Goal: Transaction & Acquisition: Purchase product/service

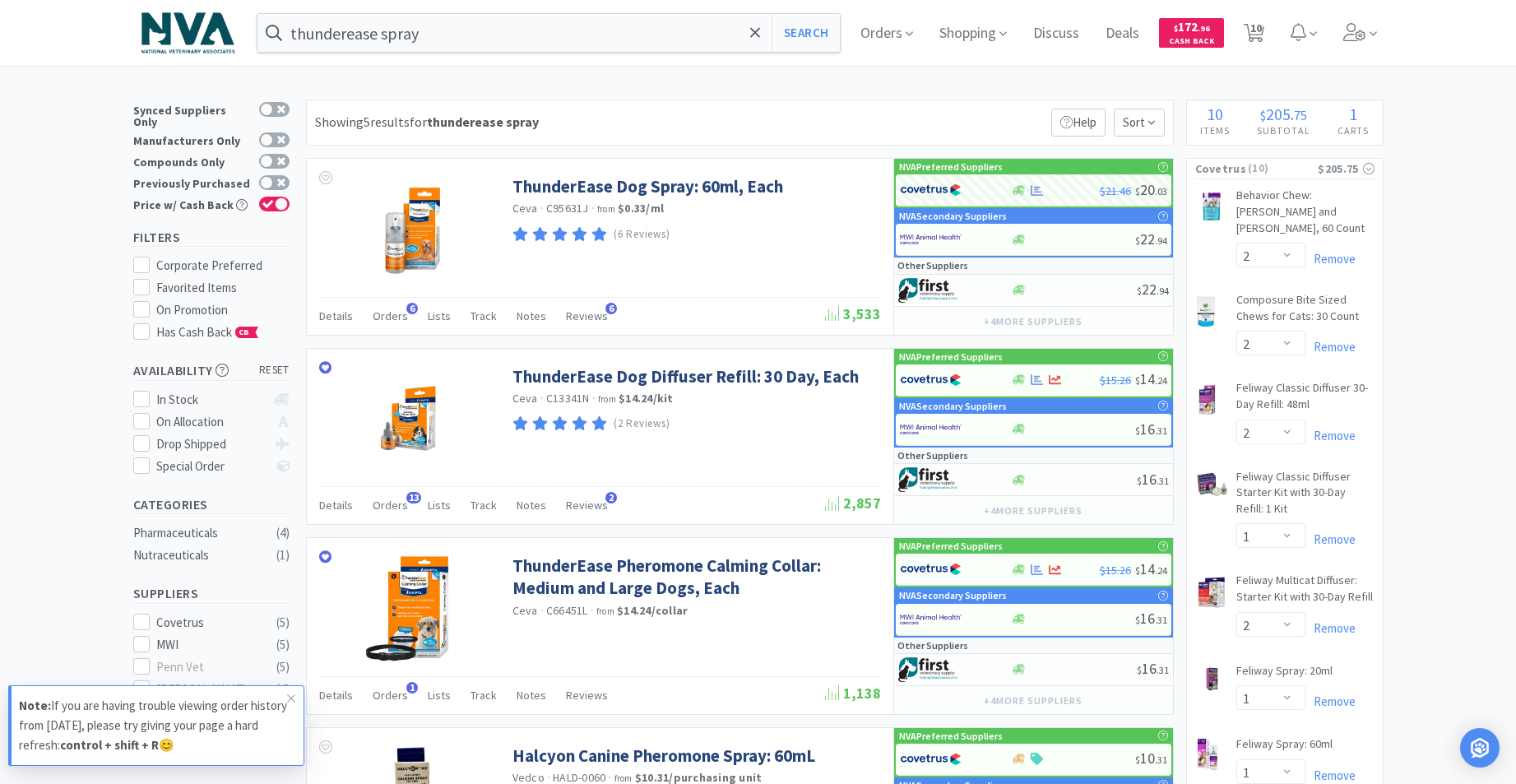
select select "2"
select select "1"
select select "2"
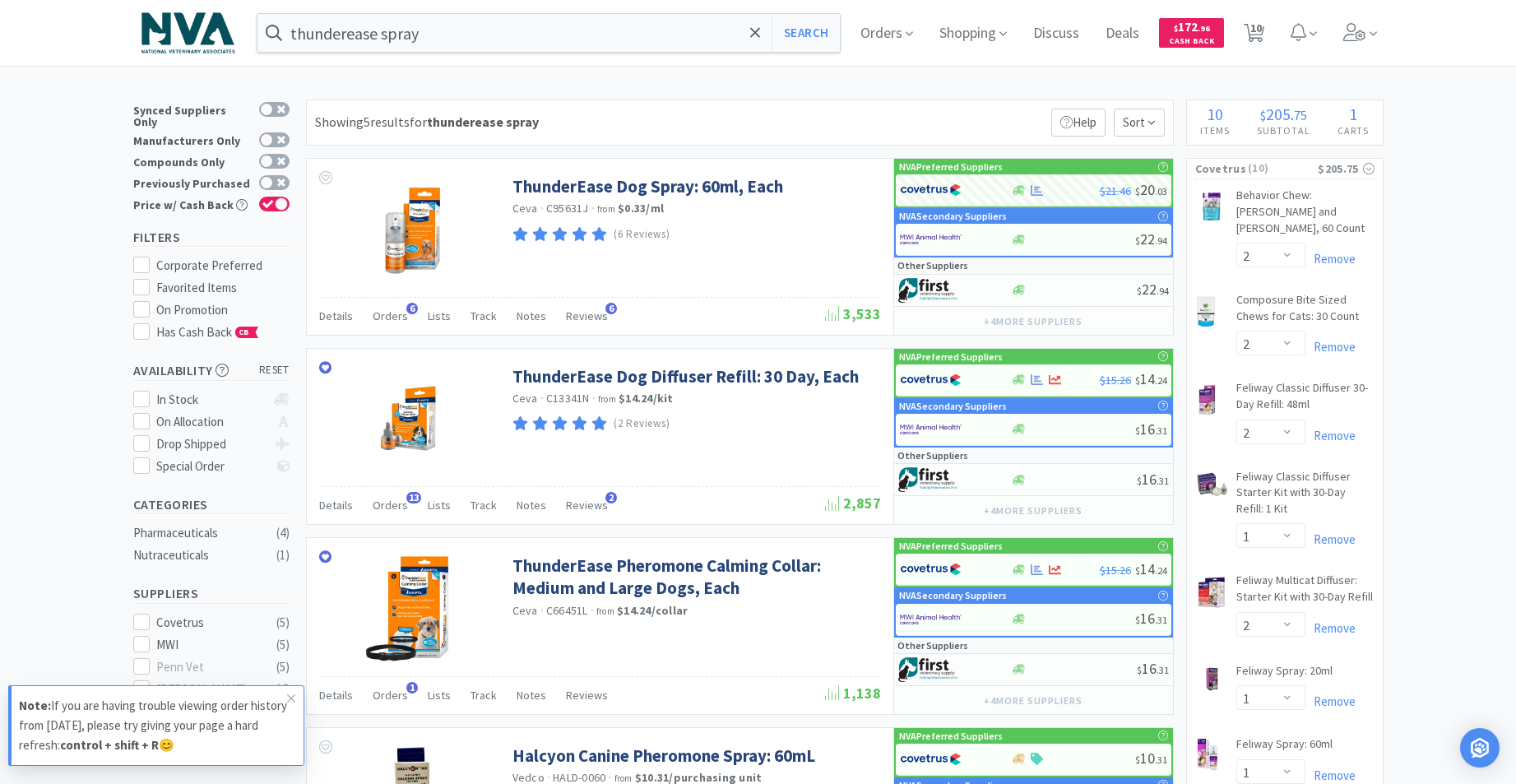
select select "1"
select select "2"
select select "4"
select select "1"
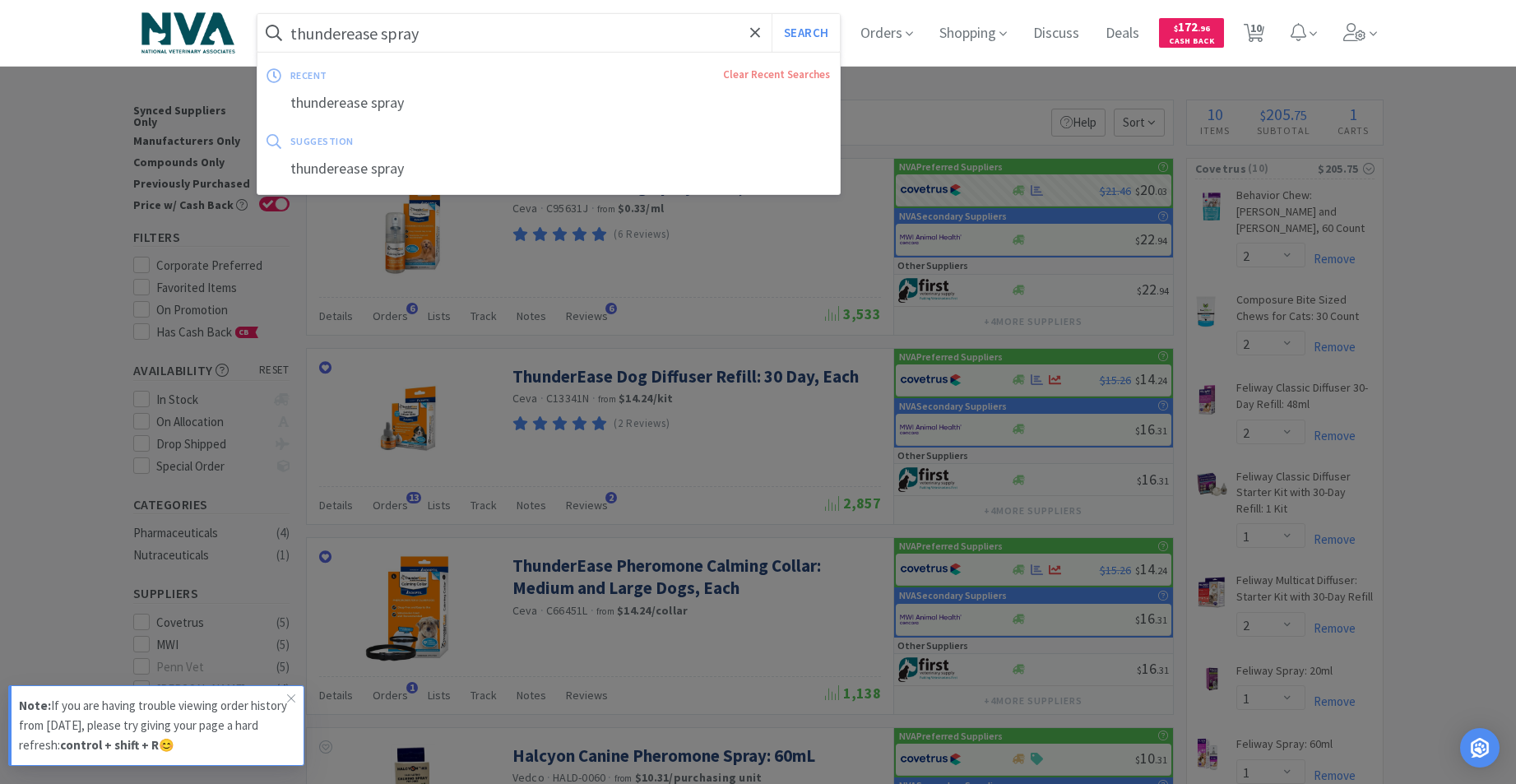
click at [530, 34] on input "thunderease spray" at bounding box center [549, 33] width 583 height 38
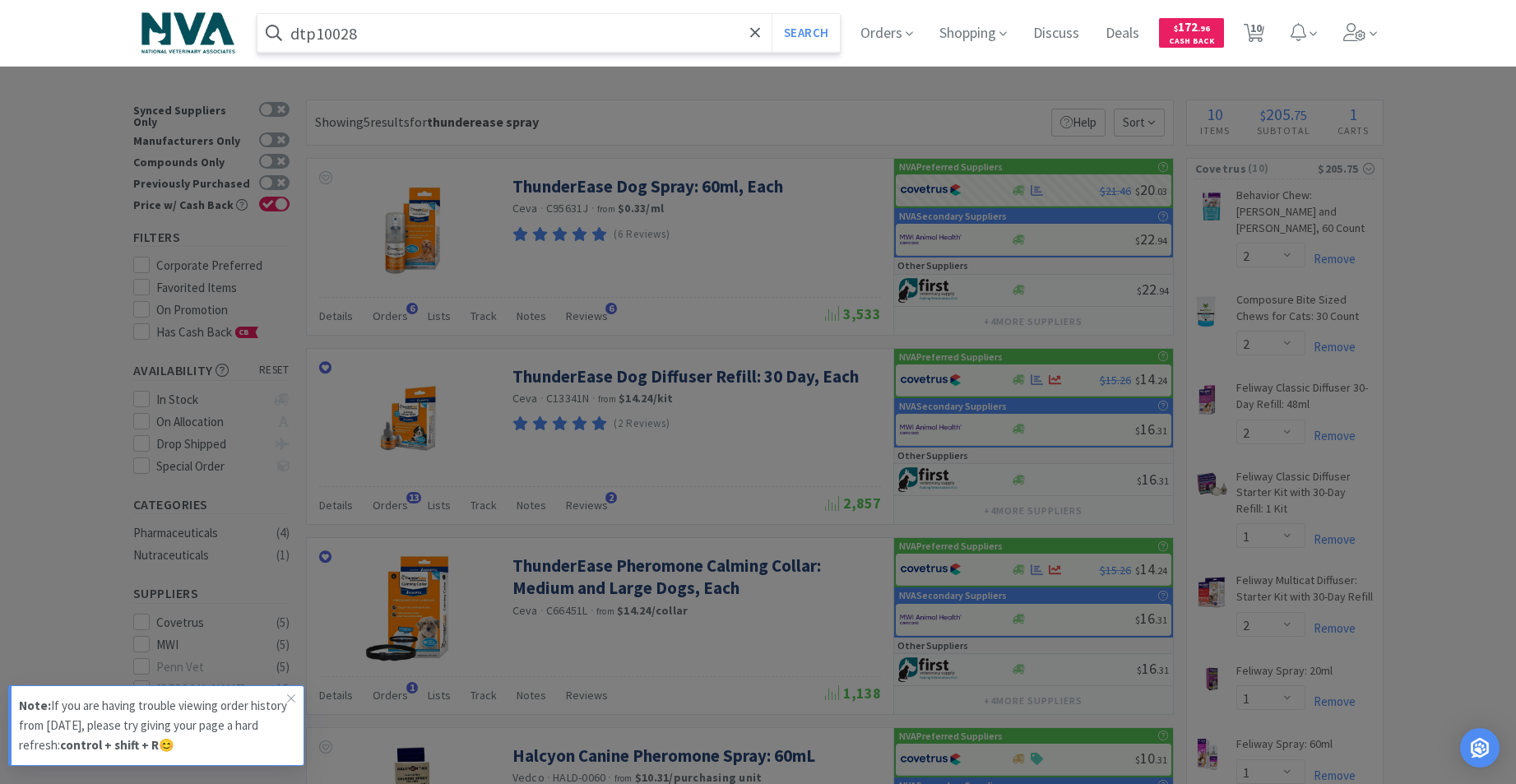
type input "dtp10028"
click at [772, 14] on button "Search" at bounding box center [805, 33] width 68 height 38
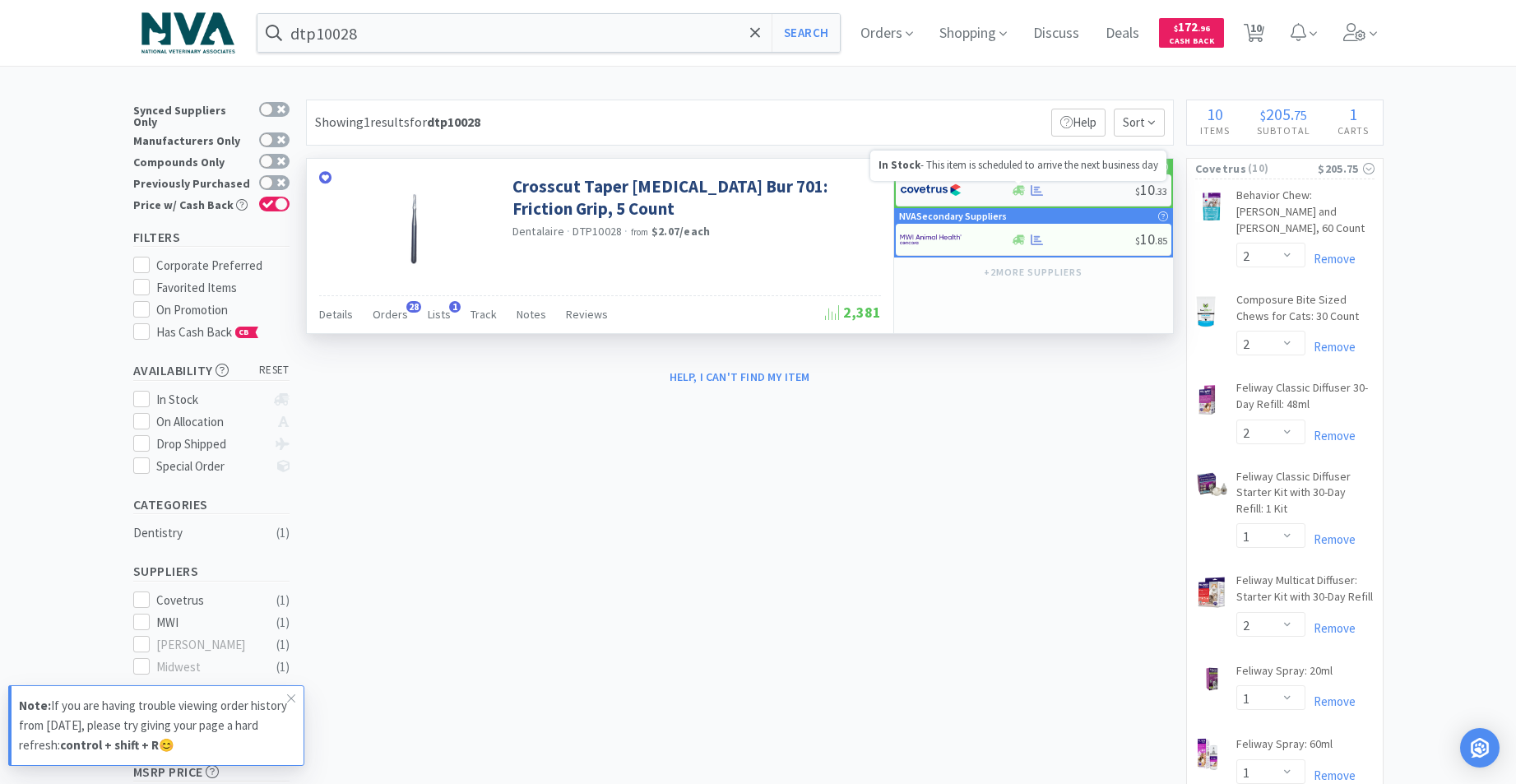
click at [1018, 191] on icon at bounding box center [1019, 190] width 12 height 10
select select "1"
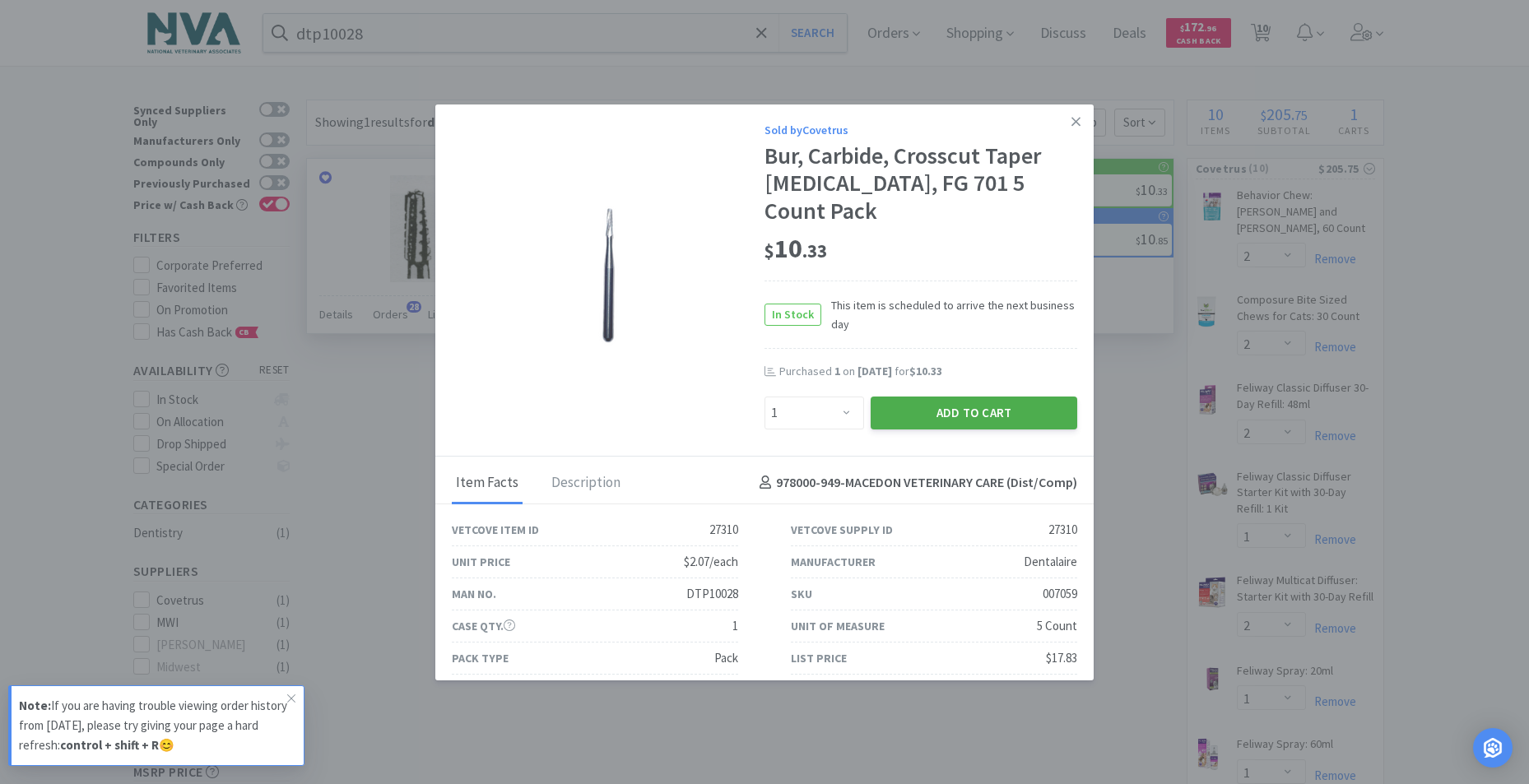
click at [978, 396] on button "Add to Cart" at bounding box center [974, 412] width 206 height 33
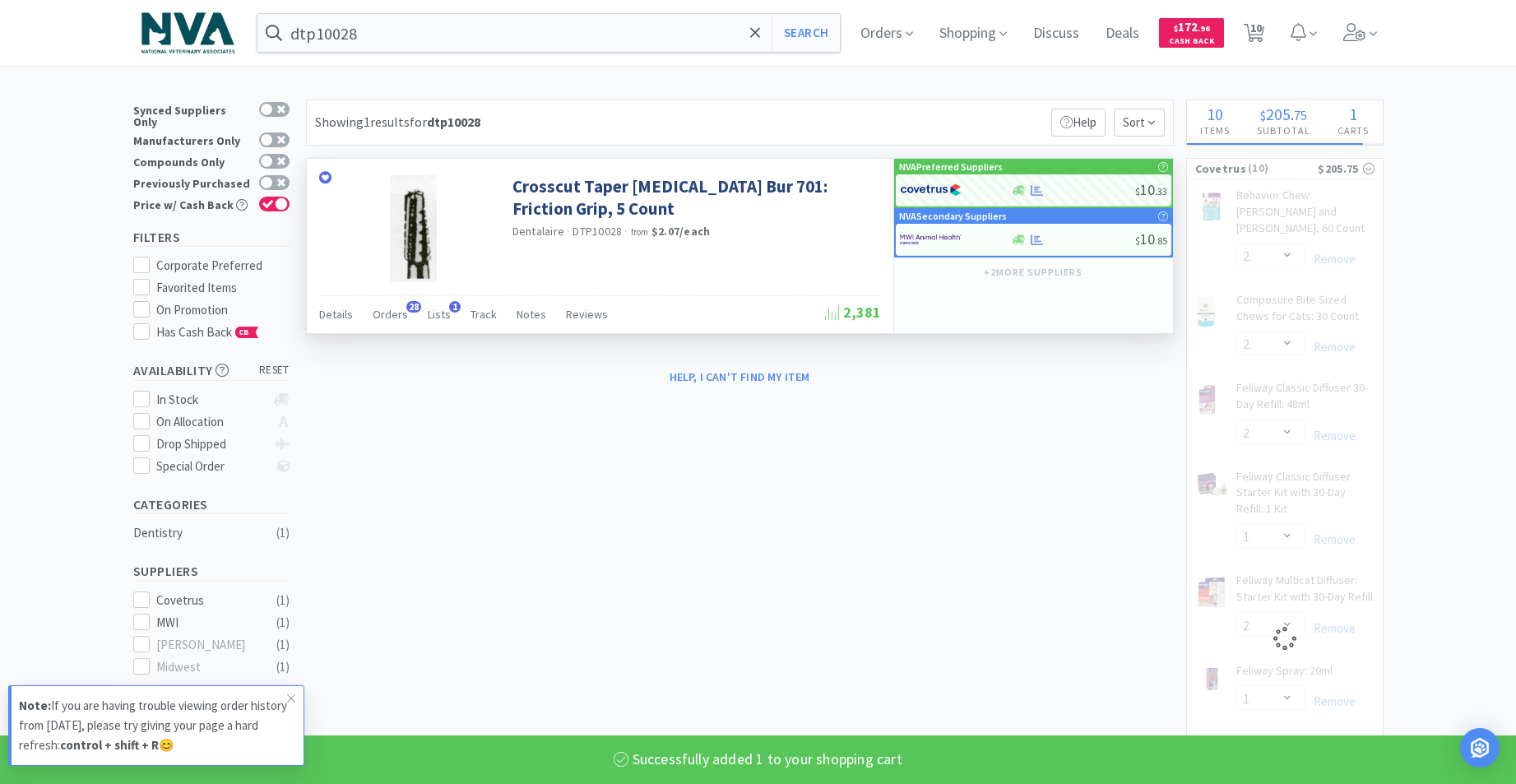
select select "1"
select select "2"
select select "1"
select select "2"
select select "1"
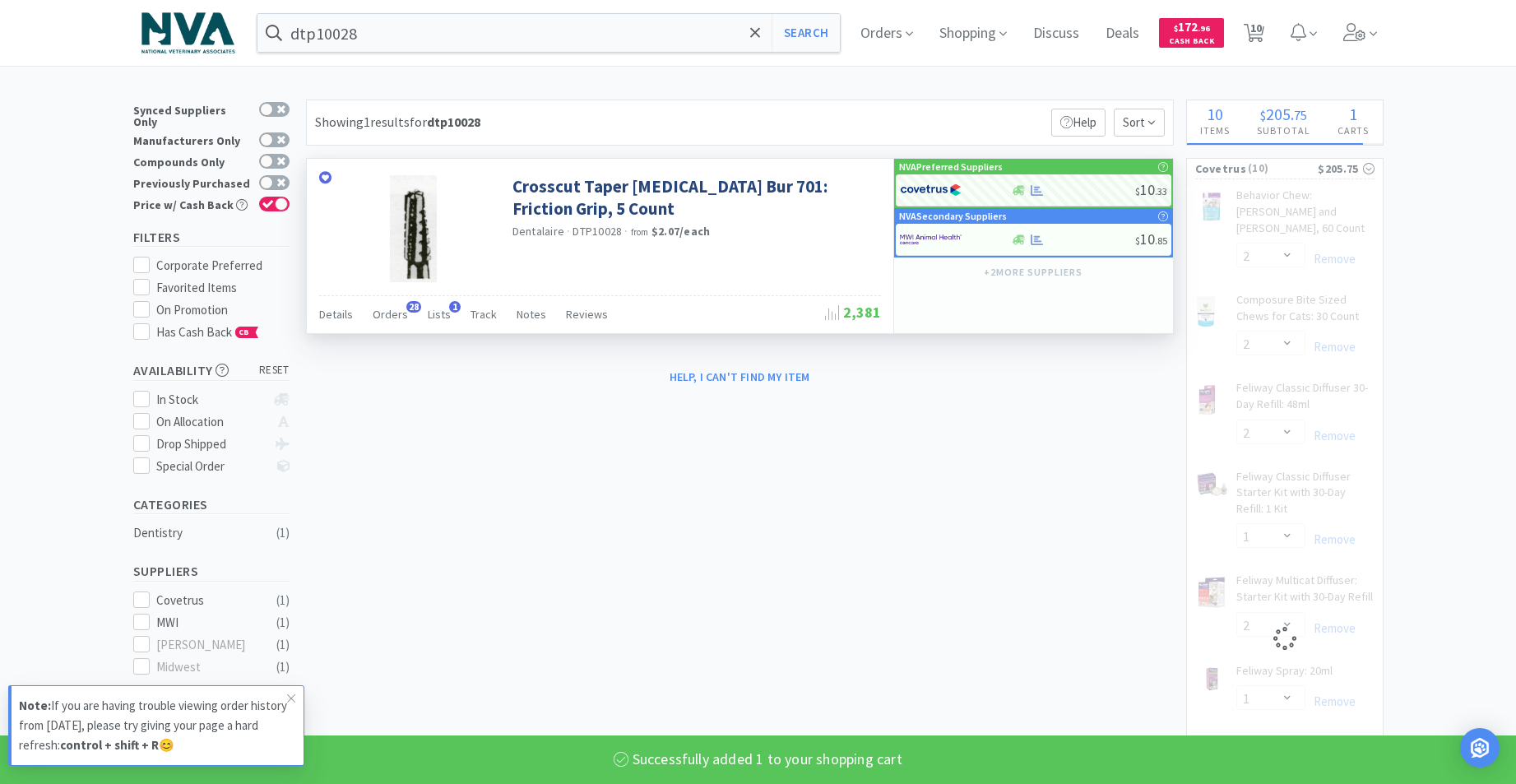
select select "2"
select select "4"
select select "1"
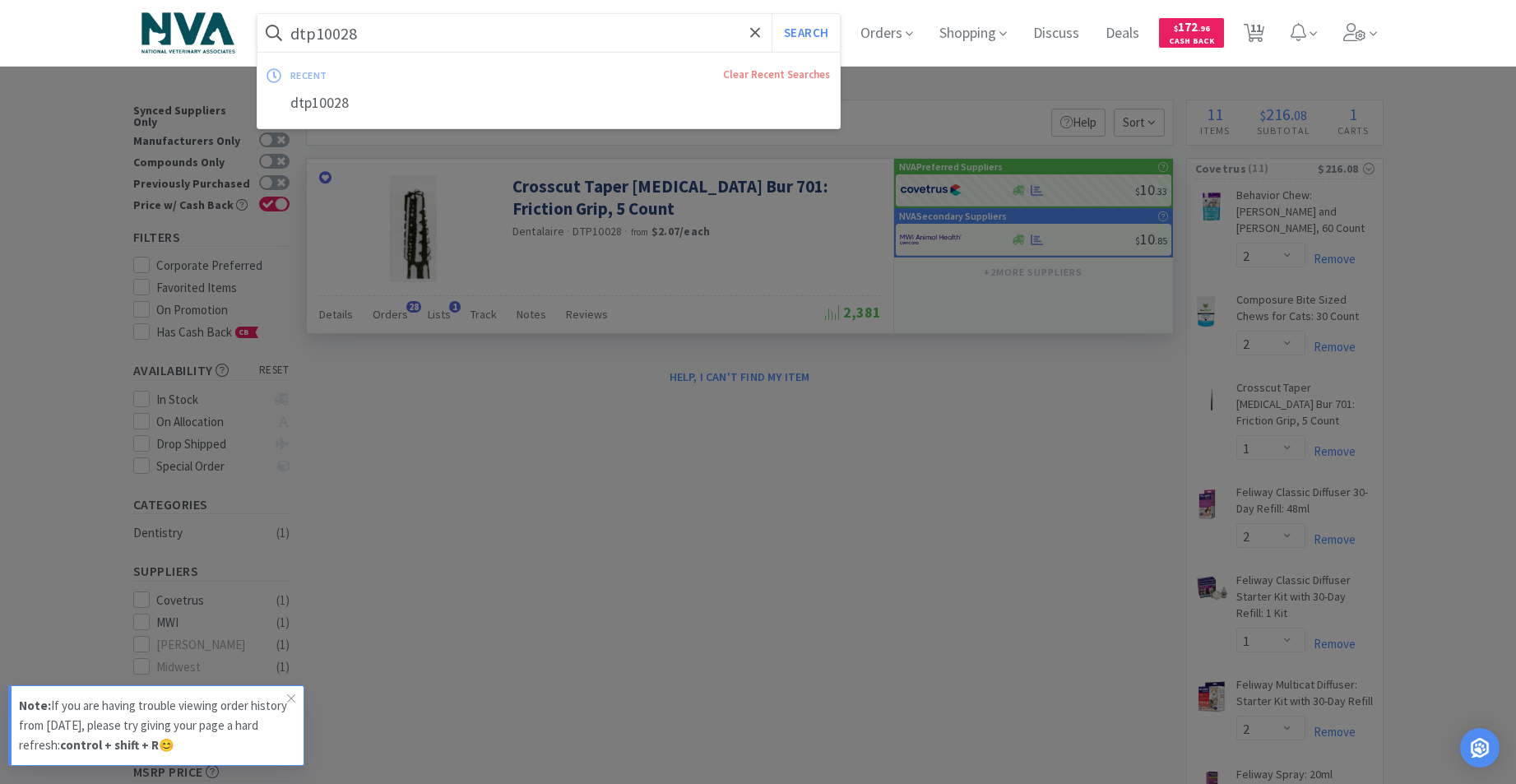
click at [438, 39] on input "dtp10028" at bounding box center [549, 33] width 583 height 38
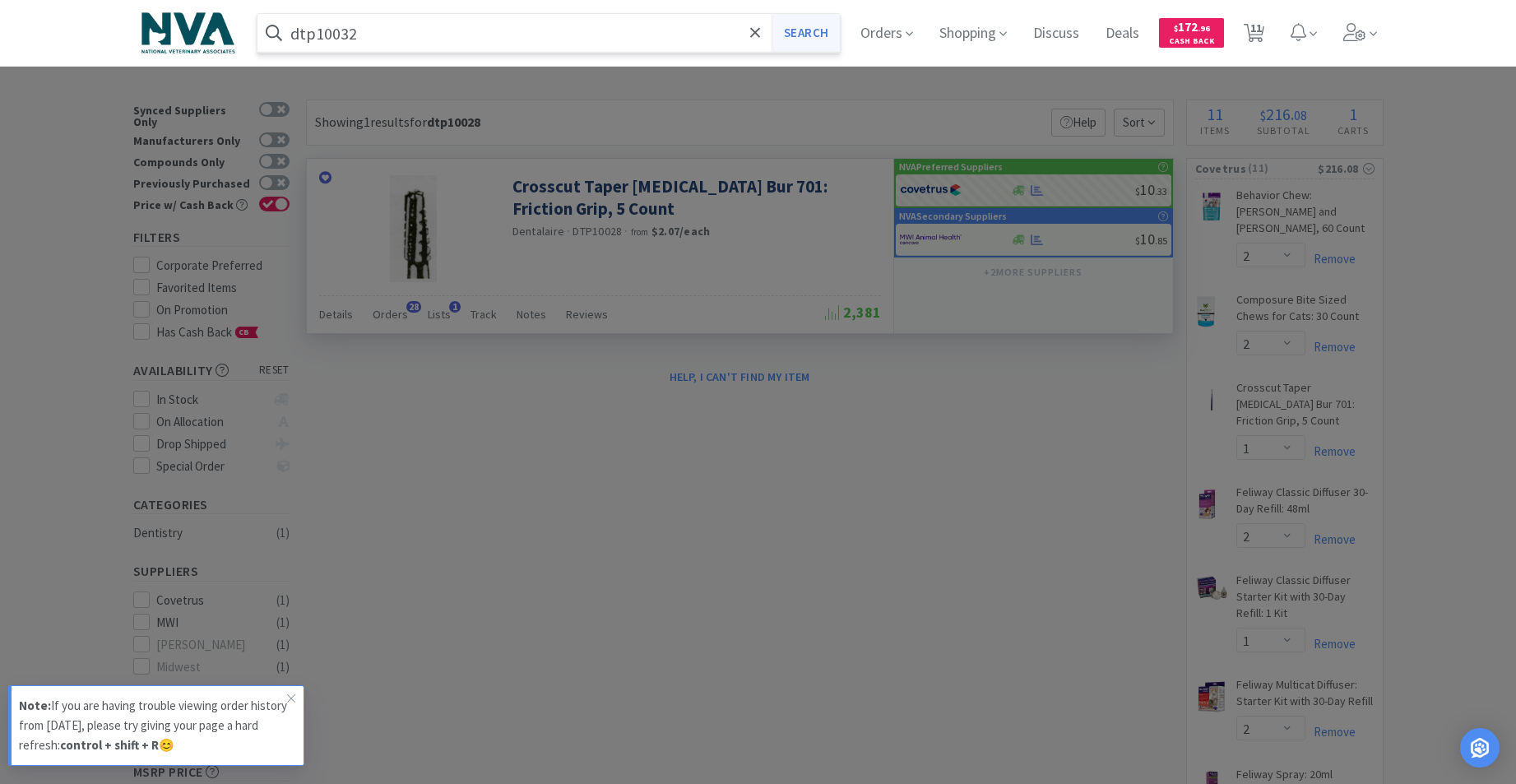
type input "dtp10032"
click at [825, 41] on button "Search" at bounding box center [805, 33] width 68 height 38
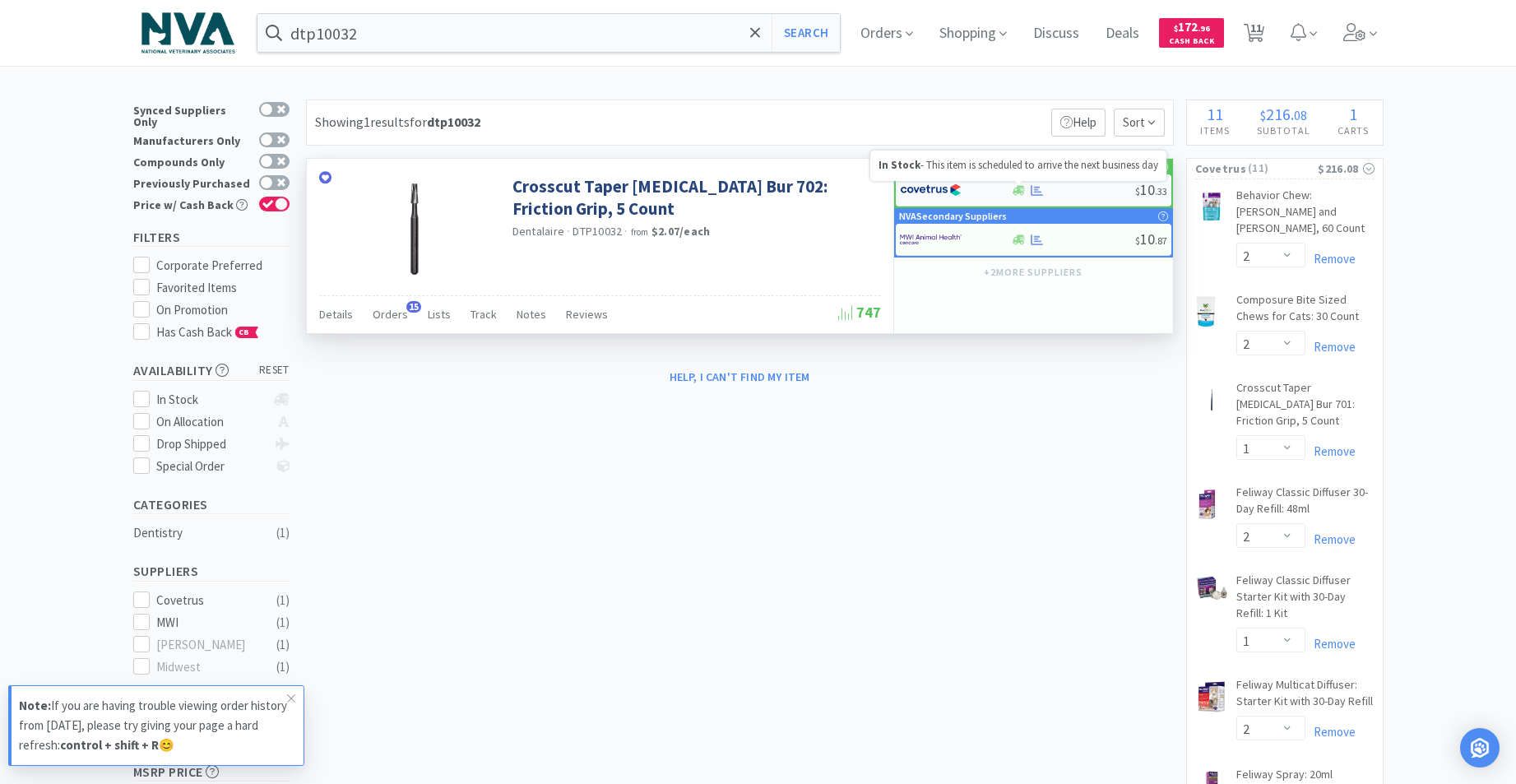
click at [1019, 191] on icon at bounding box center [1019, 190] width 12 height 10
select select "1"
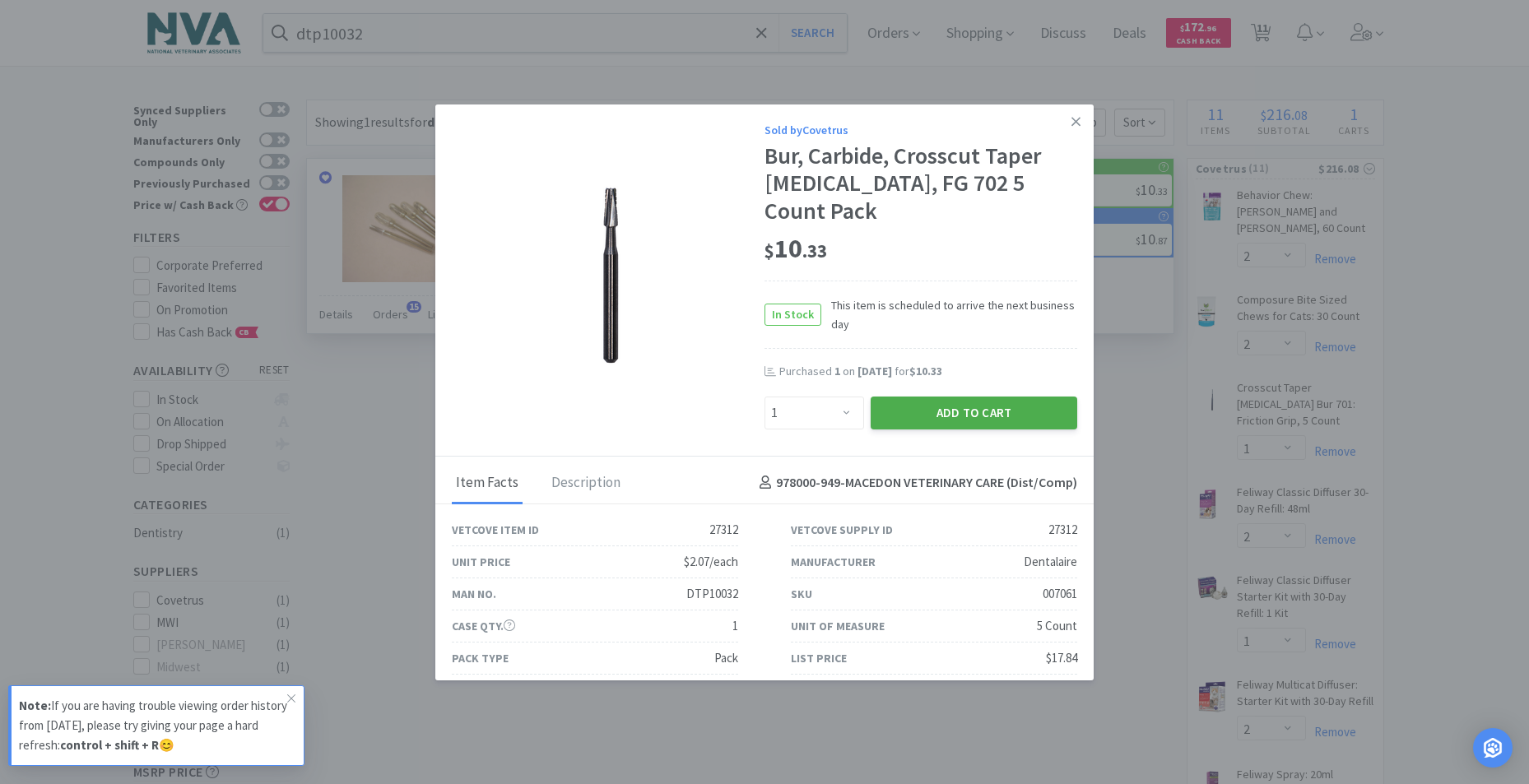
click at [940, 396] on button "Add to Cart" at bounding box center [974, 412] width 206 height 33
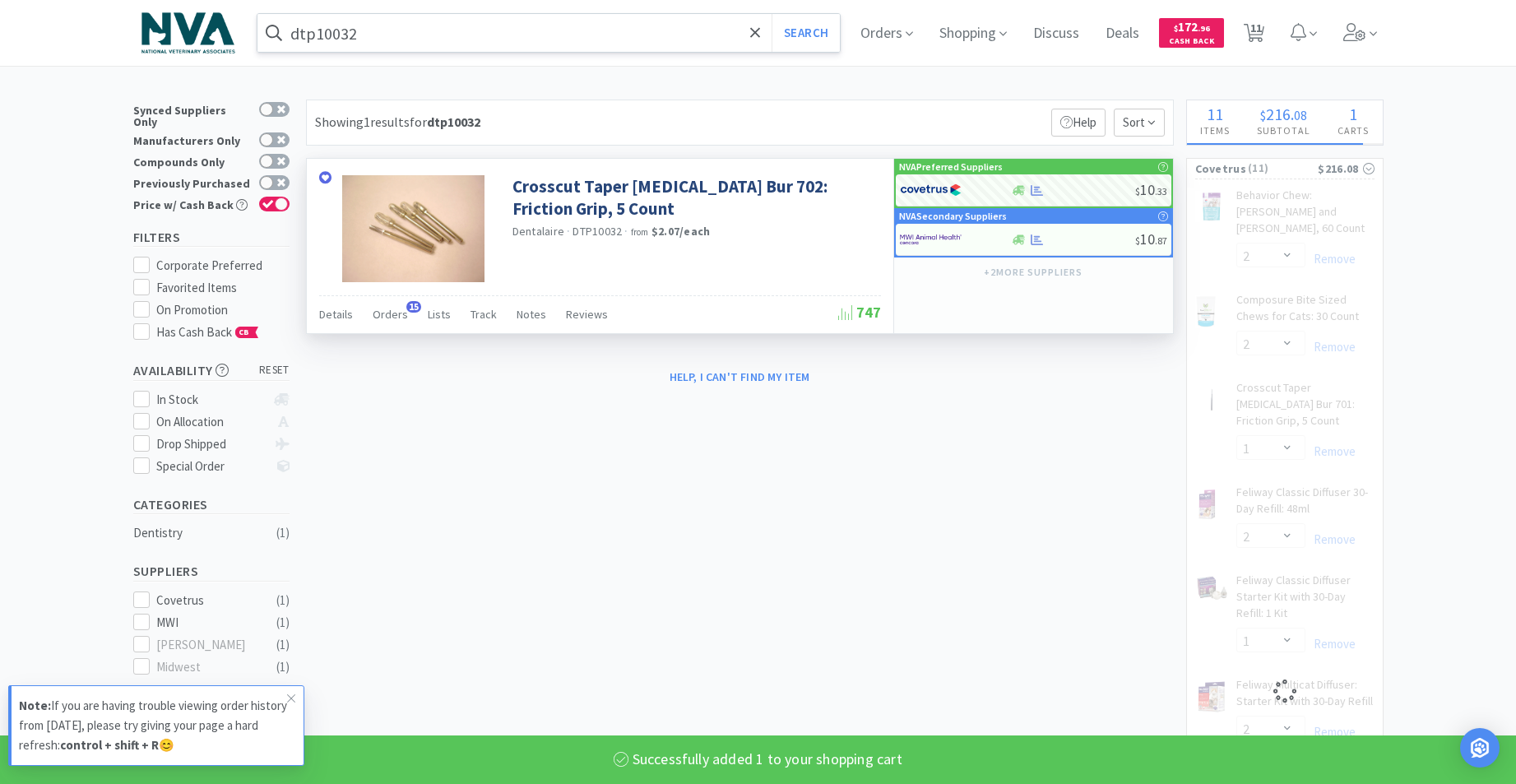
select select "1"
select select "2"
select select "1"
select select "2"
select select "1"
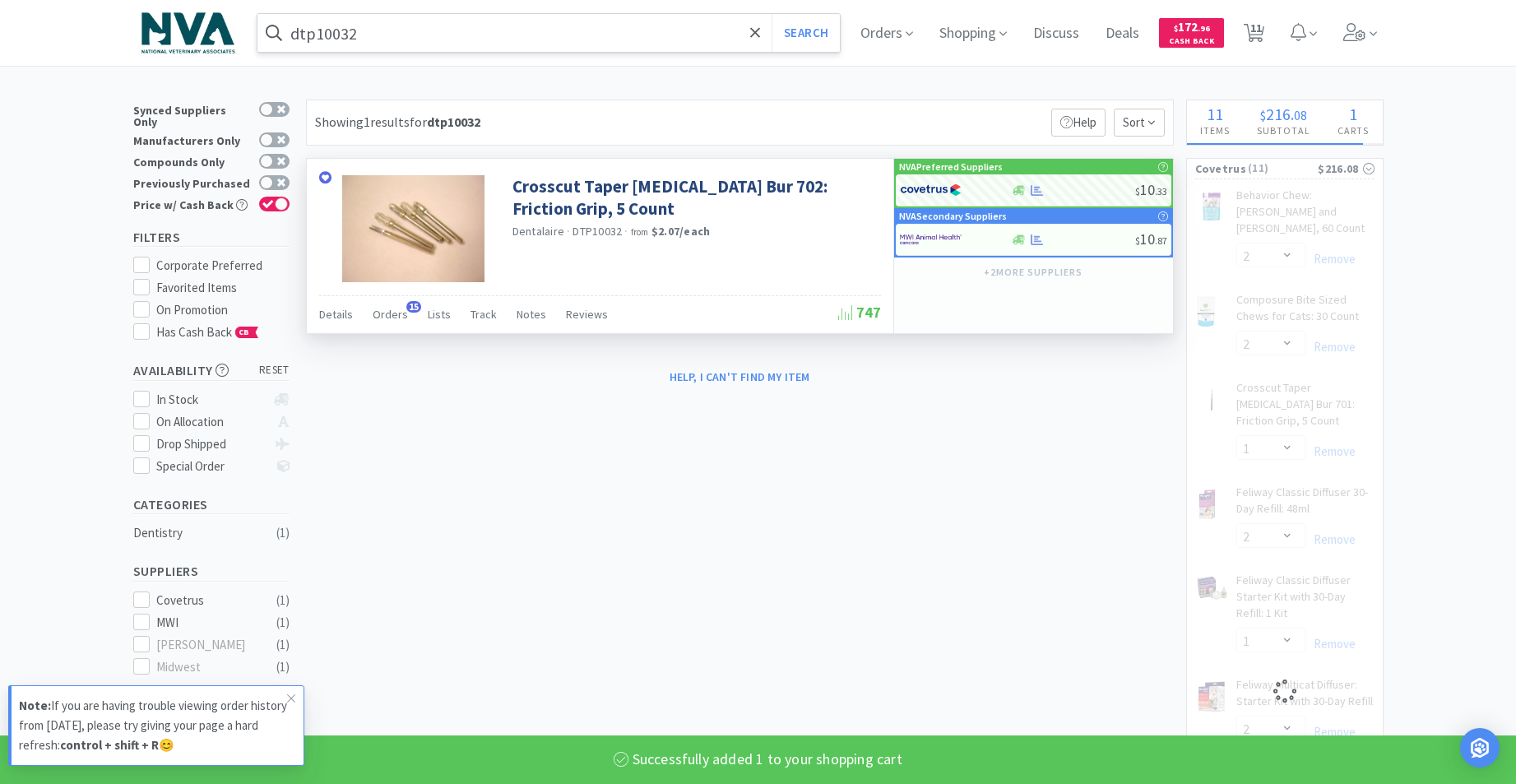
select select "2"
select select "4"
select select "1"
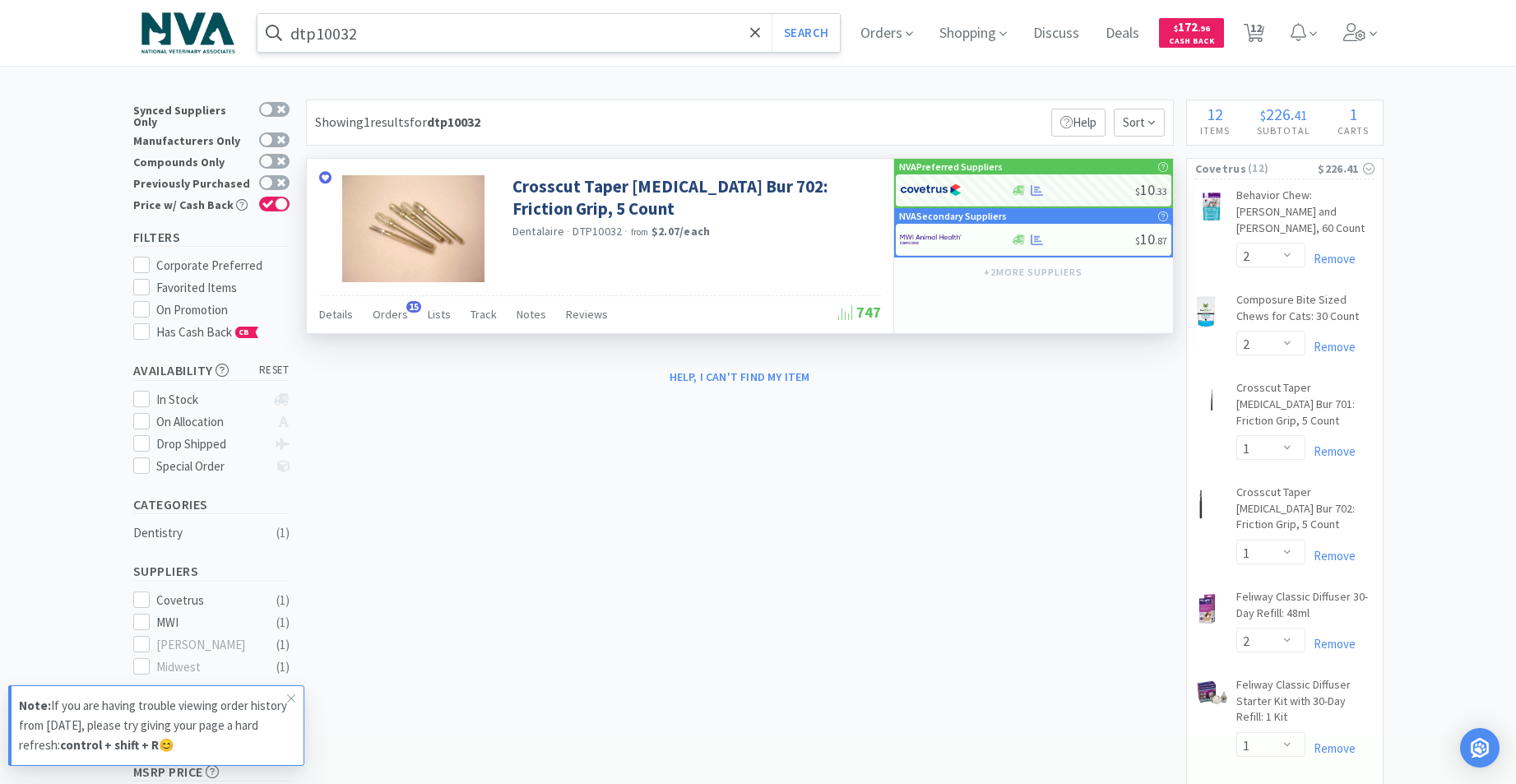
click at [422, 16] on input "dtp10032" at bounding box center [549, 33] width 583 height 38
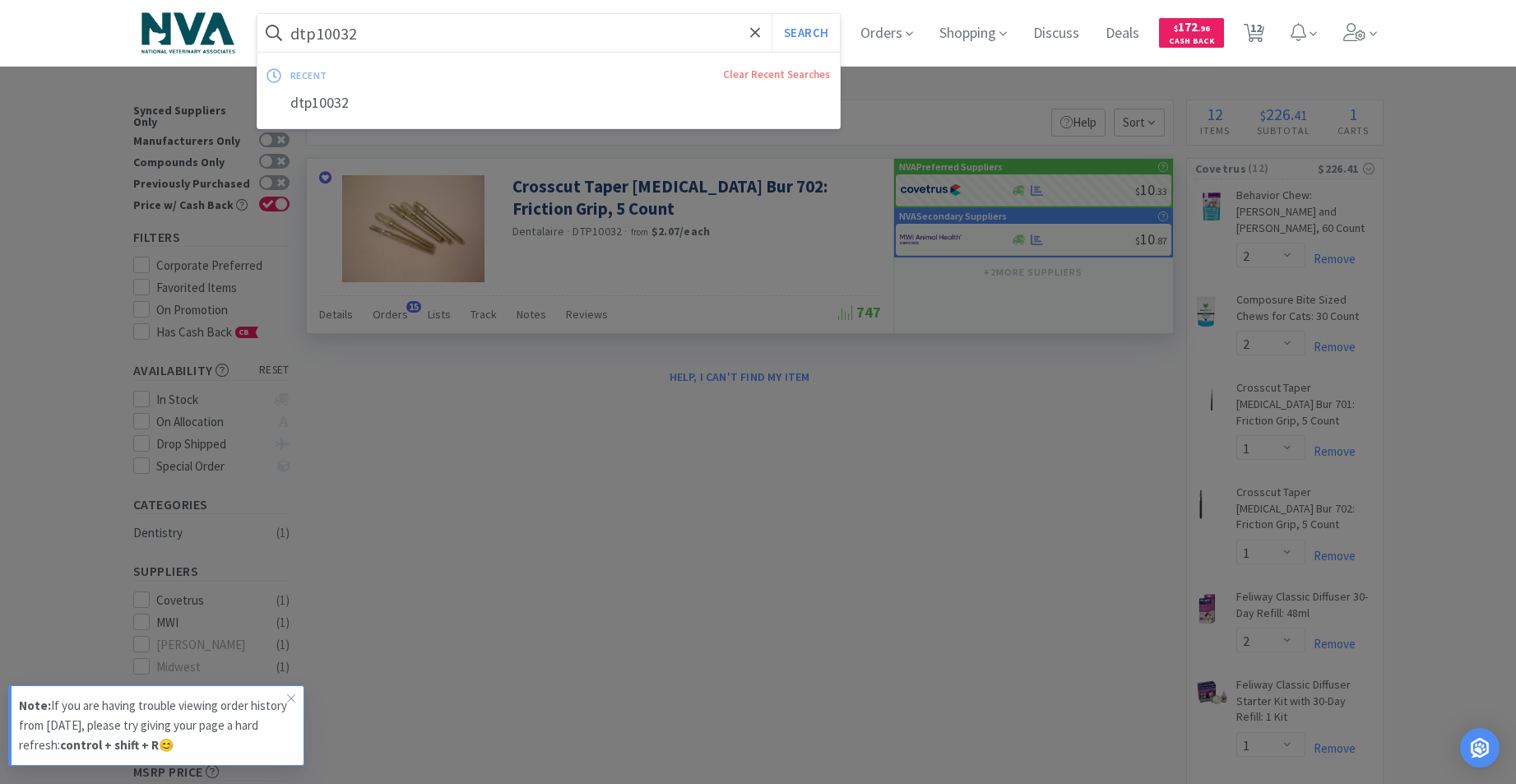
click at [392, 41] on input "dtp10032" at bounding box center [549, 33] width 583 height 38
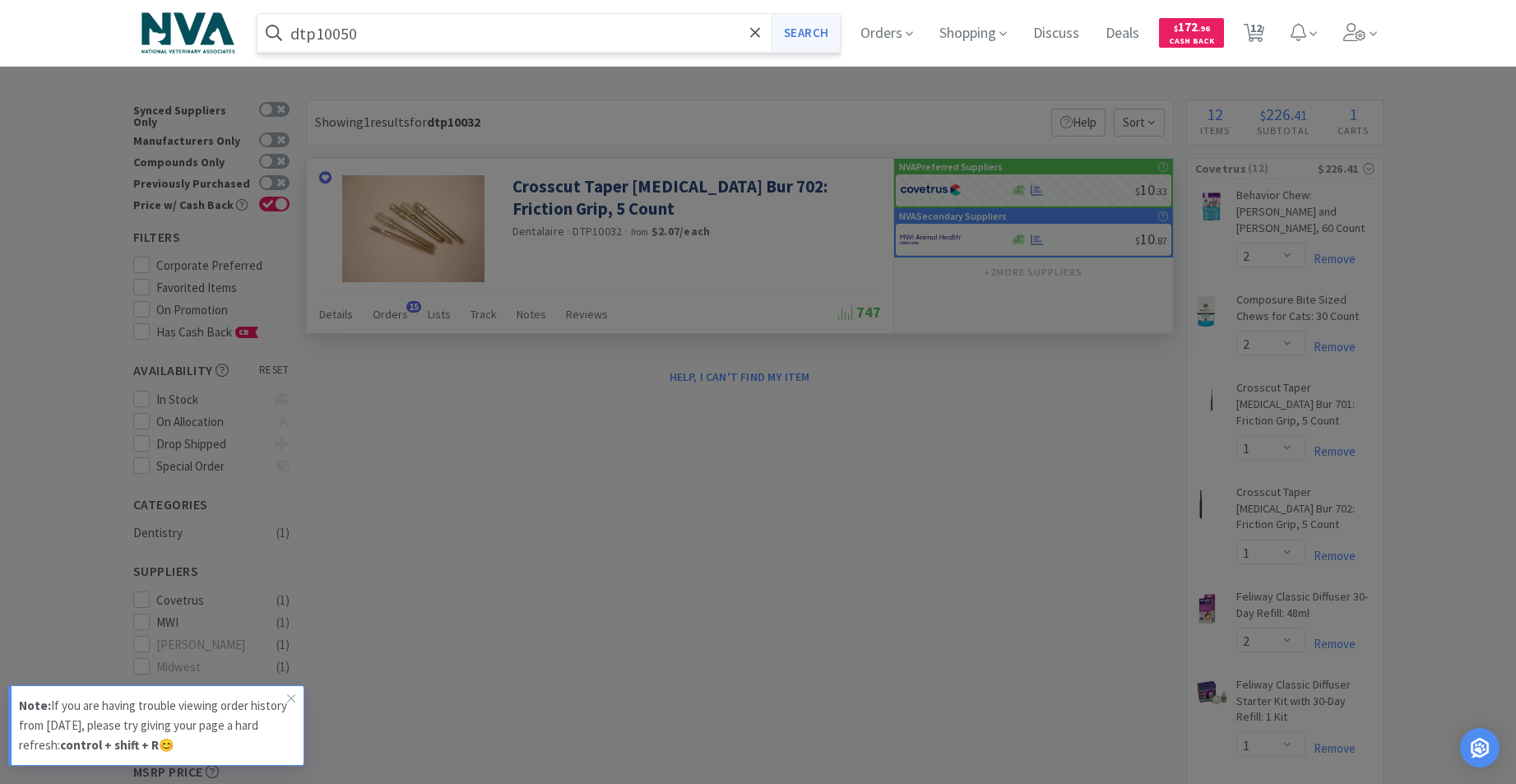
type input "dtp10050"
click at [813, 37] on button "Search" at bounding box center [805, 33] width 68 height 38
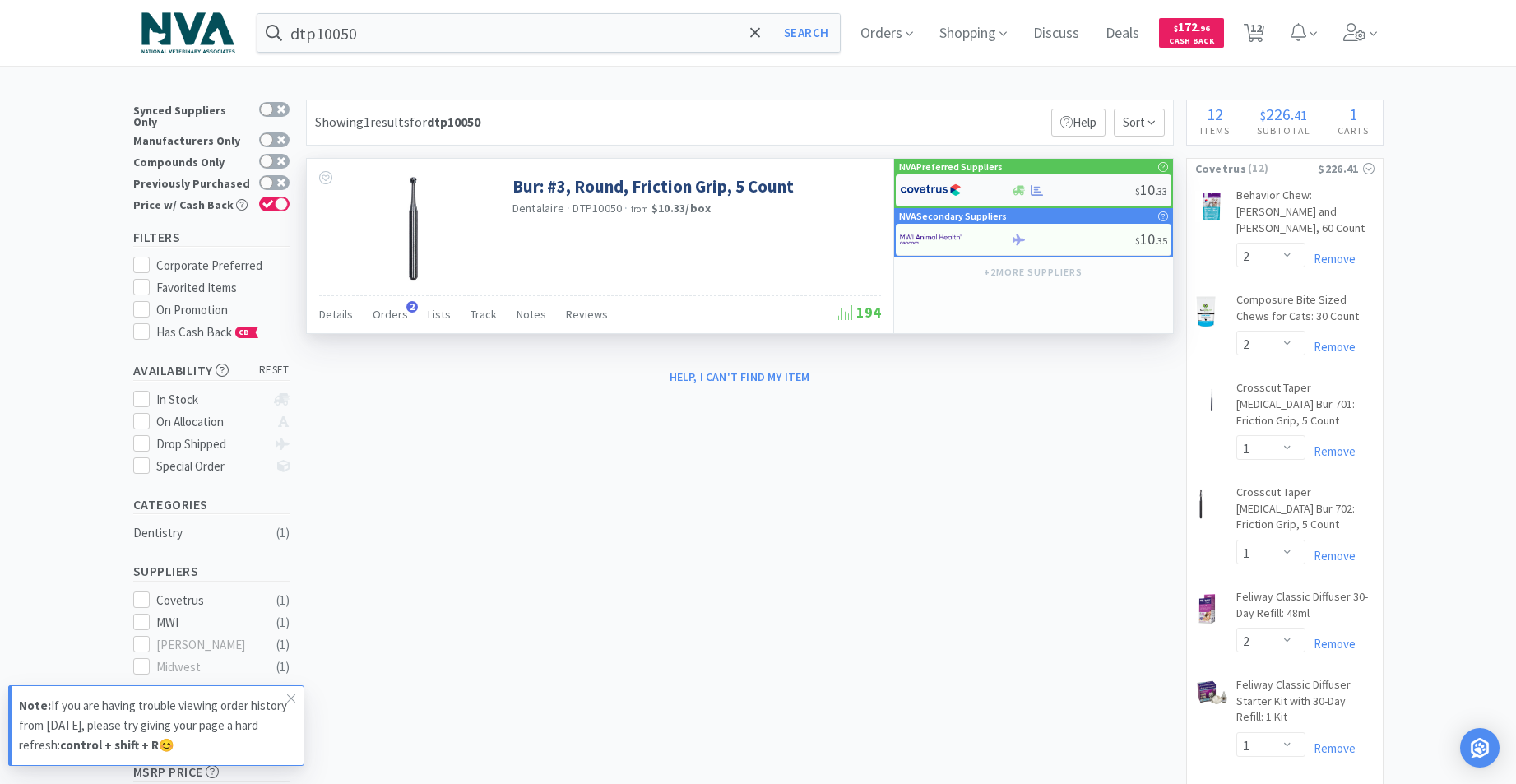
click at [1025, 190] on div at bounding box center [1019, 190] width 17 height 12
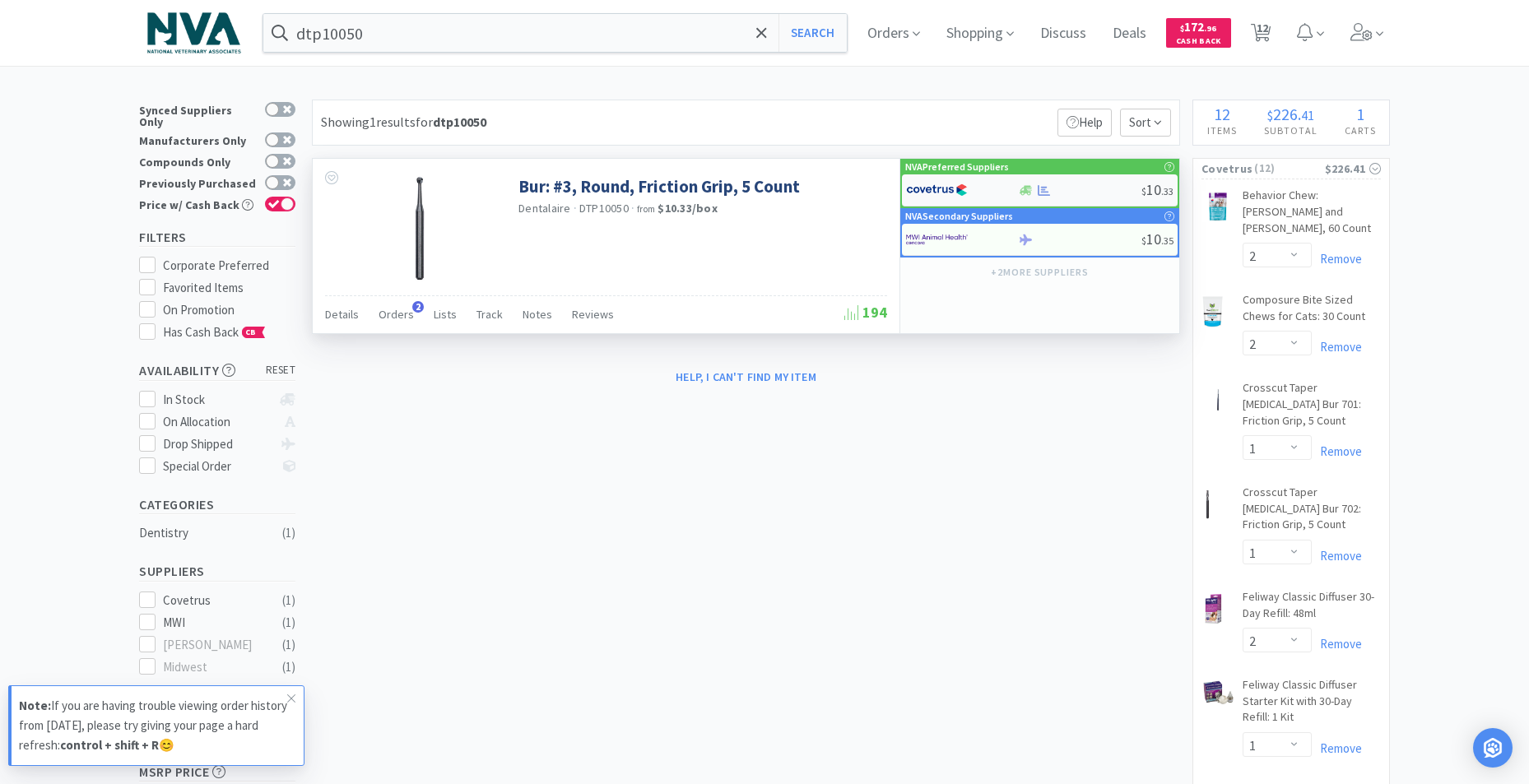
select select "1"
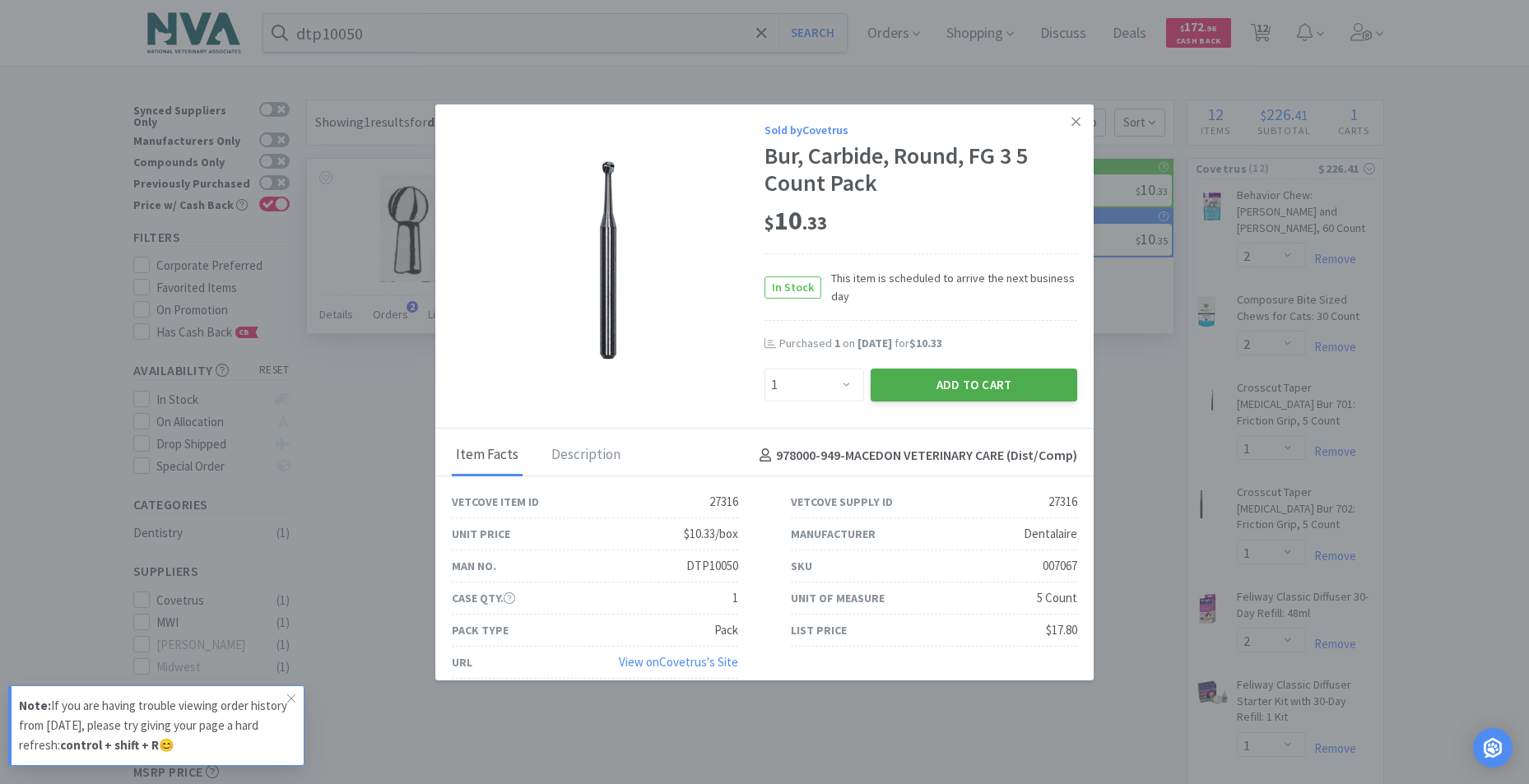
click at [948, 388] on button "Add to Cart" at bounding box center [974, 385] width 206 height 33
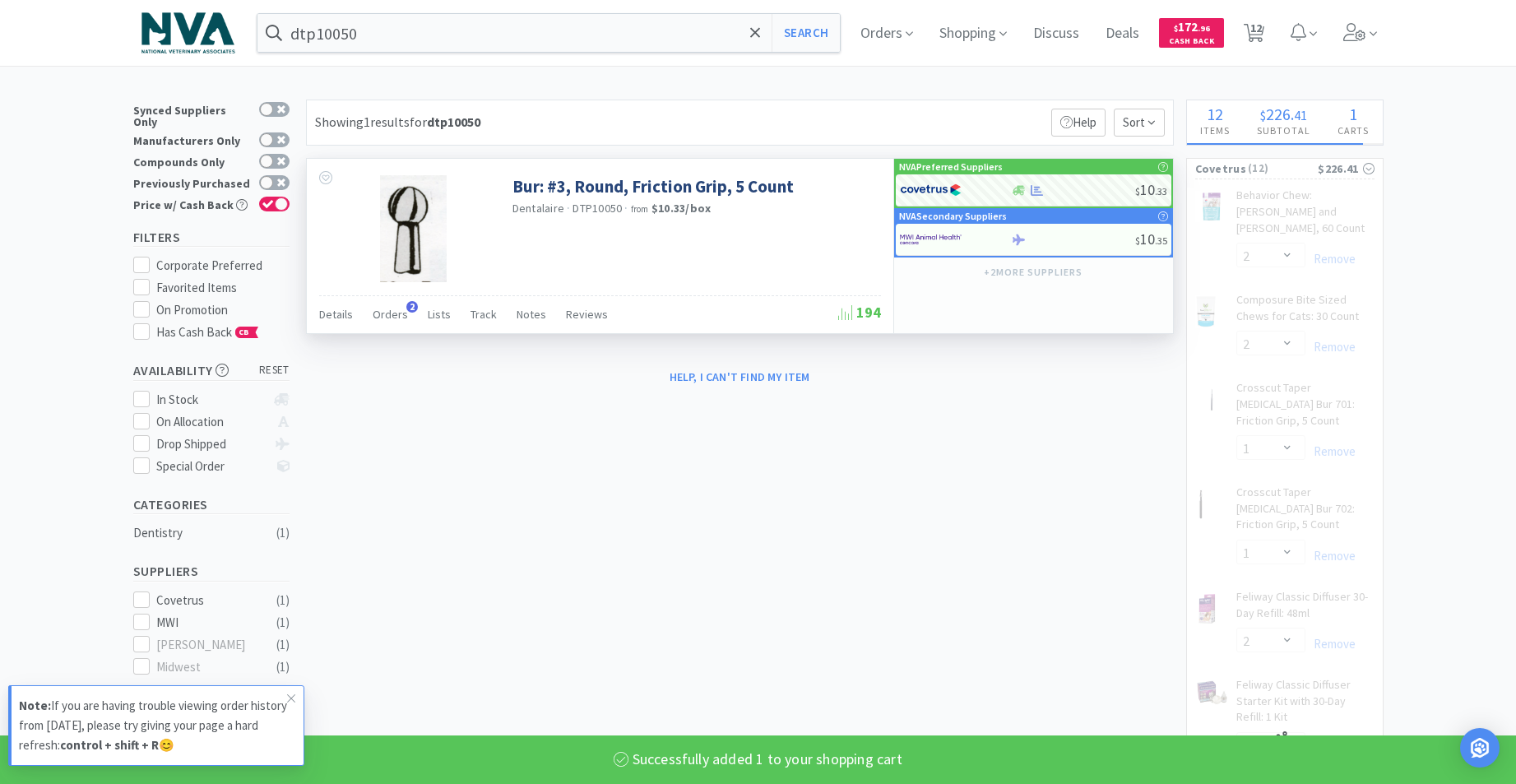
select select "1"
select select "2"
select select "1"
select select "2"
select select "1"
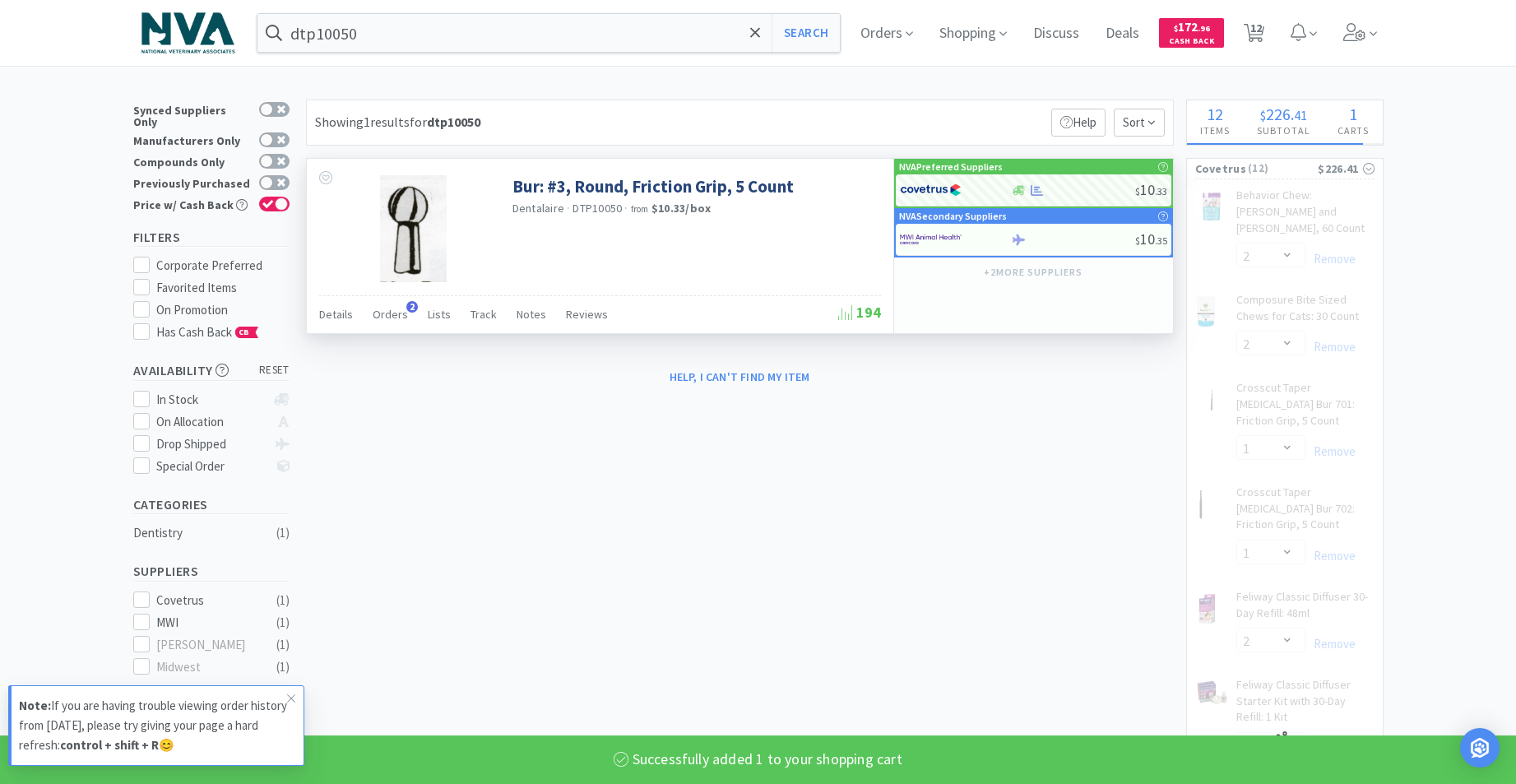
select select "2"
select select "1"
select select "2"
select select "4"
select select "1"
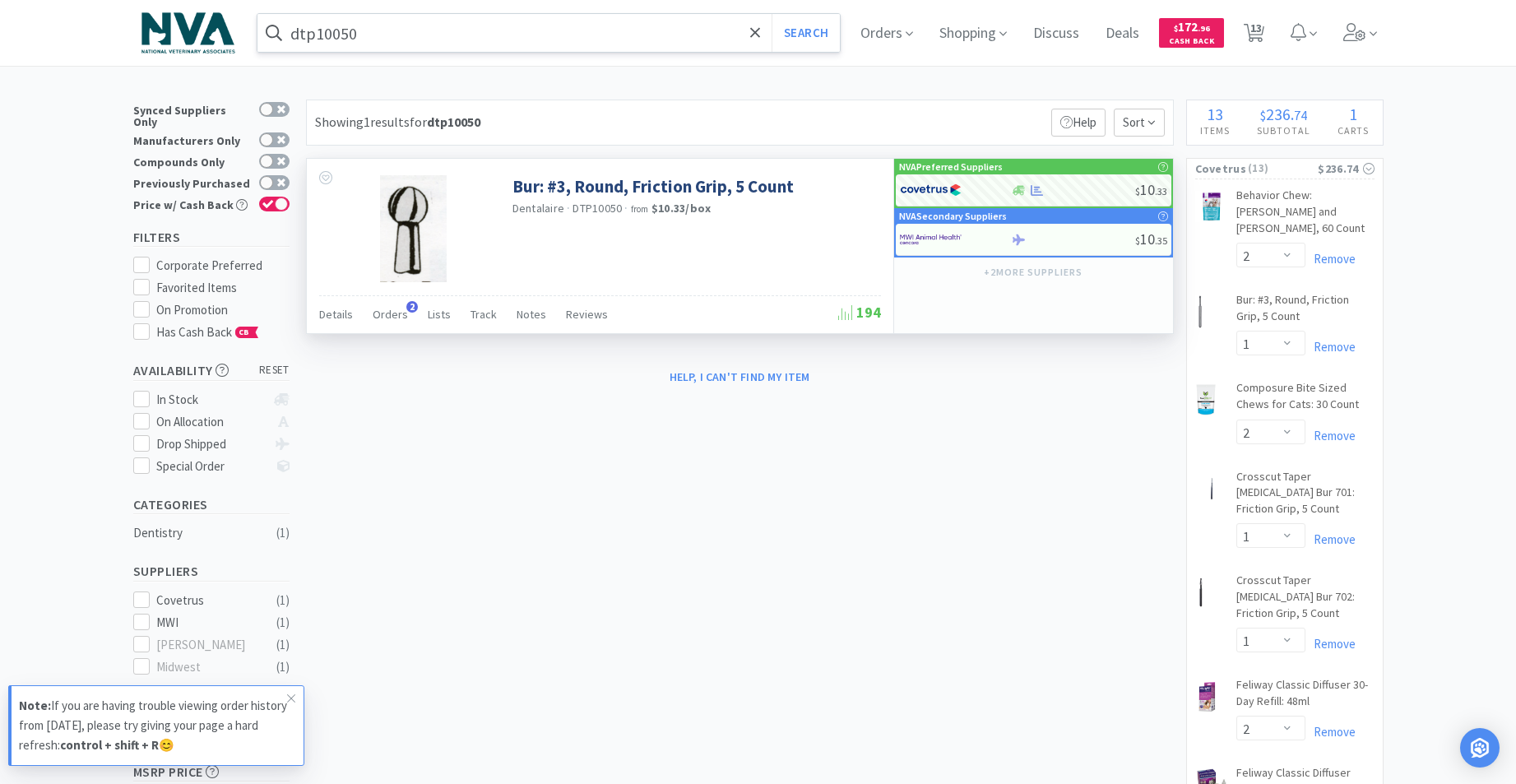
click at [451, 32] on input "dtp10050" at bounding box center [549, 33] width 583 height 38
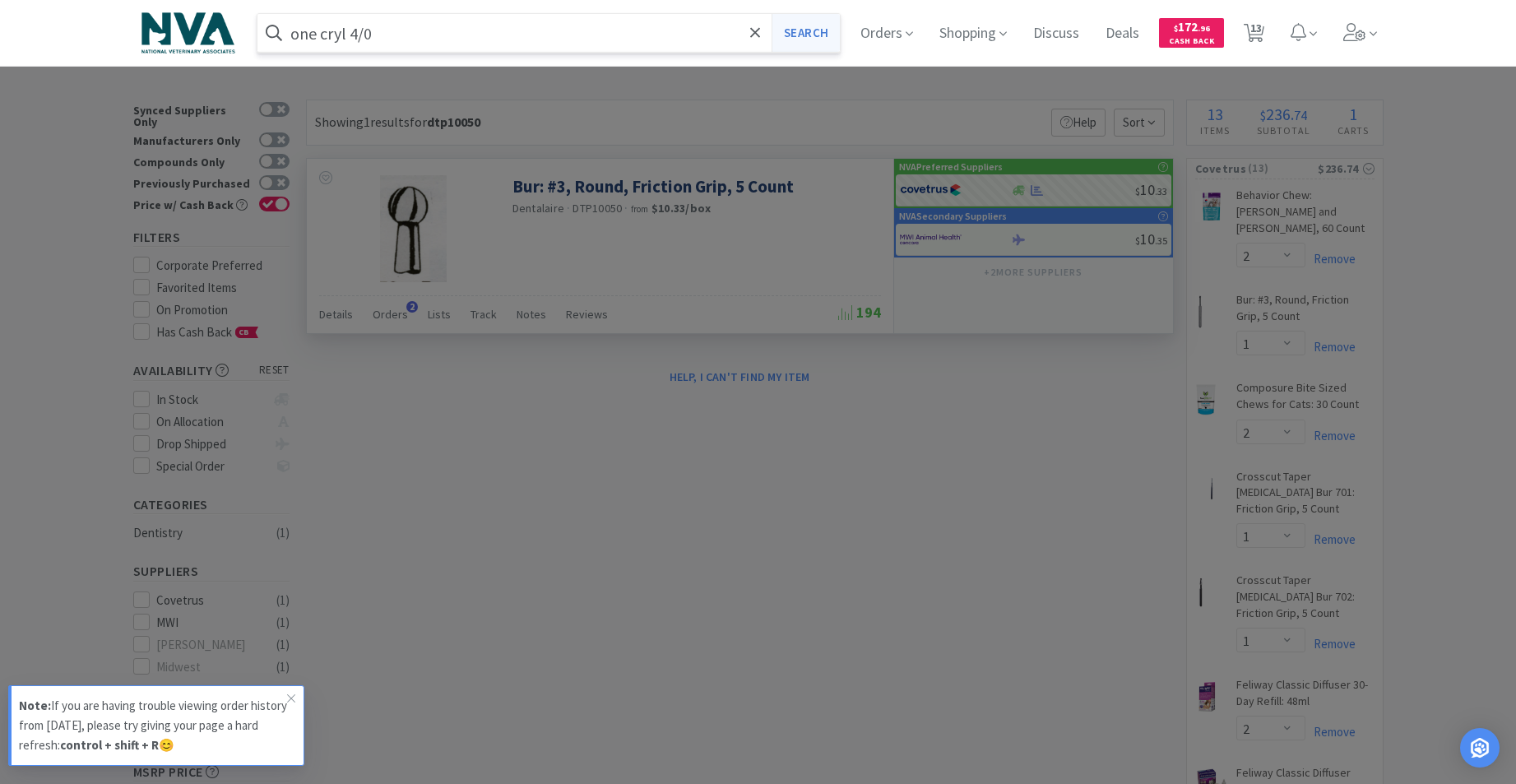
type input "one cryl 4/0"
click at [833, 40] on button "Search" at bounding box center [805, 33] width 68 height 38
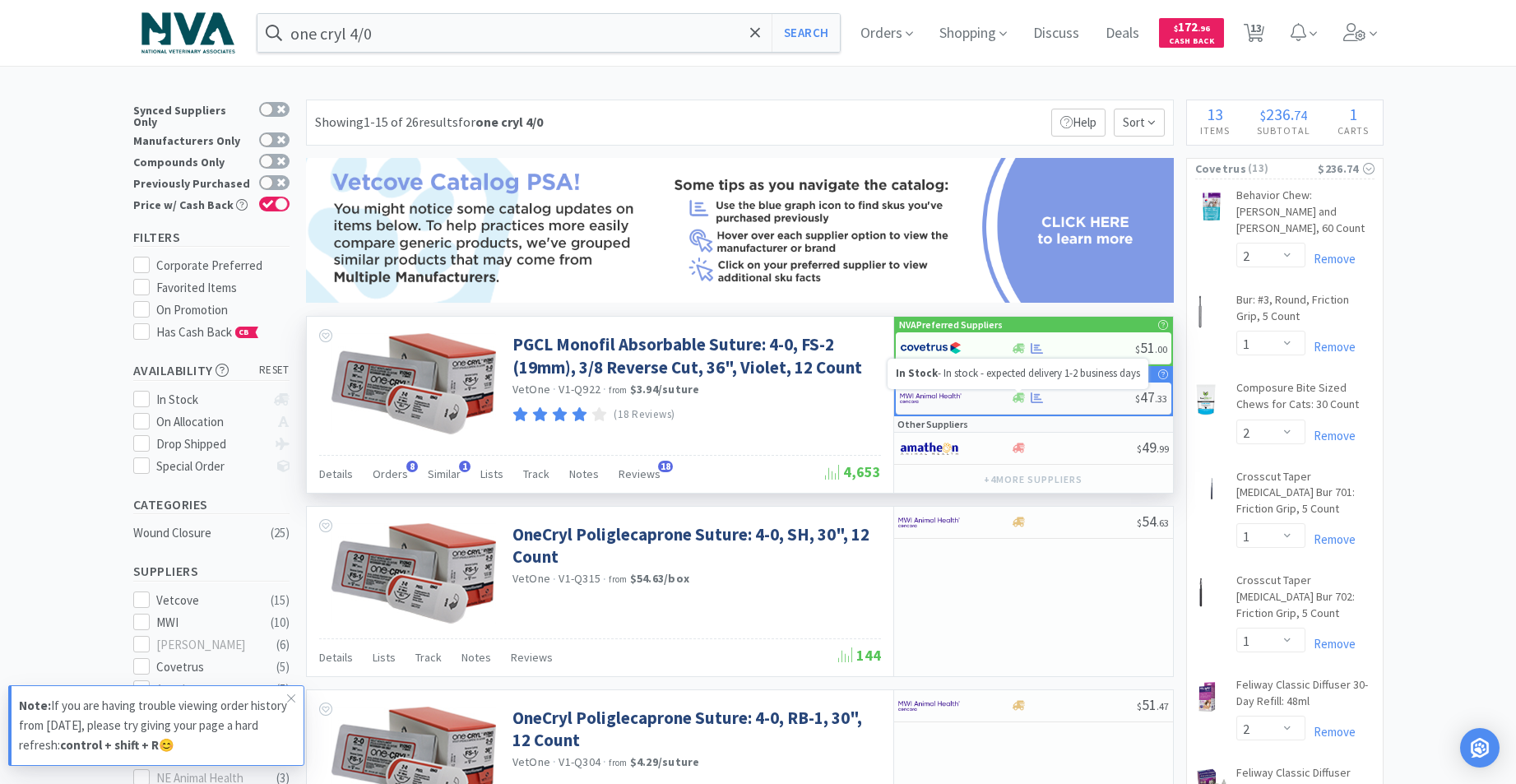
click at [1020, 392] on icon at bounding box center [1019, 398] width 12 height 12
select select "1"
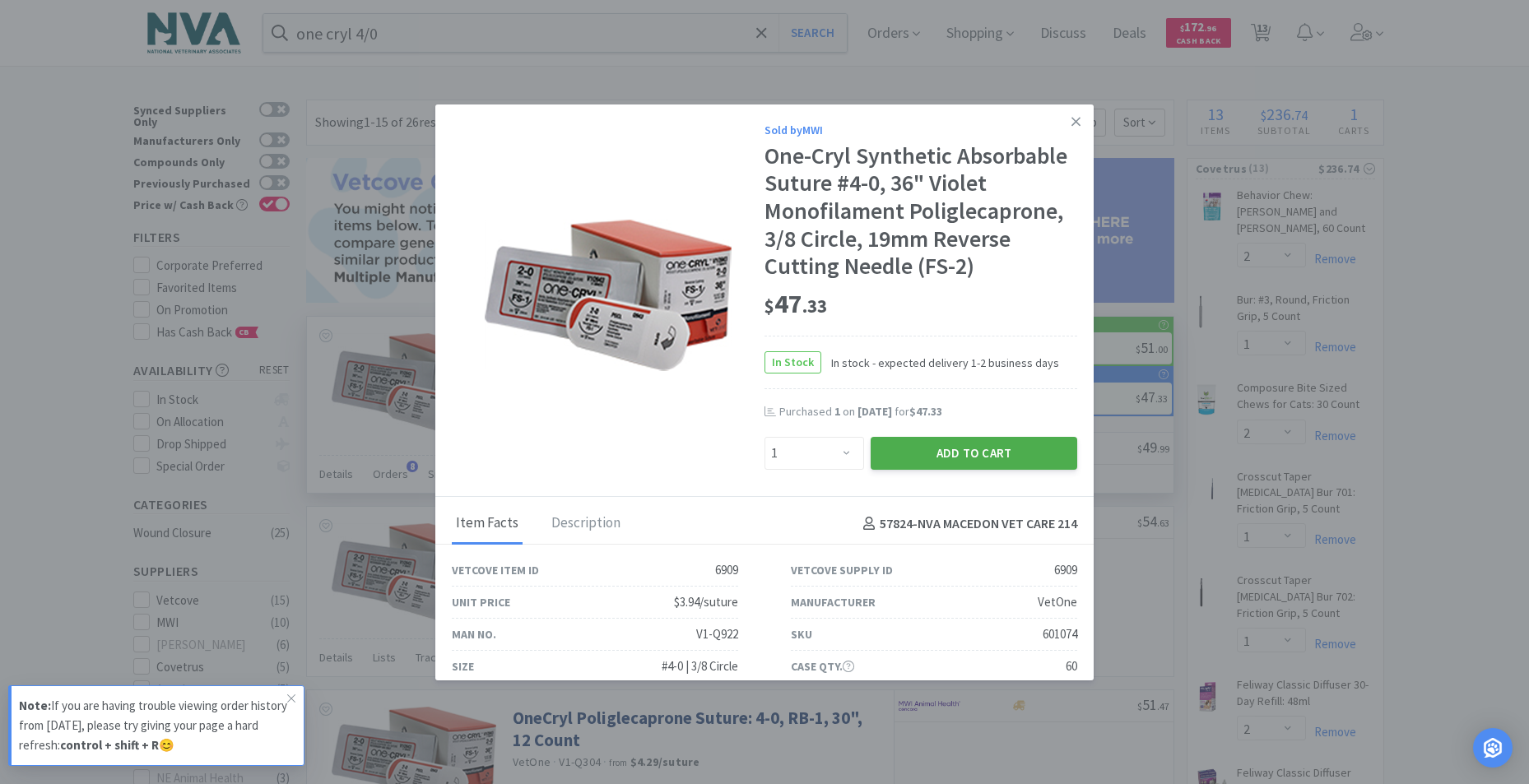
click at [934, 453] on button "Add to Cart" at bounding box center [974, 452] width 206 height 33
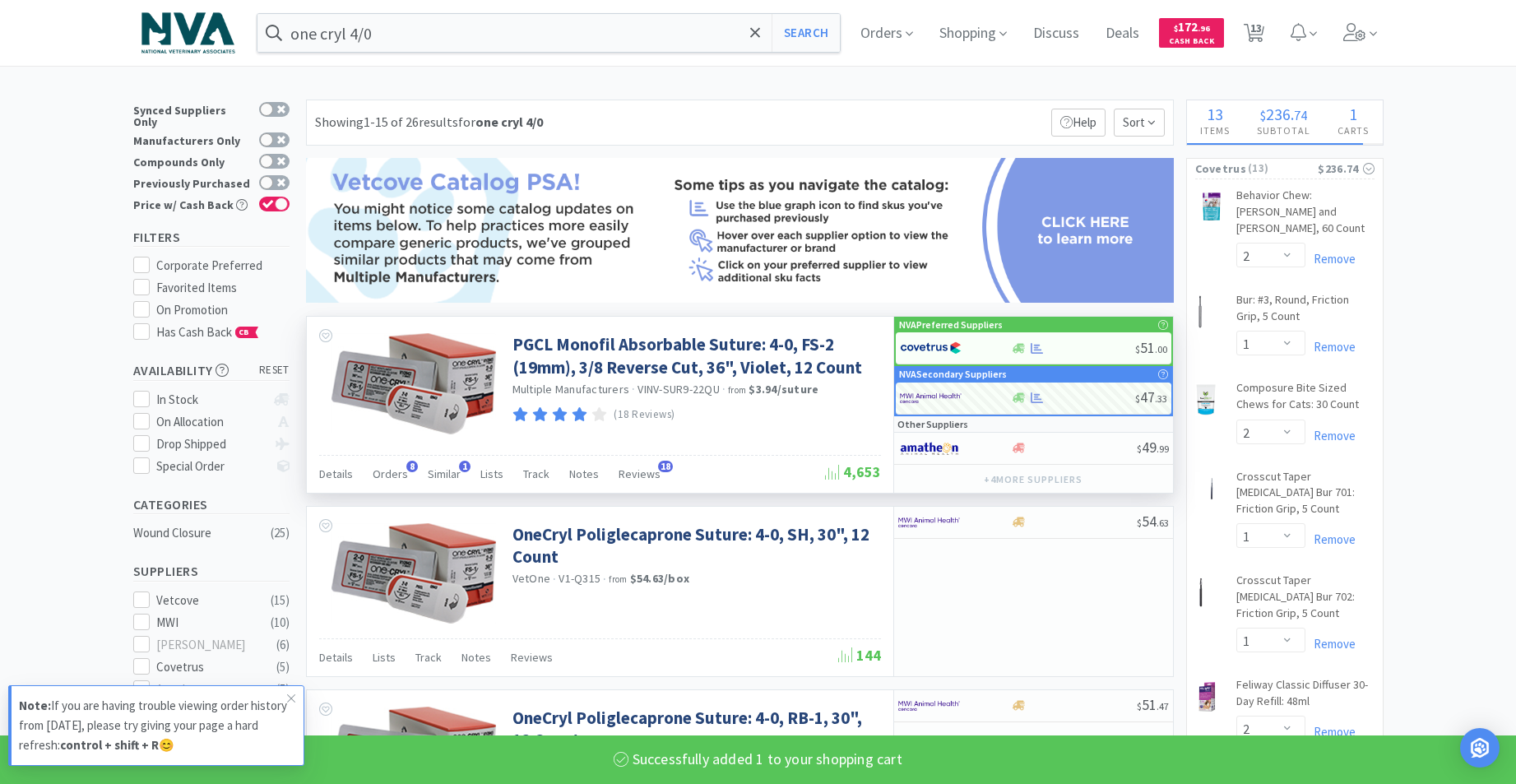
select select "1"
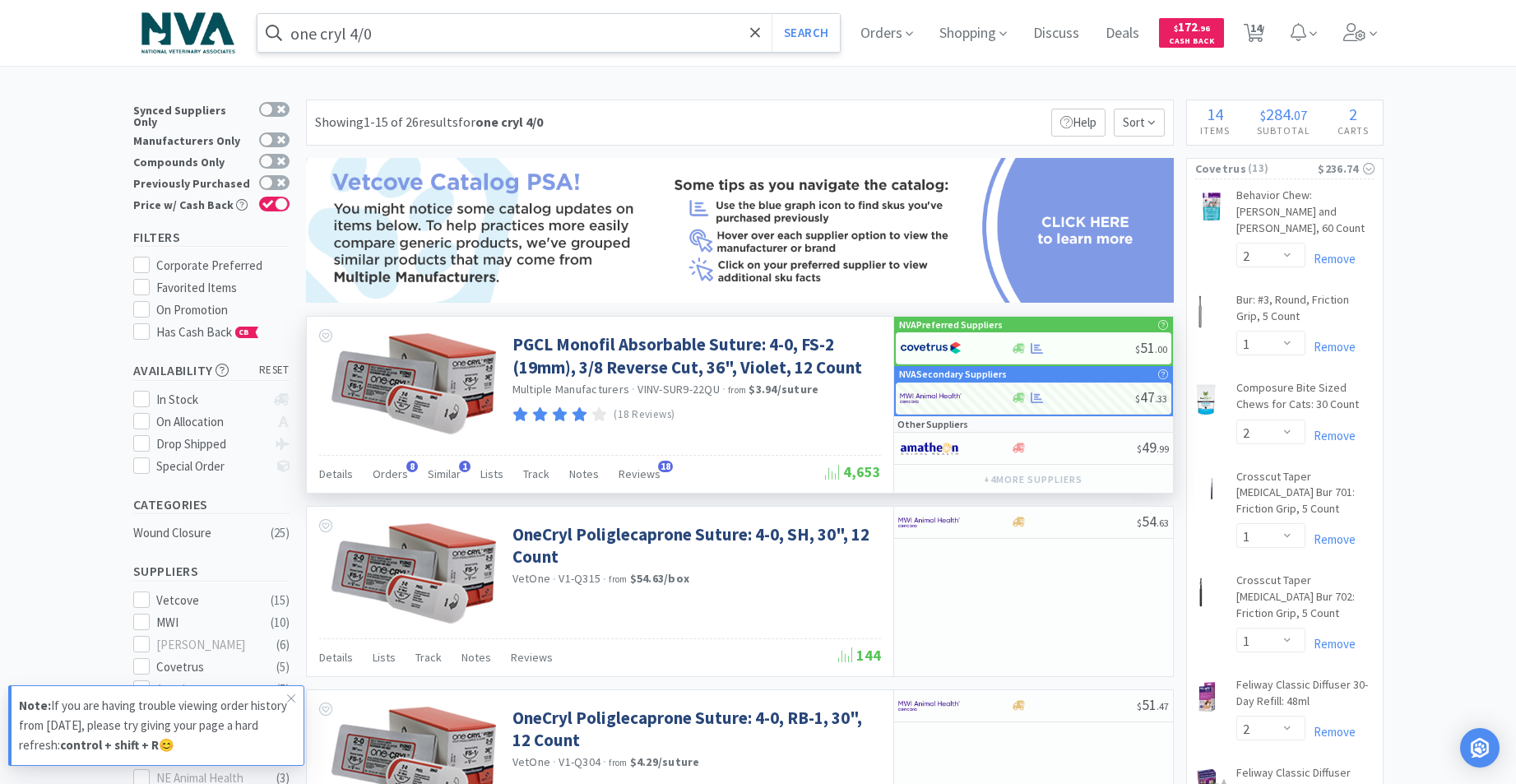
click at [497, 40] on input "one cryl 4/0" at bounding box center [549, 33] width 583 height 38
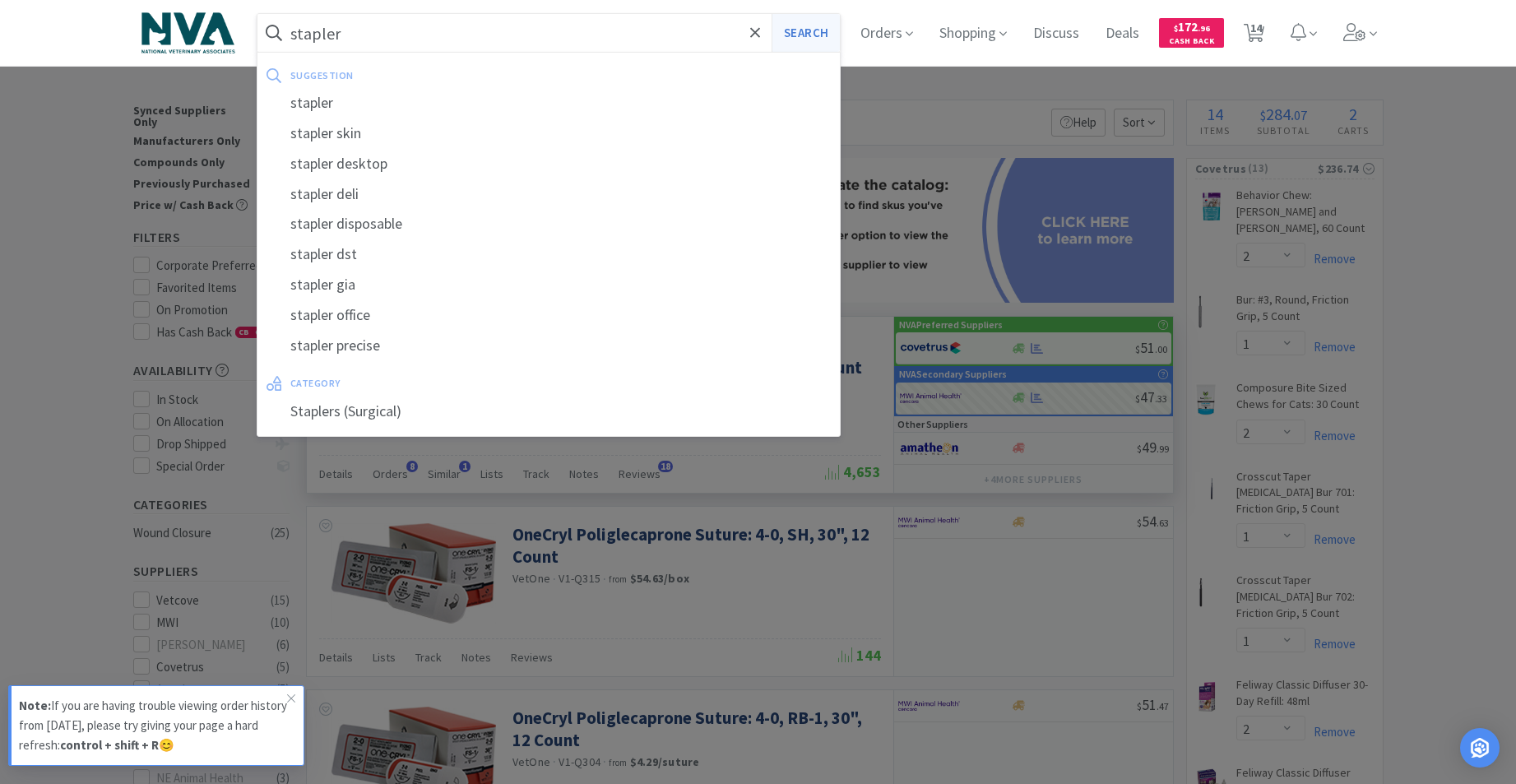
type input "stapler"
click at [798, 35] on button "Search" at bounding box center [805, 33] width 68 height 38
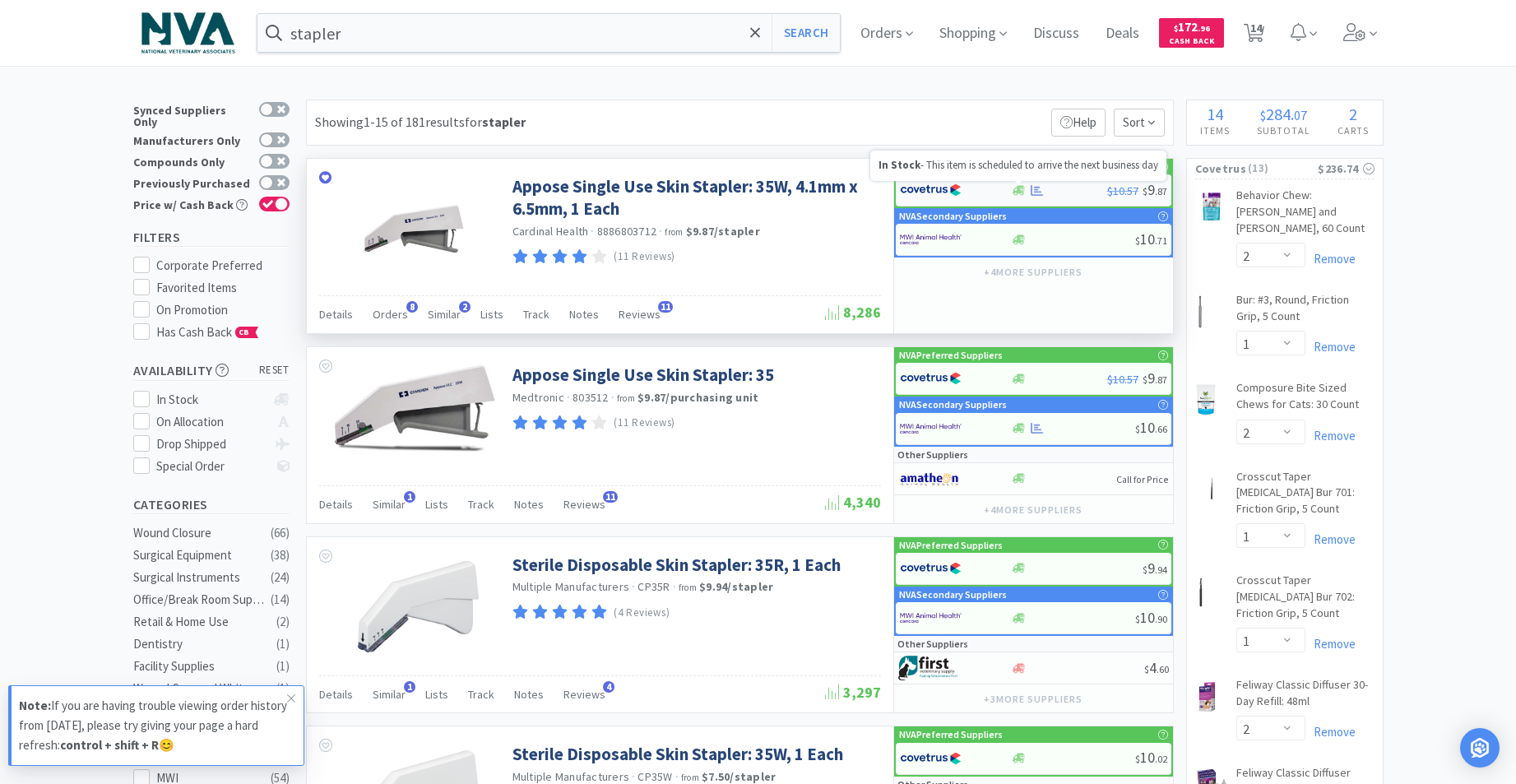
click at [1012, 190] on icon at bounding box center [1019, 190] width 12 height 12
select select "1"
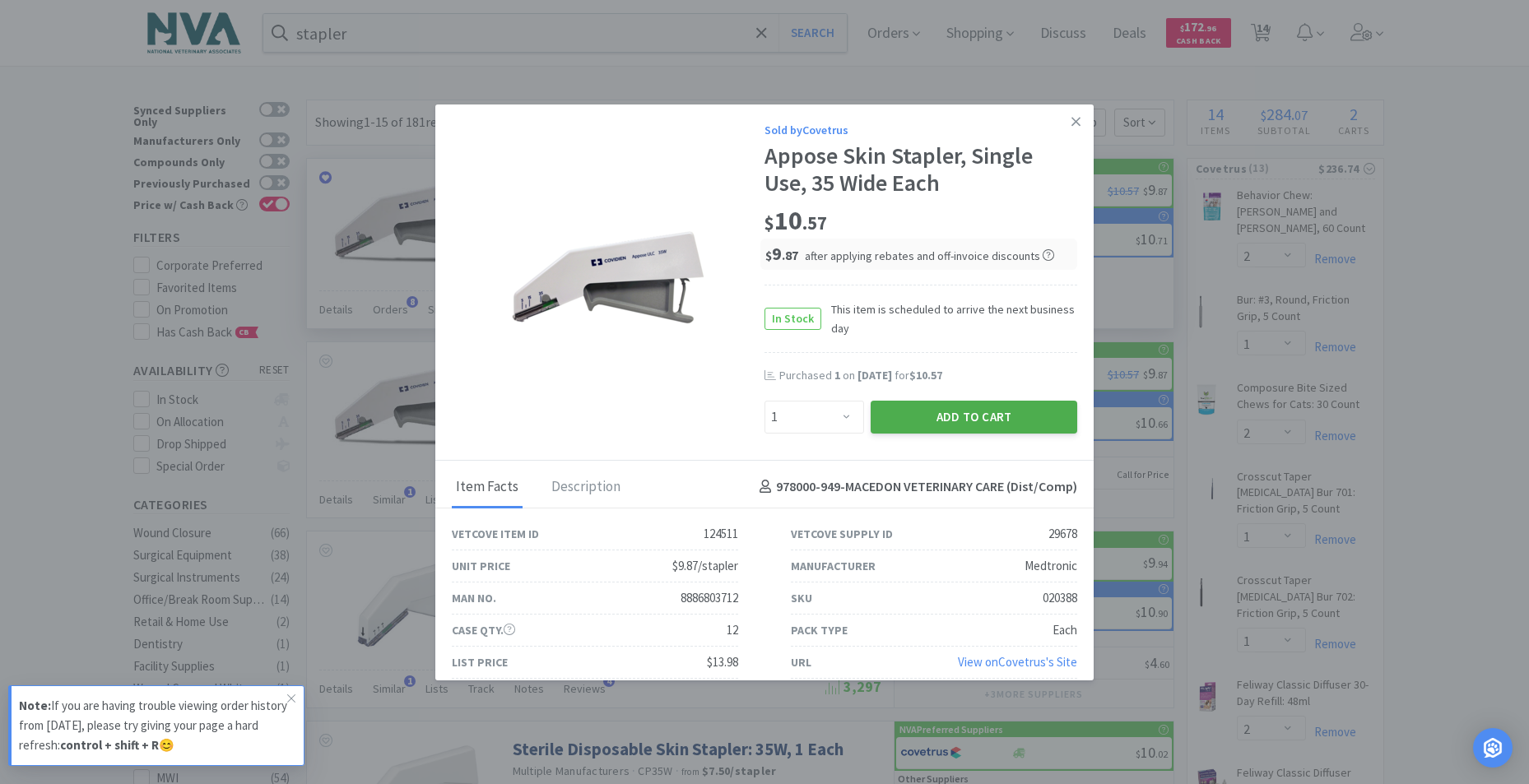
click at [998, 415] on button "Add to Cart" at bounding box center [974, 416] width 206 height 33
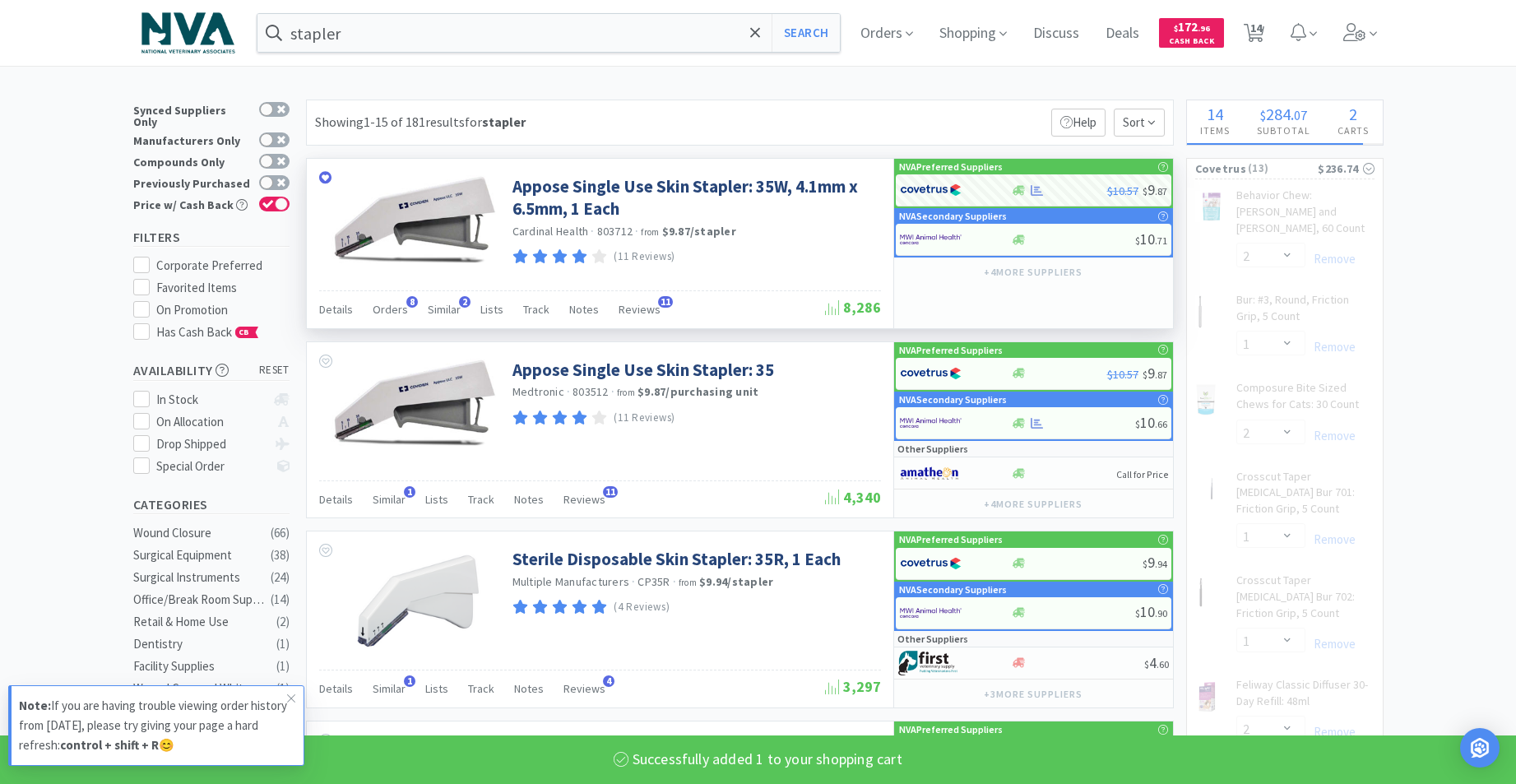
select select "1"
select select "2"
select select "1"
select select "2"
select select "1"
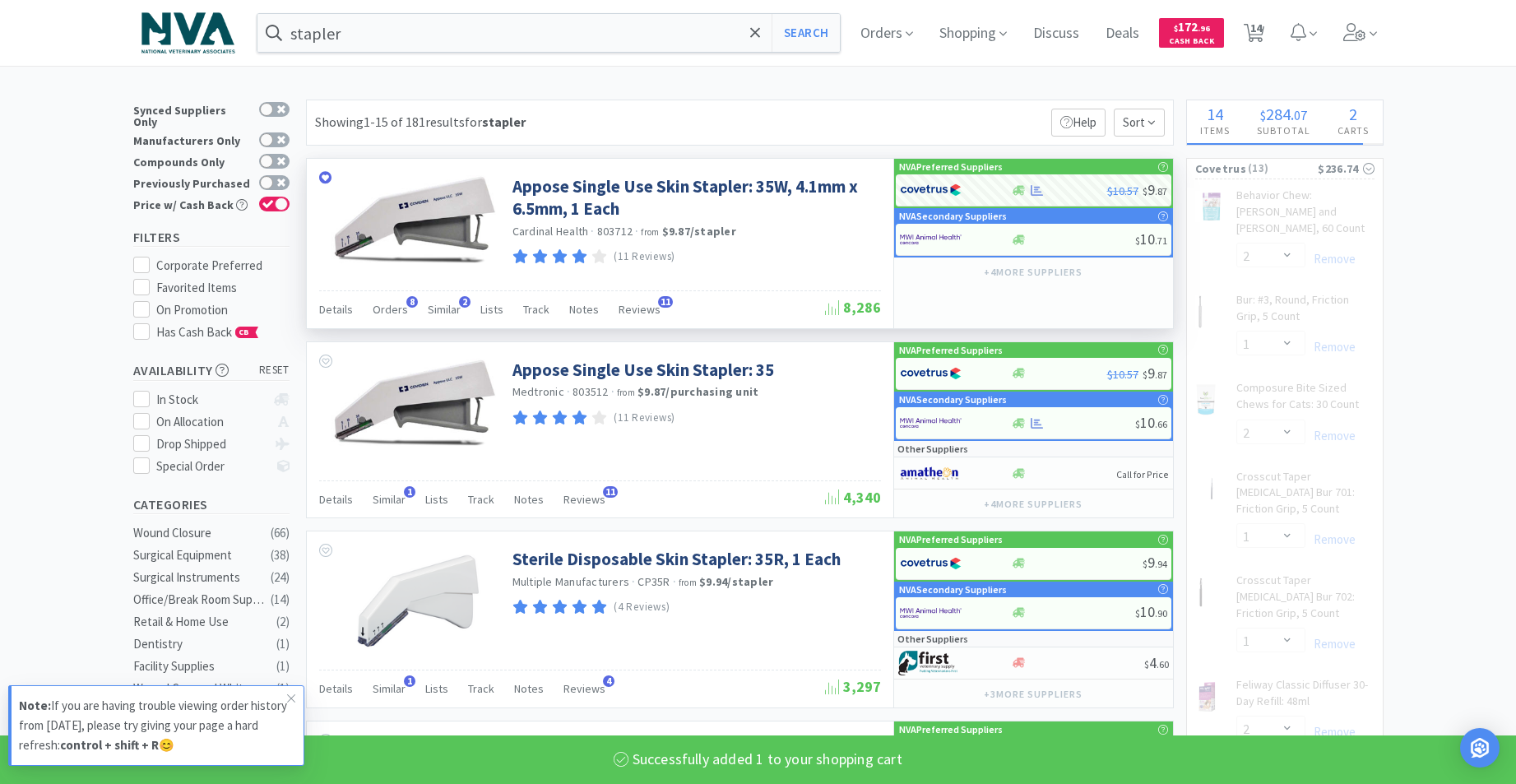
select select "2"
select select "1"
select select "2"
select select "1"
select select "2"
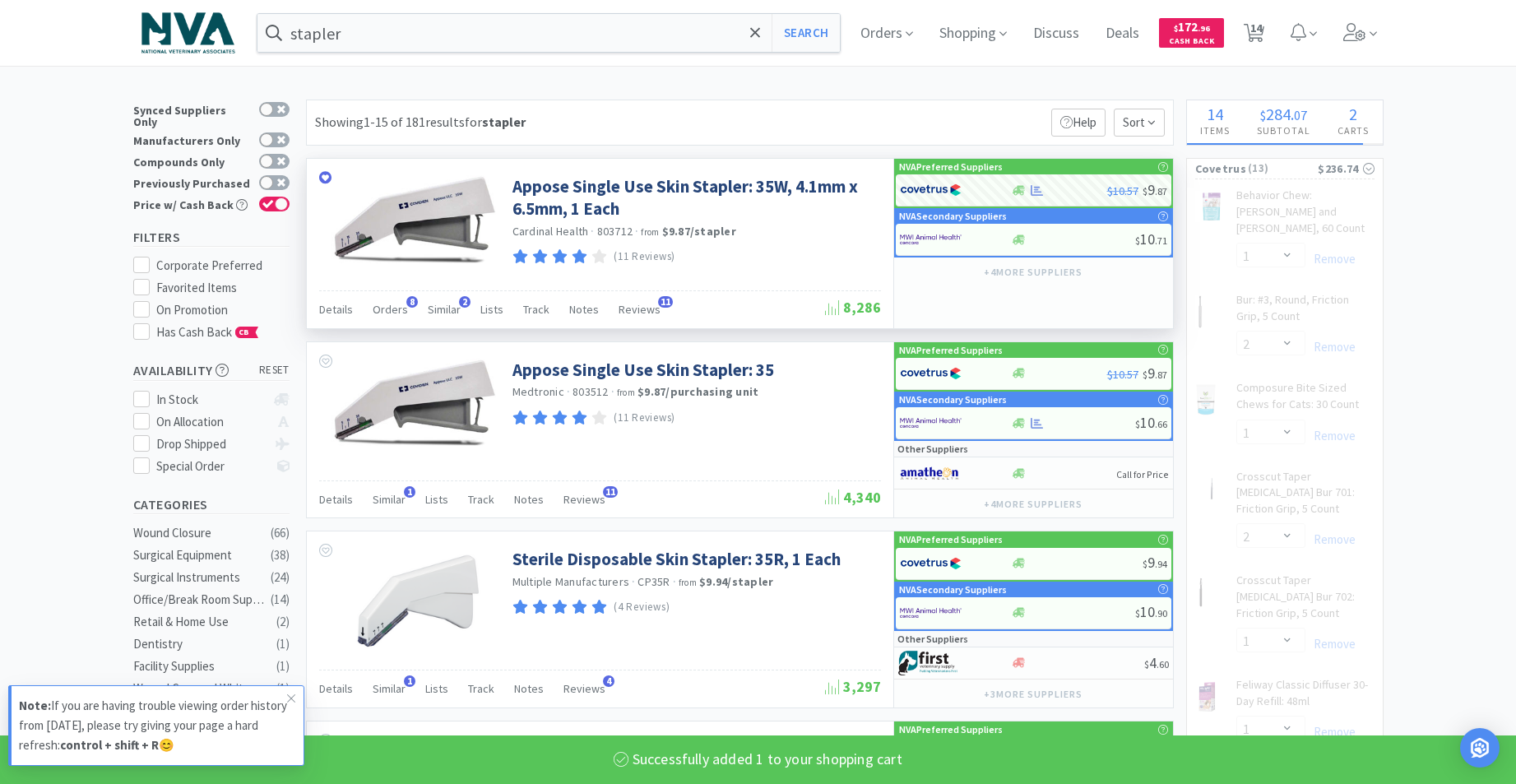
select select "4"
select select "1"
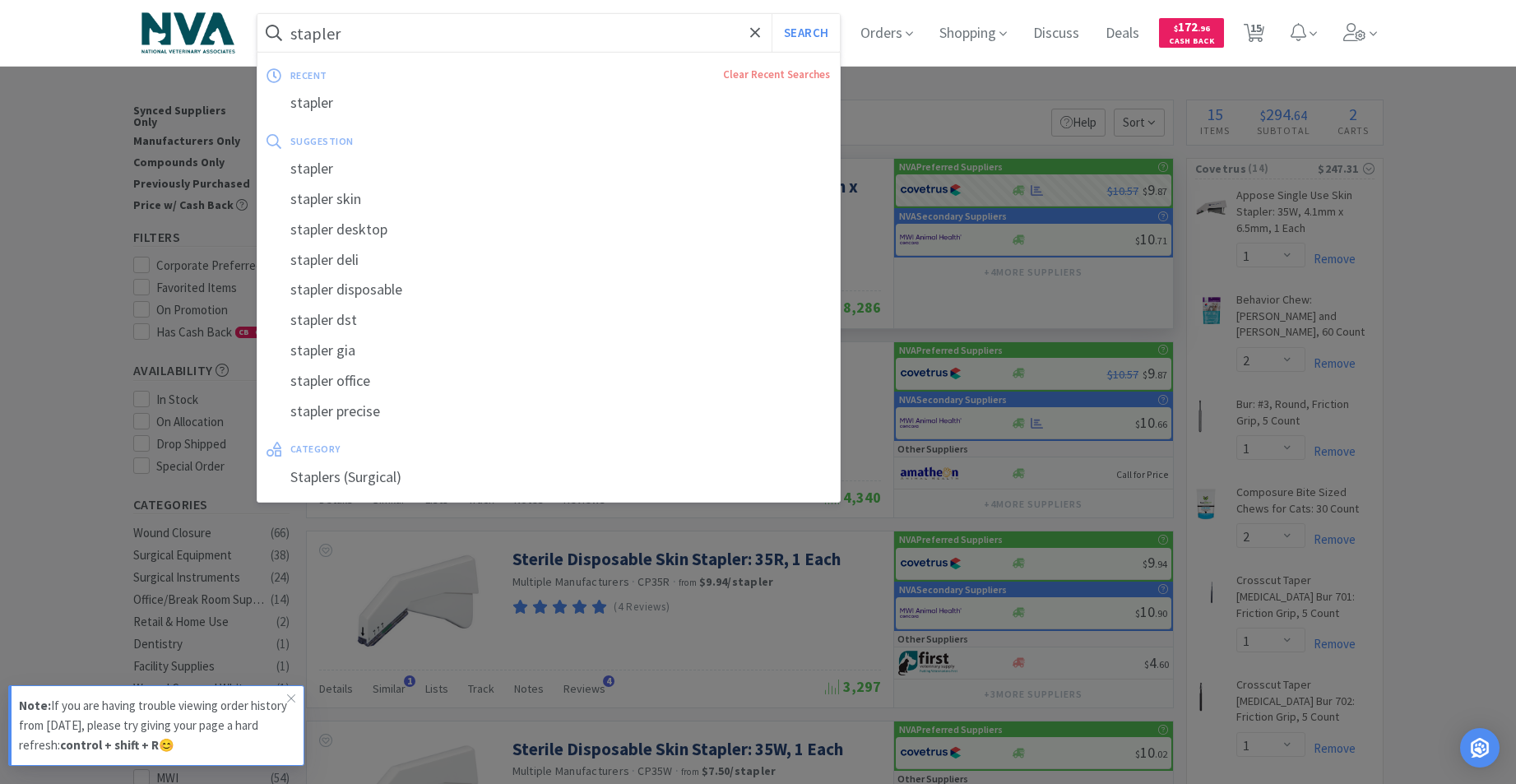
click at [434, 41] on input "stapler" at bounding box center [549, 33] width 583 height 38
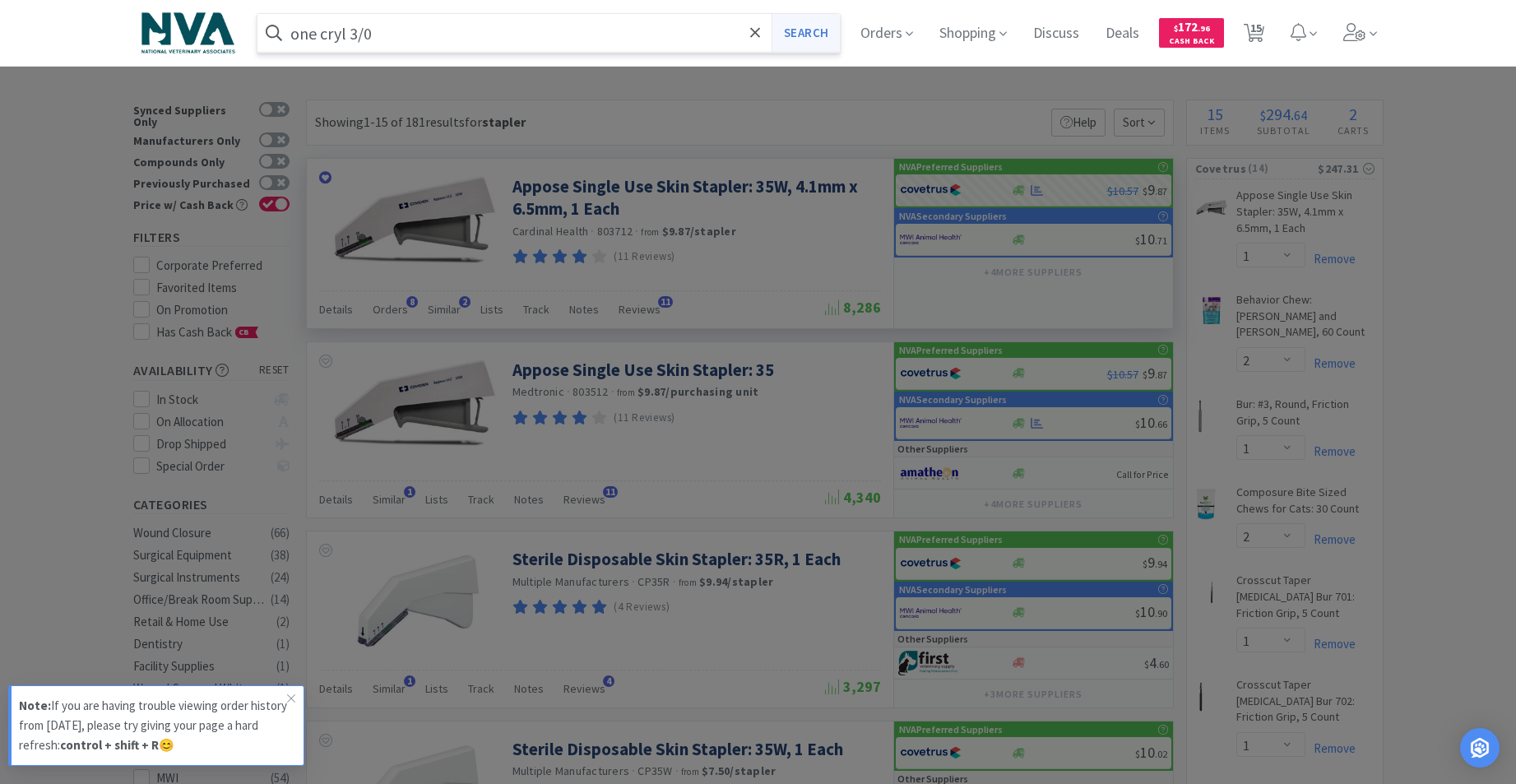
type input "one cryl 3/0"
click at [831, 36] on button "Search" at bounding box center [805, 33] width 68 height 38
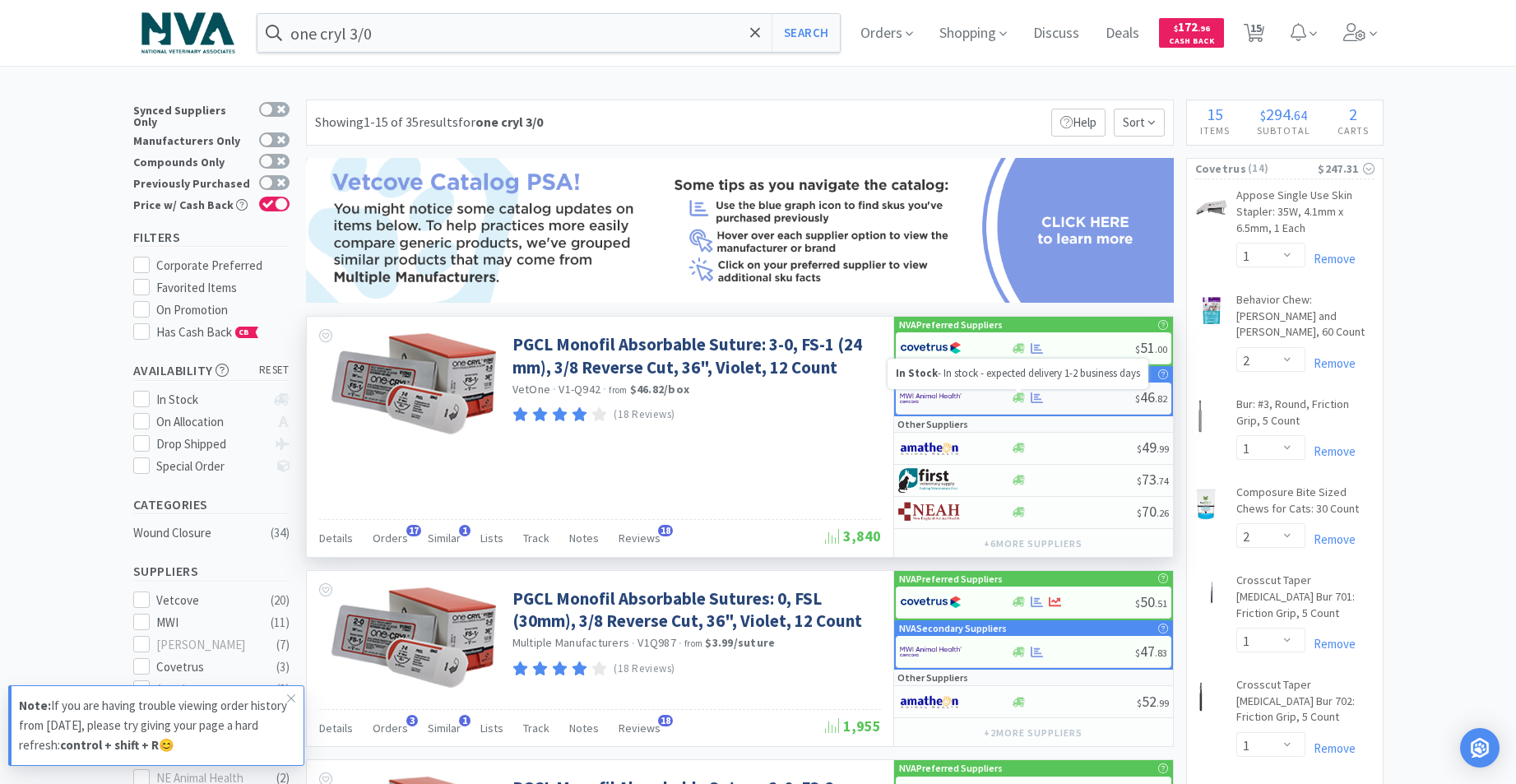
click at [1020, 404] on icon at bounding box center [1019, 398] width 12 height 12
select select "1"
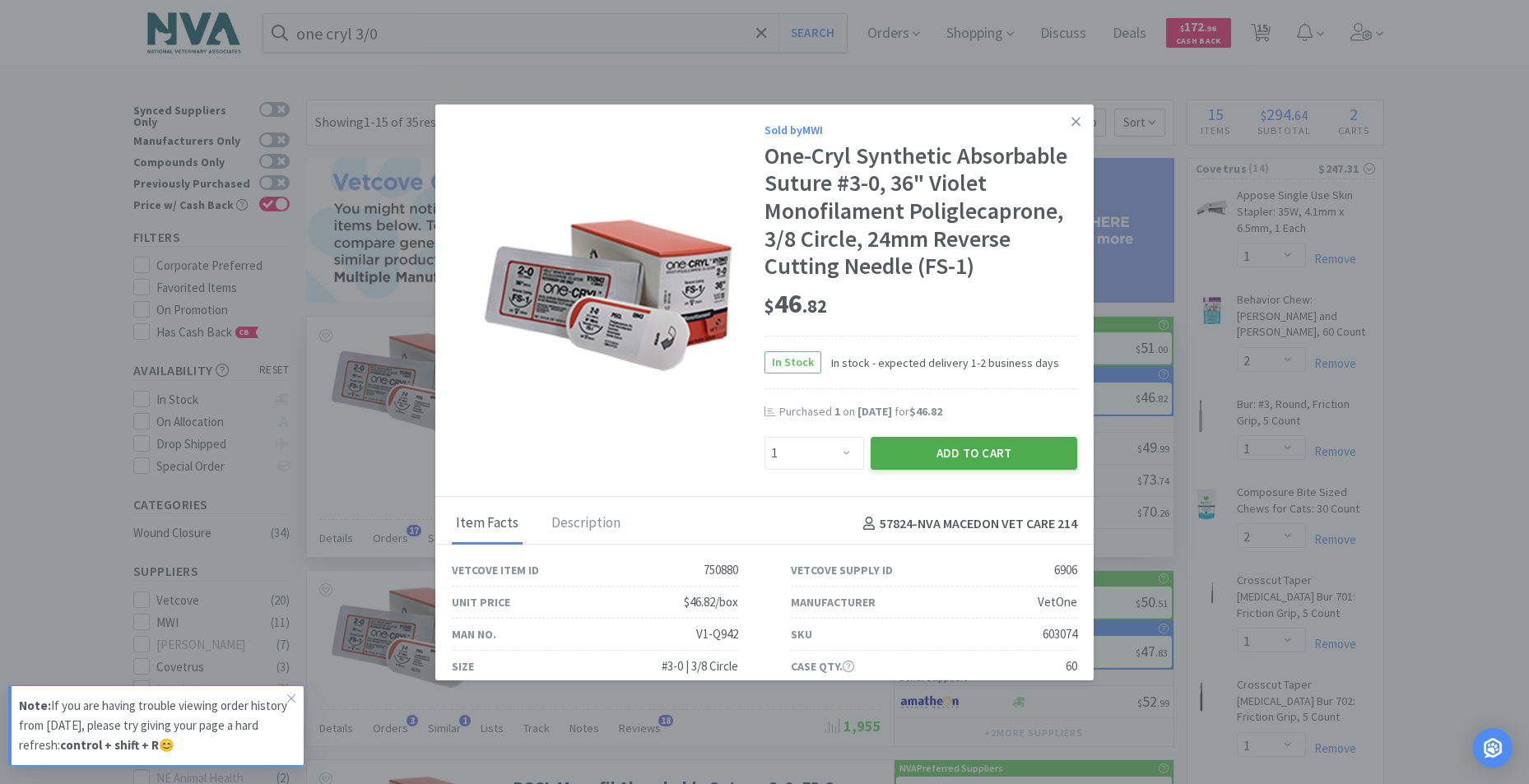
click at [957, 464] on button "Add to Cart" at bounding box center [974, 452] width 206 height 33
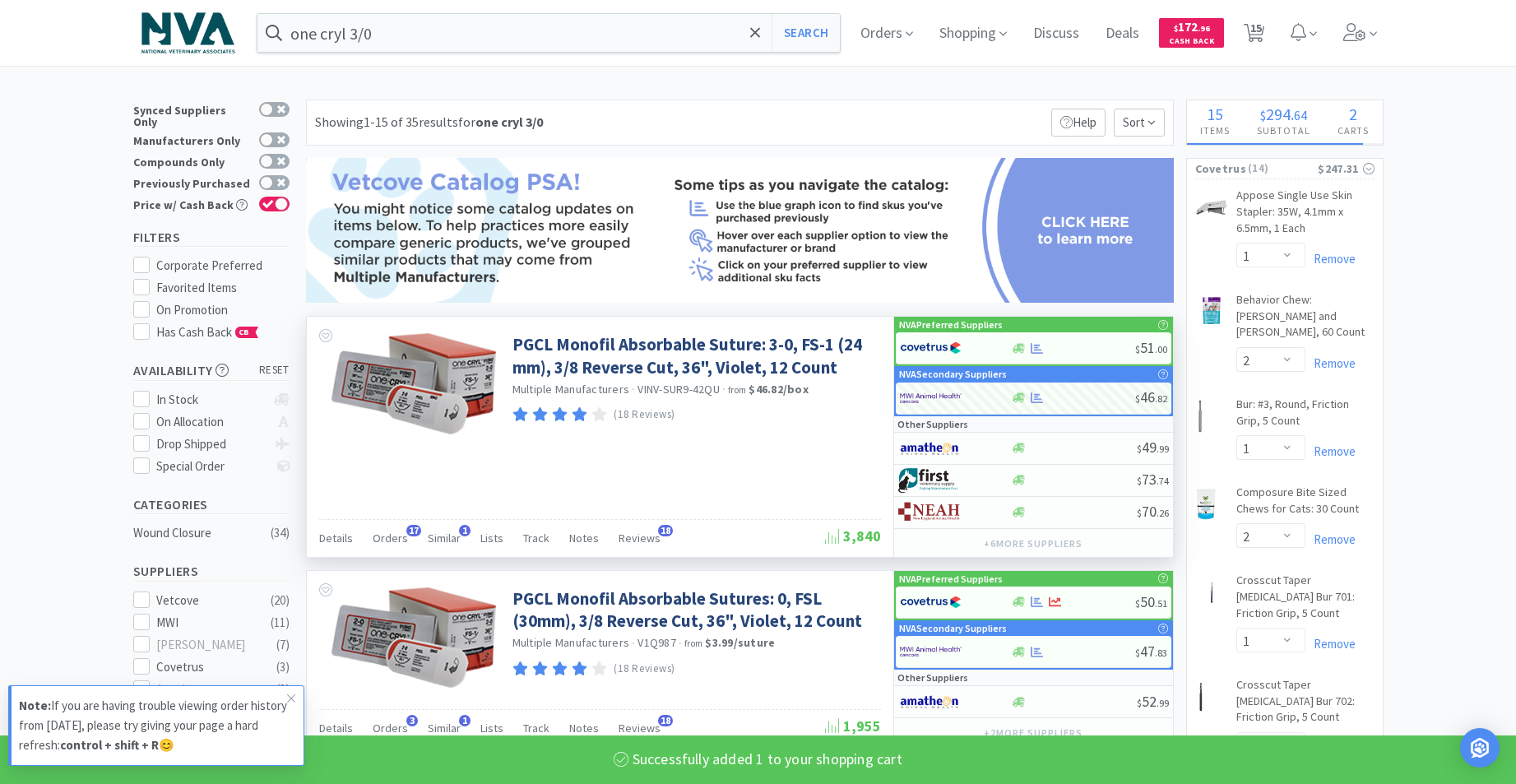
select select "1"
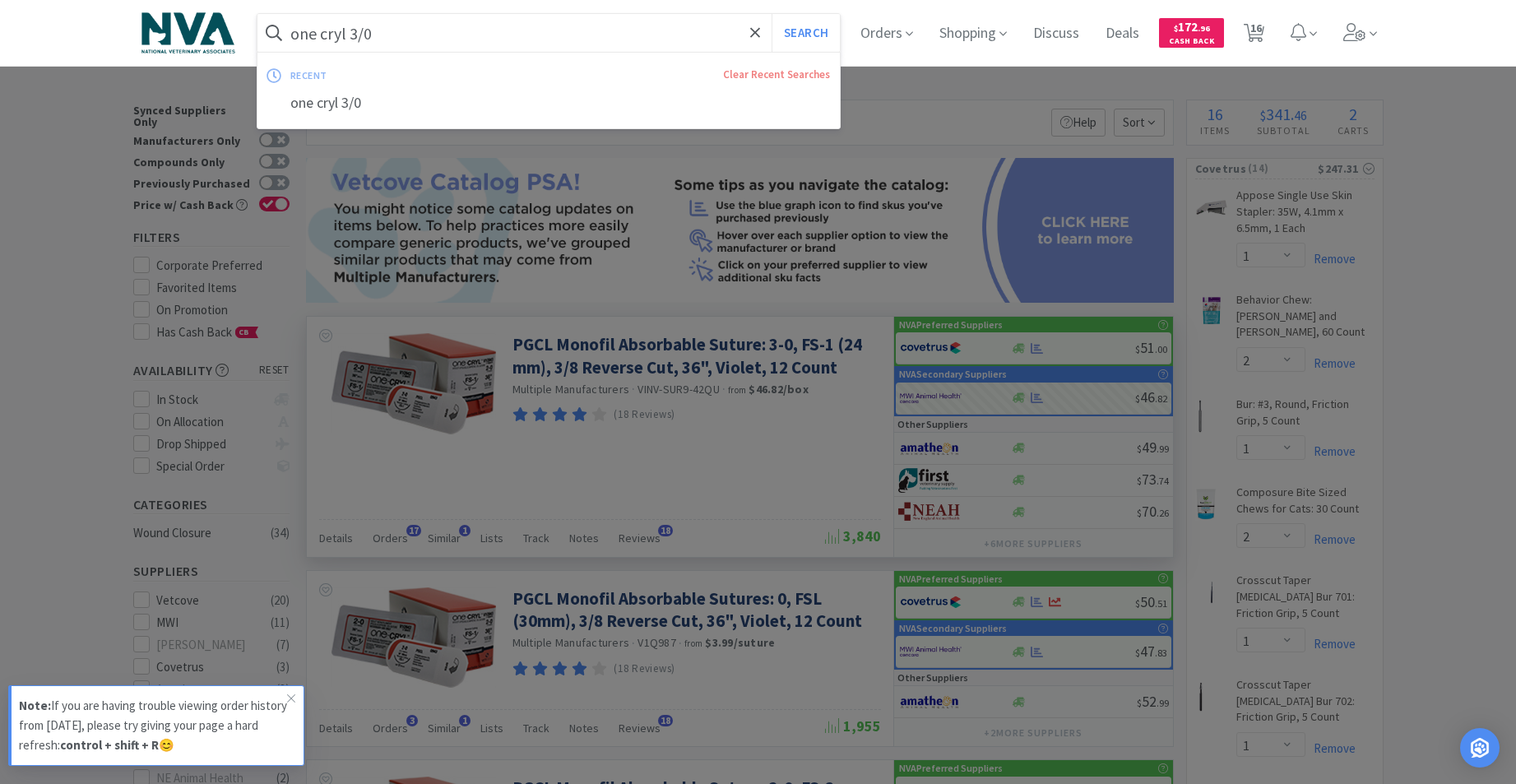
click at [586, 31] on input "one cryl 3/0" at bounding box center [549, 33] width 583 height 38
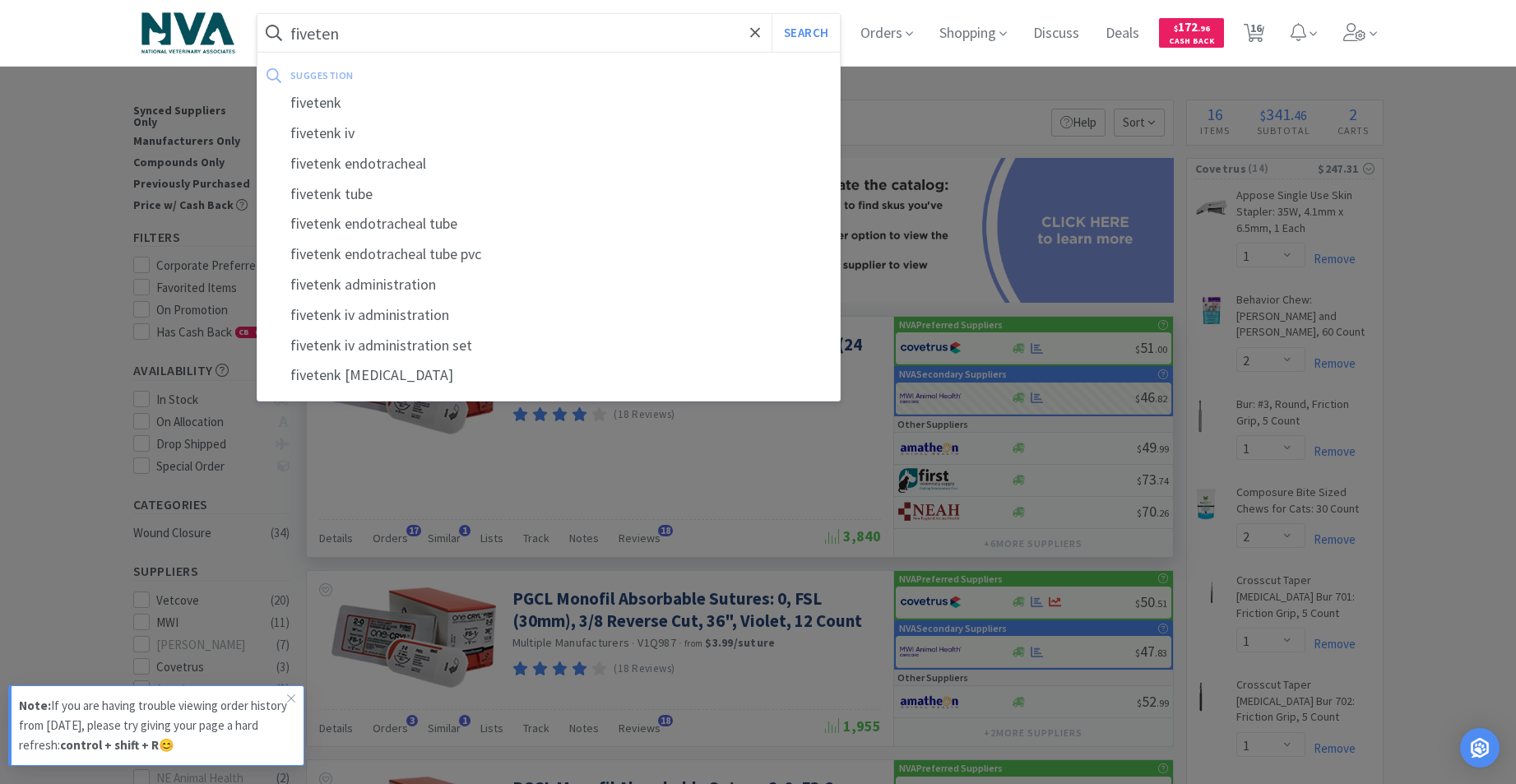
click at [355, 138] on div "fivetenk iv" at bounding box center [549, 133] width 583 height 31
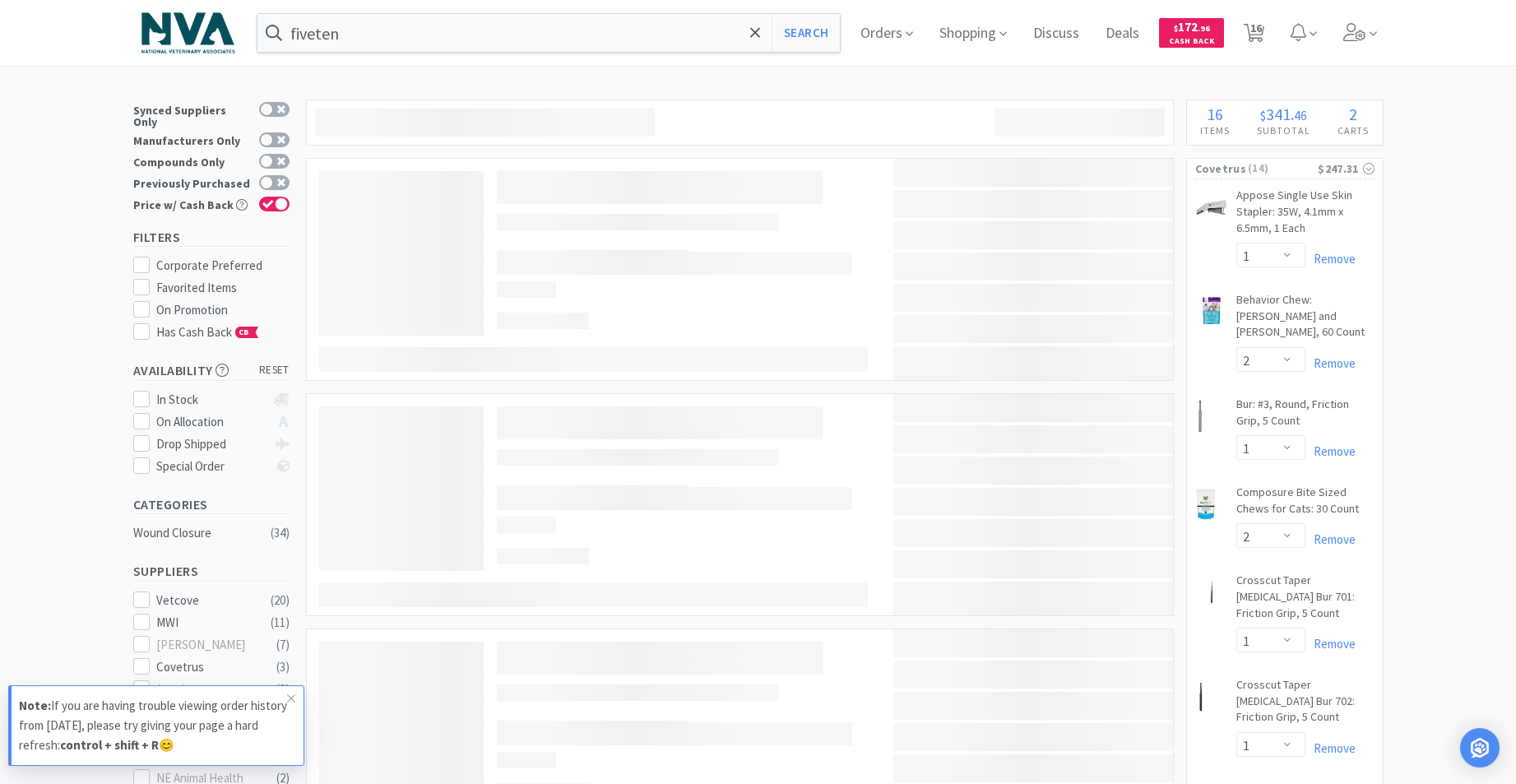
type input "fivetenk iv"
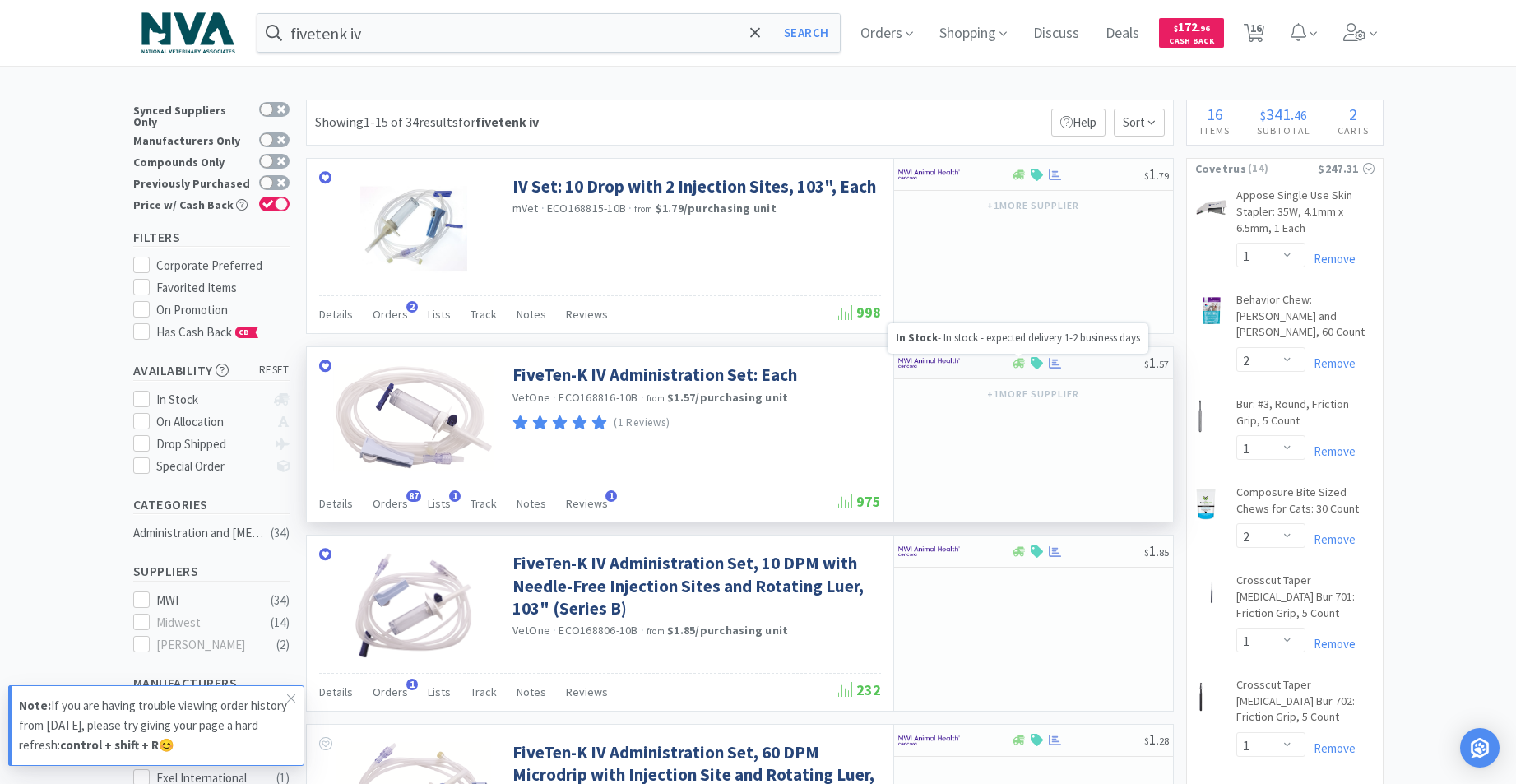
click at [1016, 364] on icon at bounding box center [1019, 362] width 12 height 10
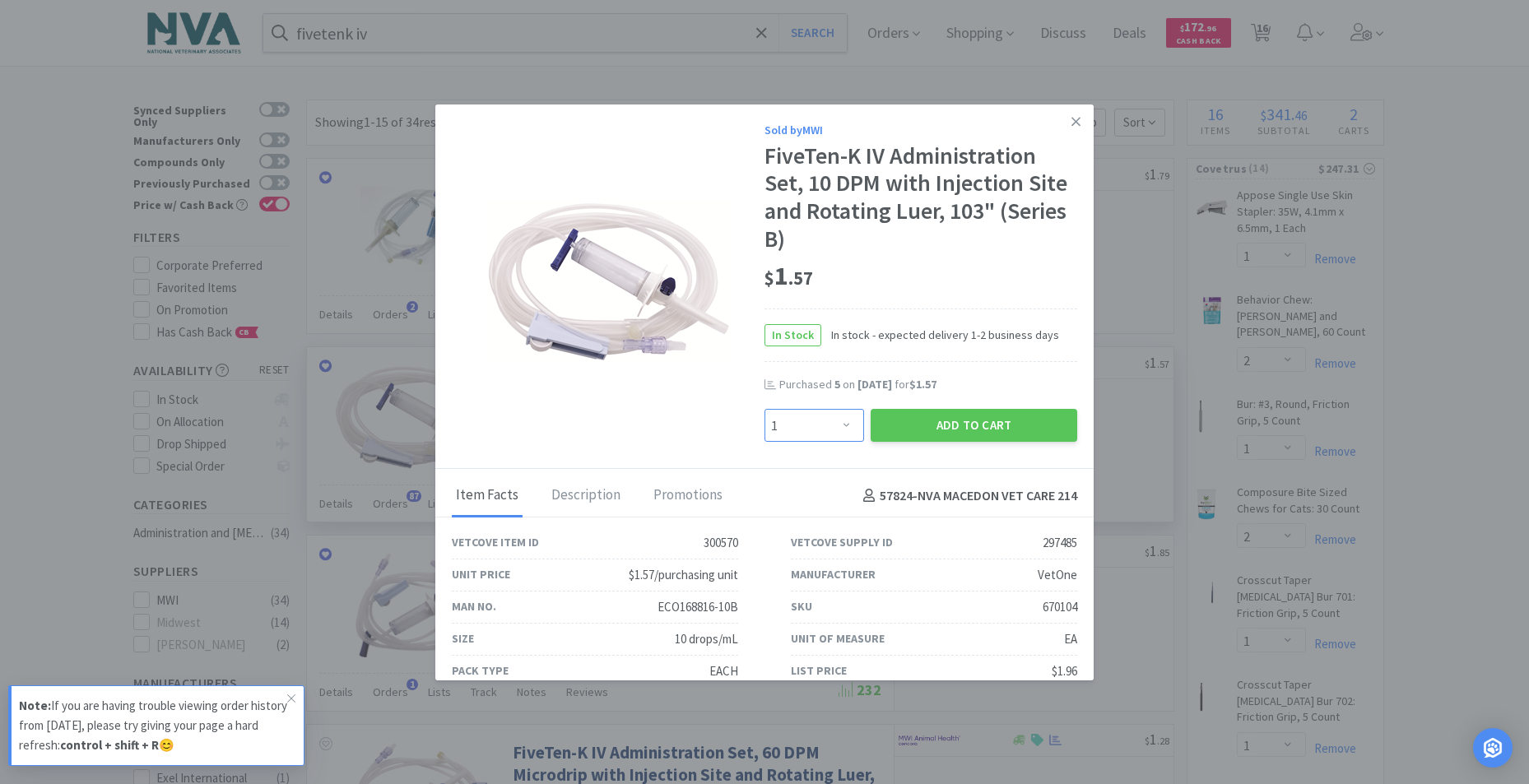
click at [837, 422] on select "Enter Quantity 1 2 3 4 5 6 7 8 9 10 11 12 13 14 15 16 17 18 19 20 Enter Quantity" at bounding box center [813, 424] width 100 height 33
select select "6"
click at [764, 408] on select "Enter Quantity 1 2 3 4 5 6 7 8 9 10 11 12 13 14 15 16 17 18 19 20 Enter Quantity" at bounding box center [813, 424] width 100 height 33
click at [931, 416] on button "Add to Cart" at bounding box center [974, 424] width 206 height 33
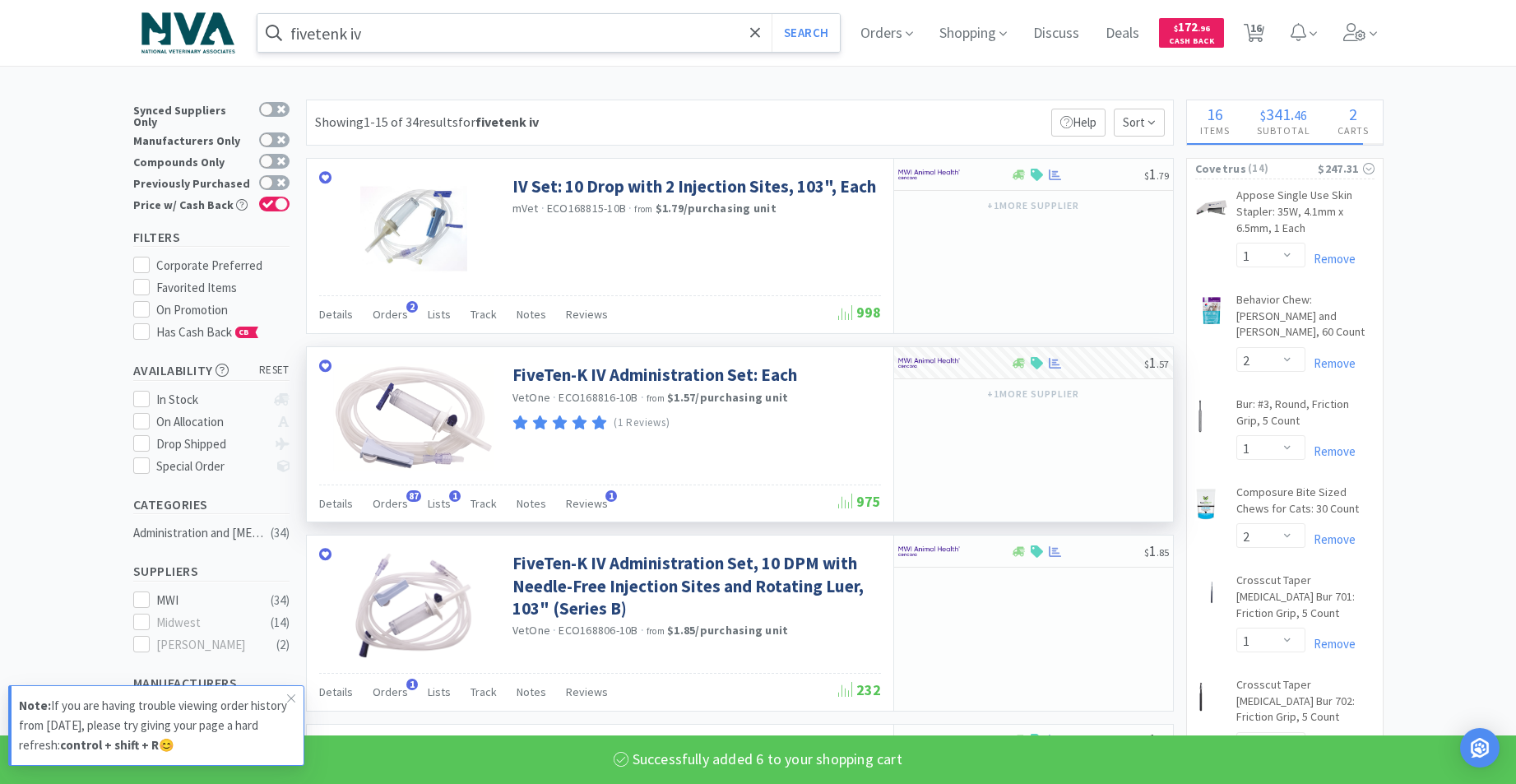
select select "6"
select select "1"
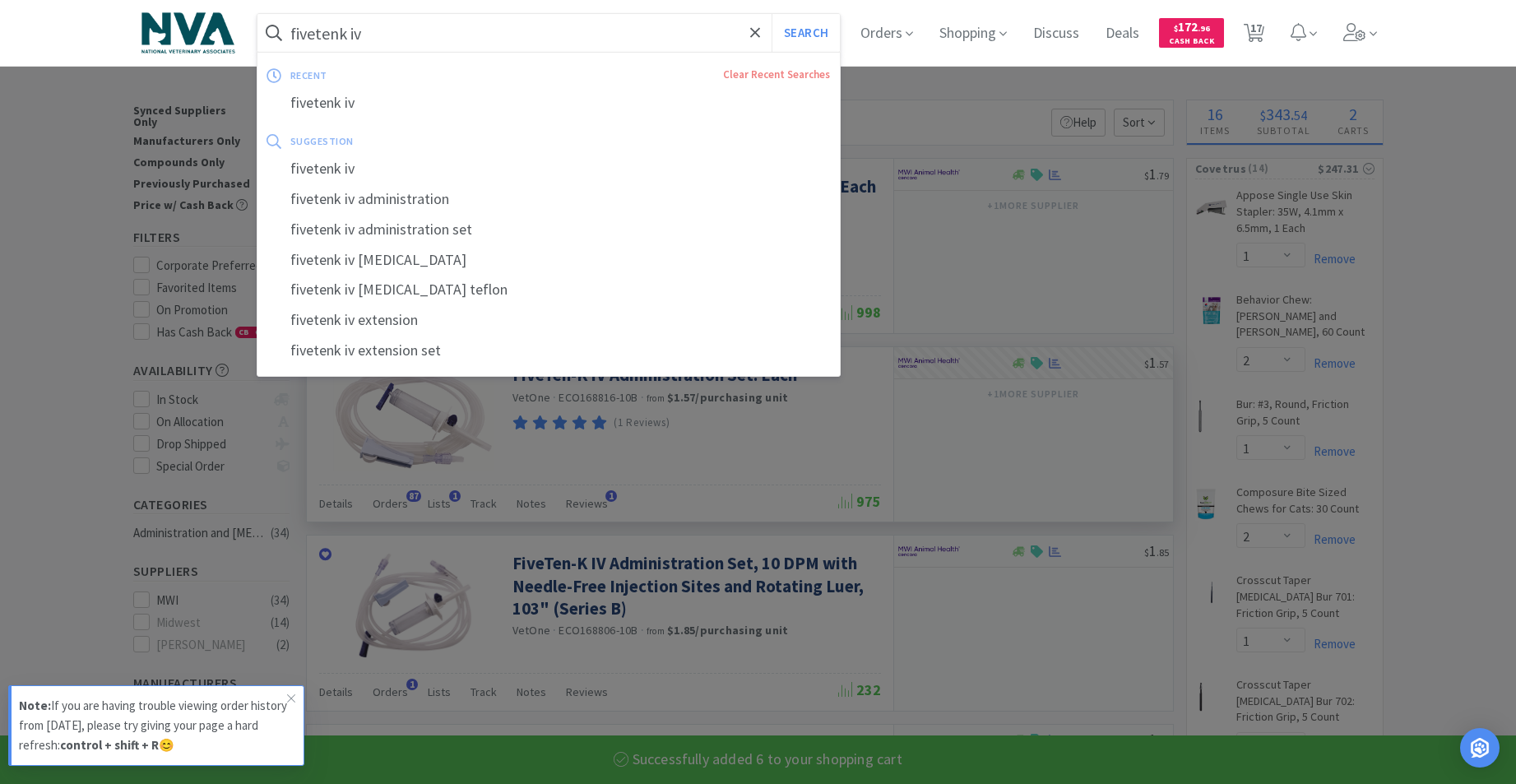
click at [602, 46] on input "fivetenk iv" at bounding box center [549, 33] width 583 height 38
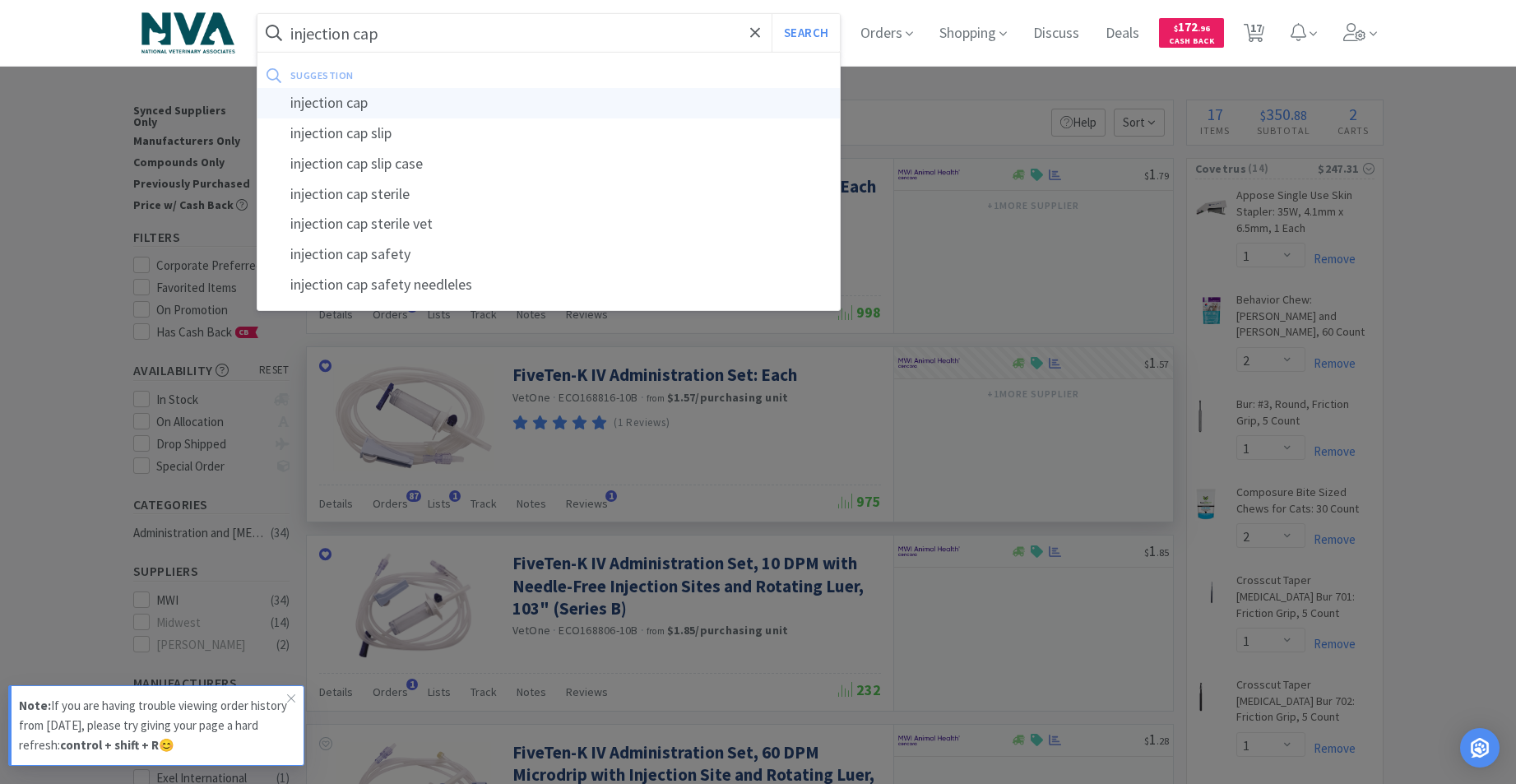
click at [374, 103] on div "injection cap" at bounding box center [549, 103] width 583 height 31
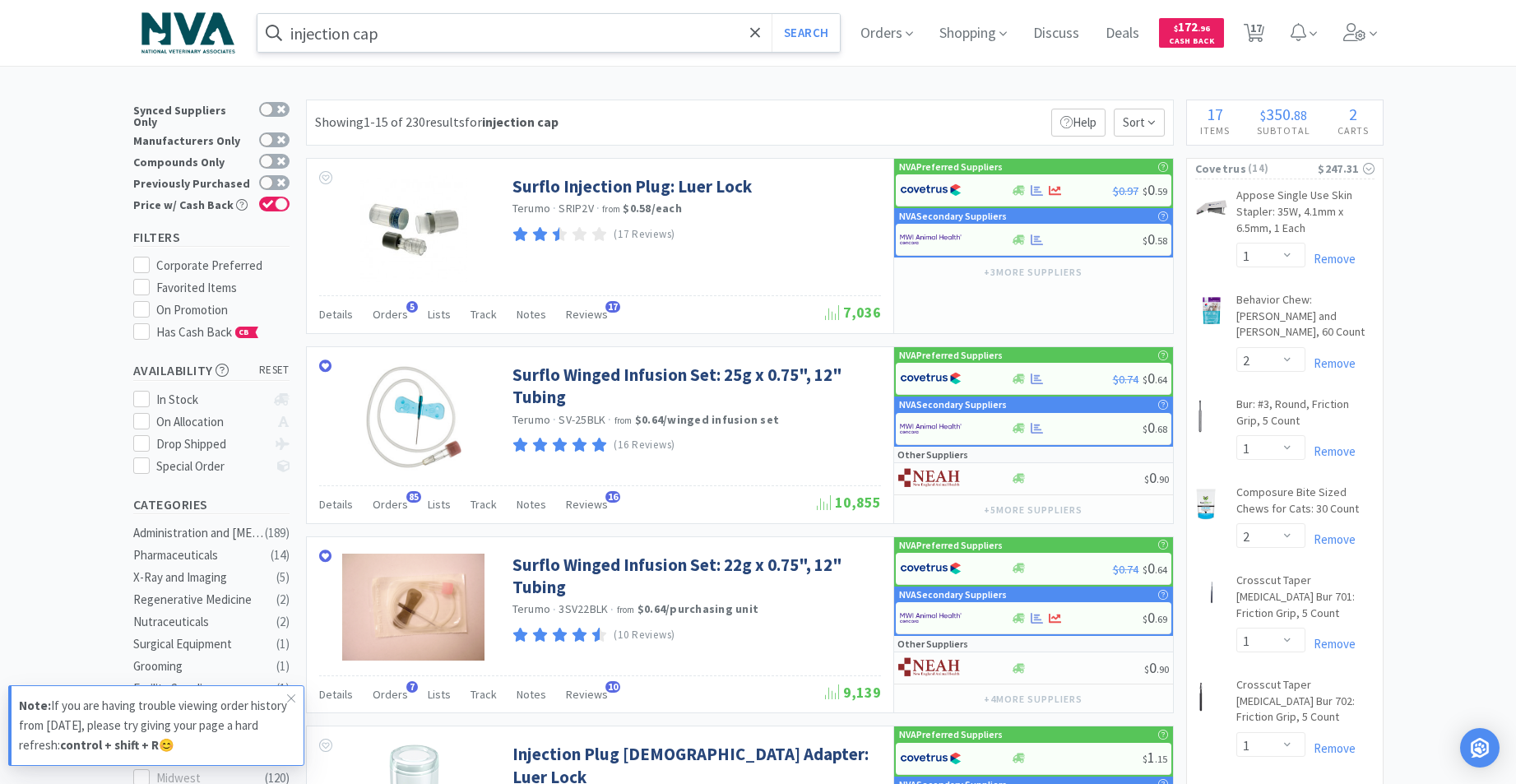
click at [616, 32] on input "injection cap" at bounding box center [549, 33] width 583 height 38
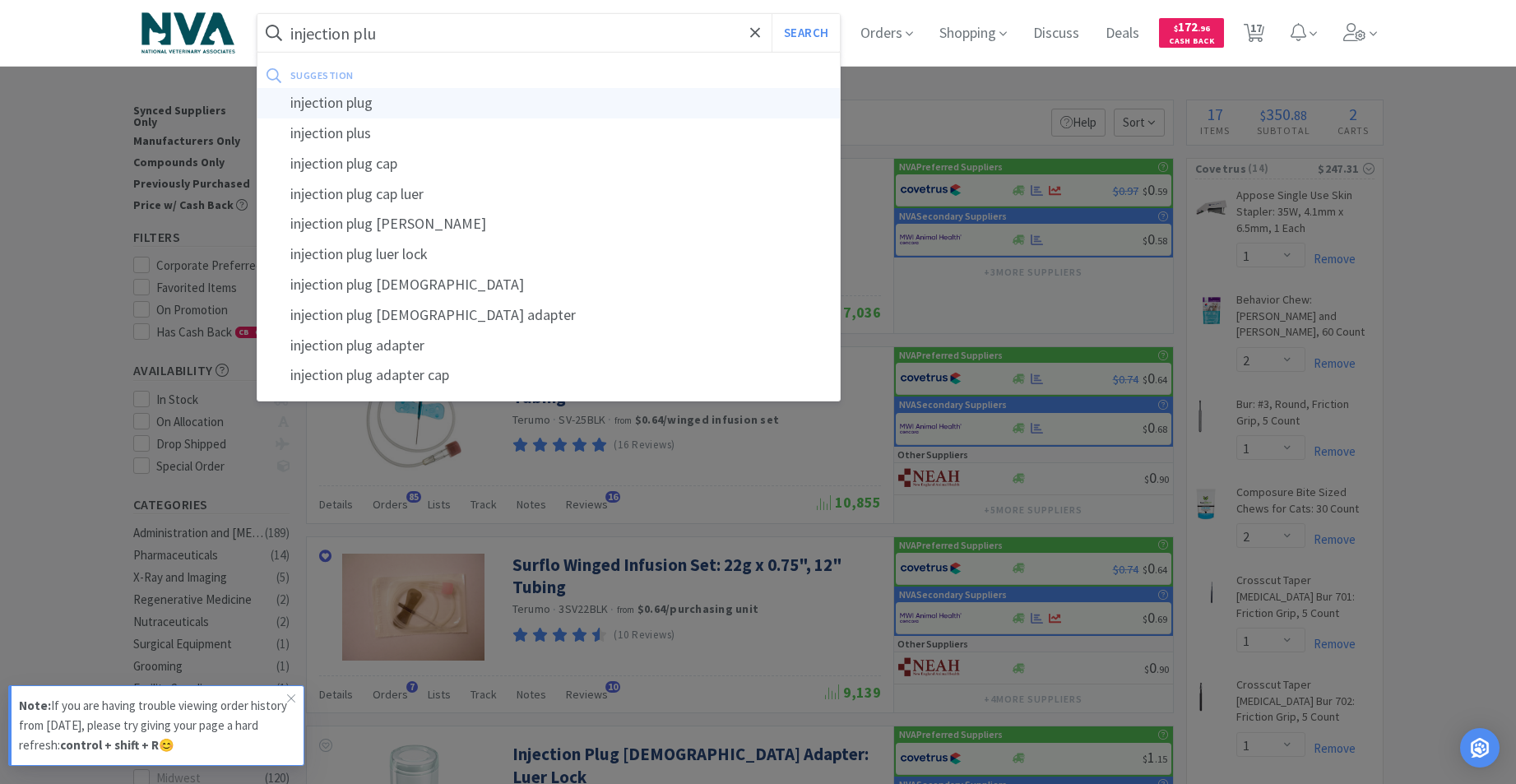
click at [357, 108] on div "injection plug" at bounding box center [549, 103] width 583 height 31
type input "injection plug"
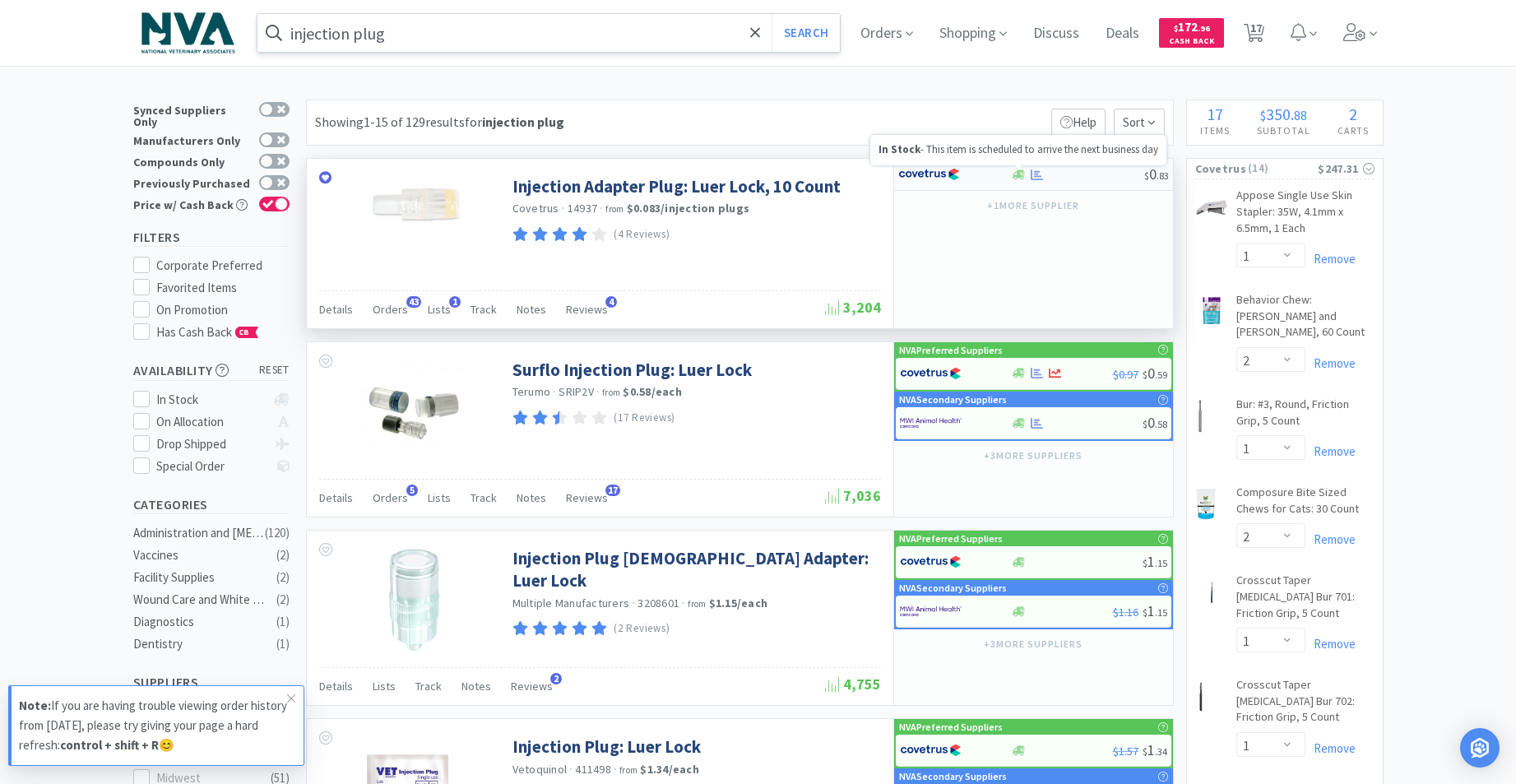
click at [1024, 179] on icon at bounding box center [1019, 175] width 12 height 12
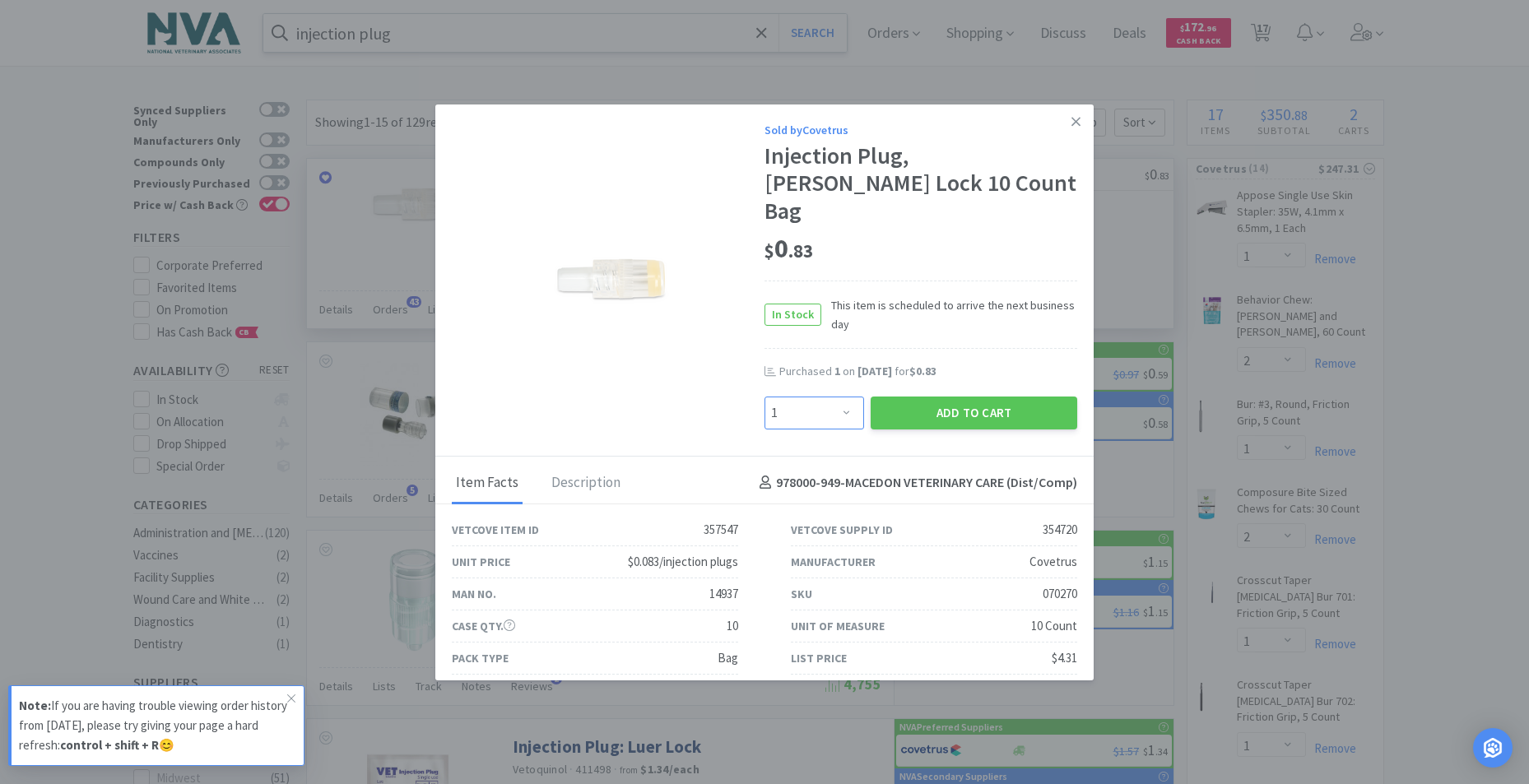
click at [837, 396] on select "Enter Quantity 1 2 3 4 5 6 7 8 9 10 11 12 13 14 15 16 17 18 19 20 Enter Quantity" at bounding box center [813, 412] width 100 height 33
select select "6"
click at [764, 396] on select "Enter Quantity 1 2 3 4 5 6 7 8 9 10 11 12 13 14 15 16 17 18 19 20 Enter Quantity" at bounding box center [813, 412] width 100 height 33
click at [903, 396] on button "Add to Cart" at bounding box center [974, 412] width 206 height 33
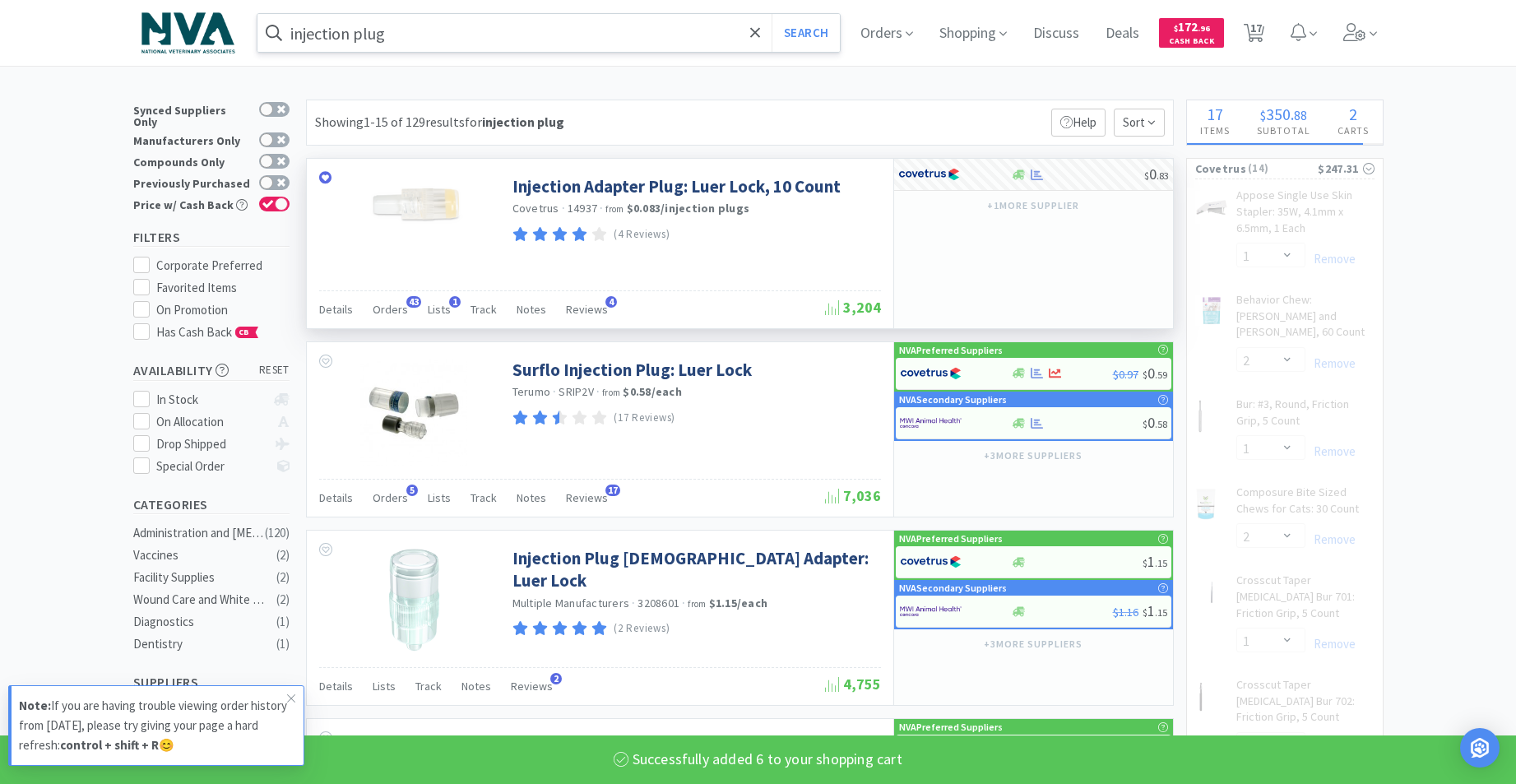
select select "6"
select select "2"
select select "4"
select select "1"
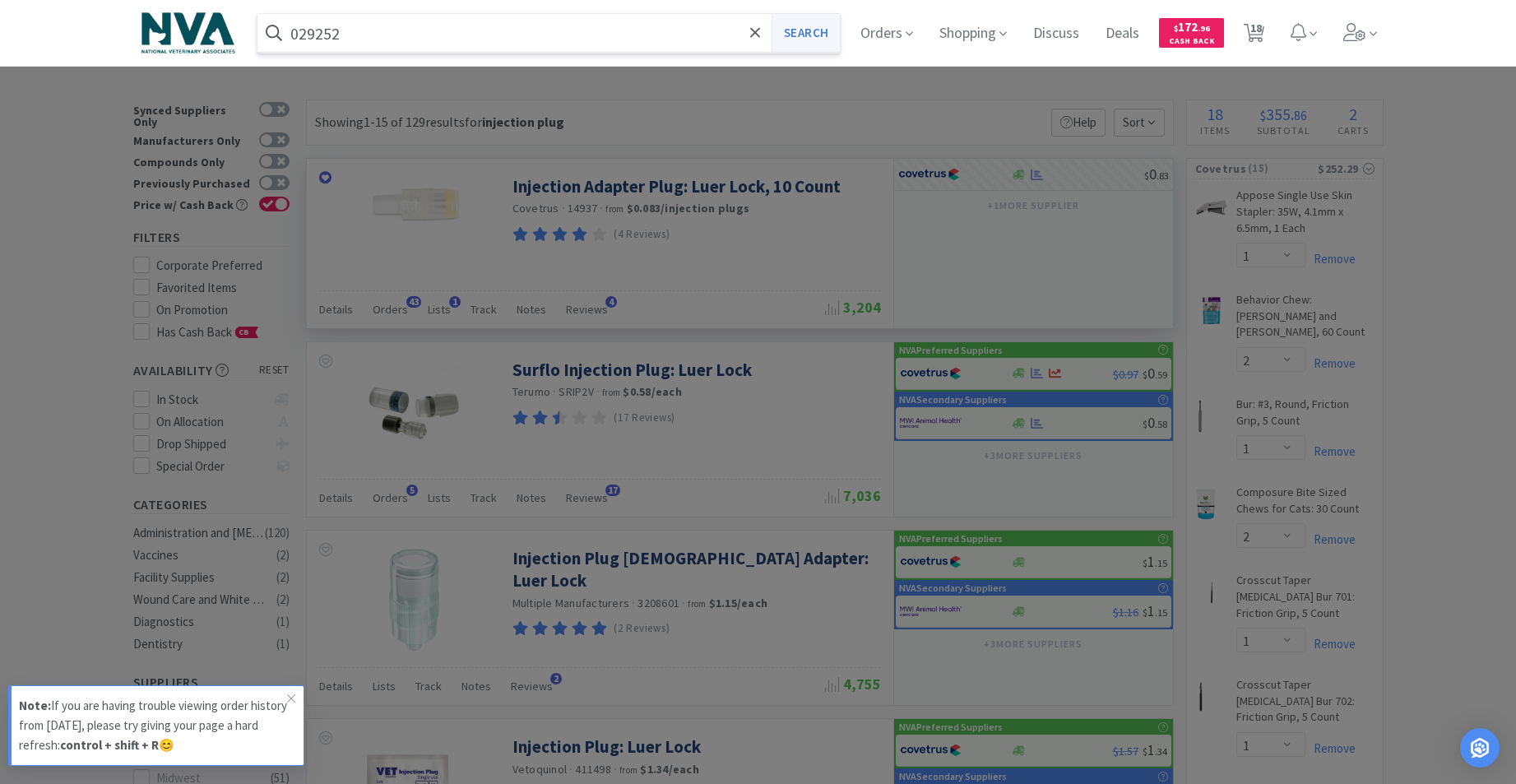
type input "029252"
click at [835, 23] on button "Search" at bounding box center [805, 33] width 68 height 38
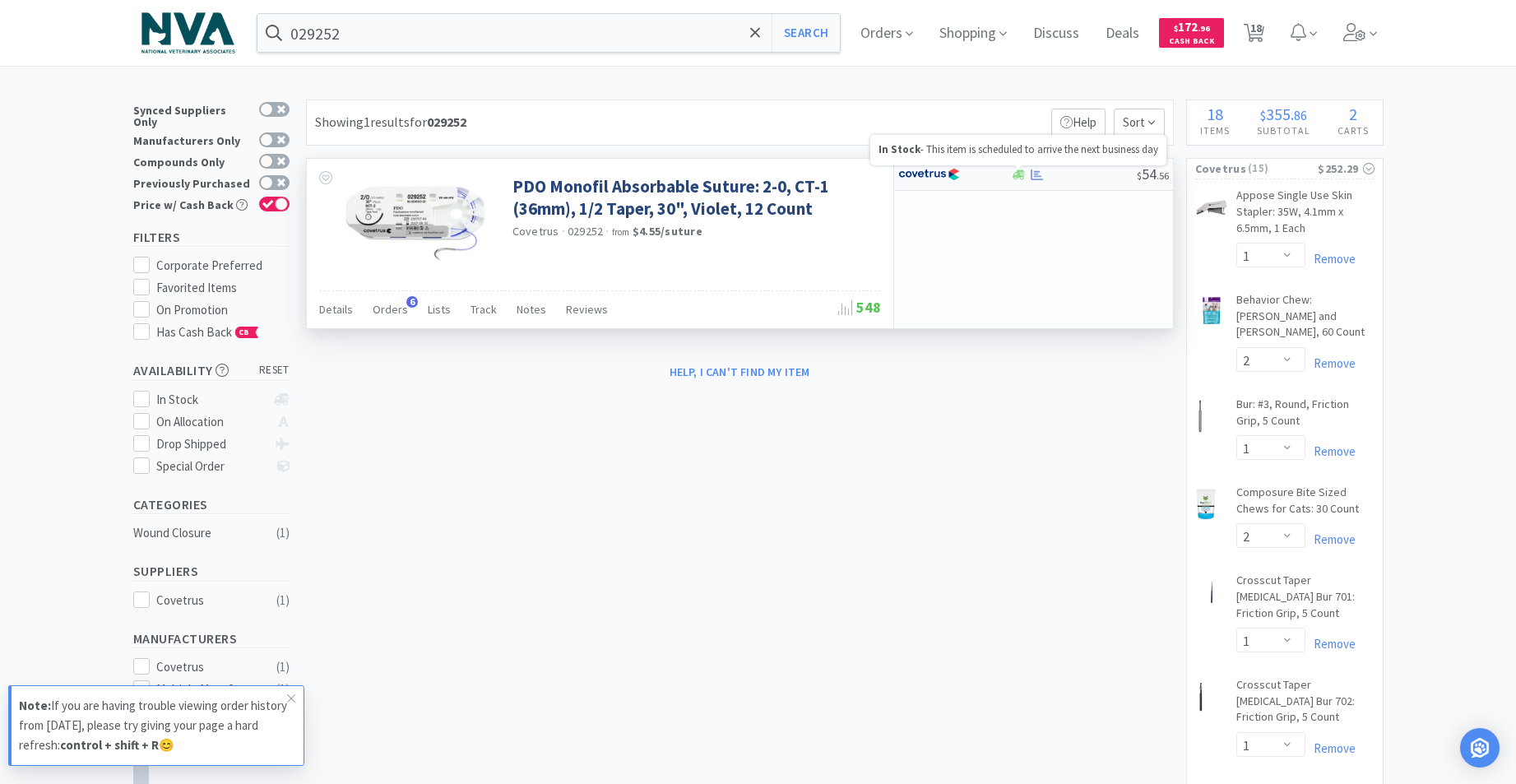
click at [1013, 176] on icon at bounding box center [1019, 174] width 12 height 10
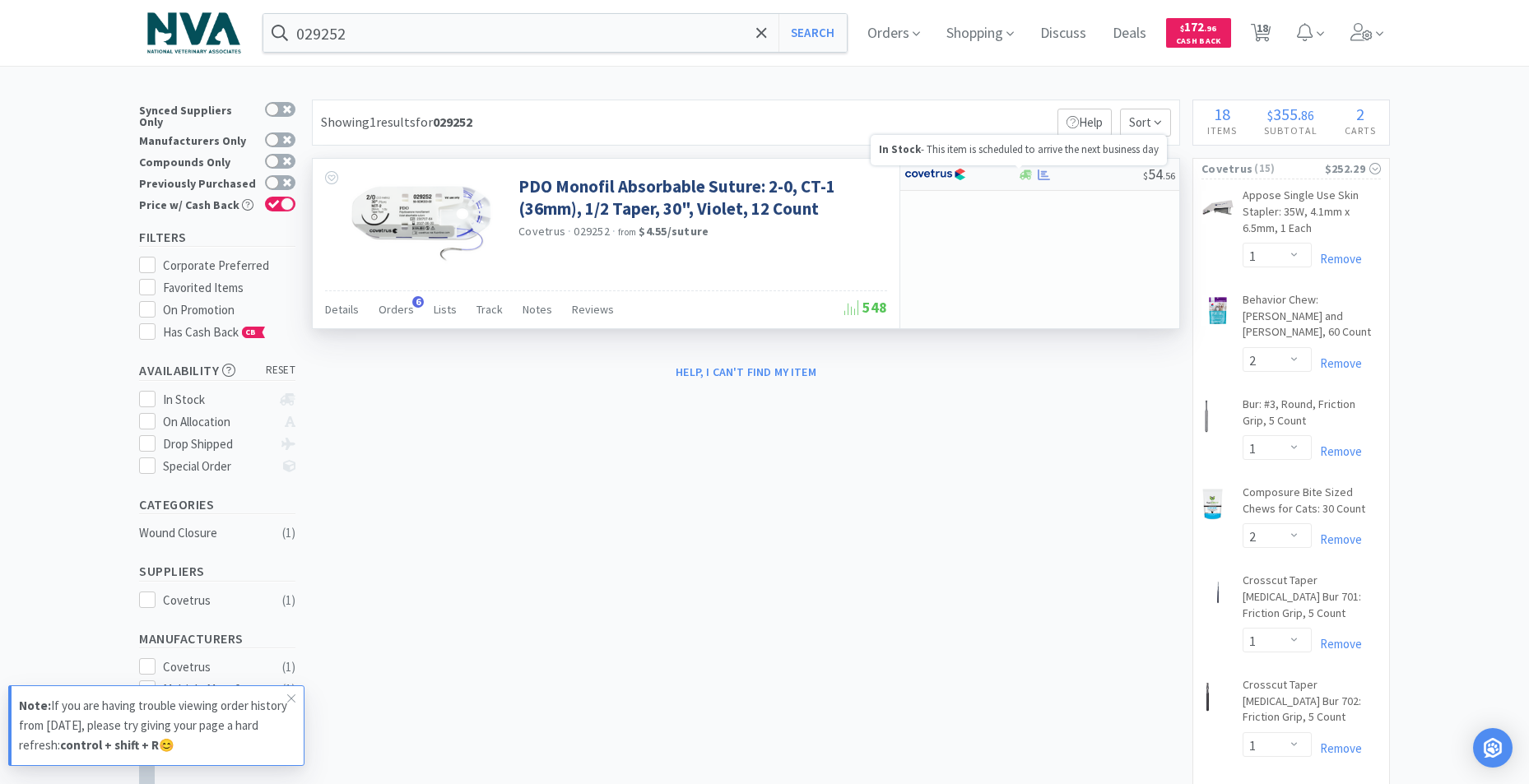
select select "1"
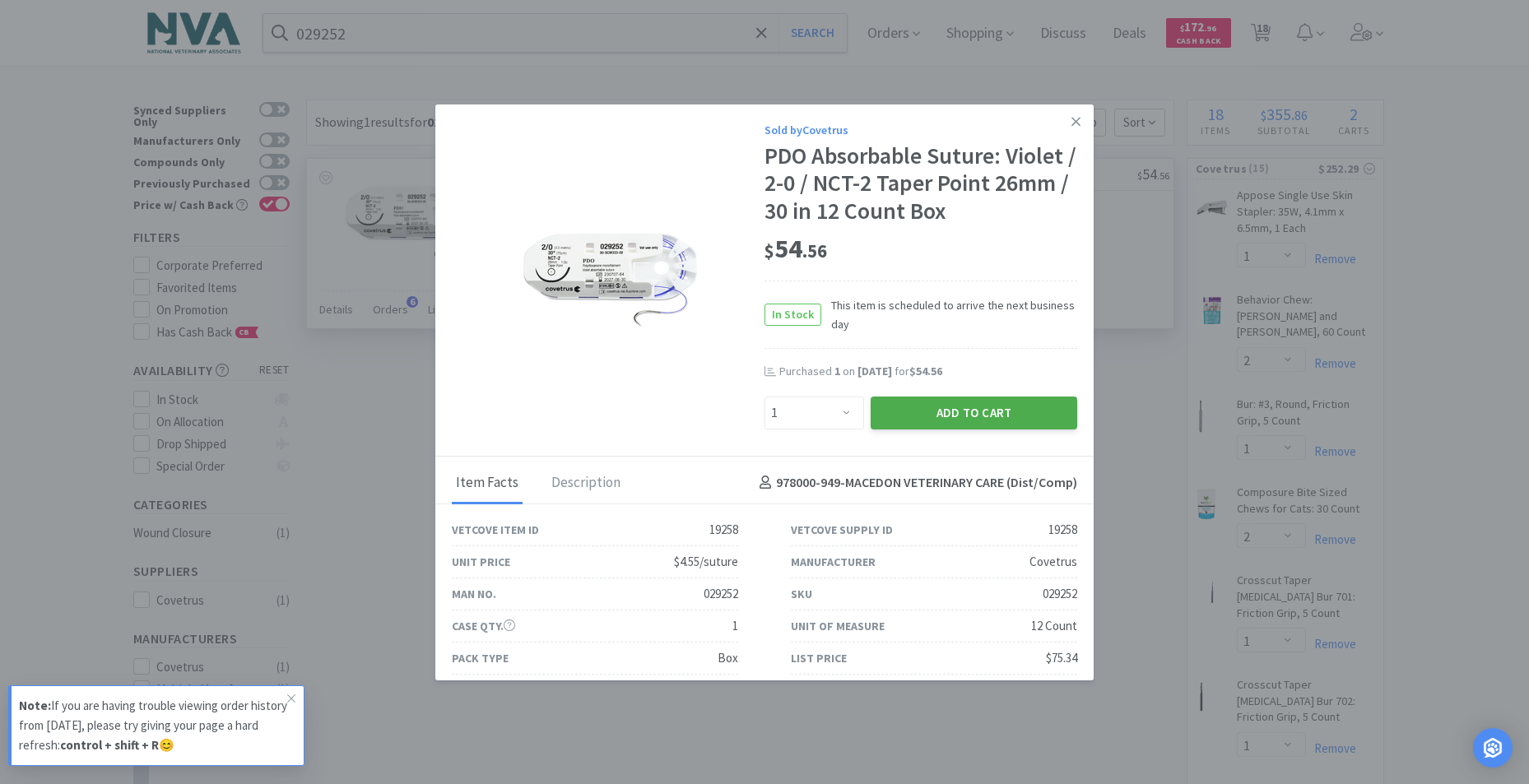
click at [912, 409] on button "Add to Cart" at bounding box center [974, 412] width 206 height 33
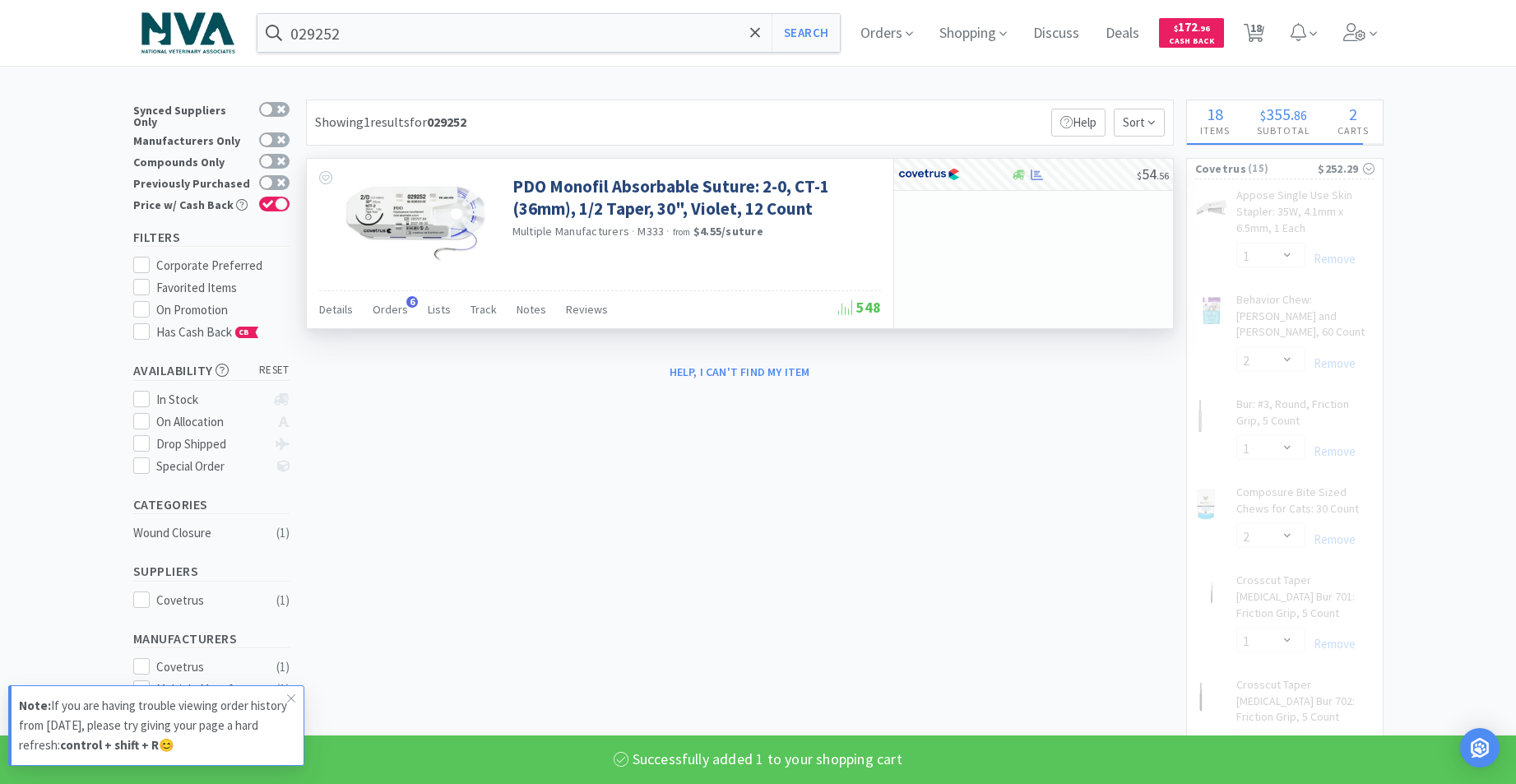
select select "1"
select select "2"
select select "4"
select select "1"
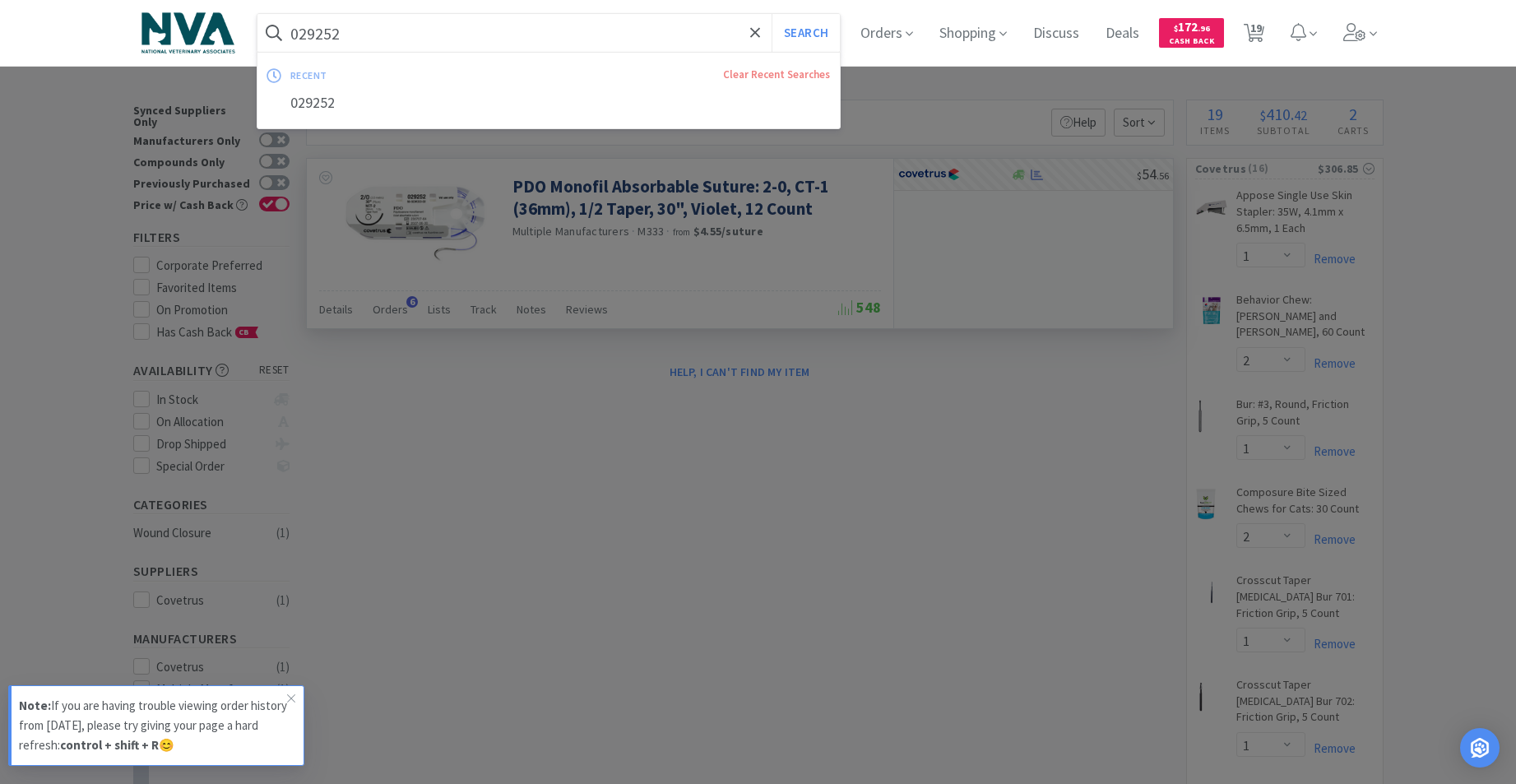
click at [511, 33] on input "029252" at bounding box center [549, 33] width 583 height 38
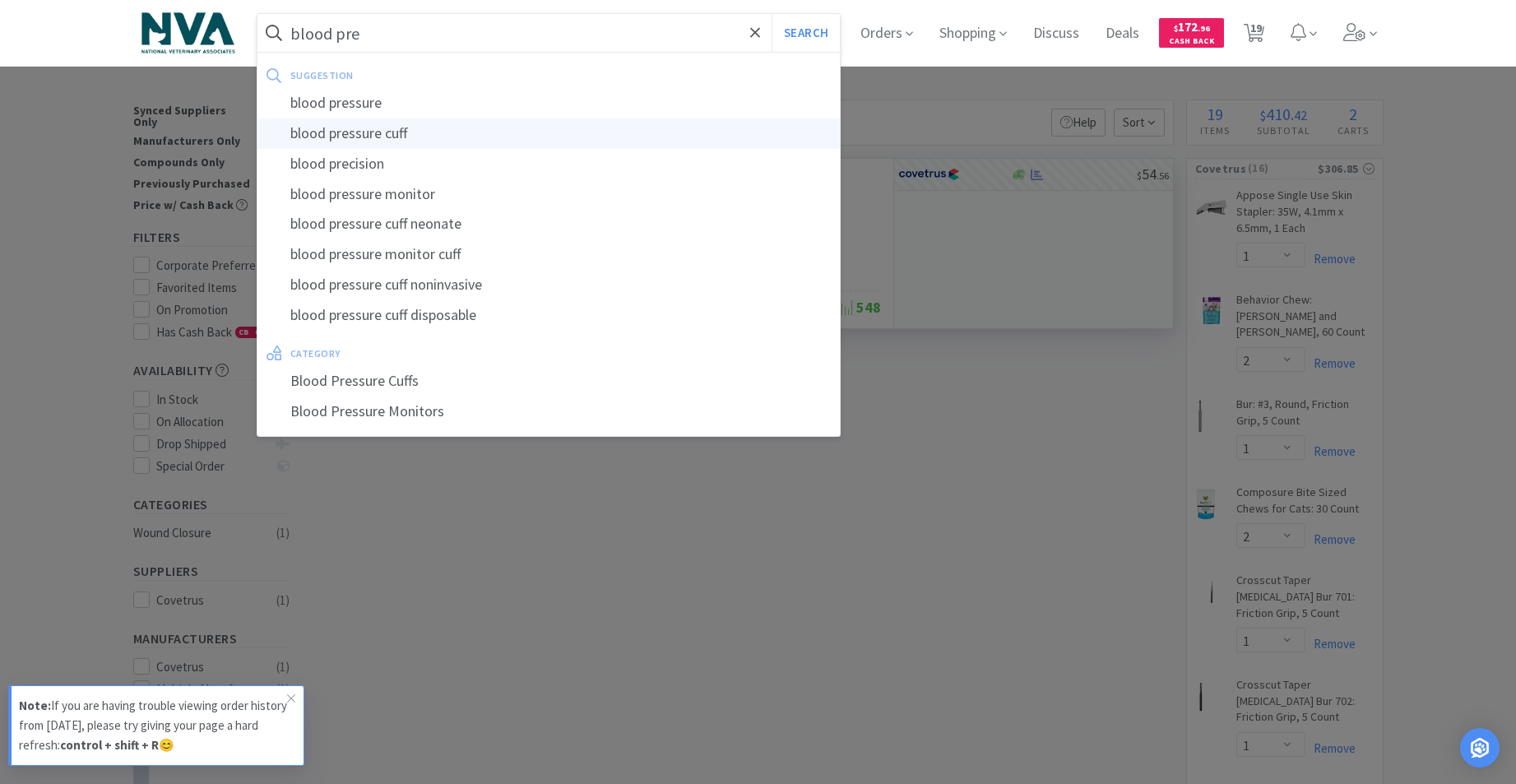
click at [404, 140] on div "blood pressure cuff" at bounding box center [549, 133] width 583 height 31
type input "blood pressure cuff"
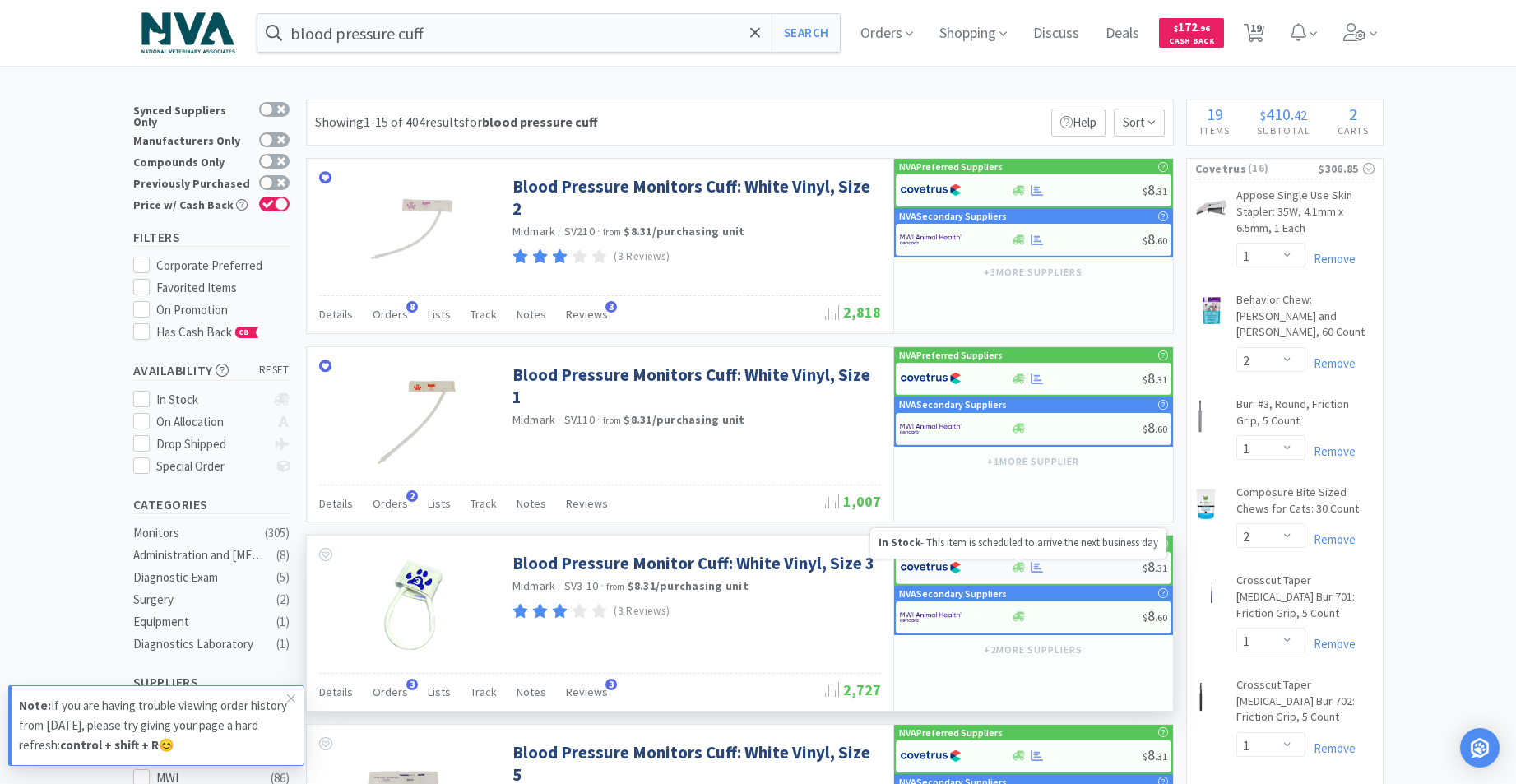
click at [1017, 568] on icon at bounding box center [1019, 567] width 12 height 10
select select "1"
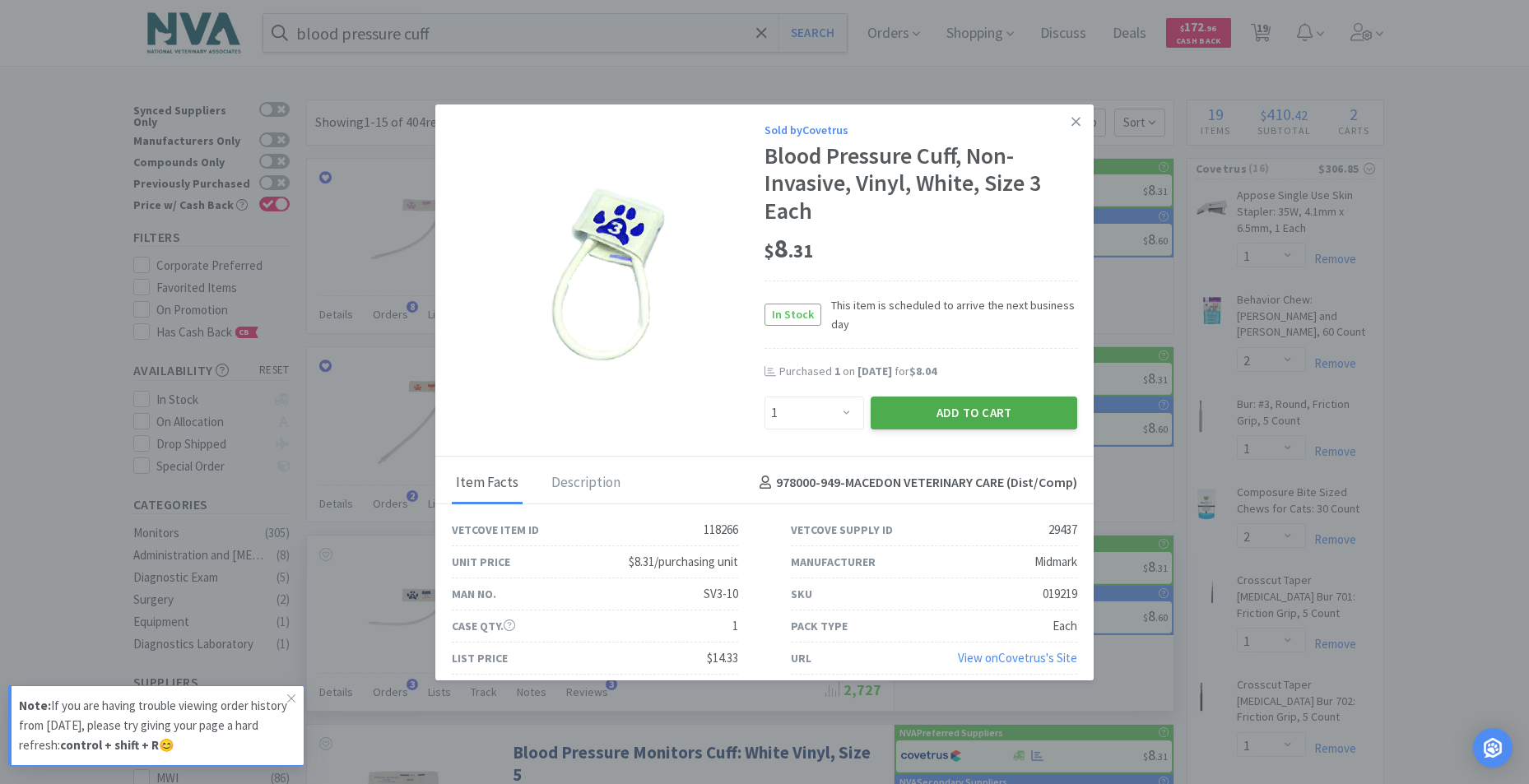
click at [961, 419] on button "Add to Cart" at bounding box center [974, 412] width 206 height 33
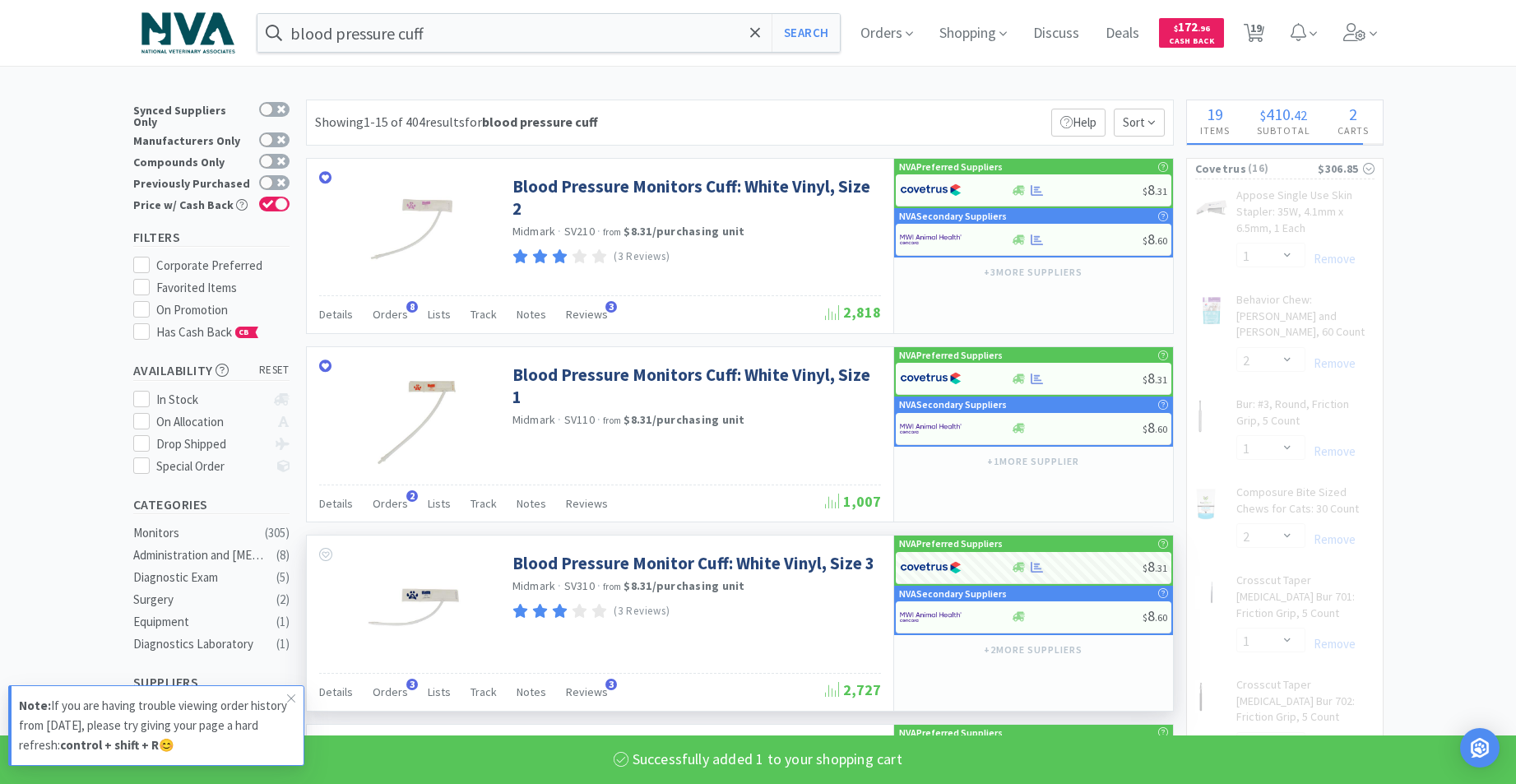
select select "1"
select select "2"
select select "1"
select select "2"
select select "1"
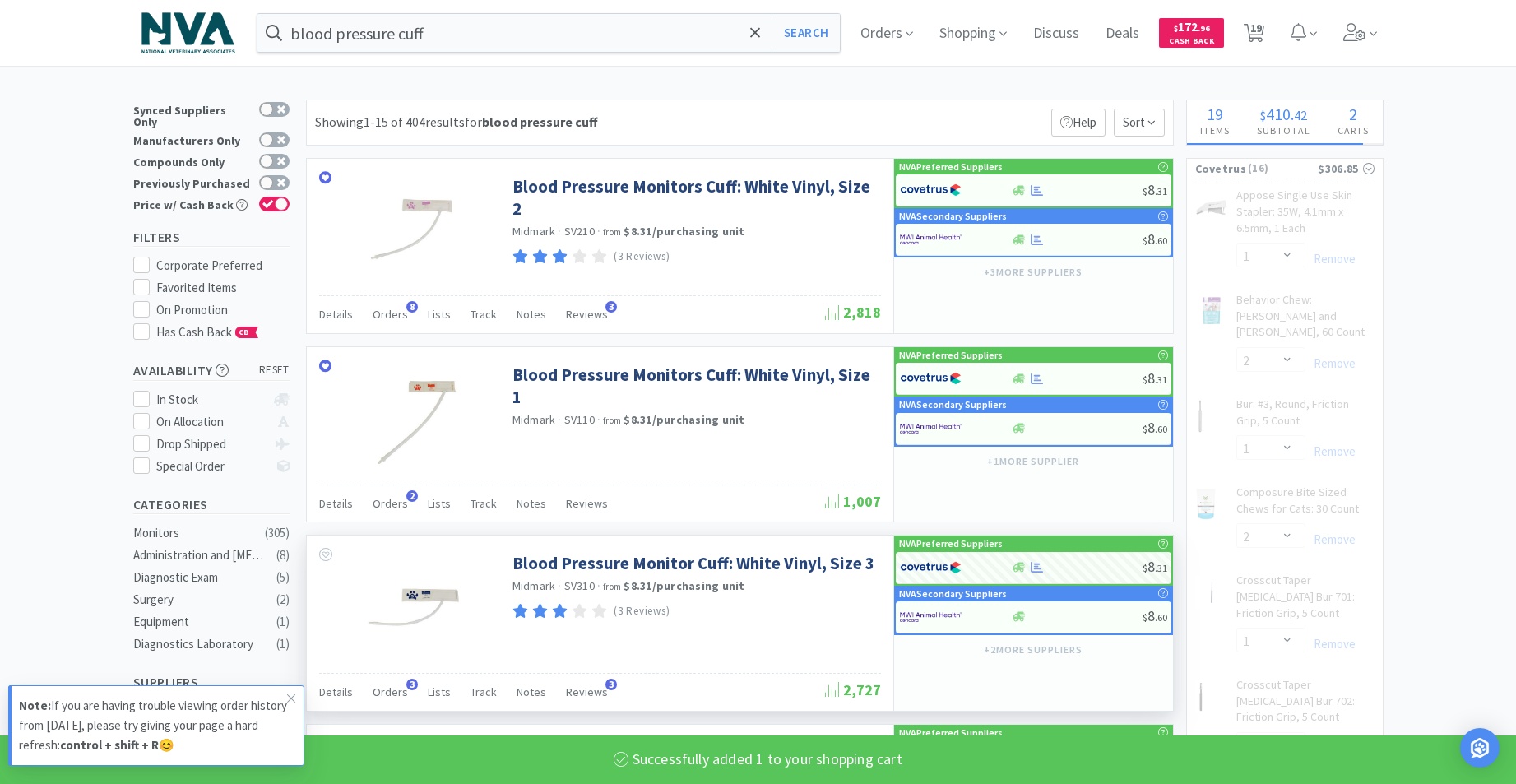
select select "2"
select select "1"
select select "6"
select select "1"
select select "2"
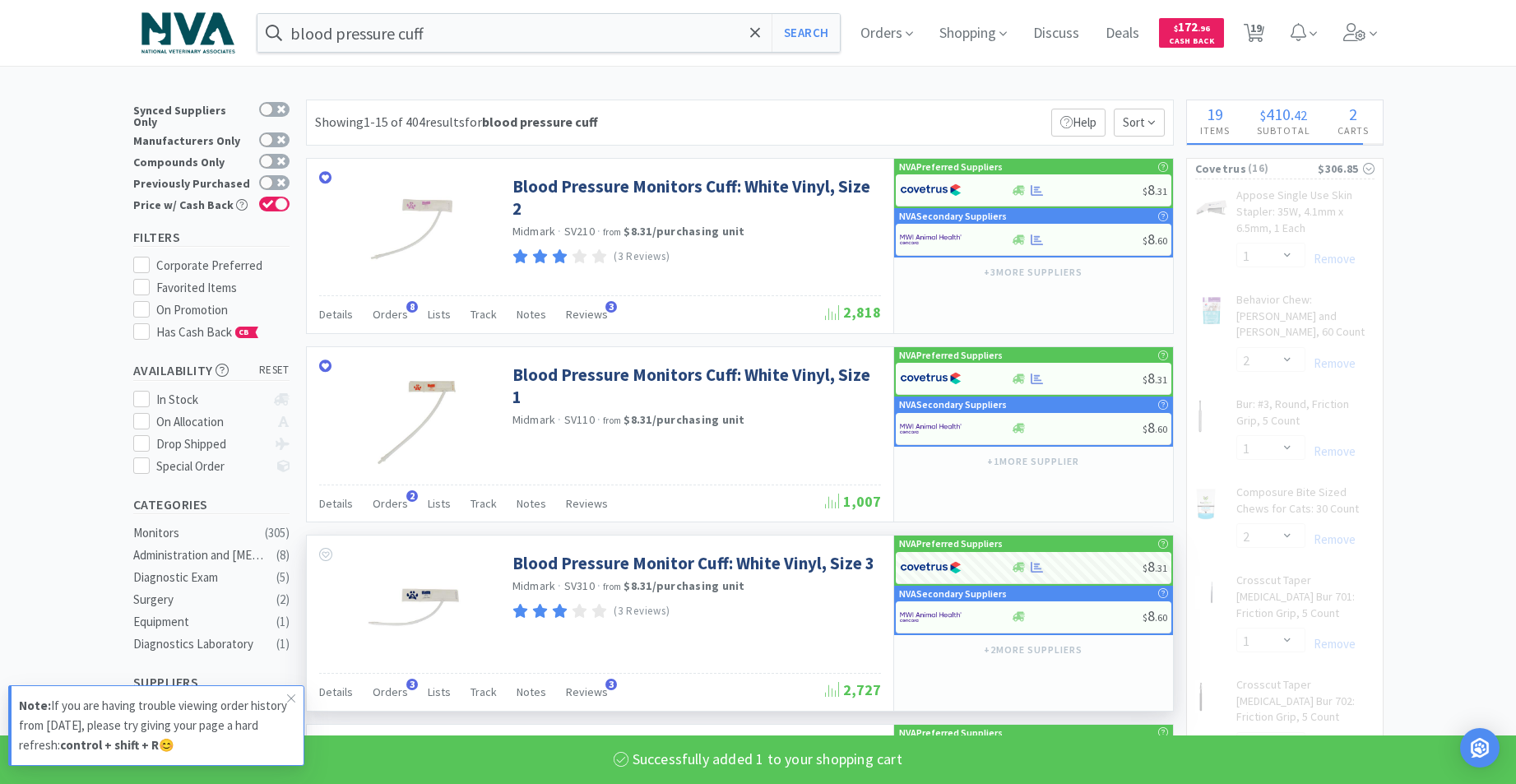
select select "4"
select select "1"
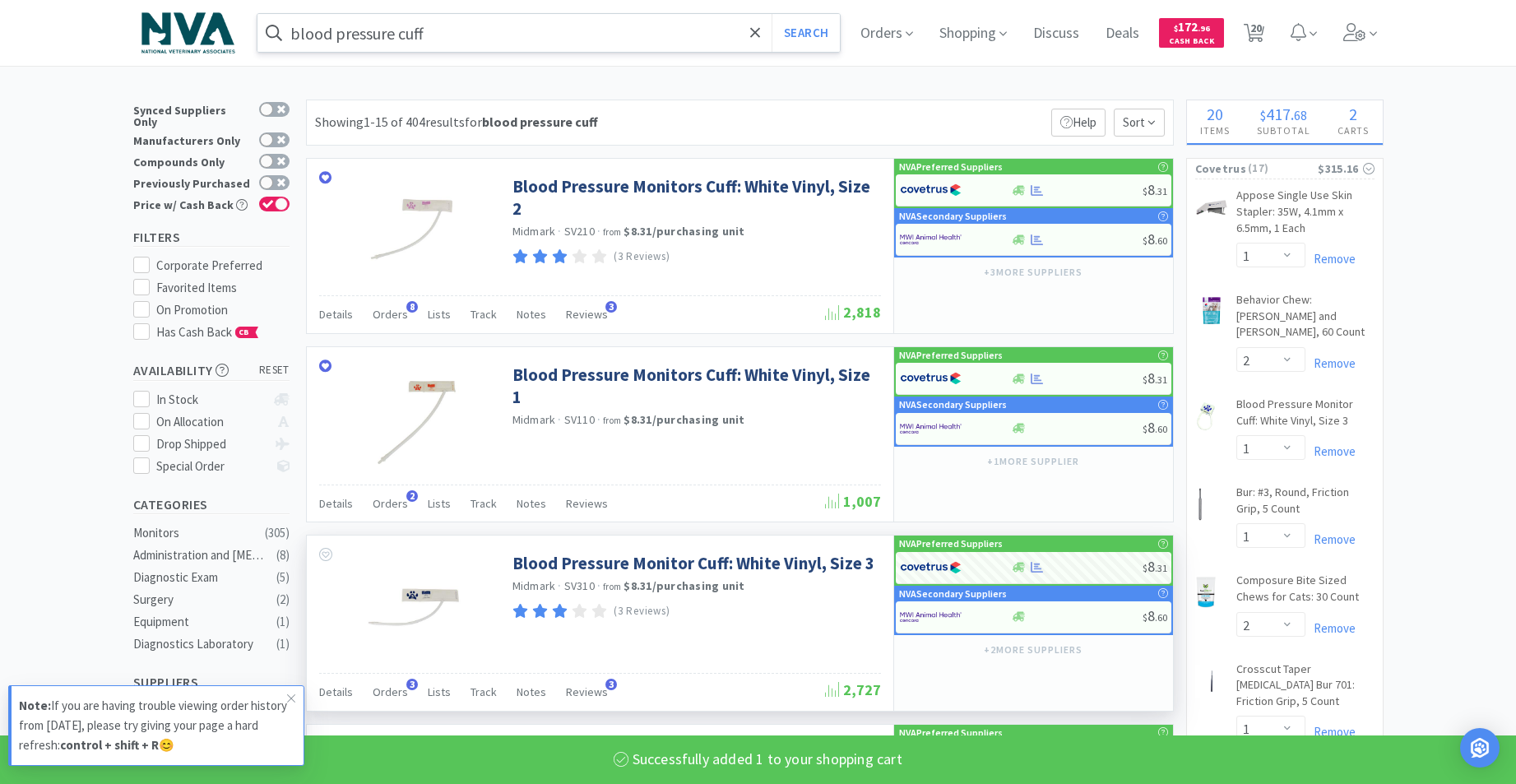
click at [567, 29] on input "blood pressure cuff" at bounding box center [549, 33] width 583 height 38
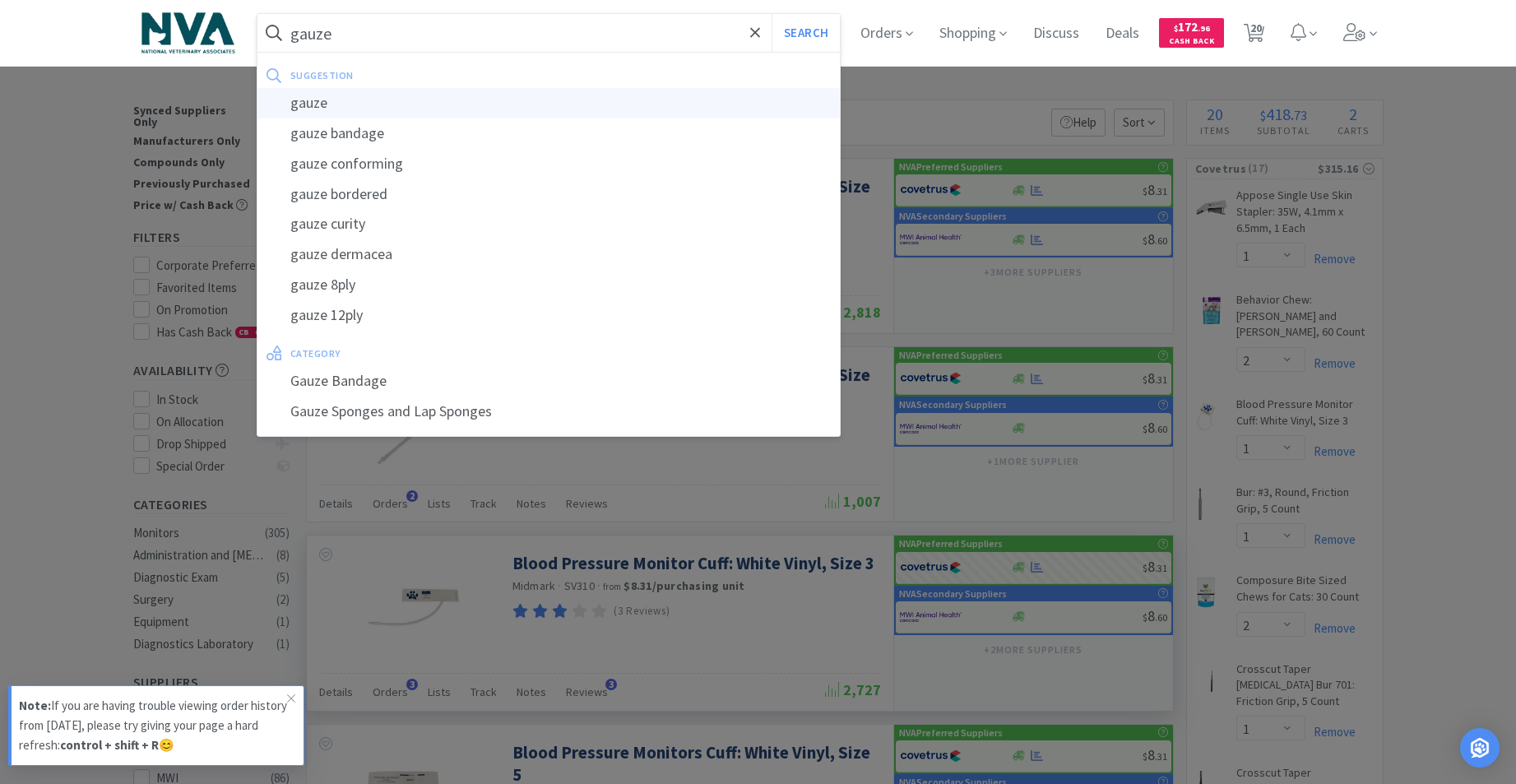
type input "gauze"
click at [320, 101] on div "gauze" at bounding box center [549, 103] width 583 height 31
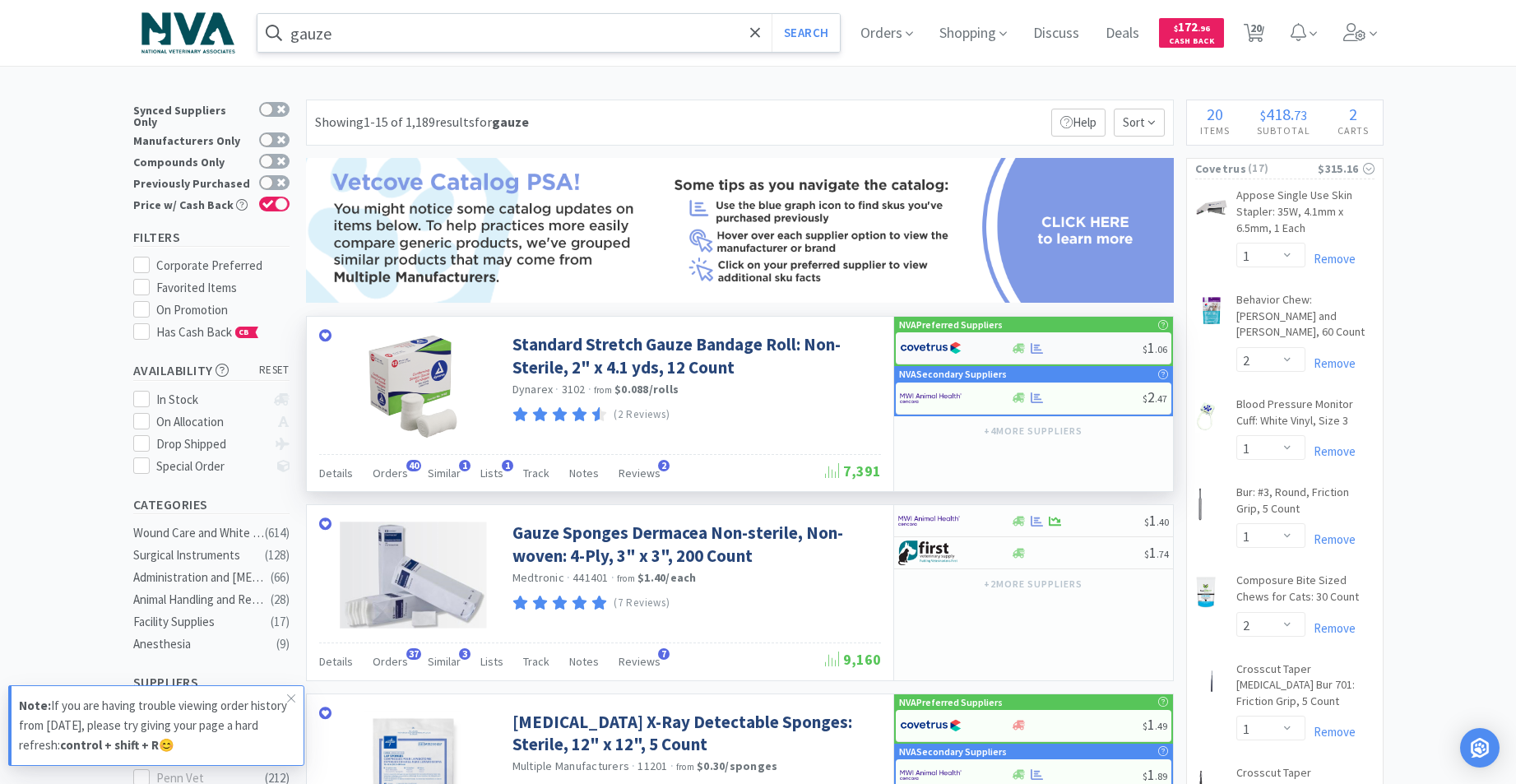
click at [1025, 349] on div at bounding box center [1019, 348] width 17 height 12
select select "1"
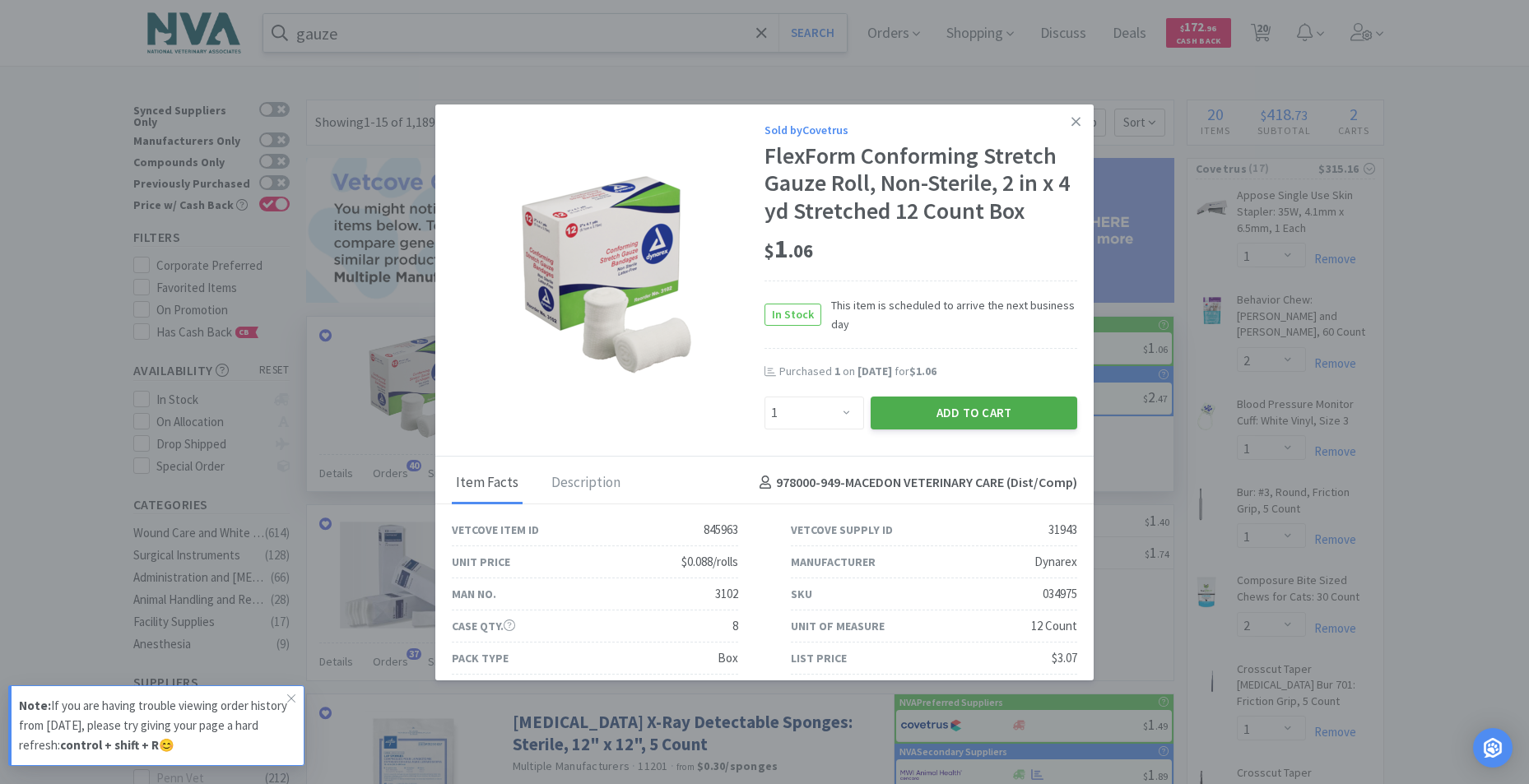
click at [935, 422] on button "Add to Cart" at bounding box center [974, 412] width 206 height 33
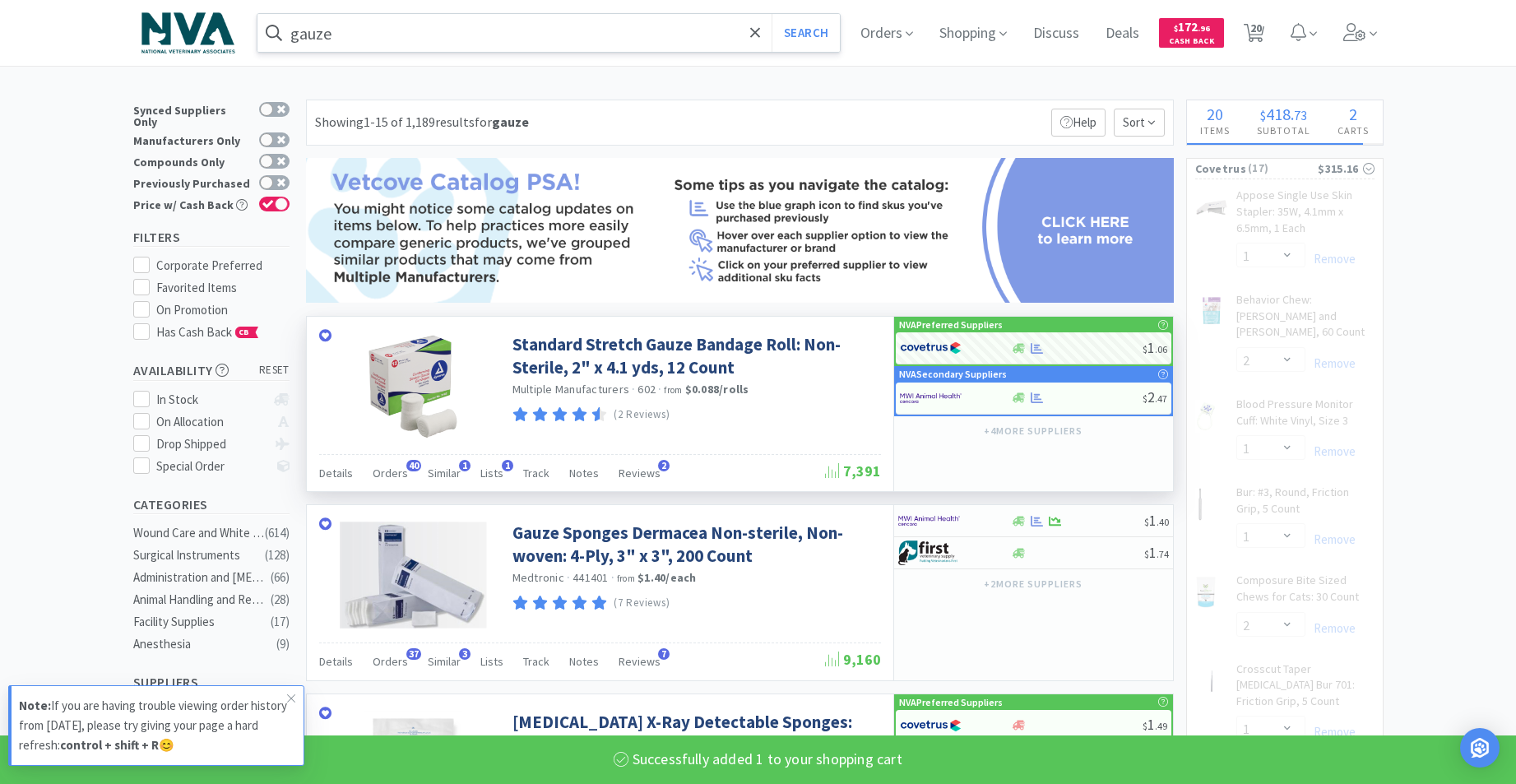
select select "1"
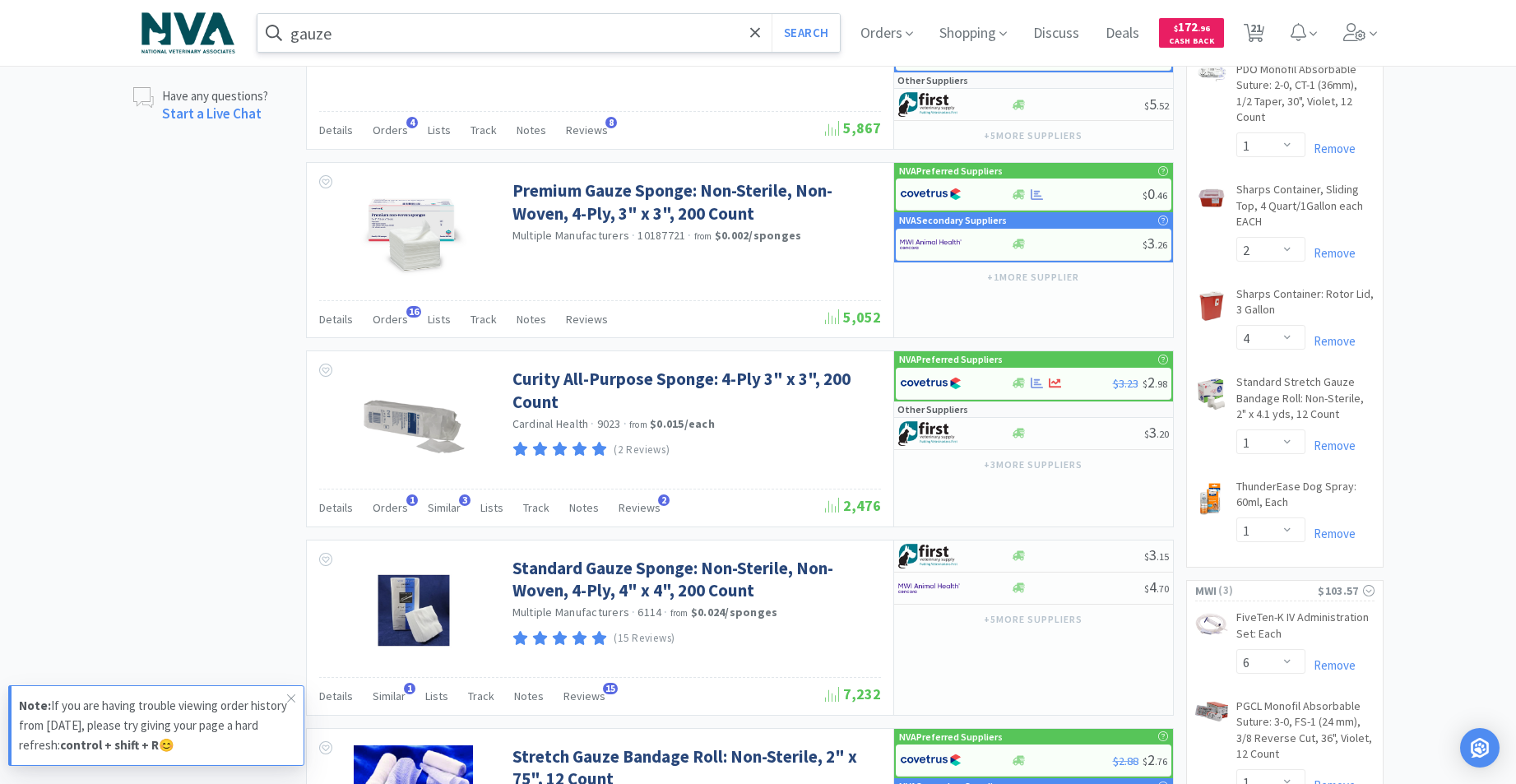
scroll to position [1308, 0]
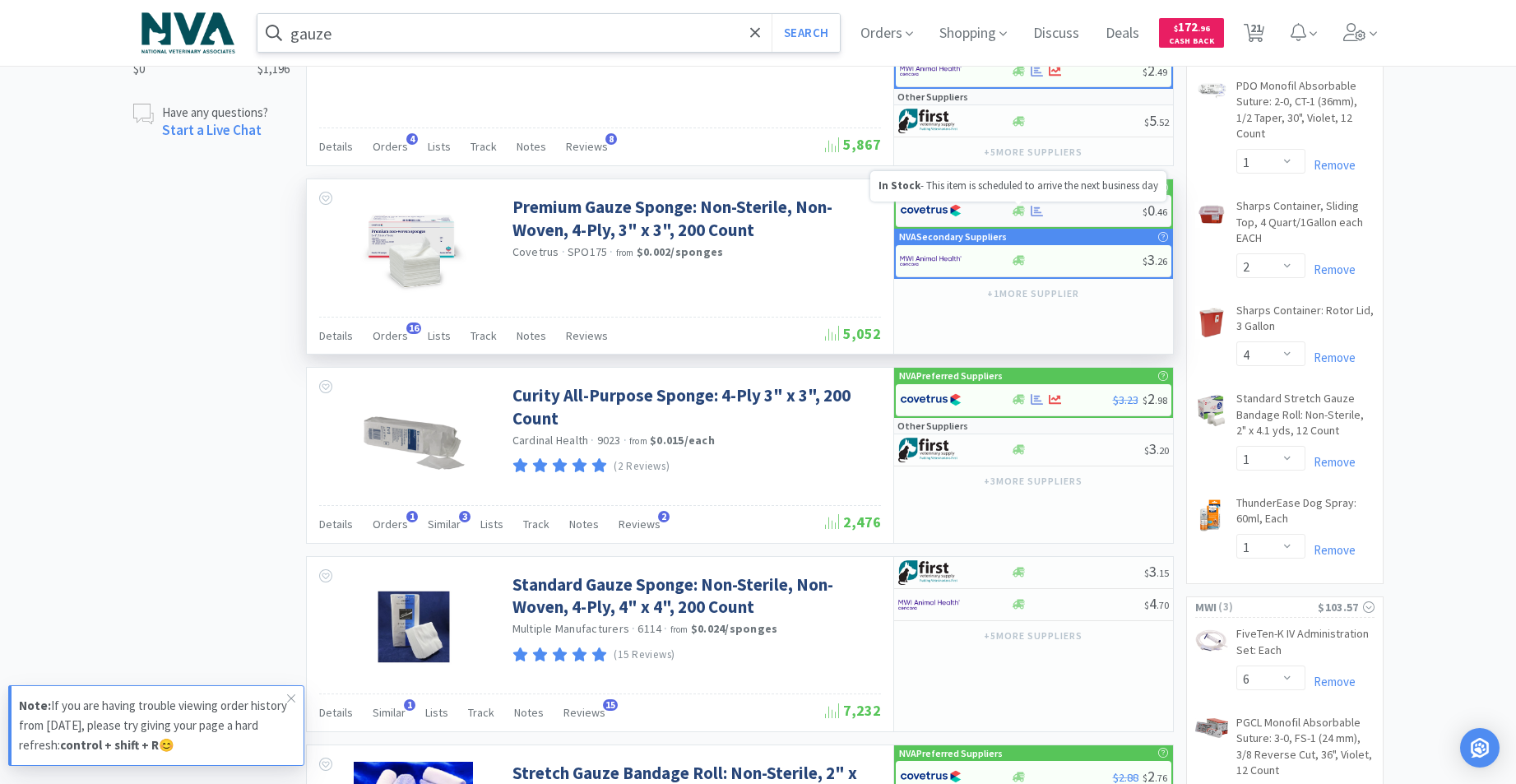
click at [1018, 208] on icon at bounding box center [1019, 210] width 12 height 10
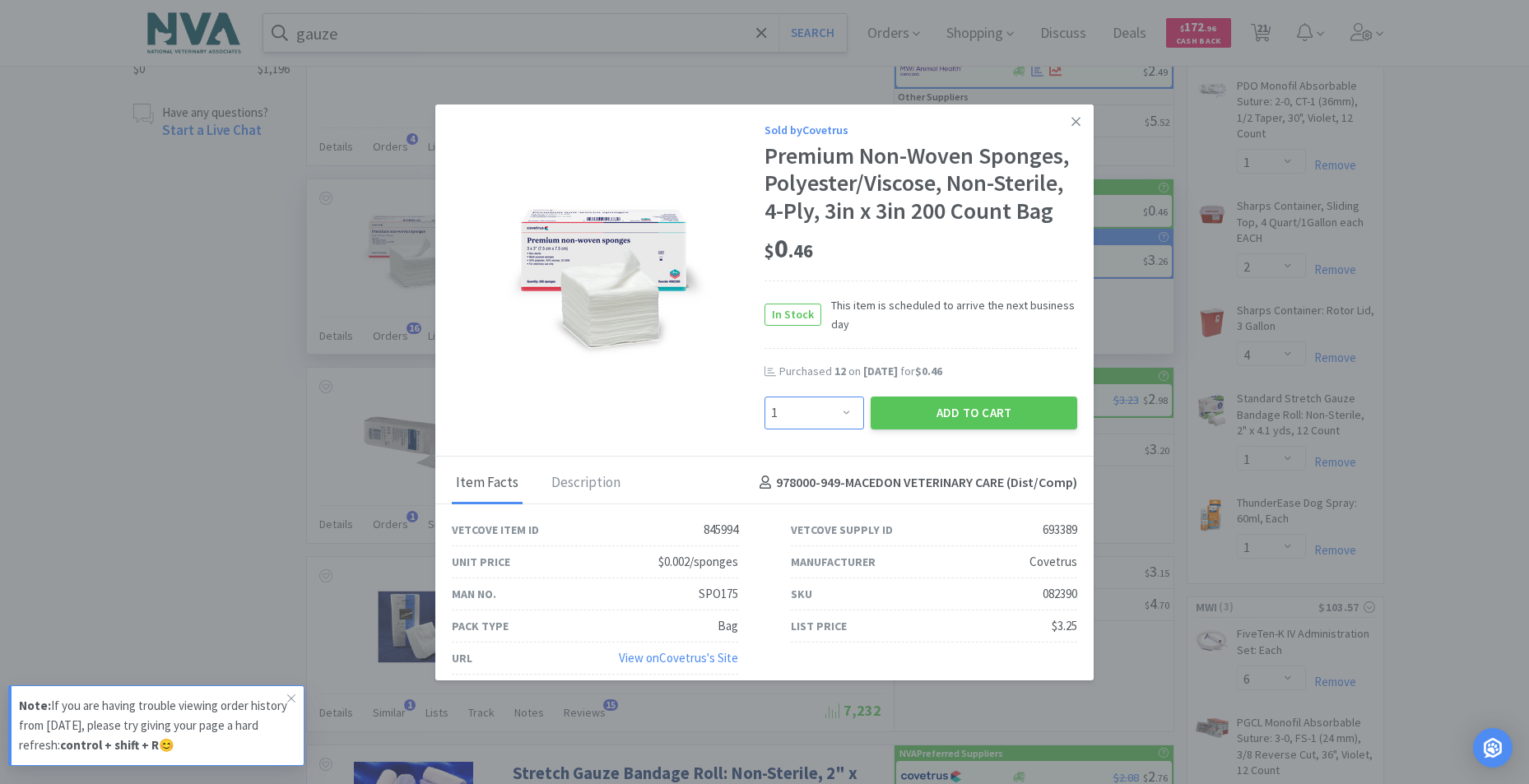
click at [837, 416] on select "Enter Quantity 1 2 3 4 5 6 7 8 9 10 11 12 13 14 15 16 17 18 19 20 Enter Quantity" at bounding box center [813, 412] width 100 height 33
select select "4"
click at [764, 396] on select "Enter Quantity 1 2 3 4 5 6 7 8 9 10 11 12 13 14 15 16 17 18 19 20 Enter Quantity" at bounding box center [813, 412] width 100 height 33
click at [918, 412] on button "Add to Cart" at bounding box center [974, 412] width 206 height 33
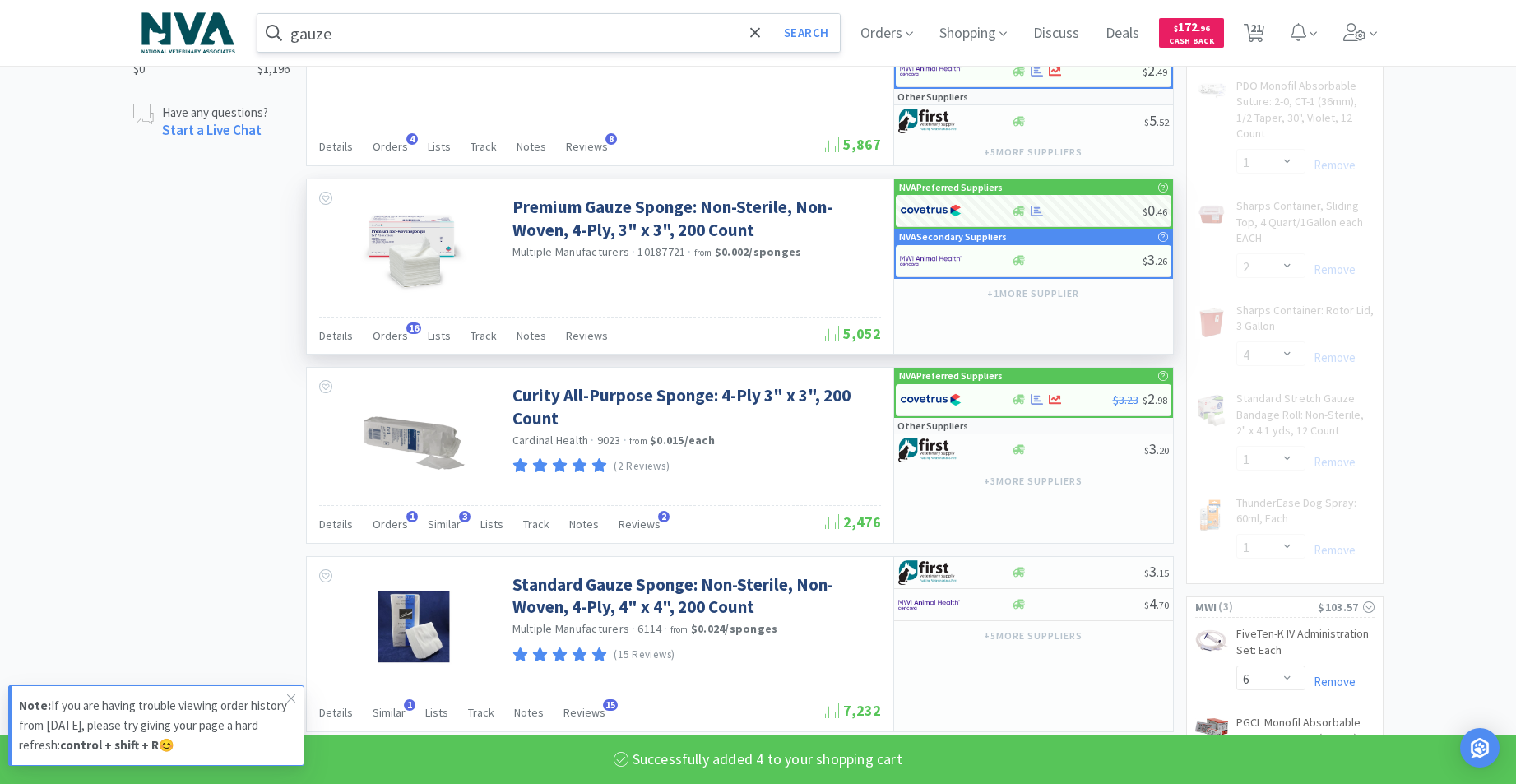
select select "4"
select select "2"
select select "4"
select select "1"
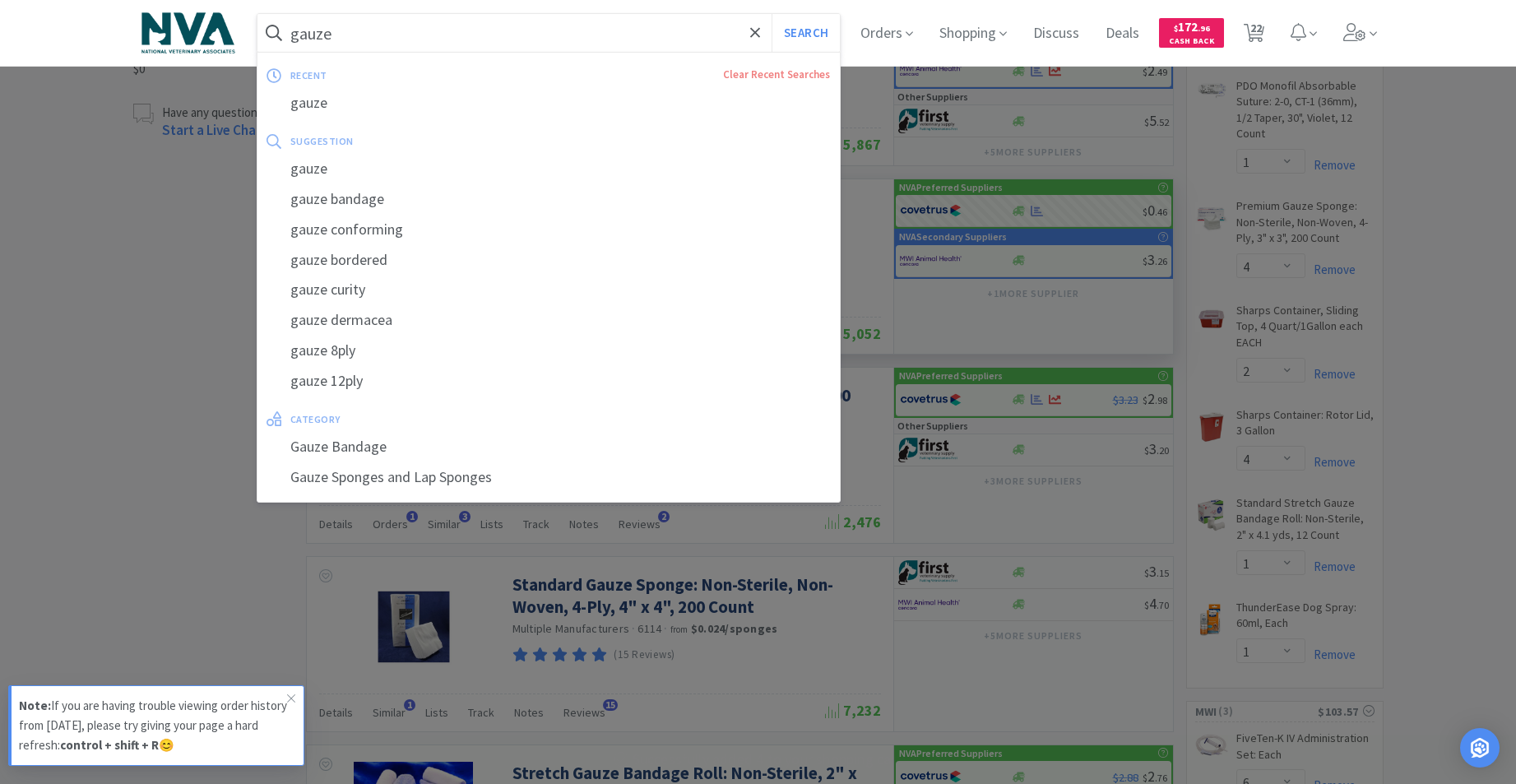
click at [482, 33] on input "gauze" at bounding box center [549, 33] width 583 height 38
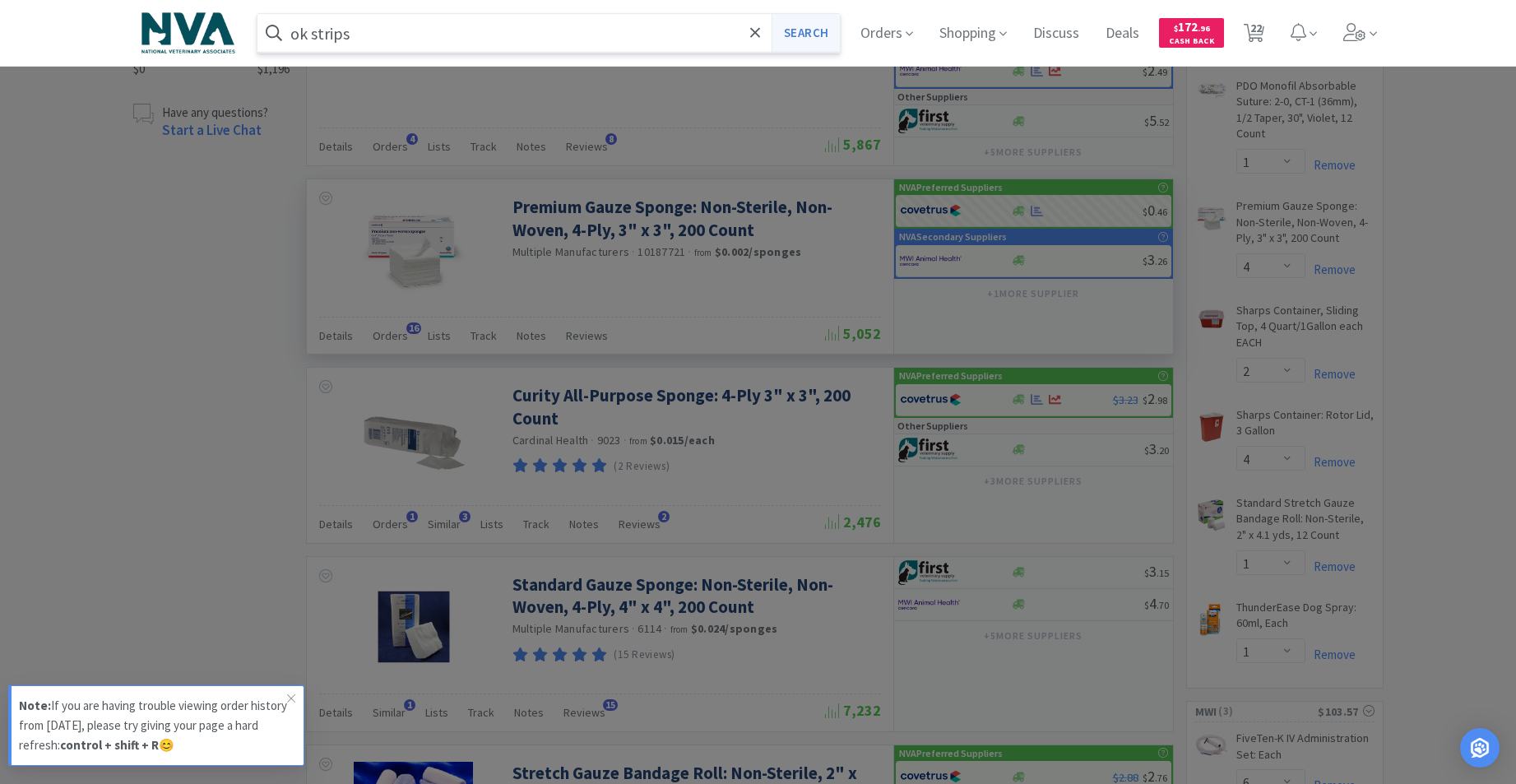
type input "ok strips"
click at [826, 30] on button "Search" at bounding box center [805, 33] width 68 height 38
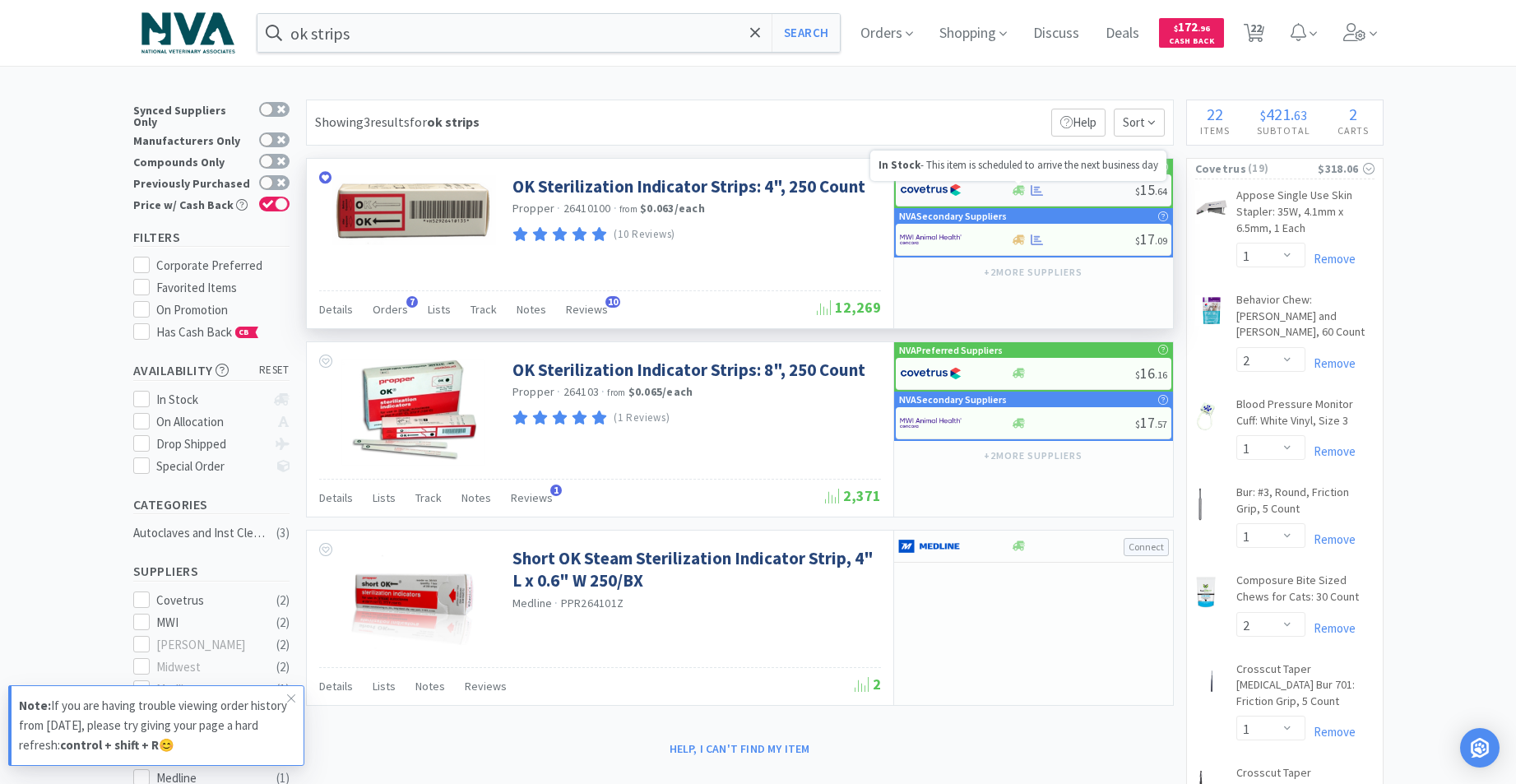
click at [1024, 192] on icon at bounding box center [1019, 190] width 12 height 12
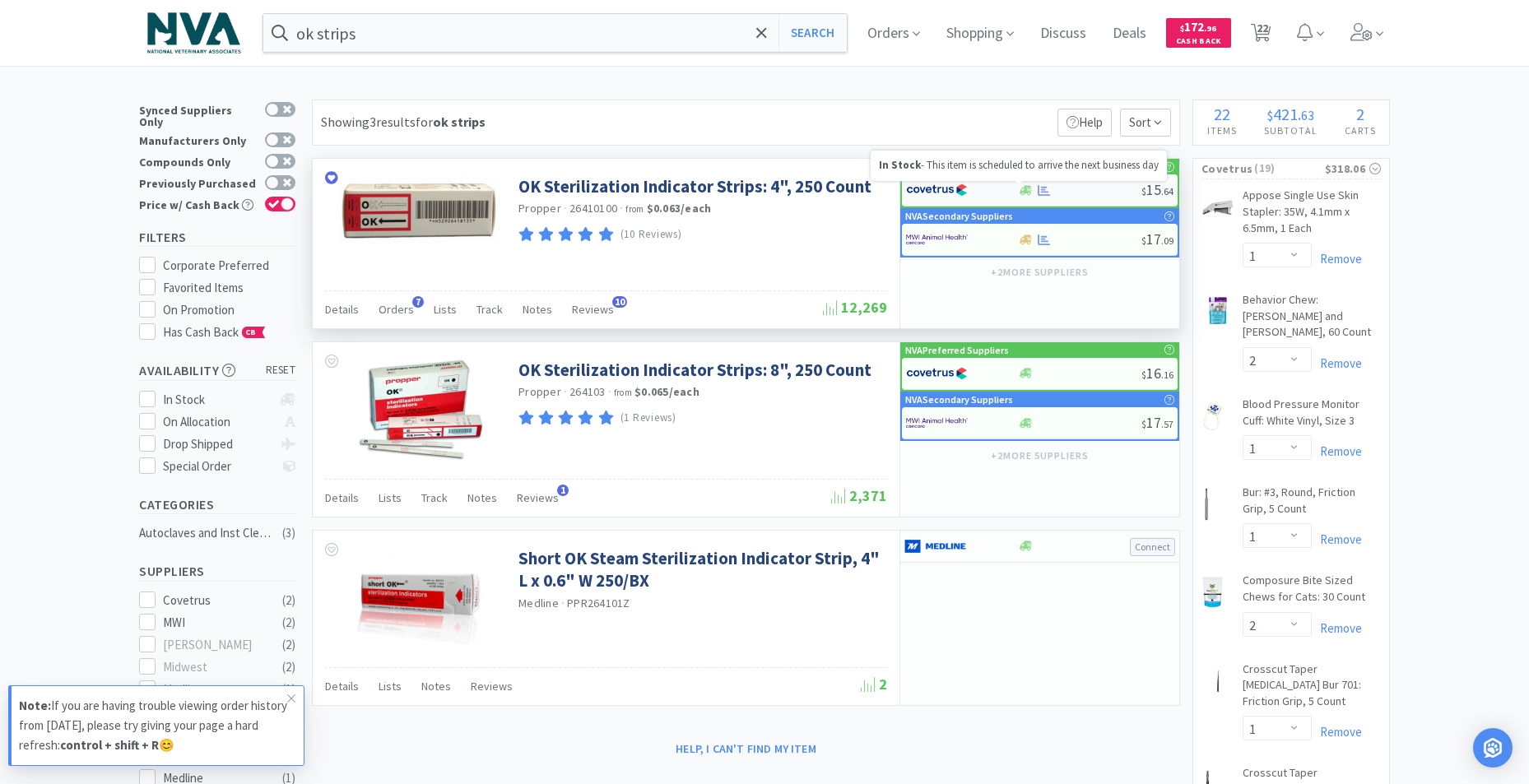
select select "1"
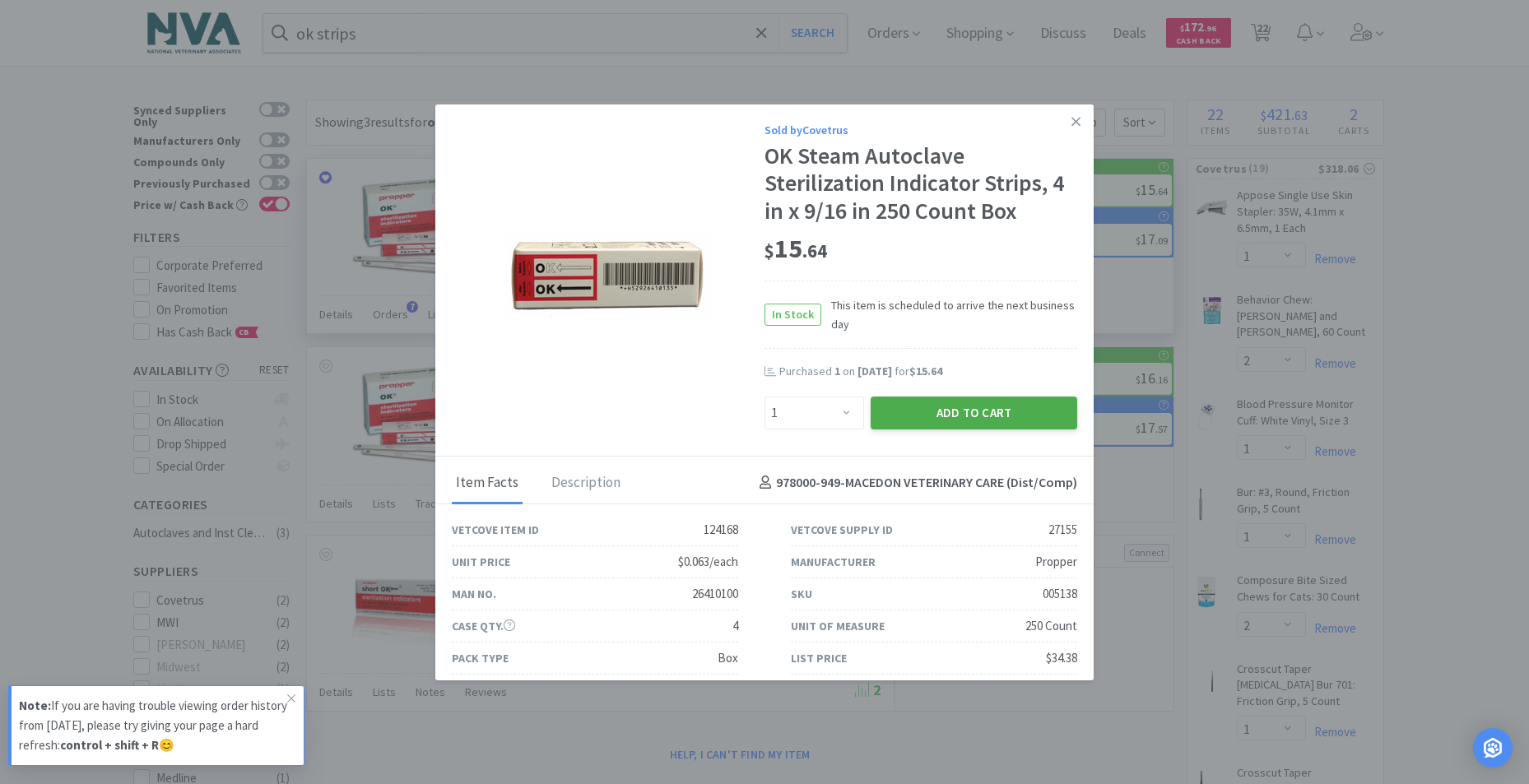
click at [936, 421] on button "Add to Cart" at bounding box center [974, 412] width 206 height 33
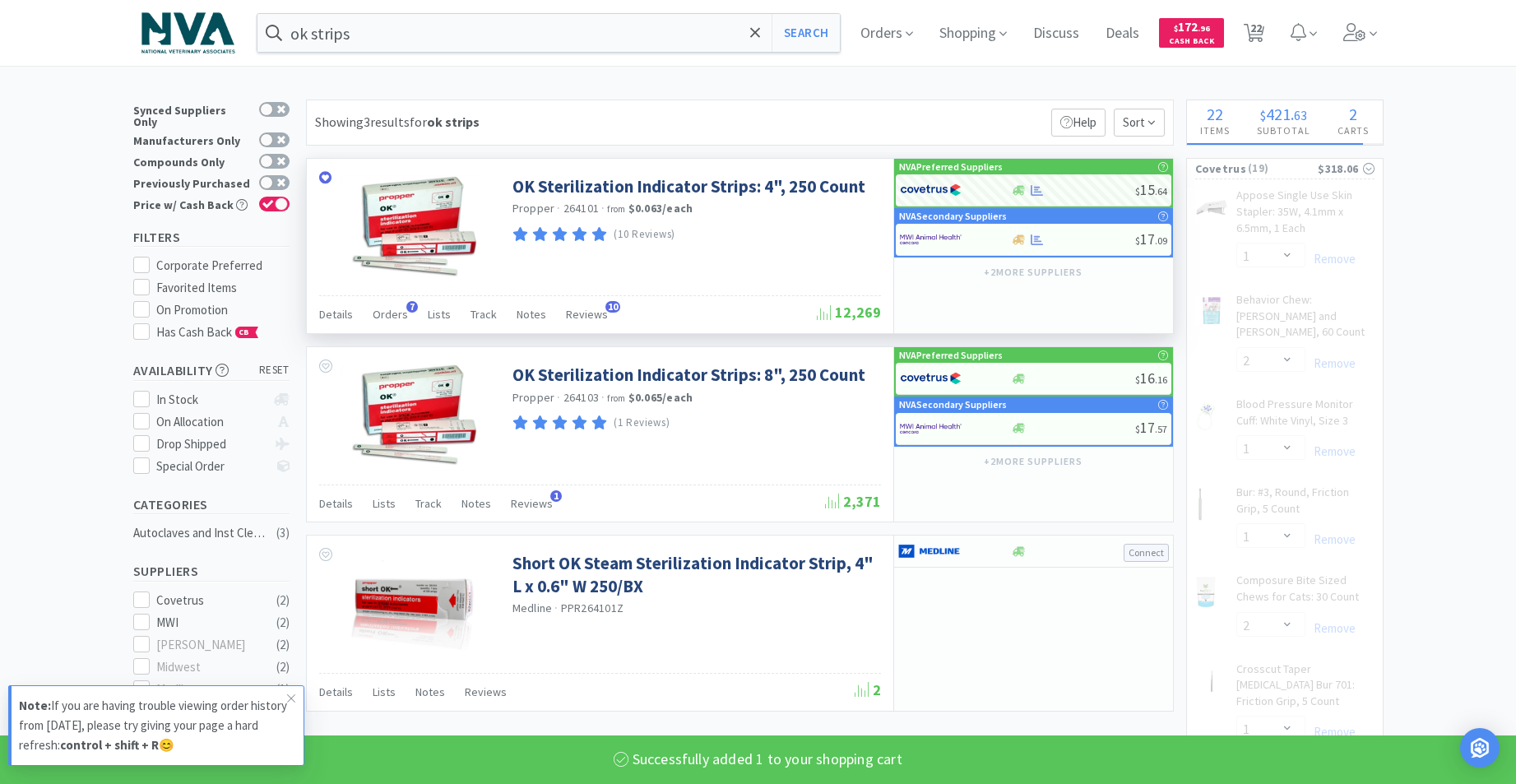
select select "1"
select select "4"
select select "2"
select select "4"
select select "1"
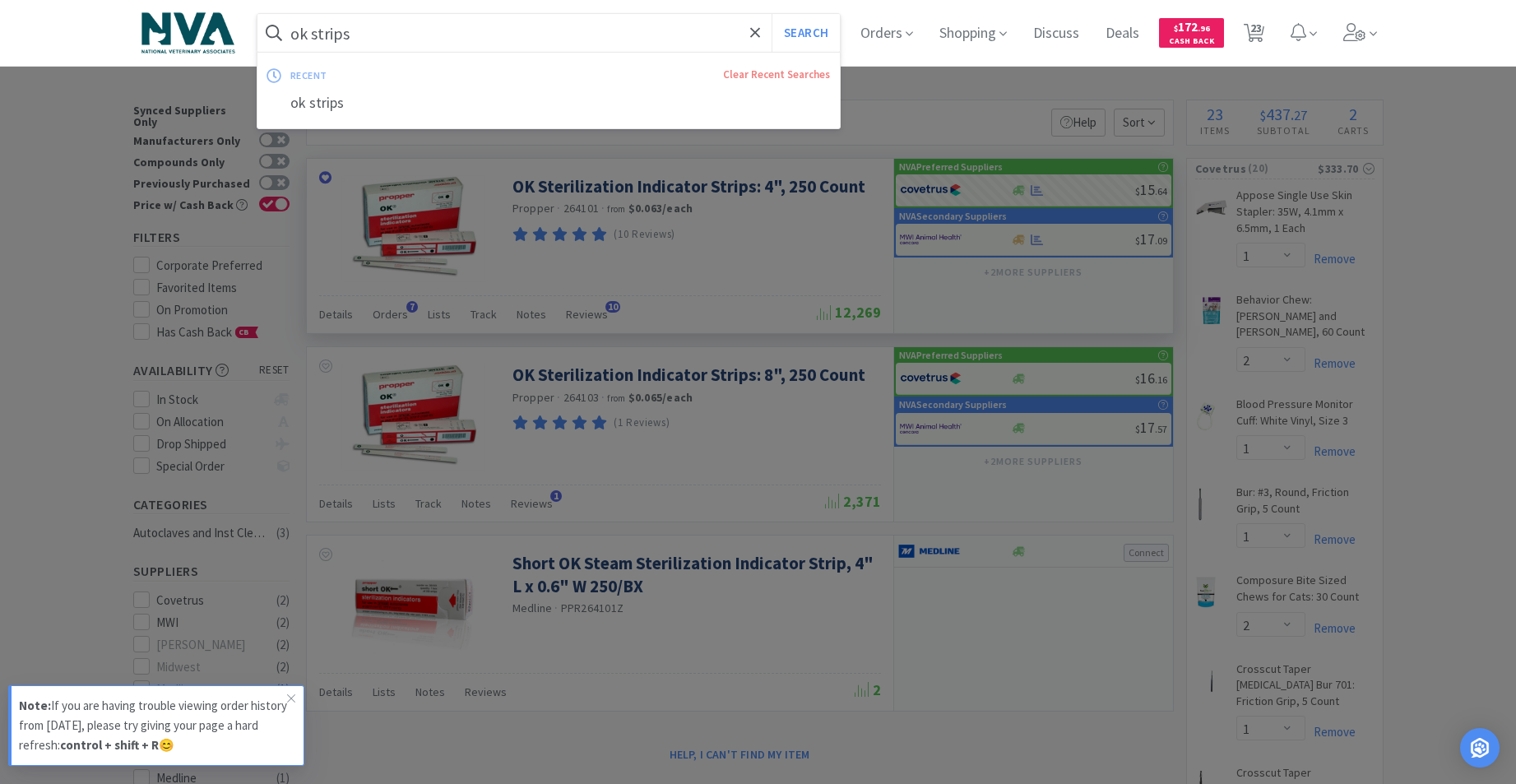
click at [570, 39] on input "ok strips" at bounding box center [549, 33] width 583 height 38
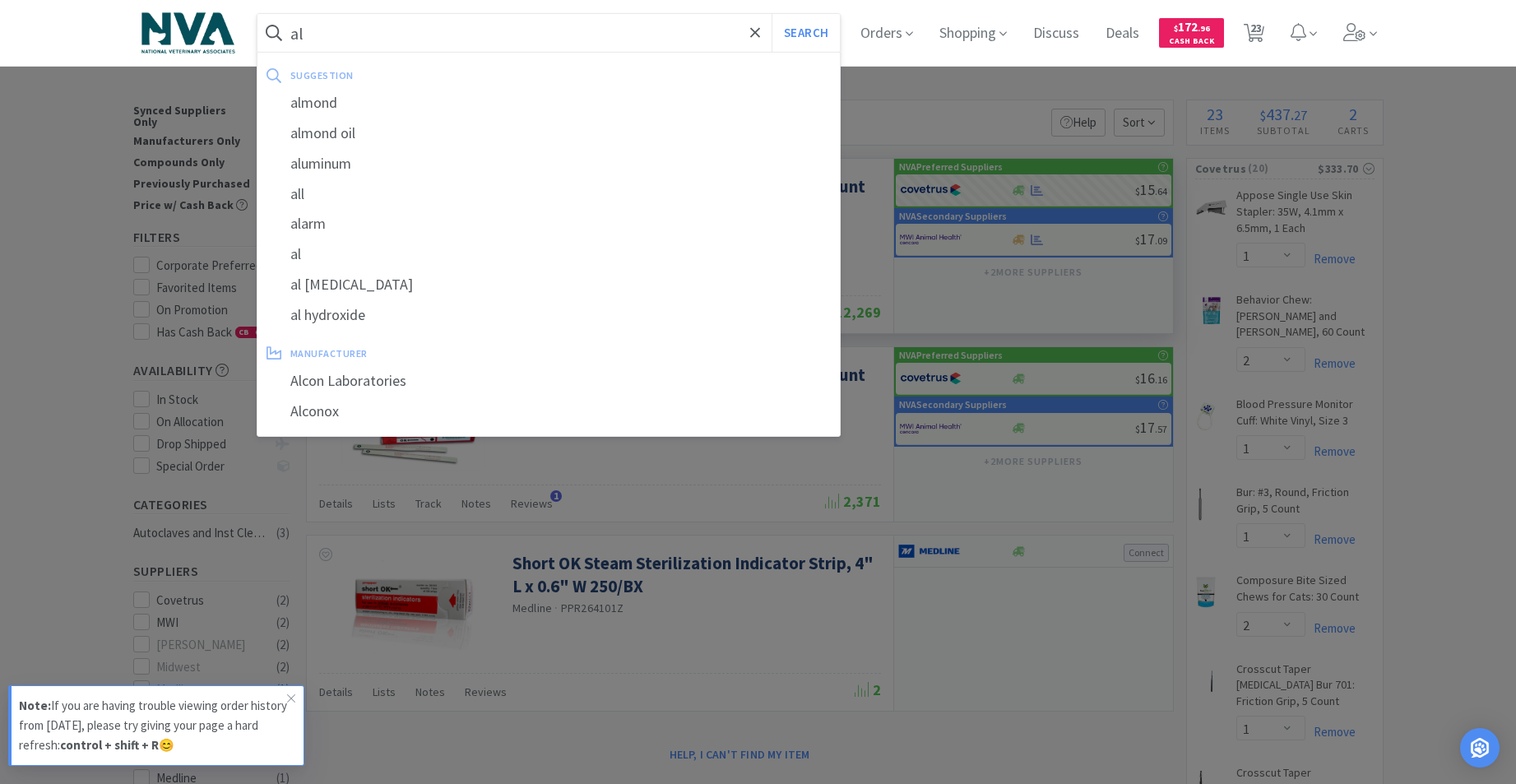
type input "a"
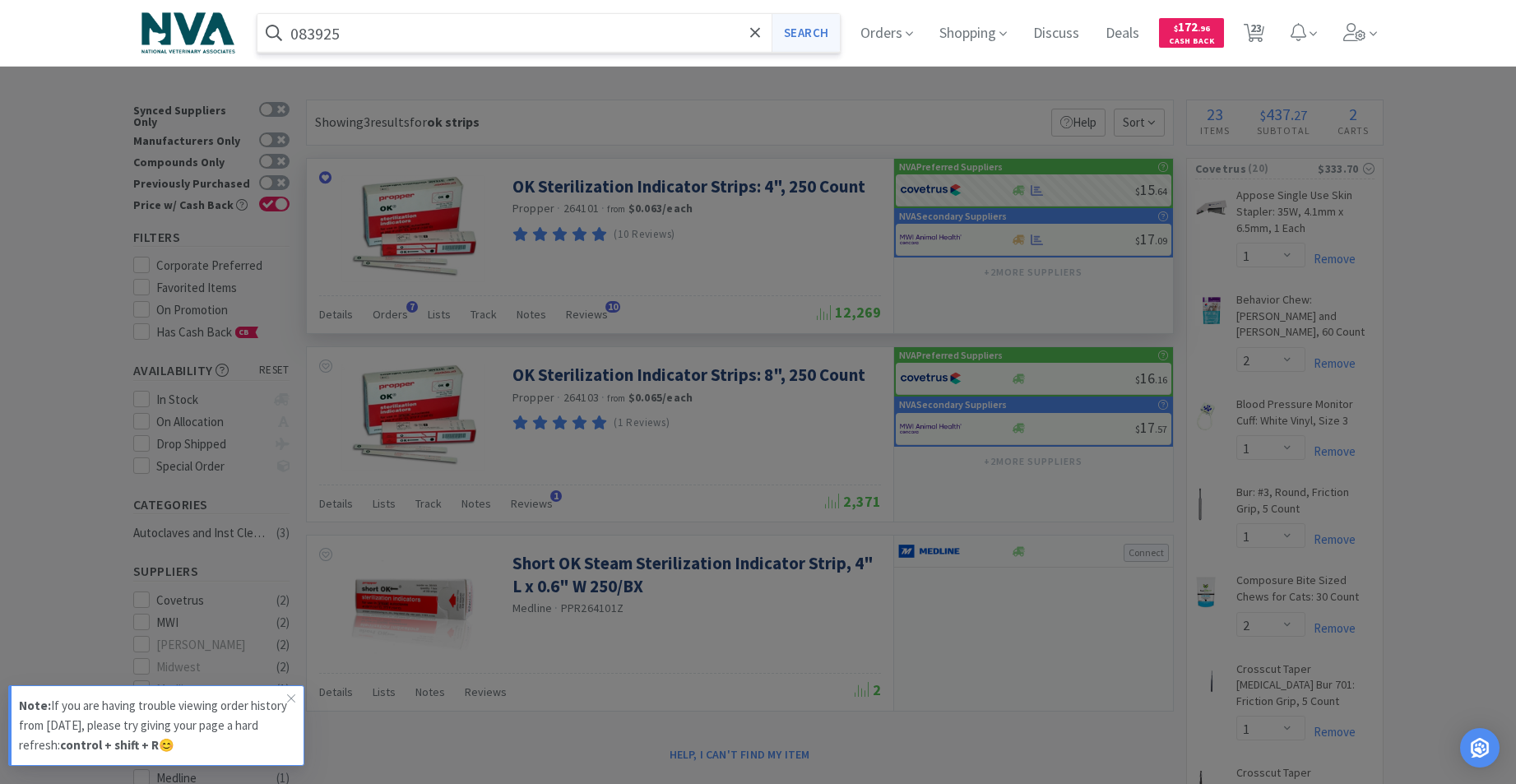
type input "083925"
click at [833, 29] on button "Search" at bounding box center [805, 33] width 68 height 38
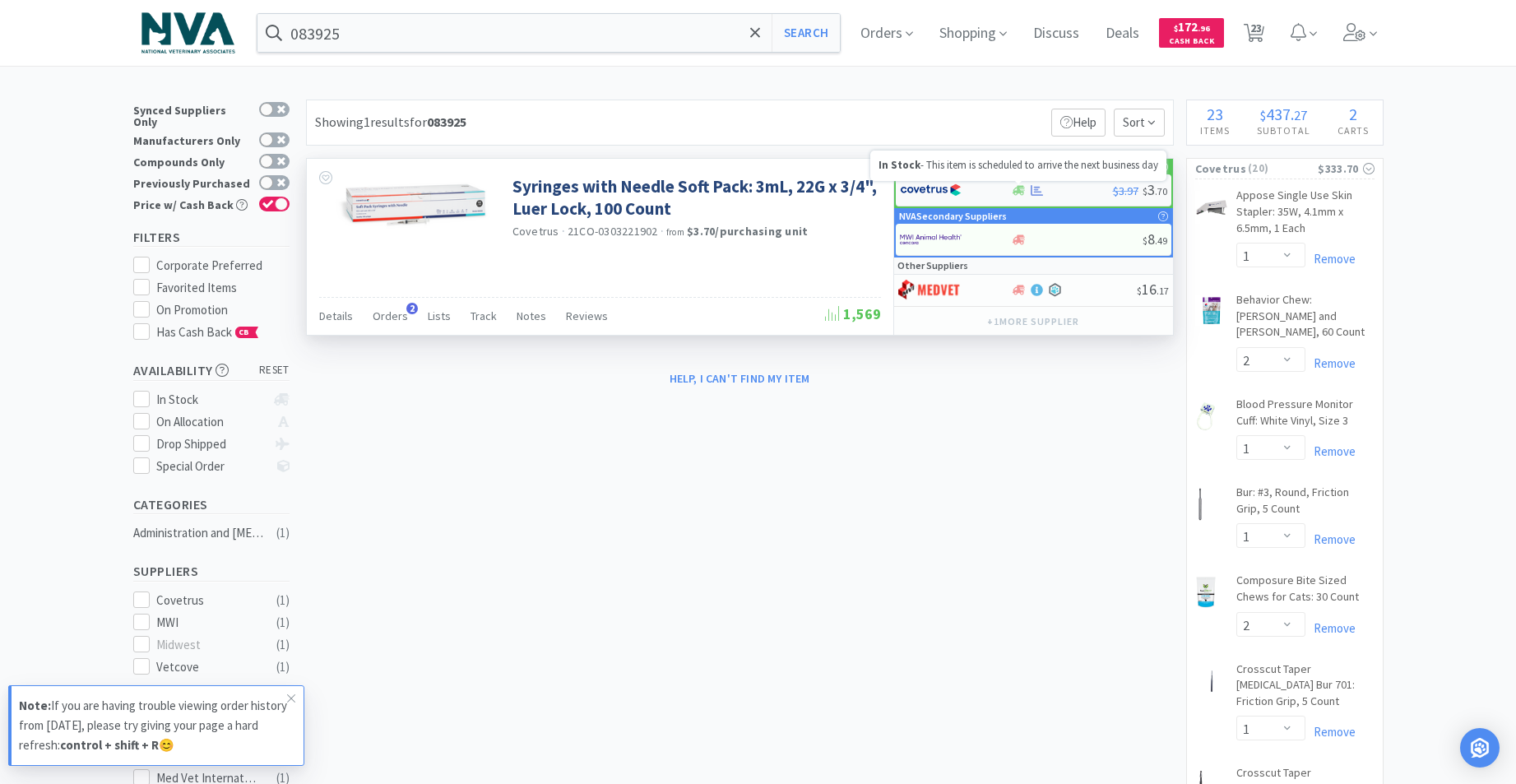
click at [1020, 193] on icon at bounding box center [1019, 190] width 12 height 10
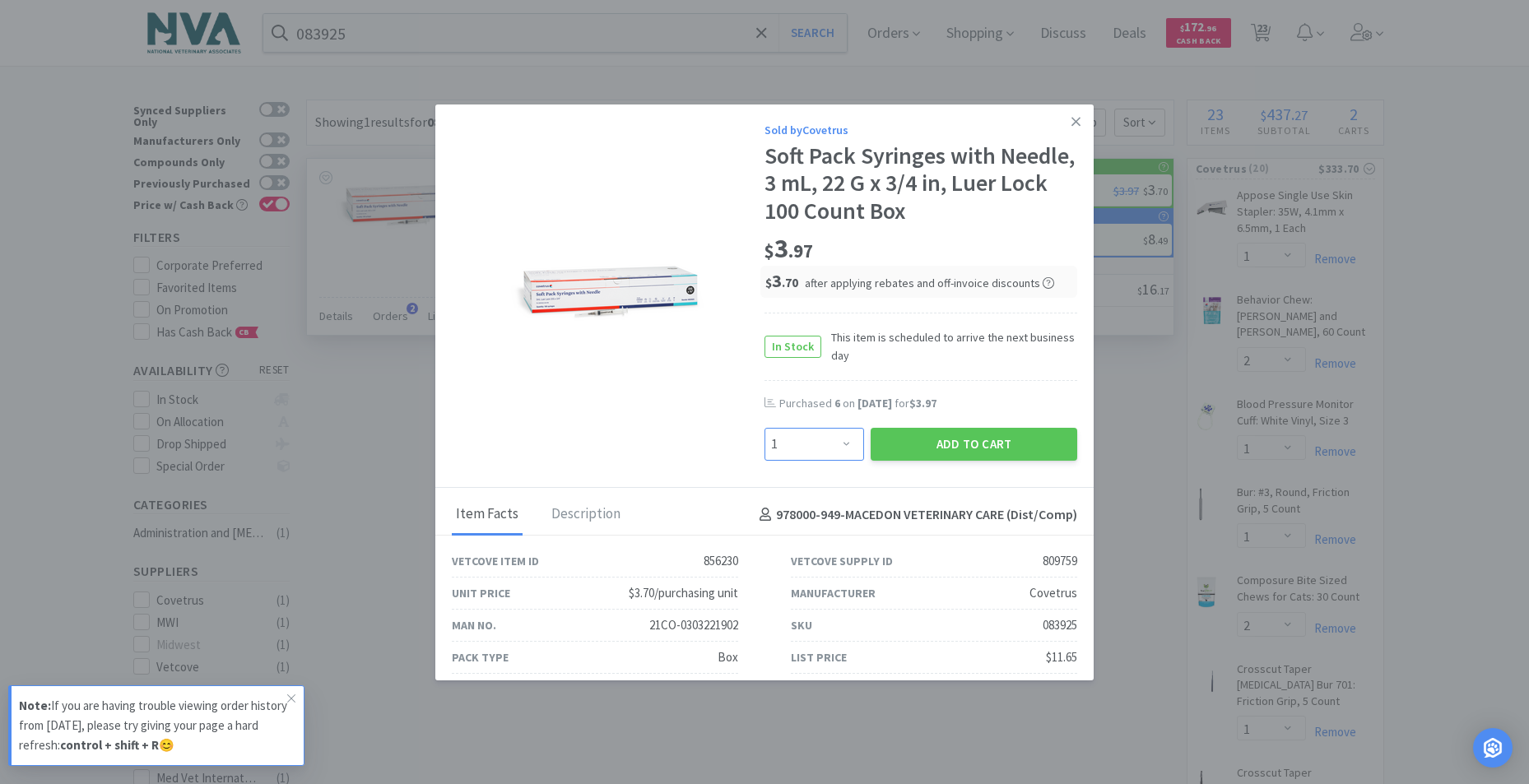
click at [836, 443] on select "Enter Quantity 1 2 3 4 5 6 7 8 9 10 11 12 13 14 15 16 17 18 19 20 Enter Quantity" at bounding box center [813, 444] width 100 height 33
select select "4"
click at [764, 428] on select "Enter Quantity 1 2 3 4 5 6 7 8 9 10 11 12 13 14 15 16 17 18 19 20 Enter Quantity" at bounding box center [813, 444] width 100 height 33
click at [888, 434] on button "Add to Cart" at bounding box center [974, 444] width 206 height 33
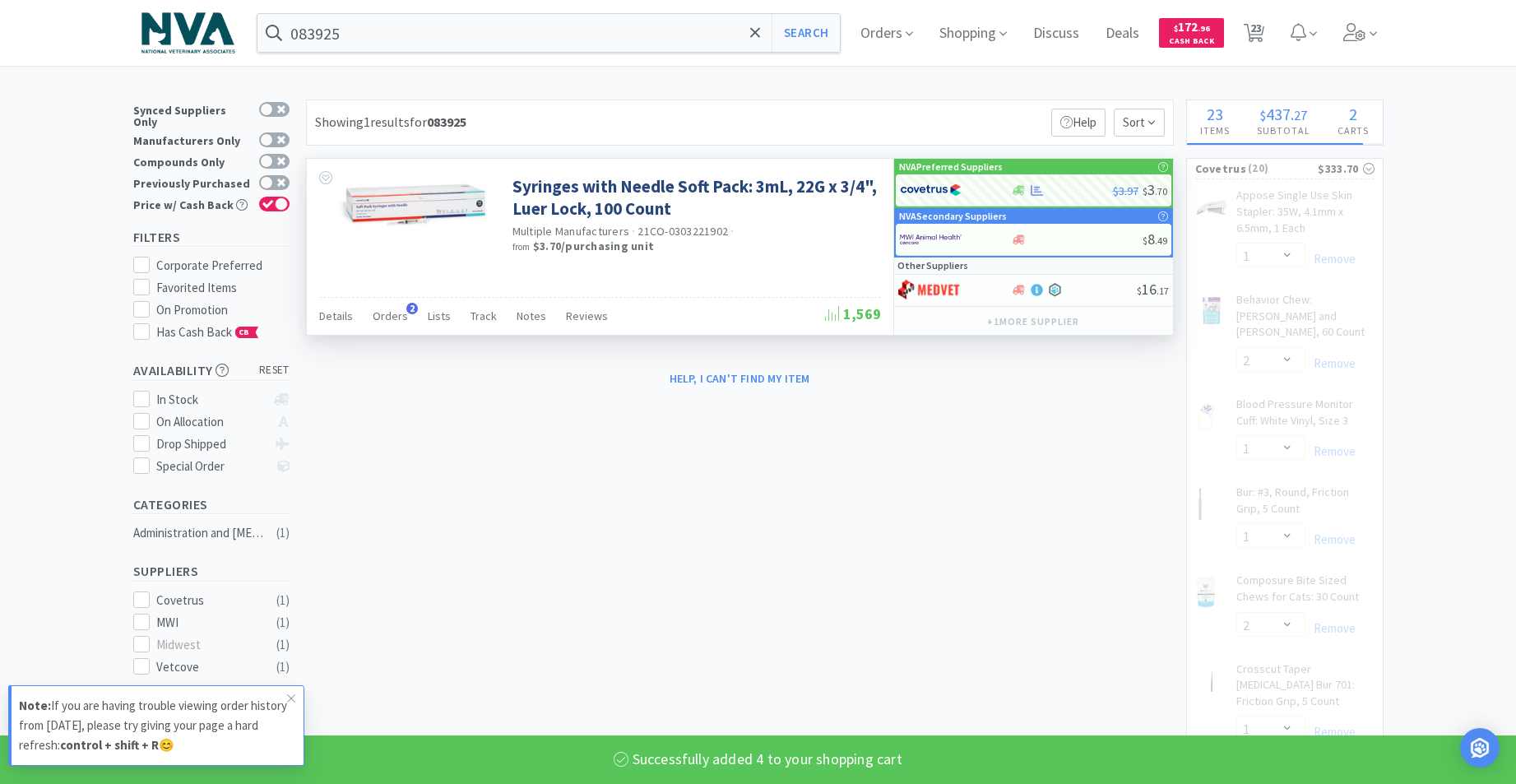
select select "4"
select select "1"
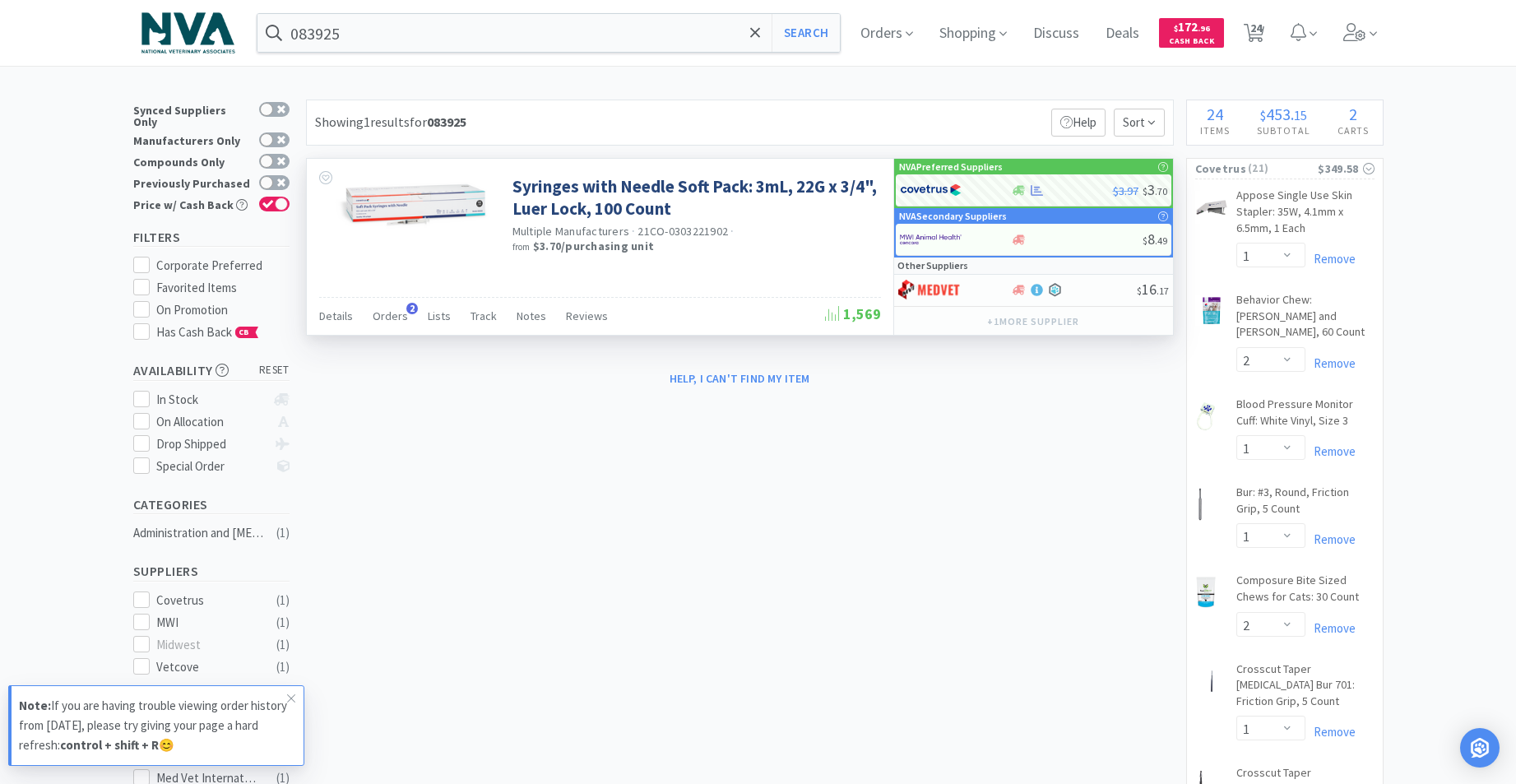
click at [554, 11] on div "083925 Search Orders Shopping Discuss Discuss Deals Deals $ 172 . 96 Cash Back …" at bounding box center [758, 33] width 1250 height 66
click at [482, 36] on input "083925" at bounding box center [549, 33] width 583 height 38
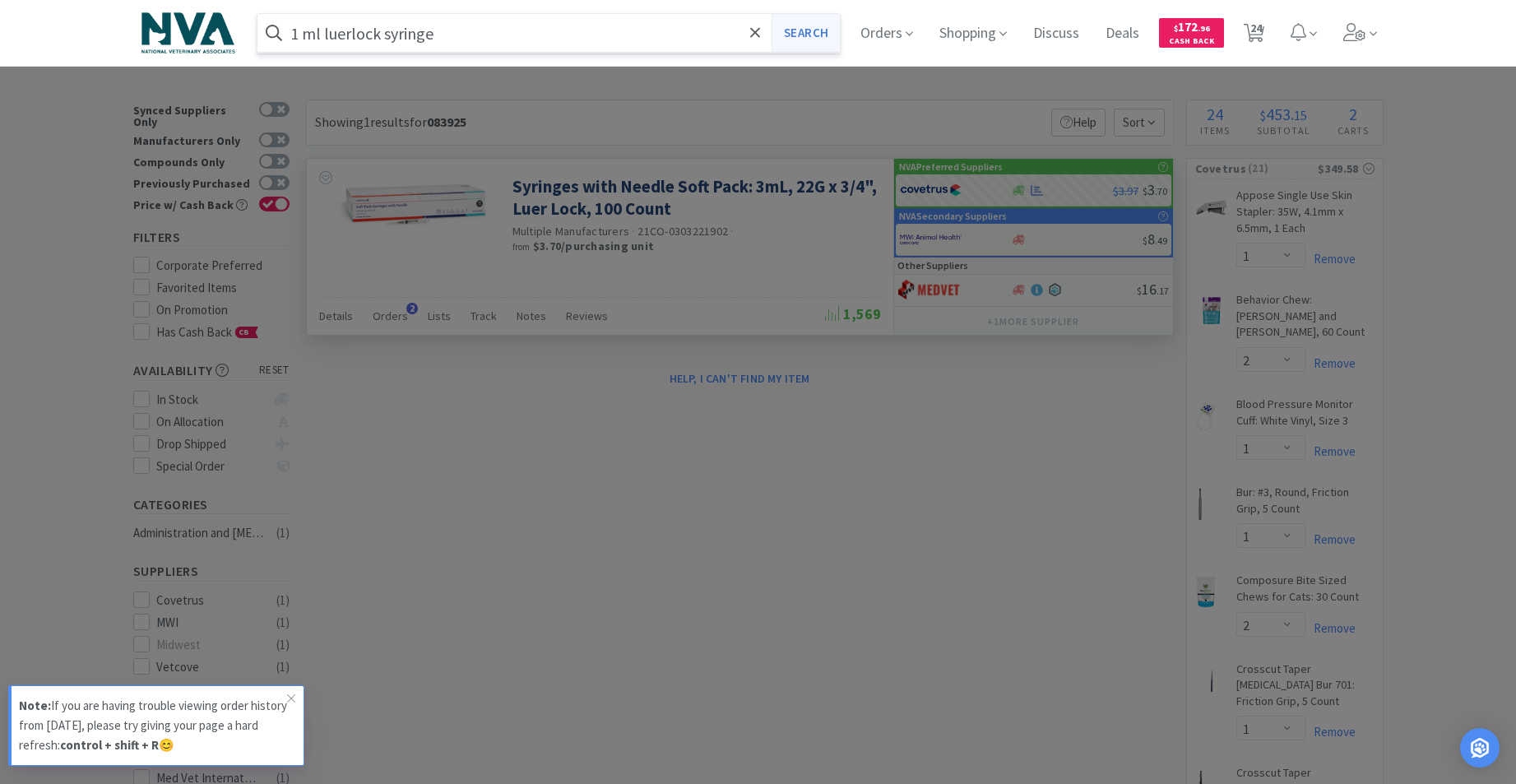
click at [830, 42] on button "Search" at bounding box center [805, 33] width 68 height 38
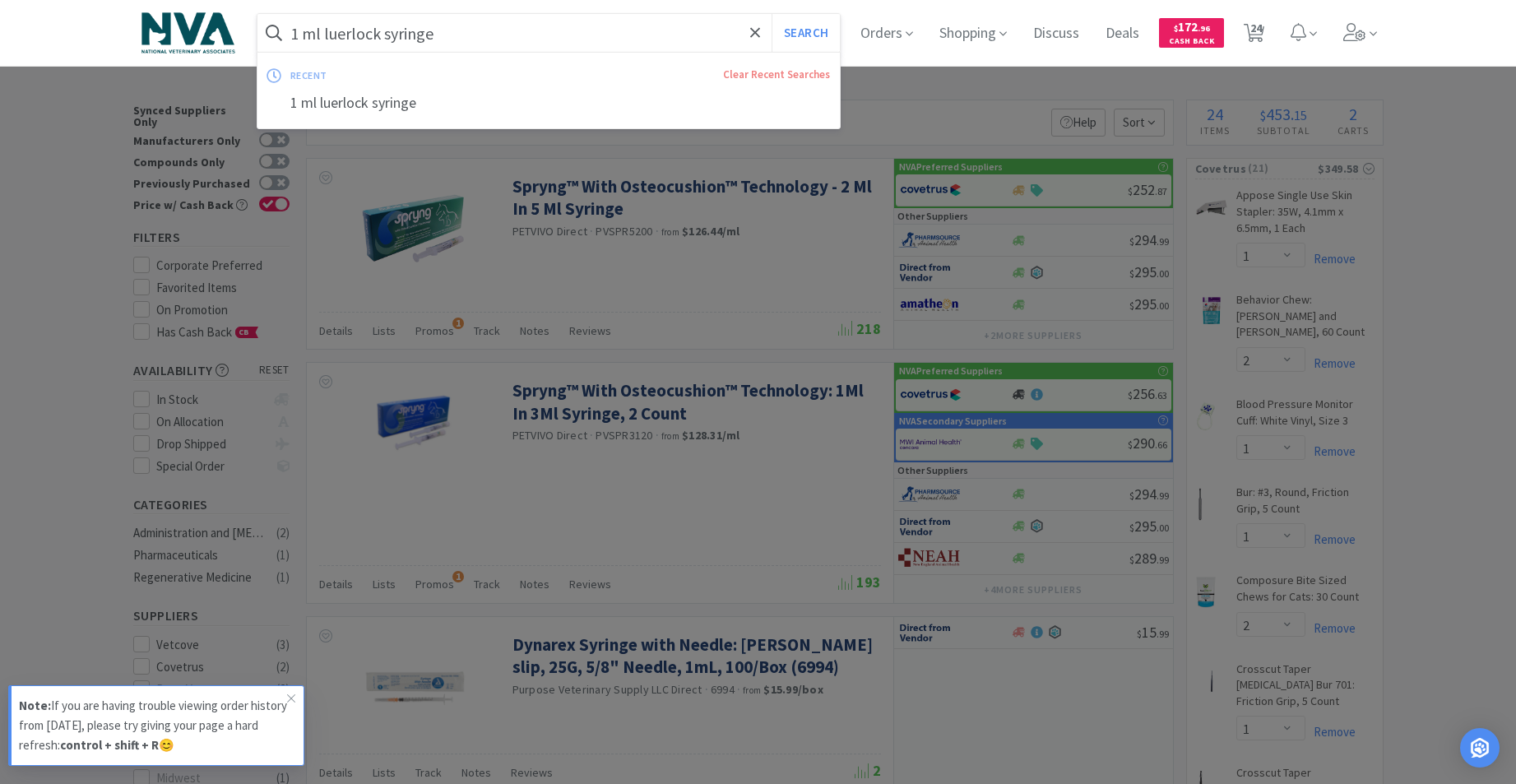
click at [296, 31] on input "1 ml luerlock syringe" at bounding box center [549, 33] width 583 height 38
click at [299, 33] on input "1 ml luerlock syringe" at bounding box center [549, 33] width 583 height 38
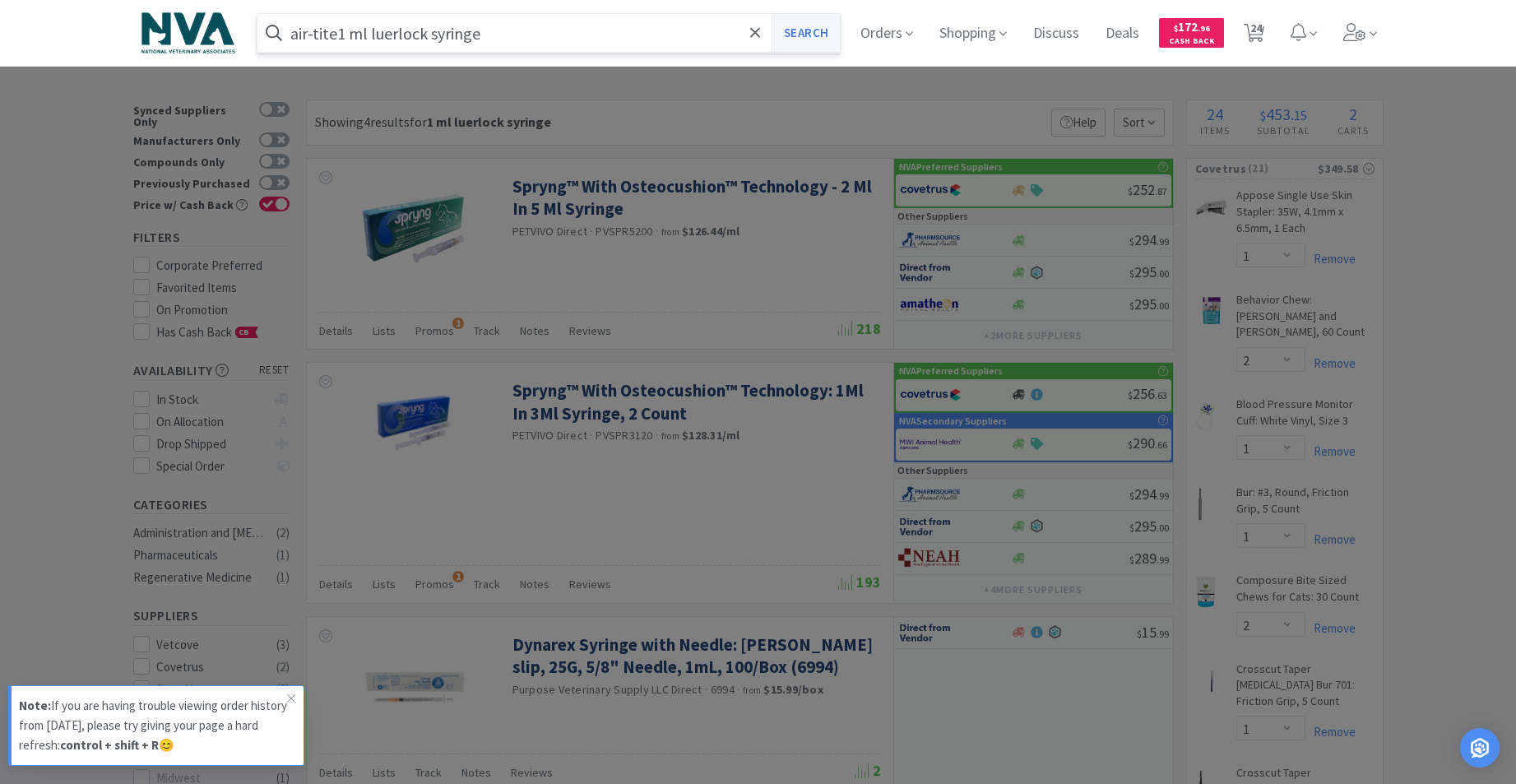
type input "air-tite1 ml luerlock syringe"
click at [801, 40] on button "Search" at bounding box center [805, 33] width 68 height 38
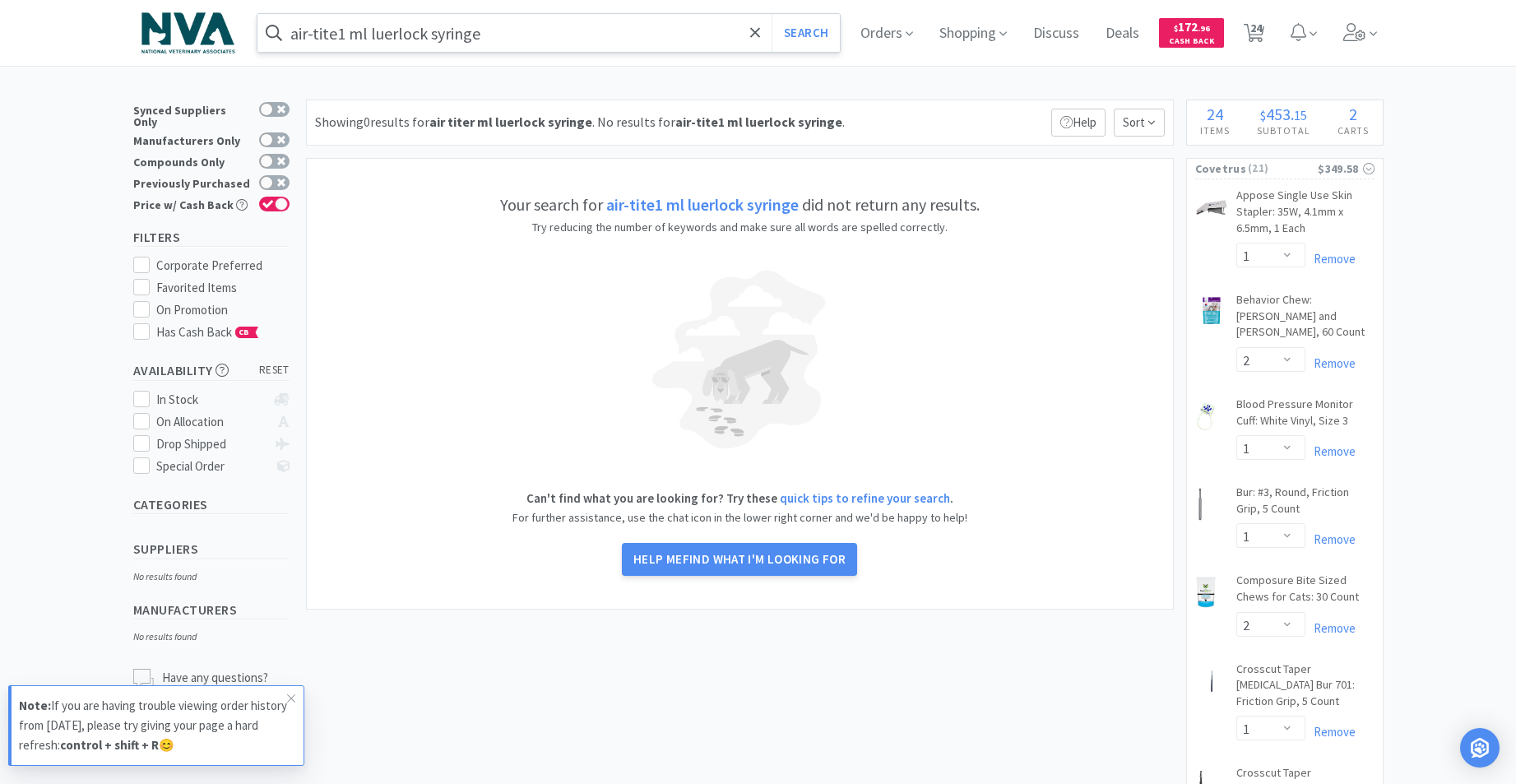
click at [653, 29] on input "air-tite1 ml luerlock syringe" at bounding box center [549, 33] width 583 height 38
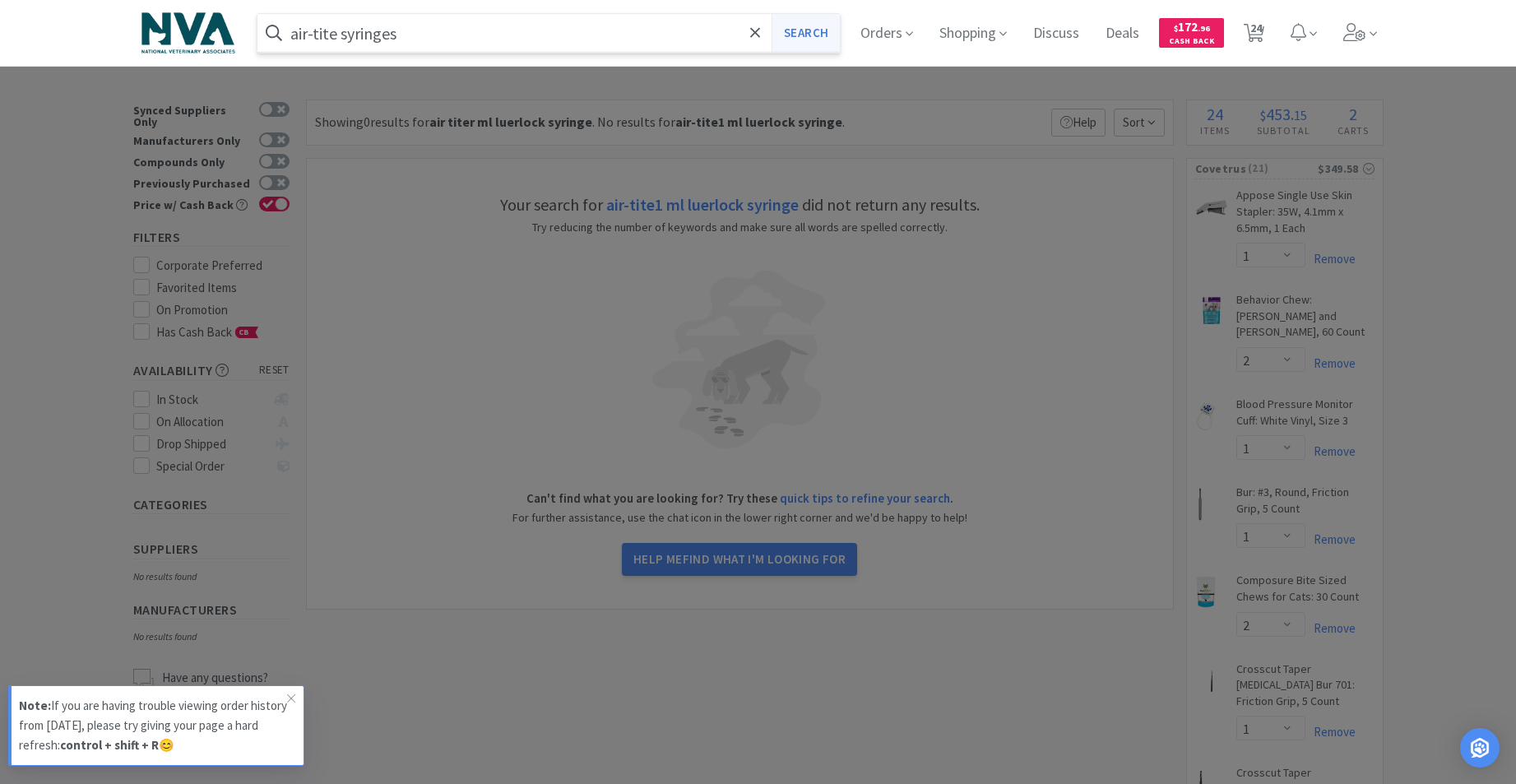
type input "air-tite syringes"
click at [823, 33] on button "Search" at bounding box center [805, 33] width 68 height 38
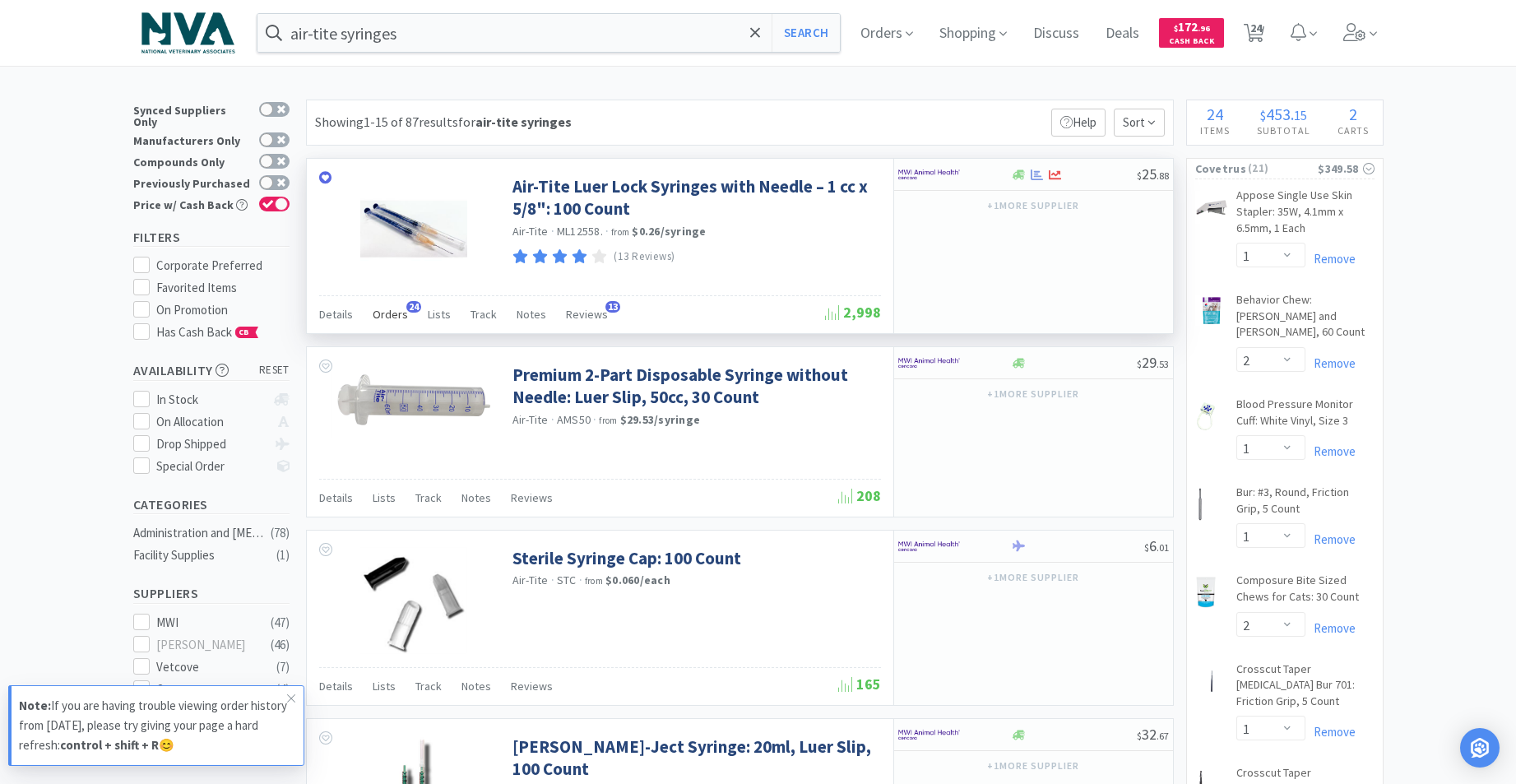
click at [392, 313] on span "Orders" at bounding box center [390, 314] width 35 height 15
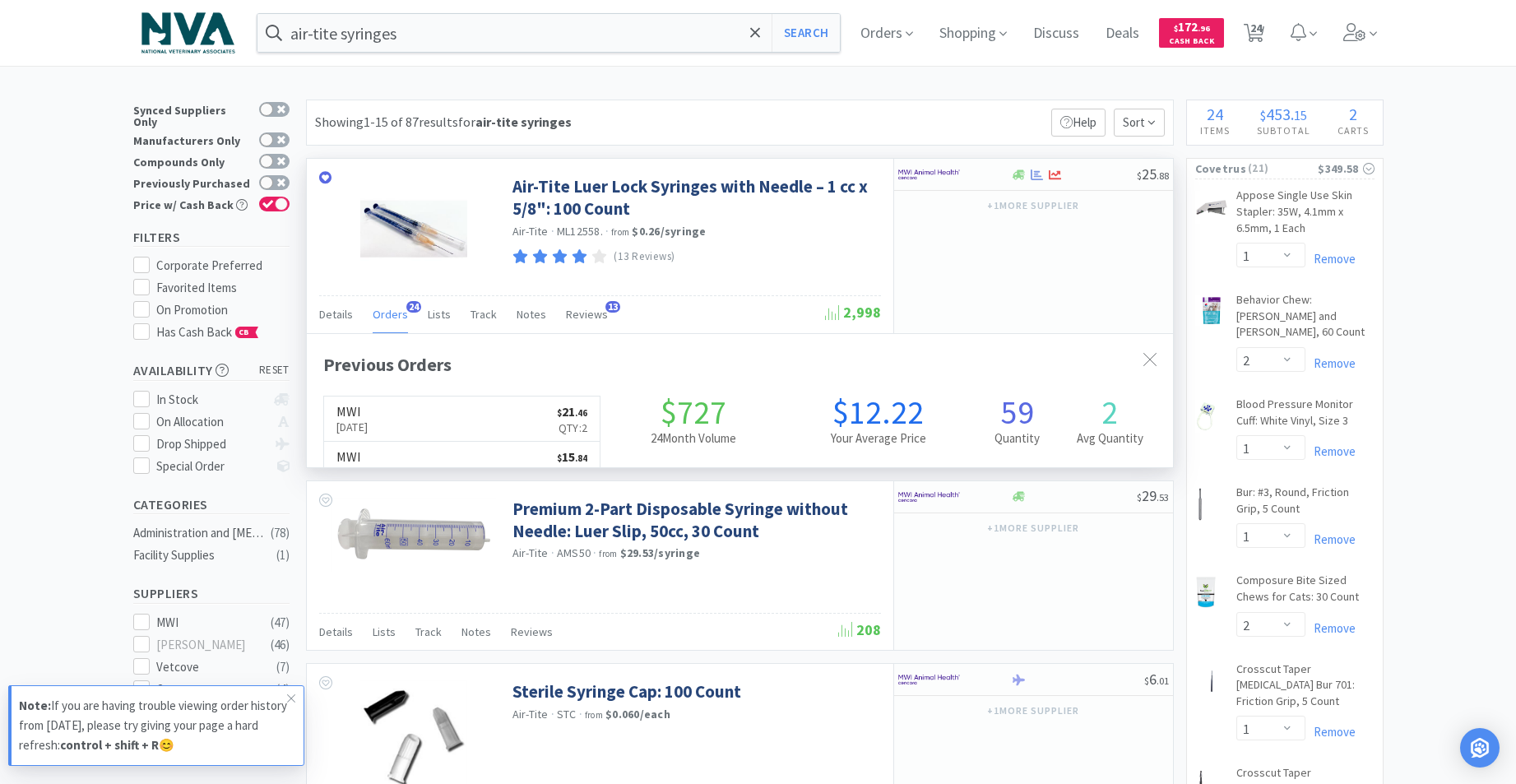
scroll to position [441, 866]
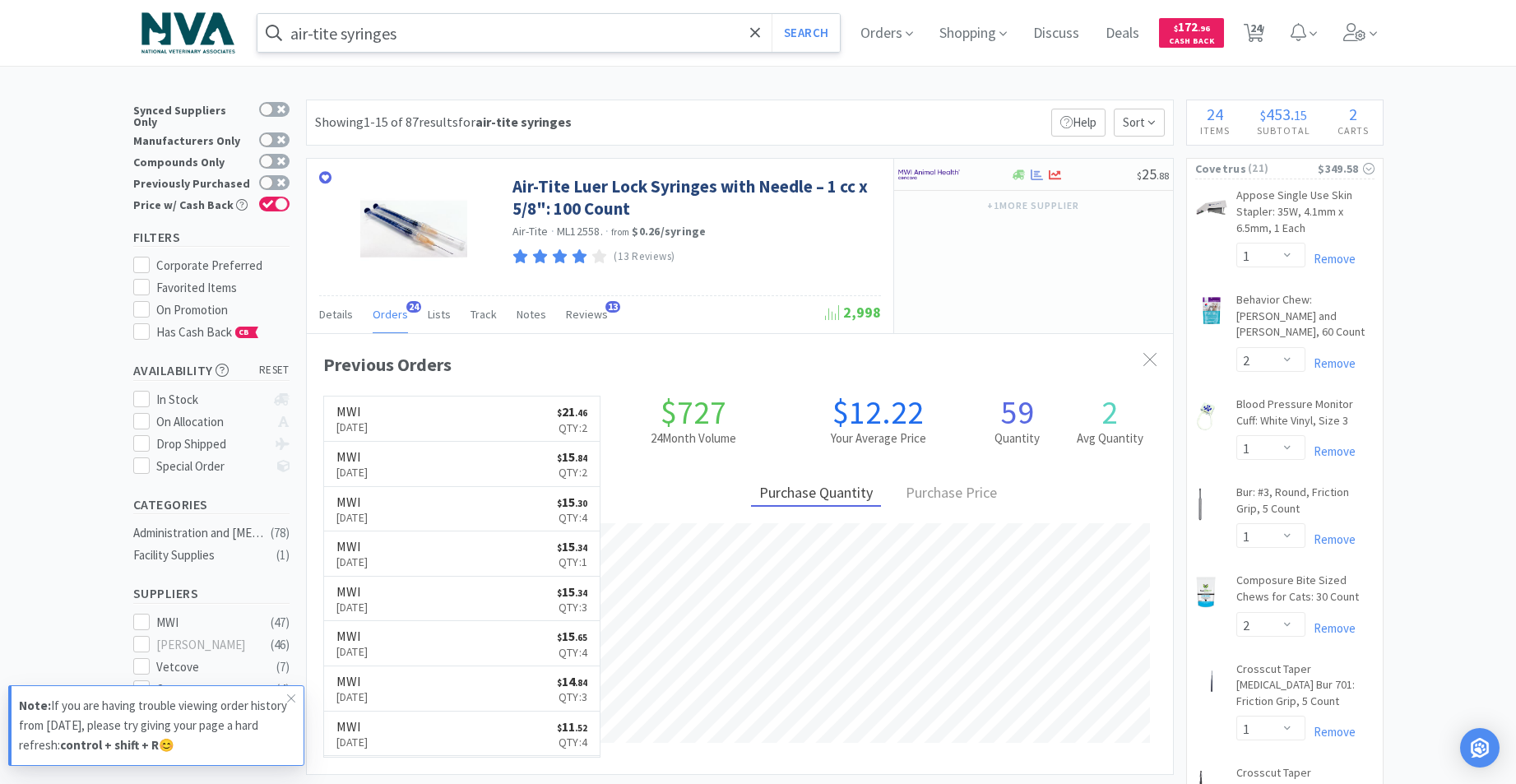
click at [533, 31] on input "air-tite syringes" at bounding box center [549, 33] width 583 height 38
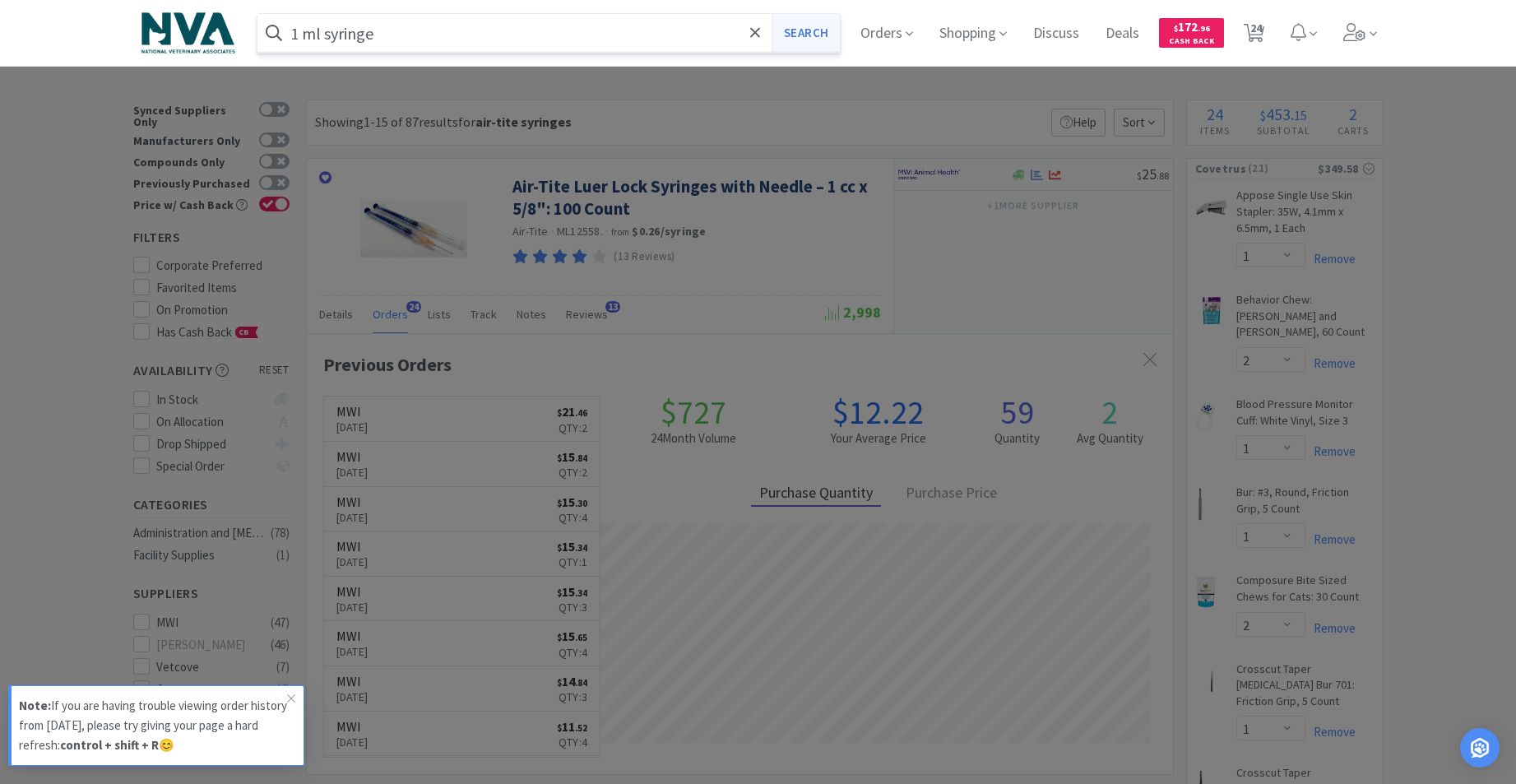
click at [817, 37] on button "Search" at bounding box center [805, 33] width 68 height 38
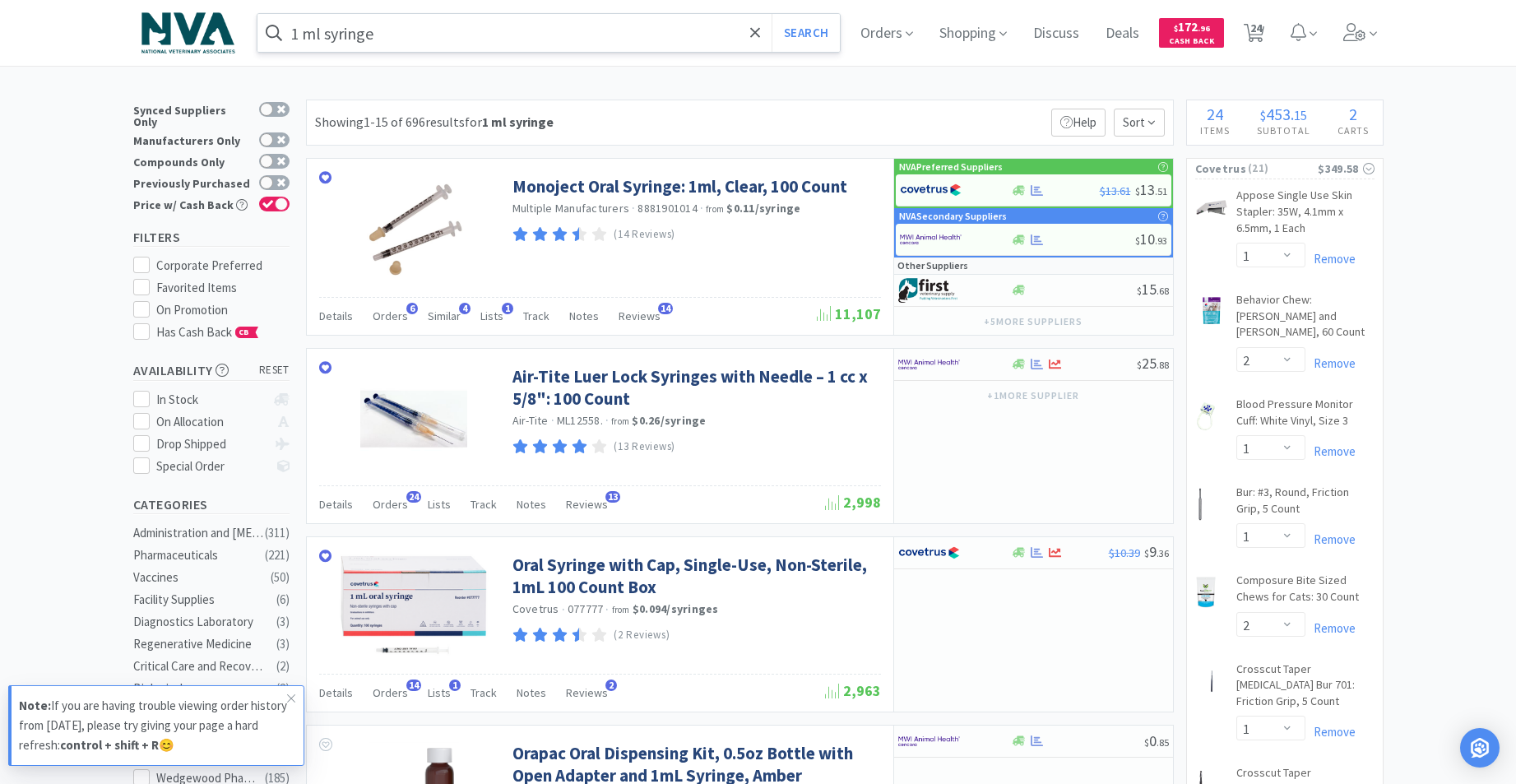
click at [452, 33] on input "1 ml syringe" at bounding box center [549, 33] width 583 height 38
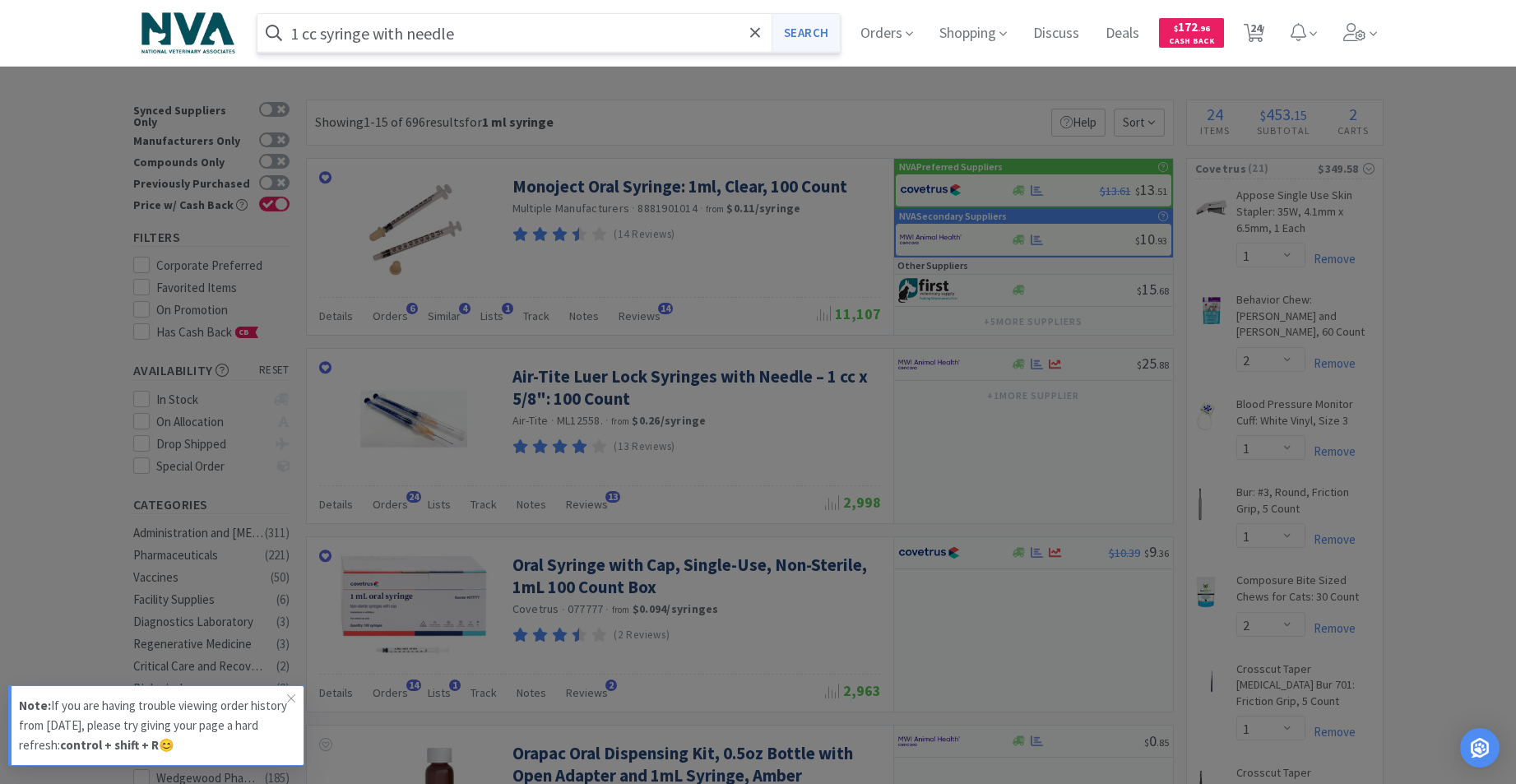
type input "1 cc syringe with needle"
click at [814, 35] on button "Search" at bounding box center [805, 33] width 68 height 38
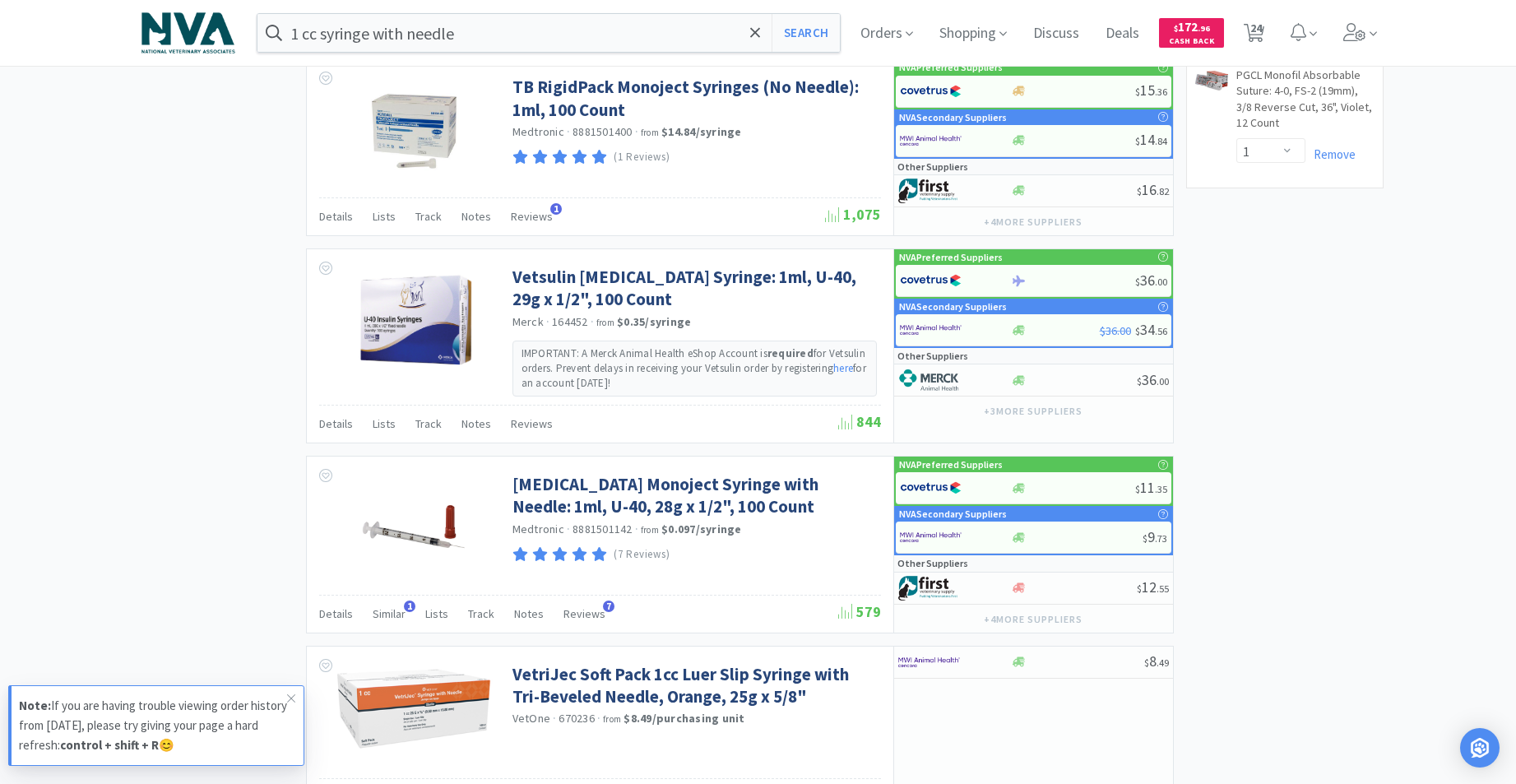
scroll to position [2557, 0]
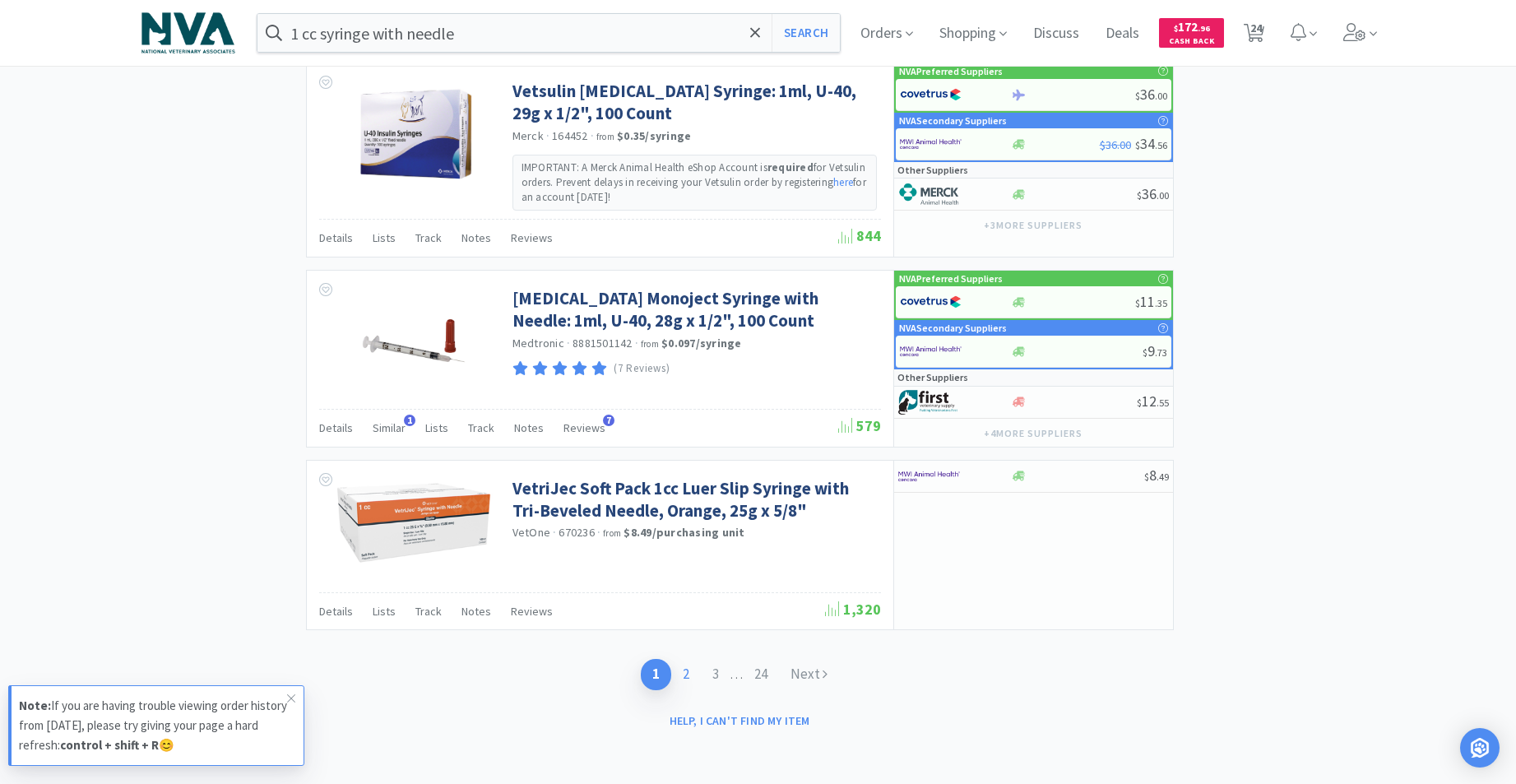
click at [686, 672] on link "2" at bounding box center [686, 674] width 30 height 31
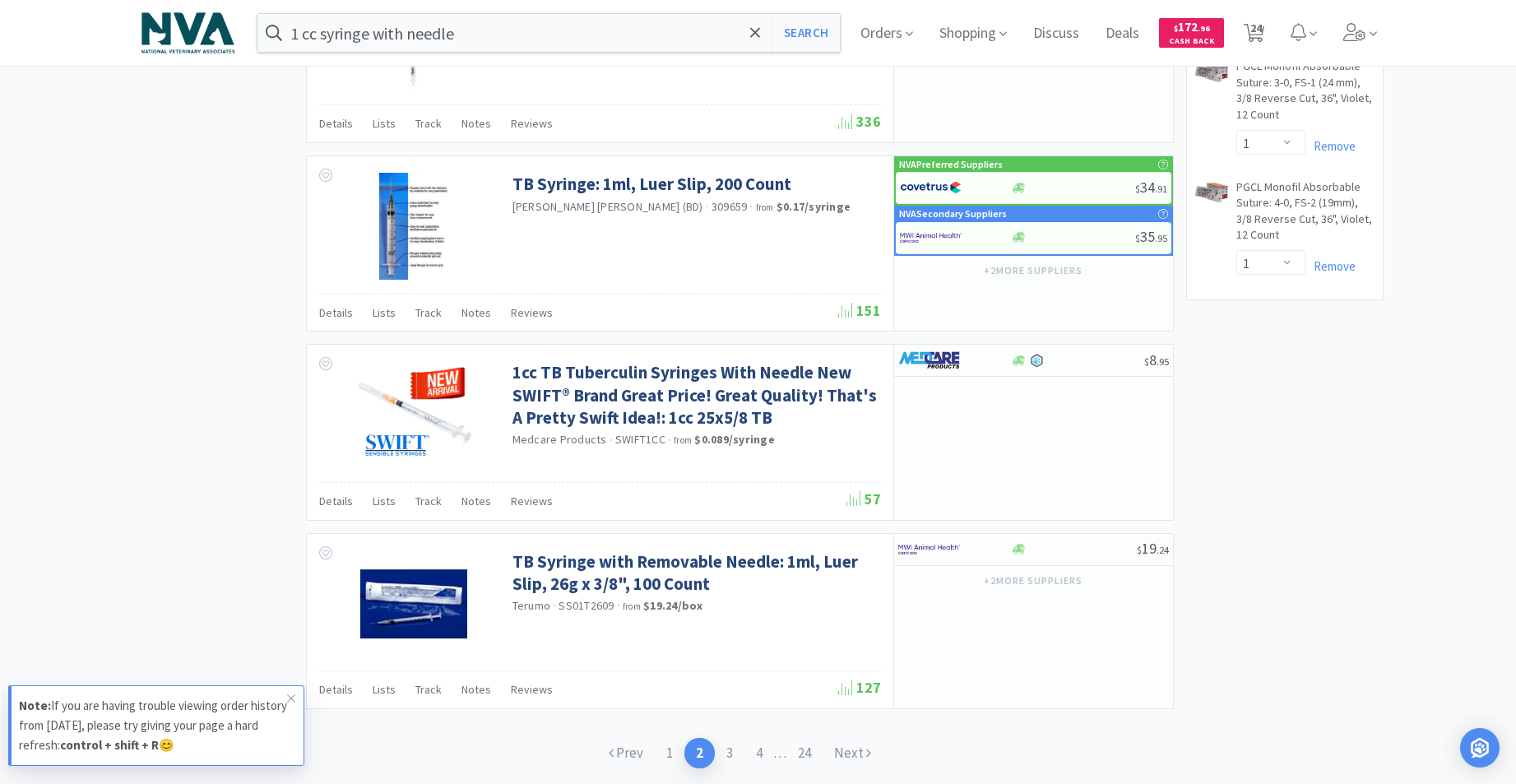
scroll to position [2338, 0]
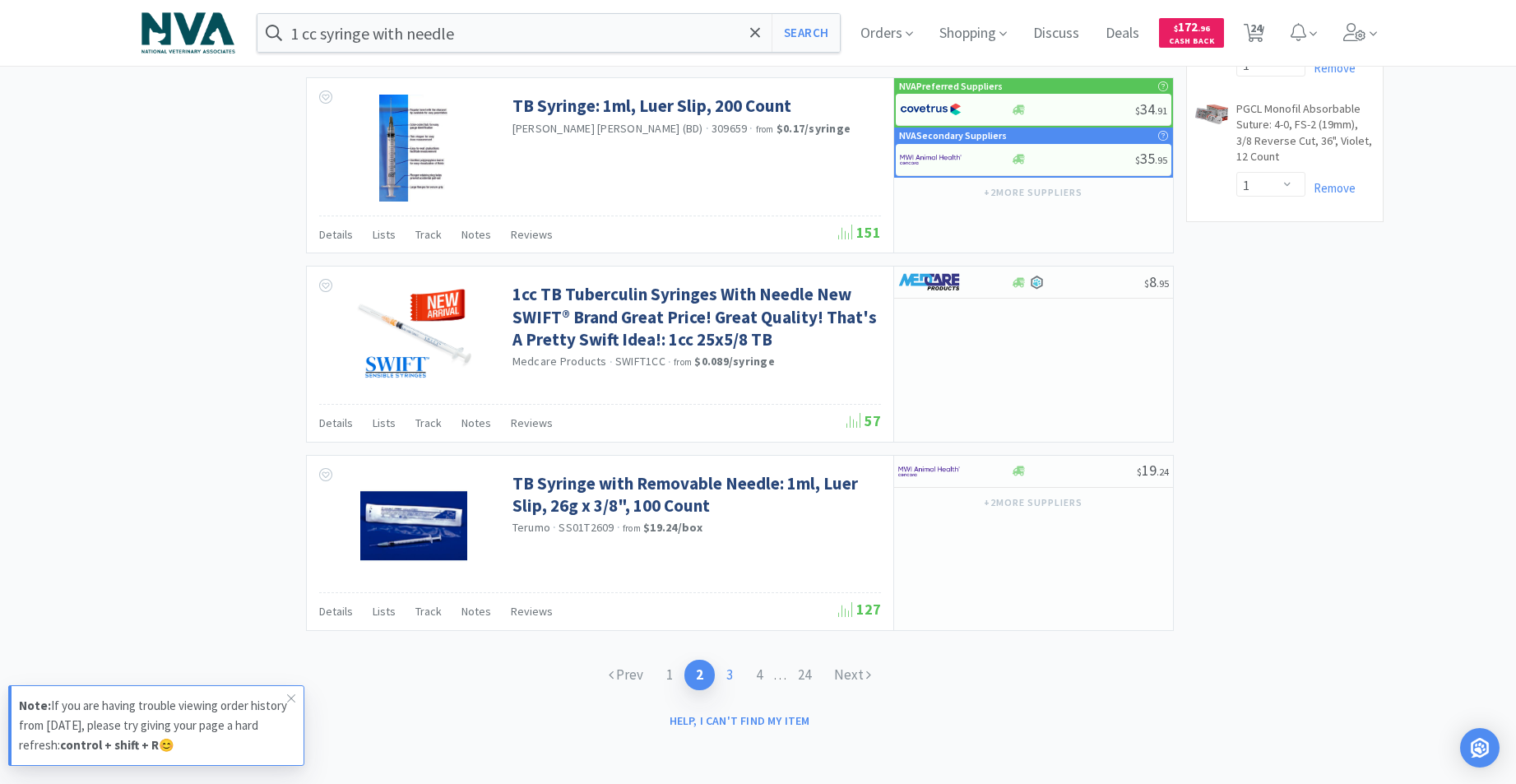
click at [730, 677] on link "3" at bounding box center [729, 675] width 30 height 31
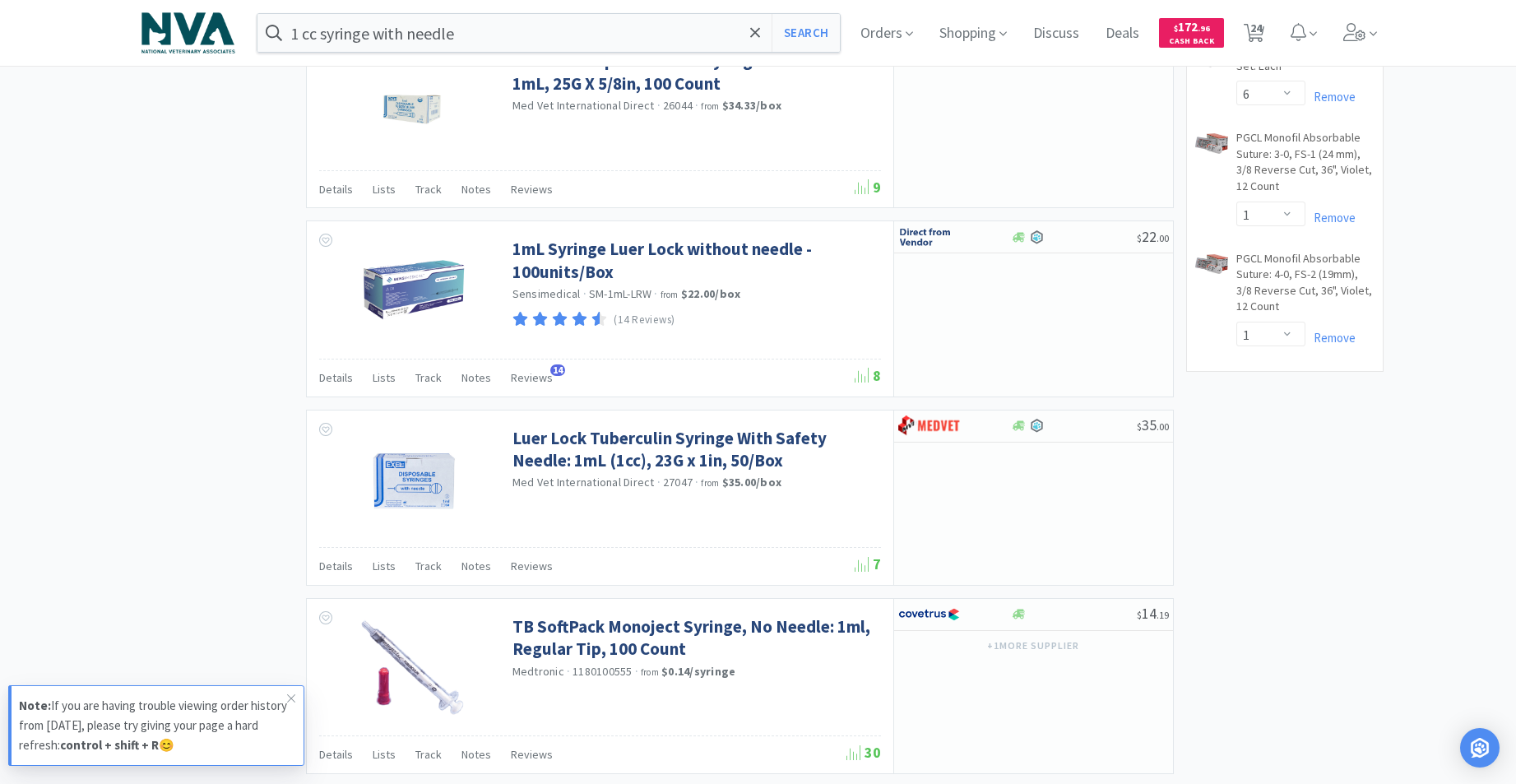
scroll to position [2332, 0]
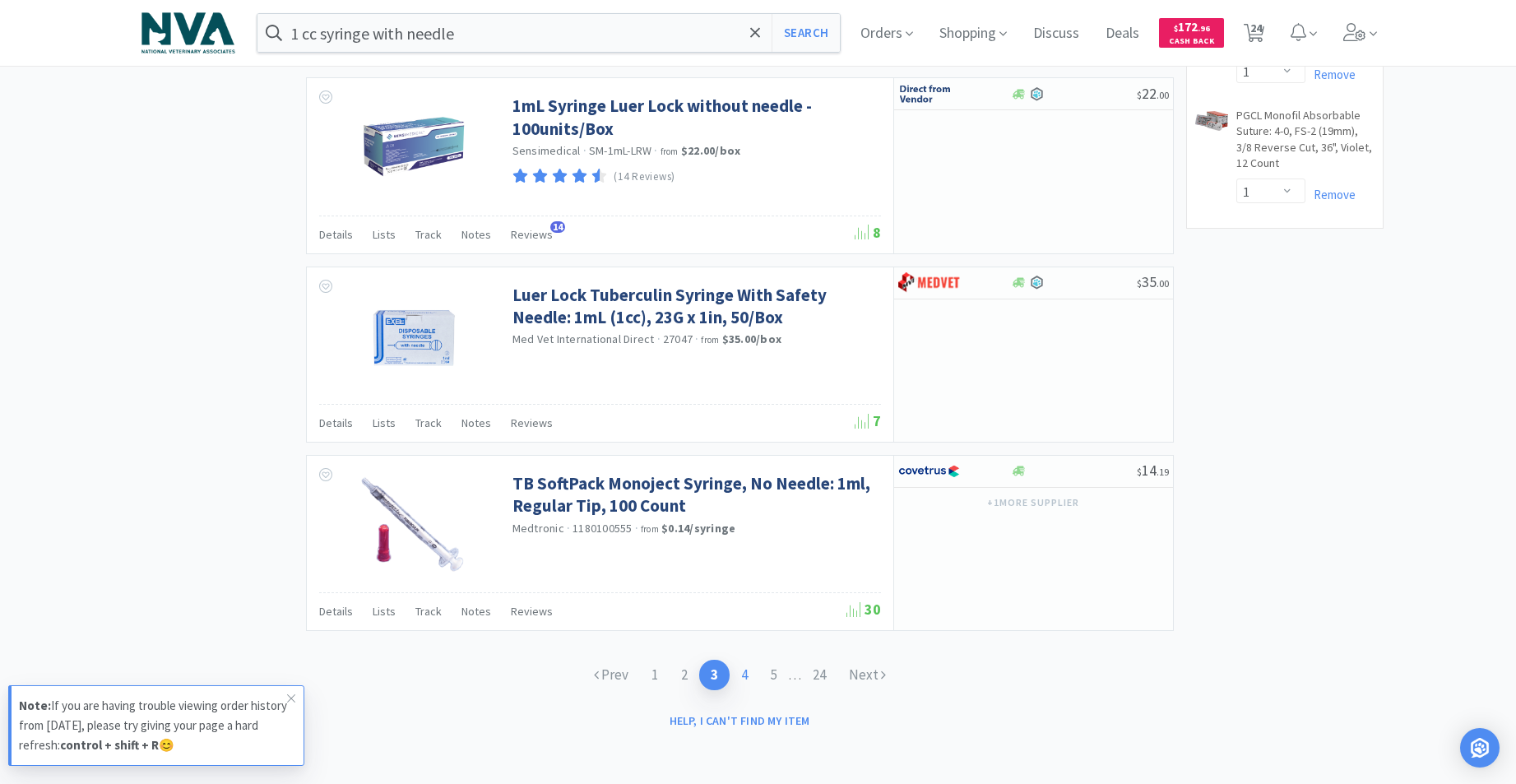
click at [745, 677] on link "4" at bounding box center [744, 675] width 30 height 31
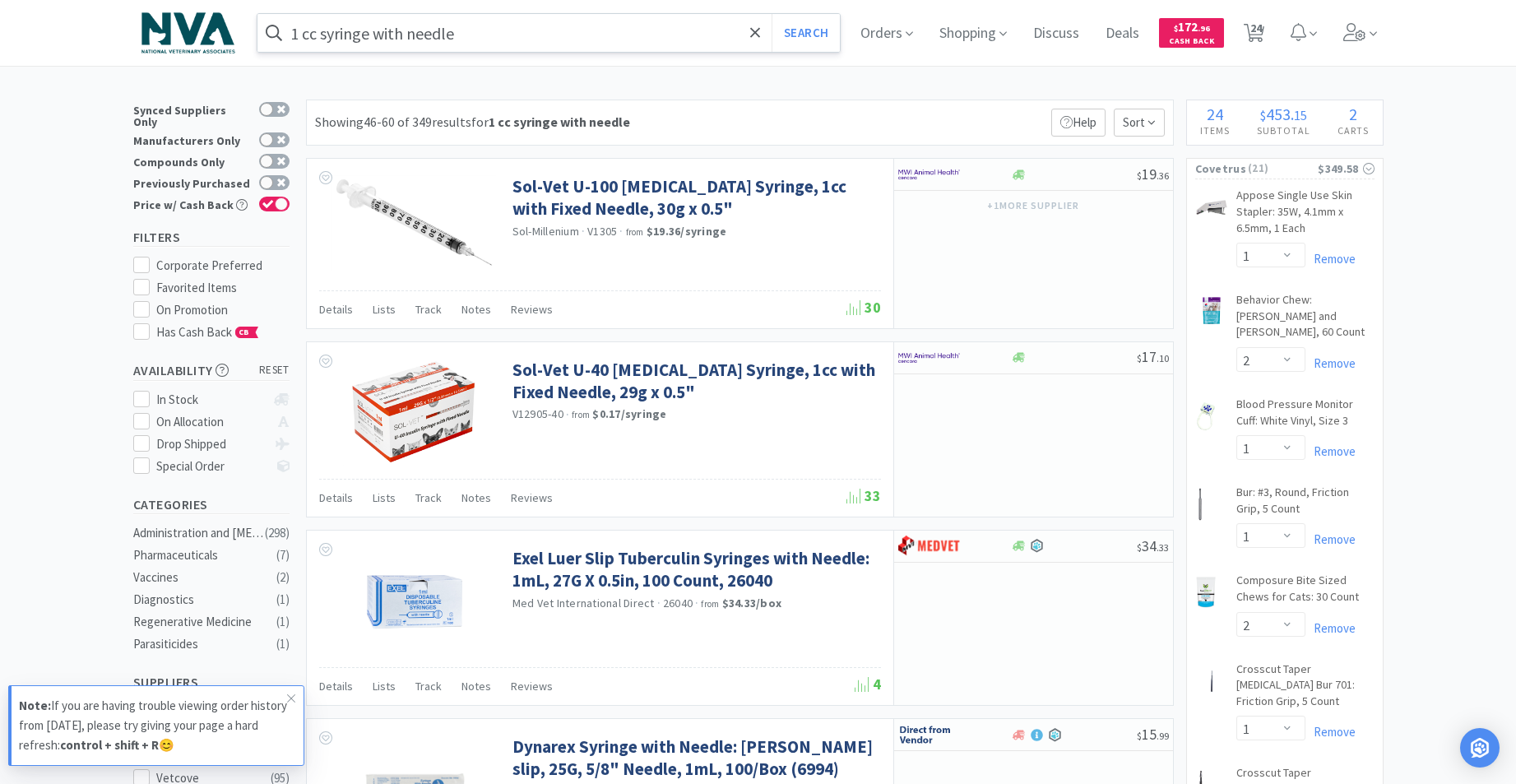
click at [511, 29] on input "1 cc syringe with needle" at bounding box center [549, 33] width 583 height 38
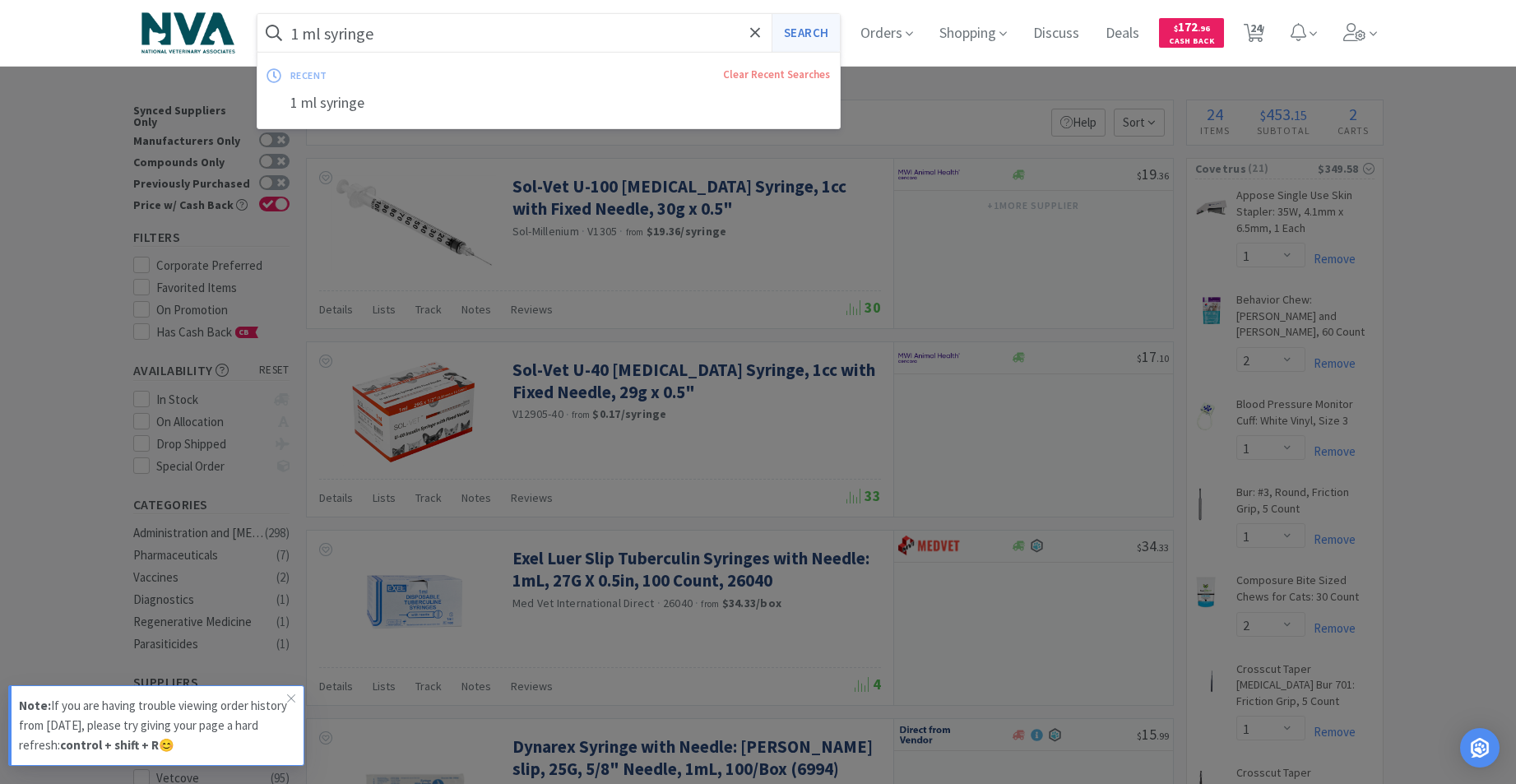
click at [808, 30] on button "Search" at bounding box center [805, 33] width 68 height 38
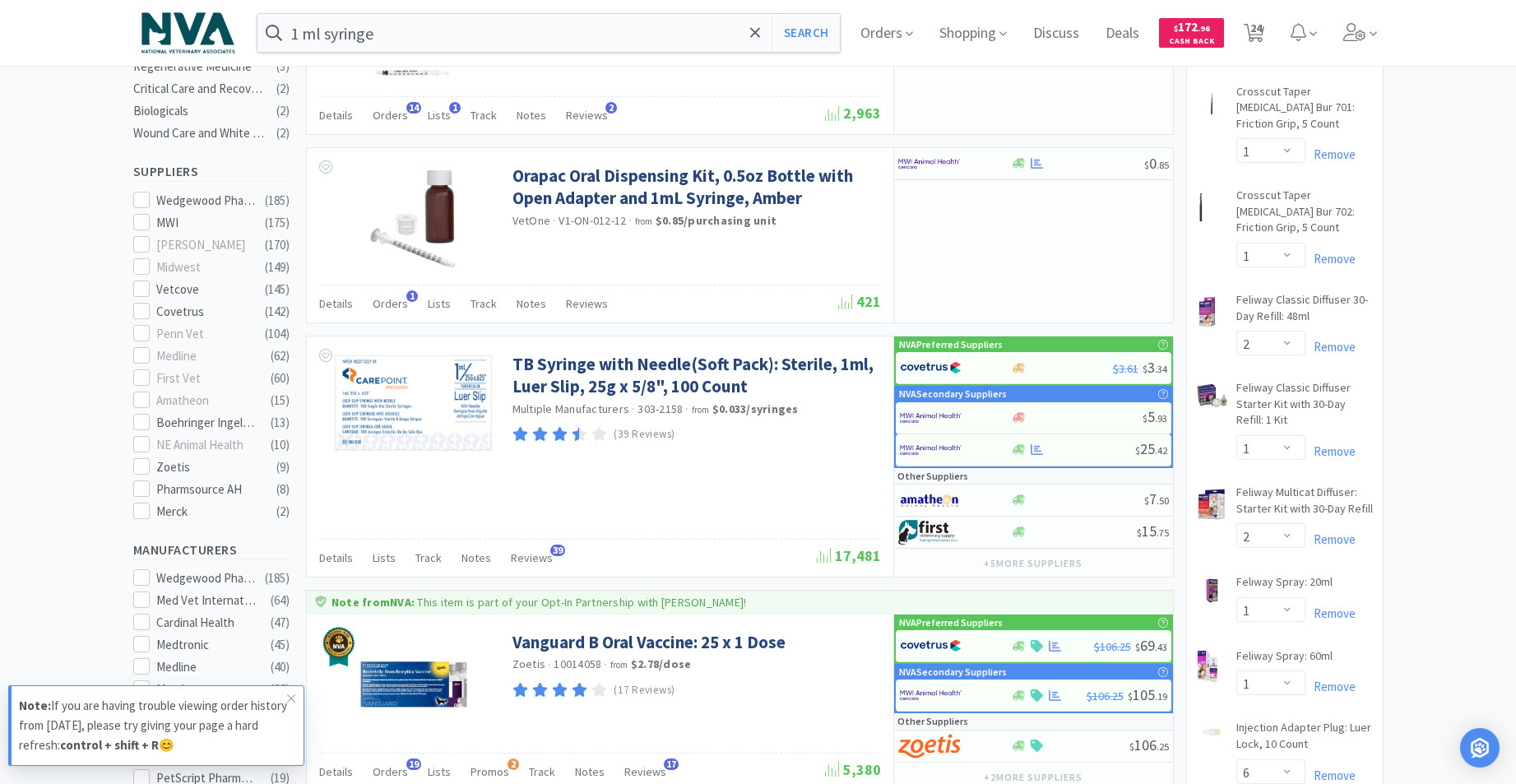
scroll to position [549, 0]
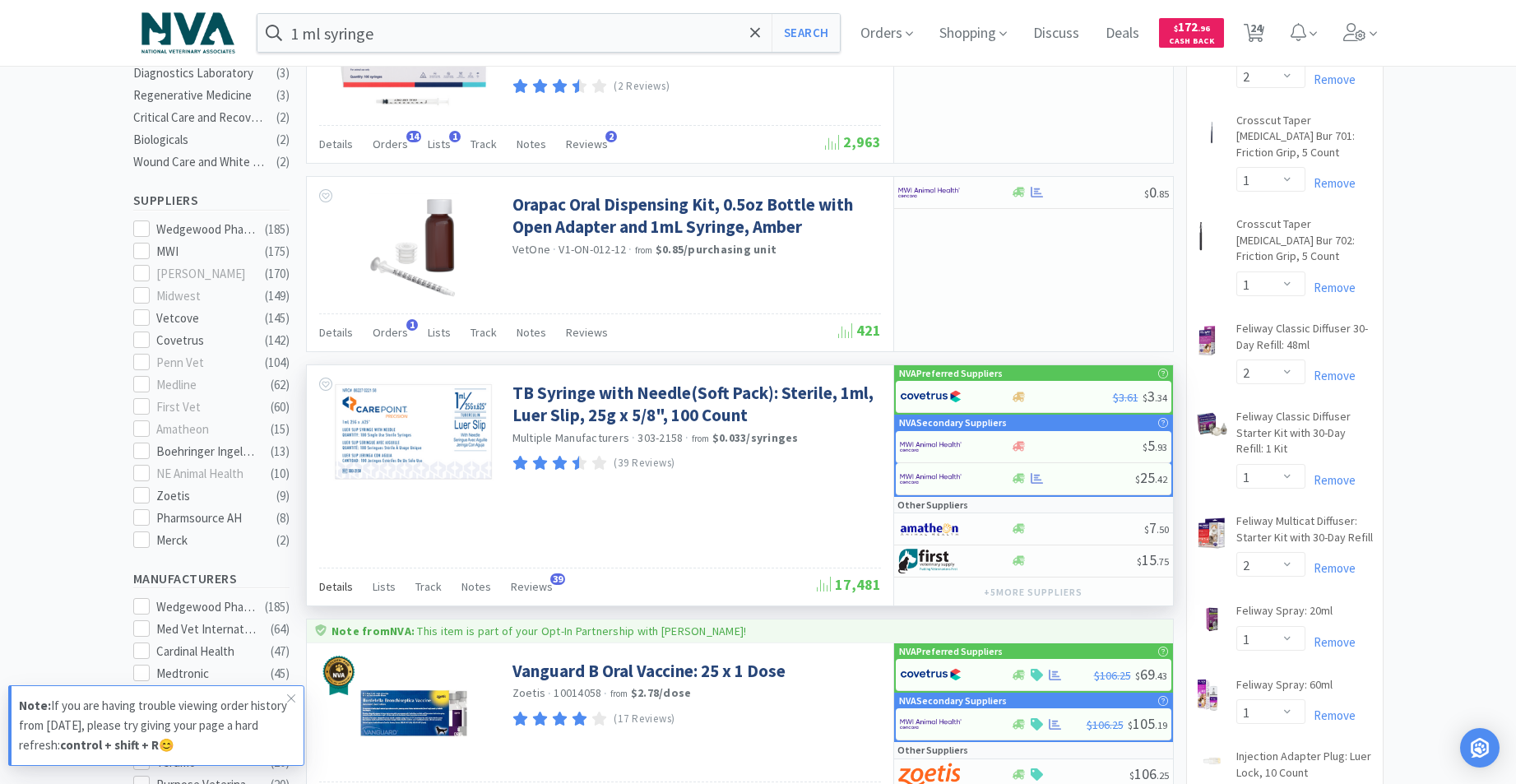
click at [340, 588] on span "Details" at bounding box center [336, 586] width 34 height 15
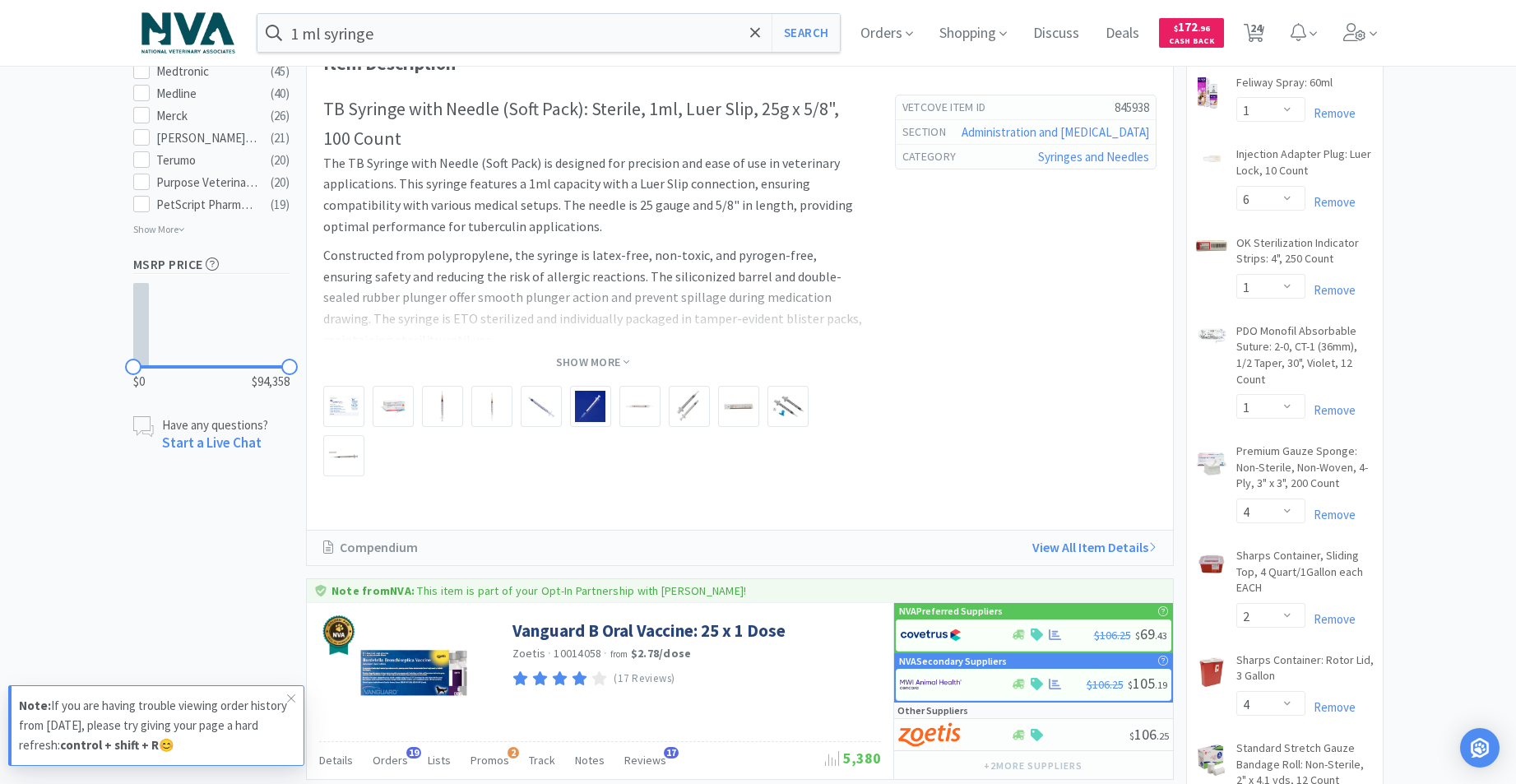
scroll to position [1176, 0]
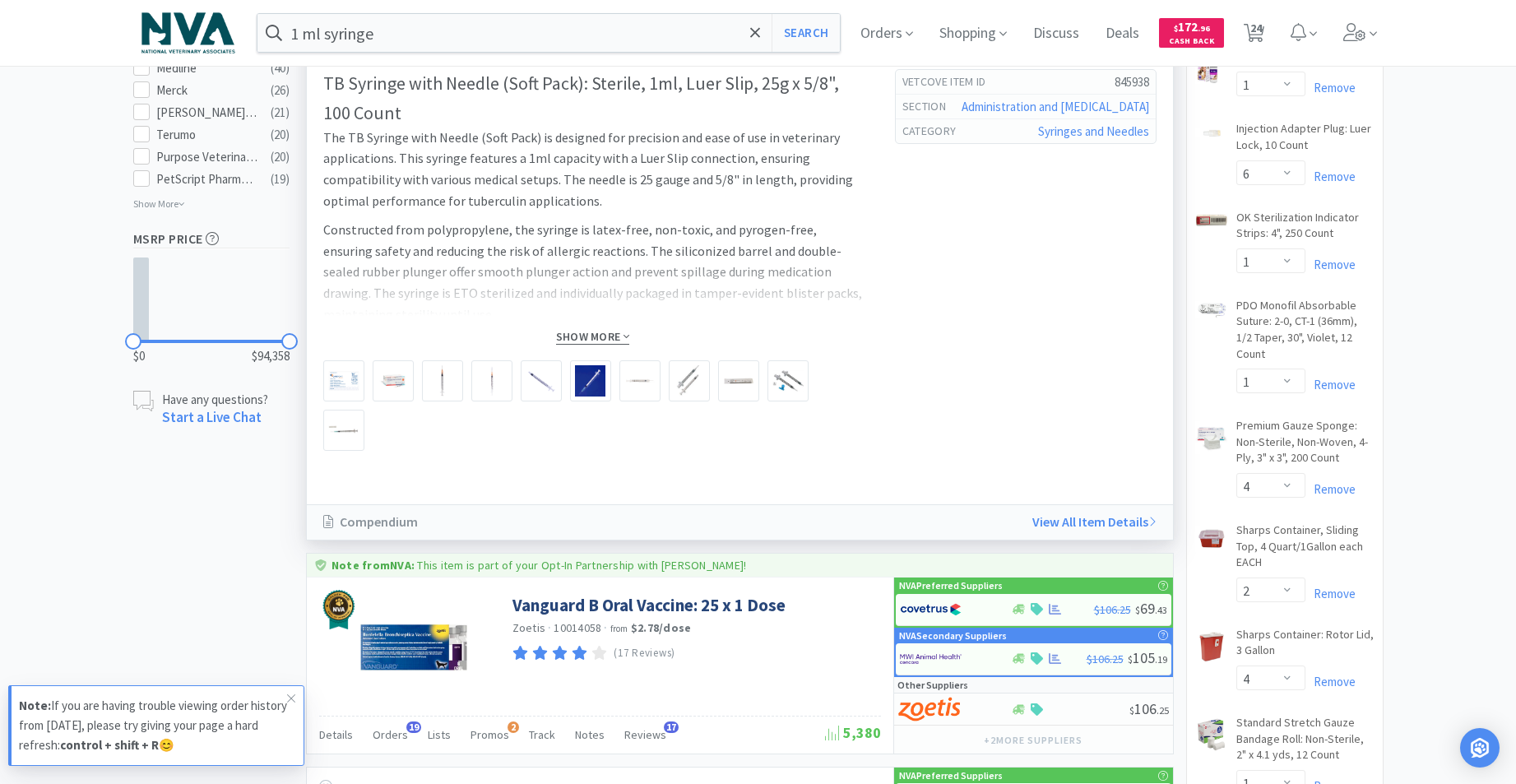
click at [608, 337] on span "Show More" at bounding box center [592, 337] width 73 height 16
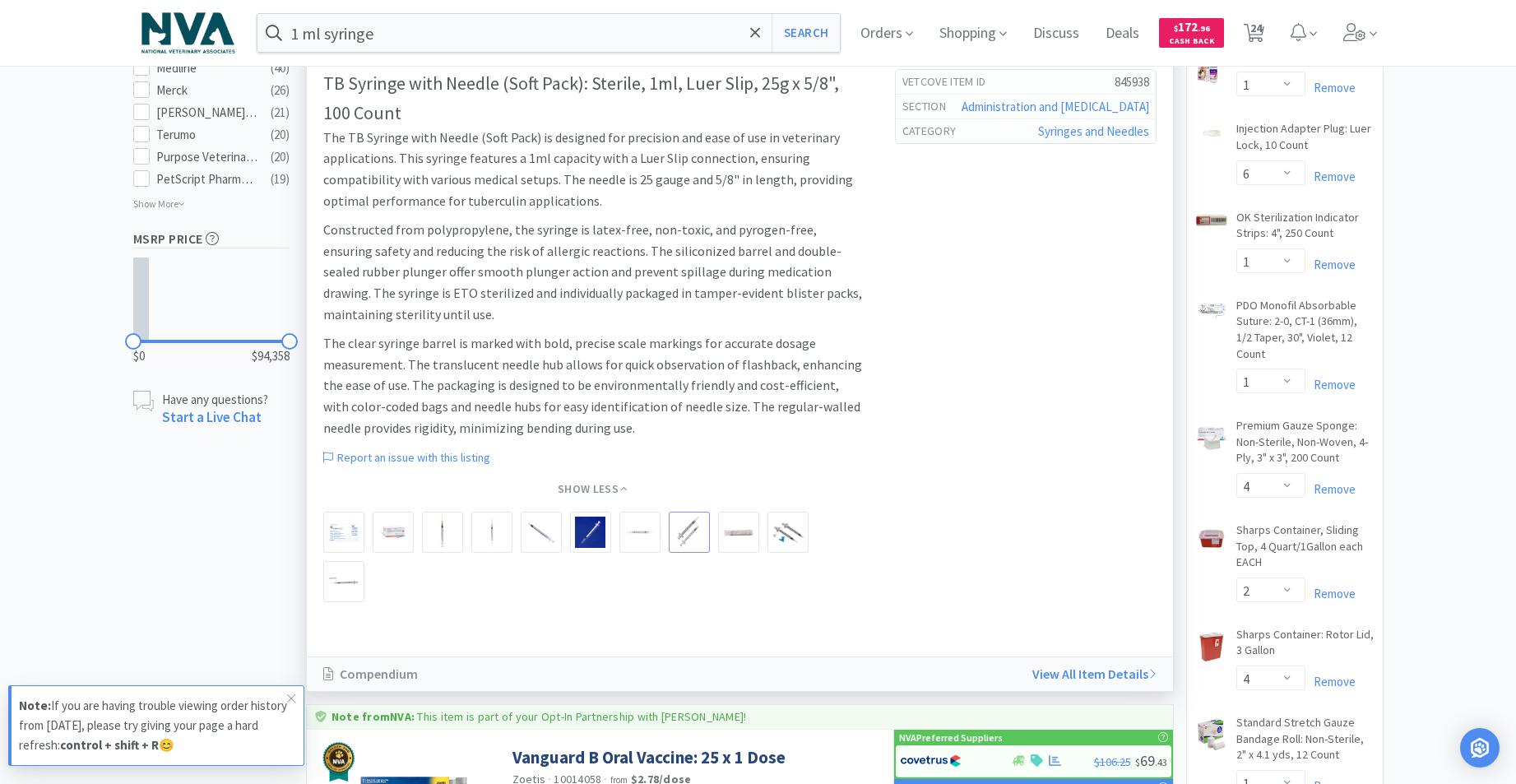
click at [694, 530] on img at bounding box center [689, 532] width 25 height 31
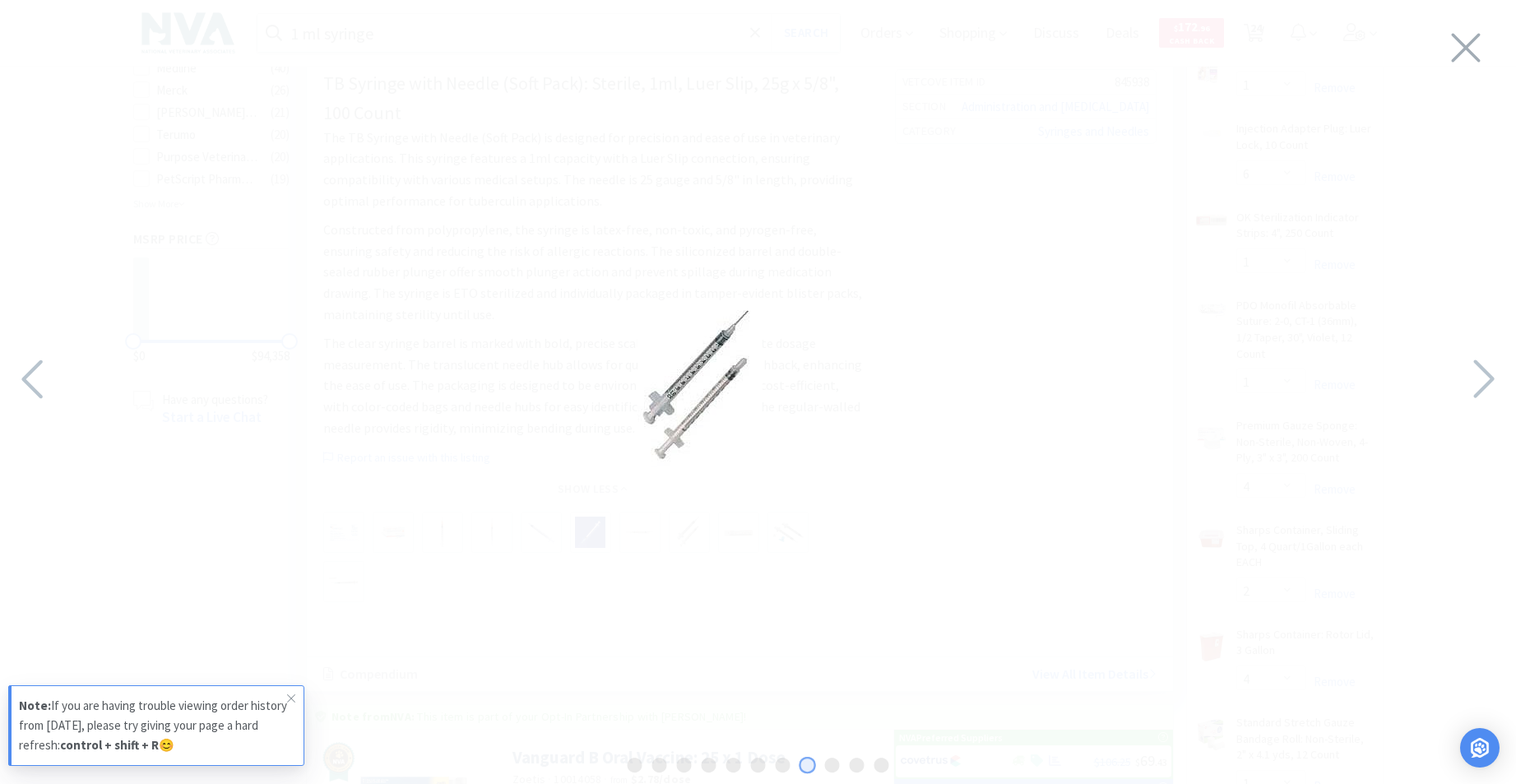
click at [727, 378] on img at bounding box center [700, 388] width 125 height 156
click at [750, 392] on img at bounding box center [758, 388] width 205 height 48
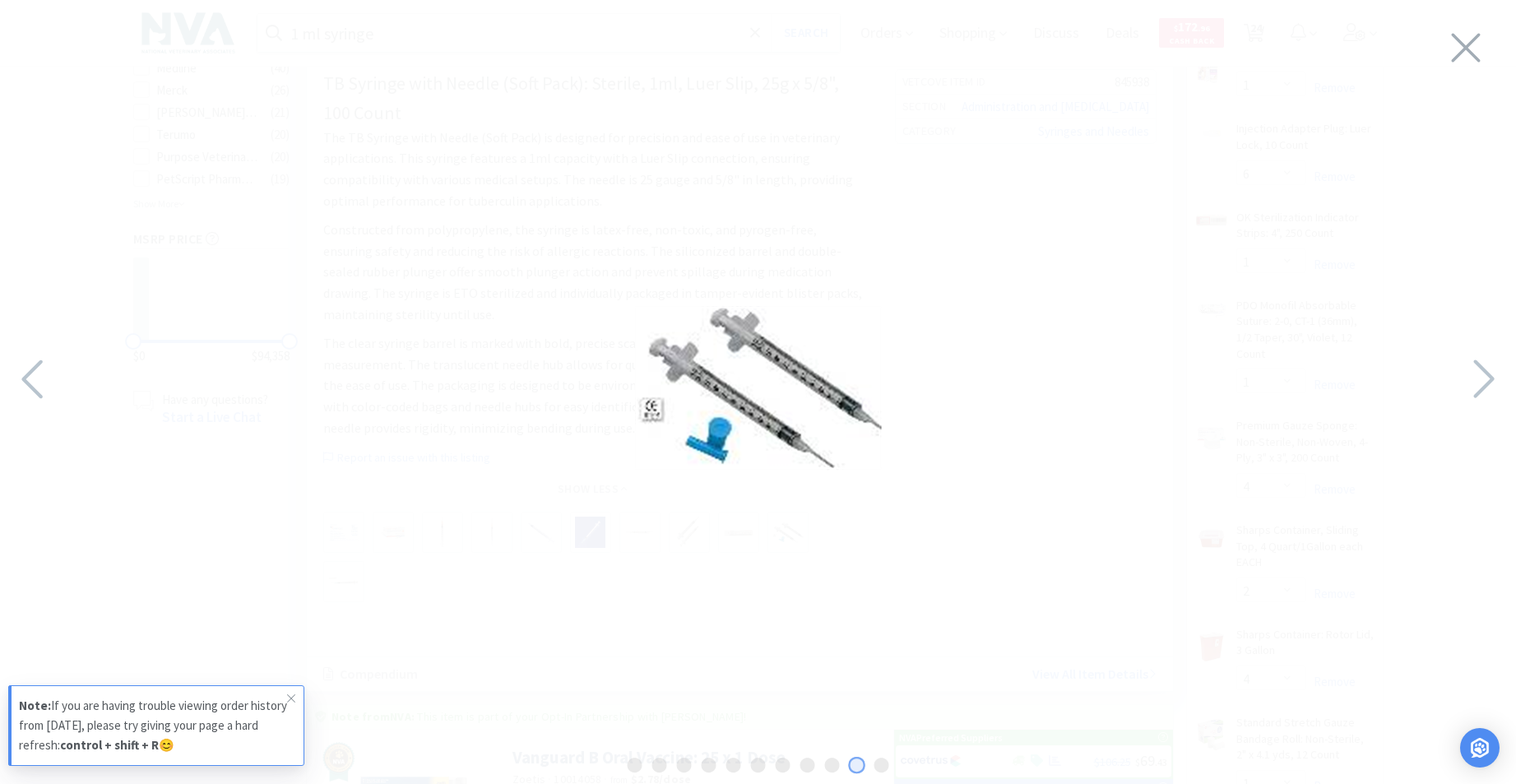
click at [749, 369] on img at bounding box center [758, 388] width 247 height 165
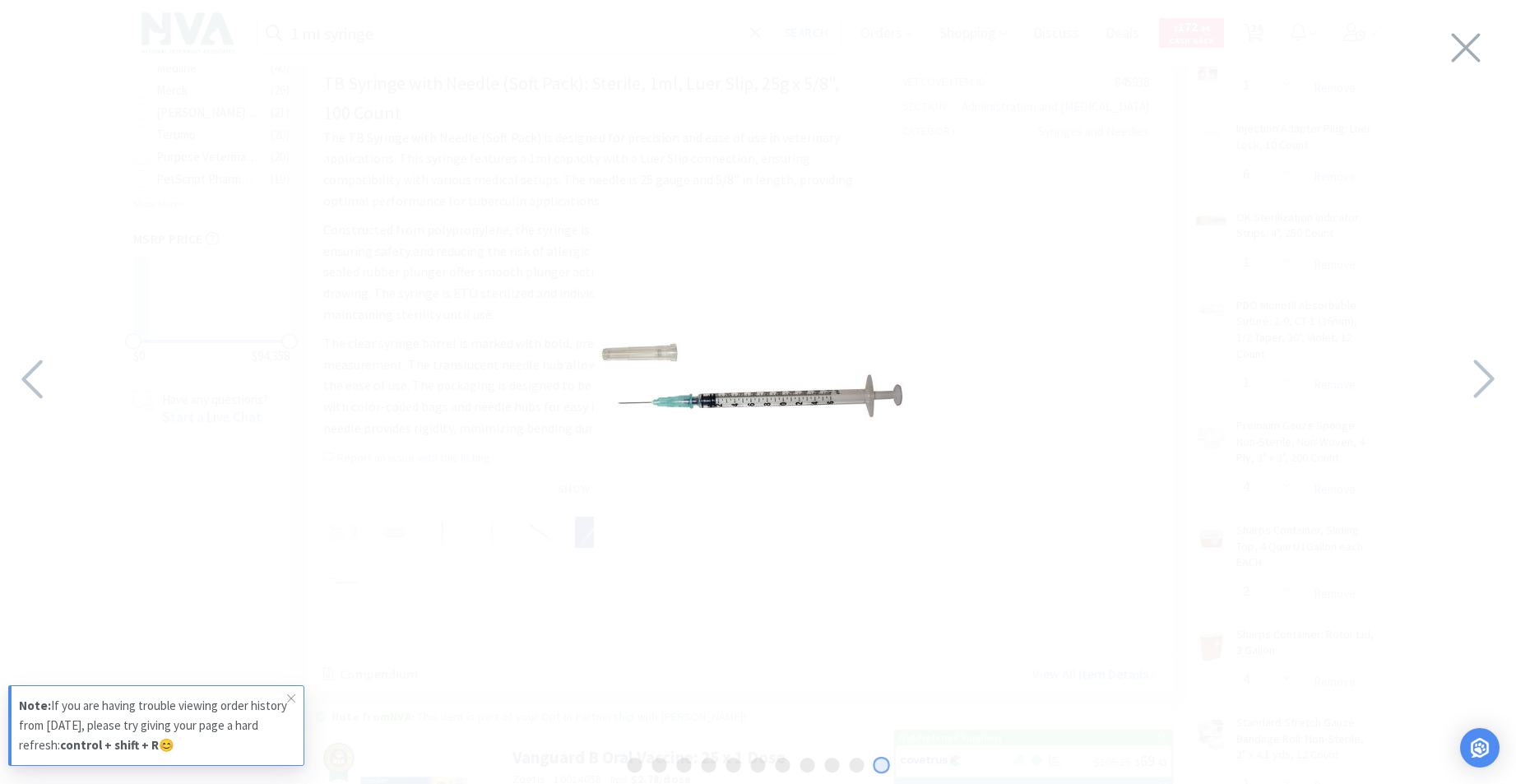
click at [1467, 41] on icon at bounding box center [1465, 48] width 34 height 46
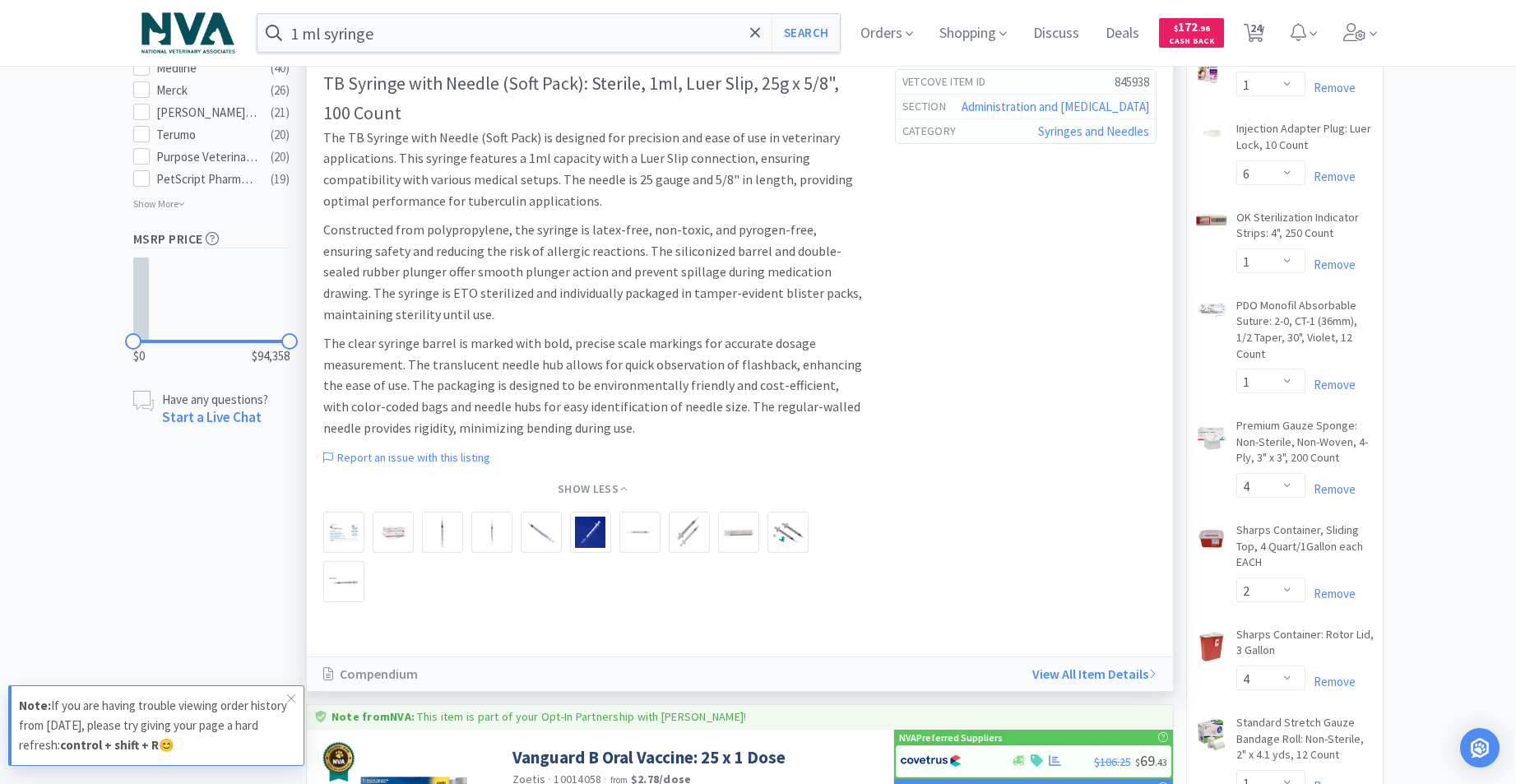
scroll to position [0, 0]
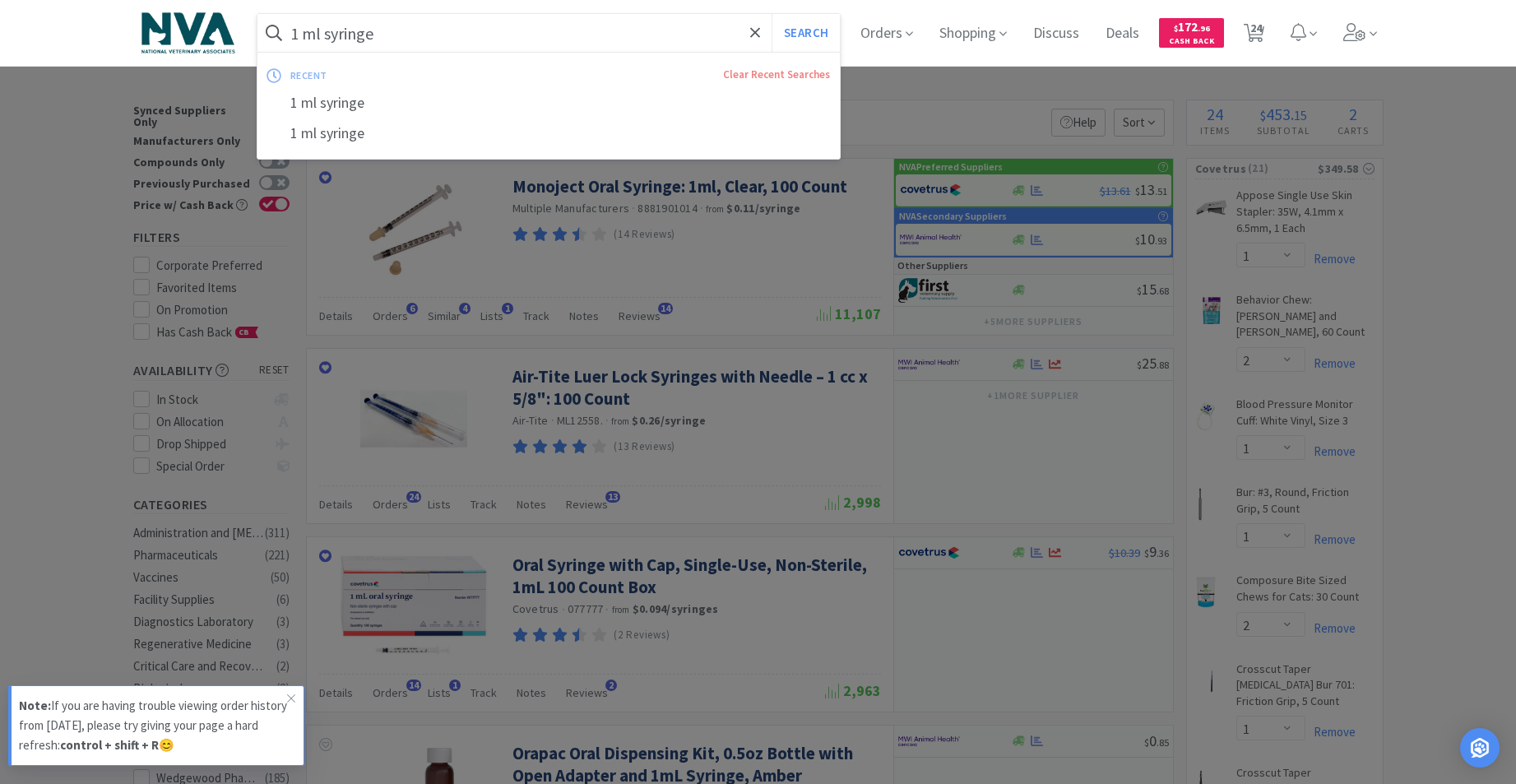
click at [478, 47] on input "1 ml syringe" at bounding box center [549, 33] width 583 height 38
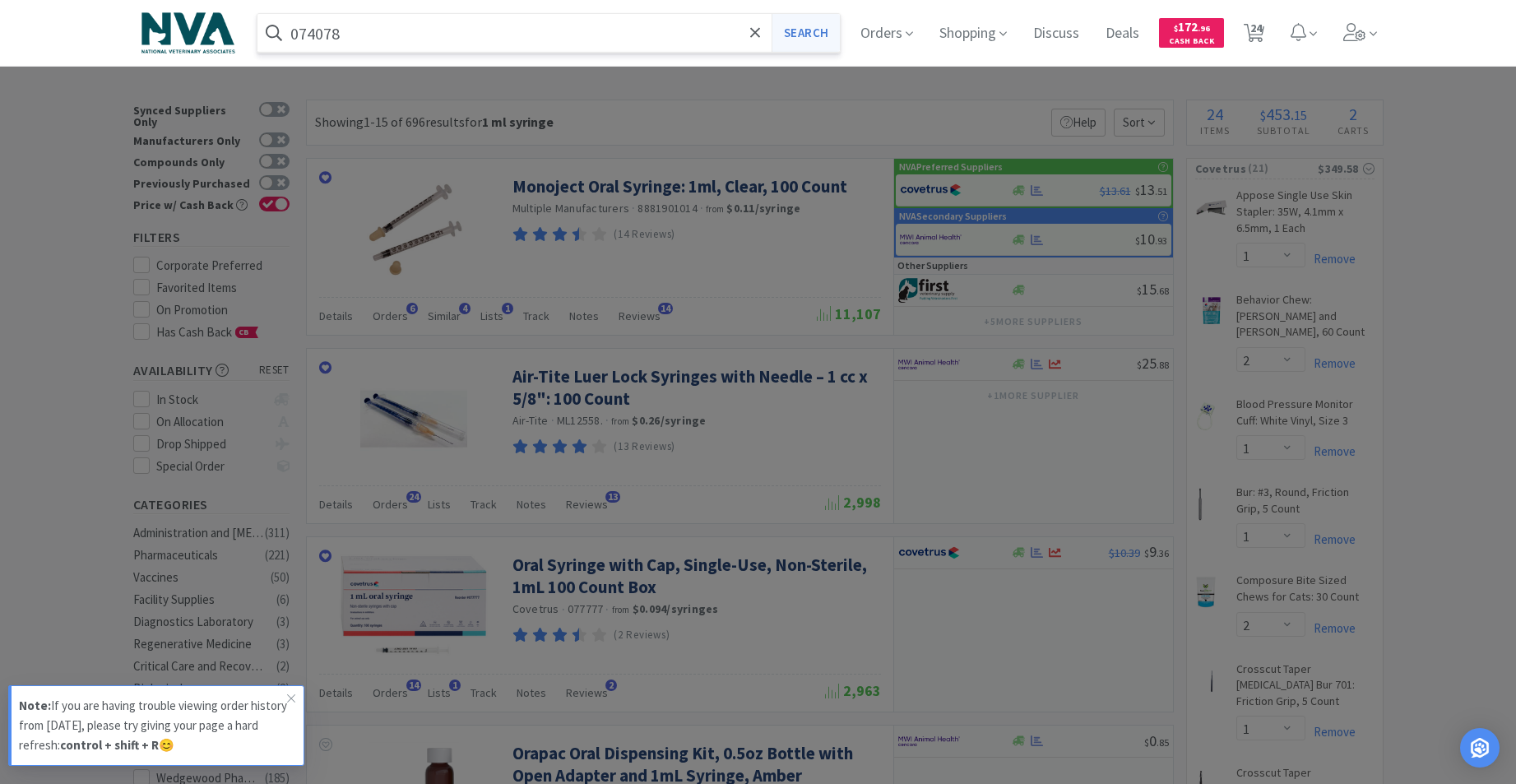
type input "074078"
click at [814, 42] on button "Search" at bounding box center [805, 33] width 68 height 38
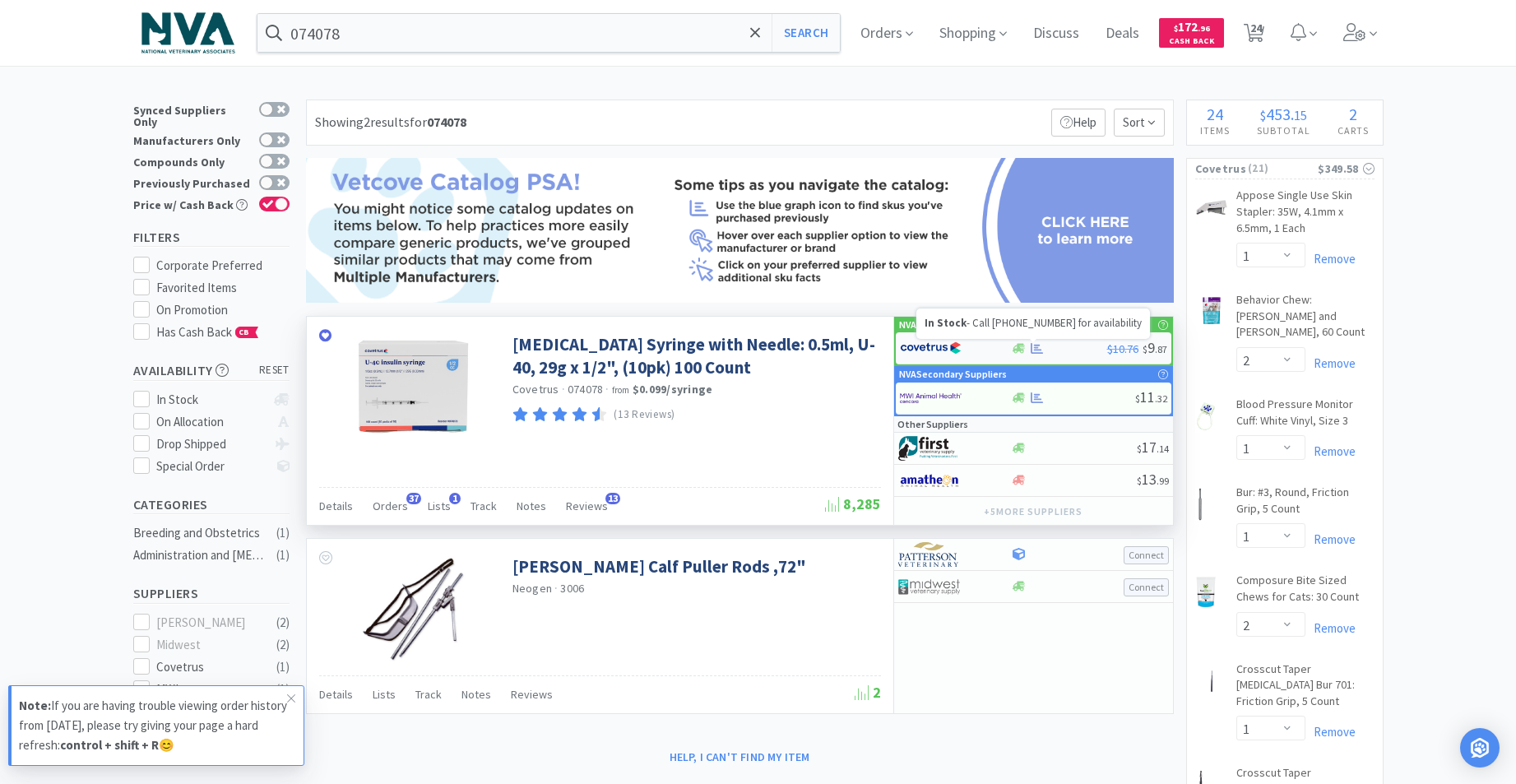
click at [1014, 354] on icon at bounding box center [1019, 348] width 12 height 12
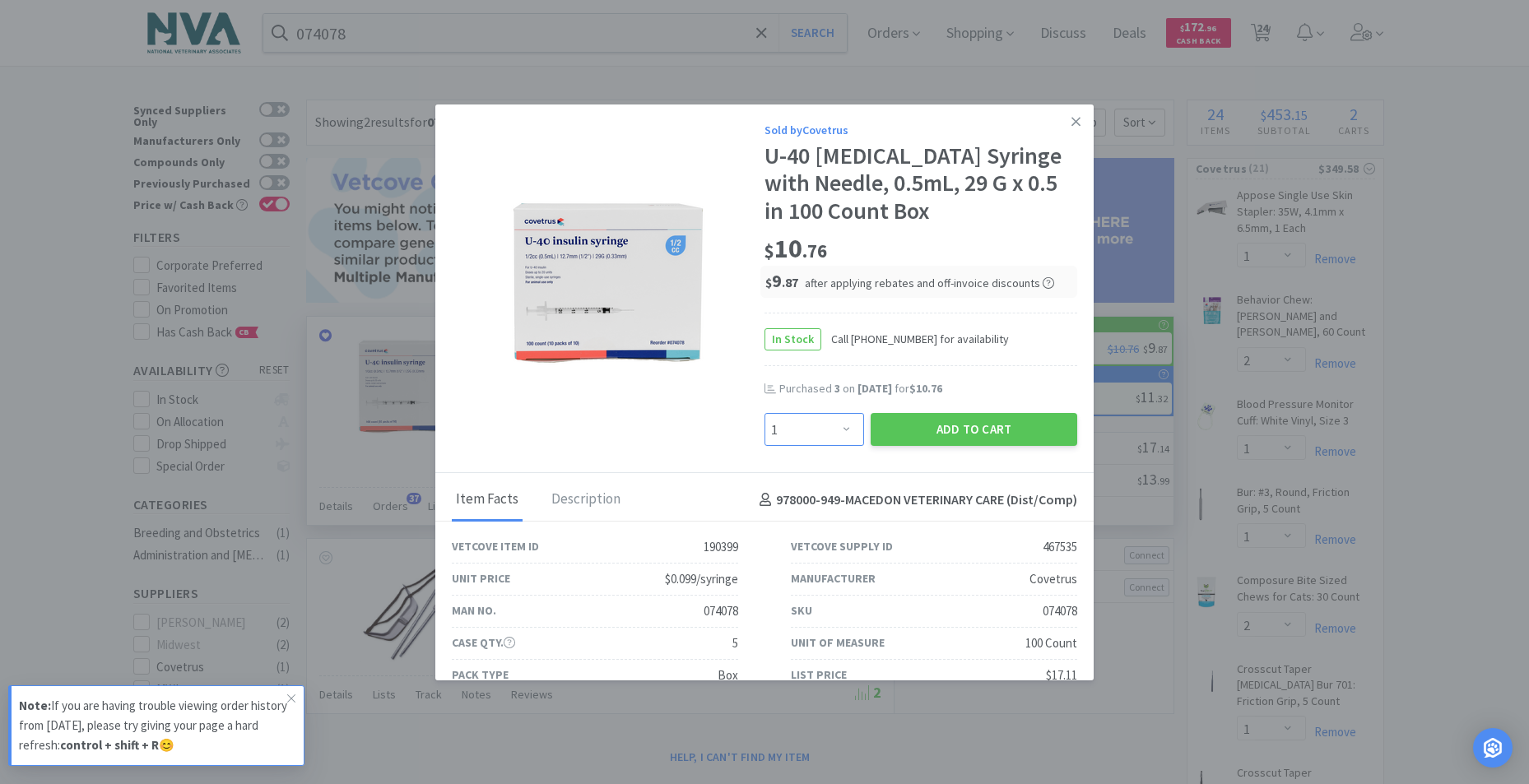
click at [837, 426] on select "Enter Quantity 1 2 3 4 5 6 7 8 9 10 11 12 13 14 15 16 17 18 19 20 Enter Quantity" at bounding box center [813, 429] width 100 height 33
select select "2"
click at [764, 413] on select "Enter Quantity 1 2 3 4 5 6 7 8 9 10 11 12 13 14 15 16 17 18 19 20 Enter Quantity" at bounding box center [813, 429] width 100 height 33
click at [956, 438] on button "Add to Cart" at bounding box center [974, 429] width 206 height 33
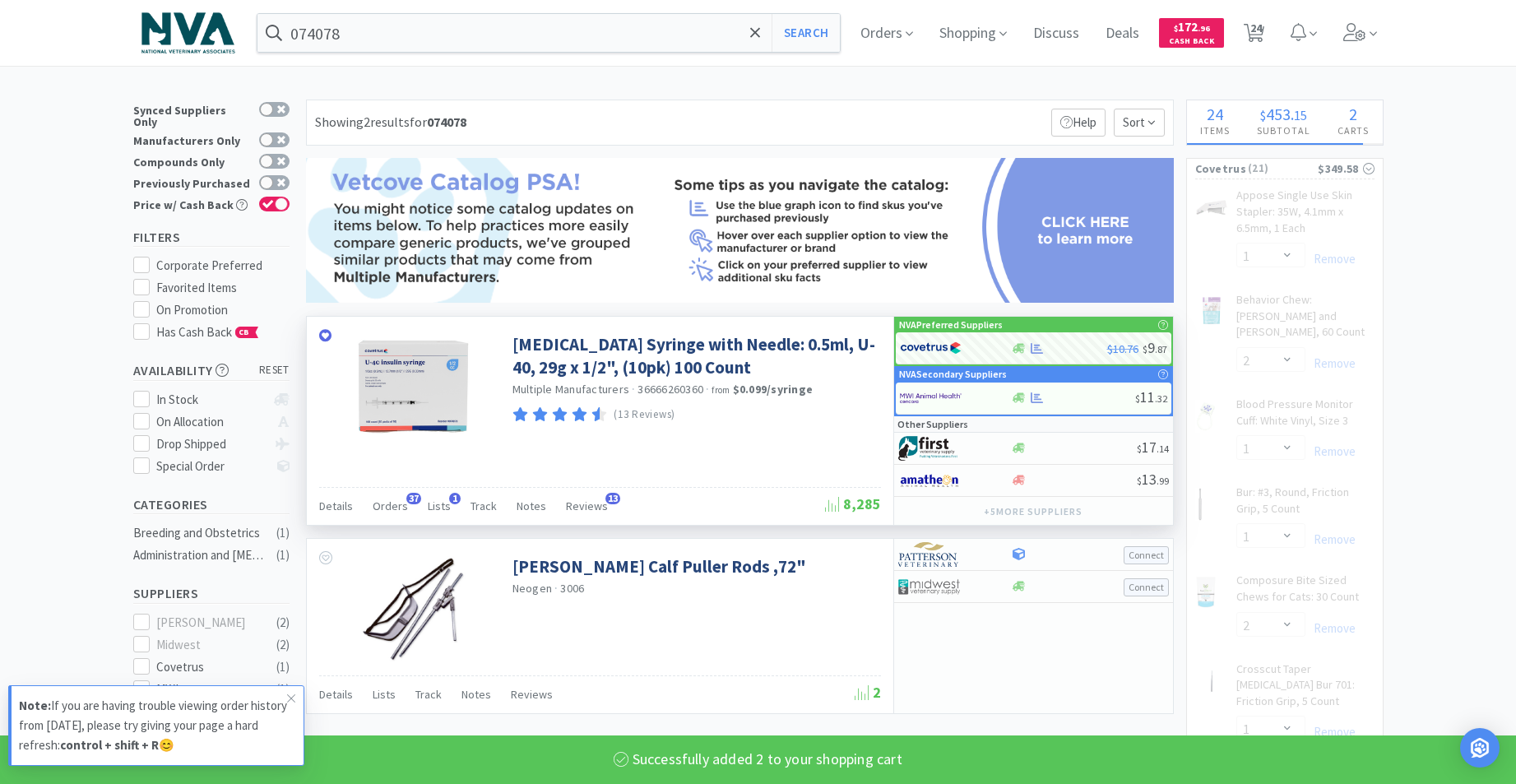
select select "2"
select select "1"
select select "4"
select select "2"
select select "4"
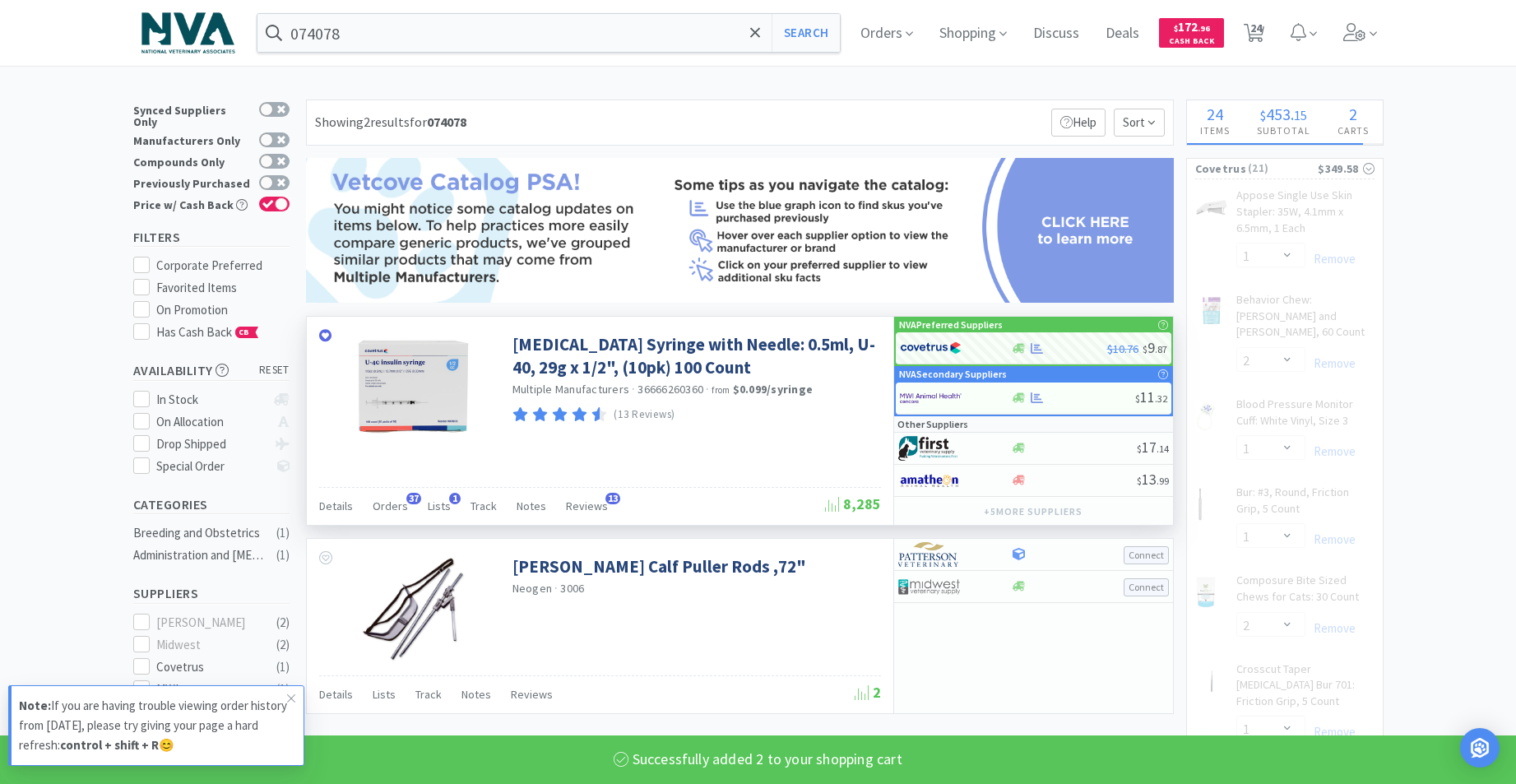
select select "1"
select select "4"
select select "1"
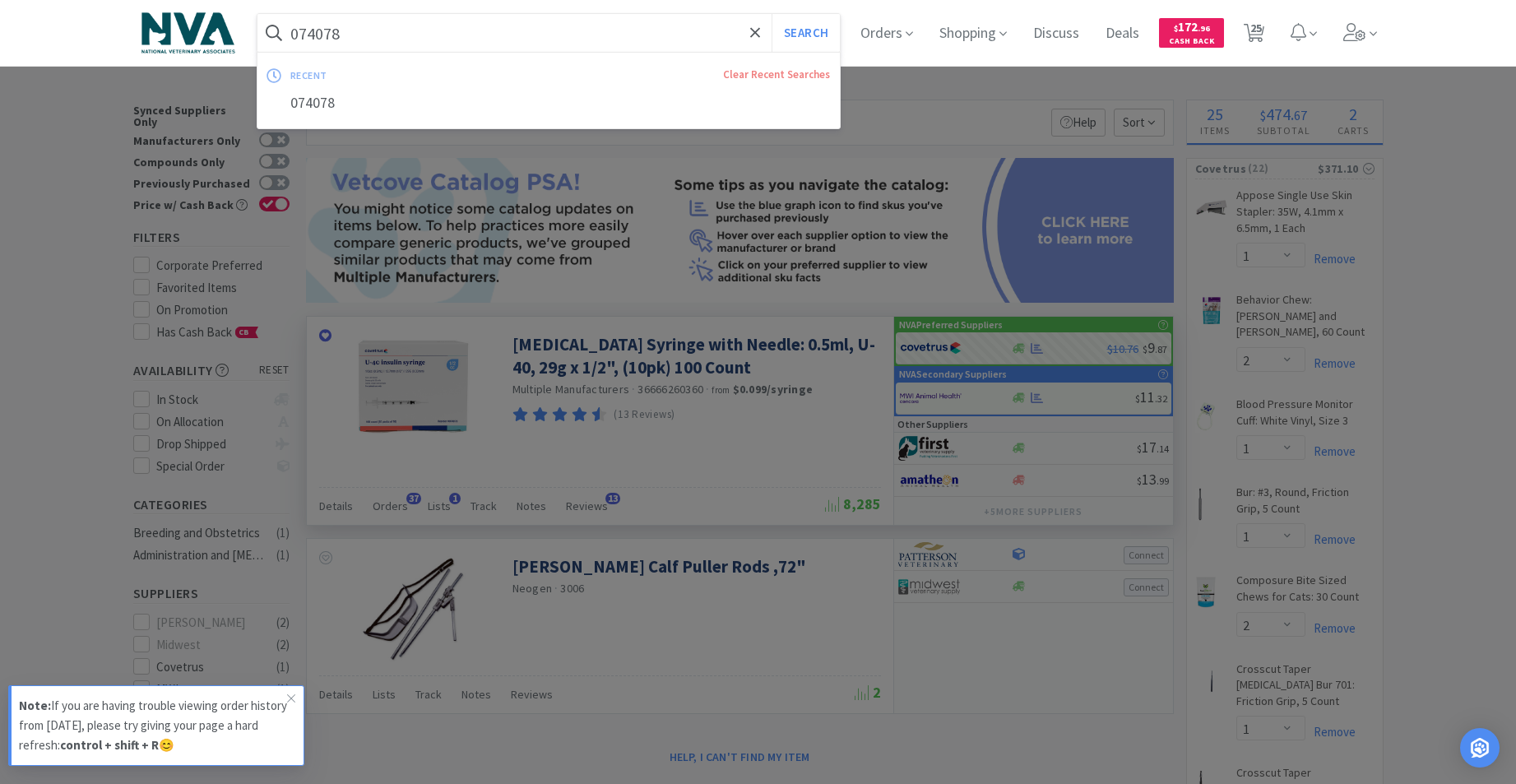
click at [445, 47] on input "074078" at bounding box center [549, 33] width 583 height 38
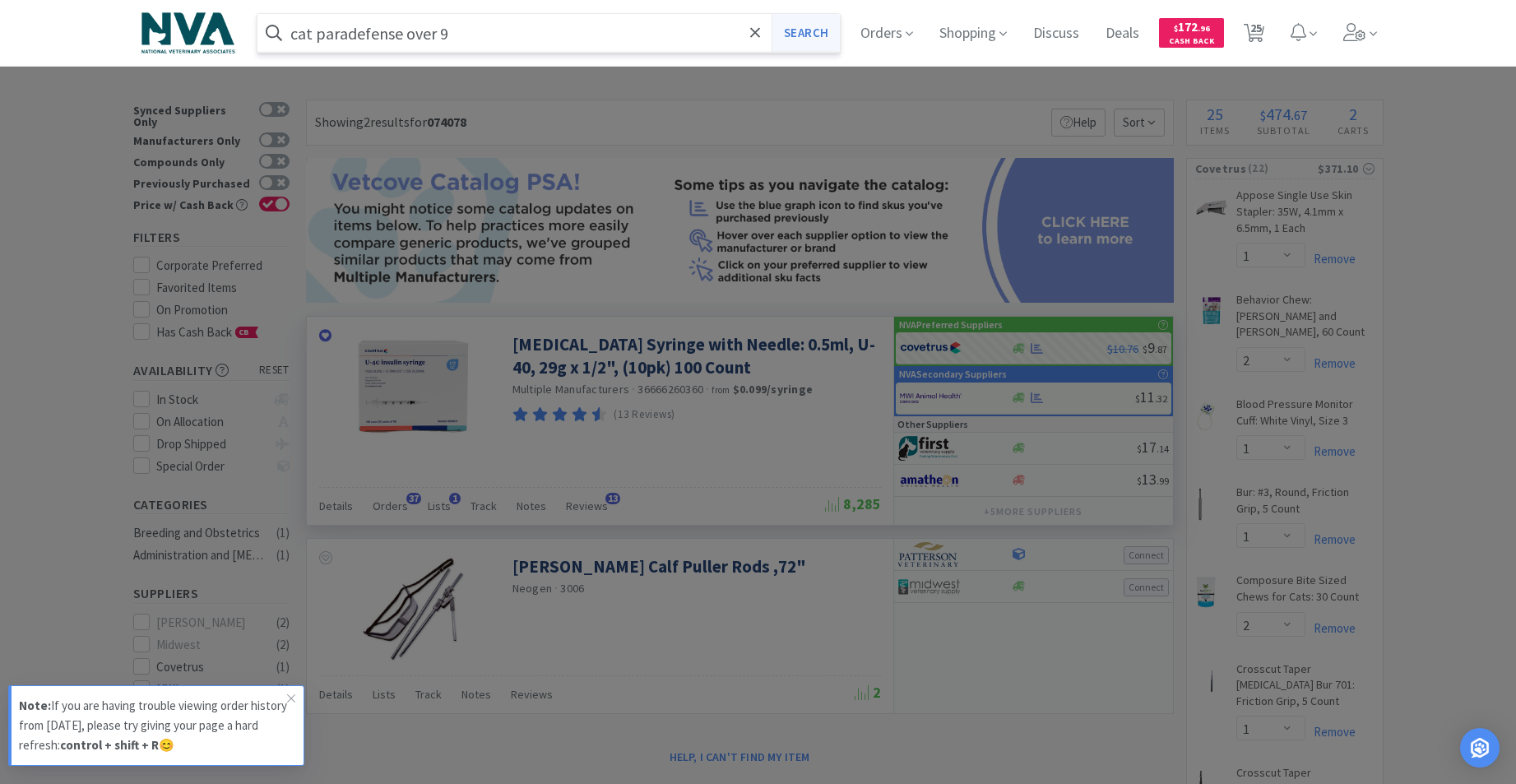
type input "cat paradefense over 9"
click at [810, 36] on button "Search" at bounding box center [805, 33] width 68 height 38
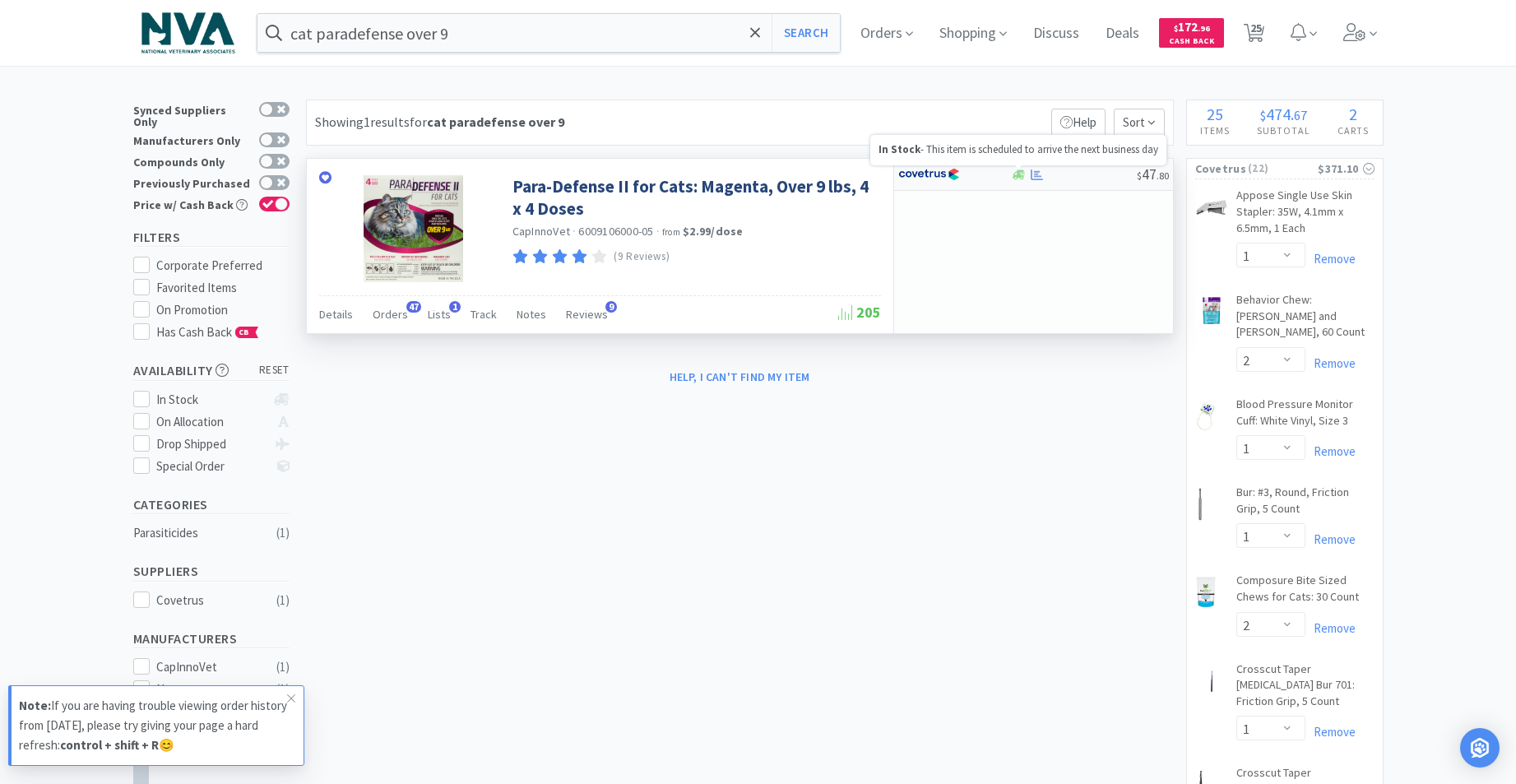
click at [1020, 176] on icon at bounding box center [1019, 174] width 12 height 10
select select "1"
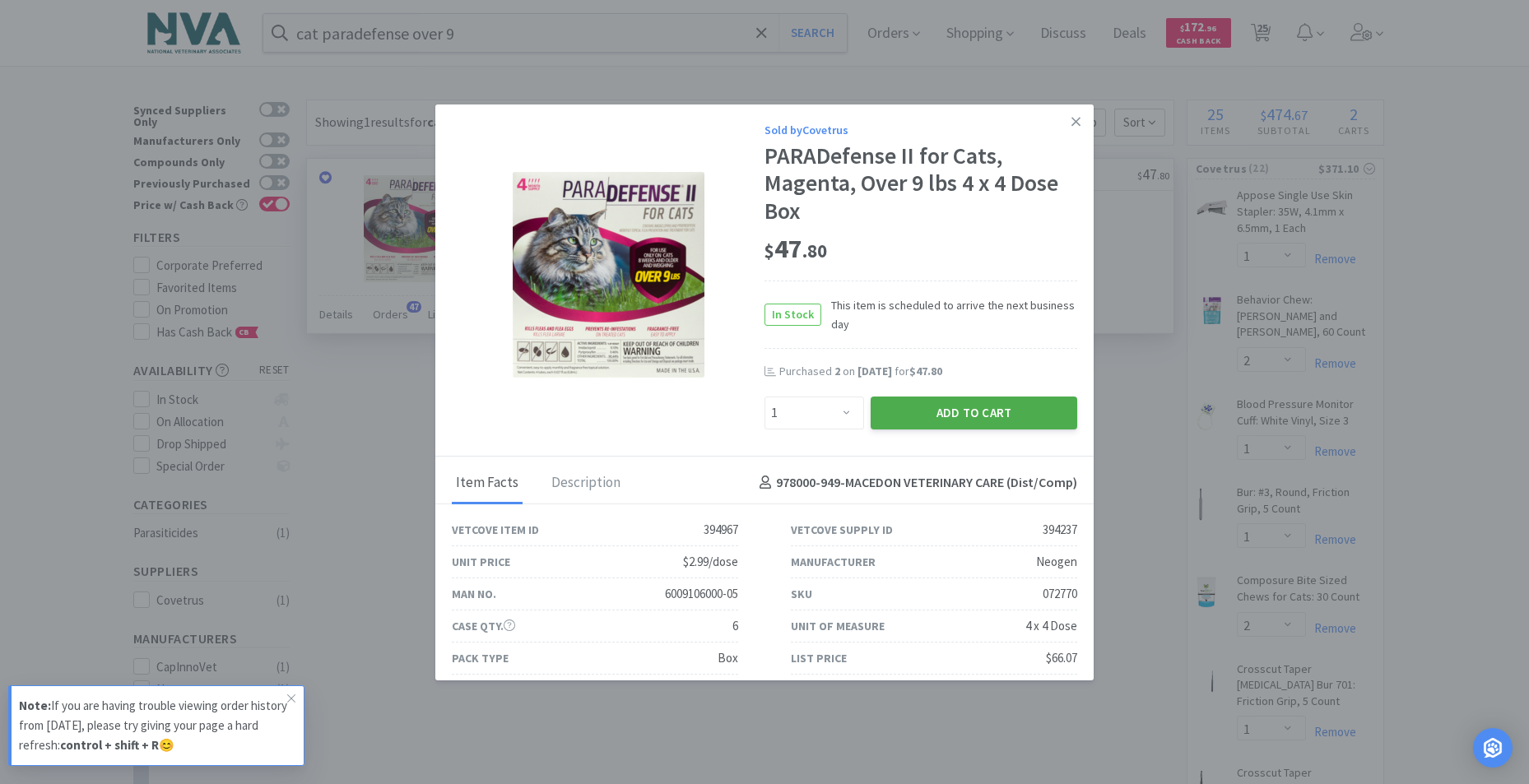
click at [963, 407] on button "Add to Cart" at bounding box center [974, 412] width 206 height 33
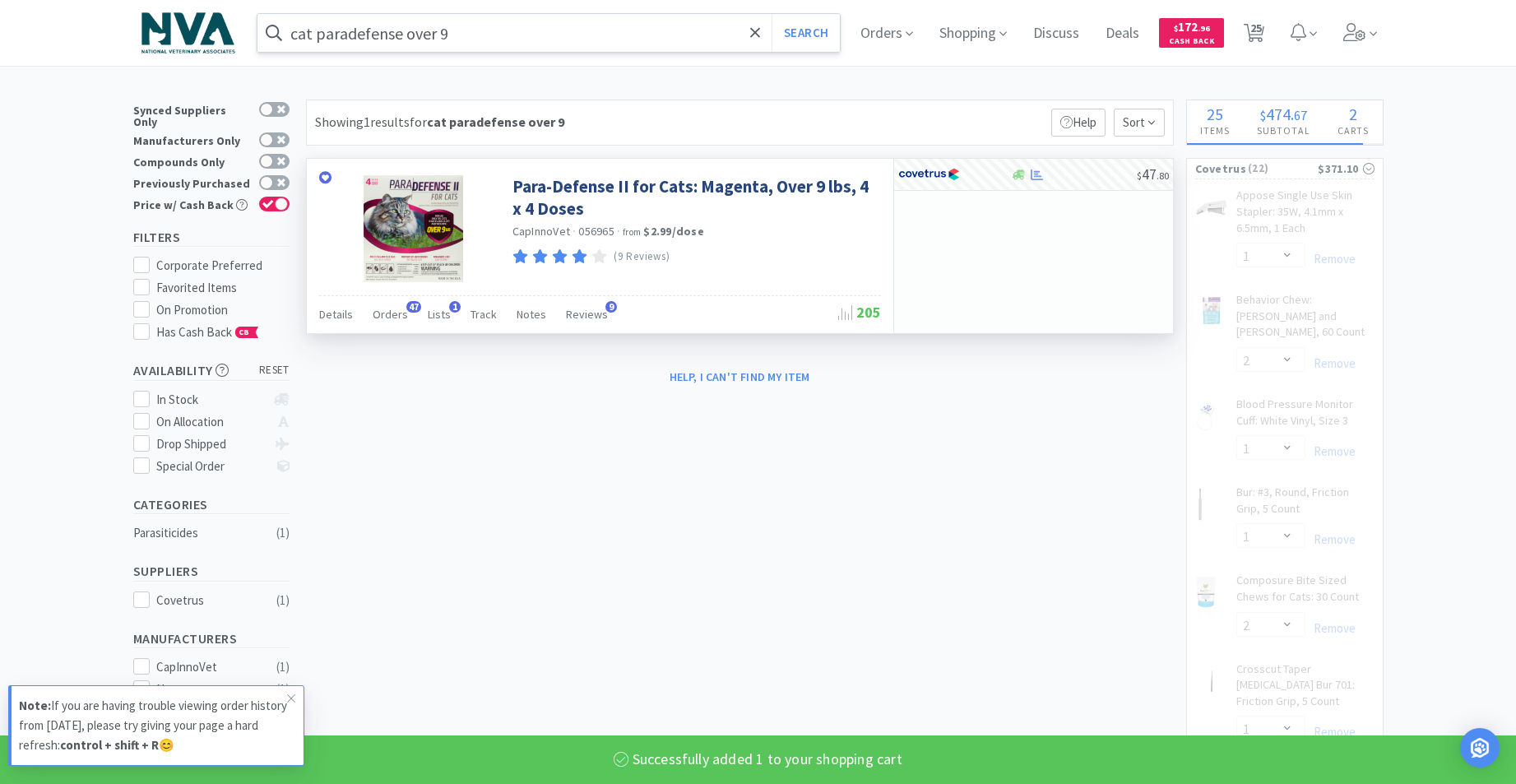
select select "1"
select select "4"
select select "2"
select select "4"
select select "1"
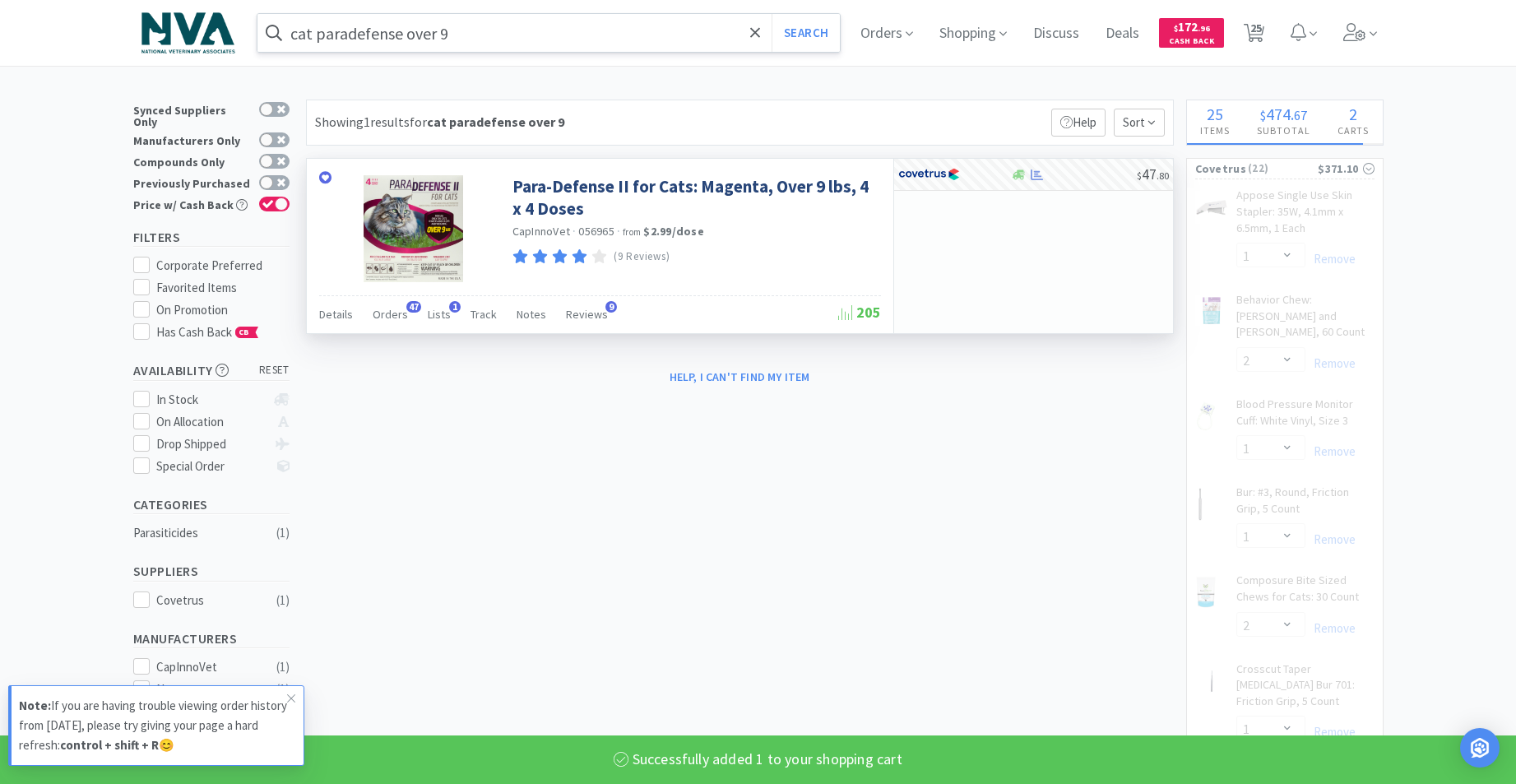
select select "4"
click at [621, 28] on input "cat paradefense over 9" at bounding box center [549, 33] width 583 height 38
select select "1"
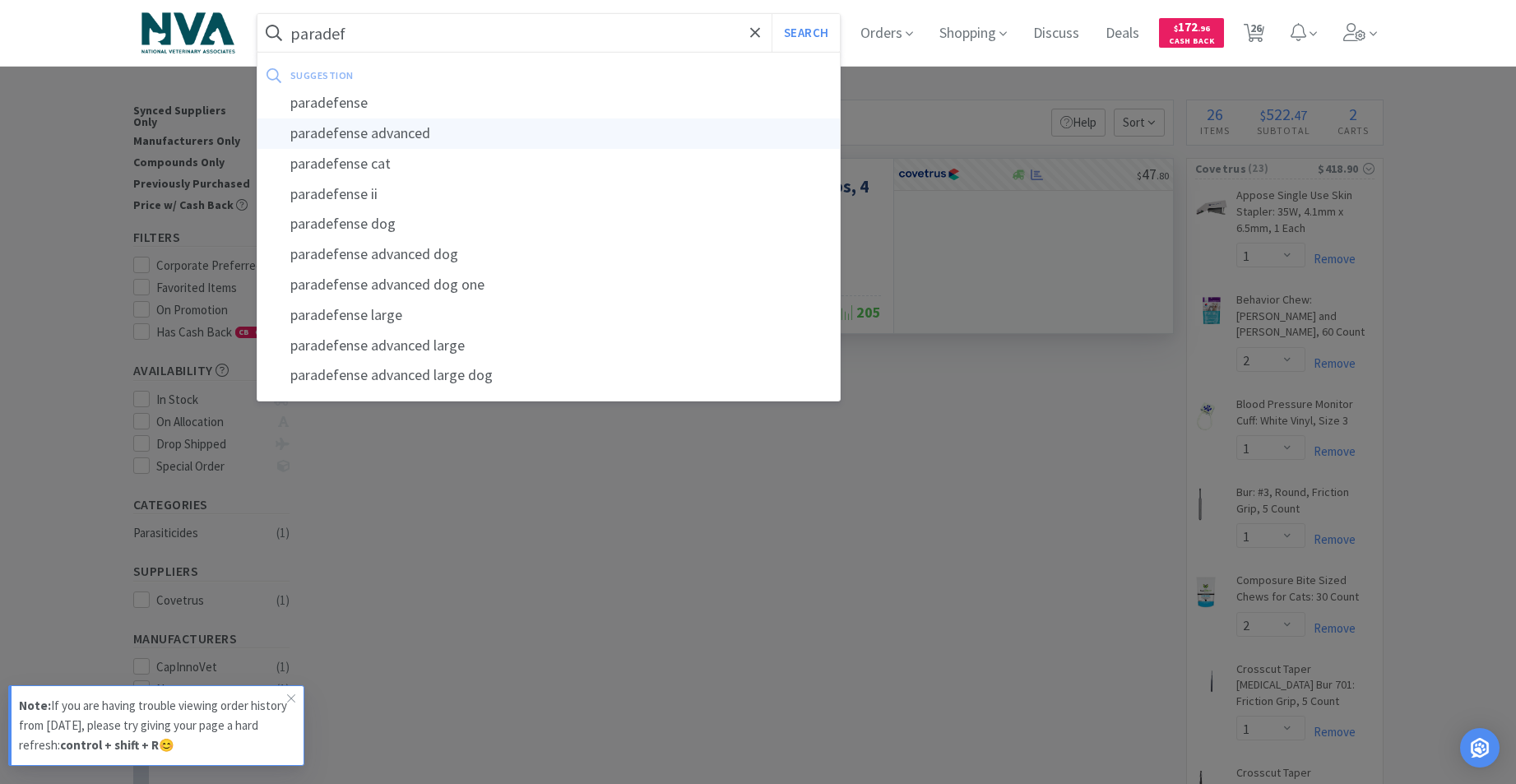
click at [401, 128] on div "paradefense advanced" at bounding box center [549, 133] width 583 height 31
type input "paradefense advanced"
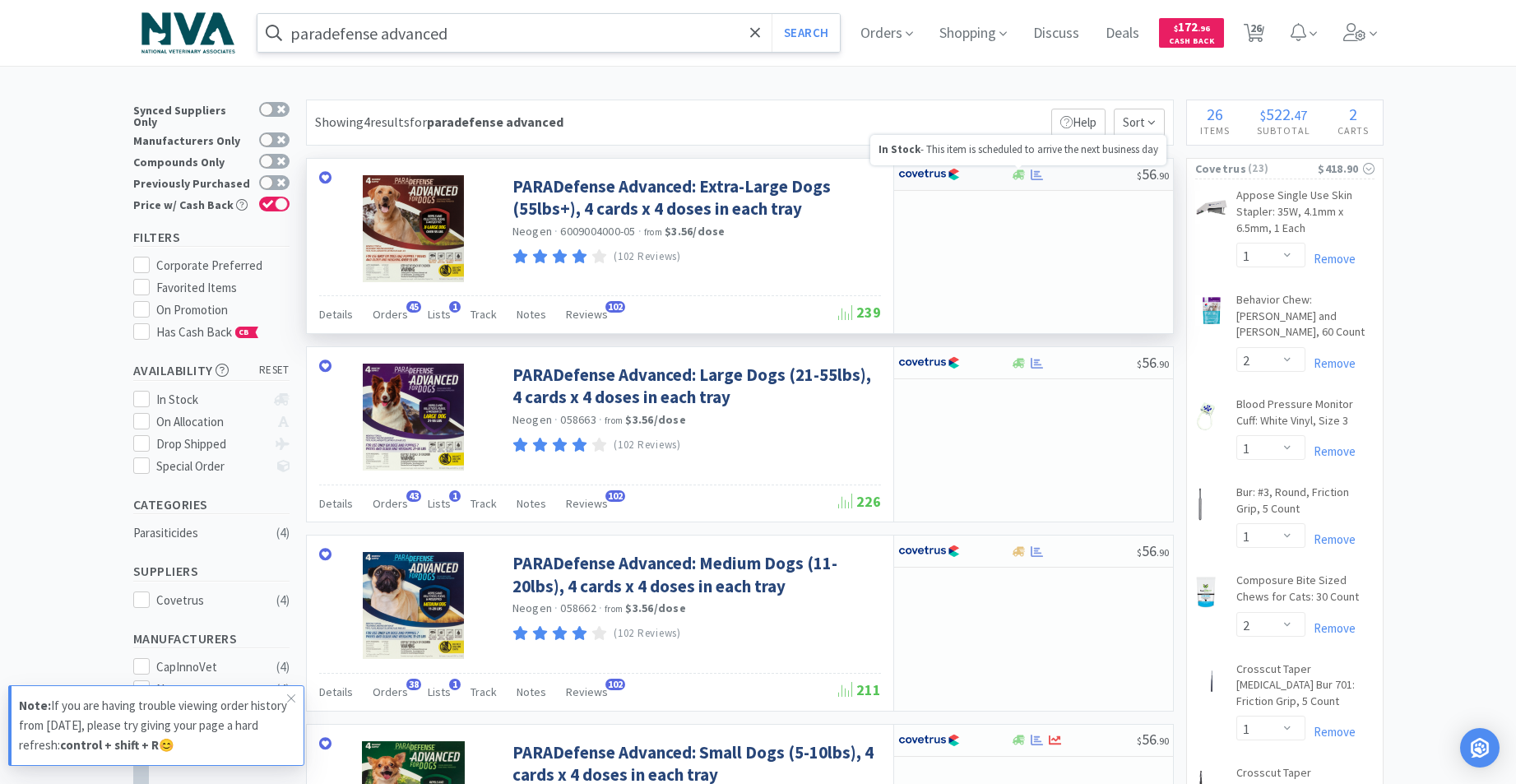
click at [1018, 178] on icon at bounding box center [1019, 175] width 12 height 12
select select "1"
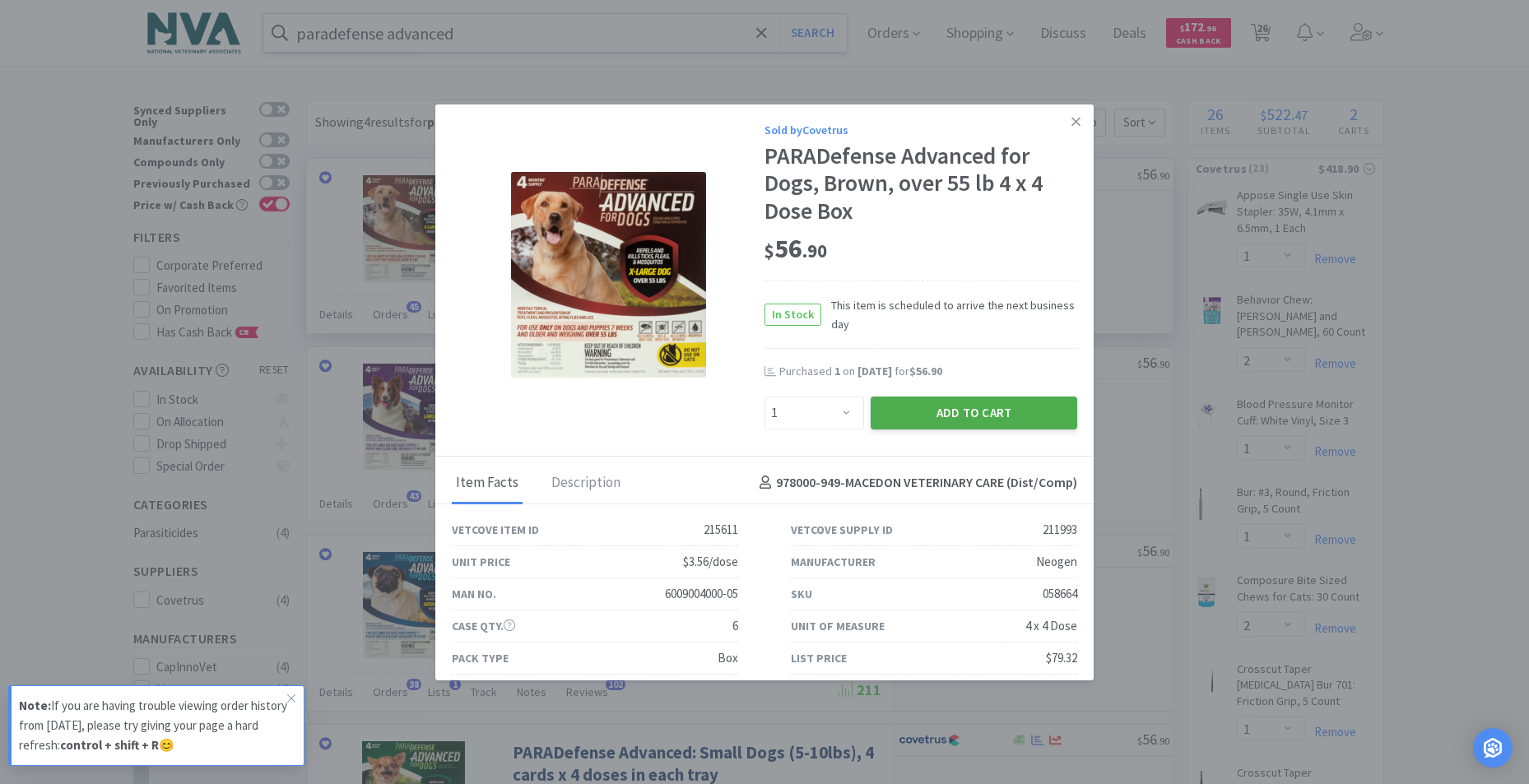
click at [977, 408] on button "Add to Cart" at bounding box center [974, 412] width 206 height 33
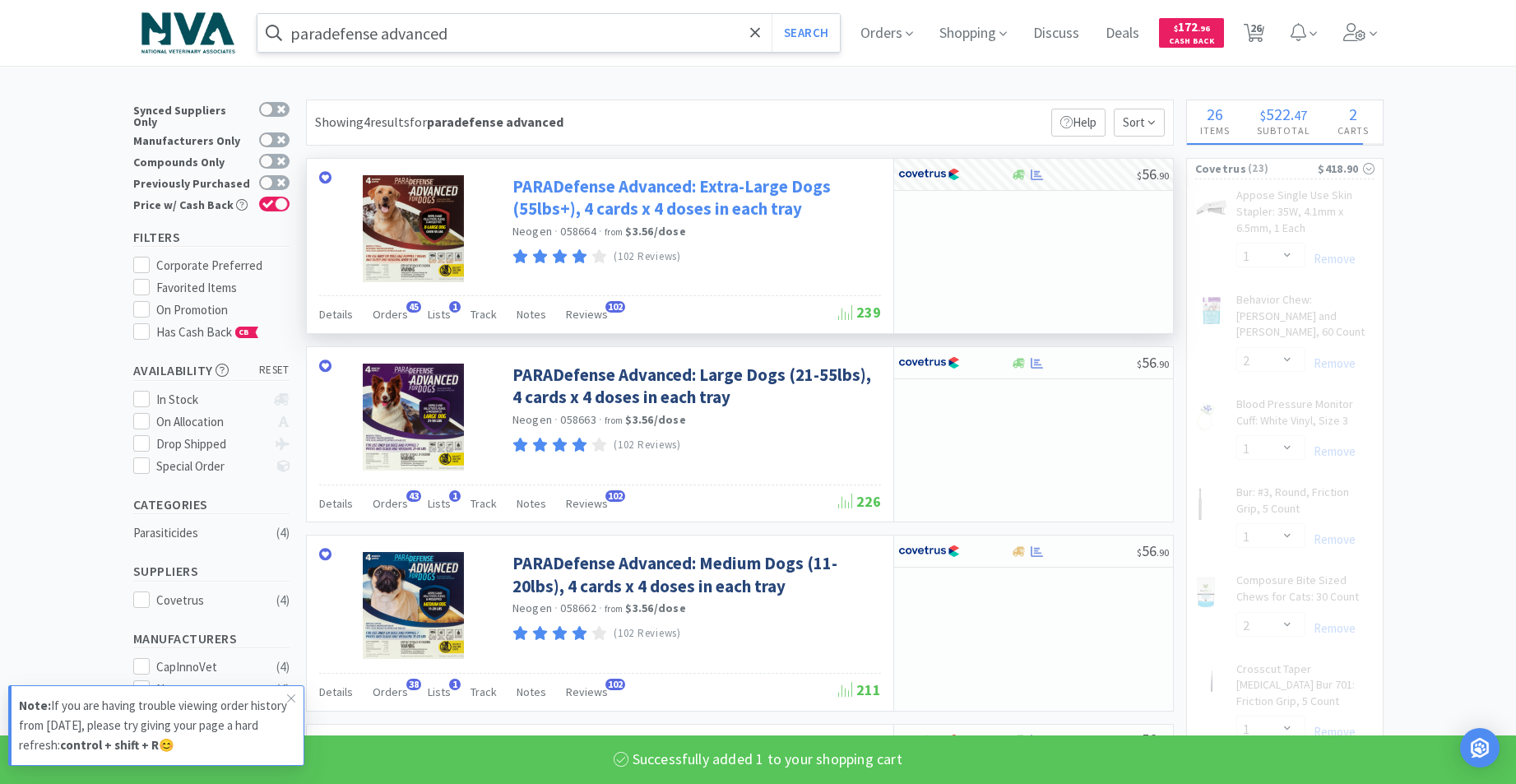
select select "1"
select select "4"
select select "2"
select select "4"
select select "1"
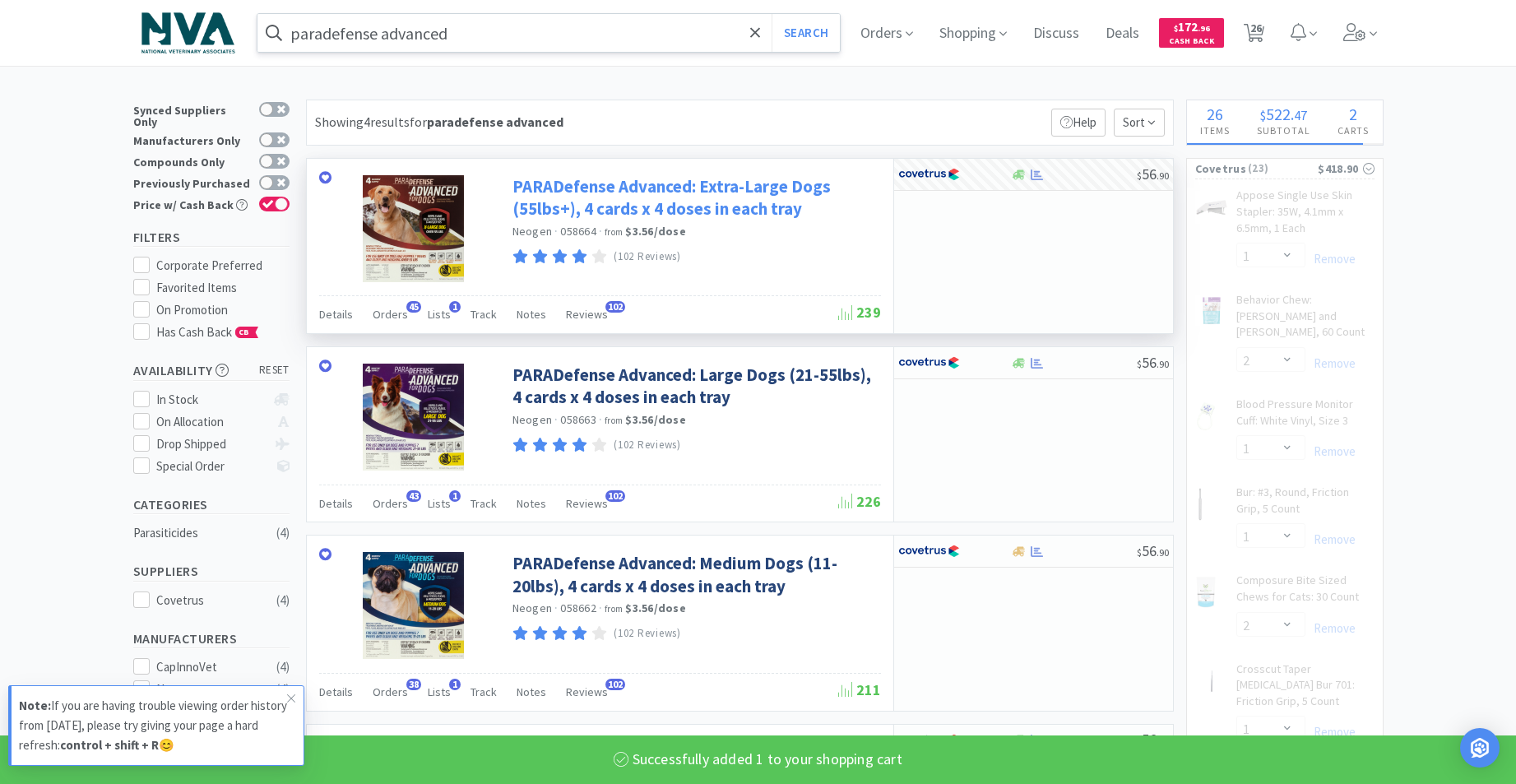
select select "4"
select select "1"
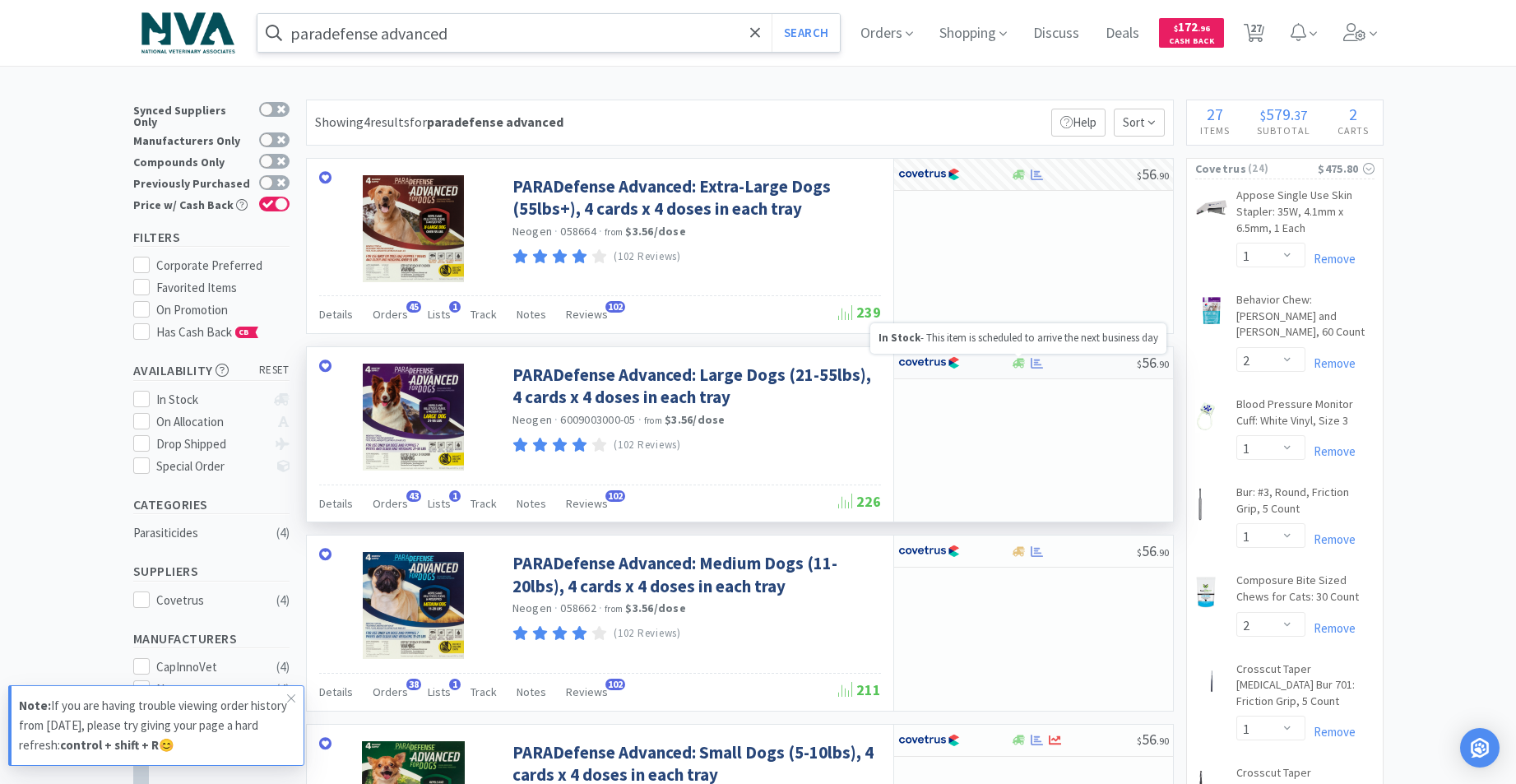
click at [1019, 362] on icon at bounding box center [1019, 362] width 12 height 10
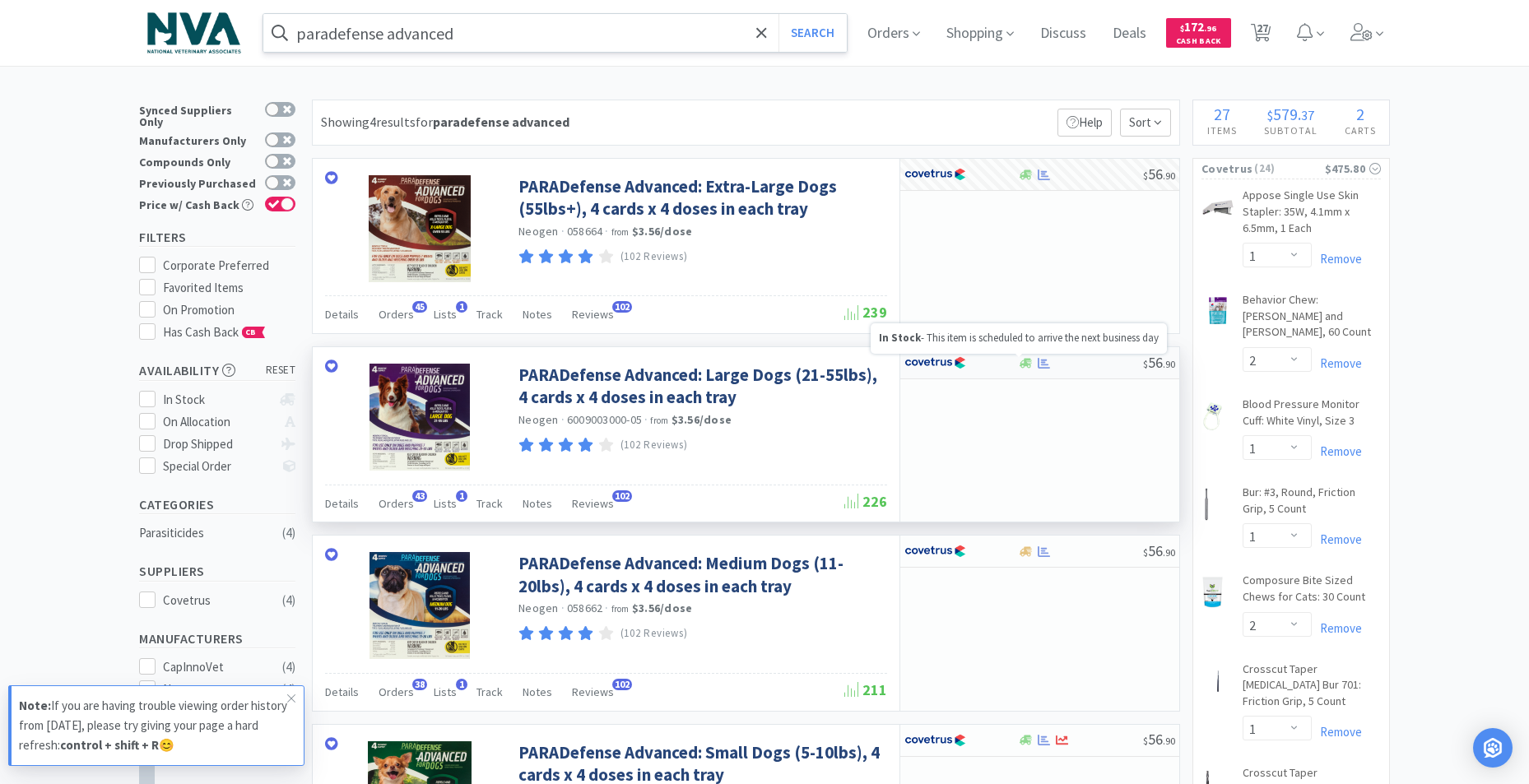
select select "1"
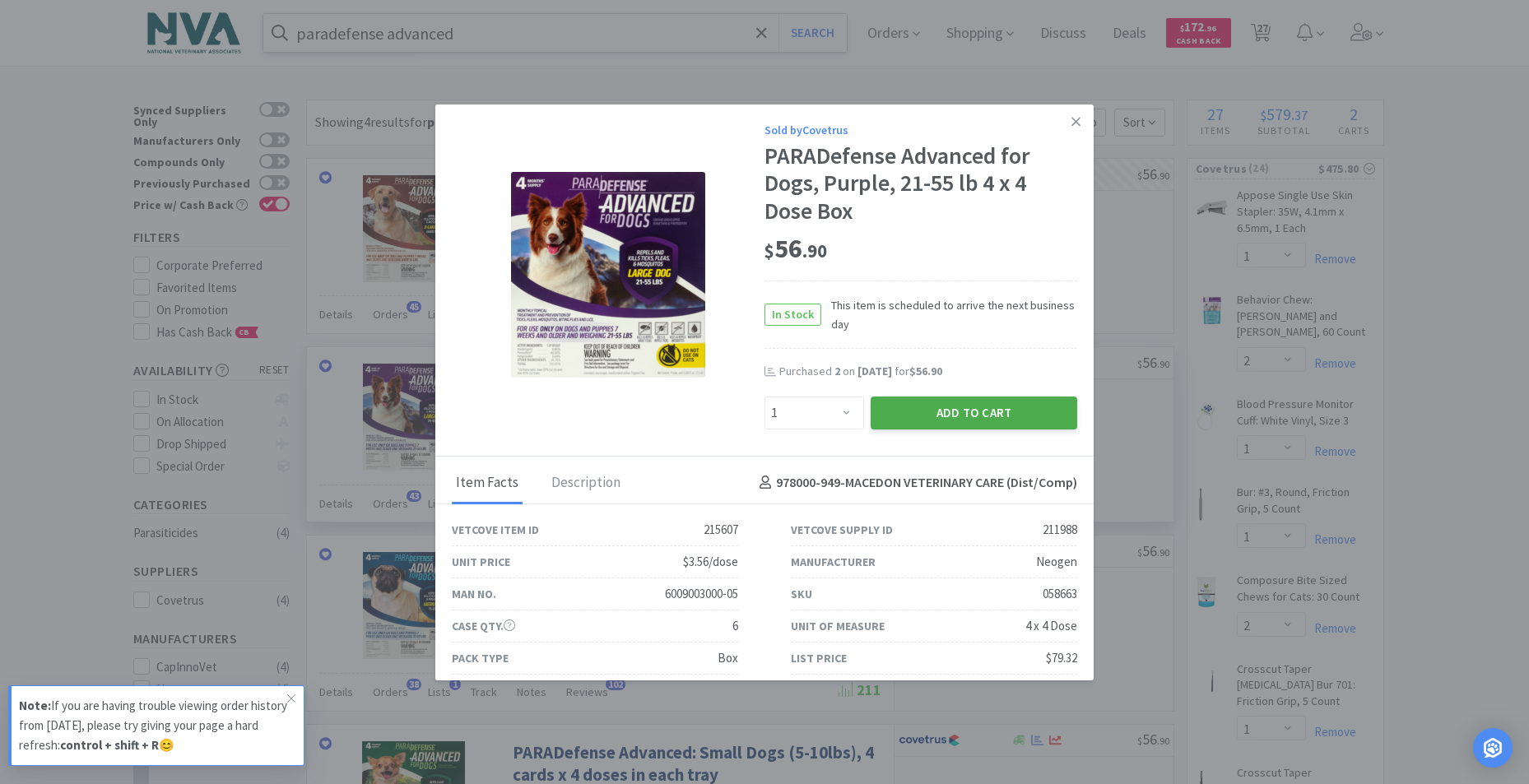
click at [944, 407] on button "Add to Cart" at bounding box center [974, 412] width 206 height 33
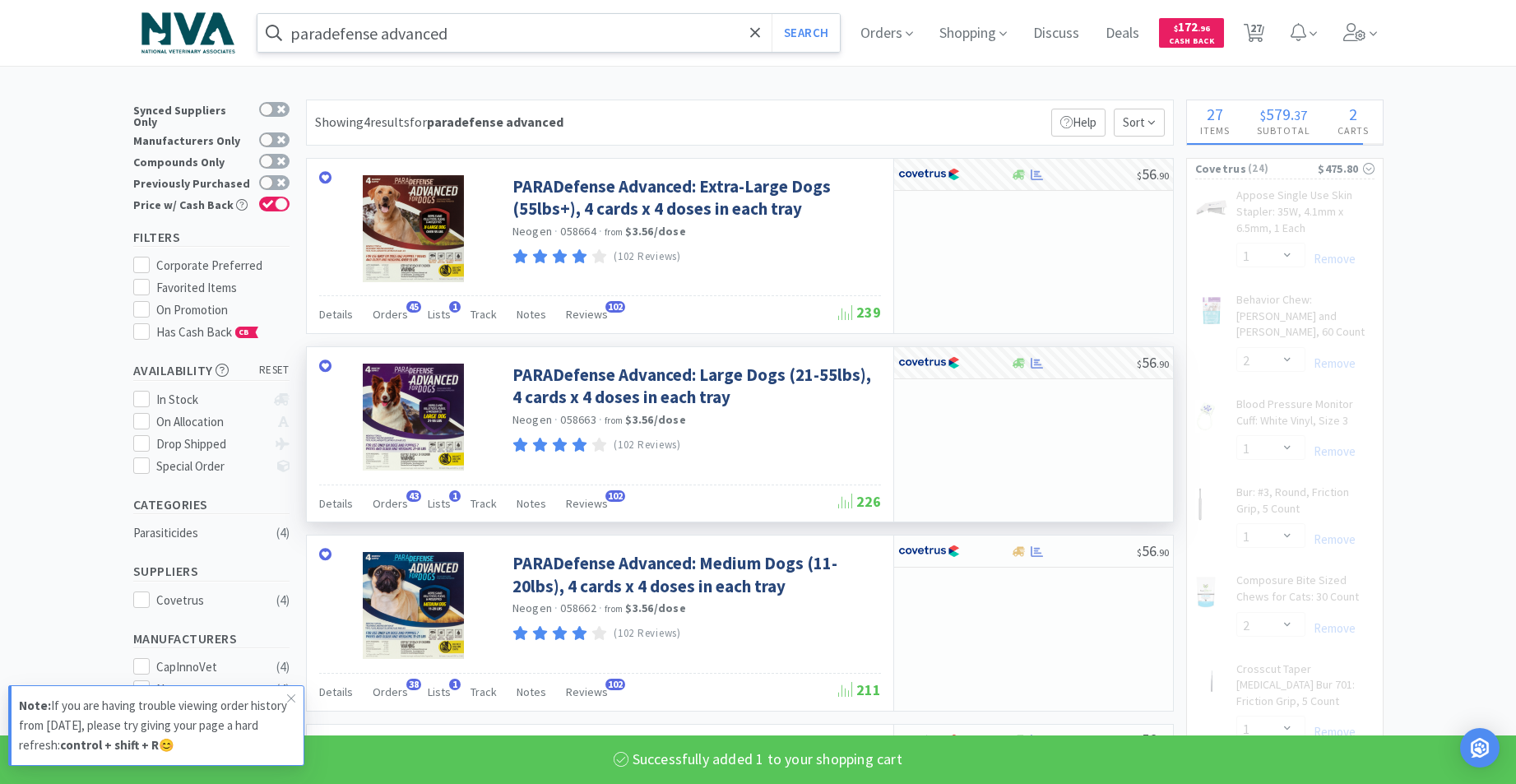
select select "1"
select select "4"
select select "2"
select select "4"
select select "1"
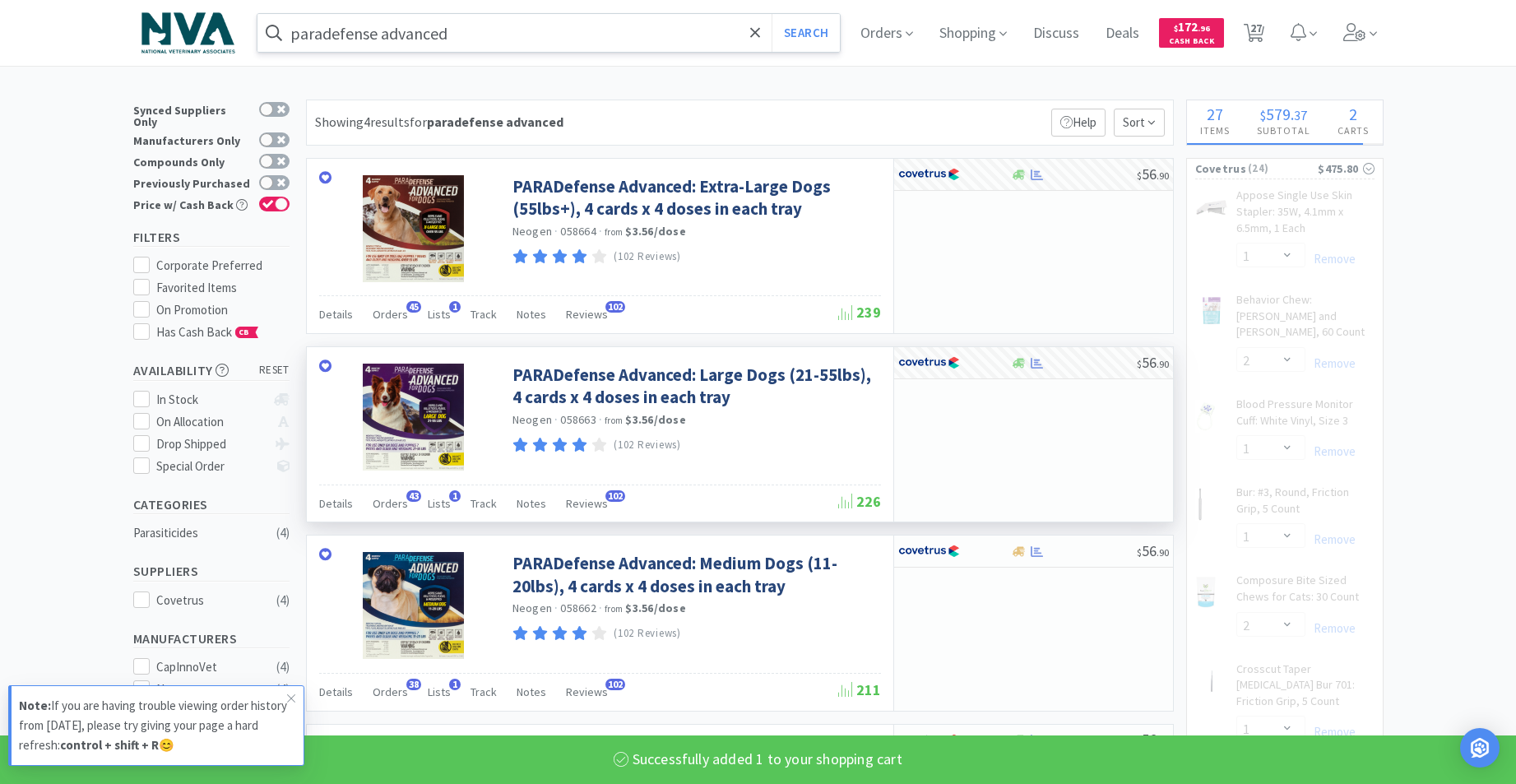
select select "4"
select select "1"
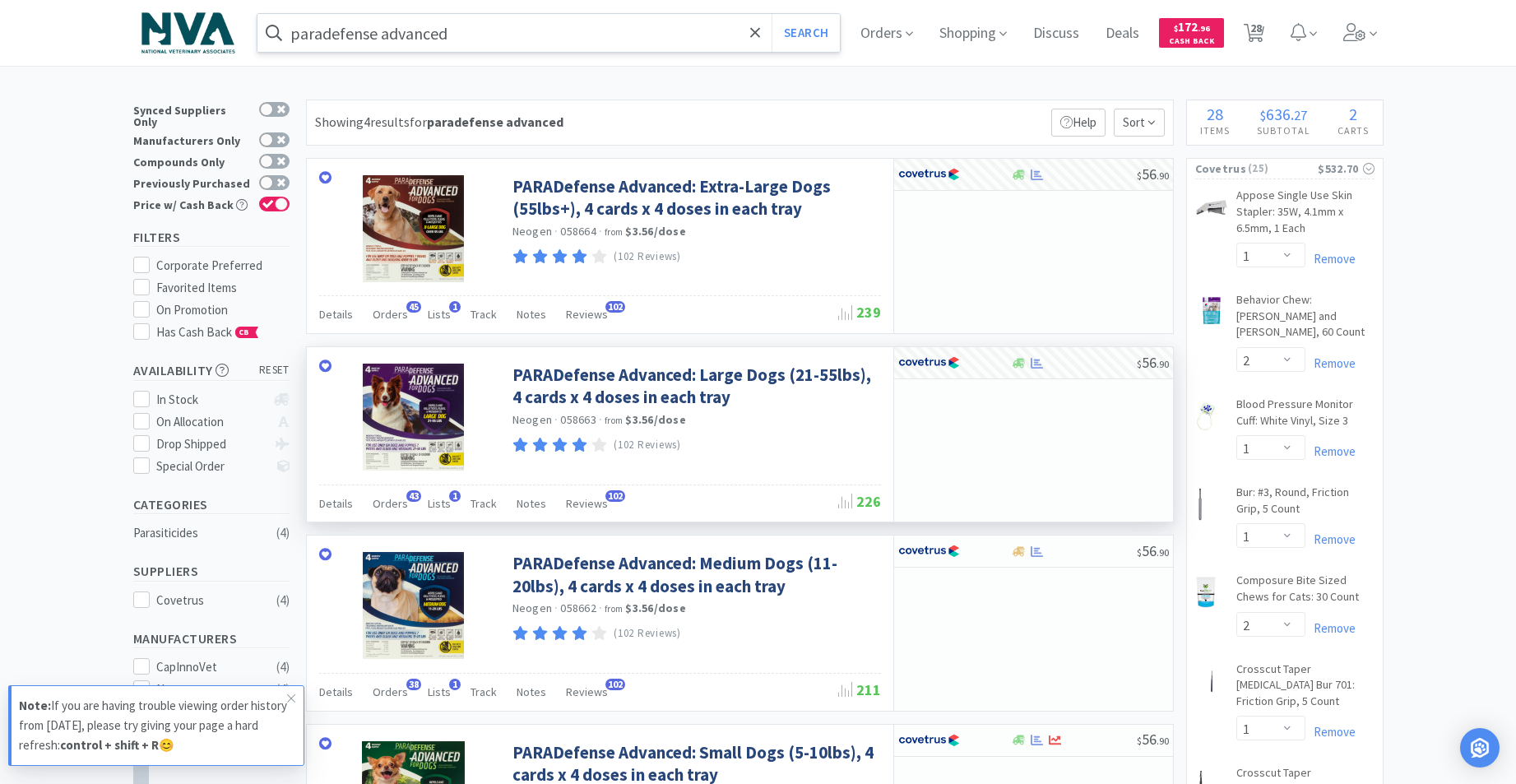
click at [546, 27] on input "paradefense advanced" at bounding box center [549, 33] width 583 height 38
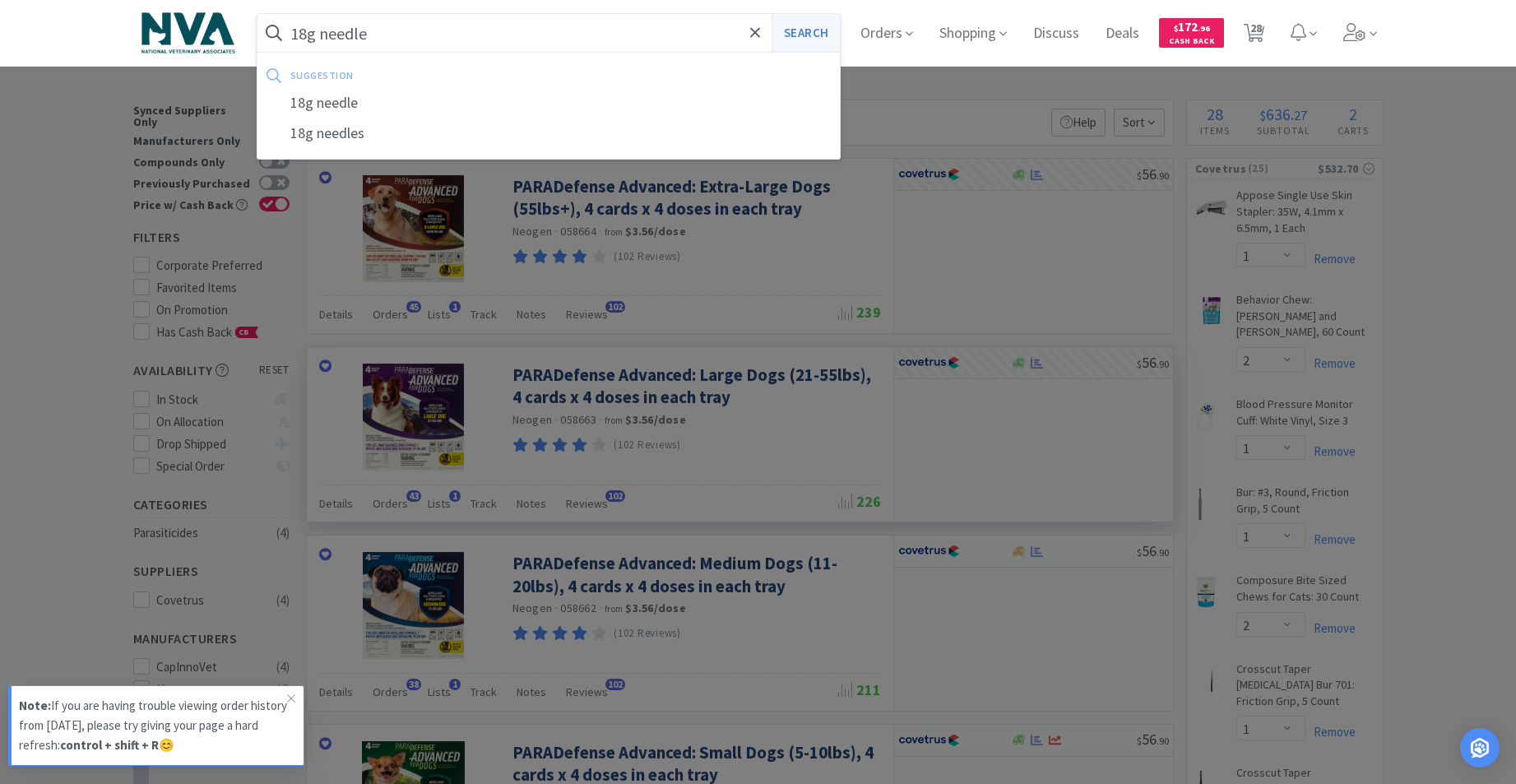
click at [802, 27] on button "Search" at bounding box center [805, 33] width 68 height 38
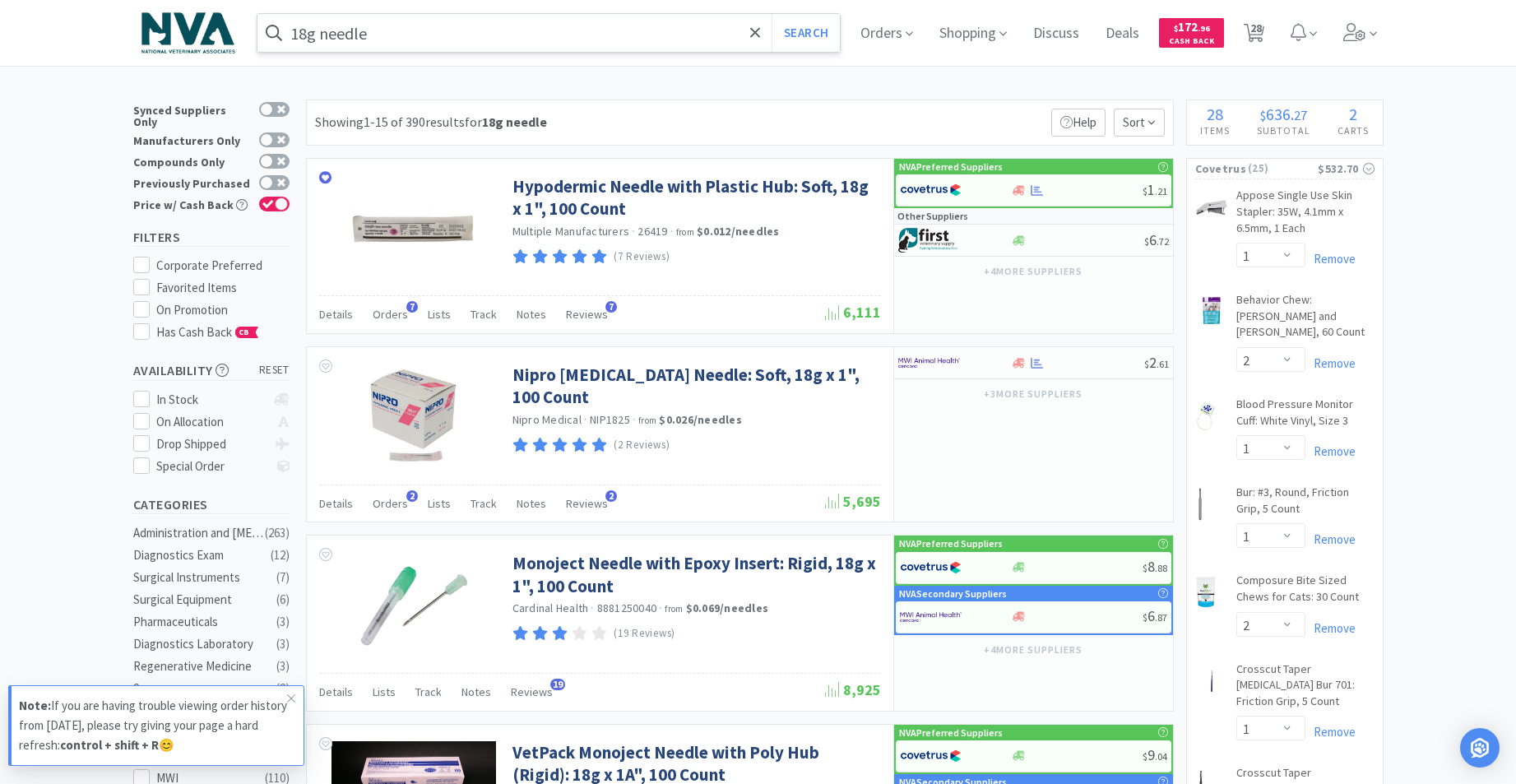
click at [310, 32] on input "18g needle" at bounding box center [549, 33] width 583 height 38
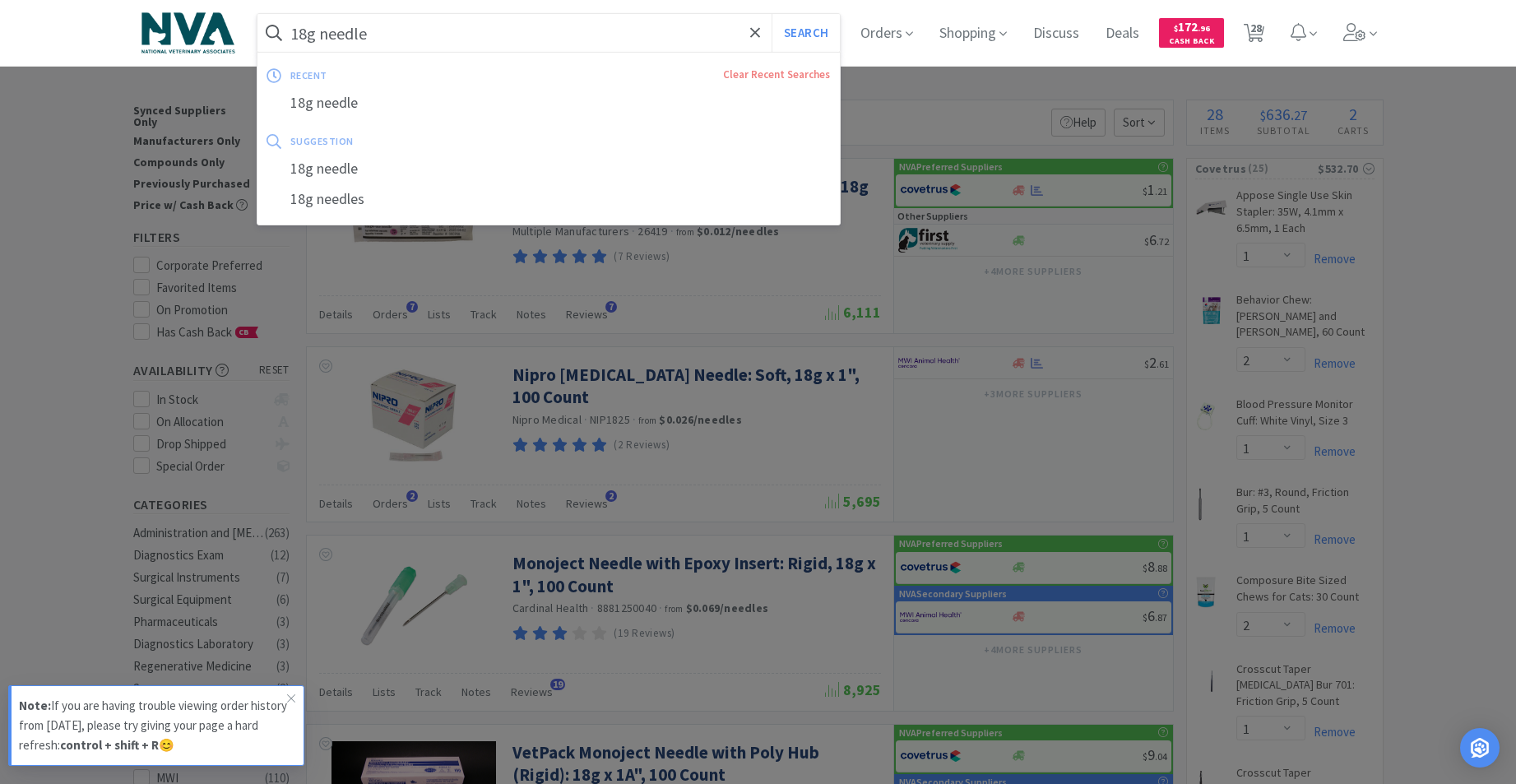
click at [316, 31] on input "18g needle" at bounding box center [549, 33] width 583 height 38
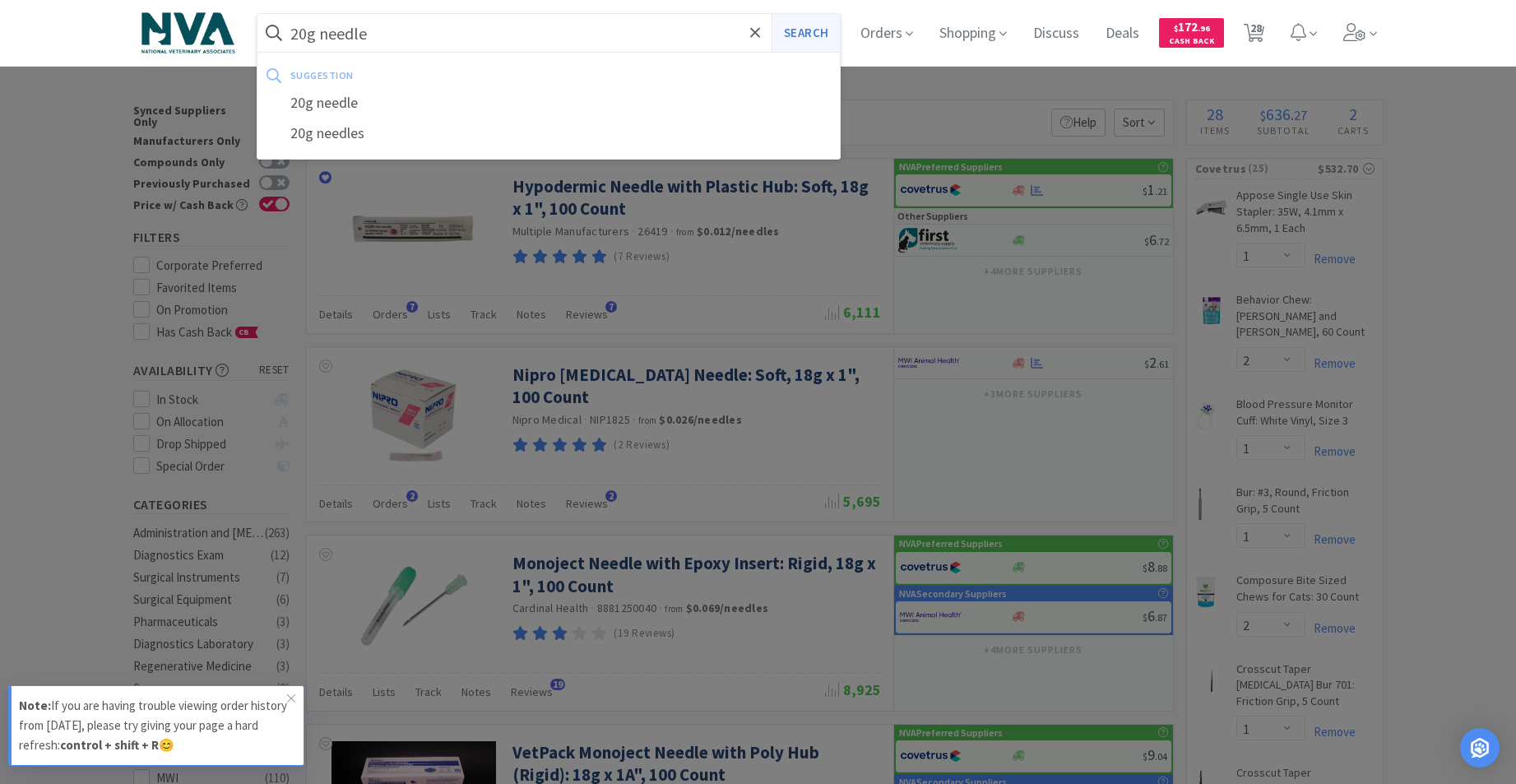
click at [831, 31] on button "Search" at bounding box center [805, 33] width 68 height 38
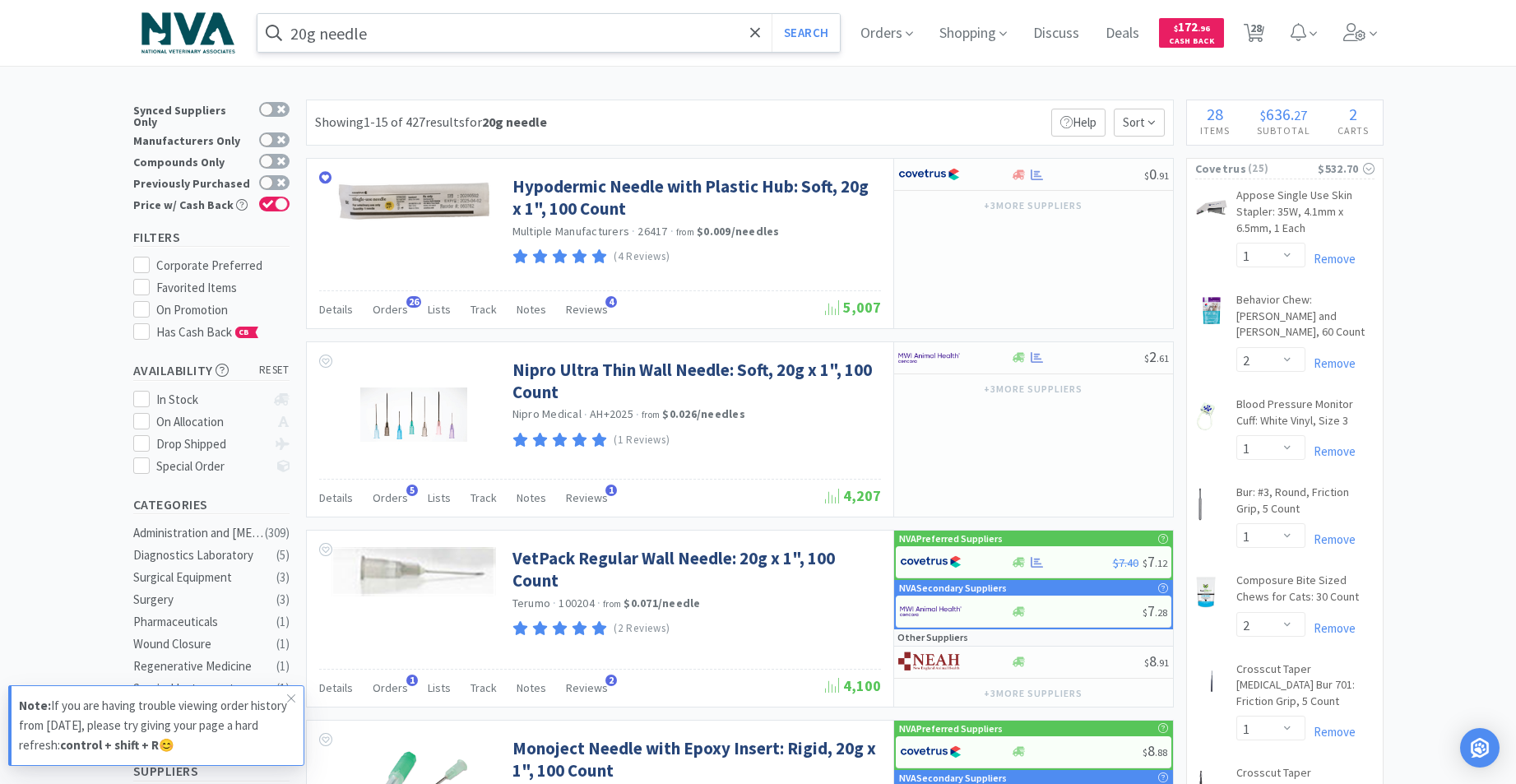
click at [490, 27] on input "20g needle" at bounding box center [549, 33] width 583 height 38
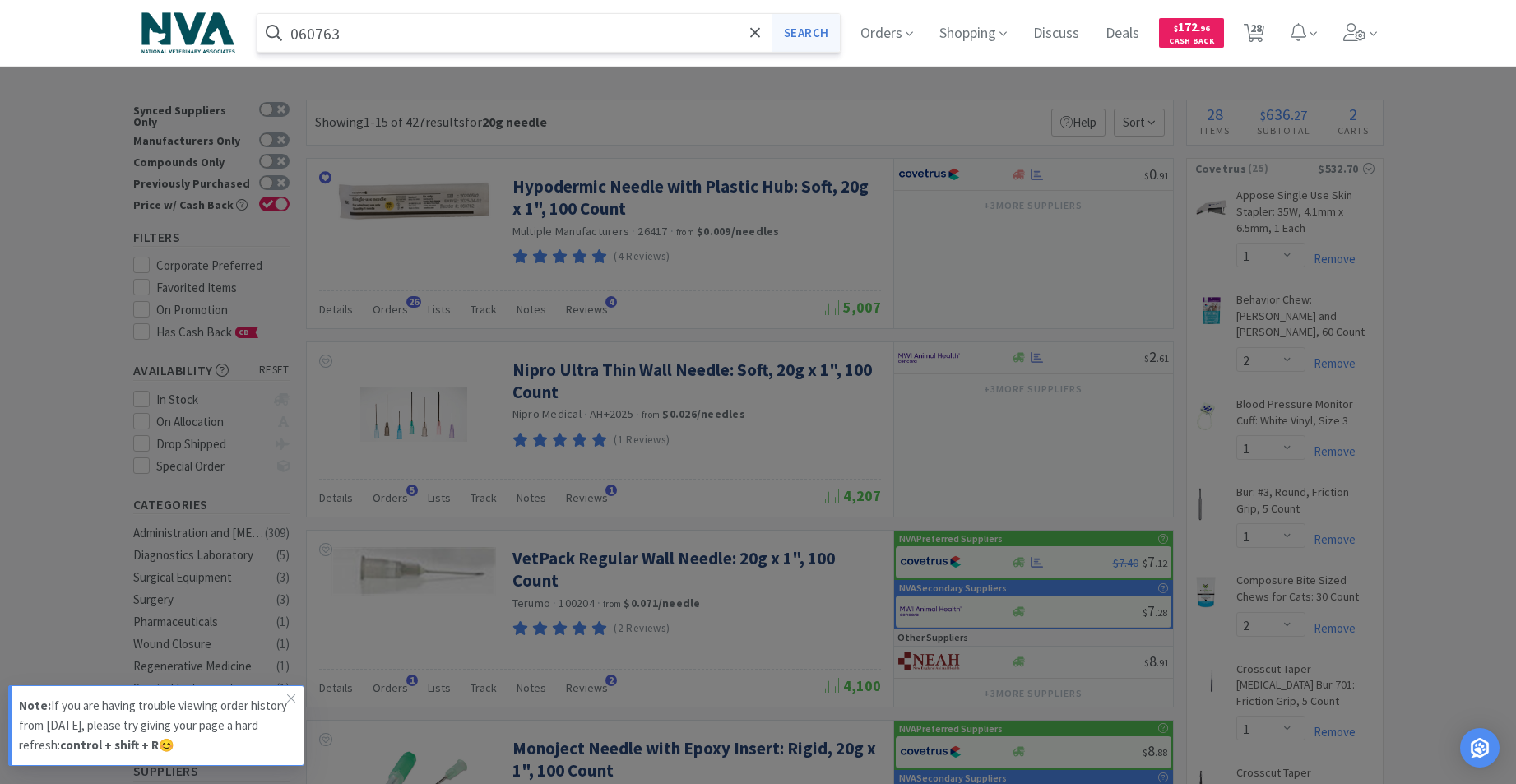
click at [833, 36] on button "Search" at bounding box center [805, 33] width 68 height 38
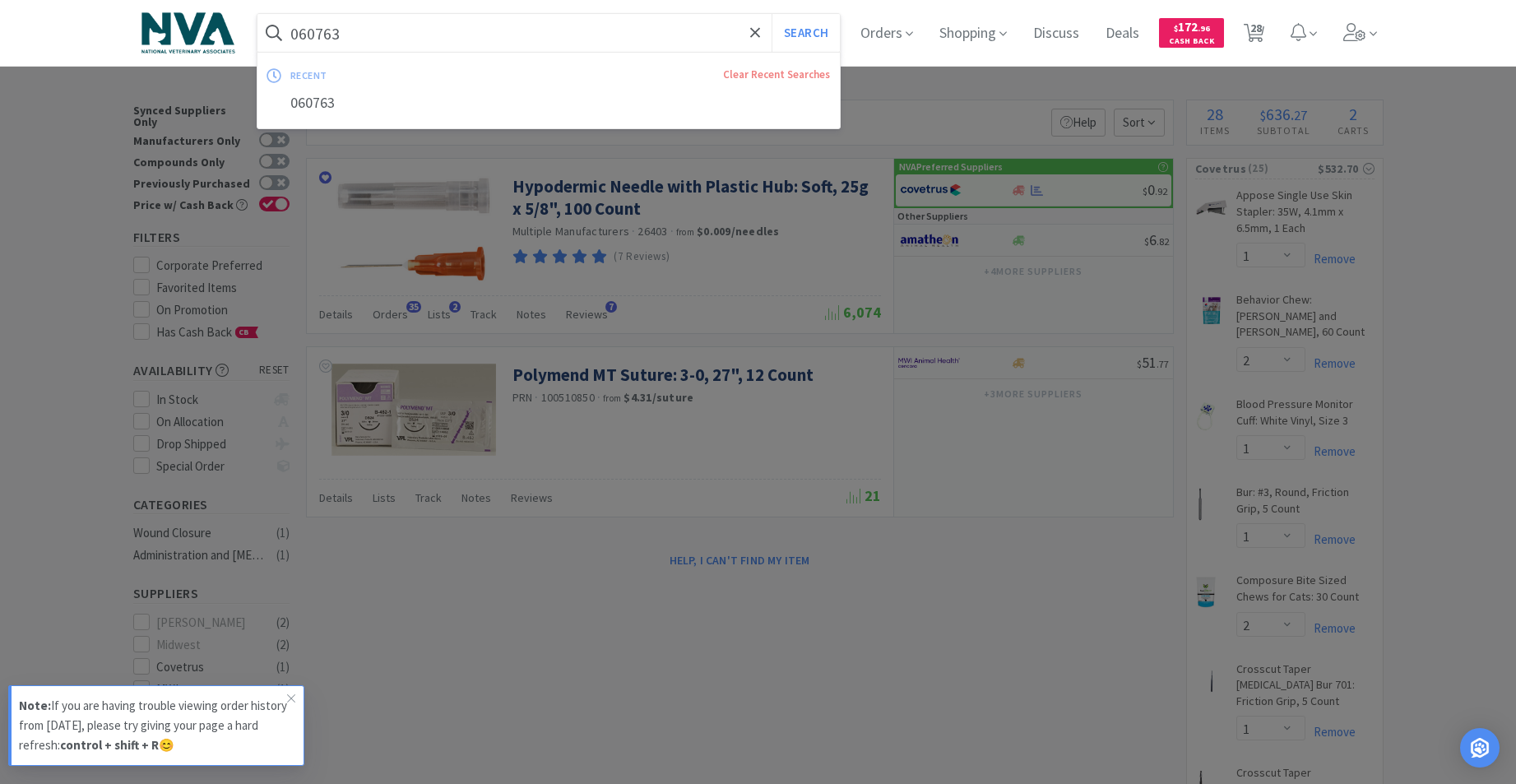
click at [394, 35] on input "060763" at bounding box center [549, 33] width 583 height 38
click at [383, 32] on input "060763" at bounding box center [549, 33] width 583 height 38
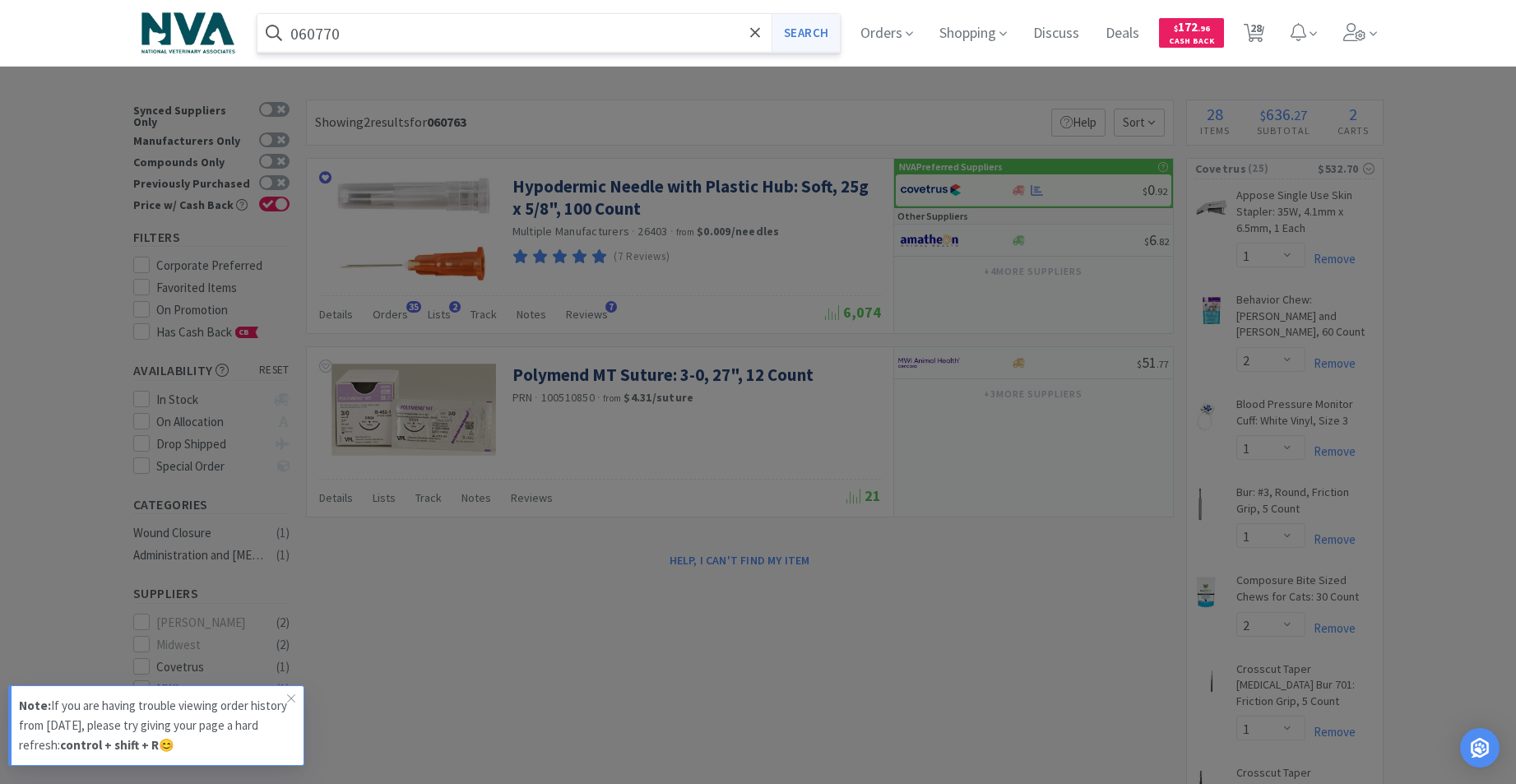
type input "060770"
click at [835, 34] on button "Search" at bounding box center [805, 33] width 68 height 38
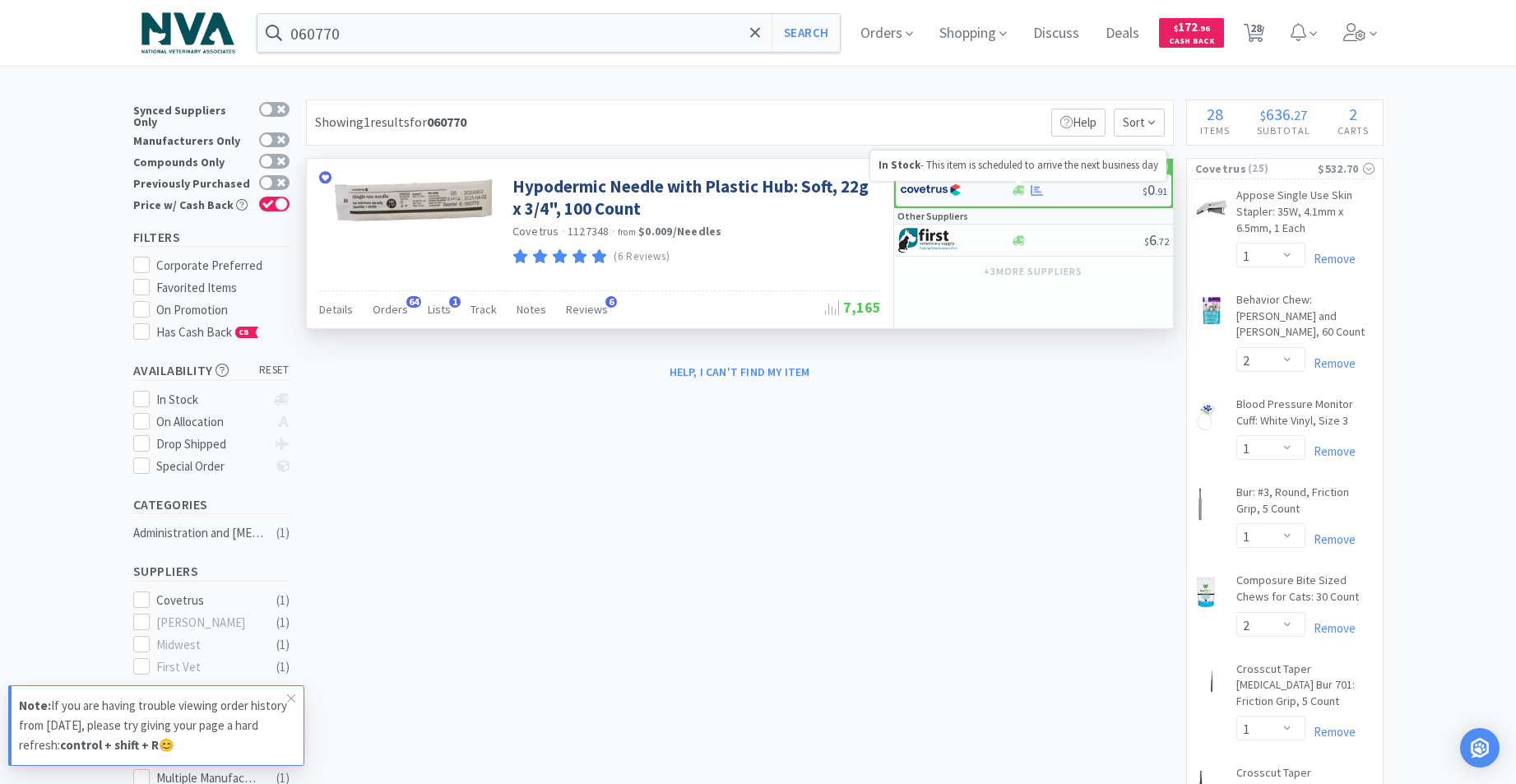
click at [1015, 196] on icon at bounding box center [1019, 190] width 12 height 12
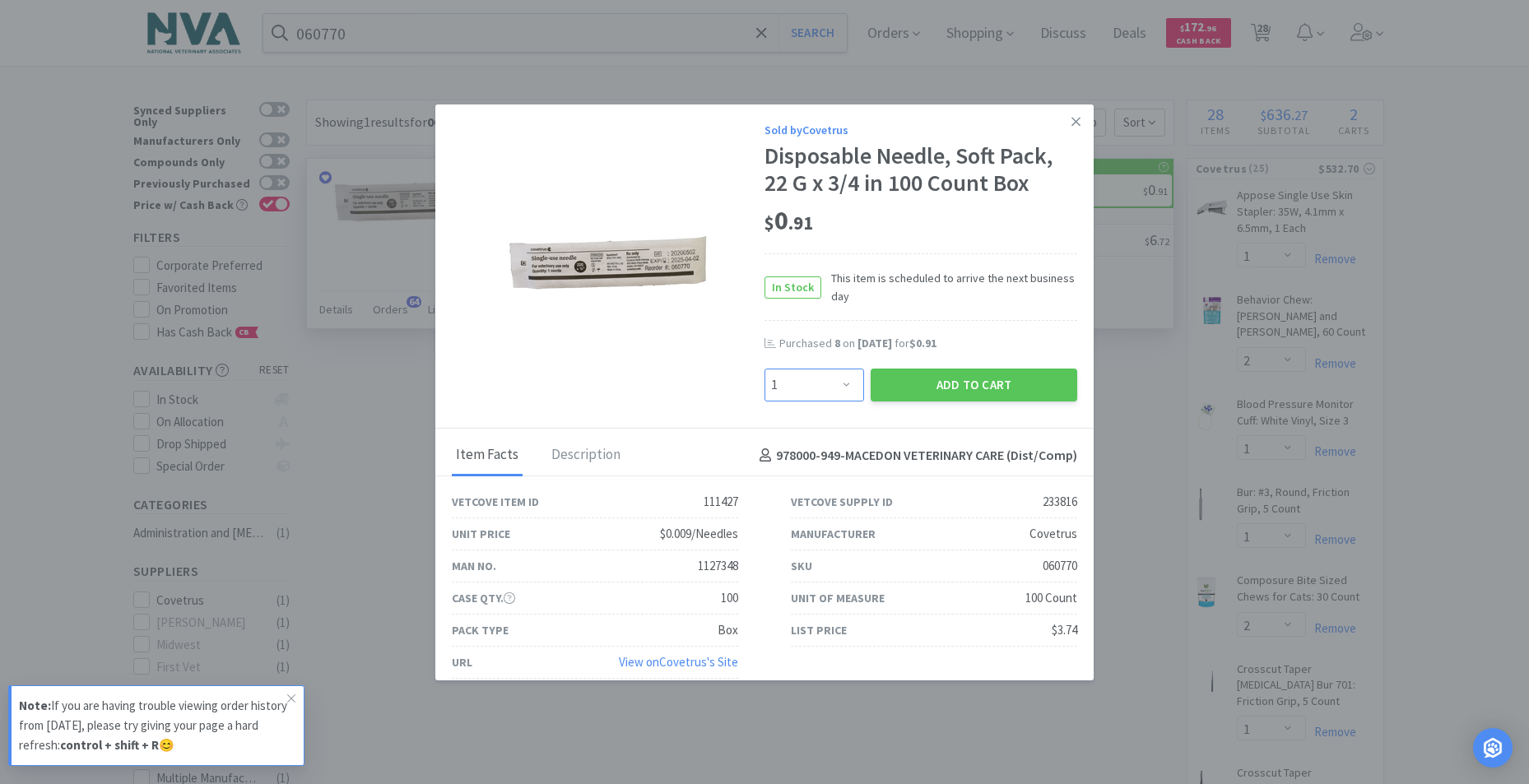
click at [836, 384] on select "Enter Quantity 1 2 3 4 5 6 7 8 9 10 11 12 13 14 15 16 17 18 19 20 Enter Quantity" at bounding box center [813, 385] width 100 height 33
select select "4"
click at [764, 369] on select "Enter Quantity 1 2 3 4 5 6 7 8 9 10 11 12 13 14 15 16 17 18 19 20 Enter Quantity" at bounding box center [813, 385] width 100 height 33
click at [925, 383] on button "Add to Cart" at bounding box center [974, 385] width 206 height 33
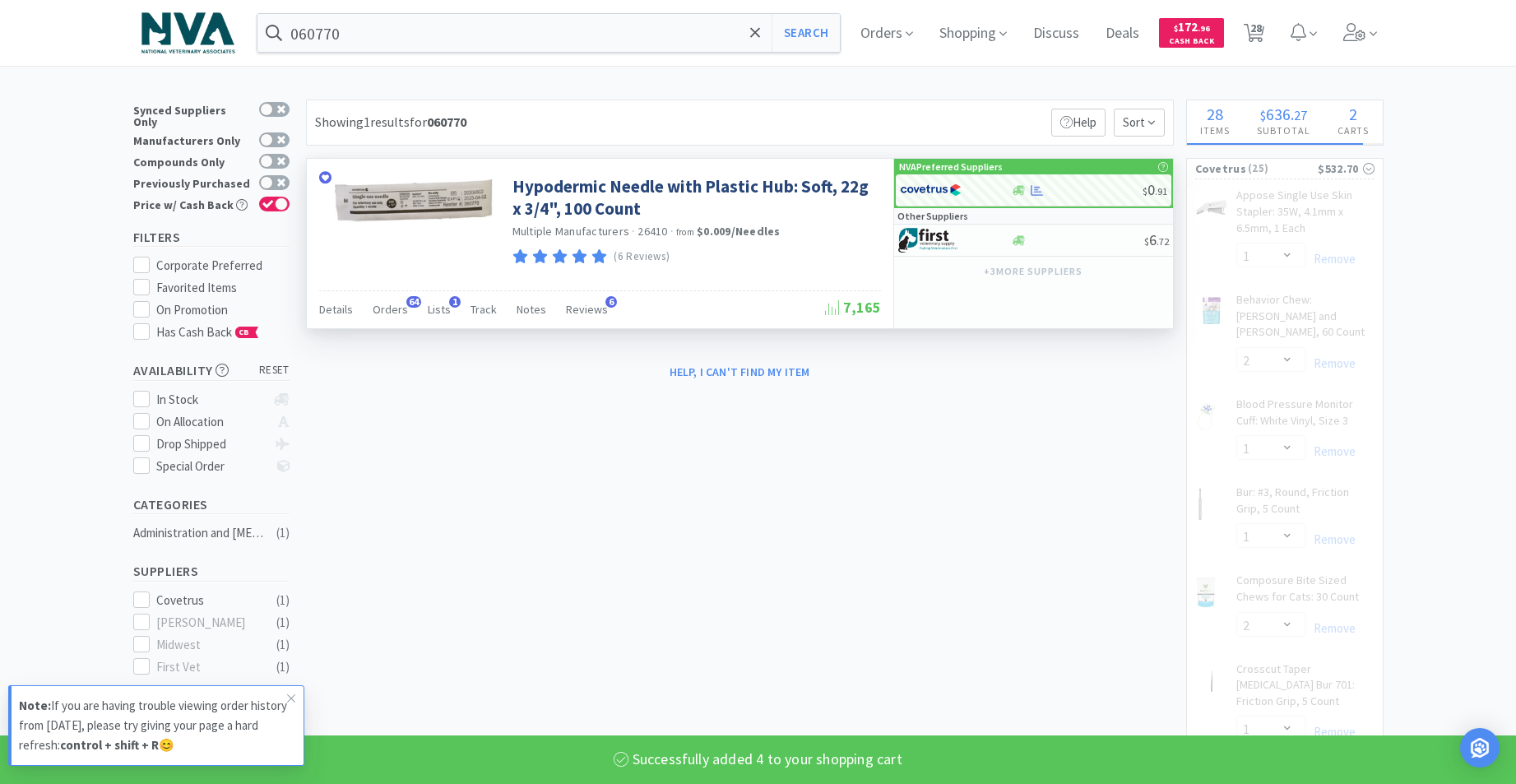
select select "4"
select select "6"
select select "2"
select select "1"
select select "4"
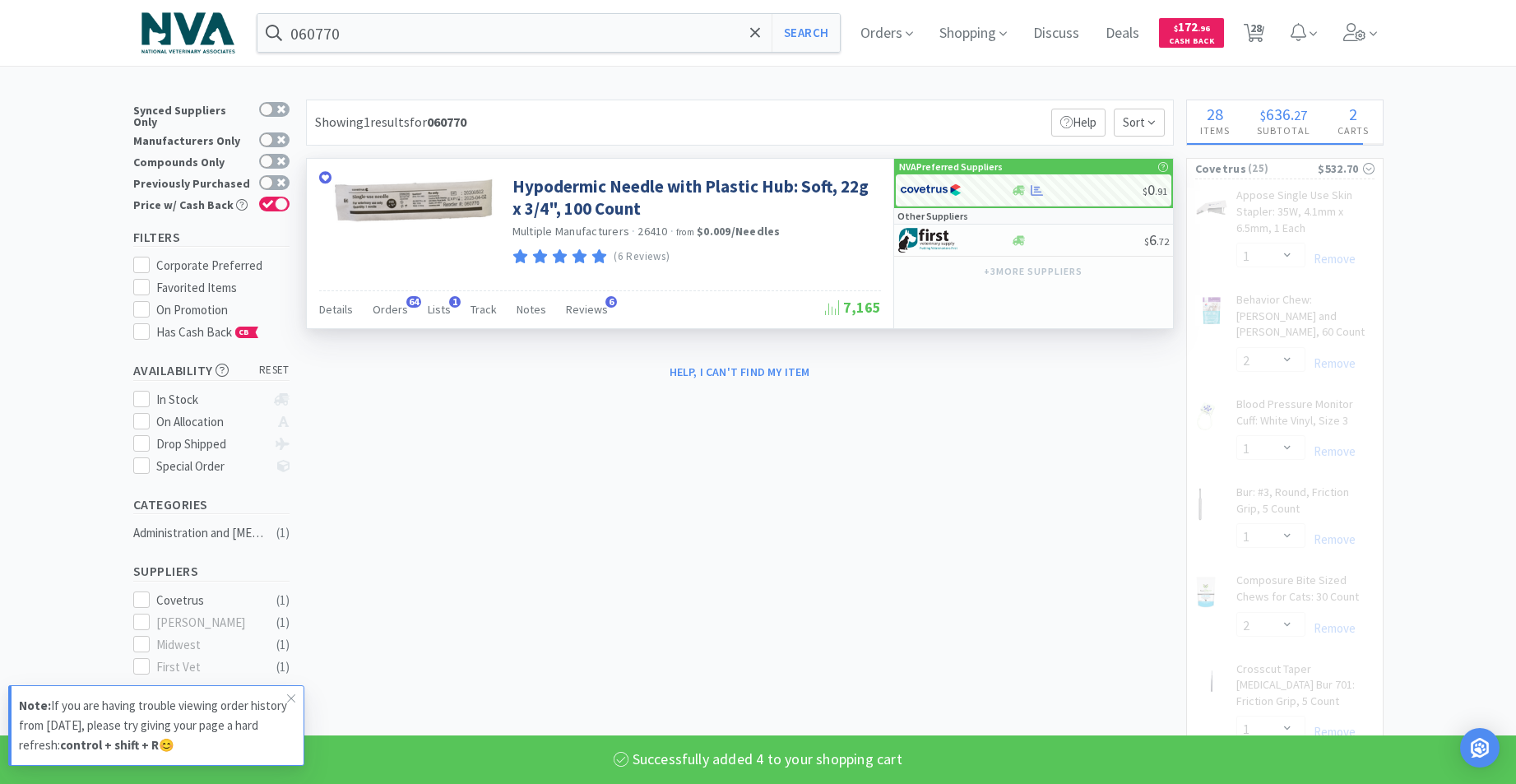
select select "2"
select select "4"
select select "1"
select select "4"
select select "1"
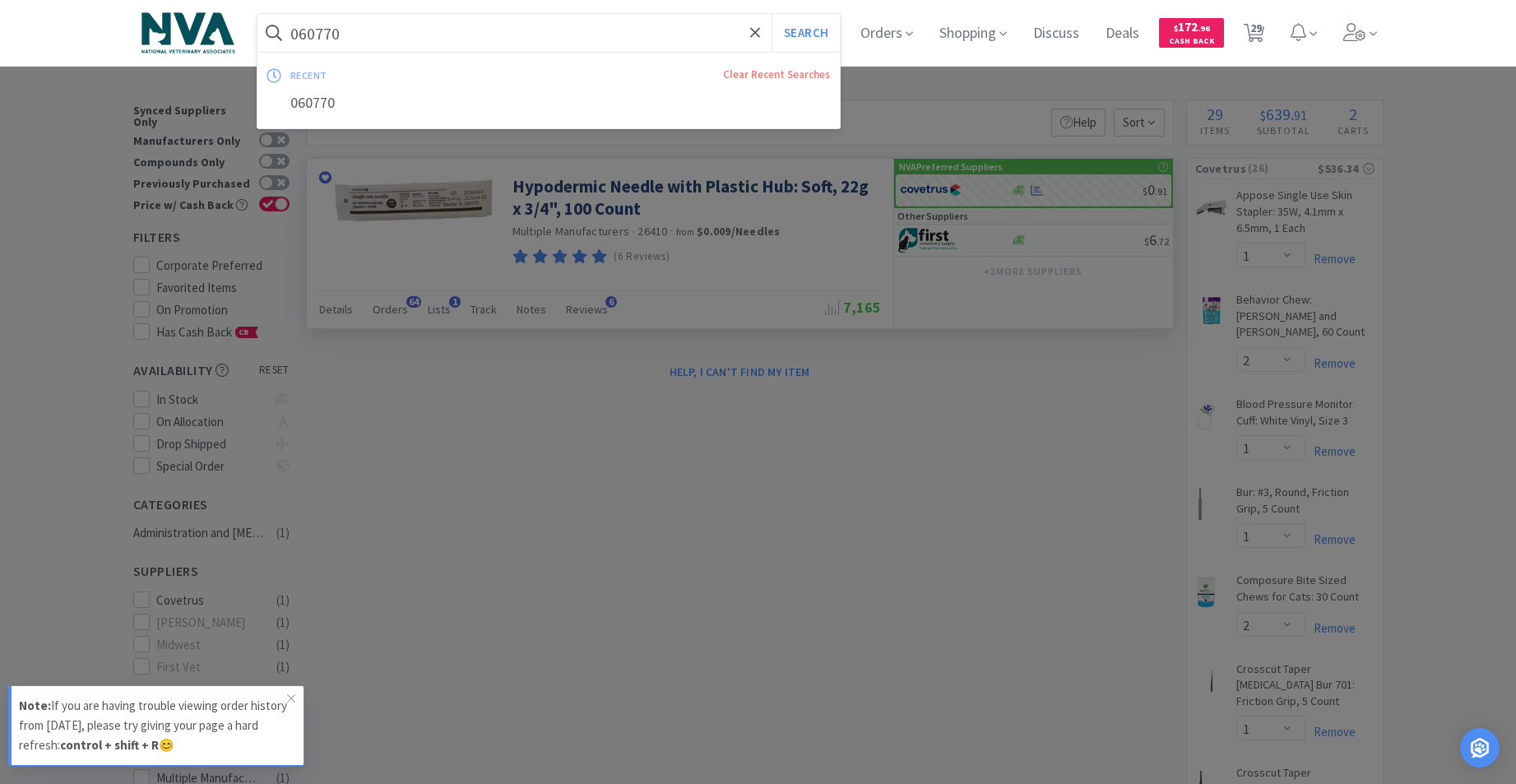
click at [405, 29] on input "060770" at bounding box center [549, 33] width 583 height 38
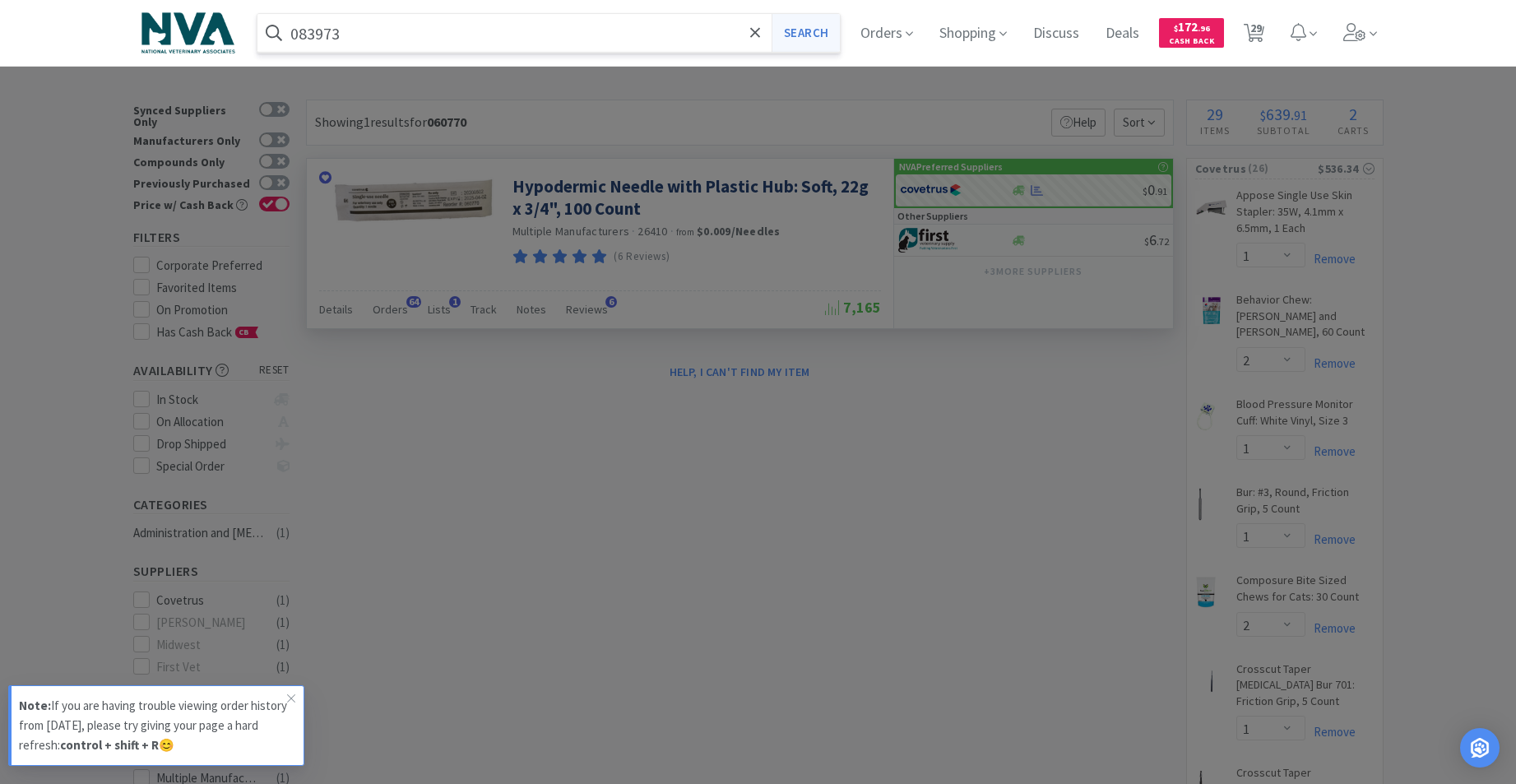
type input "083973"
click at [831, 32] on button "Search" at bounding box center [805, 33] width 68 height 38
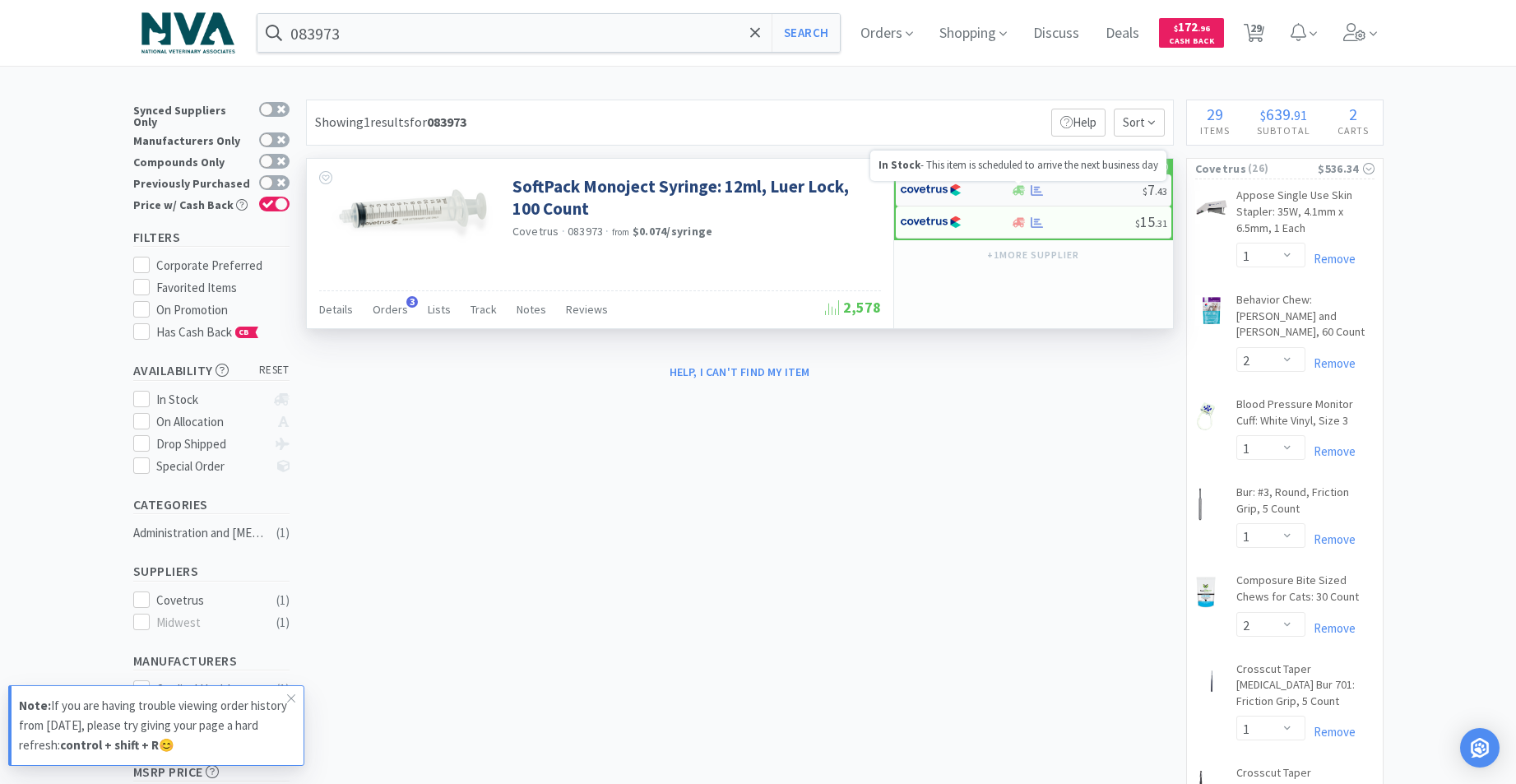
click at [1022, 189] on icon at bounding box center [1019, 190] width 12 height 12
select select "1"
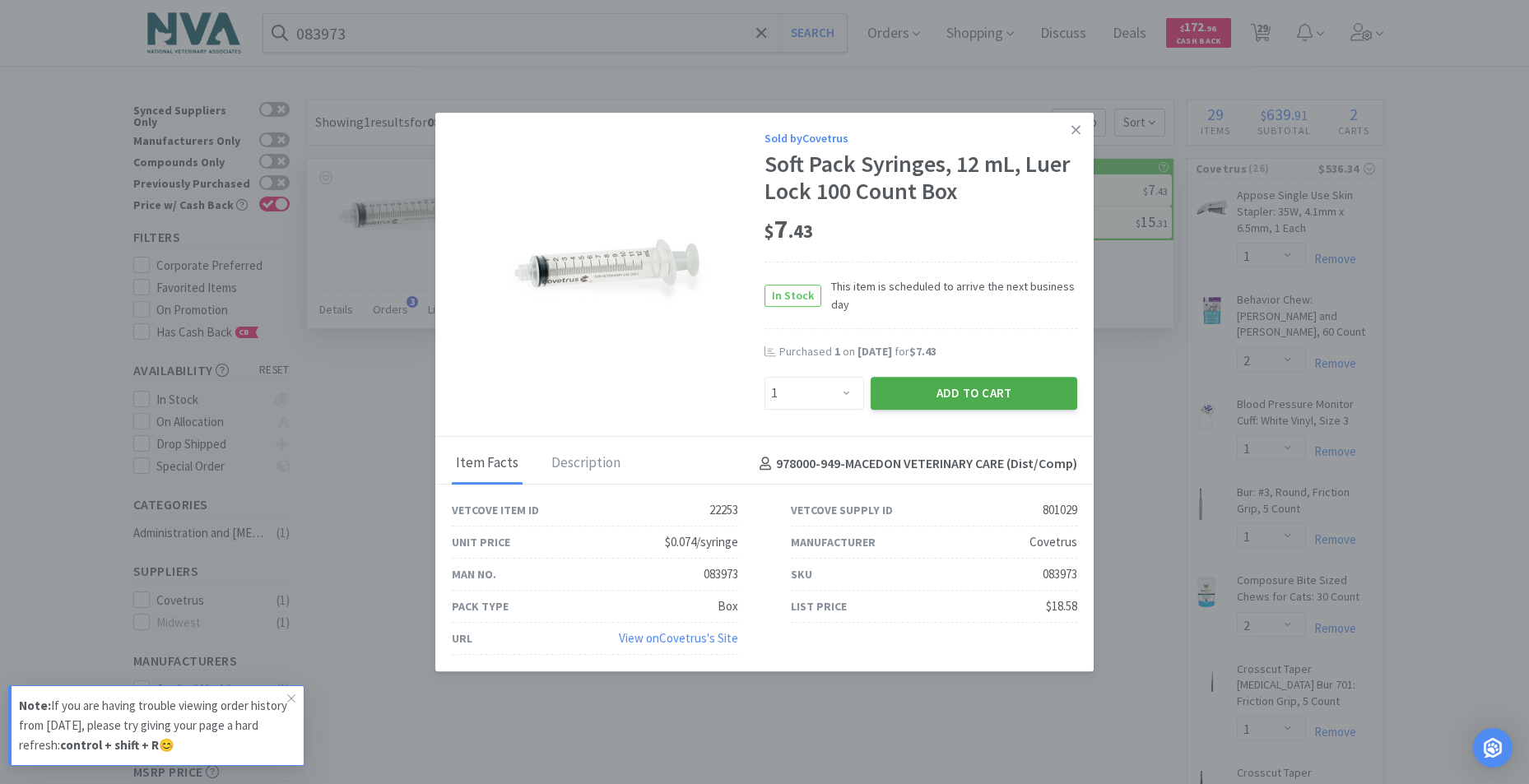
click at [938, 395] on button "Add to Cart" at bounding box center [974, 392] width 206 height 33
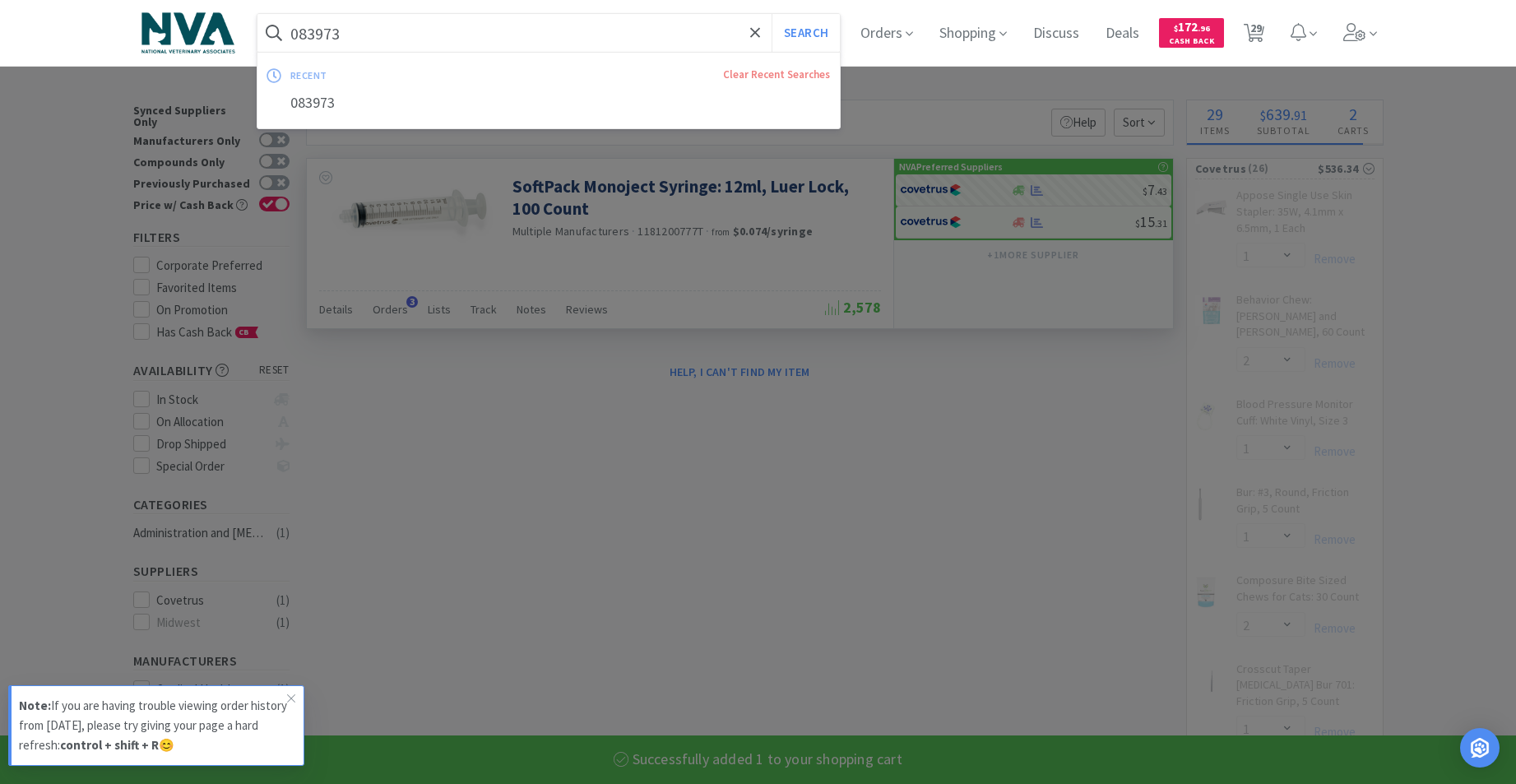
select select "1"
select select "4"
select select "1"
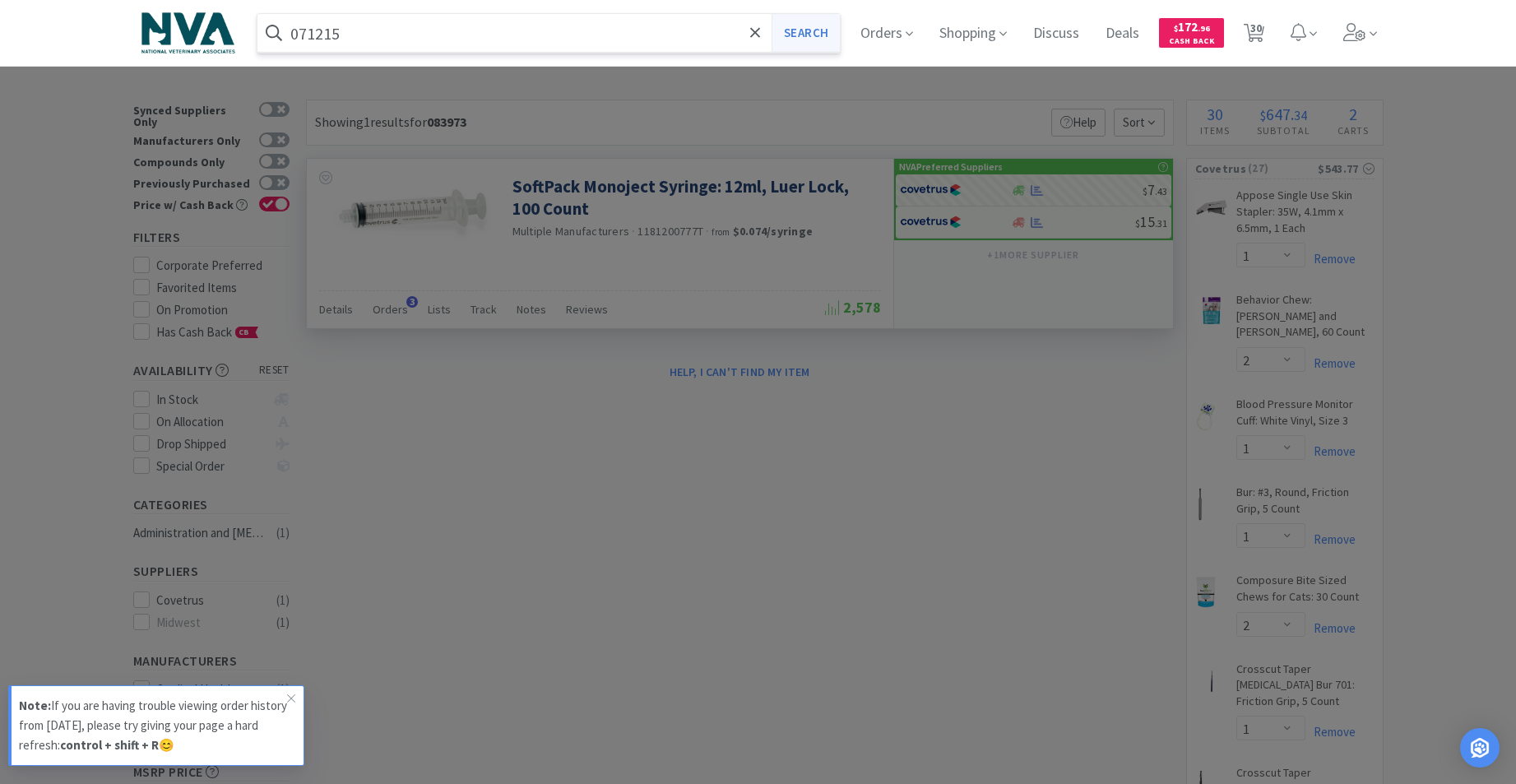
click at [831, 42] on button "Search" at bounding box center [805, 33] width 68 height 38
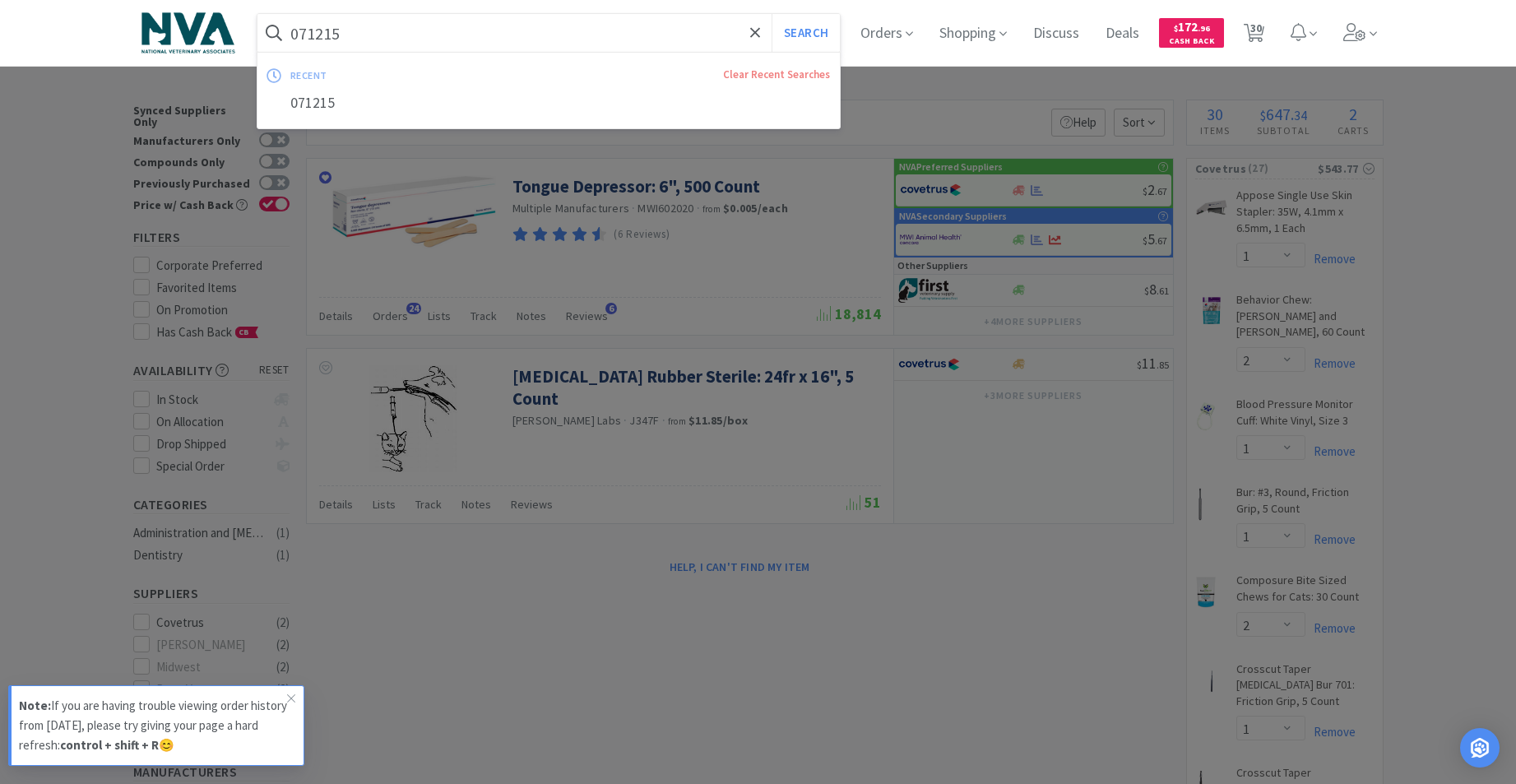
click at [428, 39] on input "071215" at bounding box center [549, 33] width 583 height 38
type input "telfa pads"
click at [816, 33] on button "Search" at bounding box center [805, 33] width 68 height 38
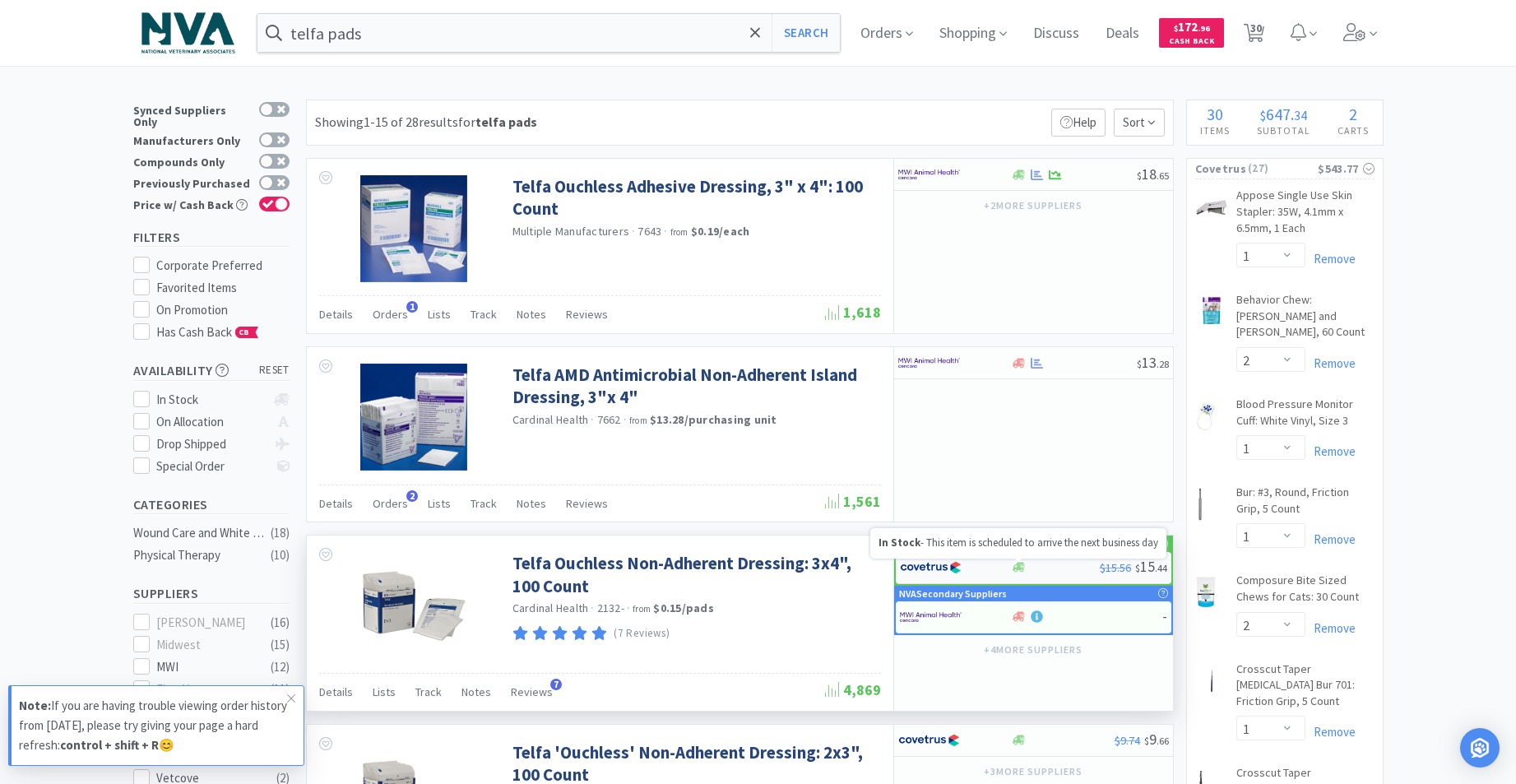
click at [1020, 567] on icon at bounding box center [1019, 567] width 12 height 10
select select "1"
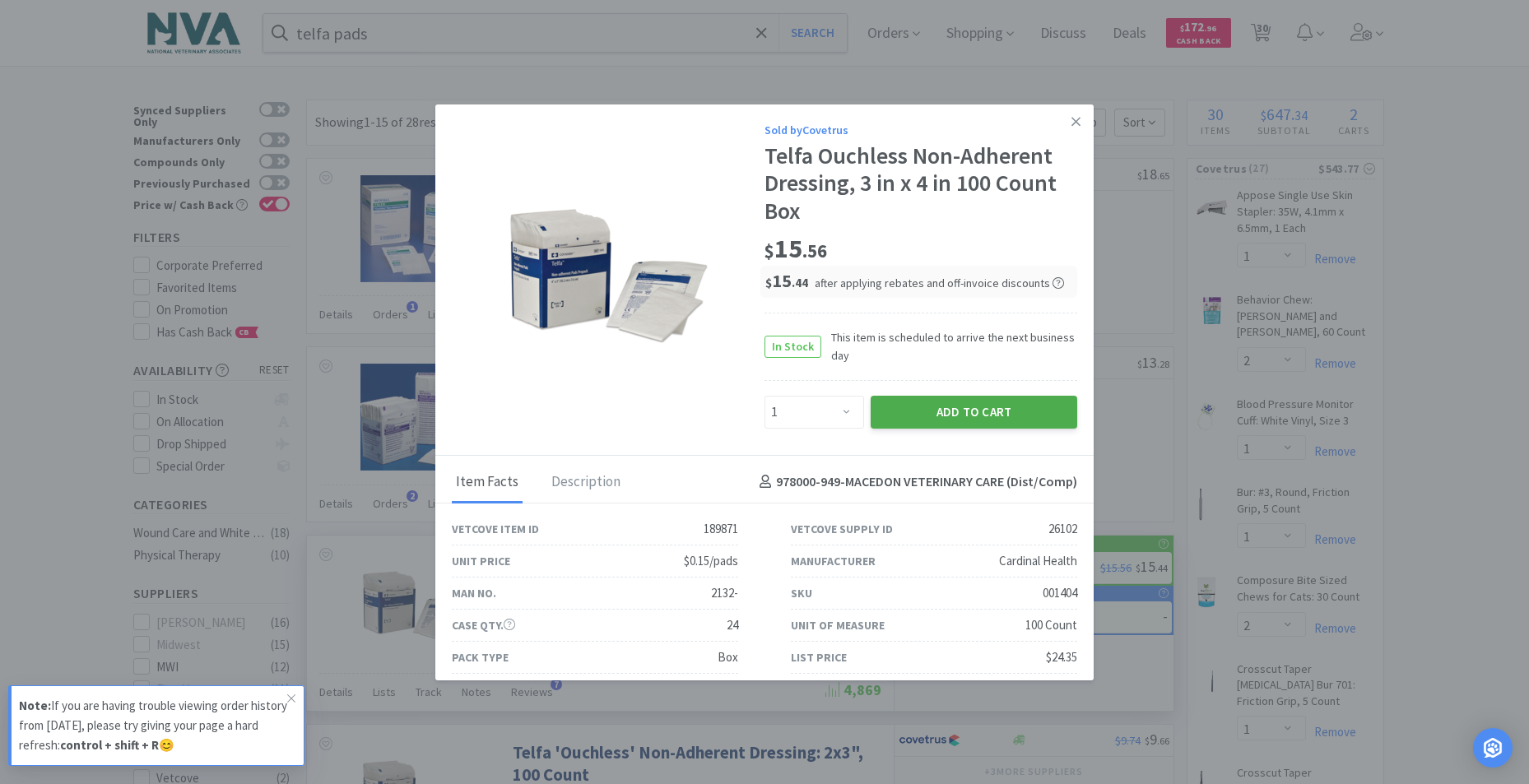
click at [959, 409] on button "Add to Cart" at bounding box center [974, 412] width 206 height 33
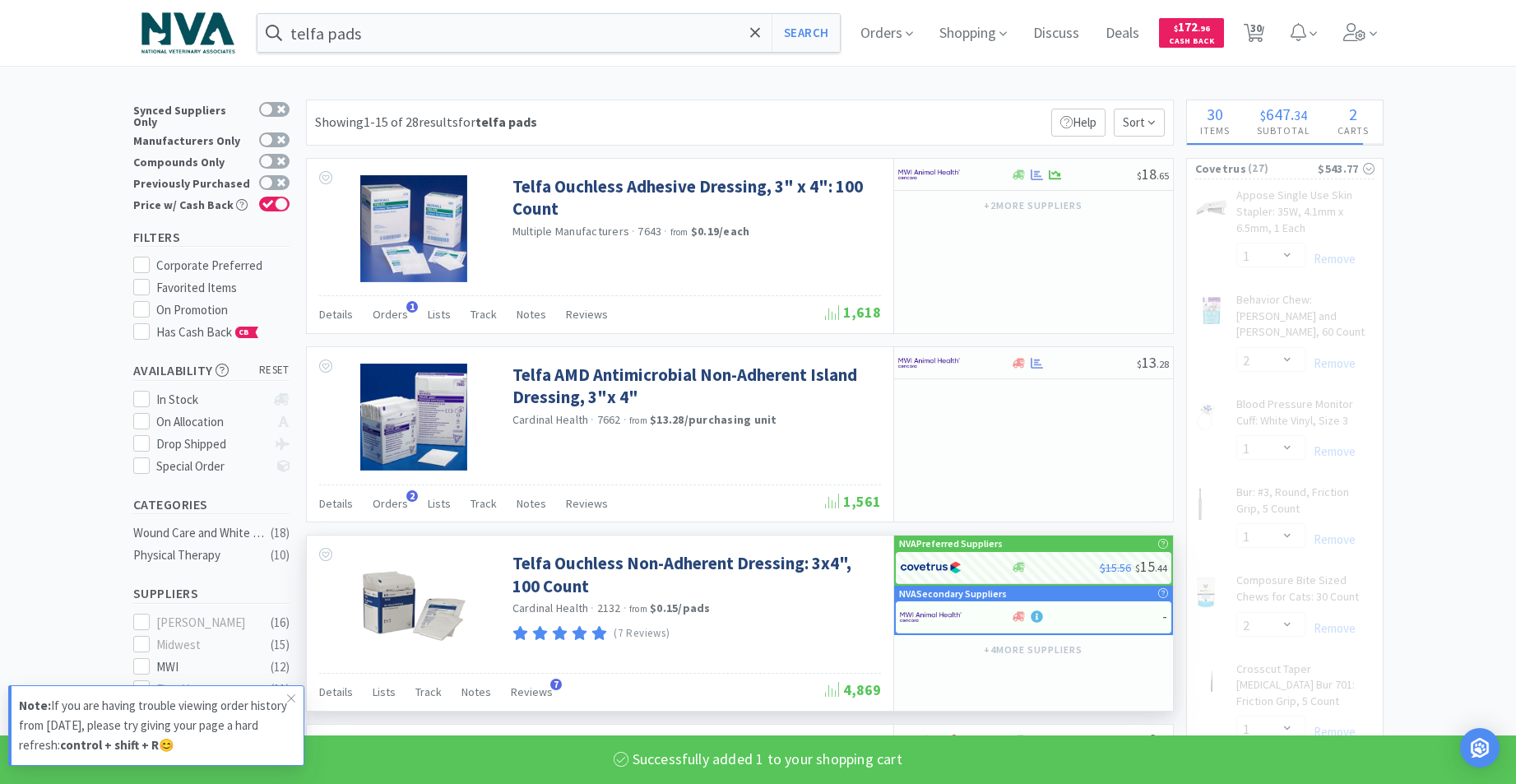
select select "1"
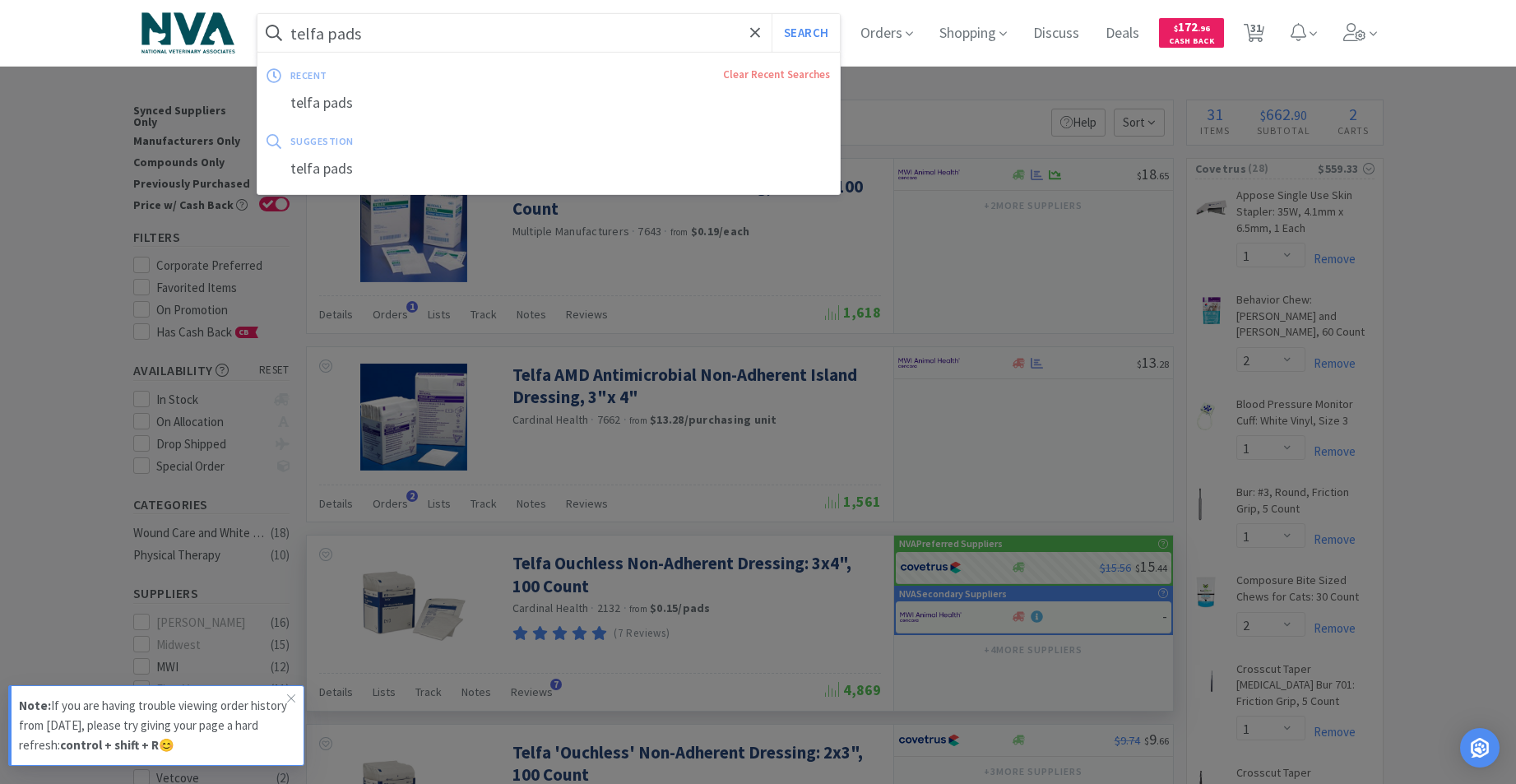
click at [499, 31] on input "telfa pads" at bounding box center [549, 33] width 583 height 38
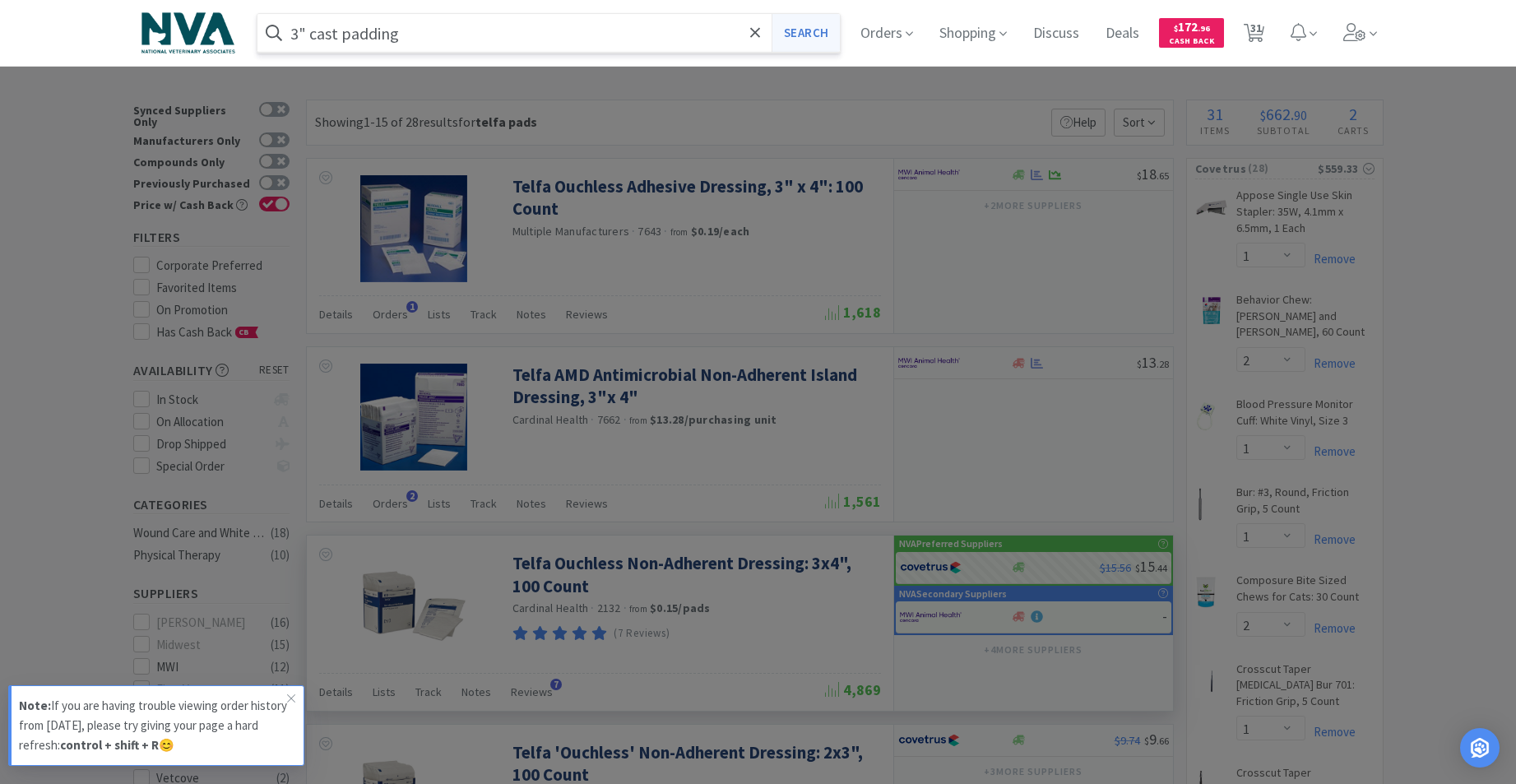
type input "3" cast padding"
click at [820, 30] on button "Search" at bounding box center [805, 33] width 68 height 38
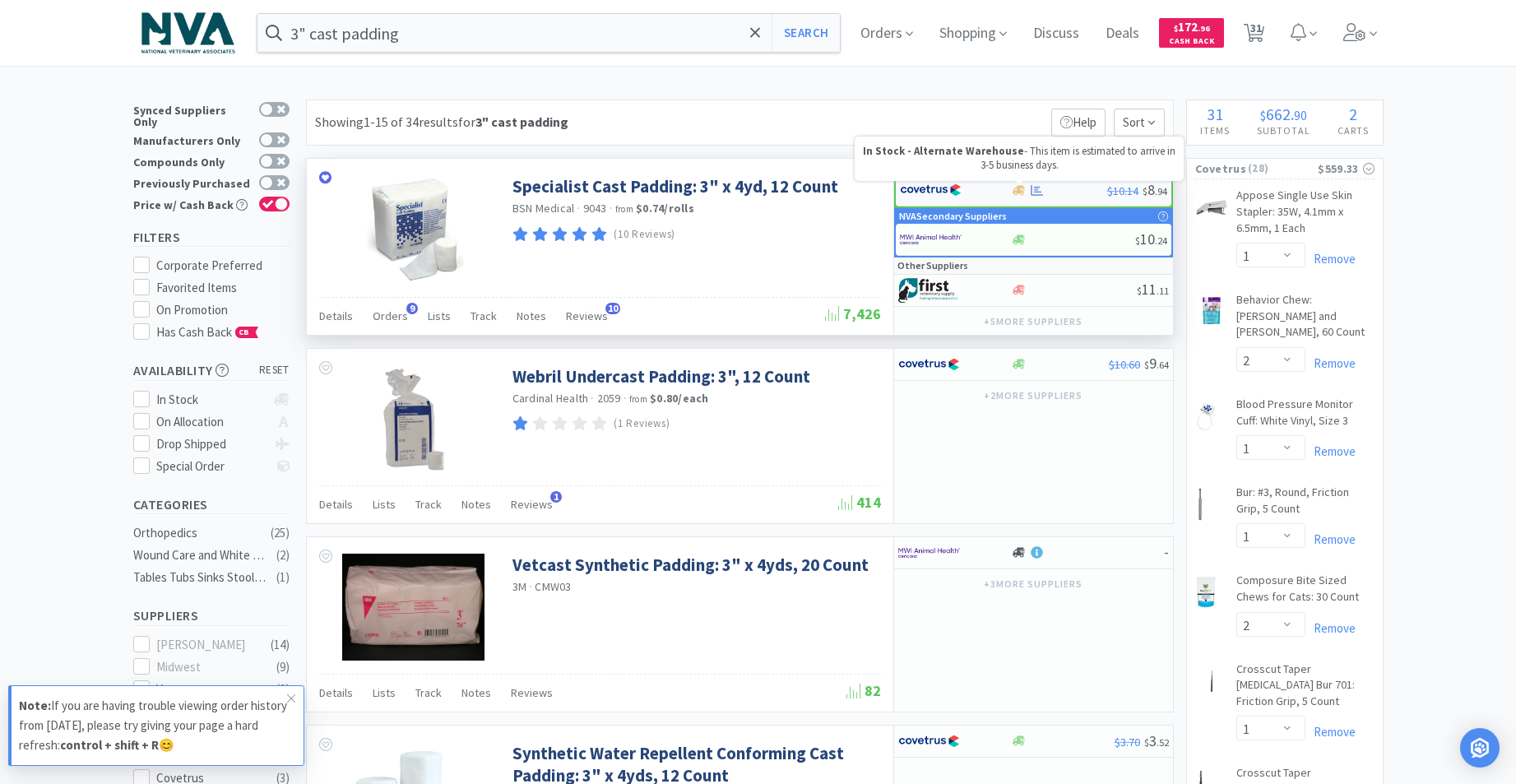
click at [1020, 193] on icon at bounding box center [1019, 190] width 12 height 10
select select "1"
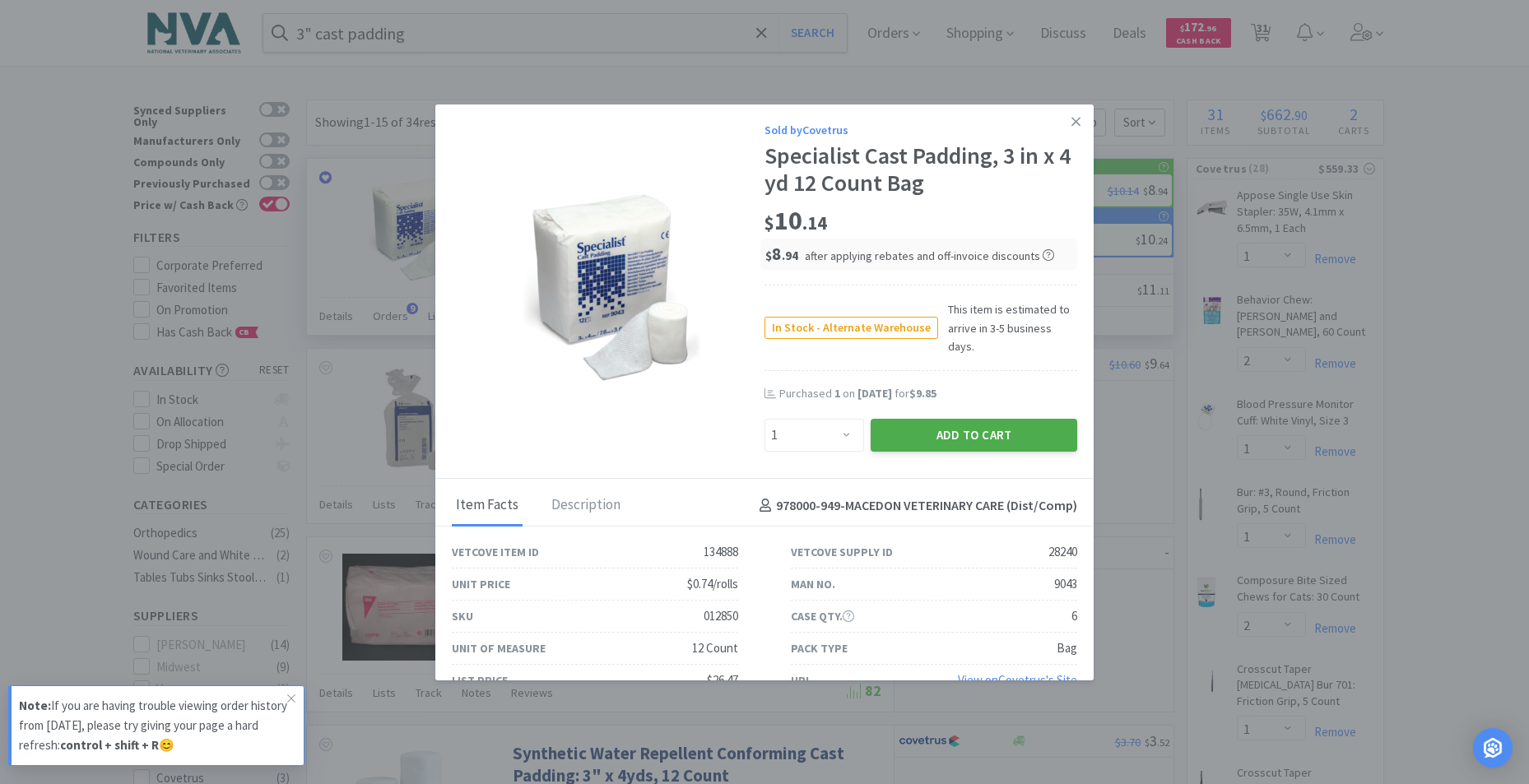
click at [917, 425] on button "Add to Cart" at bounding box center [974, 435] width 206 height 33
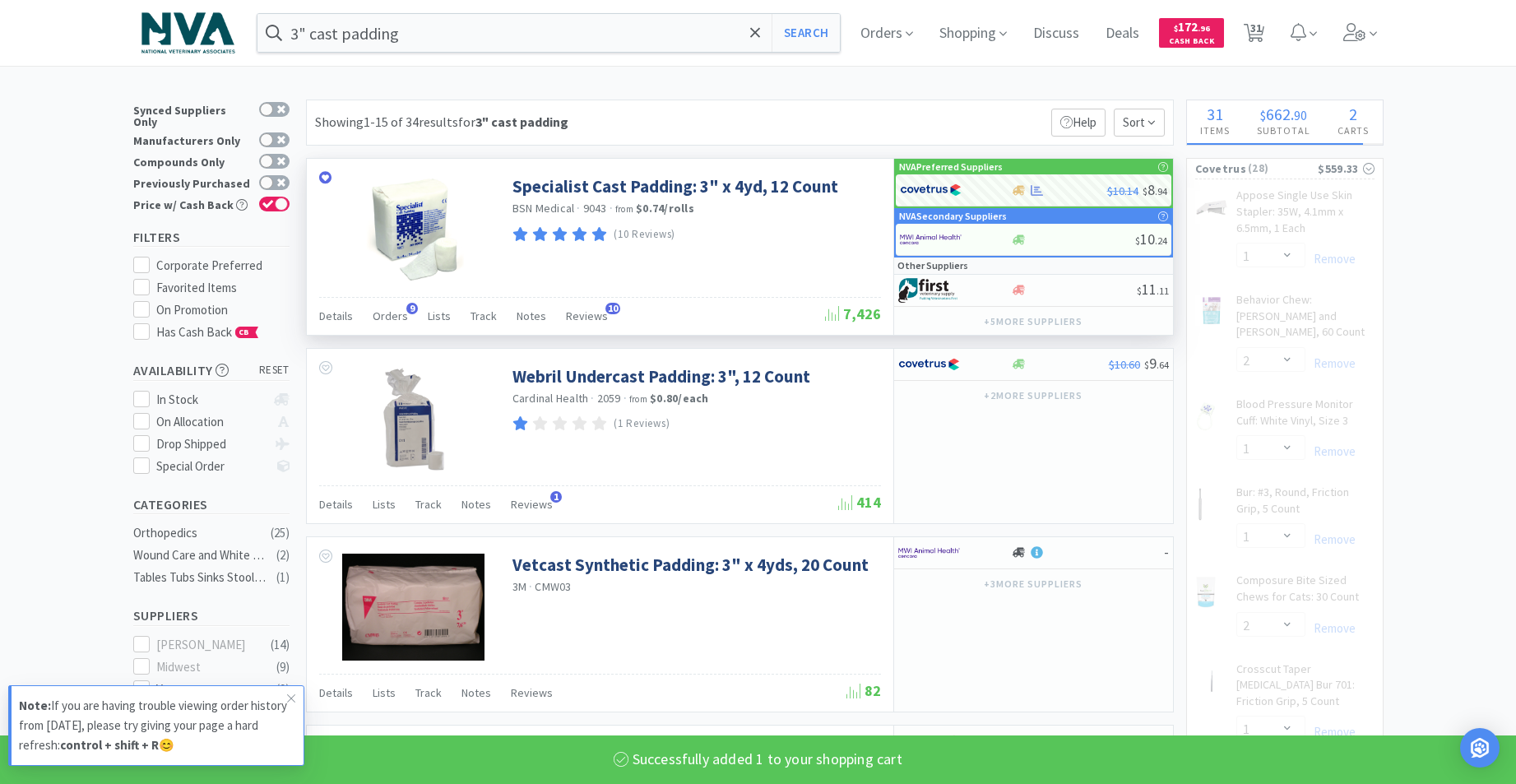
select select "1"
select select "4"
select select "1"
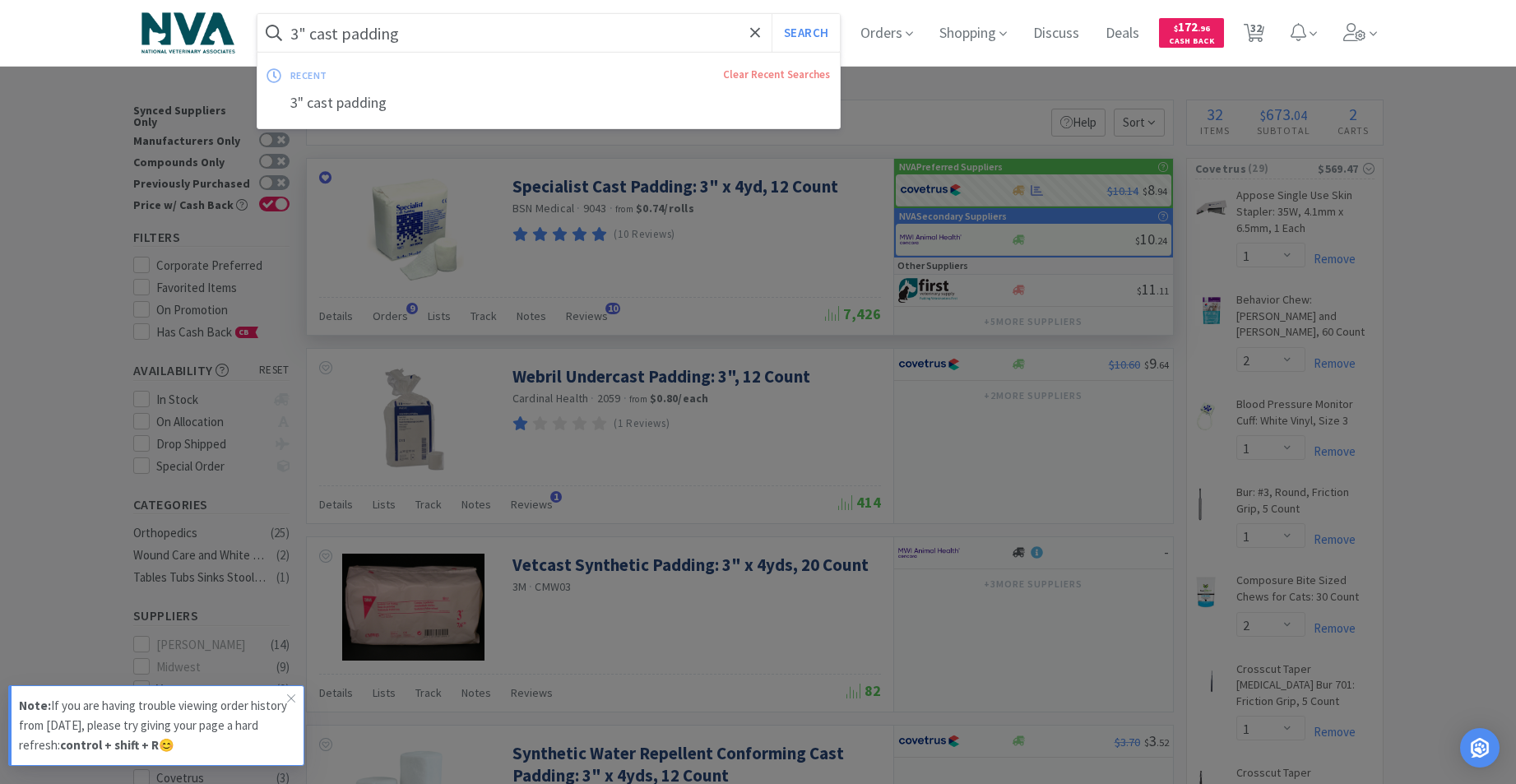
click at [553, 38] on input "3" cast padding" at bounding box center [549, 33] width 583 height 38
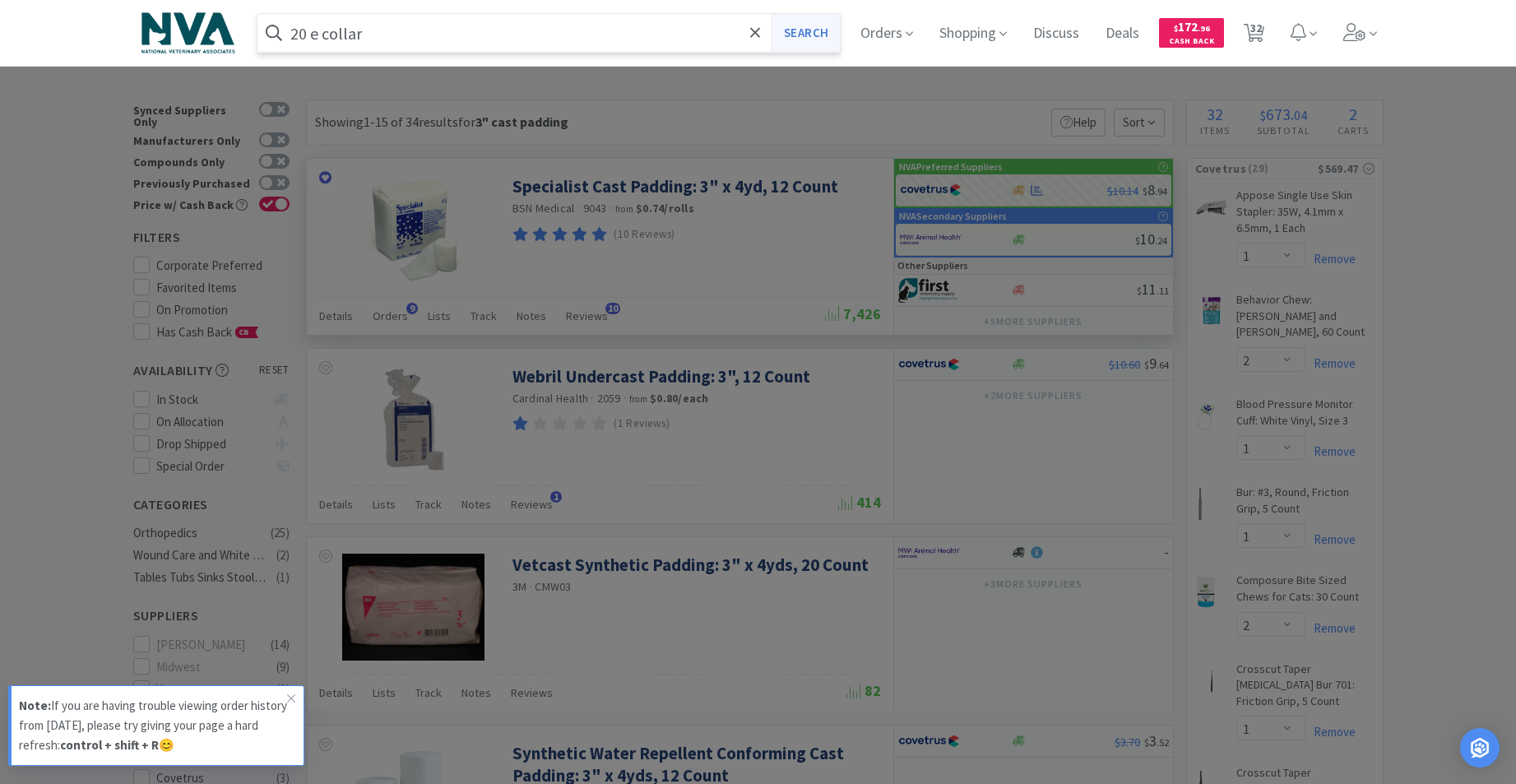
type input "20 e collar"
click at [825, 36] on button "Search" at bounding box center [805, 33] width 68 height 38
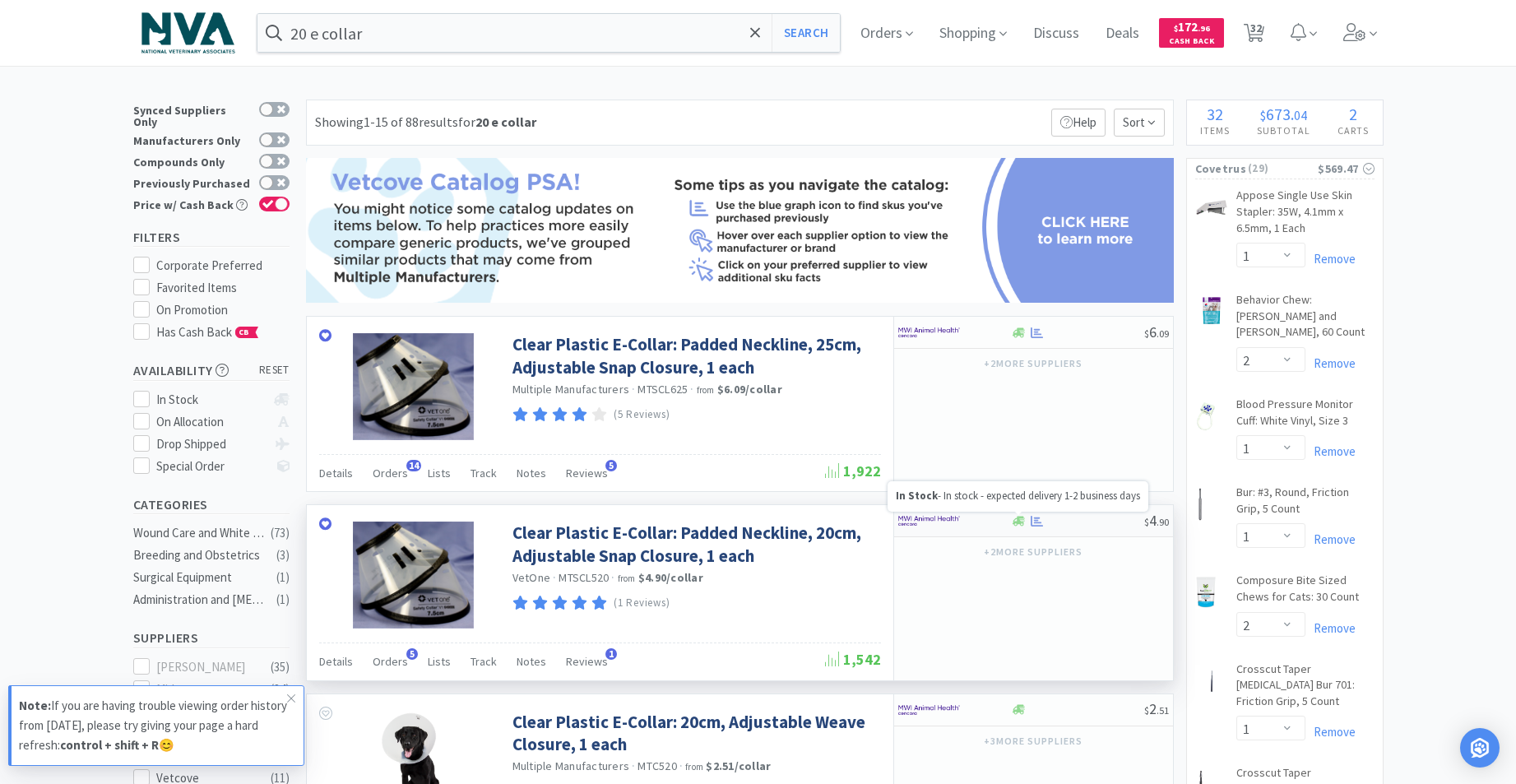
click at [1019, 522] on icon at bounding box center [1019, 520] width 12 height 10
select select "10"
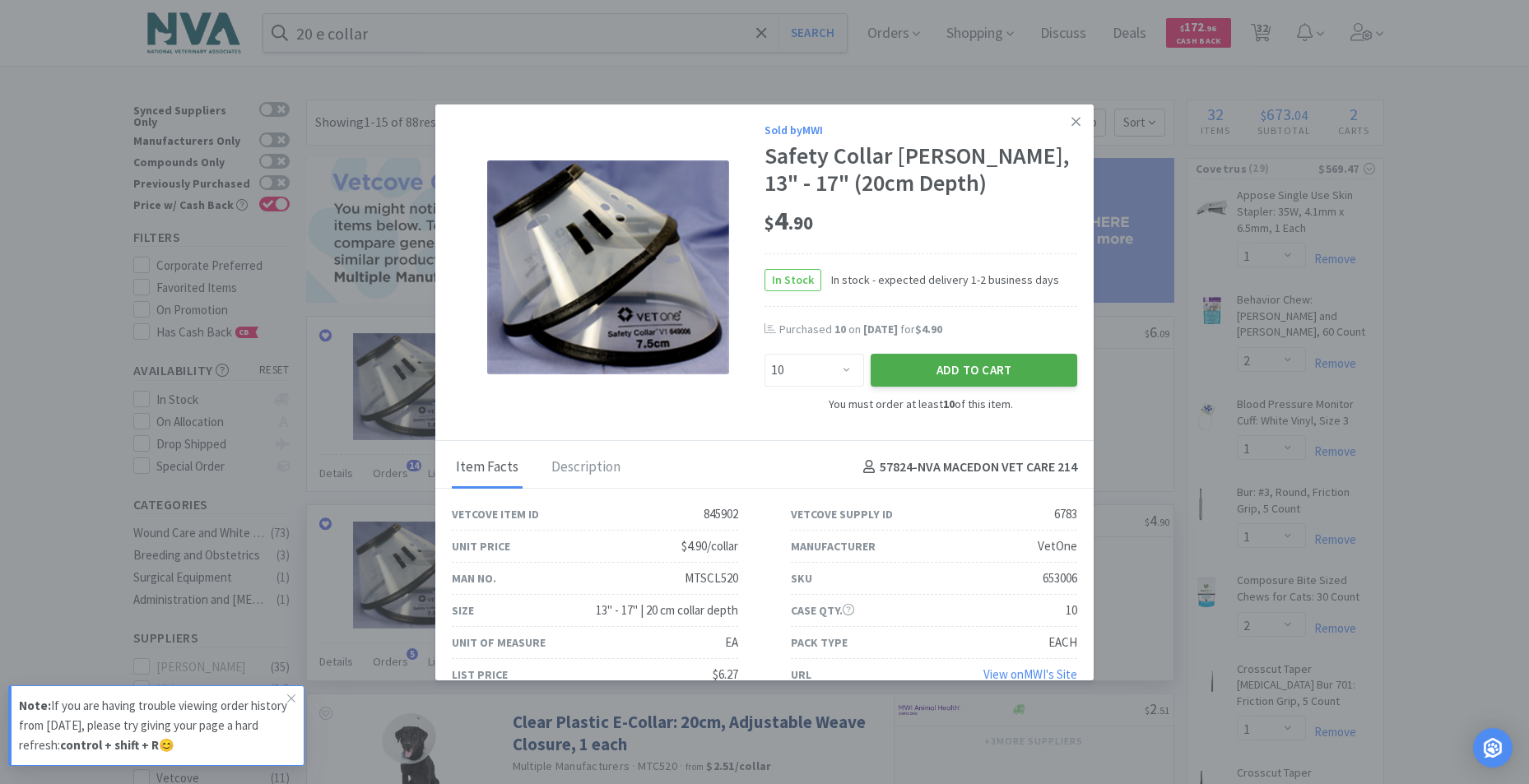
click at [933, 375] on button "Add to Cart" at bounding box center [974, 370] width 206 height 33
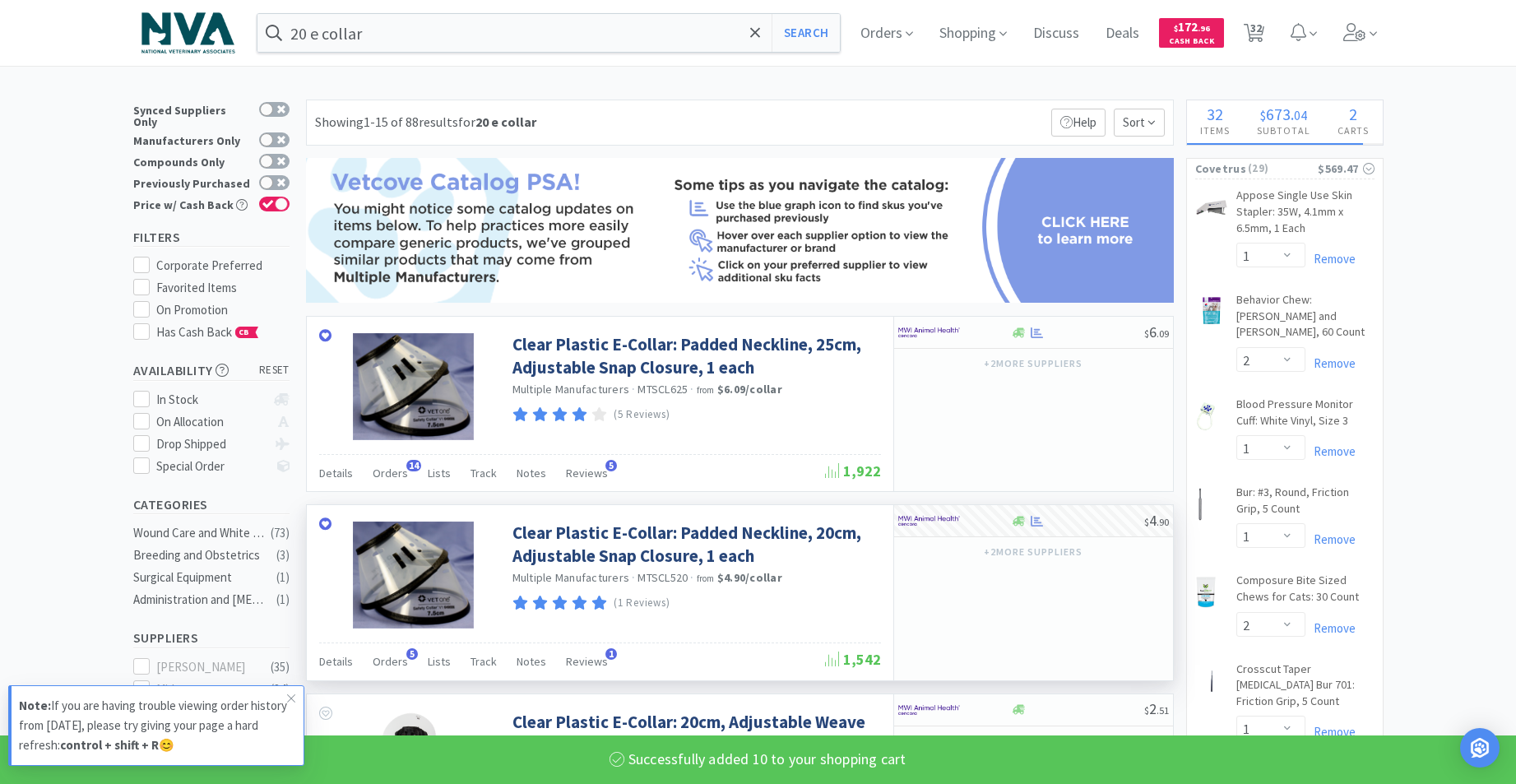
select select "10"
select select "6"
select select "1"
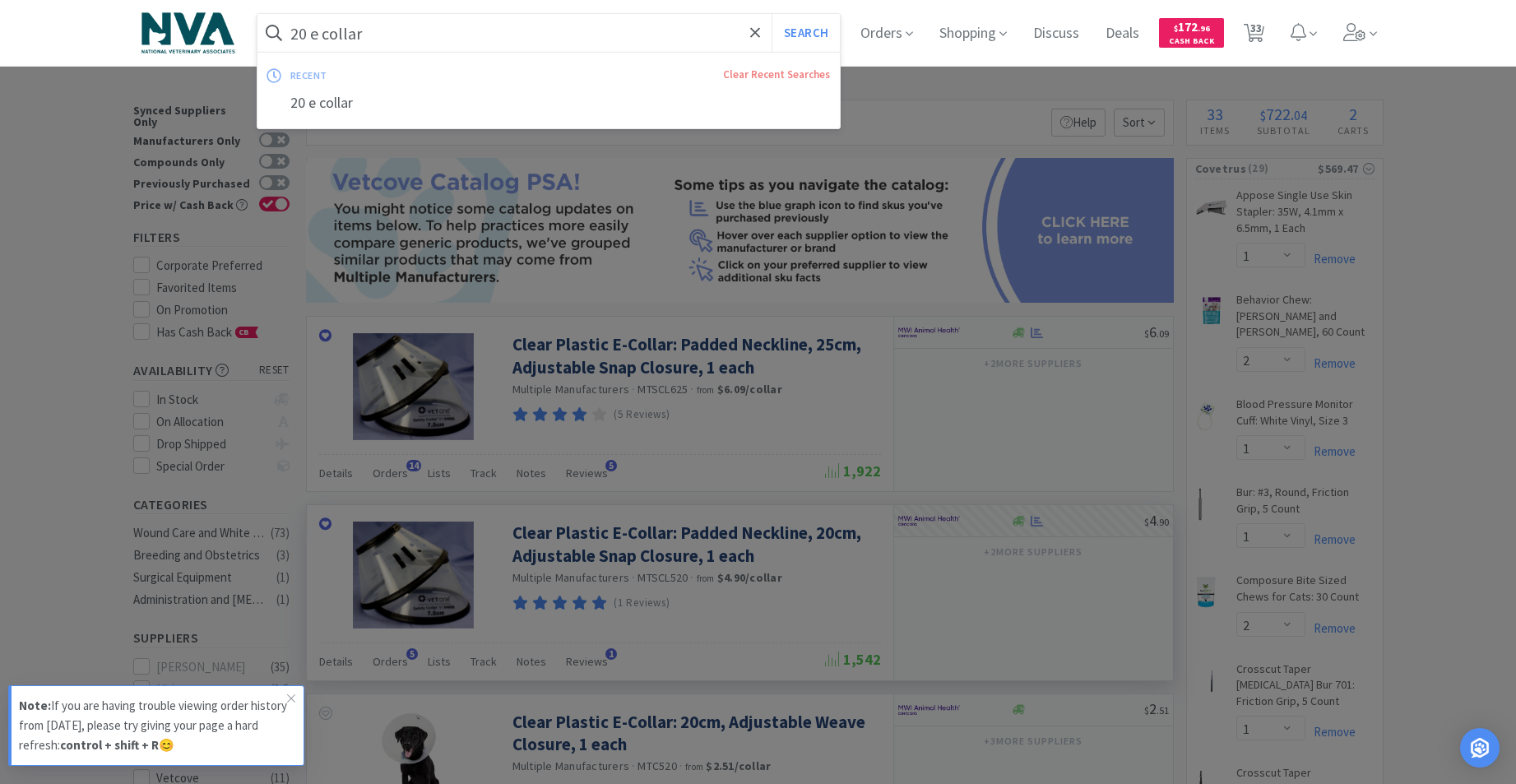
click at [680, 37] on input "20 e collar" at bounding box center [549, 33] width 583 height 38
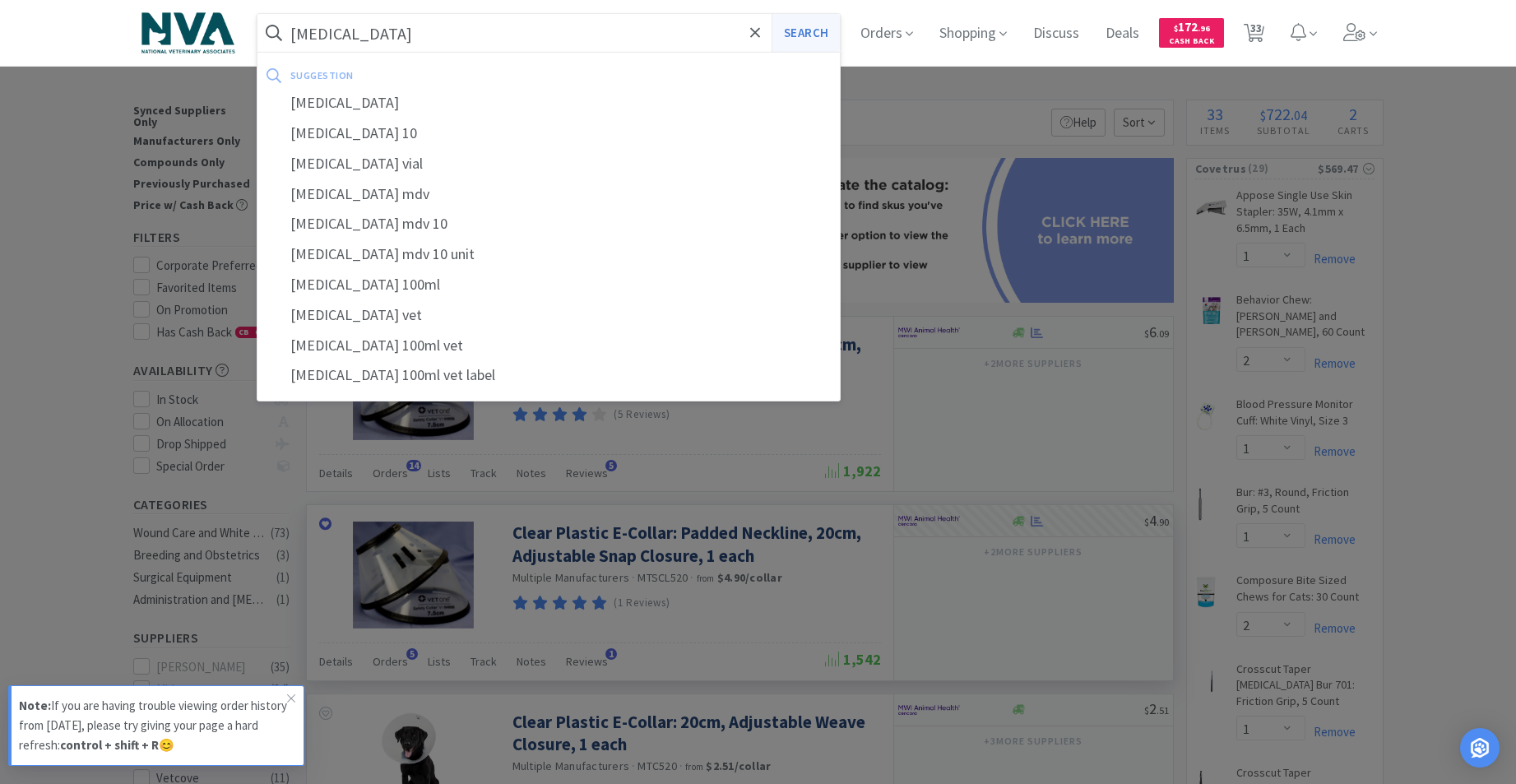
type input "[MEDICAL_DATA]"
click at [826, 41] on button "Search" at bounding box center [805, 33] width 68 height 38
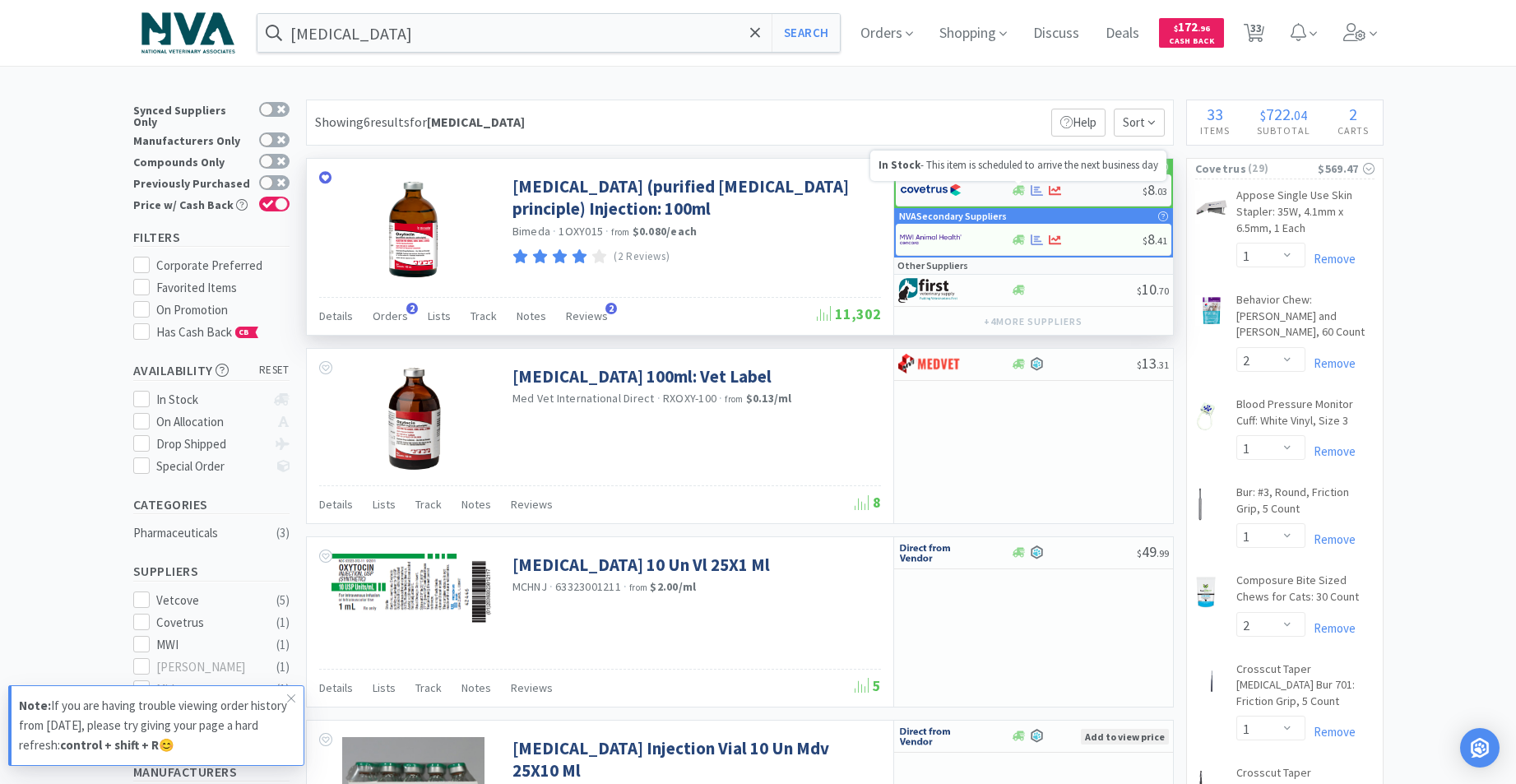
click at [1016, 190] on icon at bounding box center [1019, 190] width 12 height 10
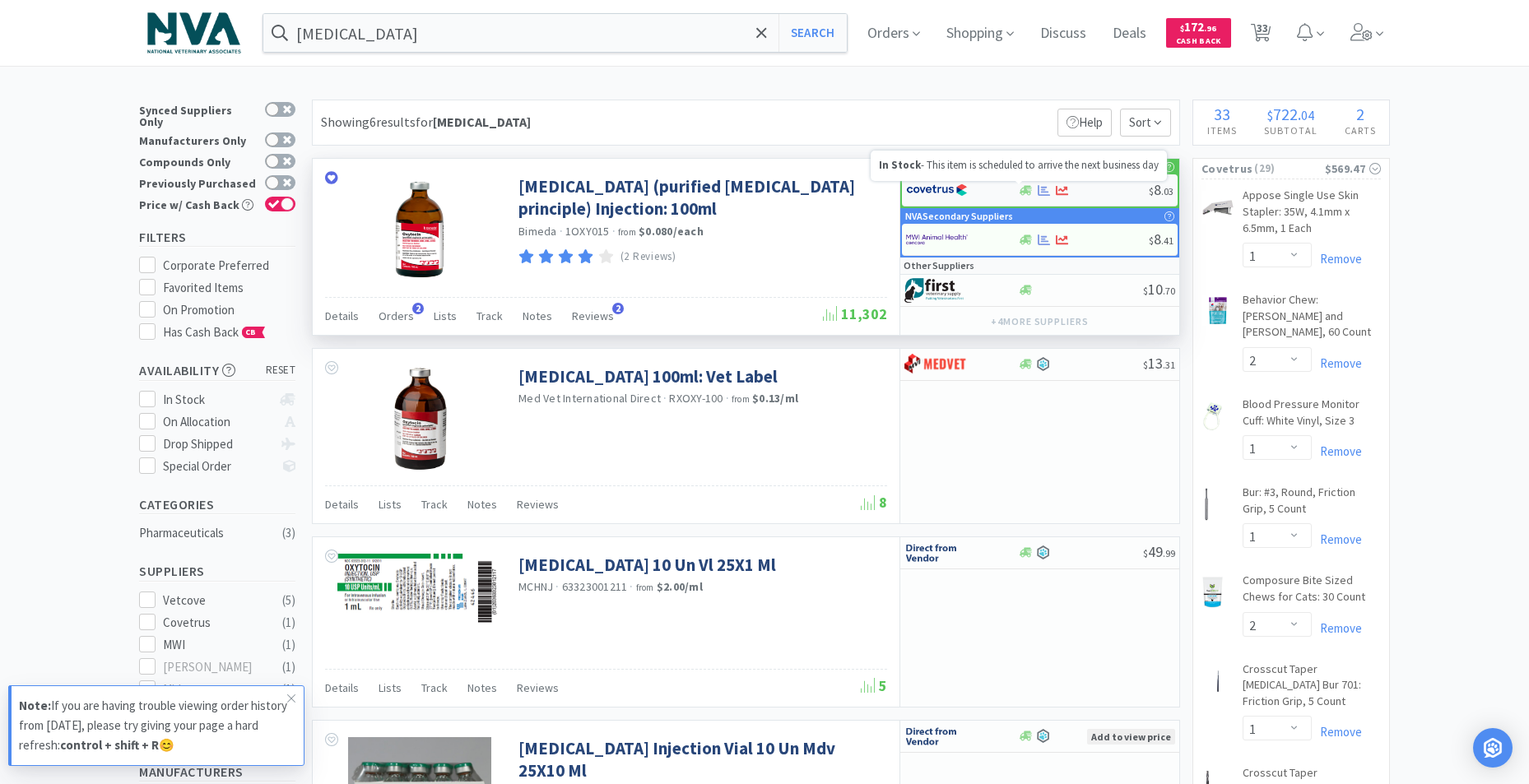
select select "1"
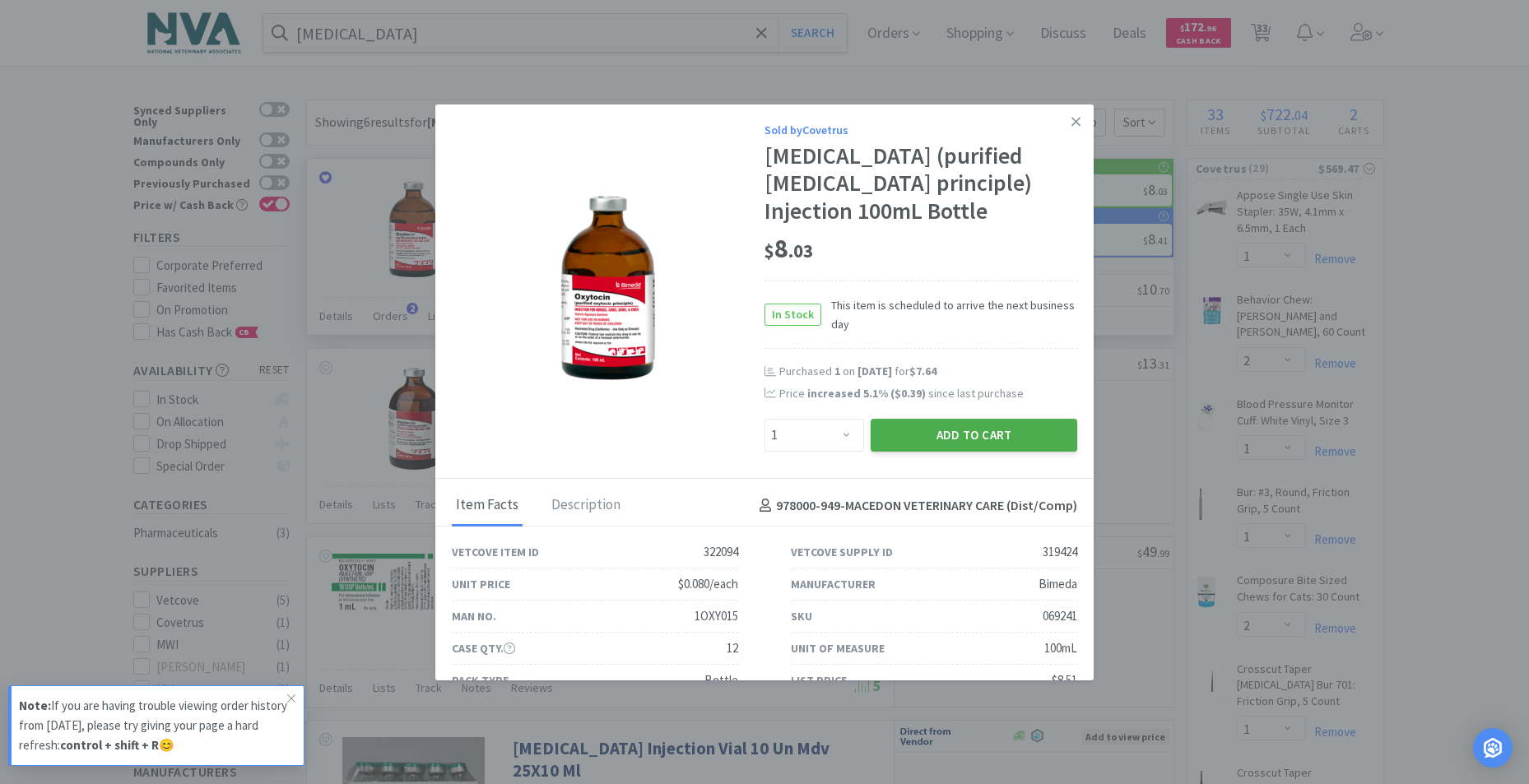
click at [921, 435] on button "Add to Cart" at bounding box center [974, 435] width 206 height 33
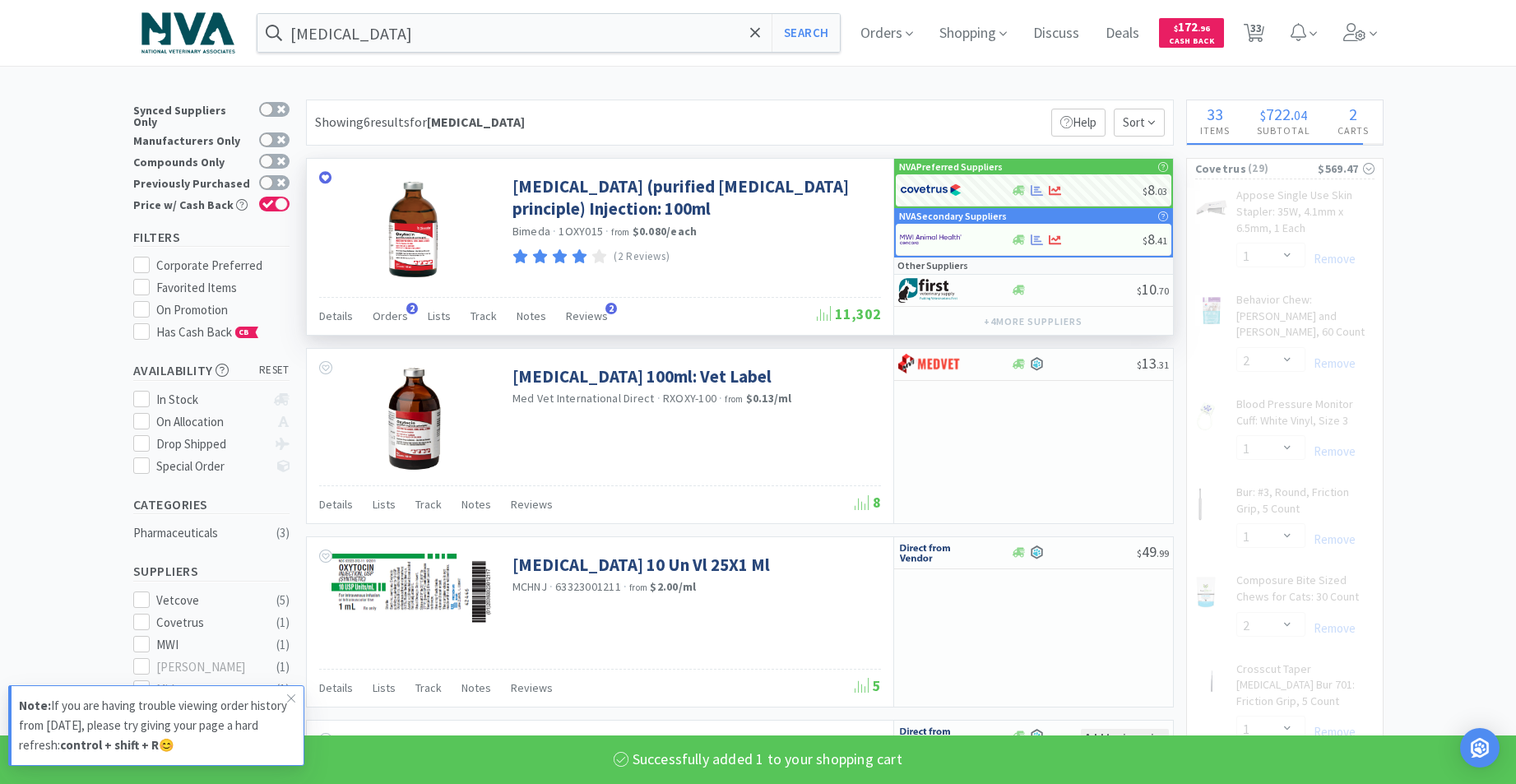
select select "1"
select select "4"
select select "2"
select select "4"
select select "1"
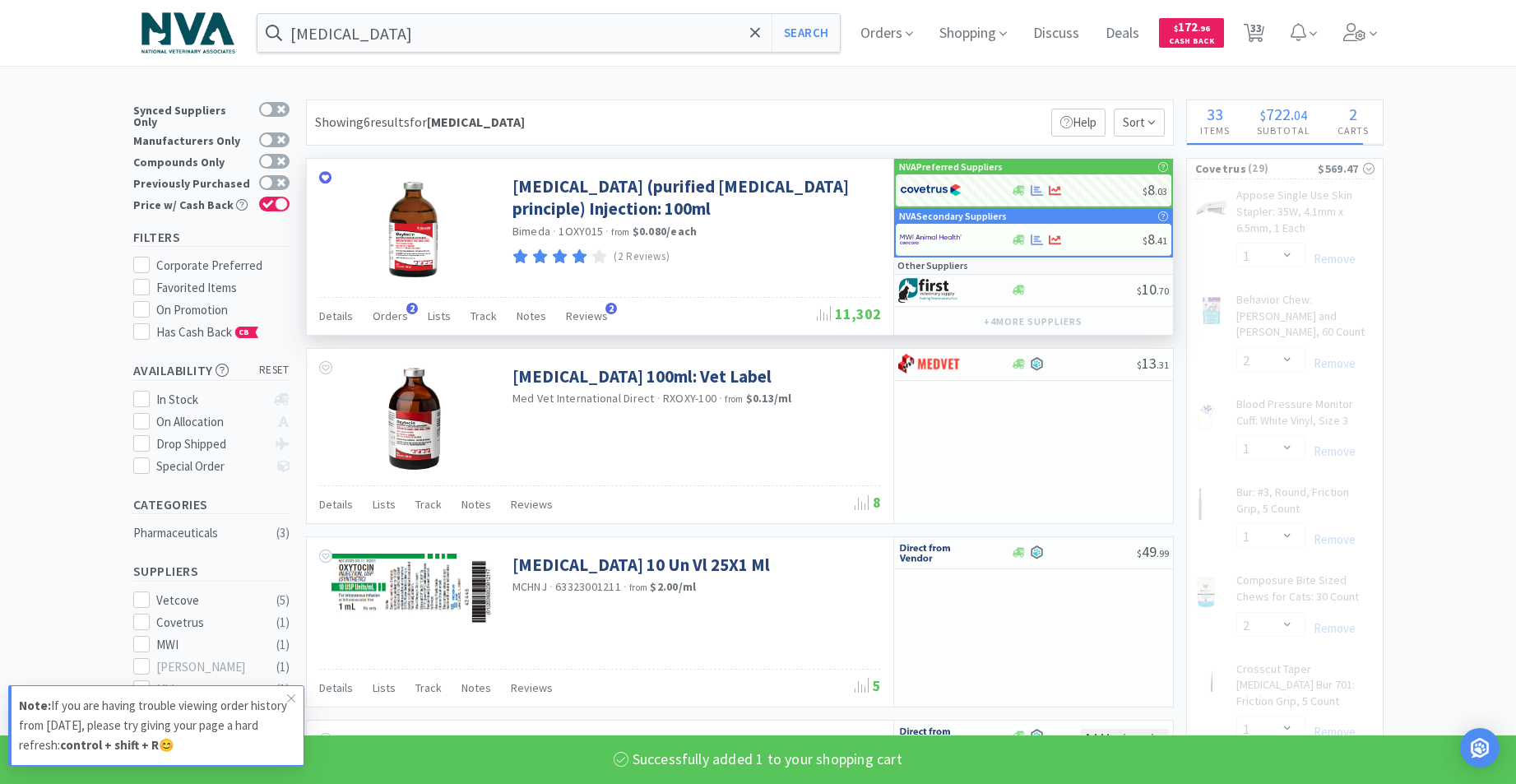
select select "4"
select select "1"
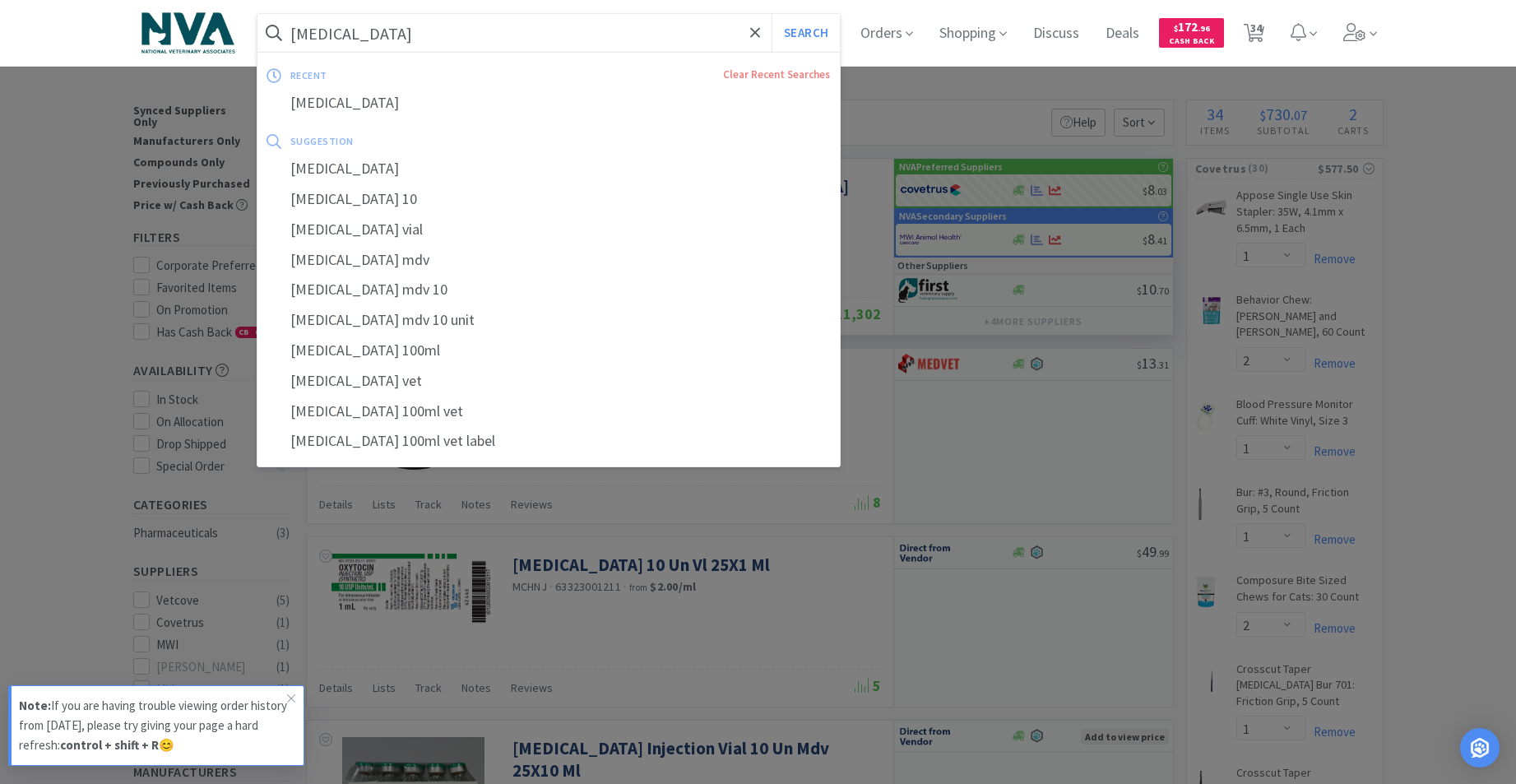
click at [512, 30] on input "[MEDICAL_DATA]" at bounding box center [549, 33] width 583 height 38
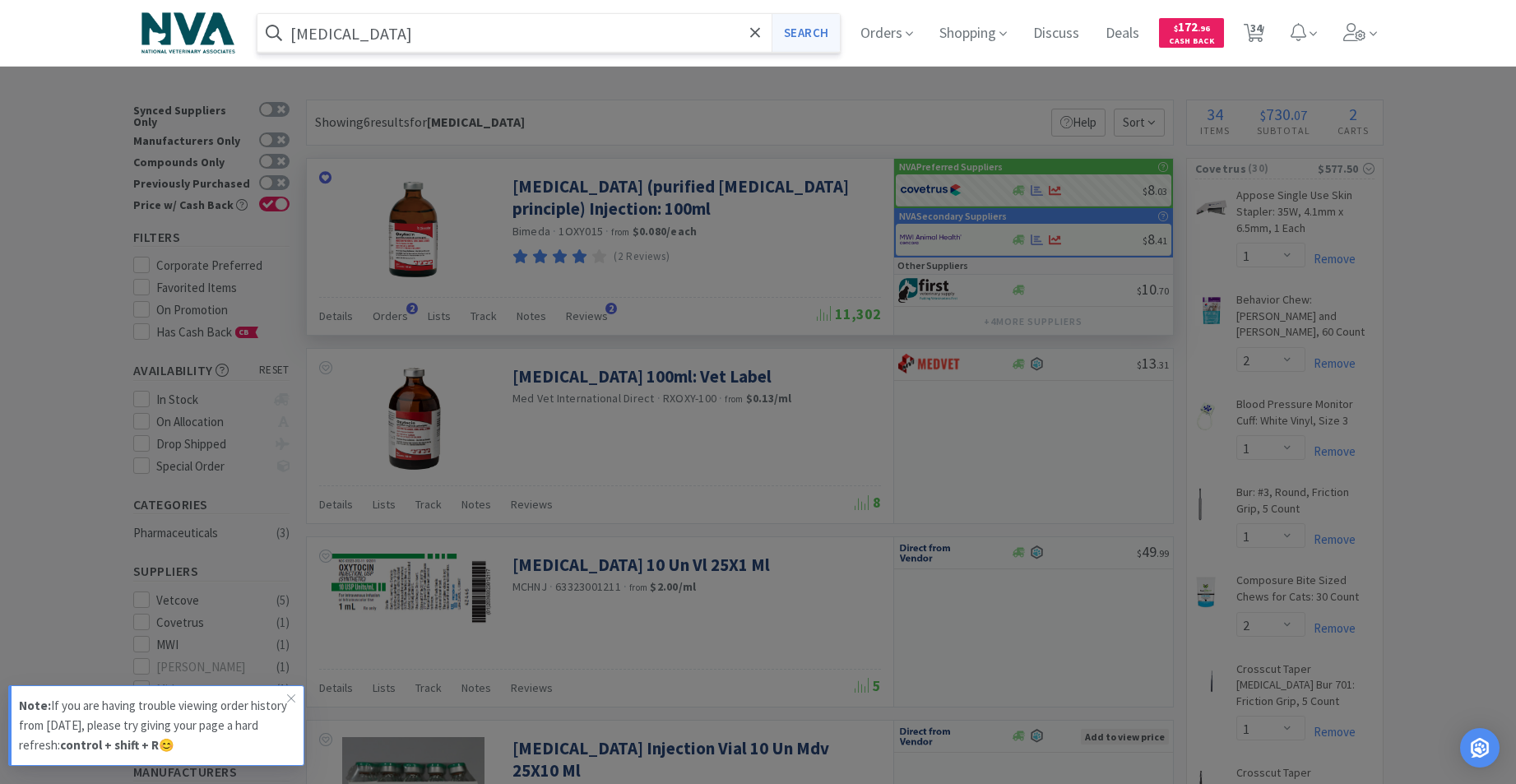
click at [820, 40] on button "Search" at bounding box center [805, 33] width 68 height 38
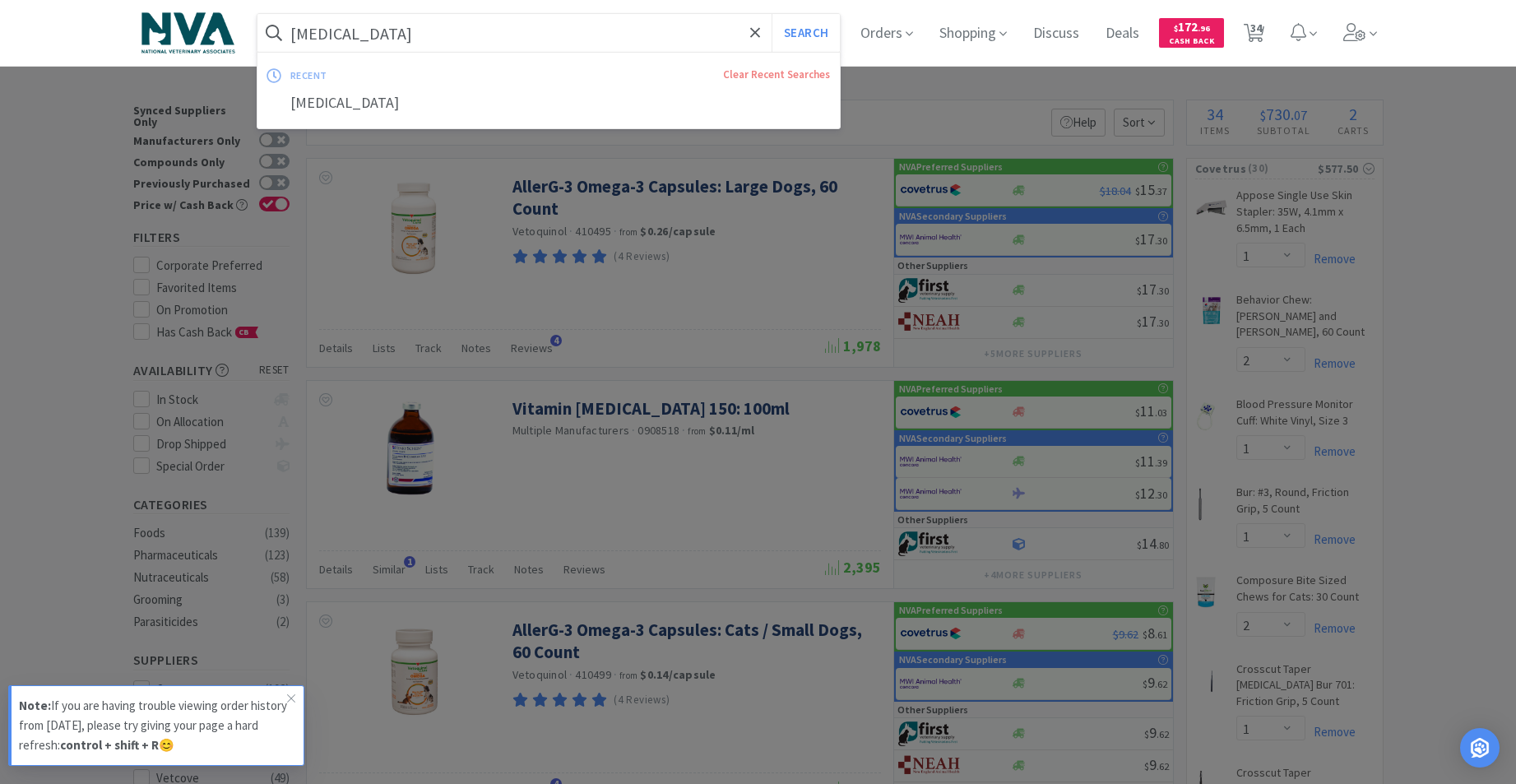
click at [534, 33] on input "[MEDICAL_DATA]" at bounding box center [549, 33] width 583 height 38
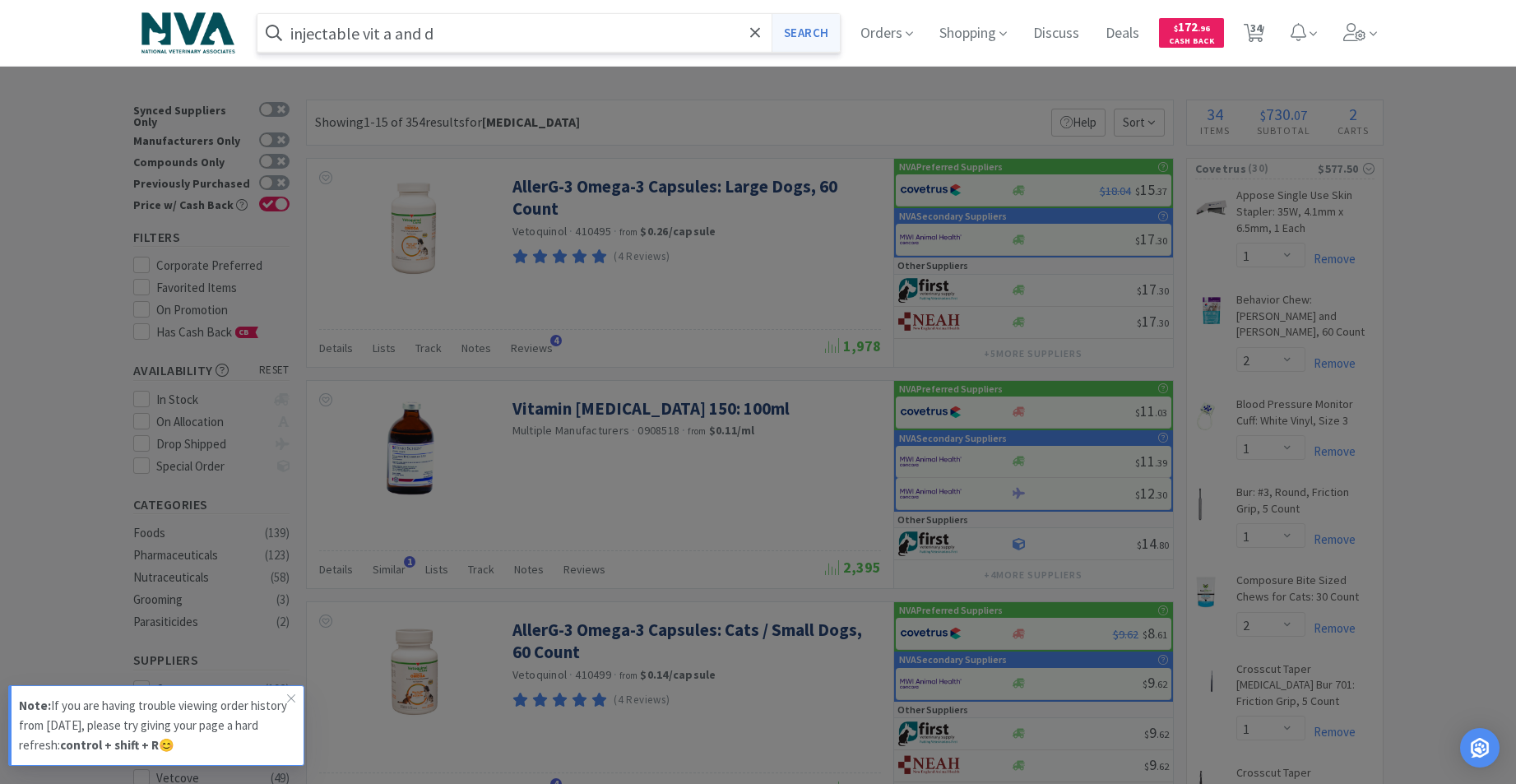
click at [821, 33] on button "Search" at bounding box center [805, 33] width 68 height 38
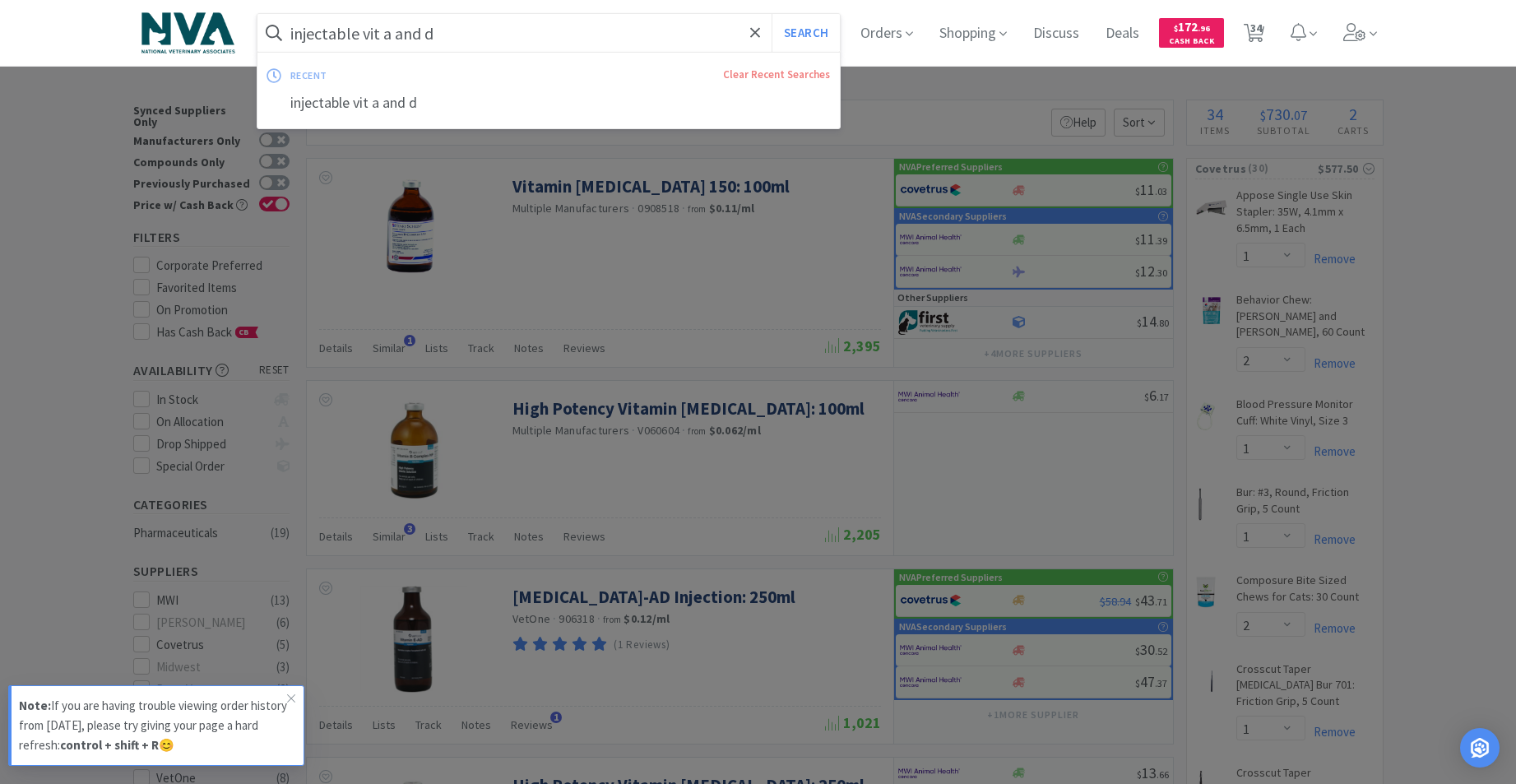
click at [567, 47] on input "injectable vit a and d" at bounding box center [549, 33] width 583 height 38
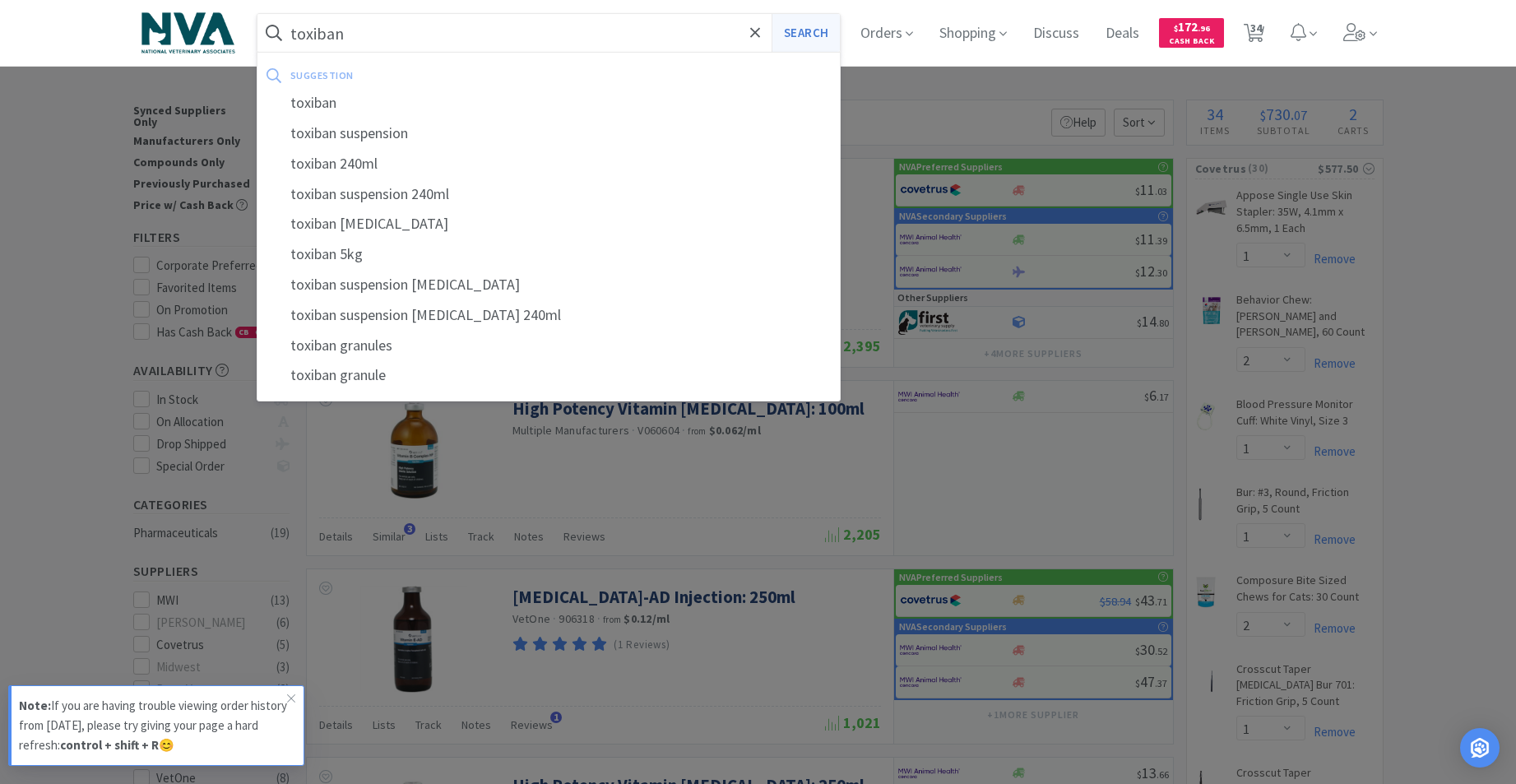
click at [820, 36] on button "Search" at bounding box center [805, 33] width 68 height 38
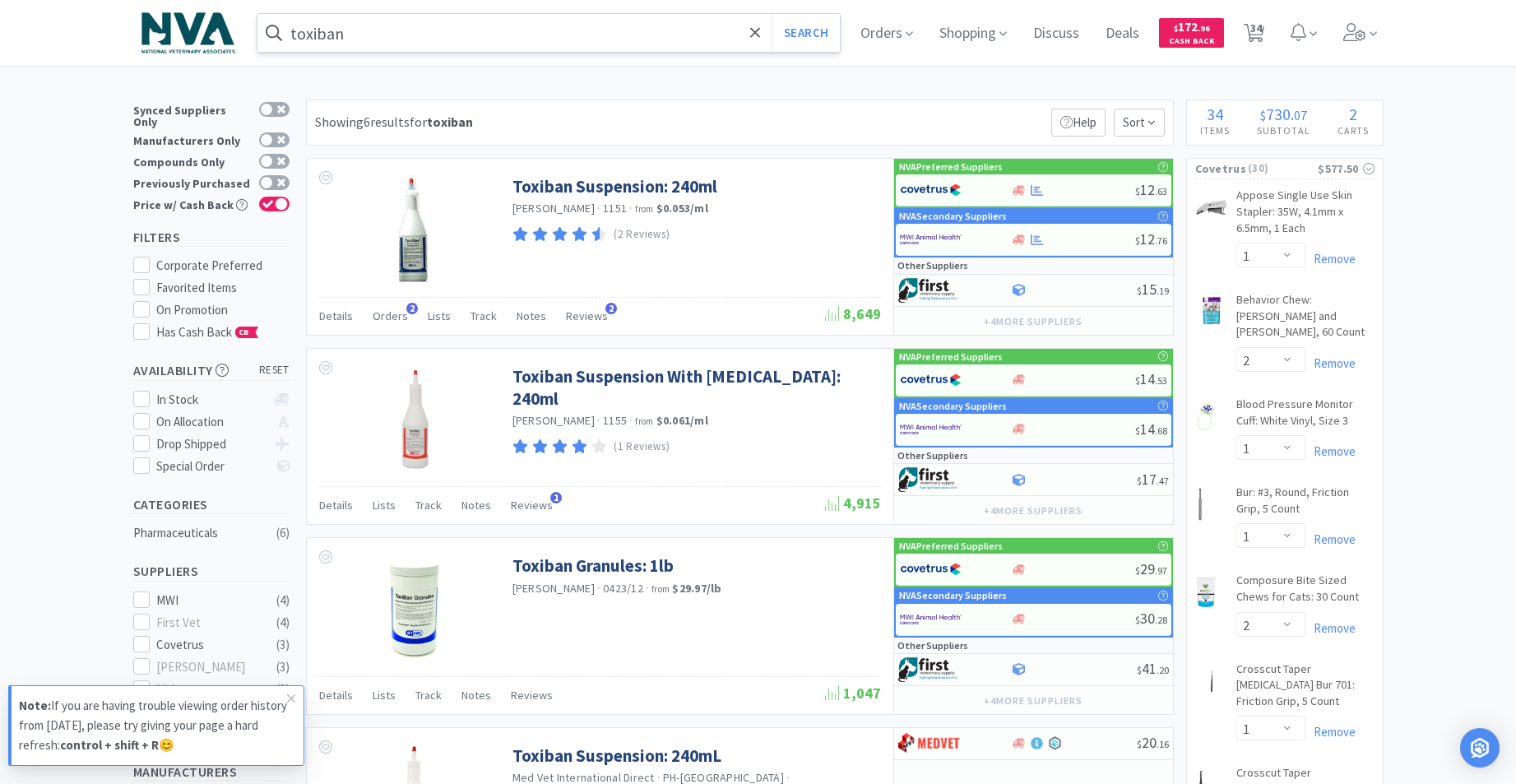
click at [459, 30] on input "toxiban" at bounding box center [549, 33] width 583 height 38
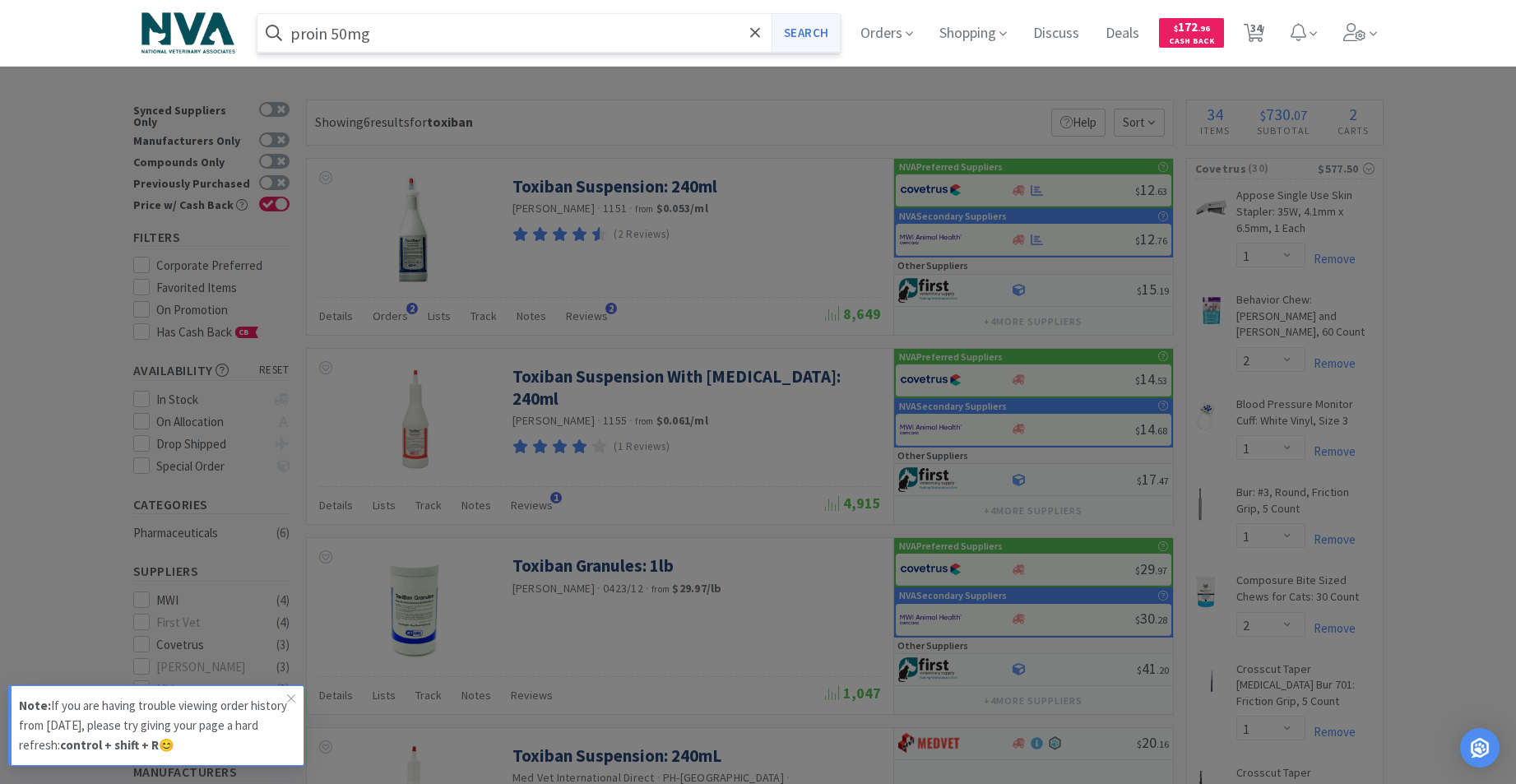
type input "proin 50mg"
click at [833, 39] on button "Search" at bounding box center [805, 33] width 68 height 38
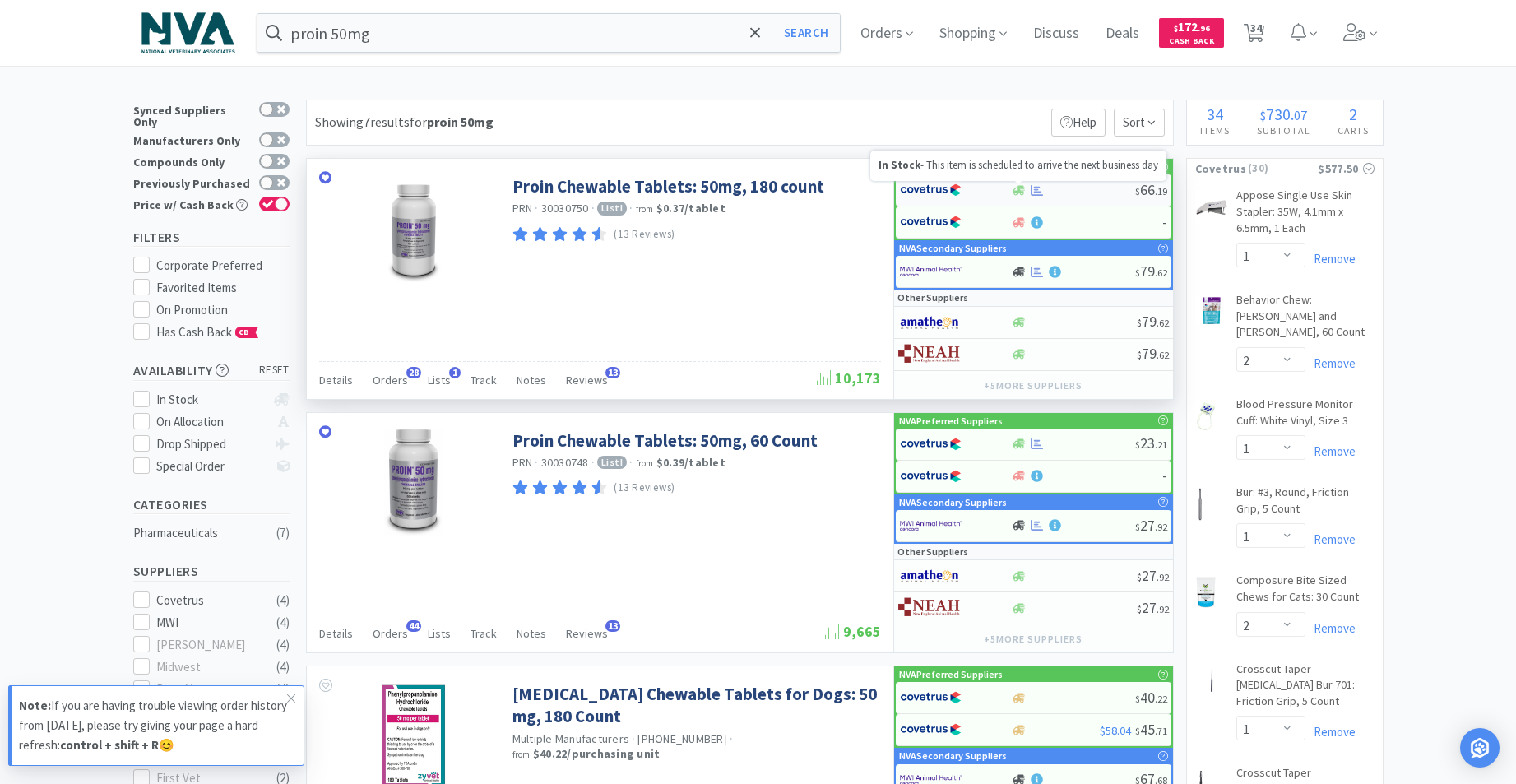
click at [1019, 187] on icon at bounding box center [1019, 190] width 12 height 10
select select "1"
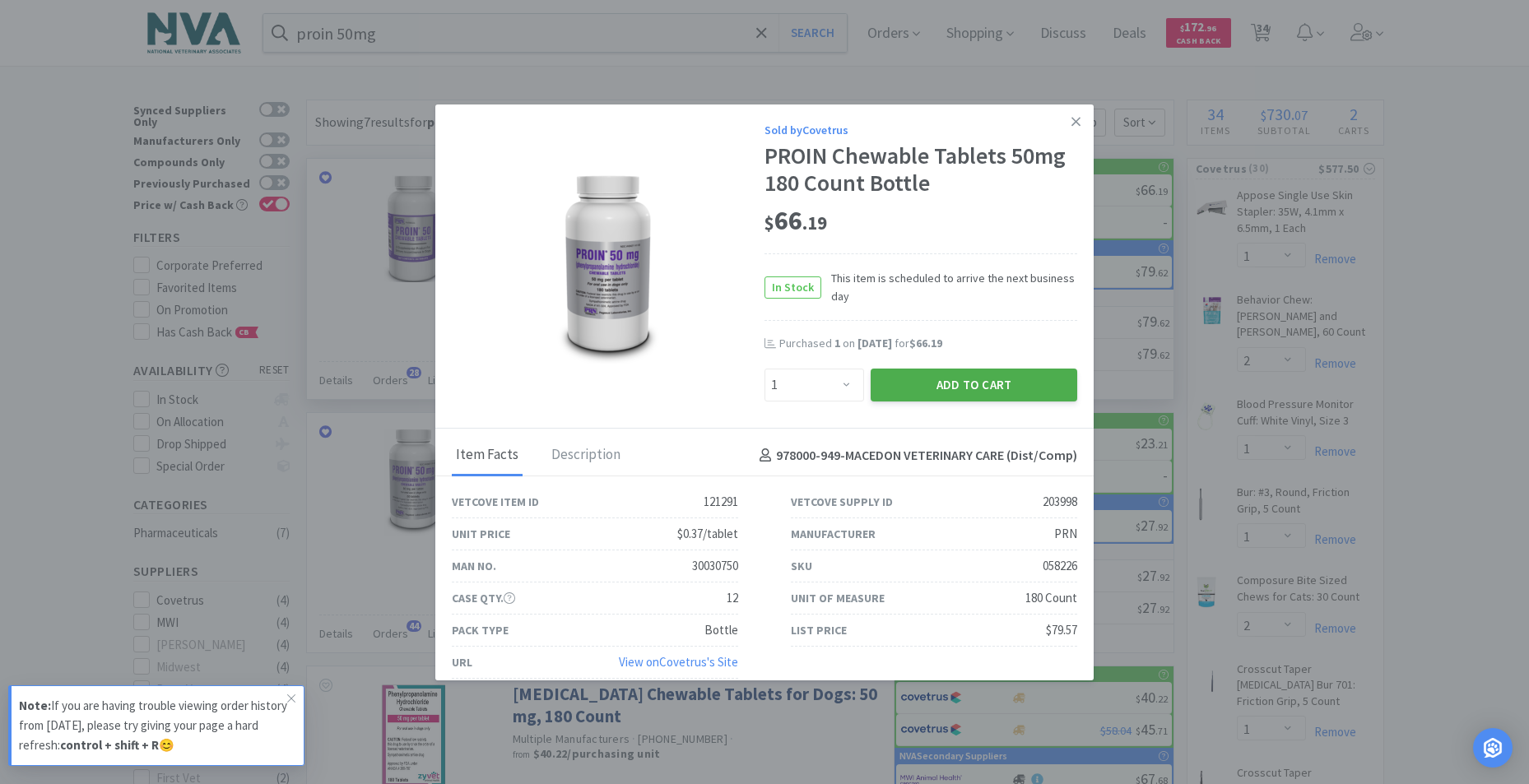
click at [978, 380] on button "Add to Cart" at bounding box center [974, 385] width 206 height 33
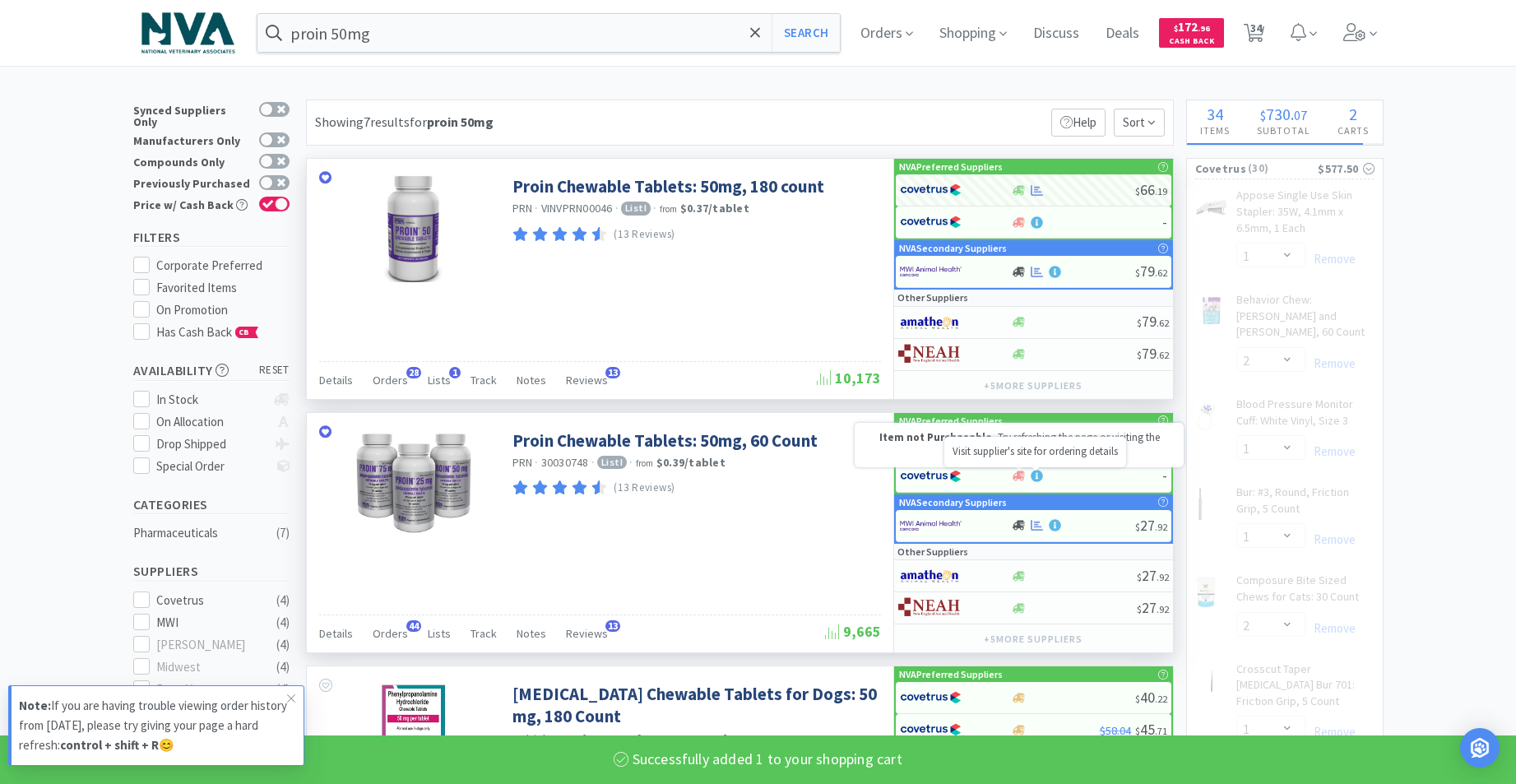
select select "1"
select select "2"
select select "4"
select select "1"
select select "4"
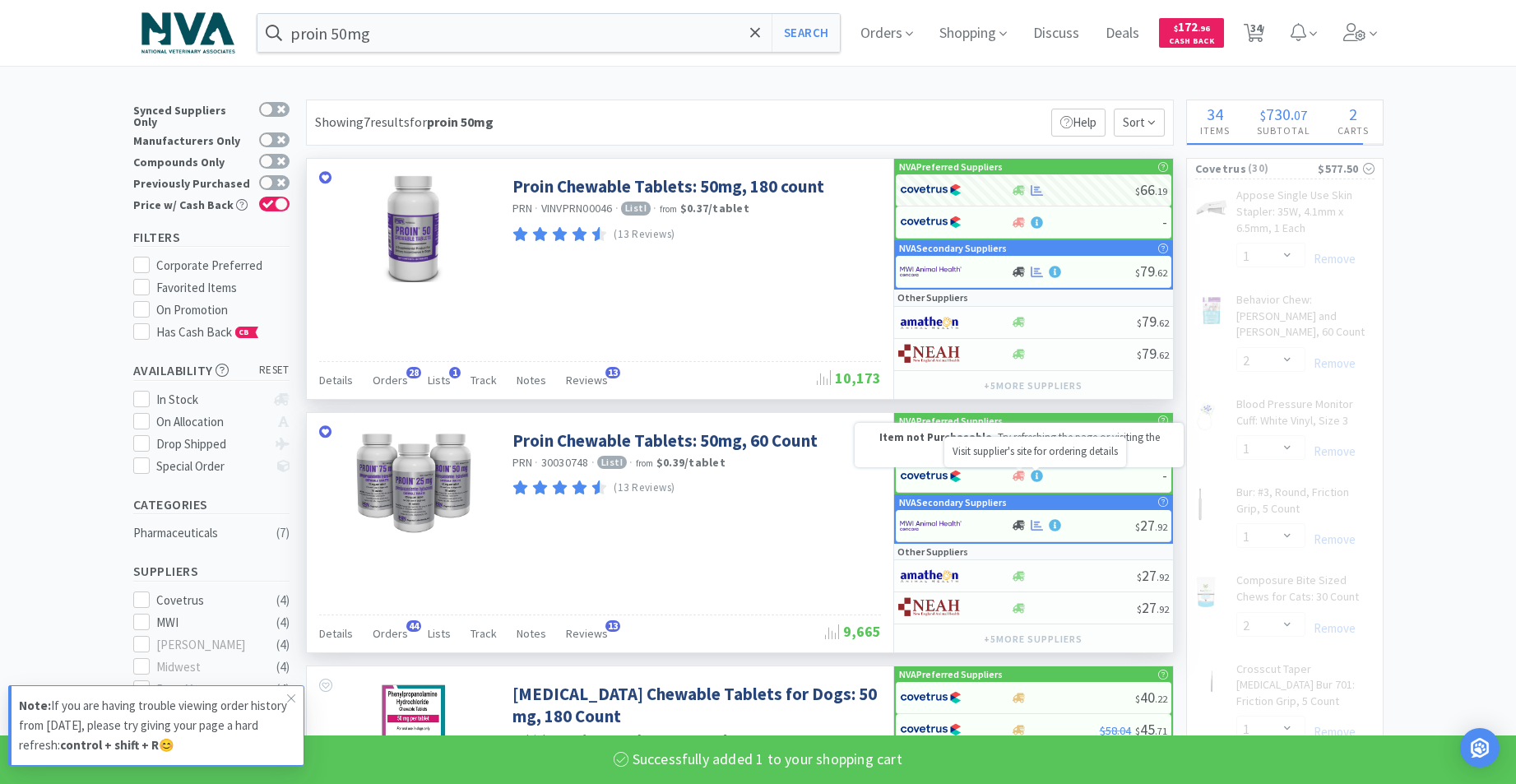
select select "1"
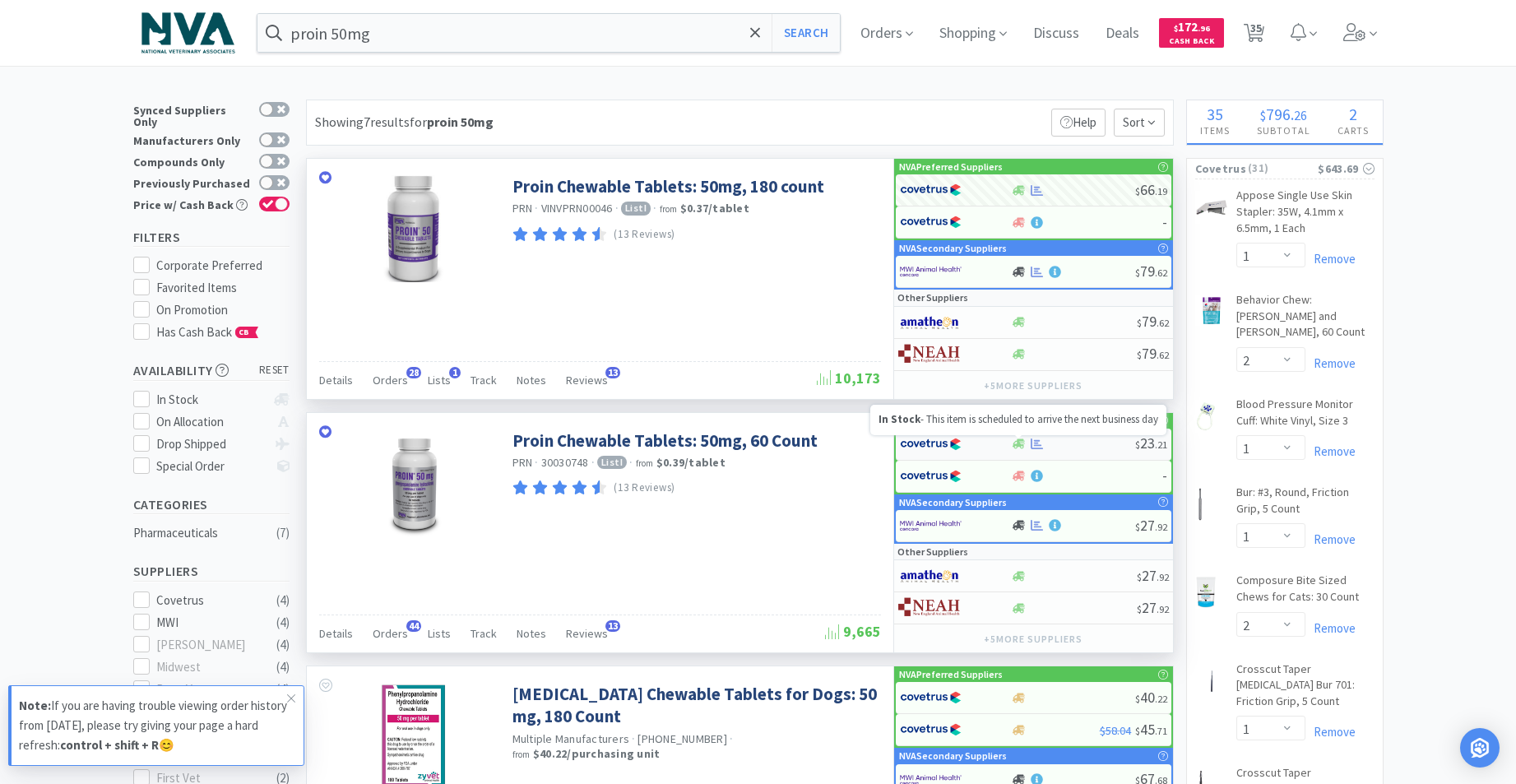
click at [1019, 442] on icon at bounding box center [1019, 444] width 12 height 12
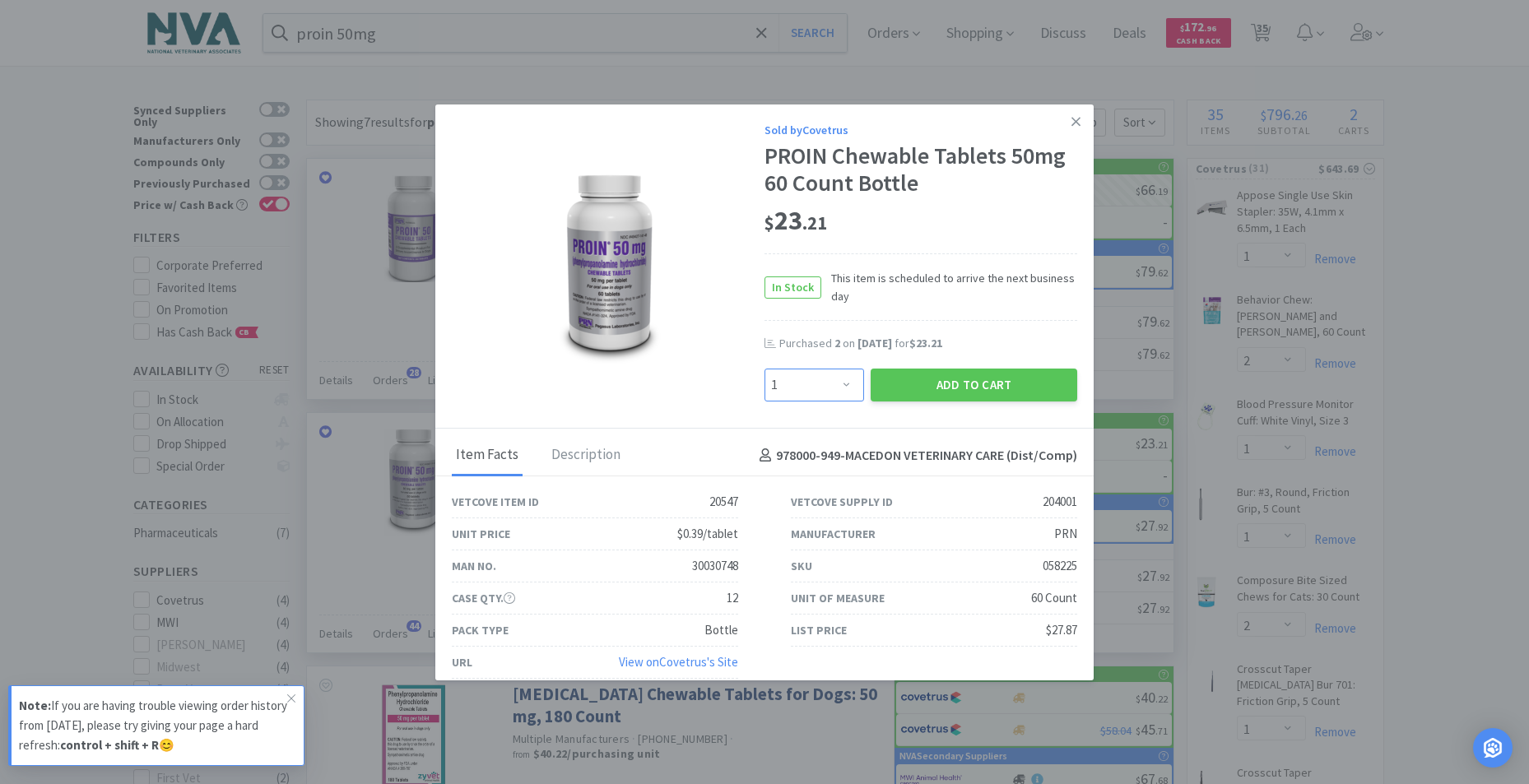
click at [841, 384] on select "Enter Quantity 1 2 3 4 5 6 7 8 9 10 11 12 13 14 15 16 17 18 19 20 Enter Quantity" at bounding box center [813, 385] width 100 height 33
select select "2"
click at [764, 369] on select "Enter Quantity 1 2 3 4 5 6 7 8 9 10 11 12 13 14 15 16 17 18 19 20 Enter Quantity" at bounding box center [813, 385] width 100 height 33
click at [913, 389] on button "Add to Cart" at bounding box center [974, 385] width 206 height 33
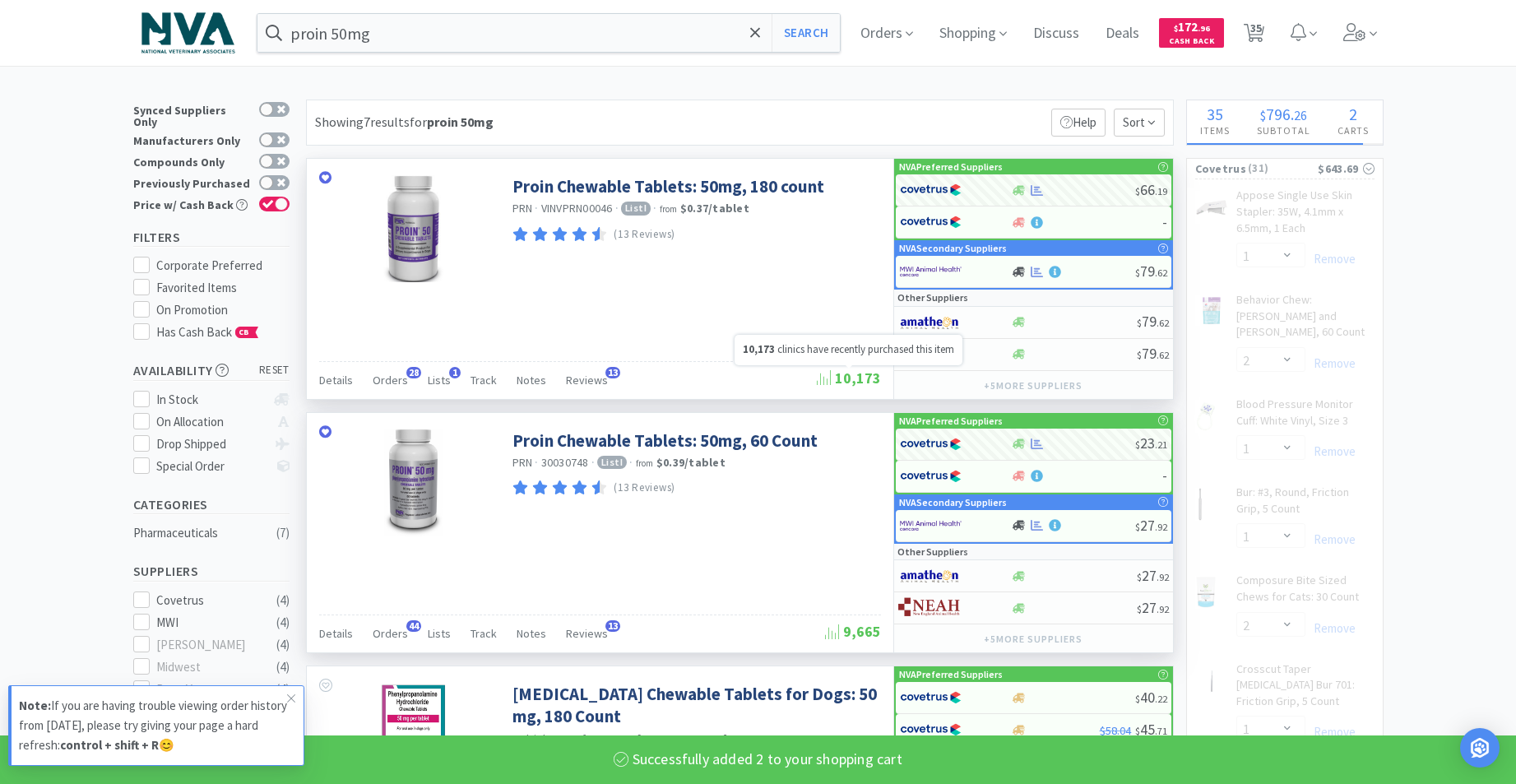
select select "2"
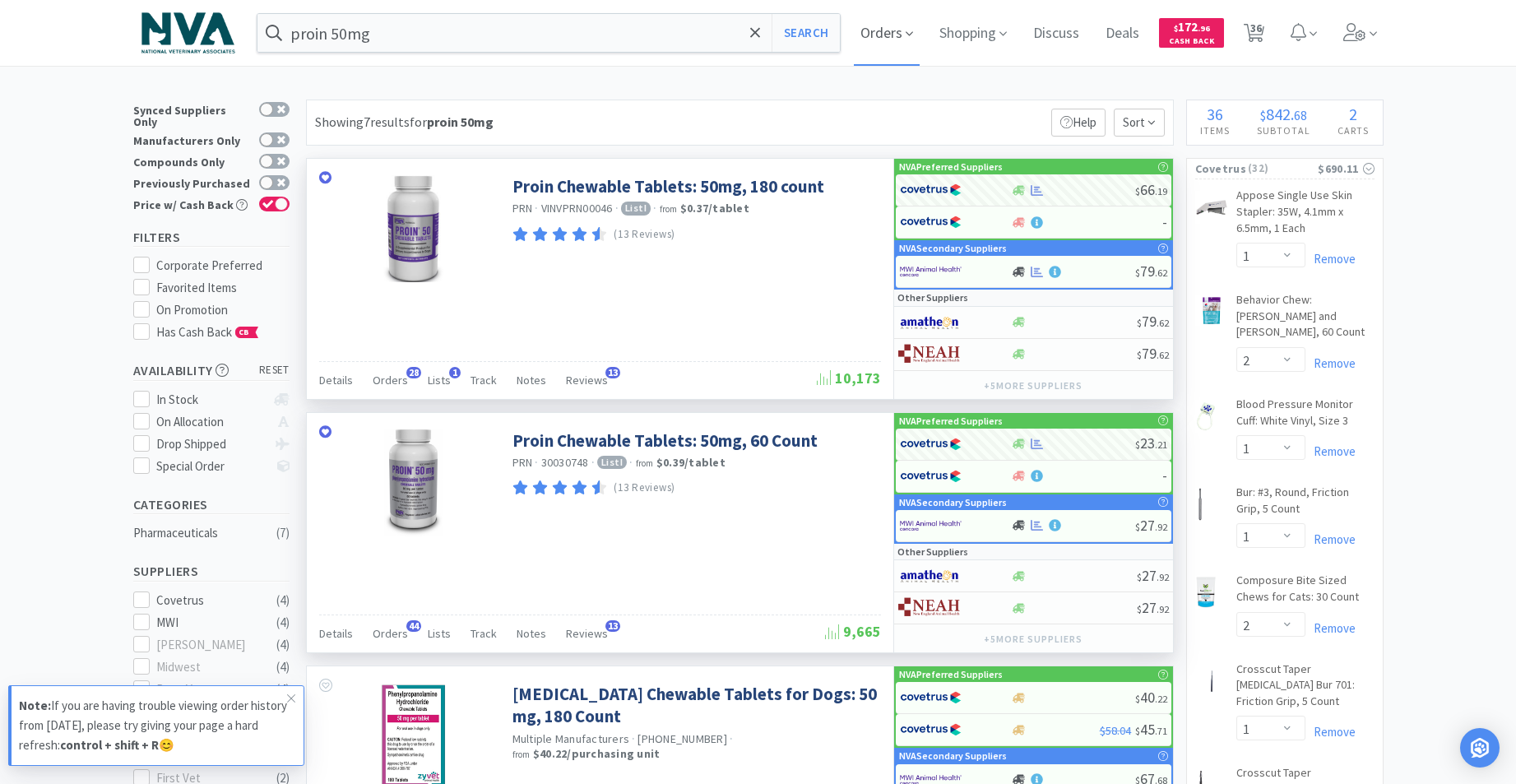
click at [899, 31] on span "Orders" at bounding box center [886, 33] width 66 height 66
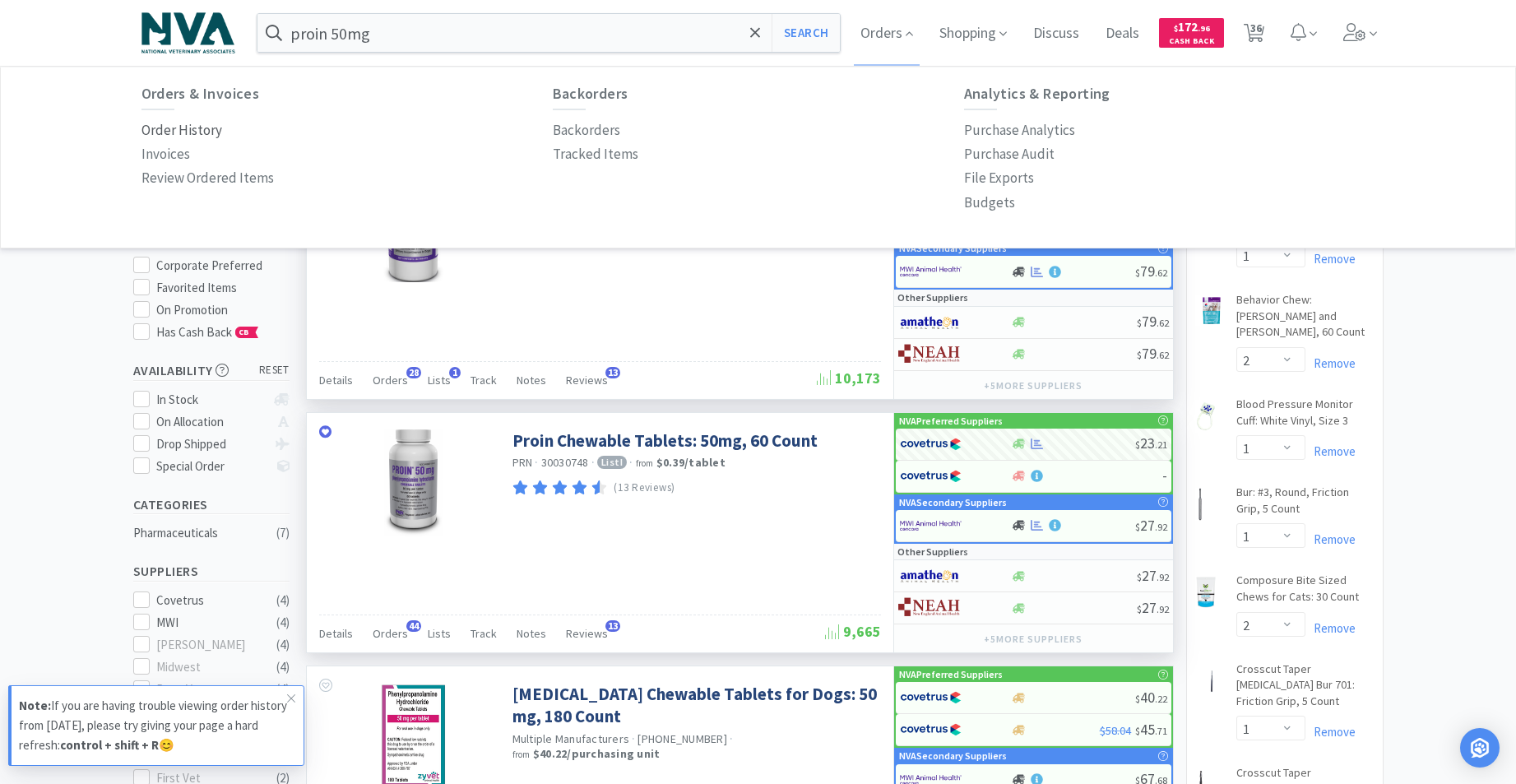
click at [176, 137] on p "Order History" at bounding box center [181, 130] width 80 height 22
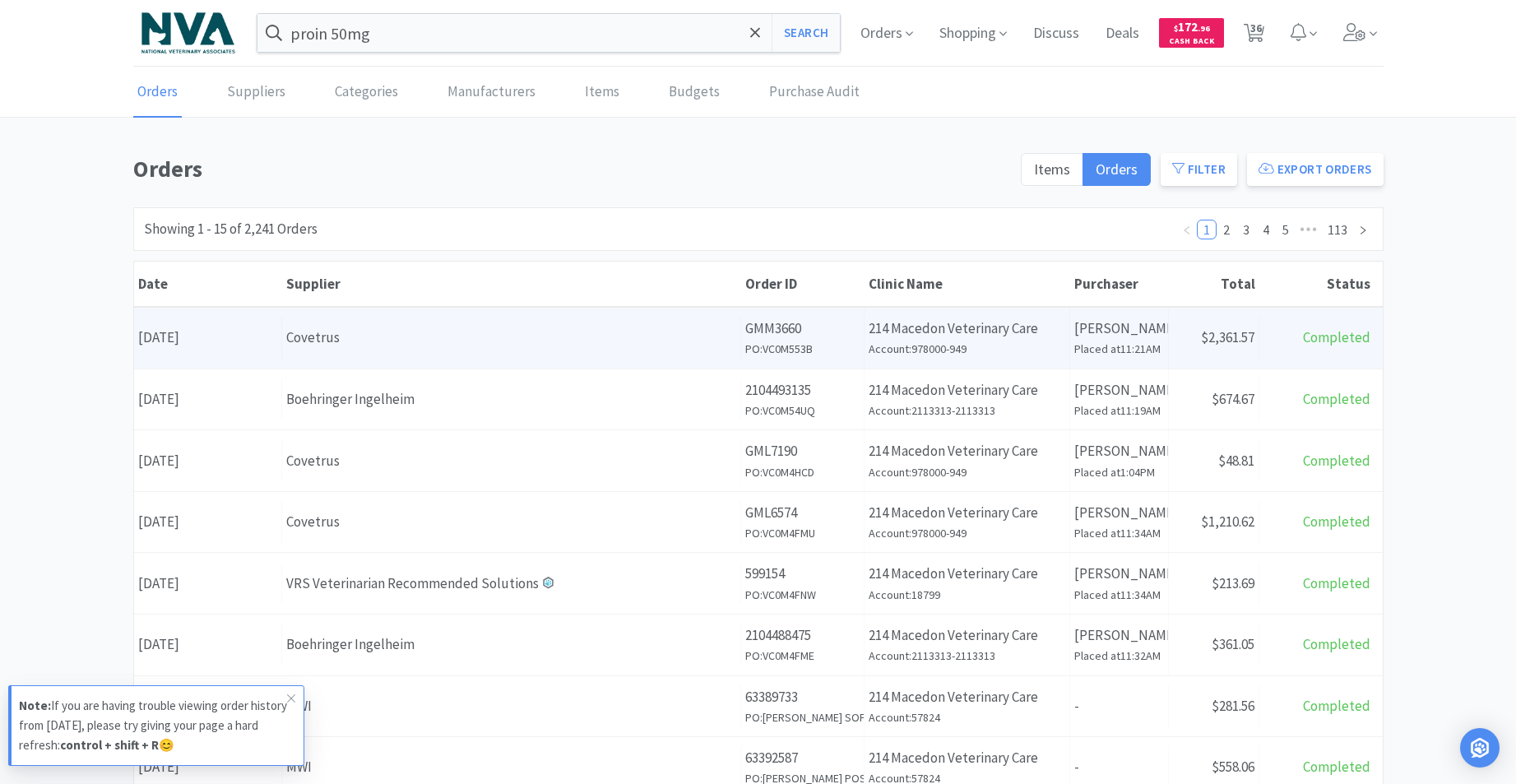
click at [302, 343] on div "Covetrus" at bounding box center [512, 337] width 450 height 22
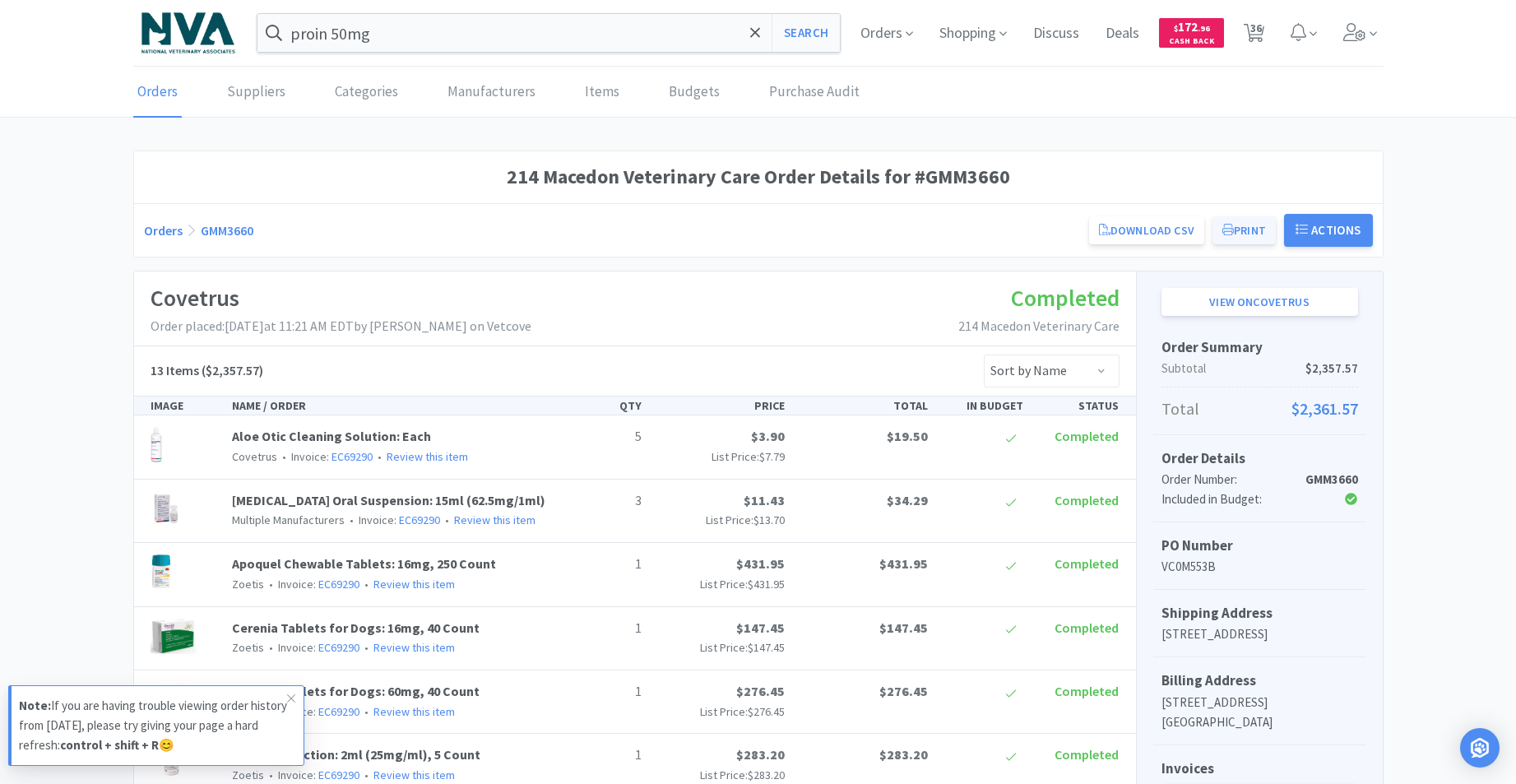
click at [1237, 238] on button "Print" at bounding box center [1244, 230] width 63 height 28
click at [880, 34] on span "Orders" at bounding box center [886, 33] width 66 height 66
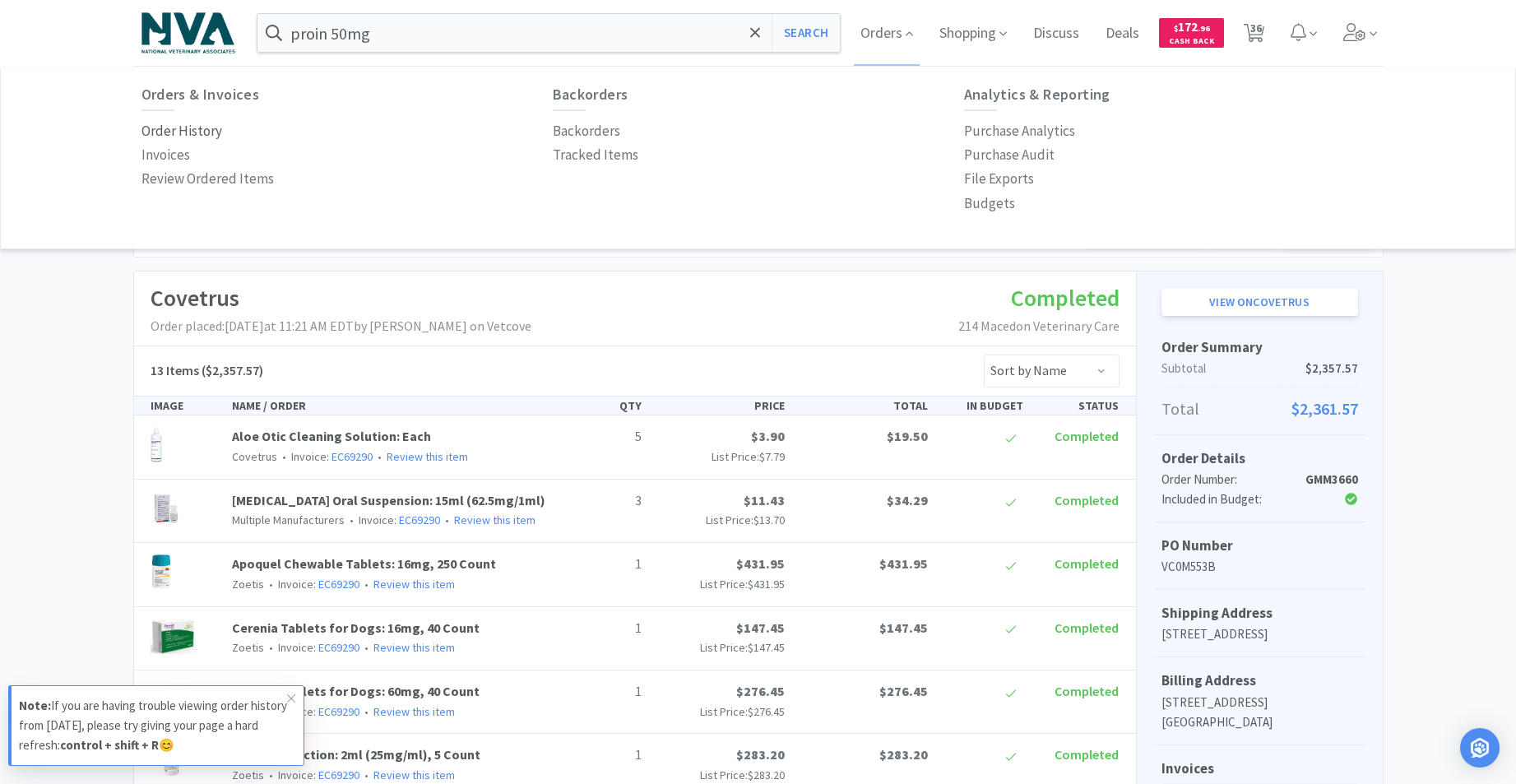
click at [198, 128] on p "Order History" at bounding box center [181, 131] width 80 height 22
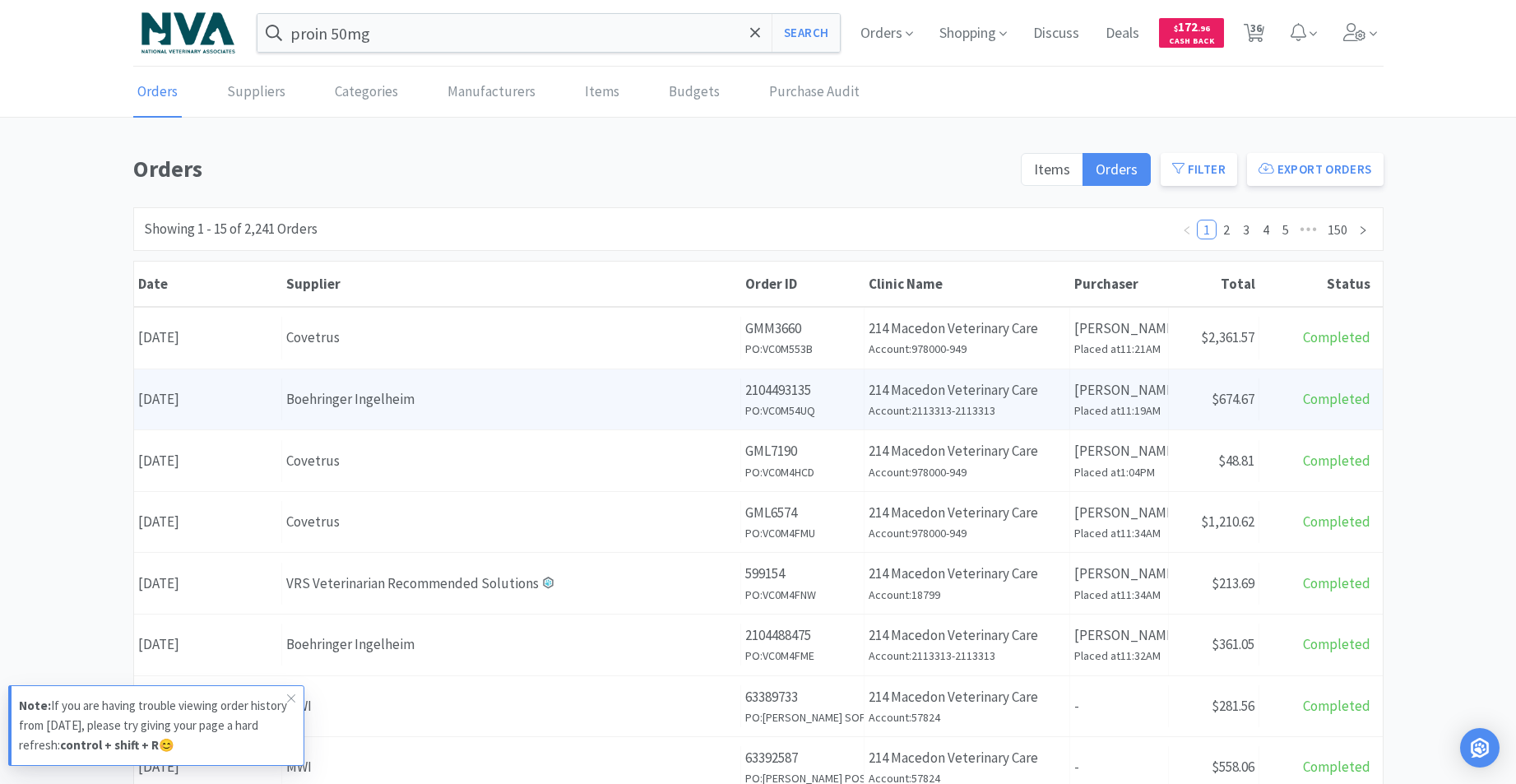
click at [340, 399] on div "Boehringer Ingelheim" at bounding box center [512, 399] width 450 height 22
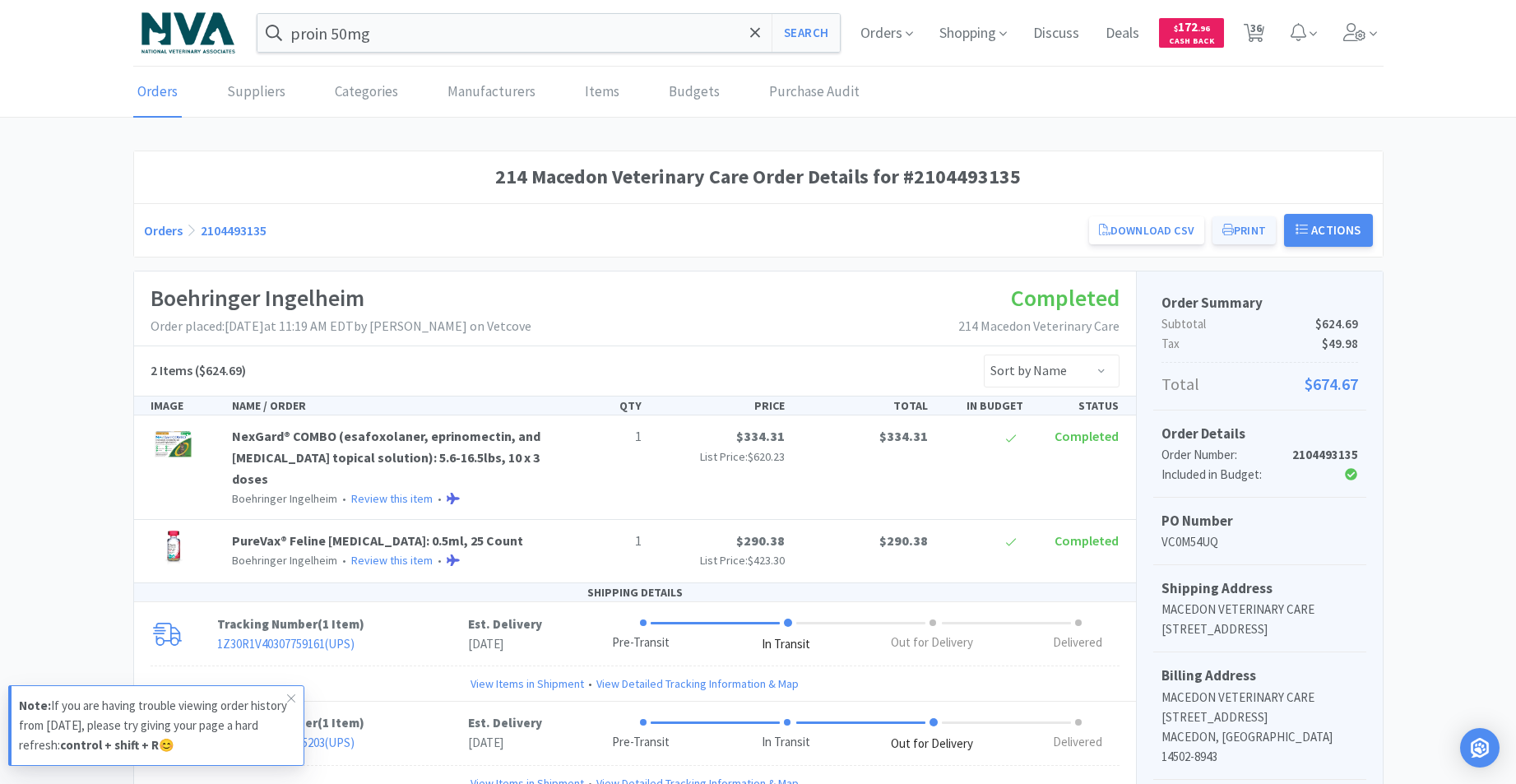
click at [1248, 235] on button "Print" at bounding box center [1244, 230] width 63 height 28
click at [1243, 235] on button "Print" at bounding box center [1244, 230] width 63 height 28
click at [1257, 40] on span "36" at bounding box center [1255, 27] width 11 height 66
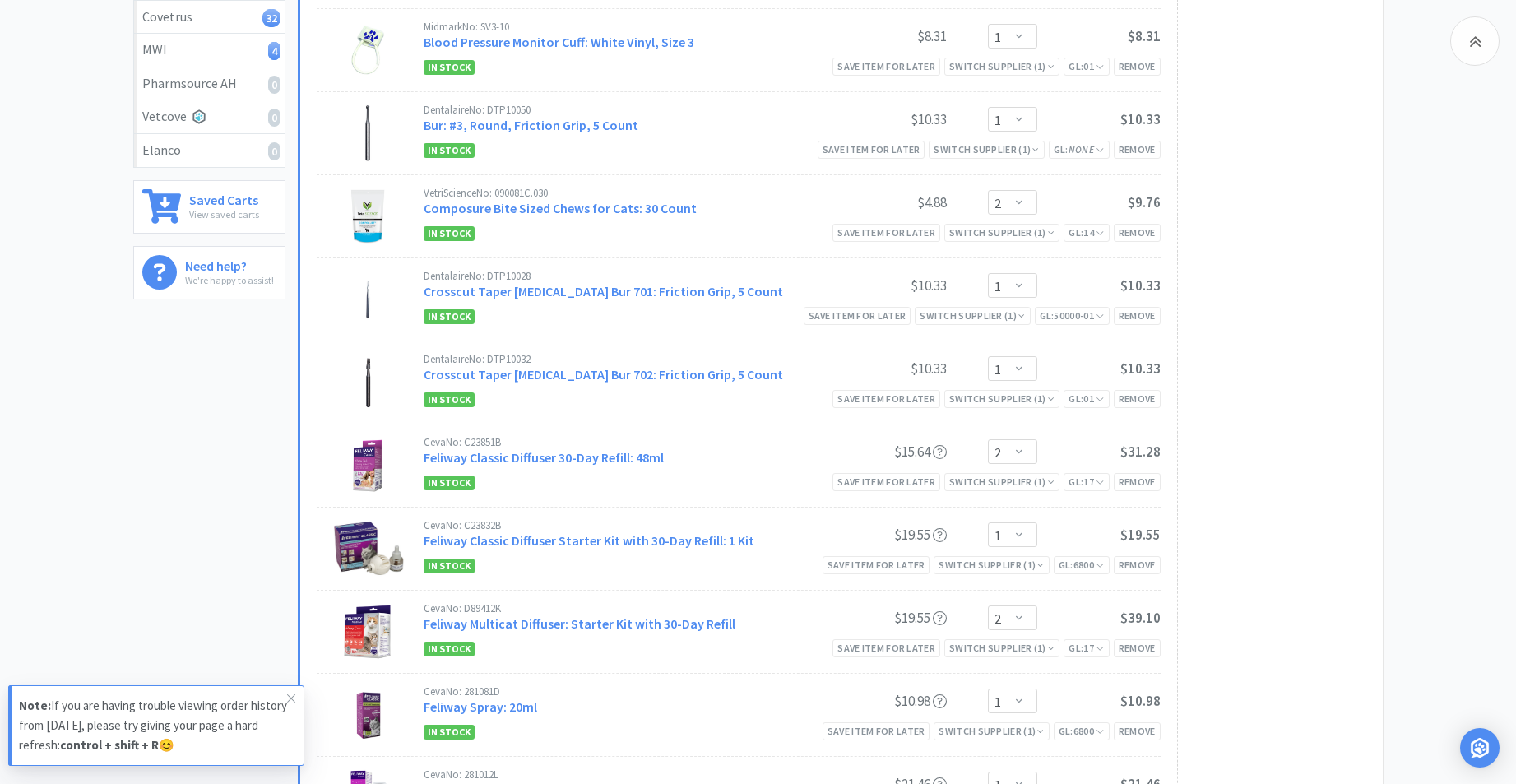
scroll to position [424, 0]
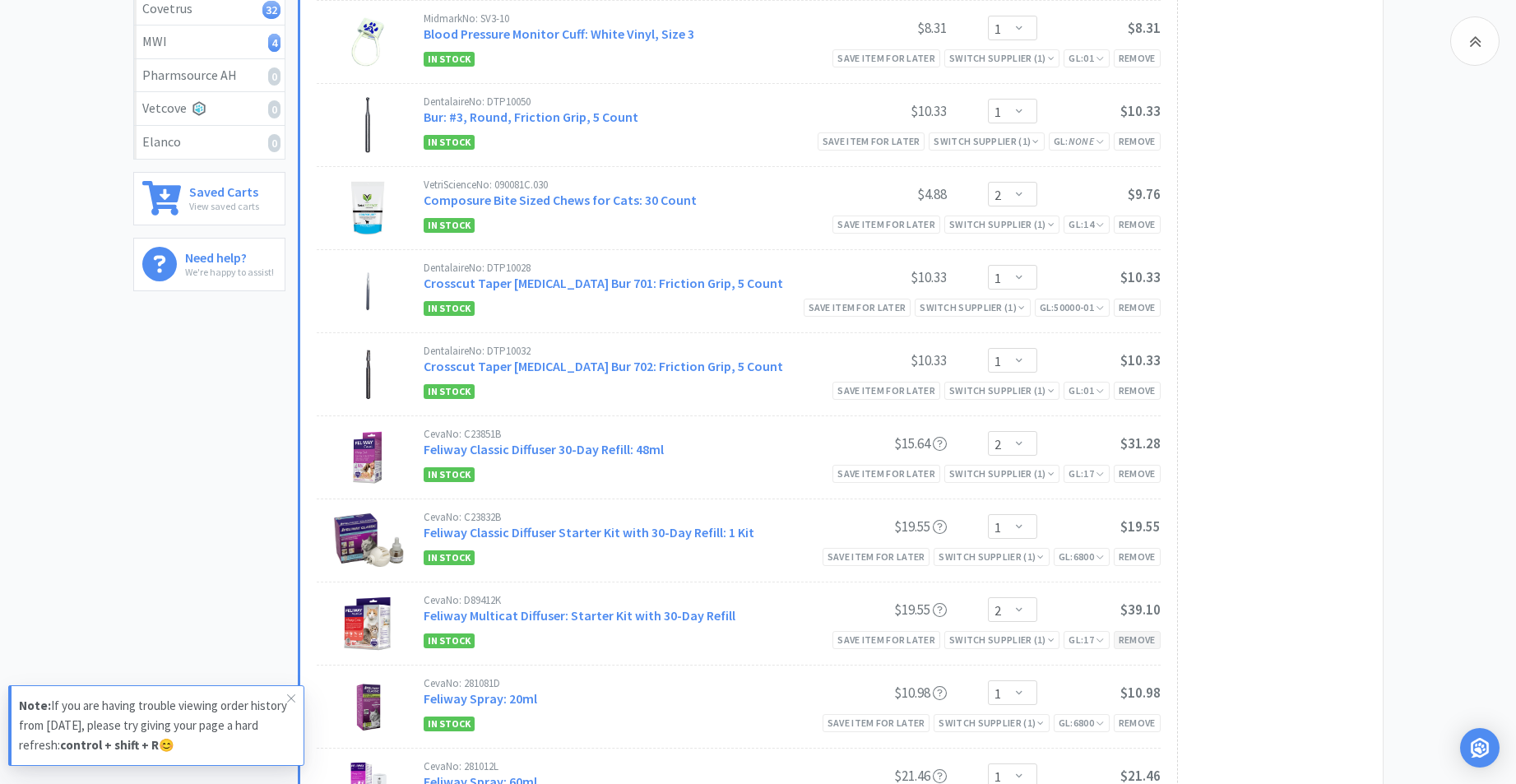
click at [1135, 646] on div "Remove" at bounding box center [1137, 639] width 47 height 18
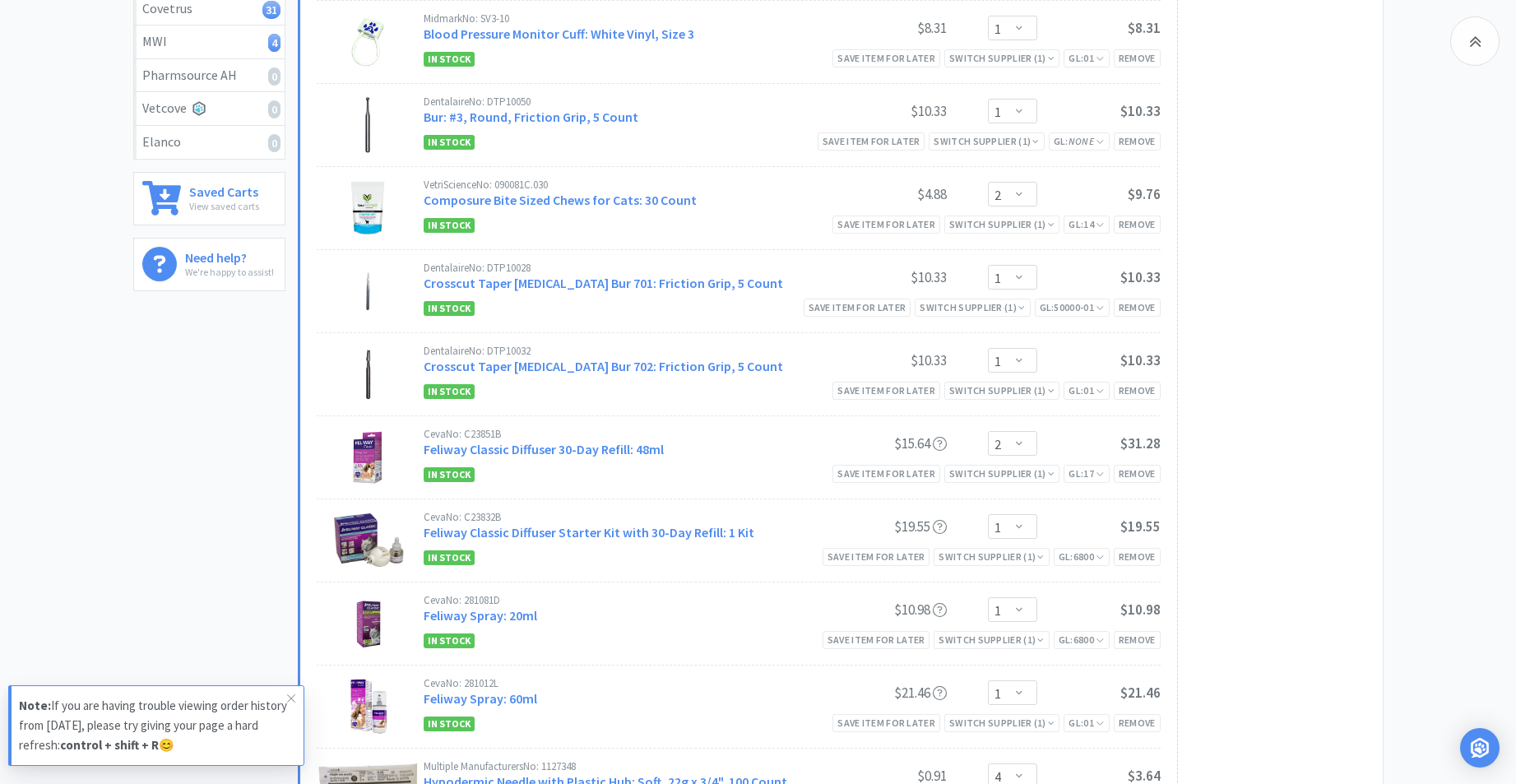
scroll to position [0, 0]
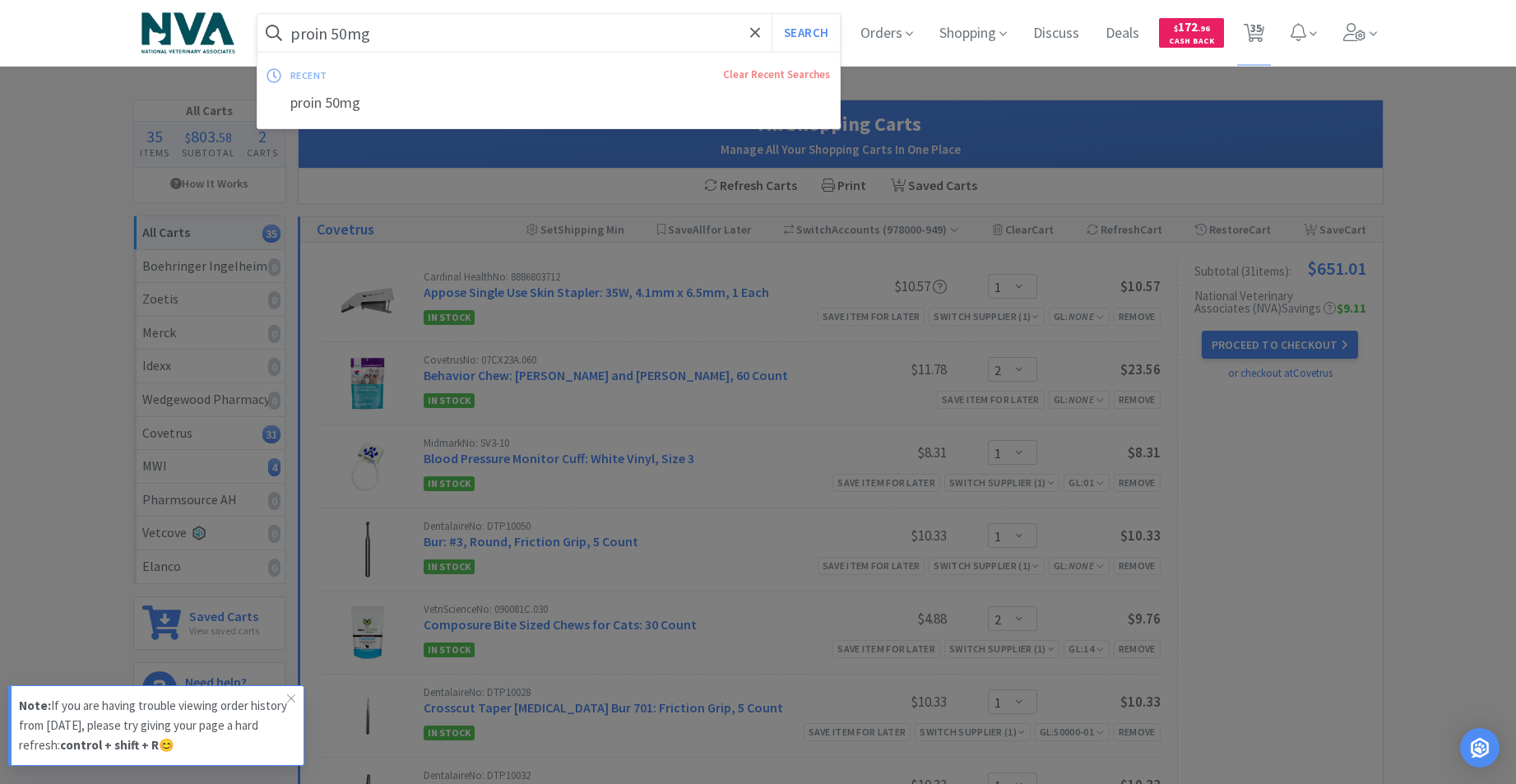
click at [438, 32] on input "proin 50mg" at bounding box center [549, 33] width 583 height 38
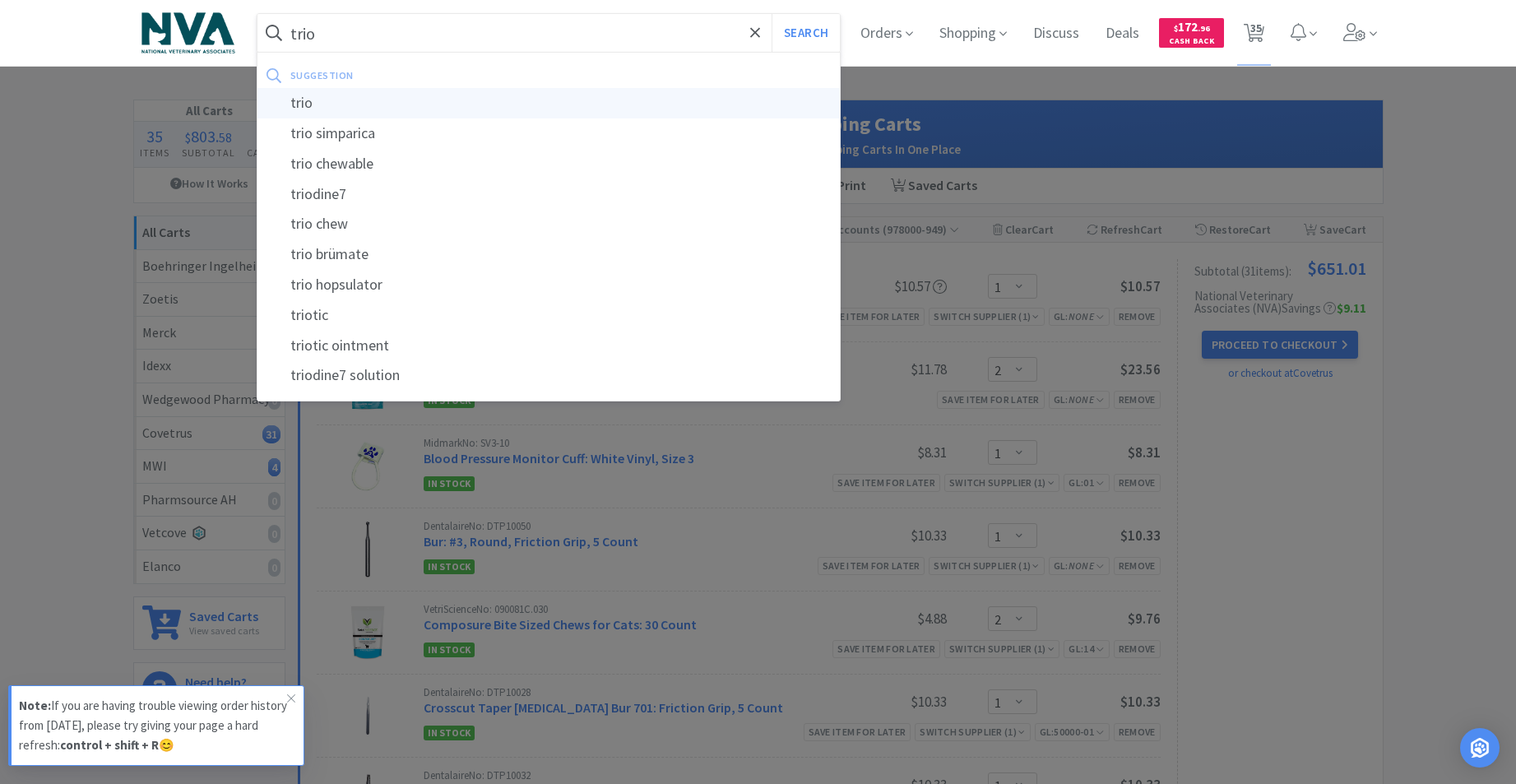
click at [302, 107] on div "trio" at bounding box center [549, 103] width 583 height 31
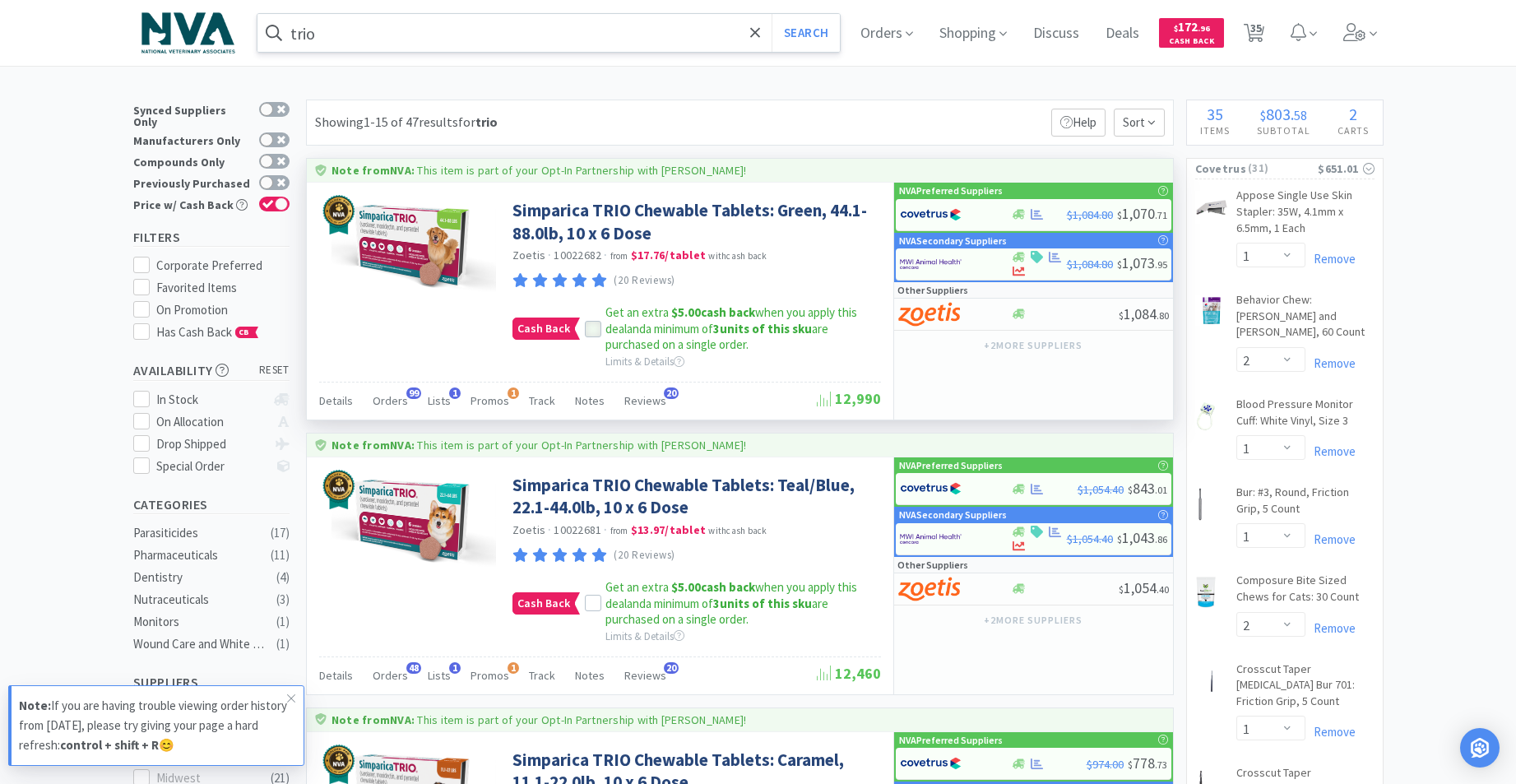
click at [595, 332] on icon at bounding box center [593, 328] width 11 height 11
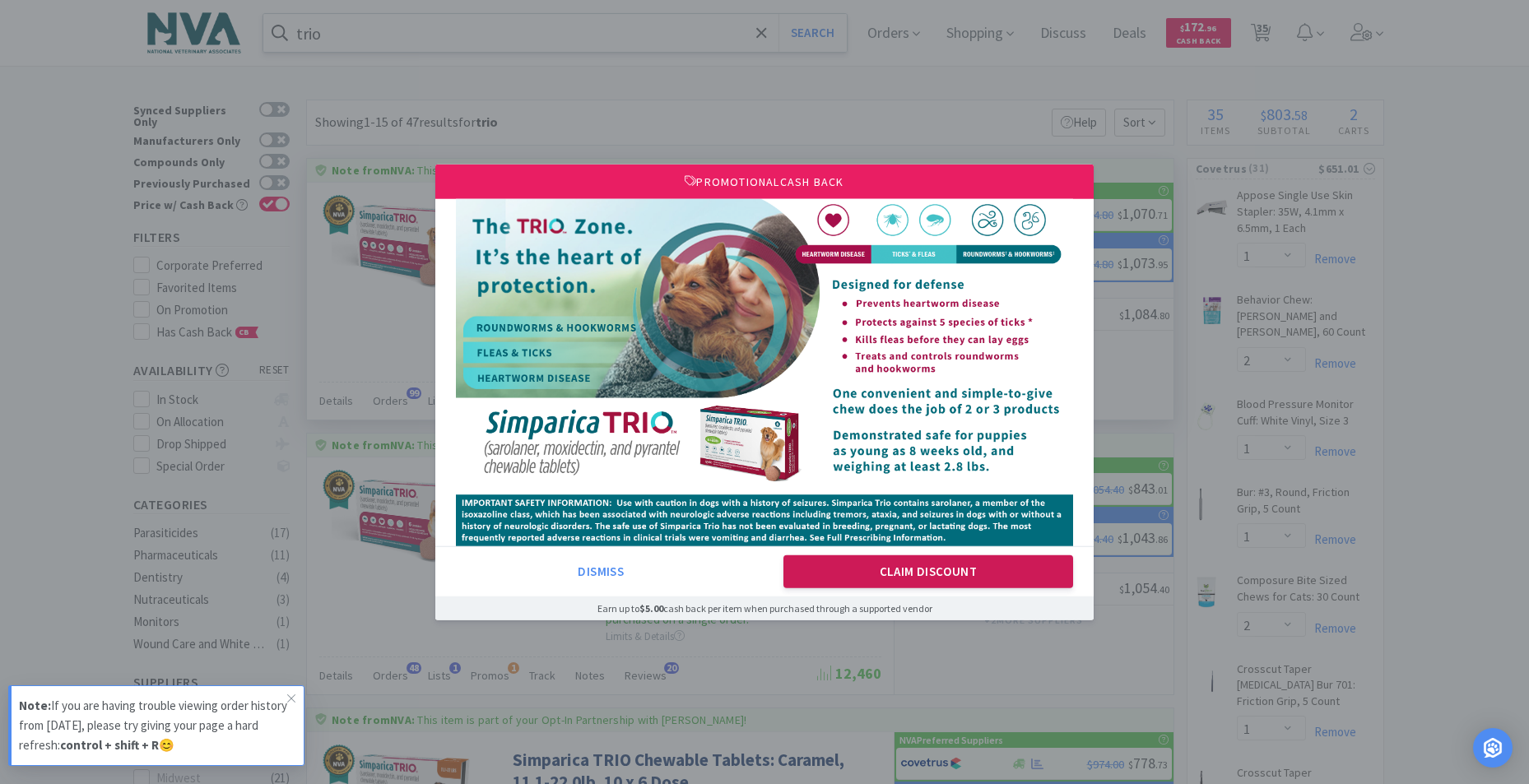
click at [956, 579] on button "Claim Discount" at bounding box center [928, 571] width 290 height 33
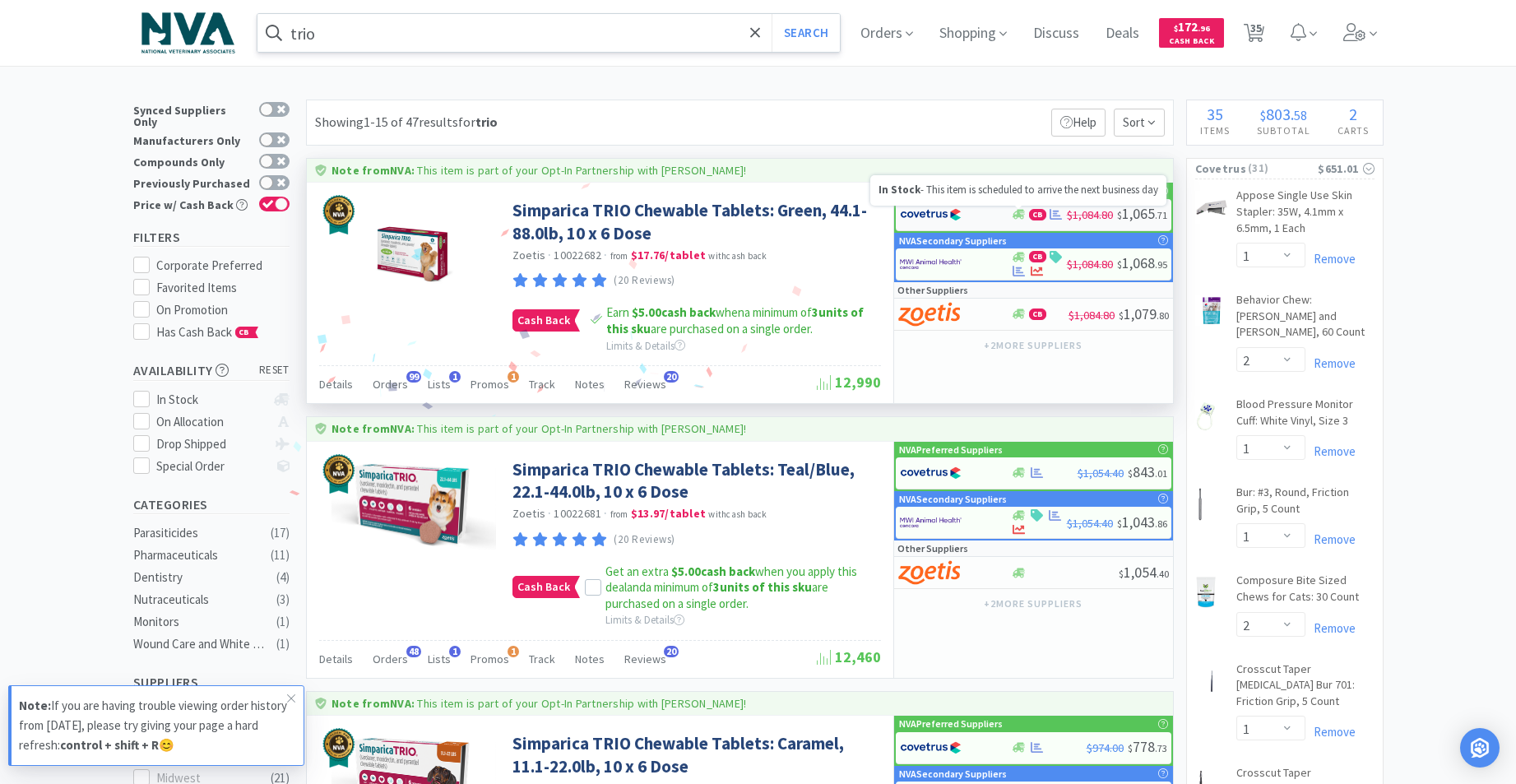
click at [1018, 212] on icon at bounding box center [1019, 214] width 12 height 10
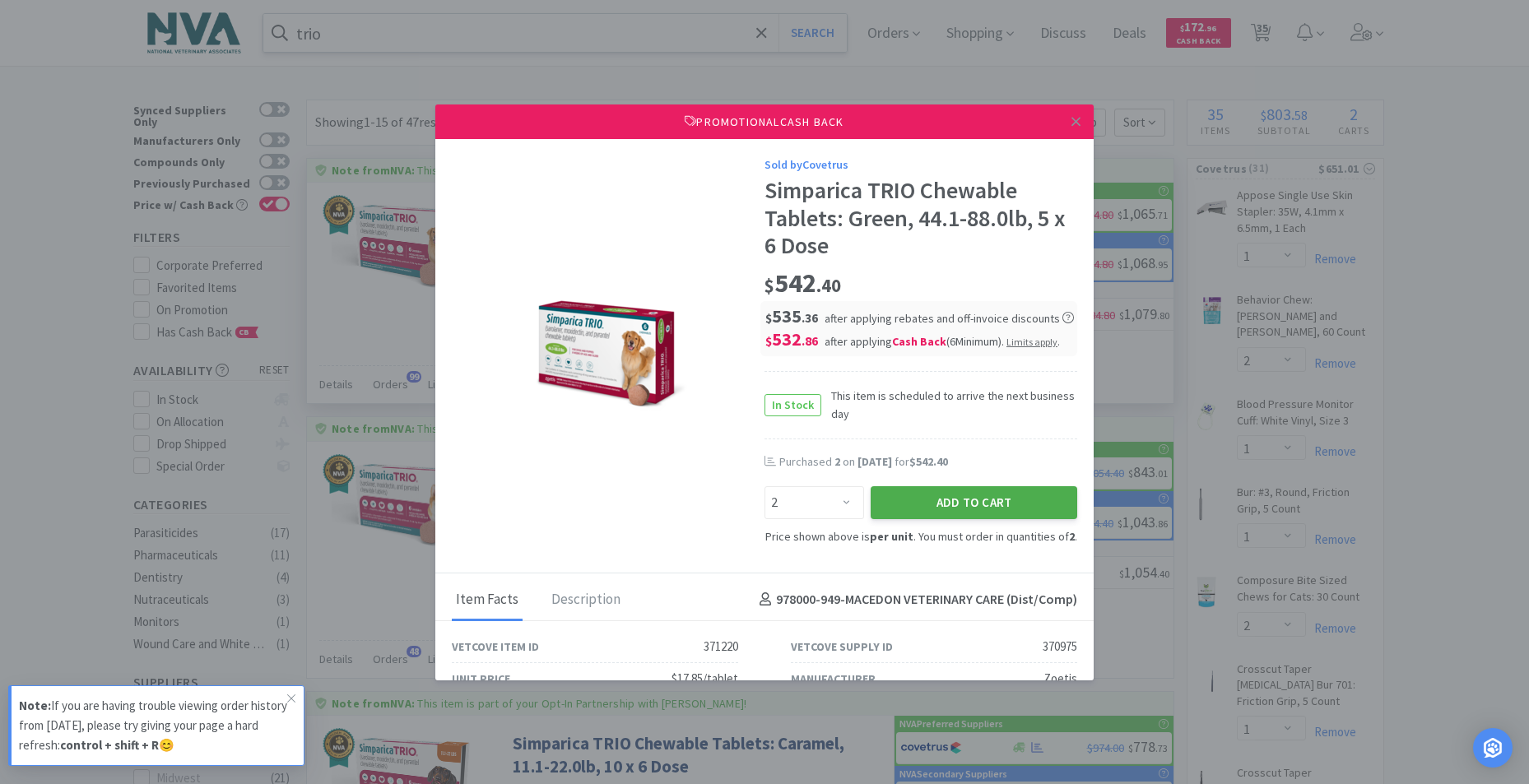
click at [926, 515] on button "Add to Cart" at bounding box center [974, 502] width 206 height 33
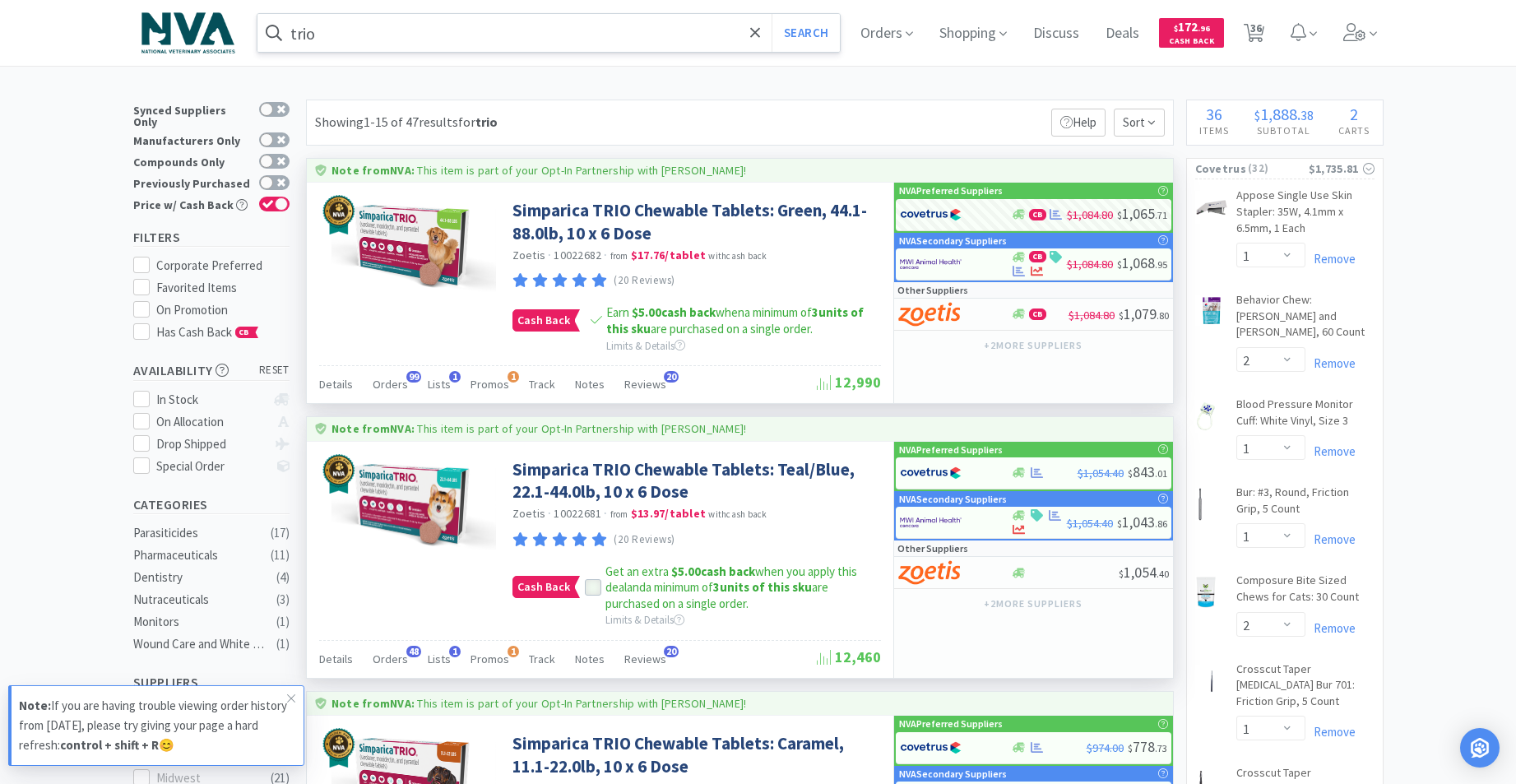
click at [594, 588] on icon at bounding box center [593, 587] width 11 height 11
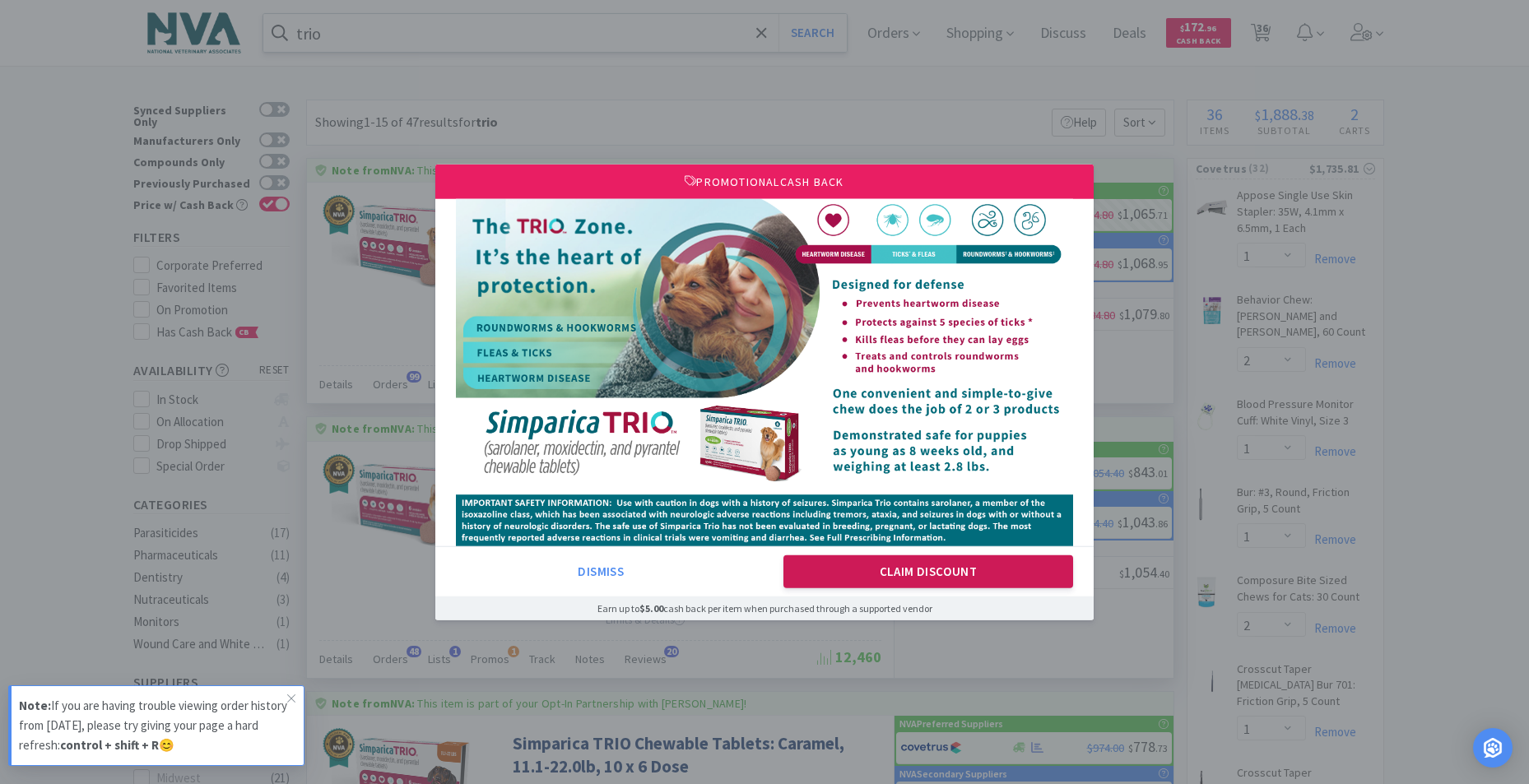
click at [877, 566] on button "Claim Discount" at bounding box center [928, 571] width 290 height 33
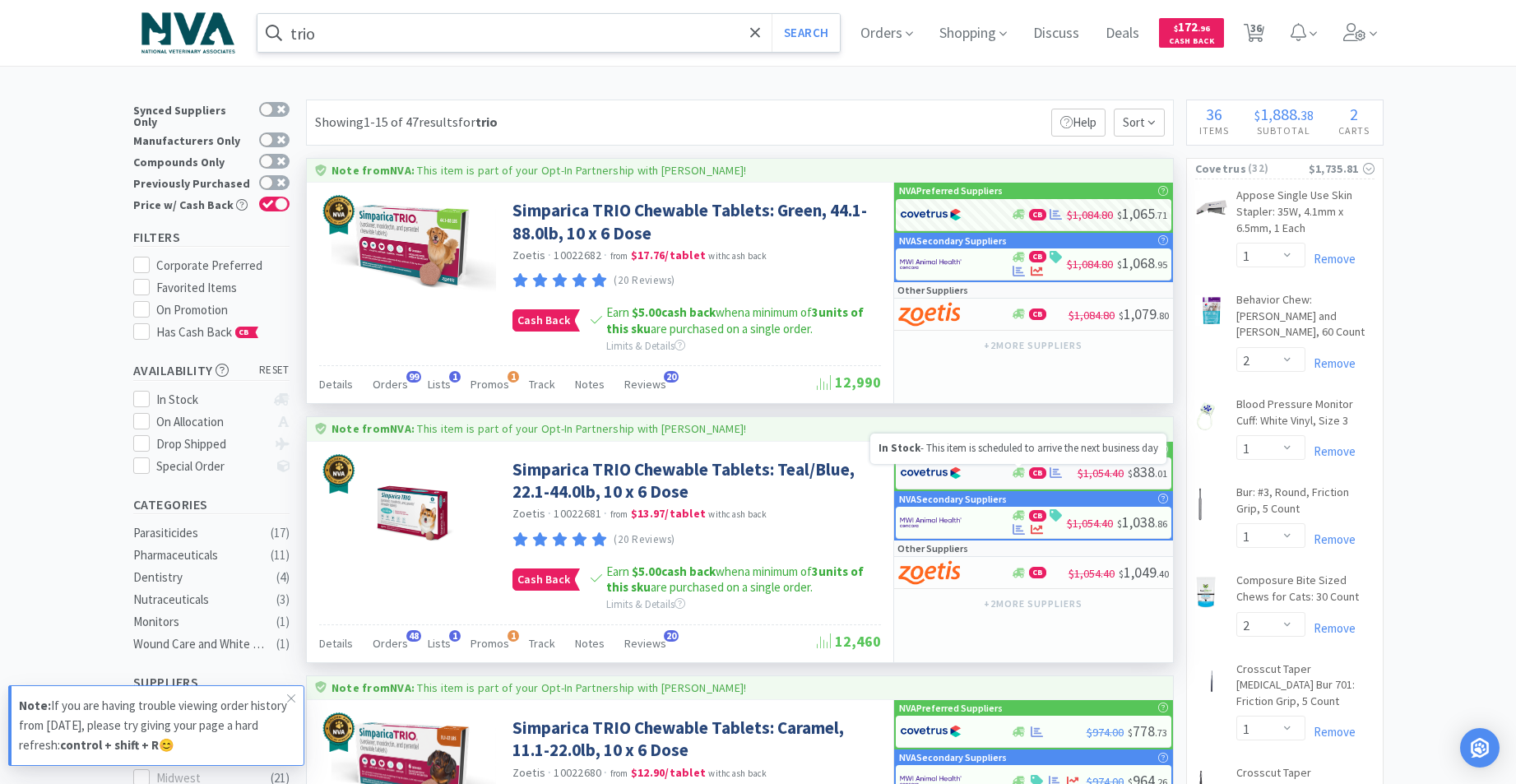
click at [1017, 469] on icon at bounding box center [1019, 473] width 12 height 12
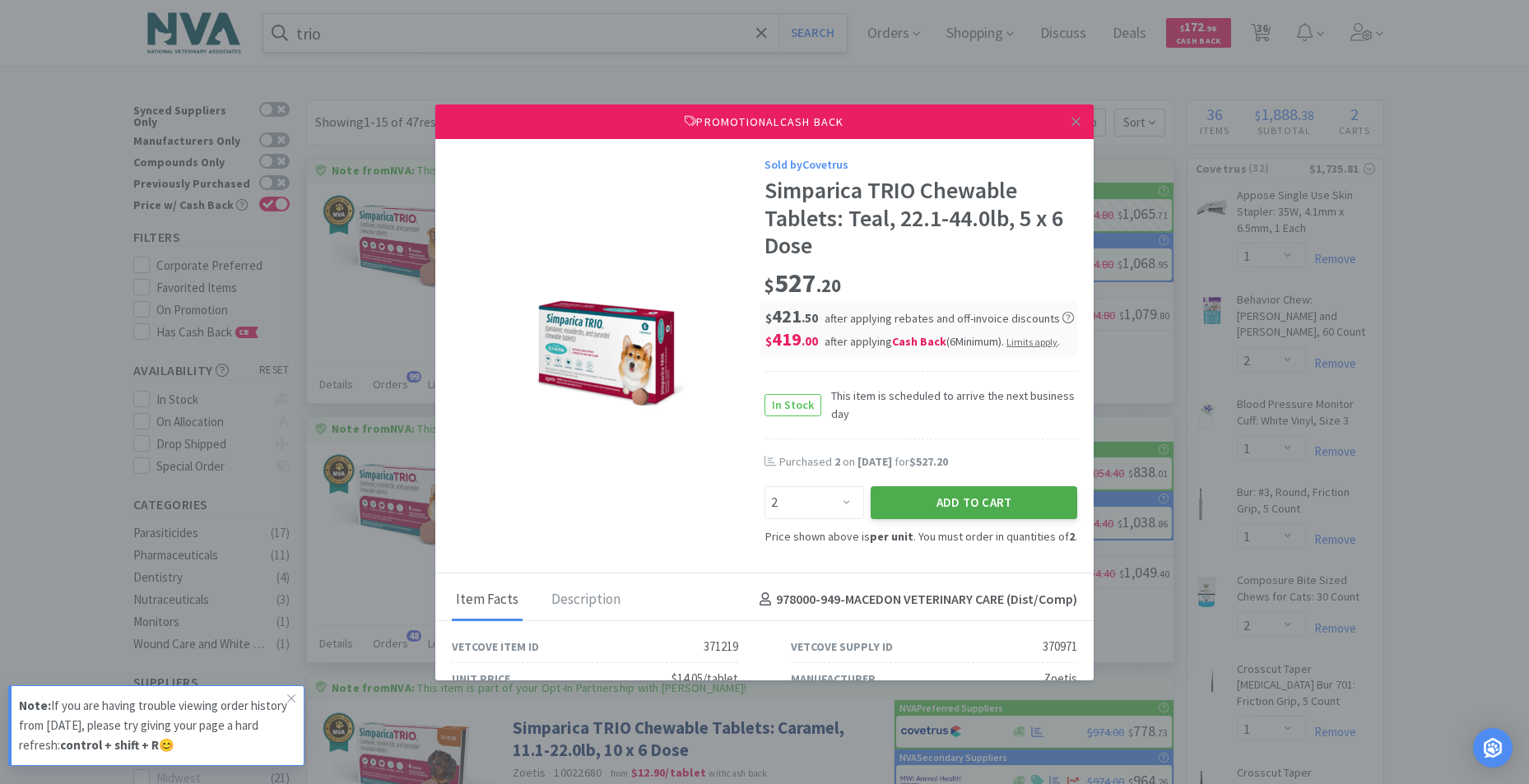
click at [997, 491] on button "Add to Cart" at bounding box center [974, 502] width 206 height 33
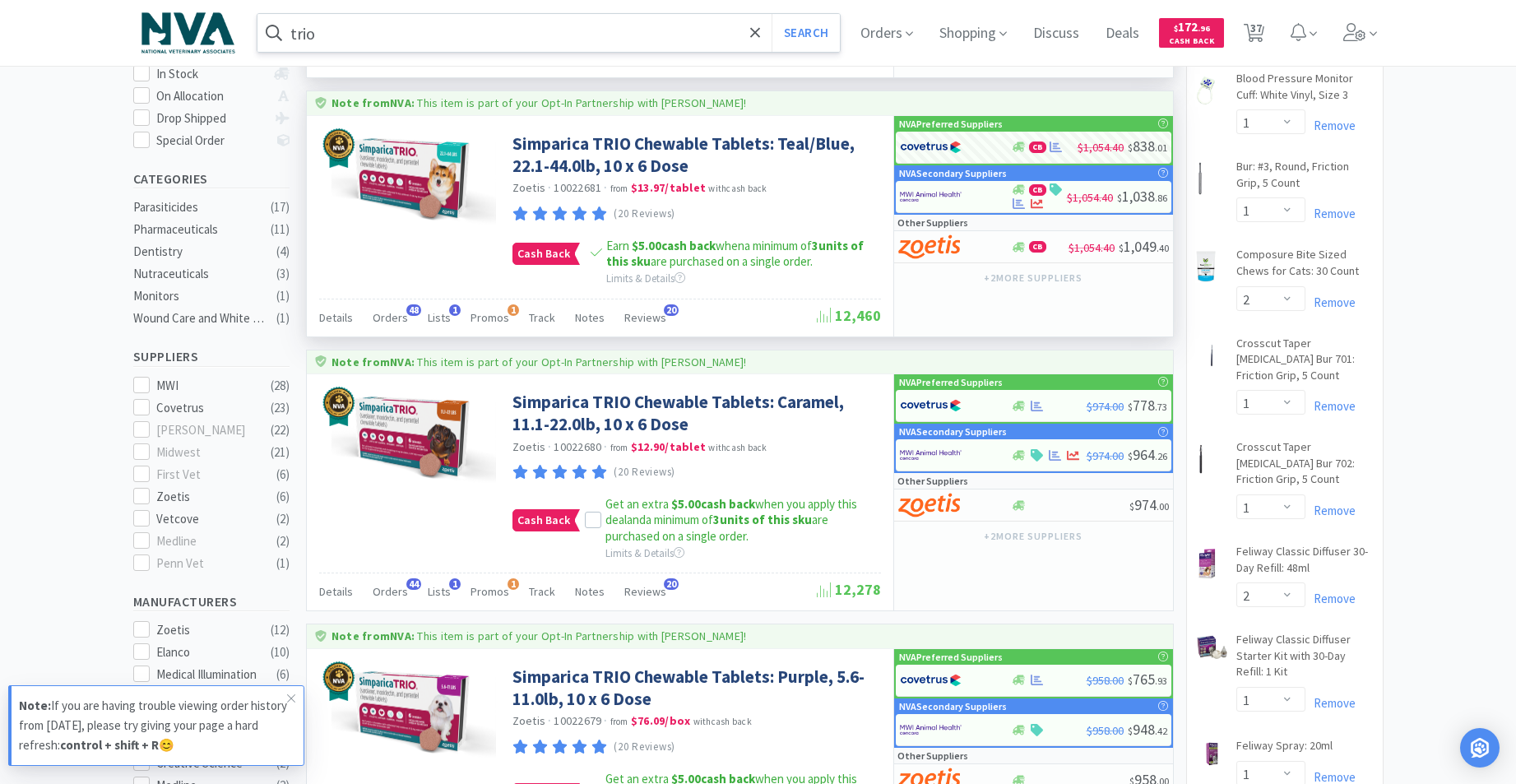
scroll to position [369, 0]
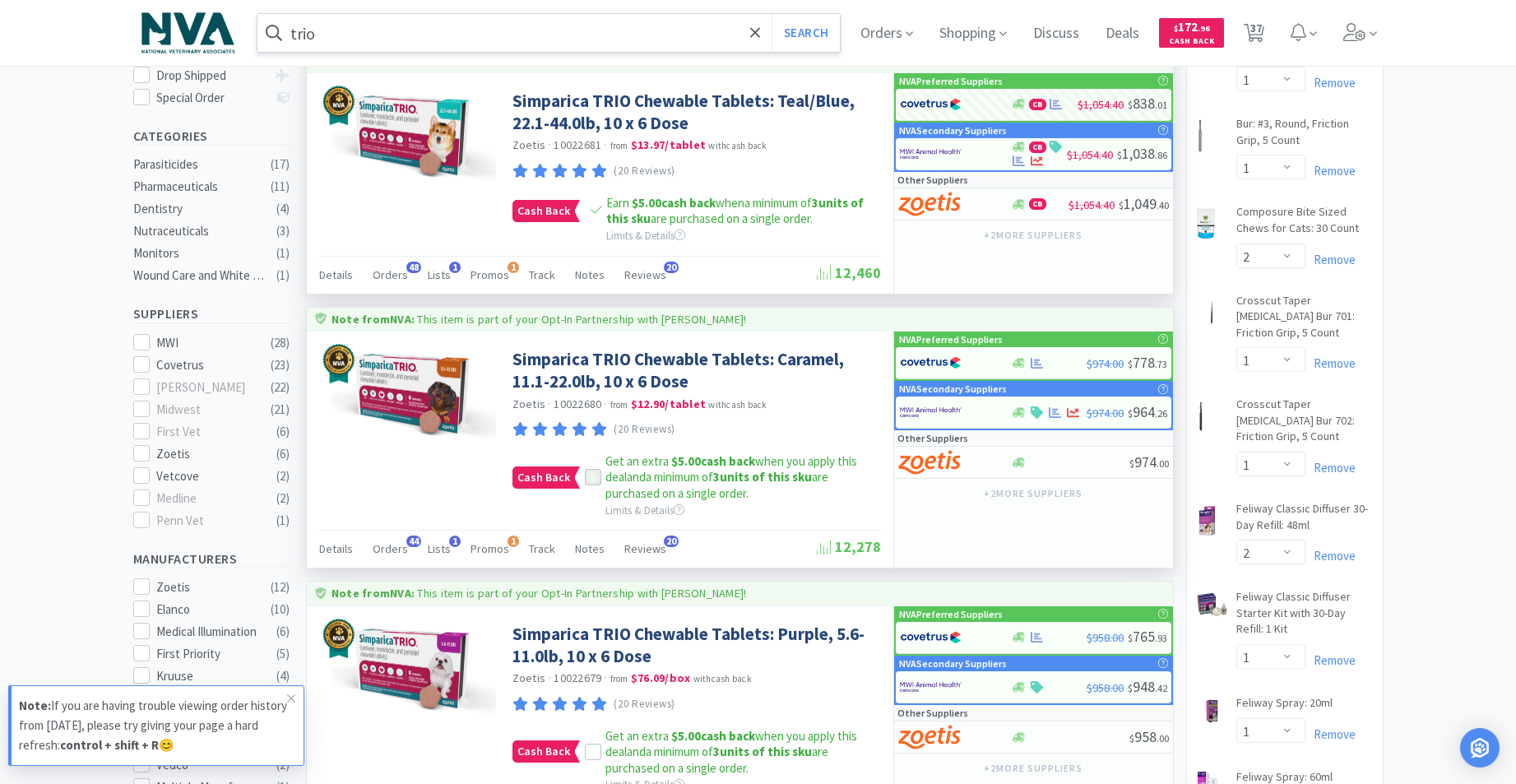
click at [589, 478] on icon at bounding box center [593, 477] width 11 height 11
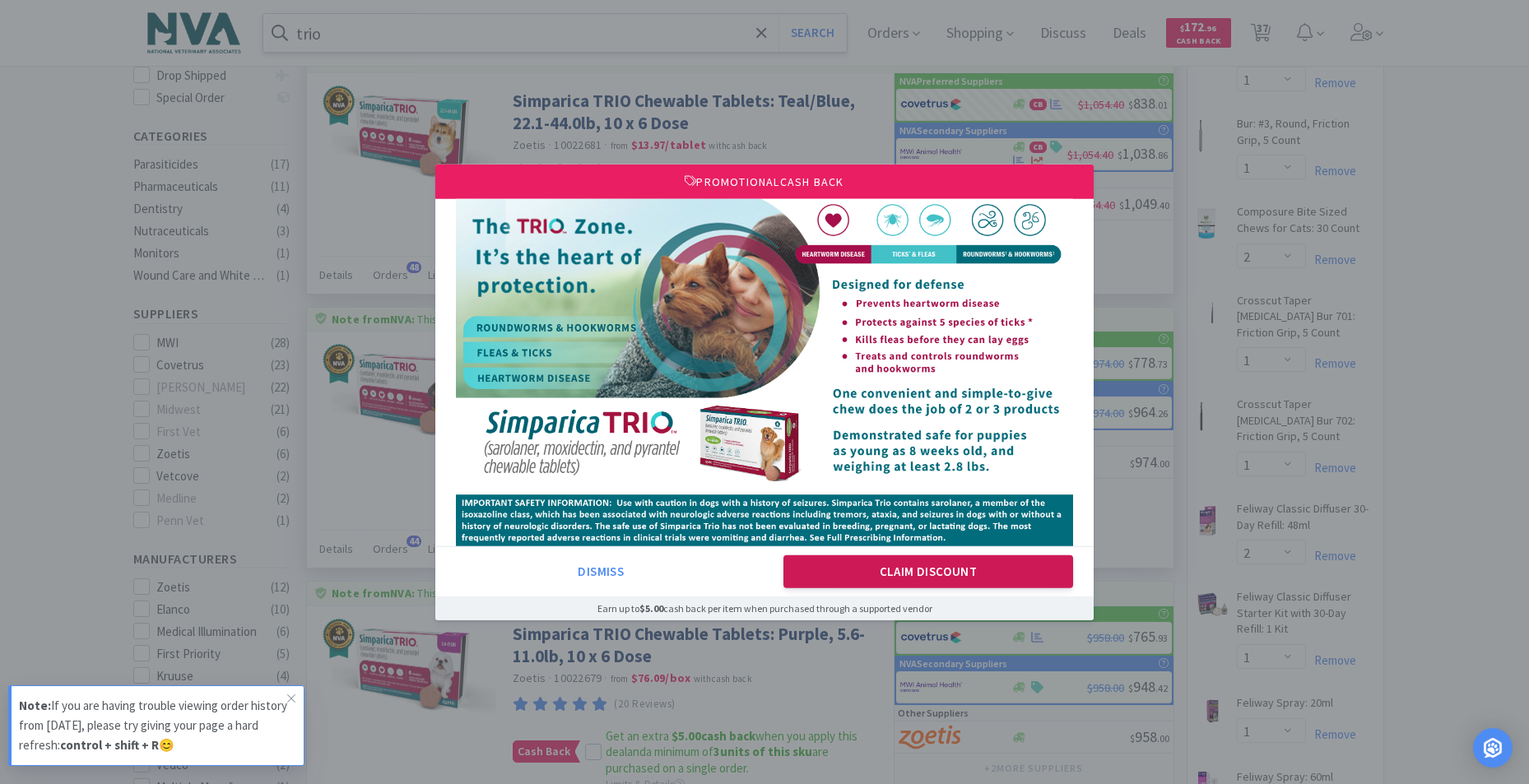
click at [882, 582] on button "Claim Discount" at bounding box center [928, 571] width 290 height 33
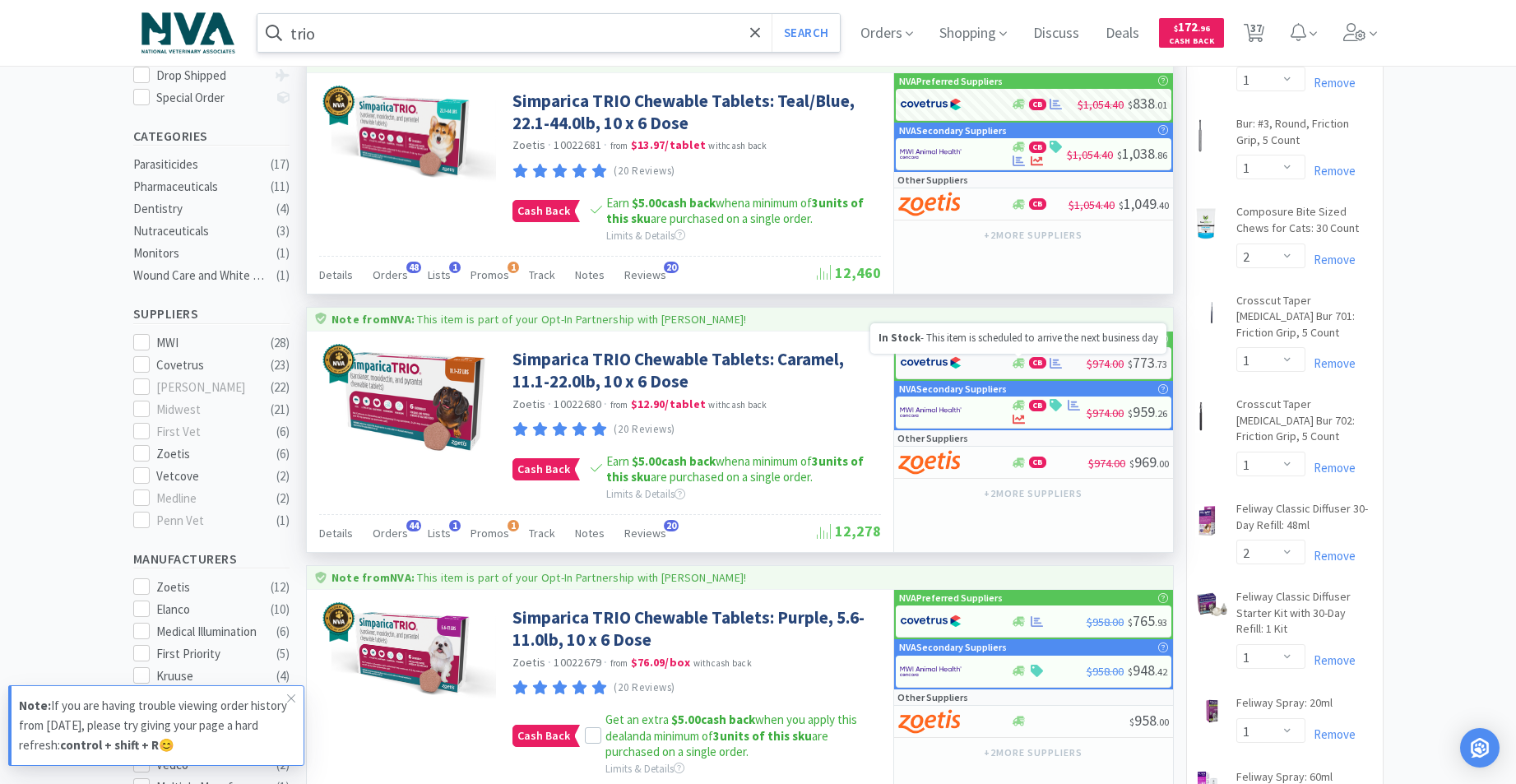
click at [1019, 363] on icon at bounding box center [1019, 362] width 12 height 10
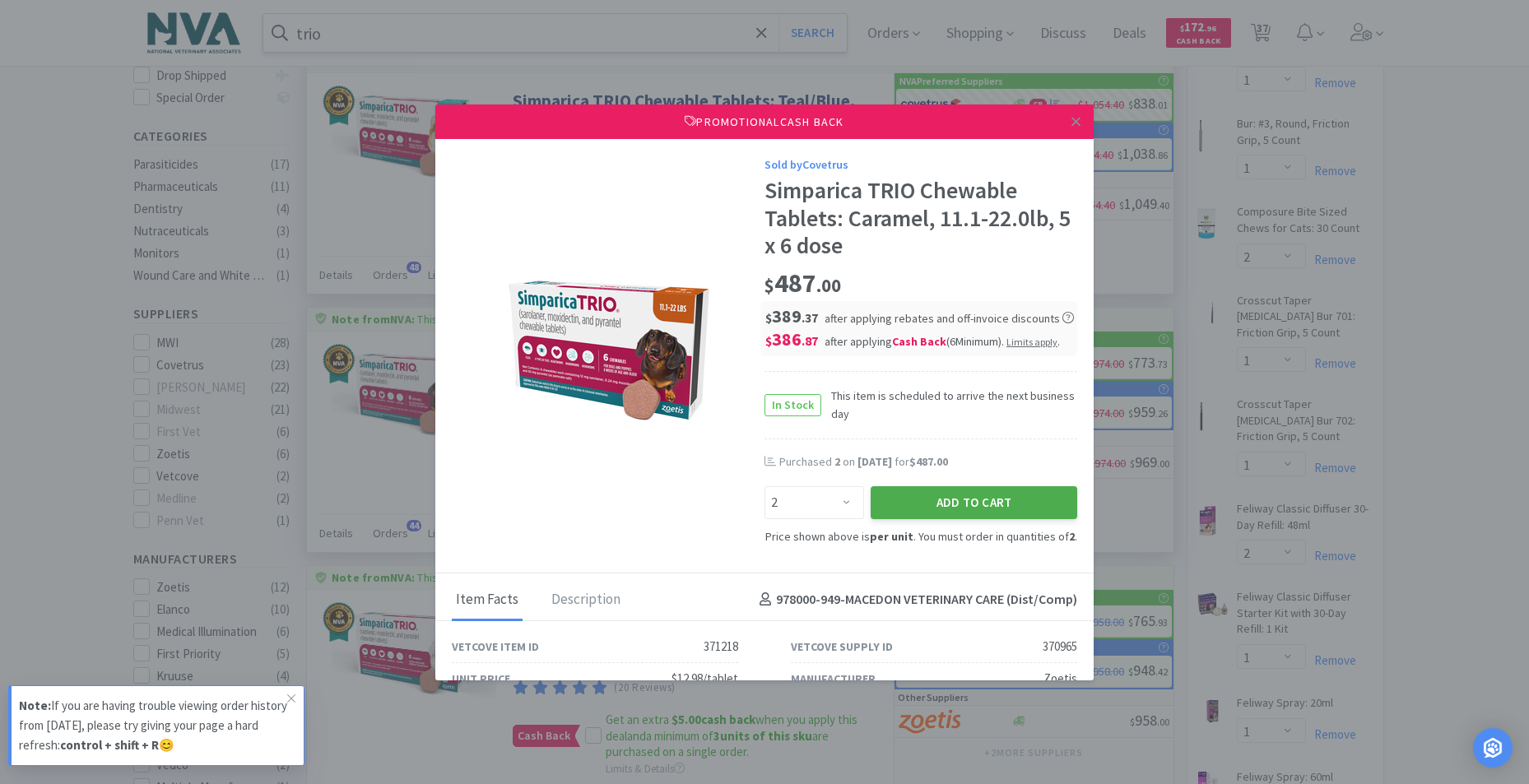
click at [974, 504] on button "Add to Cart" at bounding box center [974, 502] width 206 height 33
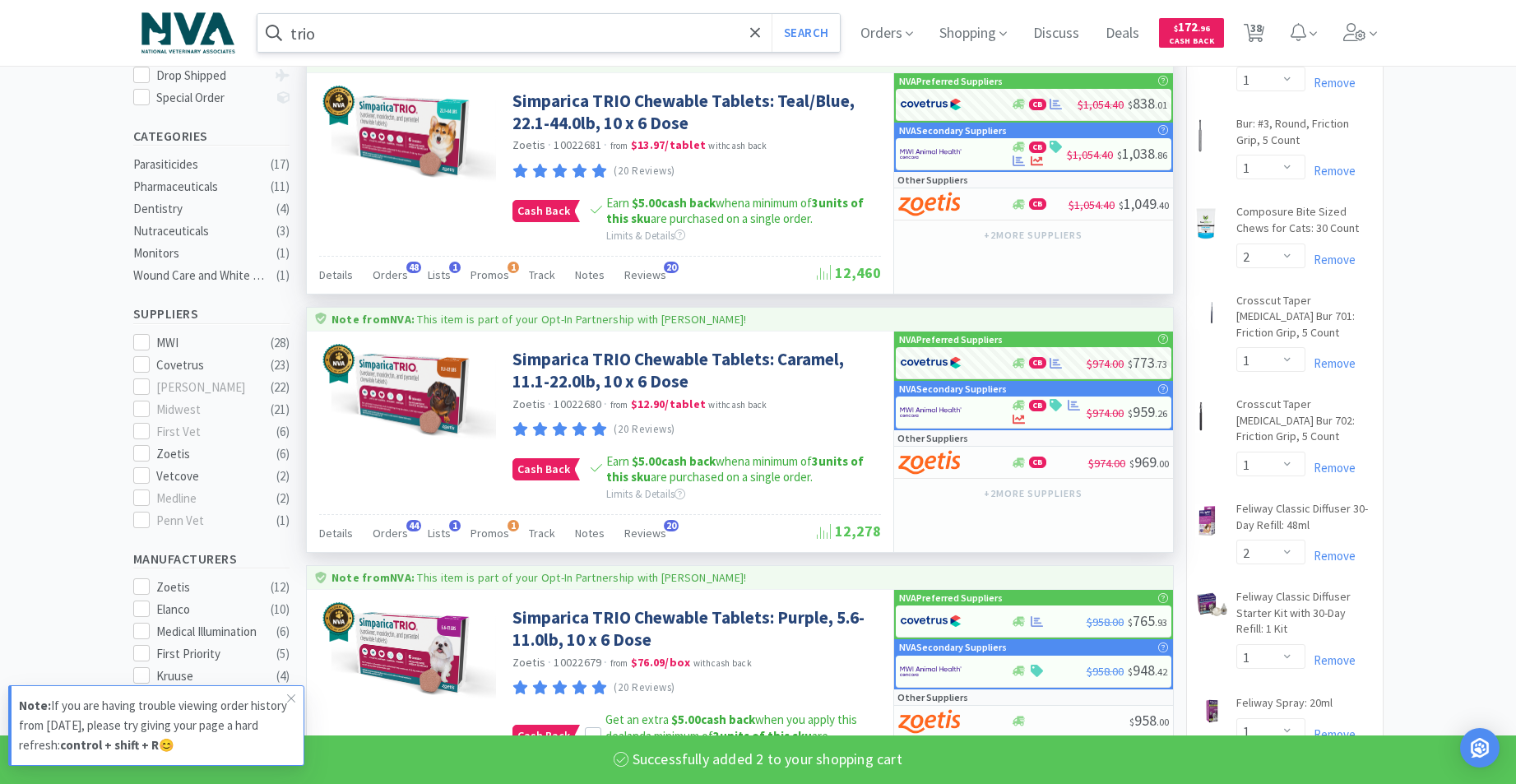
click at [494, 44] on input "trio" at bounding box center [549, 33] width 583 height 38
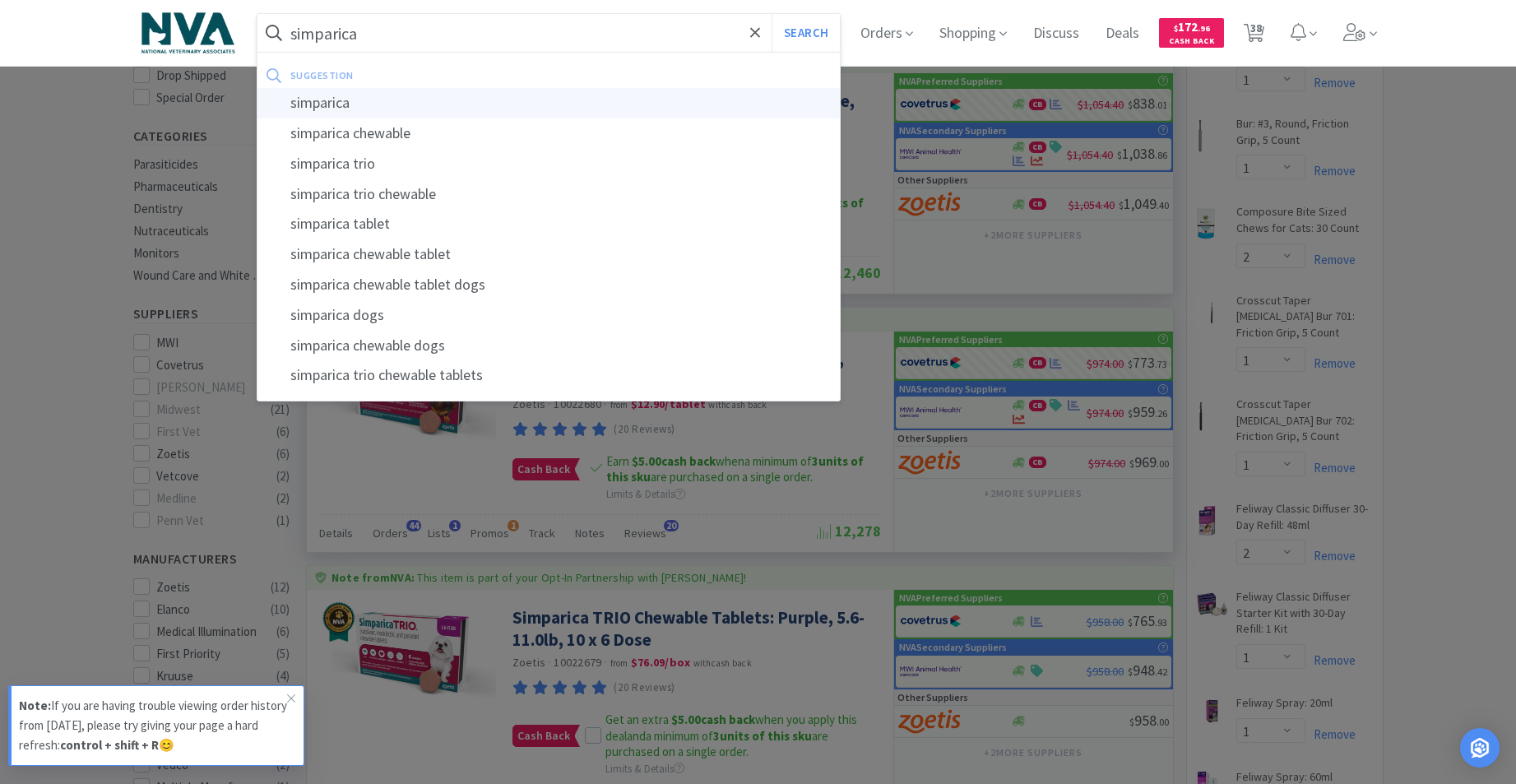
click at [336, 101] on div "simparica" at bounding box center [549, 103] width 583 height 31
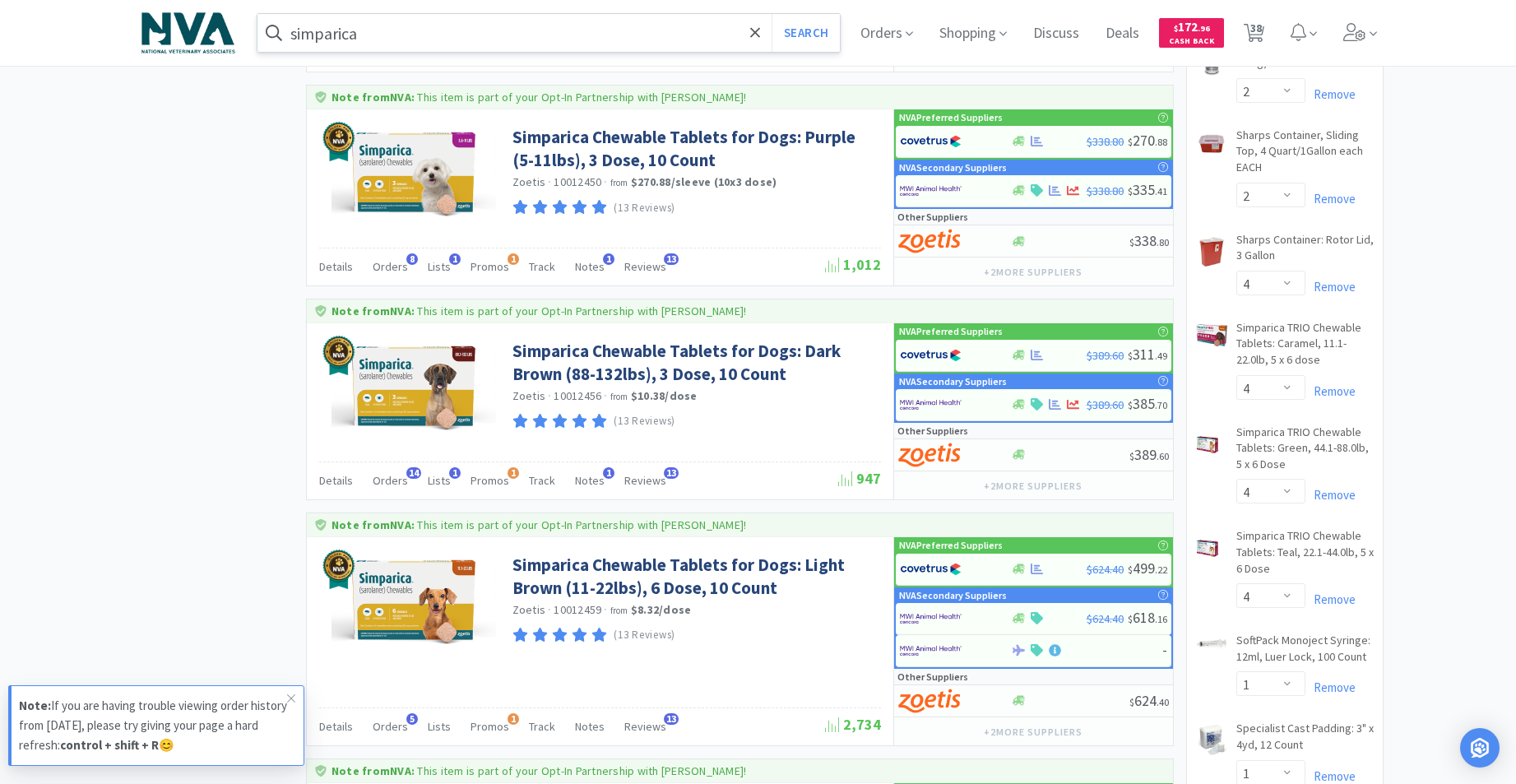
scroll to position [2280, 0]
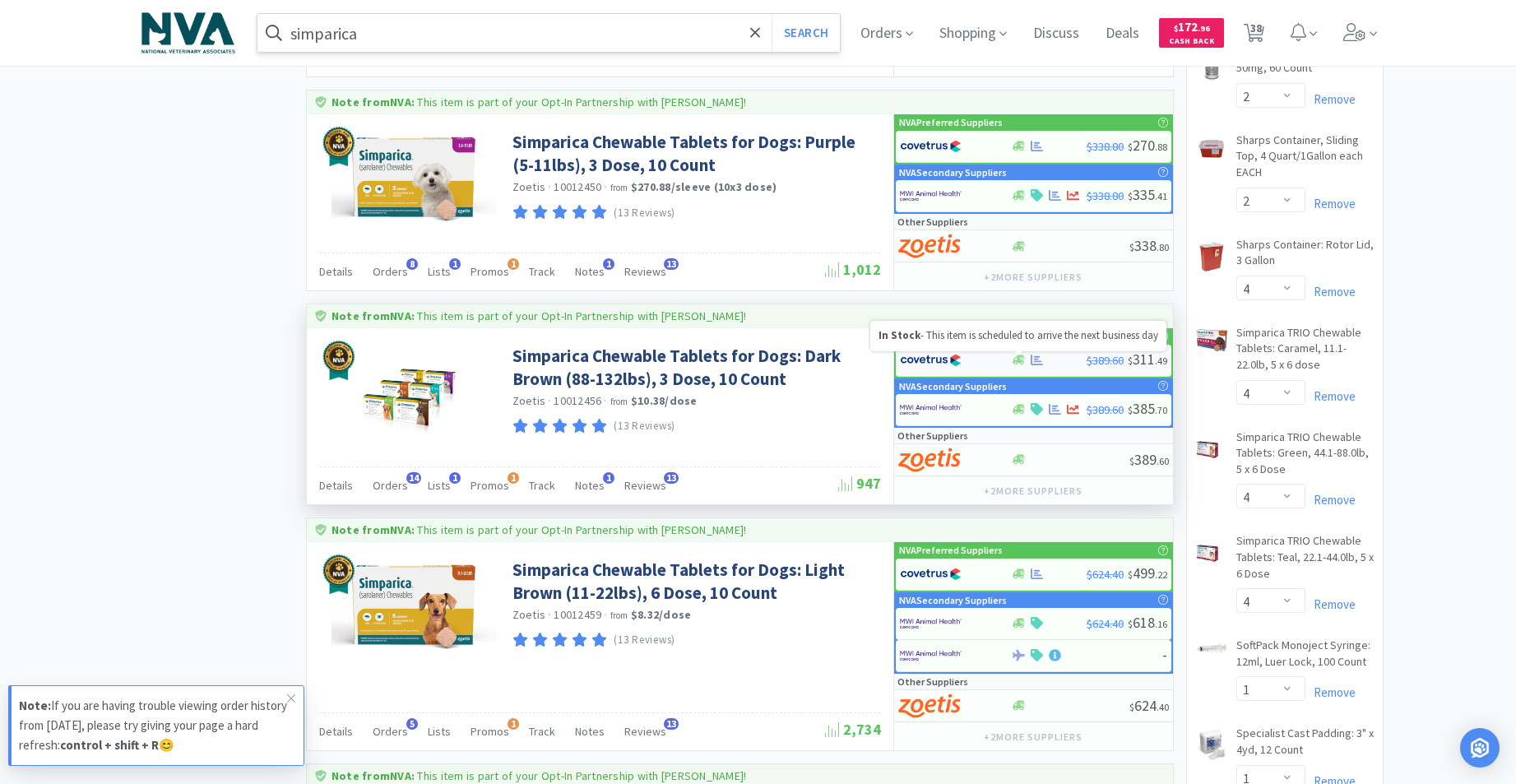
click at [1017, 360] on icon at bounding box center [1019, 360] width 12 height 10
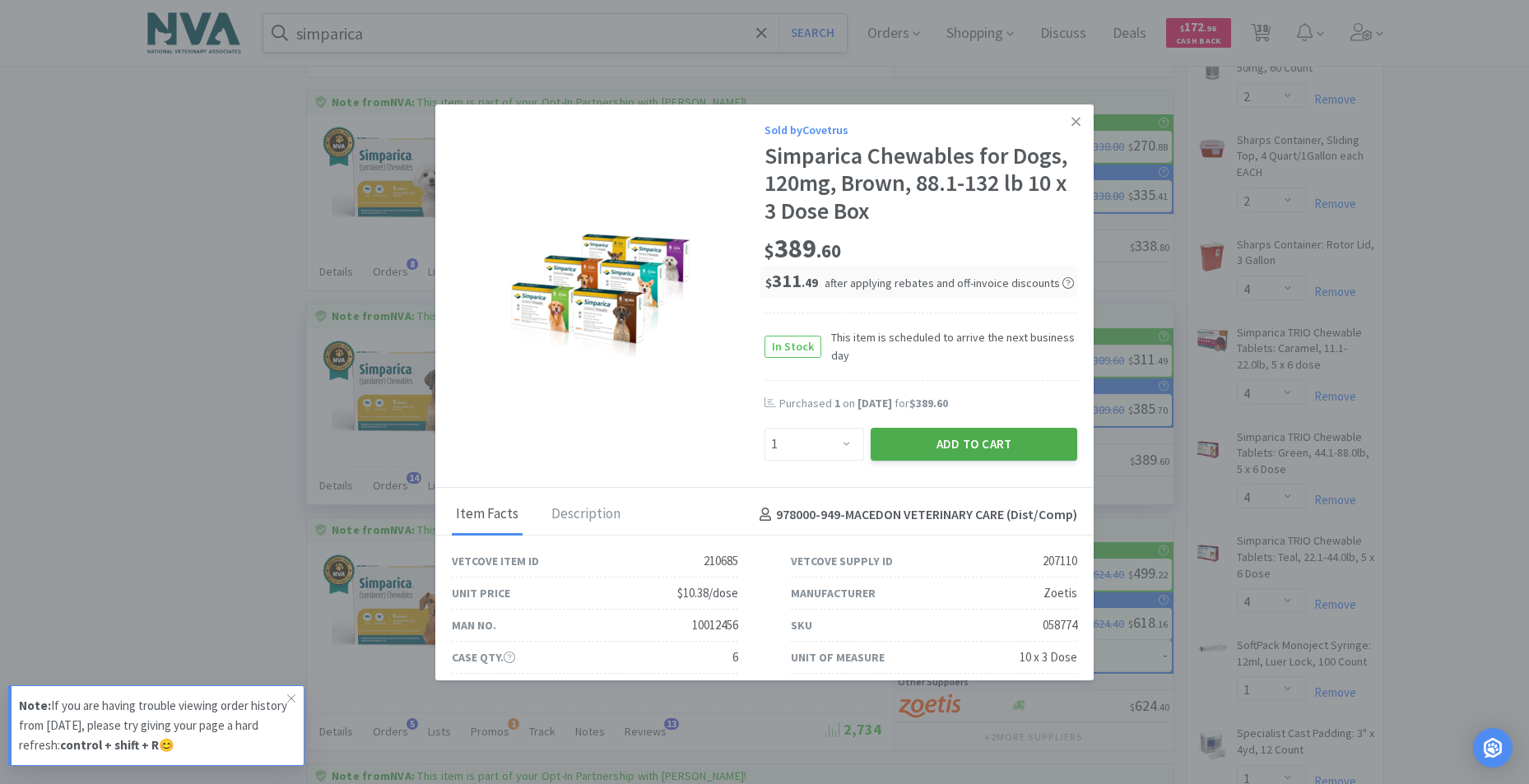
click at [986, 451] on button "Add to Cart" at bounding box center [974, 444] width 206 height 33
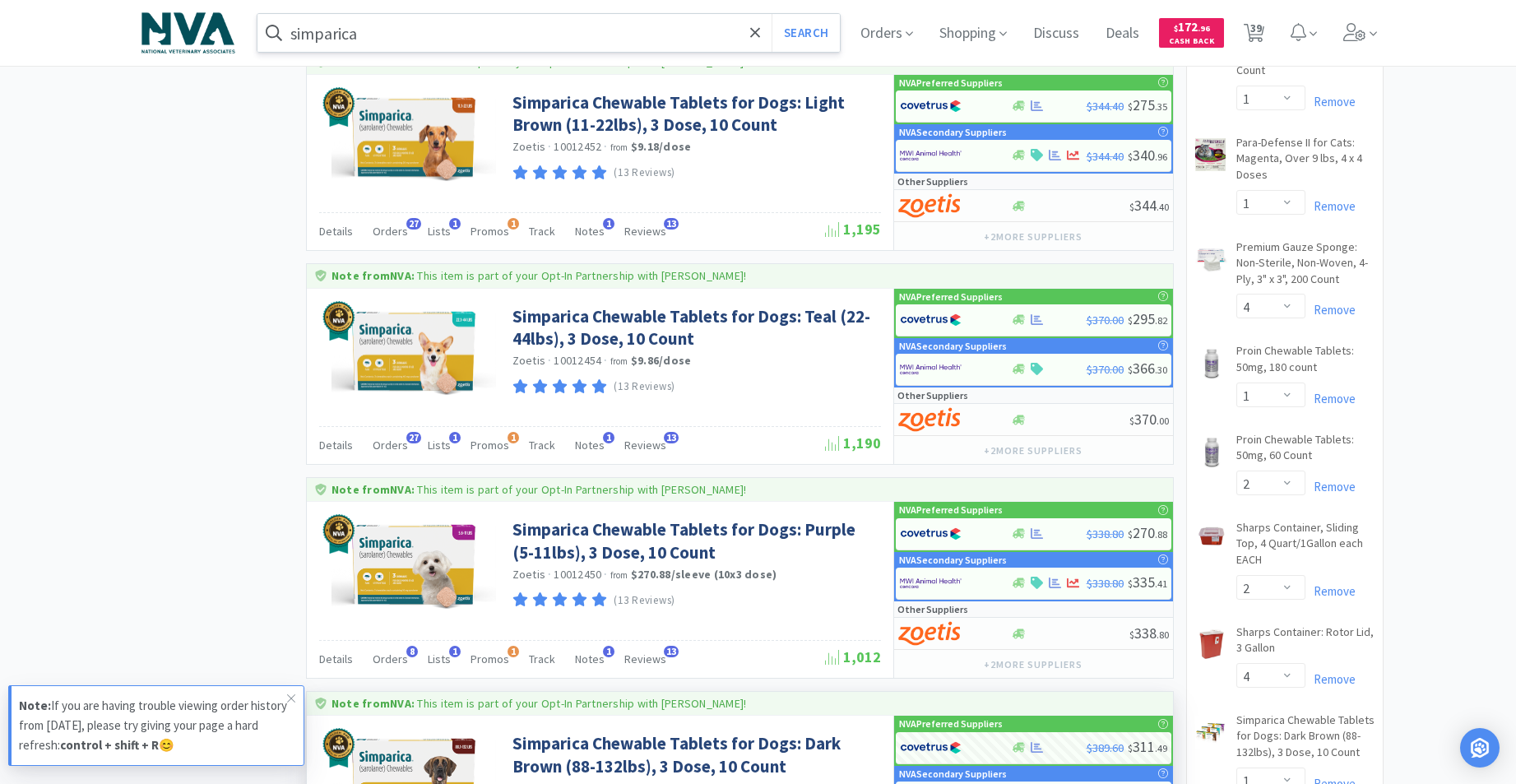
scroll to position [1884, 0]
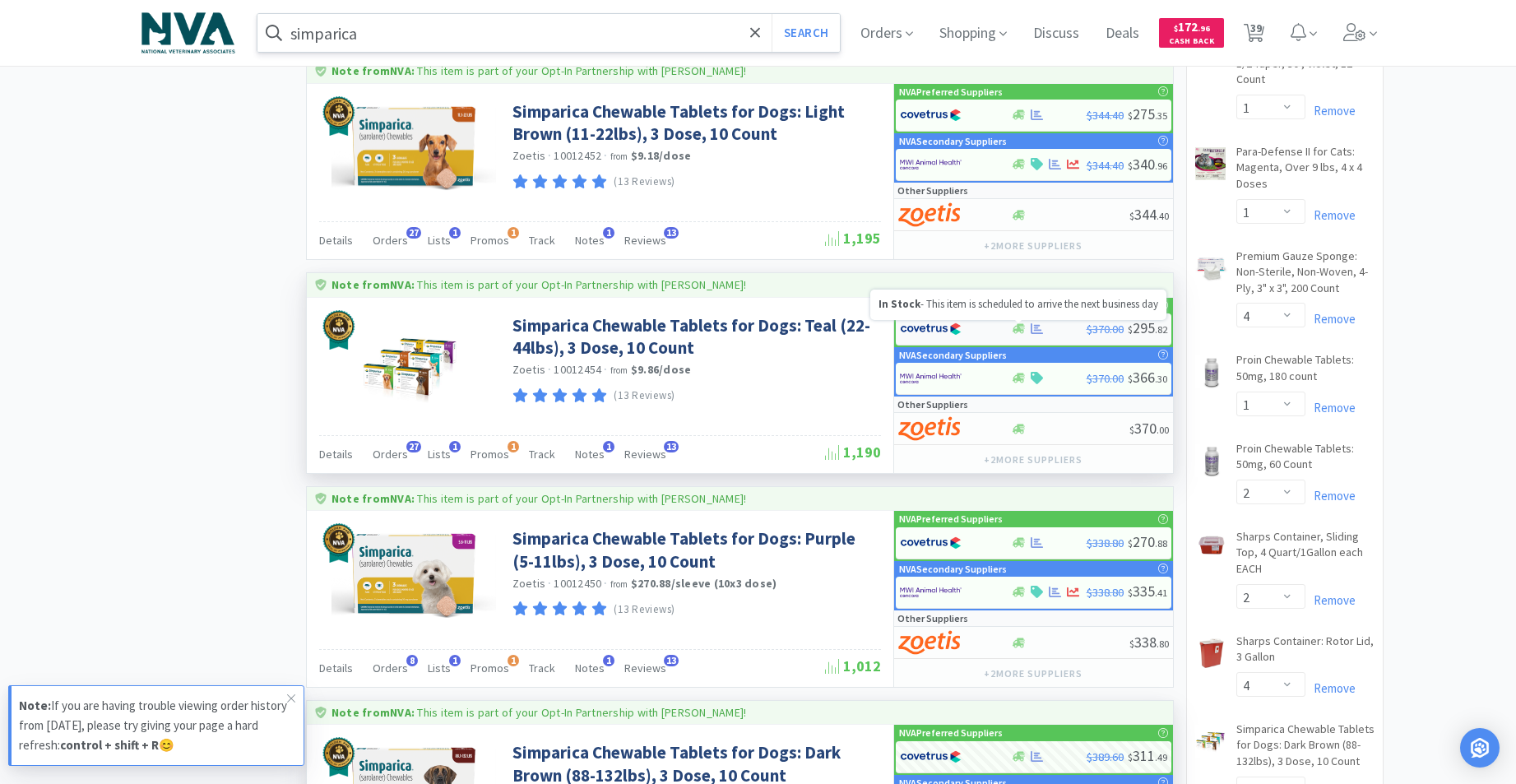
click at [1018, 328] on icon at bounding box center [1019, 328] width 12 height 10
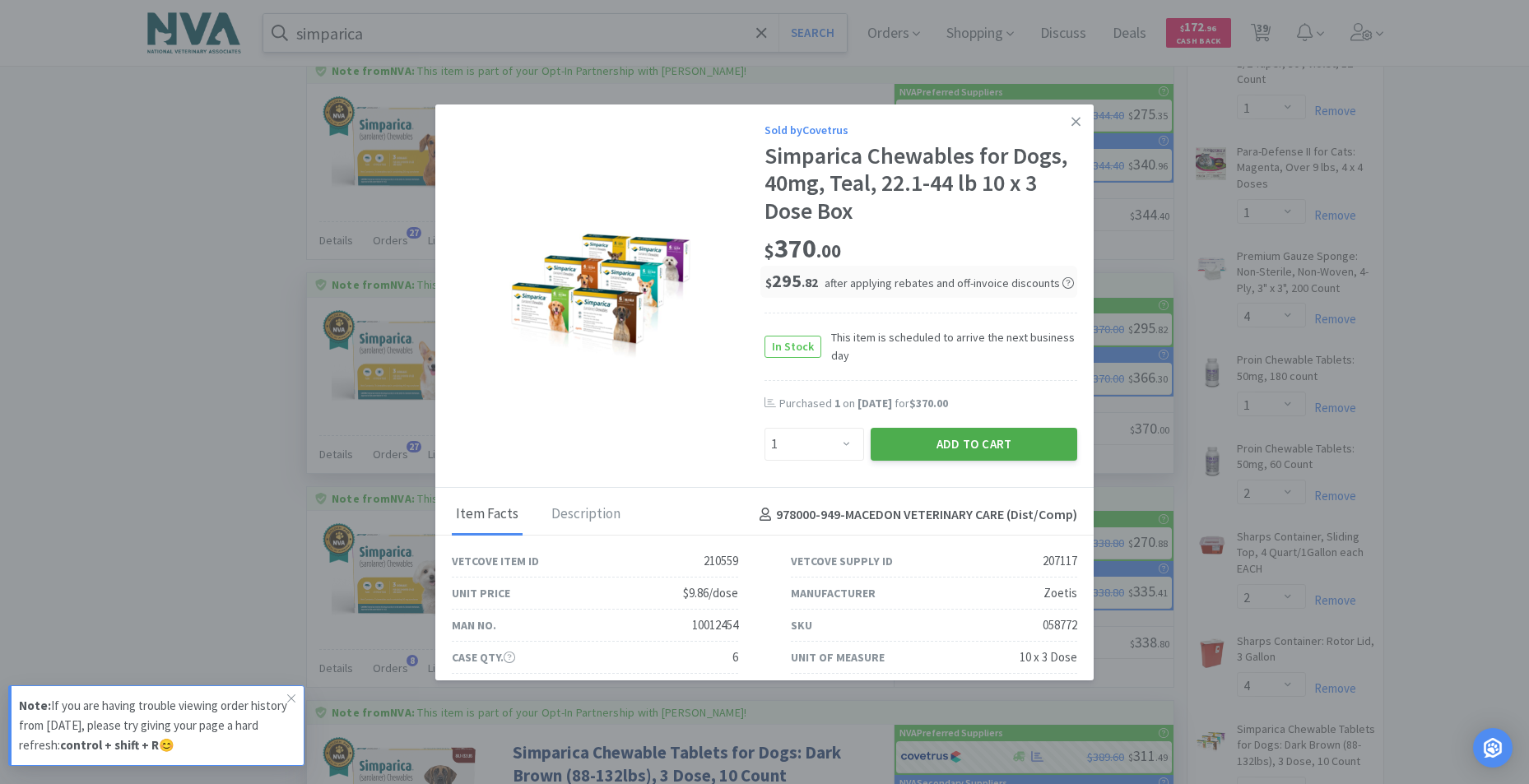
click at [969, 445] on button "Add to Cart" at bounding box center [974, 444] width 206 height 33
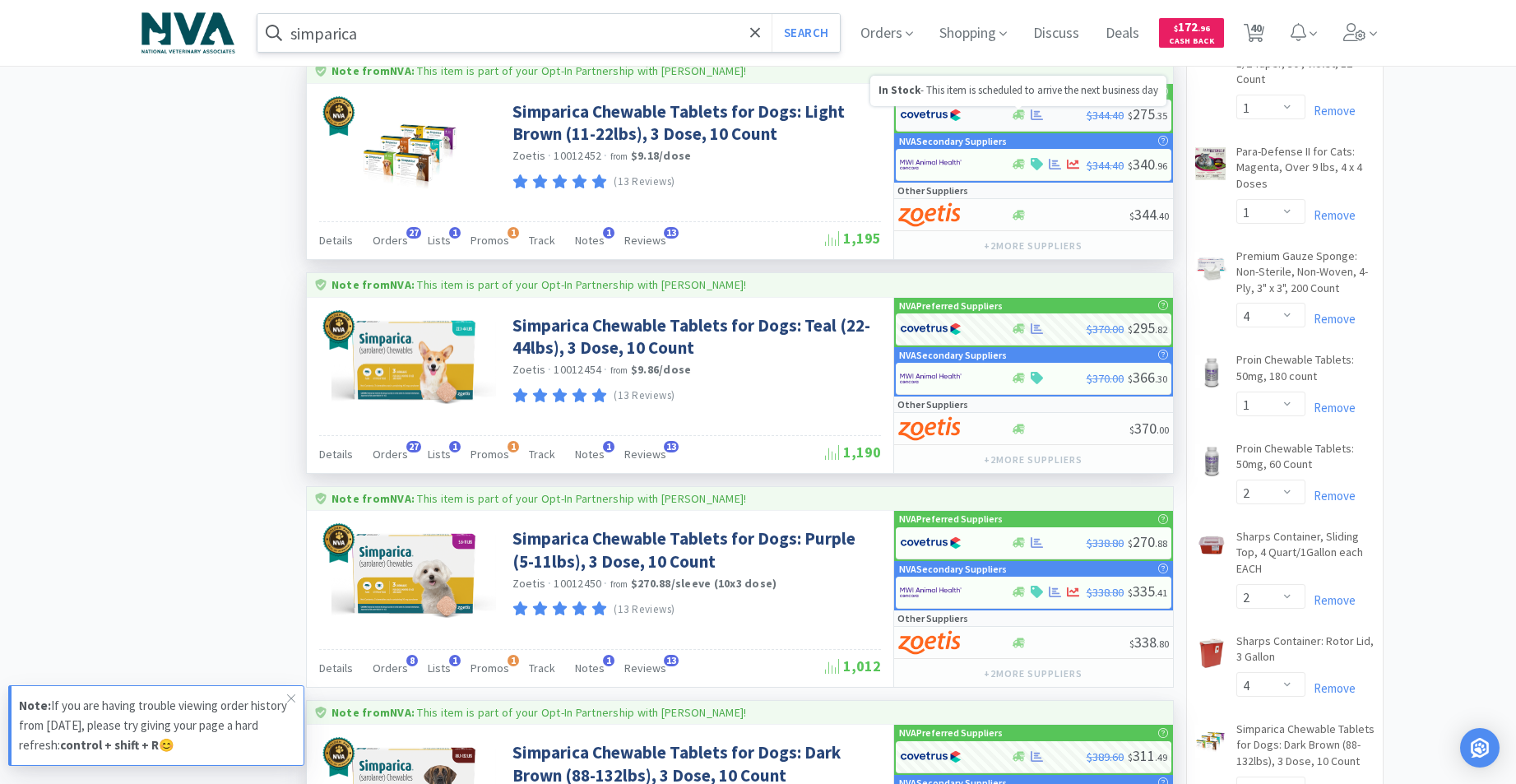
click at [1018, 116] on icon at bounding box center [1019, 115] width 12 height 10
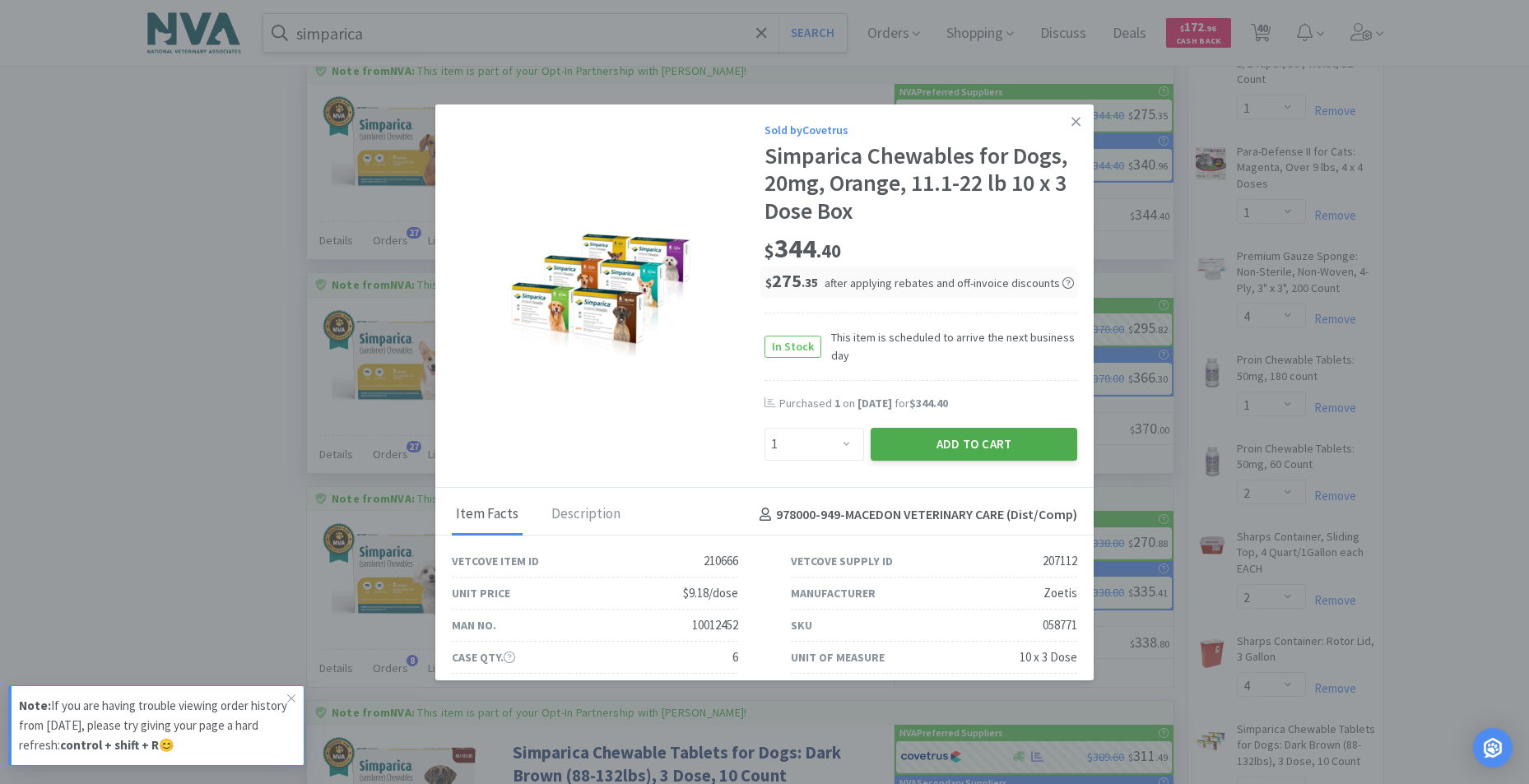
click at [974, 441] on button "Add to Cart" at bounding box center [974, 444] width 206 height 33
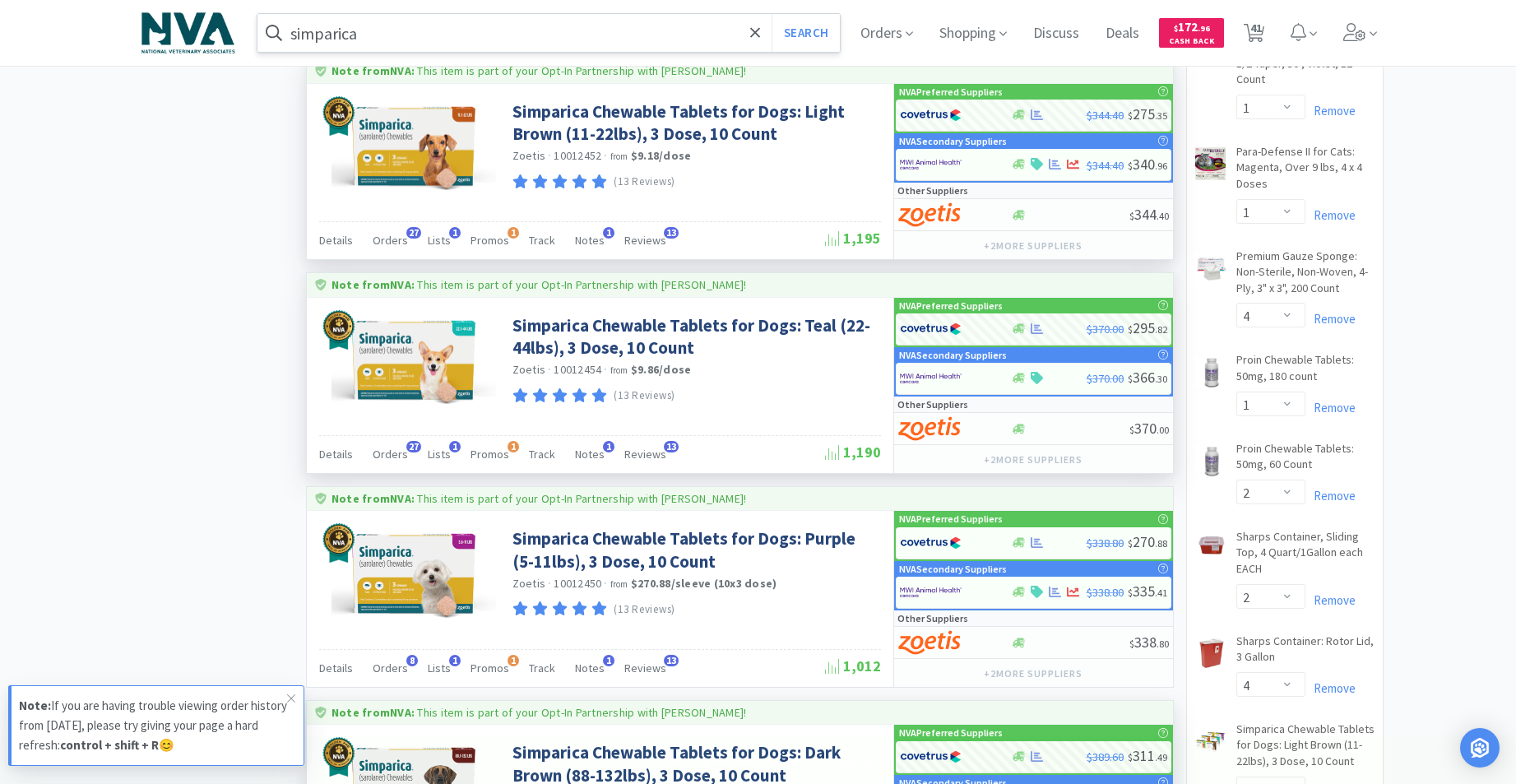
click at [446, 28] on input "simparica" at bounding box center [549, 33] width 583 height 38
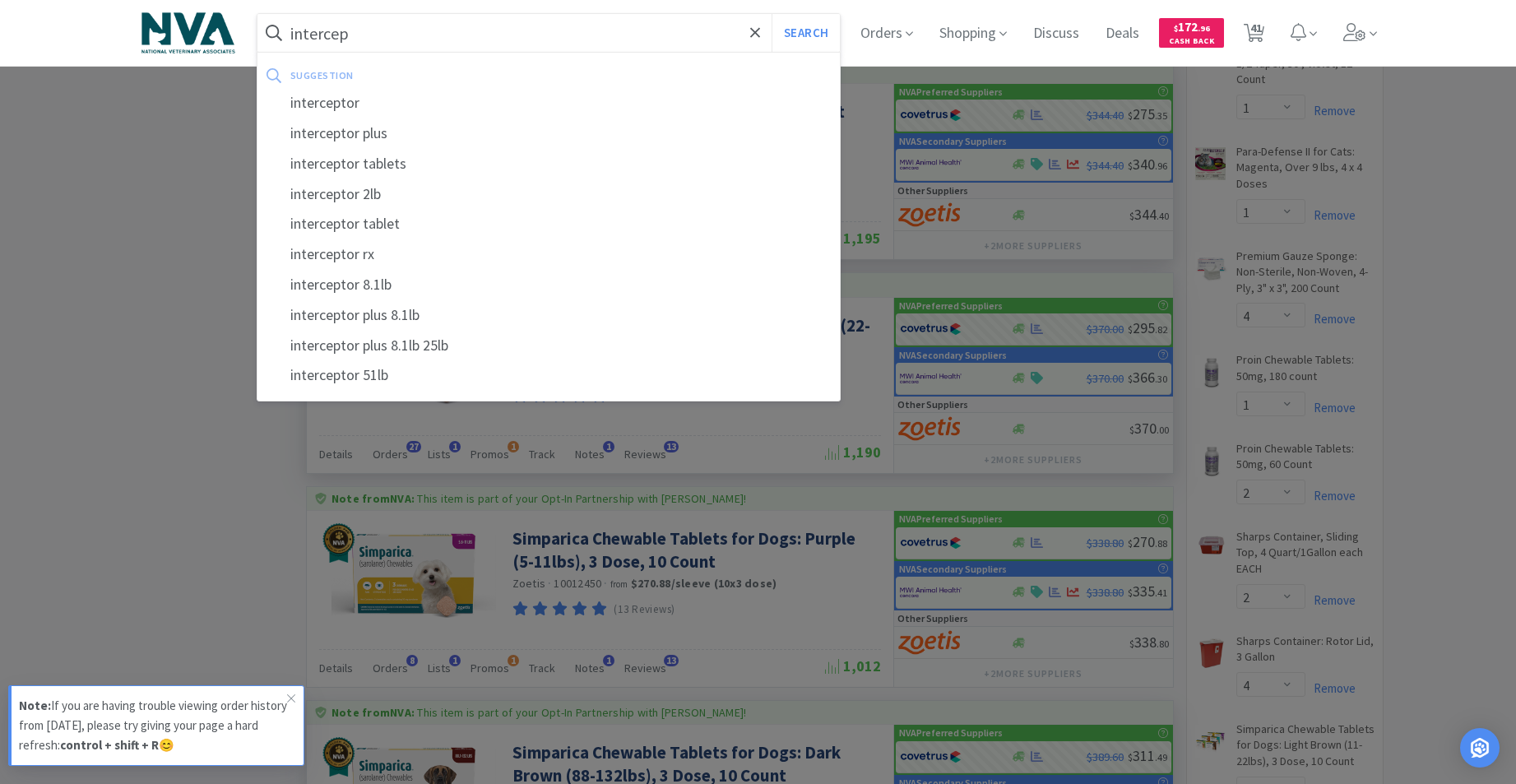
click at [392, 125] on div "interceptor plus" at bounding box center [549, 133] width 583 height 31
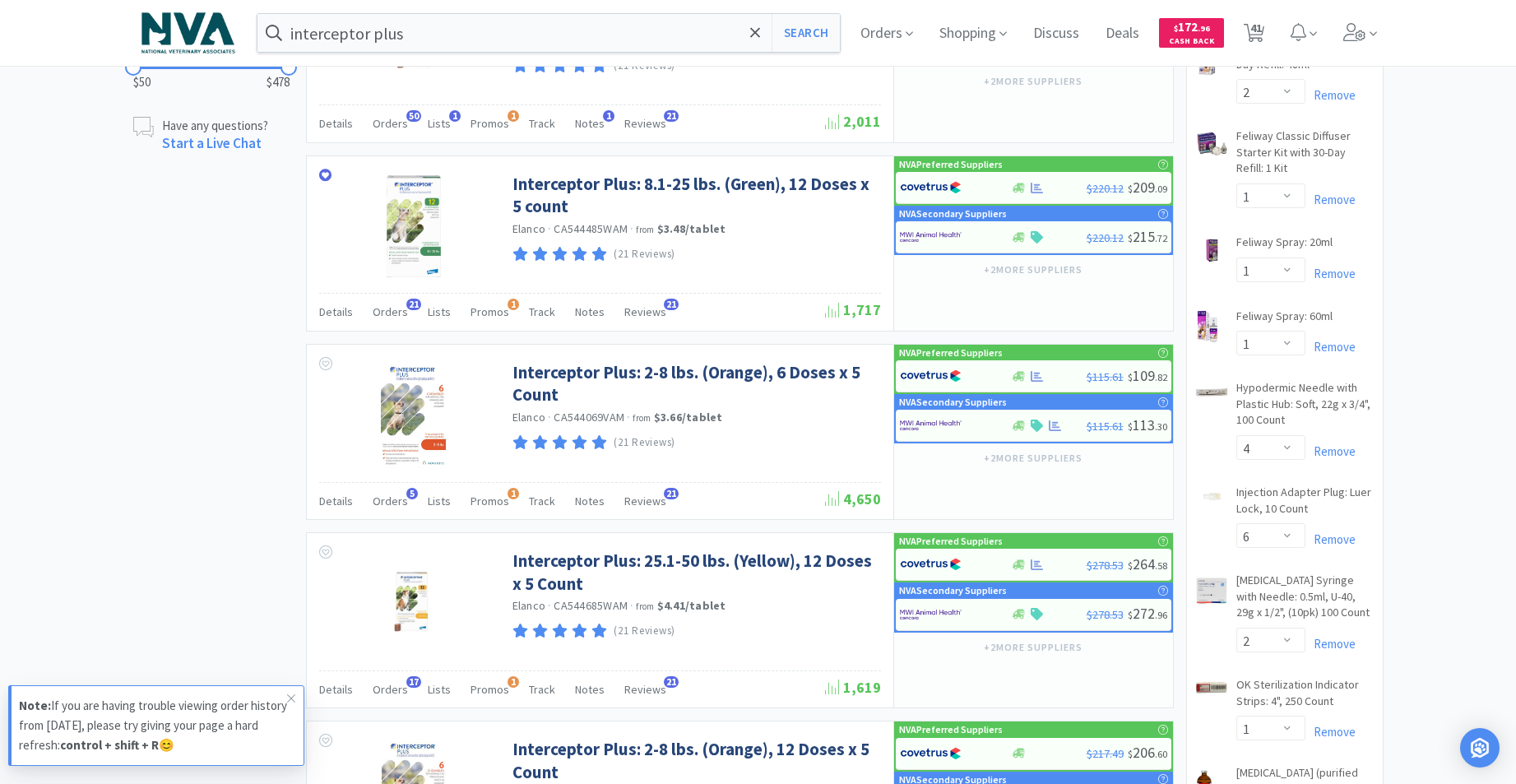
scroll to position [815, 0]
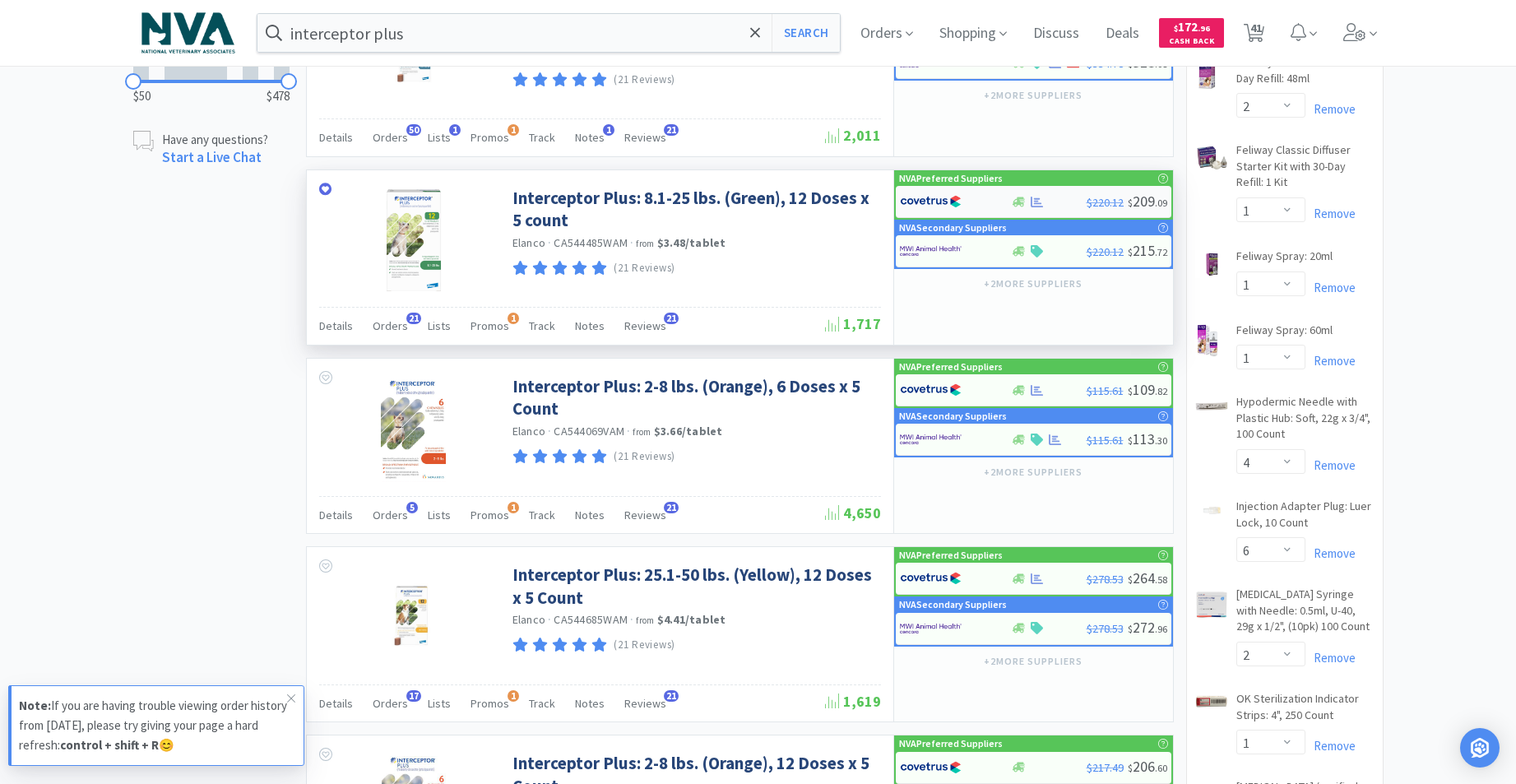
click at [1026, 202] on div at bounding box center [1019, 202] width 17 height 12
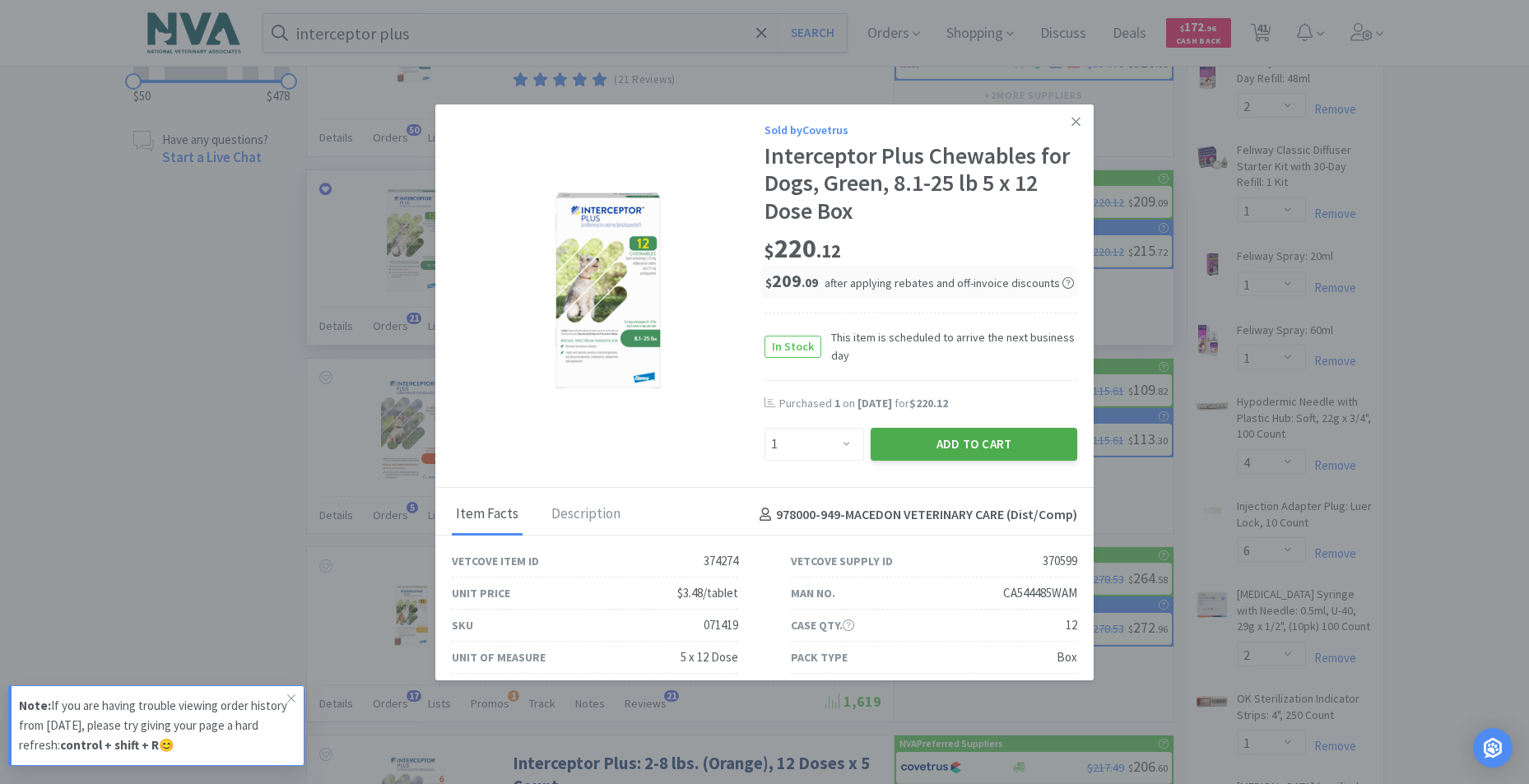
click at [981, 445] on button "Add to Cart" at bounding box center [974, 444] width 206 height 33
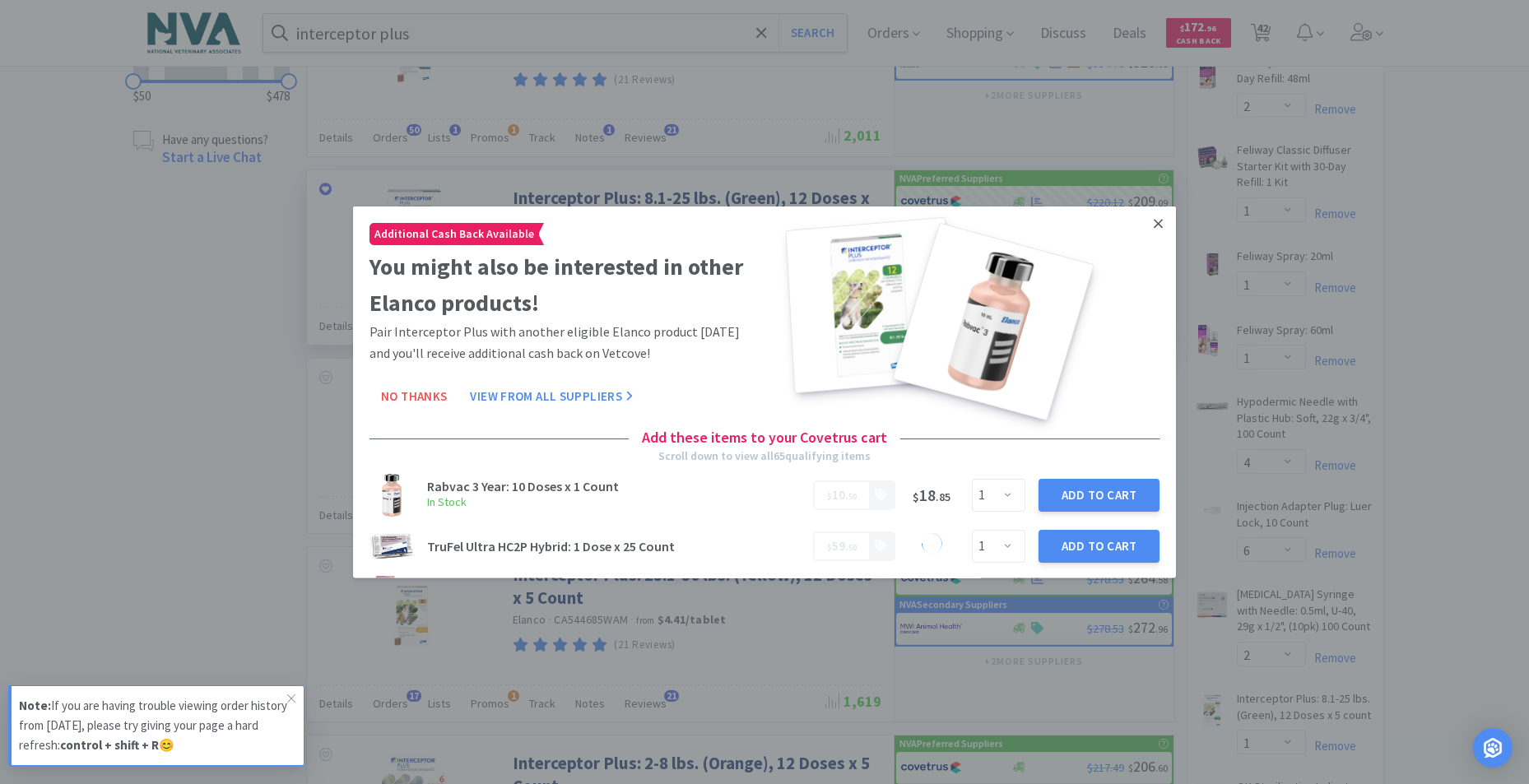
click at [1143, 226] on link at bounding box center [1158, 223] width 29 height 35
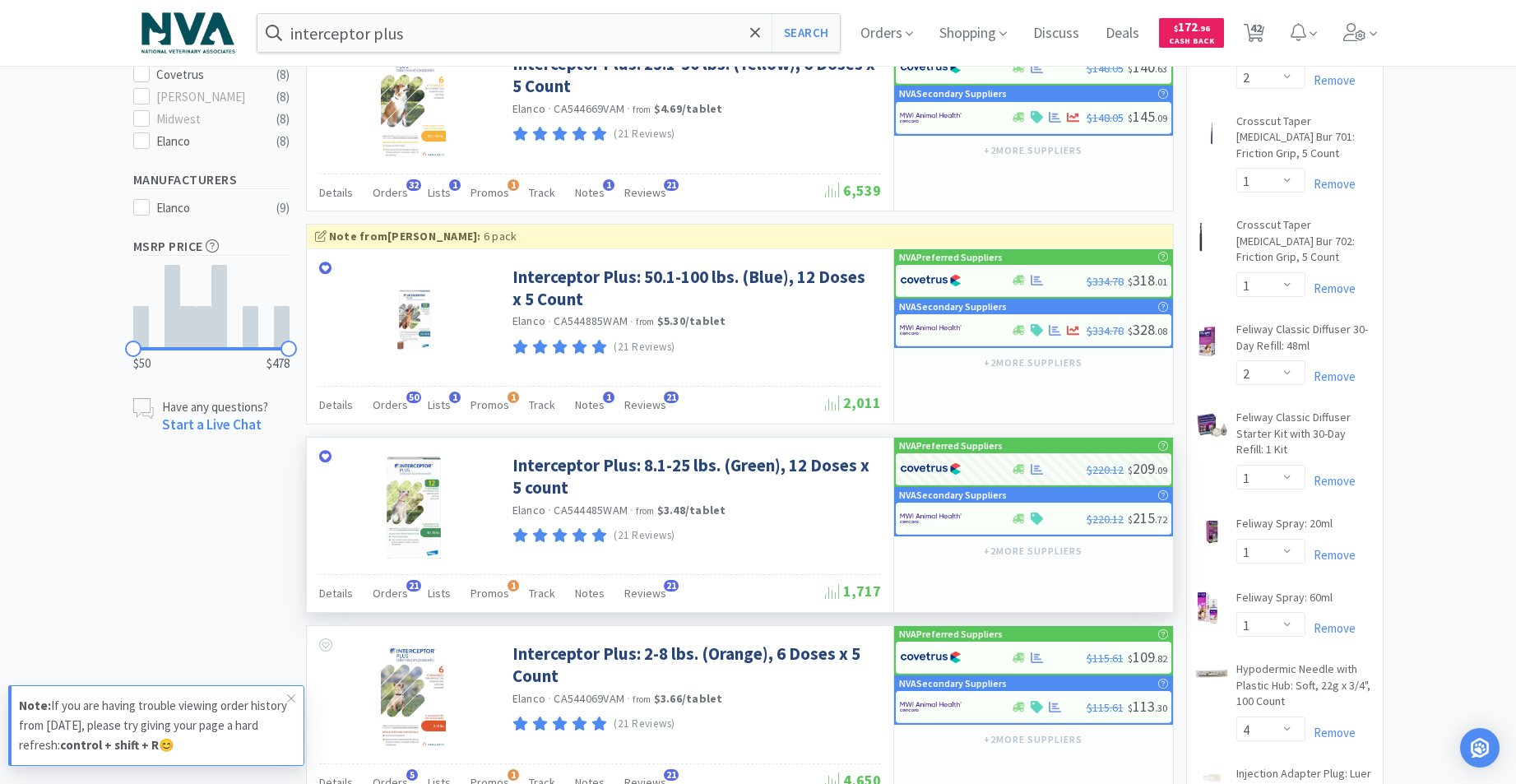
scroll to position [542, 0]
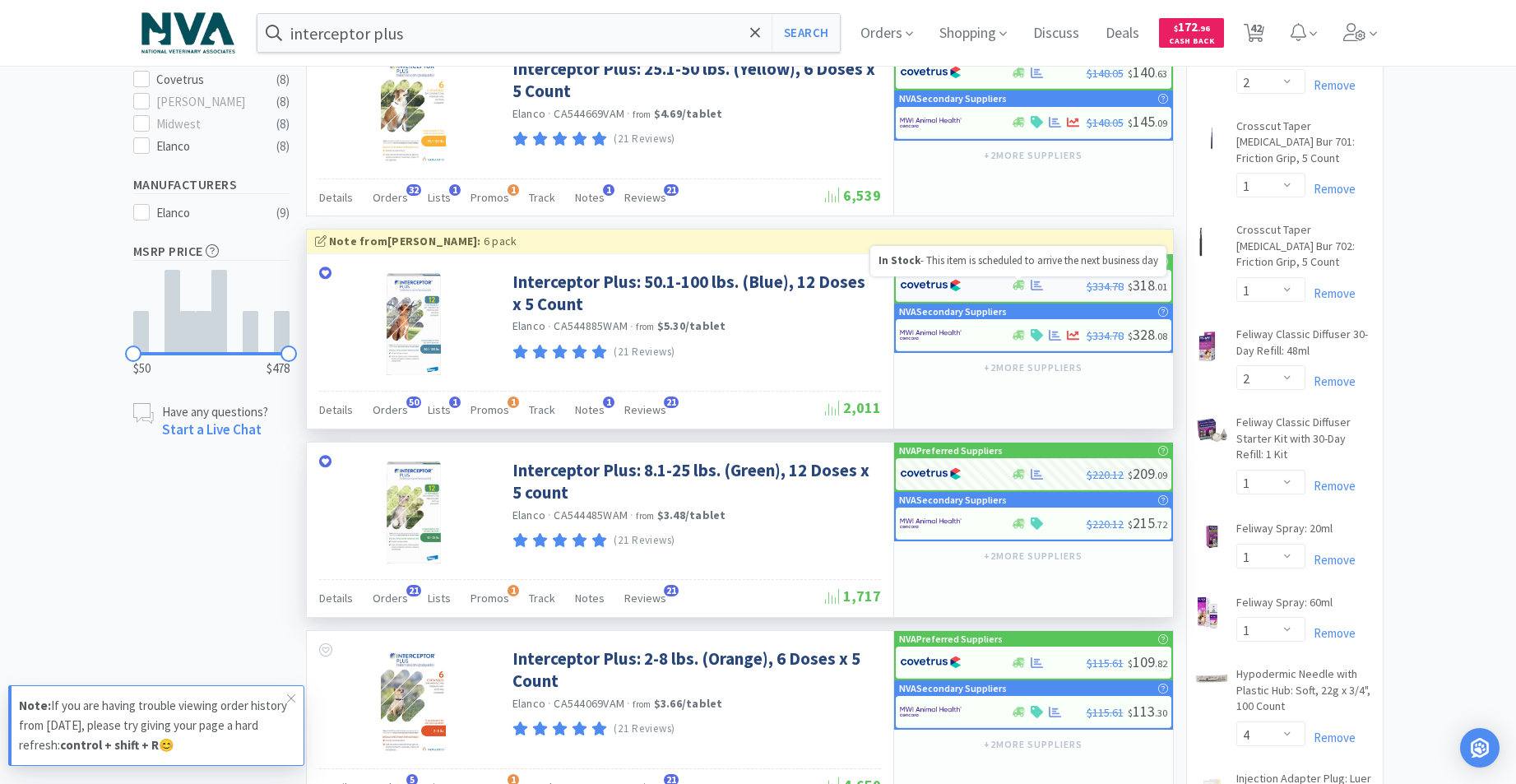
click at [1020, 287] on icon at bounding box center [1019, 285] width 12 height 10
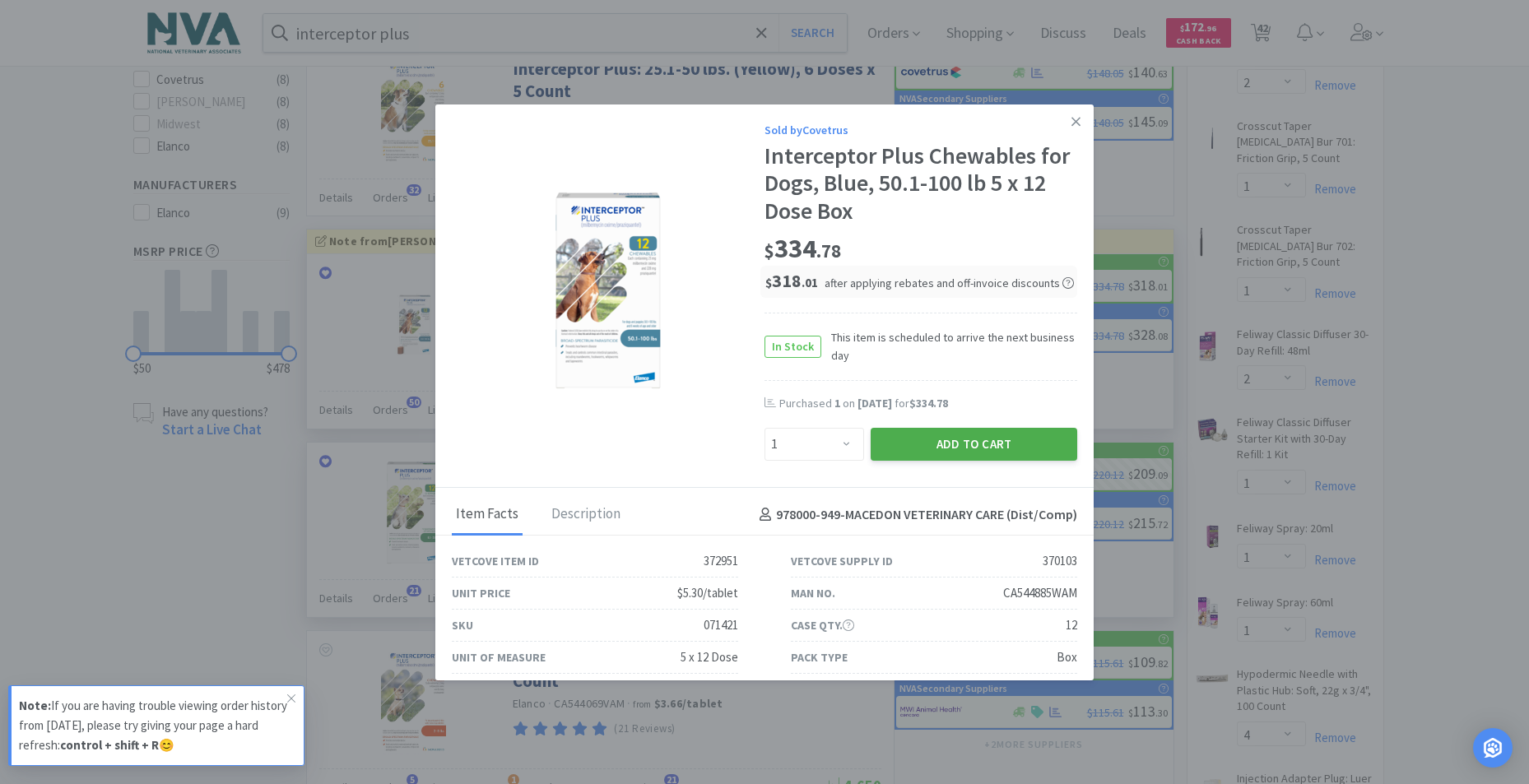
click at [915, 451] on button "Add to Cart" at bounding box center [974, 444] width 206 height 33
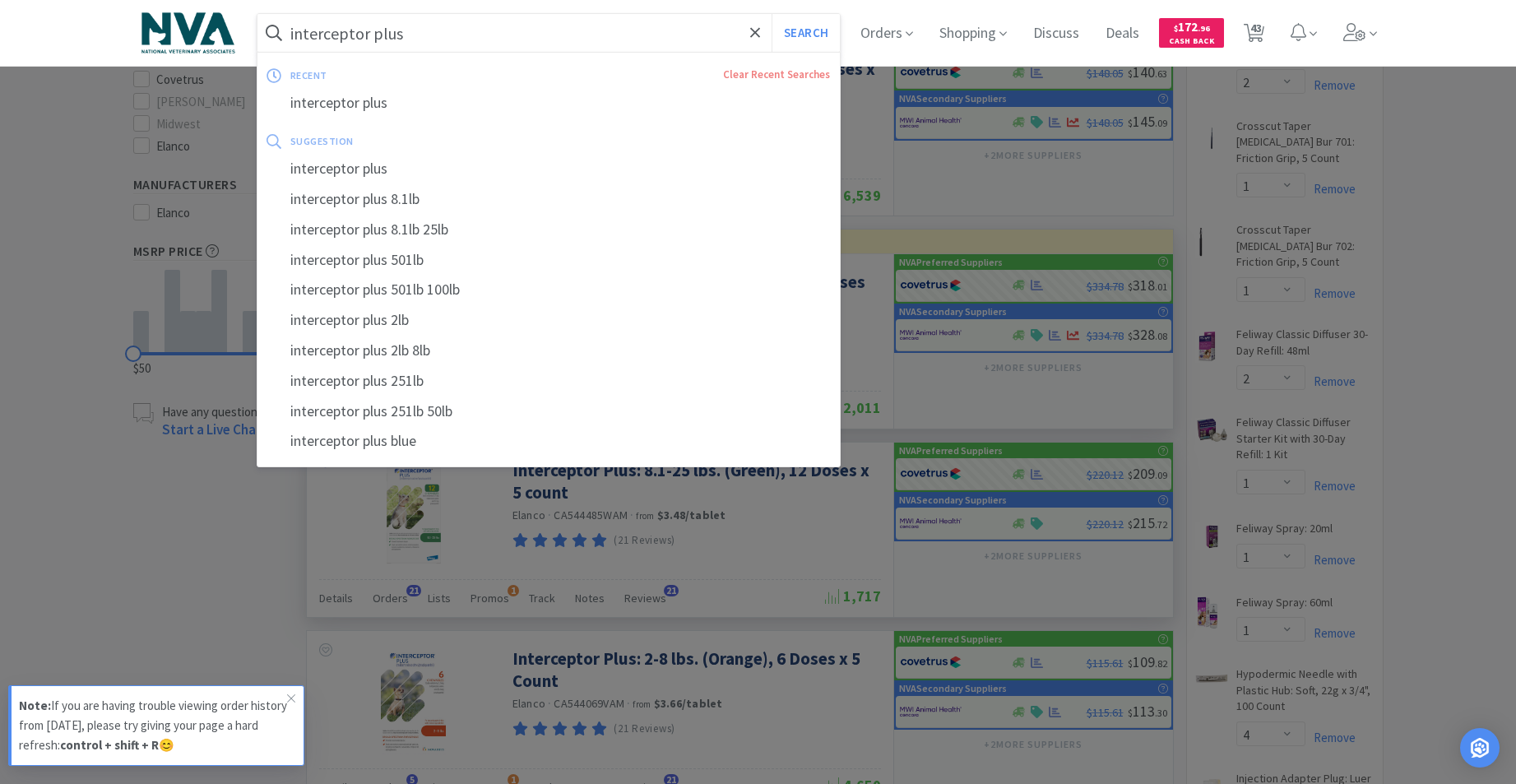
click at [457, 36] on input "interceptor plus" at bounding box center [549, 33] width 583 height 38
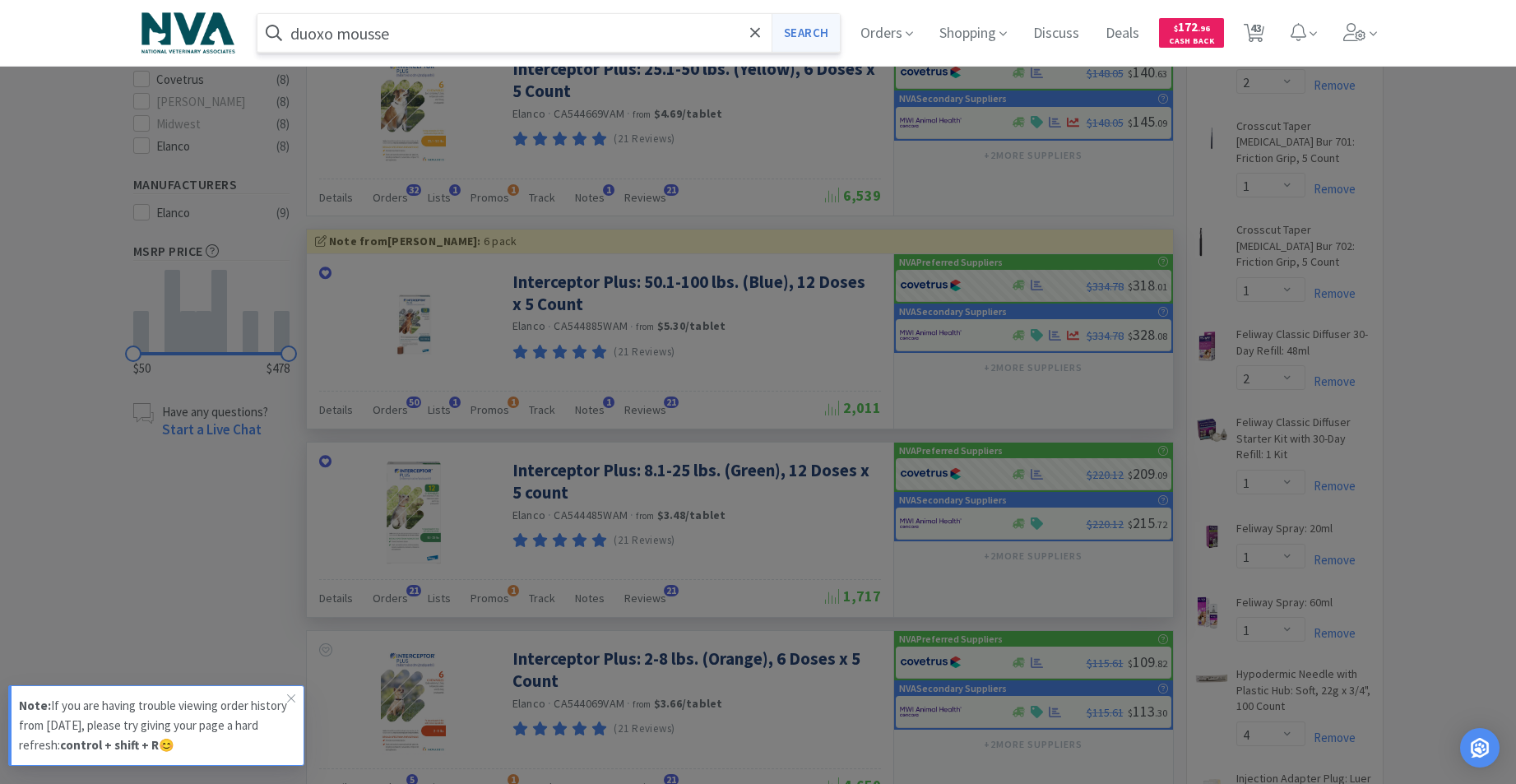
click at [817, 41] on button "Search" at bounding box center [805, 33] width 68 height 38
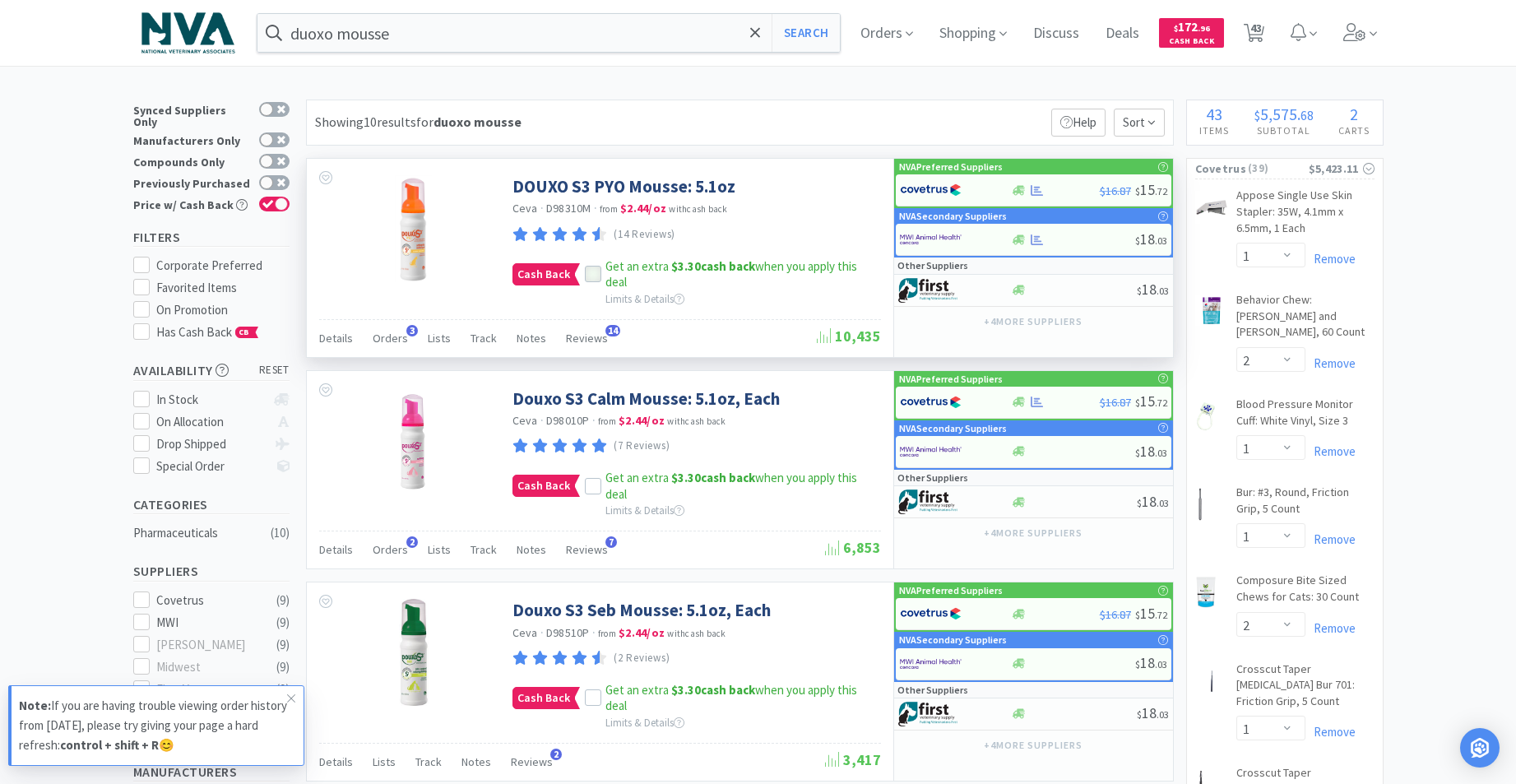
click at [587, 276] on icon at bounding box center [593, 274] width 11 height 8
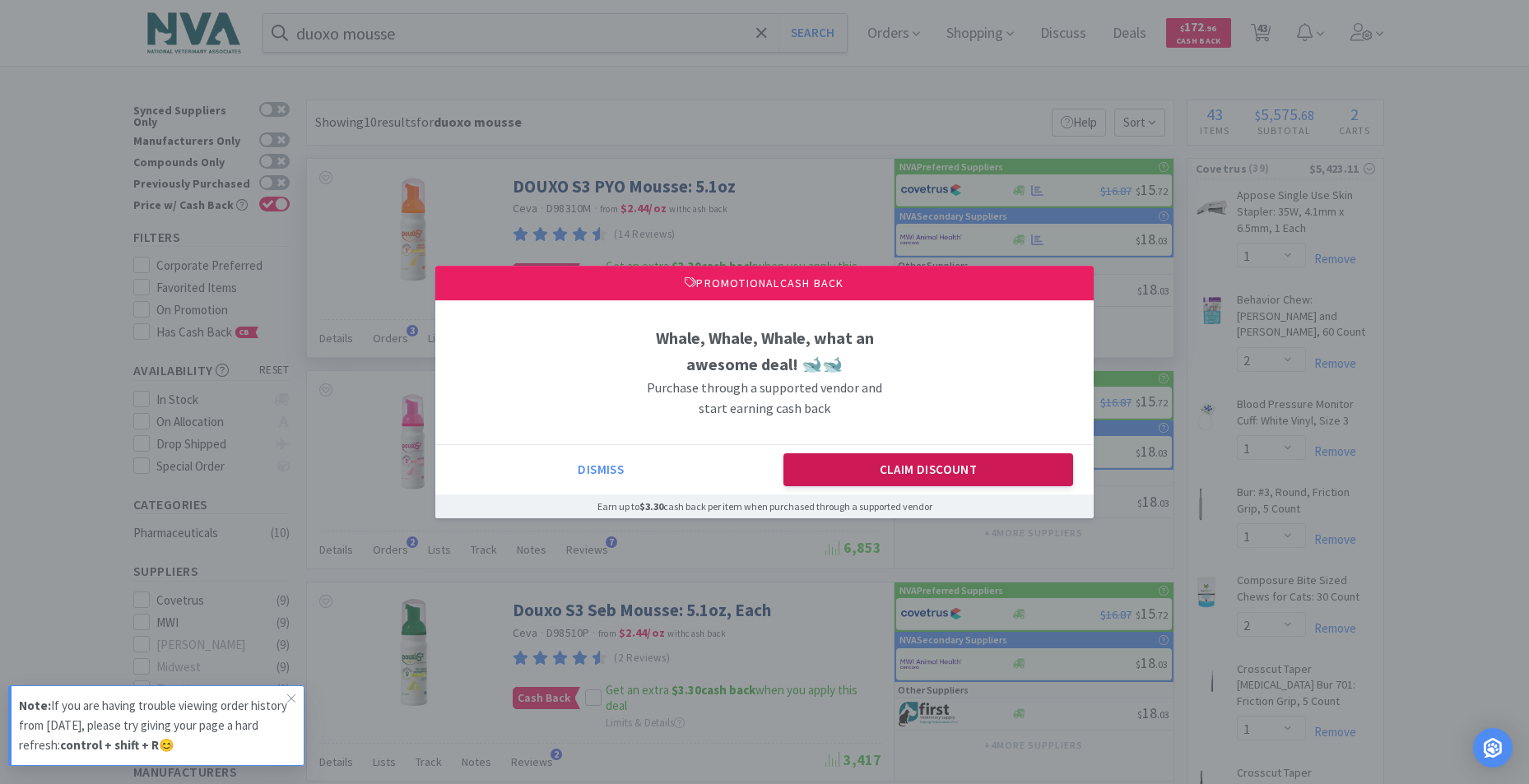
click at [879, 470] on button "Claim Discount" at bounding box center [928, 469] width 290 height 33
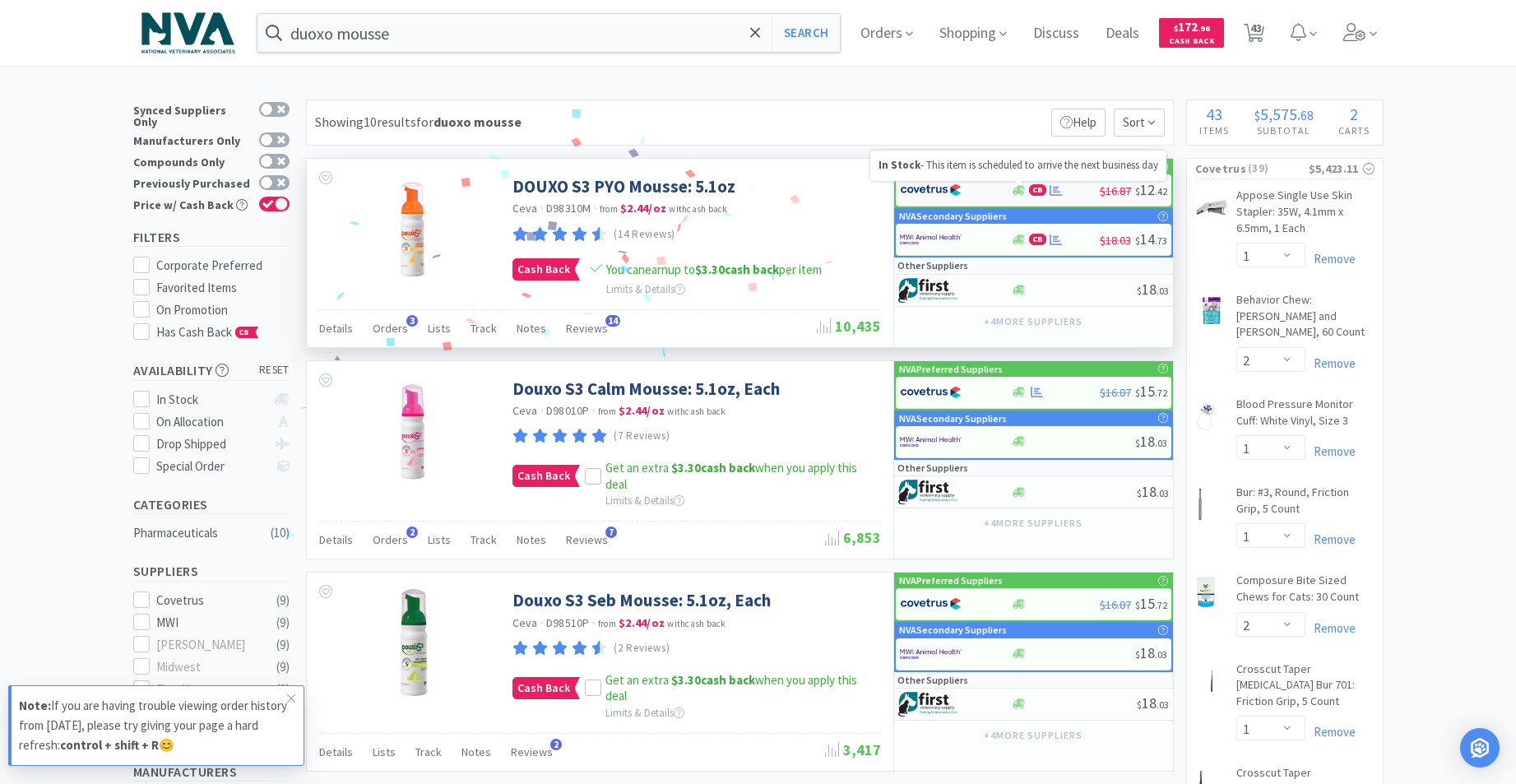
click at [1020, 190] on icon at bounding box center [1019, 190] width 12 height 10
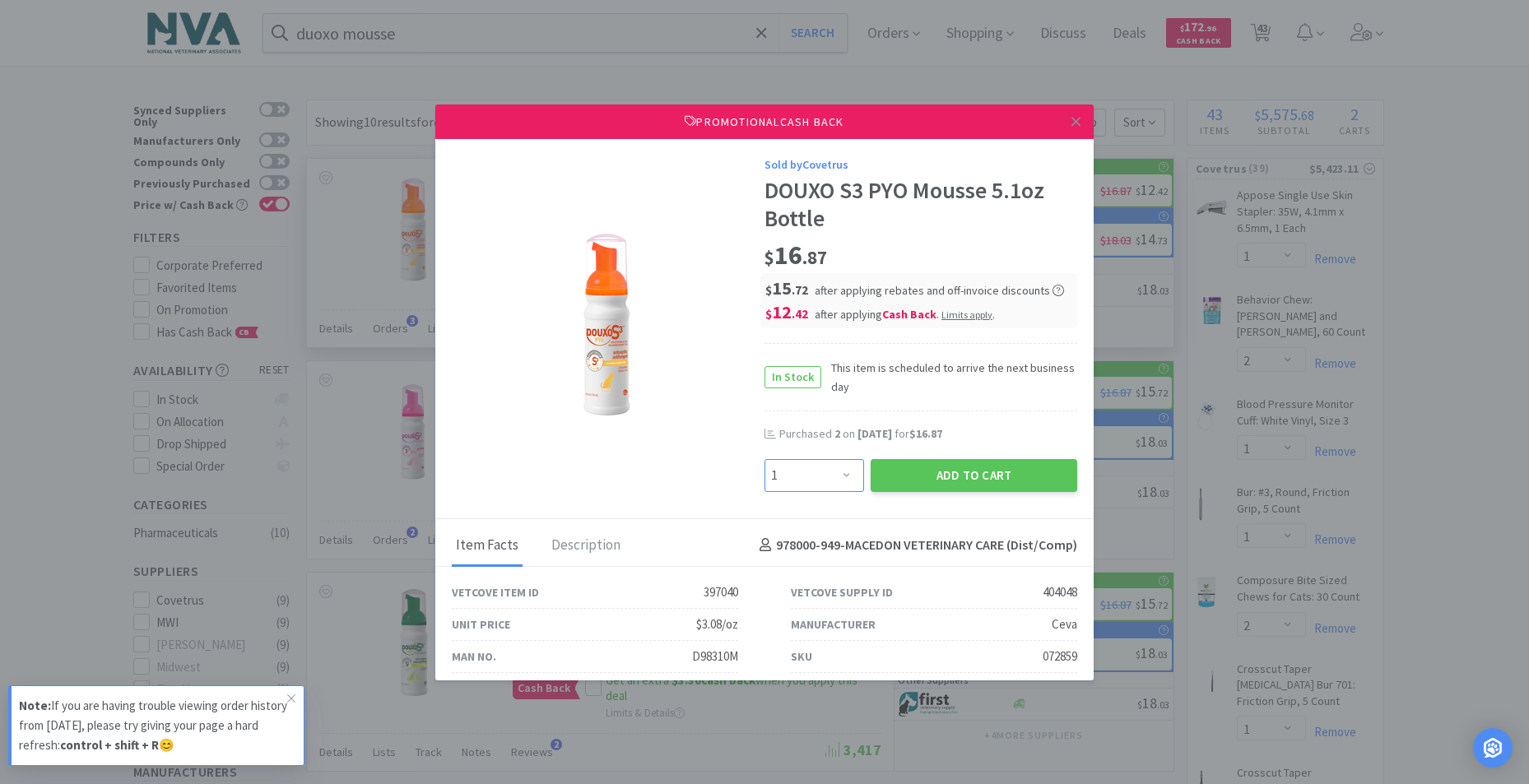
click at [836, 473] on select "Enter Quantity 1 2 3 4 5 6 7 8 9 10 11 12 13 14 15 16 17 18 19 20 Enter Quantity" at bounding box center [813, 474] width 100 height 33
click at [764, 459] on select "Enter Quantity 1 2 3 4 5 6 7 8 9 10 11 12 13 14 15 16 17 18 19 20 Enter Quantity" at bounding box center [813, 474] width 100 height 33
click at [911, 478] on button "Add to Cart" at bounding box center [974, 474] width 206 height 33
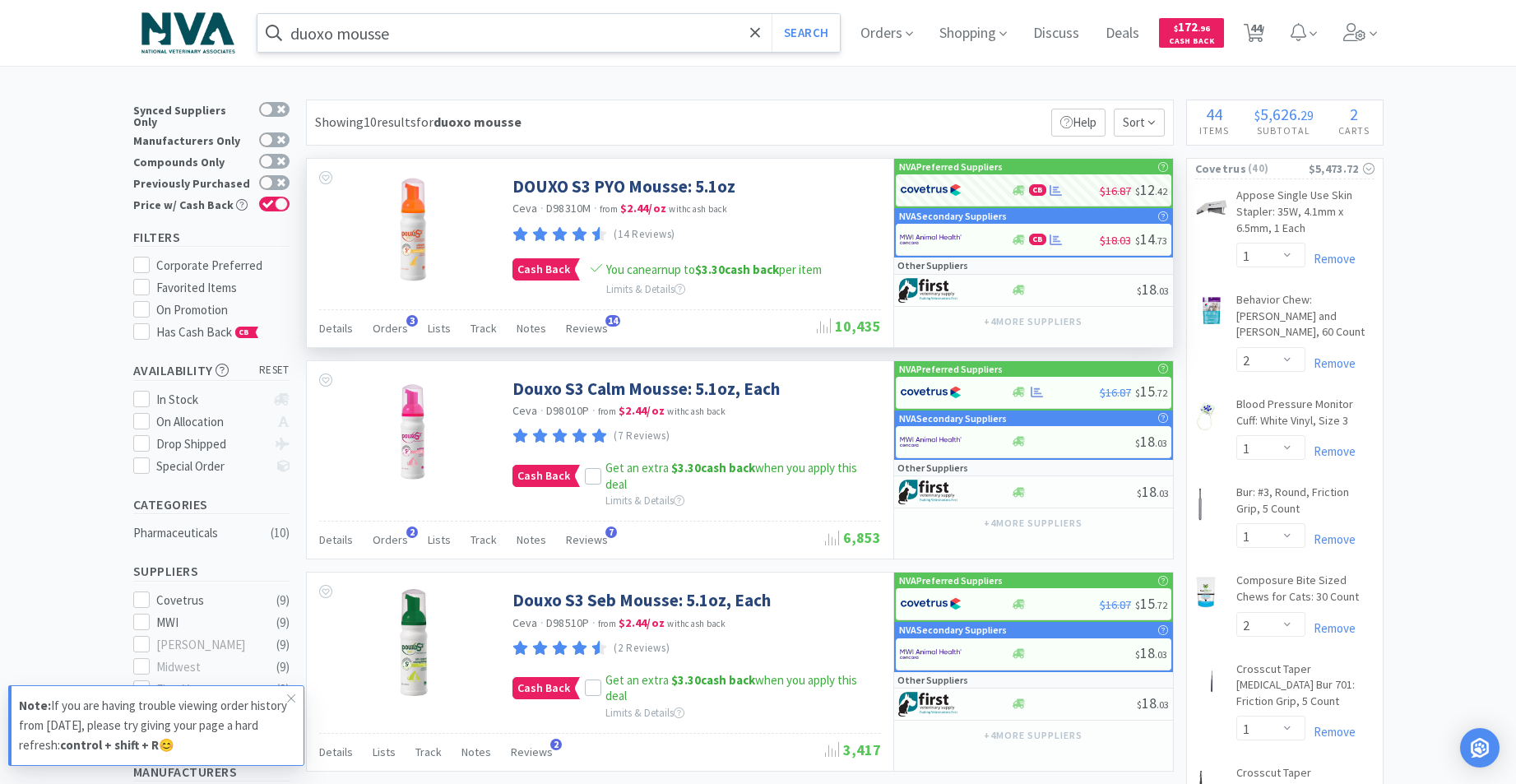
click at [489, 36] on input "duoxo mousse" at bounding box center [549, 33] width 583 height 38
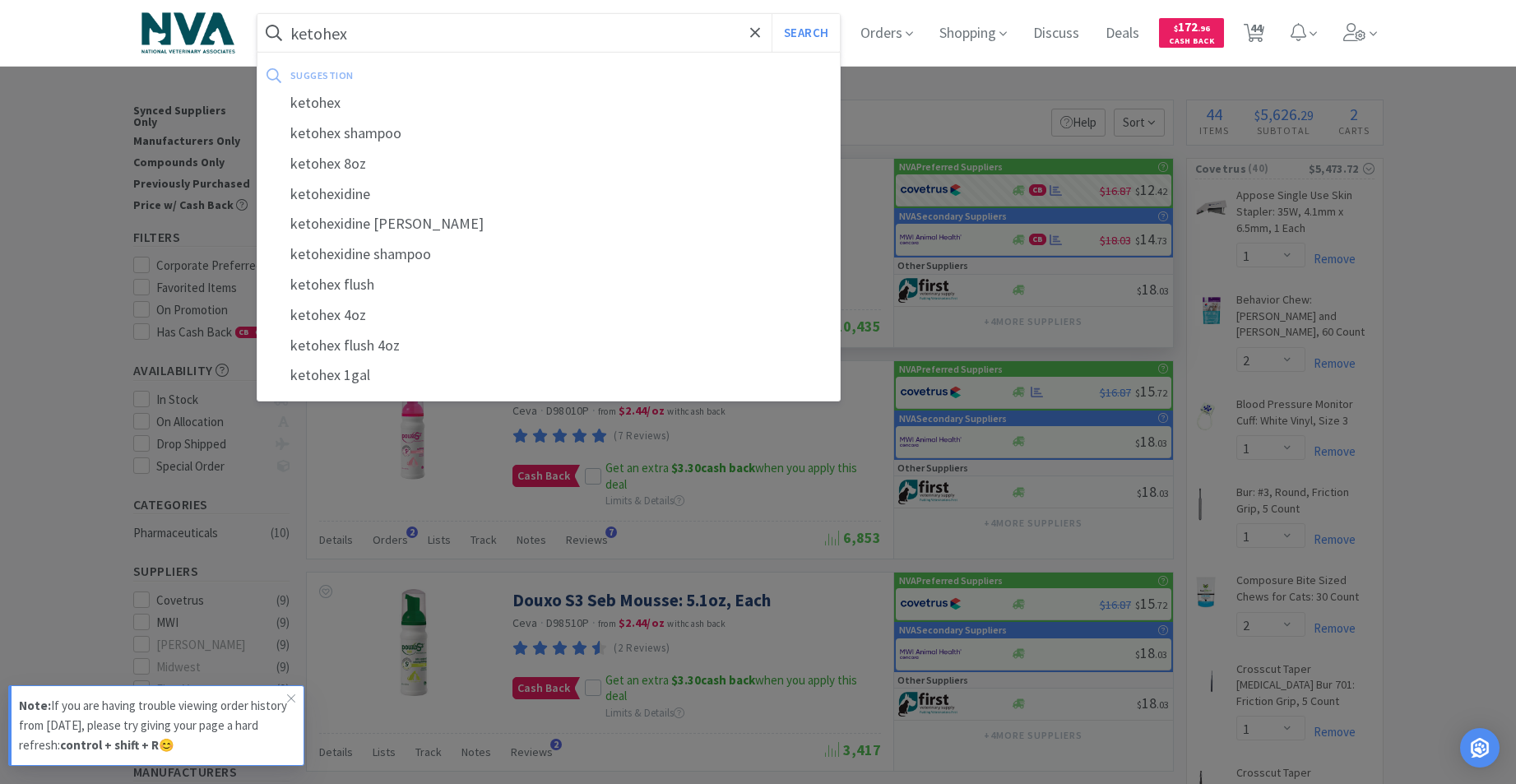
click at [349, 103] on div "ketohex" at bounding box center [549, 103] width 583 height 31
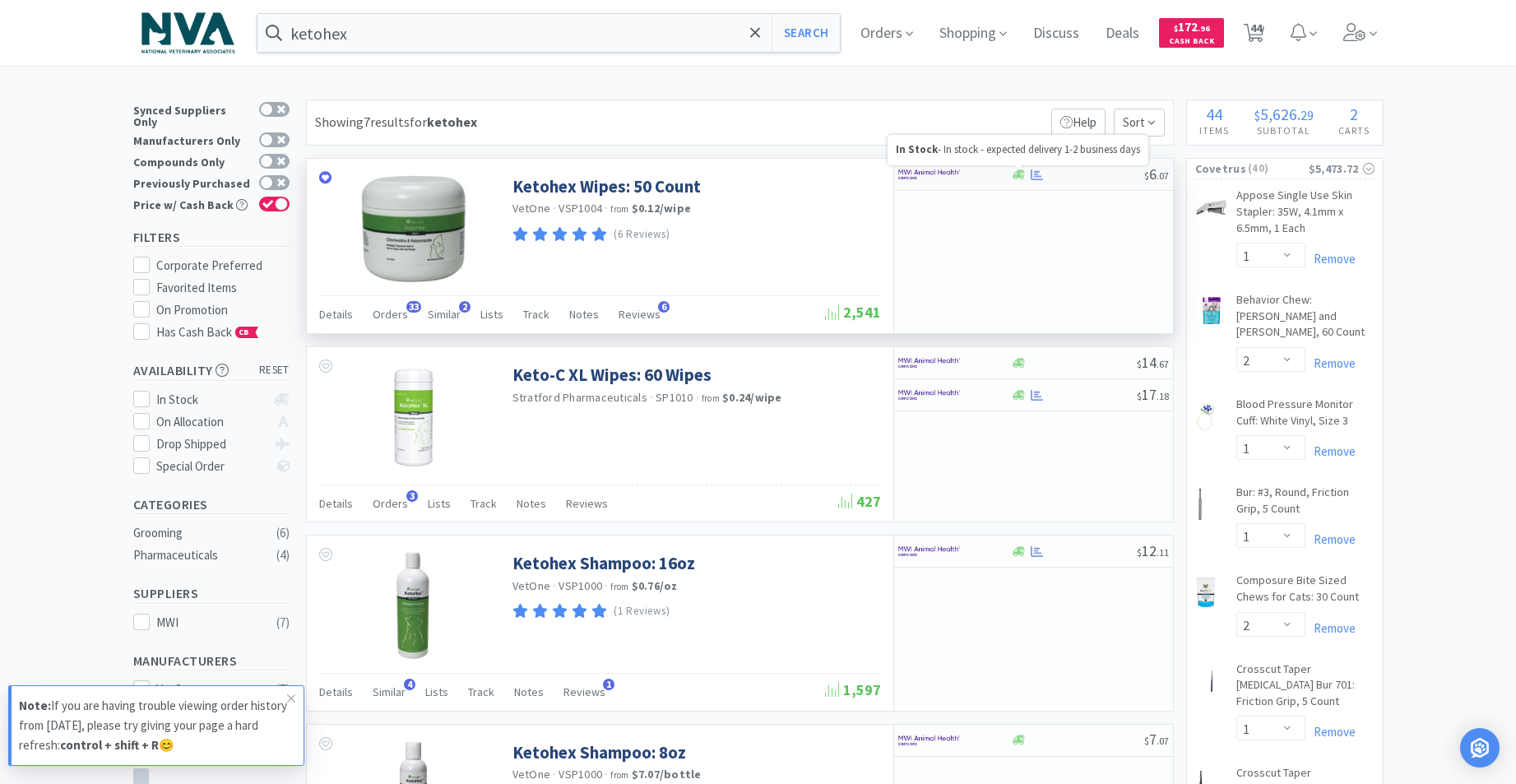
click at [1017, 175] on icon at bounding box center [1019, 174] width 12 height 10
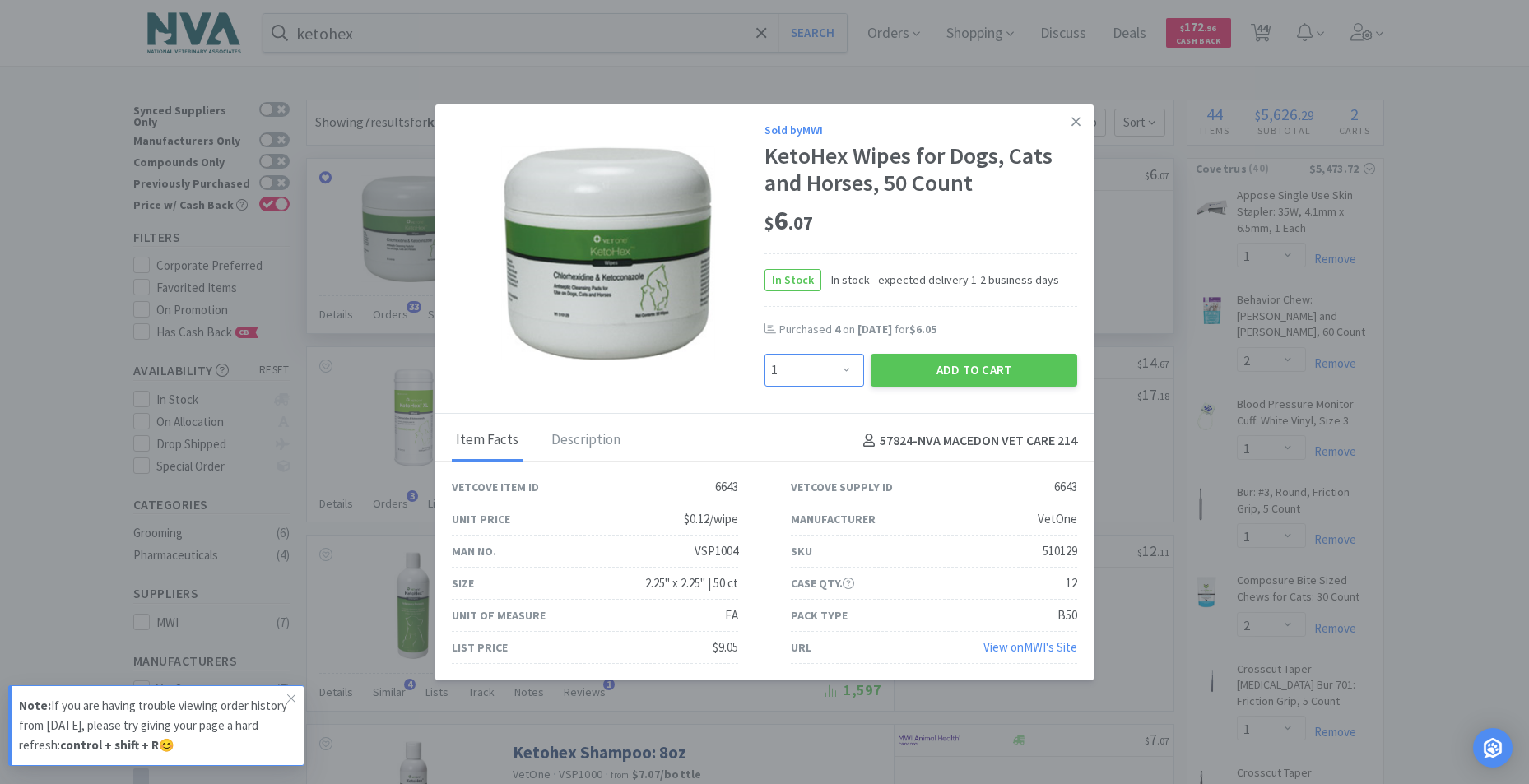
click at [839, 363] on select "Enter Quantity 1 2 3 4 5 6 7 8 9 10 11 12 13 14 15 16 17 18 19 20 Enter Quantity" at bounding box center [813, 370] width 100 height 33
click at [764, 354] on select "Enter Quantity 1 2 3 4 5 6 7 8 9 10 11 12 13 14 15 16 17 18 19 20 Enter Quantity" at bounding box center [813, 370] width 100 height 33
click at [956, 372] on button "Add to Cart" at bounding box center [974, 370] width 206 height 33
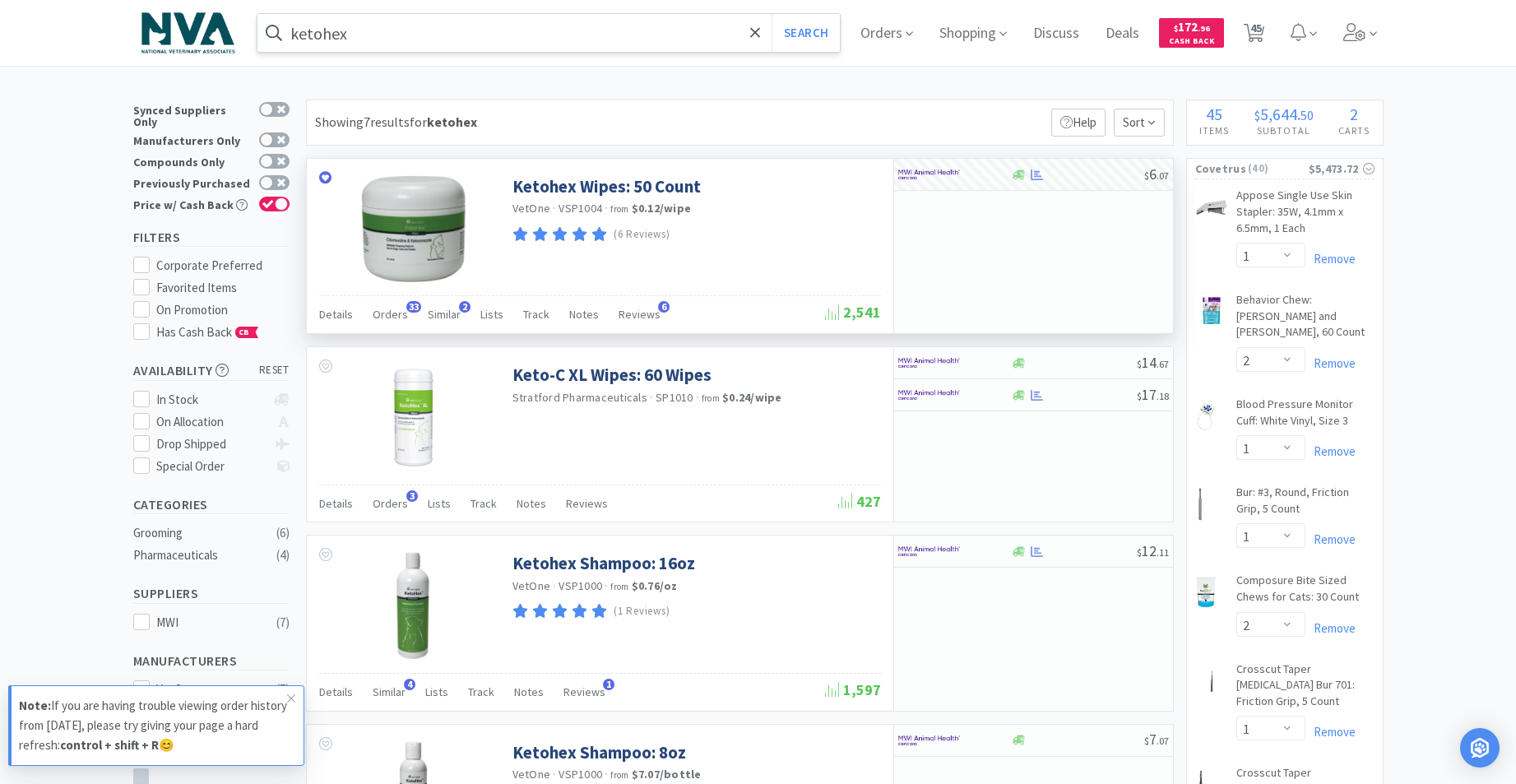
click at [467, 30] on input "ketohex" at bounding box center [549, 33] width 583 height 38
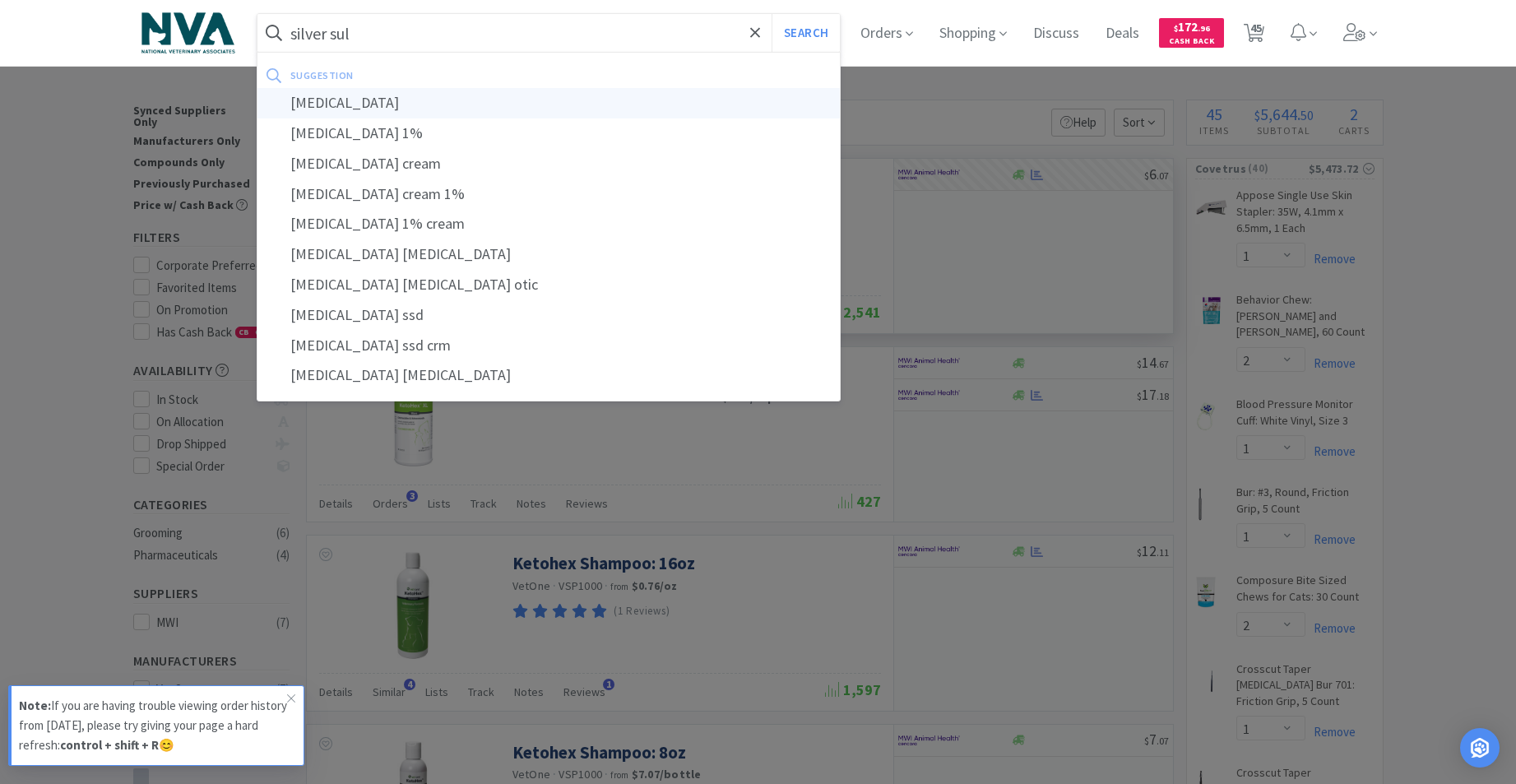
click at [382, 101] on div "[MEDICAL_DATA]" at bounding box center [549, 103] width 583 height 31
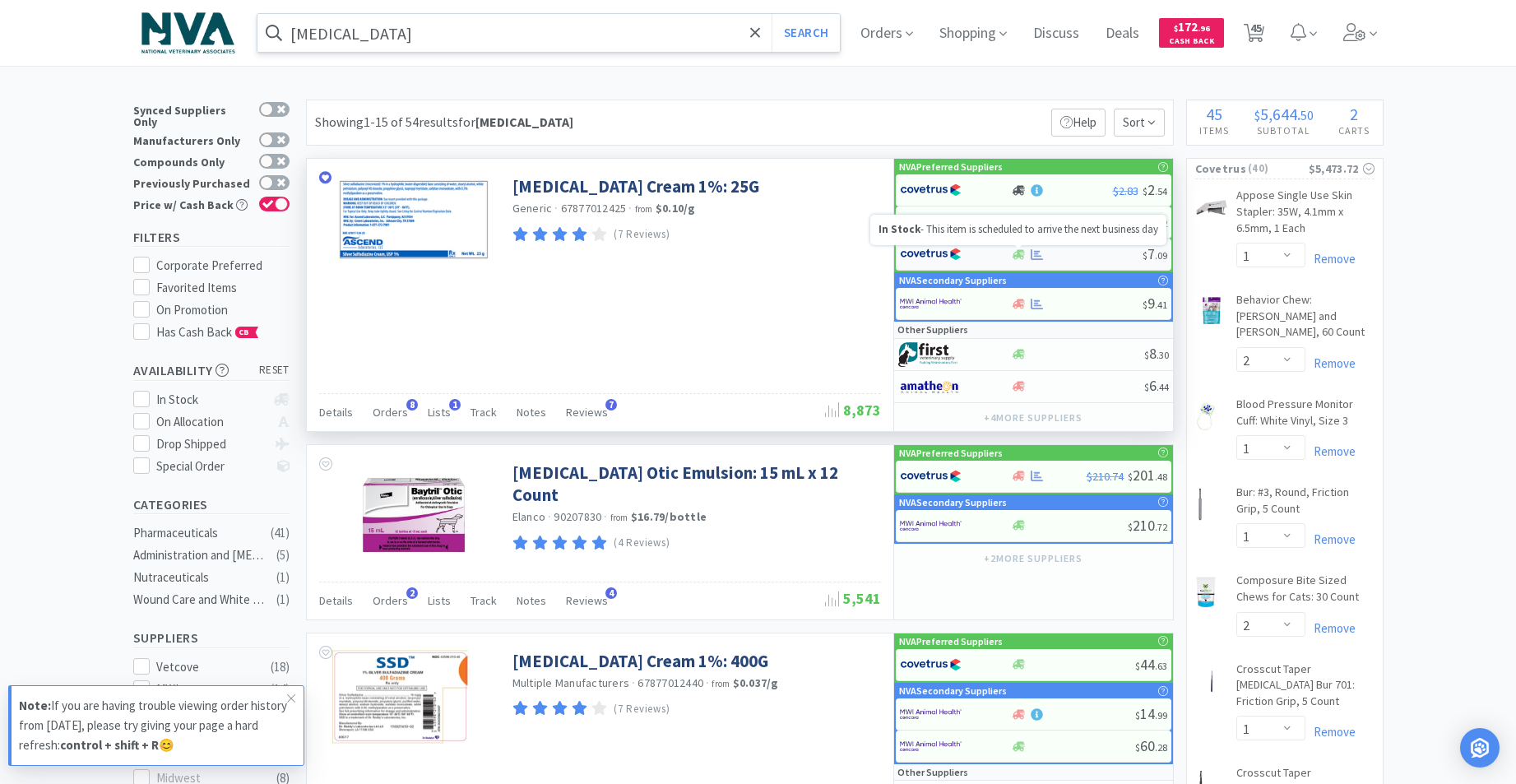
click at [1018, 255] on icon at bounding box center [1019, 254] width 12 height 10
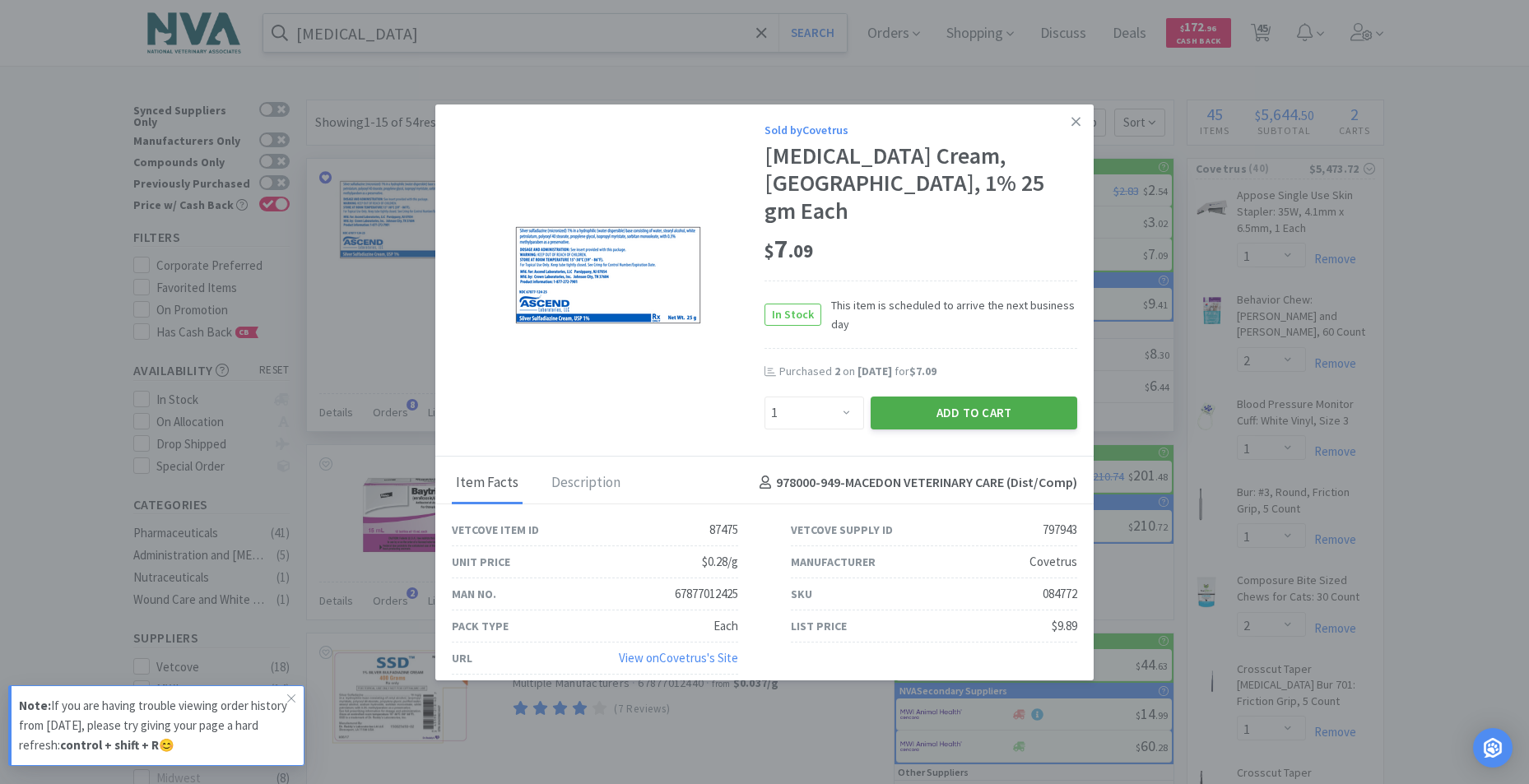
click at [978, 398] on button "Add to Cart" at bounding box center [974, 412] width 206 height 33
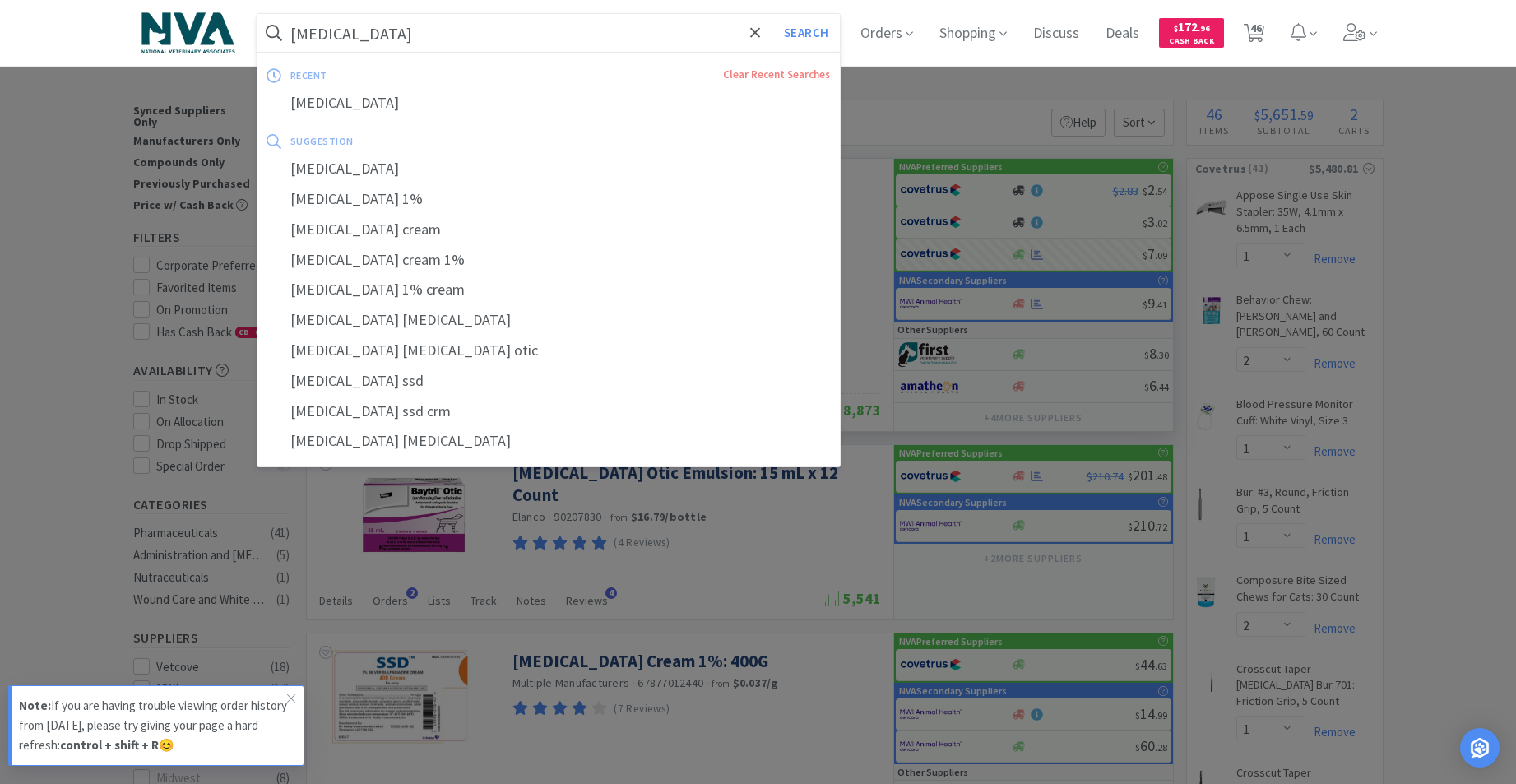
click at [575, 33] on input "[MEDICAL_DATA]" at bounding box center [549, 33] width 583 height 38
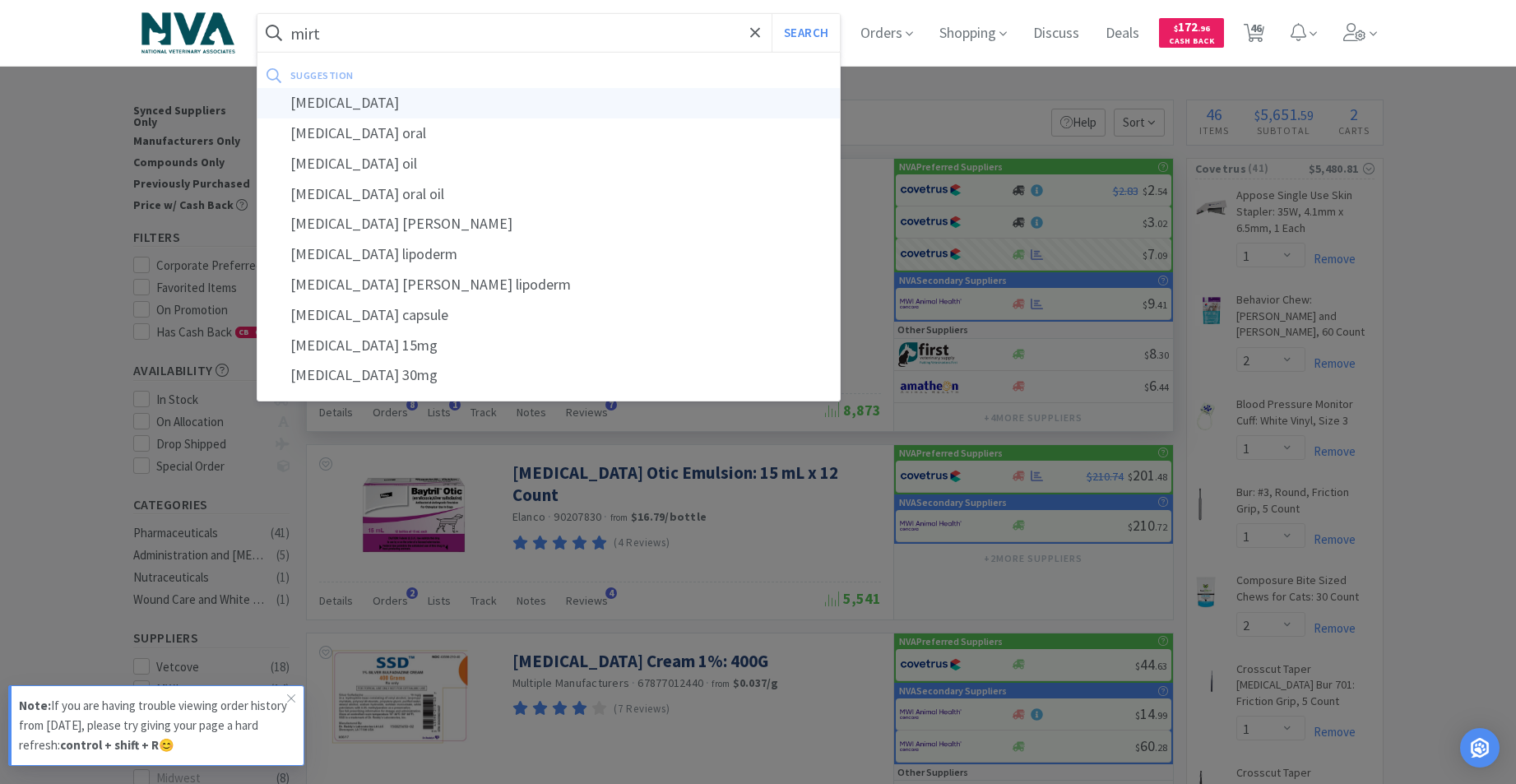
click at [383, 104] on div "[MEDICAL_DATA]" at bounding box center [549, 103] width 583 height 31
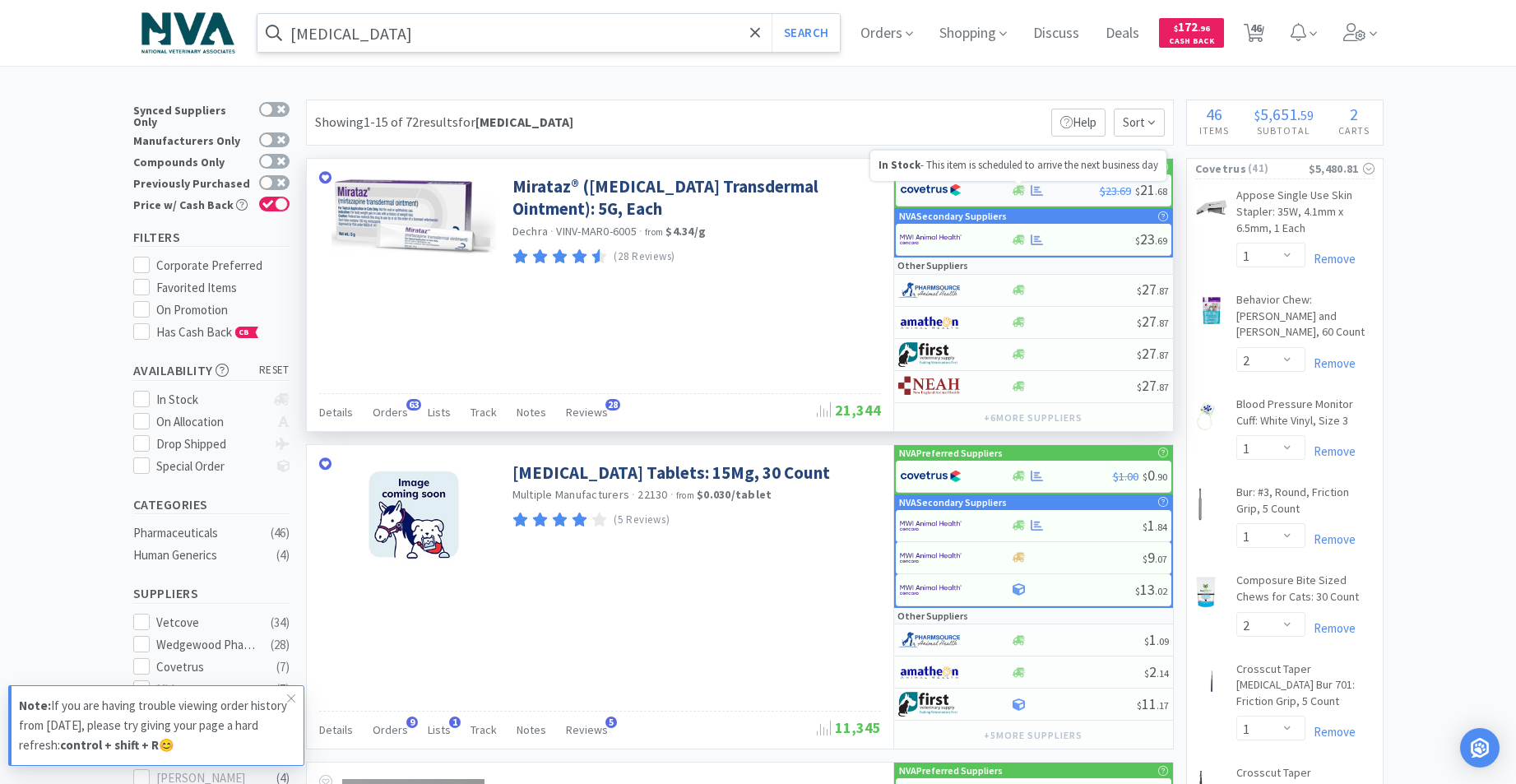
click at [1019, 190] on icon at bounding box center [1019, 190] width 12 height 10
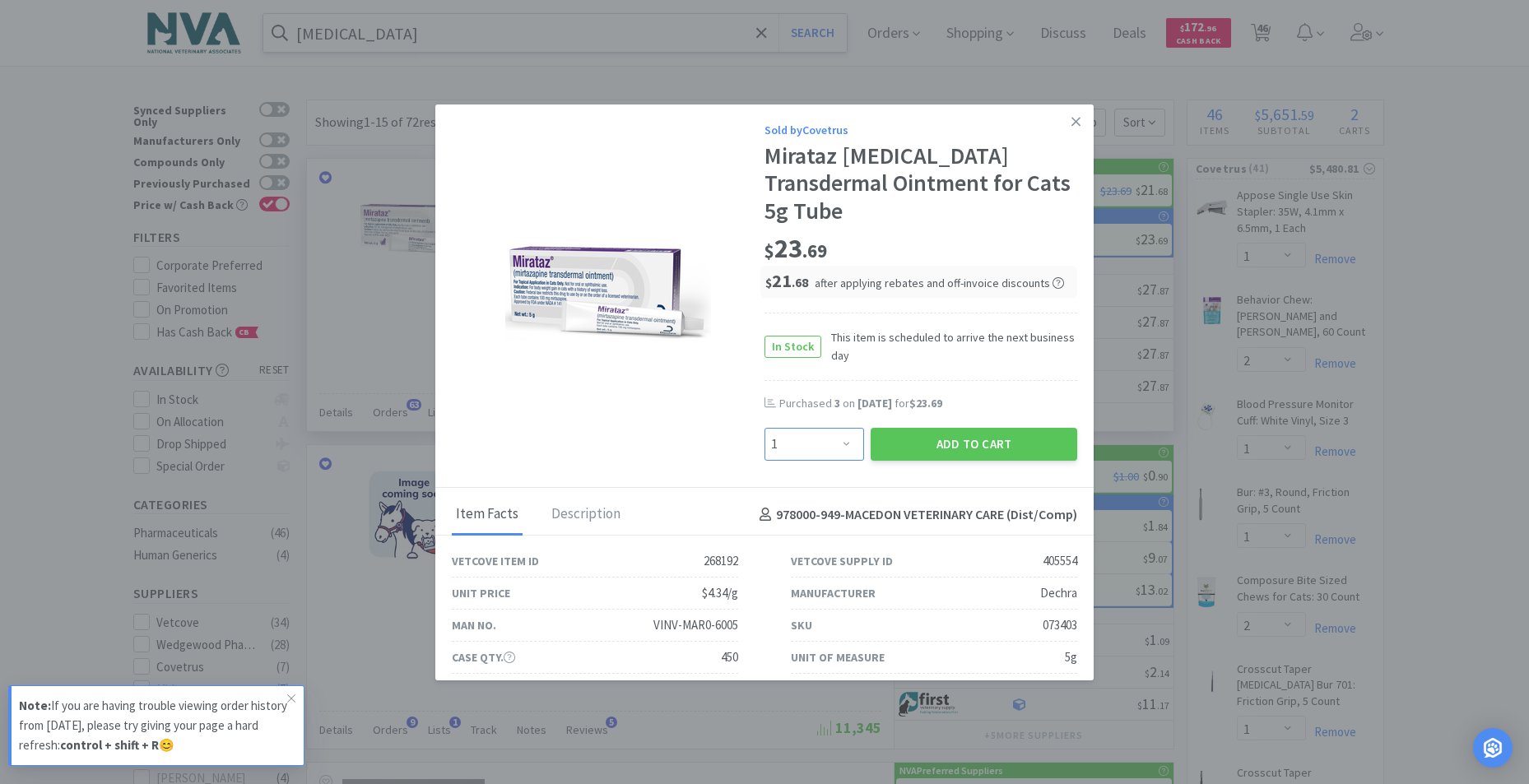
click at [836, 438] on select "Enter Quantity 1 2 3 4 5 6 7 8 9 10 11 12 13 14 15 16 17 18 19 20 Enter Quantity" at bounding box center [813, 444] width 100 height 33
click at [764, 428] on select "Enter Quantity 1 2 3 4 5 6 7 8 9 10 11 12 13 14 15 16 17 18 19 20 Enter Quantity" at bounding box center [813, 444] width 100 height 33
click at [929, 440] on button "Add to Cart" at bounding box center [974, 444] width 206 height 33
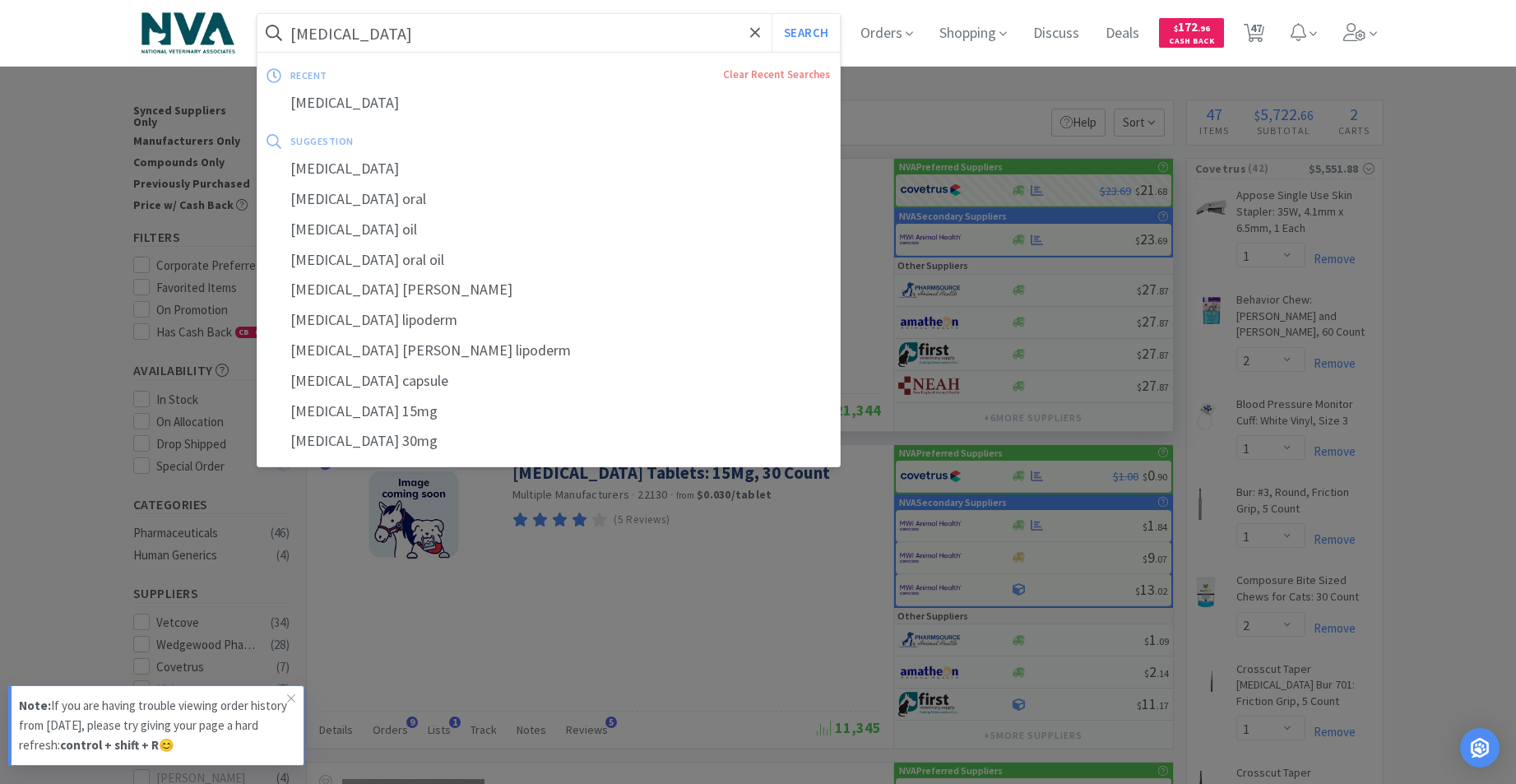
click at [562, 43] on input "[MEDICAL_DATA]" at bounding box center [549, 33] width 583 height 38
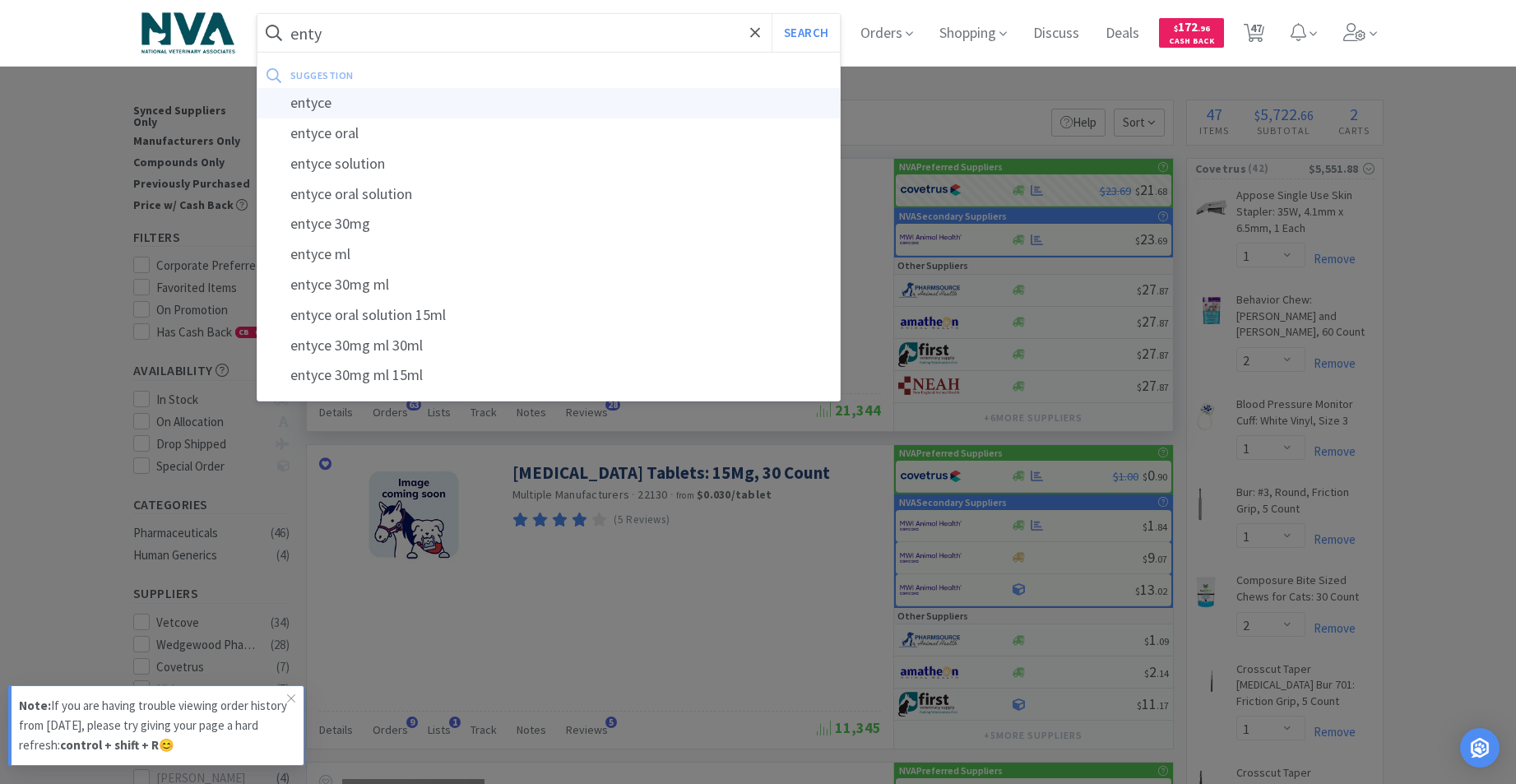
click at [384, 103] on div "entyce" at bounding box center [549, 103] width 583 height 31
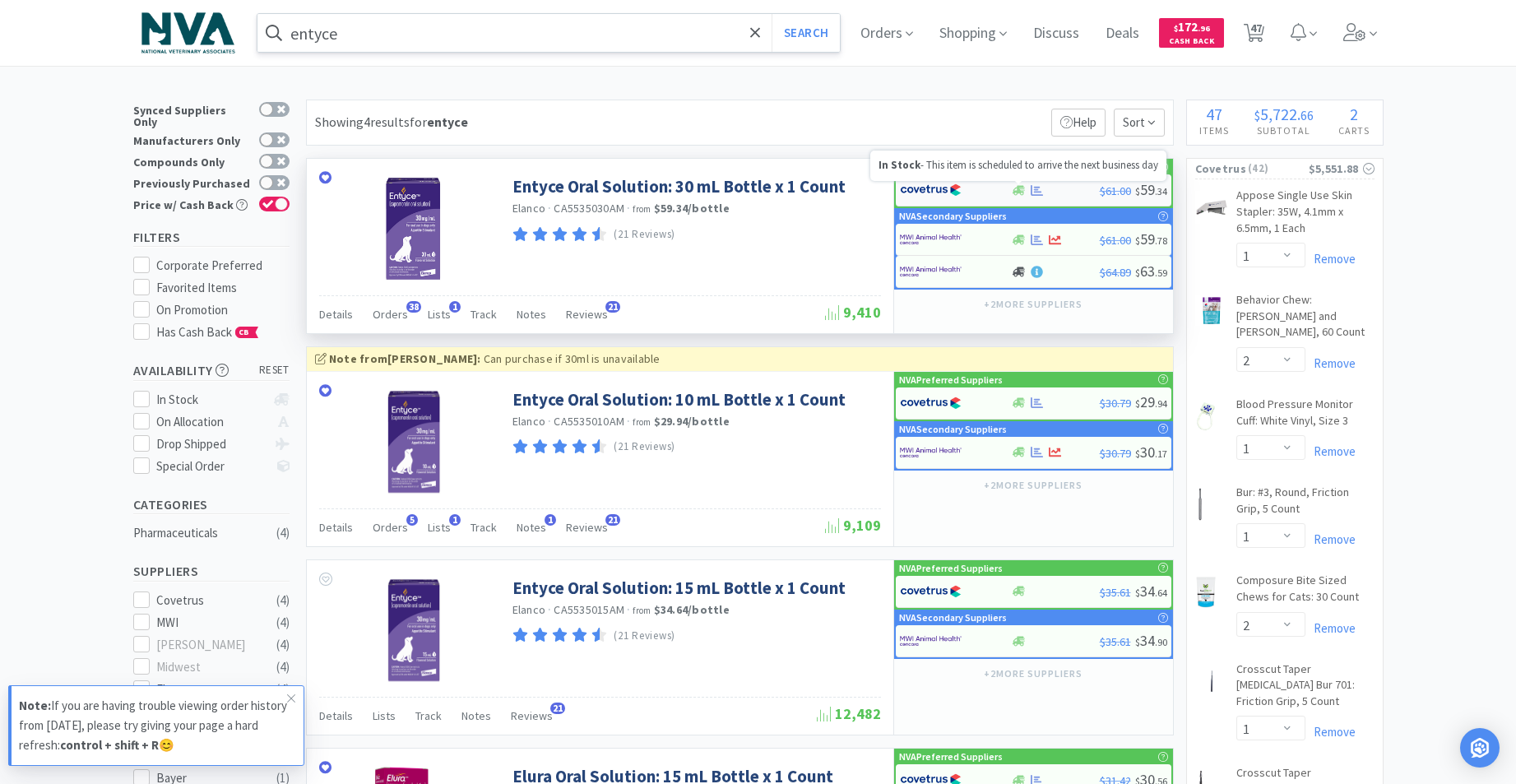
click at [1019, 193] on icon at bounding box center [1019, 190] width 12 height 12
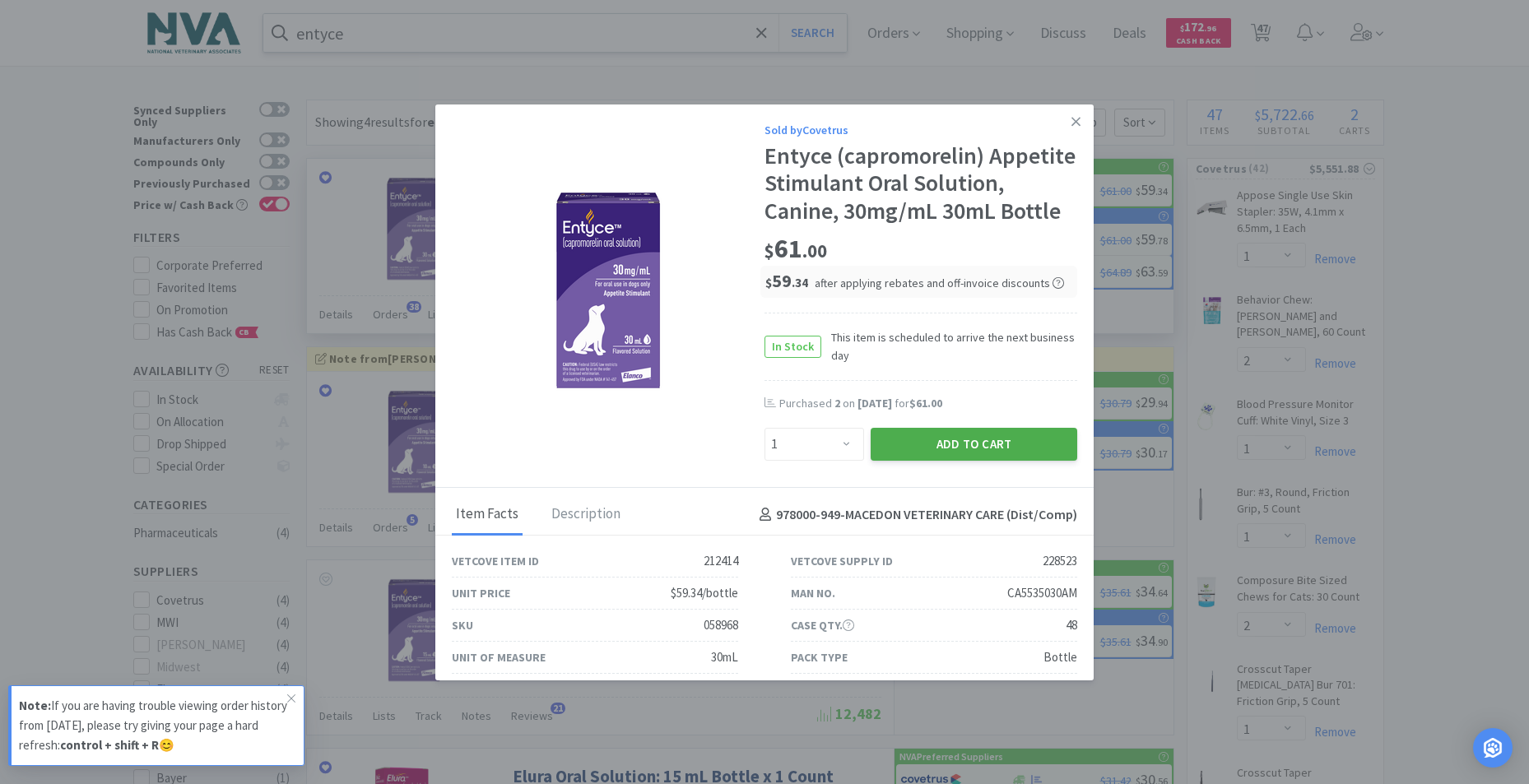
click at [947, 460] on button "Add to Cart" at bounding box center [974, 444] width 206 height 33
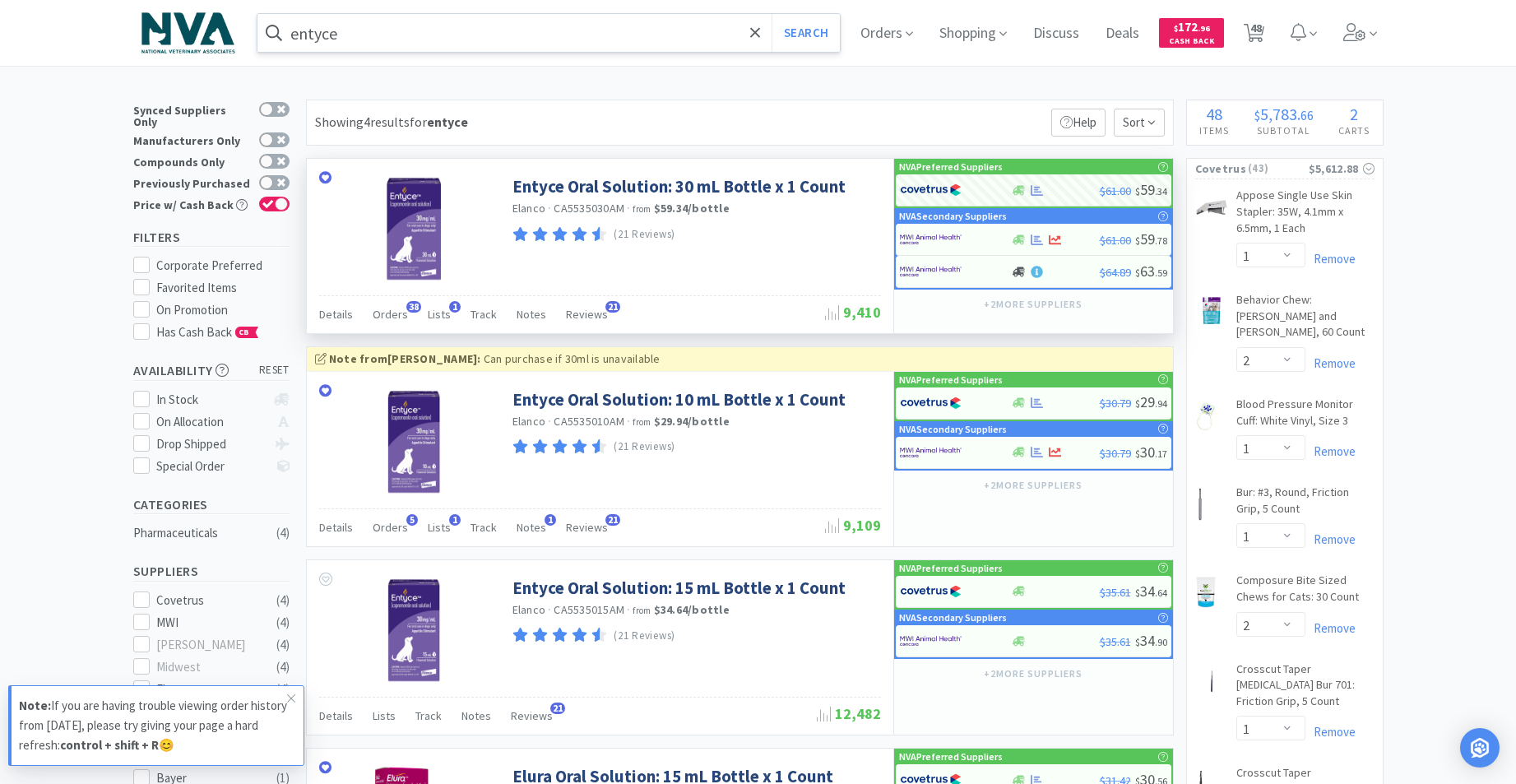
click at [506, 23] on input "entyce" at bounding box center [549, 33] width 583 height 38
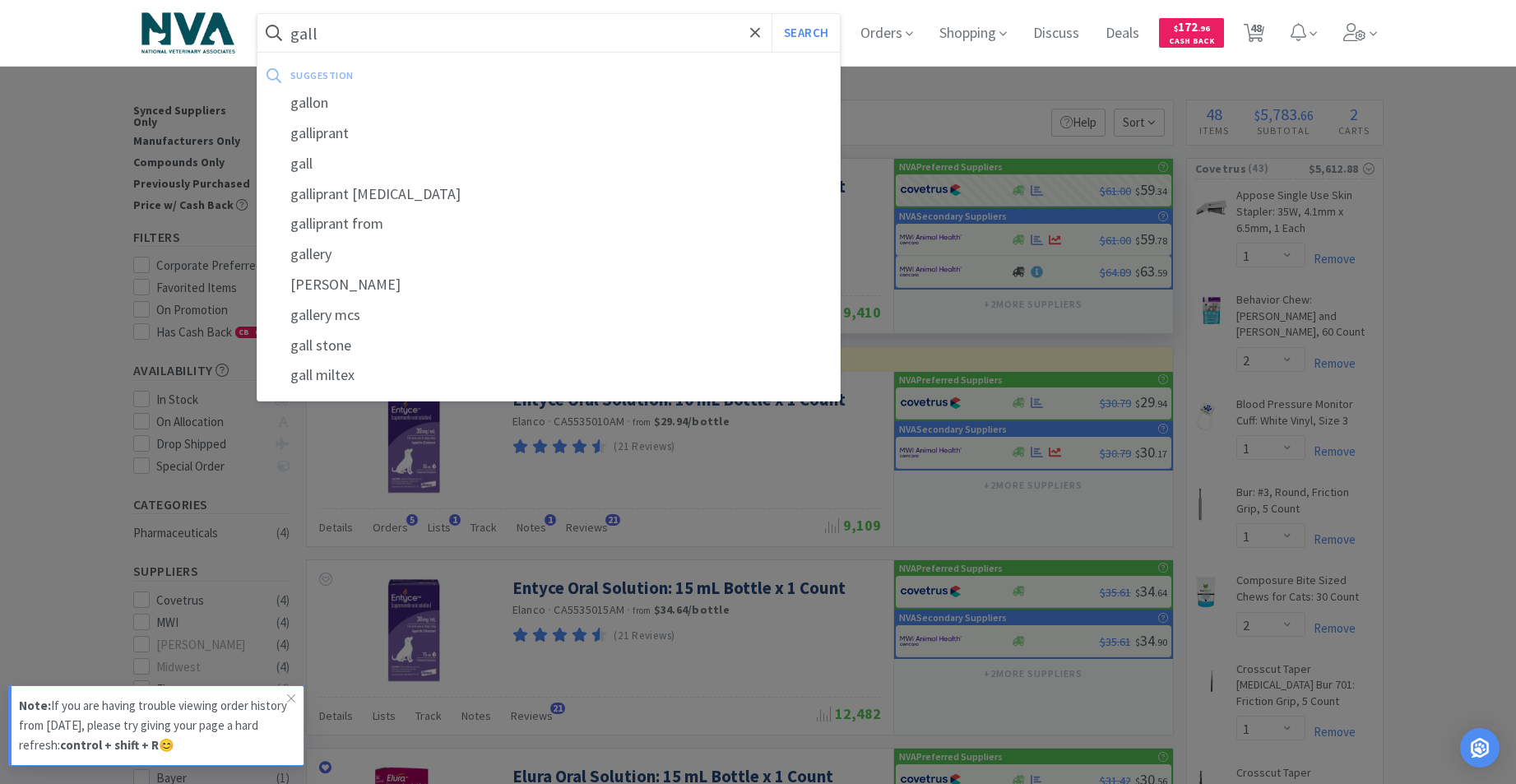
click at [372, 135] on div "galliprant" at bounding box center [549, 133] width 583 height 31
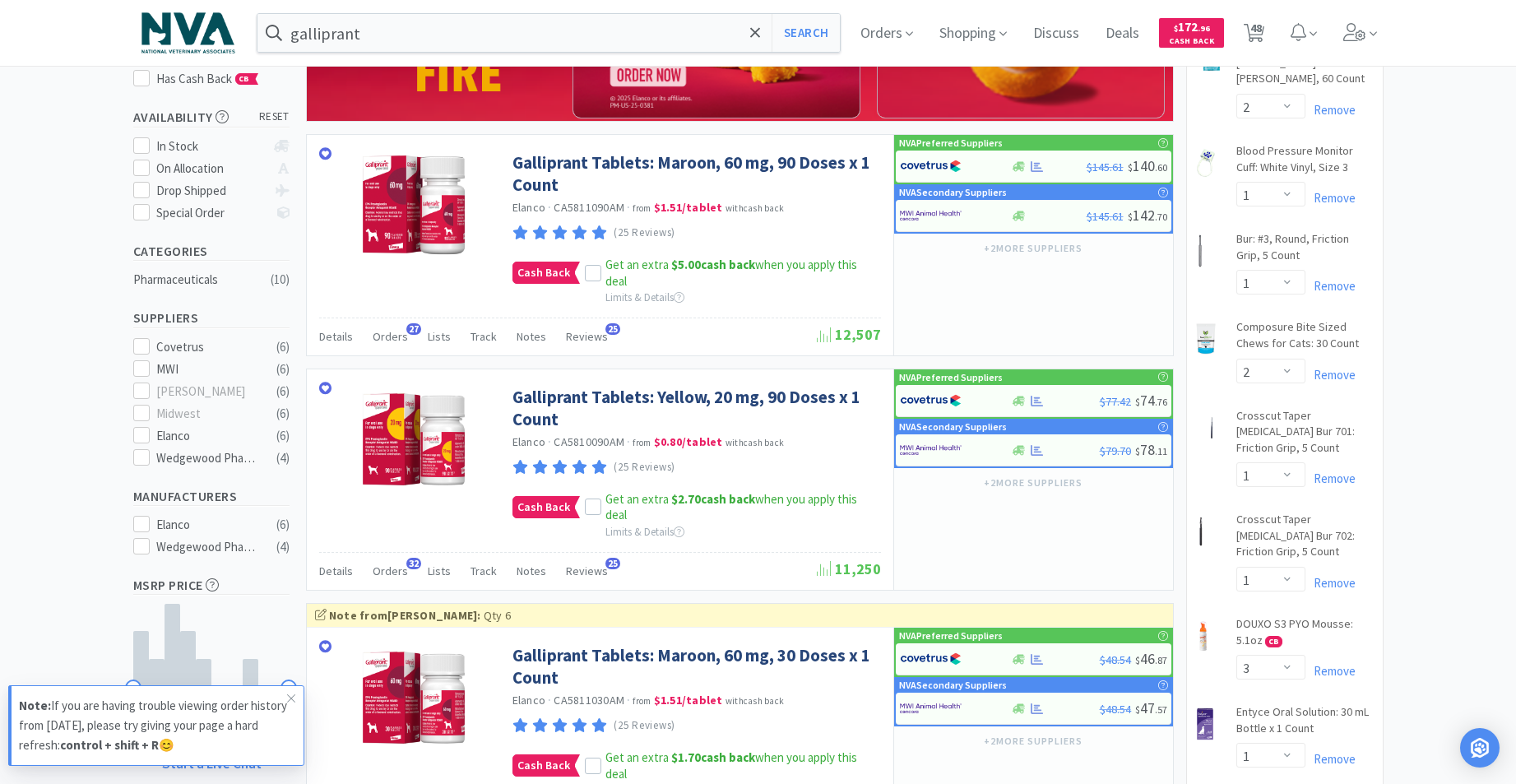
scroll to position [398, 0]
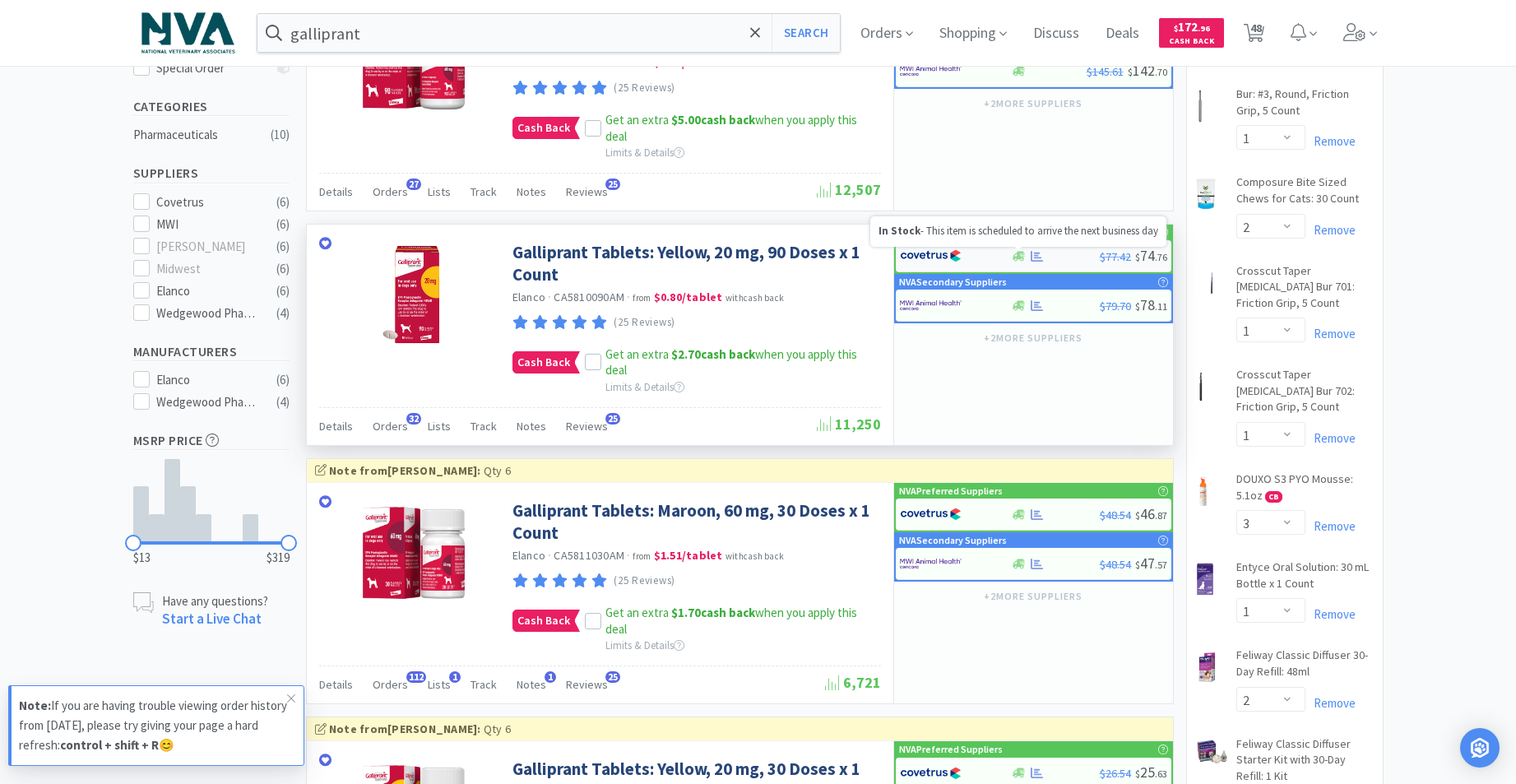
click at [1016, 255] on icon at bounding box center [1019, 256] width 12 height 12
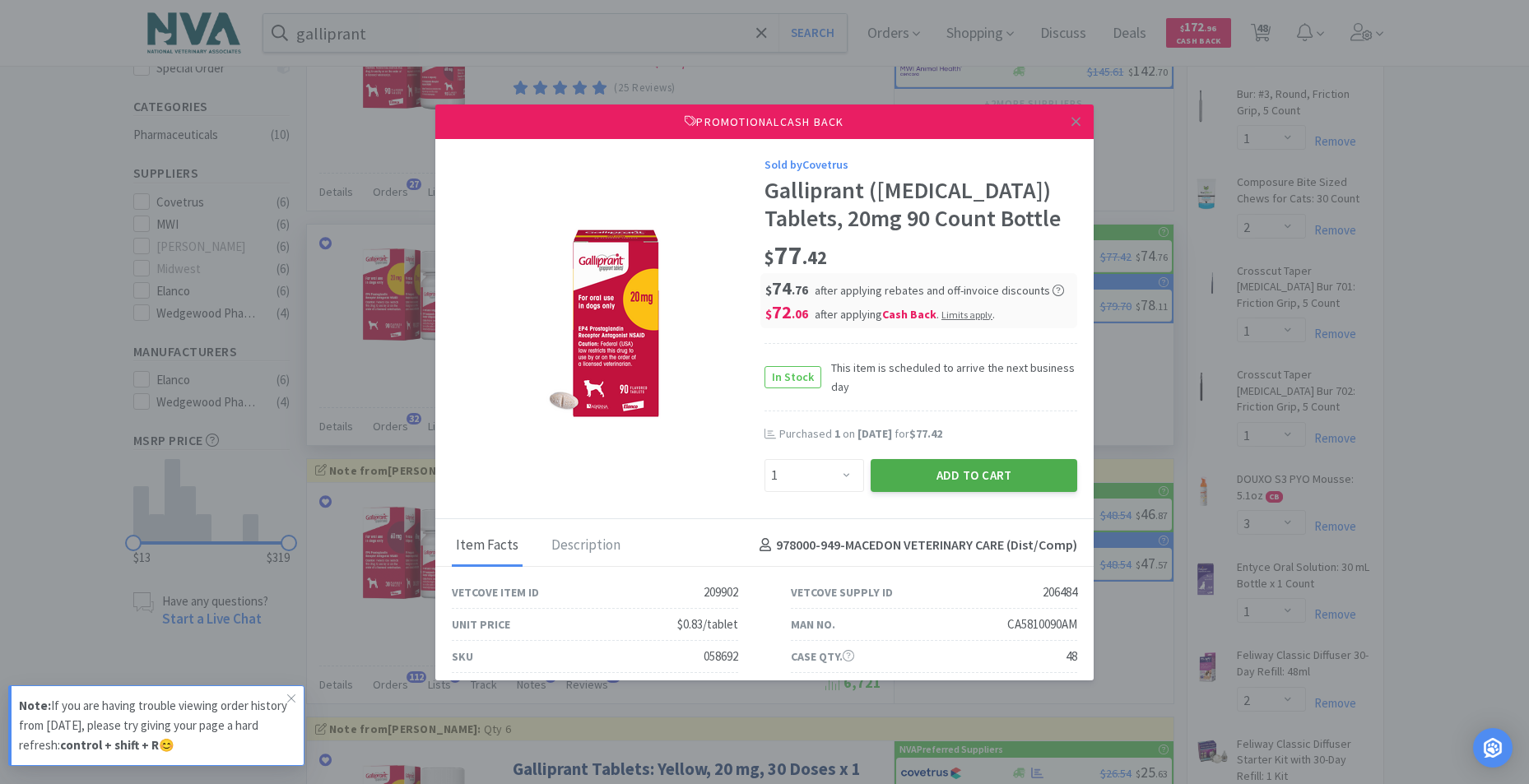
click at [952, 478] on button "Add to Cart" at bounding box center [974, 474] width 206 height 33
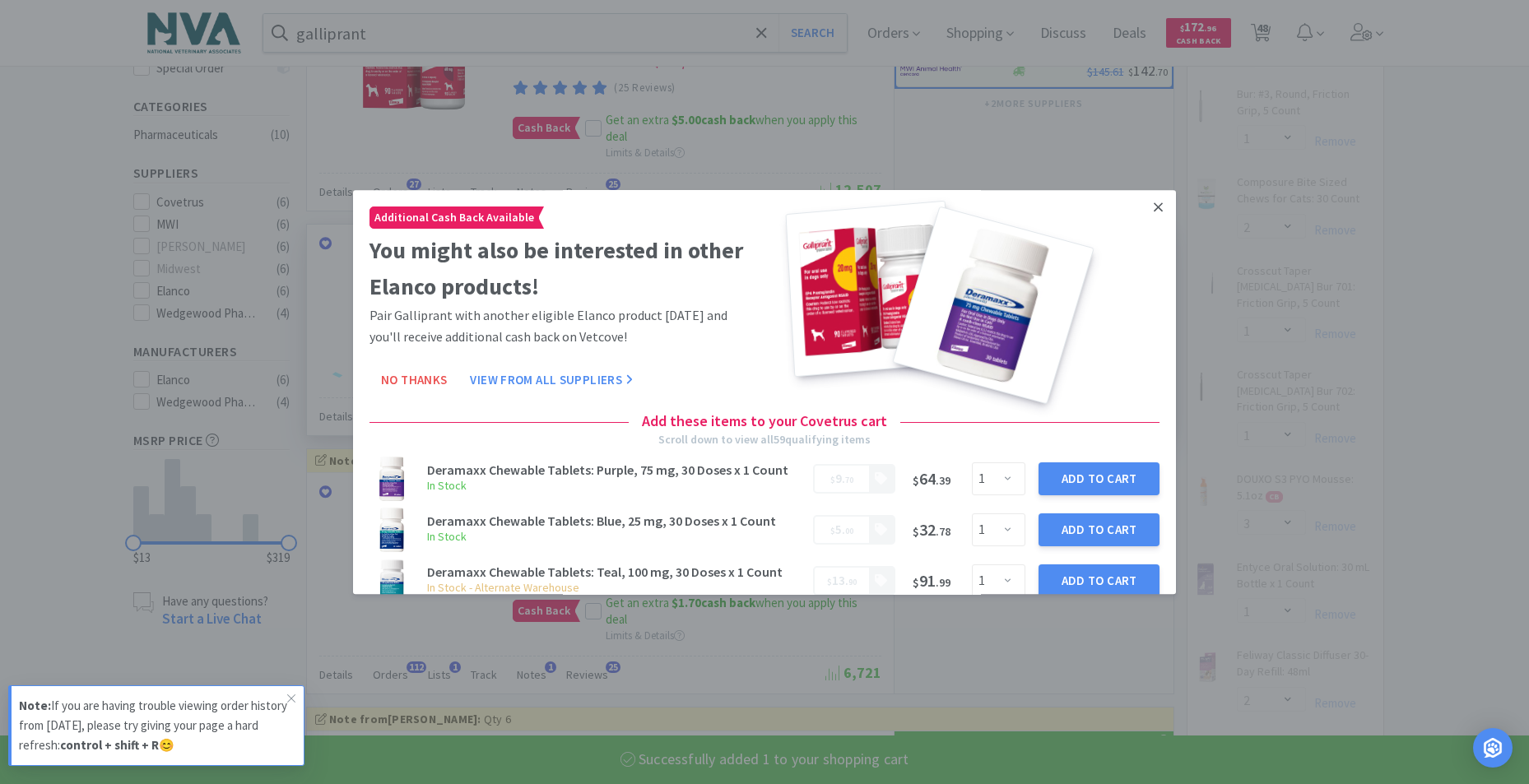
click at [1153, 212] on icon at bounding box center [1158, 207] width 9 height 15
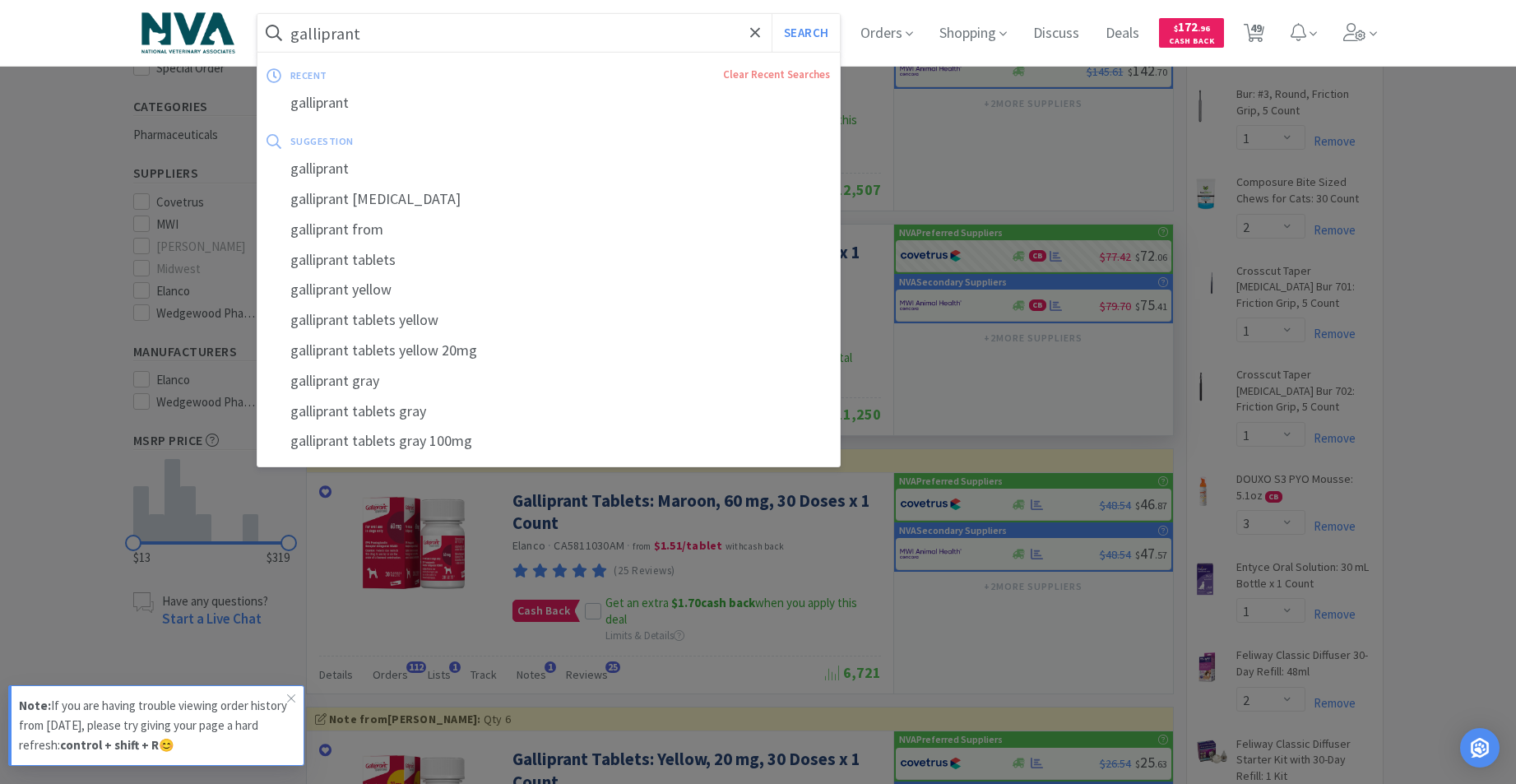
click at [567, 31] on input "galliprant" at bounding box center [549, 33] width 583 height 38
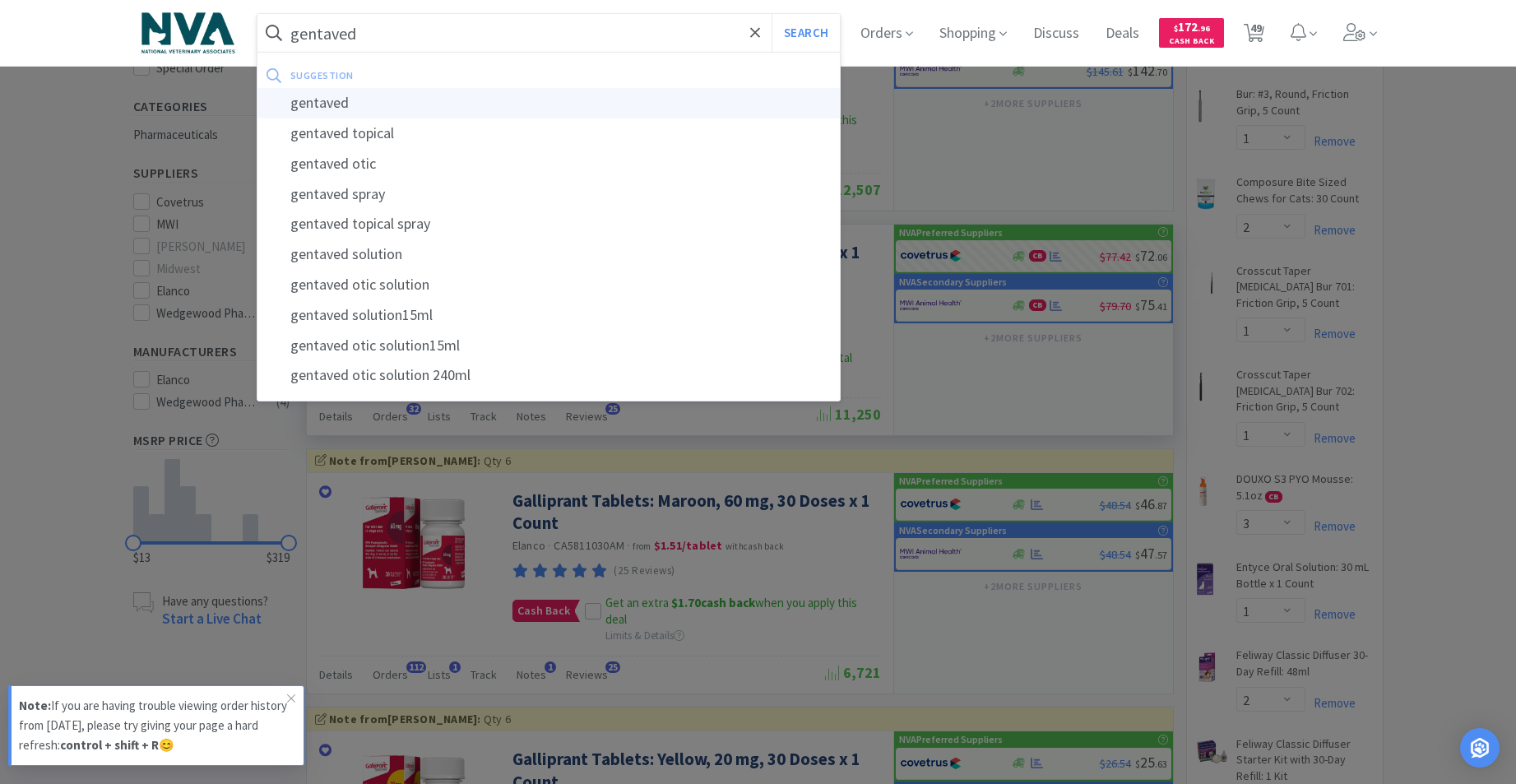
click at [407, 108] on div "gentaved" at bounding box center [549, 103] width 583 height 31
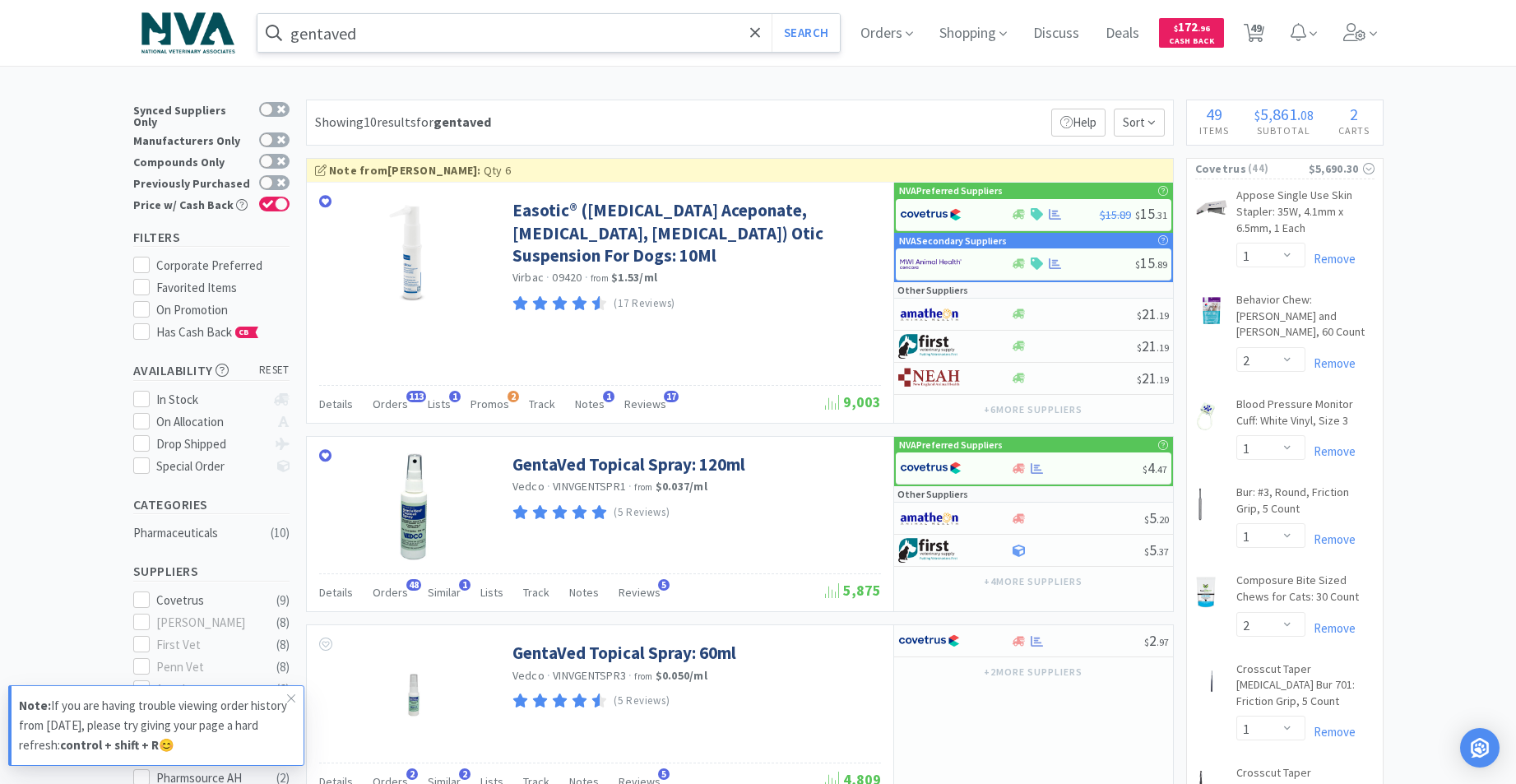
click at [452, 37] on input "gentaved" at bounding box center [549, 33] width 583 height 38
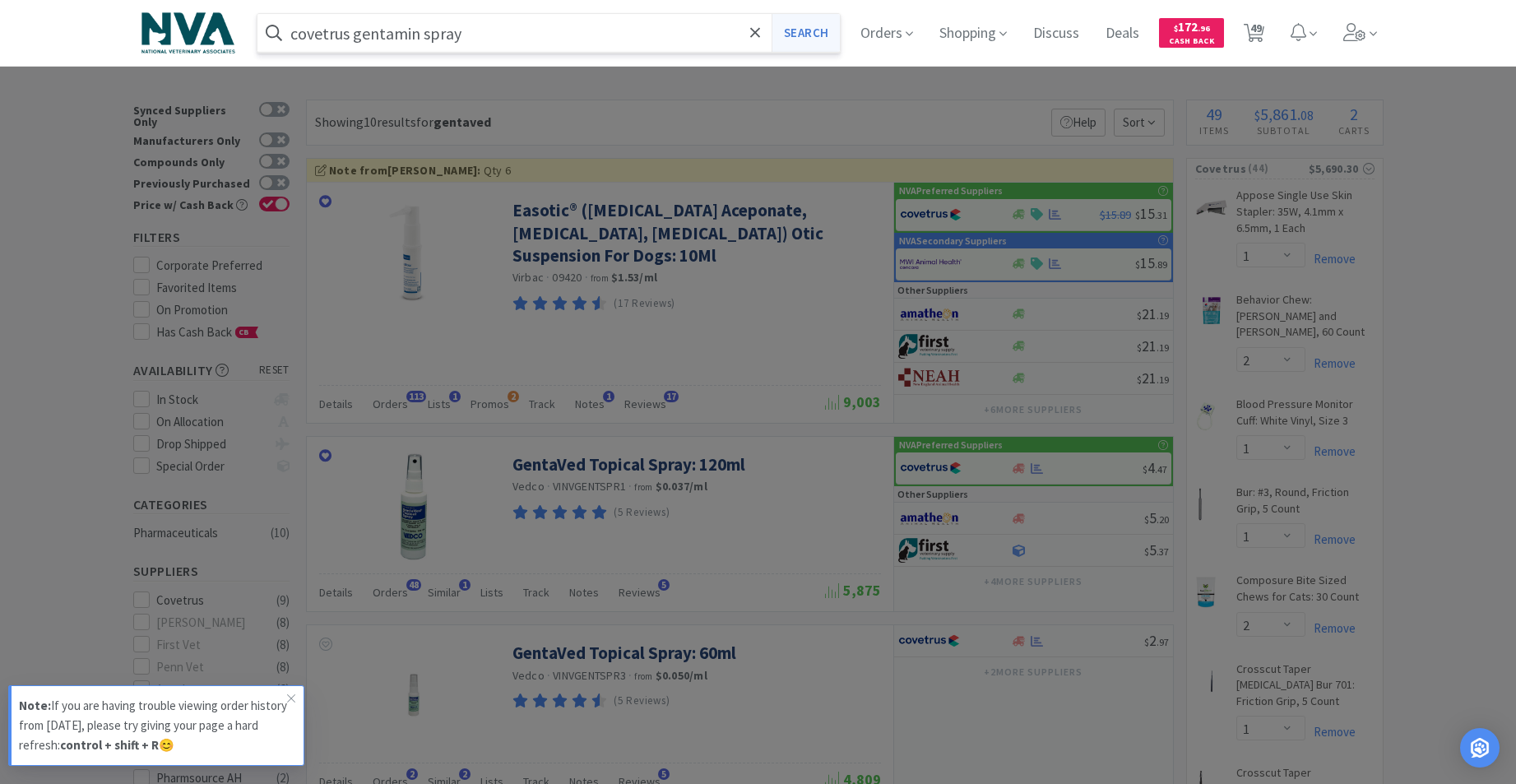
click at [795, 36] on button "Search" at bounding box center [805, 33] width 68 height 38
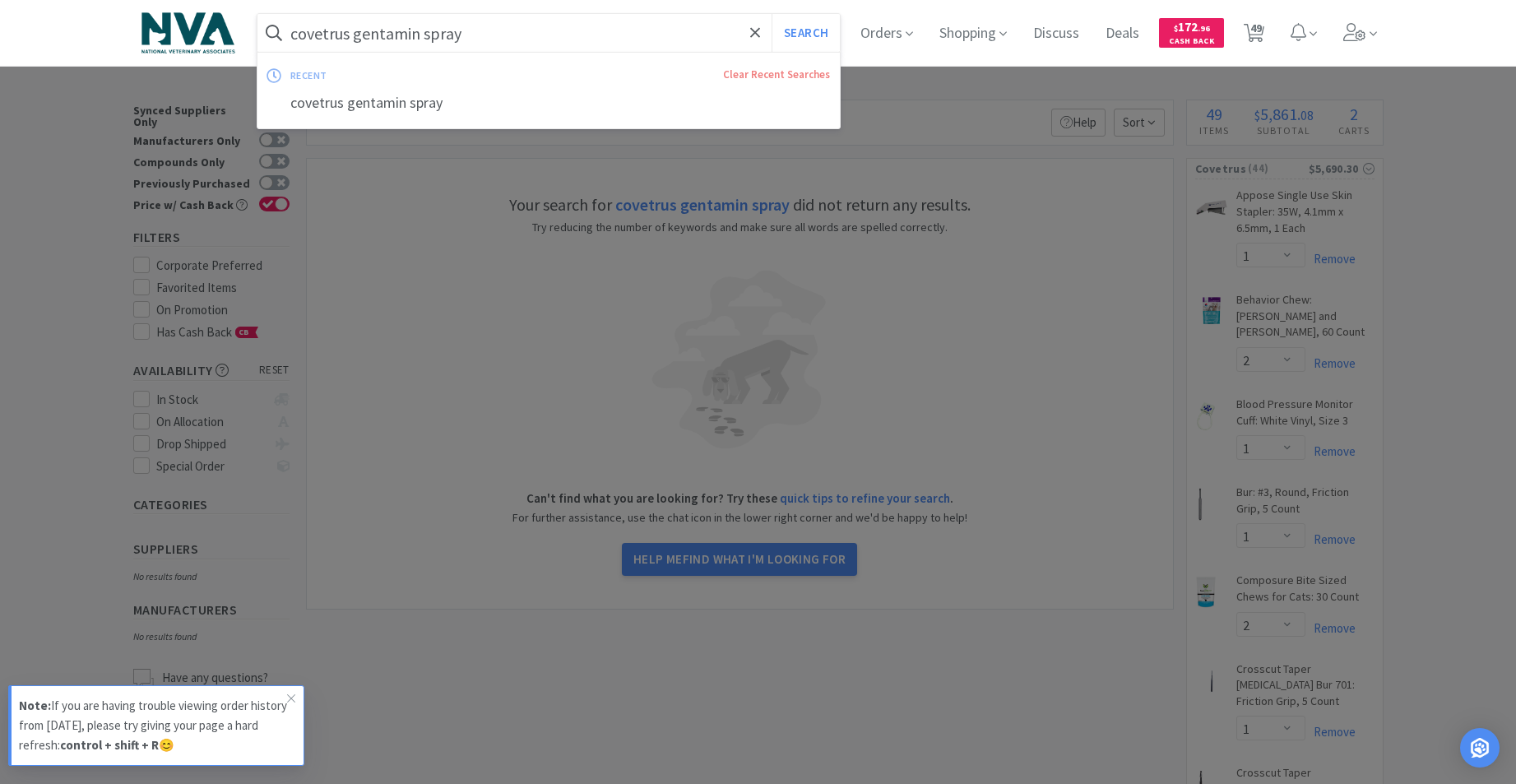
click at [581, 32] on input "covetrus gentamin spray" at bounding box center [549, 33] width 583 height 38
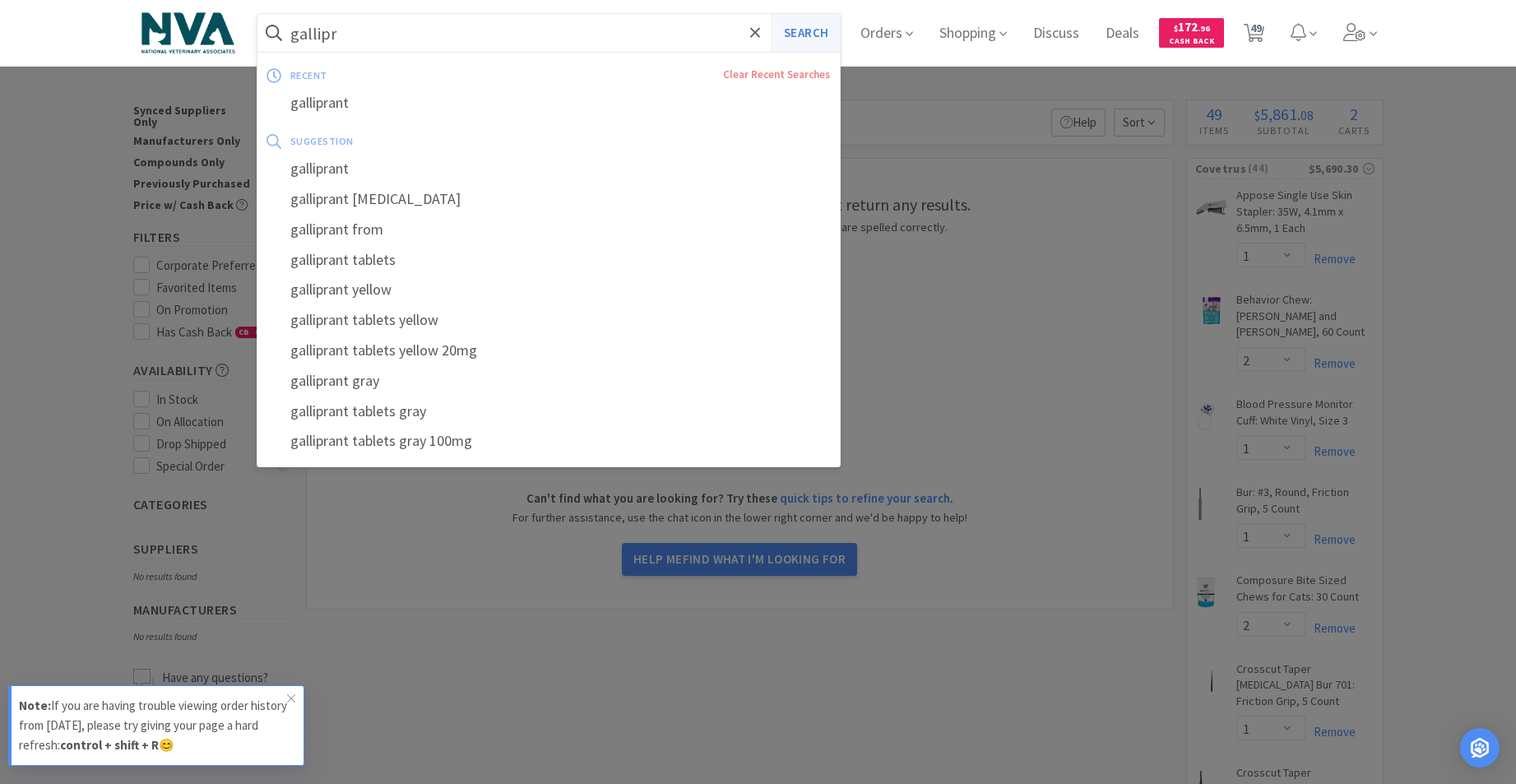
click at [799, 29] on button "Search" at bounding box center [805, 33] width 68 height 38
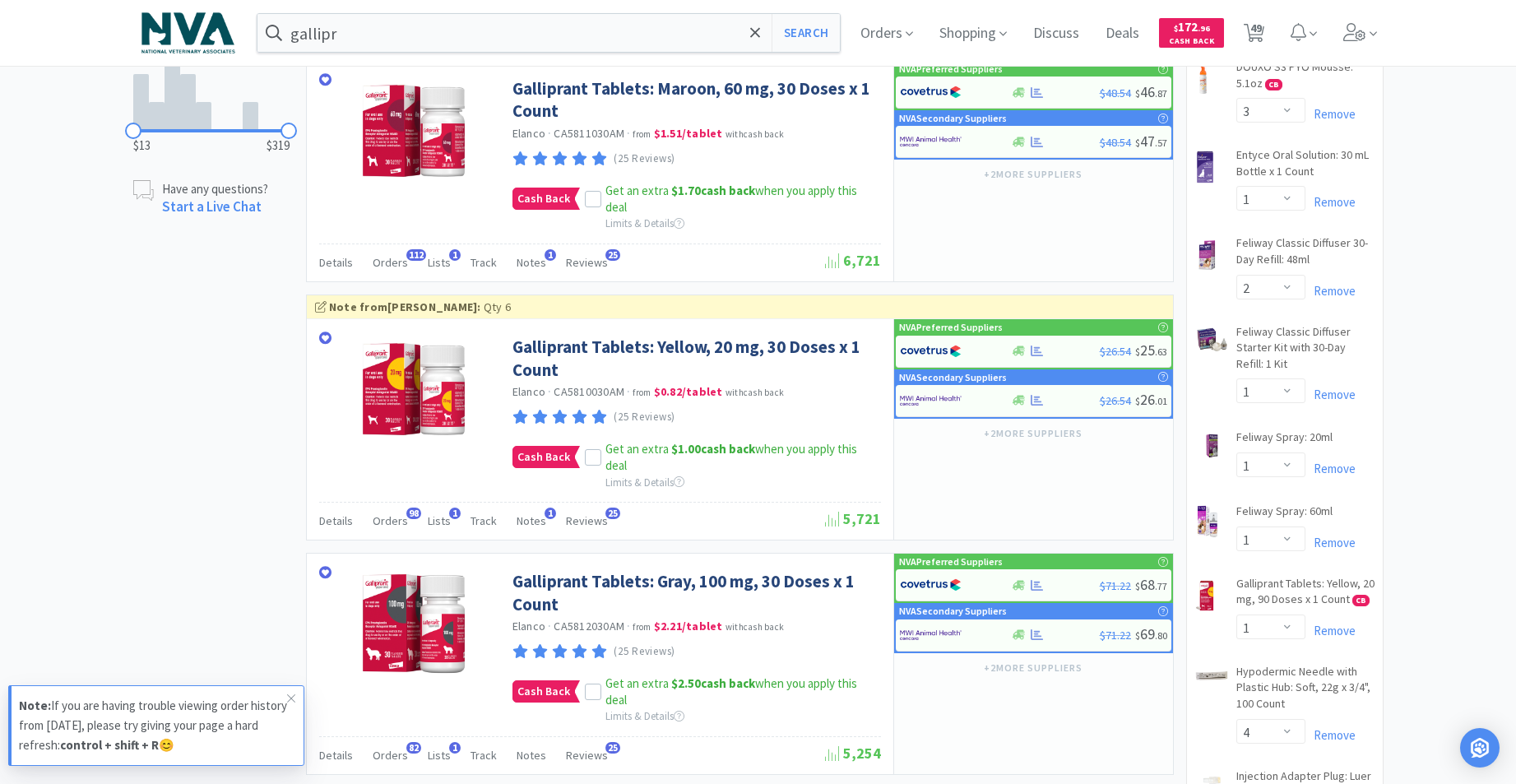
scroll to position [821, 0]
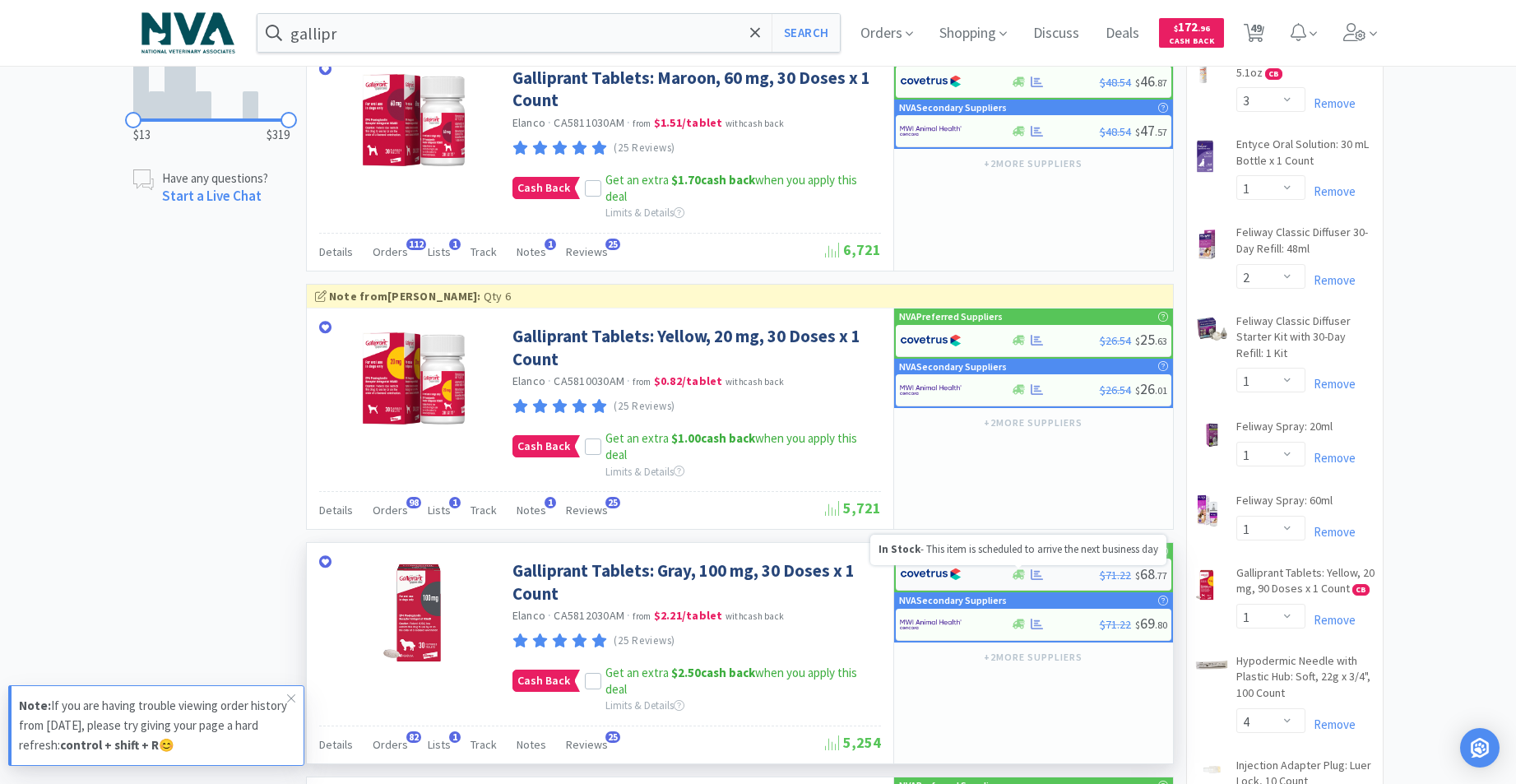
click at [1015, 574] on icon at bounding box center [1019, 574] width 12 height 12
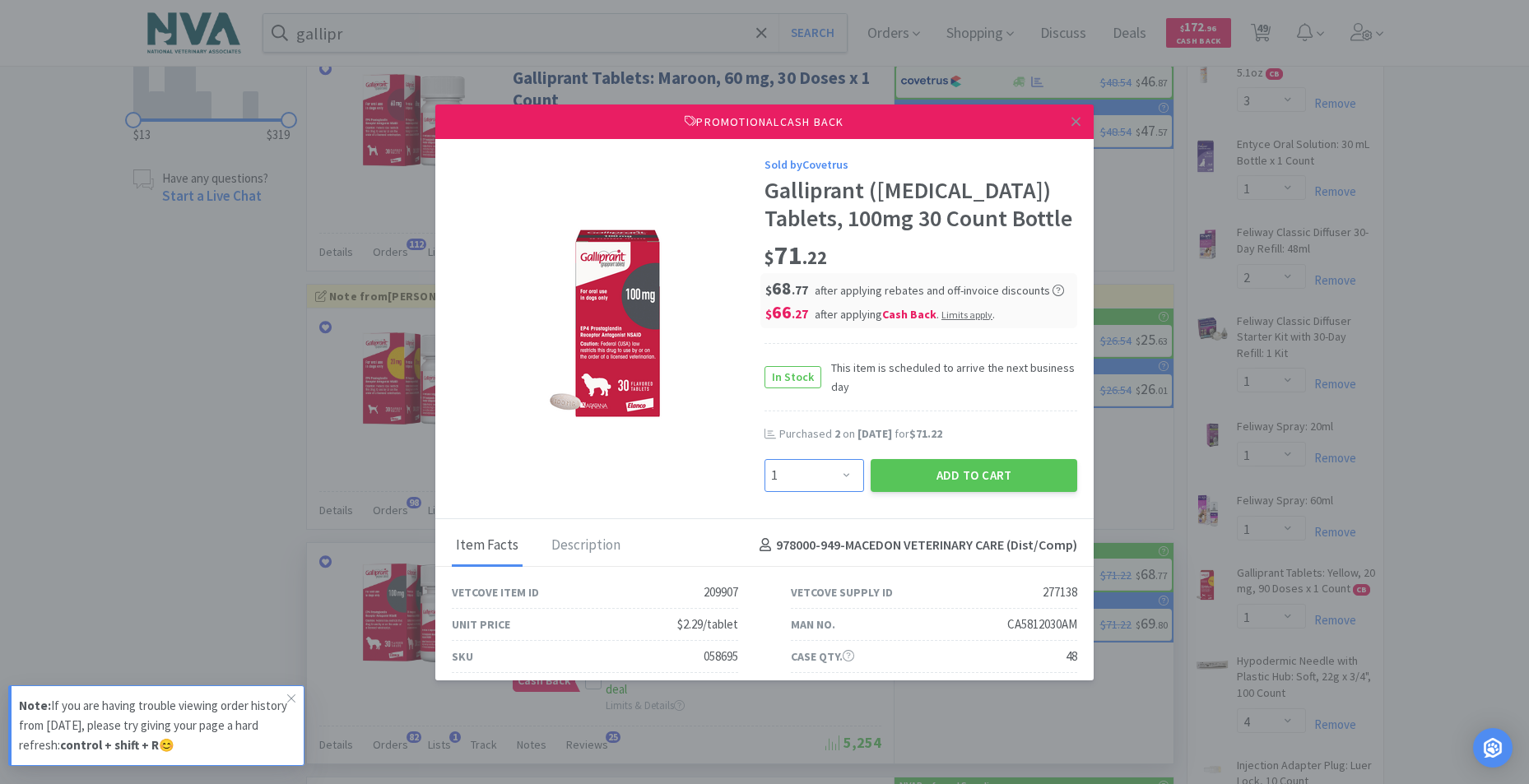
click at [841, 492] on select "Enter Quantity 1 2 3 4 5 6 7 8 9 10 11 12 13 14 15 16 17 18 19 20 Enter Quantity" at bounding box center [813, 474] width 100 height 33
click at [764, 486] on select "Enter Quantity 1 2 3 4 5 6 7 8 9 10 11 12 13 14 15 16 17 18 19 20 Enter Quantity" at bounding box center [813, 474] width 100 height 33
click at [953, 492] on button "Add to Cart" at bounding box center [974, 474] width 206 height 33
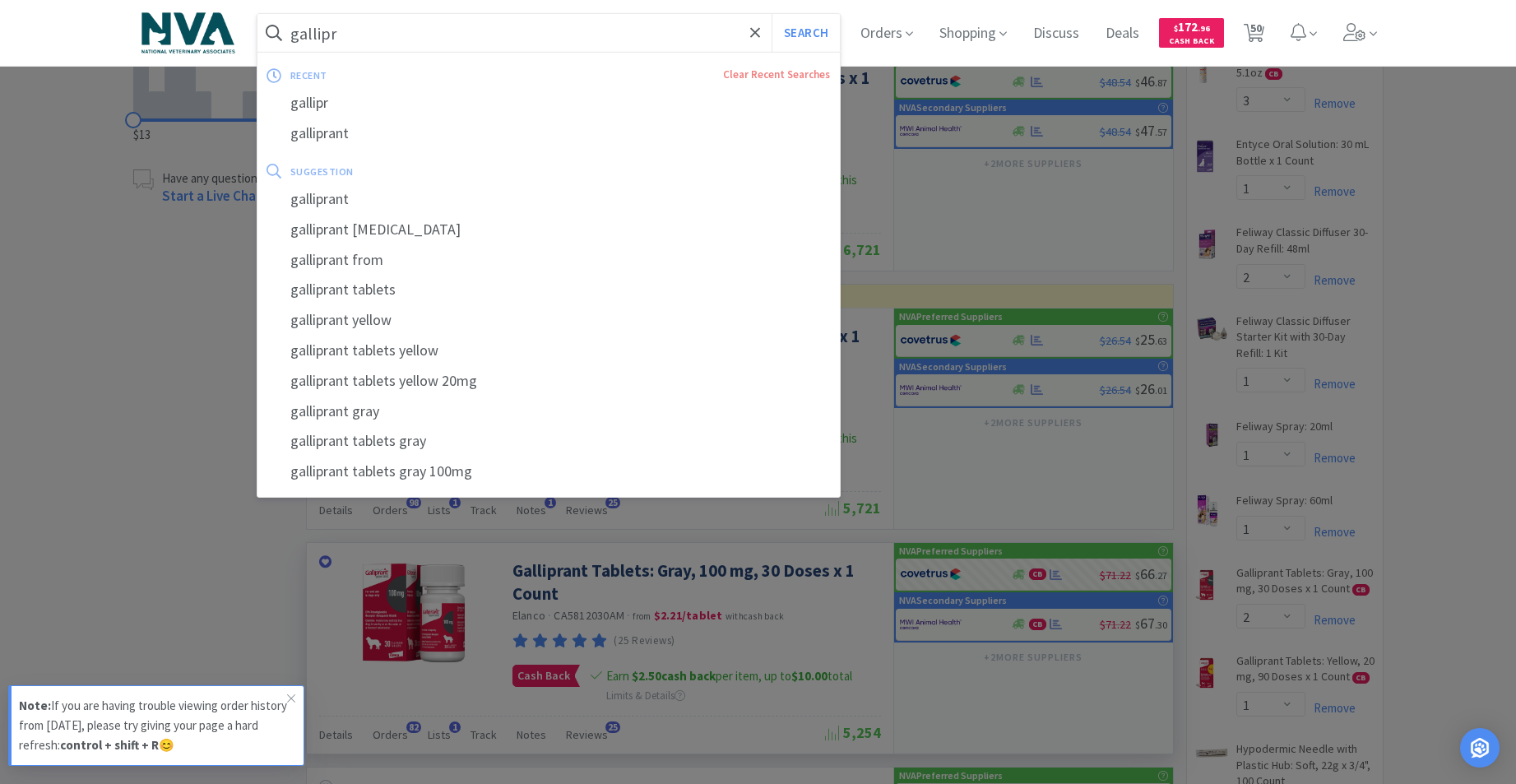
click at [641, 37] on input "gallipr" at bounding box center [549, 33] width 583 height 38
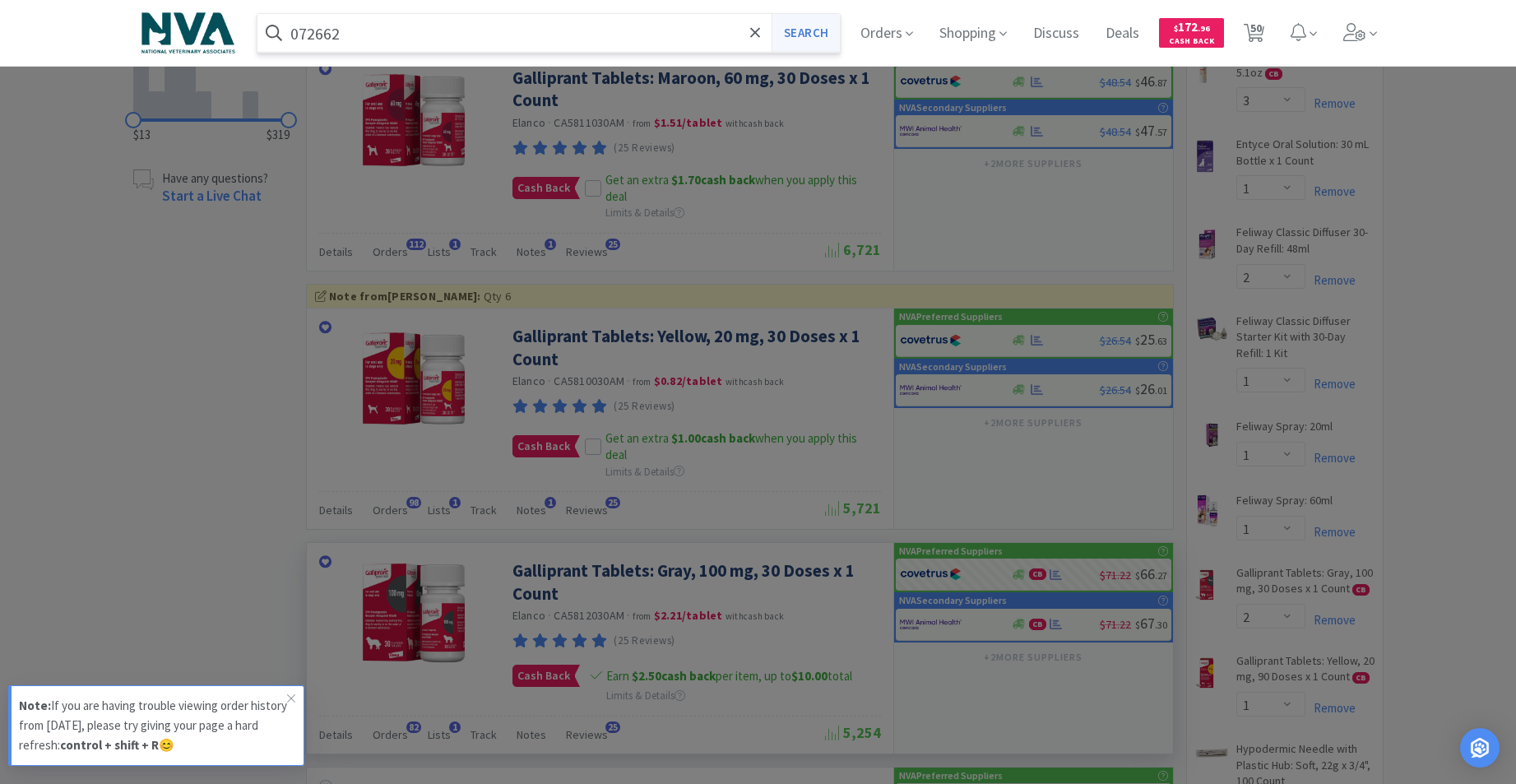
click at [813, 47] on button "Search" at bounding box center [805, 33] width 68 height 38
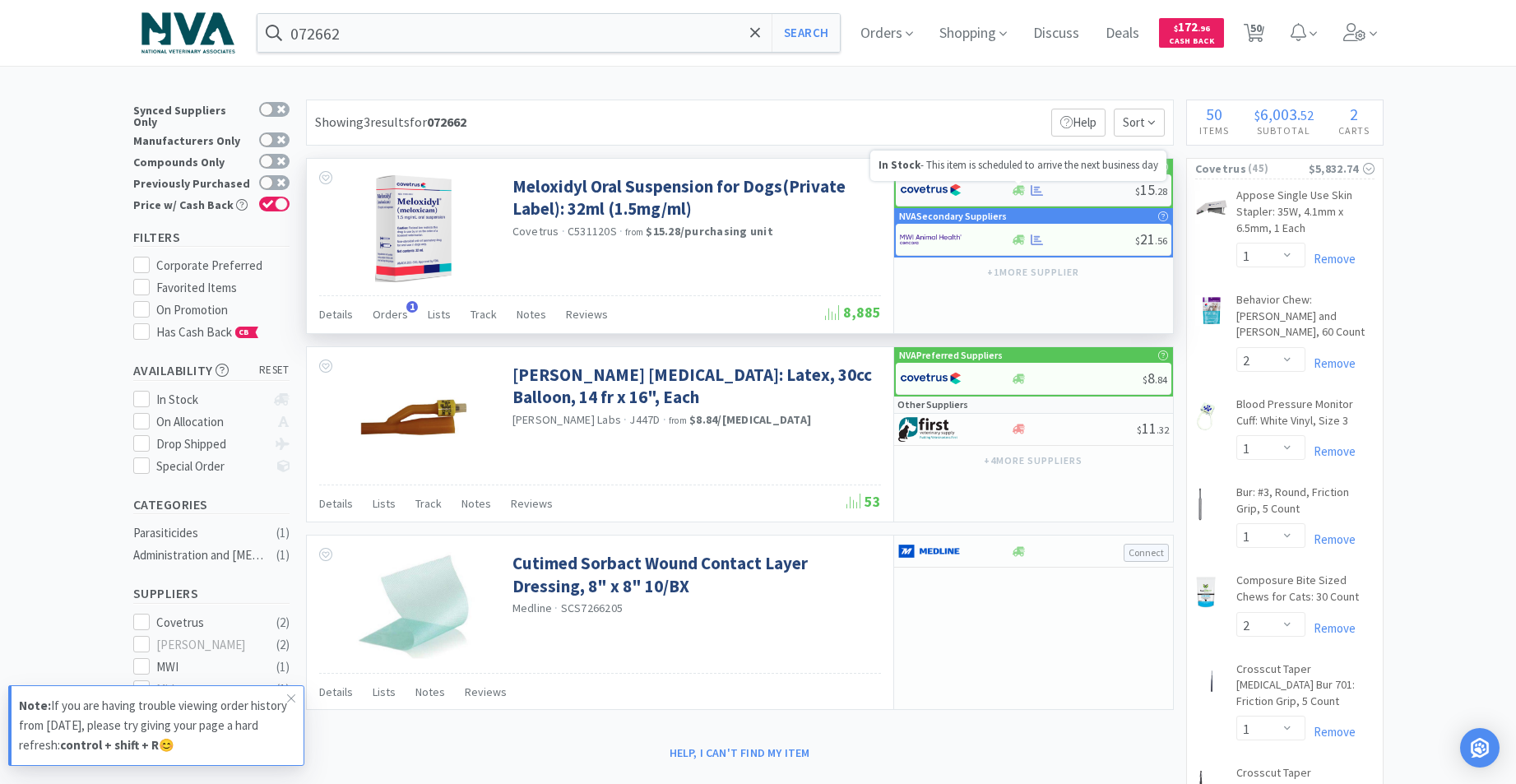
click at [1022, 191] on icon at bounding box center [1019, 190] width 12 height 10
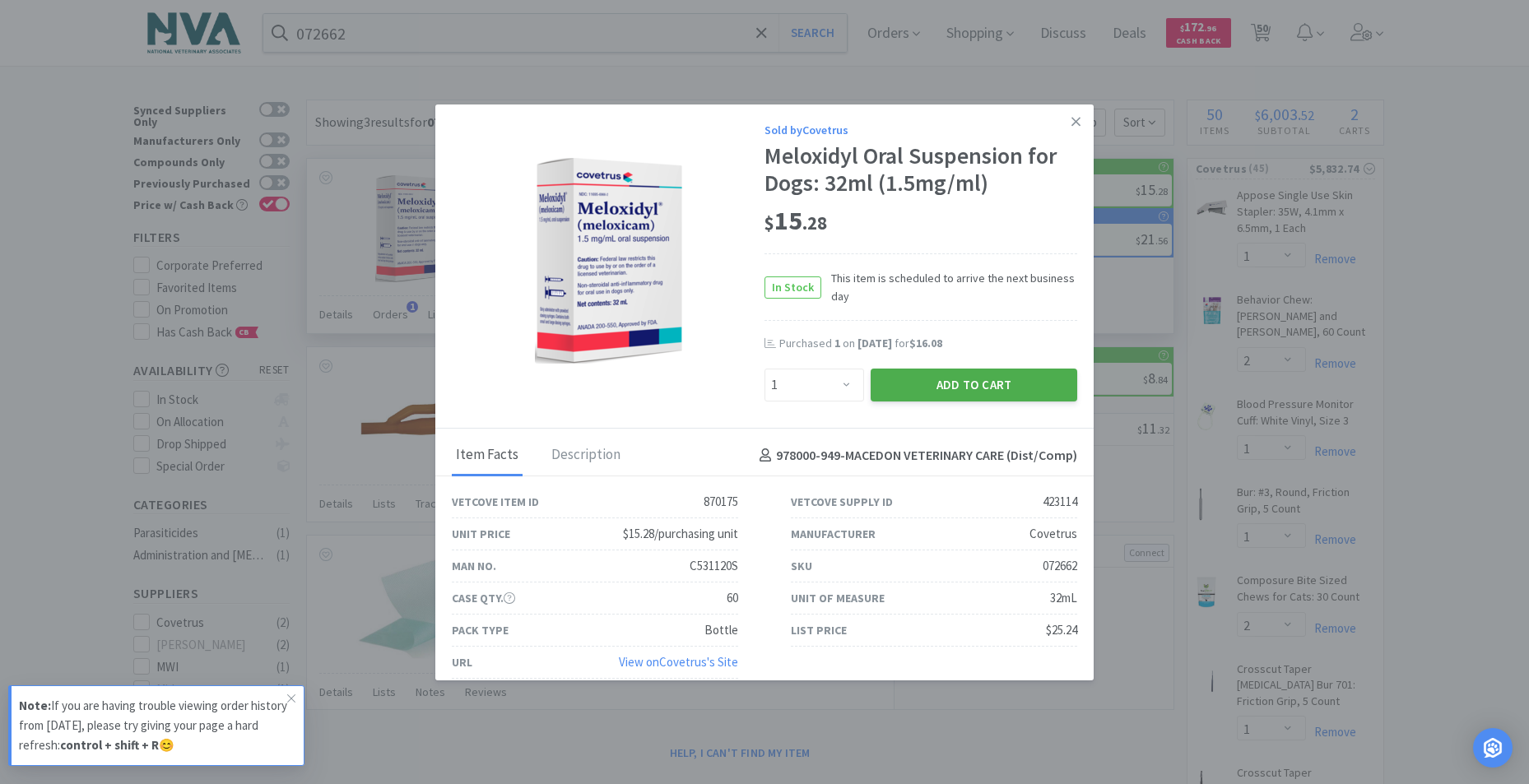
click at [948, 377] on button "Add to Cart" at bounding box center [974, 385] width 206 height 33
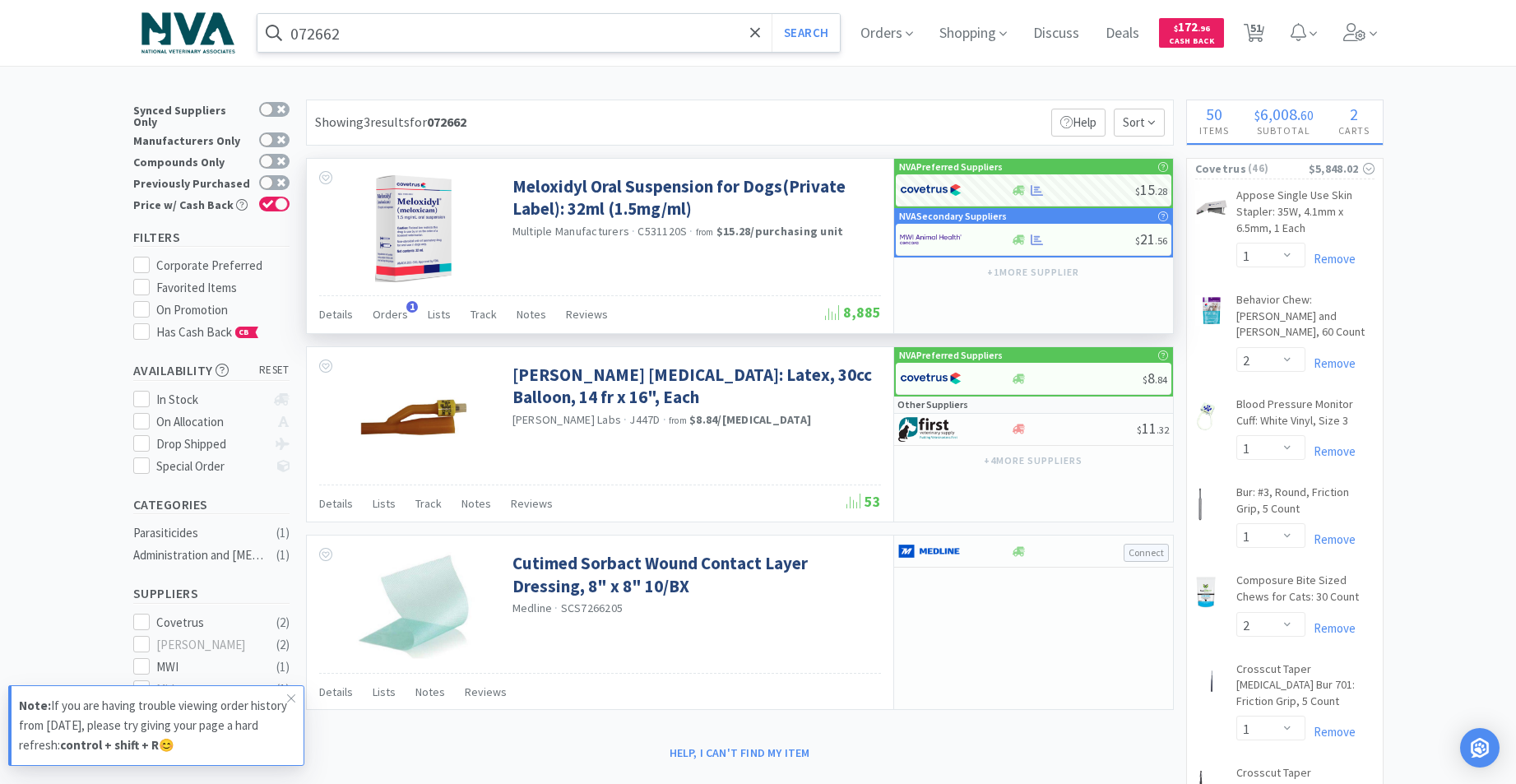
click at [701, 41] on input "072662" at bounding box center [549, 33] width 583 height 38
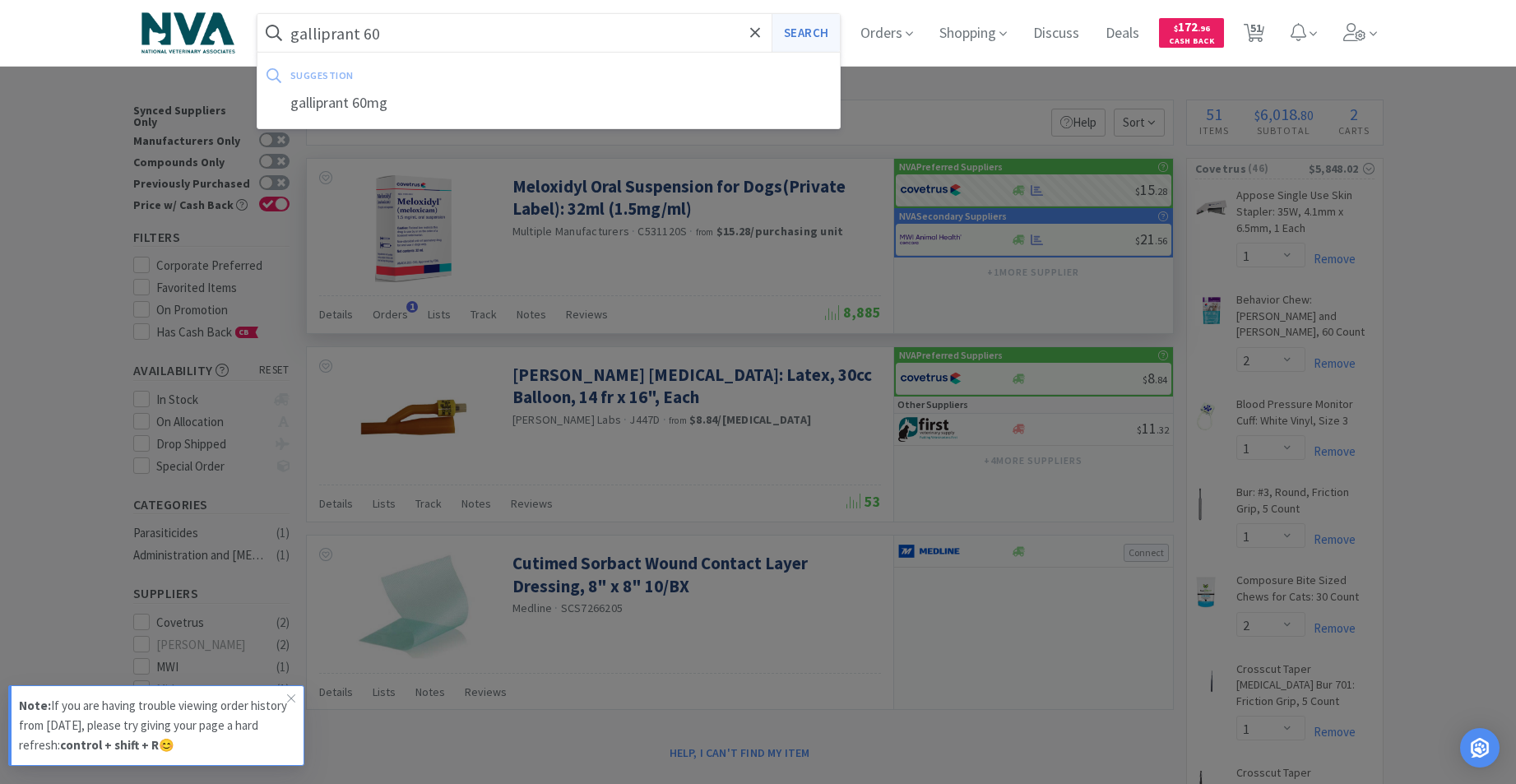
click at [804, 36] on button "Search" at bounding box center [805, 33] width 68 height 38
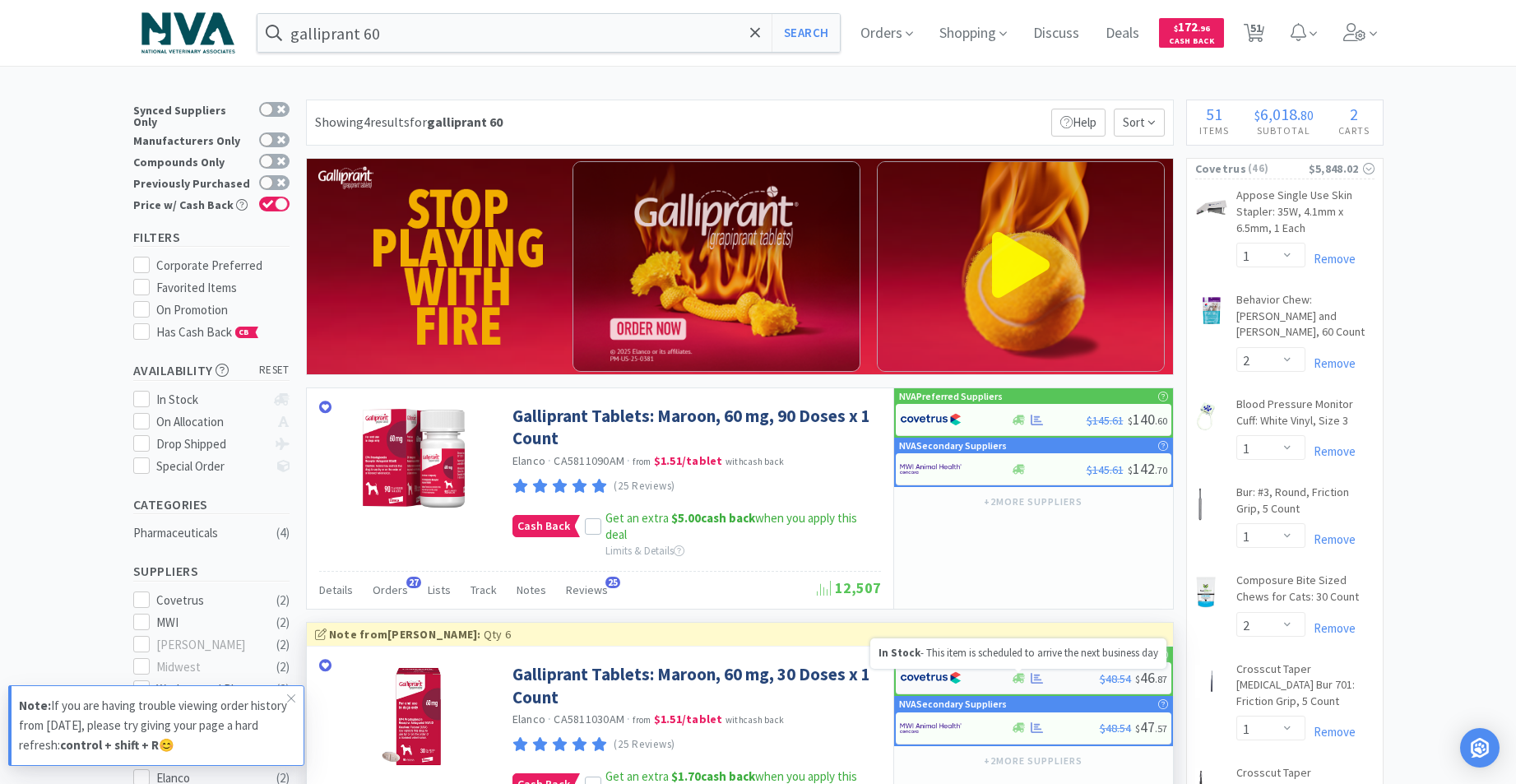
click at [1018, 677] on icon at bounding box center [1019, 677] width 12 height 10
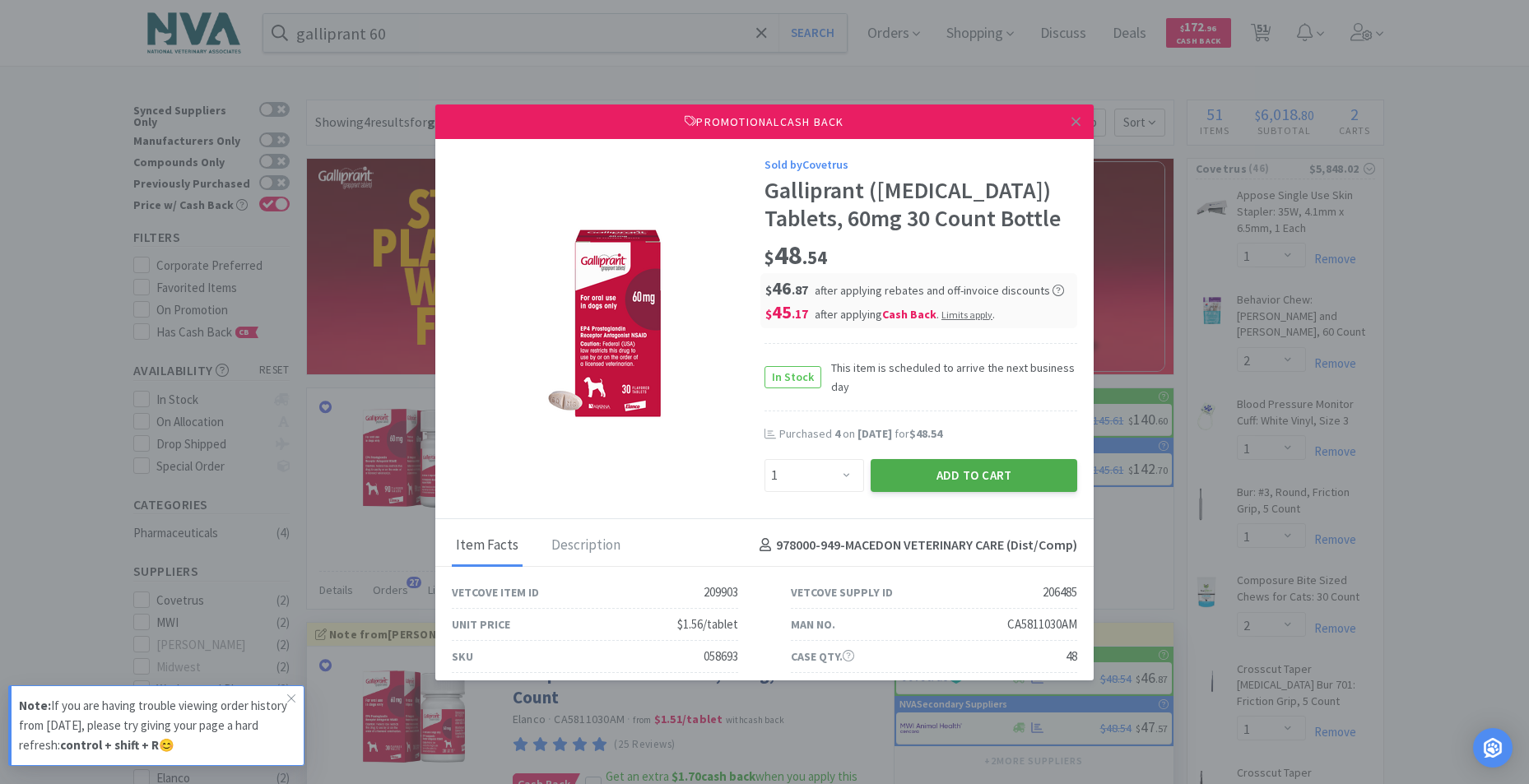
click at [991, 480] on button "Add to Cart" at bounding box center [974, 474] width 206 height 33
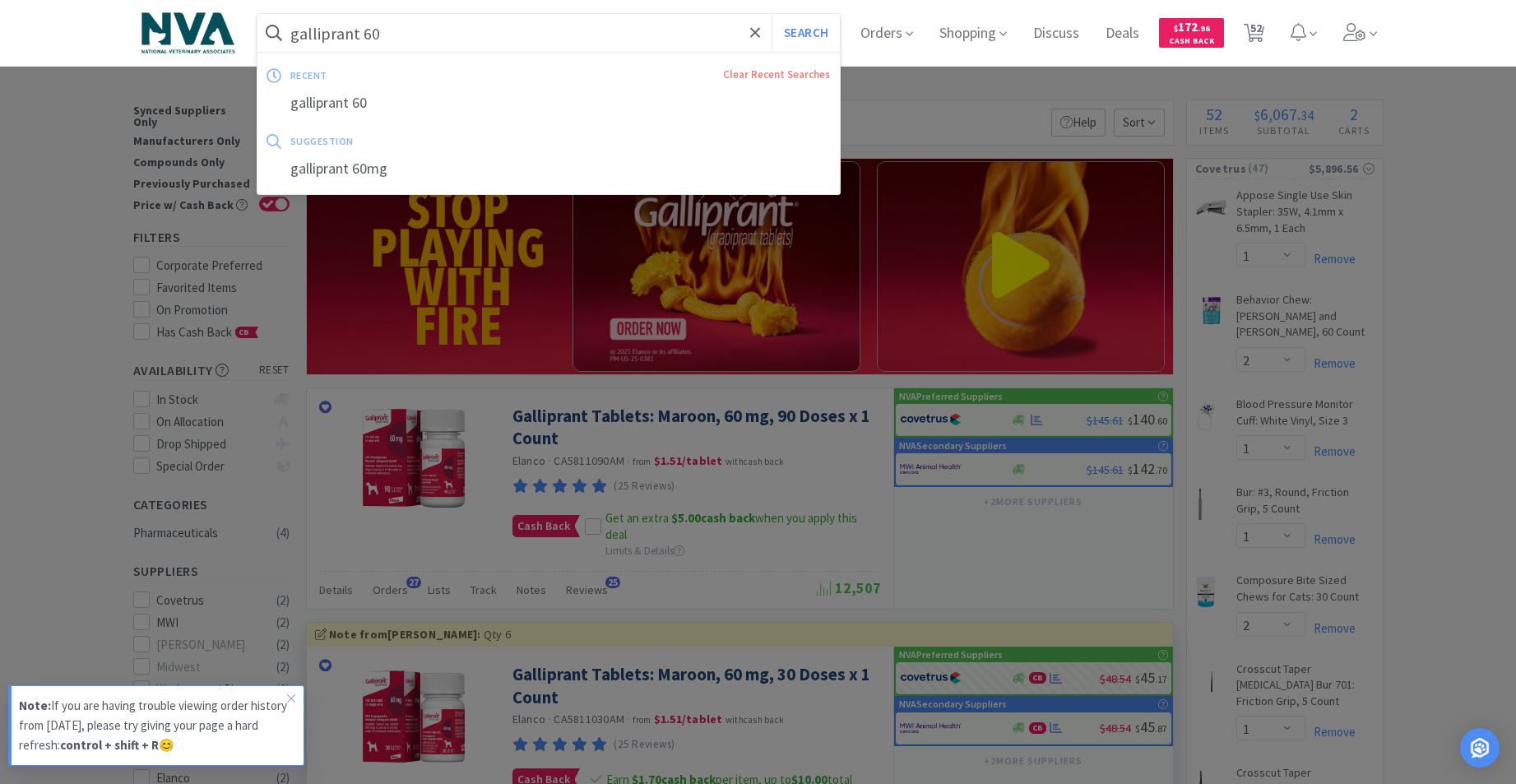
click at [530, 31] on input "galliprant 60" at bounding box center [549, 33] width 583 height 38
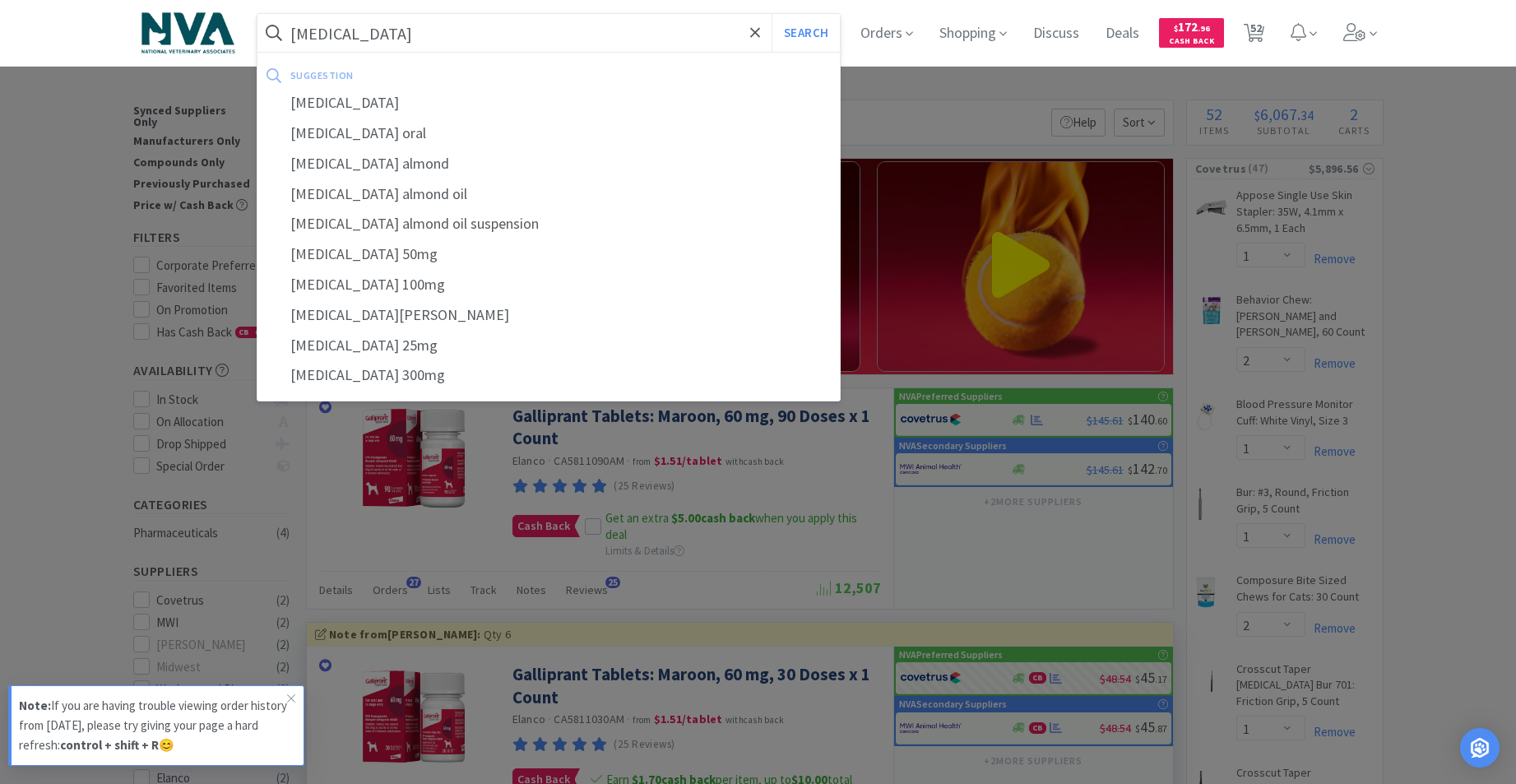
drag, startPoint x: 377, startPoint y: 108, endPoint x: 386, endPoint y: 100, distance: 12.0
click at [383, 103] on div "[MEDICAL_DATA]" at bounding box center [549, 103] width 583 height 31
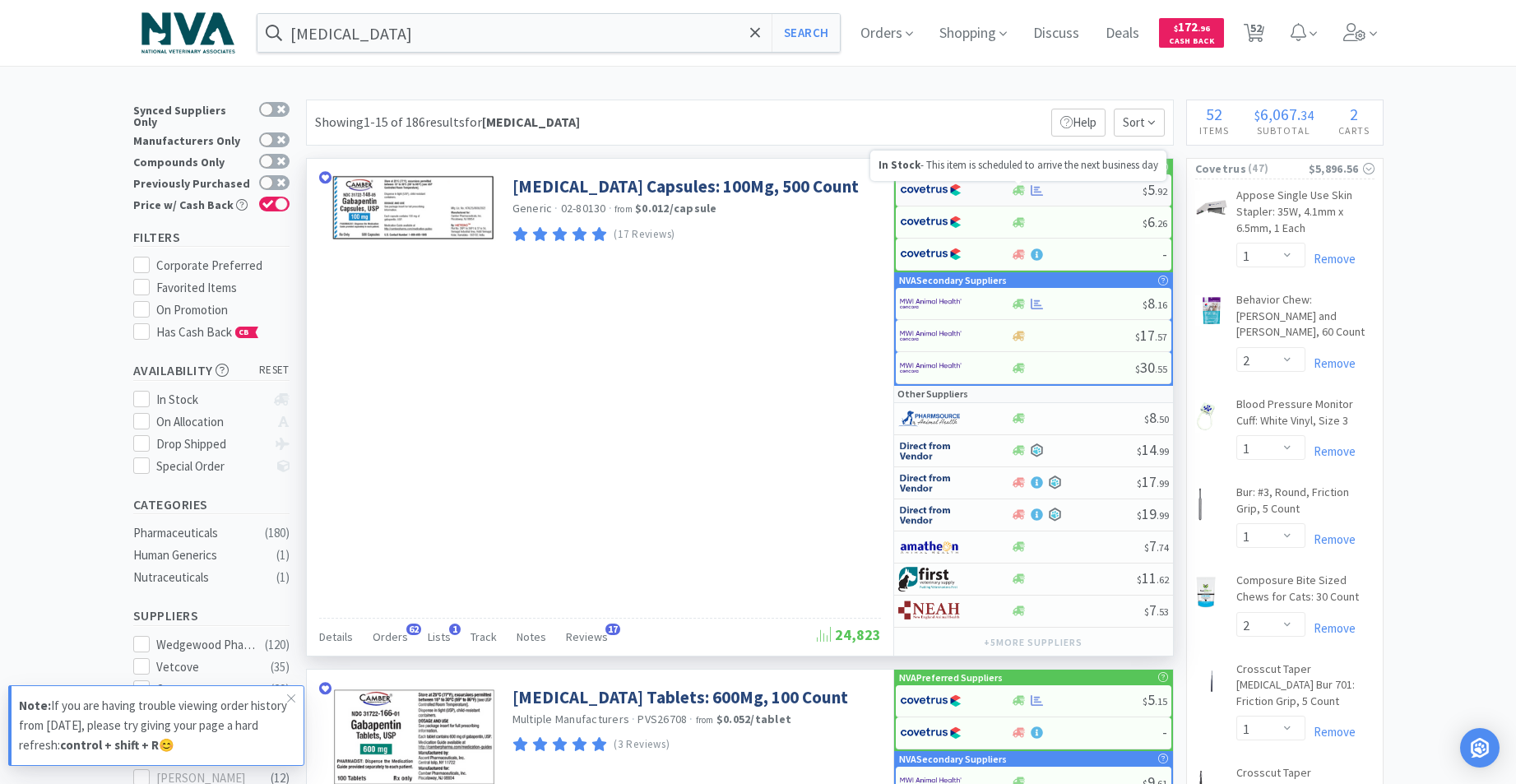
click at [1016, 189] on icon at bounding box center [1019, 190] width 12 height 12
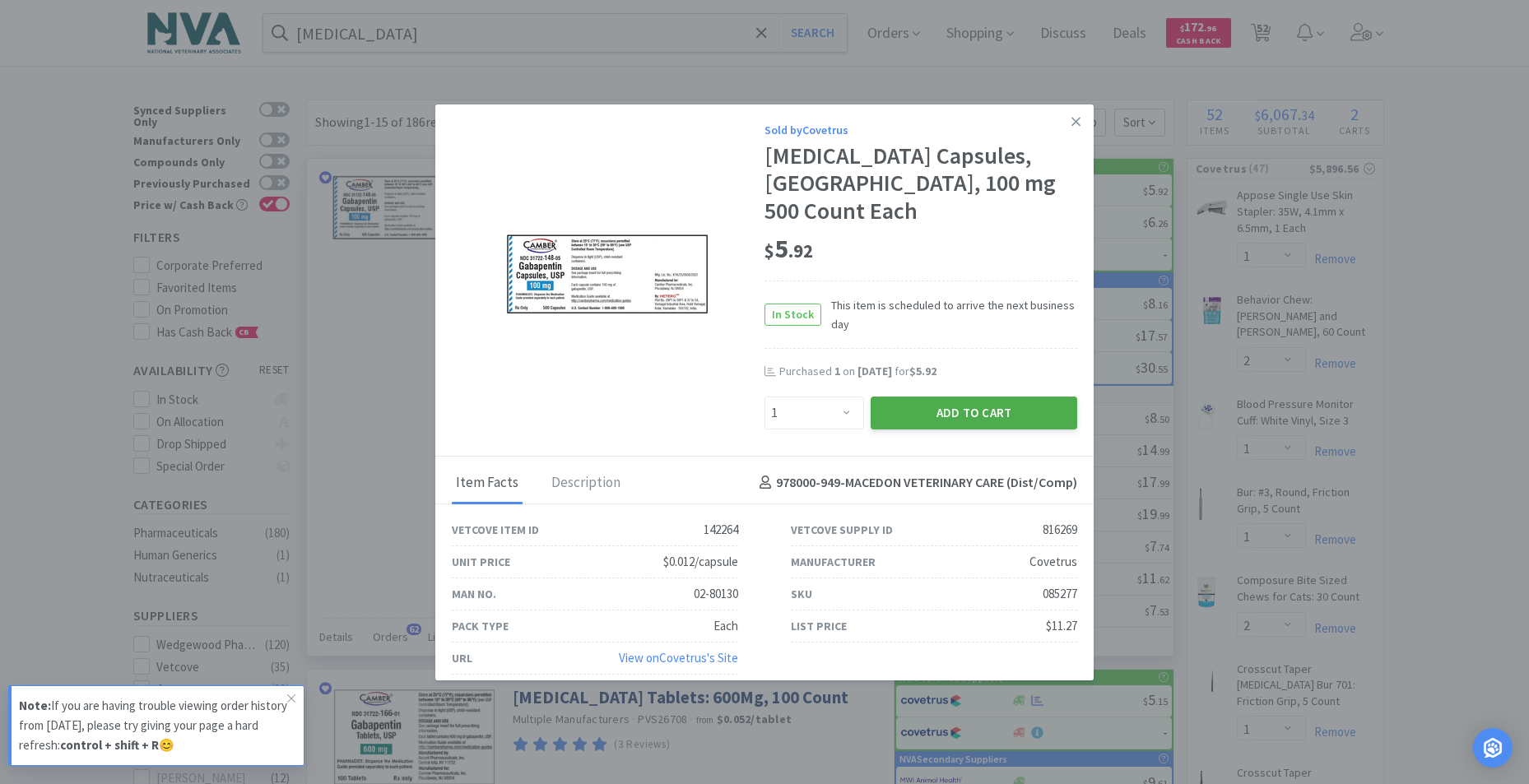
click at [930, 399] on button "Add to Cart" at bounding box center [974, 412] width 206 height 33
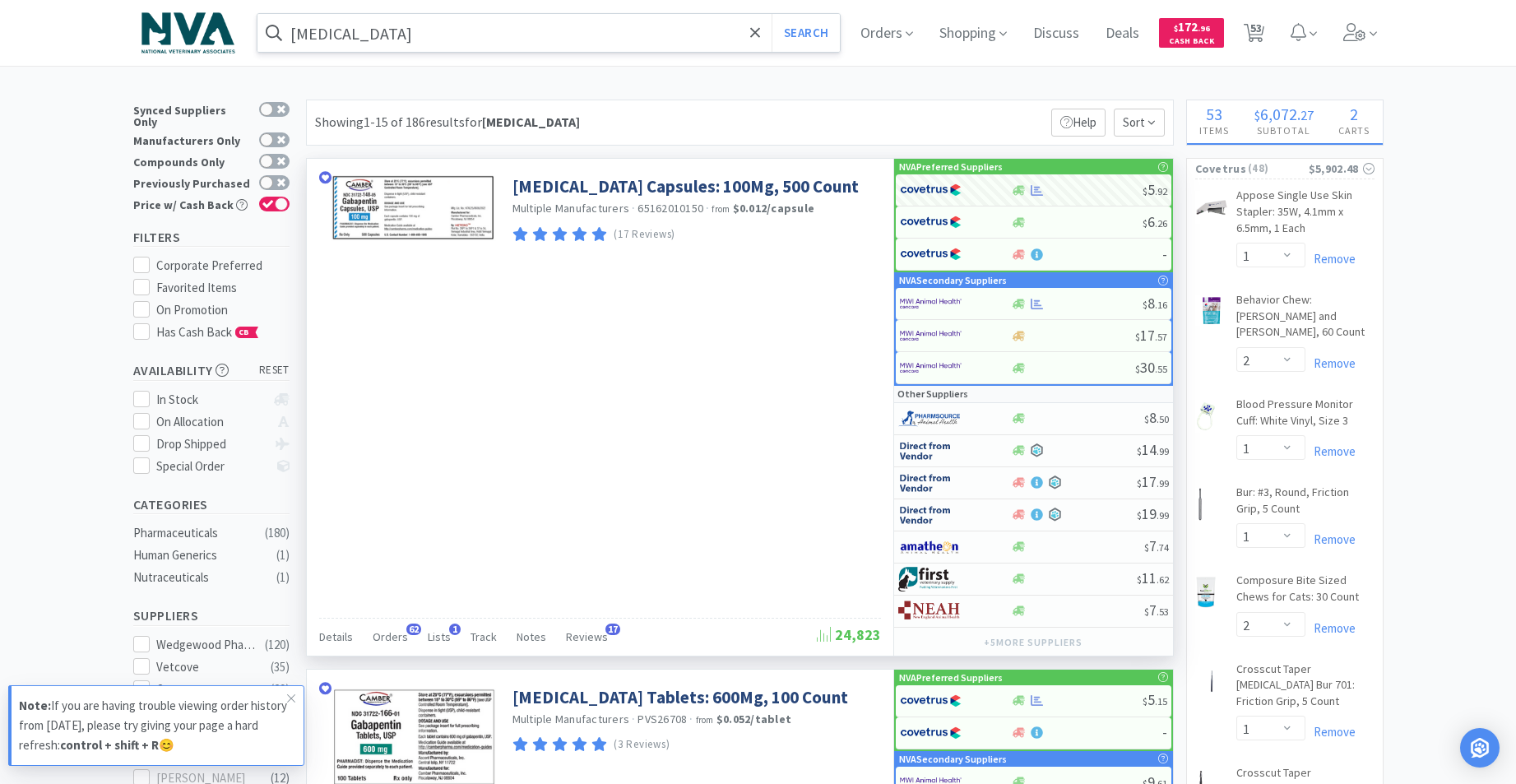
click at [518, 32] on input "[MEDICAL_DATA]" at bounding box center [549, 33] width 583 height 38
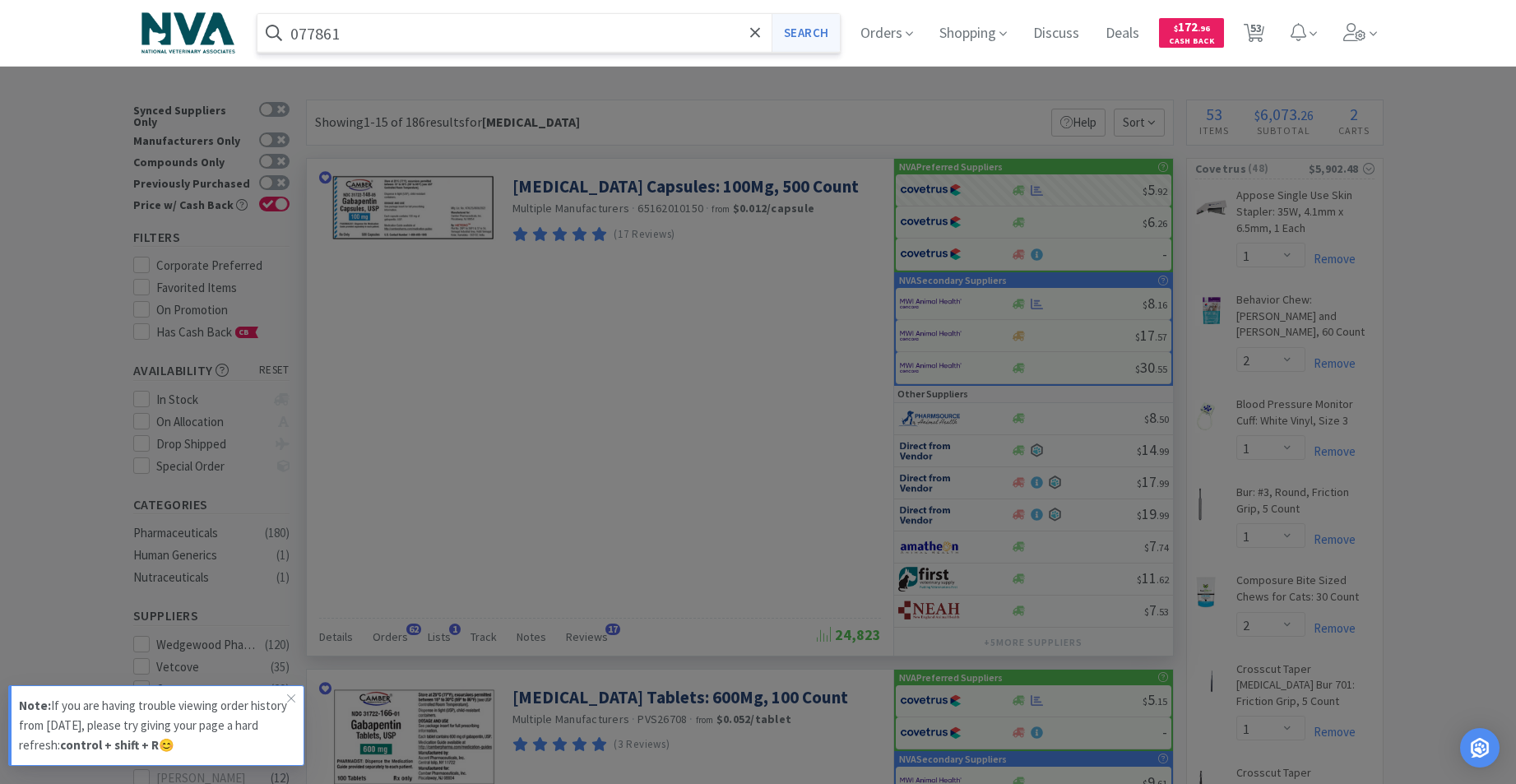
click at [834, 38] on button "Search" at bounding box center [805, 33] width 68 height 38
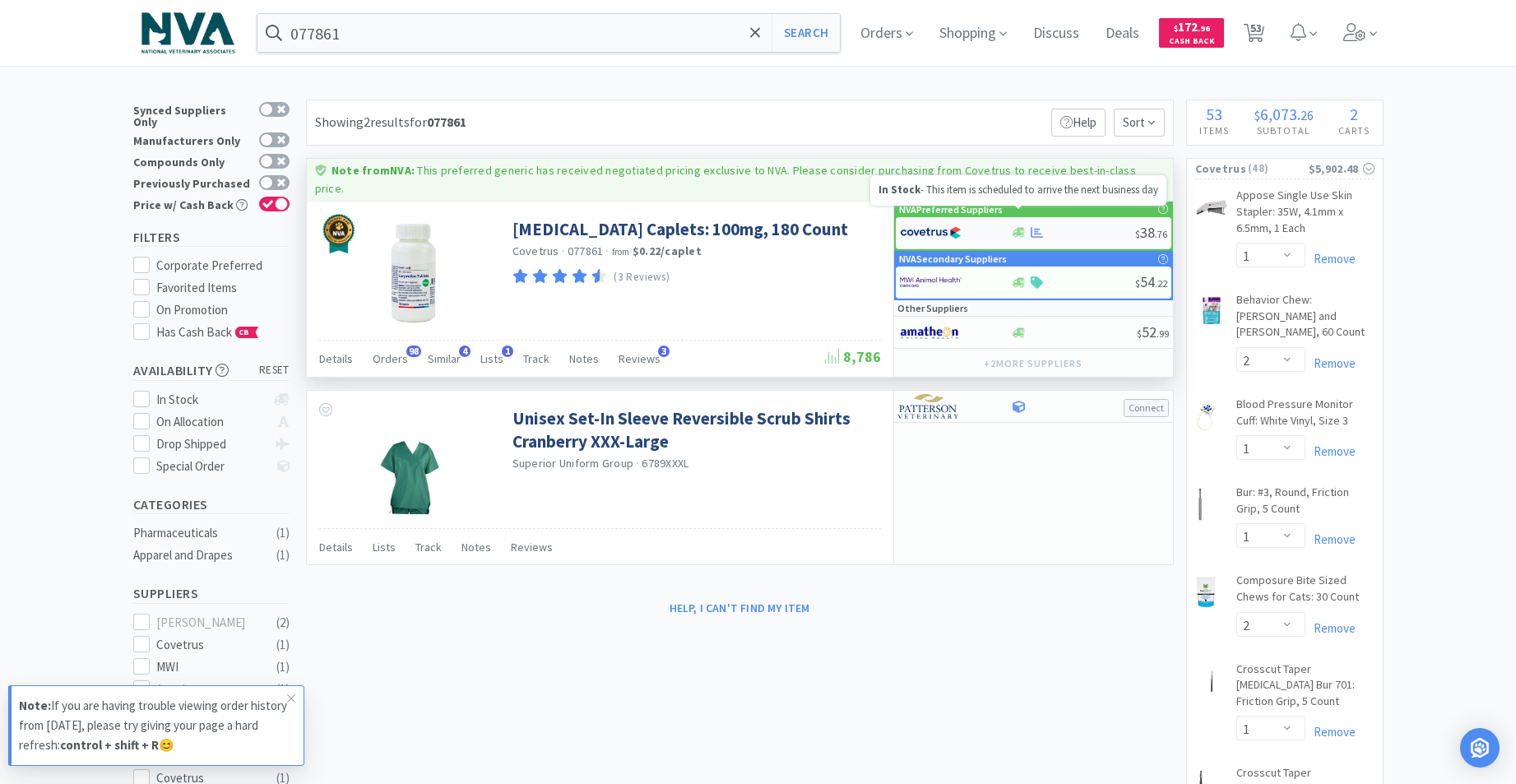
click at [1018, 228] on icon at bounding box center [1019, 232] width 12 height 10
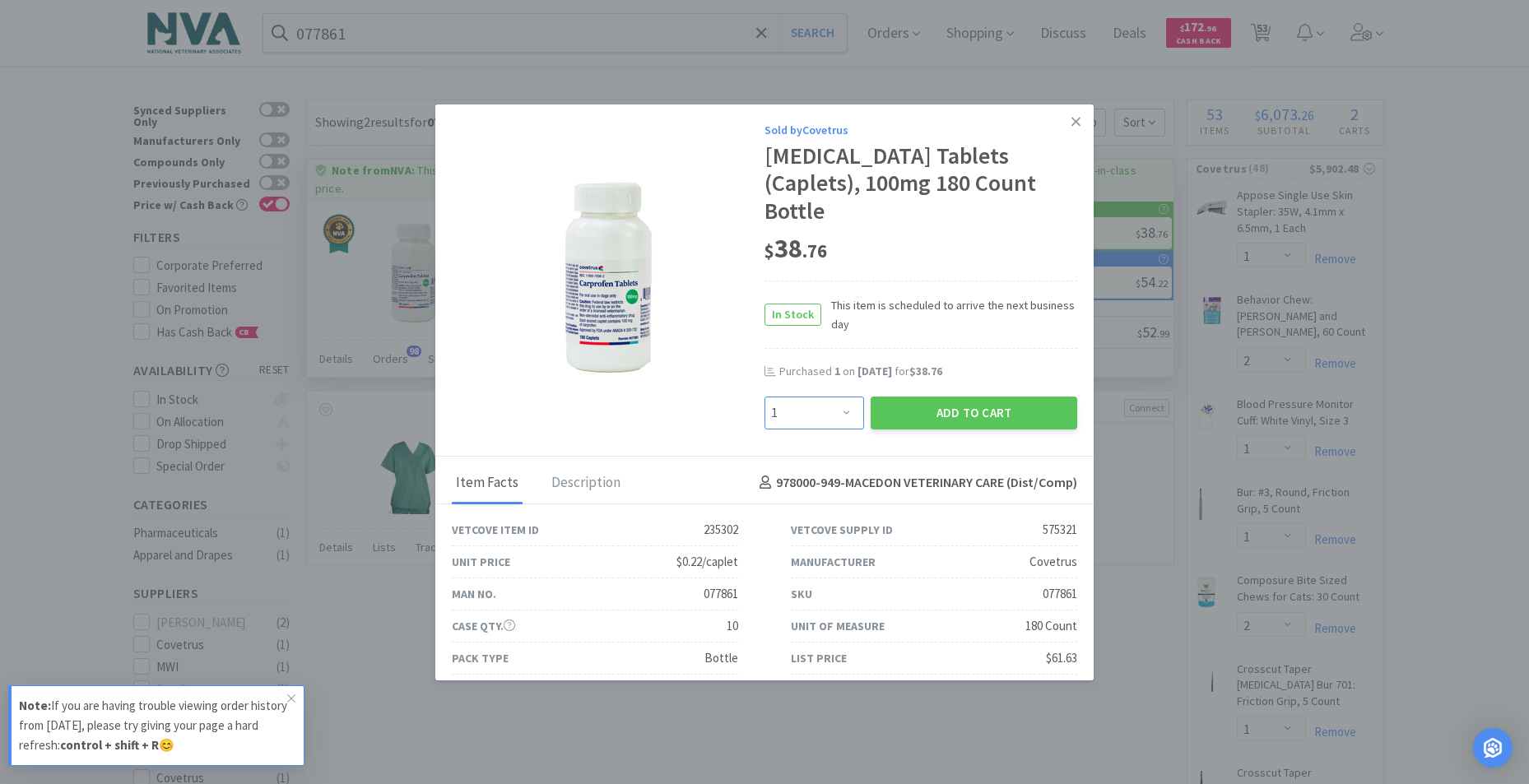
click at [840, 396] on select "Enter Quantity 1 2 3 4 5 6 7 8 9 10 11 12 13 14 15 16 17 18 19 20 Enter Quantity" at bounding box center [813, 412] width 100 height 33
click at [764, 396] on select "Enter Quantity 1 2 3 4 5 6 7 8 9 10 11 12 13 14 15 16 17 18 19 20 Enter Quantity" at bounding box center [813, 412] width 100 height 33
click at [927, 396] on button "Add to Cart" at bounding box center [974, 412] width 206 height 33
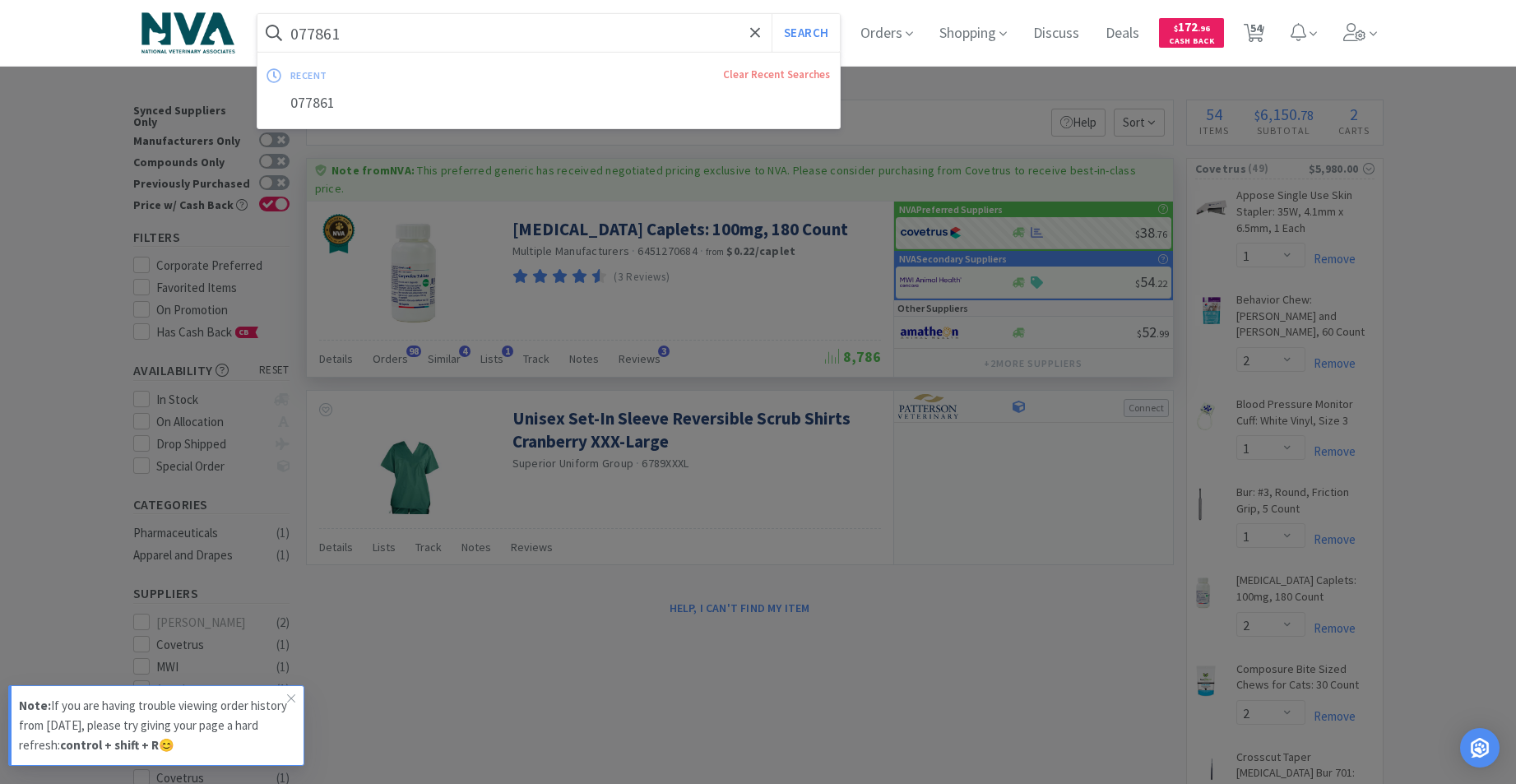
click at [445, 31] on input "077861" at bounding box center [549, 33] width 583 height 38
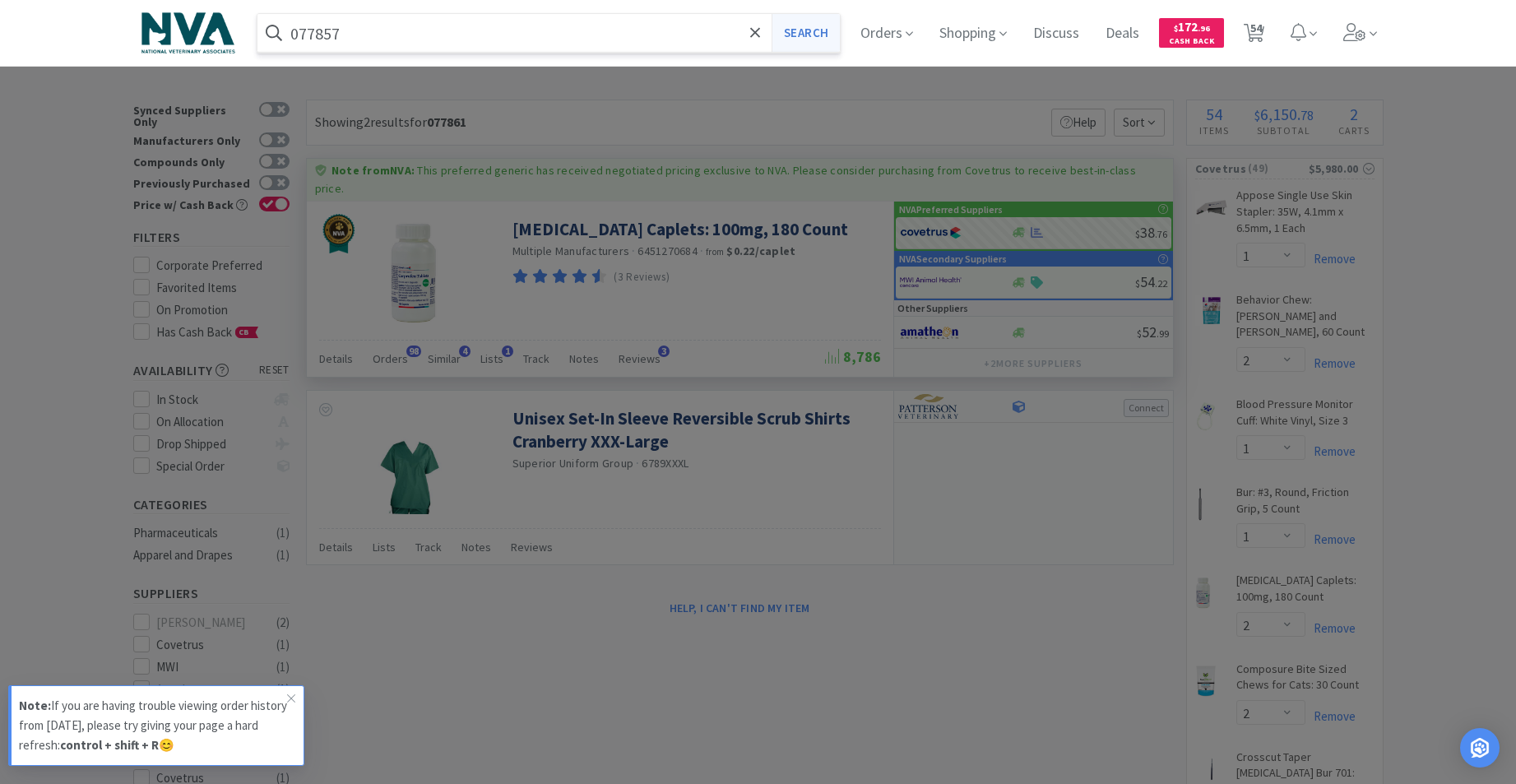
click at [809, 41] on button "Search" at bounding box center [805, 33] width 68 height 38
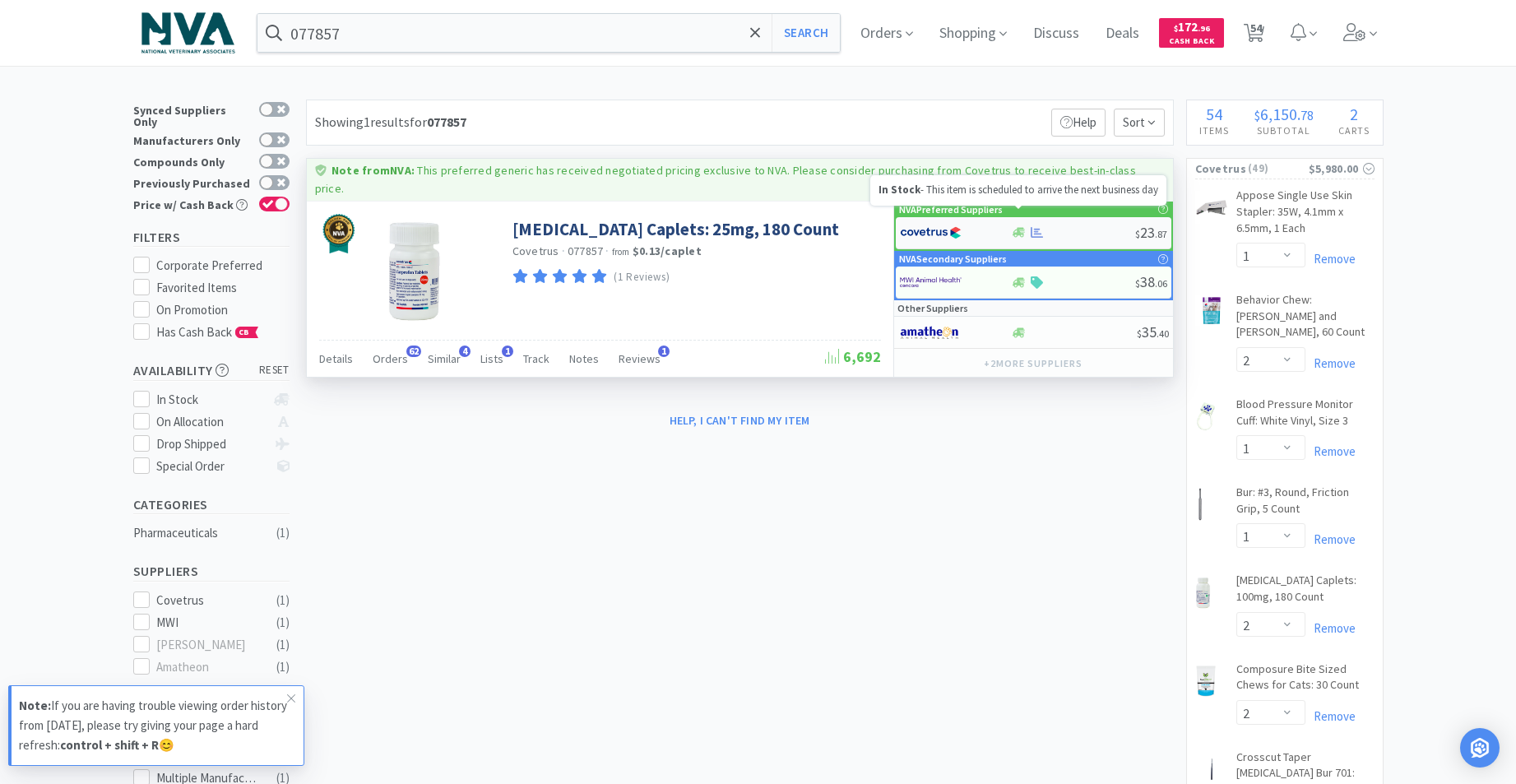
click at [1017, 228] on icon at bounding box center [1019, 232] width 12 height 10
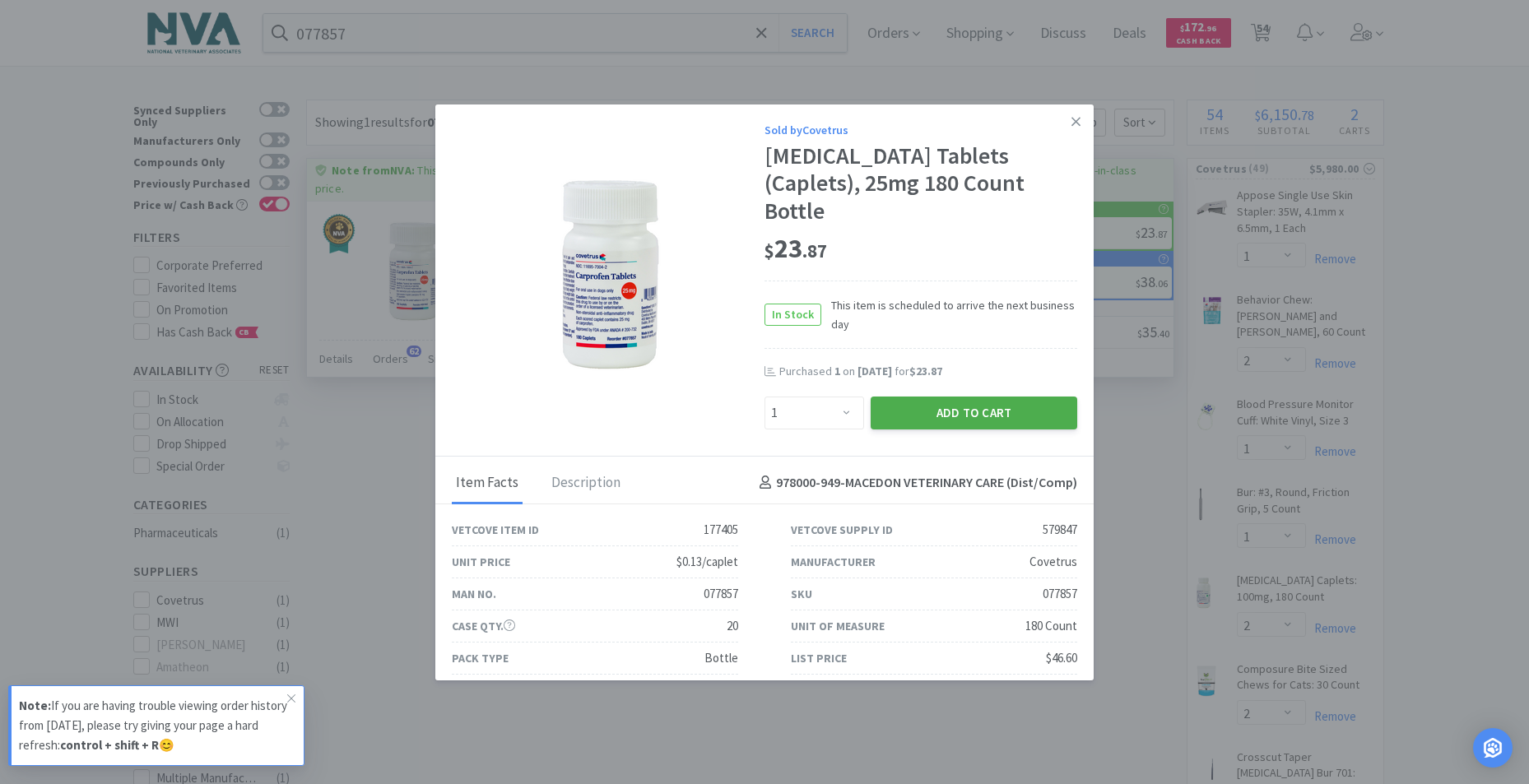
click at [973, 396] on button "Add to Cart" at bounding box center [974, 412] width 206 height 33
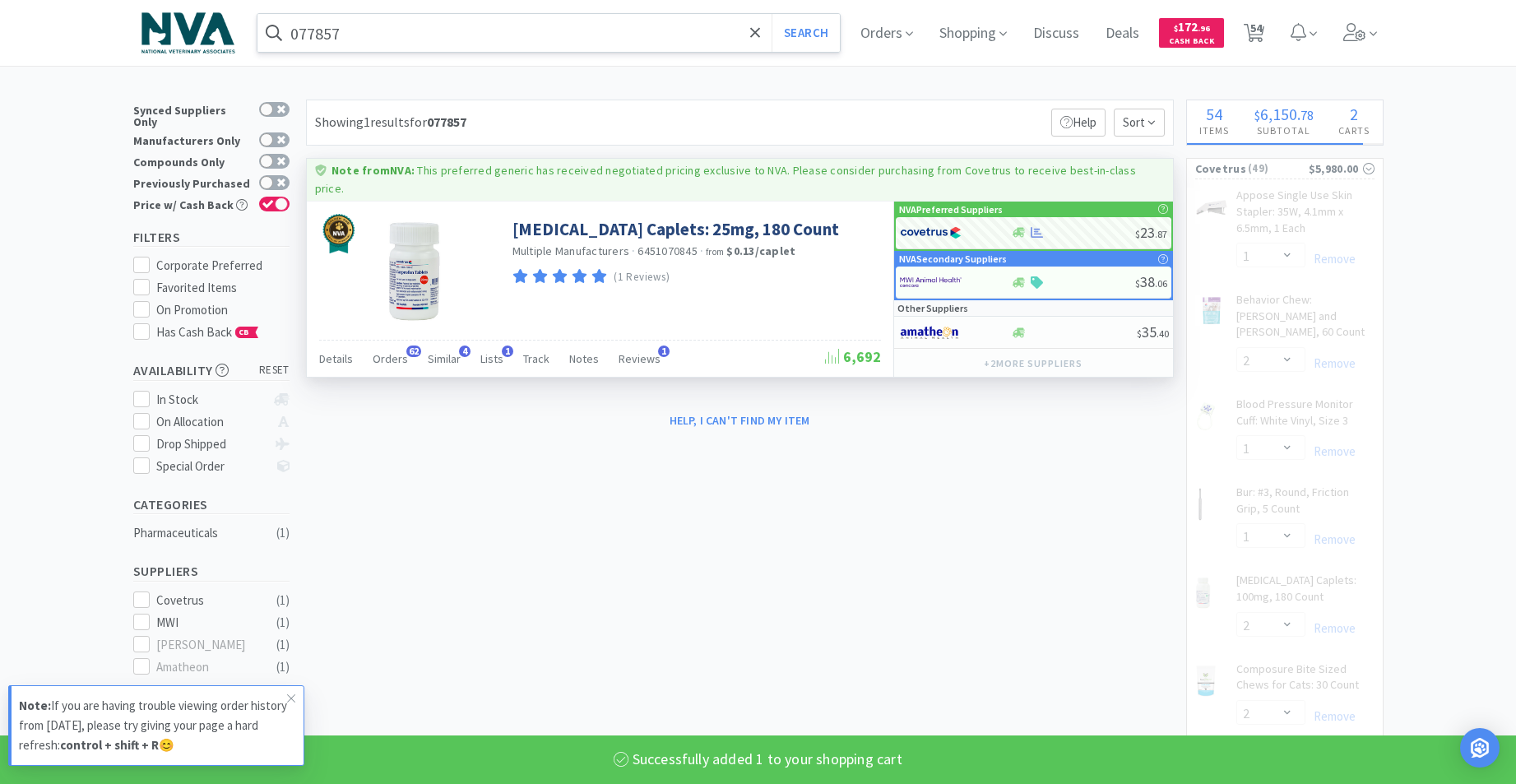
click at [491, 39] on input "077857" at bounding box center [549, 33] width 583 height 38
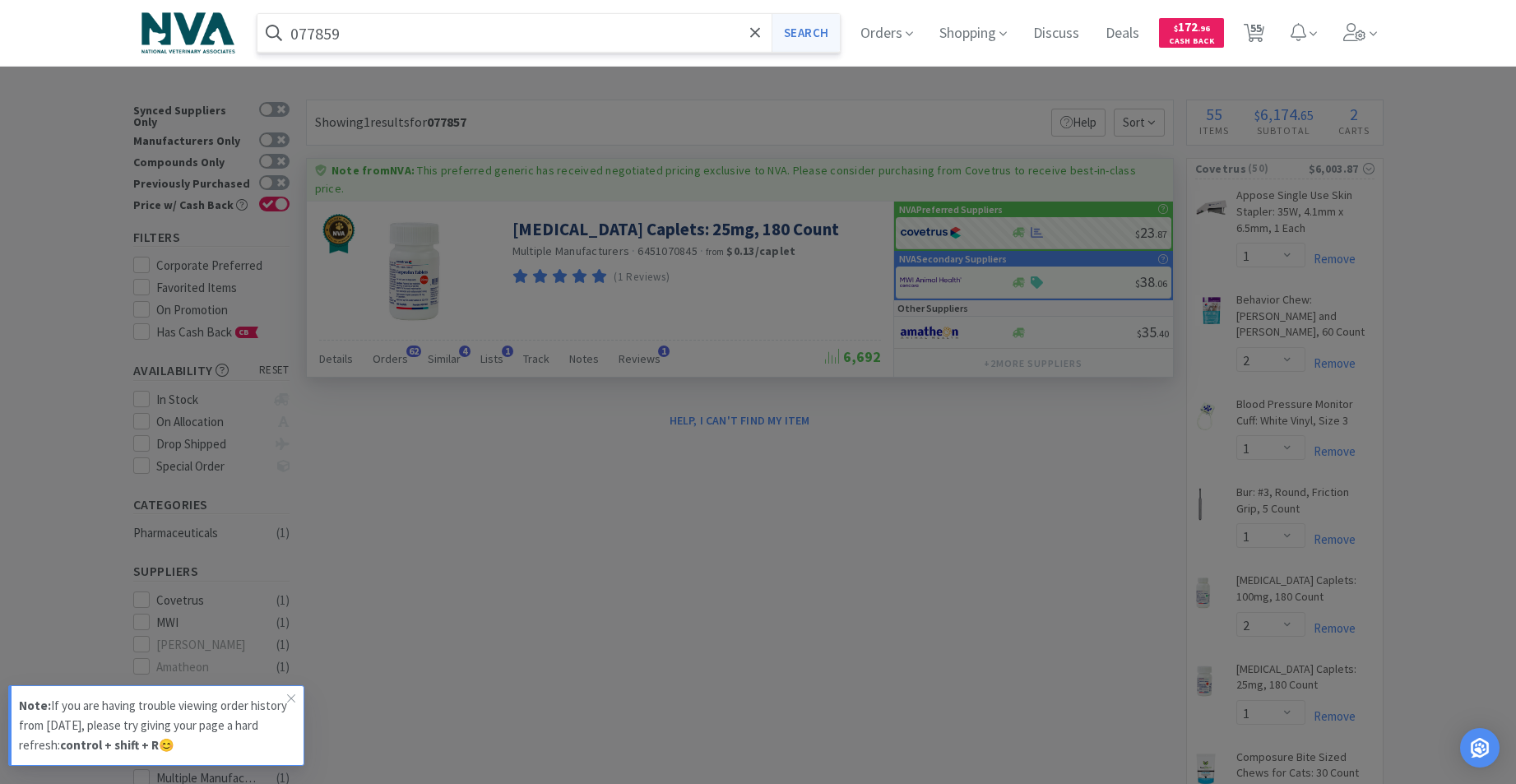
click at [815, 41] on button "Search" at bounding box center [805, 33] width 68 height 38
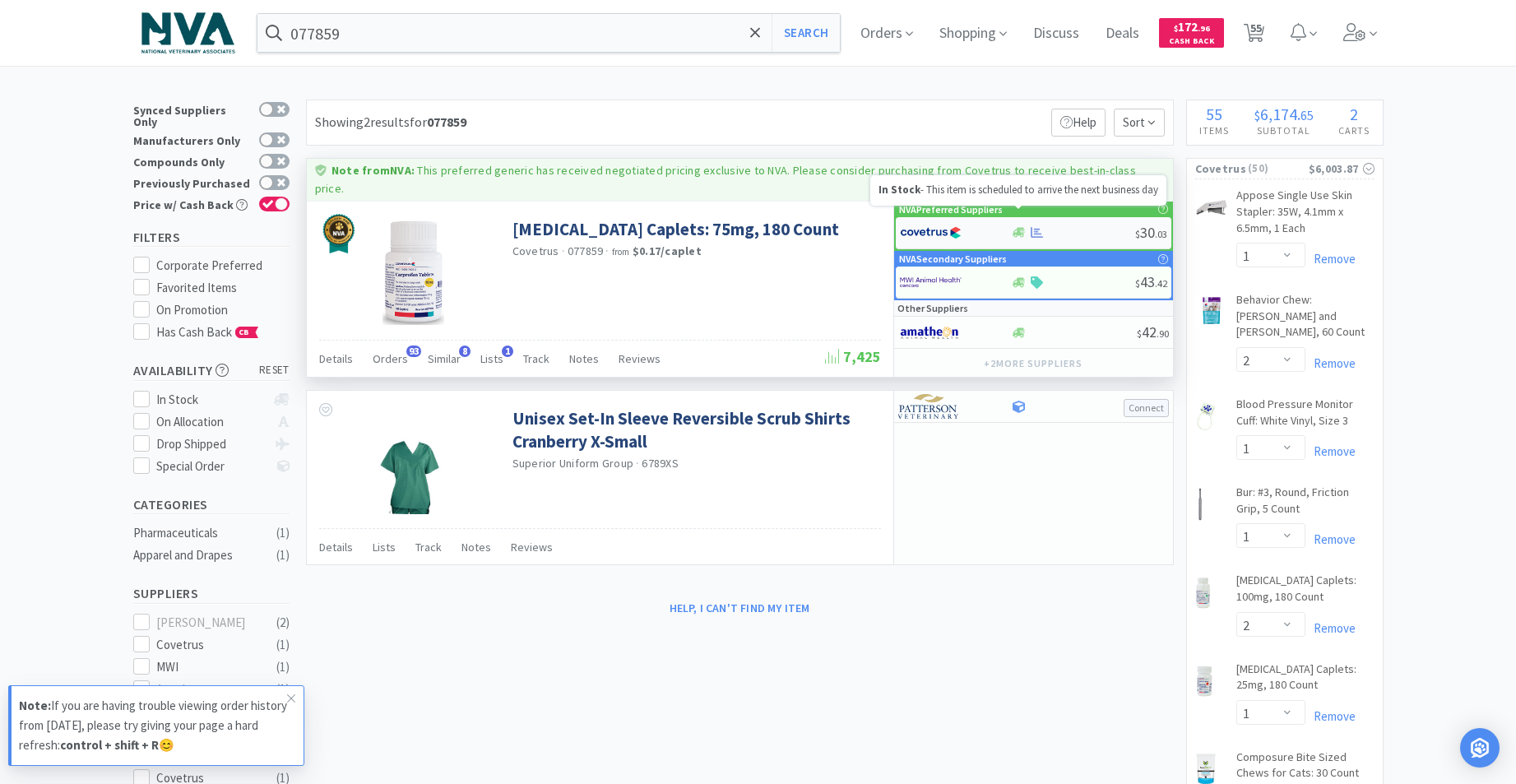
click at [1023, 228] on icon at bounding box center [1019, 232] width 12 height 10
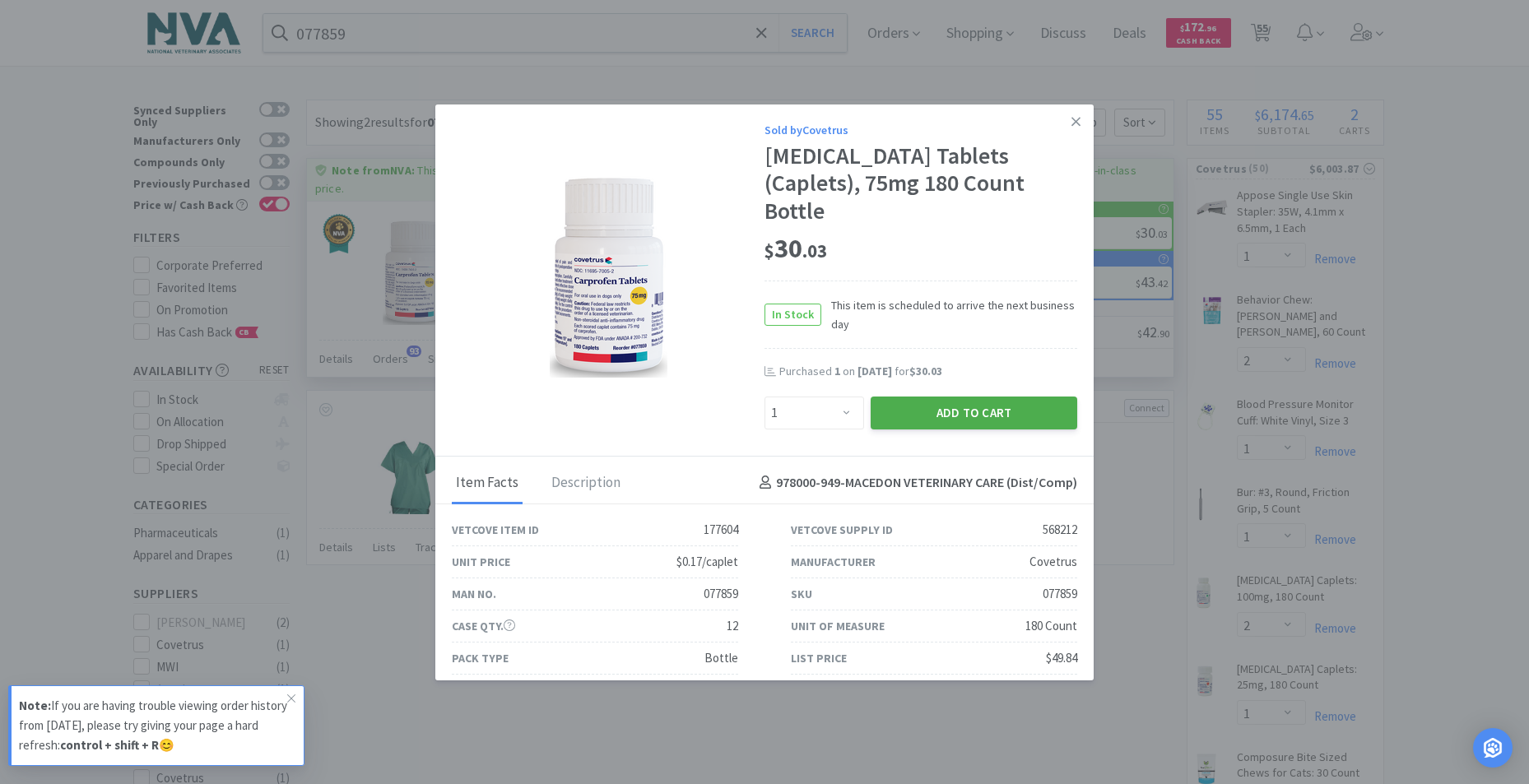
click at [927, 396] on button "Add to Cart" at bounding box center [974, 412] width 206 height 33
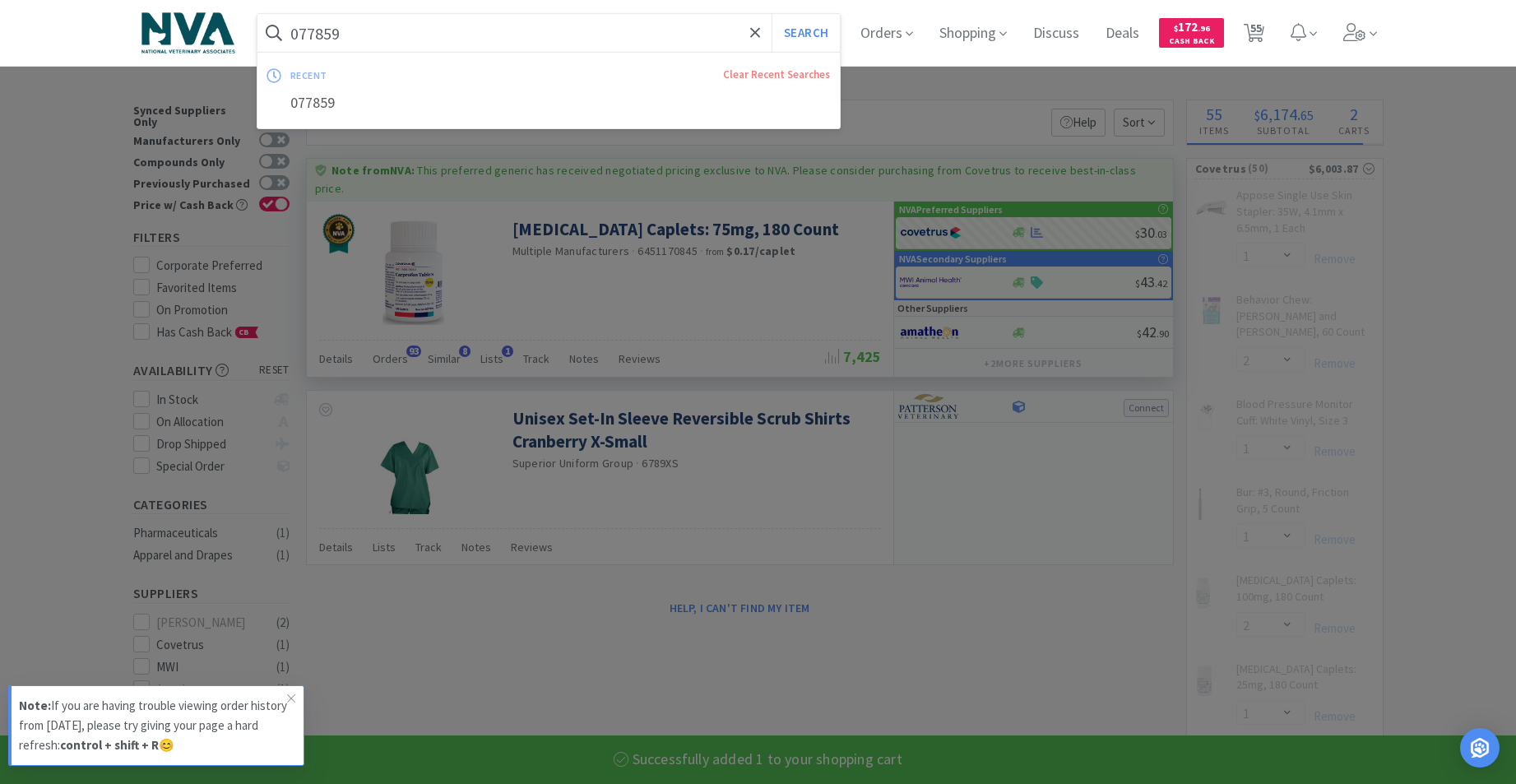
click at [461, 41] on input "077859" at bounding box center [549, 33] width 583 height 38
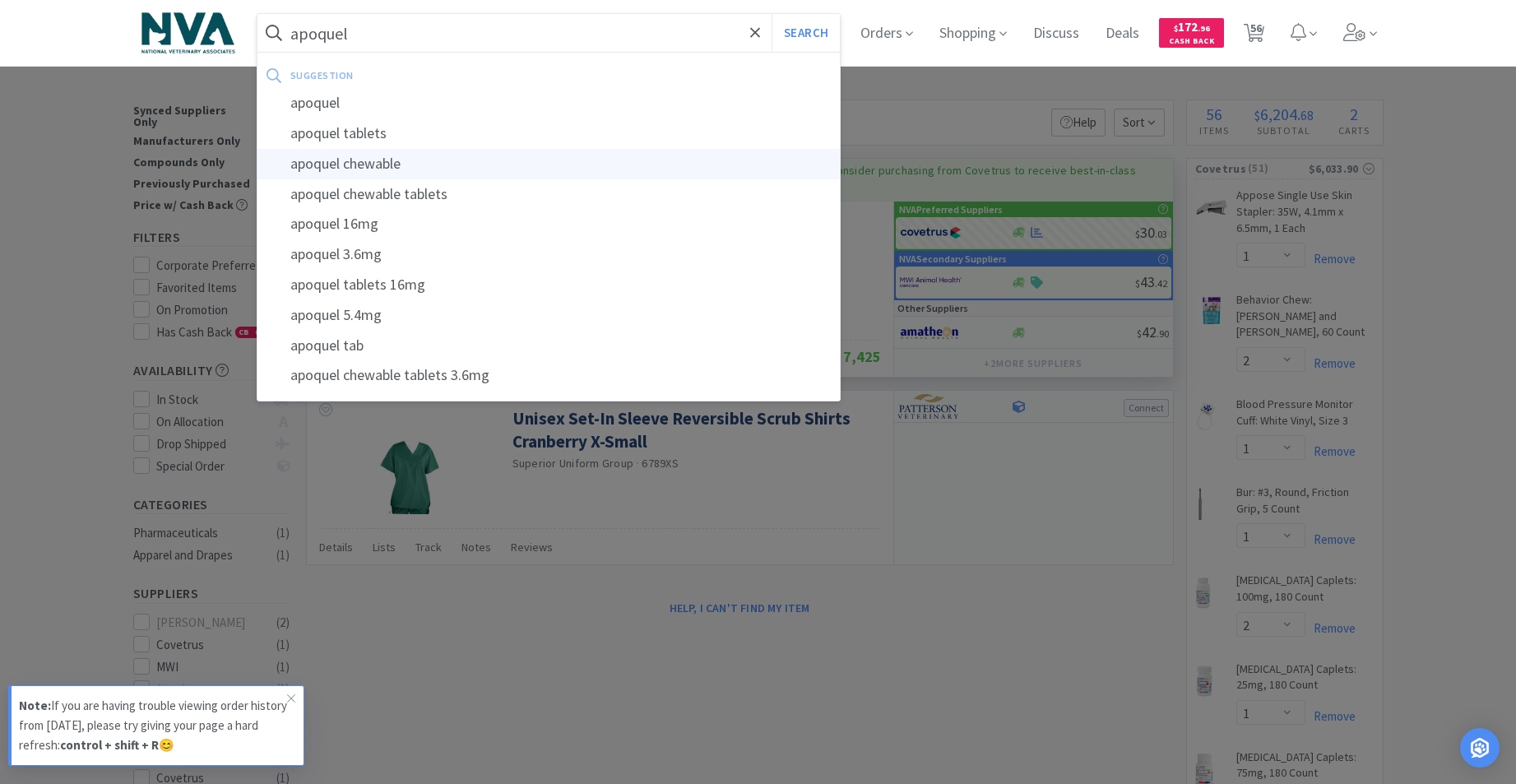
click at [418, 155] on div "apoquel chewable" at bounding box center [549, 164] width 583 height 31
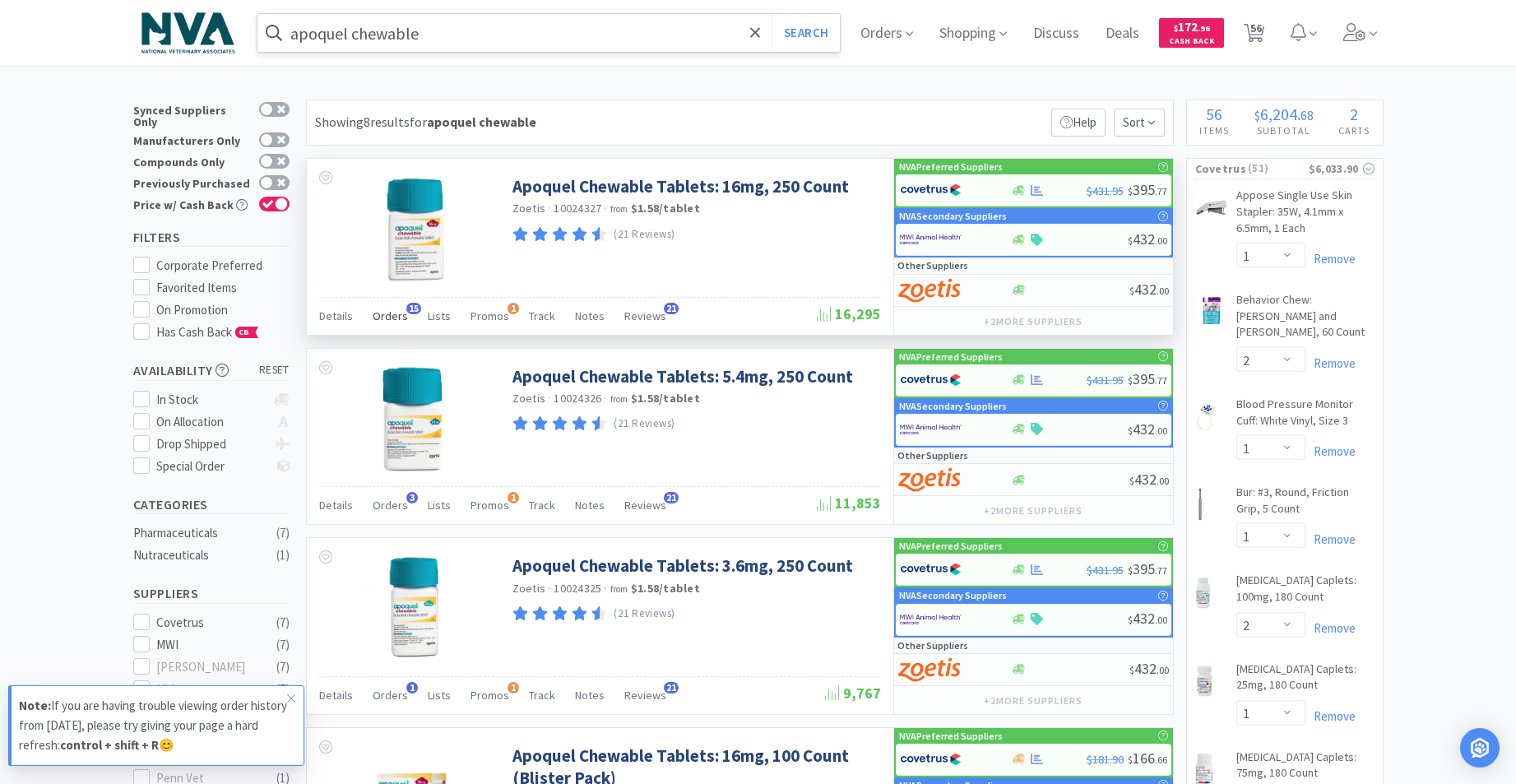
click at [385, 318] on span "Orders" at bounding box center [390, 316] width 35 height 15
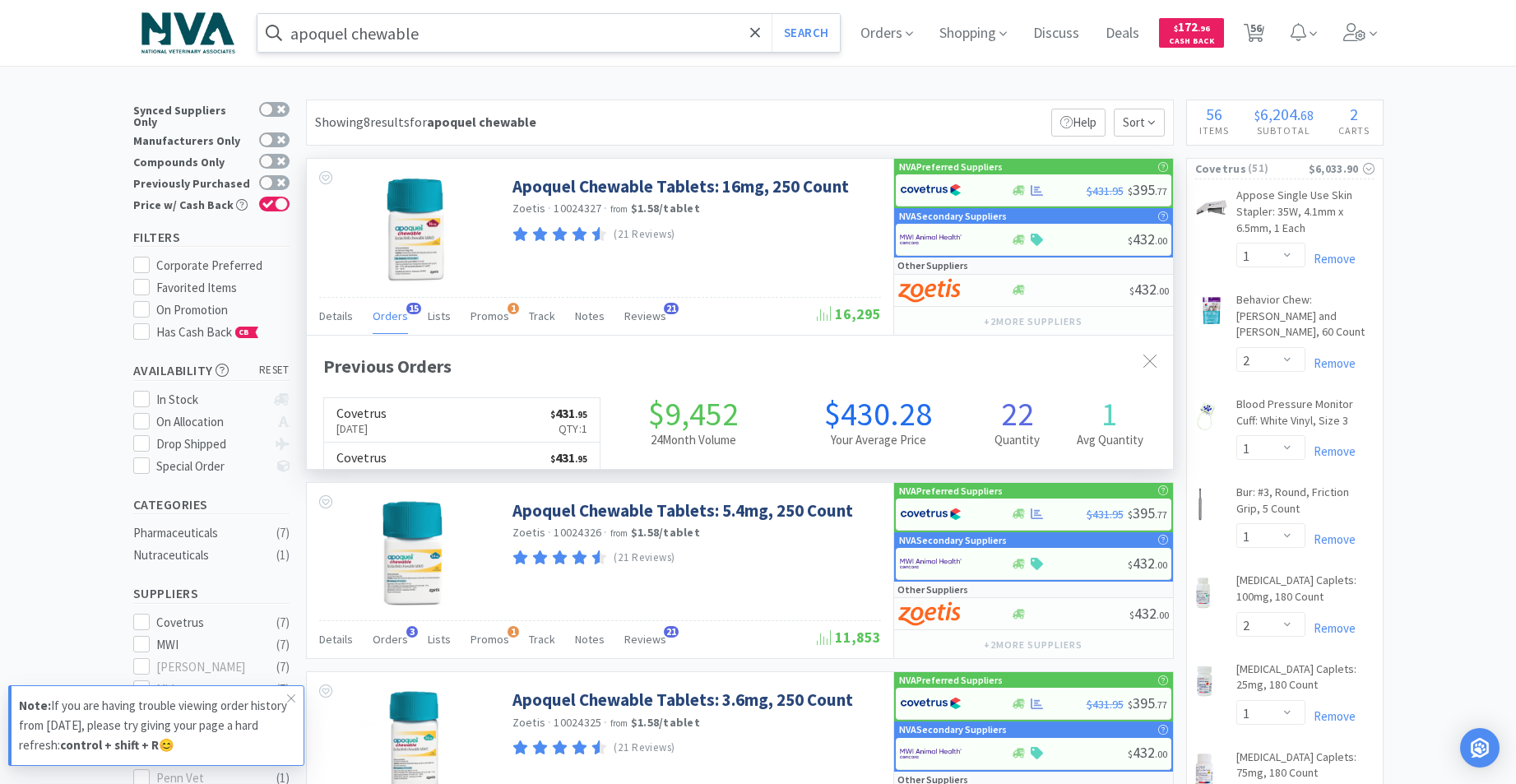
scroll to position [441, 866]
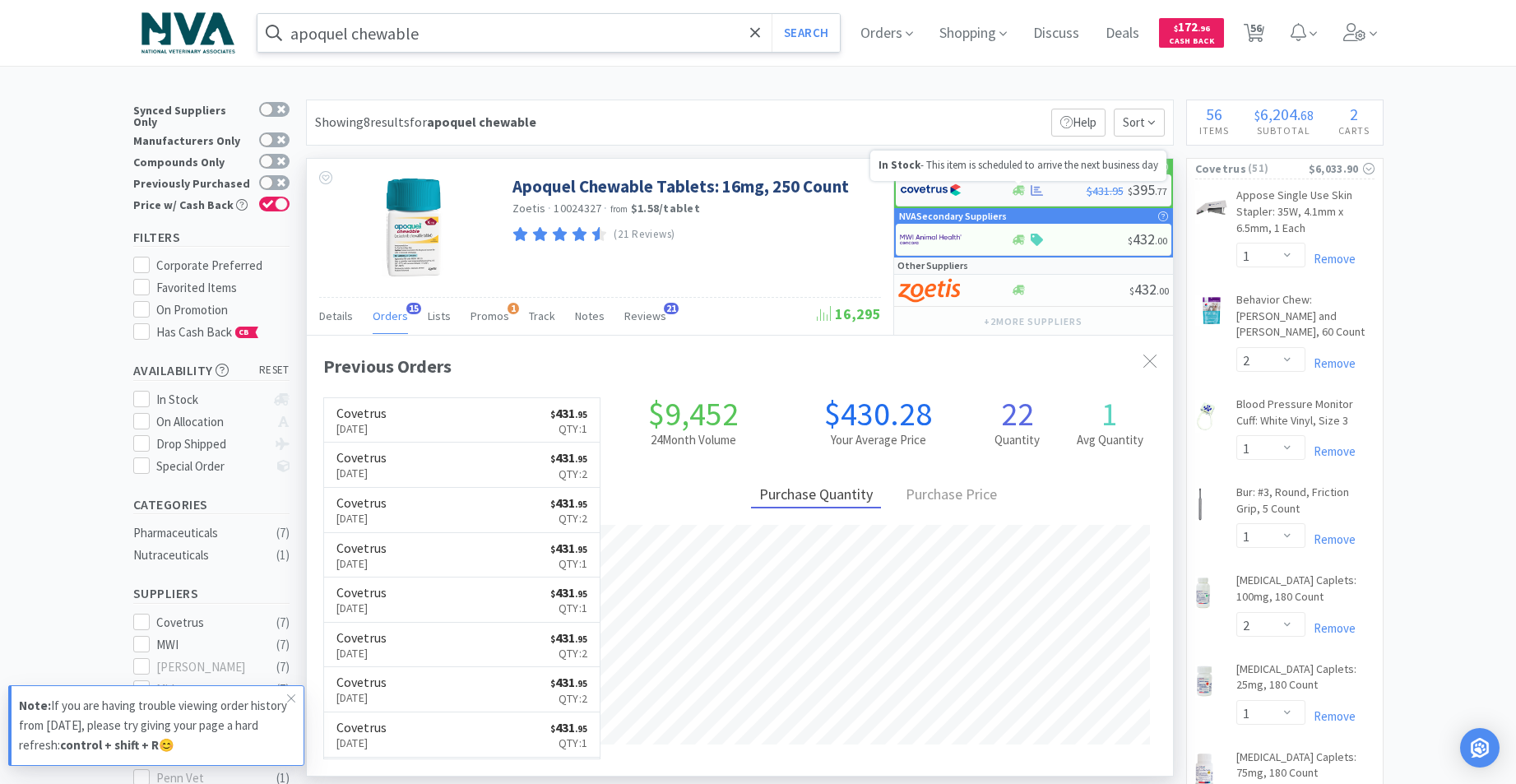
click at [1020, 186] on icon at bounding box center [1019, 190] width 12 height 10
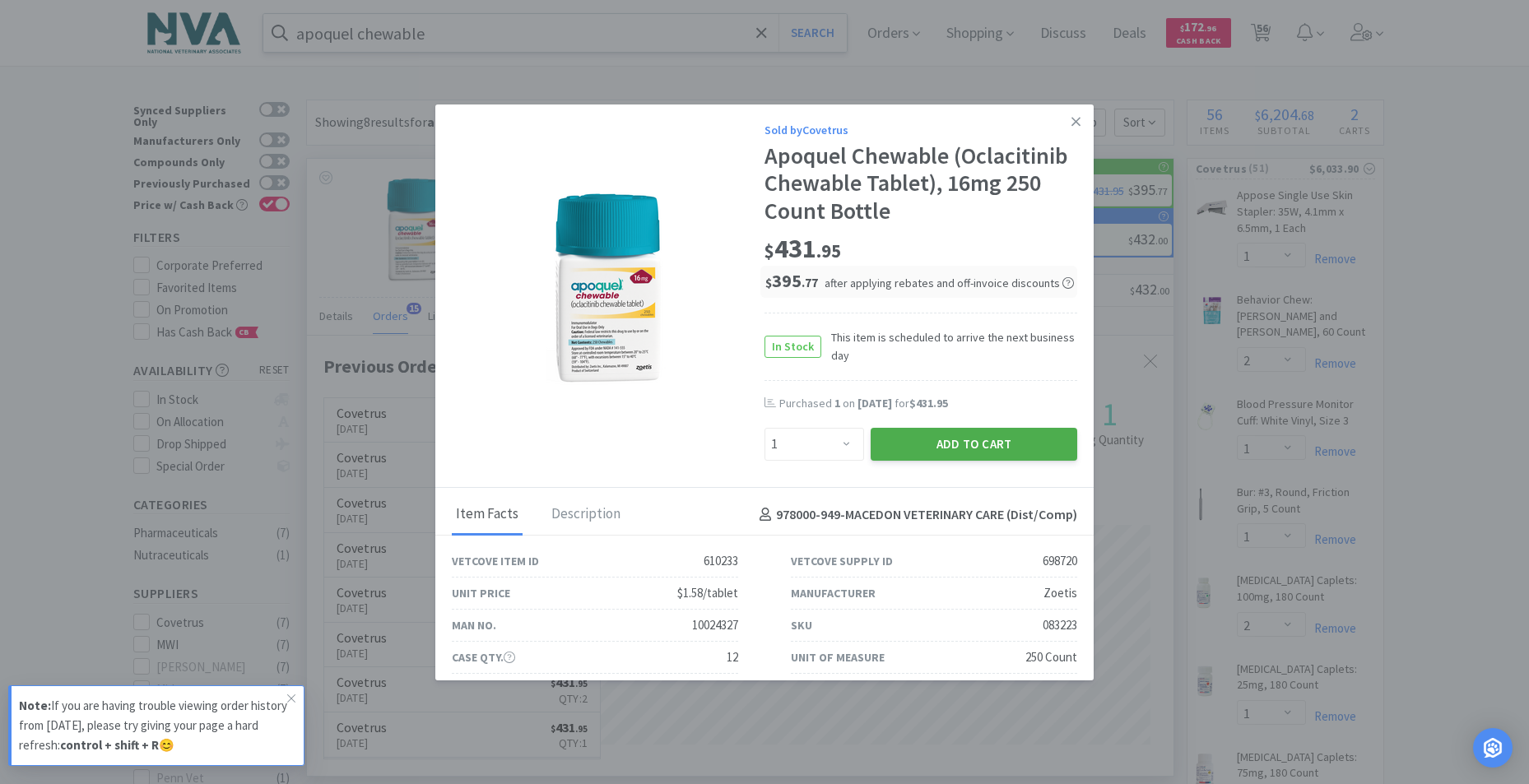
click at [964, 439] on button "Add to Cart" at bounding box center [974, 444] width 206 height 33
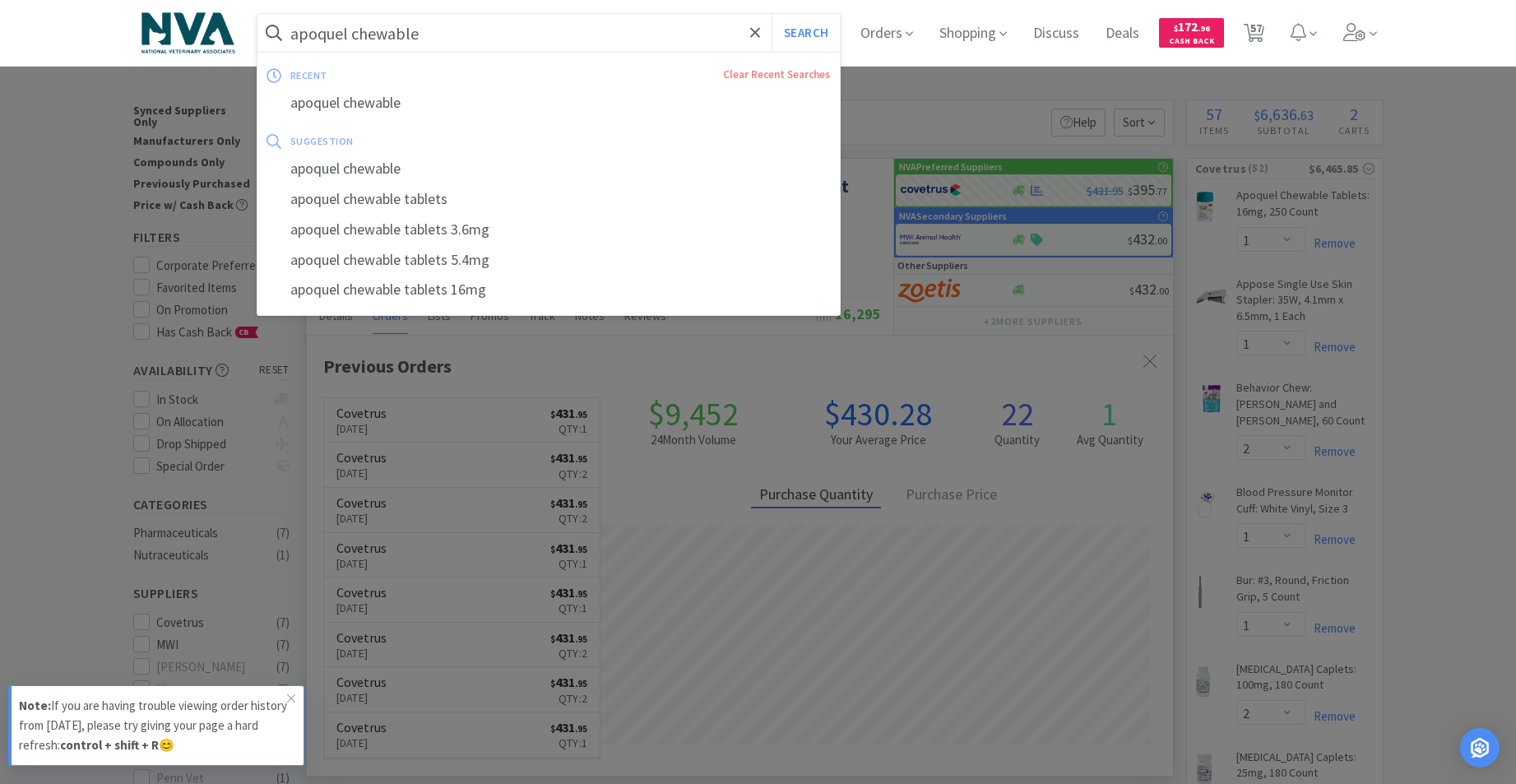
click at [490, 45] on input "apoquel chewable" at bounding box center [549, 33] width 583 height 38
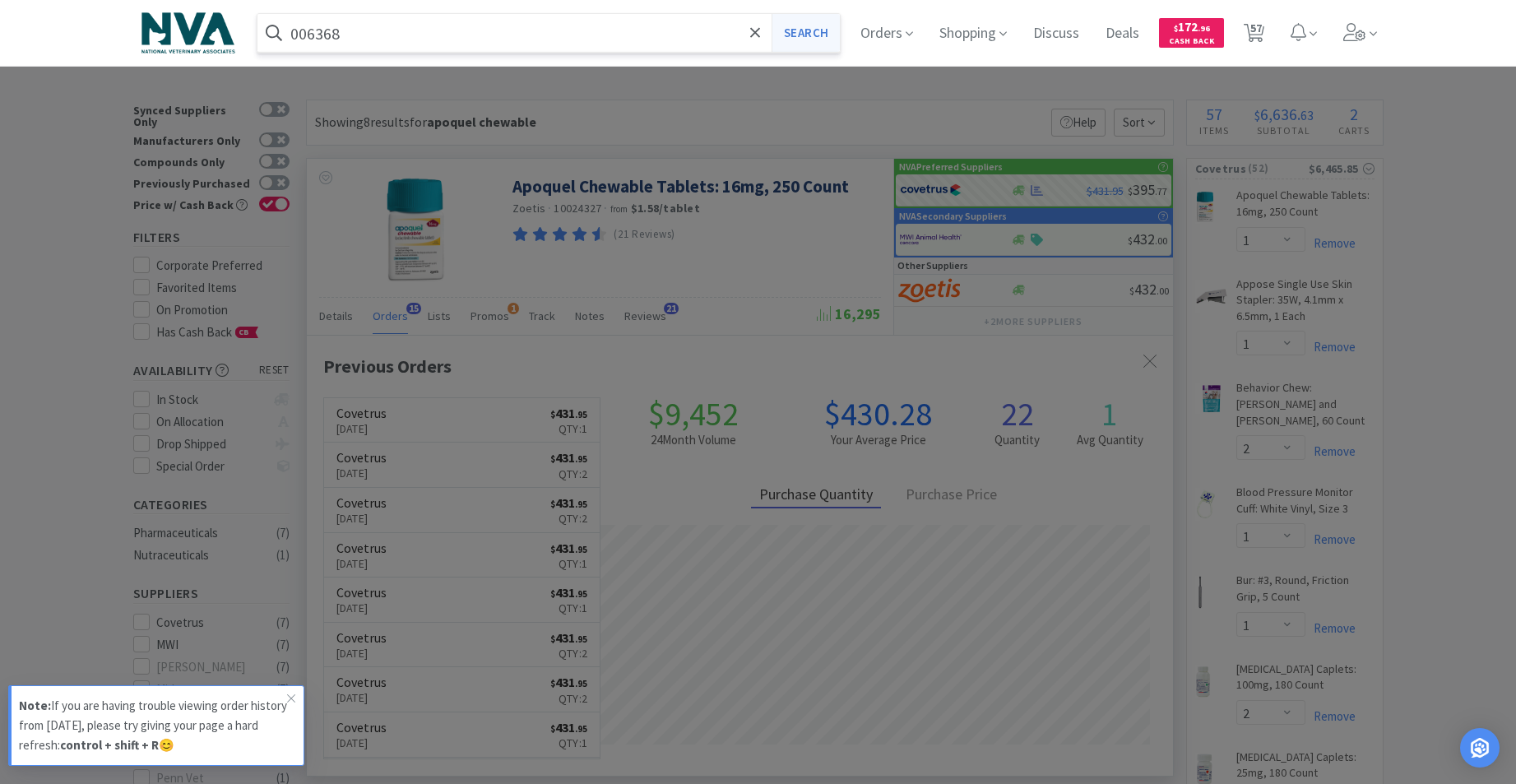
click at [821, 35] on button "Search" at bounding box center [805, 33] width 68 height 38
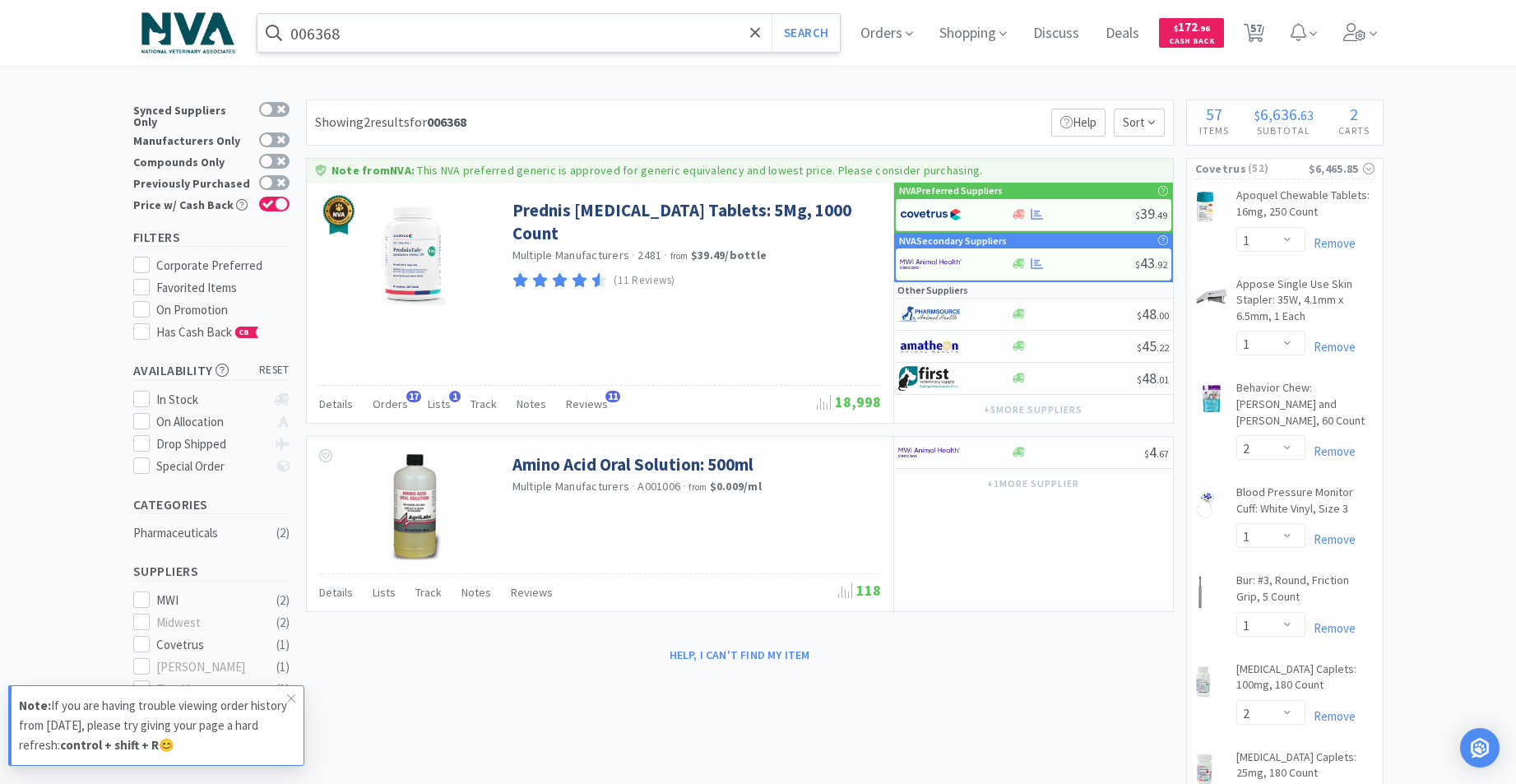
click at [505, 31] on input "006368" at bounding box center [549, 33] width 583 height 38
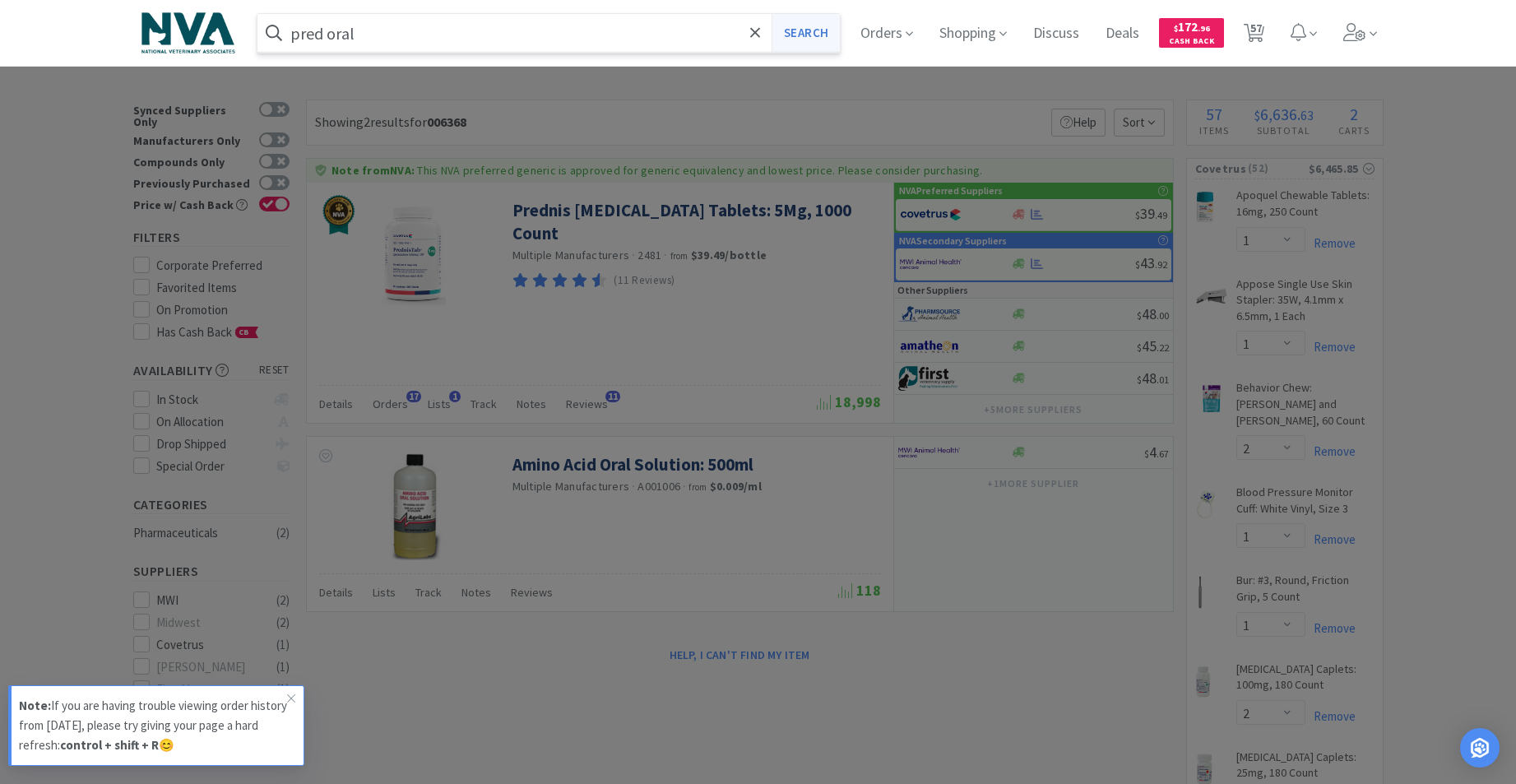
click at [833, 32] on button "Search" at bounding box center [805, 33] width 68 height 38
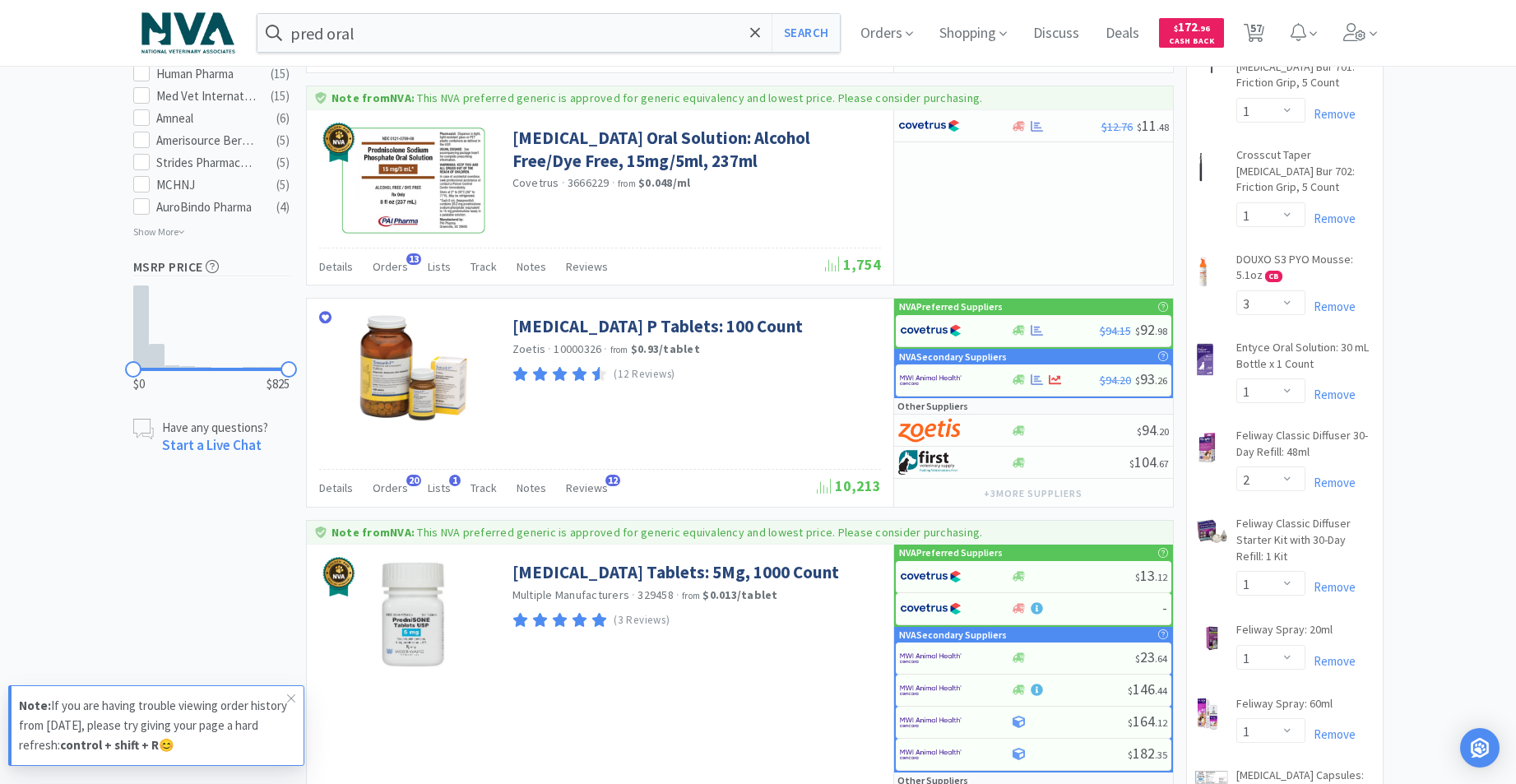
scroll to position [739, 0]
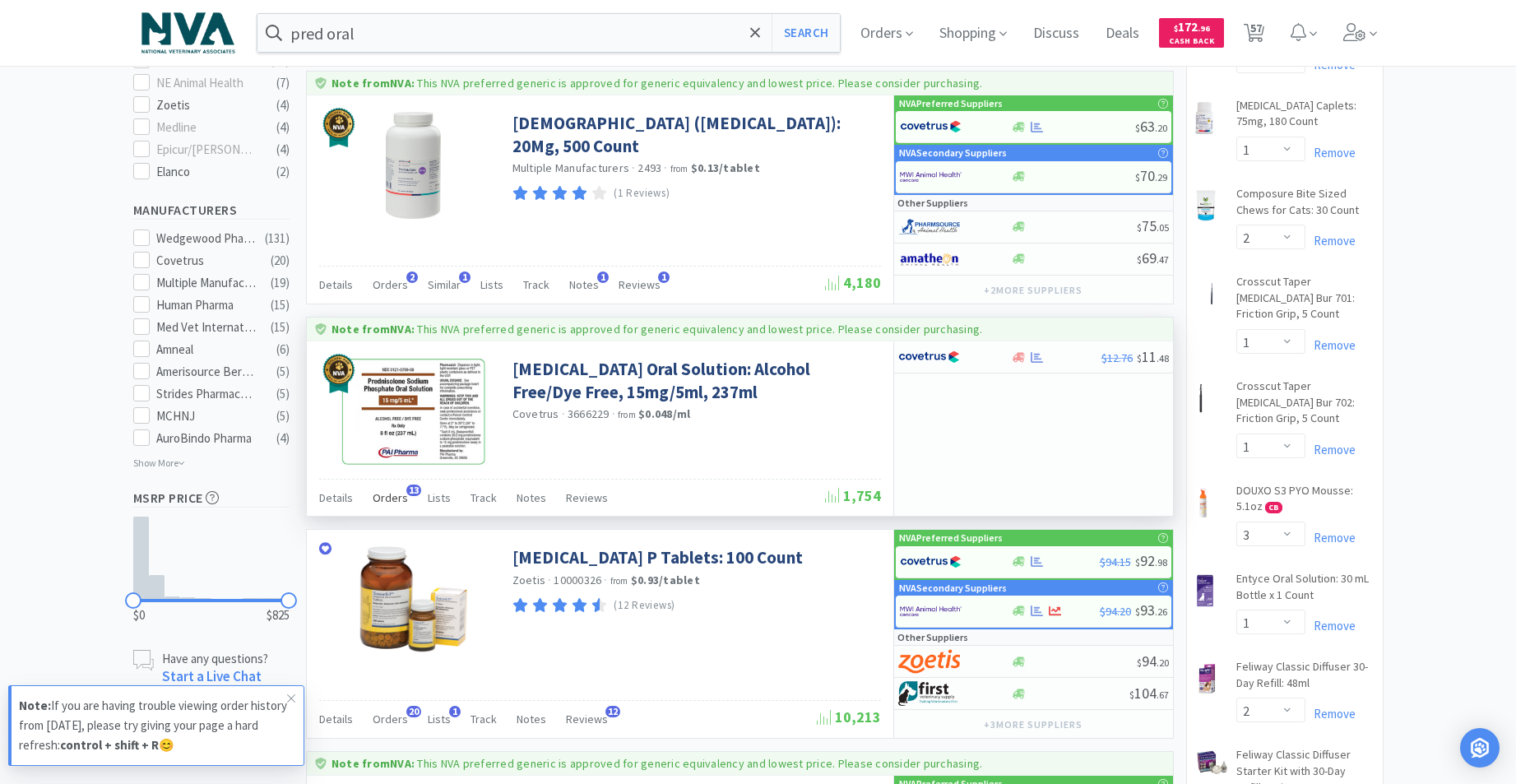
click at [388, 495] on span "Orders" at bounding box center [390, 497] width 35 height 15
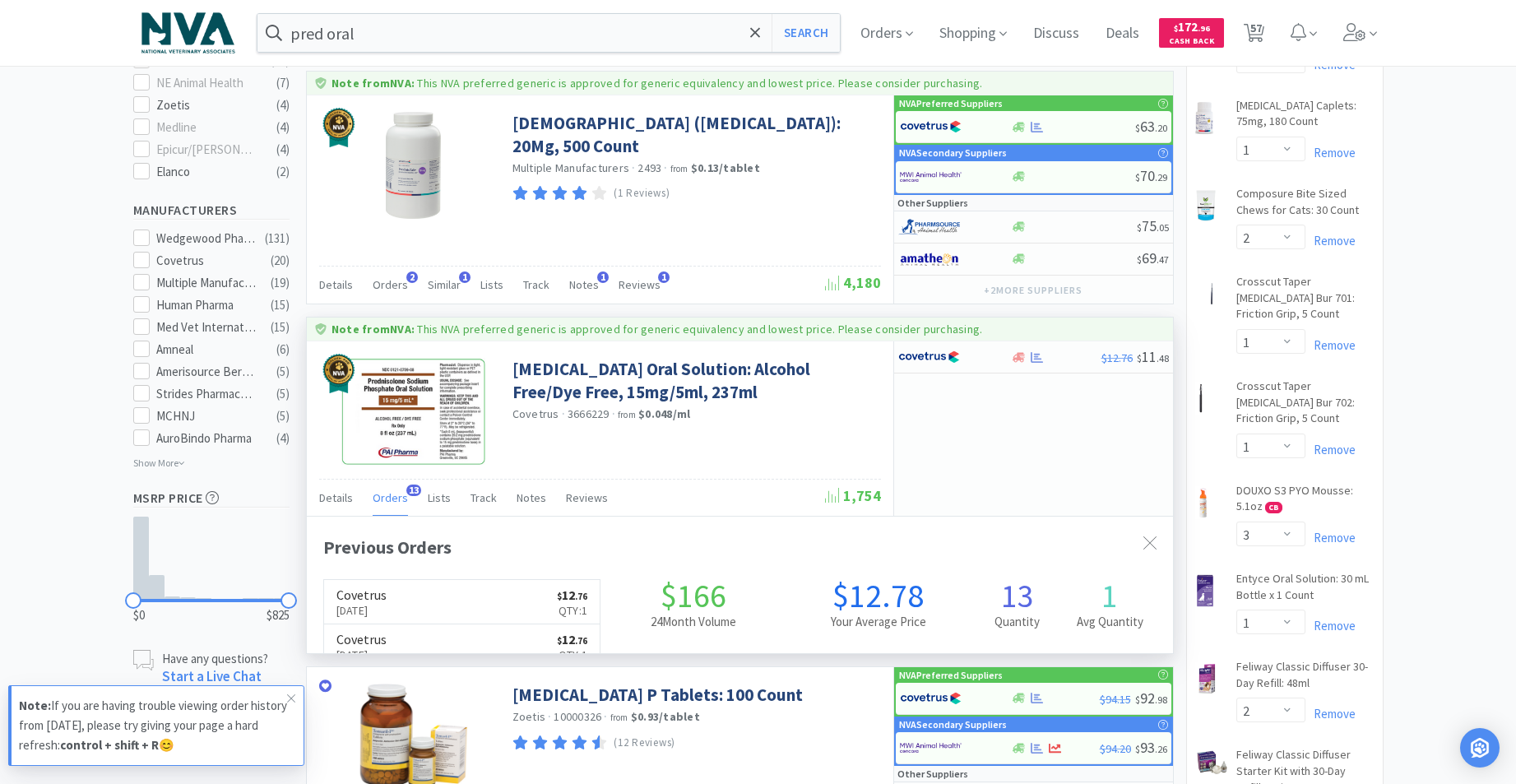
scroll to position [441, 866]
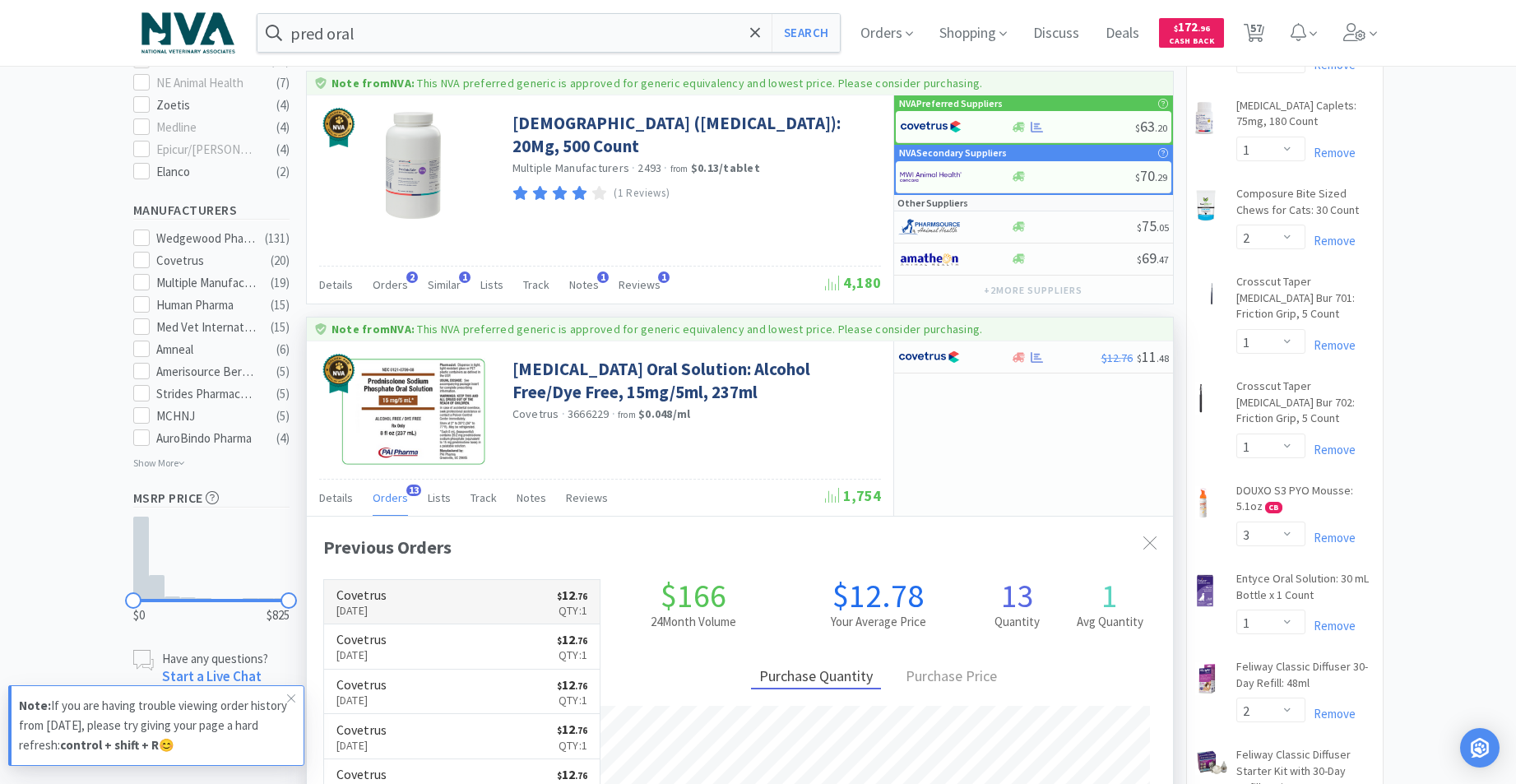
click at [468, 611] on link "Covetrus [DATE] $ 12 . 76 Qty: 1" at bounding box center [461, 601] width 276 height 45
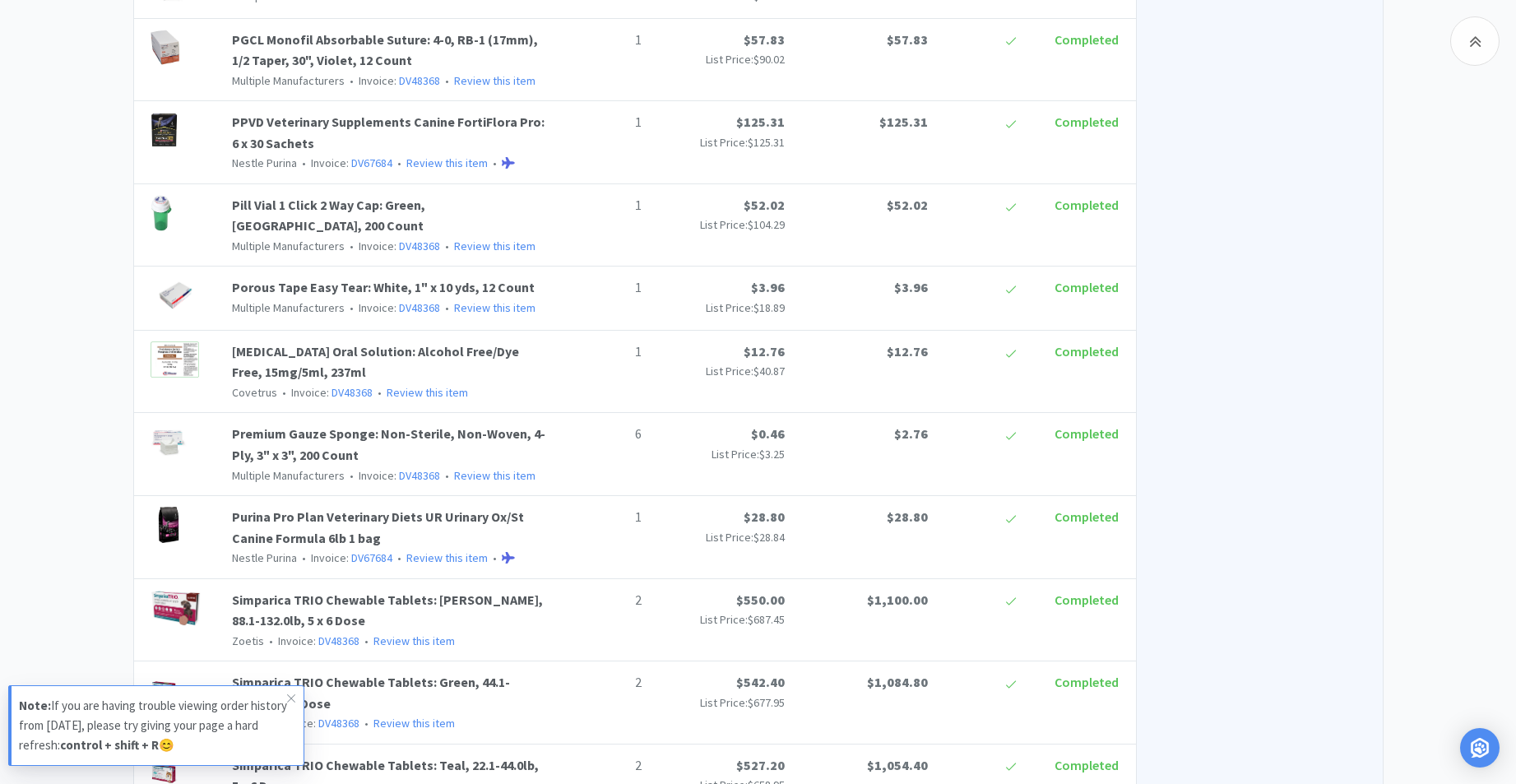
scroll to position [2774, 0]
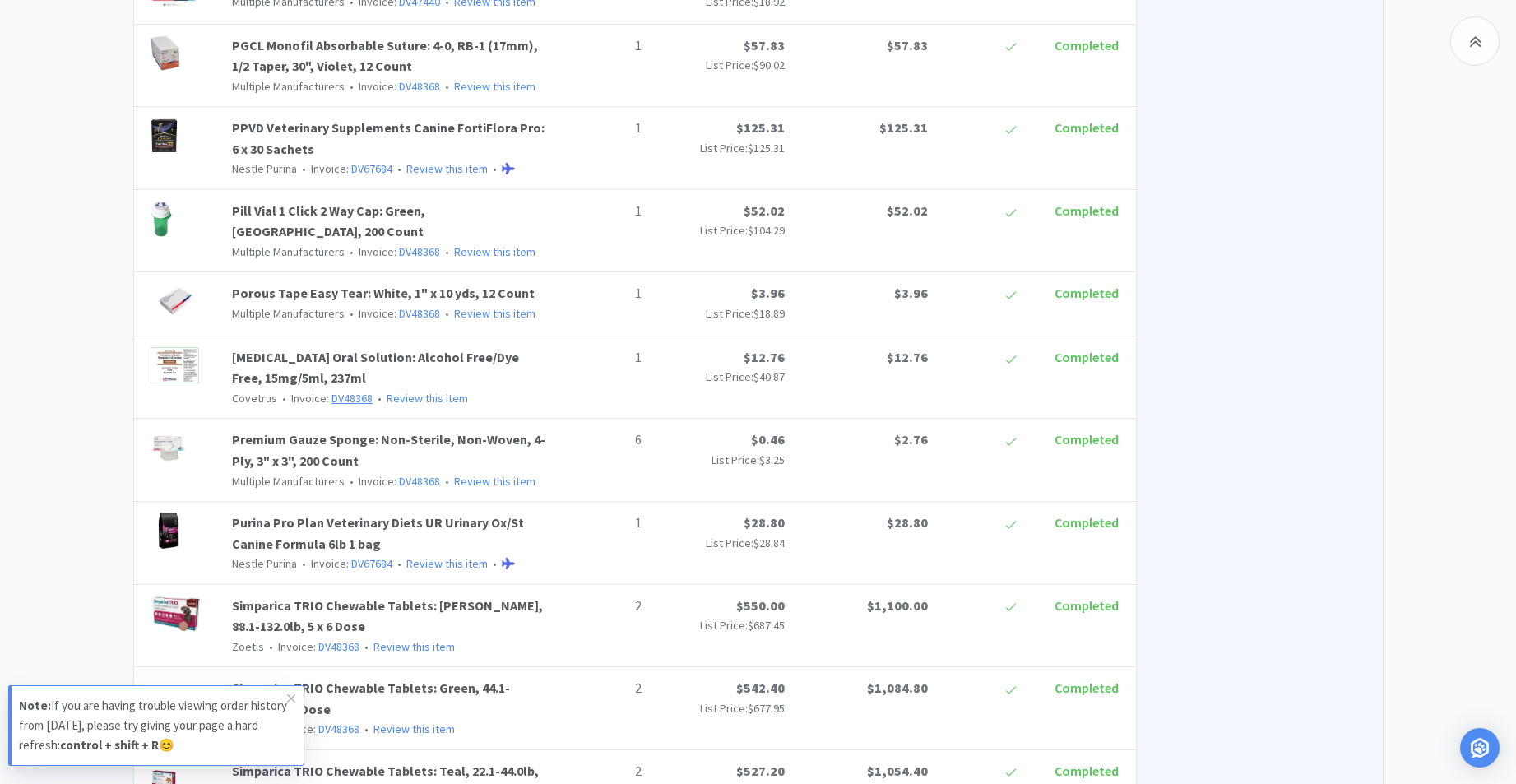
click at [362, 391] on link "DV48368" at bounding box center [352, 398] width 41 height 15
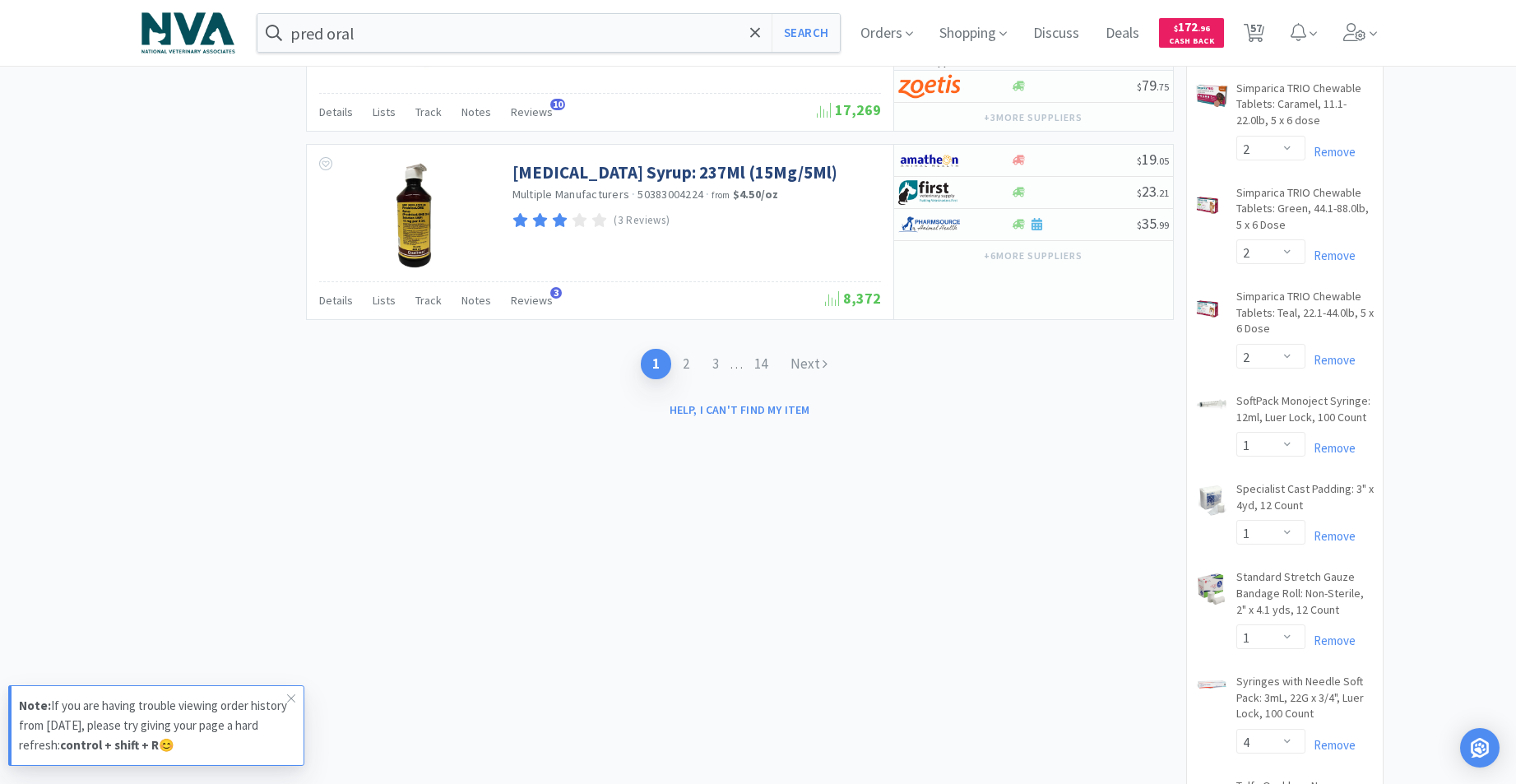
scroll to position [4276, 0]
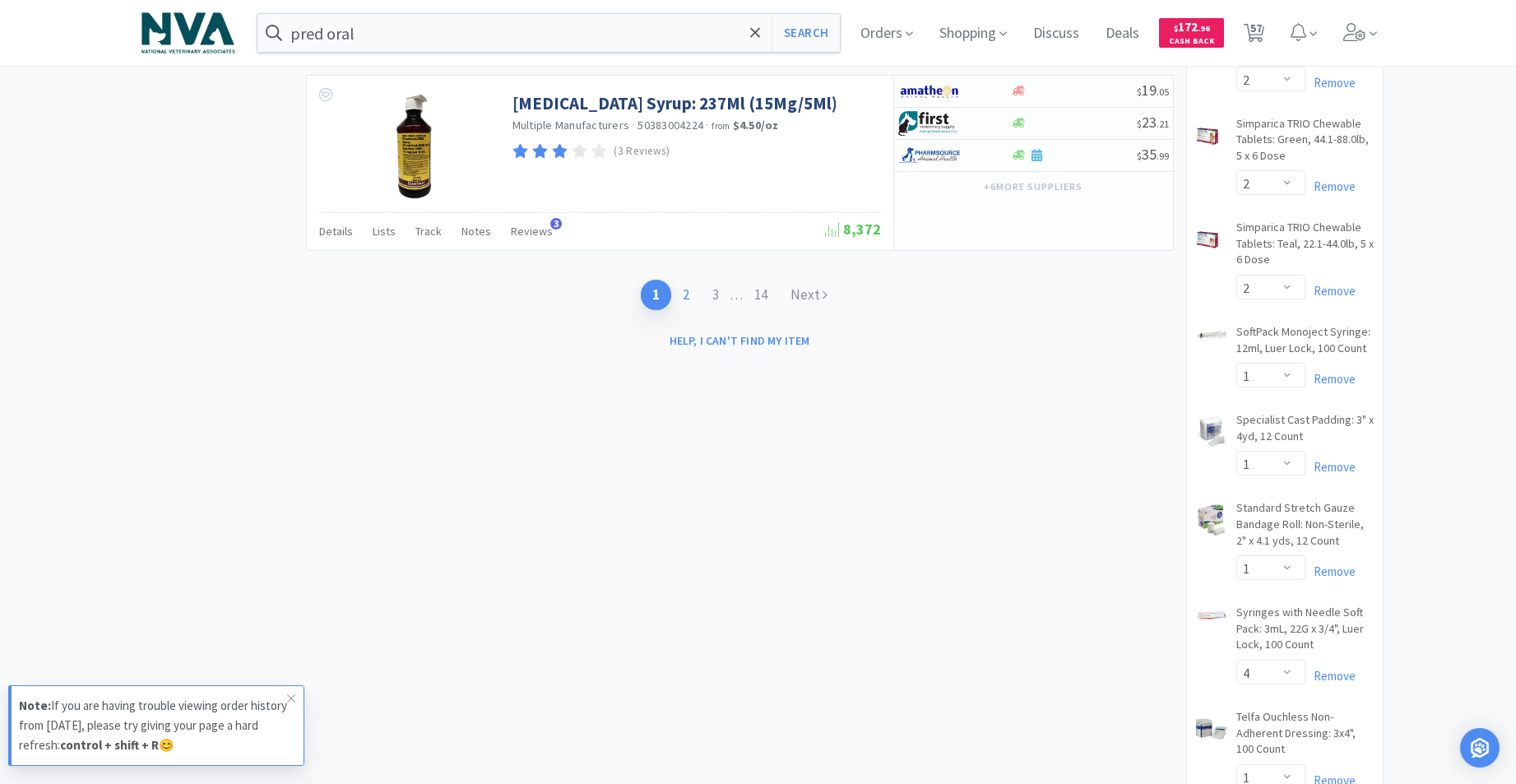
click at [685, 289] on link "2" at bounding box center [686, 295] width 30 height 31
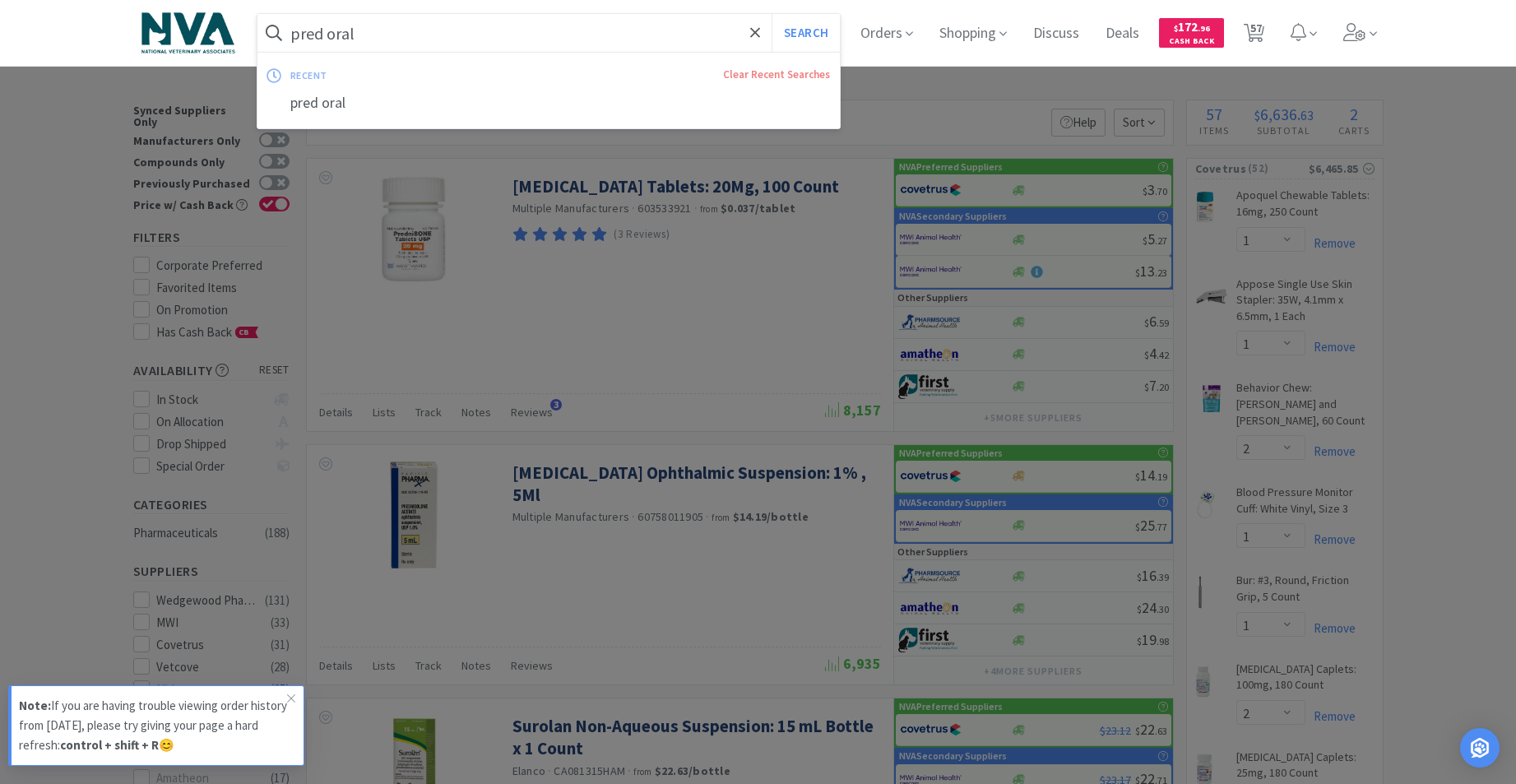
click at [414, 32] on input "pred oral" at bounding box center [549, 33] width 583 height 38
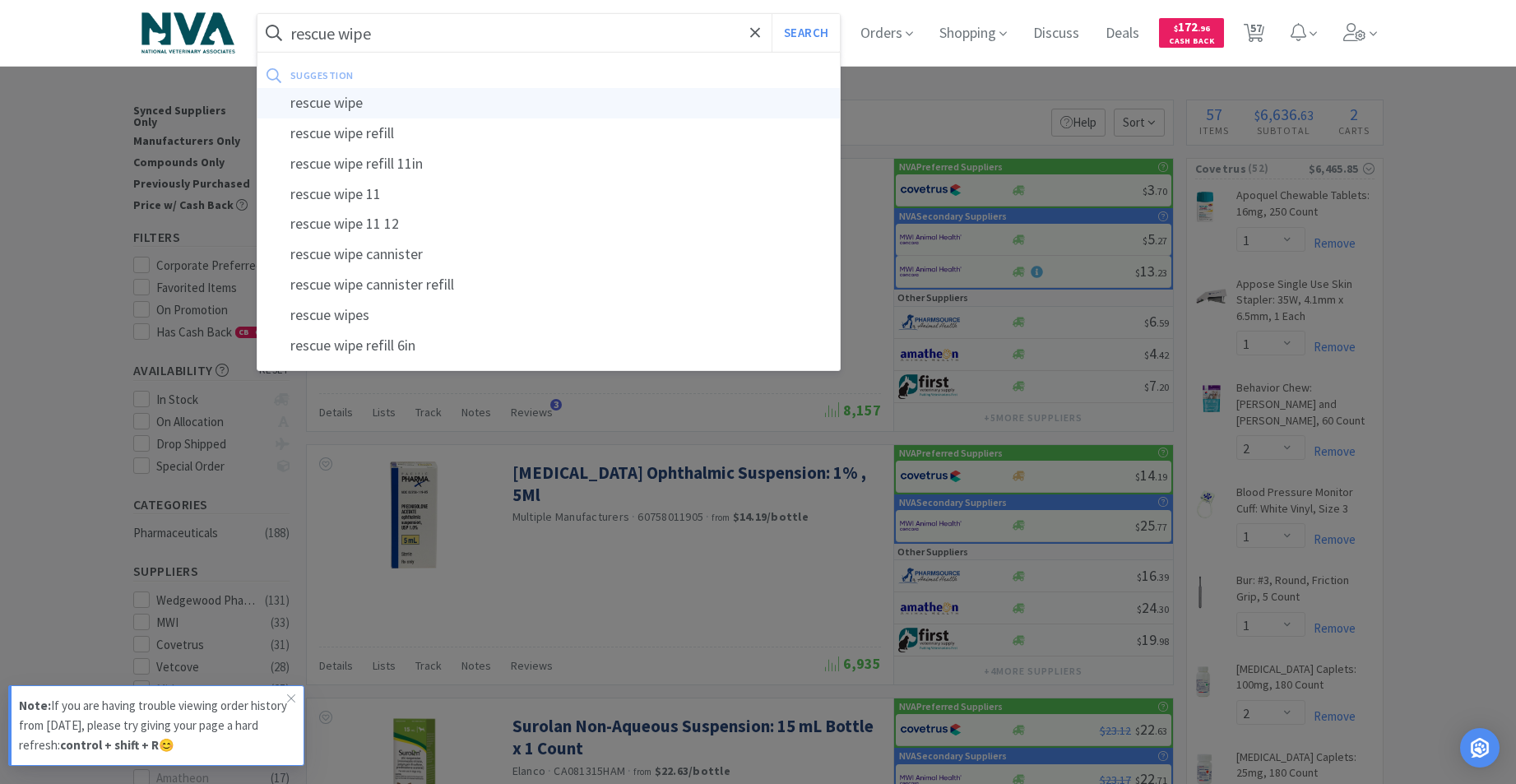
click at [370, 101] on div "rescue wipe" at bounding box center [549, 103] width 583 height 31
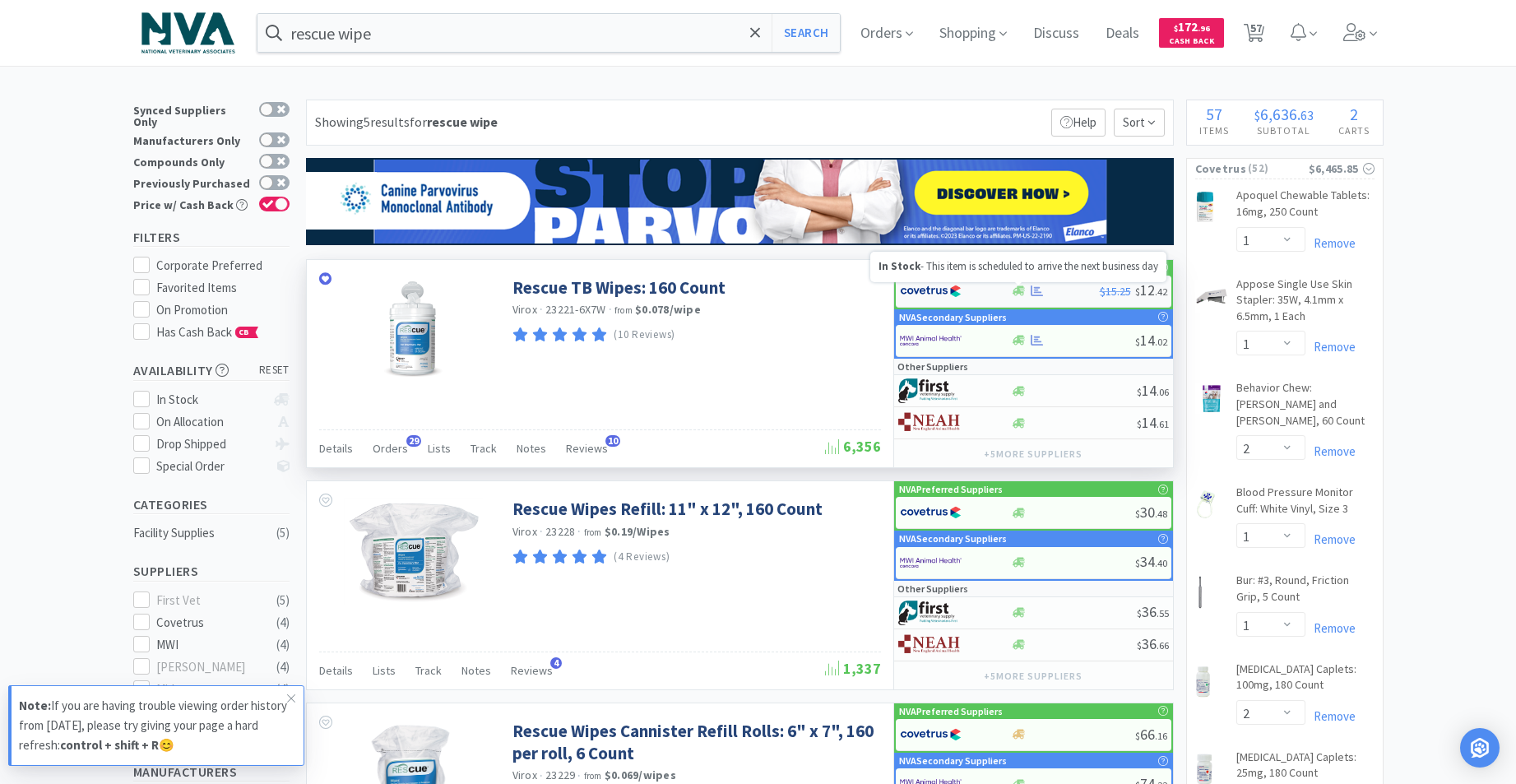
click at [1018, 289] on icon at bounding box center [1019, 291] width 12 height 12
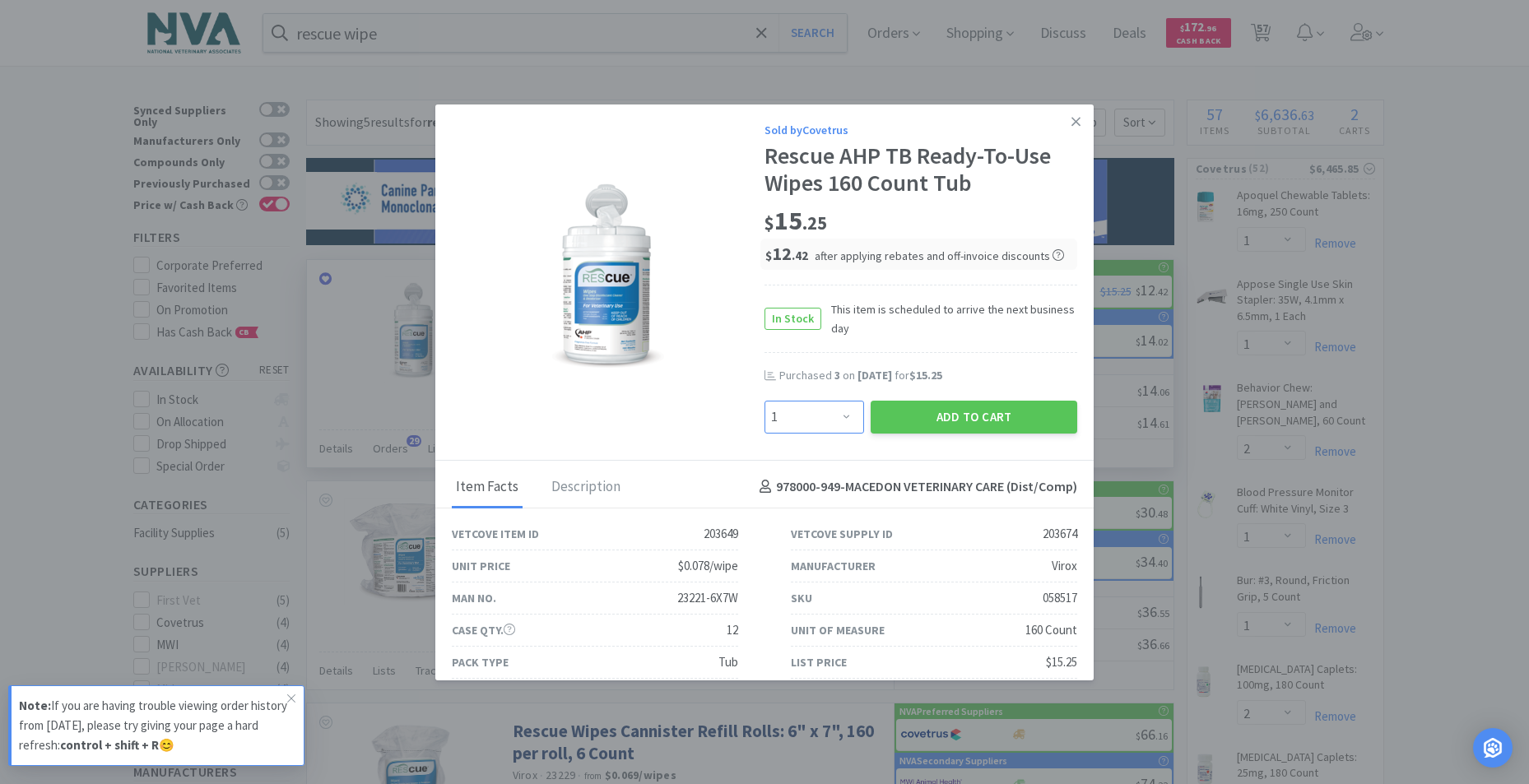
click at [839, 414] on select "Enter Quantity 1 2 3 4 5 6 7 8 9 10 11 12 13 14 15 16 17 18 19 20 Enter Quantity" at bounding box center [813, 416] width 100 height 33
click at [764, 400] on select "Enter Quantity 1 2 3 4 5 6 7 8 9 10 11 12 13 14 15 16 17 18 19 20 Enter Quantity" at bounding box center [813, 416] width 100 height 33
click at [953, 413] on button "Add to Cart" at bounding box center [974, 416] width 206 height 33
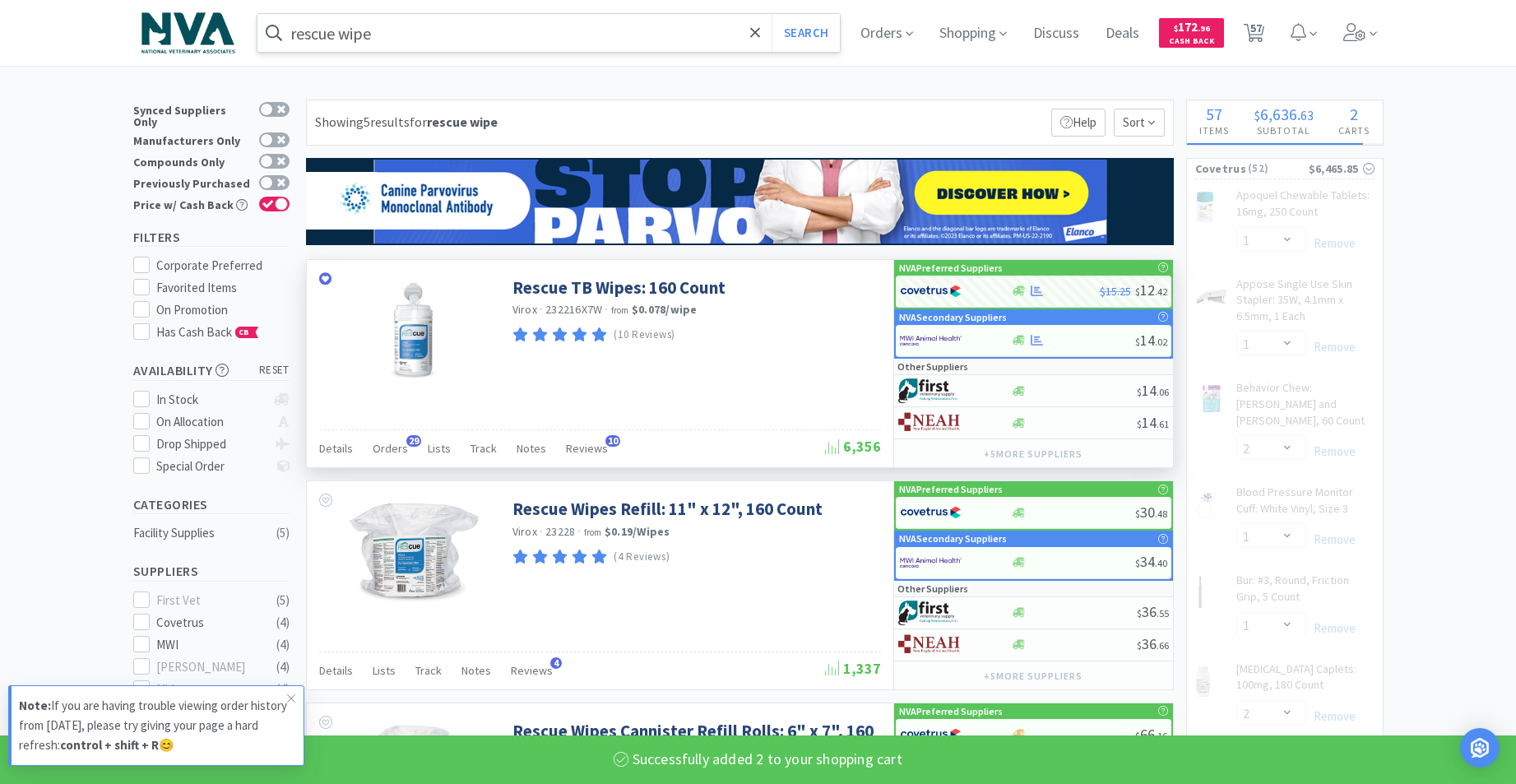
click at [523, 38] on input "rescue wipe" at bounding box center [549, 33] width 583 height 38
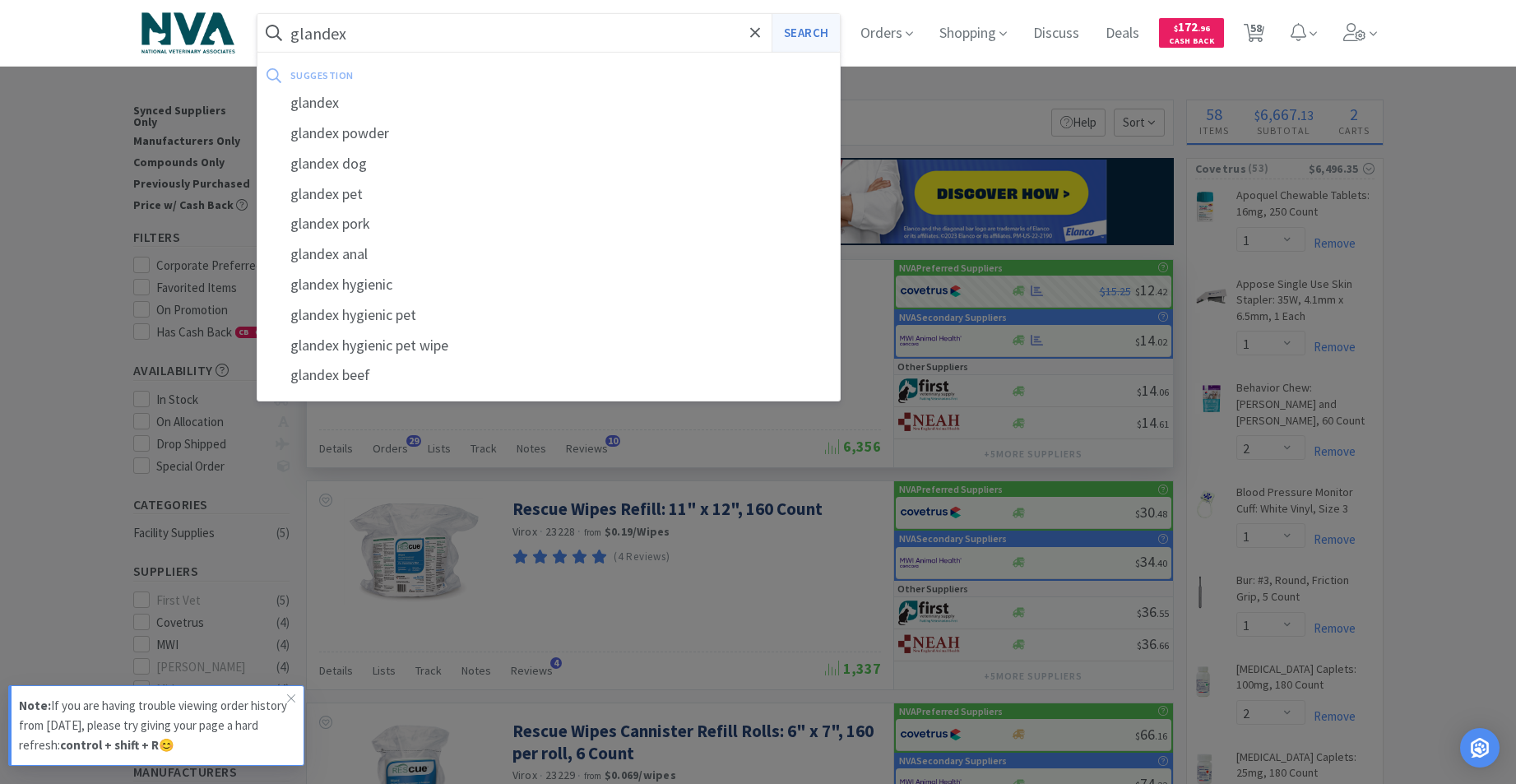
click at [821, 47] on button "Search" at bounding box center [805, 33] width 68 height 38
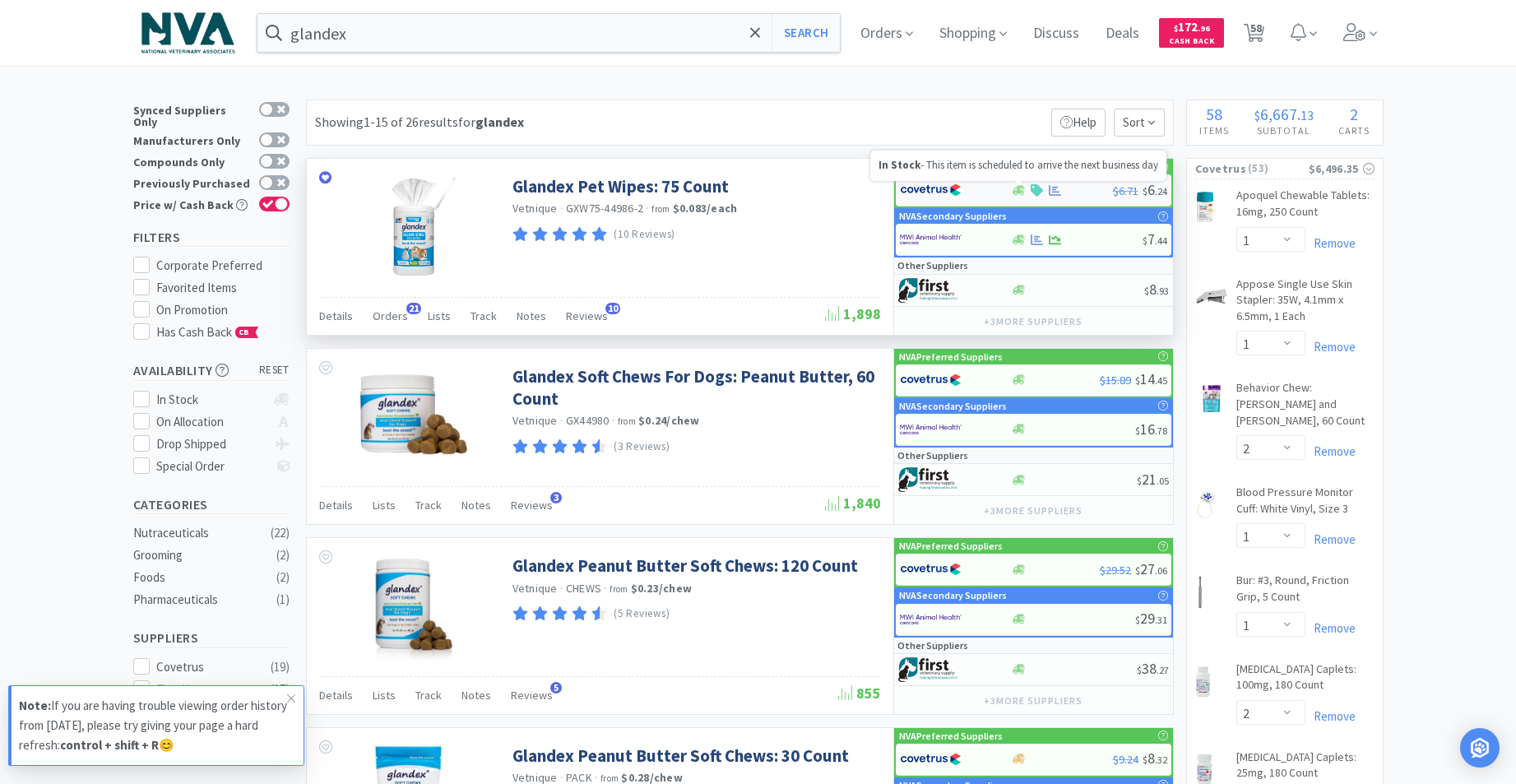
click at [1021, 192] on icon at bounding box center [1019, 190] width 12 height 12
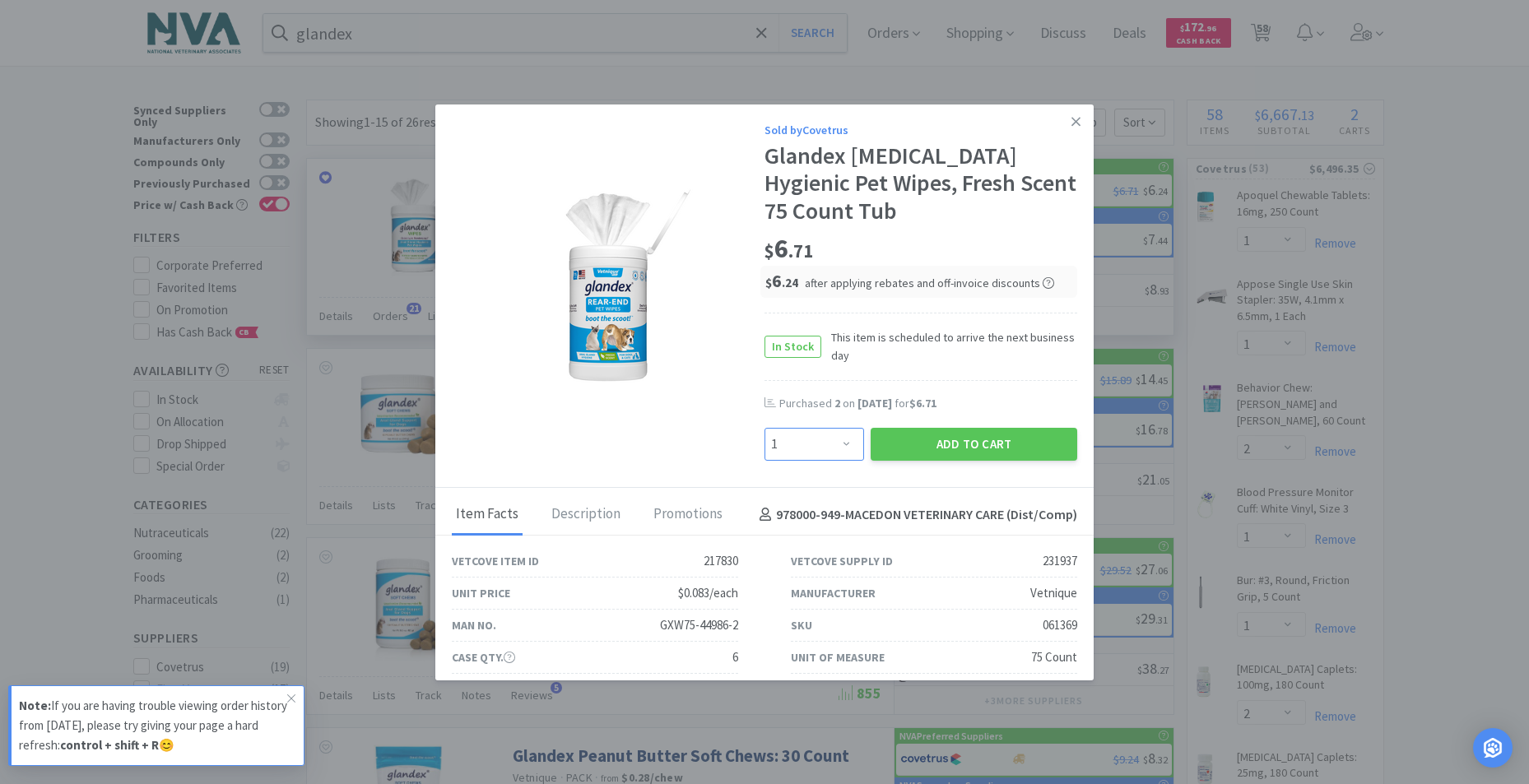
click at [836, 445] on select "Enter Quantity 1 2 3 4 5 6 7 8 9 10 11 12 13 14 15 16 17 18 19 20 Enter Quantity" at bounding box center [813, 444] width 100 height 33
click at [764, 428] on select "Enter Quantity 1 2 3 4 5 6 7 8 9 10 11 12 13 14 15 16 17 18 19 20 Enter Quantity" at bounding box center [813, 444] width 100 height 33
click at [918, 438] on button "Add to Cart" at bounding box center [974, 444] width 206 height 33
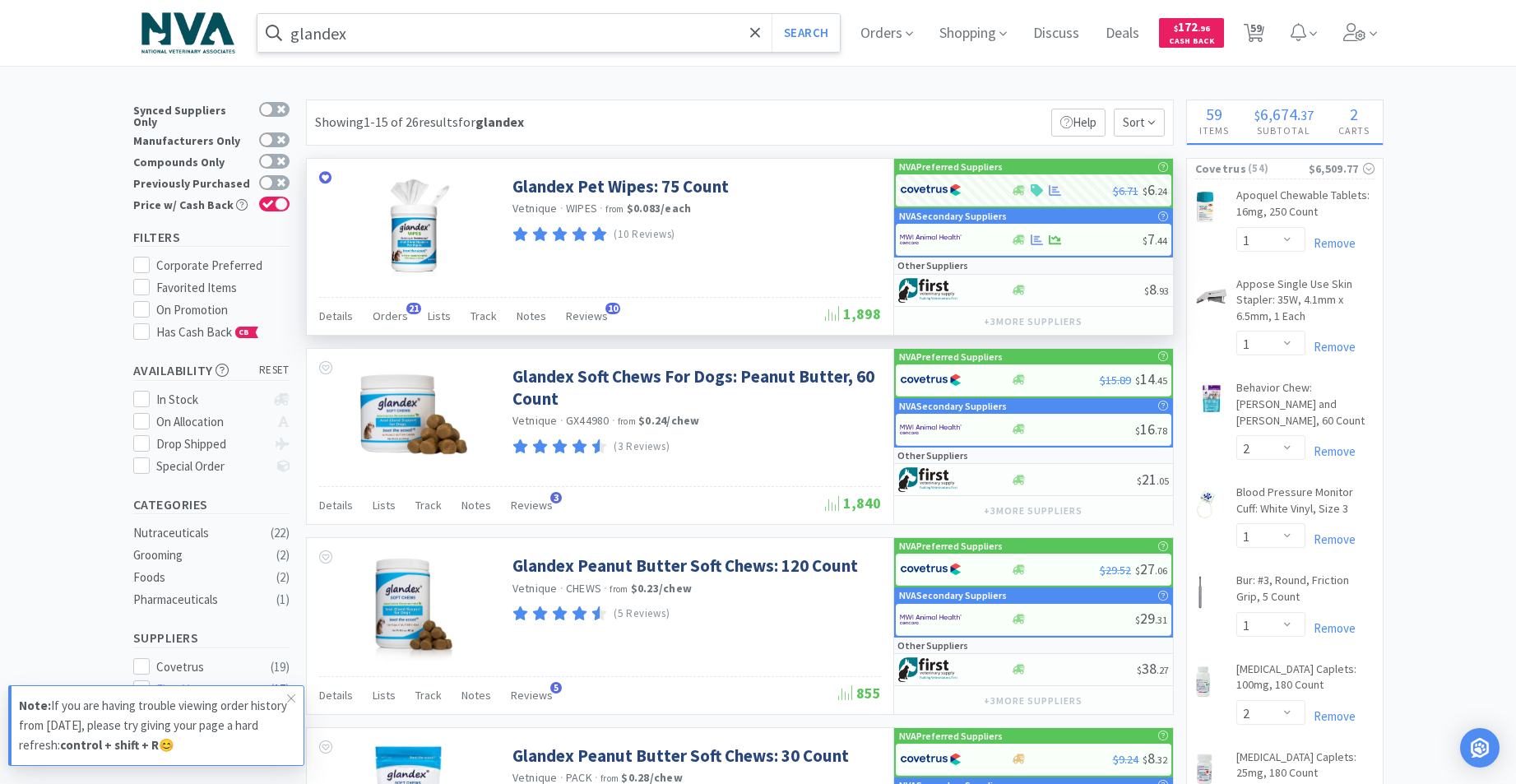
click at [618, 35] on input "glandex" at bounding box center [549, 33] width 583 height 38
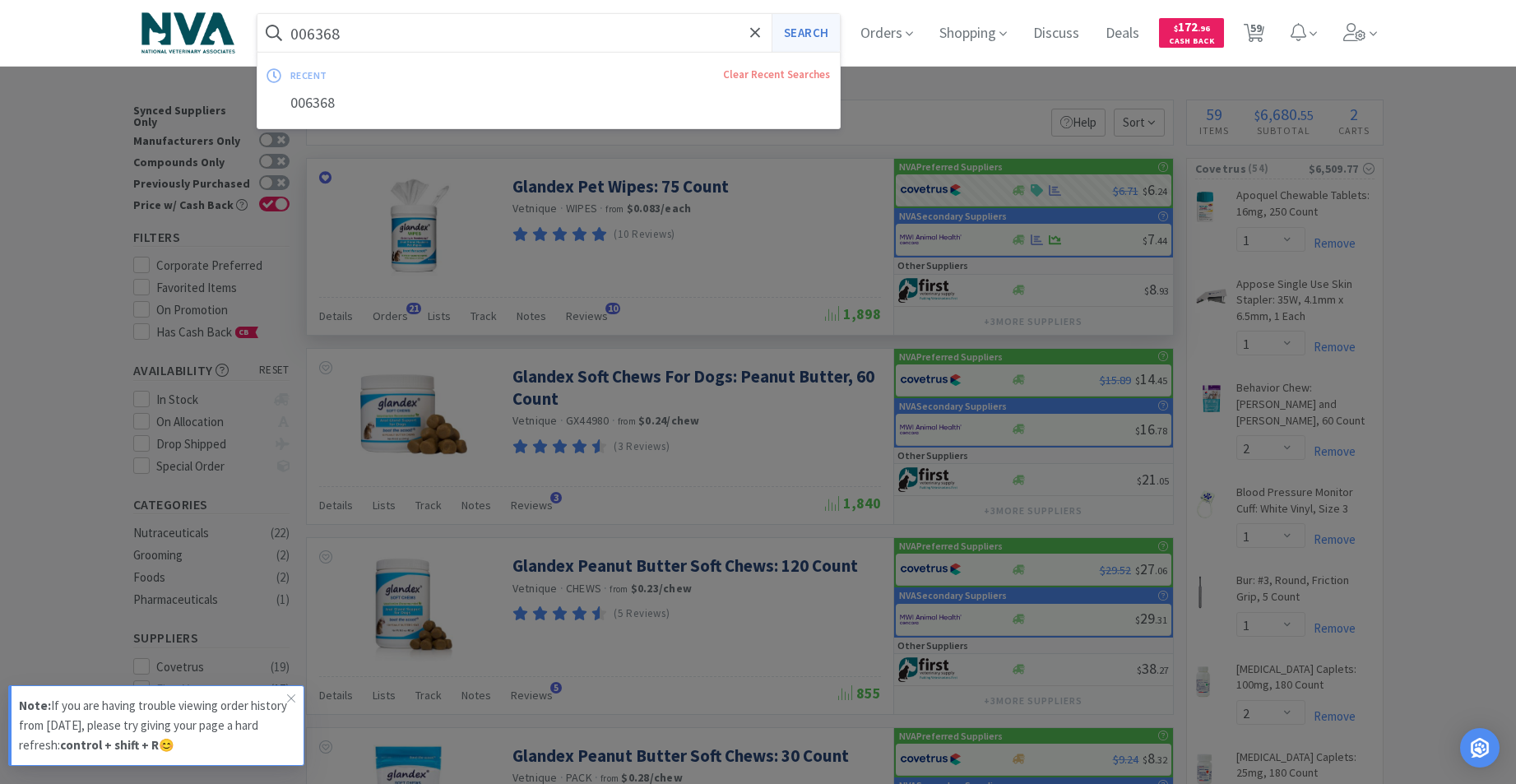
click at [810, 36] on button "Search" at bounding box center [805, 33] width 68 height 38
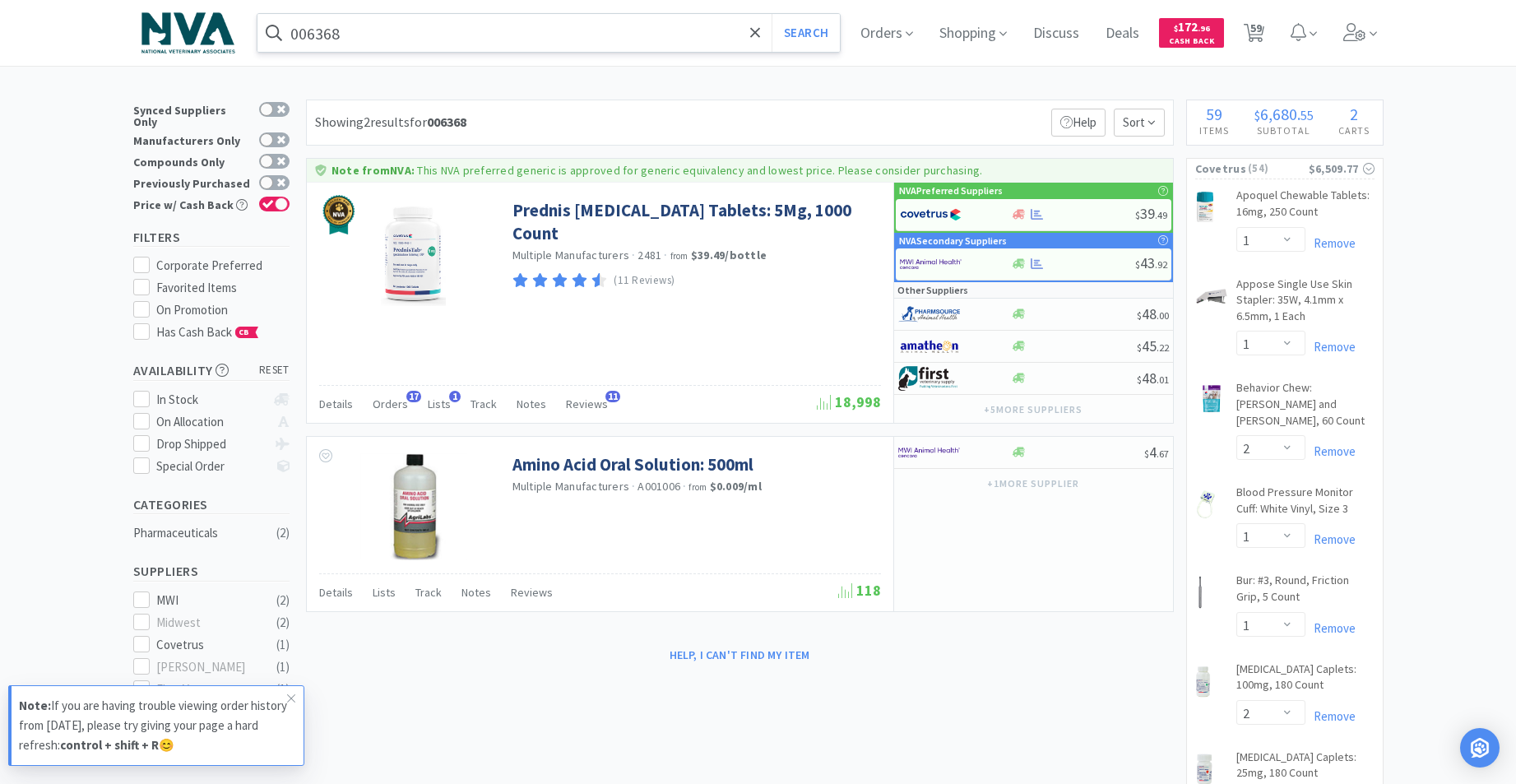
click at [482, 33] on input "006368" at bounding box center [549, 33] width 583 height 38
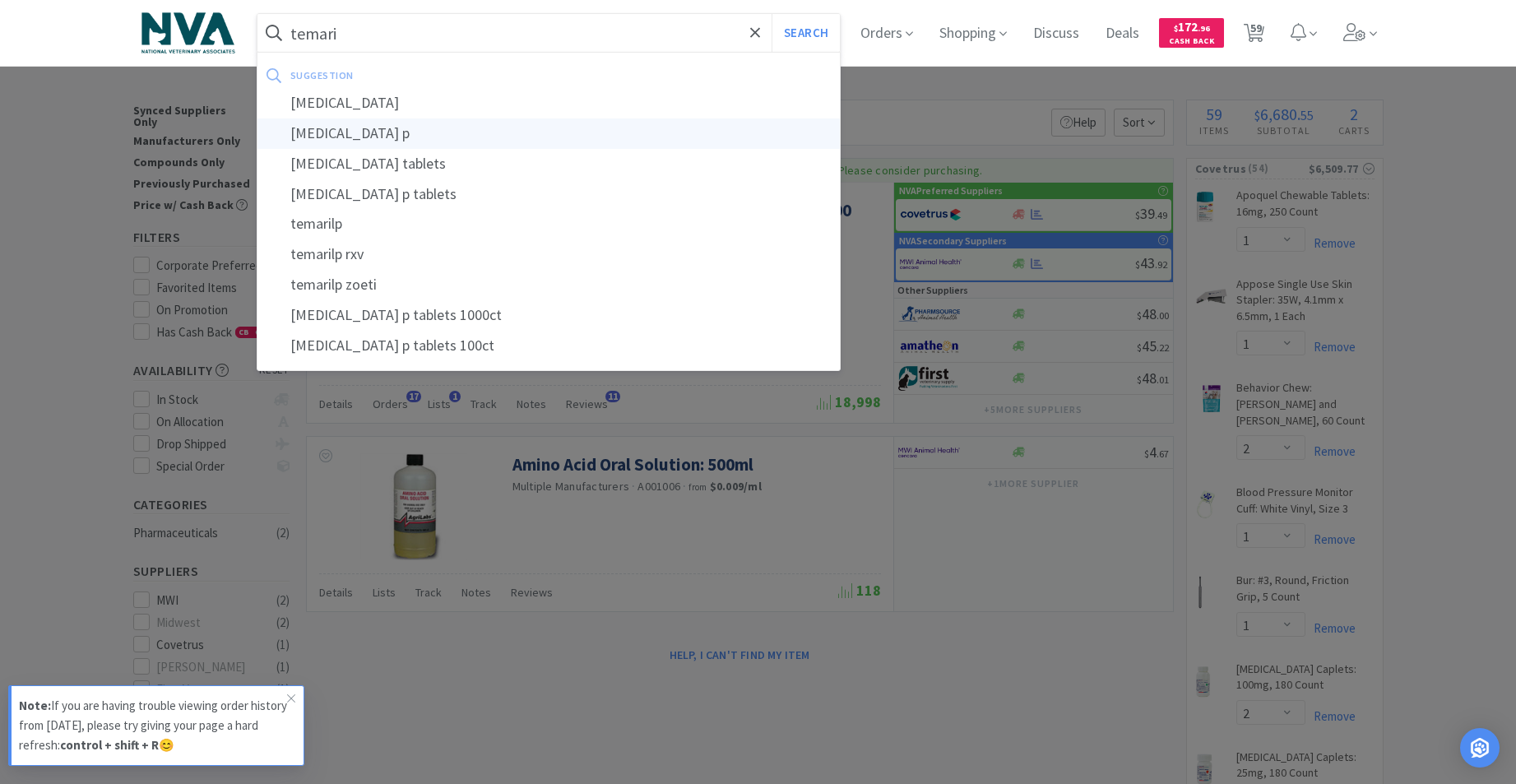
click at [337, 127] on div "[MEDICAL_DATA] p" at bounding box center [549, 133] width 583 height 31
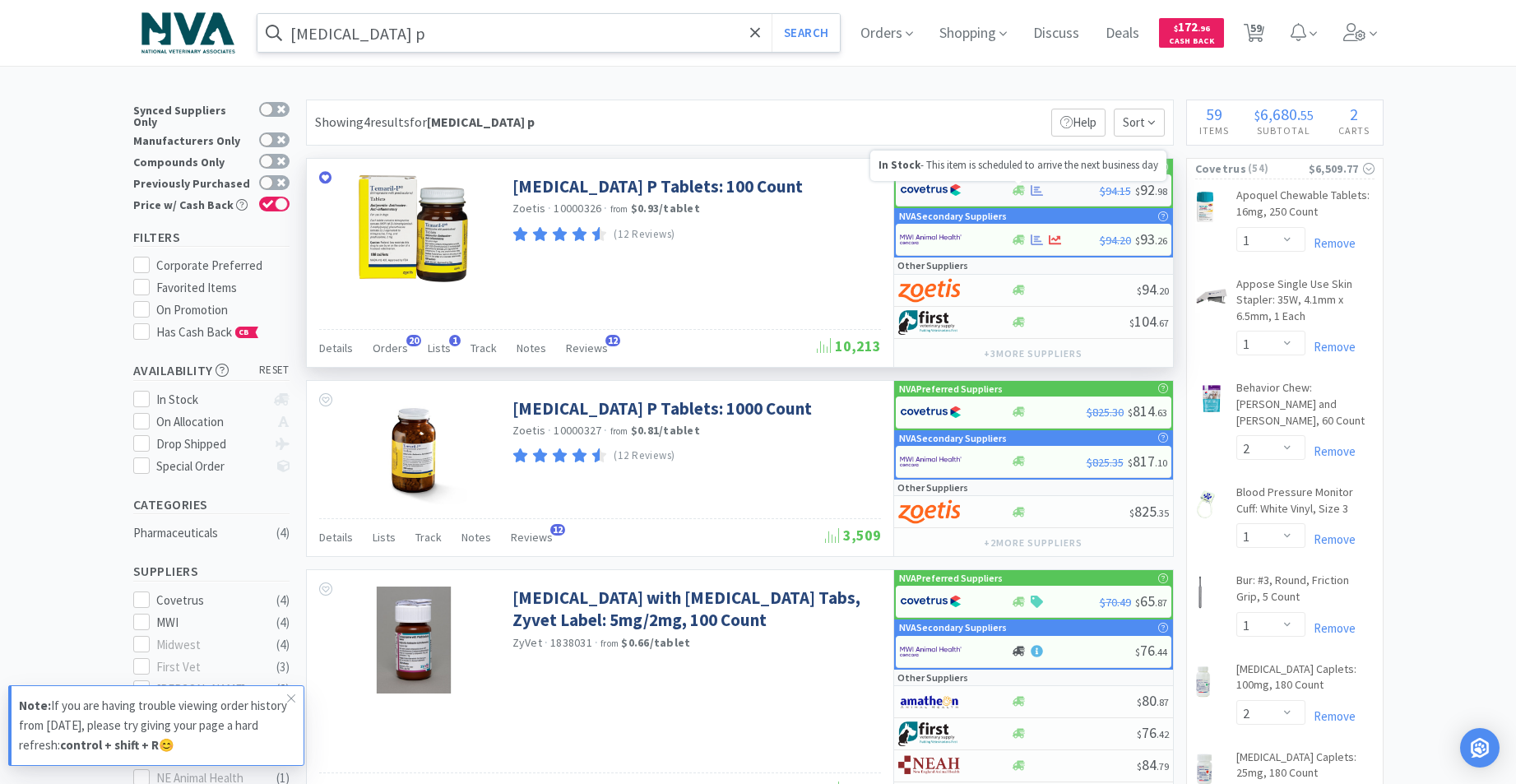
click at [1018, 192] on icon at bounding box center [1019, 190] width 12 height 10
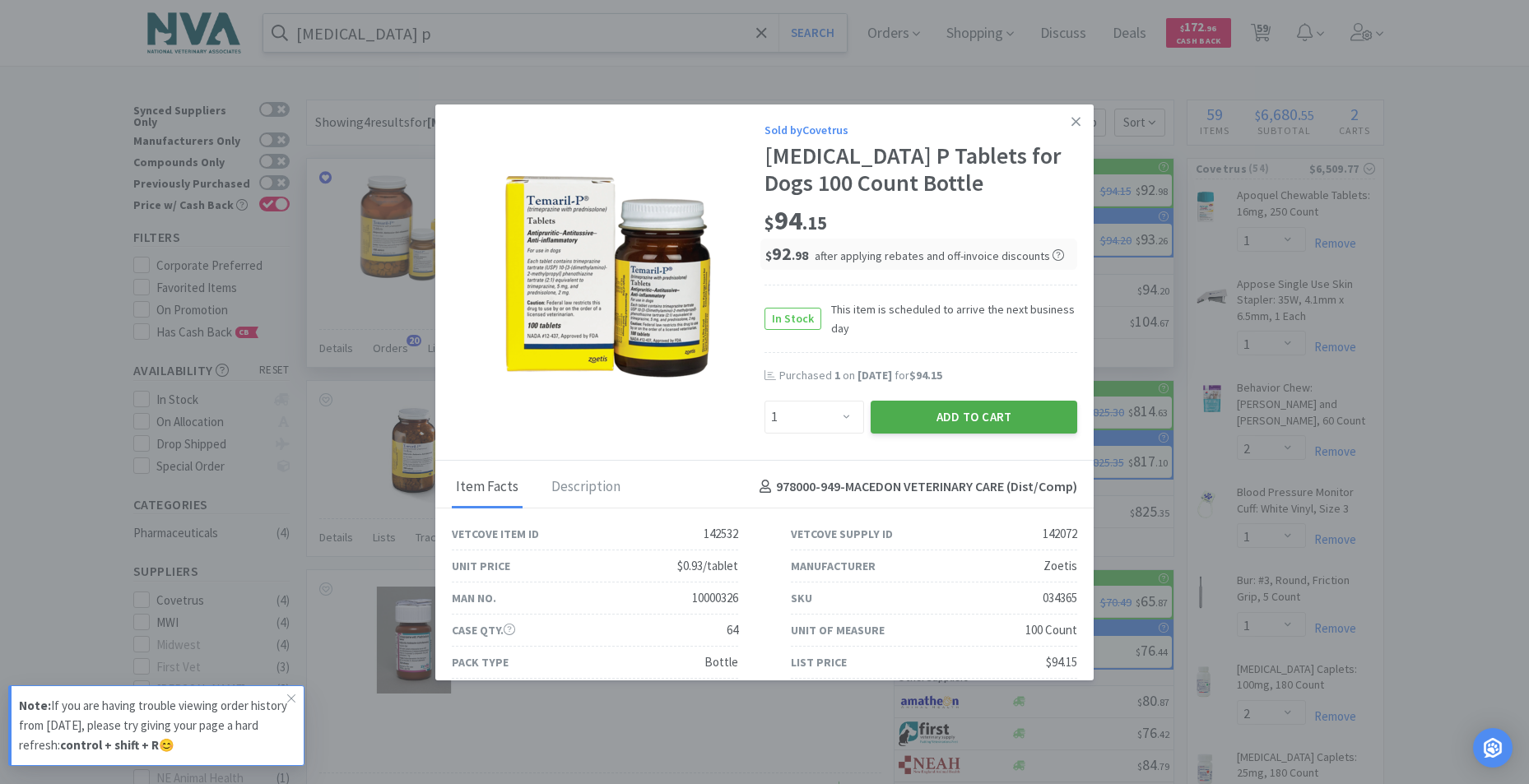
click at [997, 407] on button "Add to Cart" at bounding box center [974, 416] width 206 height 33
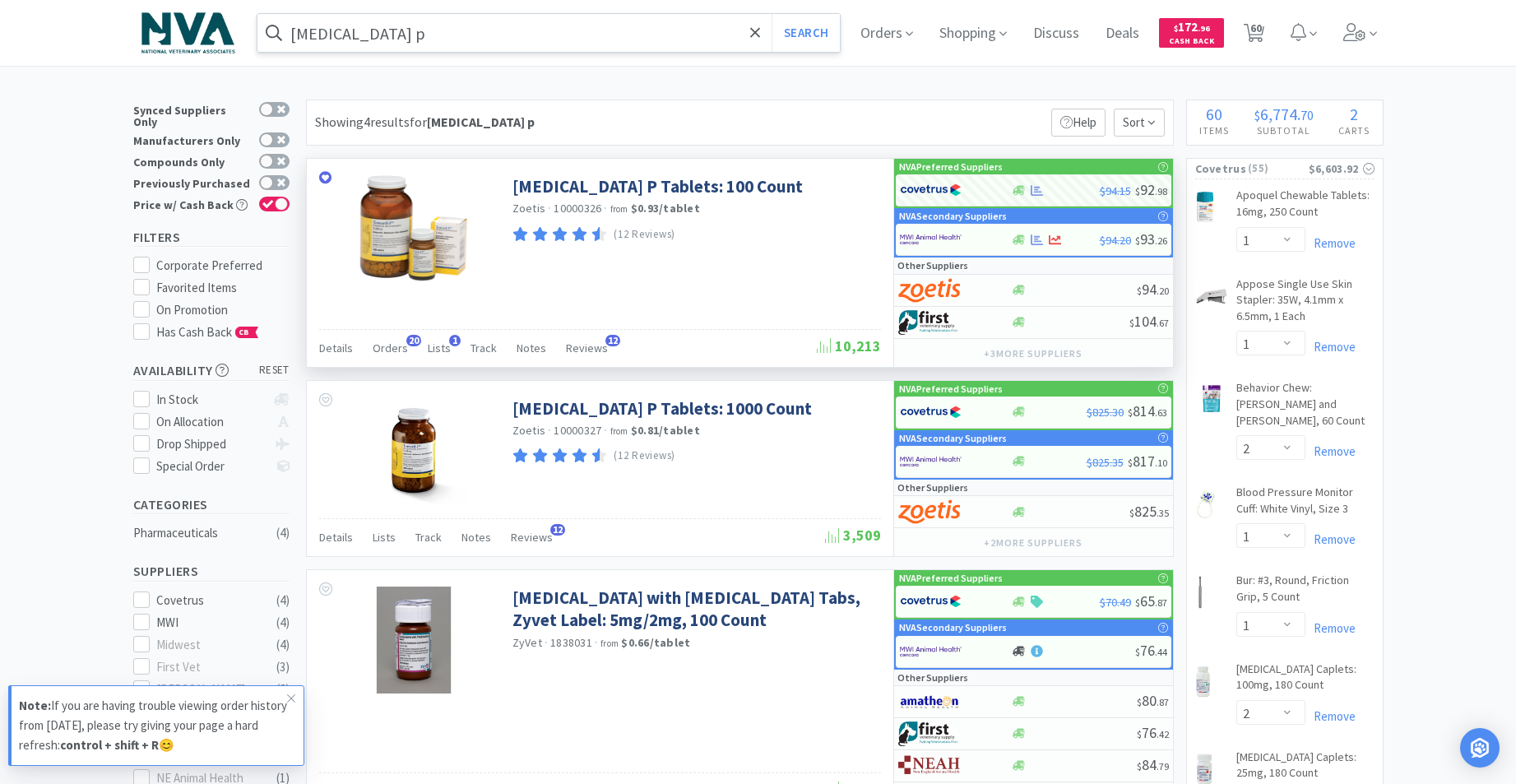
click at [490, 45] on input "[MEDICAL_DATA] p" at bounding box center [549, 33] width 583 height 38
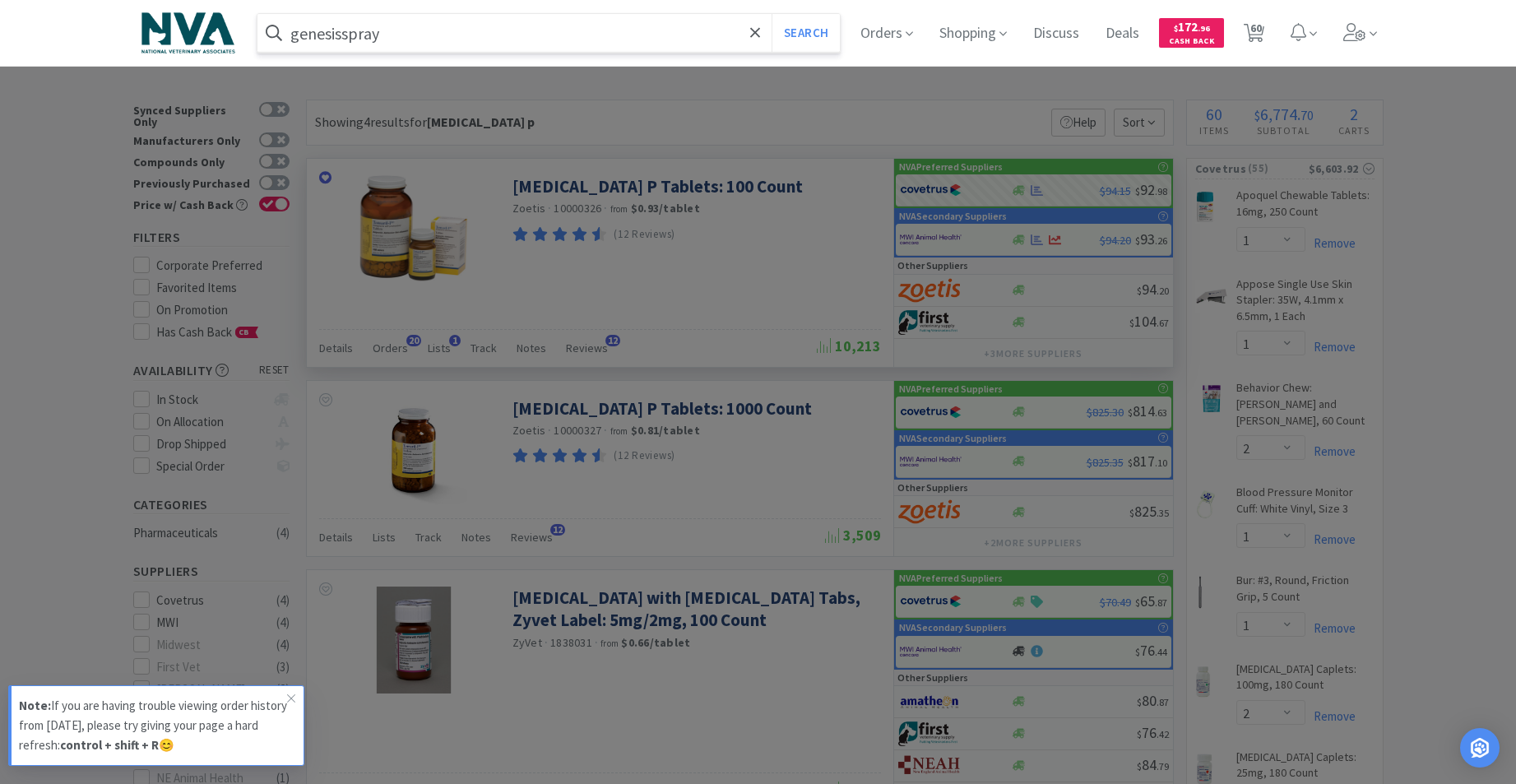
click at [347, 32] on input "genesisspray" at bounding box center [549, 33] width 583 height 38
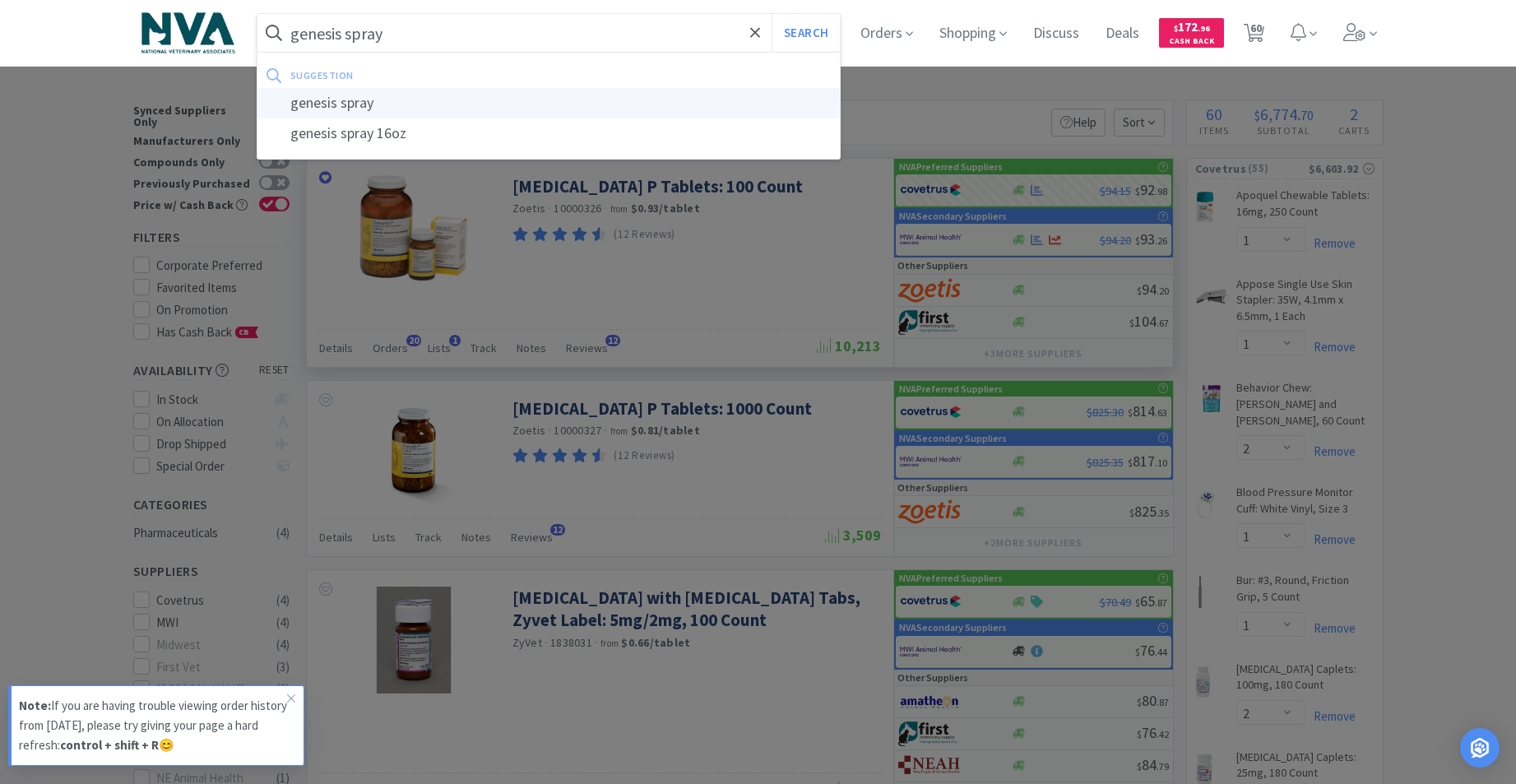
click at [329, 100] on div "genesis spray" at bounding box center [549, 103] width 583 height 31
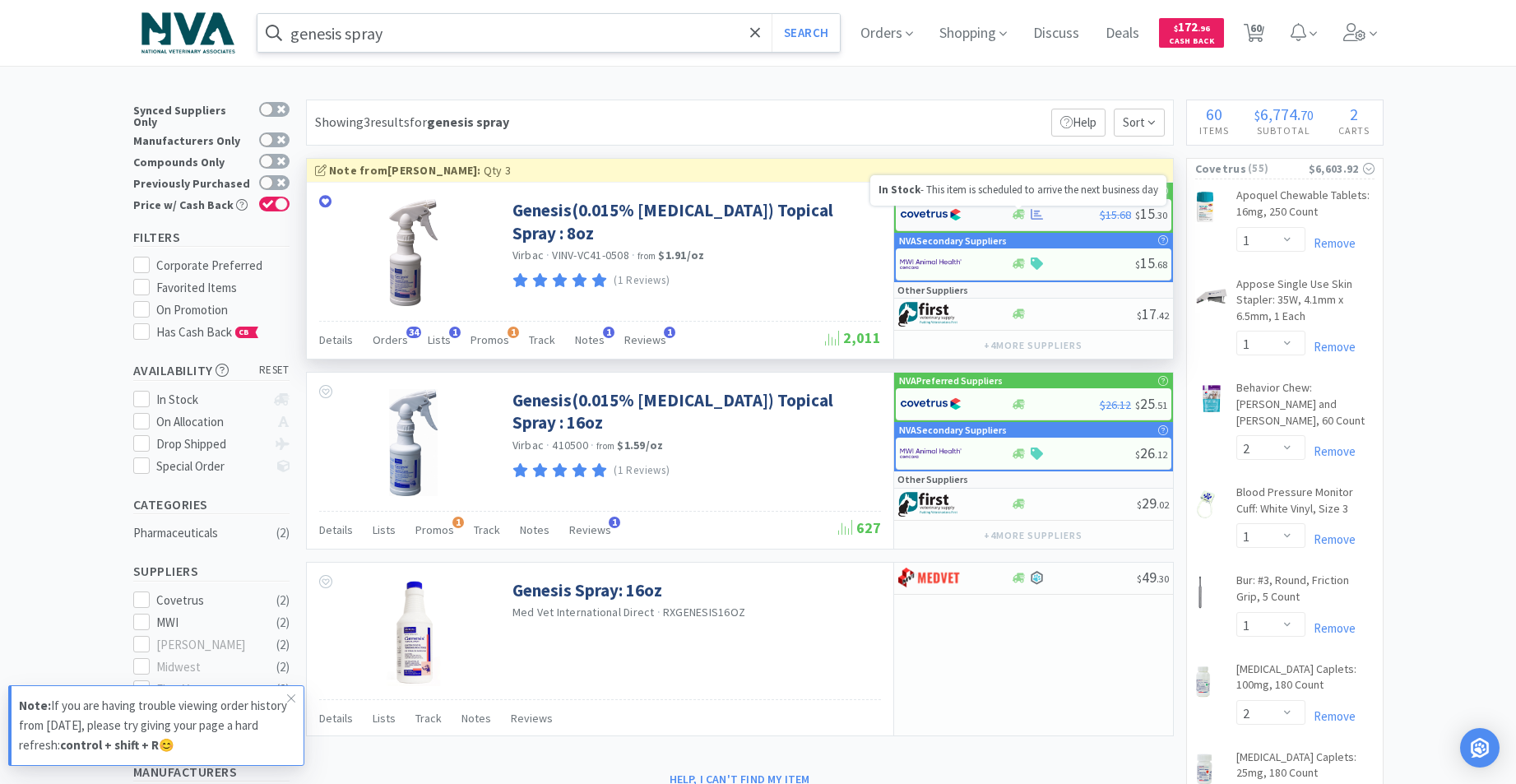
click at [1018, 214] on icon at bounding box center [1019, 214] width 12 height 10
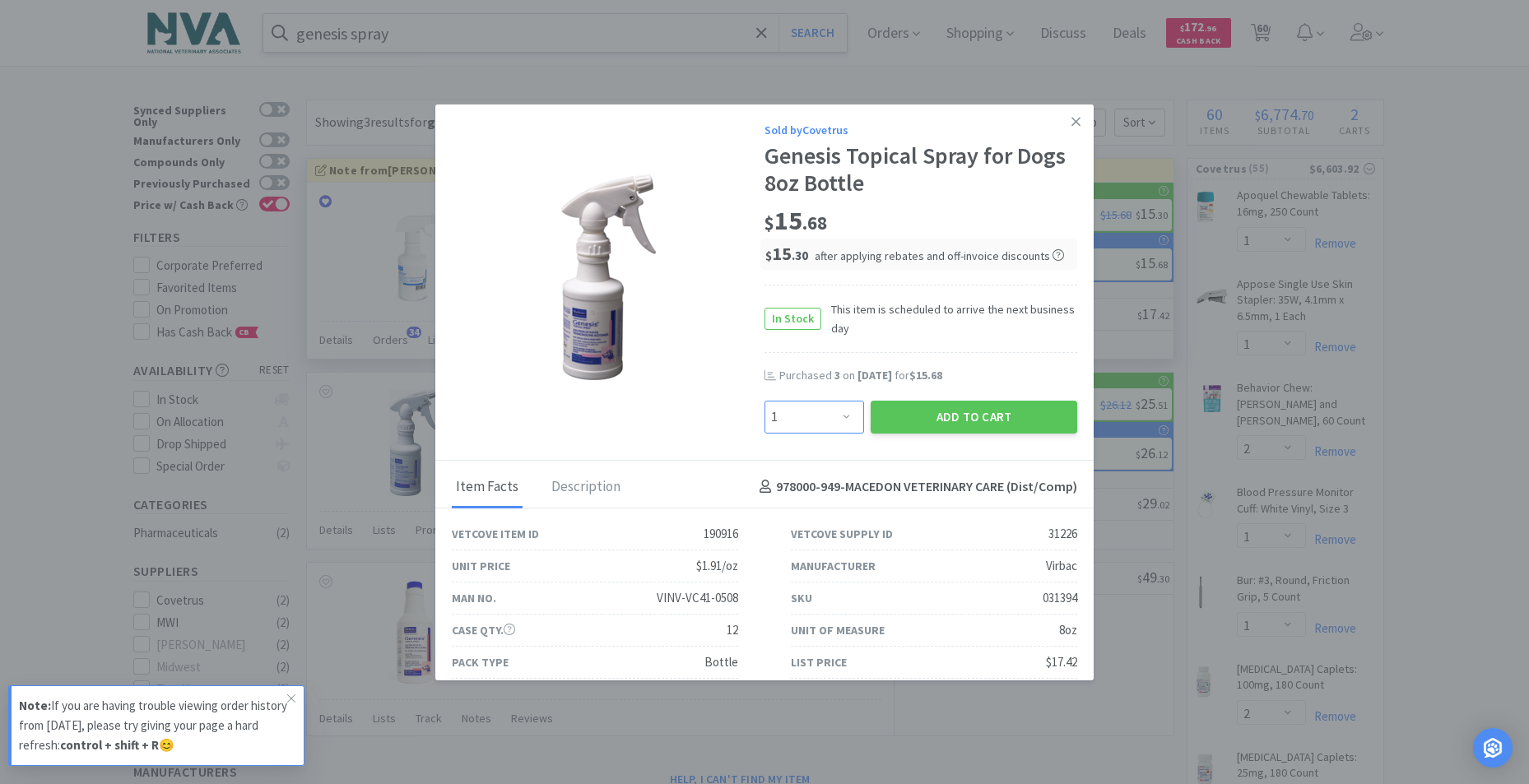
click at [836, 416] on select "Enter Quantity 1 2 3 4 5 6 7 8 9 10 11 12 13 14 15 16 17 18 19 20 Enter Quantity" at bounding box center [813, 416] width 100 height 33
click at [764, 400] on select "Enter Quantity 1 2 3 4 5 6 7 8 9 10 11 12 13 14 15 16 17 18 19 20 Enter Quantity" at bounding box center [813, 416] width 100 height 33
click at [935, 415] on button "Add to Cart" at bounding box center [974, 416] width 206 height 33
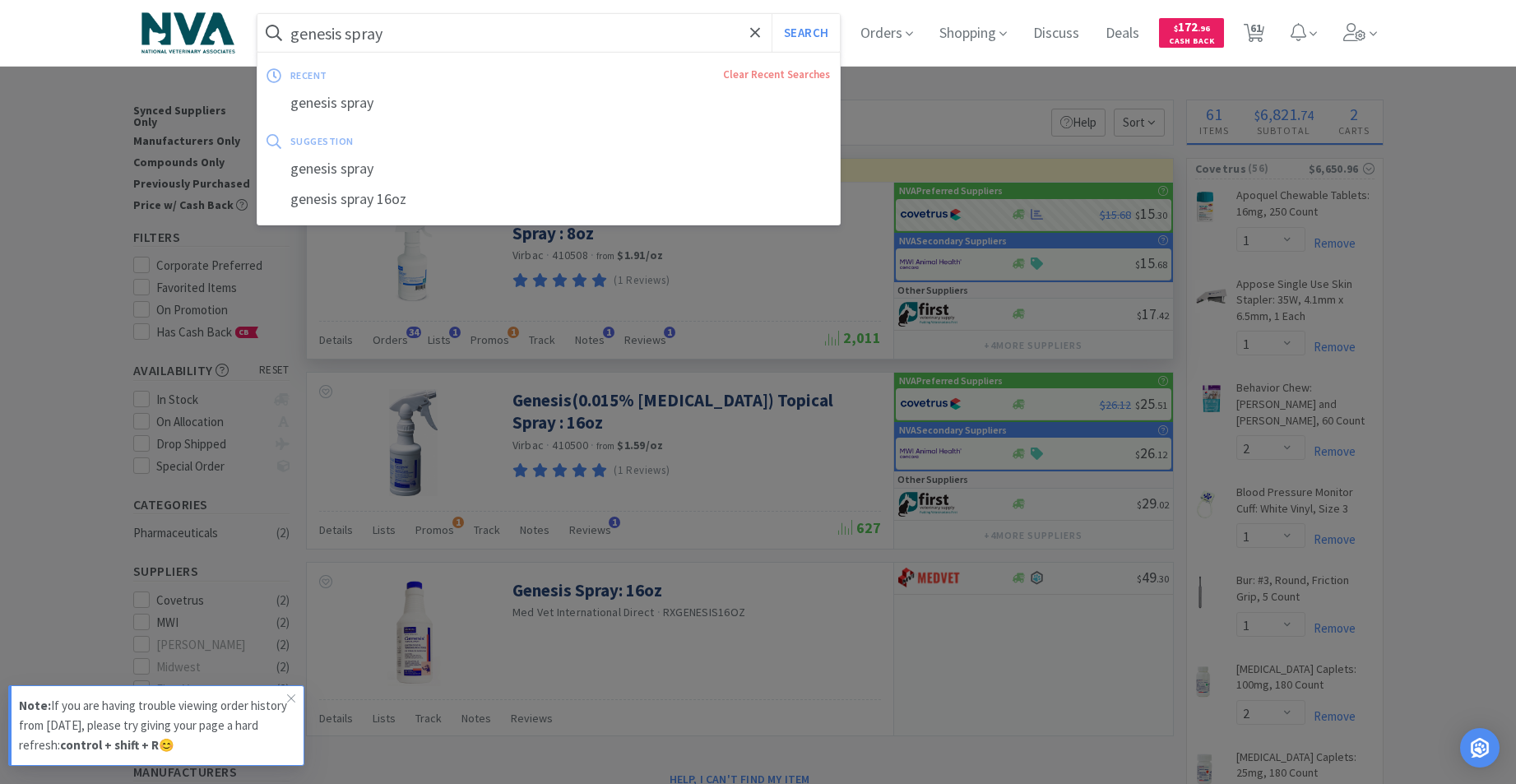
click at [482, 36] on input "genesis spray" at bounding box center [549, 33] width 583 height 38
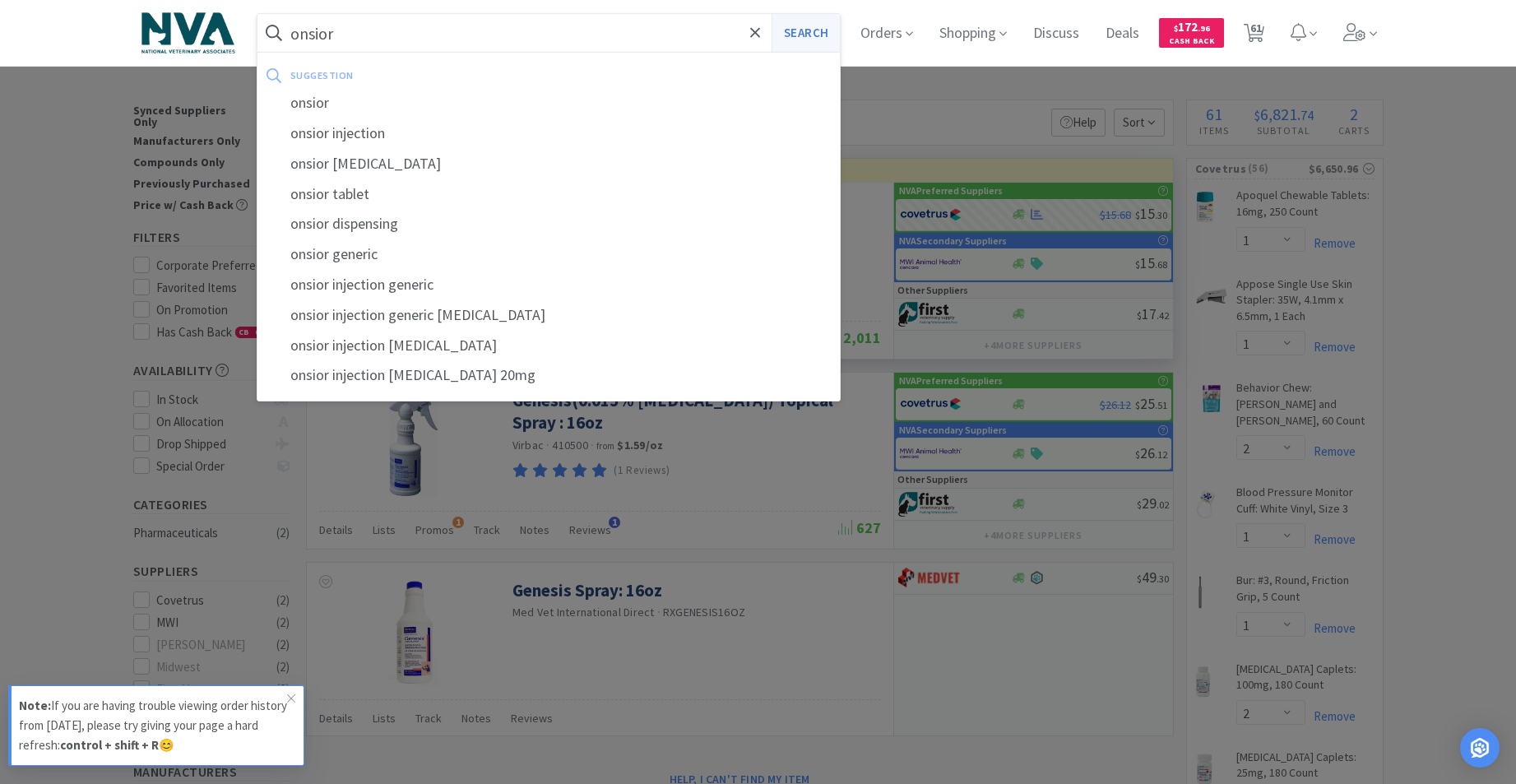
click at [822, 33] on button "Search" at bounding box center [805, 33] width 68 height 38
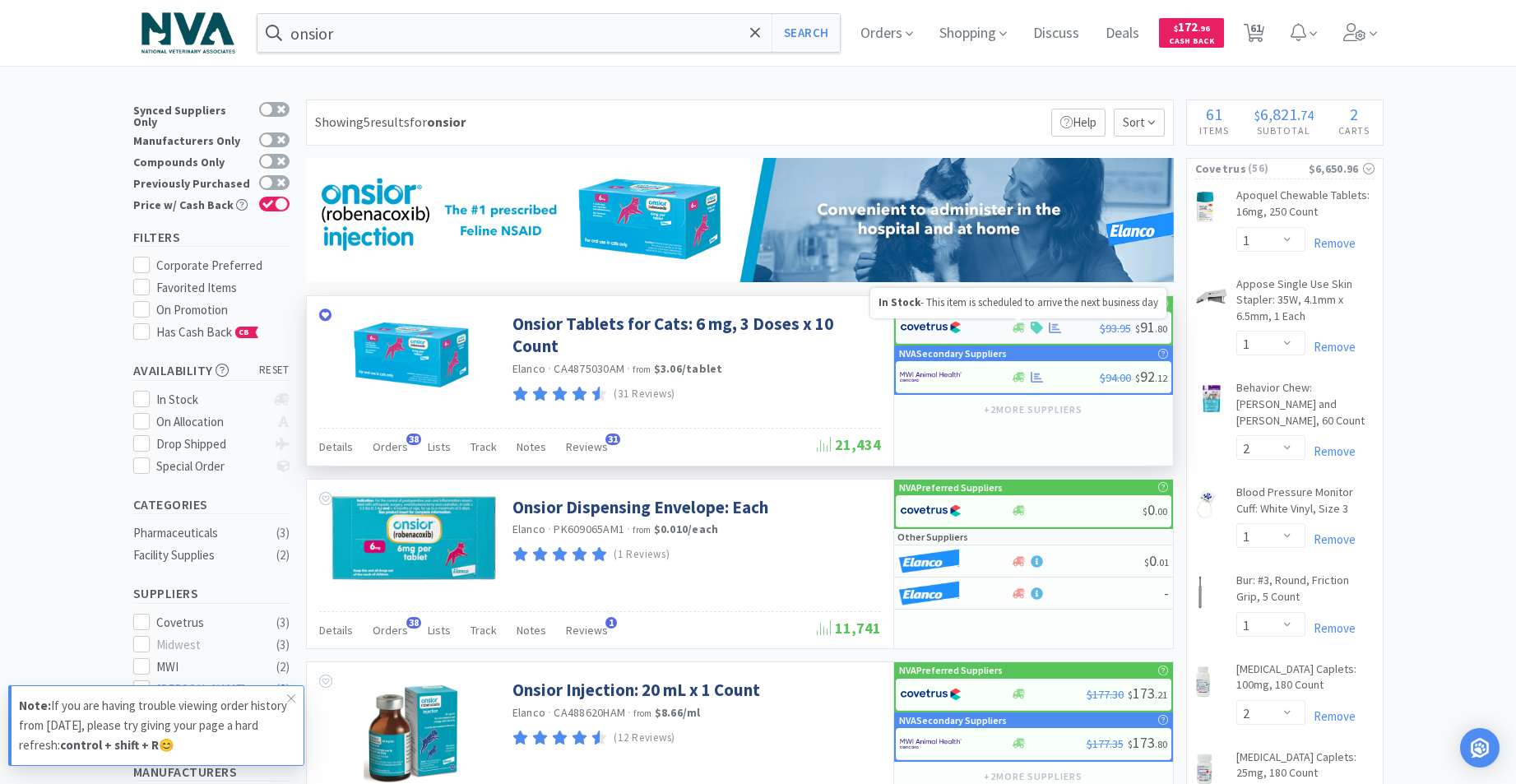
click at [1018, 331] on icon at bounding box center [1019, 328] width 12 height 12
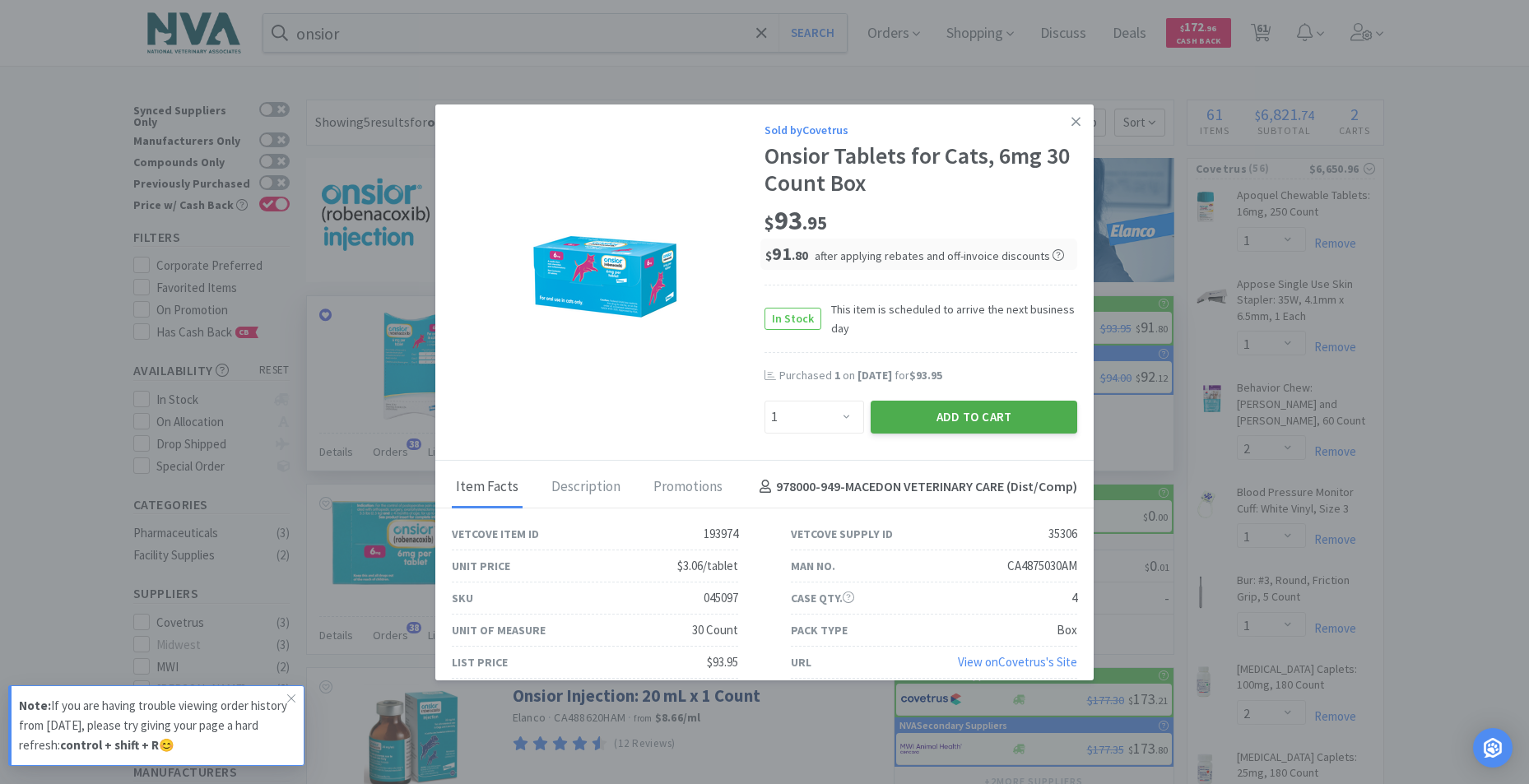
click at [977, 421] on button "Add to Cart" at bounding box center [974, 416] width 206 height 33
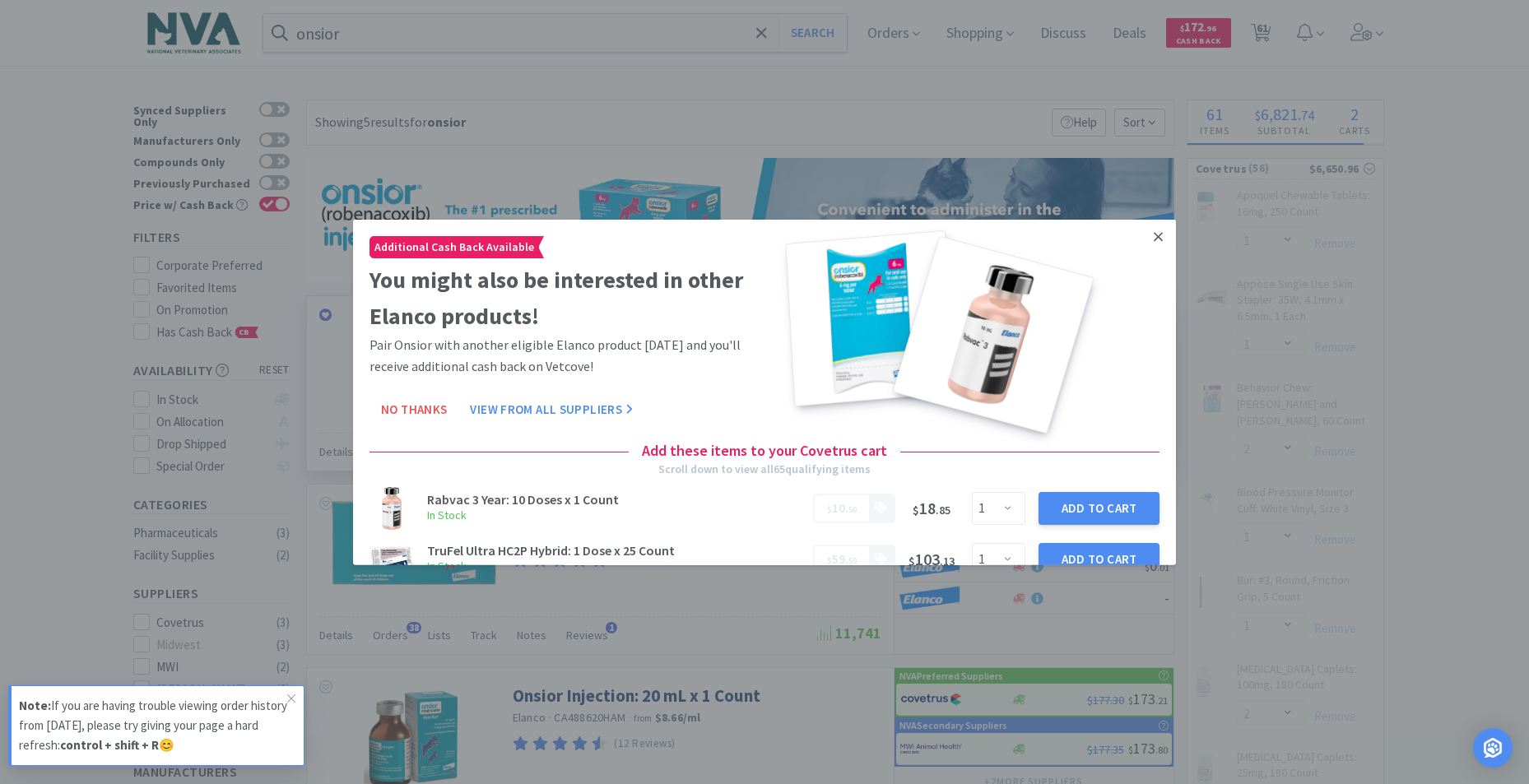
click at [1152, 239] on link at bounding box center [1158, 236] width 29 height 35
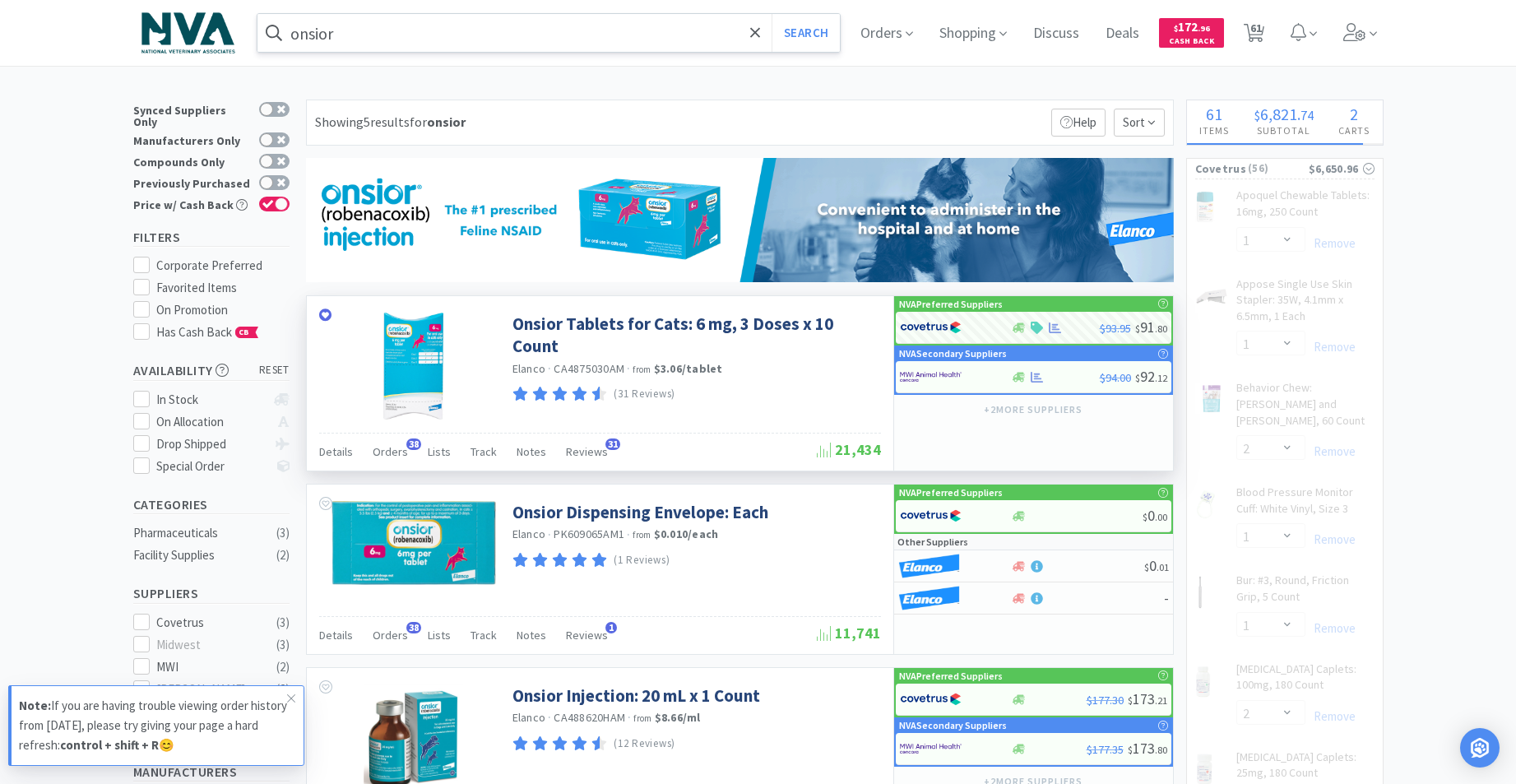
click at [526, 41] on input "onsior" at bounding box center [549, 33] width 583 height 38
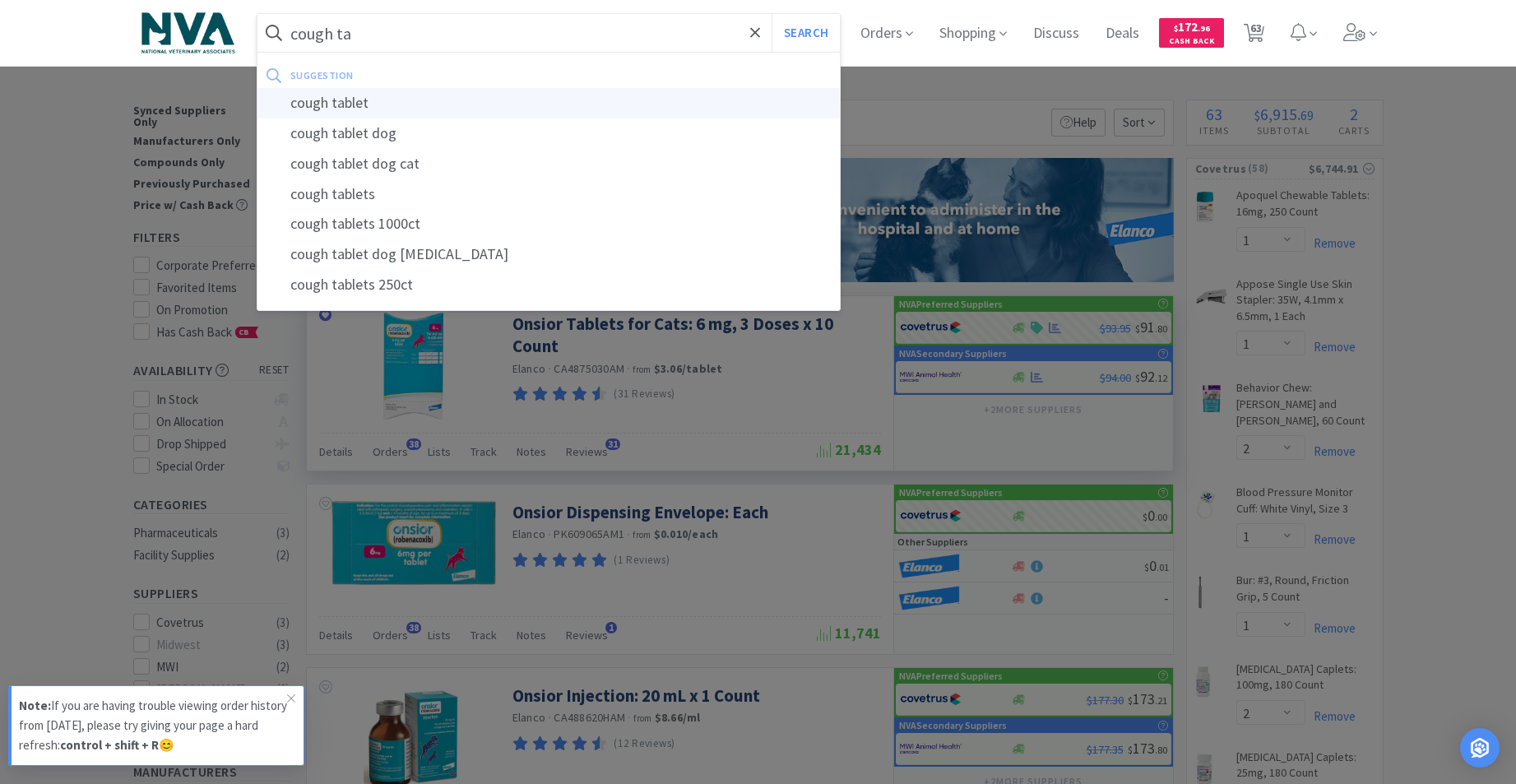
click at [346, 106] on div "cough tablet" at bounding box center [549, 103] width 583 height 31
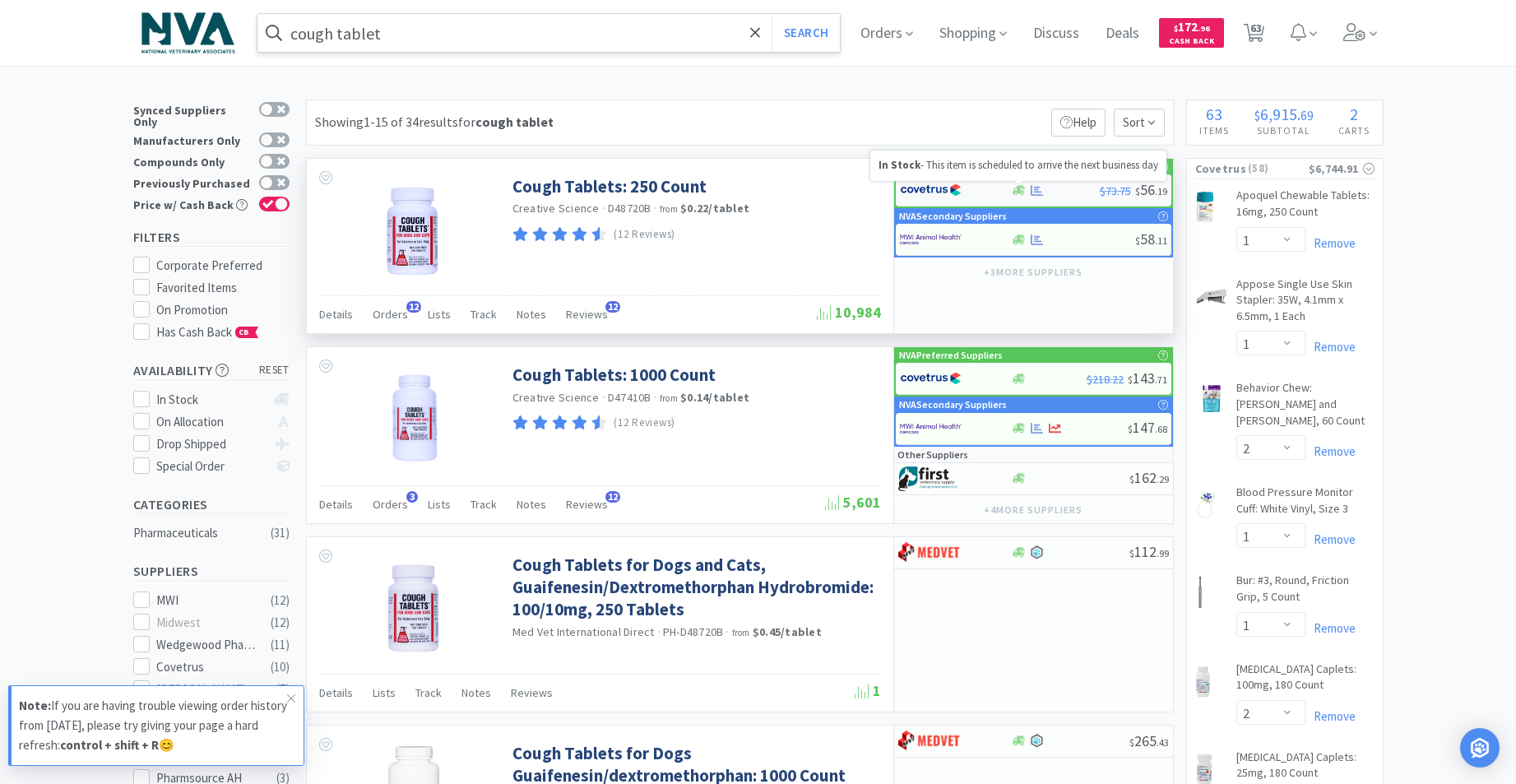
click at [1019, 189] on icon at bounding box center [1019, 190] width 12 height 10
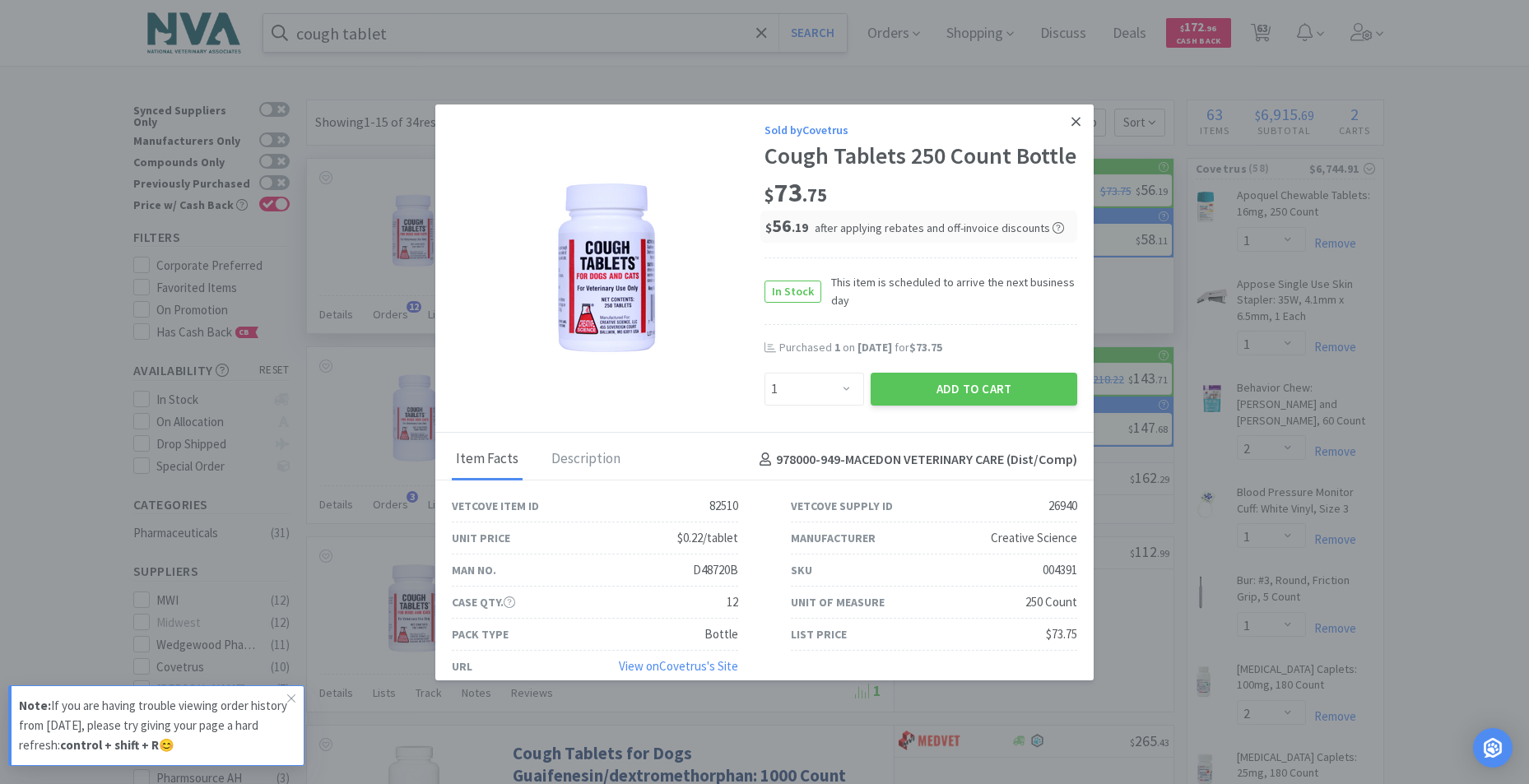
click at [1071, 117] on icon at bounding box center [1076, 122] width 9 height 15
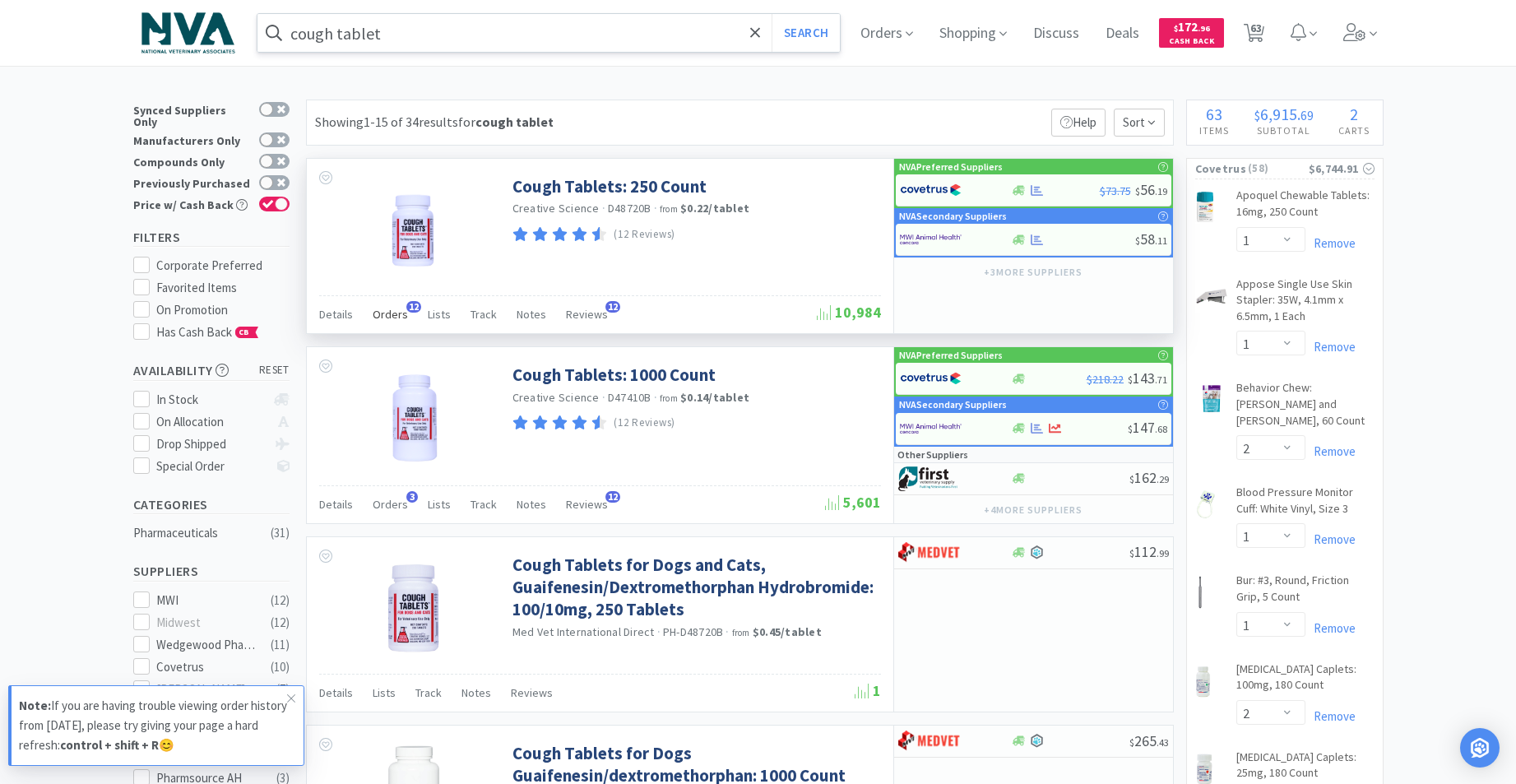
click at [396, 310] on span "Orders" at bounding box center [390, 314] width 35 height 15
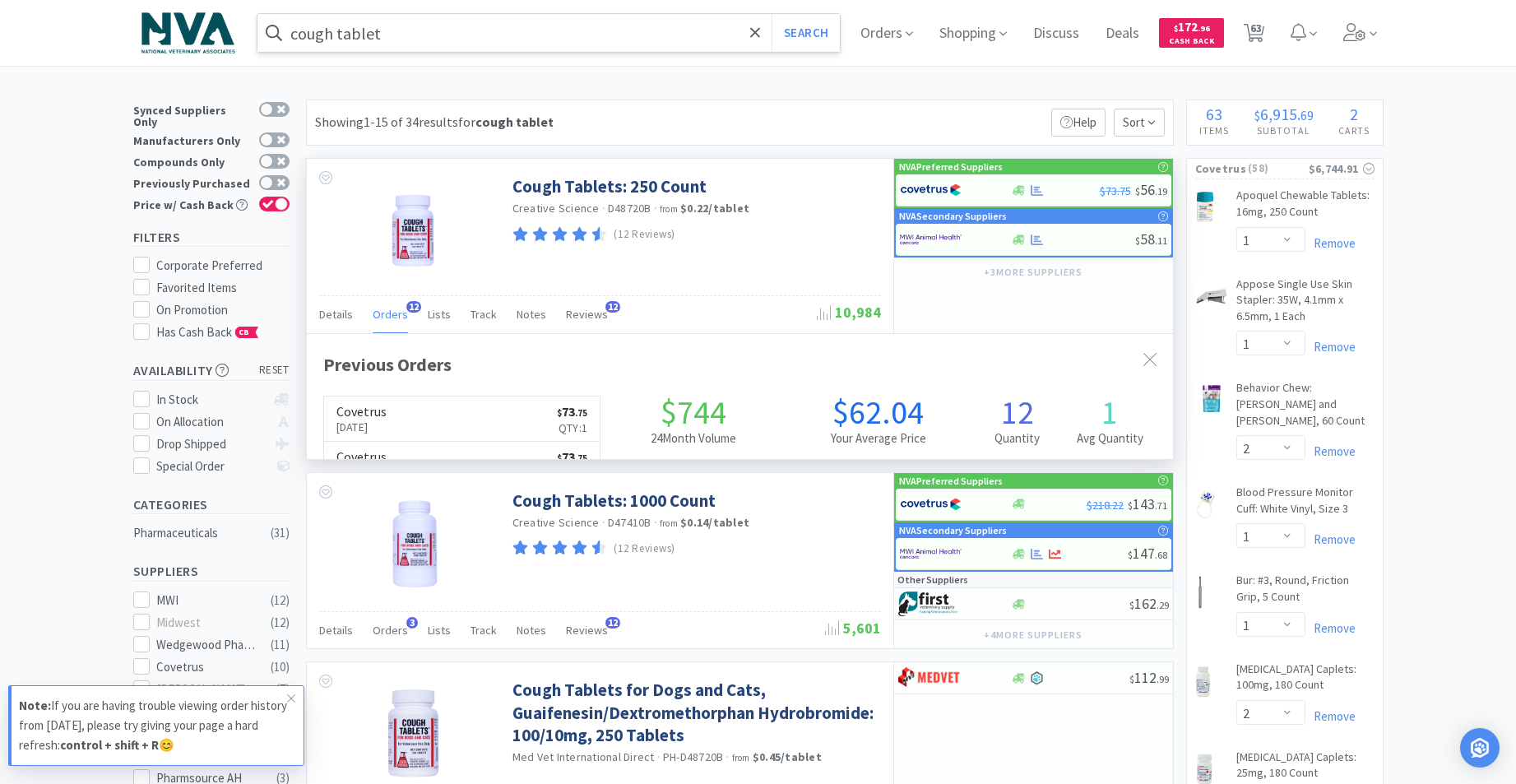
scroll to position [441, 866]
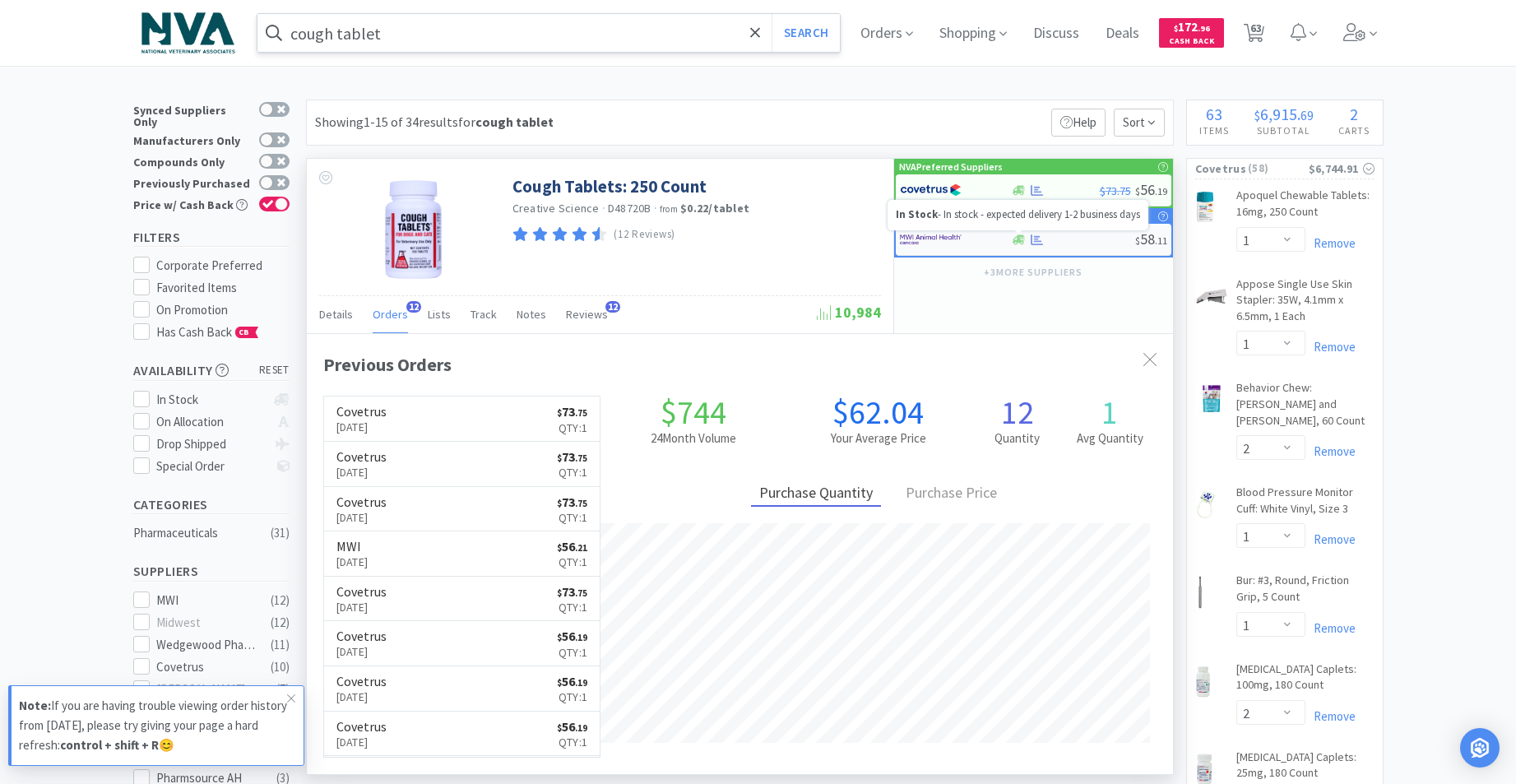
click at [1017, 238] on icon at bounding box center [1019, 240] width 12 height 12
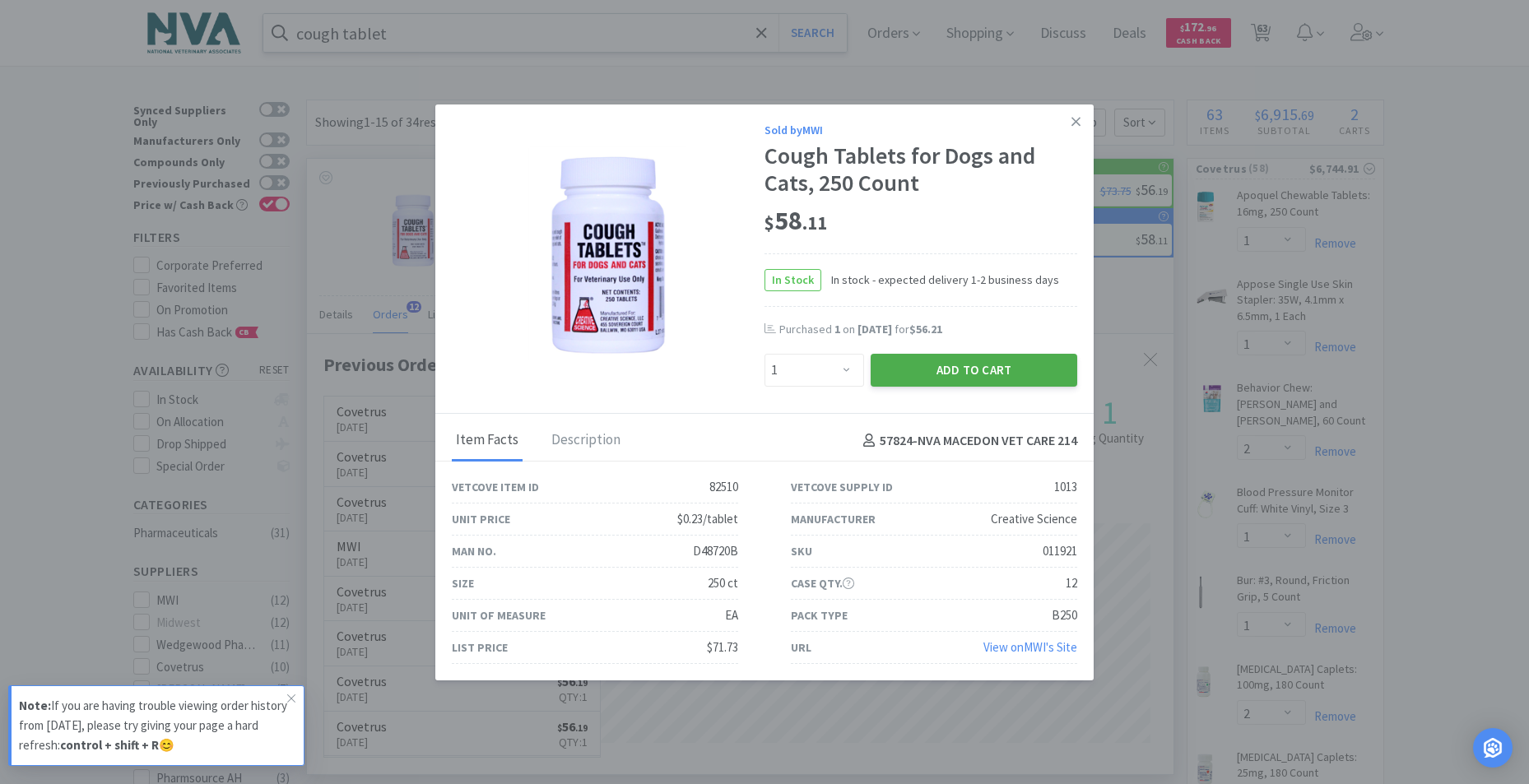
click at [982, 374] on button "Add to Cart" at bounding box center [974, 370] width 206 height 33
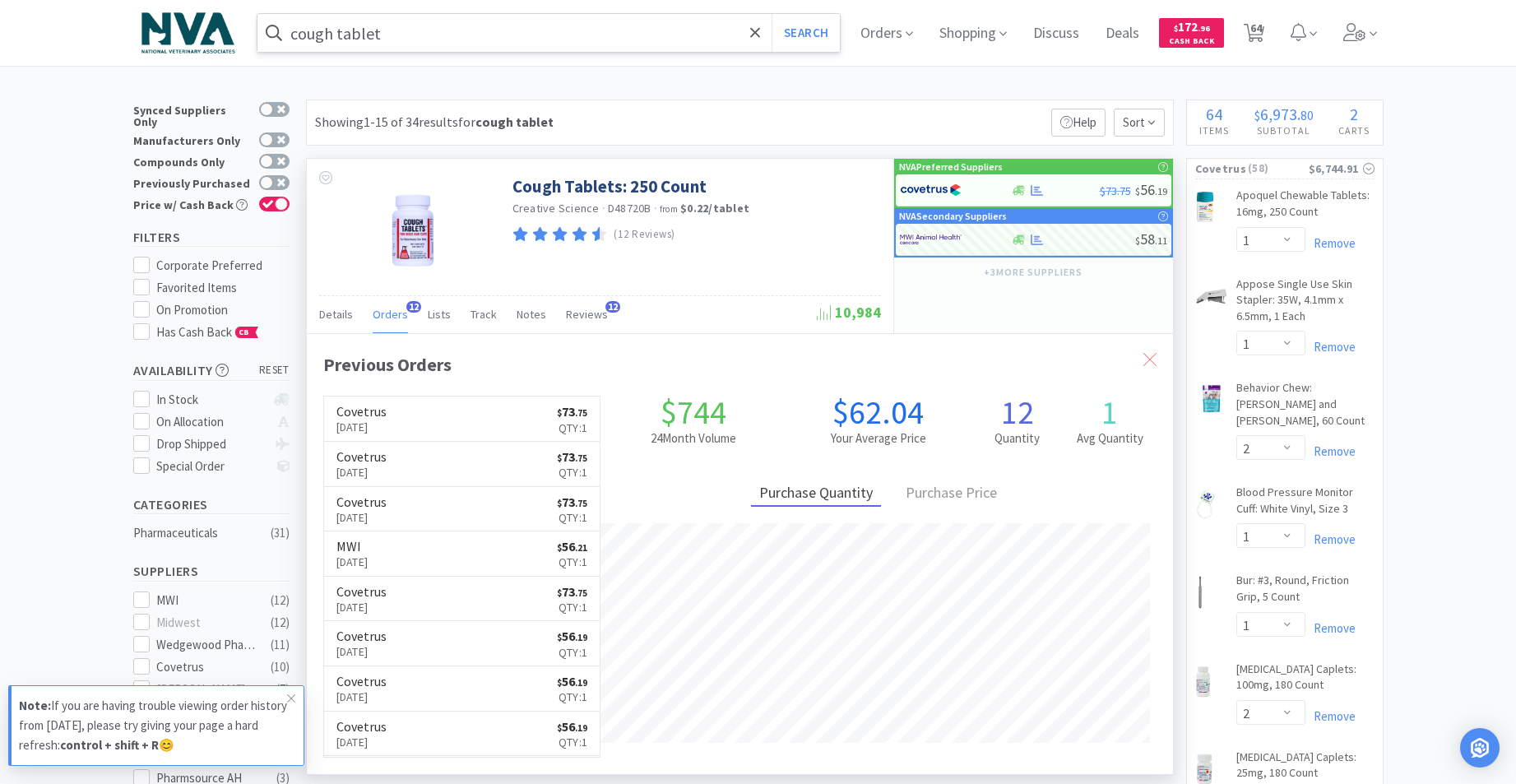
click at [1153, 361] on icon at bounding box center [1149, 359] width 13 height 13
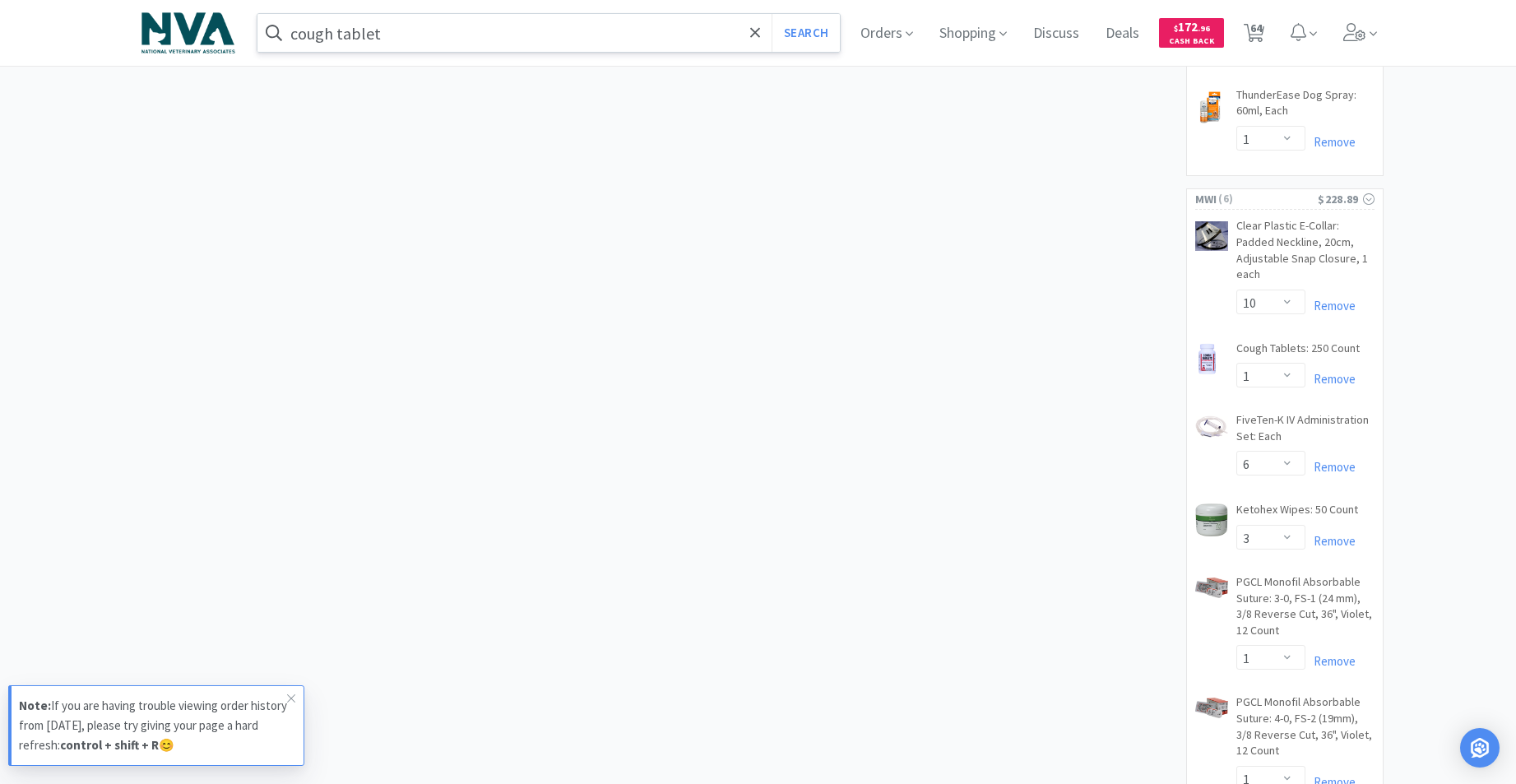
scroll to position [5289, 0]
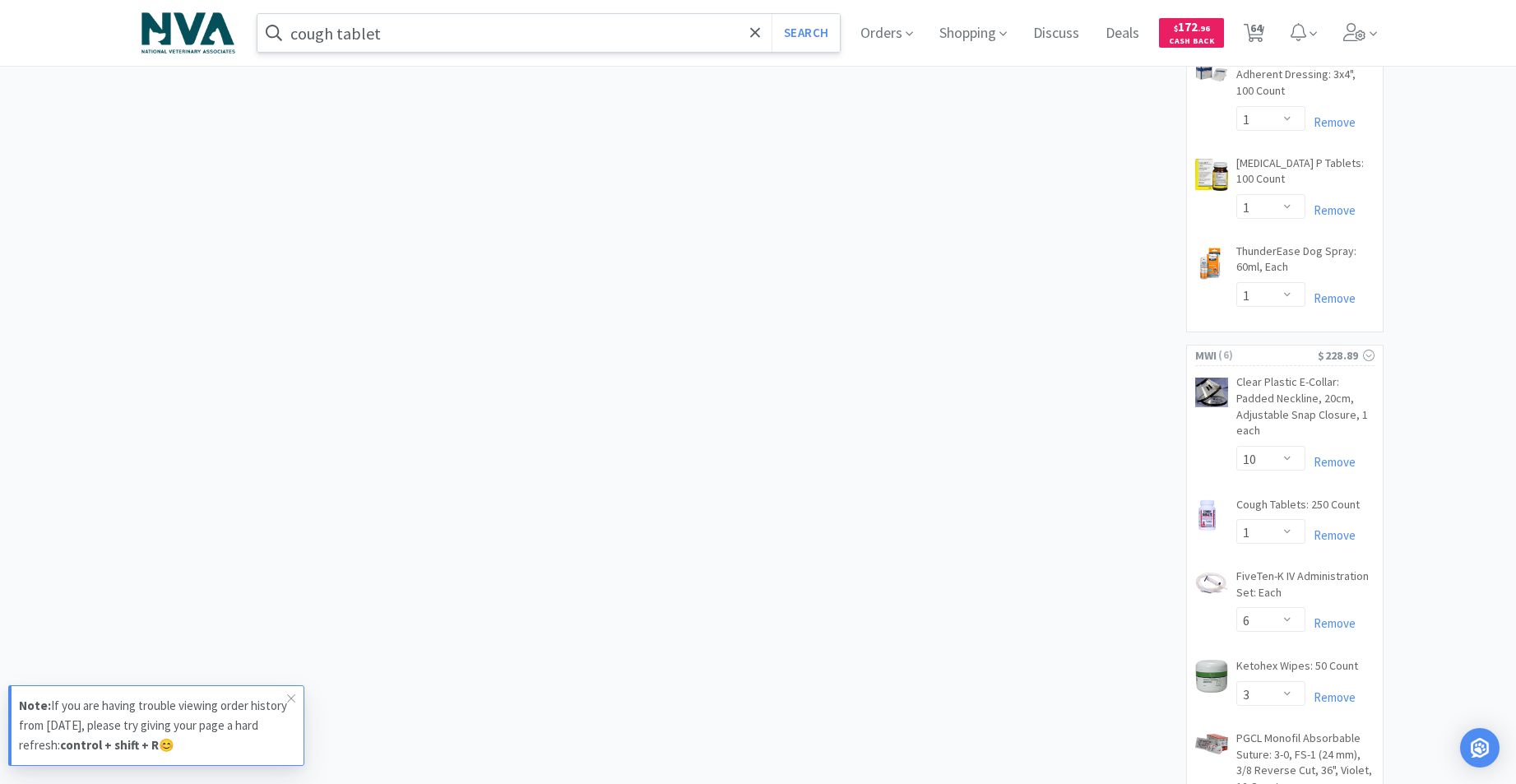
click at [650, 46] on input "cough tablet" at bounding box center [549, 33] width 583 height 38
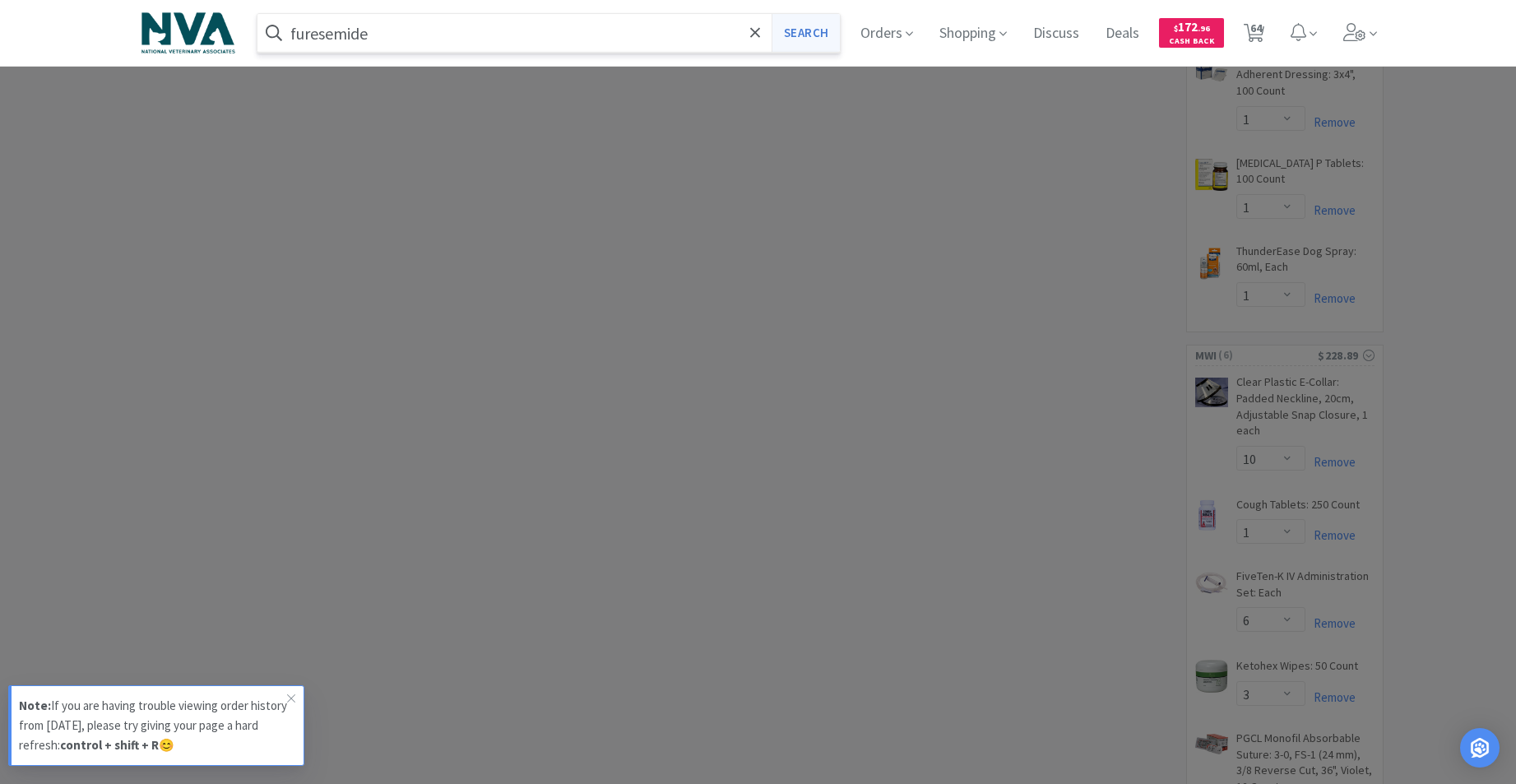
click at [813, 37] on button "Search" at bounding box center [805, 33] width 68 height 38
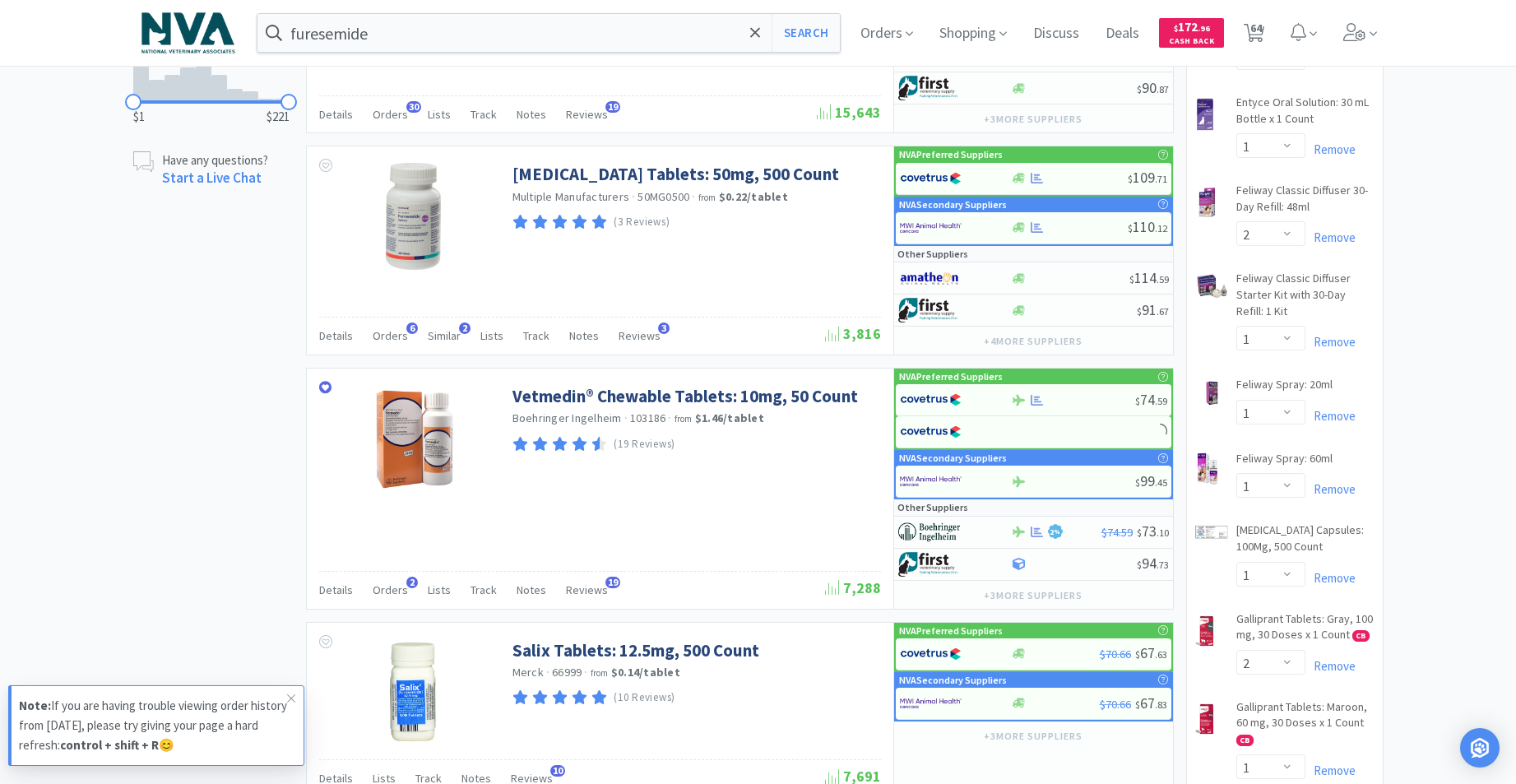
scroll to position [1222, 0]
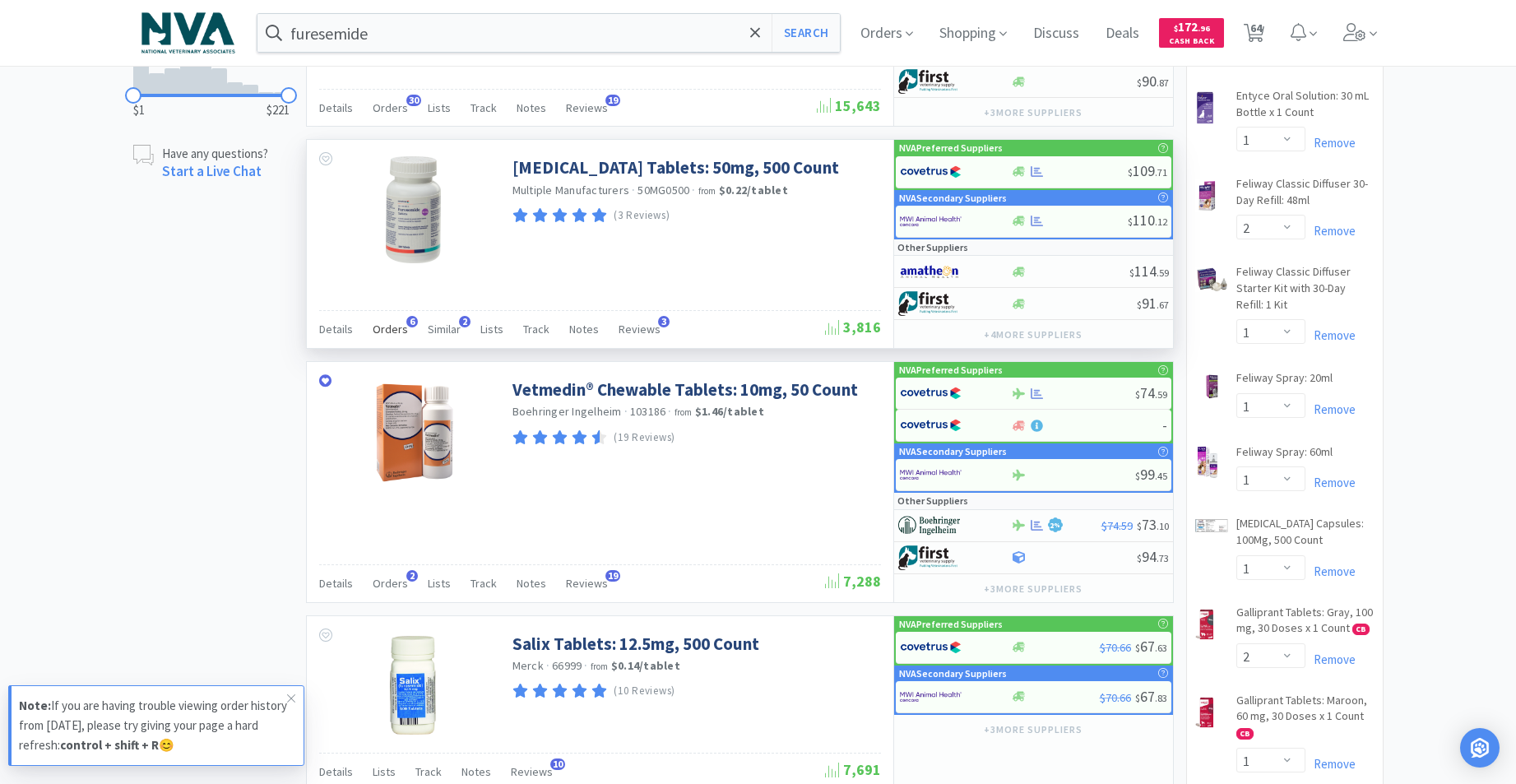
click at [390, 332] on span "Orders" at bounding box center [390, 329] width 35 height 15
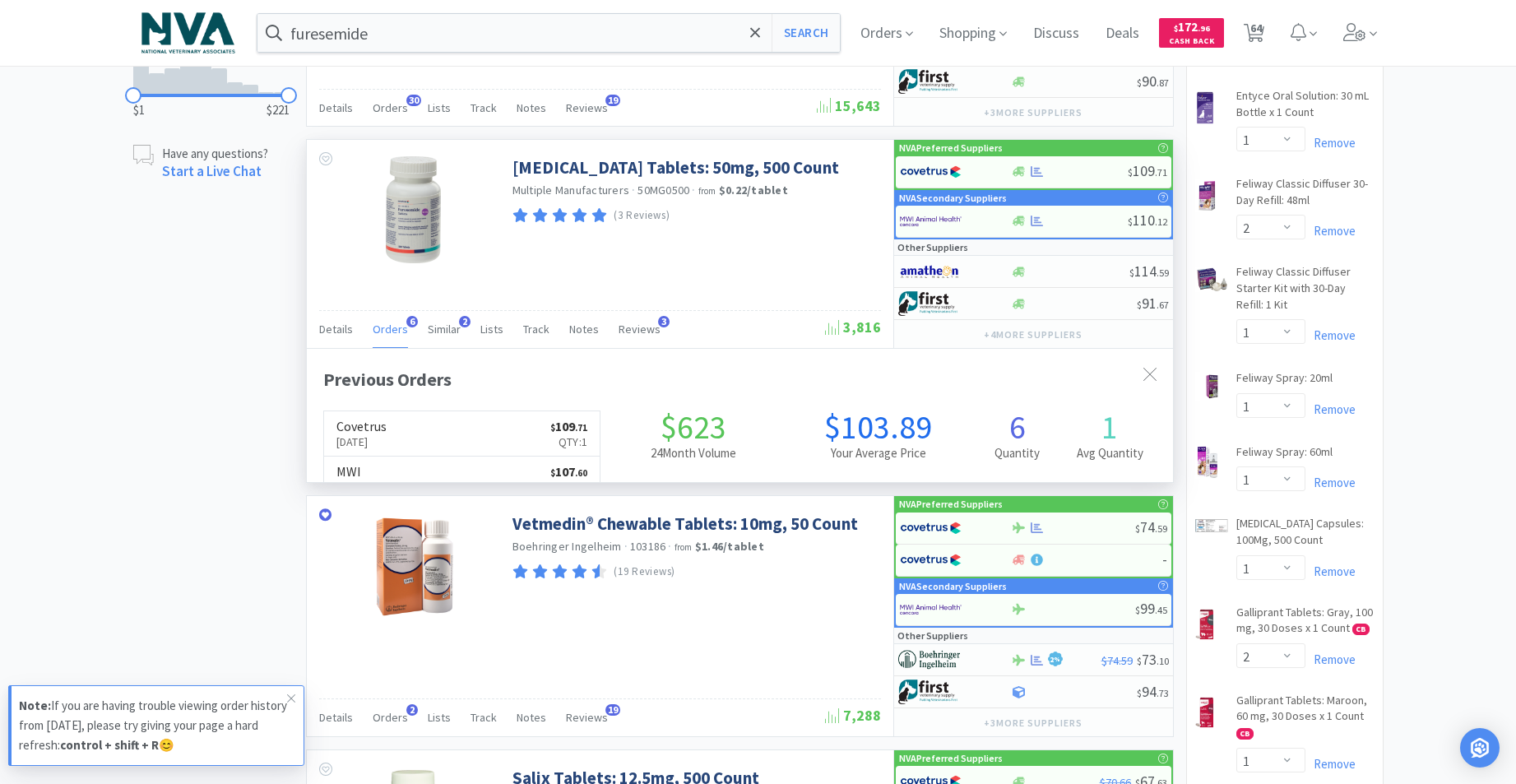
scroll to position [426, 866]
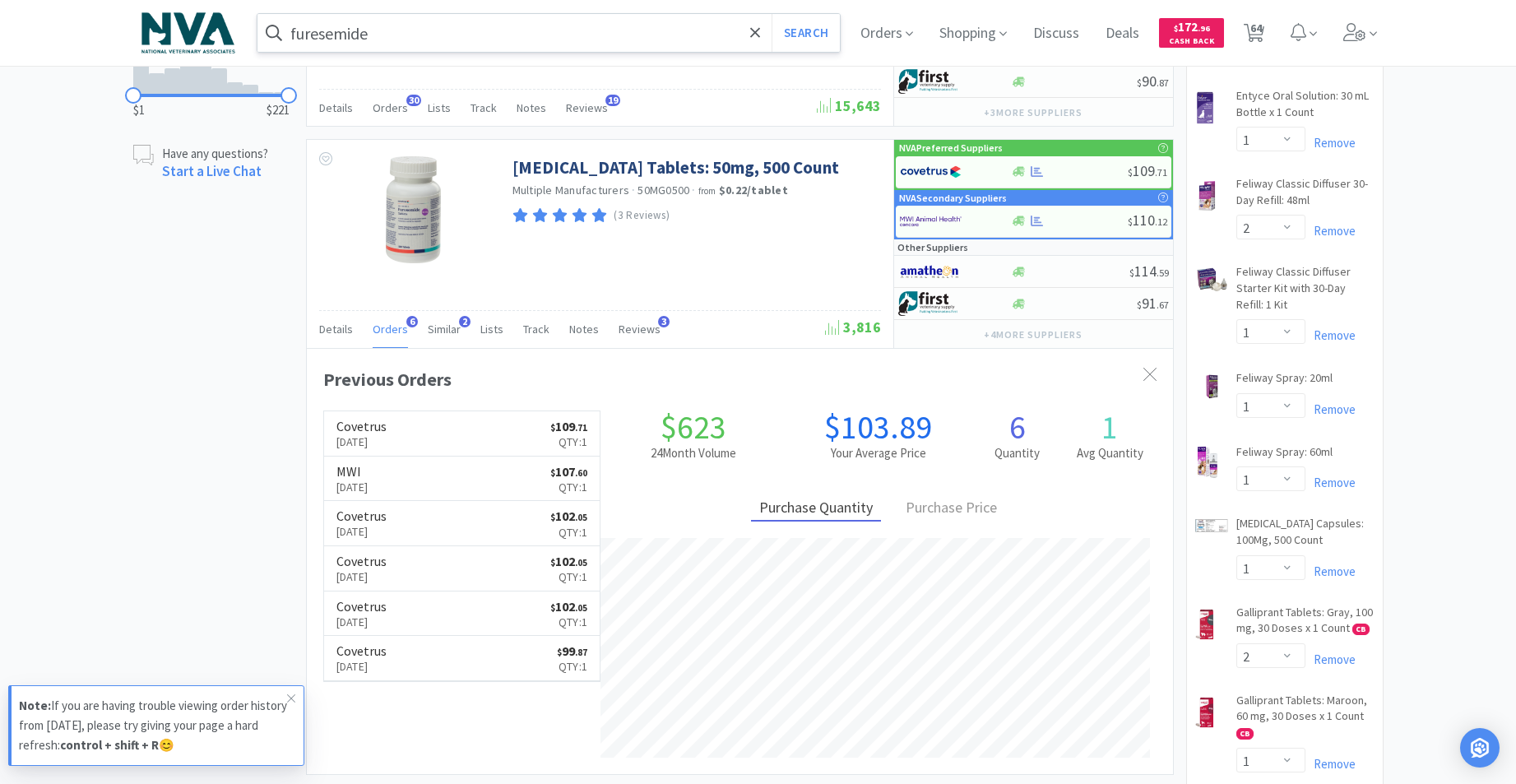
click at [474, 34] on input "furesemide" at bounding box center [549, 33] width 583 height 38
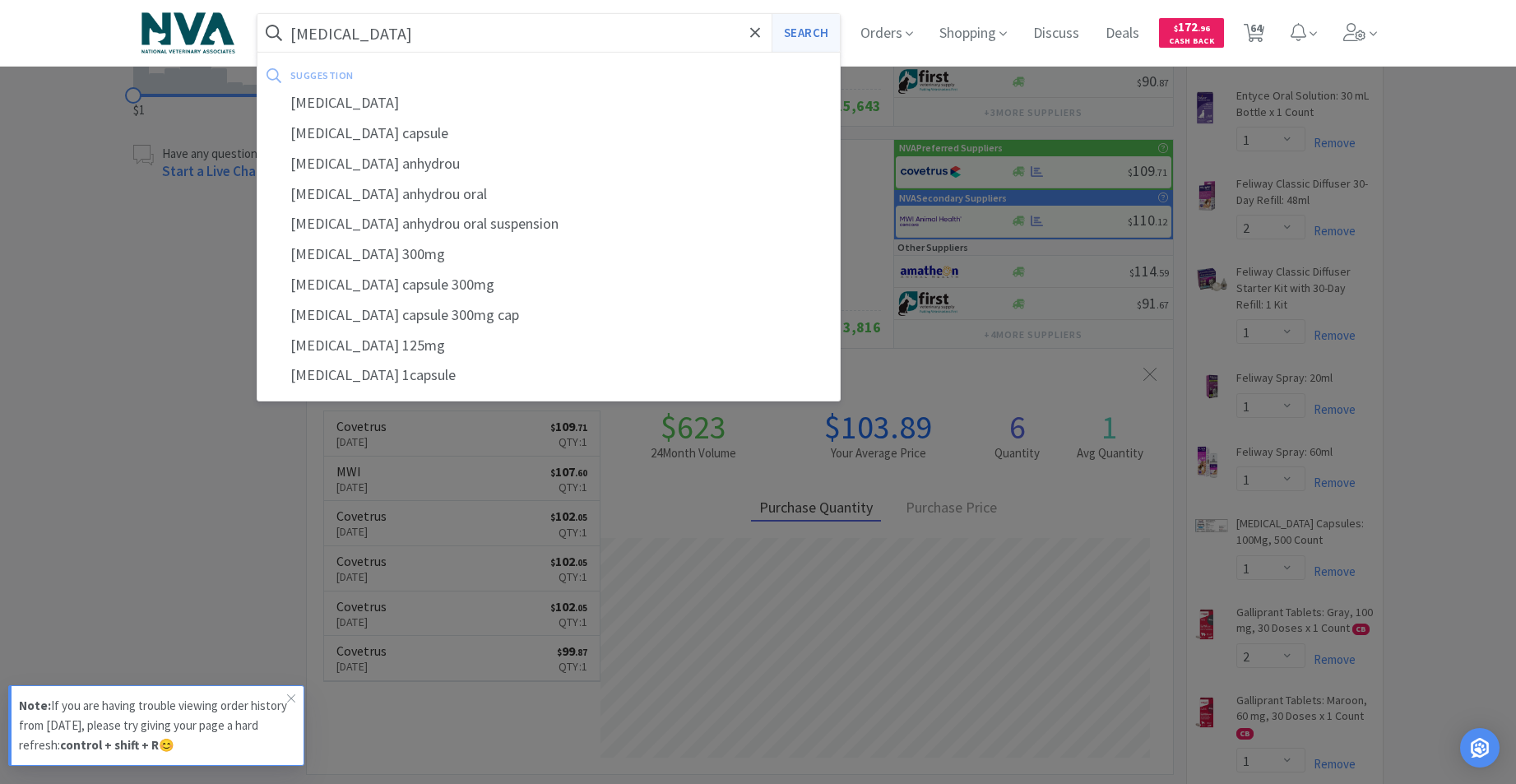
drag, startPoint x: 815, startPoint y: 36, endPoint x: 827, endPoint y: 38, distance: 12.2
click at [826, 38] on button "Search" at bounding box center [805, 33] width 68 height 38
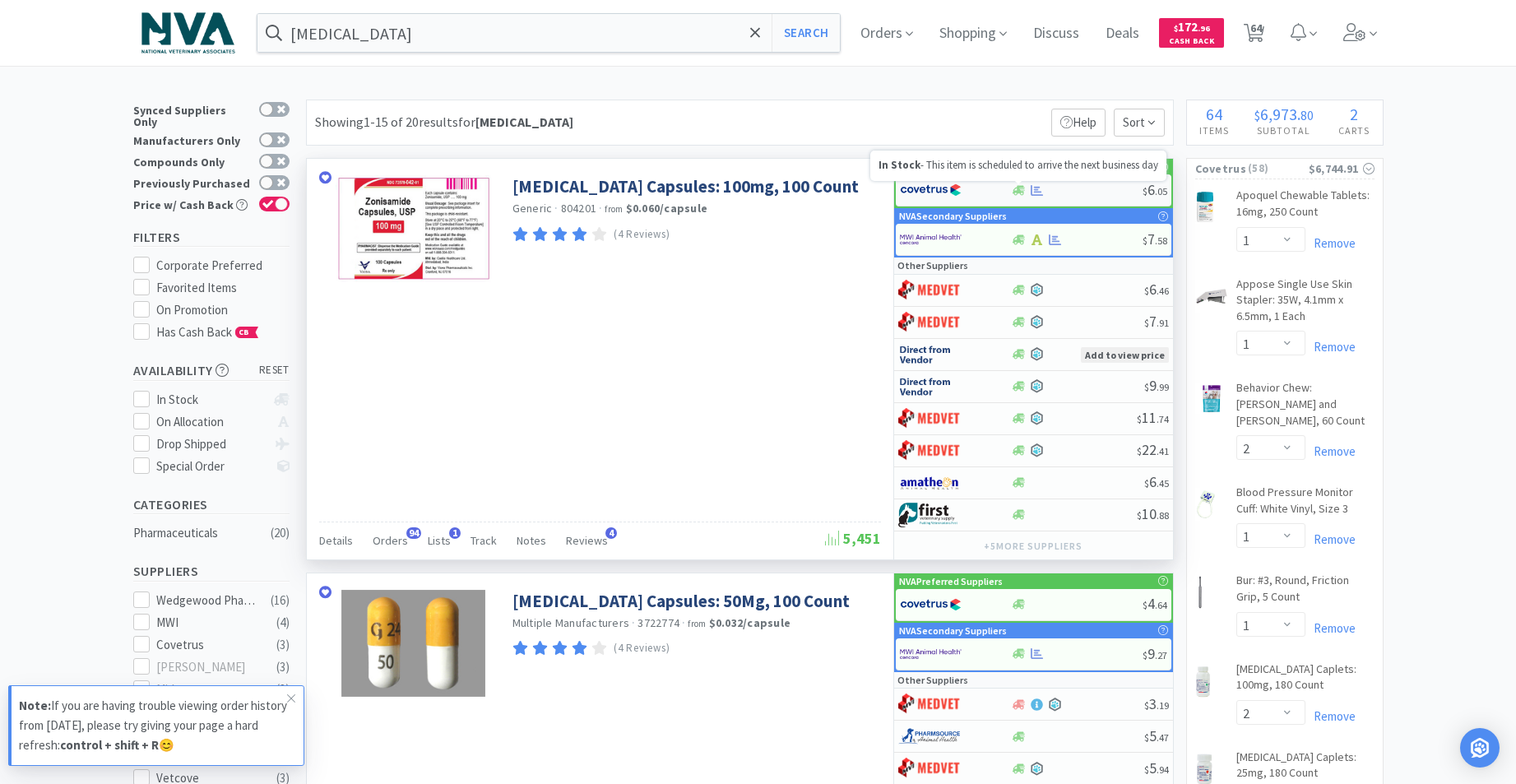
click at [1018, 189] on icon at bounding box center [1019, 190] width 12 height 10
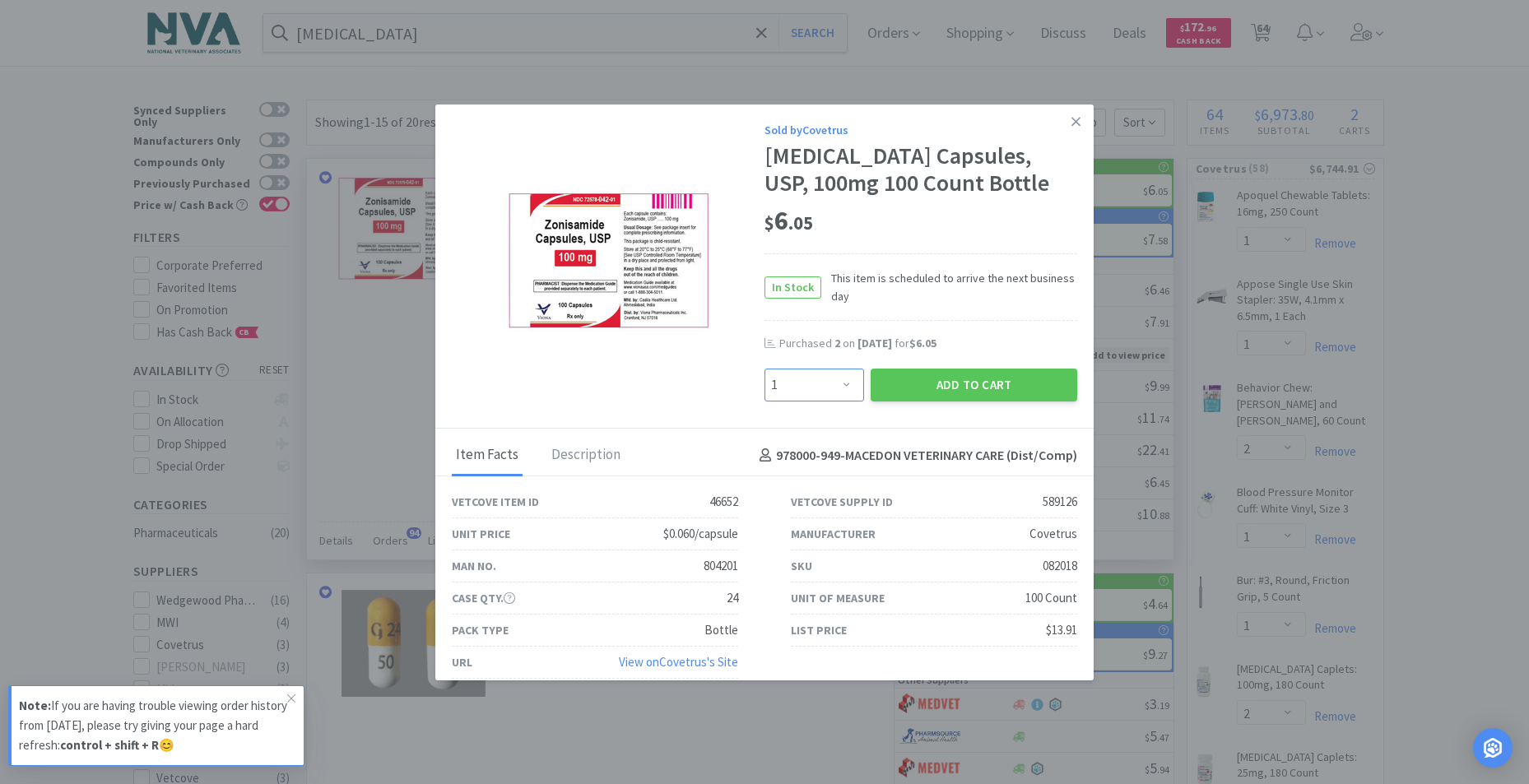
drag, startPoint x: 836, startPoint y: 384, endPoint x: 828, endPoint y: 372, distance: 14.4
click at [836, 383] on select "Enter Quantity 1 2 3 4 5 6 7 8 9 10 11 12 13 14 15 16 17 18 19 20 Enter Quantity" at bounding box center [813, 385] width 100 height 33
click at [764, 369] on select "Enter Quantity 1 2 3 4 5 6 7 8 9 10 11 12 13 14 15 16 17 18 19 20 Enter Quantity" at bounding box center [813, 385] width 100 height 33
click at [954, 383] on button "Add to Cart" at bounding box center [974, 385] width 206 height 33
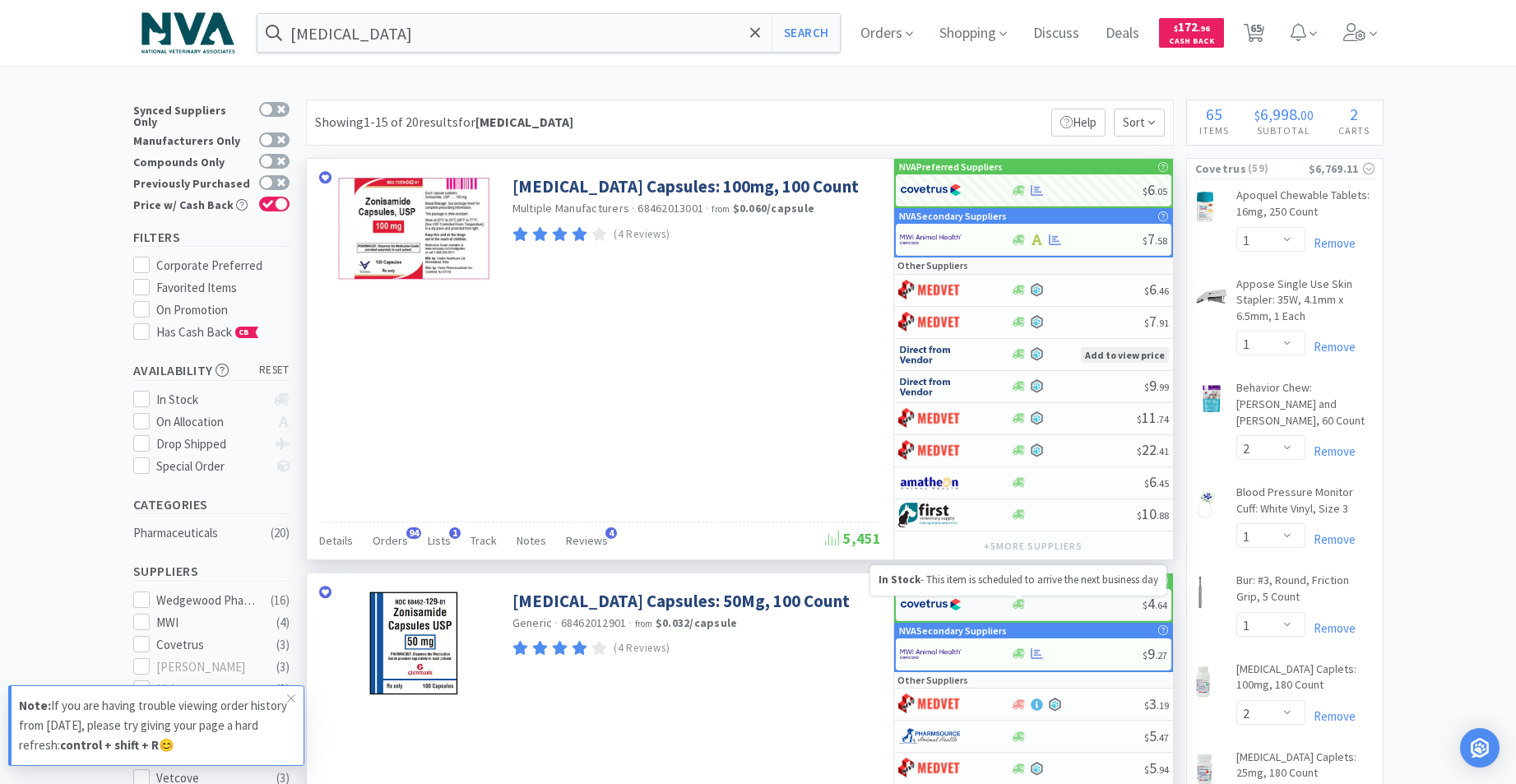
click at [1015, 609] on icon at bounding box center [1019, 604] width 12 height 10
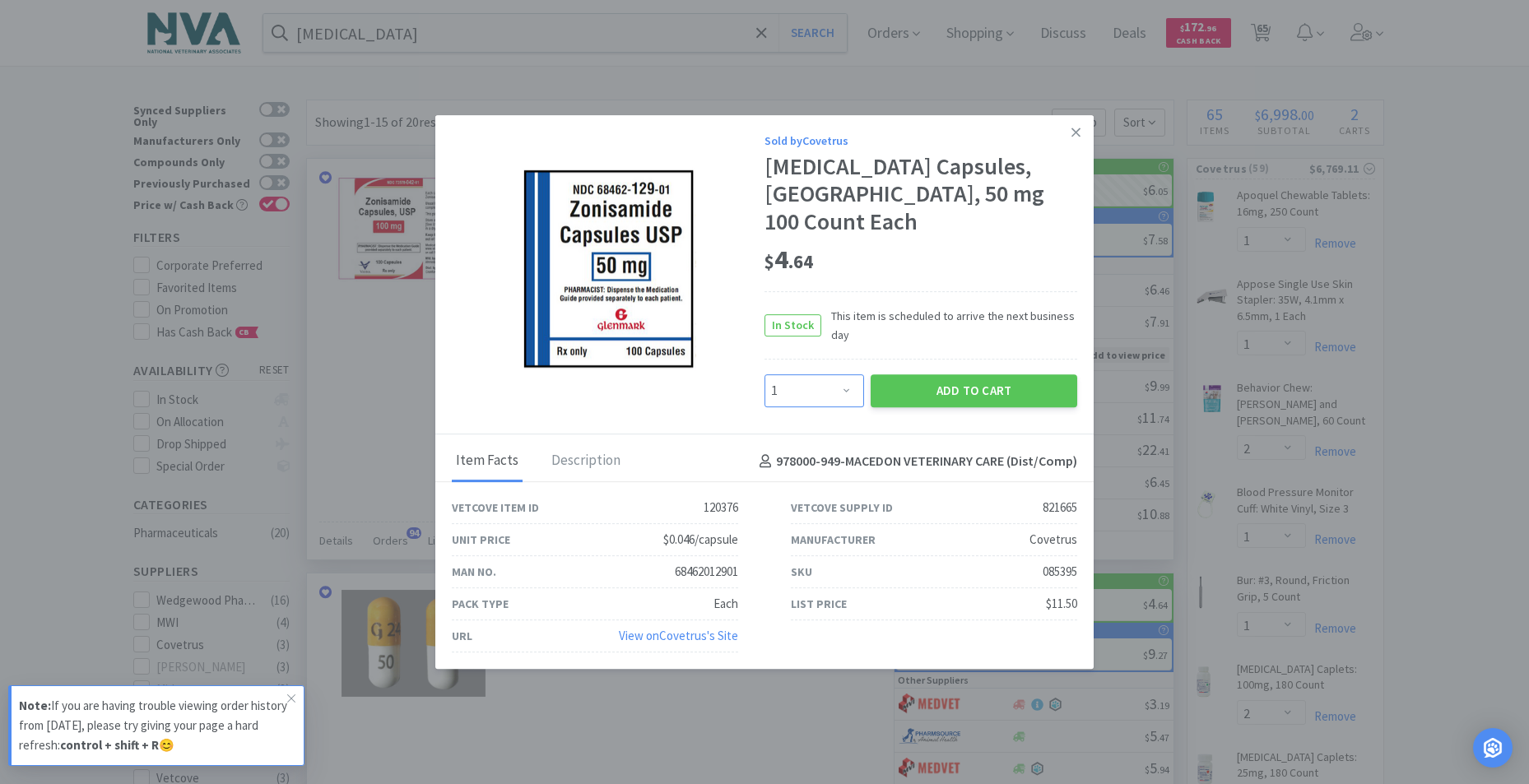
click at [848, 376] on select "Enter Quantity 1 2 3 4 5 6 7 8 9 10 11 12 13 14 15 16 17 18 19 20 Enter Quantity" at bounding box center [813, 390] width 100 height 33
click at [764, 374] on select "Enter Quantity 1 2 3 4 5 6 7 8 9 10 11 12 13 14 15 16 17 18 19 20 Enter Quantity" at bounding box center [813, 390] width 100 height 33
click at [950, 386] on button "Add to Cart" at bounding box center [974, 390] width 206 height 33
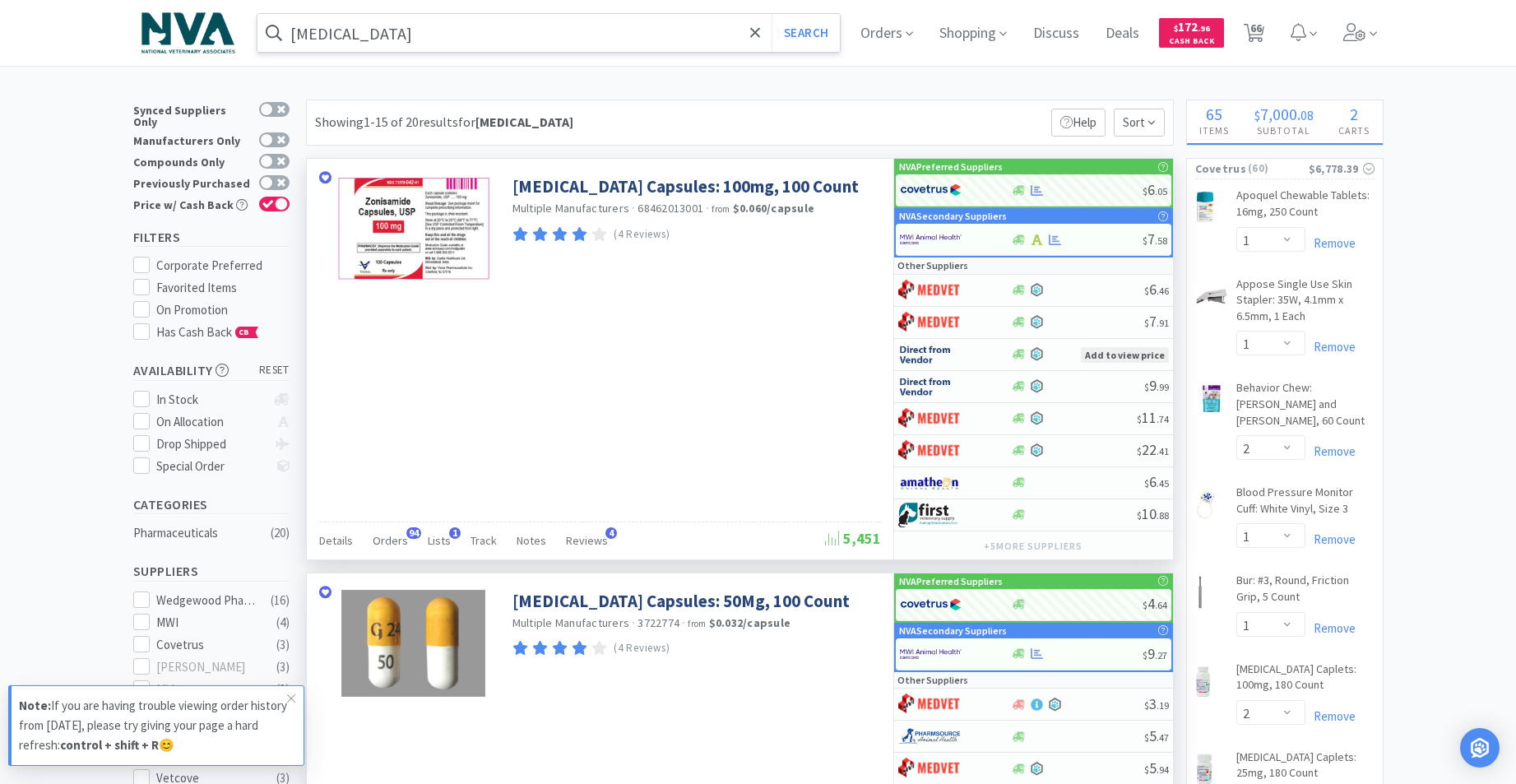
click at [493, 33] on input "[MEDICAL_DATA]" at bounding box center [549, 33] width 583 height 38
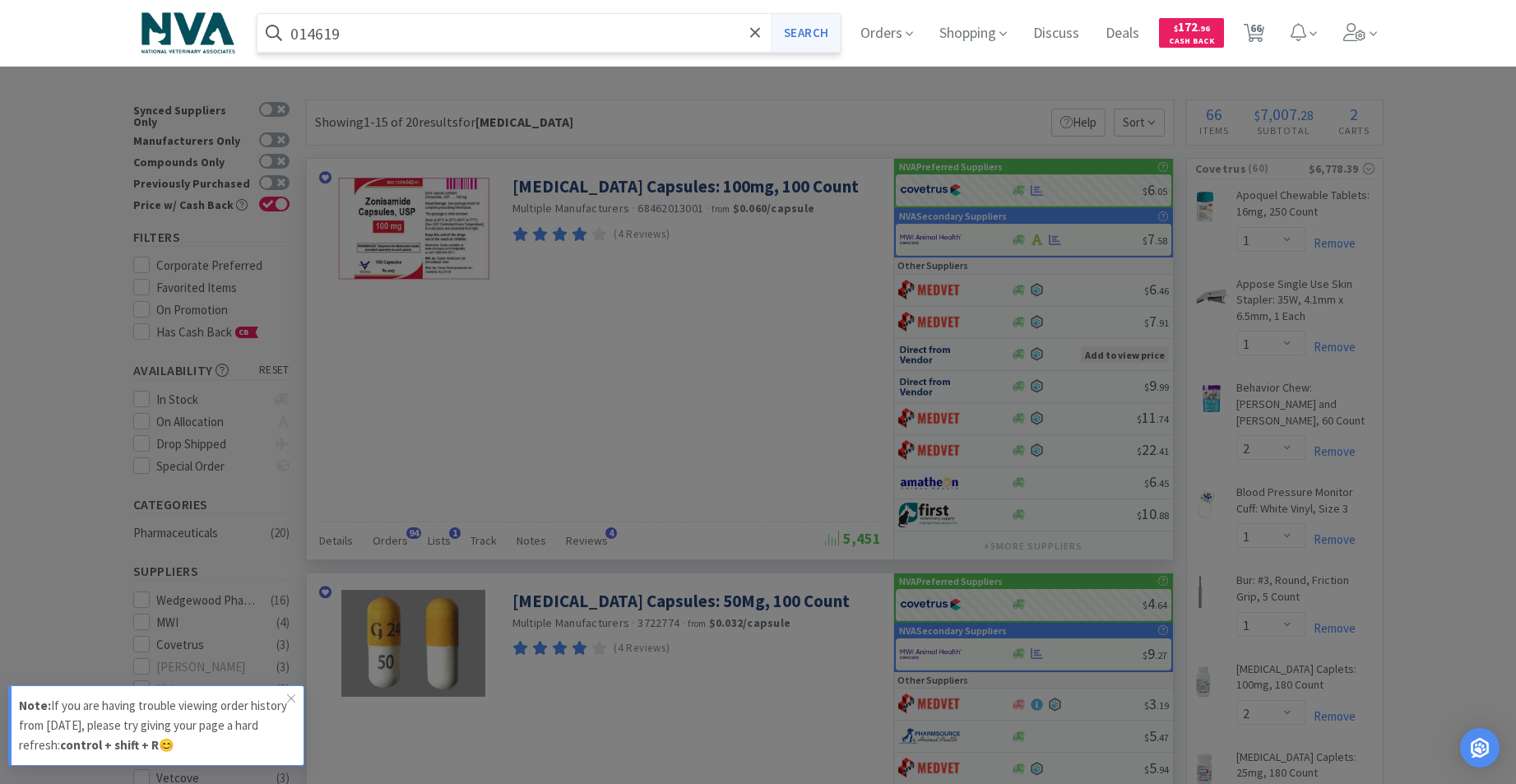
click at [830, 34] on button "Search" at bounding box center [805, 33] width 68 height 38
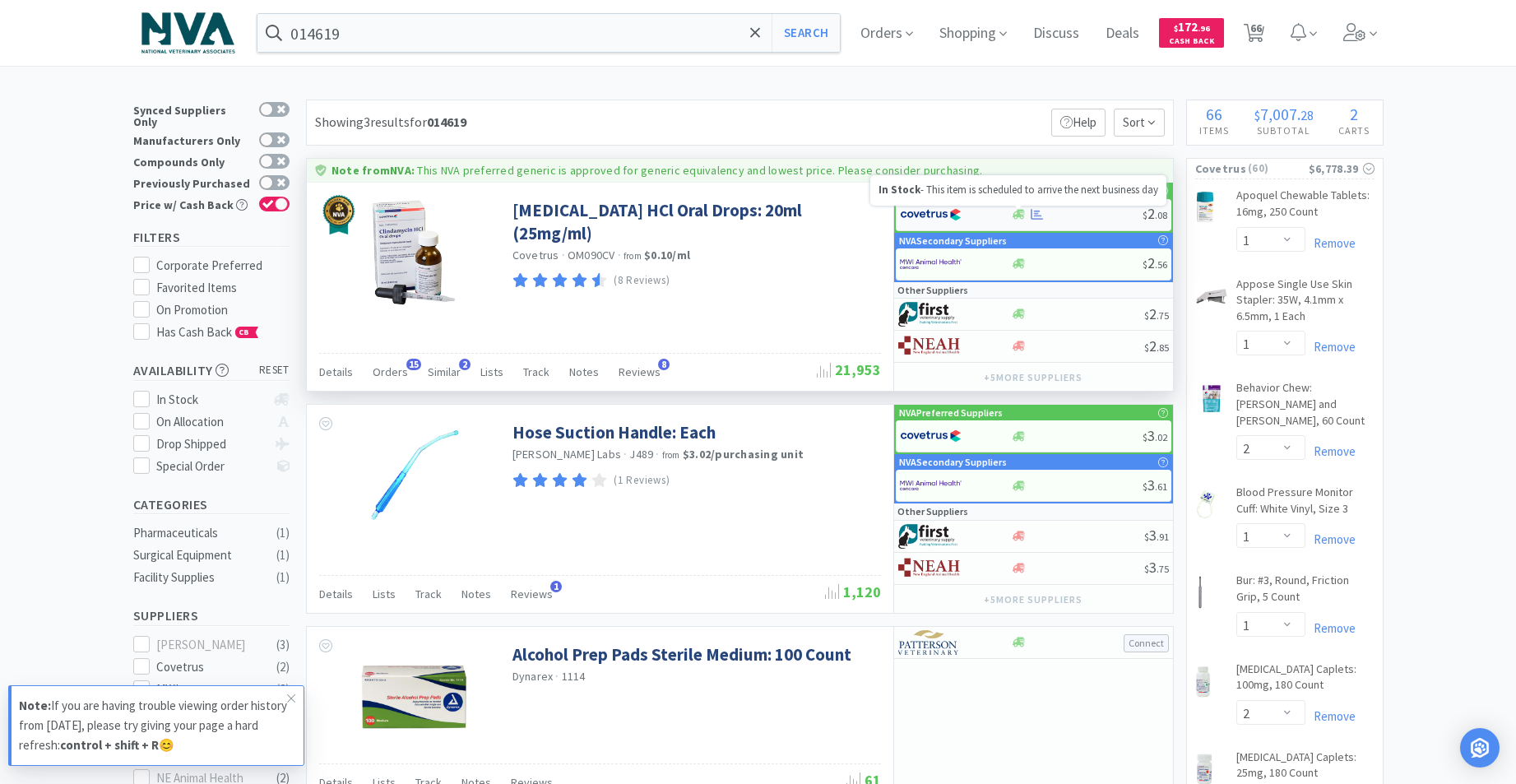
click at [1019, 215] on icon at bounding box center [1019, 214] width 12 height 10
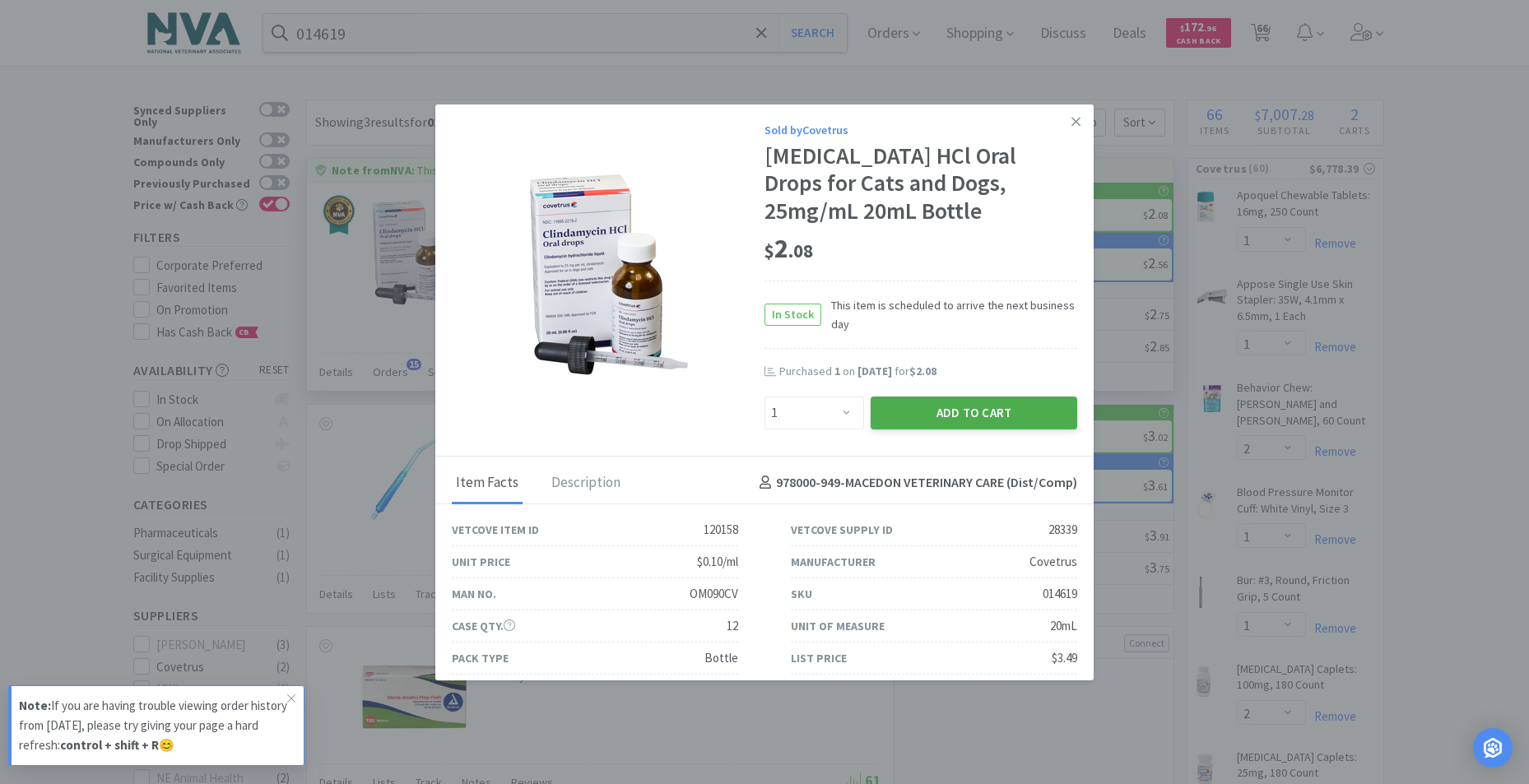
click at [943, 406] on button "Add to Cart" at bounding box center [974, 412] width 206 height 33
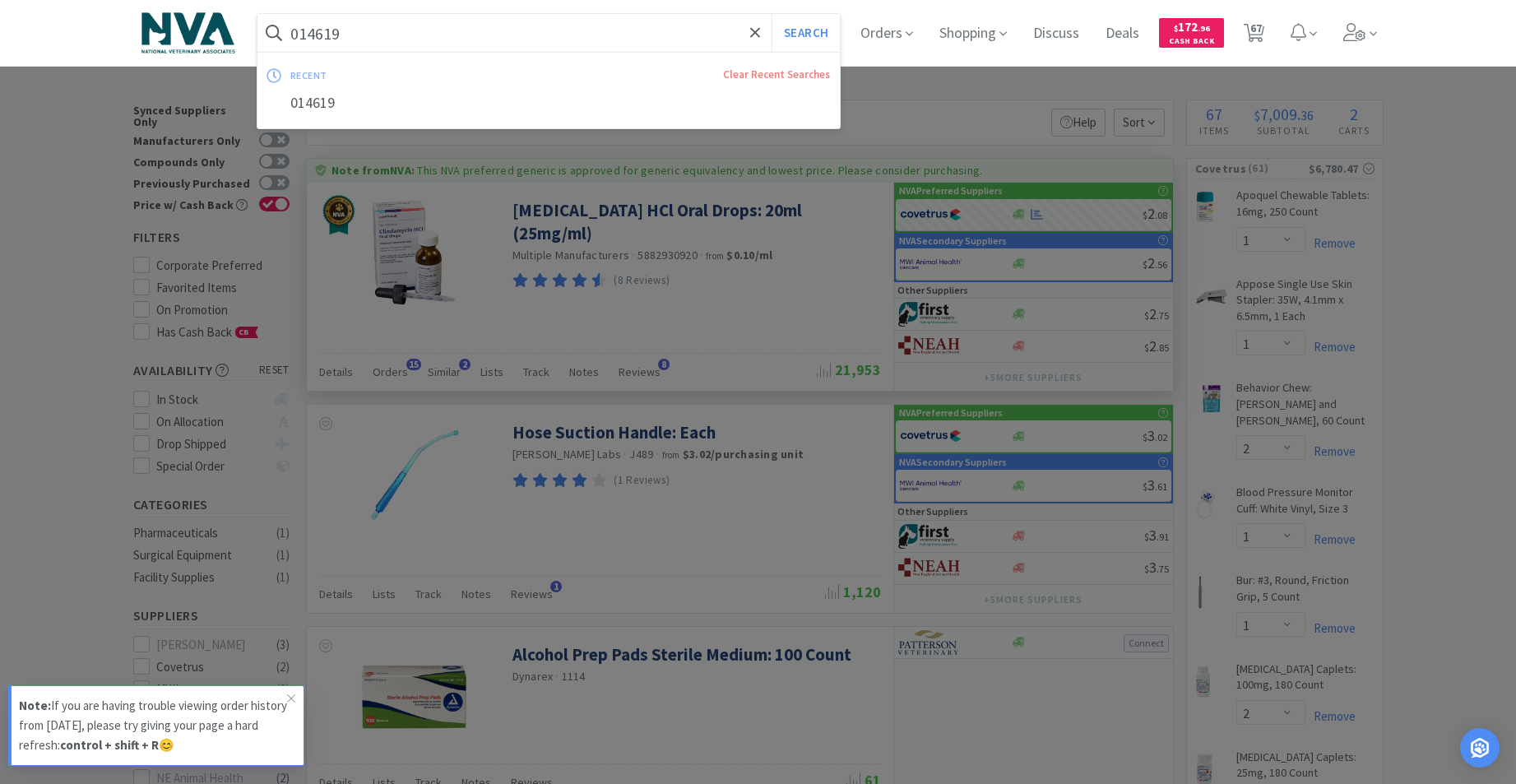
click at [510, 35] on input "014619" at bounding box center [549, 33] width 583 height 38
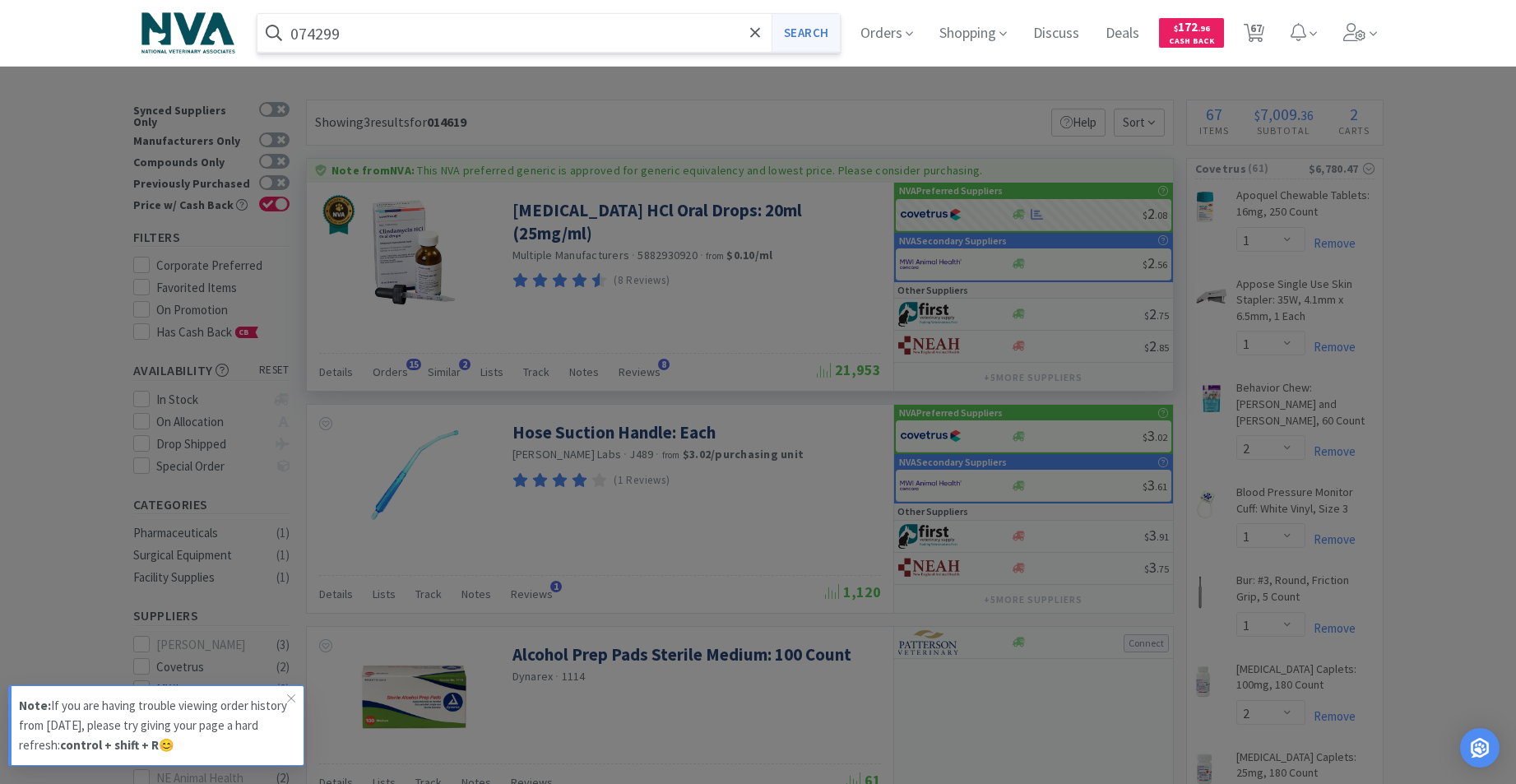
click at [825, 42] on button "Search" at bounding box center [805, 33] width 68 height 38
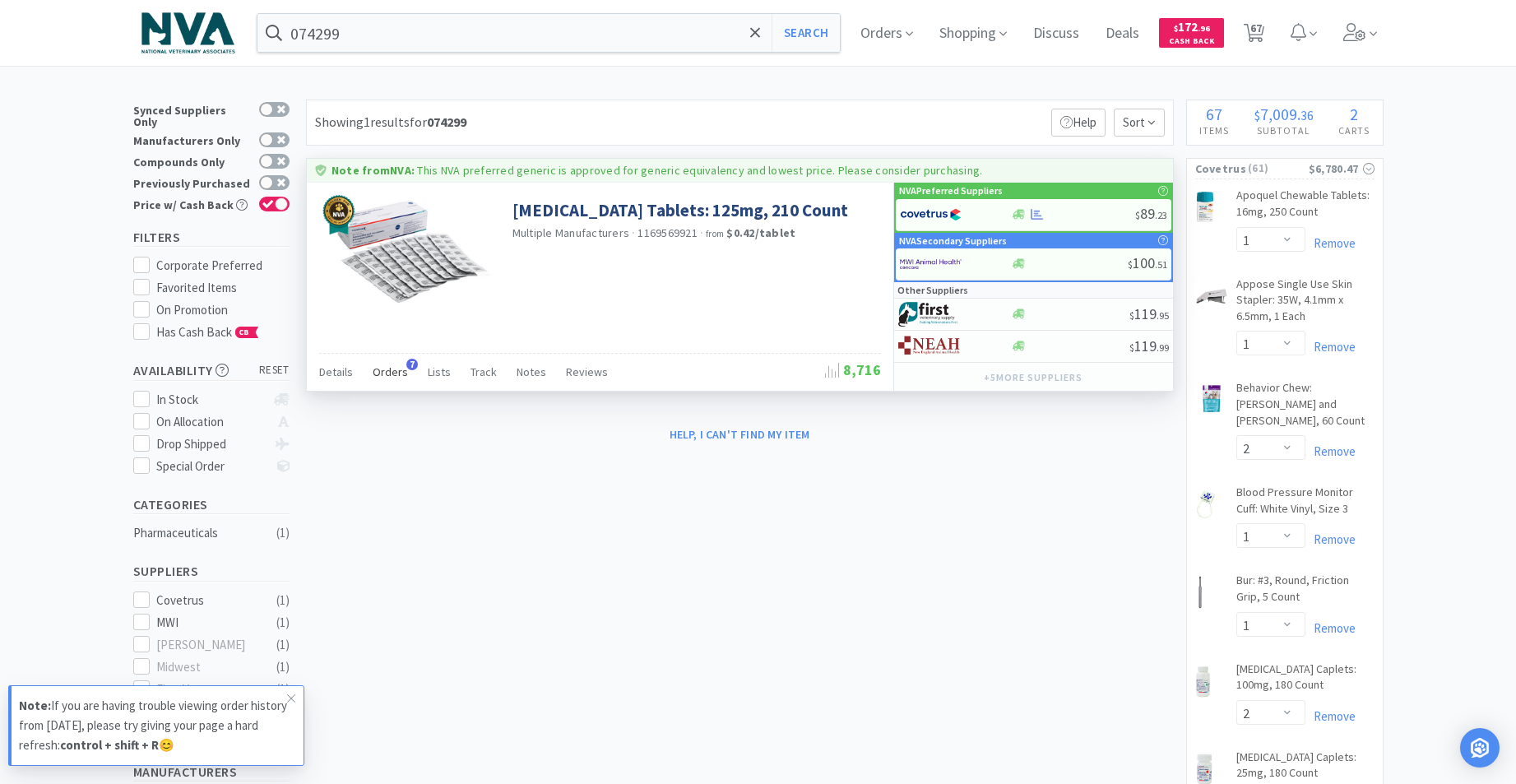
click at [394, 372] on span "Orders" at bounding box center [390, 371] width 35 height 15
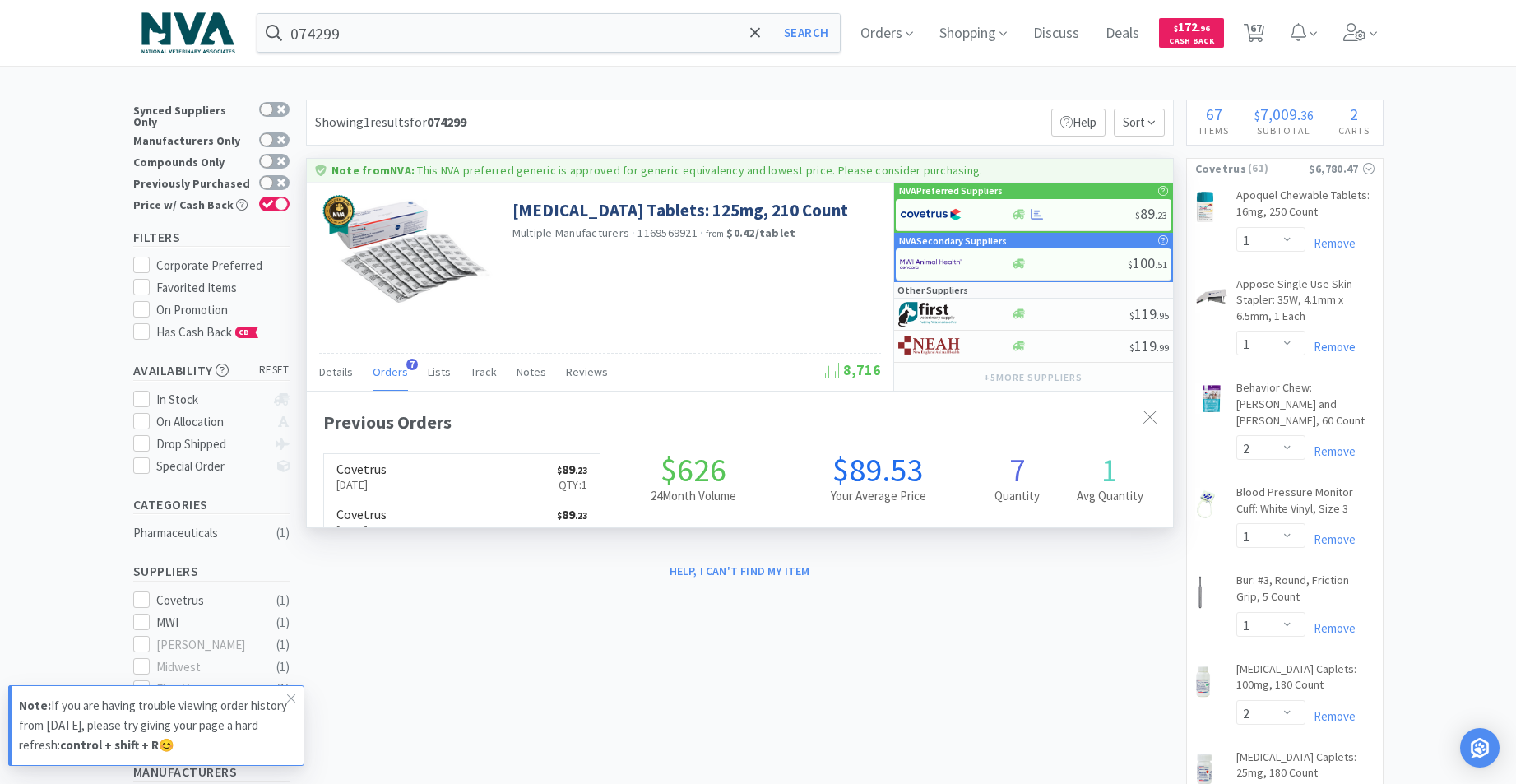
scroll to position [426, 866]
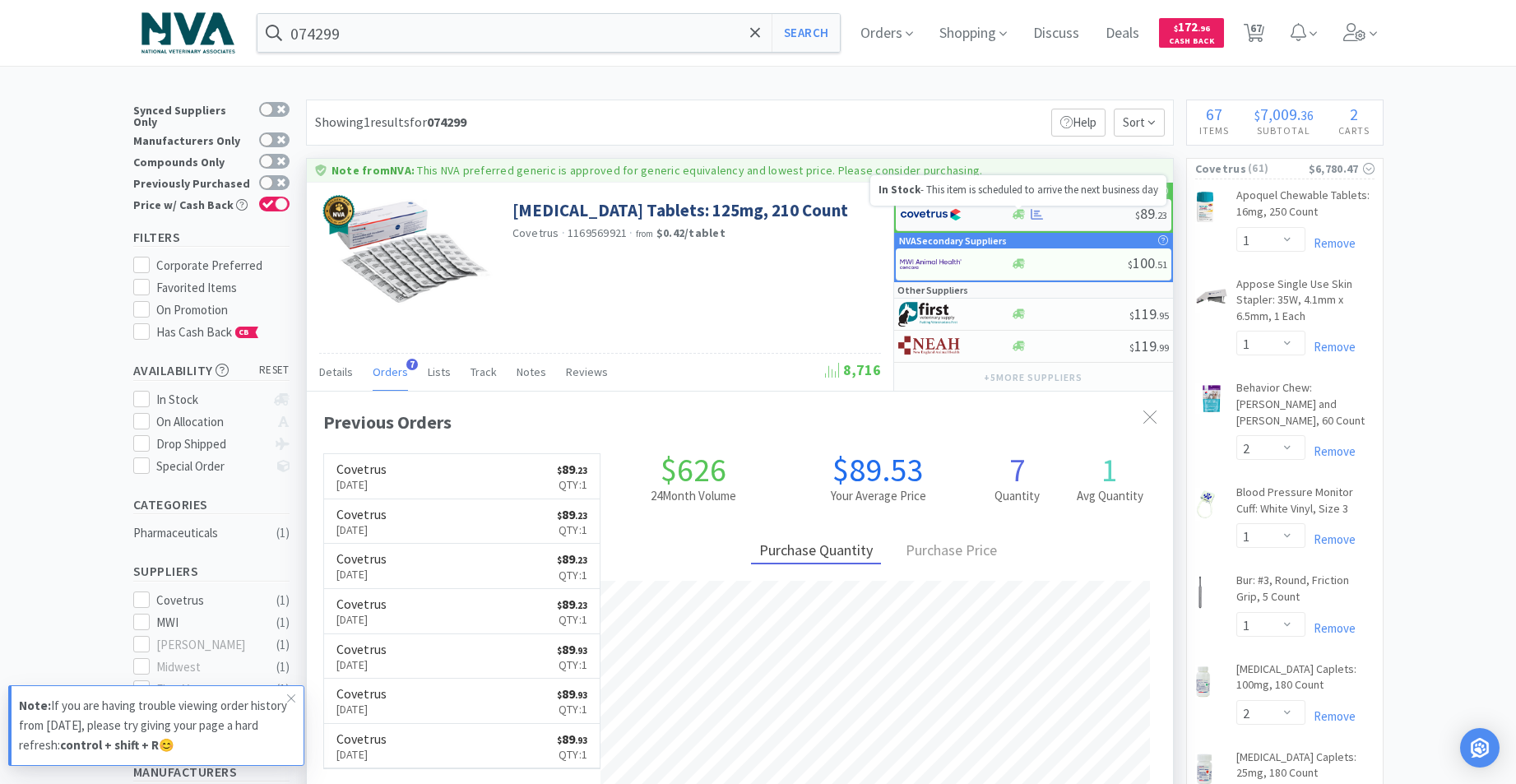
click at [1020, 218] on icon at bounding box center [1019, 214] width 12 height 10
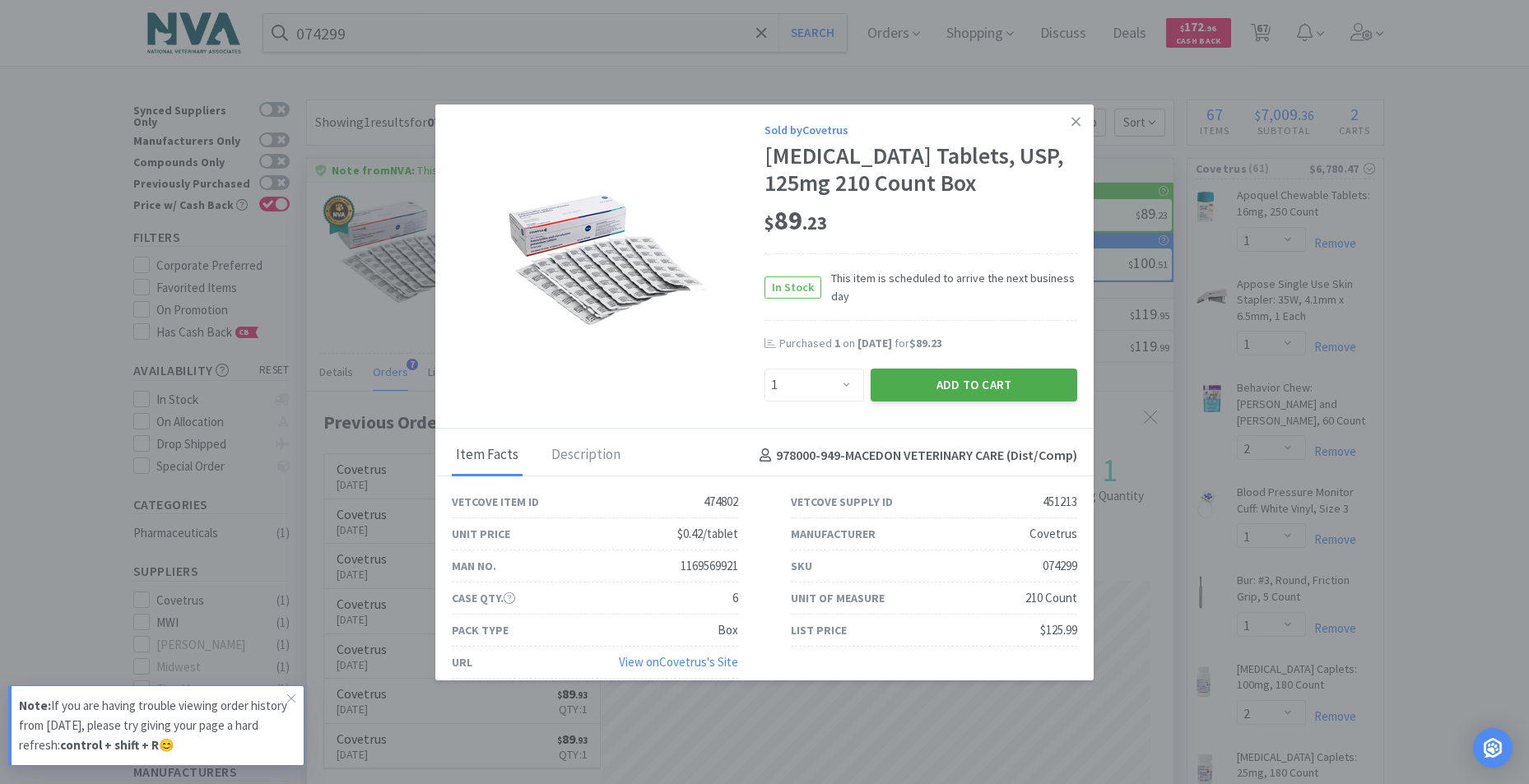
click at [948, 401] on button "Add to Cart" at bounding box center [974, 385] width 206 height 33
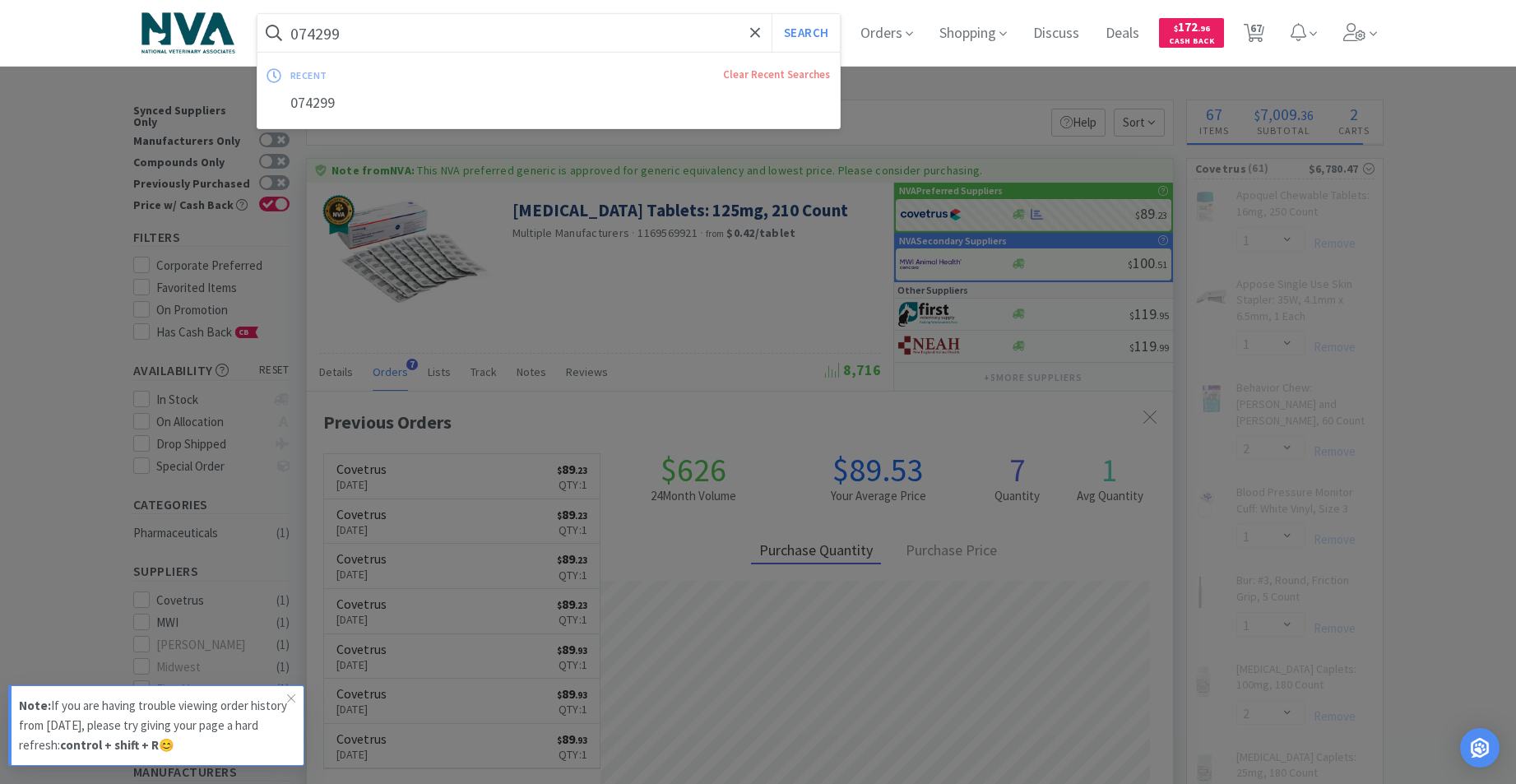
click at [526, 41] on input "074299" at bounding box center [549, 33] width 583 height 38
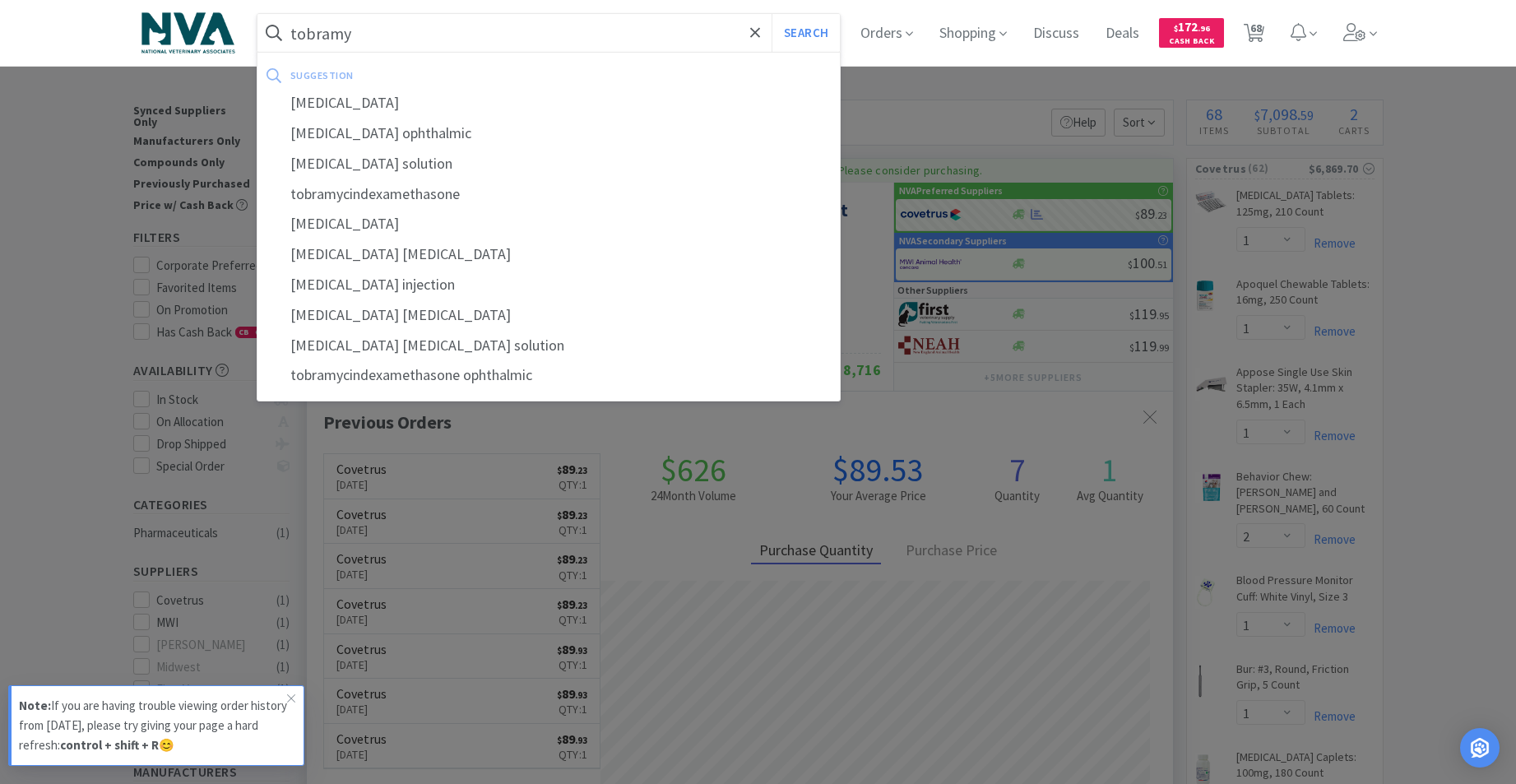
click at [360, 98] on div "[MEDICAL_DATA]" at bounding box center [549, 103] width 583 height 31
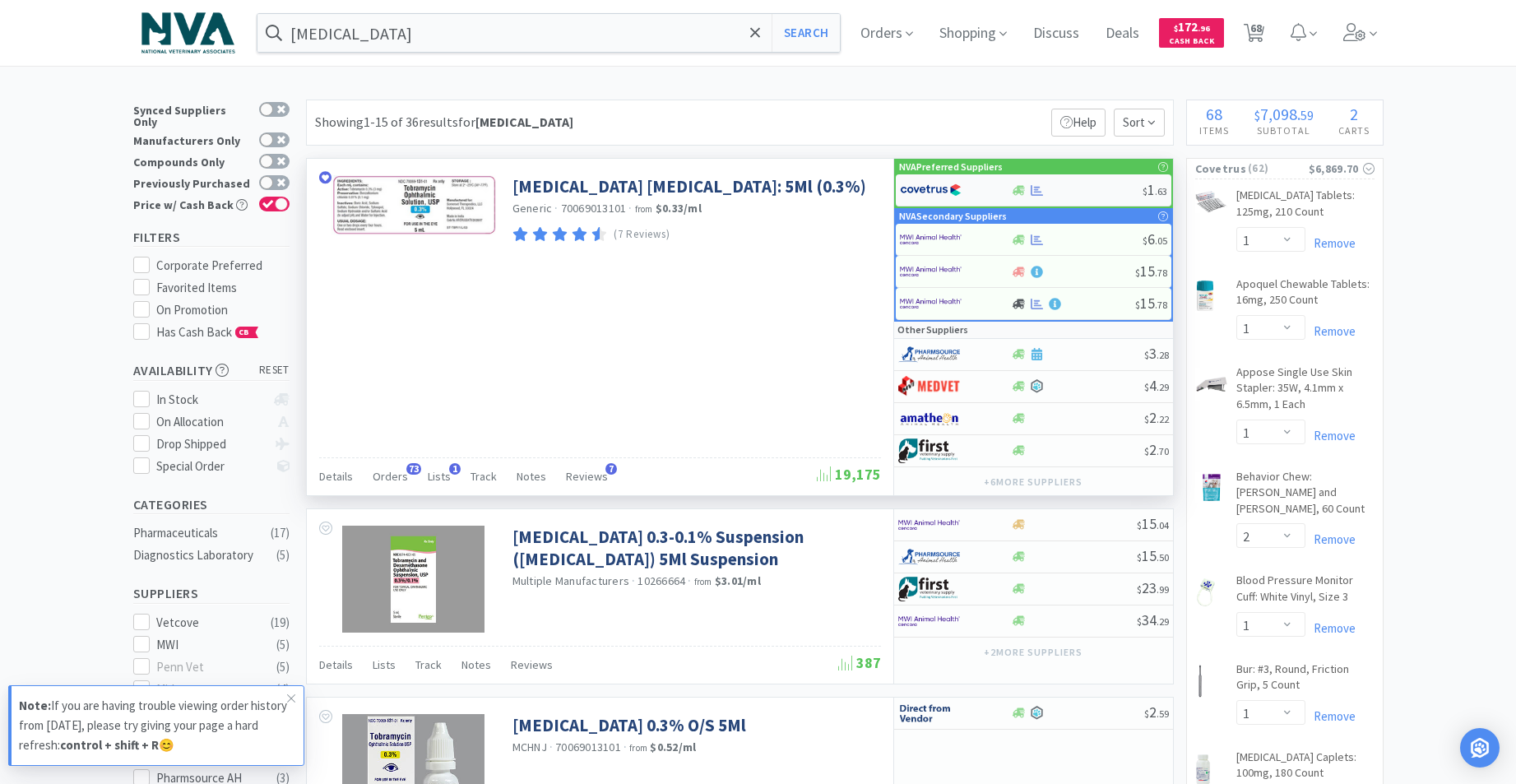
click at [1012, 192] on div at bounding box center [1019, 190] width 17 height 12
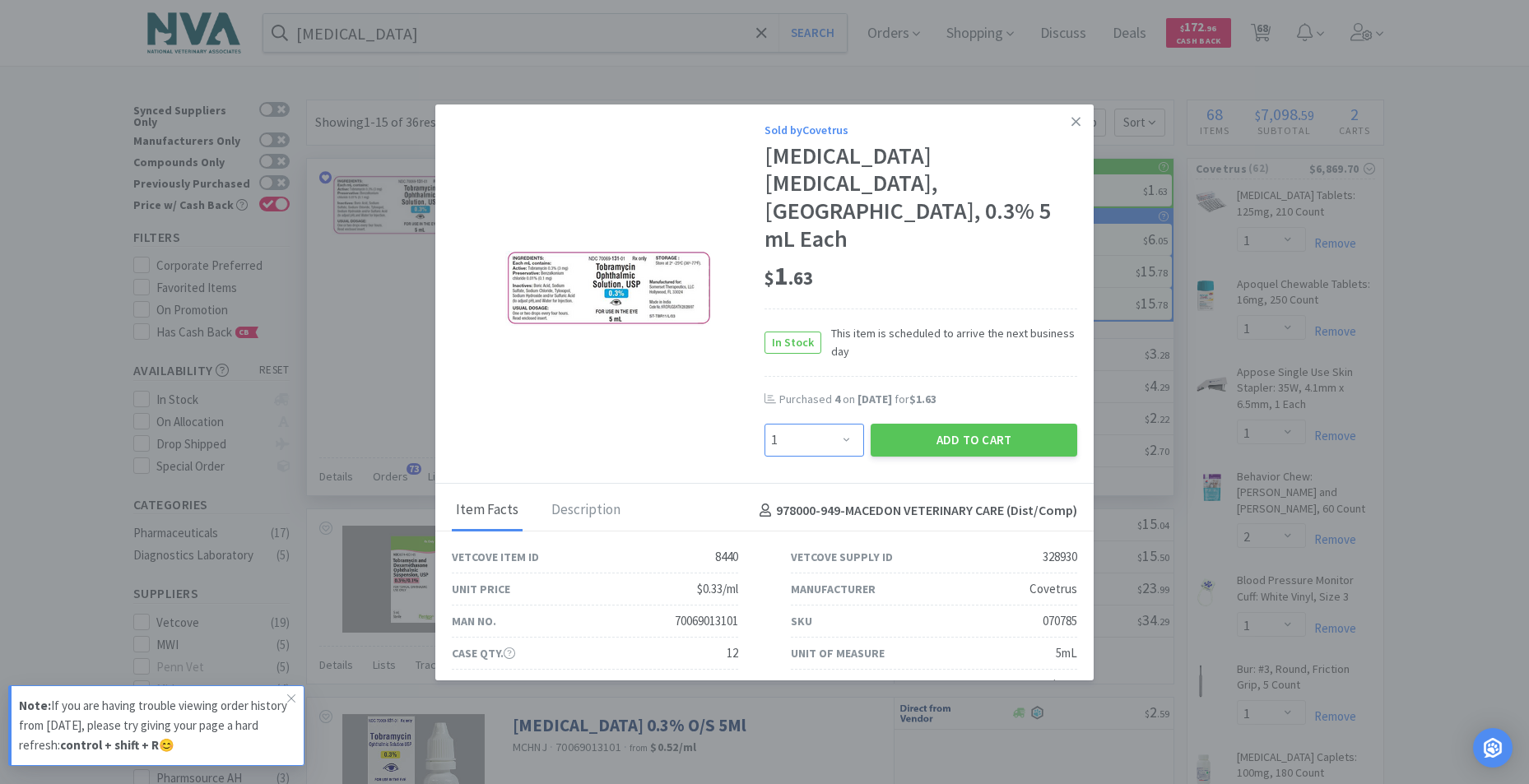
click at [834, 423] on select "Enter Quantity 1 2 3 4 5 6 7 8 9 10 11 12 13 14 15 16 17 18 19 20 Enter Quantity" at bounding box center [813, 439] width 100 height 33
click at [764, 423] on select "Enter Quantity 1 2 3 4 5 6 7 8 9 10 11 12 13 14 15 16 17 18 19 20 Enter Quantity" at bounding box center [813, 439] width 100 height 33
click at [917, 423] on button "Add to Cart" at bounding box center [974, 439] width 206 height 33
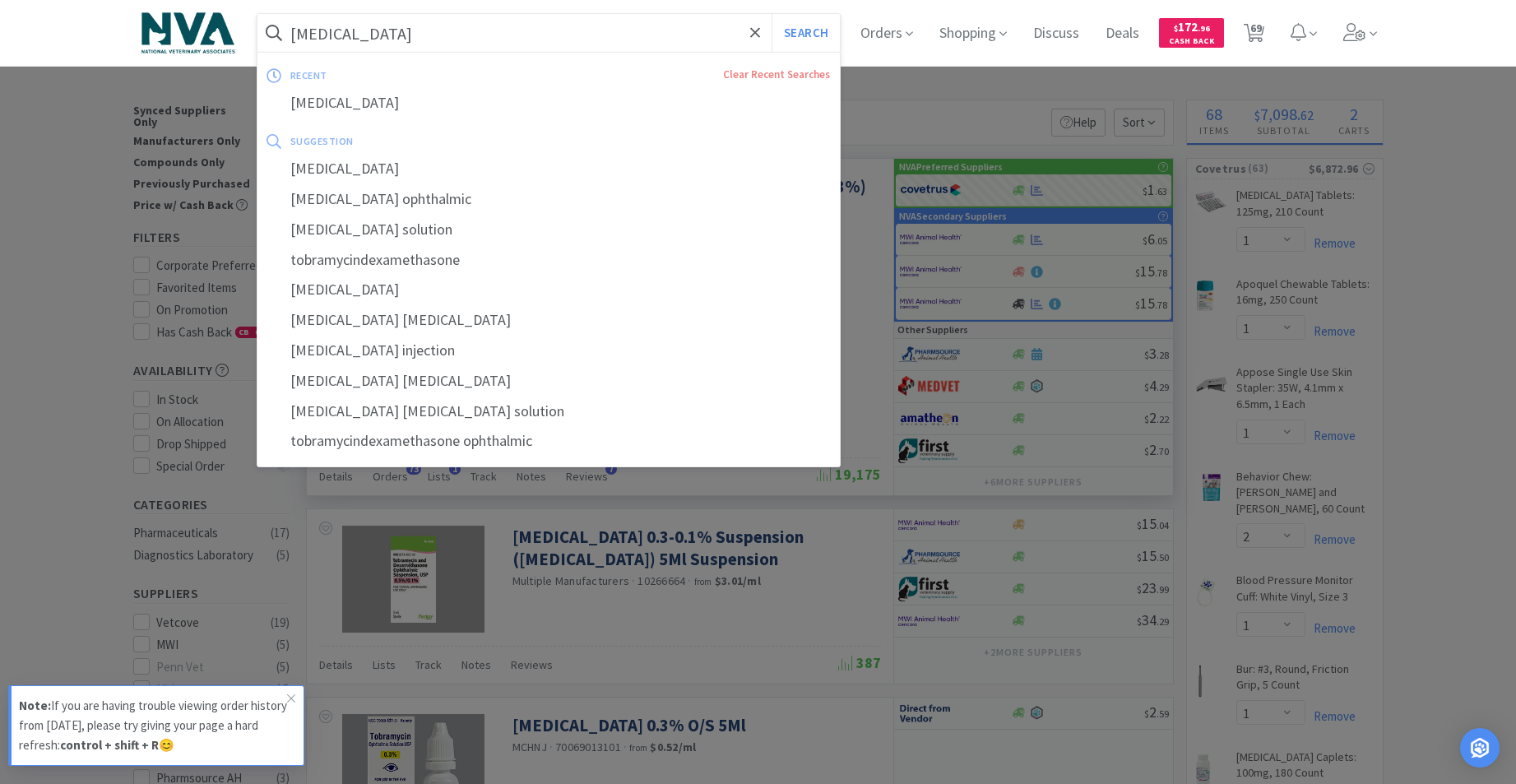
click at [475, 38] on input "[MEDICAL_DATA]" at bounding box center [549, 33] width 583 height 38
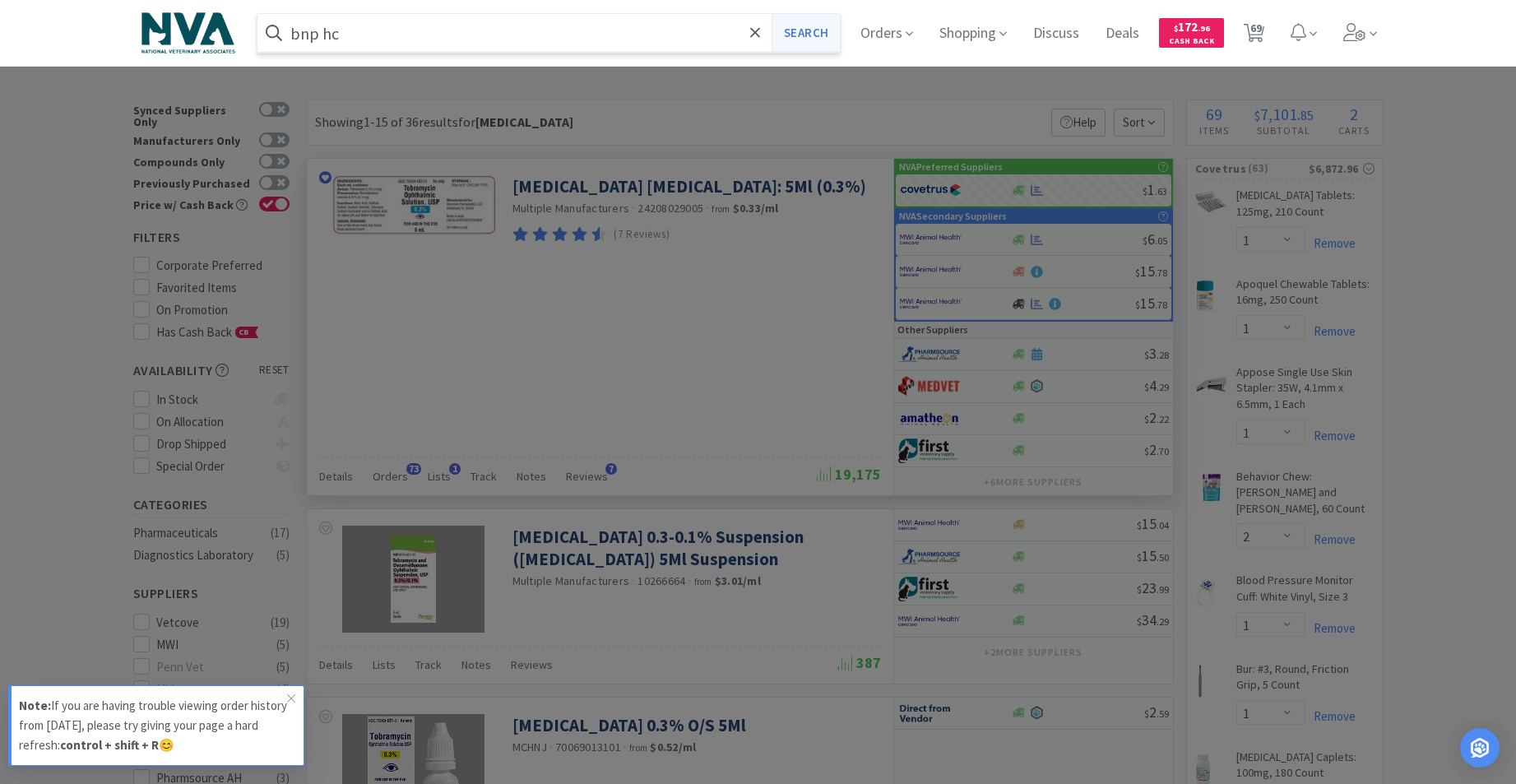
click at [827, 34] on button "Search" at bounding box center [805, 33] width 68 height 38
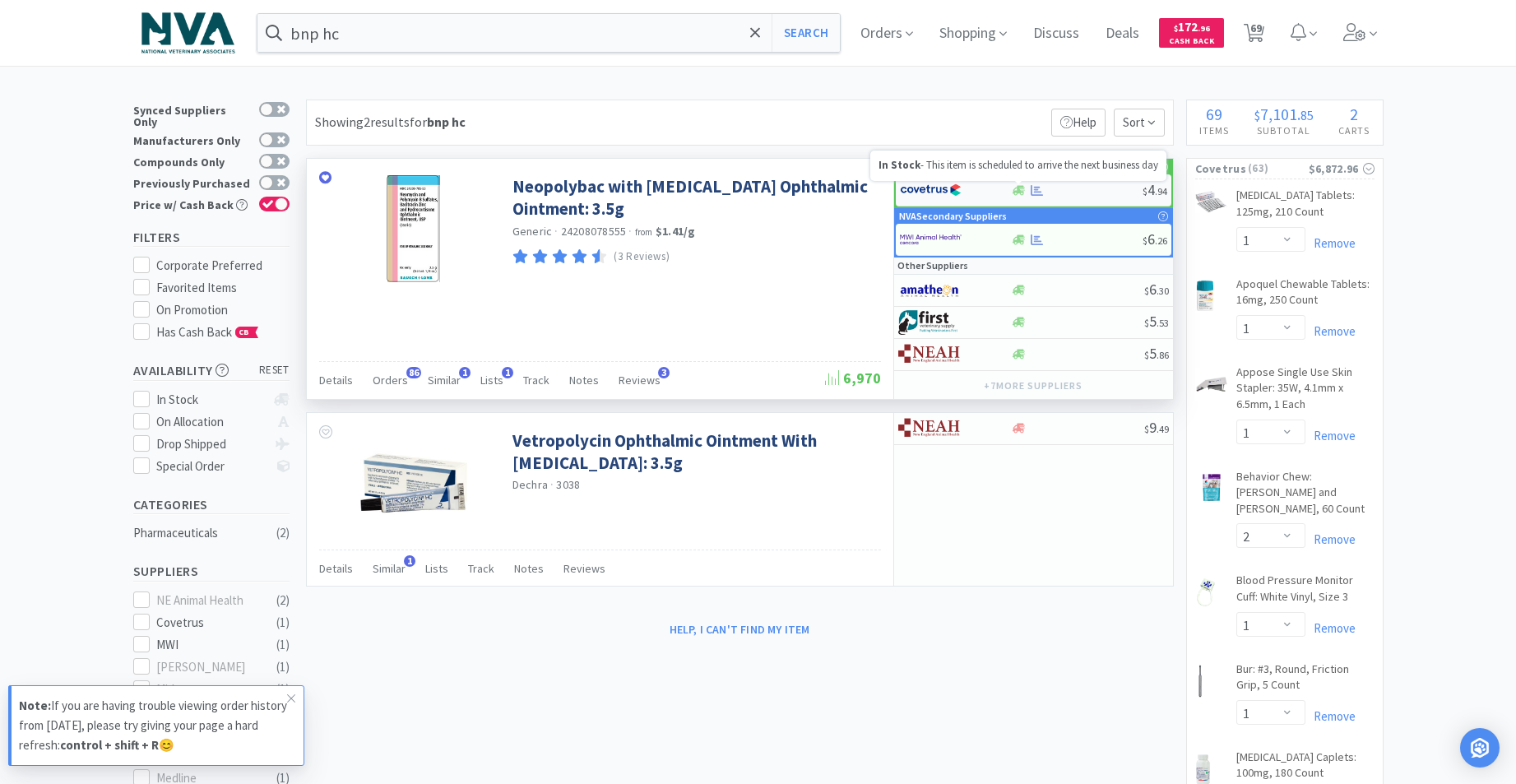
click at [1018, 189] on icon at bounding box center [1019, 190] width 12 height 10
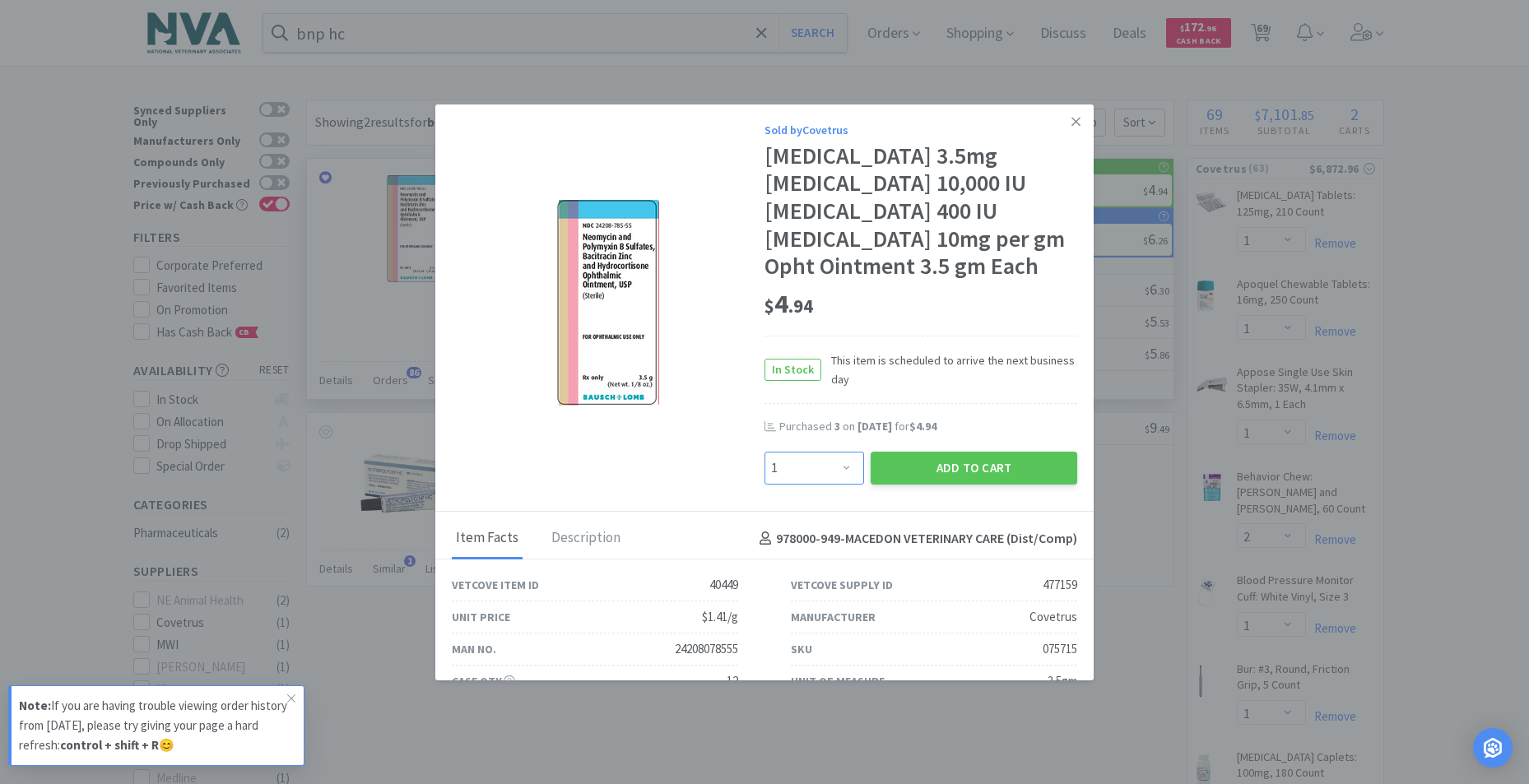
click at [839, 468] on select "Enter Quantity 1 2 3 4 5 6 7 8 9 10 11 12 13 14 15 16 17 18 19 20 Enter Quantity" at bounding box center [813, 467] width 100 height 33
click at [764, 452] on select "Enter Quantity 1 2 3 4 5 6 7 8 9 10 11 12 13 14 15 16 17 18 19 20 Enter Quantity" at bounding box center [813, 467] width 100 height 33
click at [918, 471] on button "Add to Cart" at bounding box center [974, 467] width 206 height 33
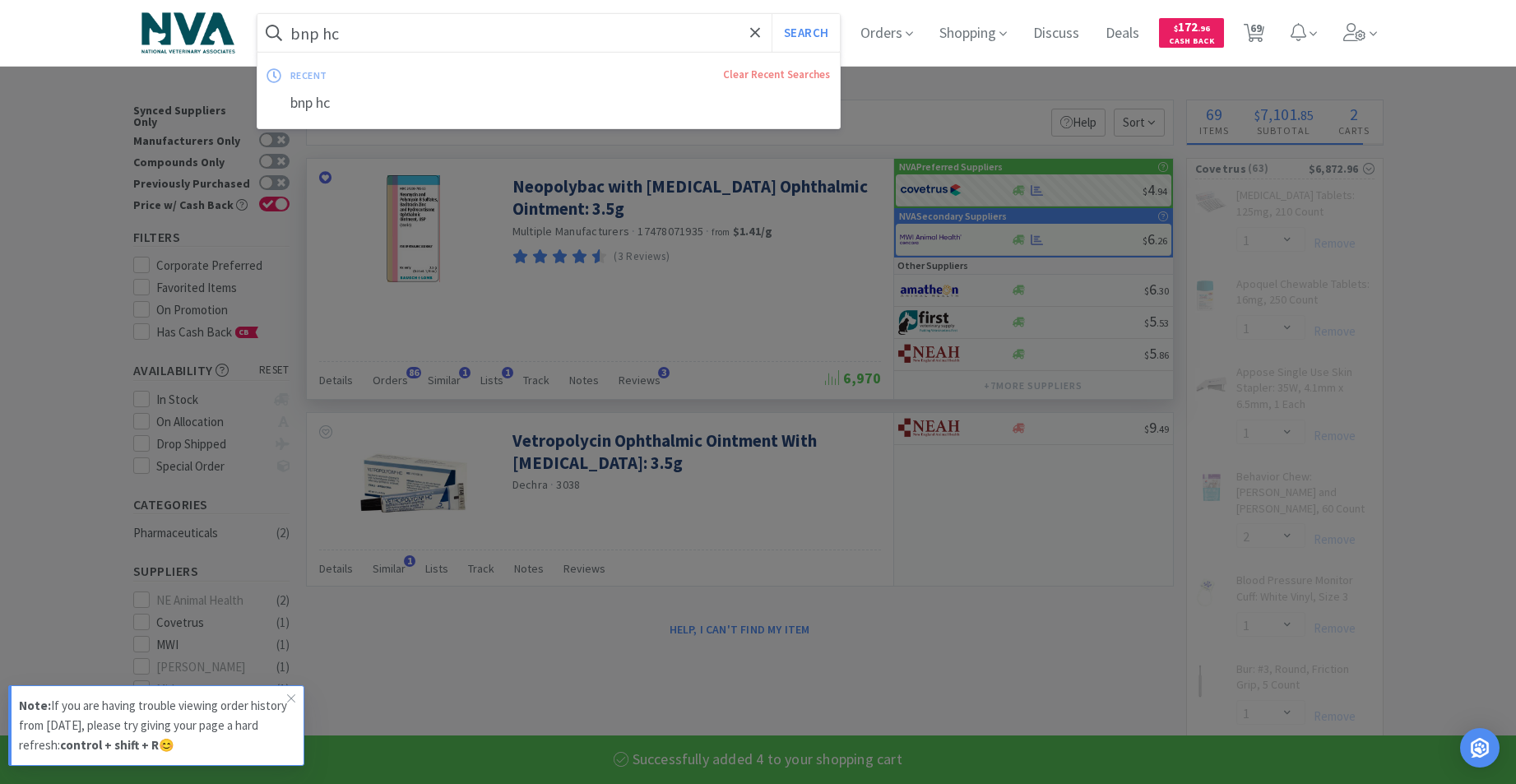
click at [413, 35] on input "bnp hc" at bounding box center [549, 33] width 583 height 38
click at [379, 42] on input "bnp hc" at bounding box center [549, 33] width 583 height 38
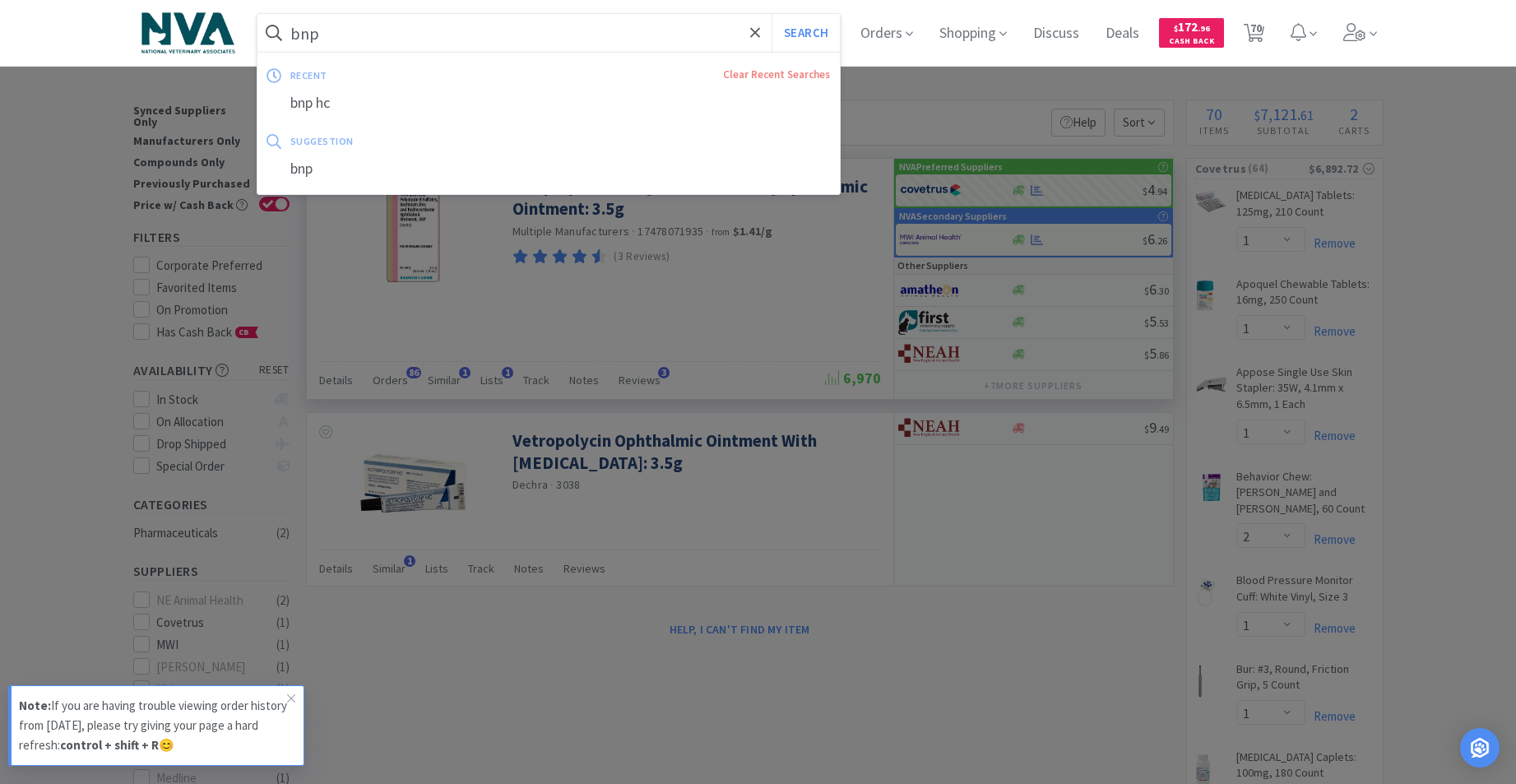
click at [316, 163] on div "bnp" at bounding box center [549, 168] width 583 height 31
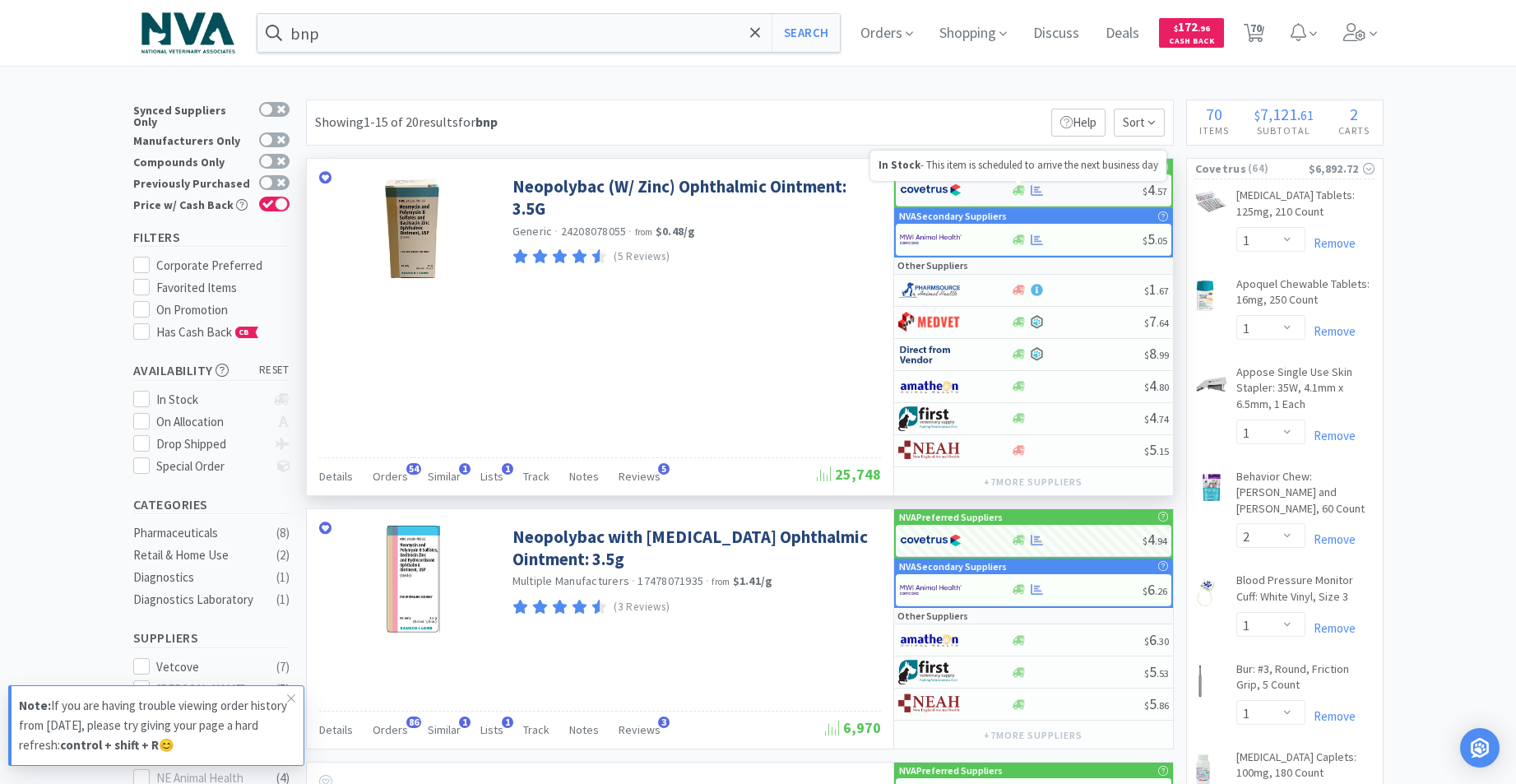
click at [1016, 195] on icon at bounding box center [1019, 190] width 12 height 10
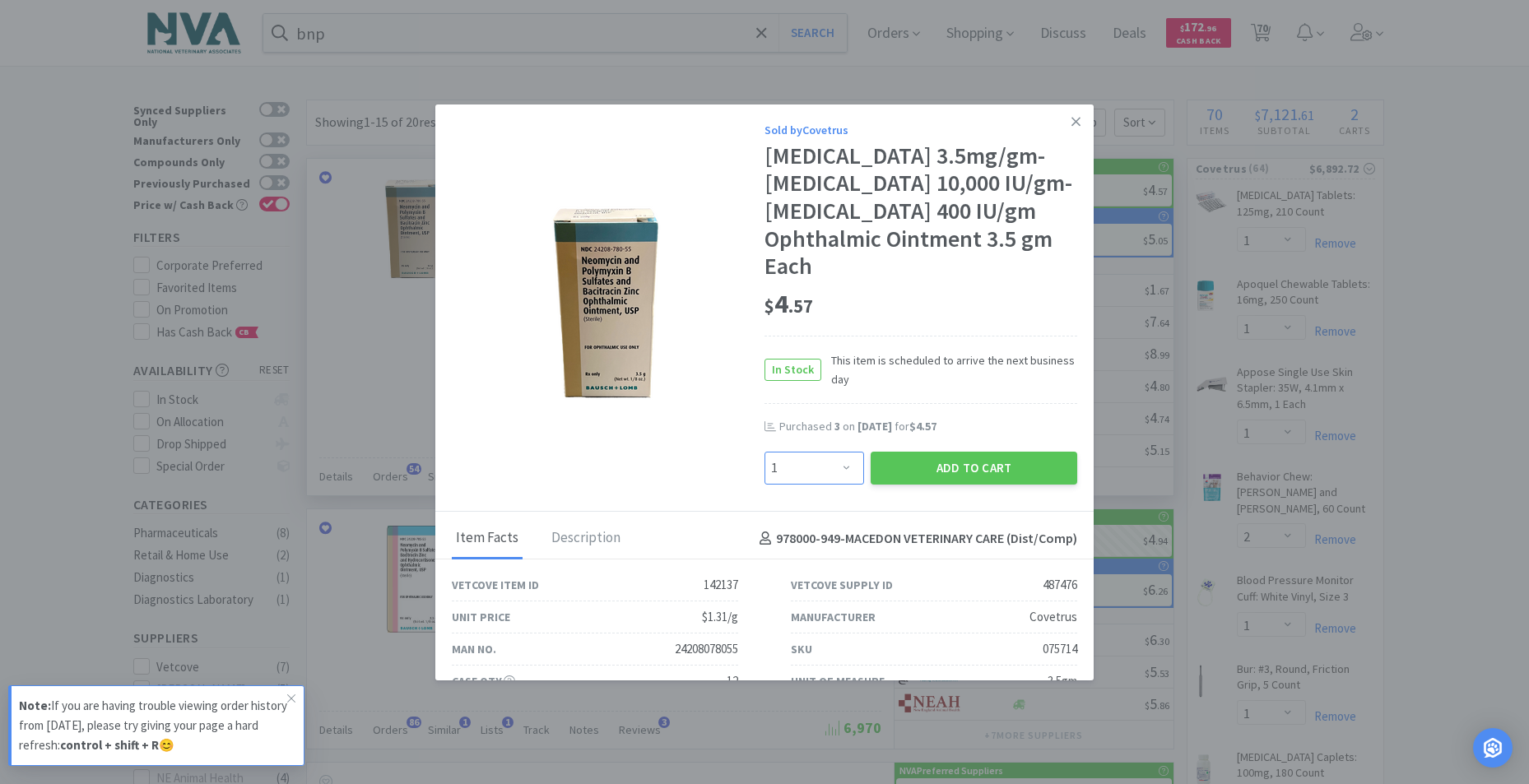
click at [836, 467] on select "Enter Quantity 1 2 3 4 5 6 7 8 9 10 11 12 13 14 15 16 17 18 19 20 Enter Quantity" at bounding box center [813, 467] width 100 height 33
click at [764, 452] on select "Enter Quantity 1 2 3 4 5 6 7 8 9 10 11 12 13 14 15 16 17 18 19 20 Enter Quantity" at bounding box center [813, 467] width 100 height 33
click at [888, 474] on button "Add to Cart" at bounding box center [974, 467] width 206 height 33
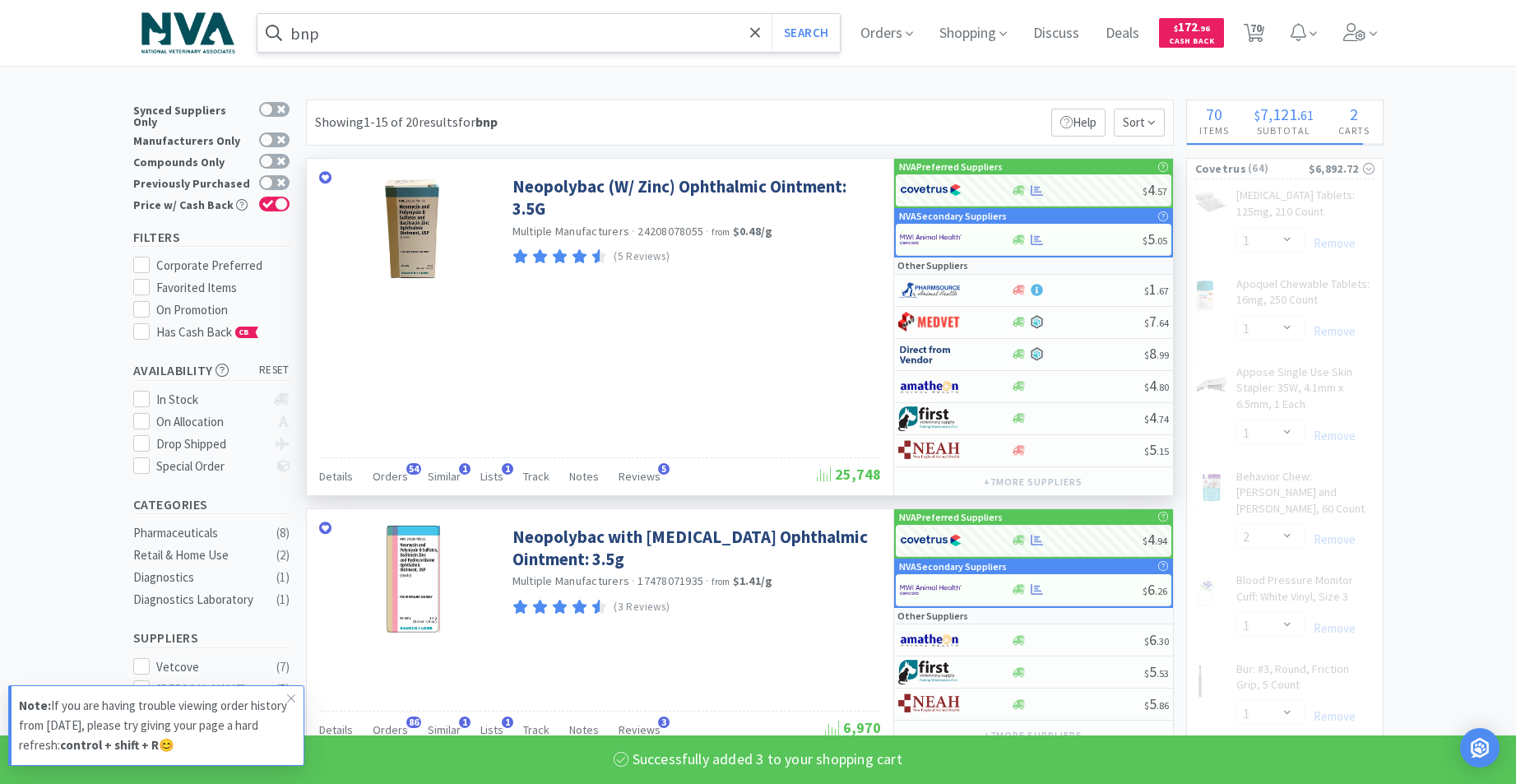
click at [541, 34] on input "bnp" at bounding box center [549, 33] width 583 height 38
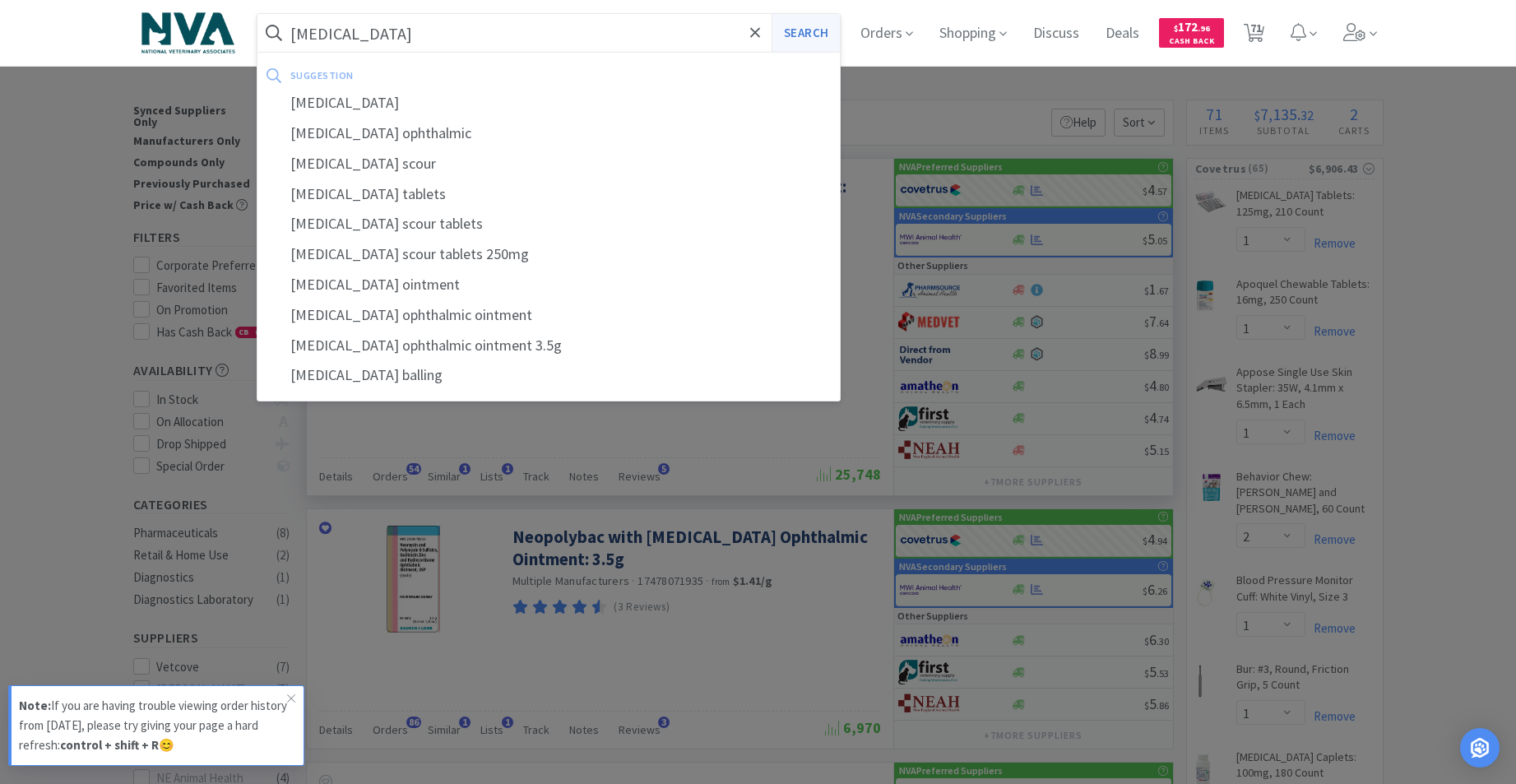
click at [814, 34] on button "Search" at bounding box center [805, 33] width 68 height 38
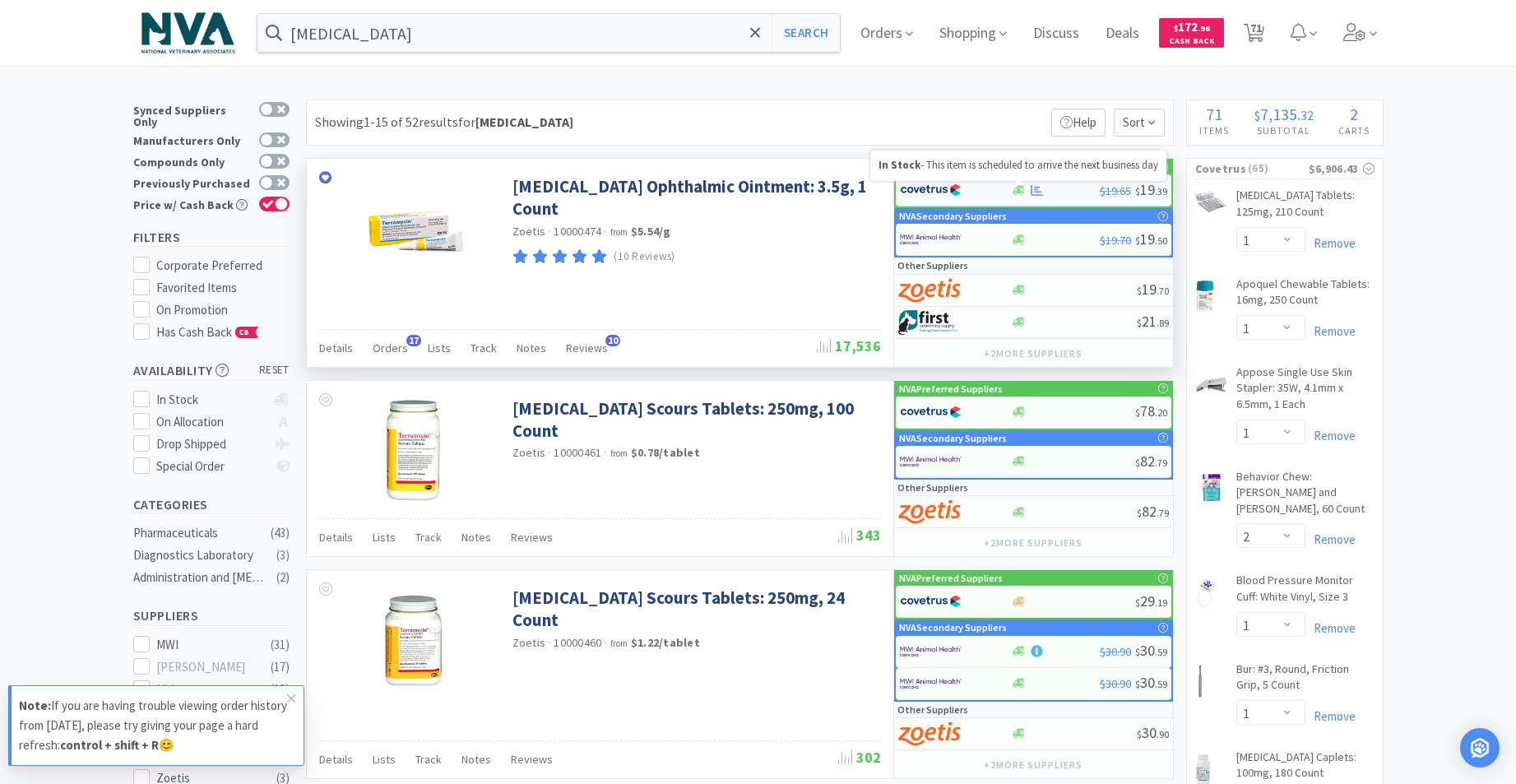
click at [1019, 191] on icon at bounding box center [1019, 190] width 12 height 10
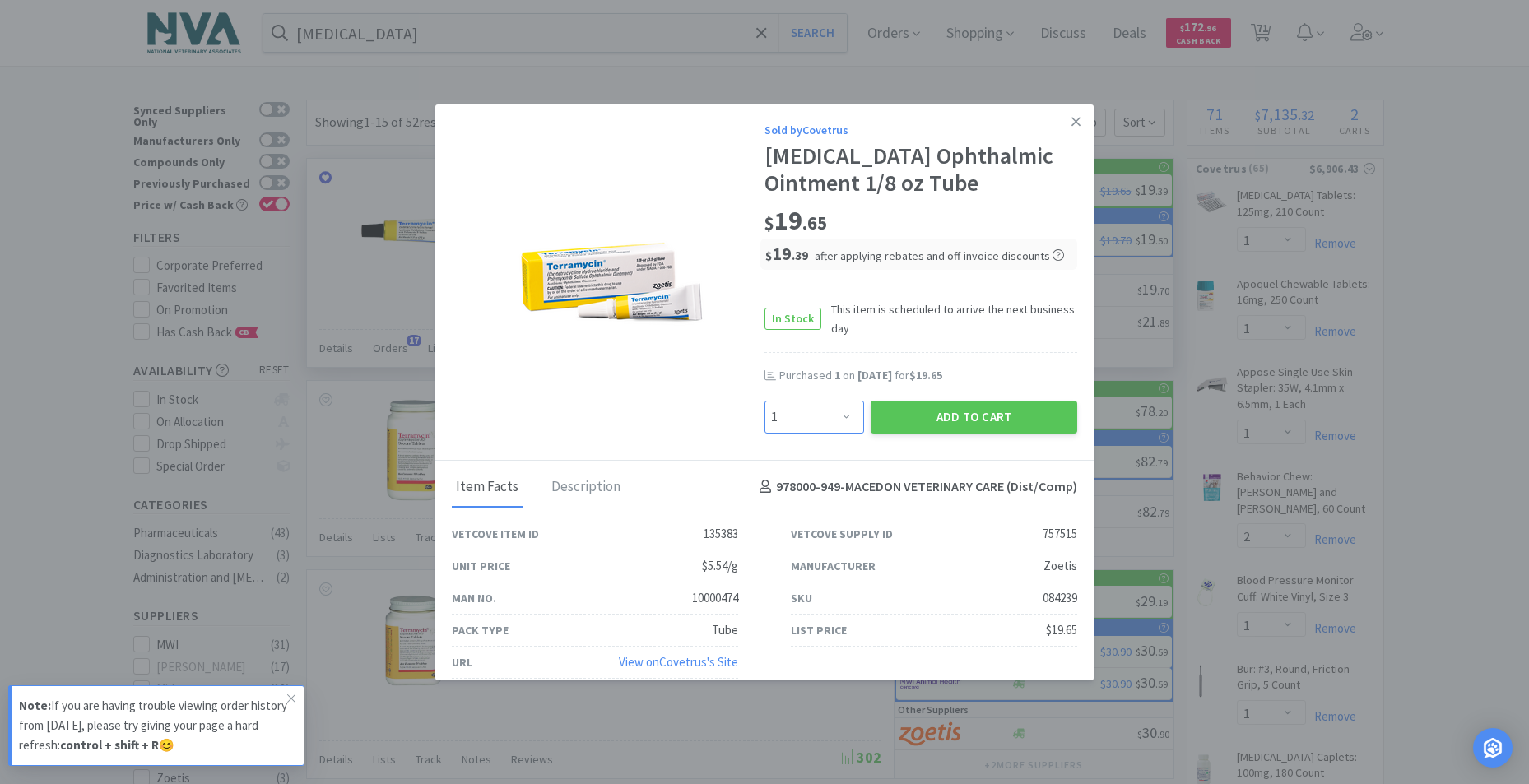
click at [837, 416] on select "Enter Quantity 1 2 3 4 5 6 7 8 9 10 11 12 13 14 15 16 17 18 19 20 Enter Quantity" at bounding box center [813, 416] width 100 height 33
click at [764, 400] on select "Enter Quantity 1 2 3 4 5 6 7 8 9 10 11 12 13 14 15 16 17 18 19 20 Enter Quantity" at bounding box center [813, 416] width 100 height 33
click at [962, 415] on button "Add to Cart" at bounding box center [974, 416] width 206 height 33
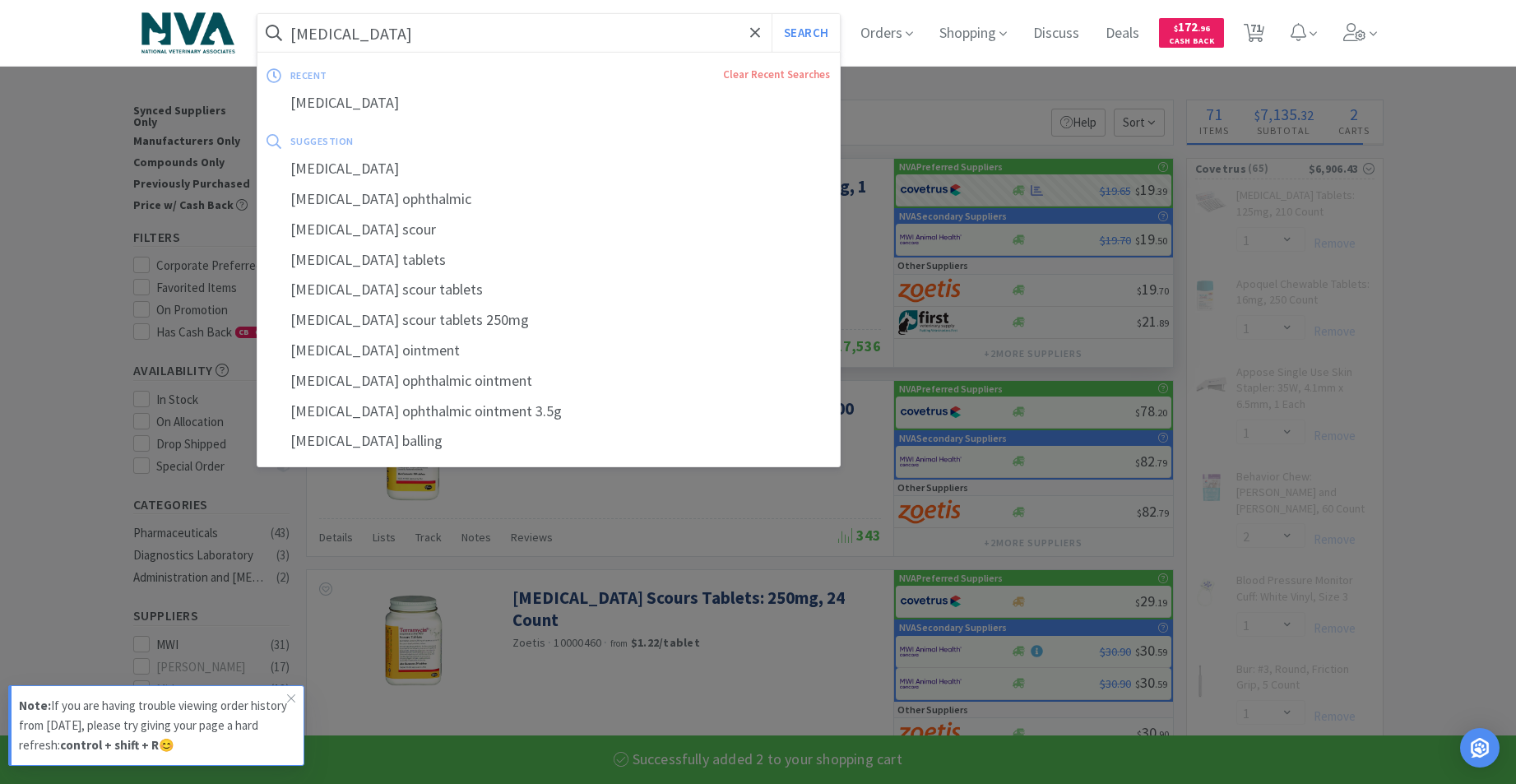
click at [470, 30] on input "[MEDICAL_DATA]" at bounding box center [549, 33] width 583 height 38
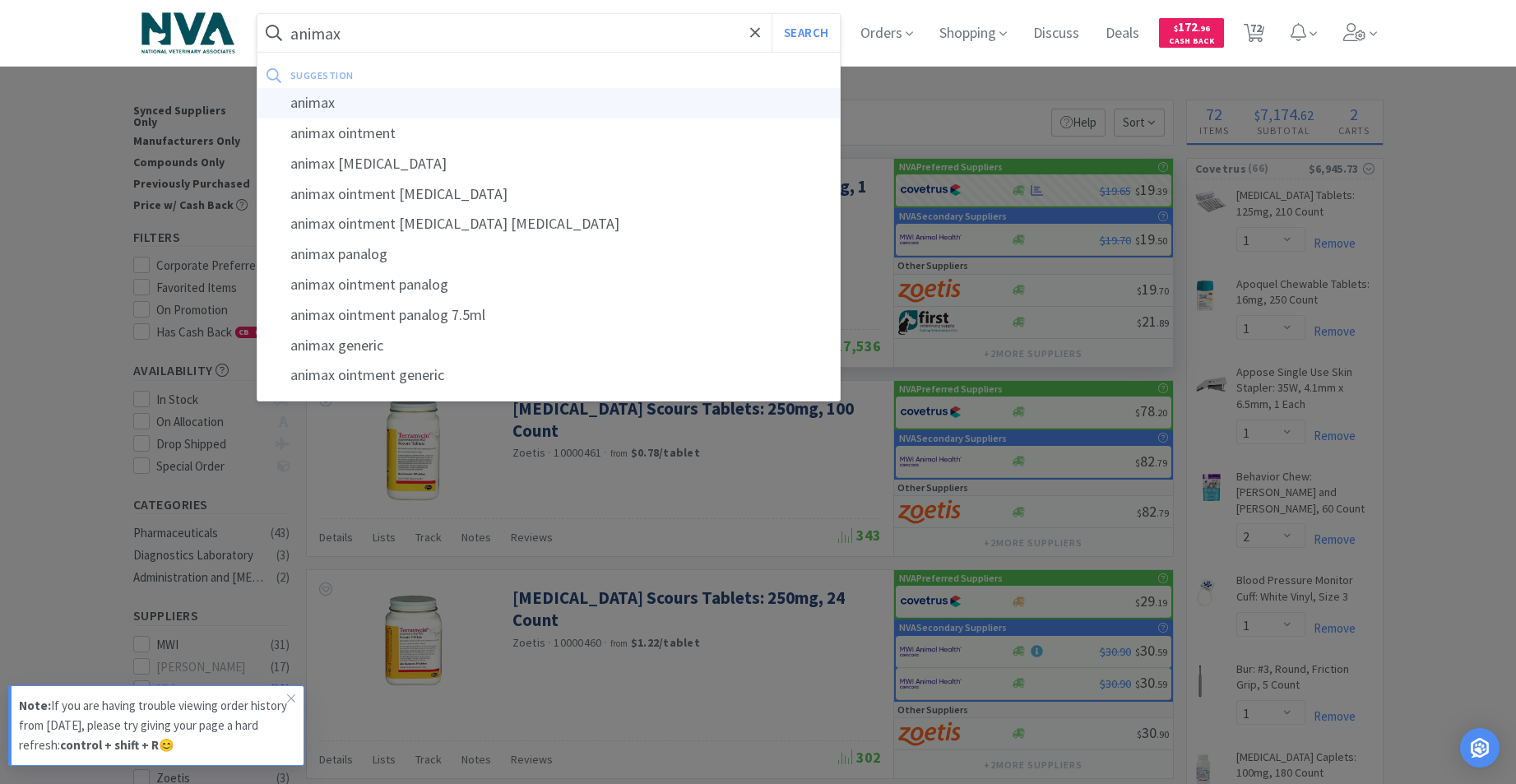
click at [341, 106] on div "animax" at bounding box center [549, 103] width 583 height 31
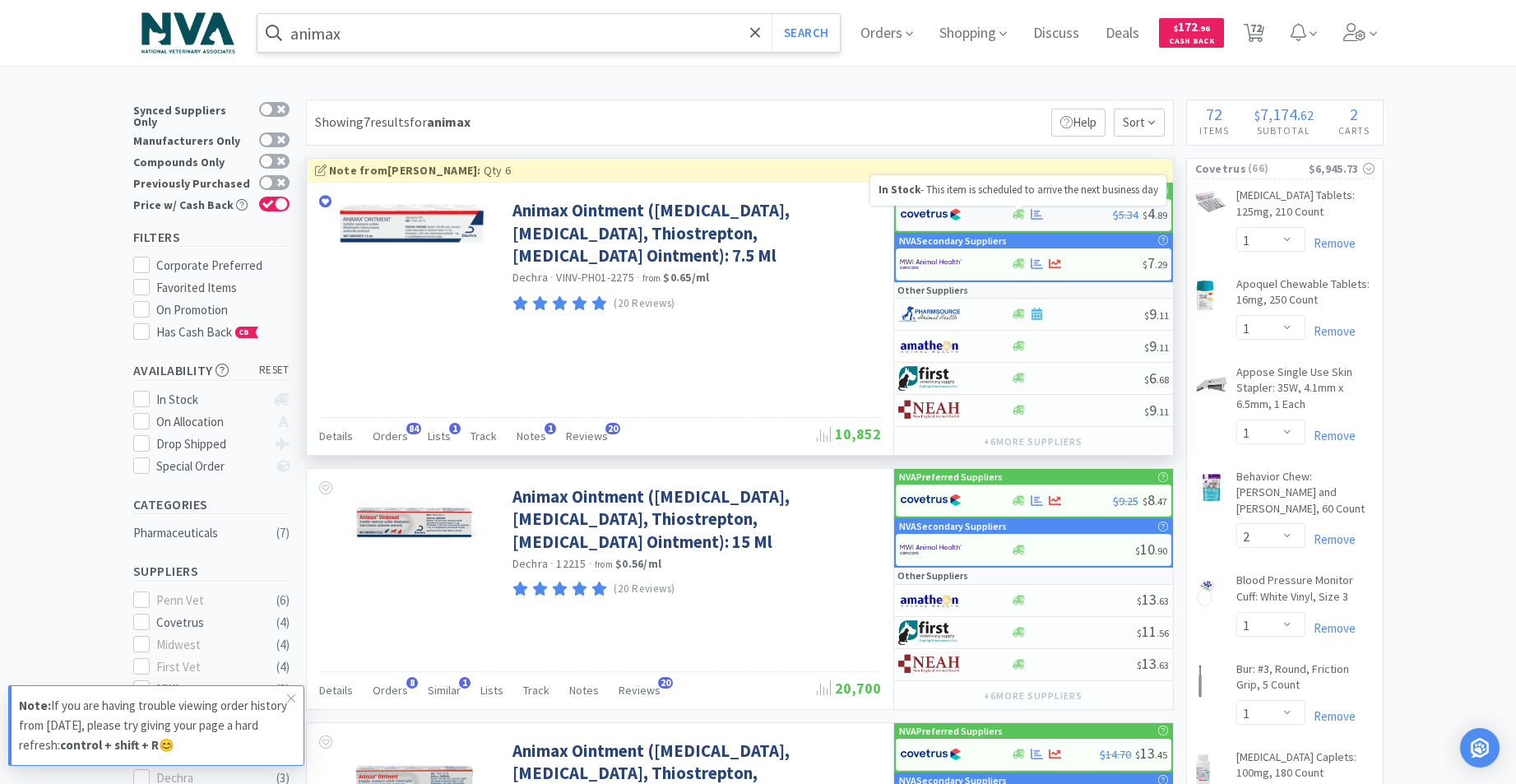
click at [1018, 215] on icon at bounding box center [1019, 214] width 12 height 10
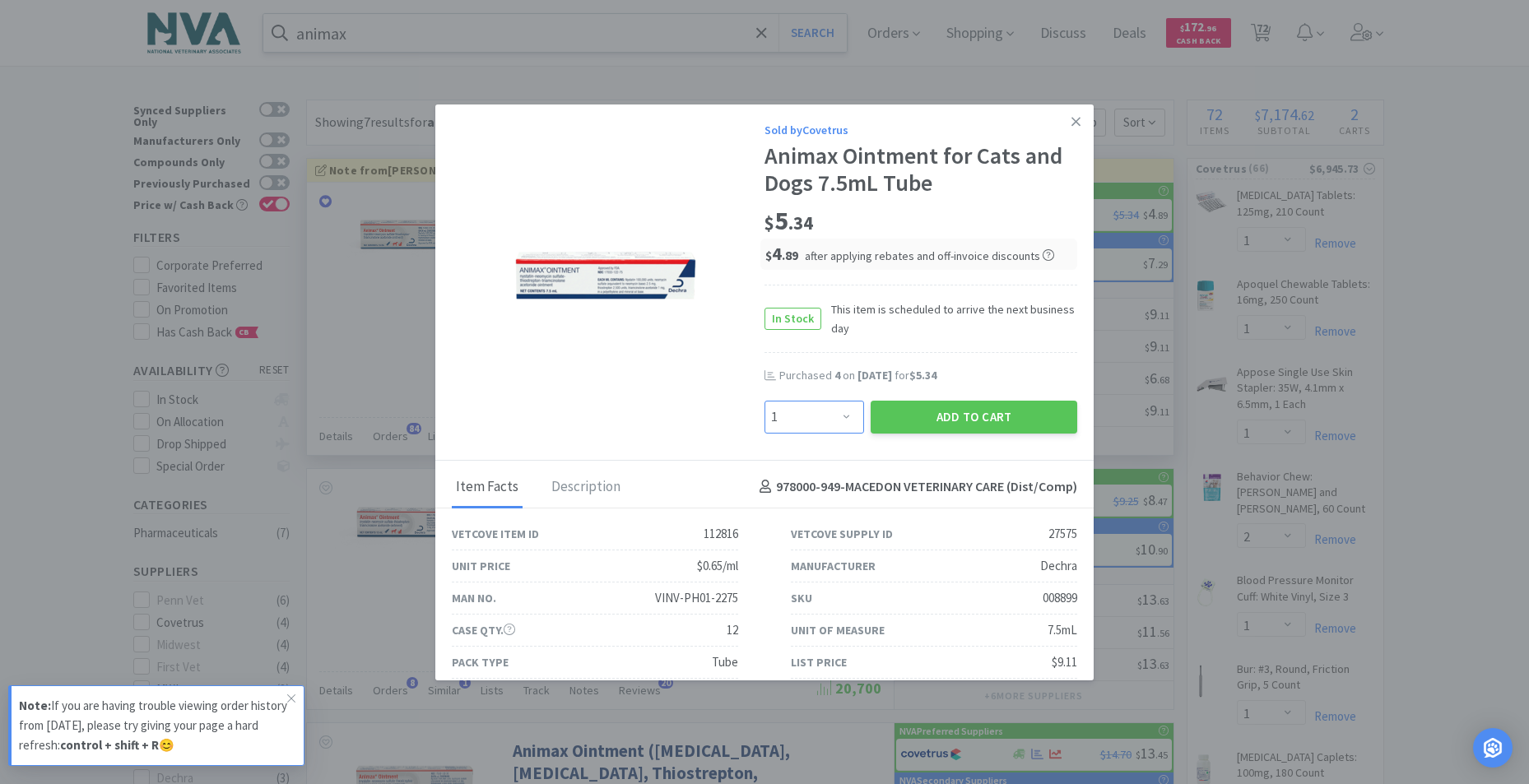
click at [841, 417] on select "Enter Quantity 1 2 3 4 5 6 7 8 9 10 11 12 13 14 15 16 17 18 19 20 Enter Quantity" at bounding box center [813, 416] width 100 height 33
click at [764, 400] on select "Enter Quantity 1 2 3 4 5 6 7 8 9 10 11 12 13 14 15 16 17 18 19 20 Enter Quantity" at bounding box center [813, 416] width 100 height 33
click at [926, 407] on button "Add to Cart" at bounding box center [974, 416] width 206 height 33
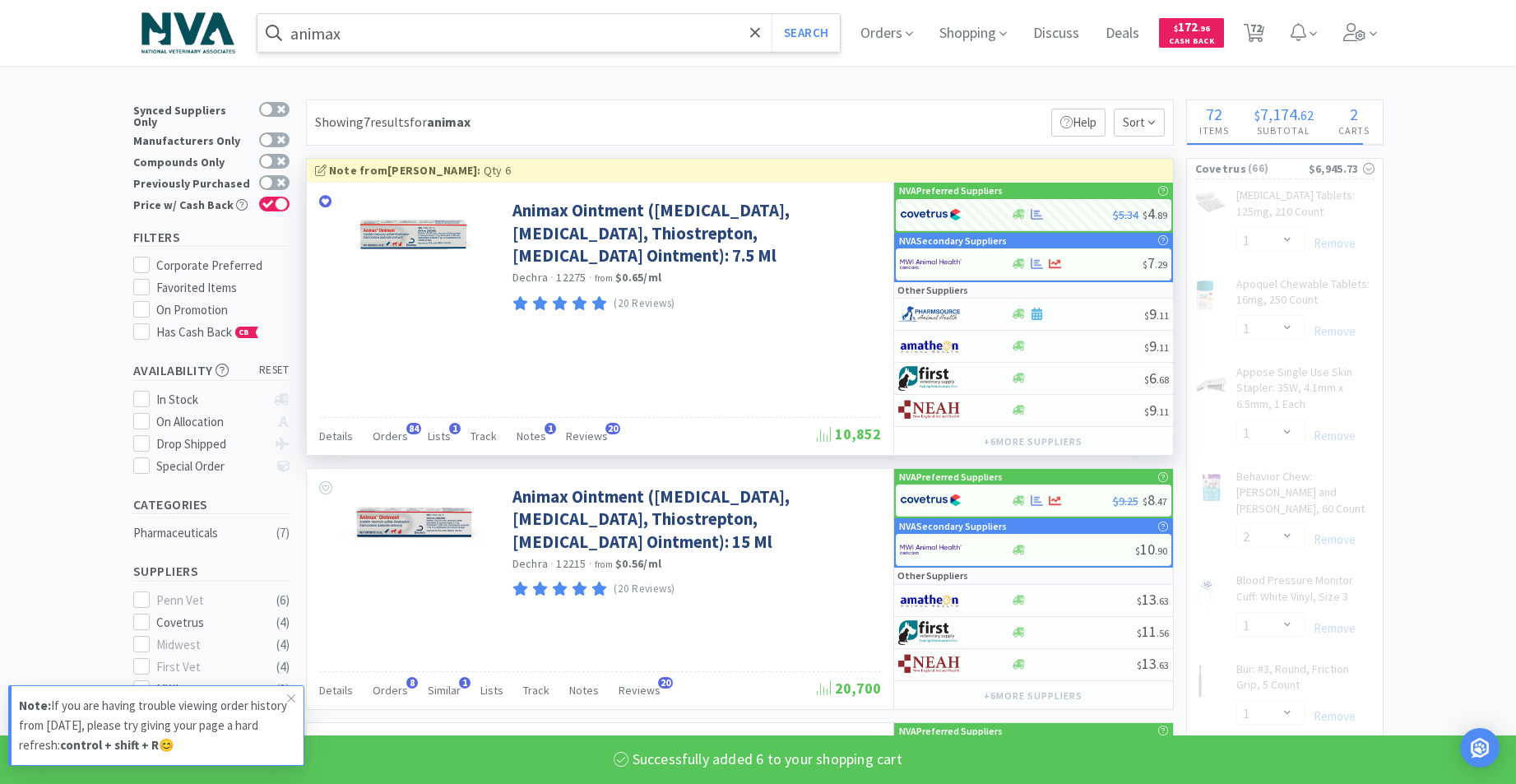
click at [454, 28] on input "animax" at bounding box center [549, 33] width 583 height 38
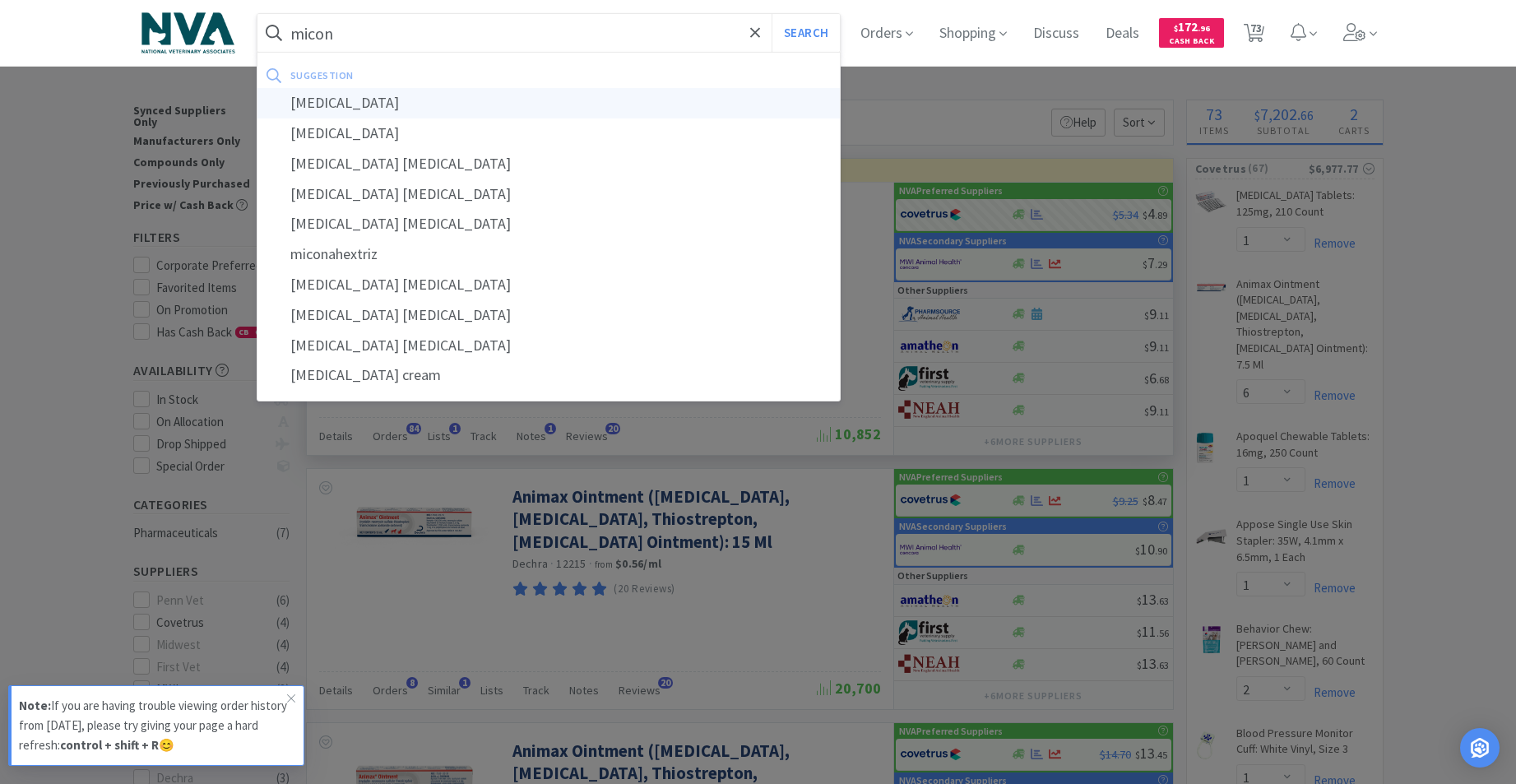
click at [344, 103] on div "[MEDICAL_DATA]" at bounding box center [549, 103] width 583 height 31
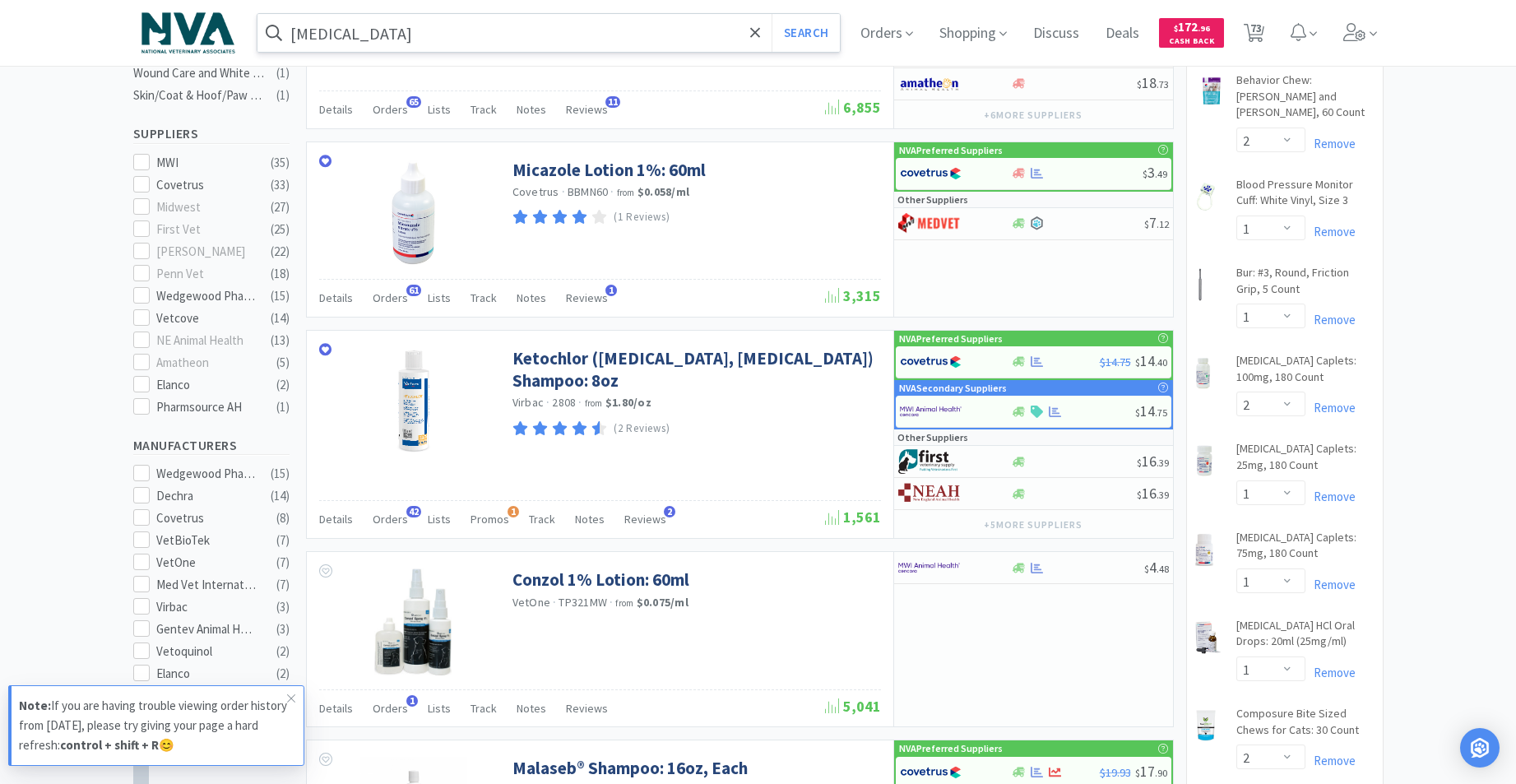
scroll to position [471, 0]
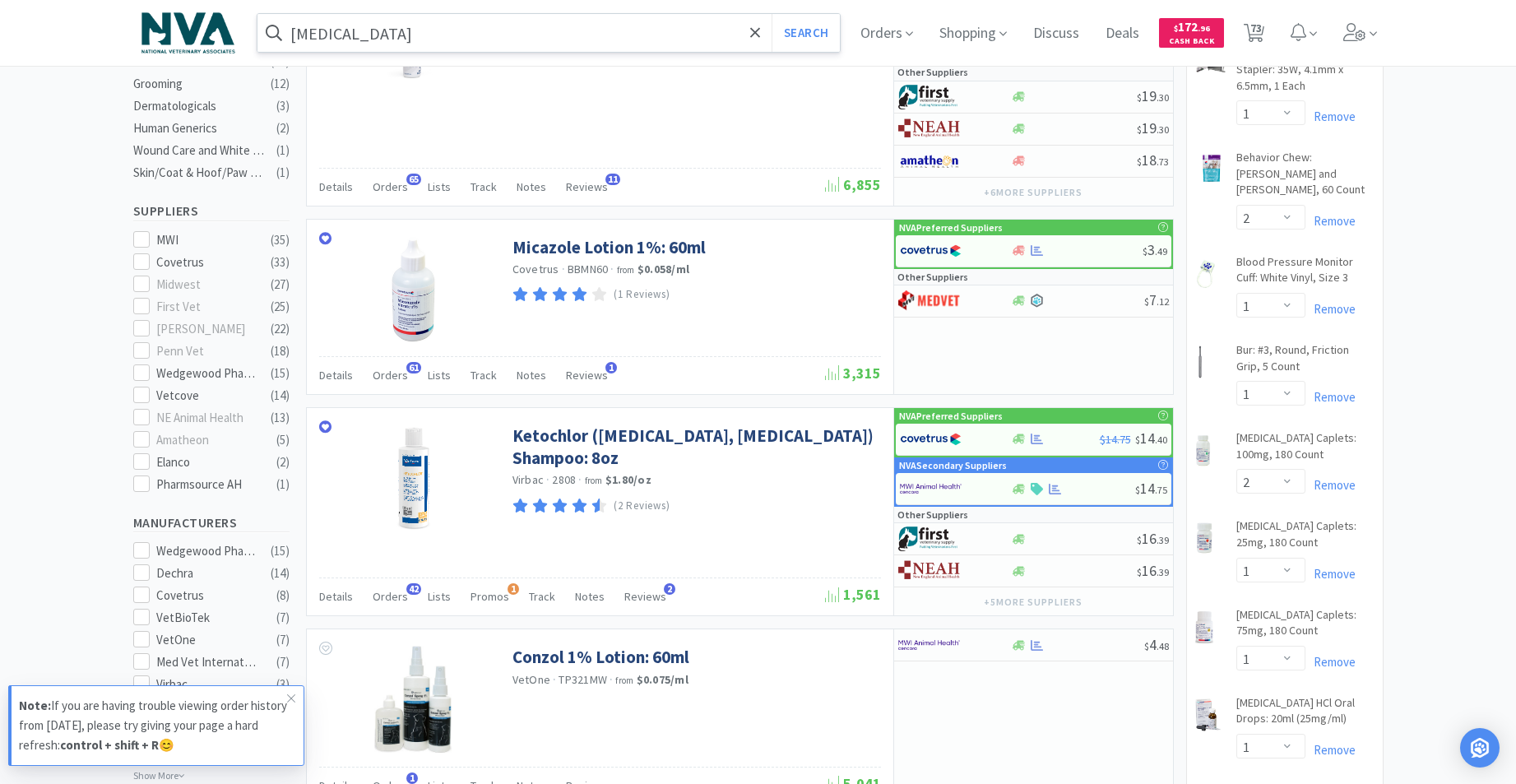
click at [434, 35] on input "[MEDICAL_DATA]" at bounding box center [549, 33] width 583 height 38
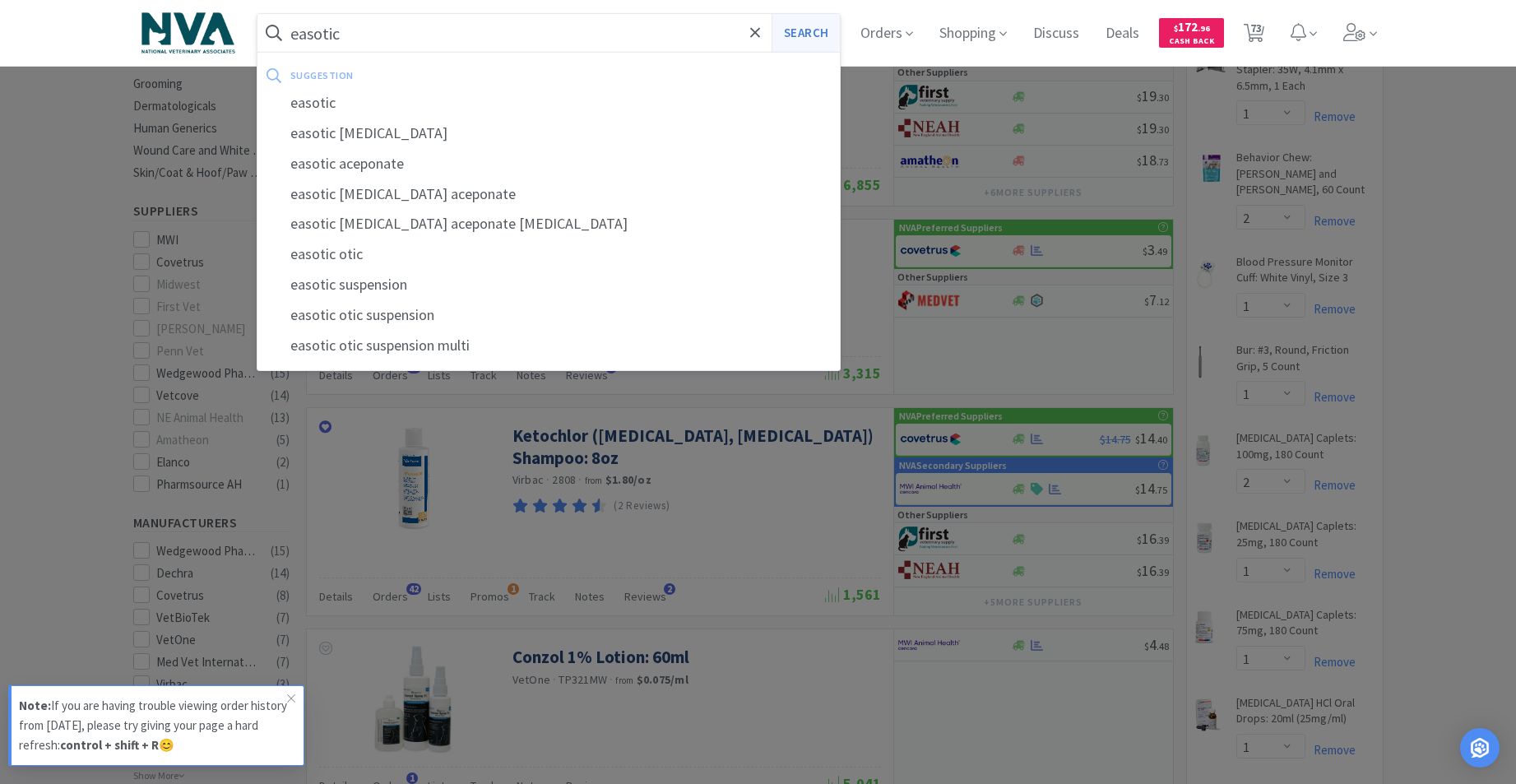
click at [804, 31] on button "Search" at bounding box center [805, 33] width 68 height 38
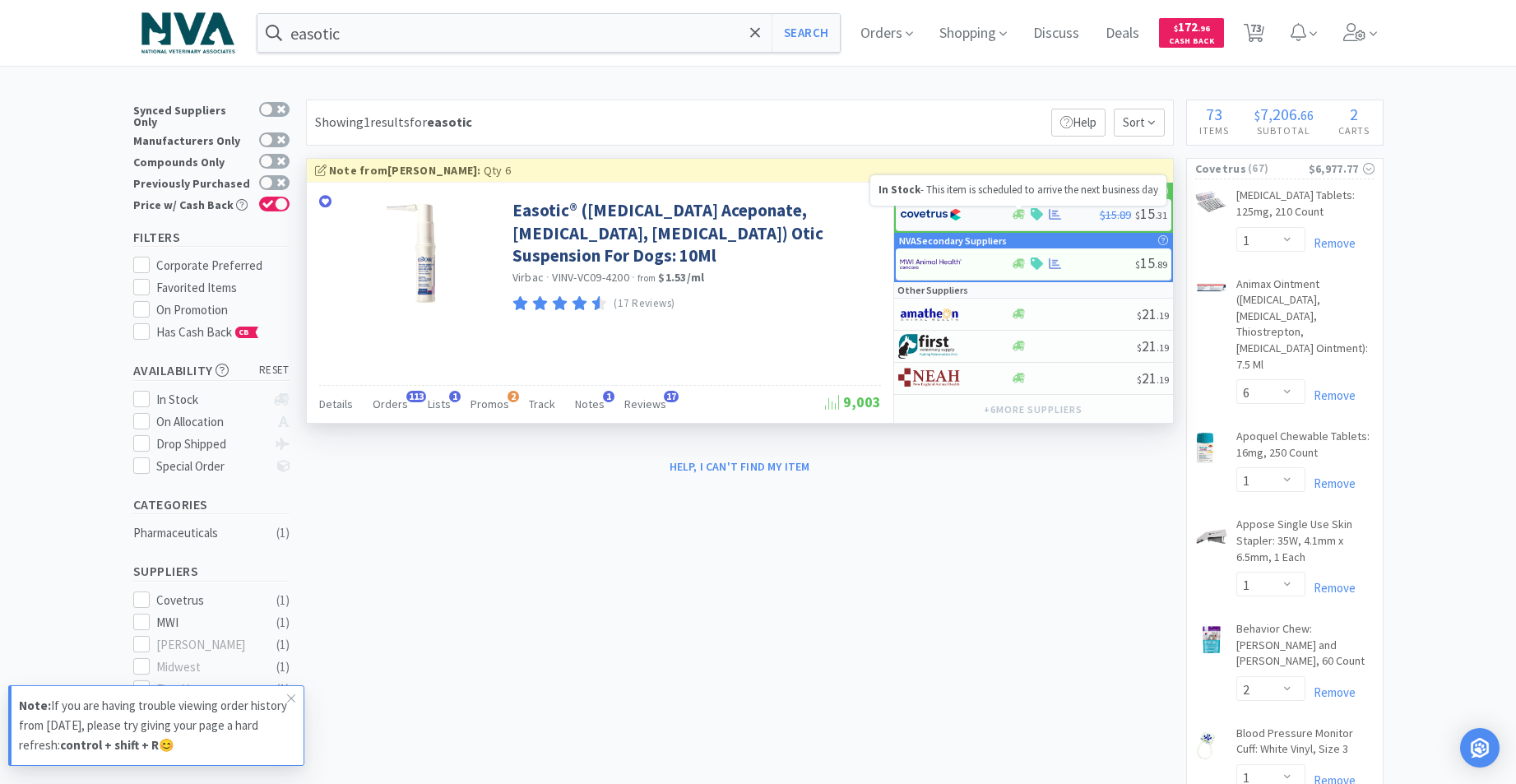
click at [1018, 215] on icon at bounding box center [1019, 214] width 12 height 10
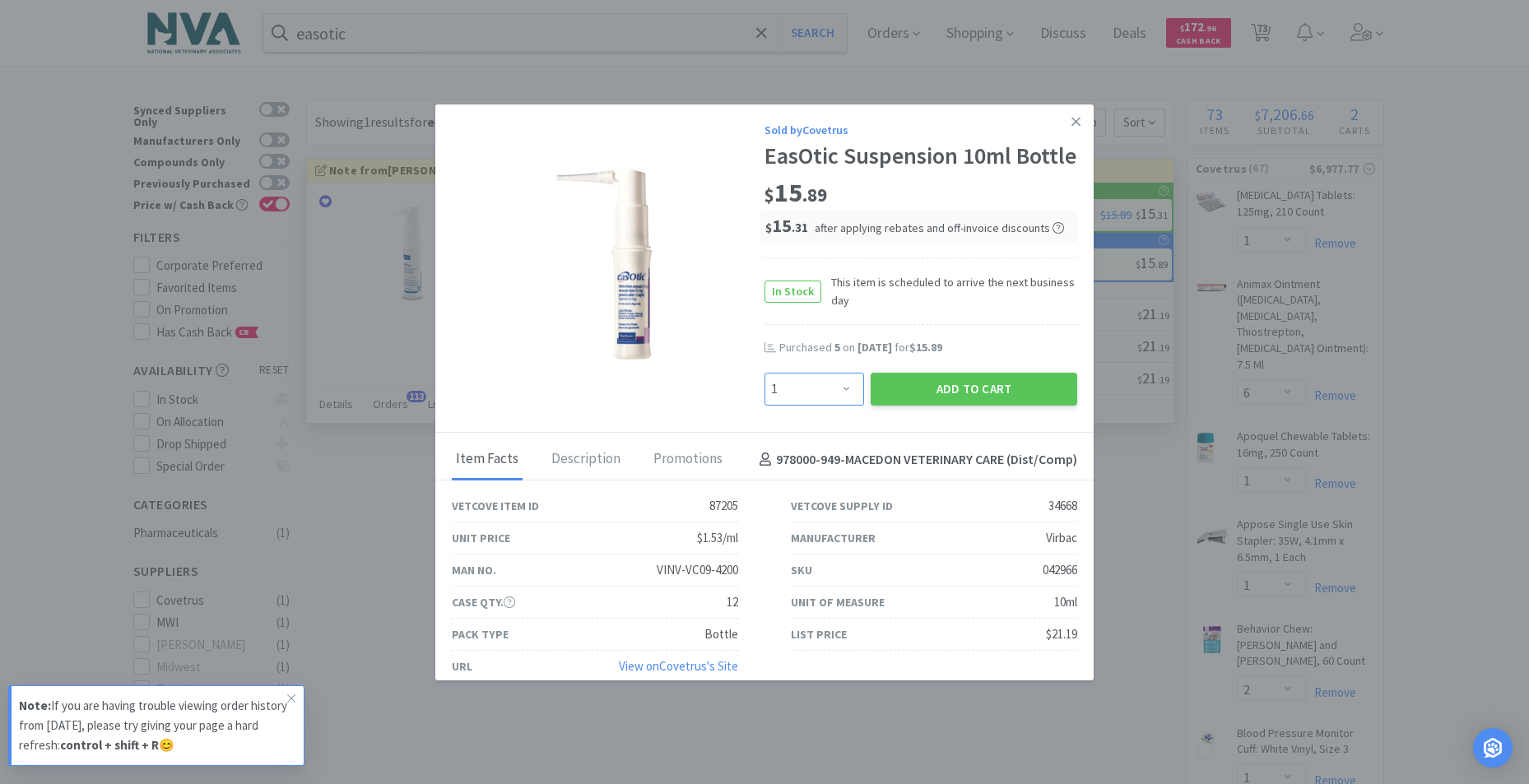
click at [837, 406] on select "Enter Quantity 1 2 3 4 5 6 7 8 9 10 11 12 13 14 15 16 17 18 19 20 Enter Quantity" at bounding box center [813, 388] width 100 height 33
click at [764, 399] on select "Enter Quantity 1 2 3 4 5 6 7 8 9 10 11 12 13 14 15 16 17 18 19 20 Enter Quantity" at bounding box center [813, 388] width 100 height 33
click at [936, 406] on button "Add to Cart" at bounding box center [974, 388] width 206 height 33
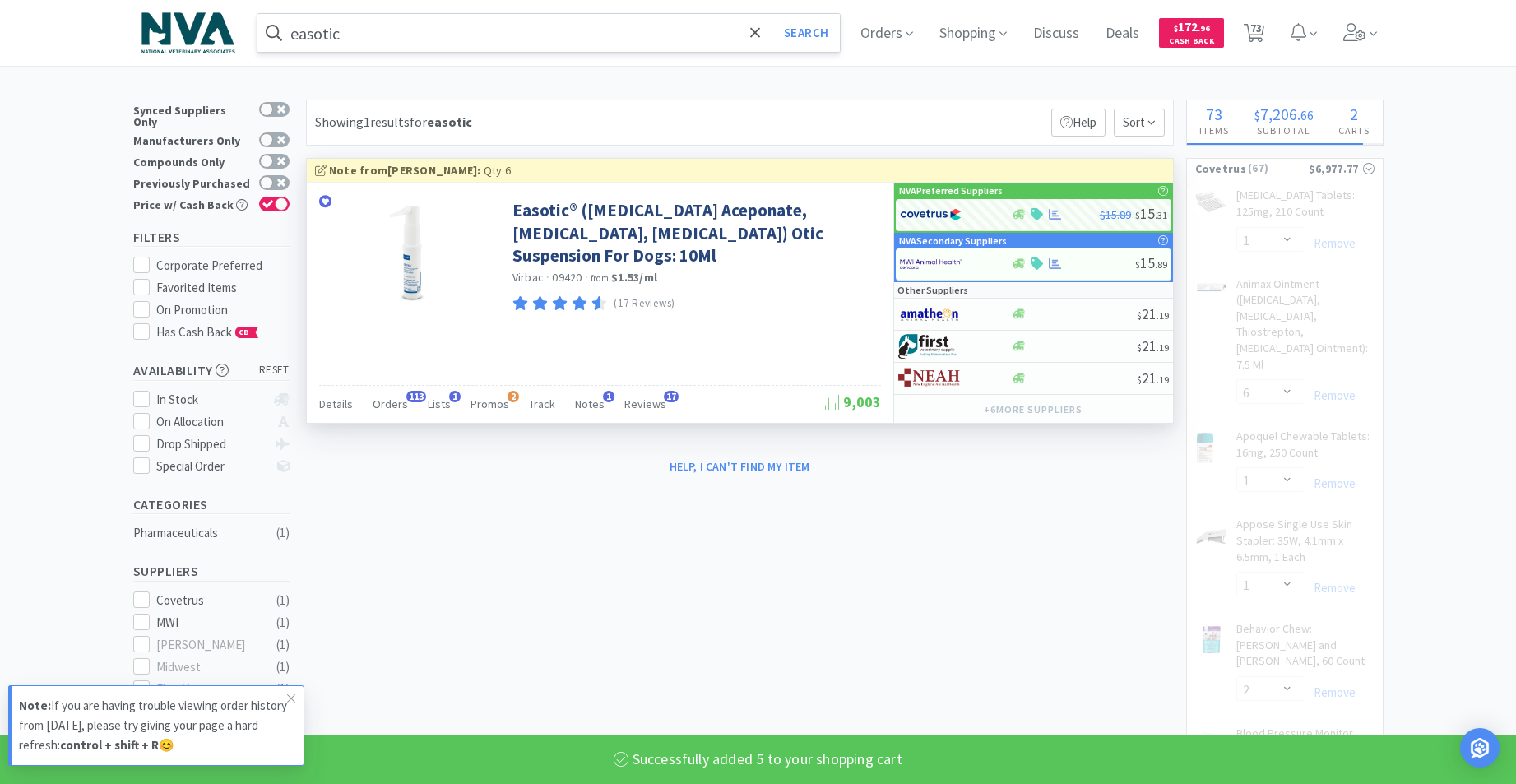
click at [507, 38] on input "easotic" at bounding box center [549, 33] width 583 height 38
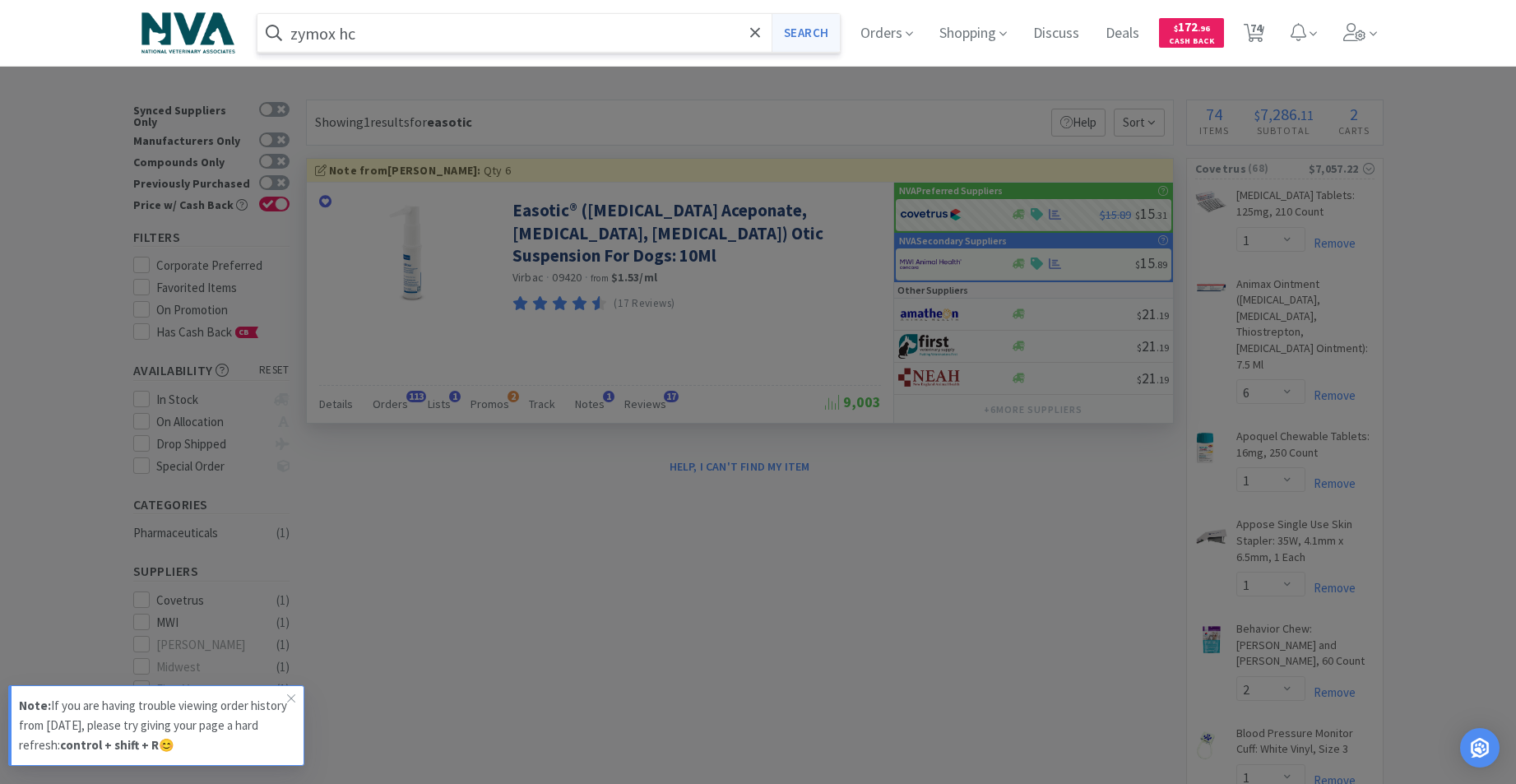
click at [820, 44] on button "Search" at bounding box center [805, 33] width 68 height 38
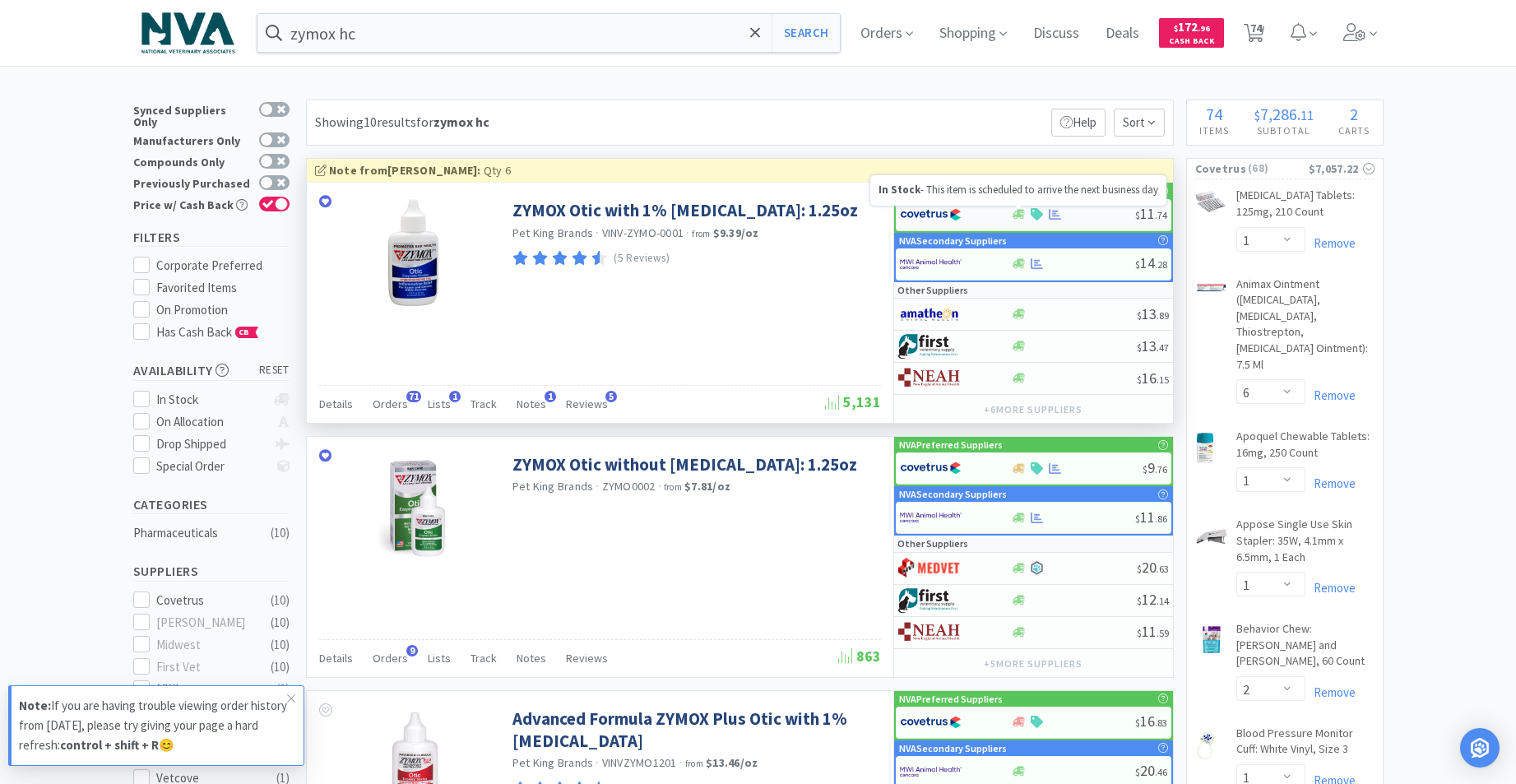
click at [1022, 213] on icon at bounding box center [1019, 214] width 12 height 10
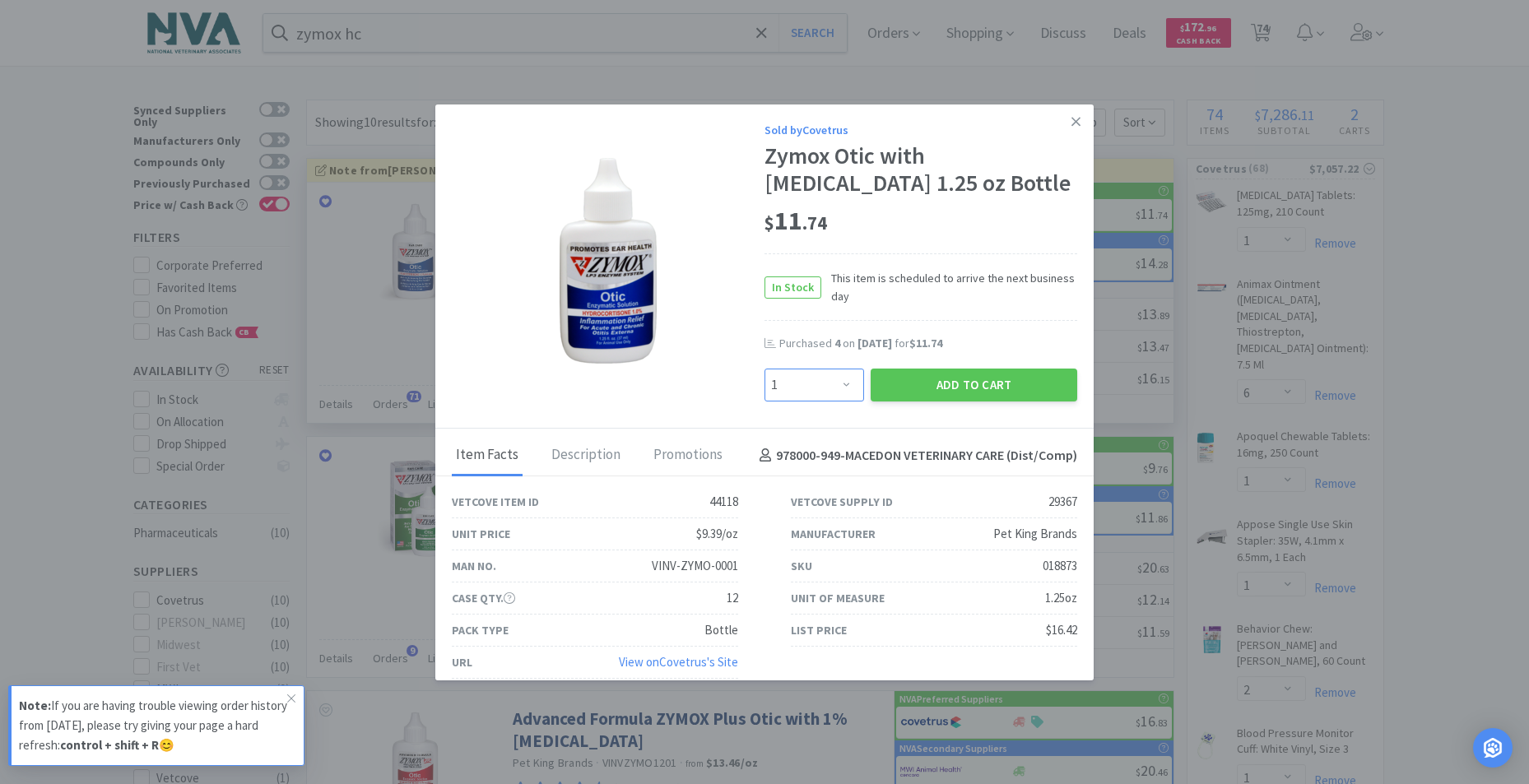
click at [836, 385] on select "Enter Quantity 1 2 3 4 5 6 7 8 9 10 11 12 13 14 15 16 17 18 19 20 Enter Quantity" at bounding box center [813, 385] width 100 height 33
click at [764, 369] on select "Enter Quantity 1 2 3 4 5 6 7 8 9 10 11 12 13 14 15 16 17 18 19 20 Enter Quantity" at bounding box center [813, 385] width 100 height 33
click at [909, 379] on button "Add to Cart" at bounding box center [974, 385] width 206 height 33
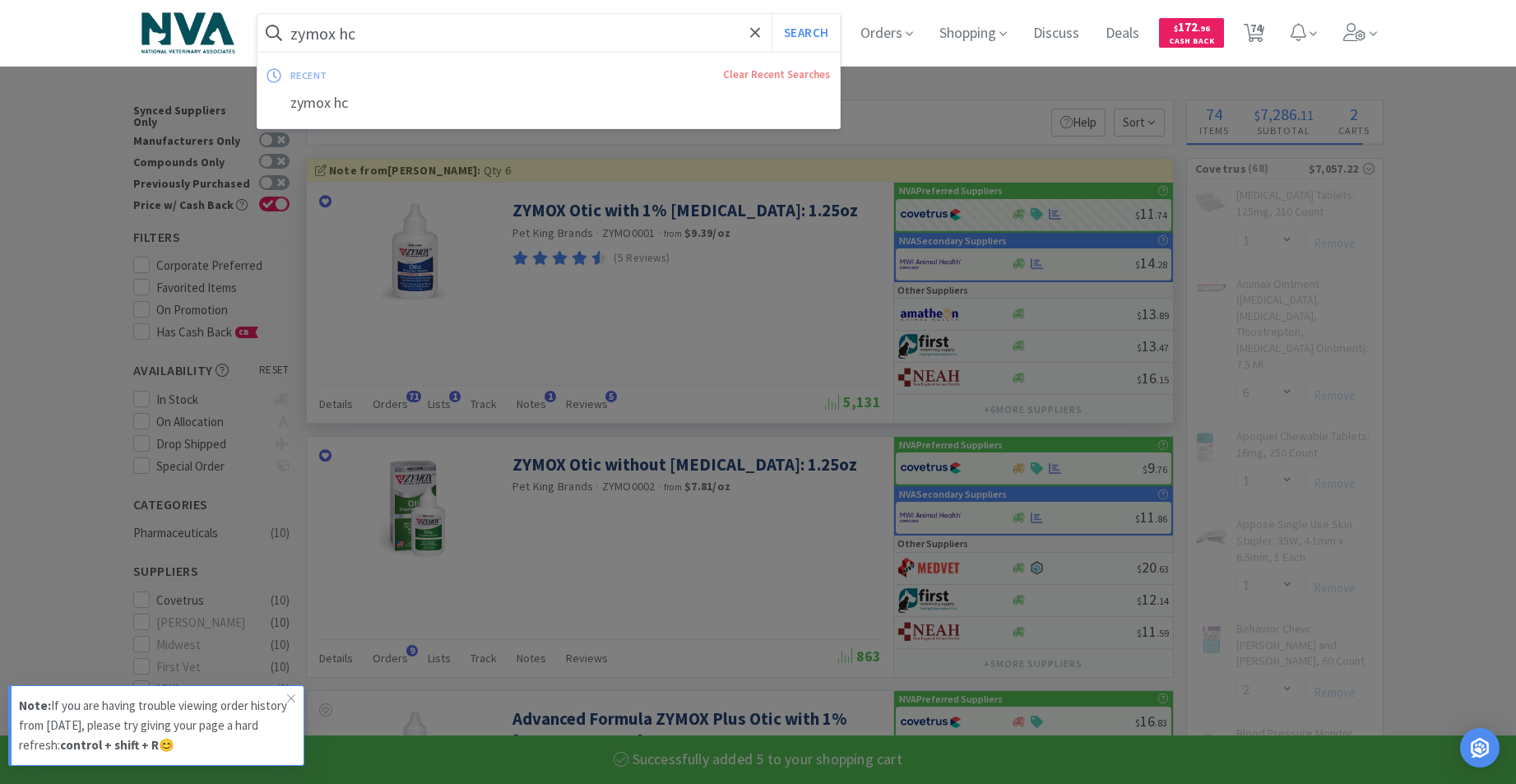
click at [470, 35] on input "zymox hc" at bounding box center [549, 33] width 583 height 38
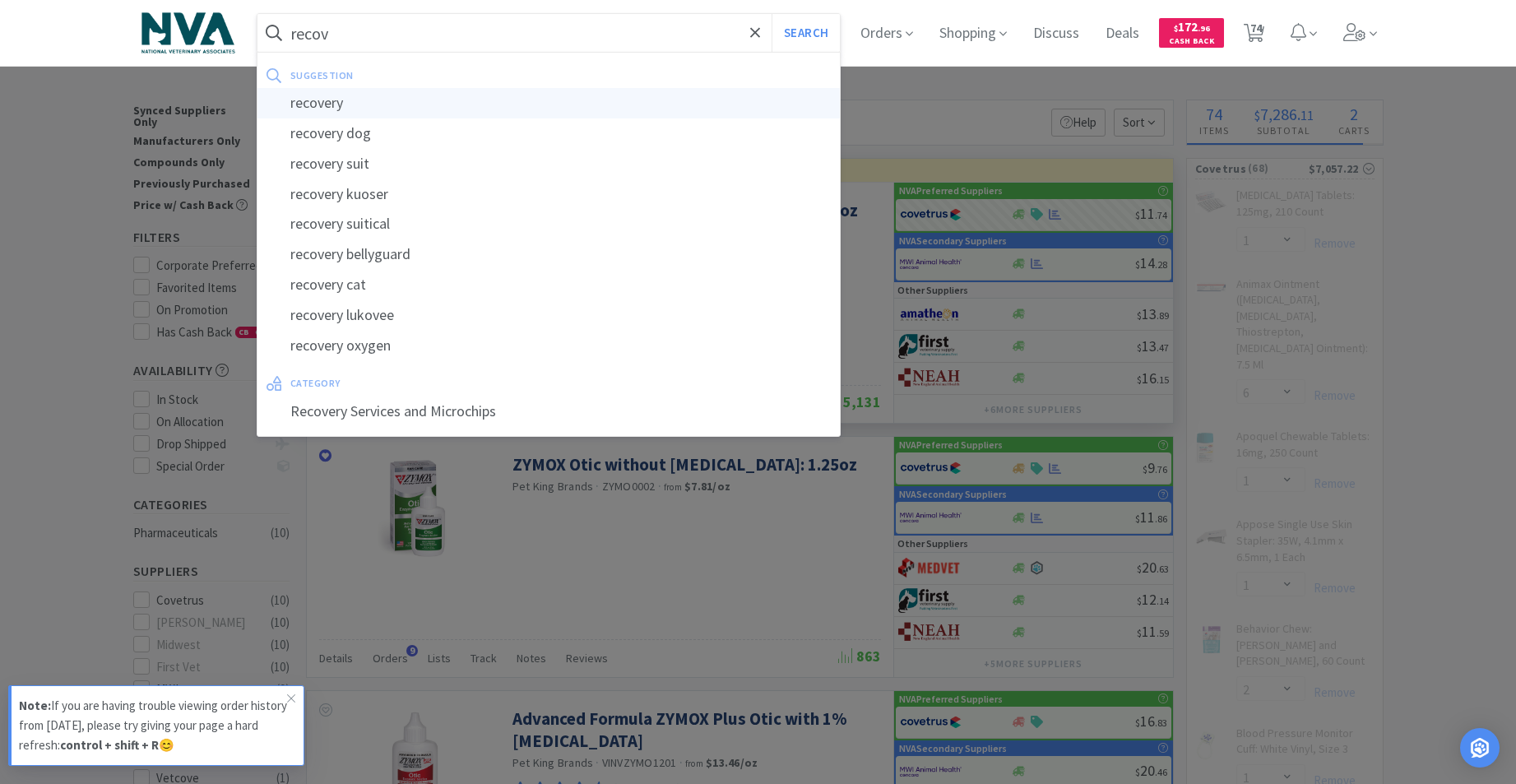
click at [326, 103] on div "recovery" at bounding box center [549, 103] width 583 height 31
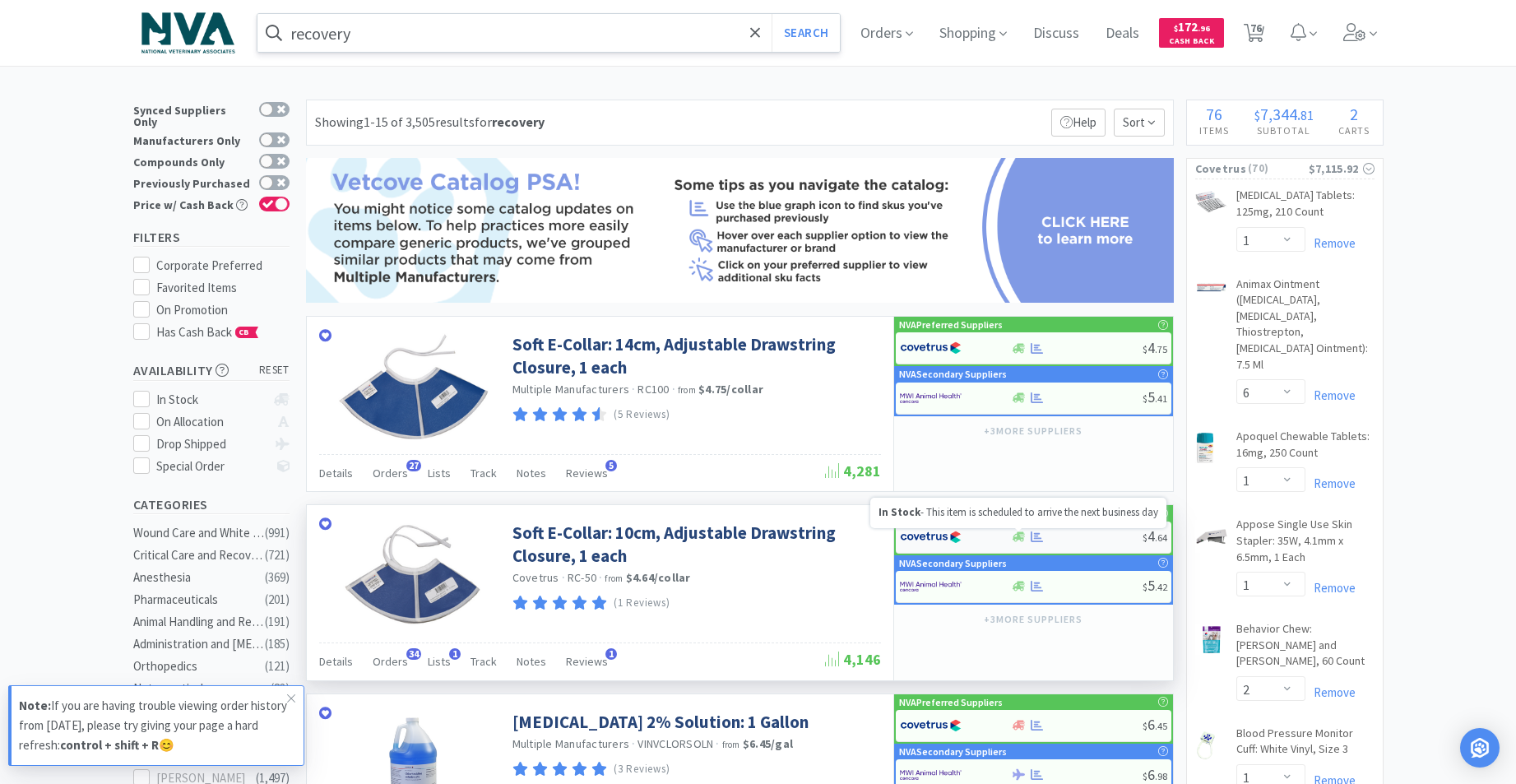
click at [1018, 536] on icon at bounding box center [1019, 536] width 12 height 10
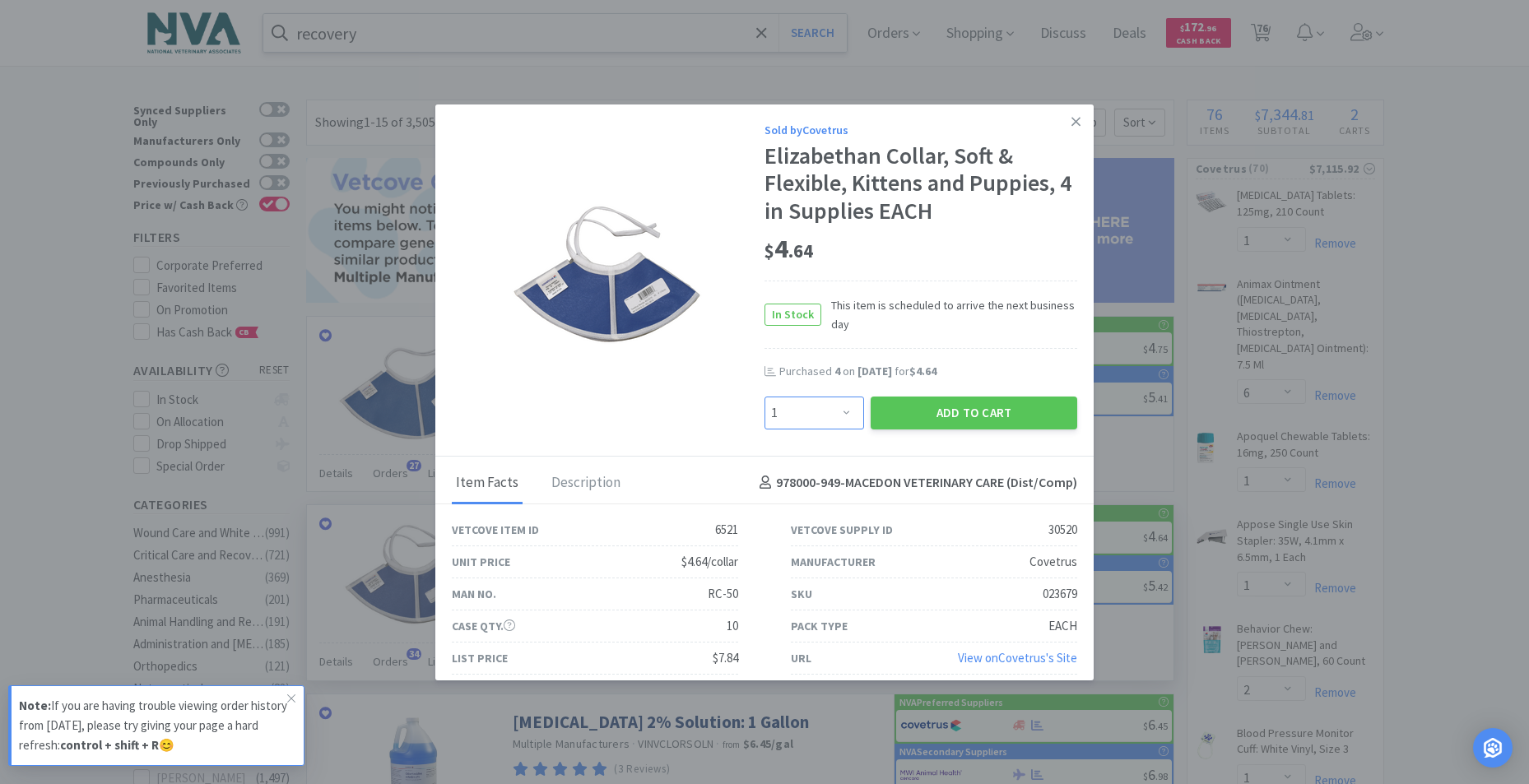
click at [839, 411] on select "Enter Quantity 1 2 3 4 5 6 7 8 9 10 11 12 13 14 15 16 17 18 19 20 Enter Quantity" at bounding box center [813, 412] width 100 height 33
click at [764, 396] on select "Enter Quantity 1 2 3 4 5 6 7 8 9 10 11 12 13 14 15 16 17 18 19 20 Enter Quantity" at bounding box center [813, 412] width 100 height 33
click at [926, 408] on button "Add to Cart" at bounding box center [974, 412] width 206 height 33
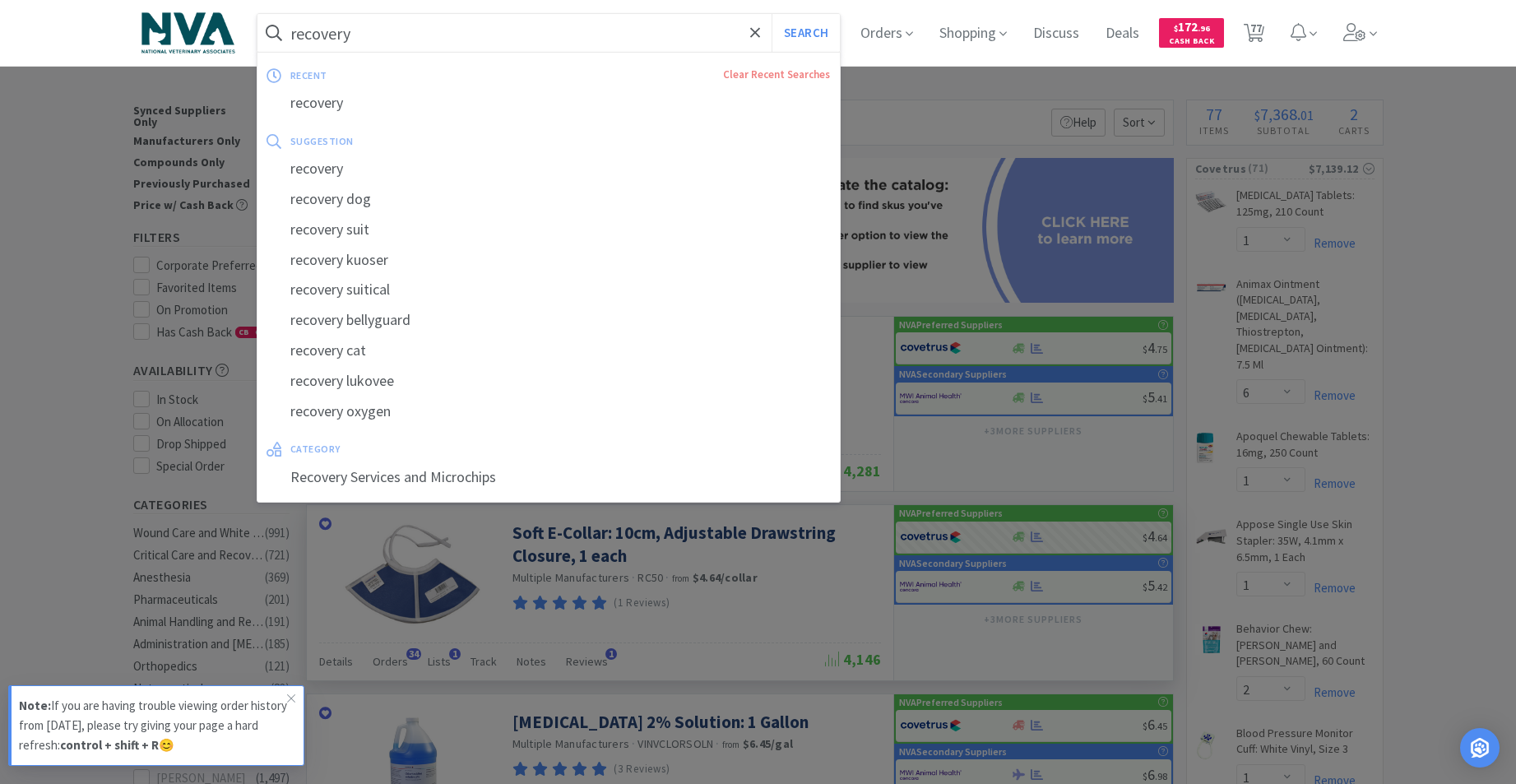
click at [521, 32] on input "recovery" at bounding box center [549, 33] width 583 height 38
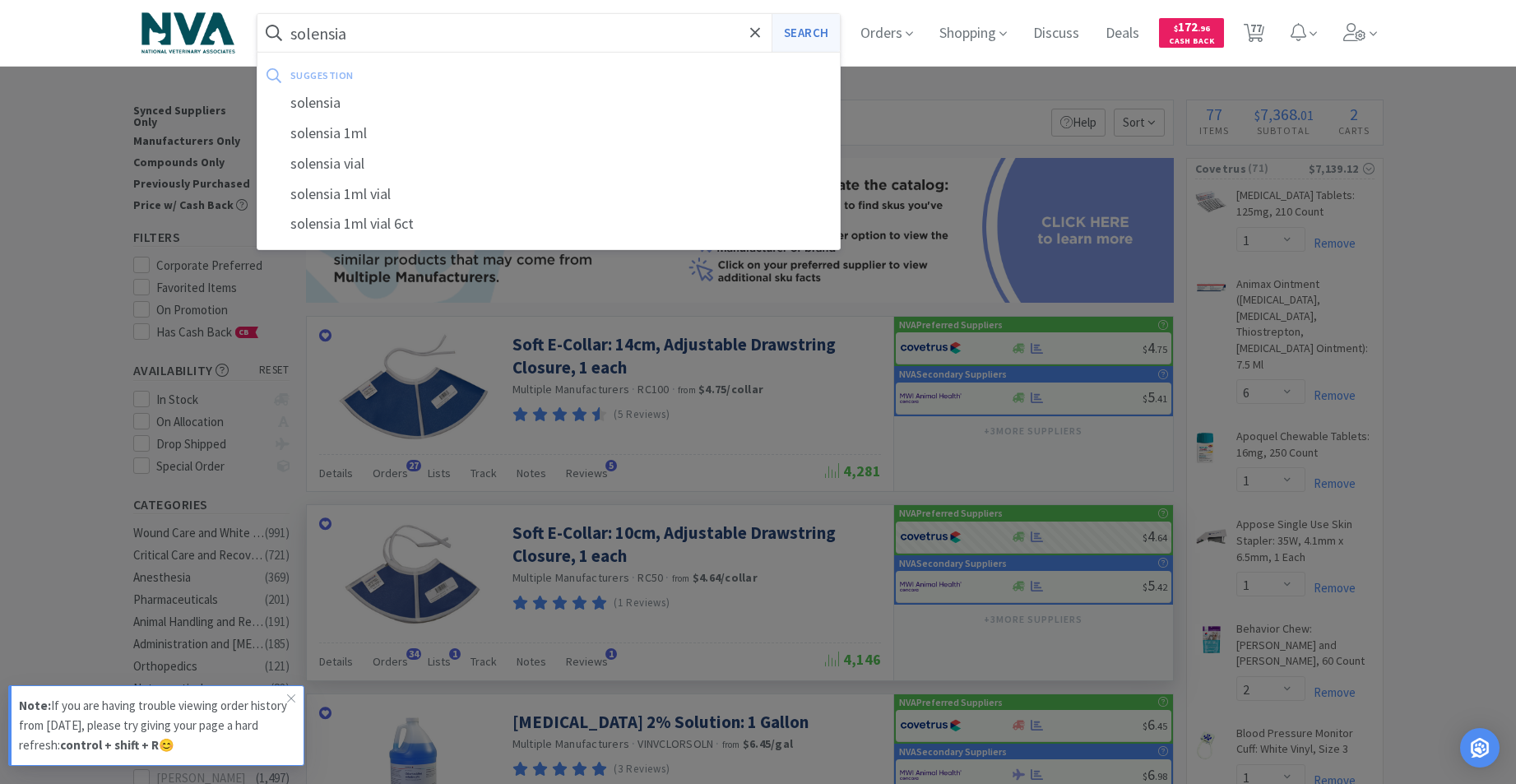
click at [823, 37] on button "Search" at bounding box center [805, 33] width 68 height 38
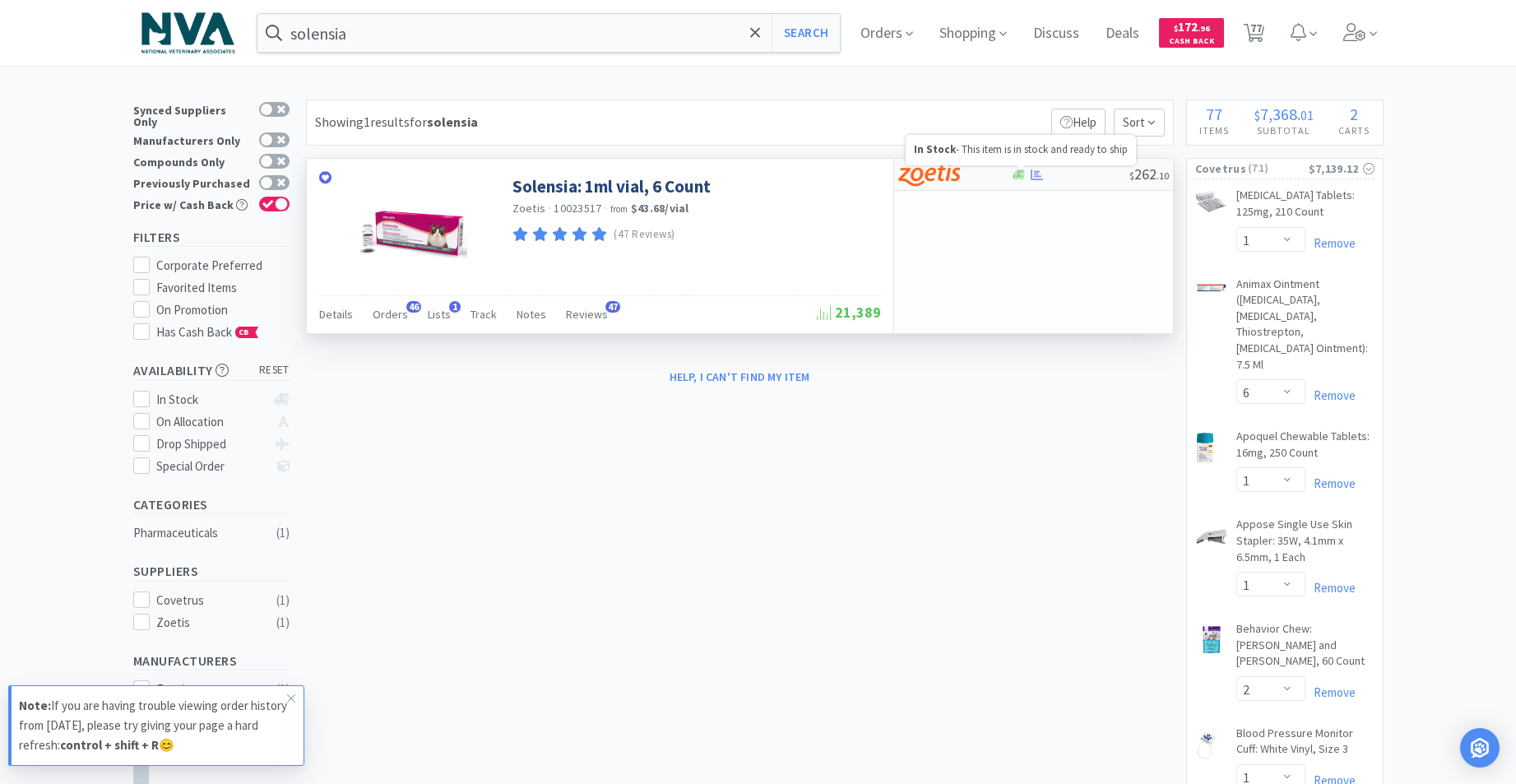
click at [1016, 171] on icon at bounding box center [1019, 175] width 12 height 12
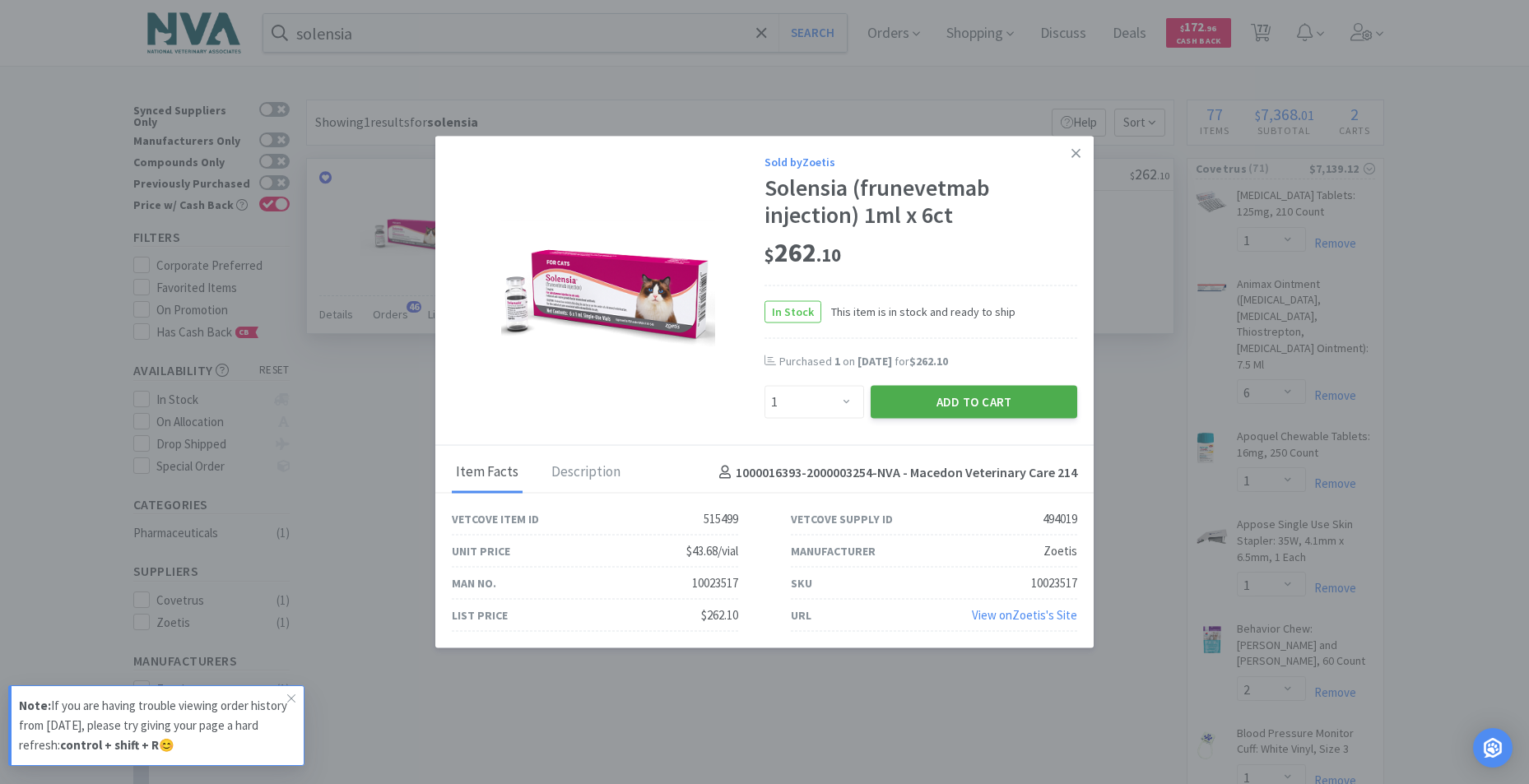
click at [980, 394] on button "Add to Cart" at bounding box center [974, 401] width 206 height 33
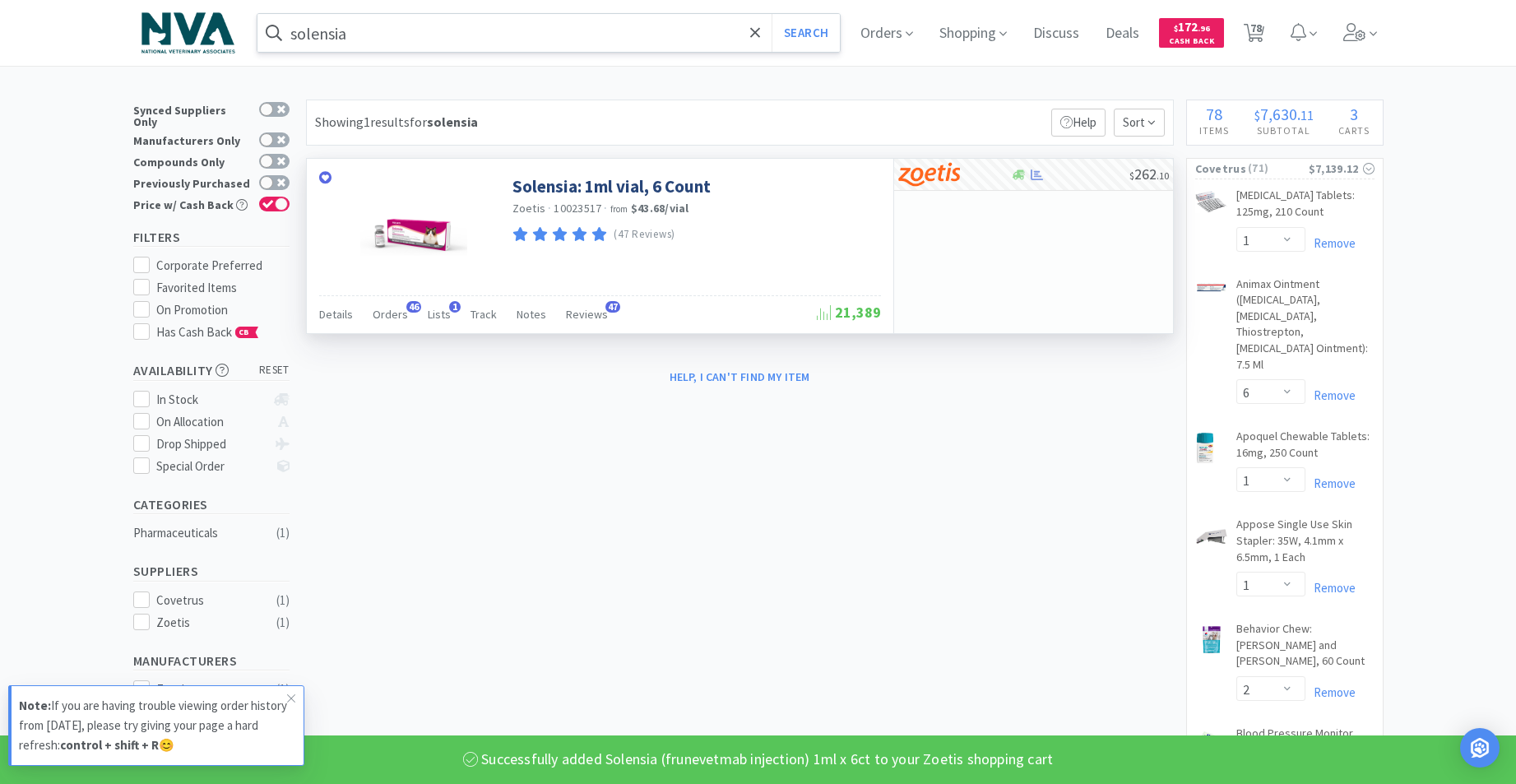
click at [513, 19] on input "solensia" at bounding box center [549, 33] width 583 height 38
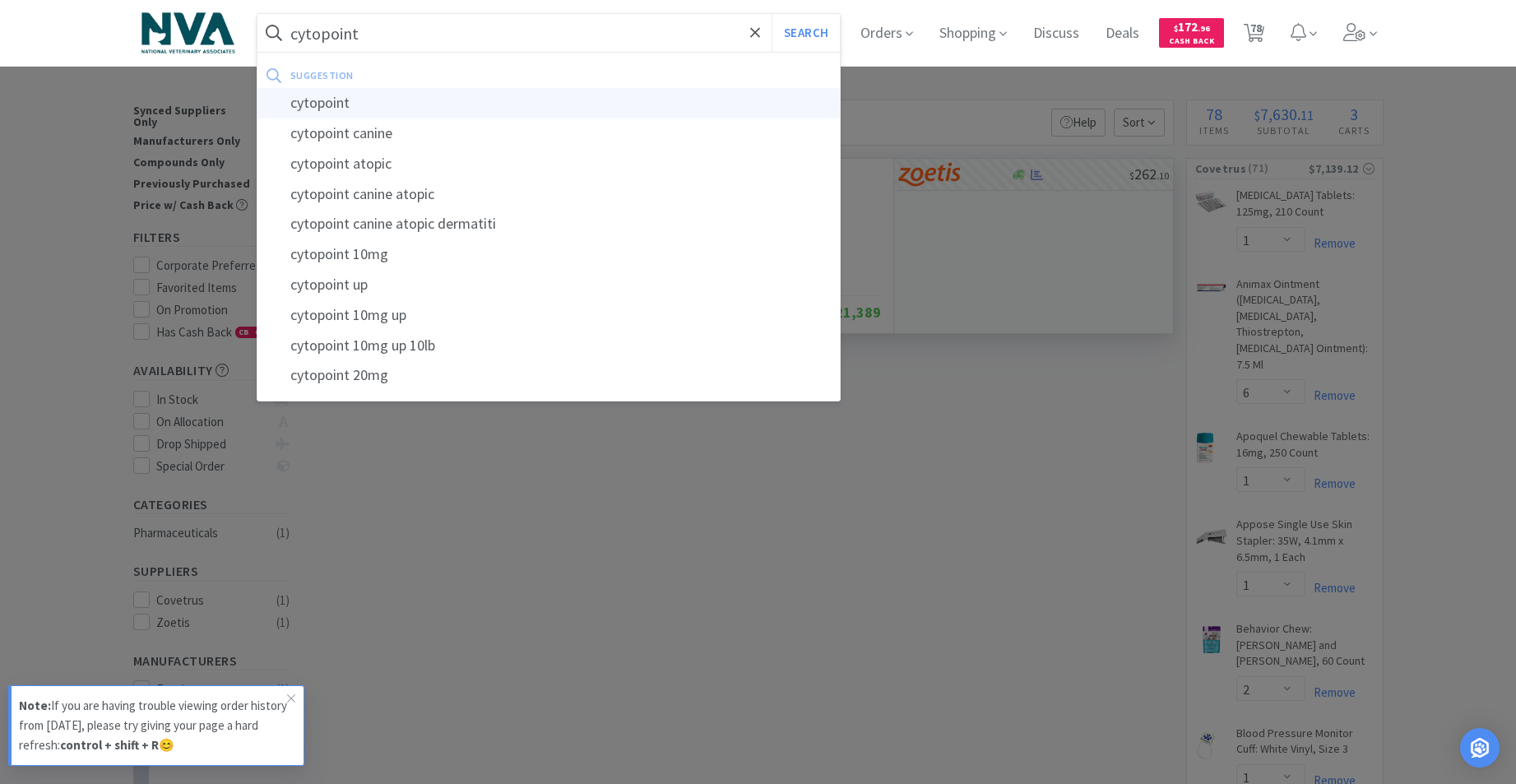
click at [349, 101] on div "cytopoint" at bounding box center [549, 103] width 583 height 31
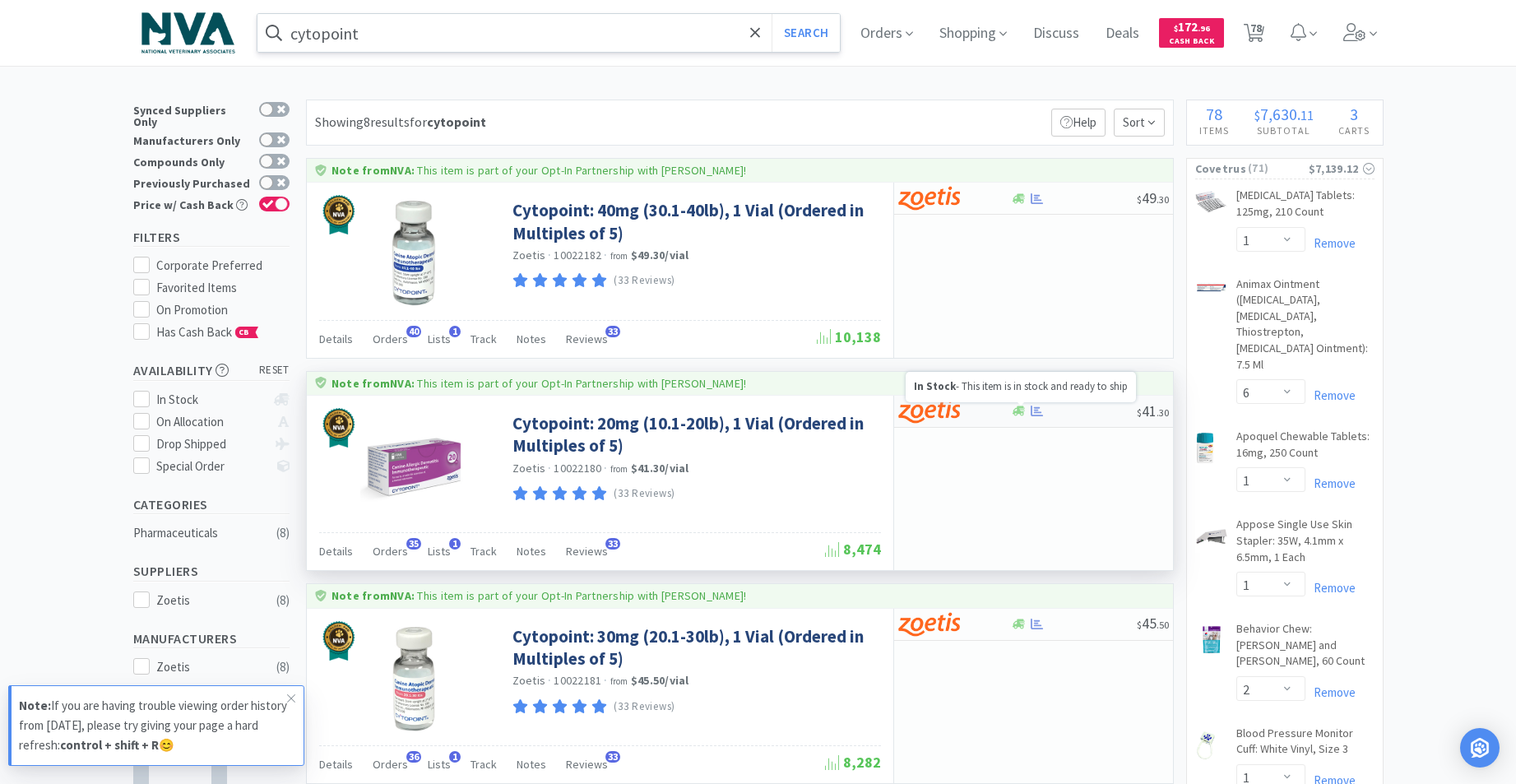
click at [1012, 409] on icon at bounding box center [1019, 411] width 12 height 12
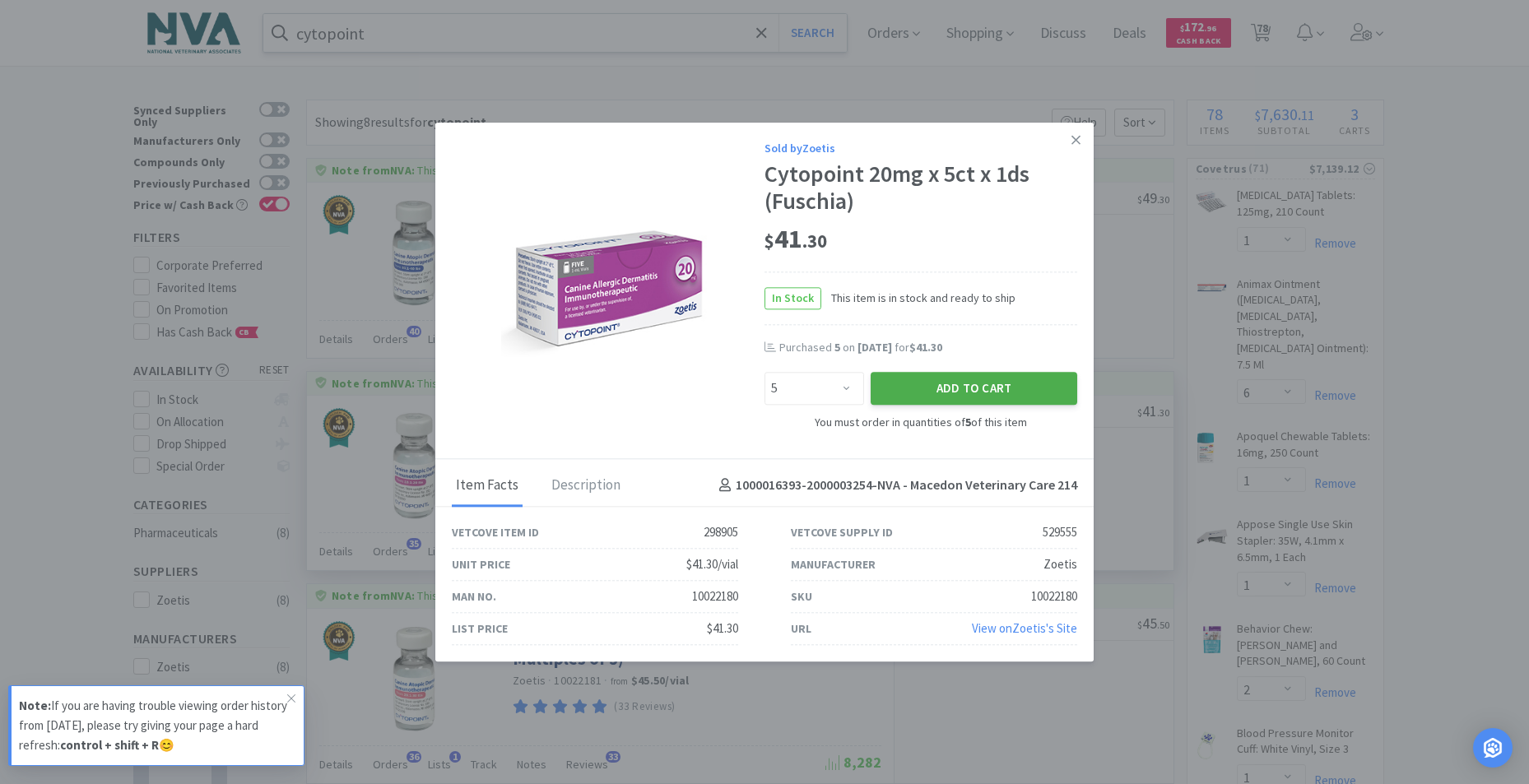
click at [984, 388] on button "Add to Cart" at bounding box center [974, 388] width 206 height 33
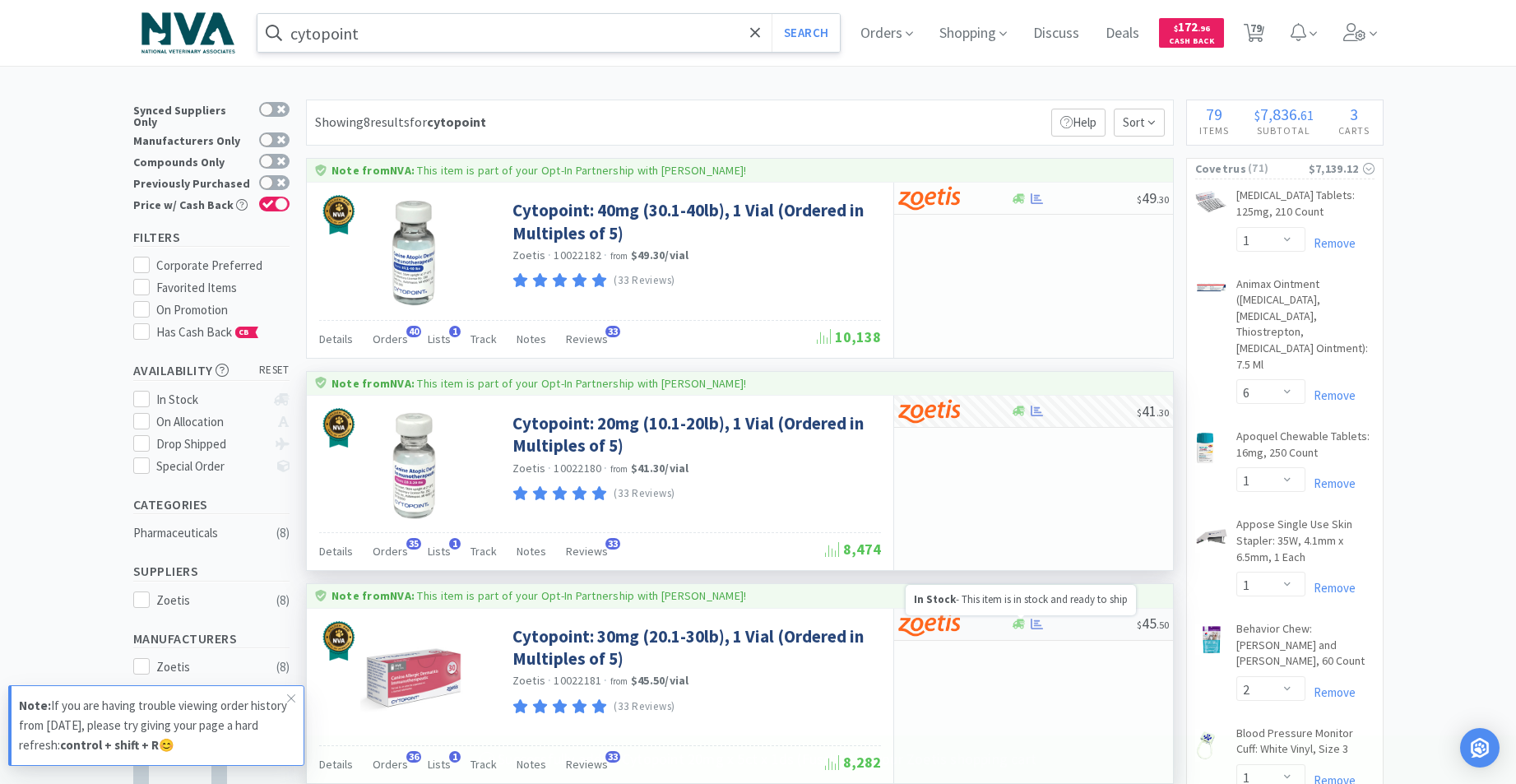
click at [1017, 621] on icon at bounding box center [1019, 623] width 12 height 10
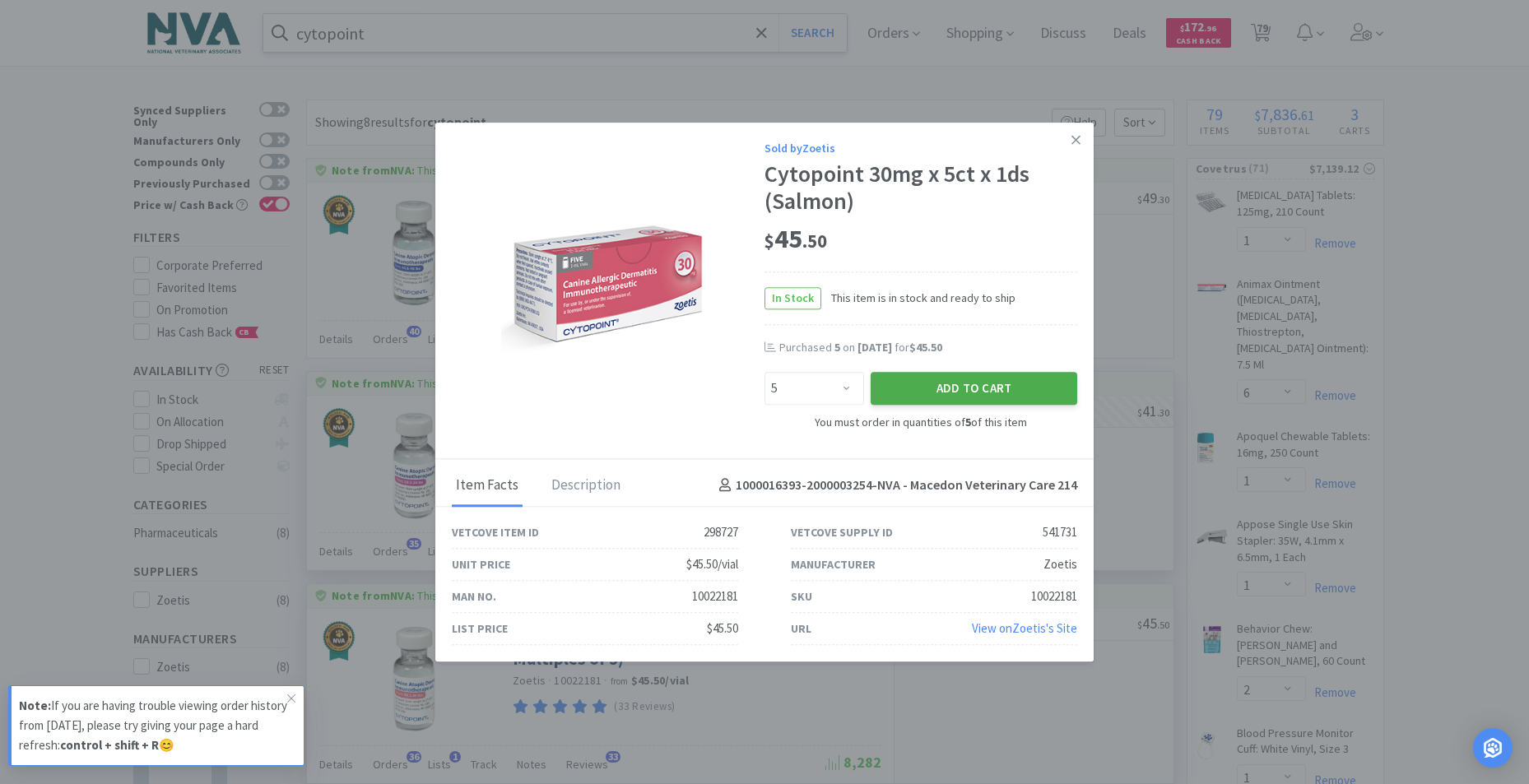
click at [994, 378] on button "Add to Cart" at bounding box center [974, 388] width 206 height 33
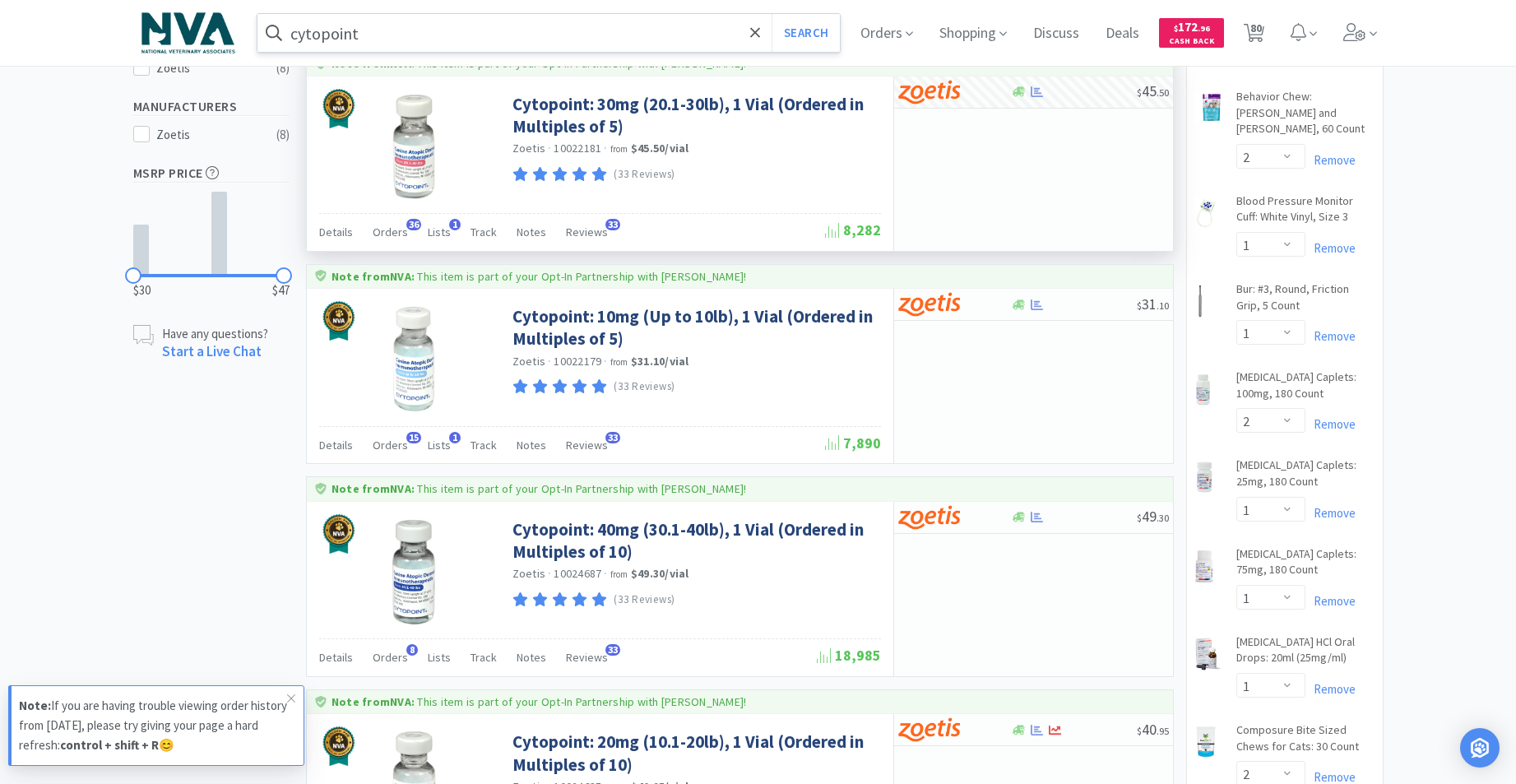
scroll to position [549, 0]
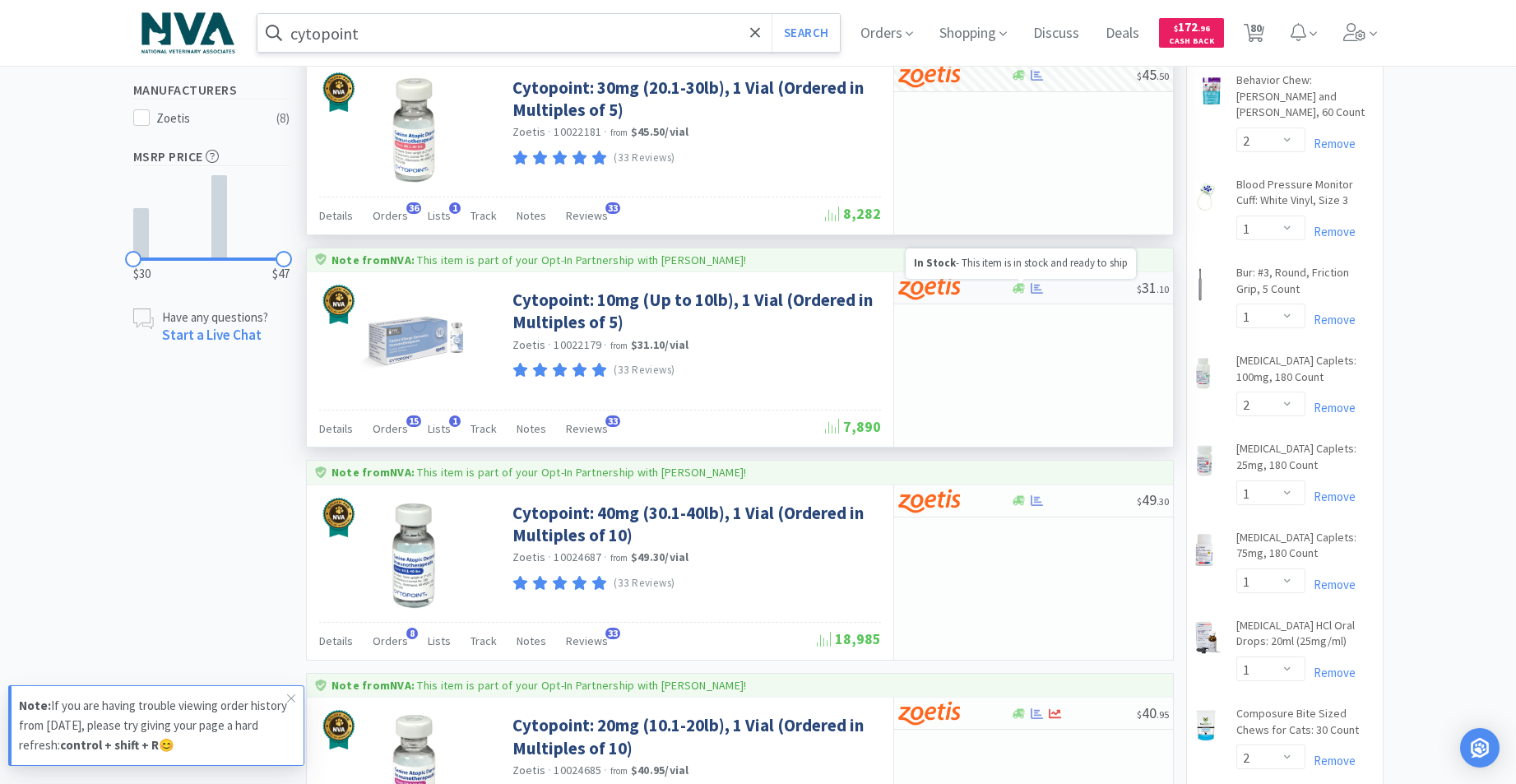
click at [1016, 284] on icon at bounding box center [1019, 288] width 12 height 12
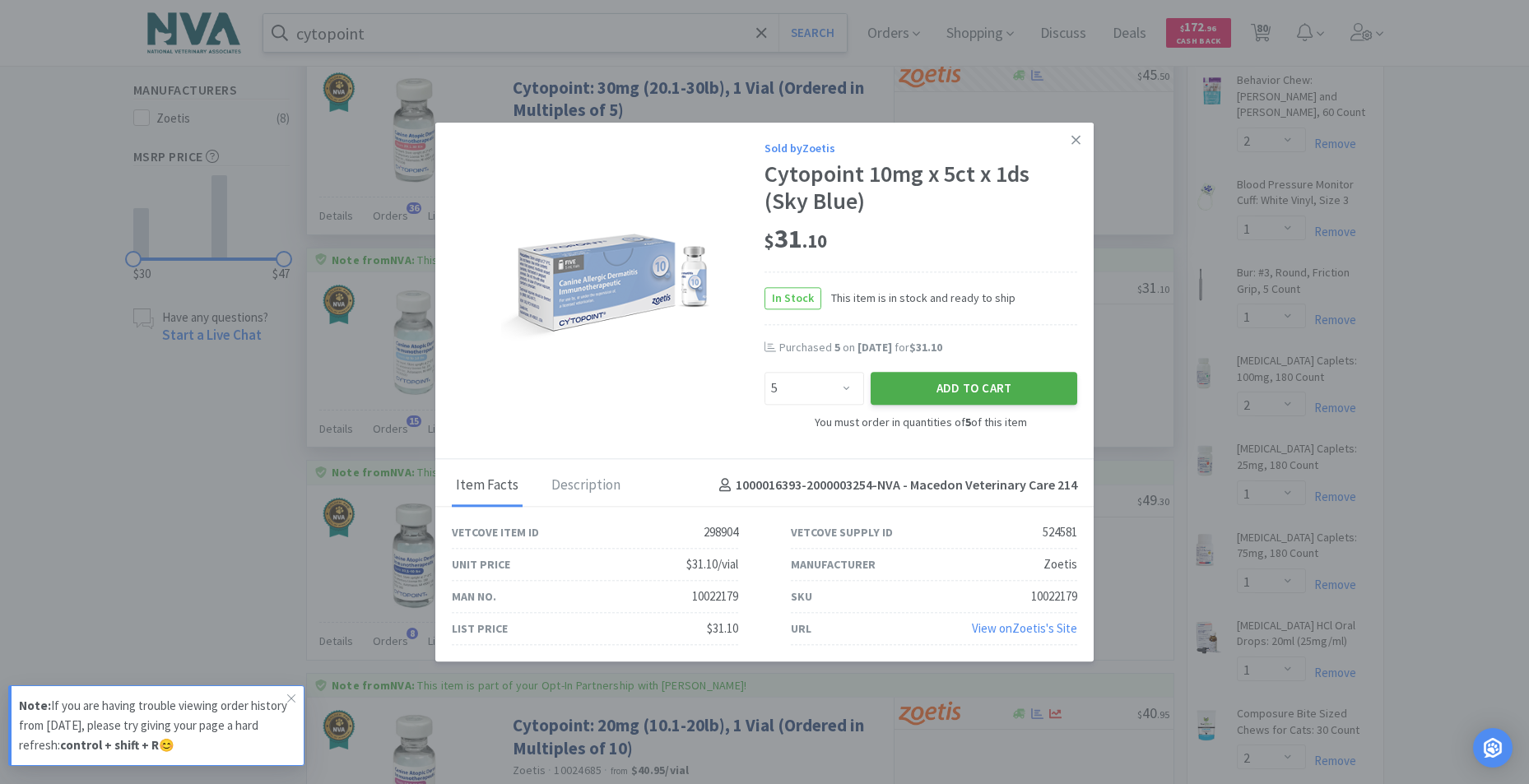
click at [968, 386] on button "Add to Cart" at bounding box center [974, 388] width 206 height 33
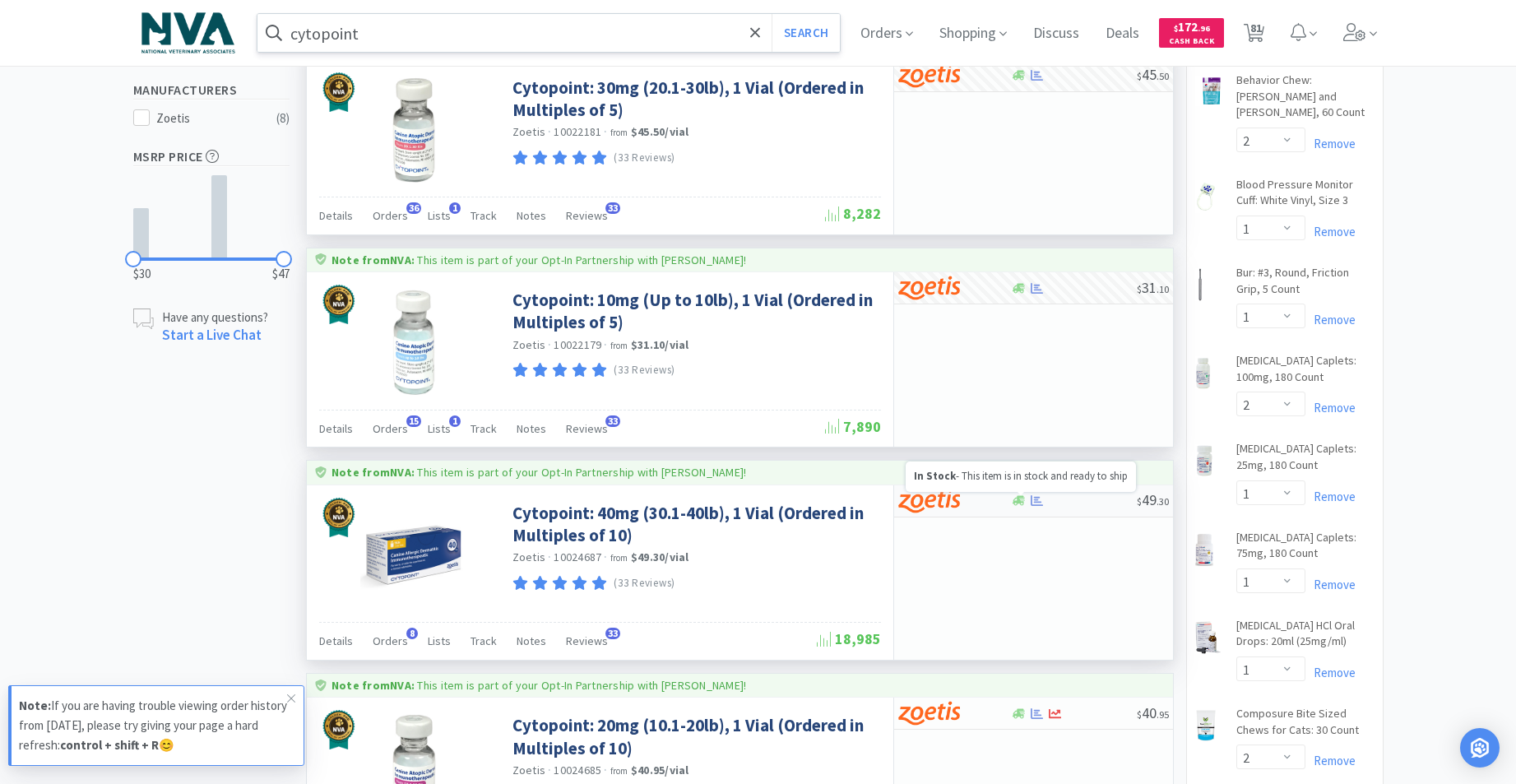
click at [1023, 494] on icon at bounding box center [1019, 500] width 12 height 12
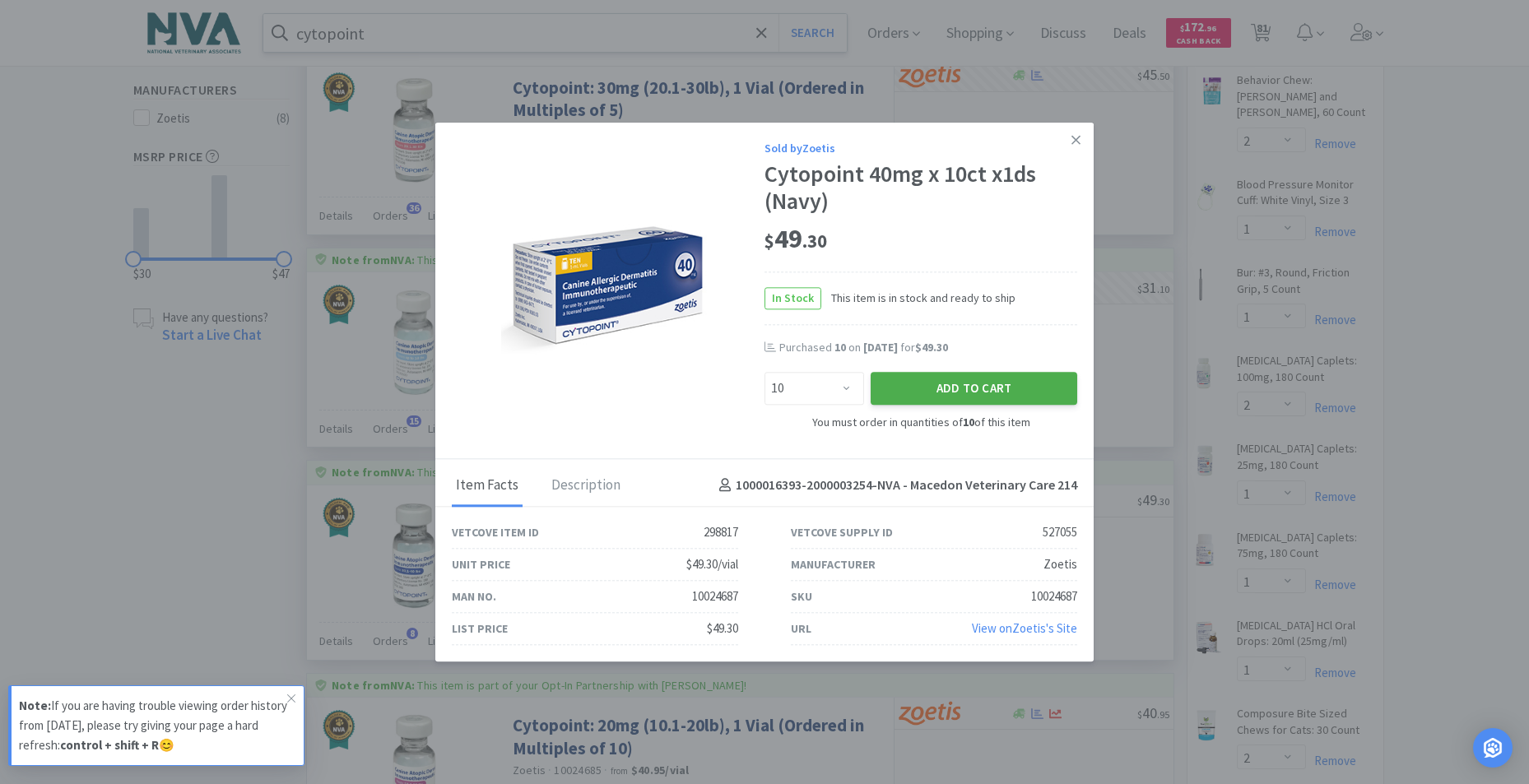
click at [952, 393] on button "Add to Cart" at bounding box center [974, 388] width 206 height 33
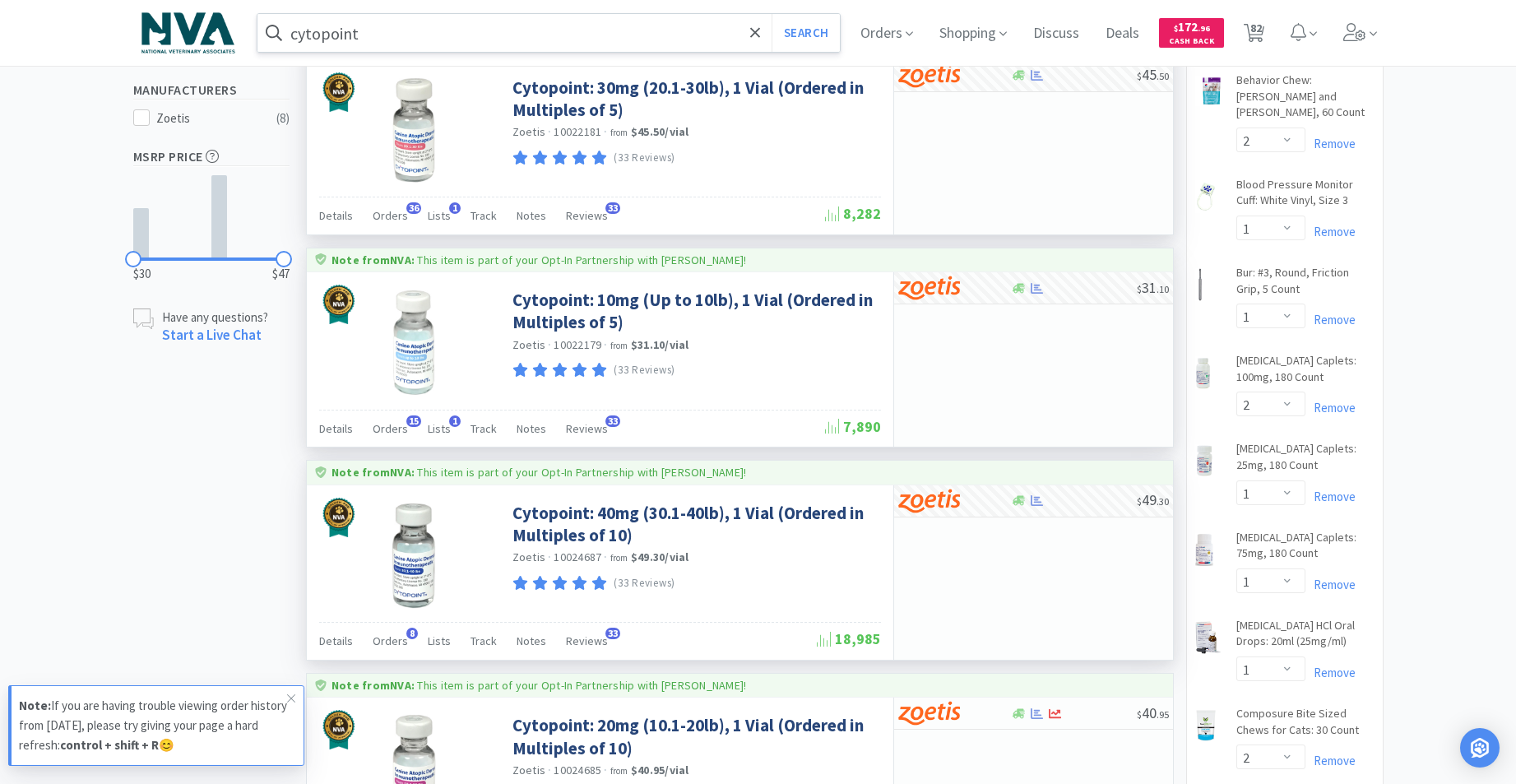
click at [419, 30] on input "cytopoint" at bounding box center [549, 33] width 583 height 38
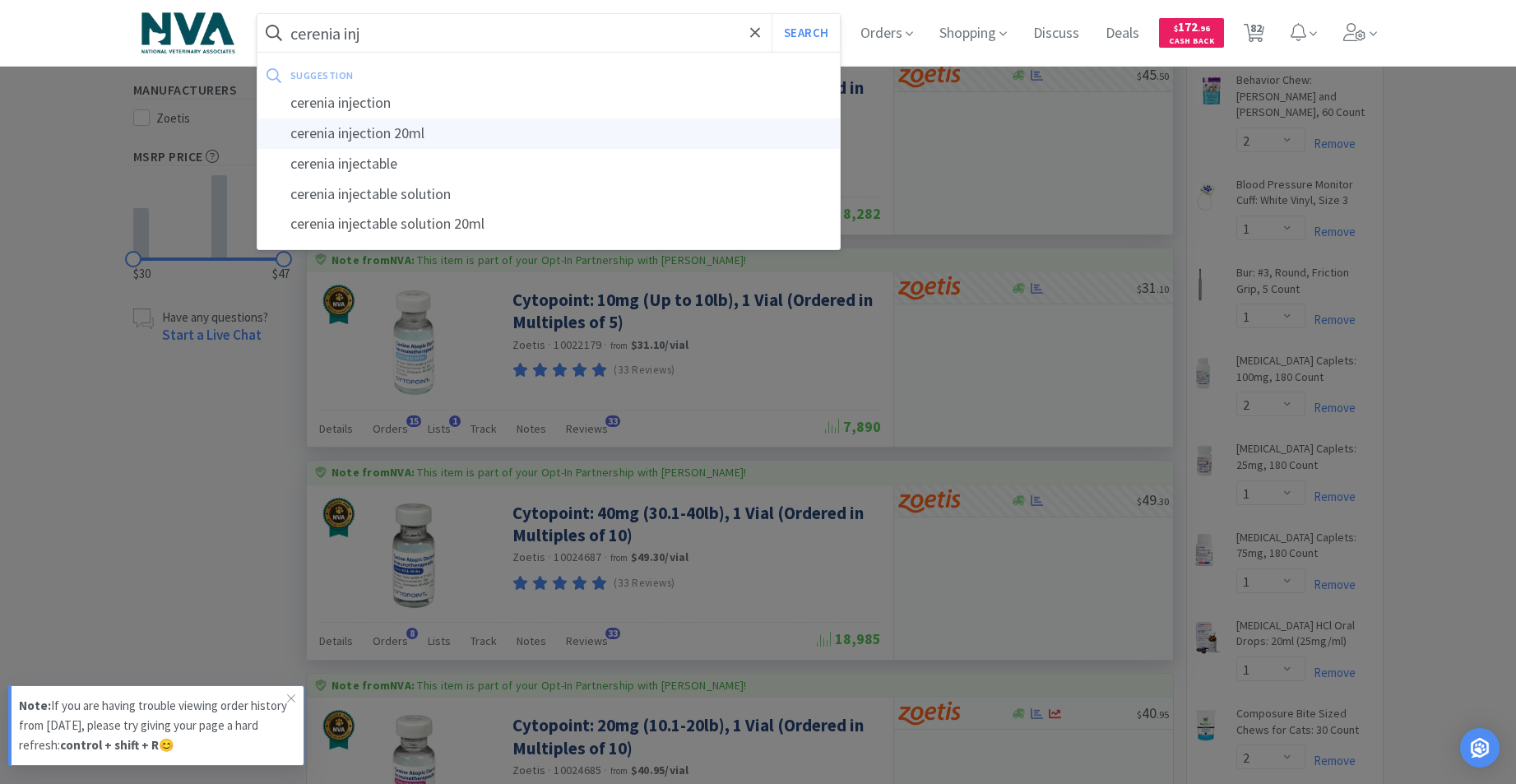
click at [389, 131] on div "cerenia injection 20ml" at bounding box center [549, 133] width 583 height 31
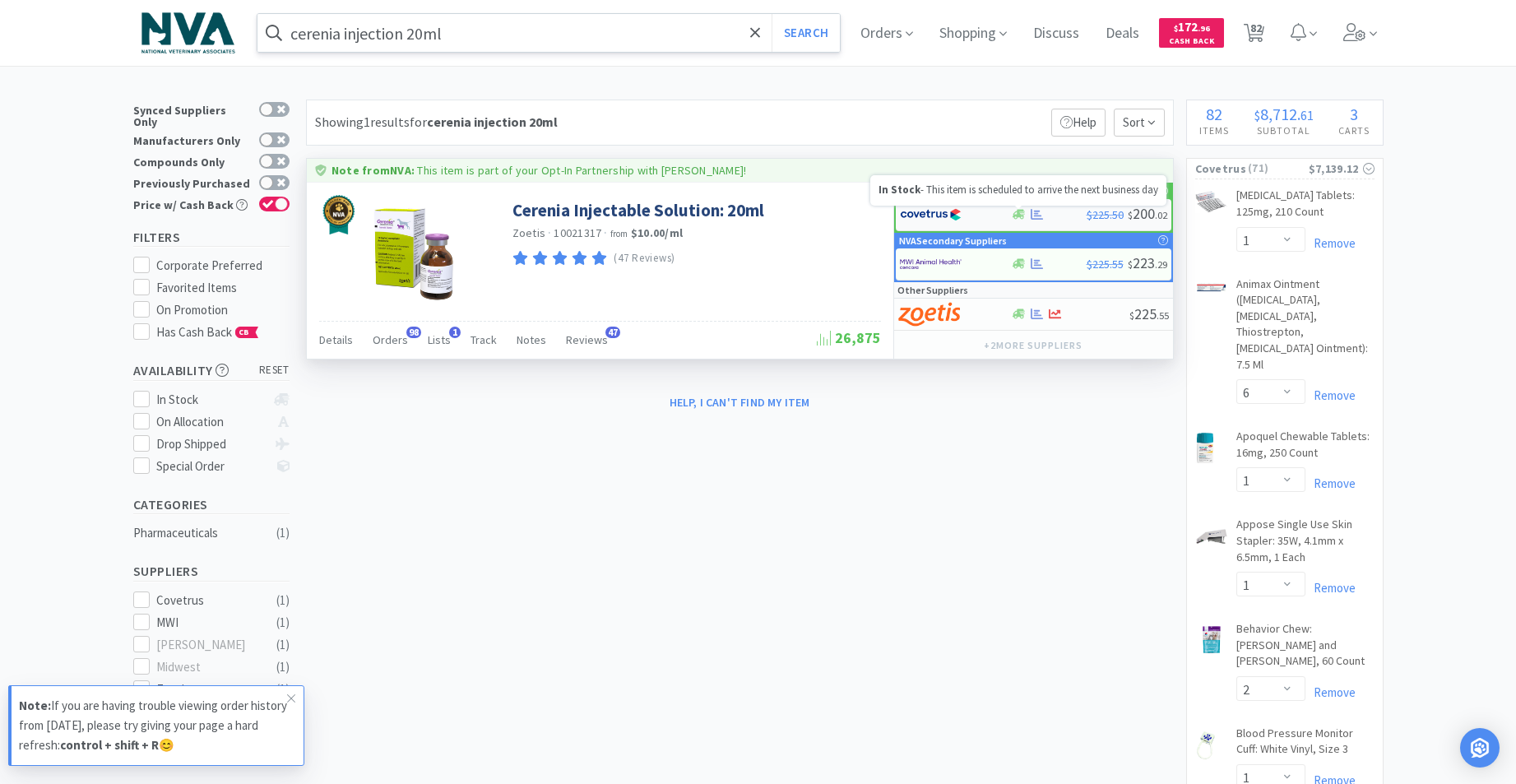
click at [1019, 210] on icon at bounding box center [1019, 214] width 12 height 10
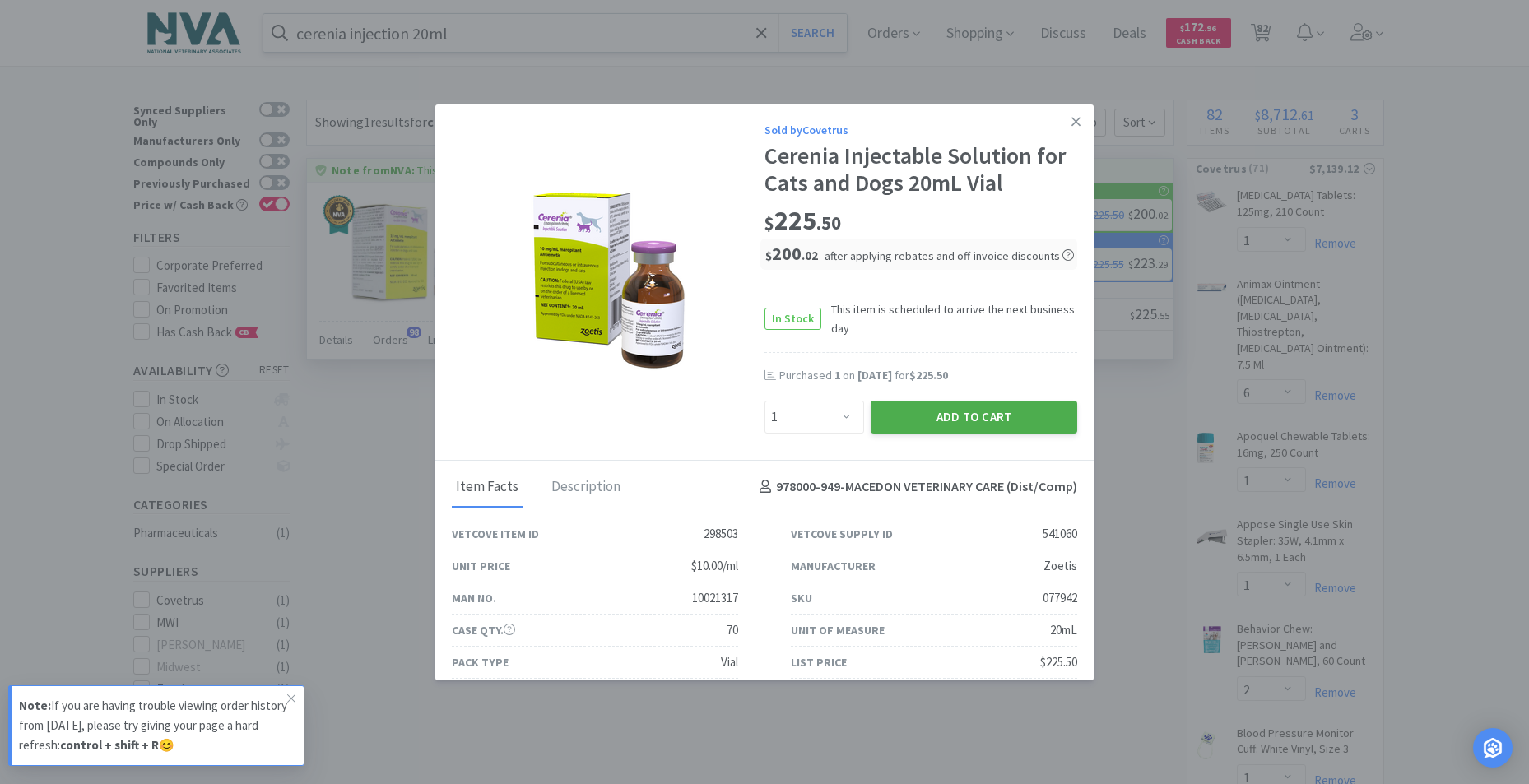
click at [960, 414] on button "Add to Cart" at bounding box center [974, 416] width 206 height 33
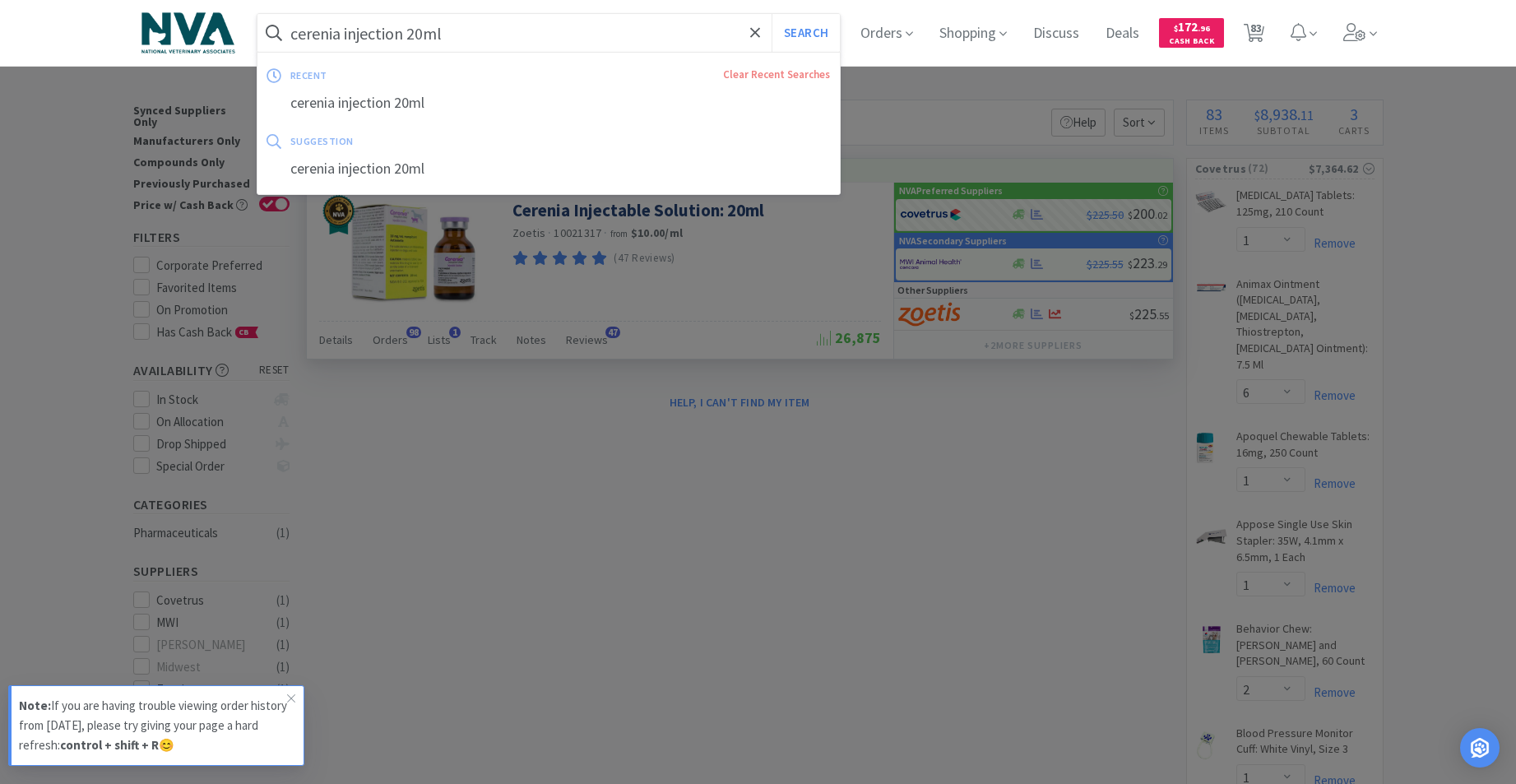
click at [521, 34] on input "cerenia injection 20ml" at bounding box center [549, 33] width 583 height 38
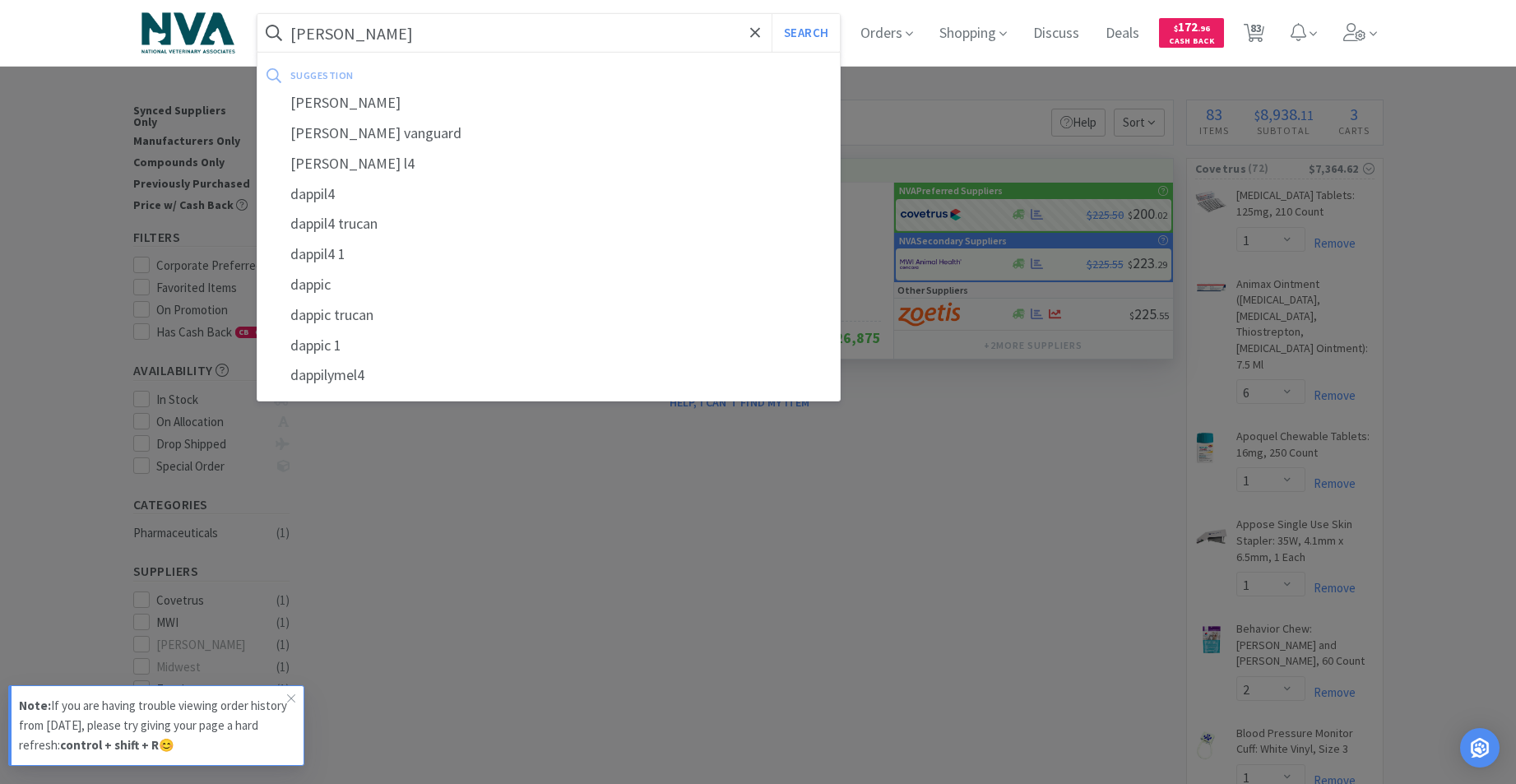
click at [317, 107] on div "[PERSON_NAME]" at bounding box center [549, 103] width 583 height 31
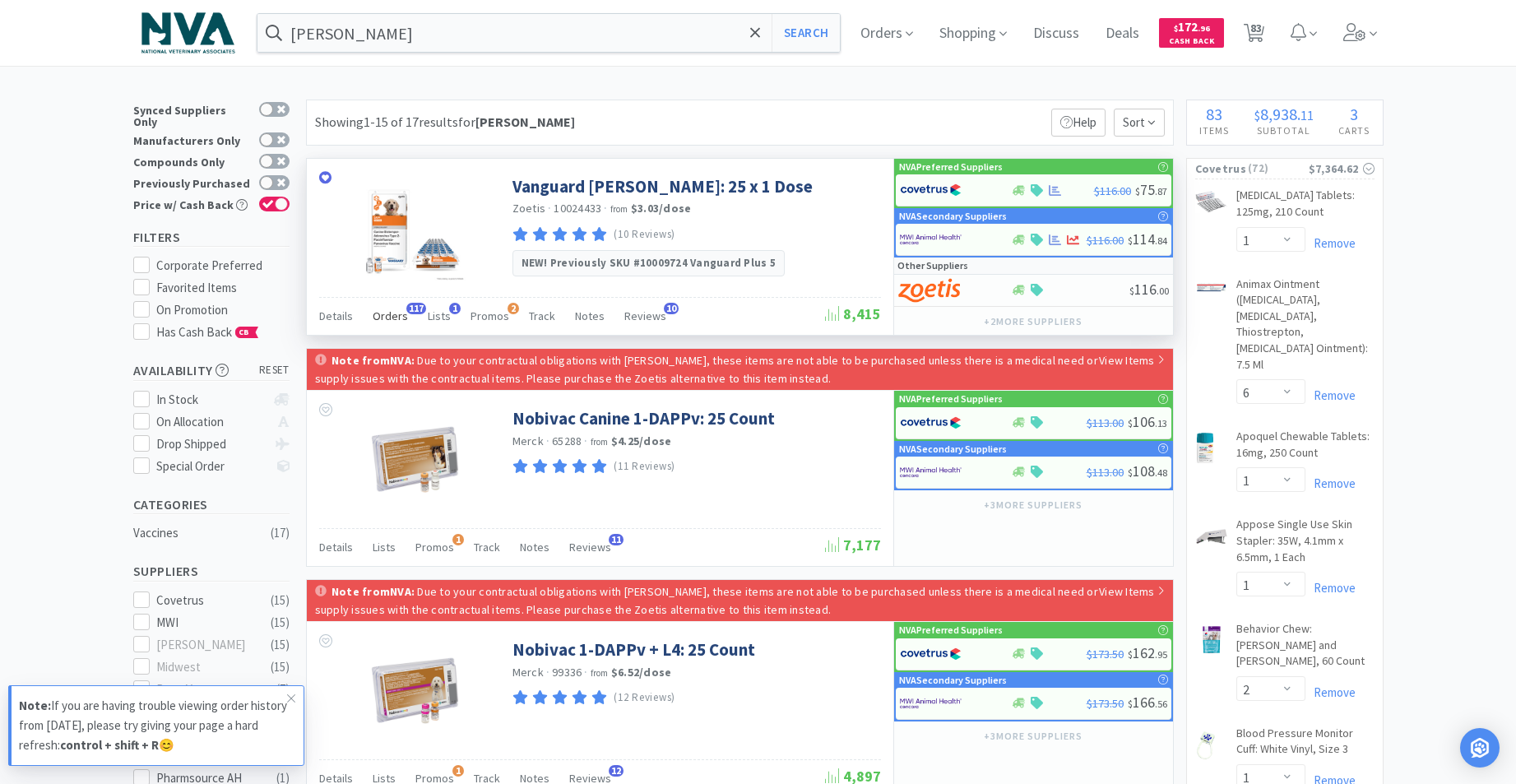
click at [390, 316] on span "Orders" at bounding box center [390, 316] width 35 height 15
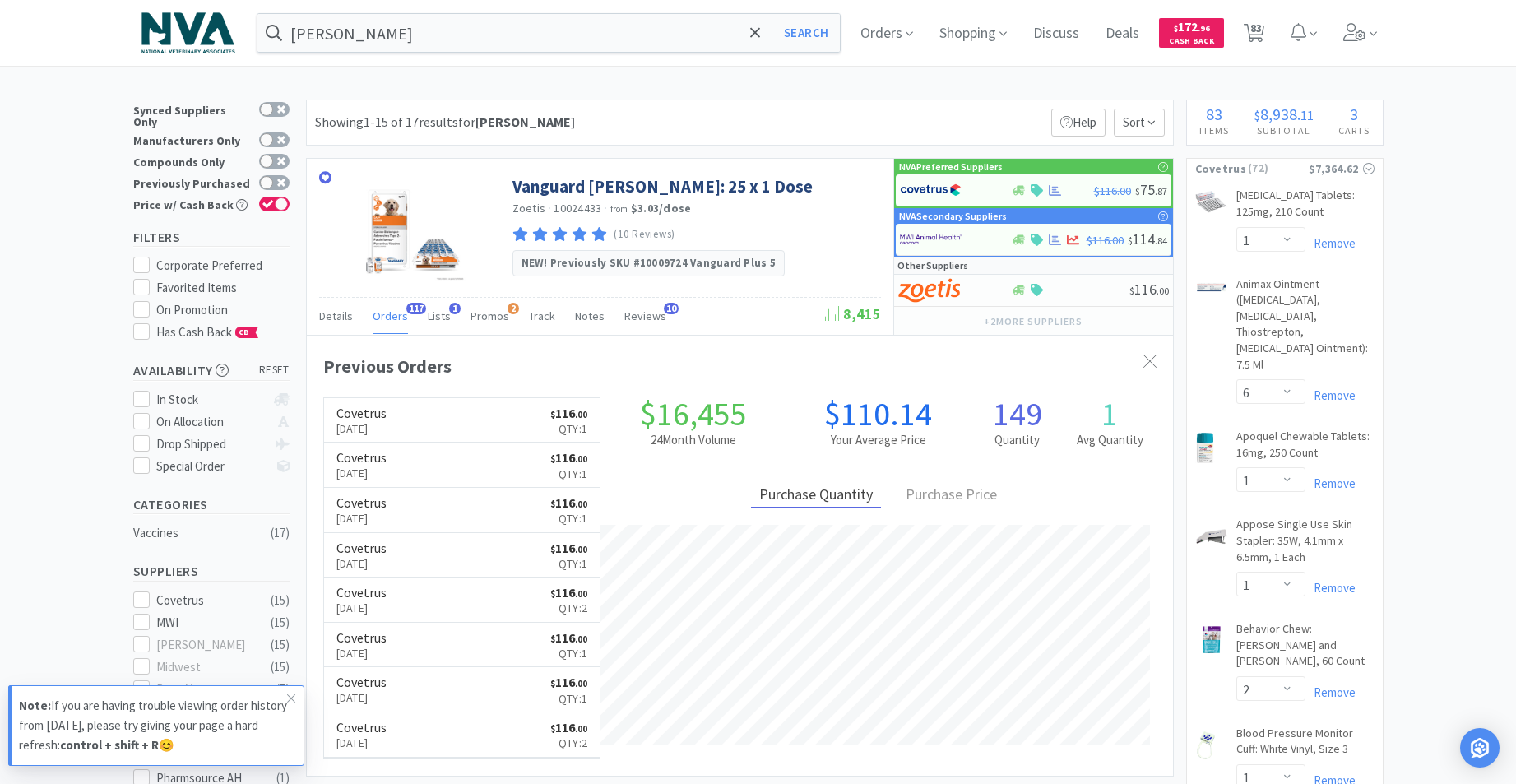
select select "1"
select select "6"
select select "1"
select select "2"
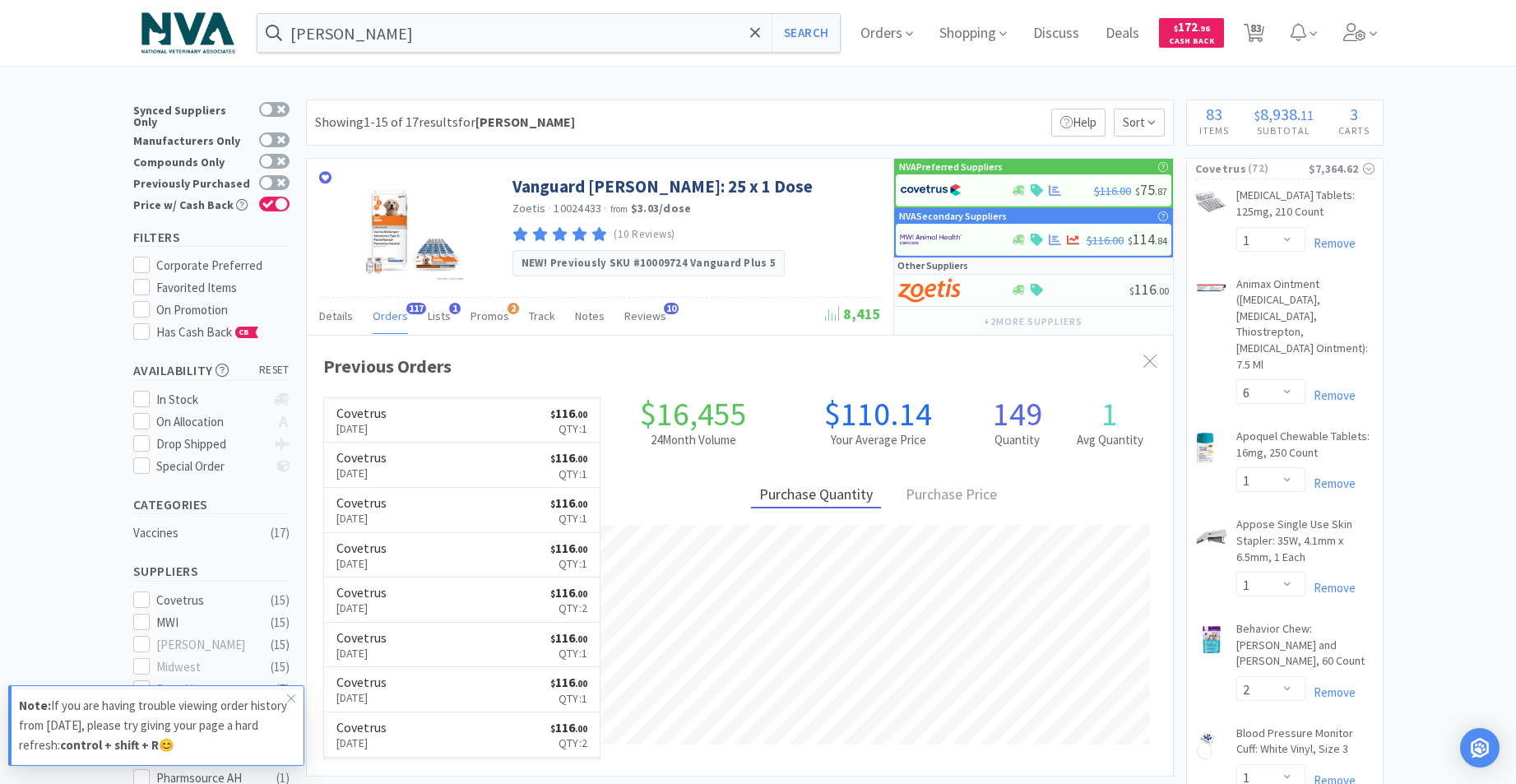
select select "1"
select select "2"
select select "1"
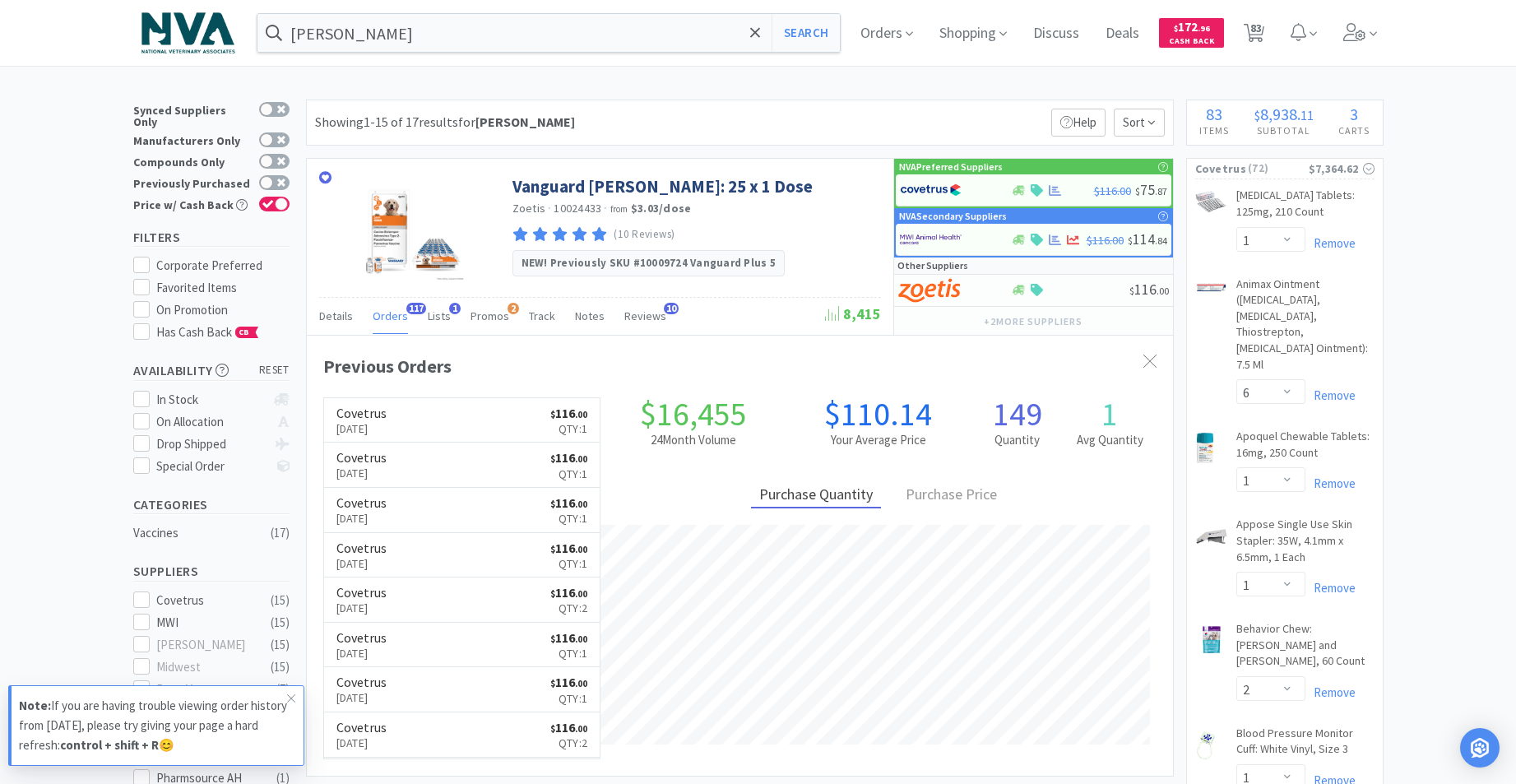
select select "1"
select select "2"
select select "1"
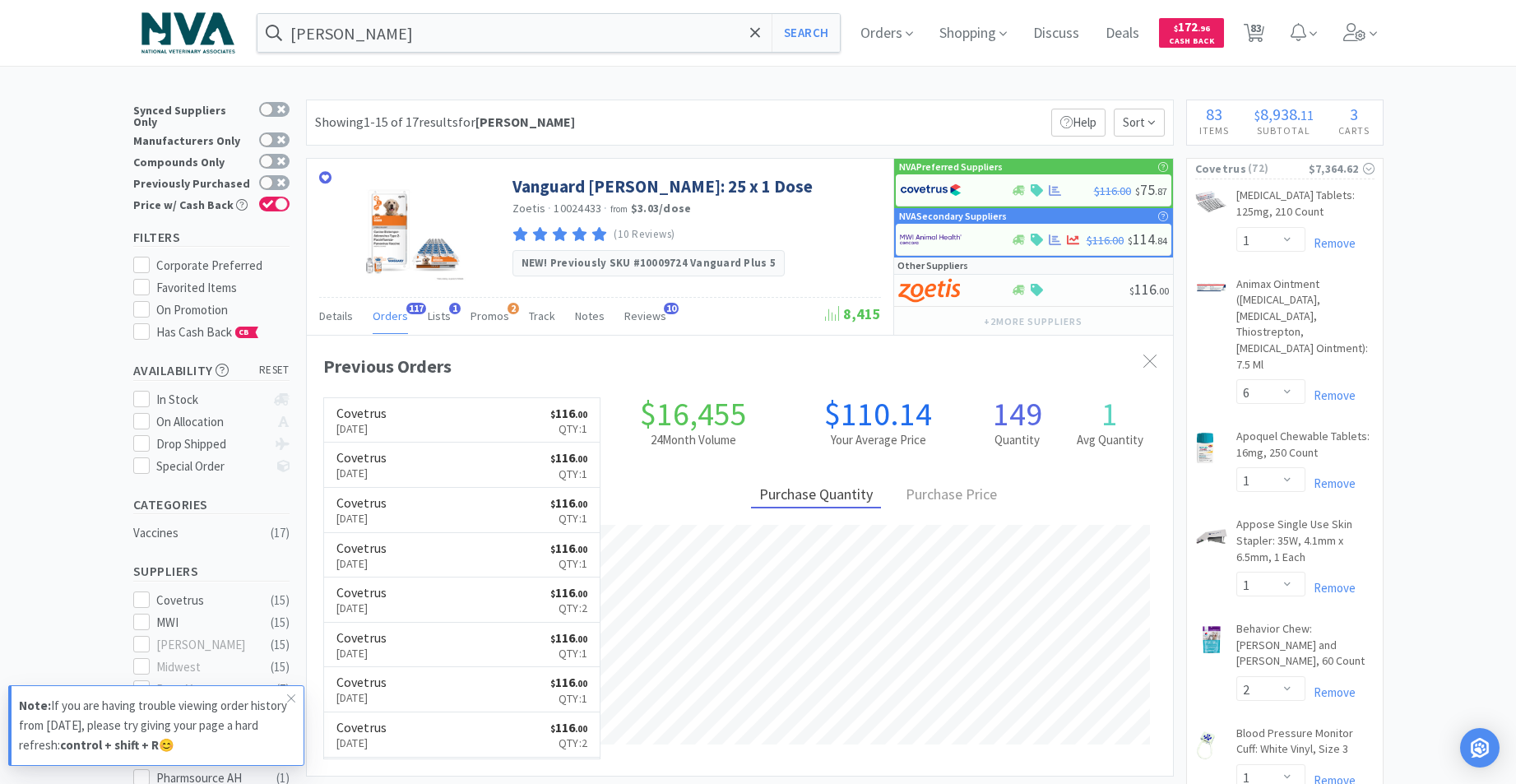
select select "3"
select select "5"
select select "1"
select select "2"
select select "1"
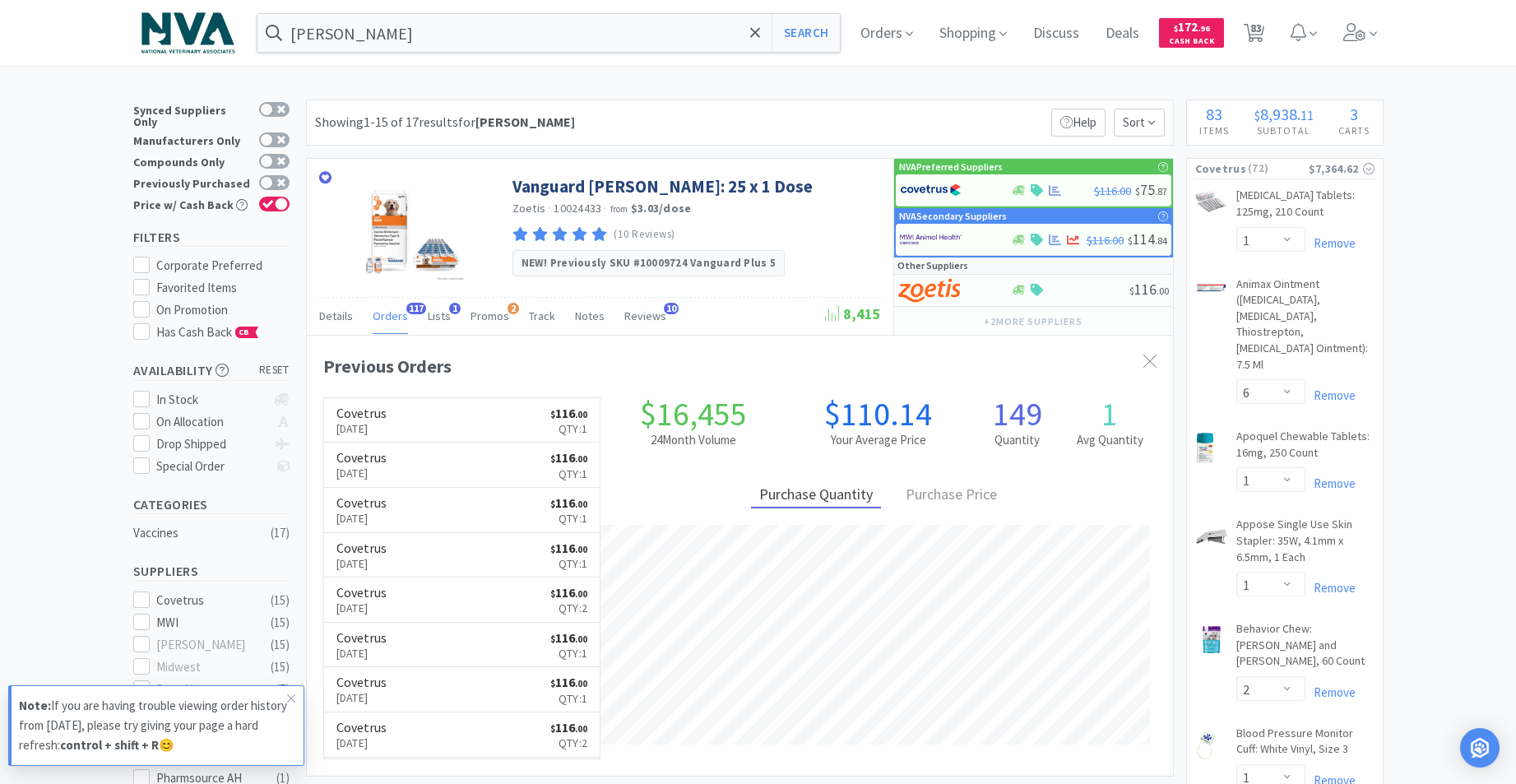
select select "1"
select select "2"
select select "1"
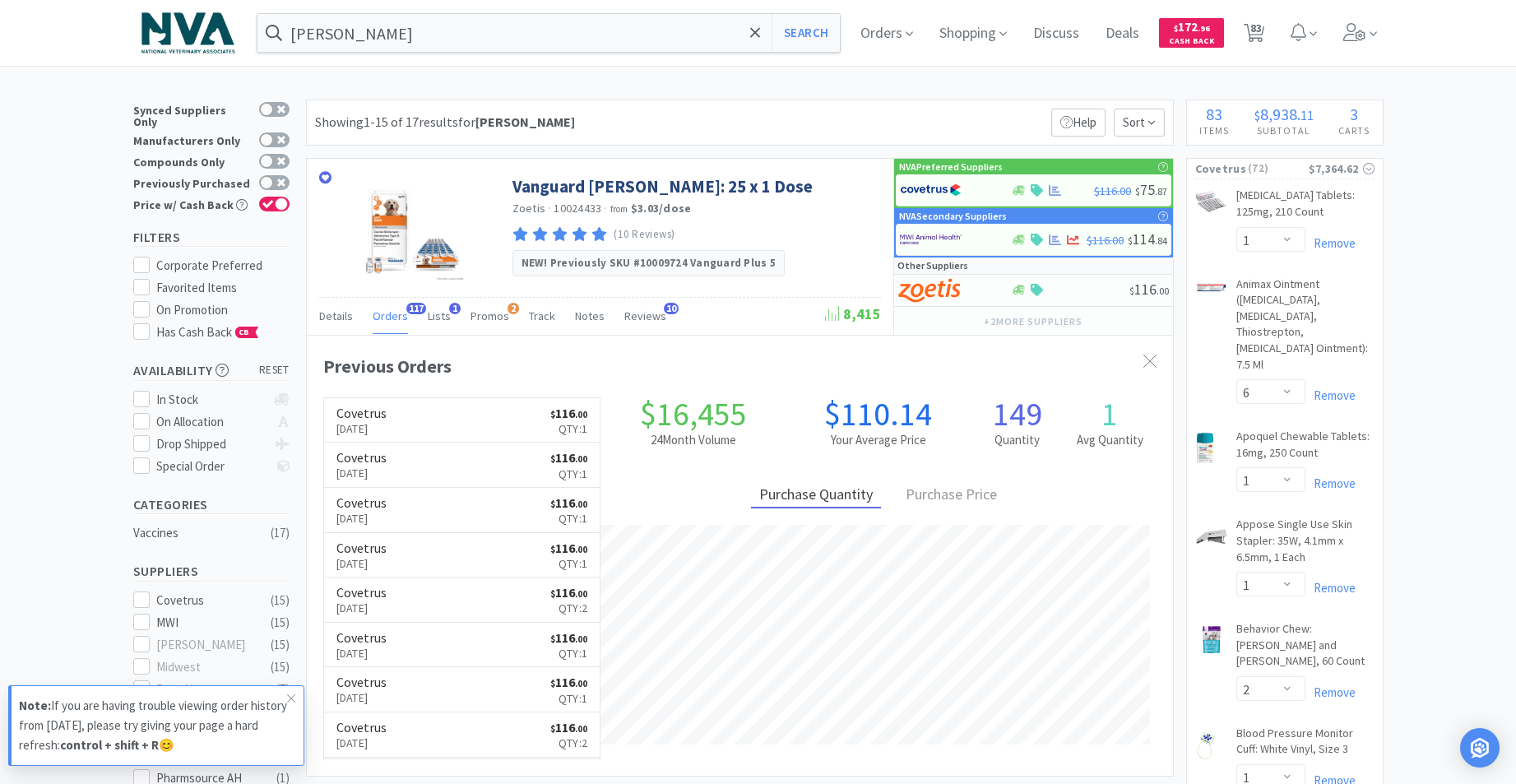
select select "1"
select select "3"
select select "2"
select select "4"
select select "6"
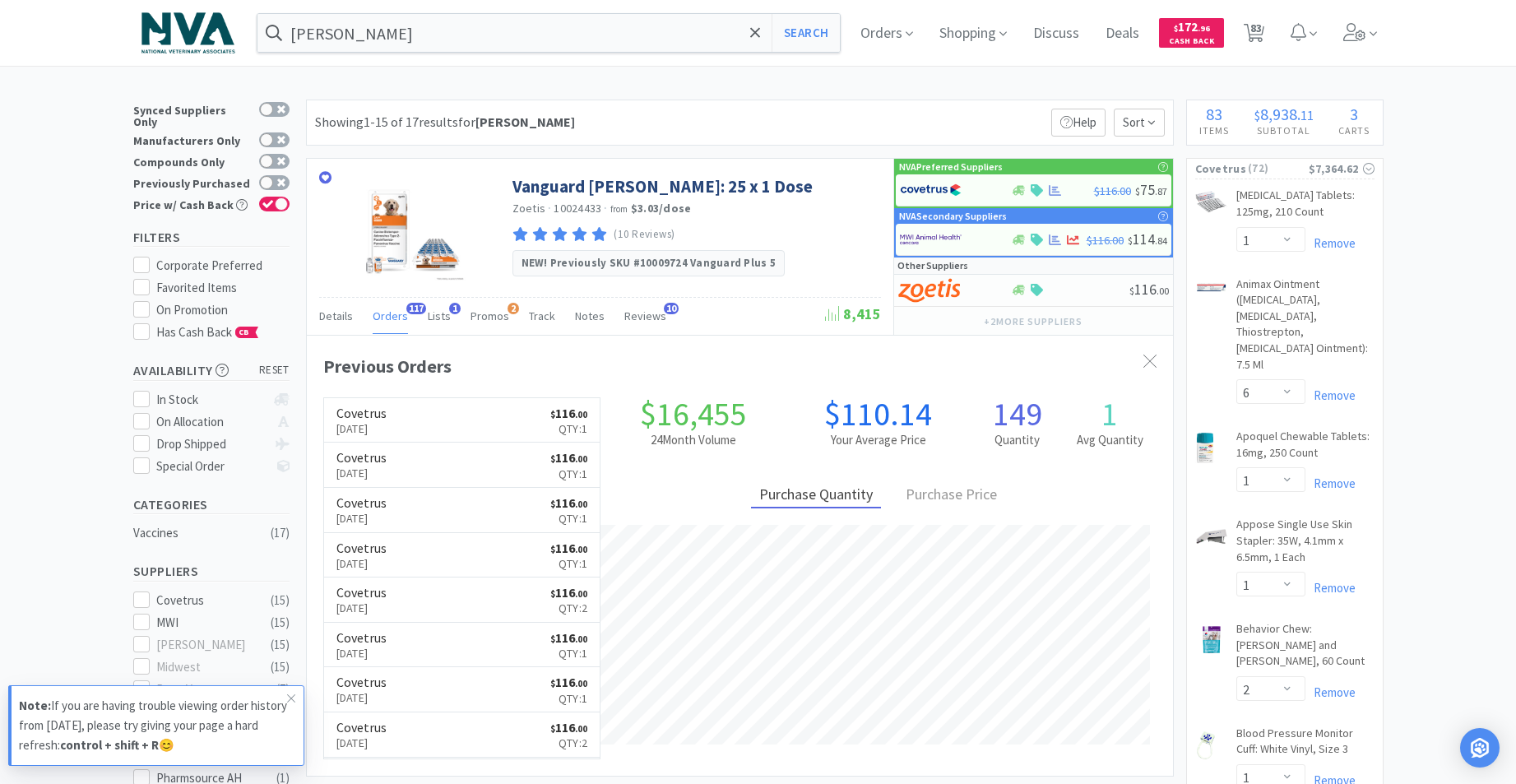
select select "2"
select select "1"
select select "3"
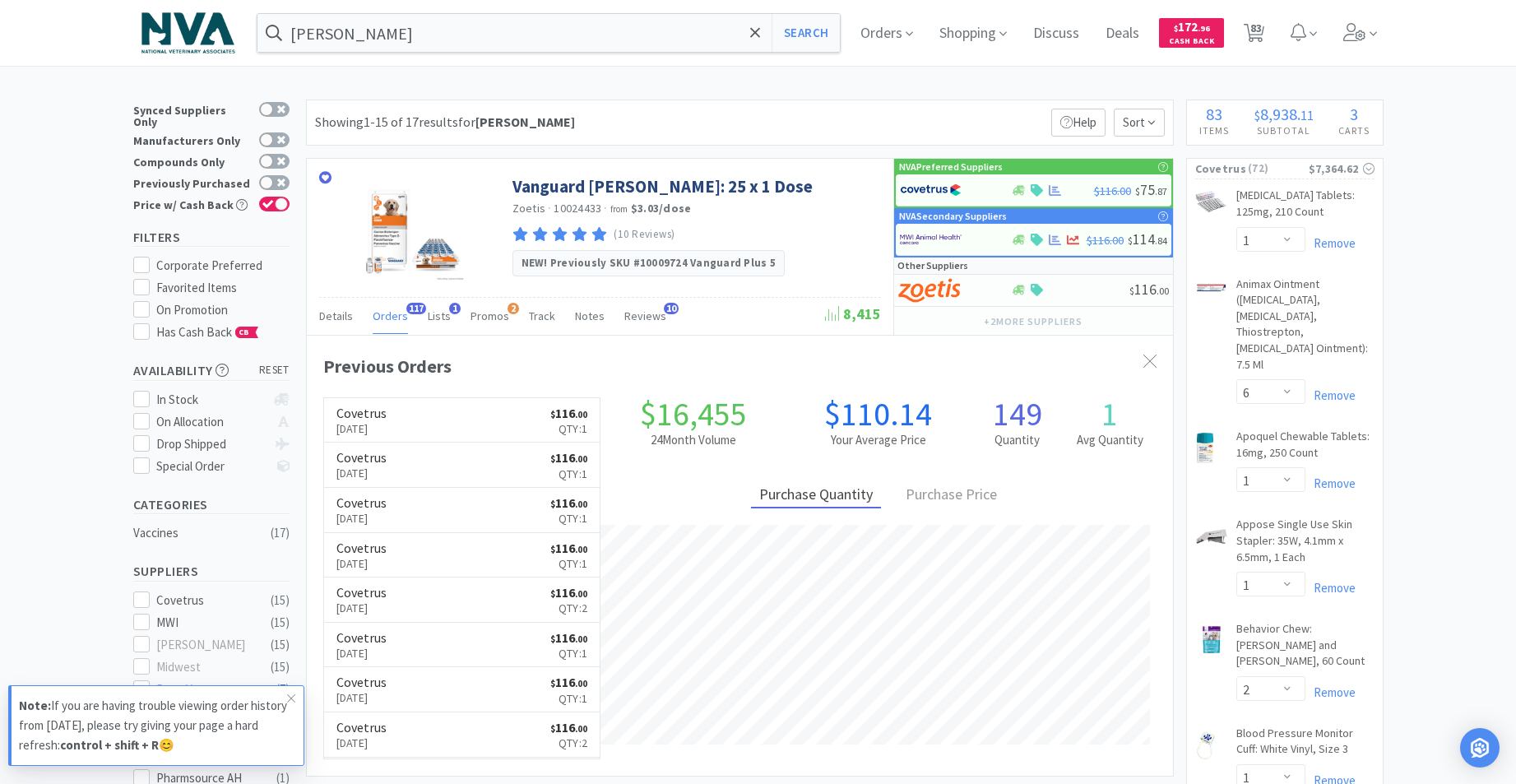
select select "3"
select select "4"
select select "1"
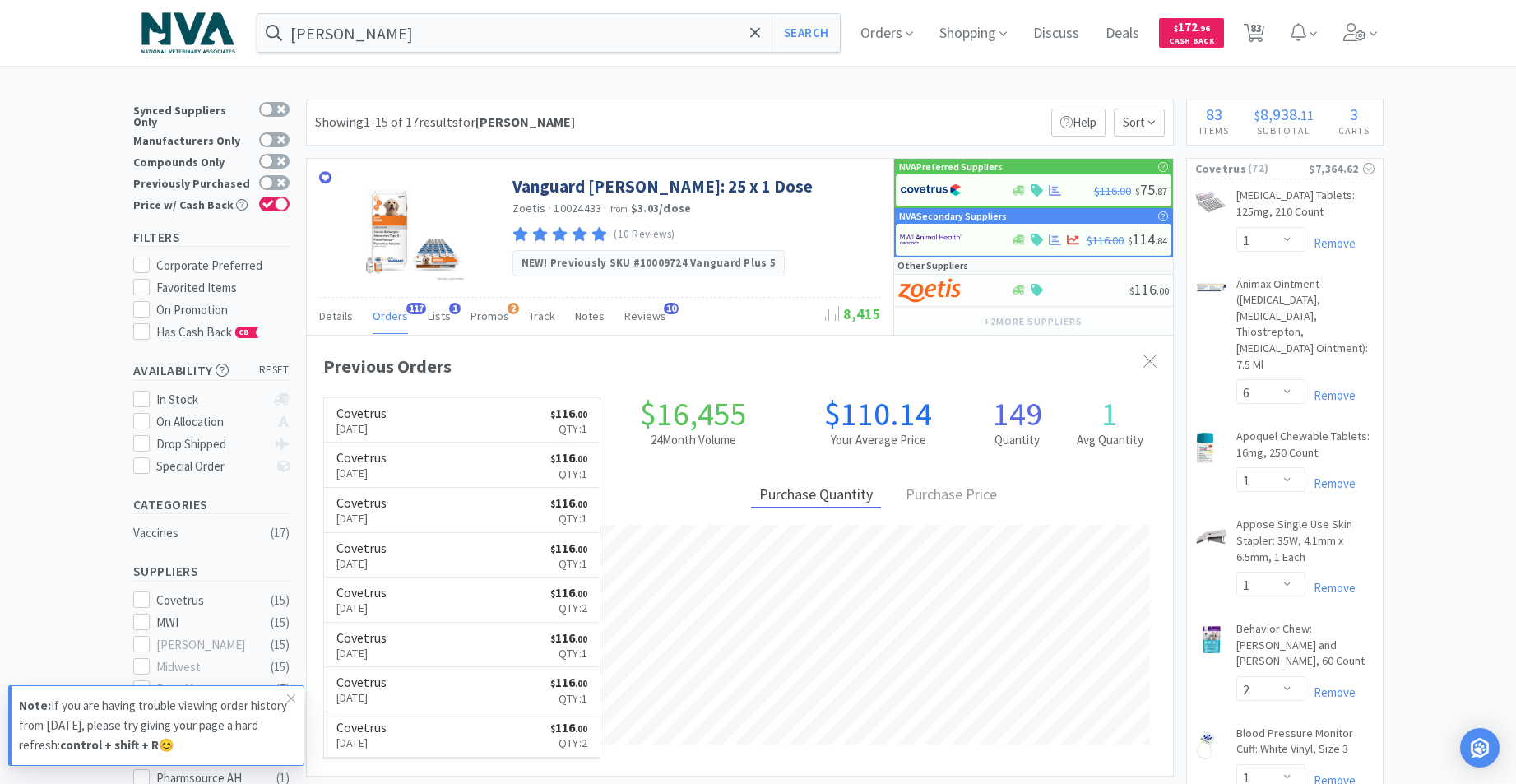
select select "1"
select select "4"
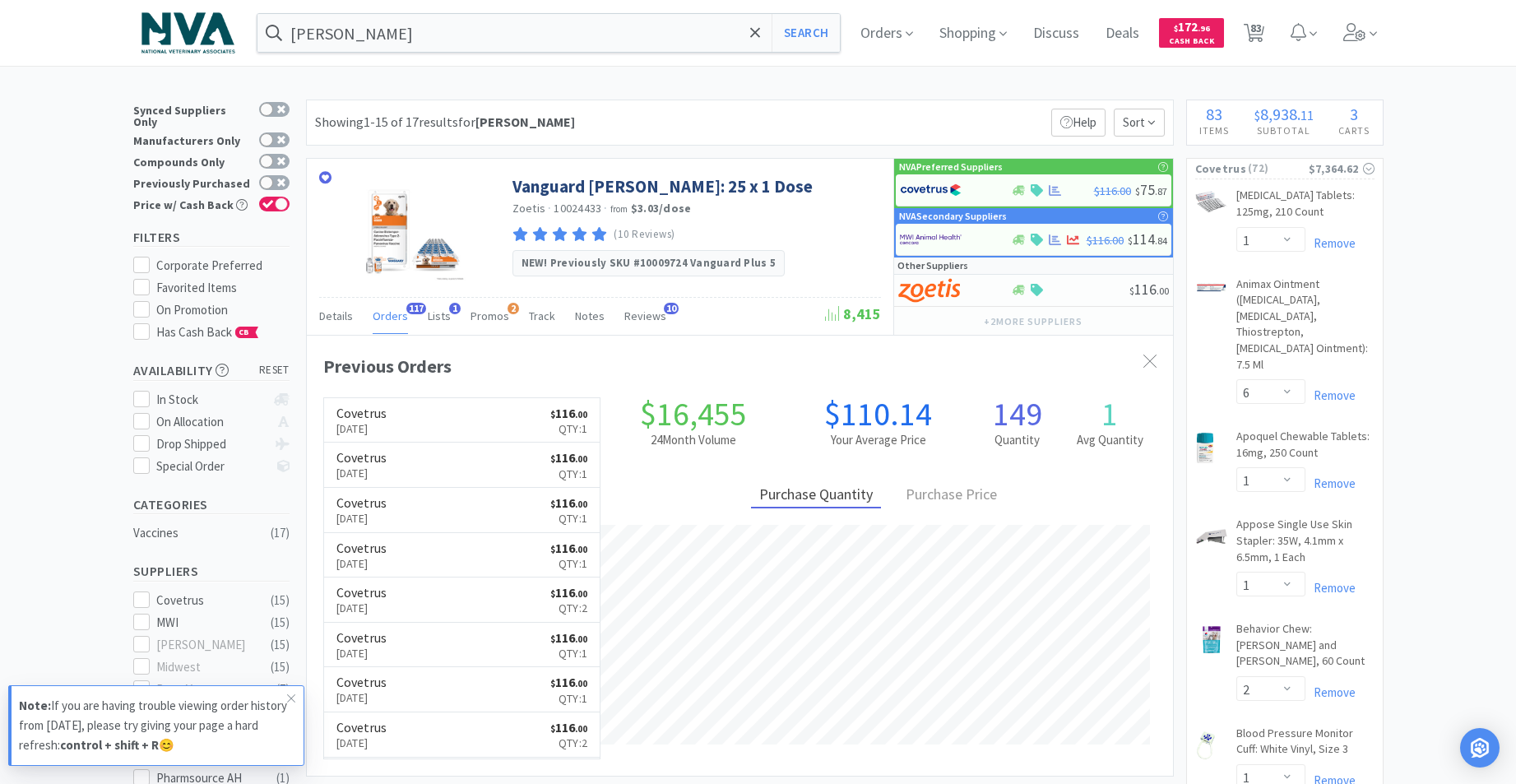
select select "1"
select select "2"
select select "4"
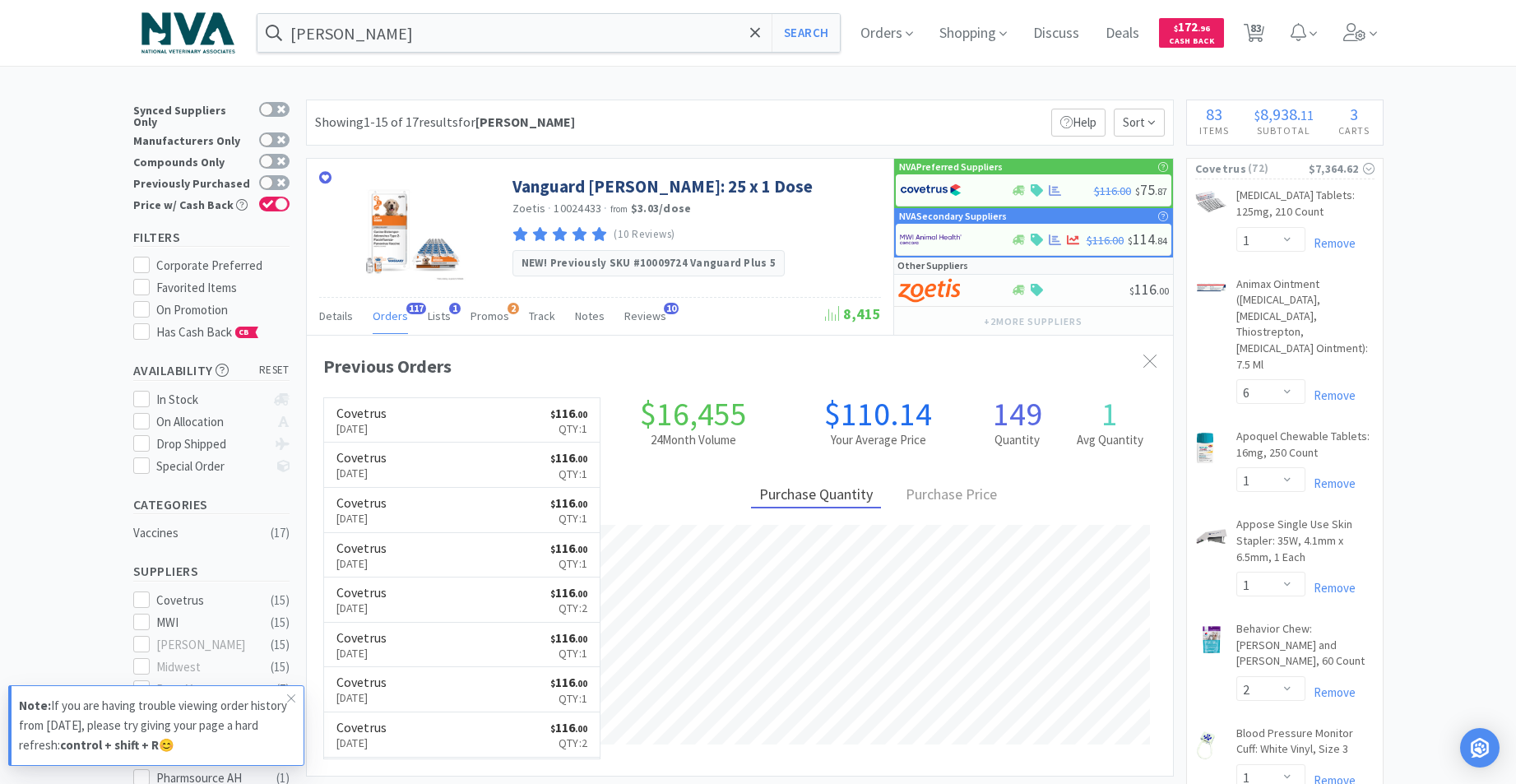
select select "1"
select select "2"
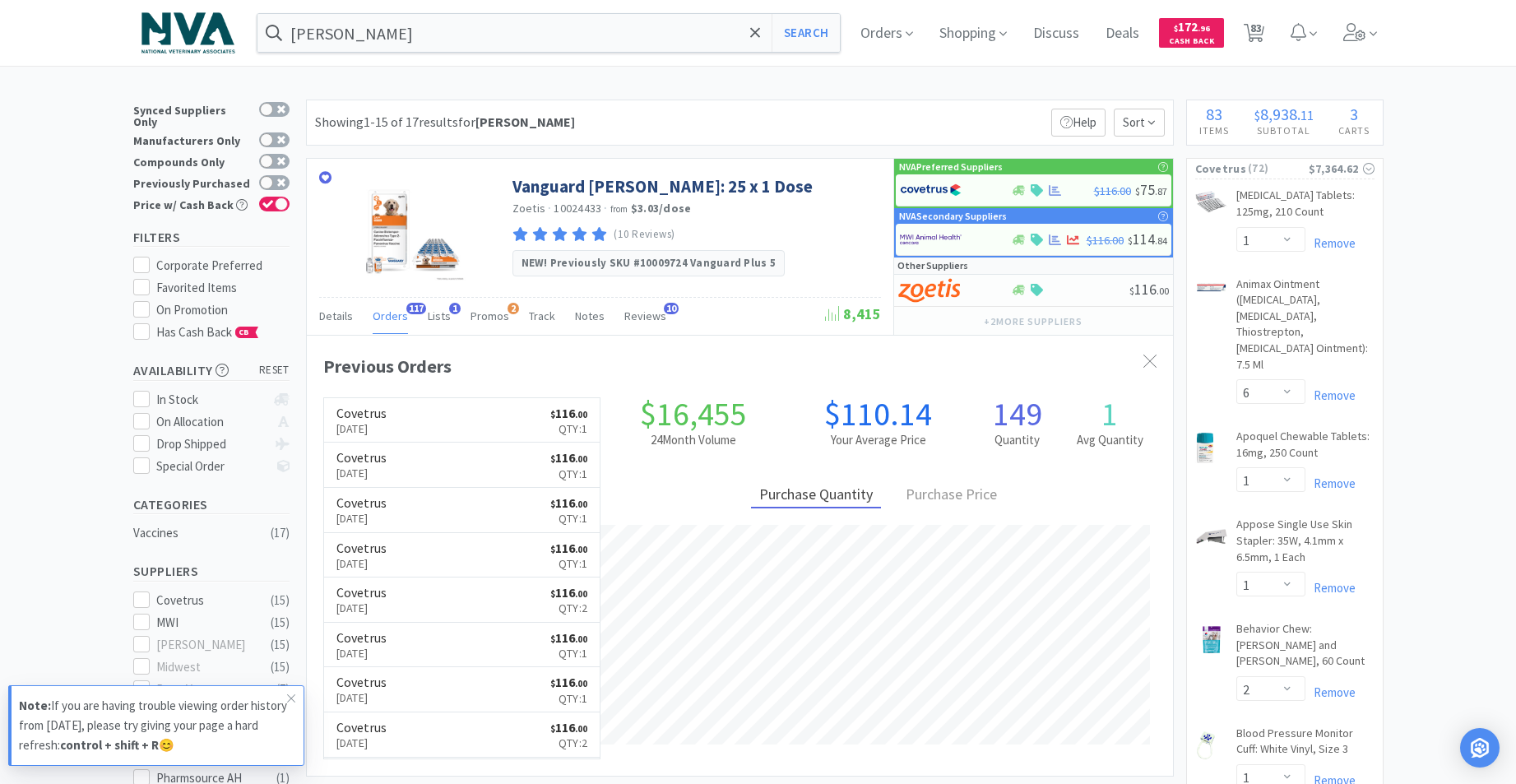
select select "2"
select select "5"
select select "1"
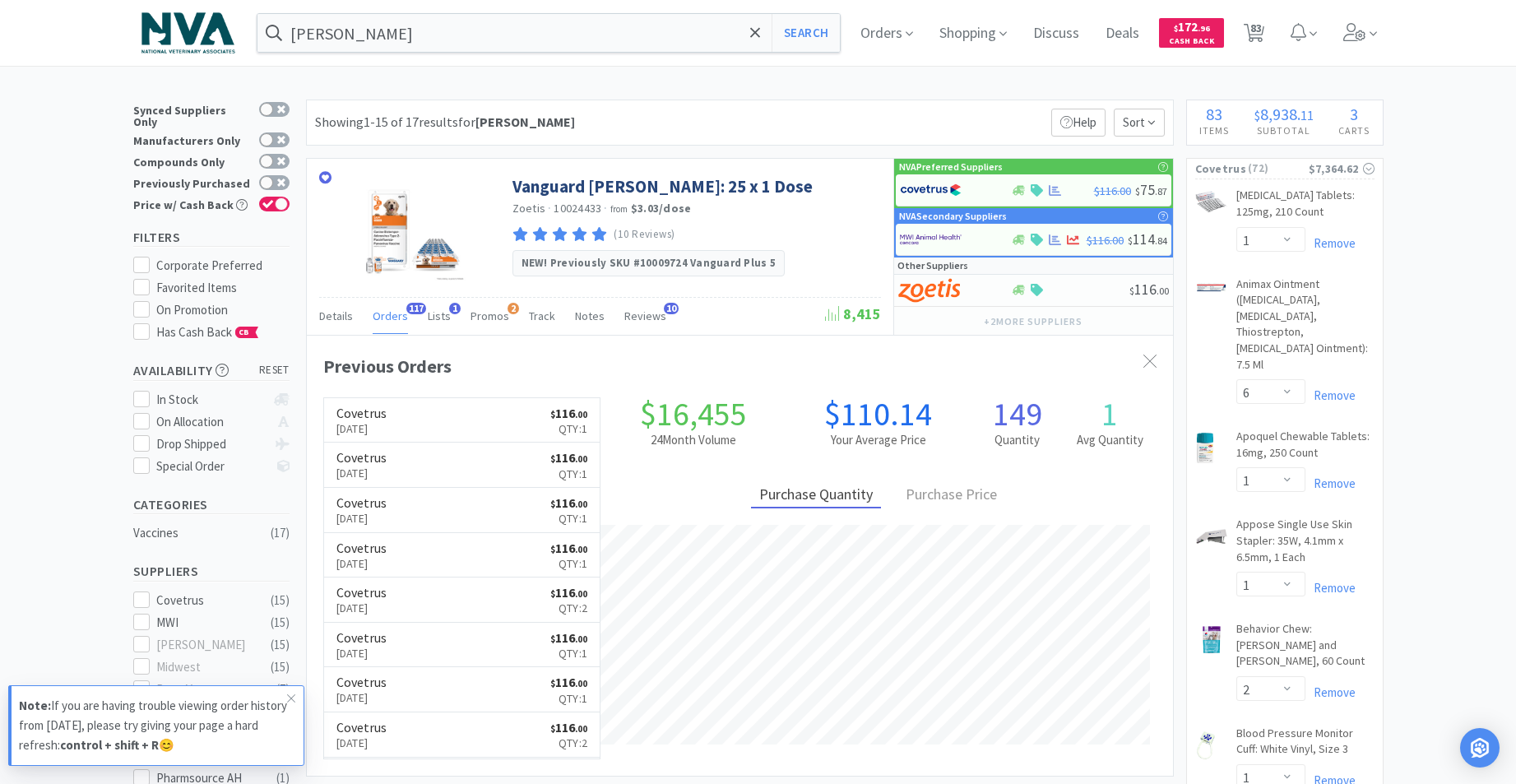
select select "1"
select select "4"
select select "1"
select select "2"
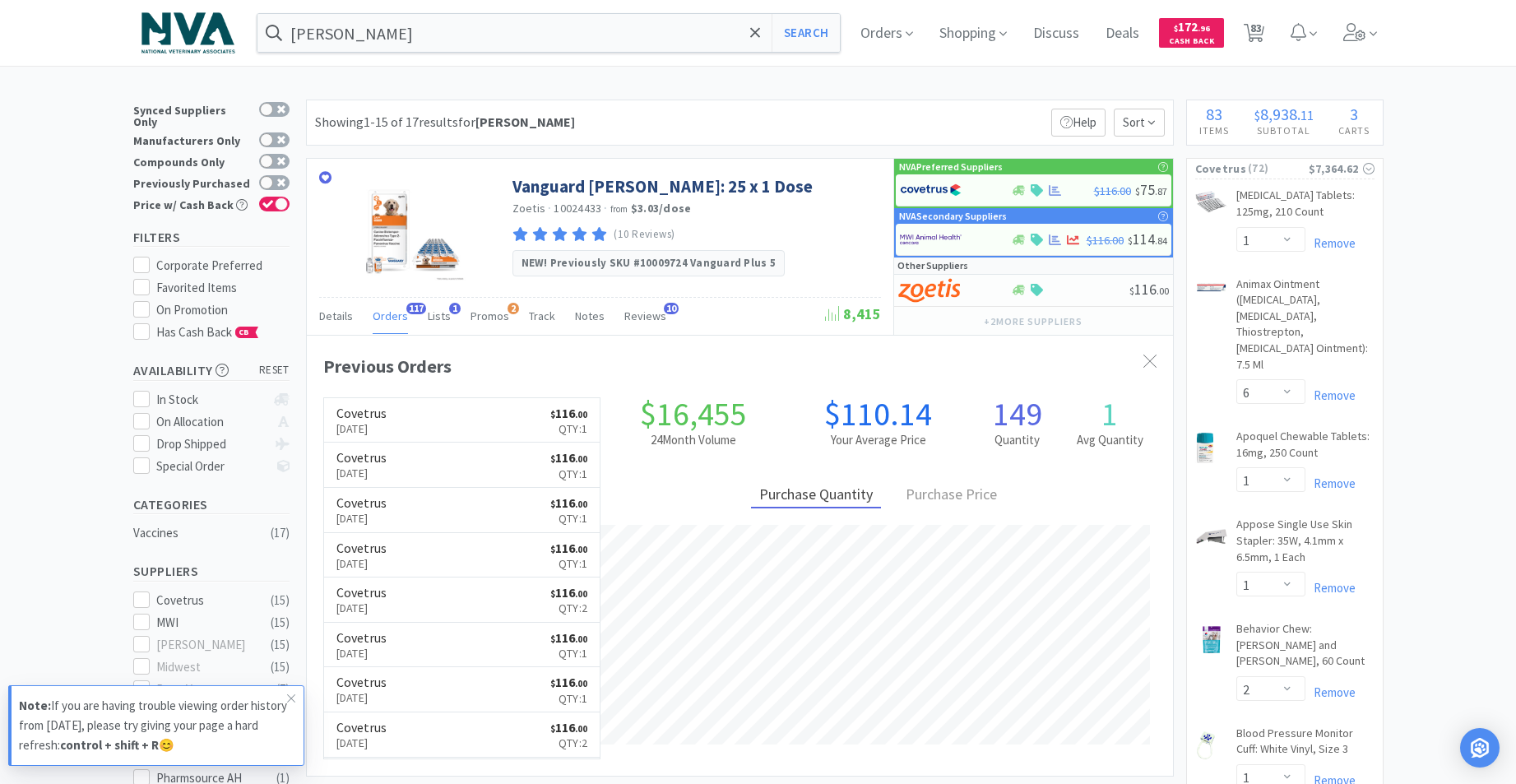
select select "1"
select select "2"
select select "5"
select select "4"
select select "2"
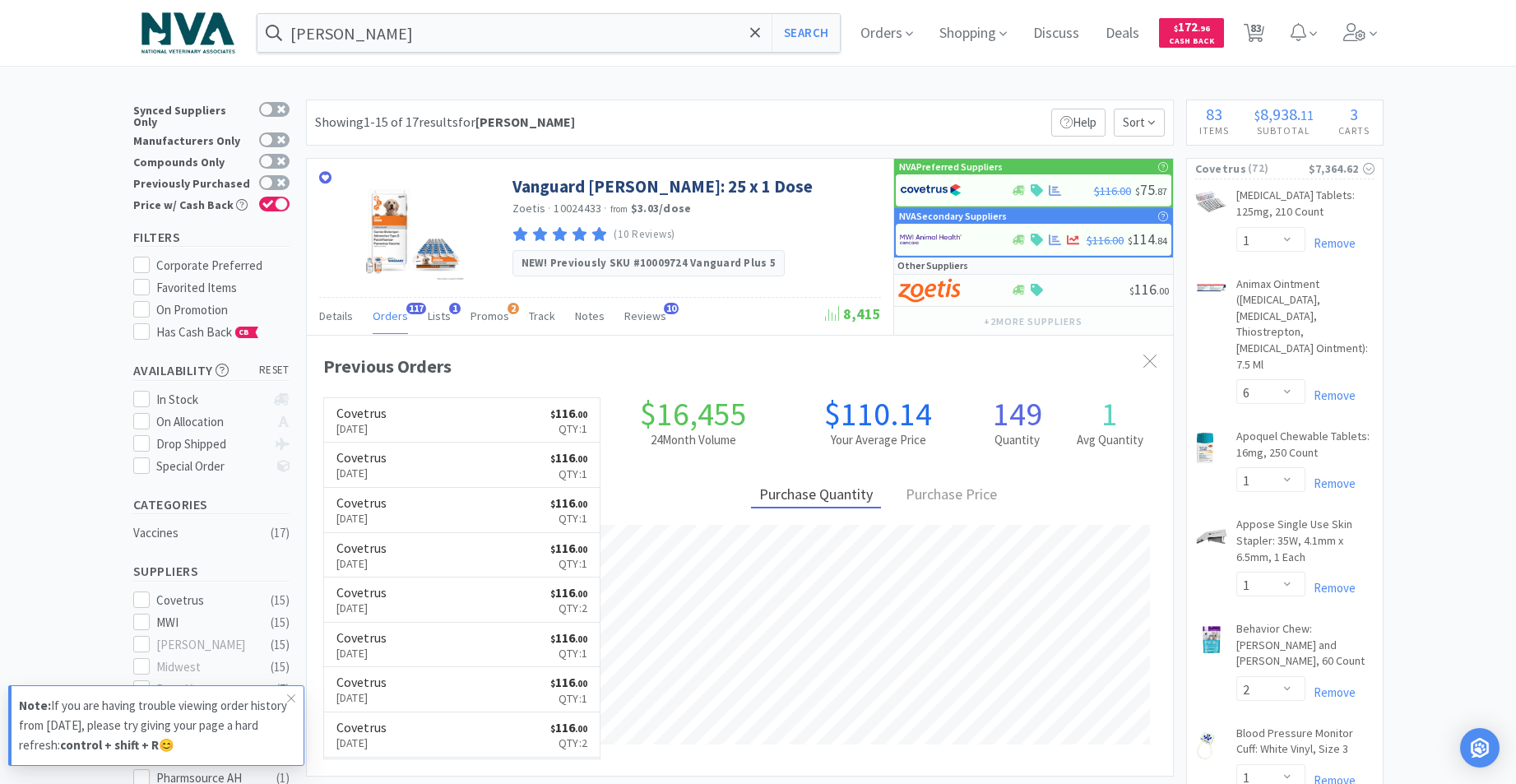
select select "10"
select select "1"
select select "6"
select select "3"
select select "1"
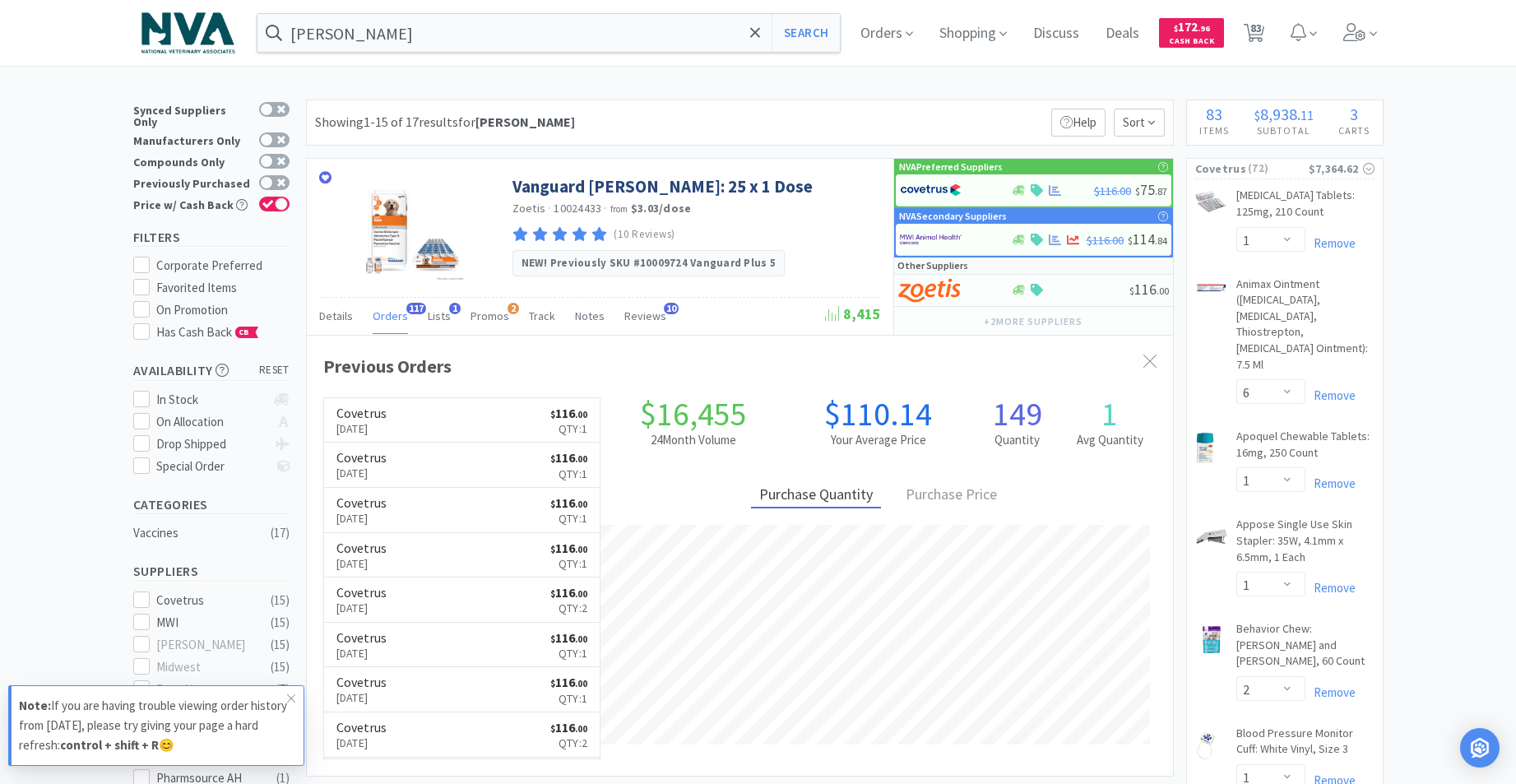
select select "1"
select select "5"
select select "10"
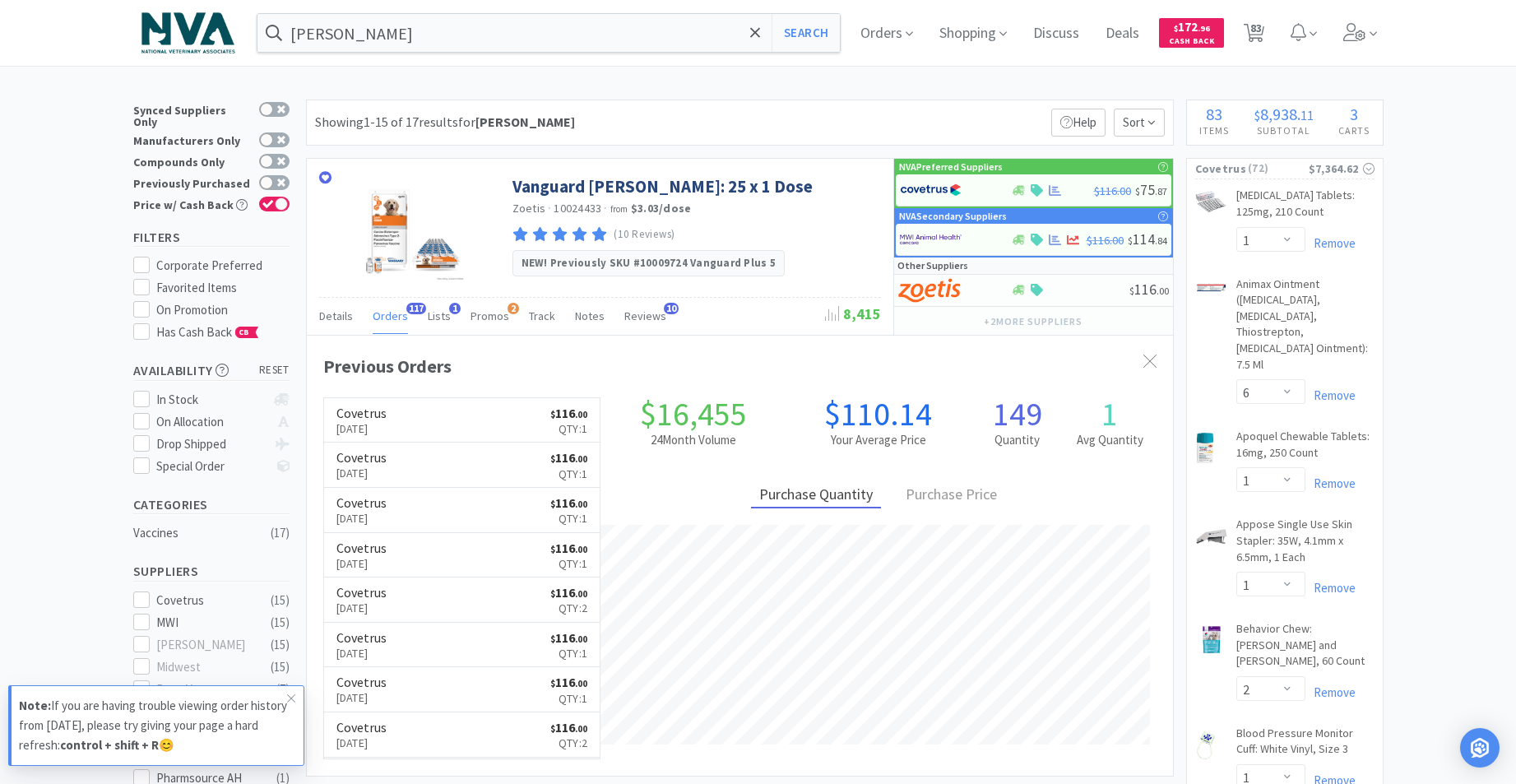
select select "1"
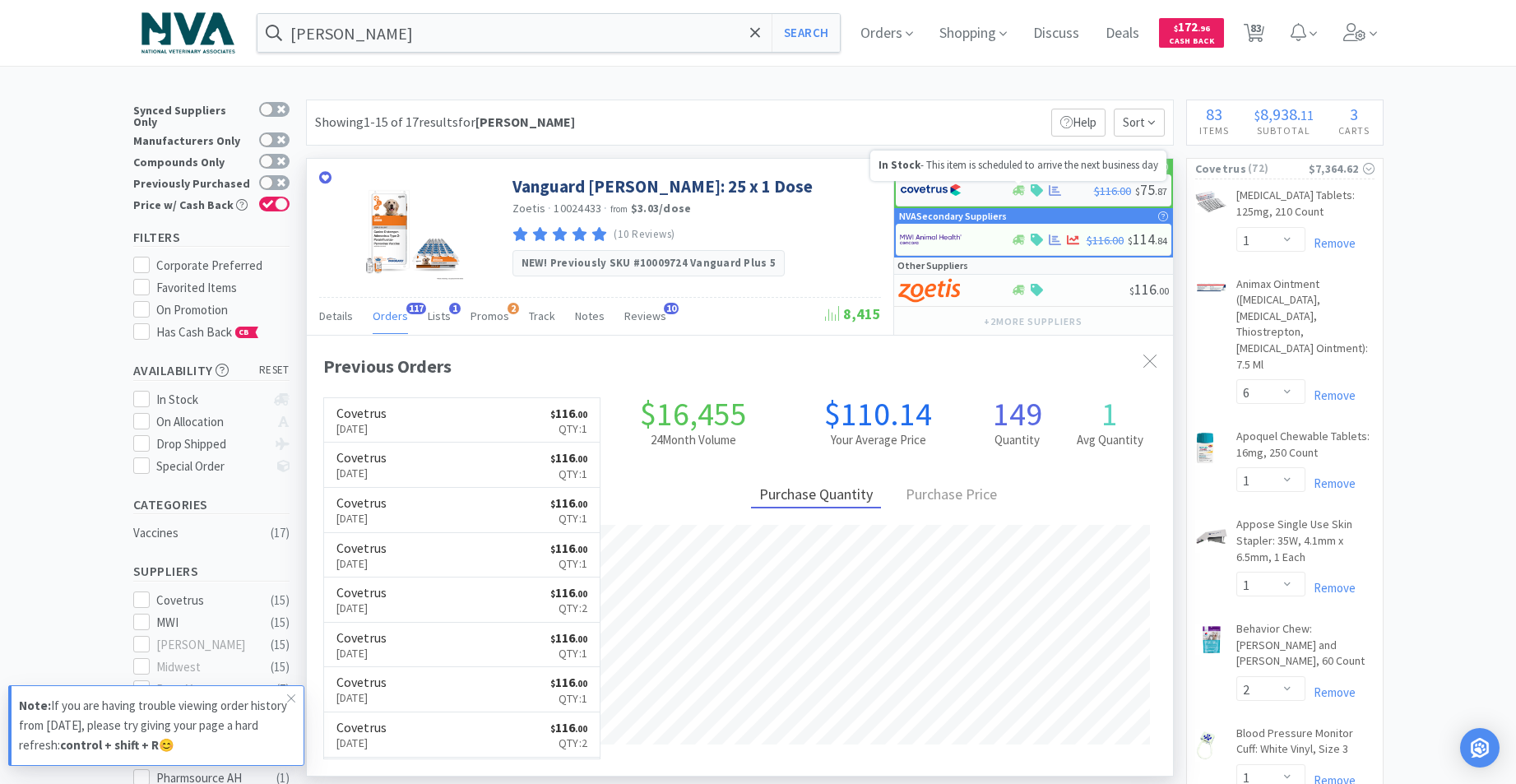
click at [1016, 192] on icon at bounding box center [1019, 190] width 12 height 12
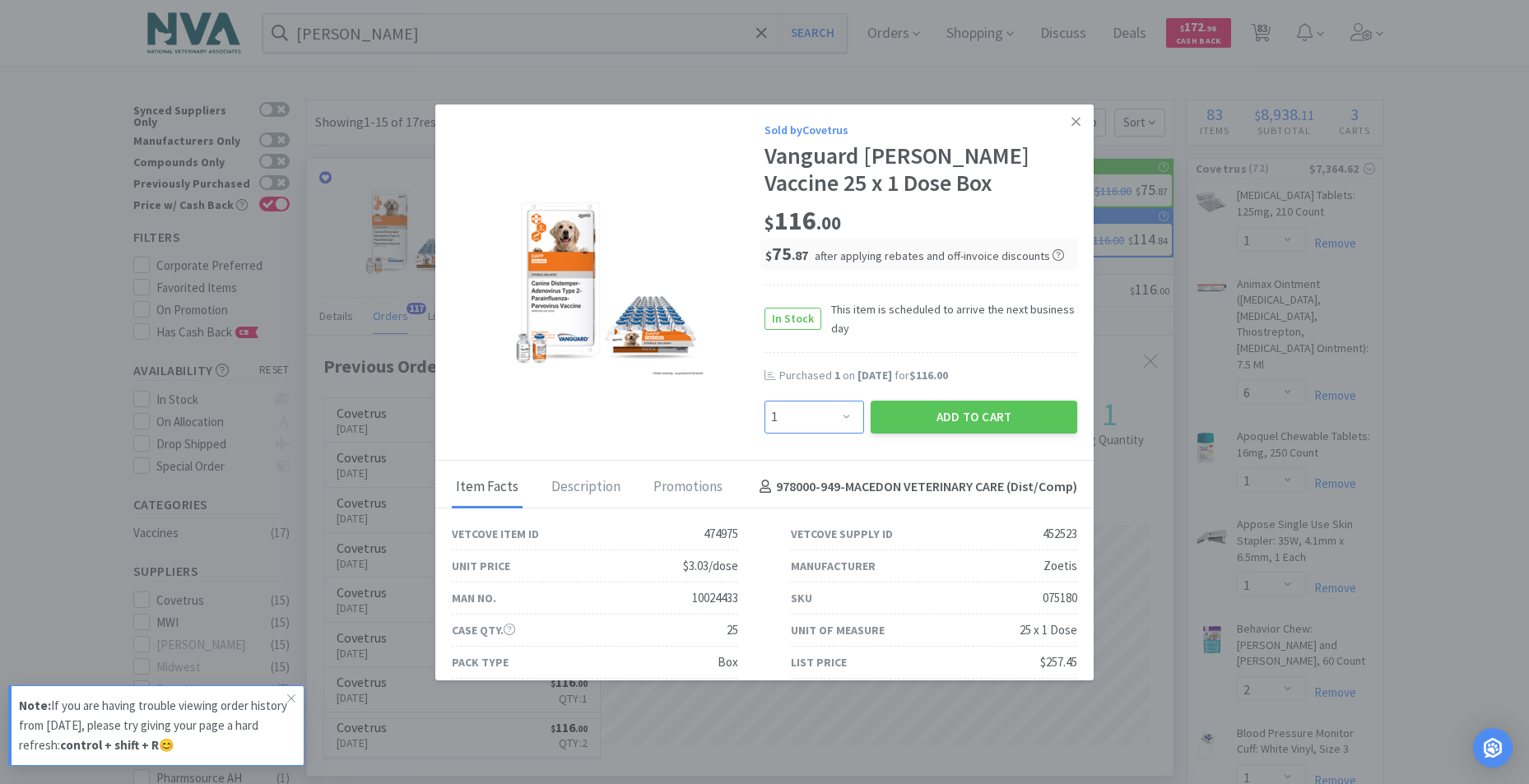
click at [843, 412] on select "Enter Quantity 1 2 3 4 5 6 7 8 9 10 11 12 13 14 15 16 17 18 19 20 Enter Quantity" at bounding box center [813, 416] width 100 height 33
select select "2"
click at [764, 400] on select "Enter Quantity 1 2 3 4 5 6 7 8 9 10 11 12 13 14 15 16 17 18 19 20 Enter Quantity" at bounding box center [813, 416] width 100 height 33
click at [923, 419] on button "Add to Cart" at bounding box center [974, 416] width 206 height 33
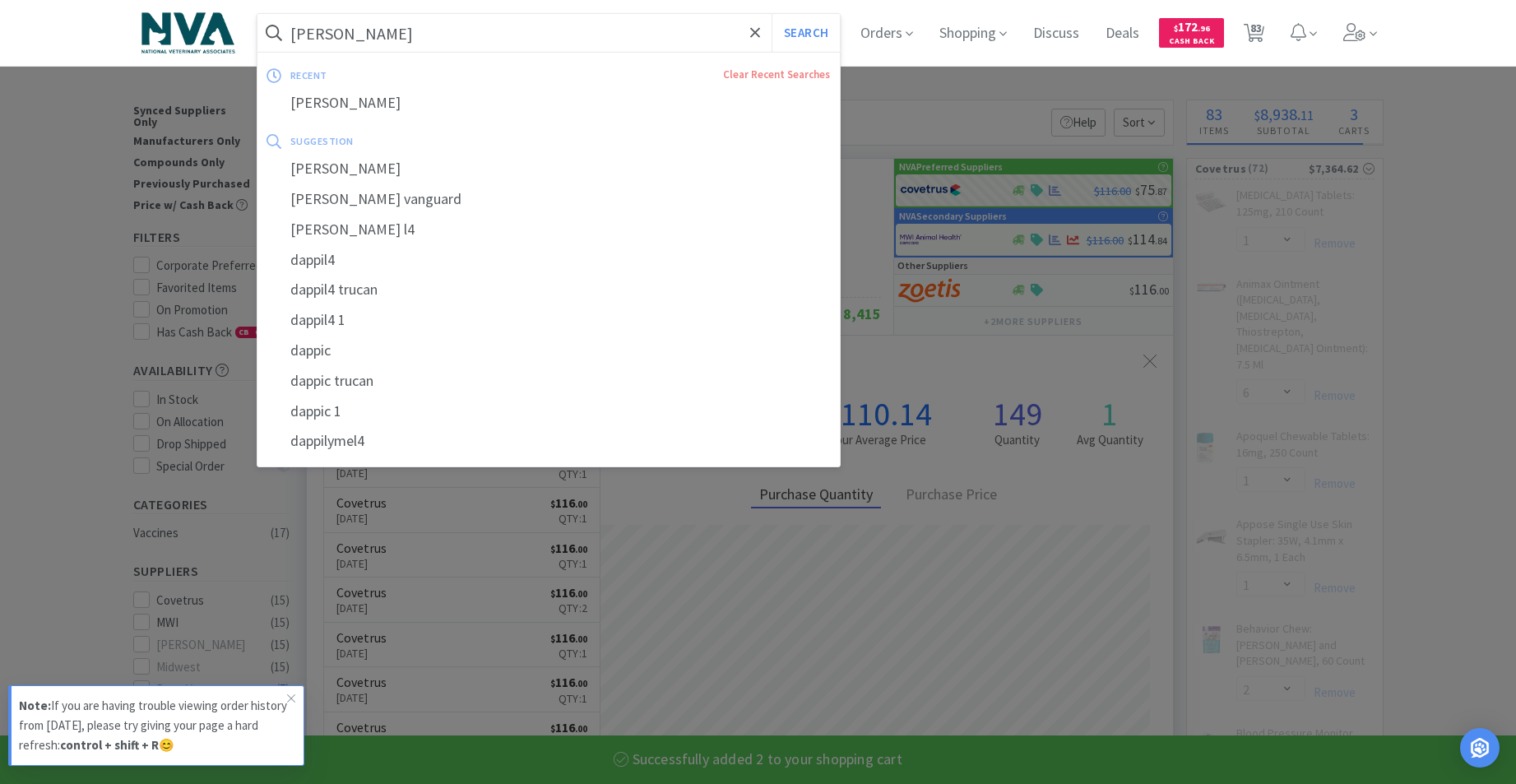
click at [504, 28] on input "[PERSON_NAME]" at bounding box center [549, 33] width 583 height 38
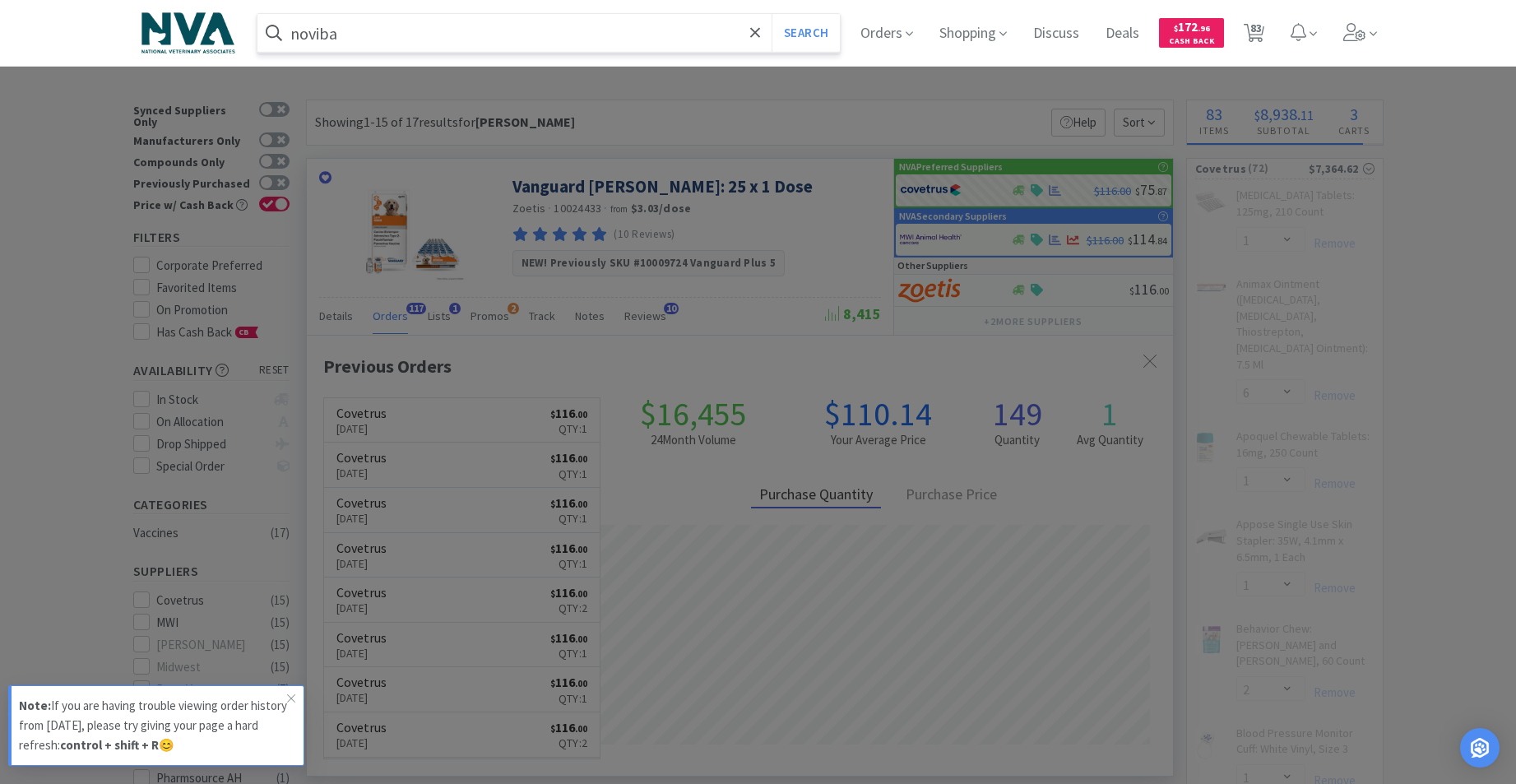
type input "novibac"
select select "2"
select select "5"
select select "4"
select select "2"
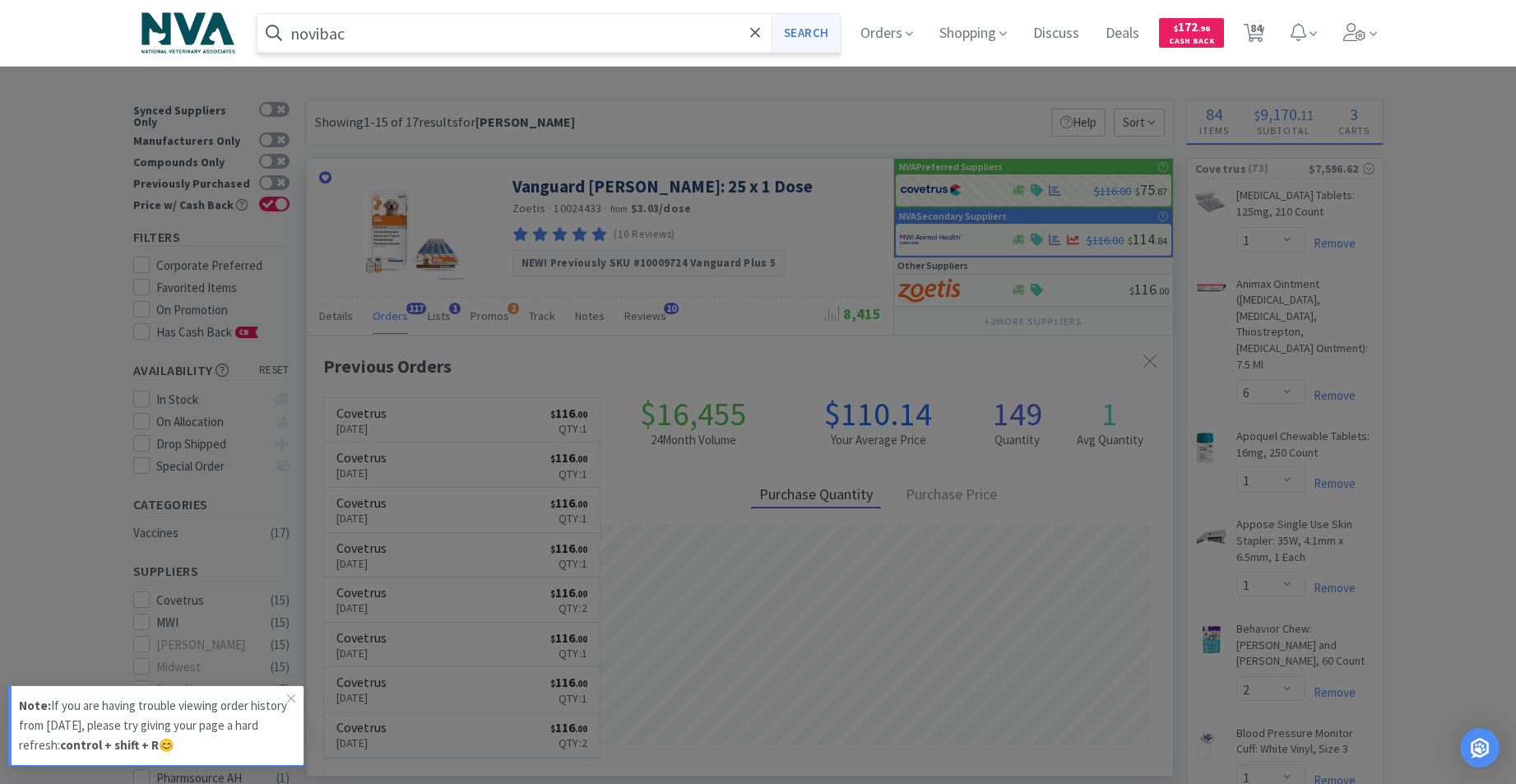
type input "novibac"
click at [795, 38] on button "Search" at bounding box center [805, 33] width 68 height 38
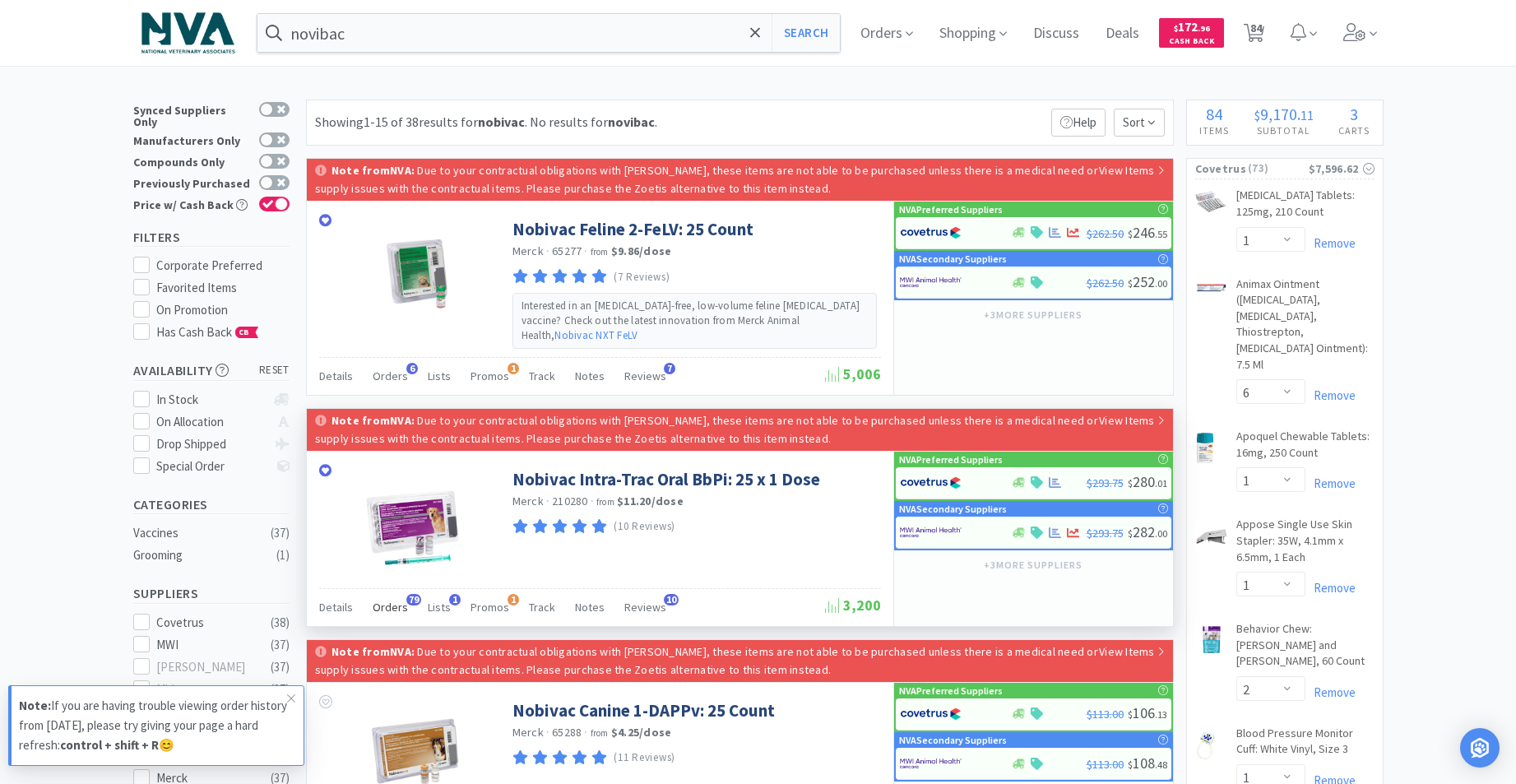
click at [386, 600] on span "Orders" at bounding box center [390, 607] width 35 height 15
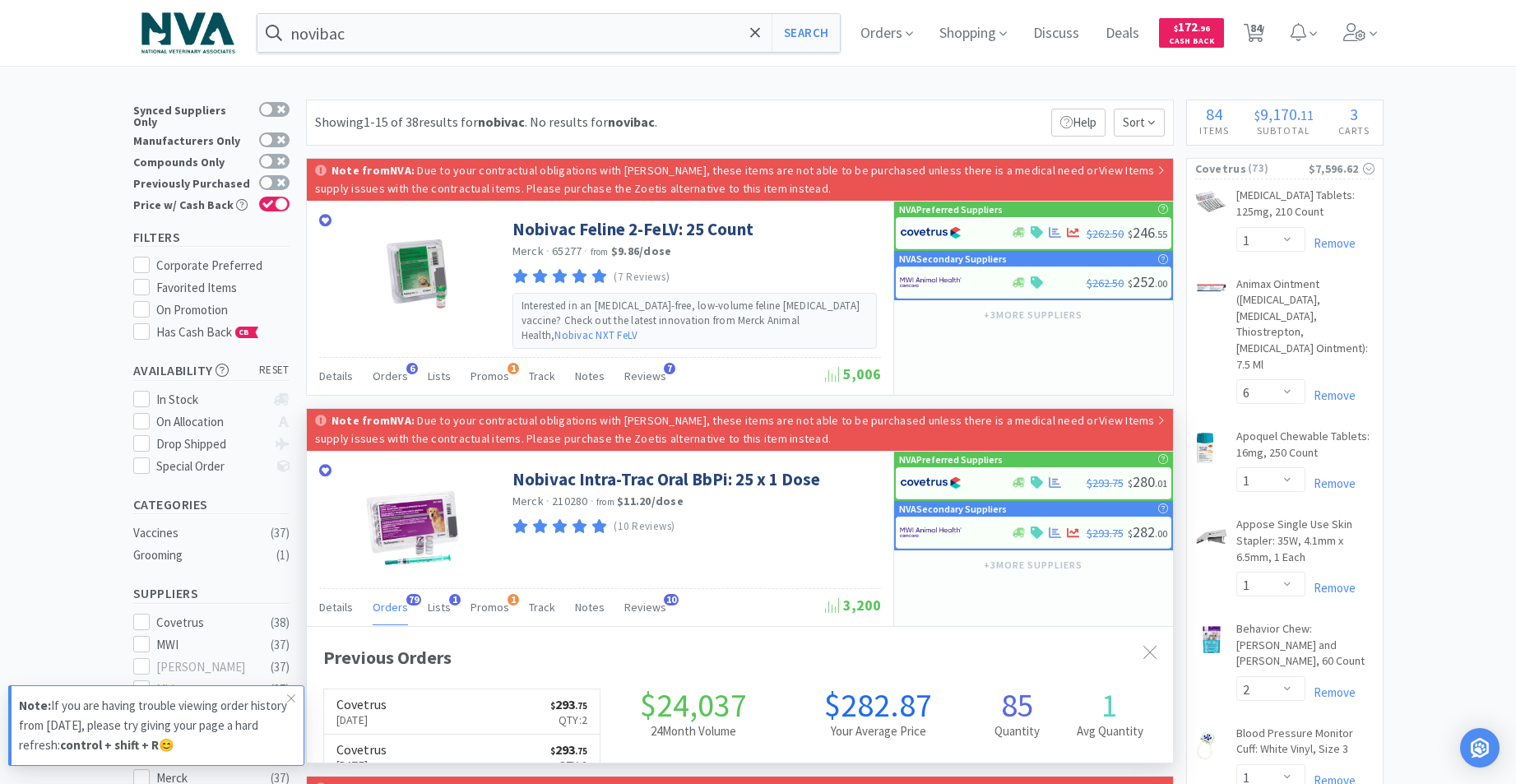
scroll to position [441, 866]
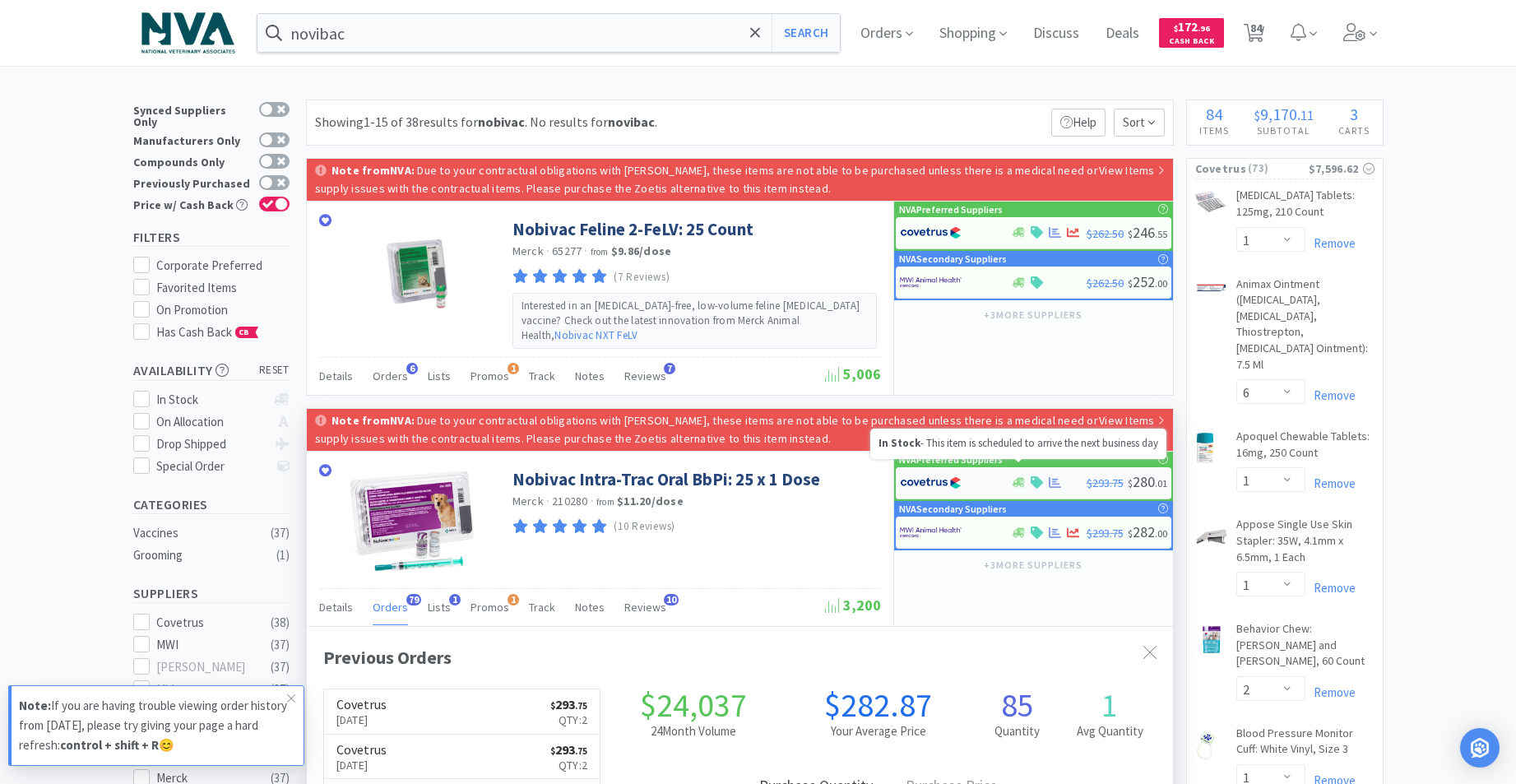
click at [1023, 476] on icon at bounding box center [1019, 482] width 12 height 12
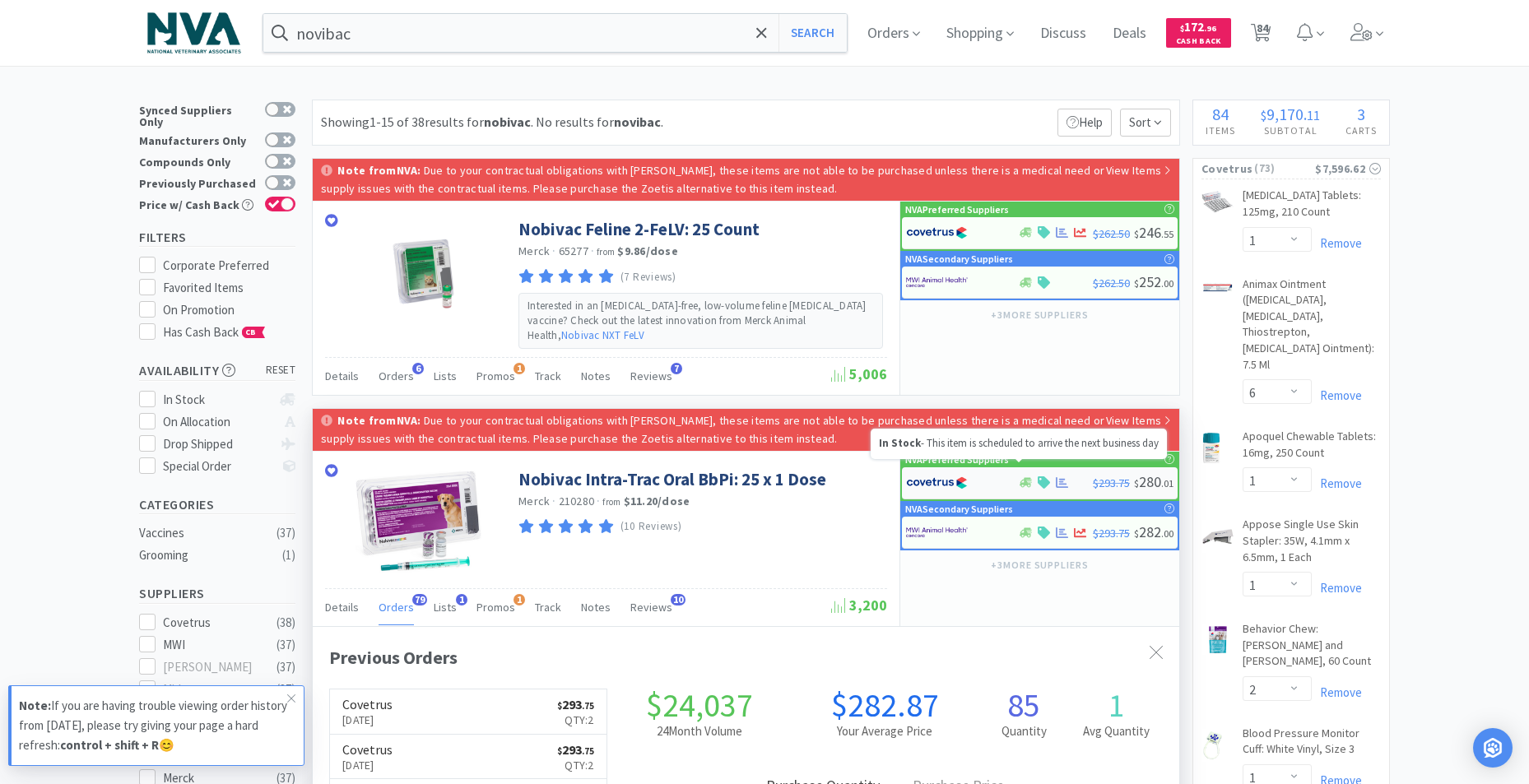
select select "1"
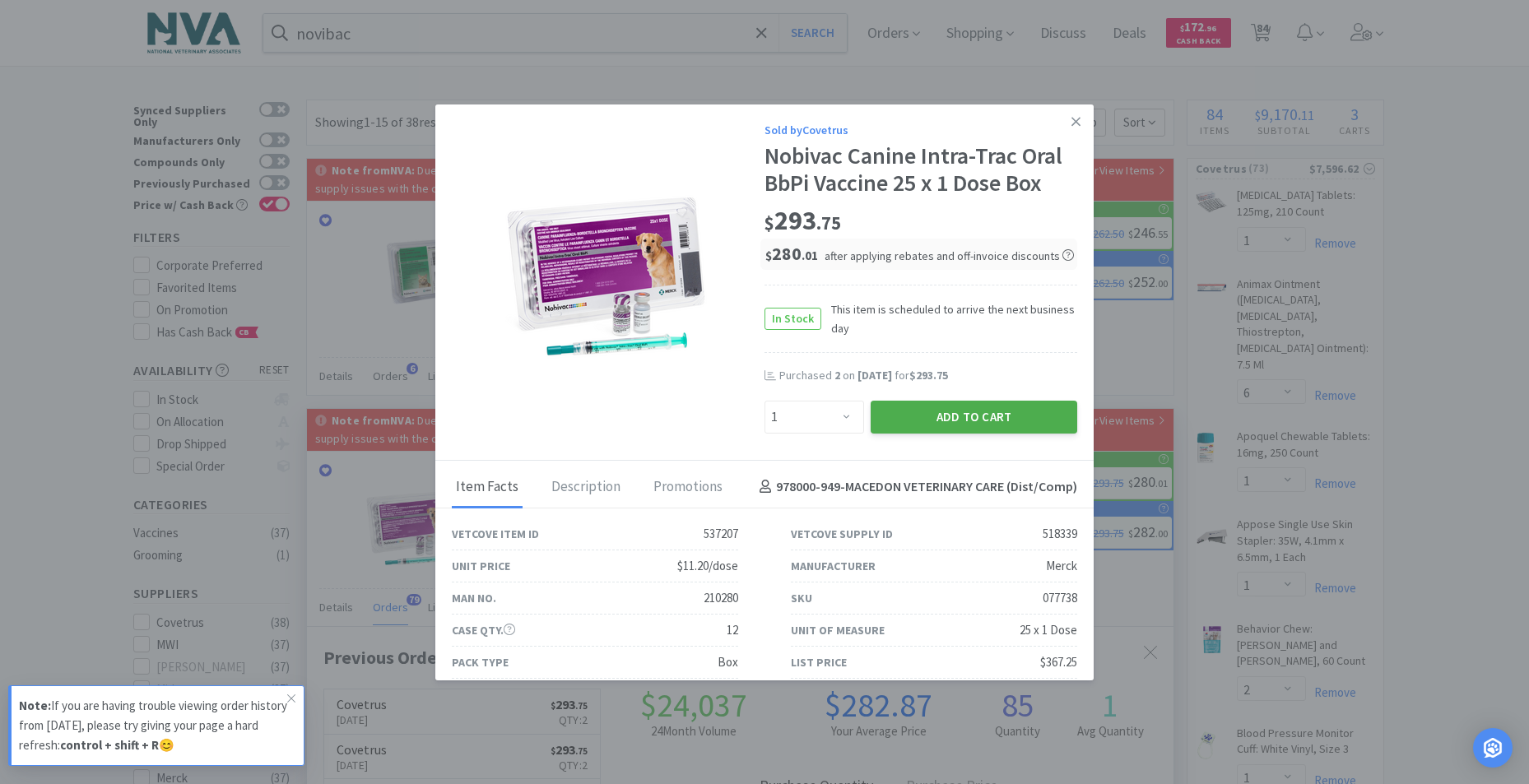
click at [932, 422] on button "Add to Cart" at bounding box center [974, 416] width 206 height 33
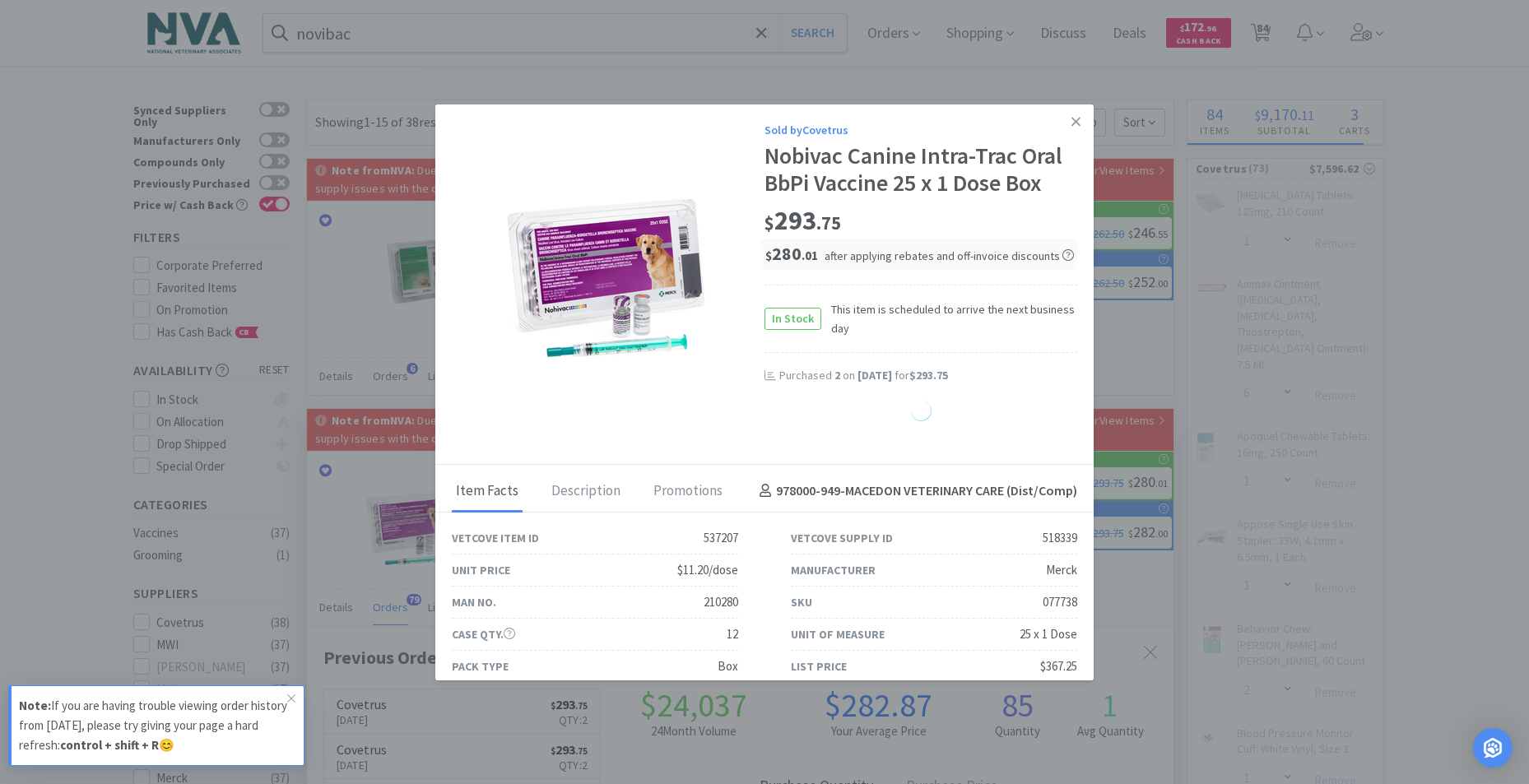
select select "1"
select select "4"
select select "1"
select select "2"
select select "4"
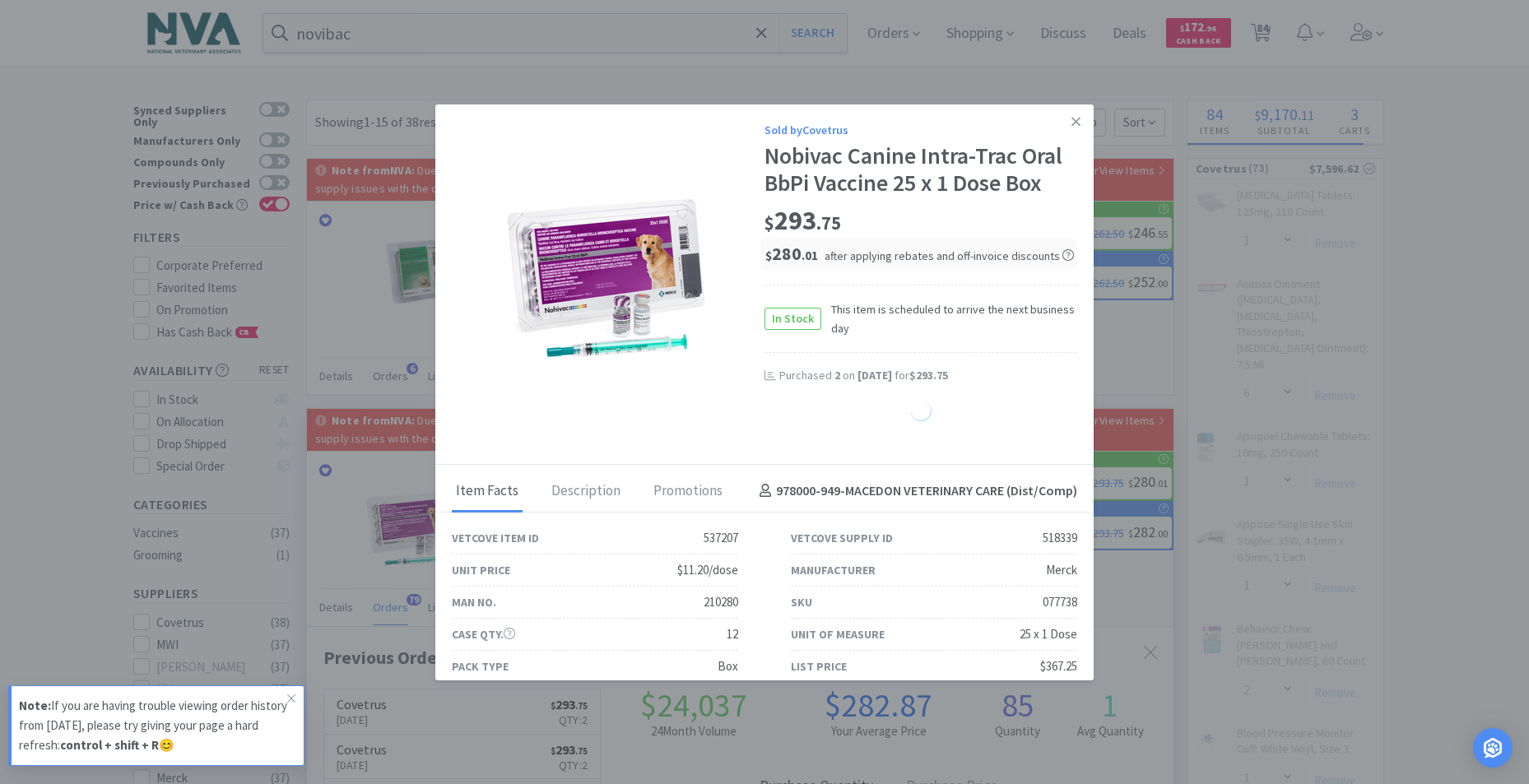
select select "2"
select select "5"
select select "1"
select select "4"
select select "1"
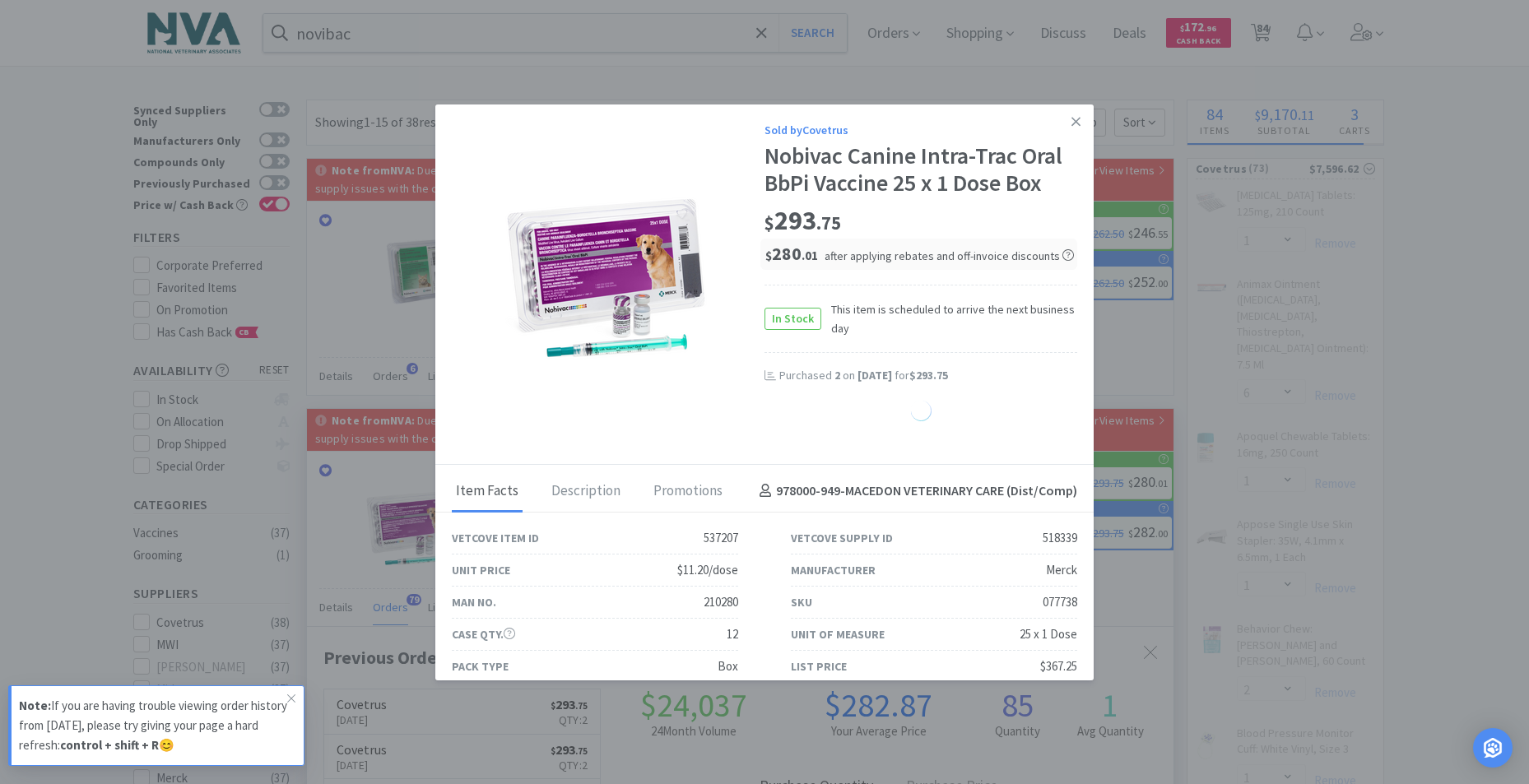
select select "2"
select select "1"
select select "2"
select select "5"
select select "4"
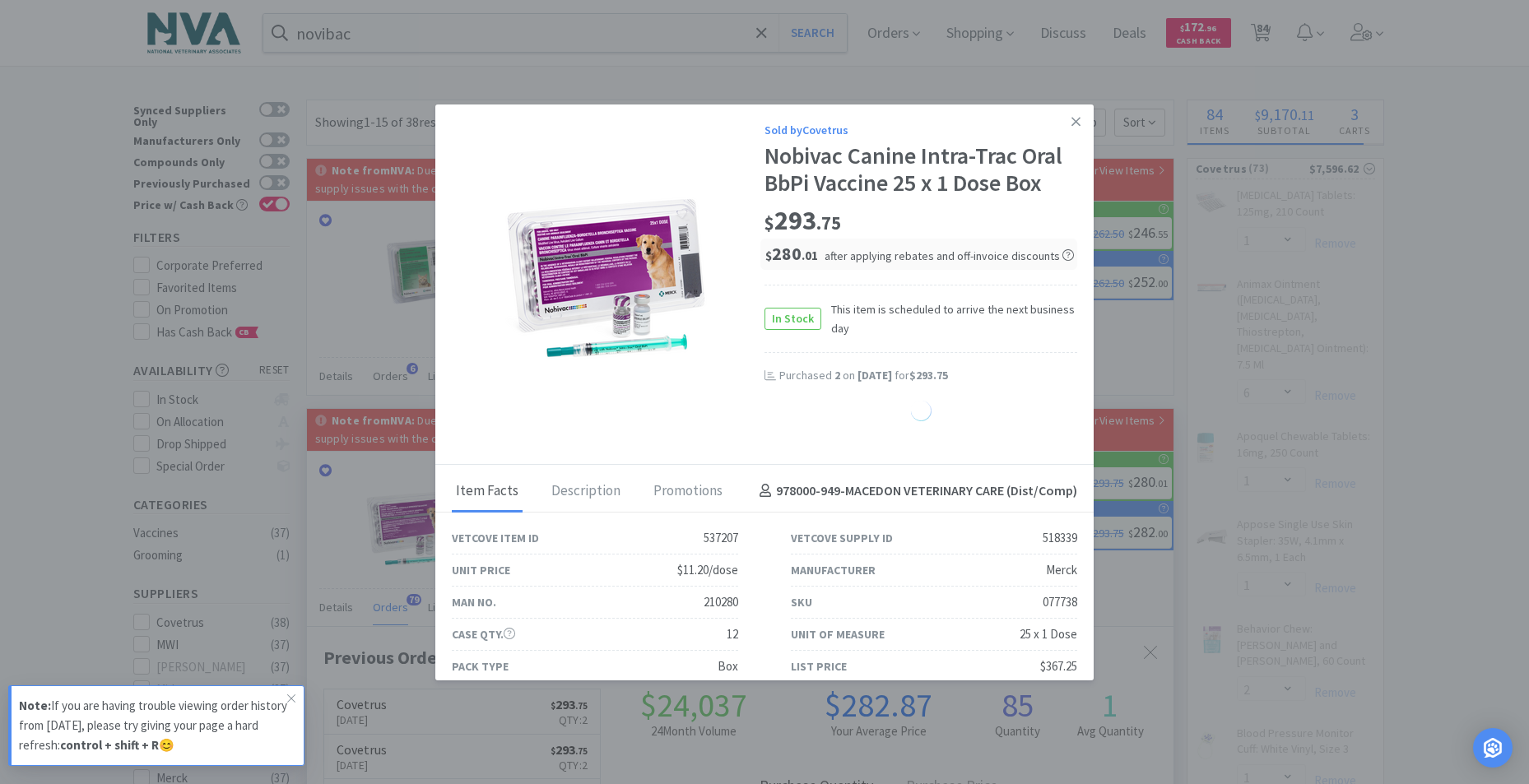
select select "1"
select select "2"
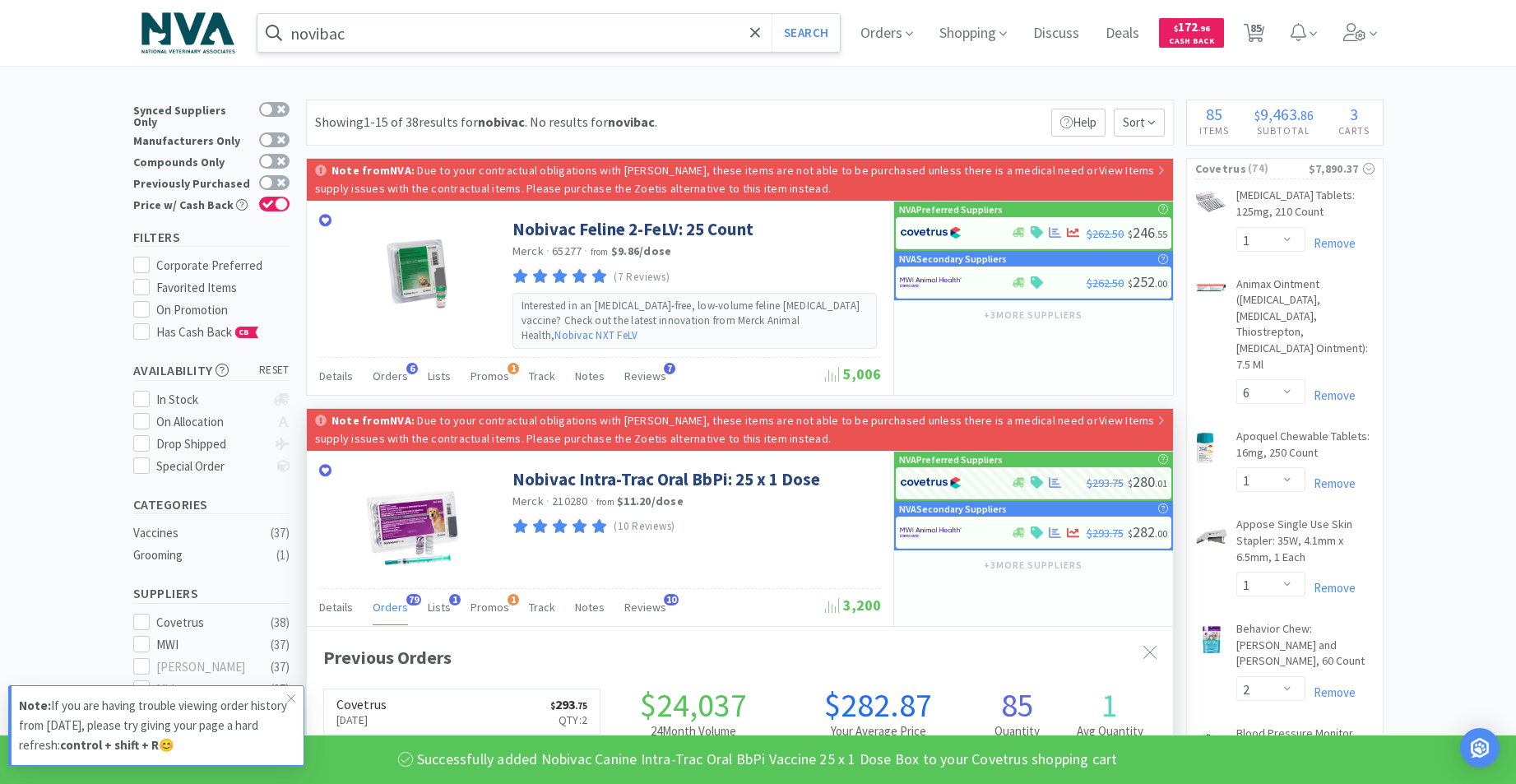
click at [667, 21] on input "novibac" at bounding box center [549, 33] width 583 height 38
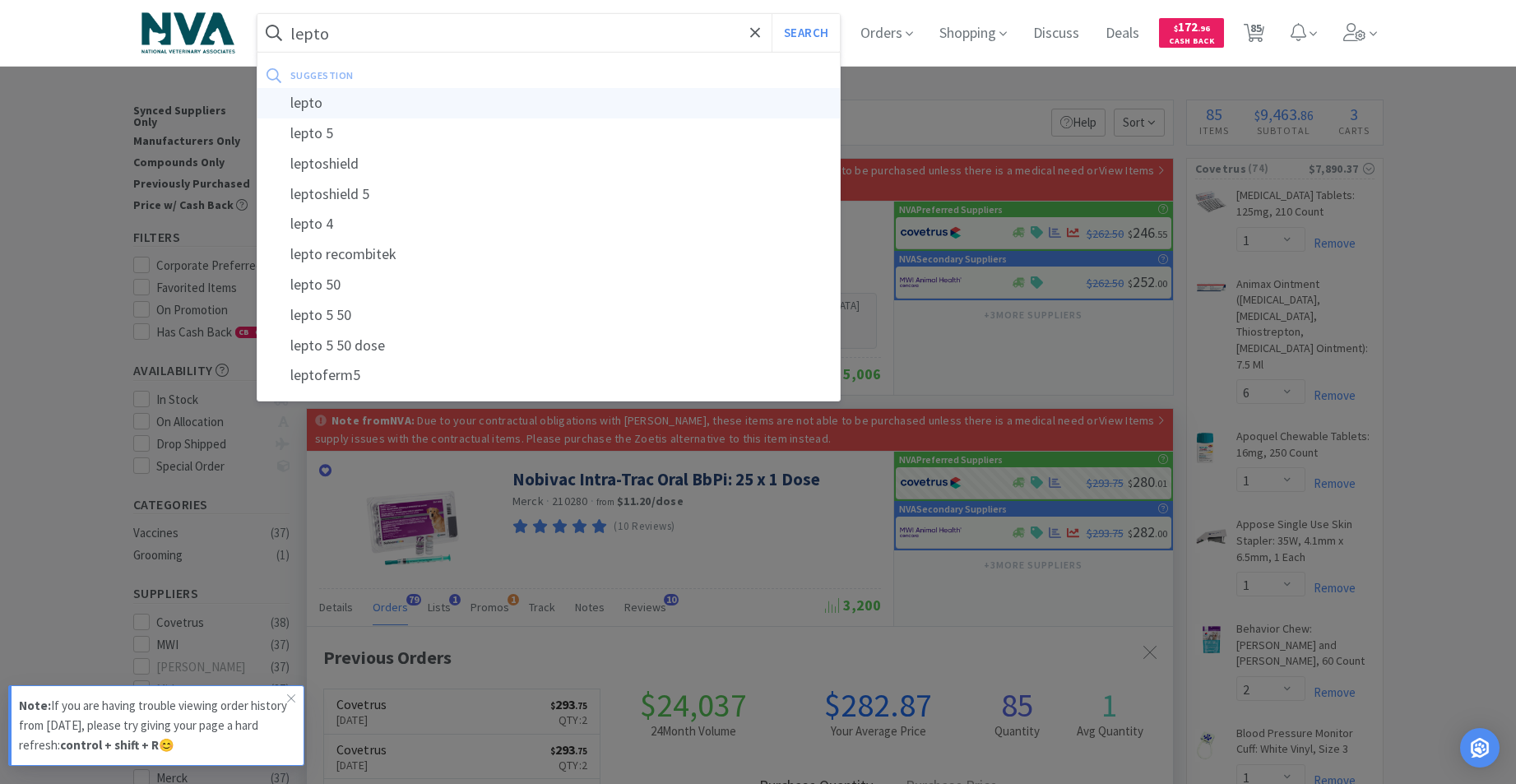
type input "lepto"
click at [322, 99] on div "lepto" at bounding box center [549, 103] width 583 height 31
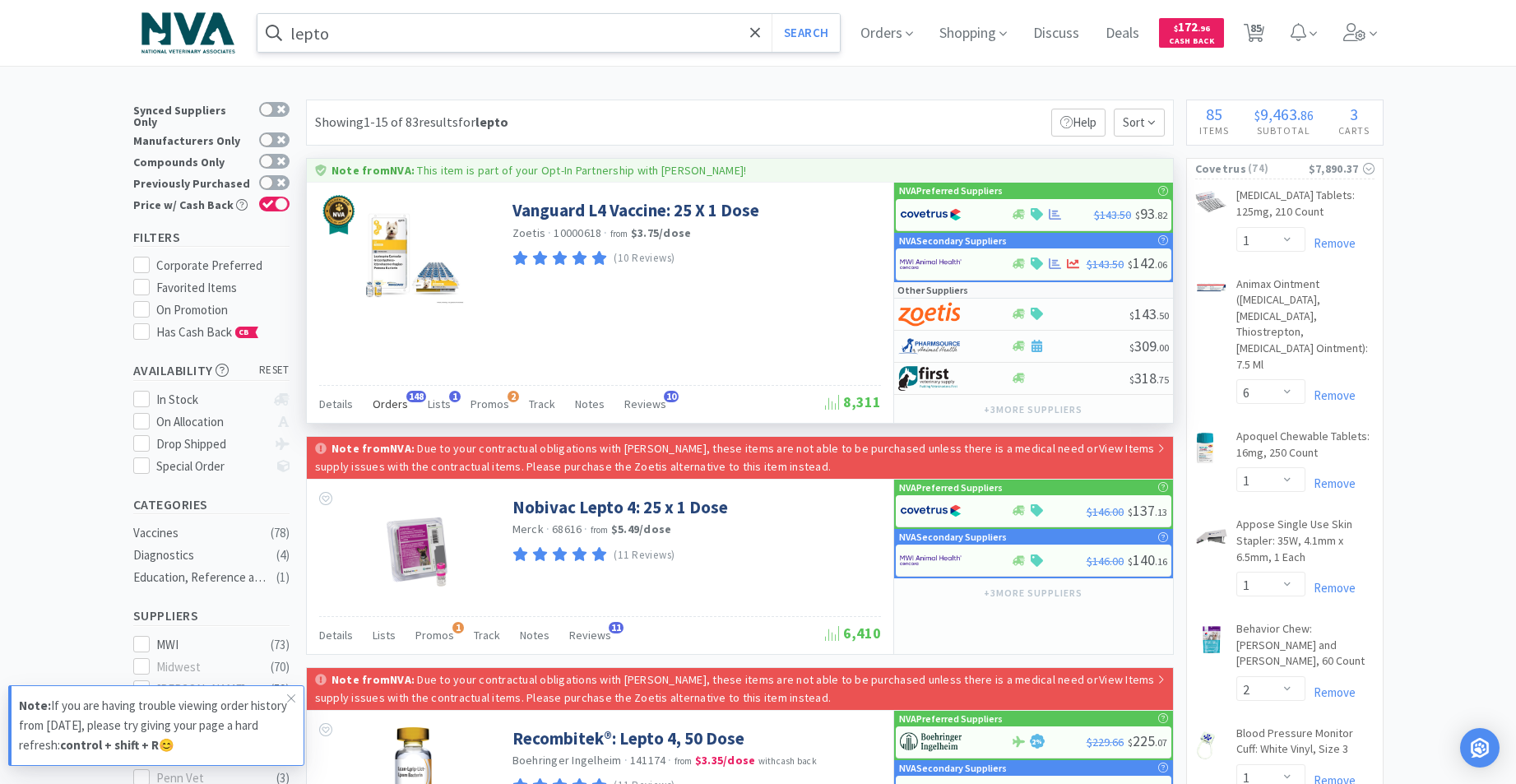
click at [385, 404] on span "Orders" at bounding box center [390, 403] width 35 height 15
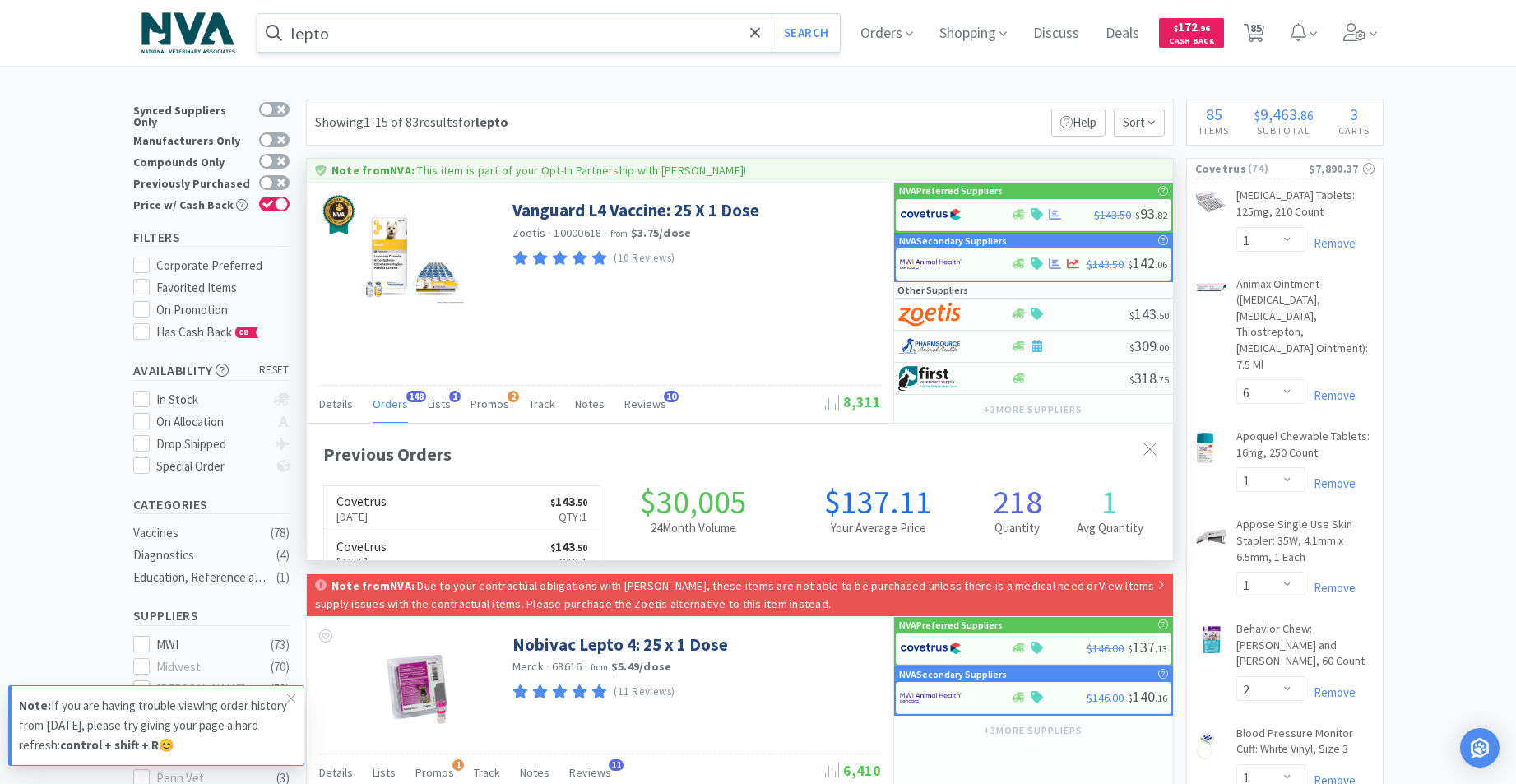
scroll to position [441, 866]
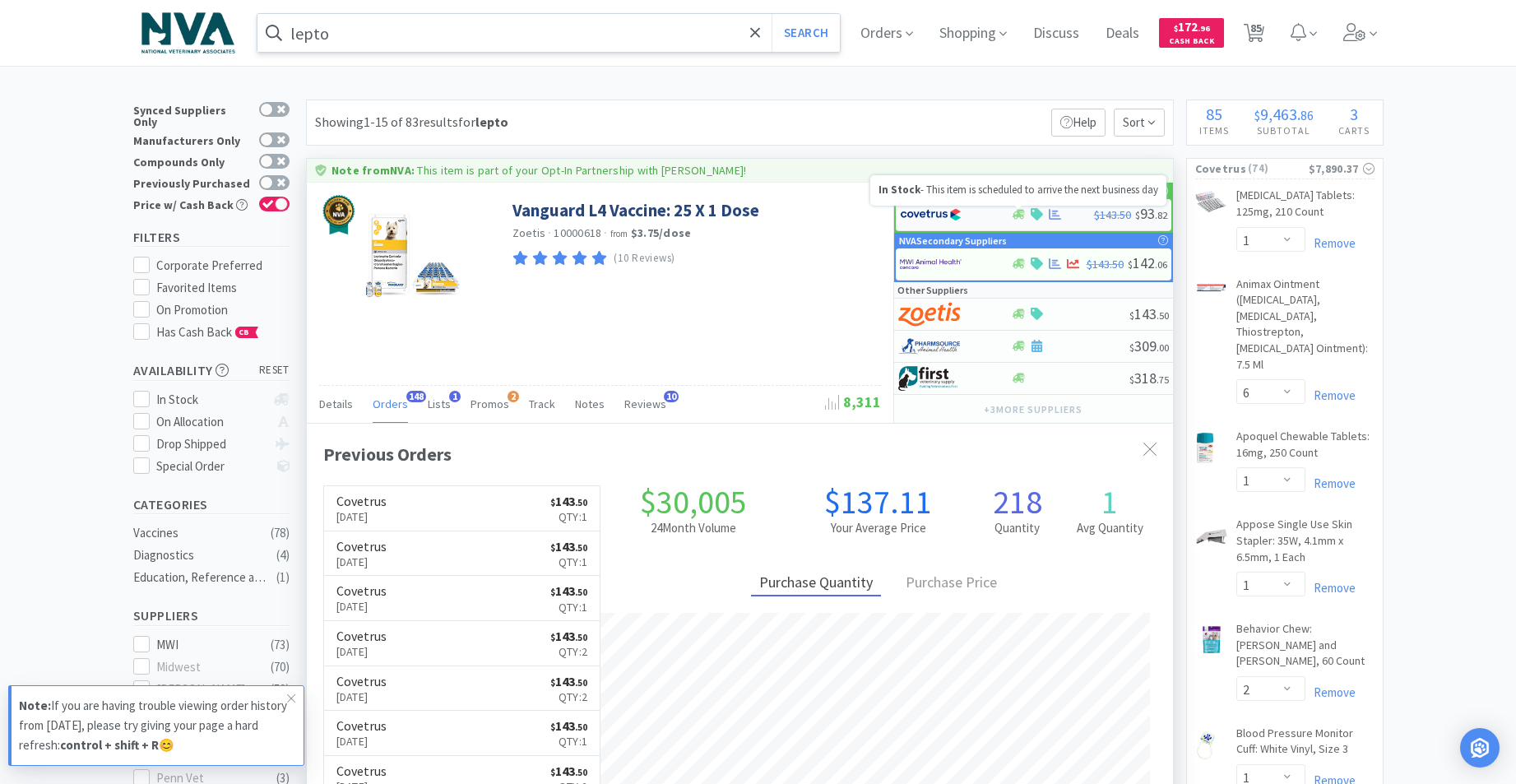
click at [1019, 215] on icon at bounding box center [1019, 214] width 12 height 10
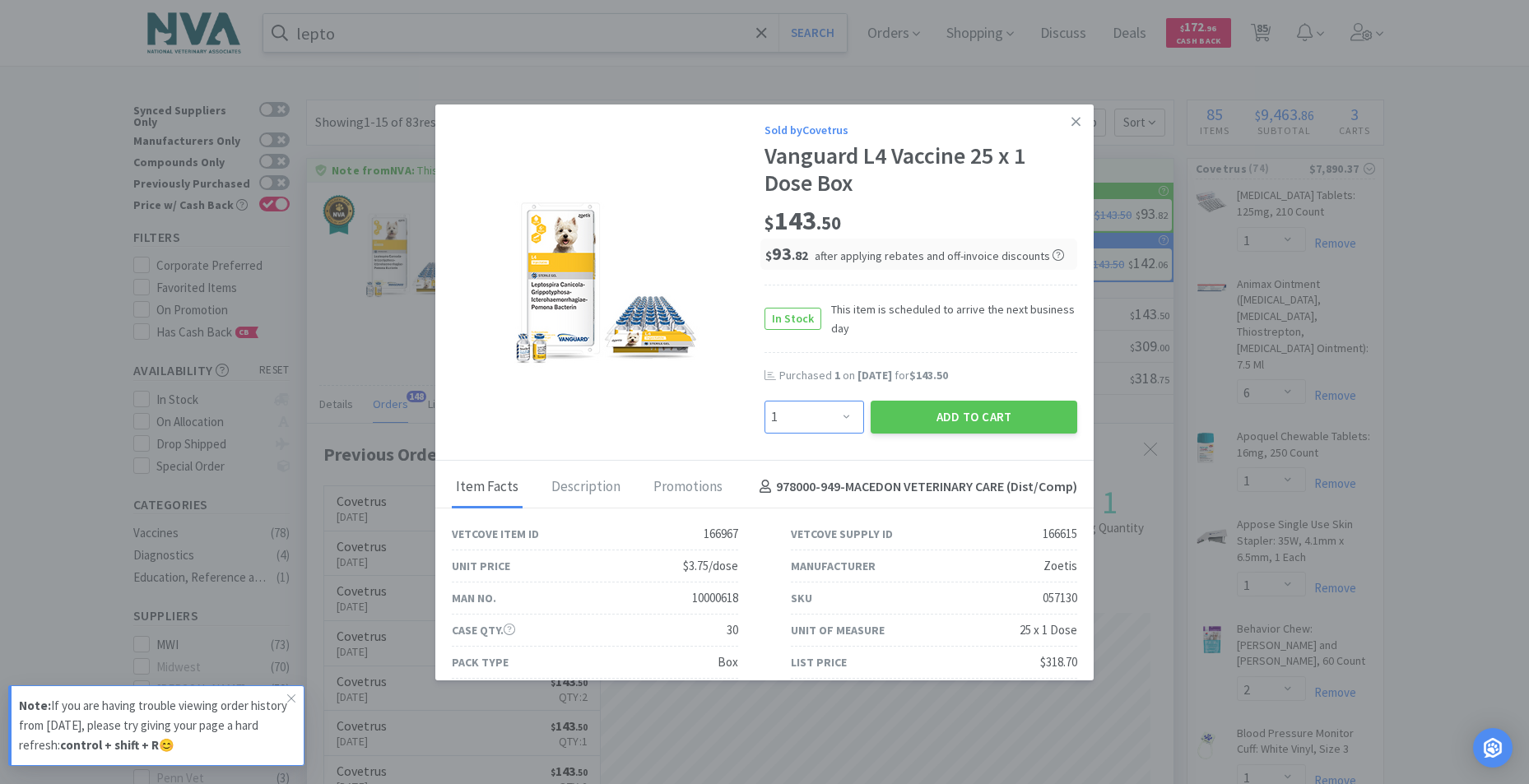
click at [838, 414] on select "Enter Quantity 1 2 3 4 5 6 7 8 9 10 11 12 13 14 15 16 17 18 19 20 Enter Quantity" at bounding box center [813, 416] width 100 height 33
click at [764, 400] on select "Enter Quantity 1 2 3 4 5 6 7 8 9 10 11 12 13 14 15 16 17 18 19 20 Enter Quantity" at bounding box center [813, 416] width 100 height 33
click at [842, 413] on select "Enter Quantity 1 2 3 4 5 6 7 8 9 10 11 12 13 14 15 16 17 18 19 20 Enter Quantity" at bounding box center [813, 416] width 100 height 33
select select "1"
click at [764, 400] on select "Enter Quantity 1 2 3 4 5 6 7 8 9 10 11 12 13 14 15 16 17 18 19 20 Enter Quantity" at bounding box center [813, 416] width 100 height 33
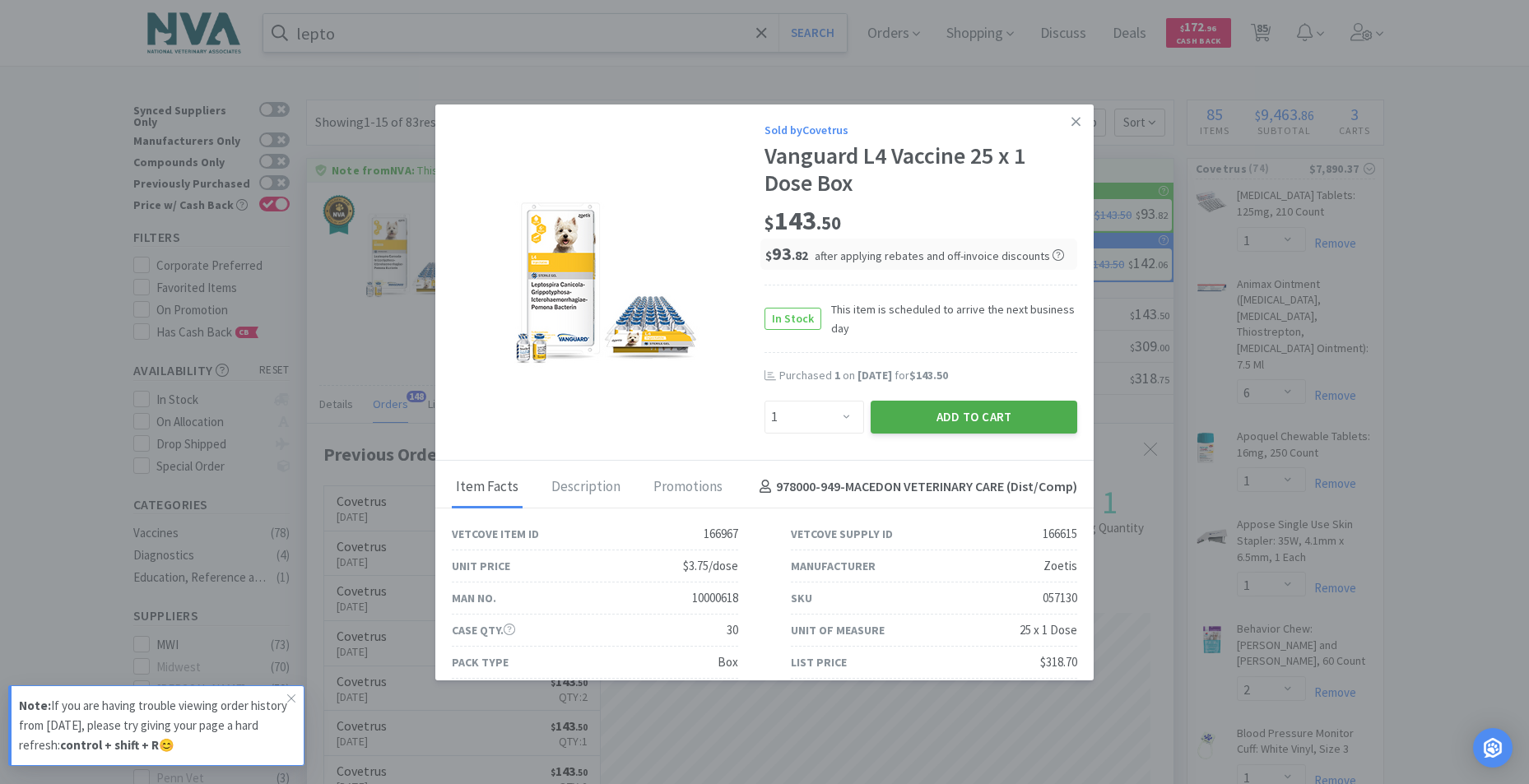
click at [975, 414] on button "Add to Cart" at bounding box center [974, 416] width 206 height 33
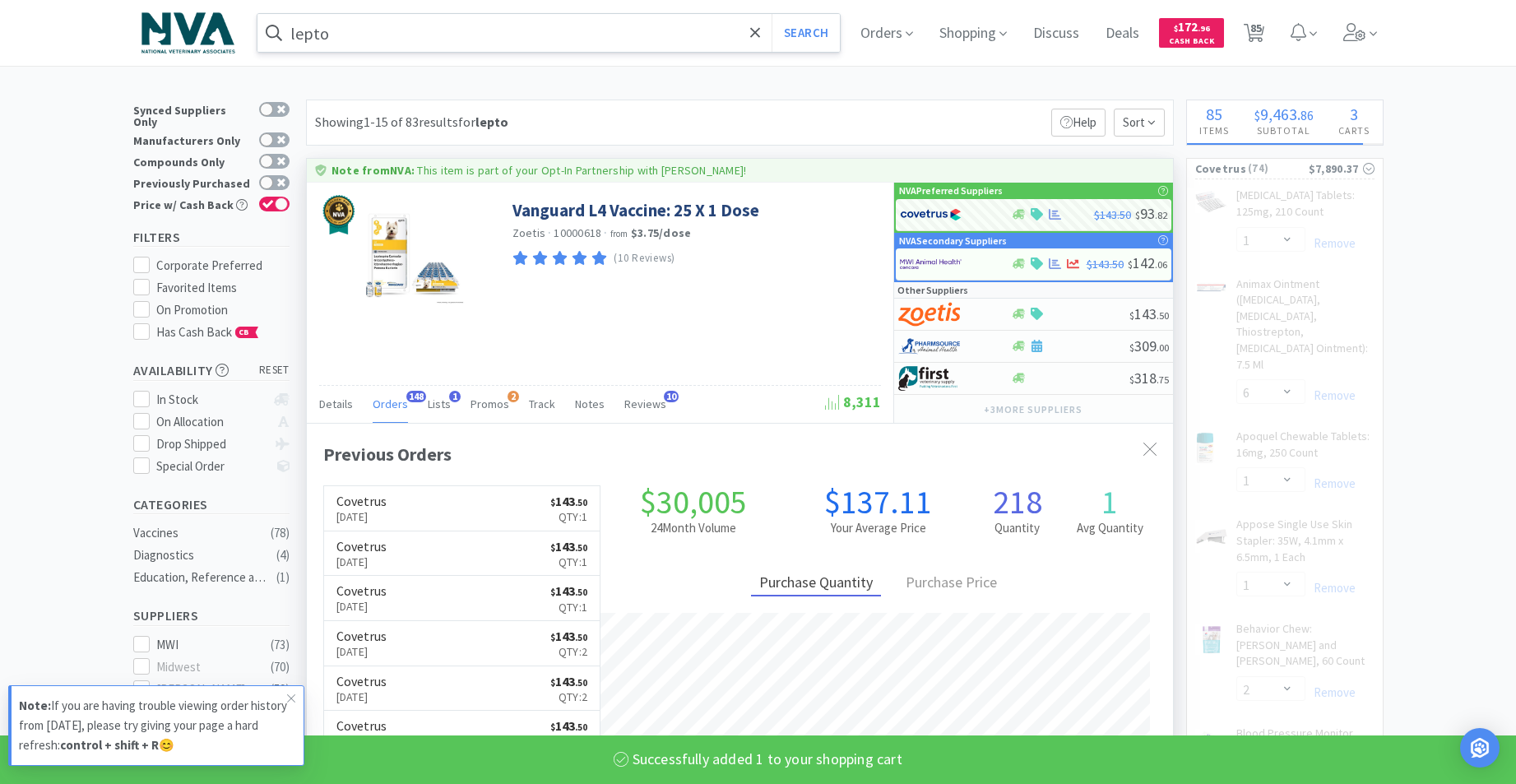
click at [422, 29] on input "lepto" at bounding box center [549, 33] width 583 height 38
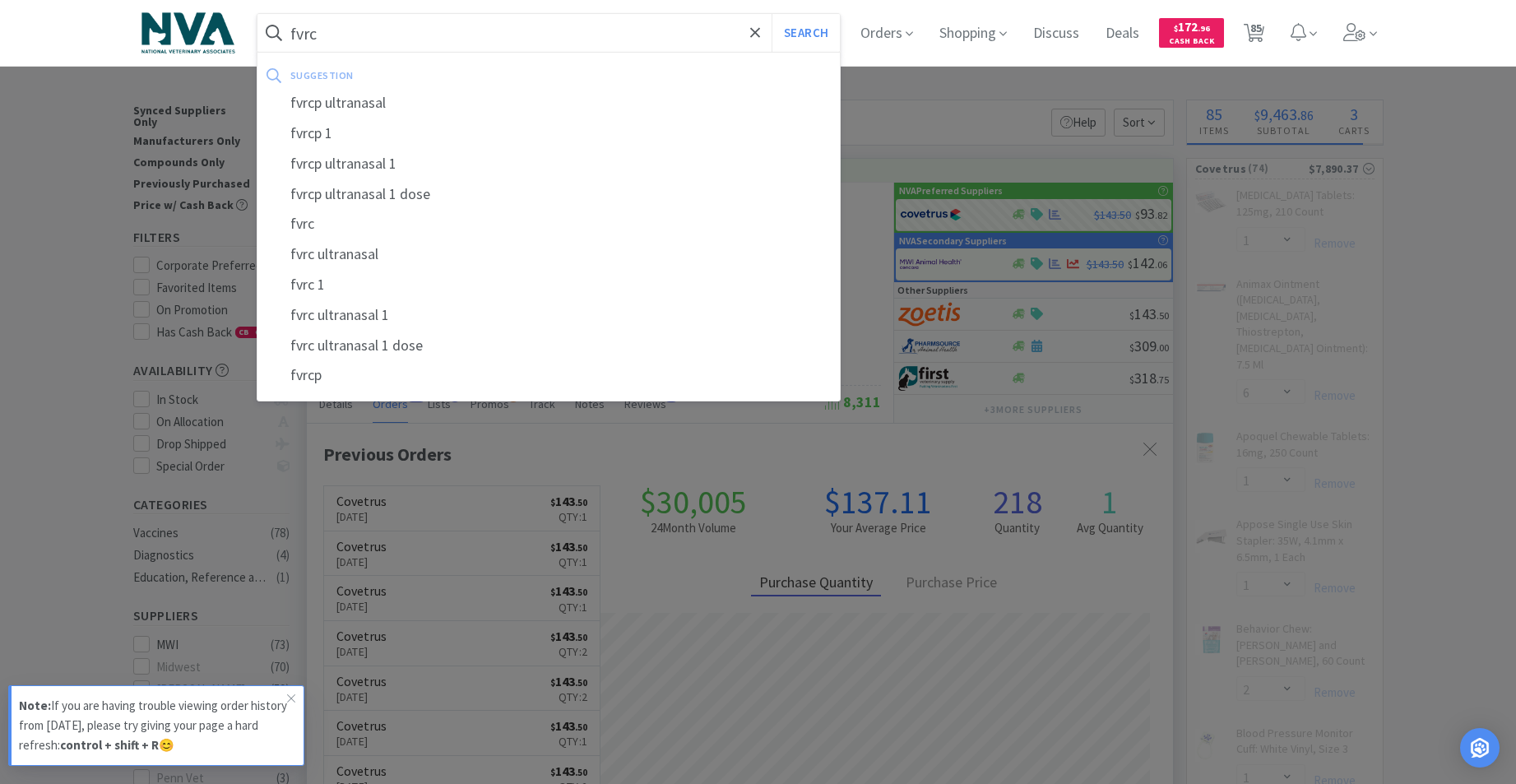
type input "fvrcp"
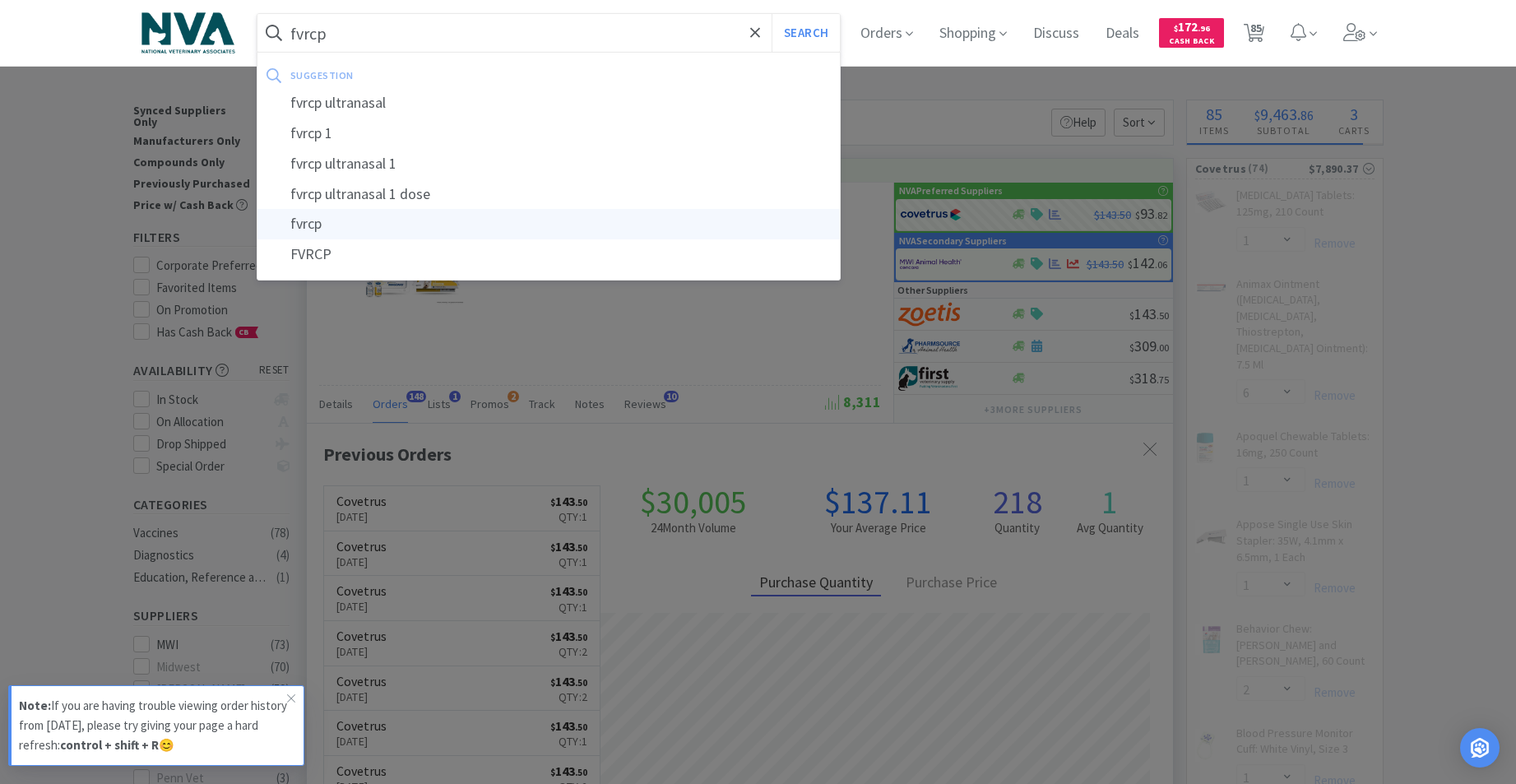
select select "1"
select select "5"
select select "4"
select select "2"
type input "fvrcp"
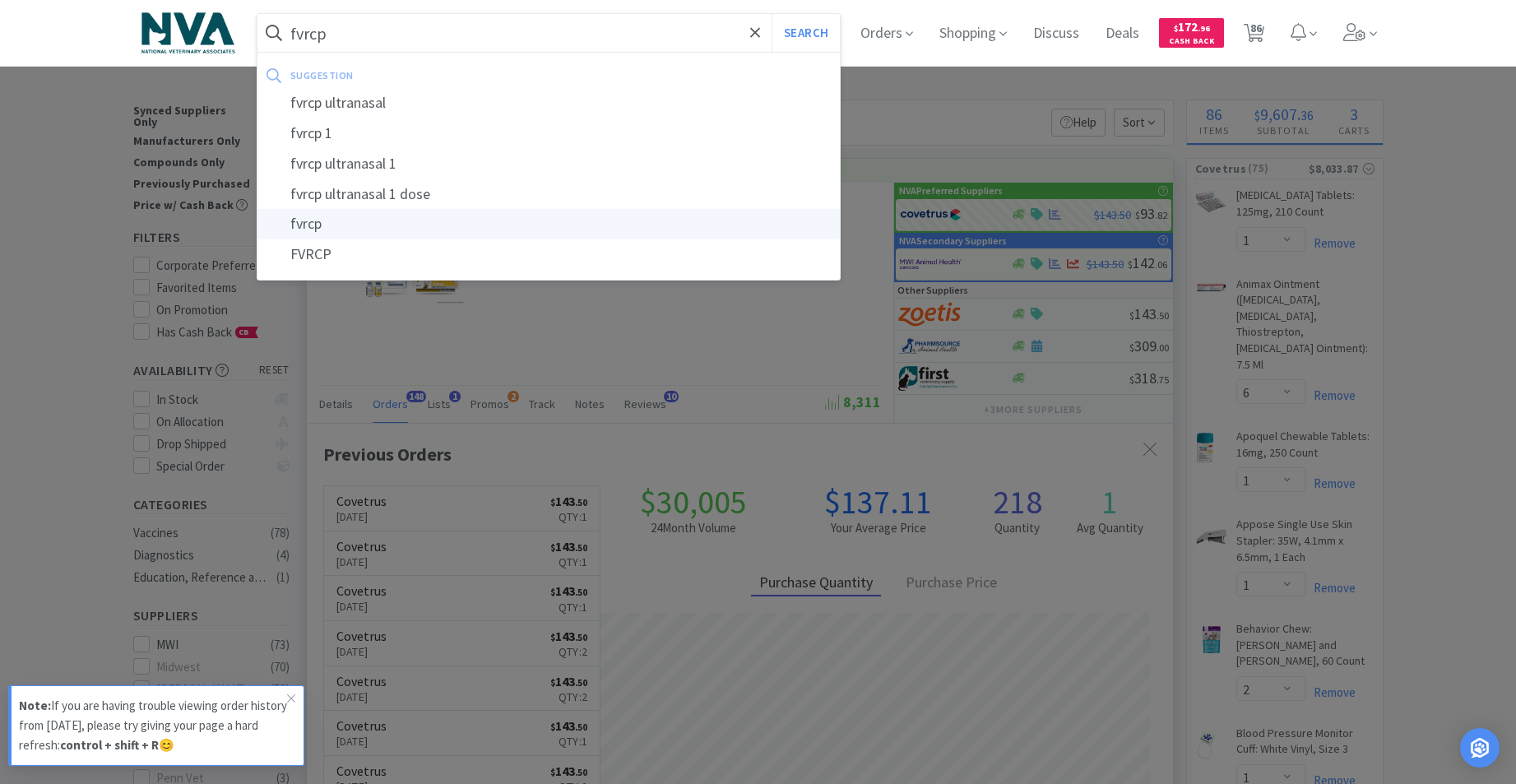
click at [340, 227] on div "fvrcp" at bounding box center [549, 224] width 583 height 31
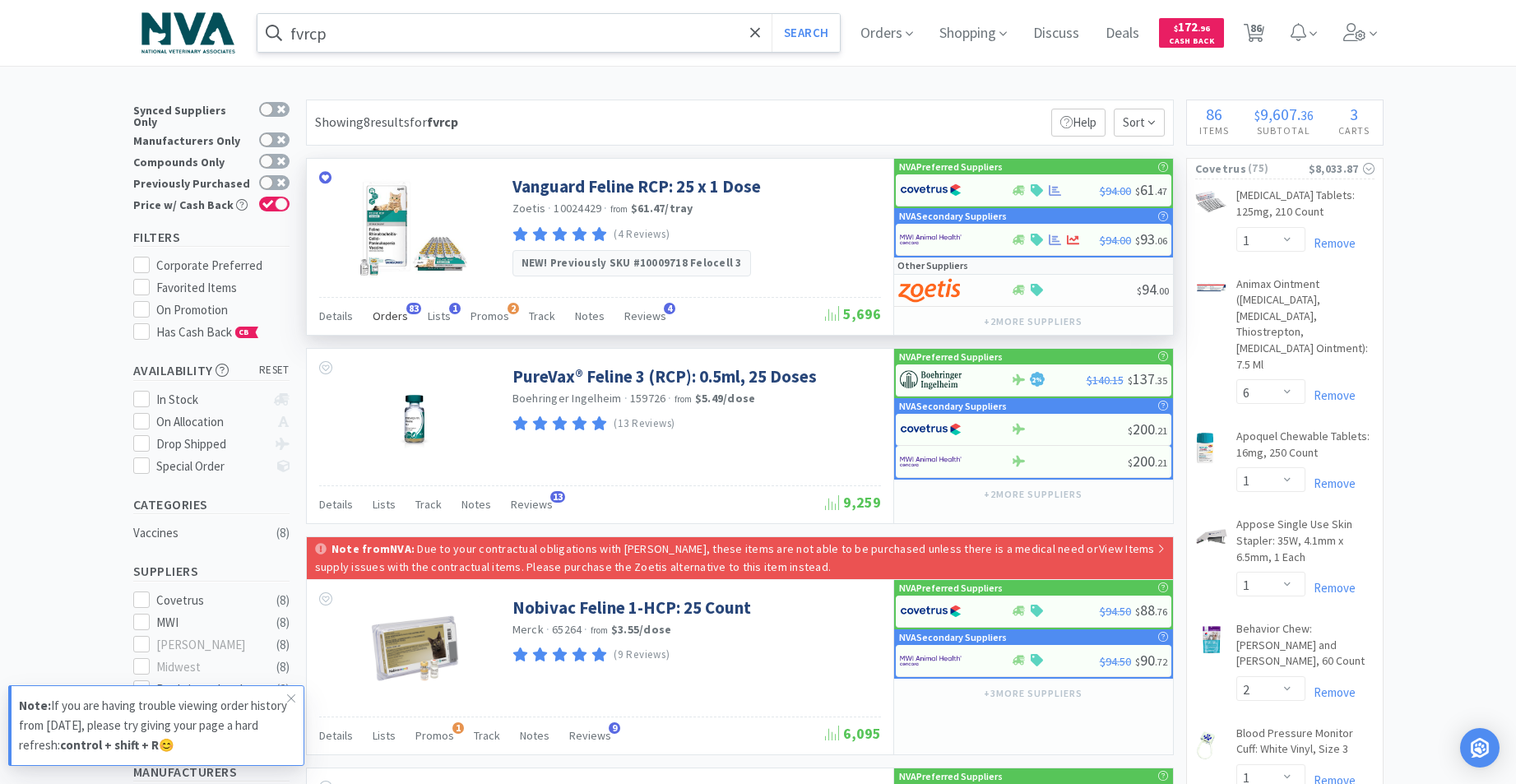
click at [401, 314] on span "Orders" at bounding box center [390, 316] width 35 height 15
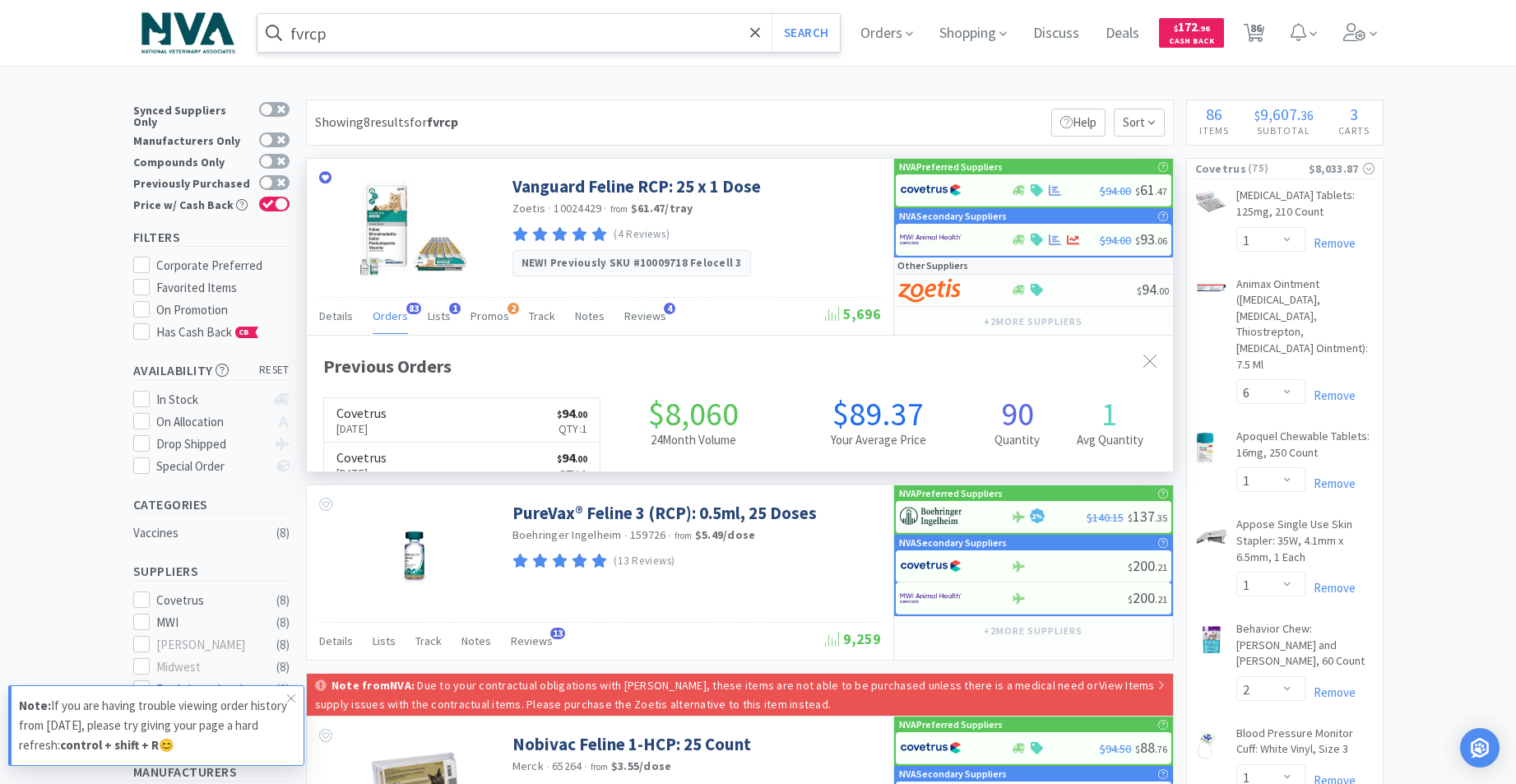
scroll to position [441, 866]
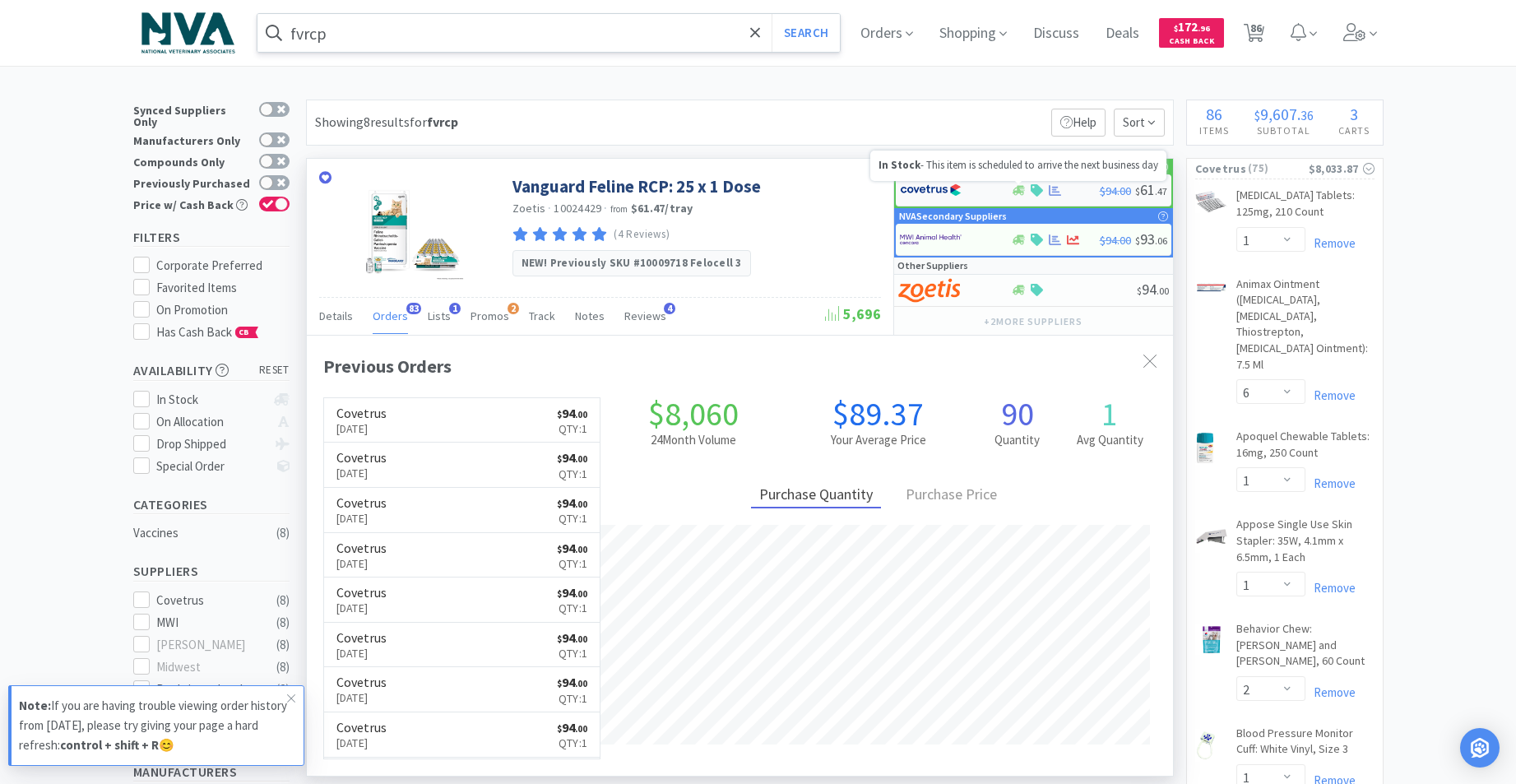
click at [1022, 191] on icon at bounding box center [1019, 190] width 12 height 10
select select "1"
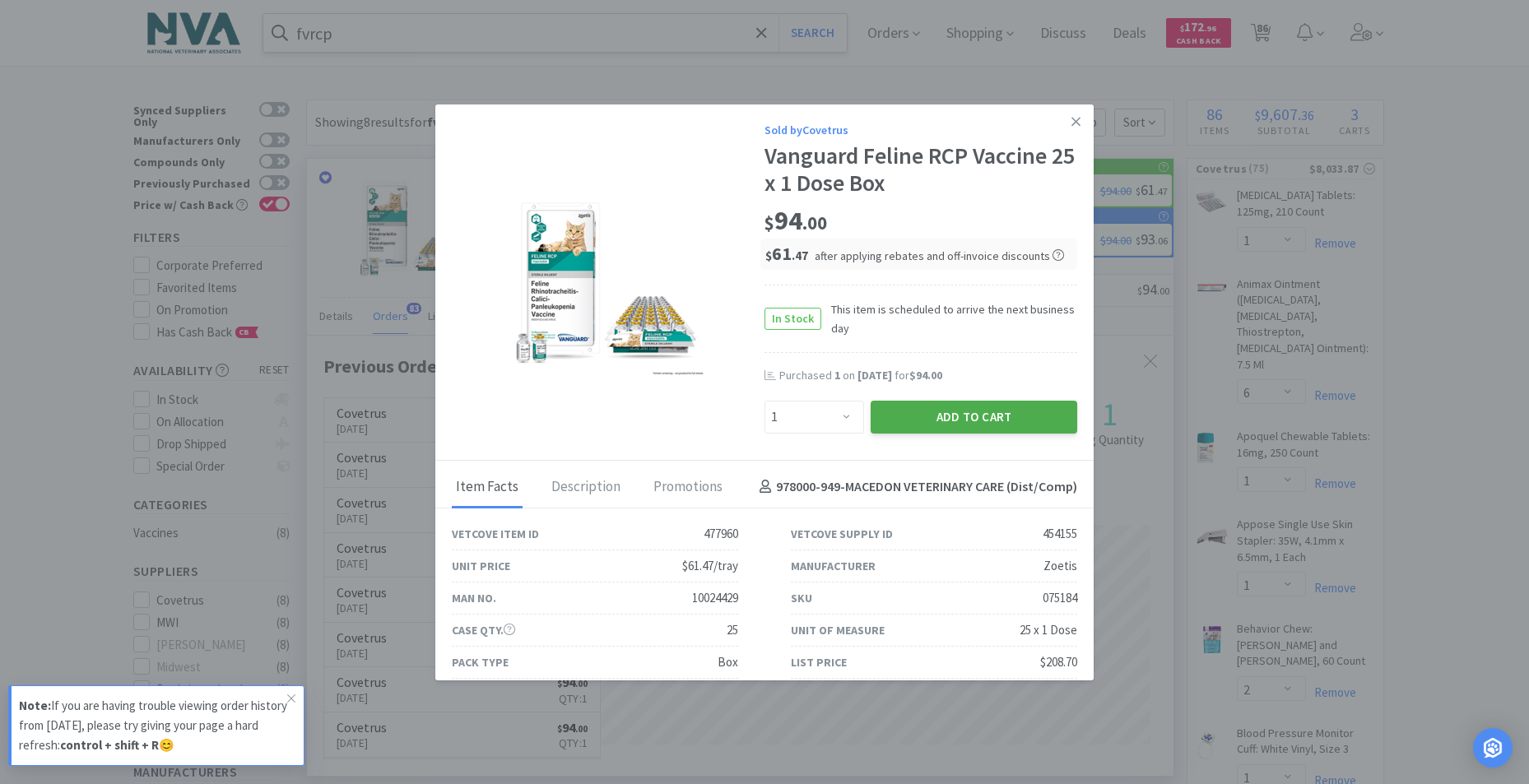
click at [952, 422] on button "Add to Cart" at bounding box center [974, 416] width 206 height 33
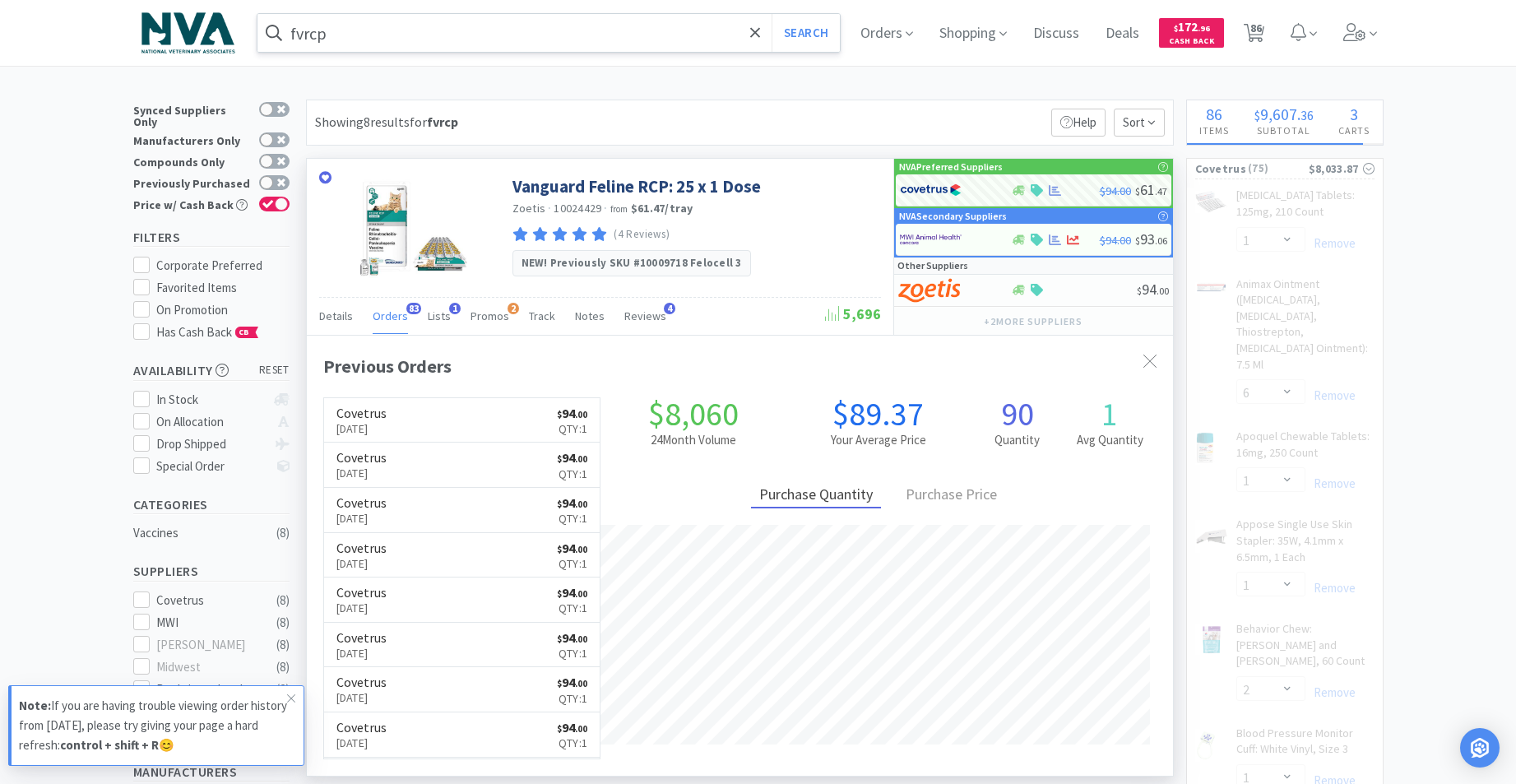
select select "1"
select select "5"
select select "4"
select select "2"
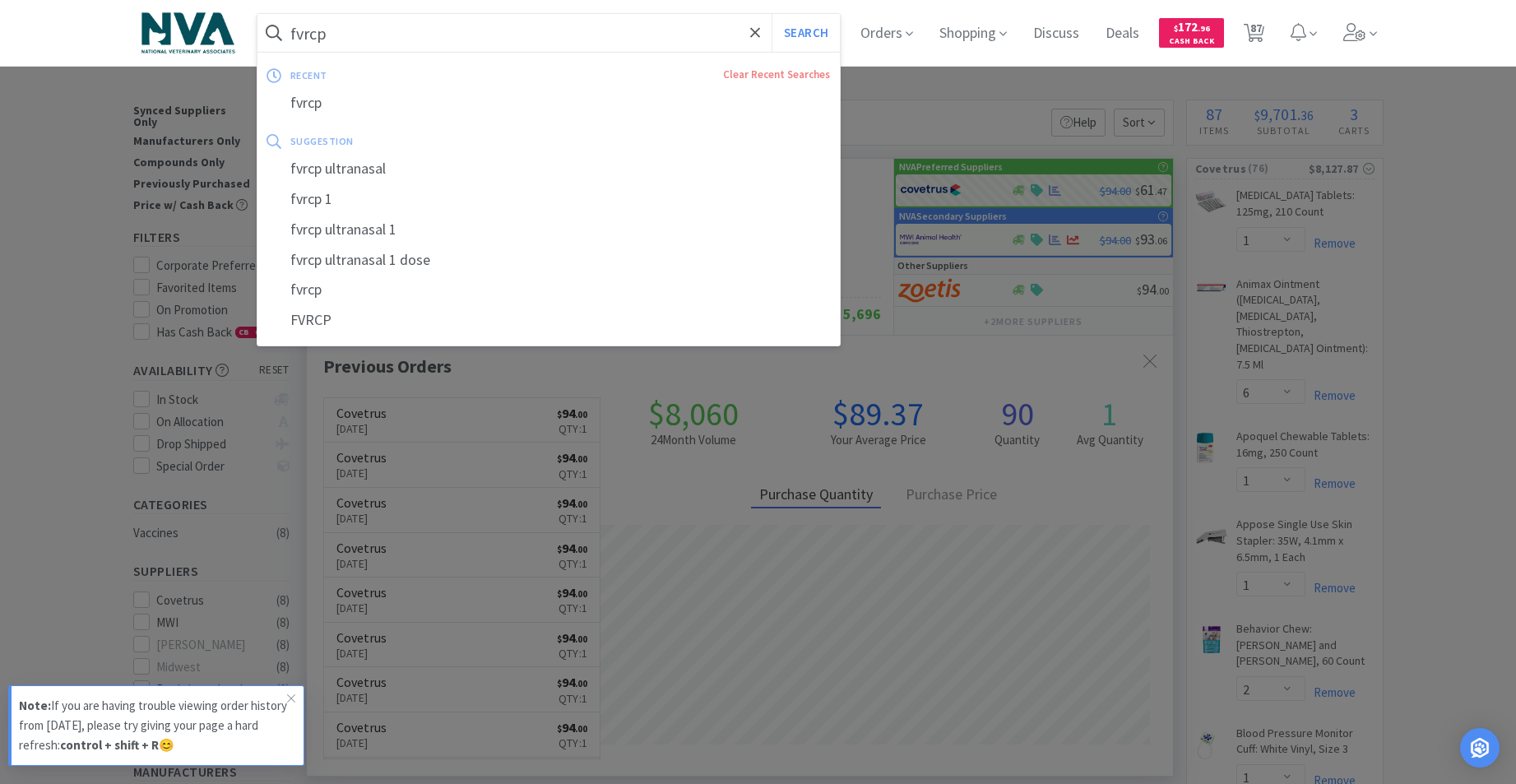
click at [542, 28] on input "fvrcp" at bounding box center [549, 33] width 583 height 38
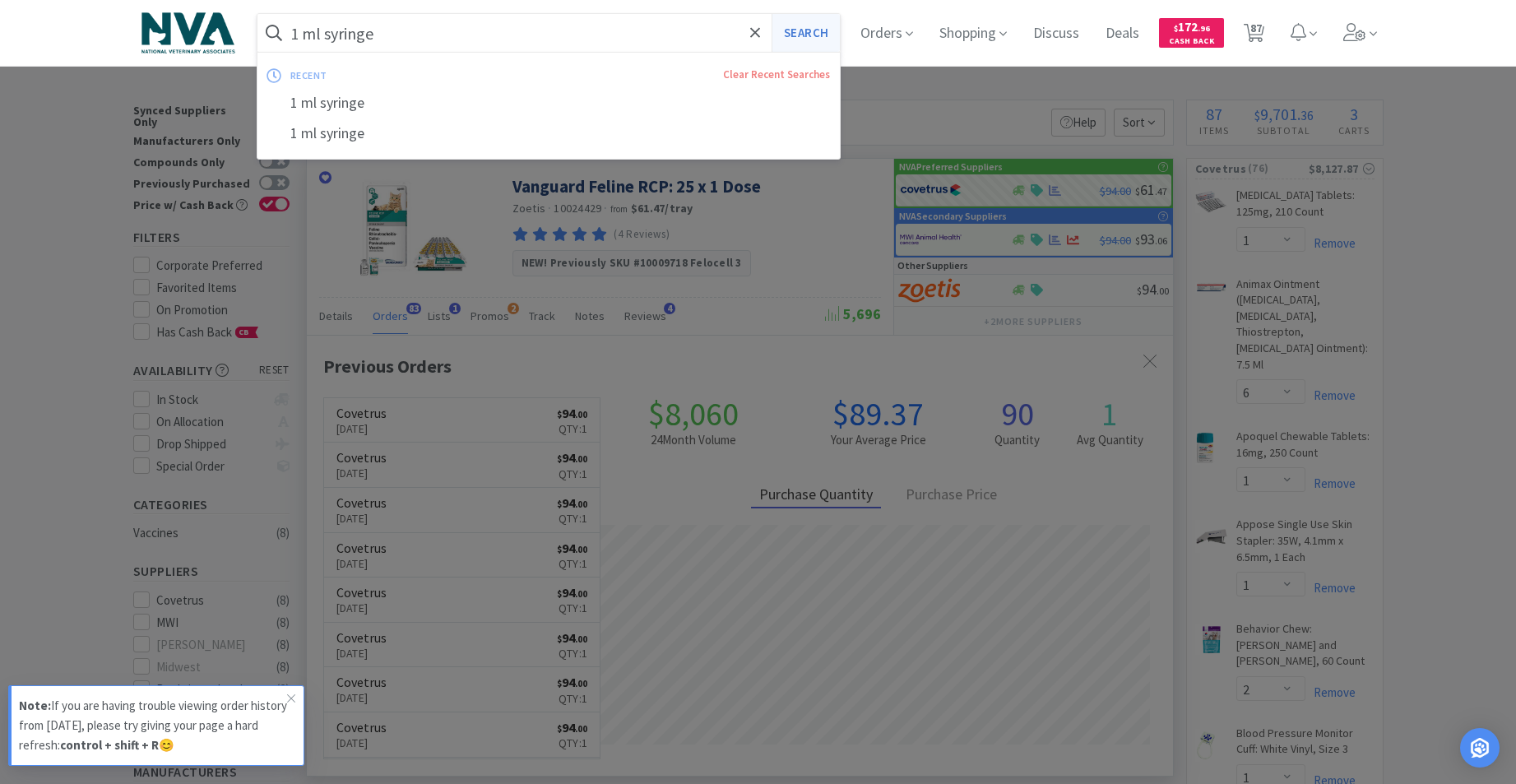
click at [817, 35] on button "Search" at bounding box center [805, 33] width 68 height 38
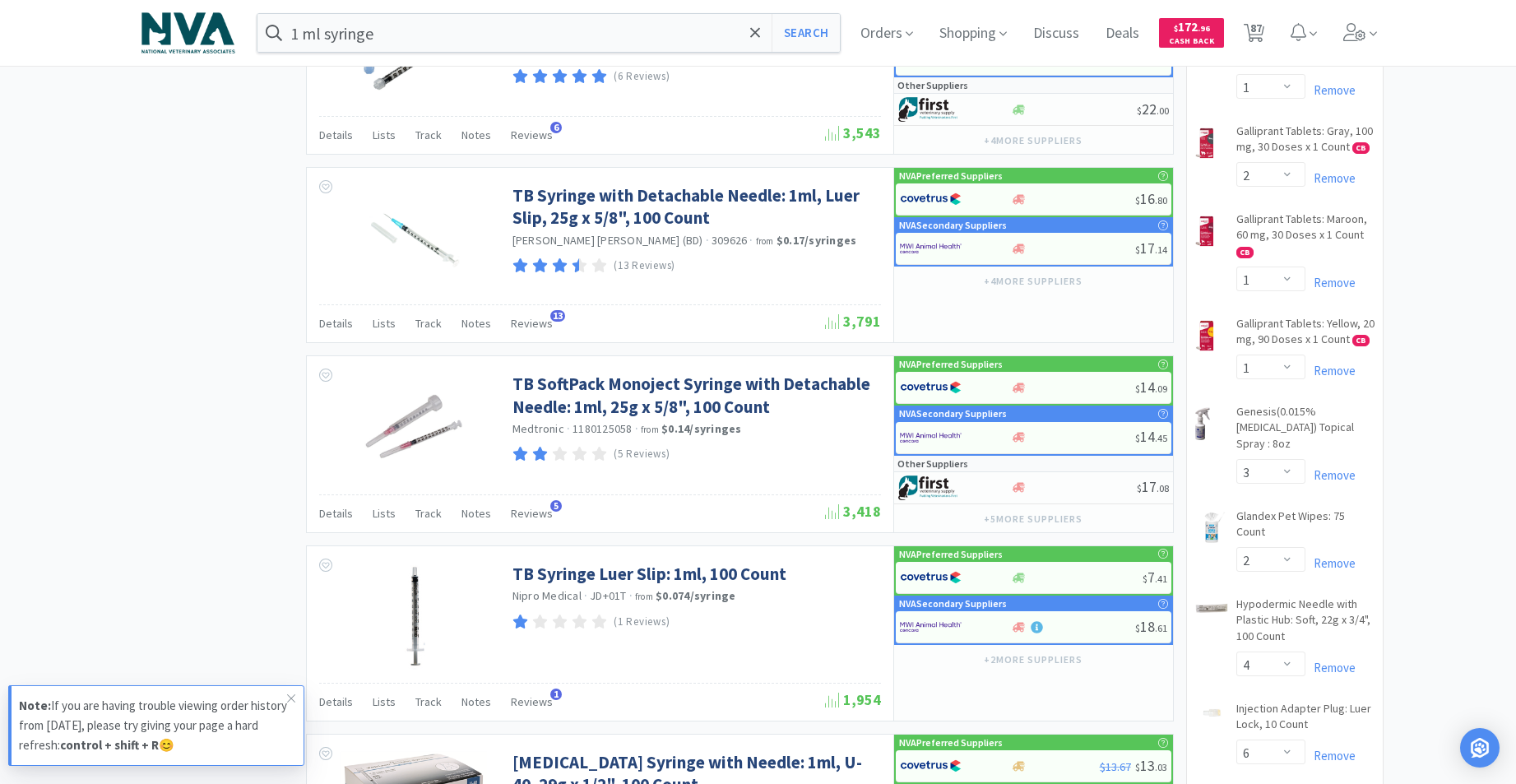
scroll to position [2311, 0]
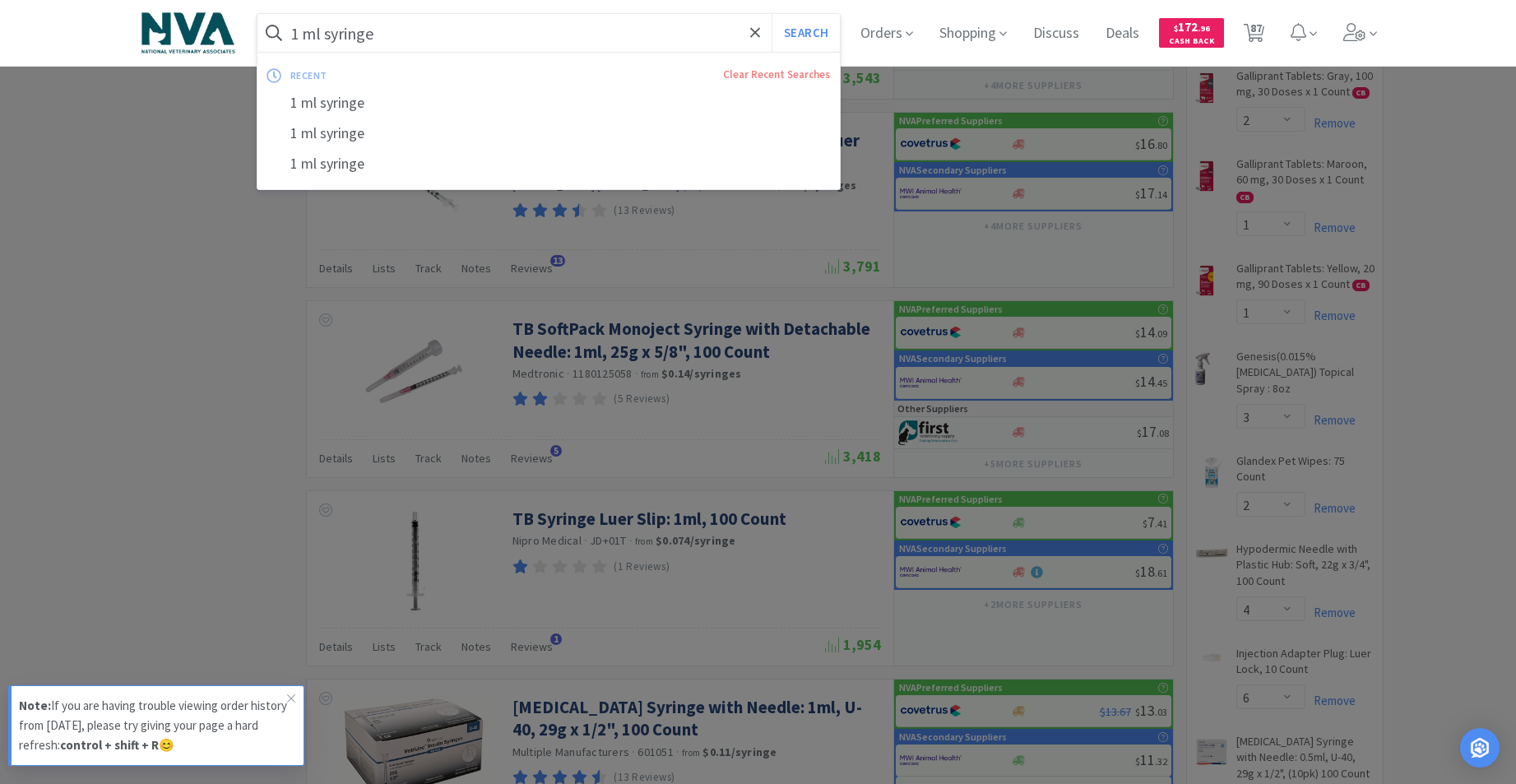
click at [455, 35] on input "1 ml syringe" at bounding box center [549, 33] width 583 height 38
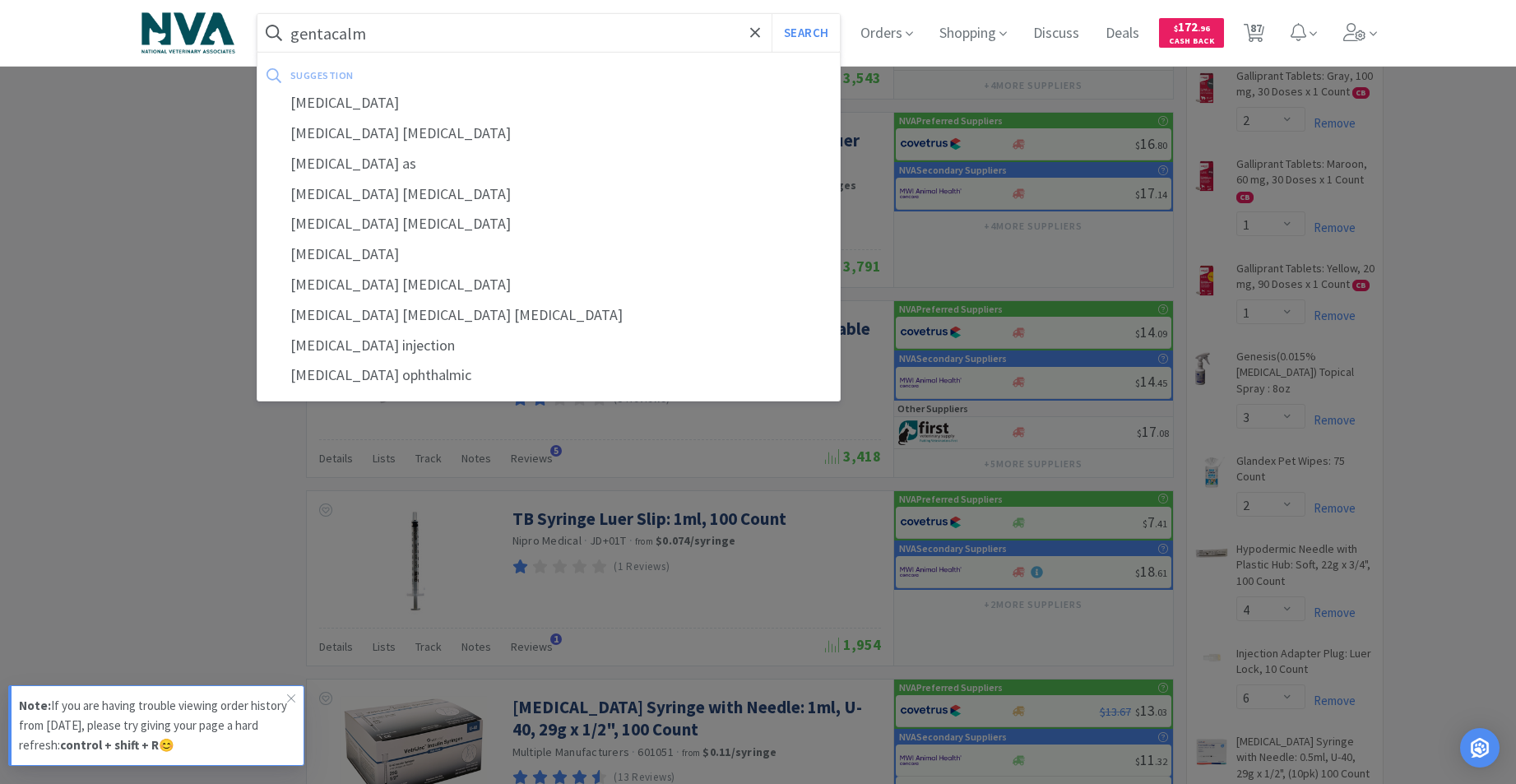
type input "gentacalm"
click at [772, 14] on button "Search" at bounding box center [805, 33] width 68 height 38
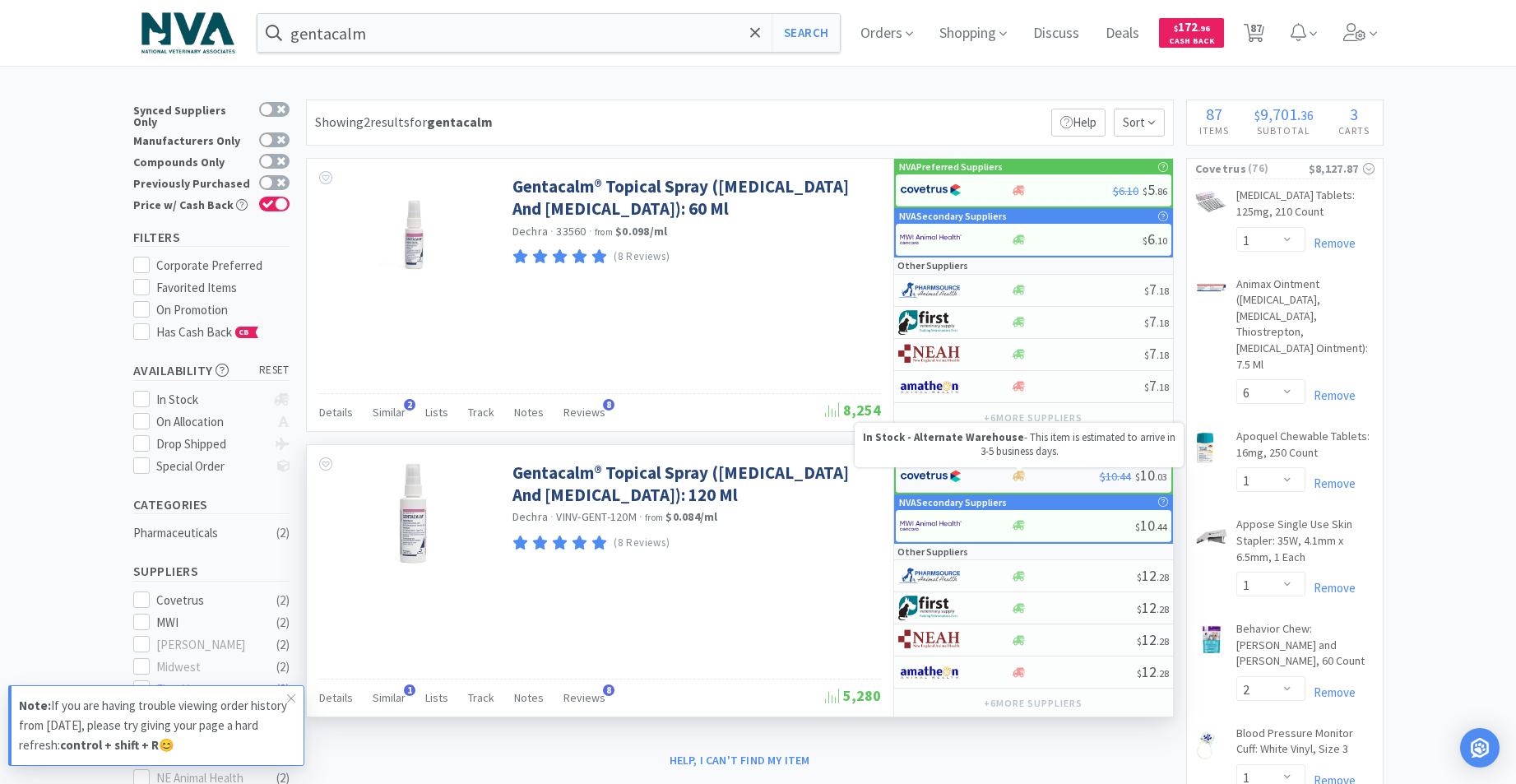
click at [1018, 479] on icon at bounding box center [1019, 475] width 12 height 10
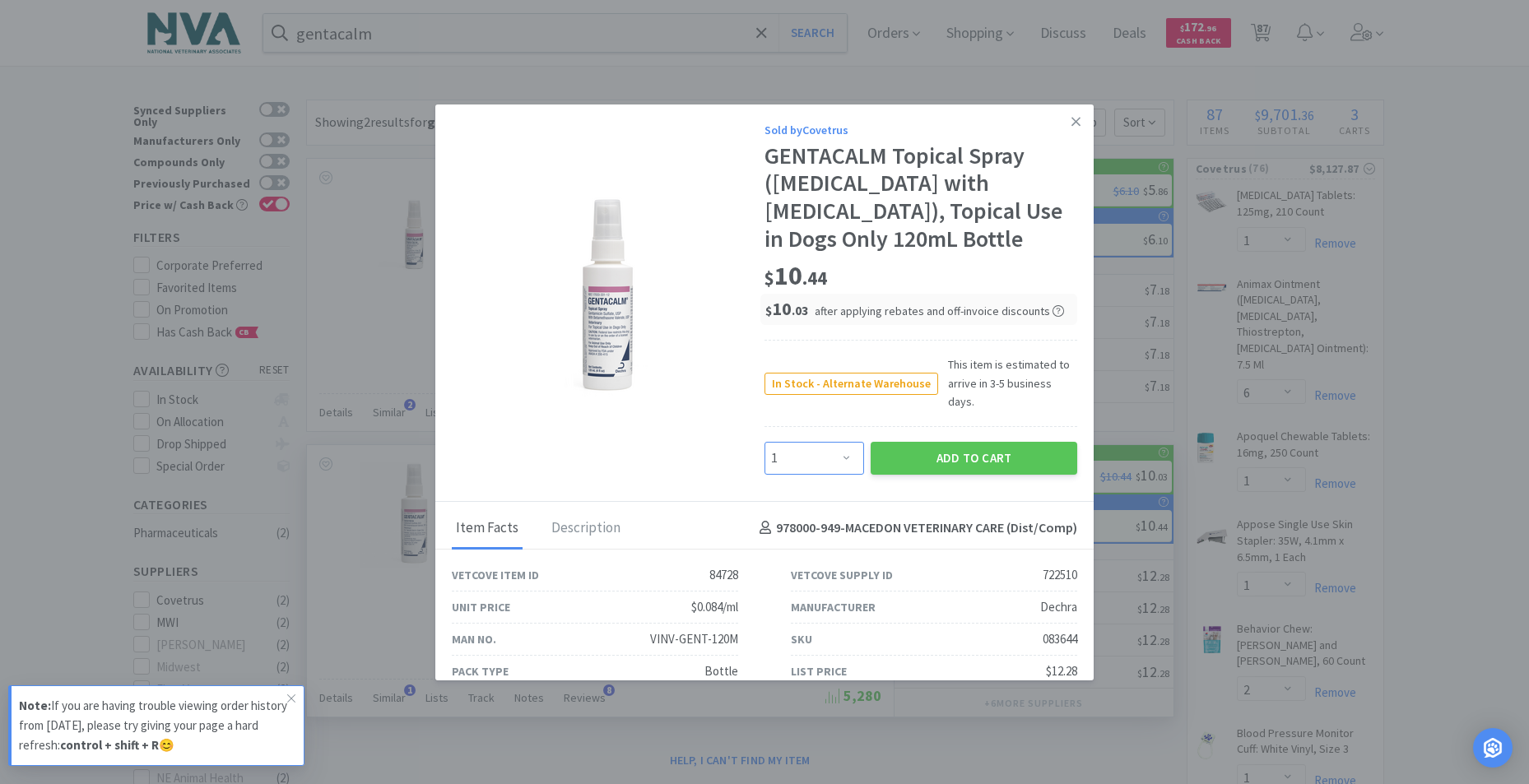
click at [841, 466] on select "Enter Quantity 1 2 3 4 5 6 7 8 9 10 11 12 13 14 15 16 17 18 19 20 Enter Quantity" at bounding box center [813, 458] width 100 height 33
select select "2"
click at [764, 450] on select "Enter Quantity 1 2 3 4 5 6 7 8 9 10 11 12 13 14 15 16 17 18 19 20 Enter Quantity" at bounding box center [813, 458] width 100 height 33
click at [911, 467] on button "Add to Cart" at bounding box center [974, 458] width 206 height 33
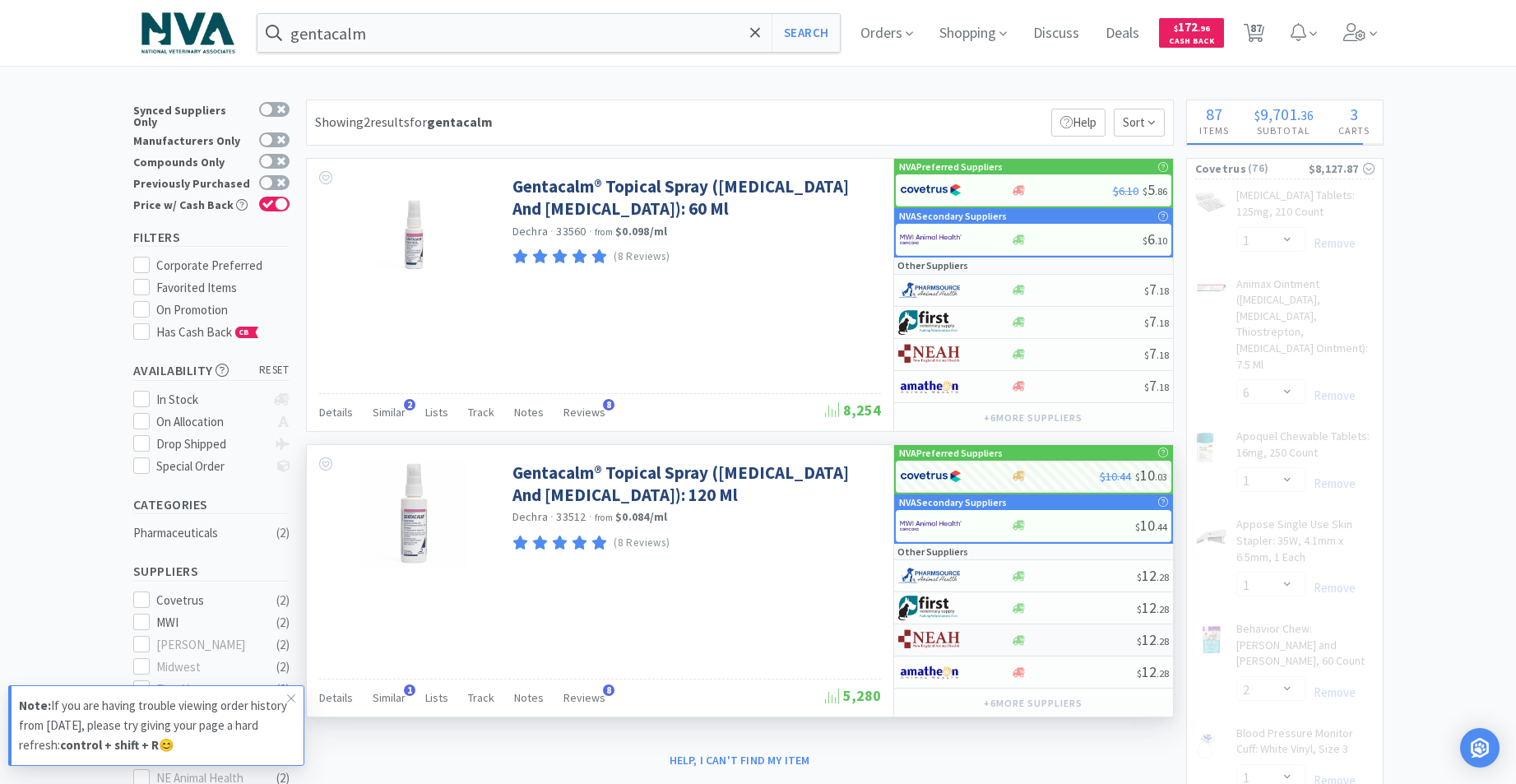
select select "2"
select select "4"
select select "6"
select select "2"
select select "1"
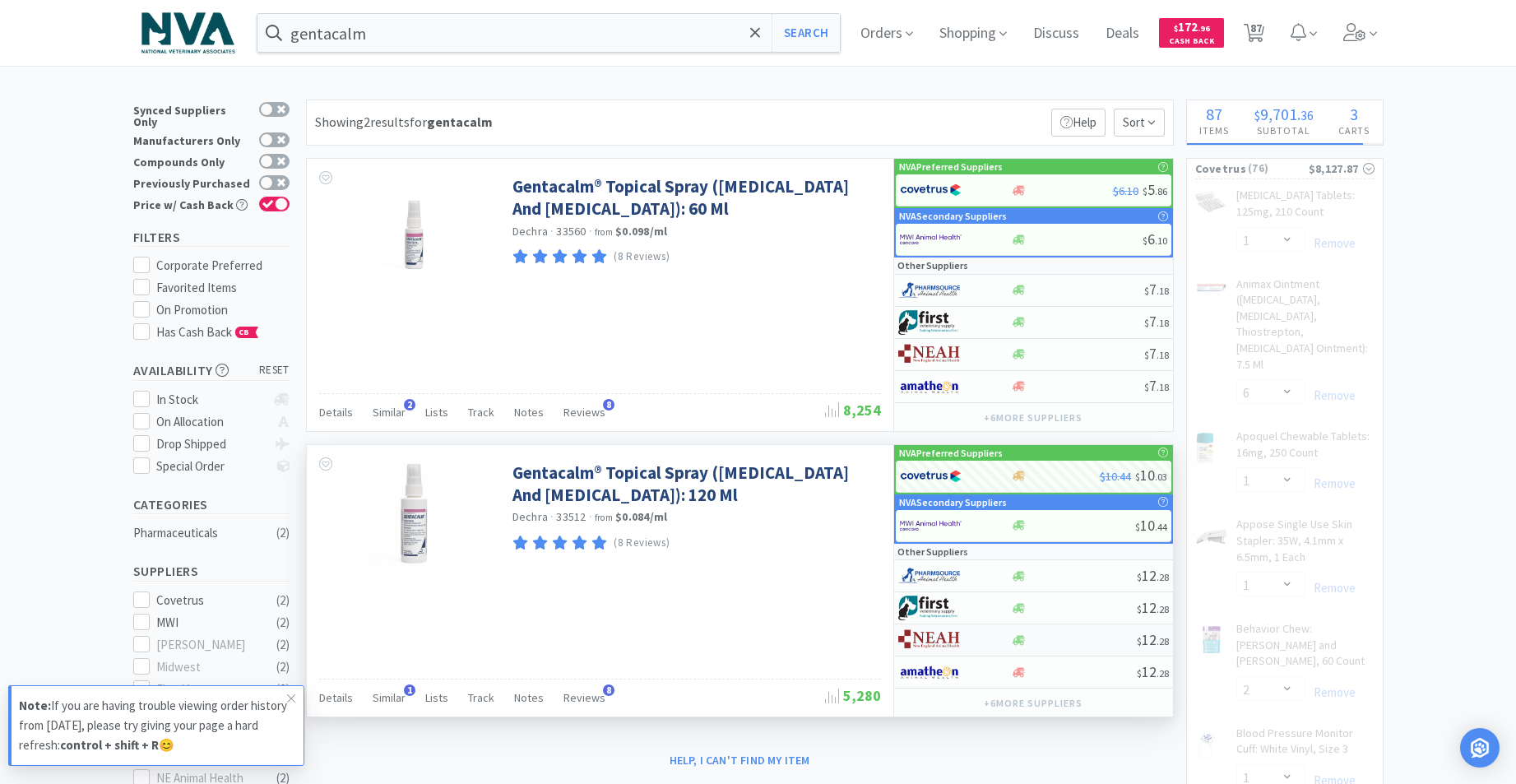
select select "3"
select select "4"
select select "1"
select select "4"
select select "1"
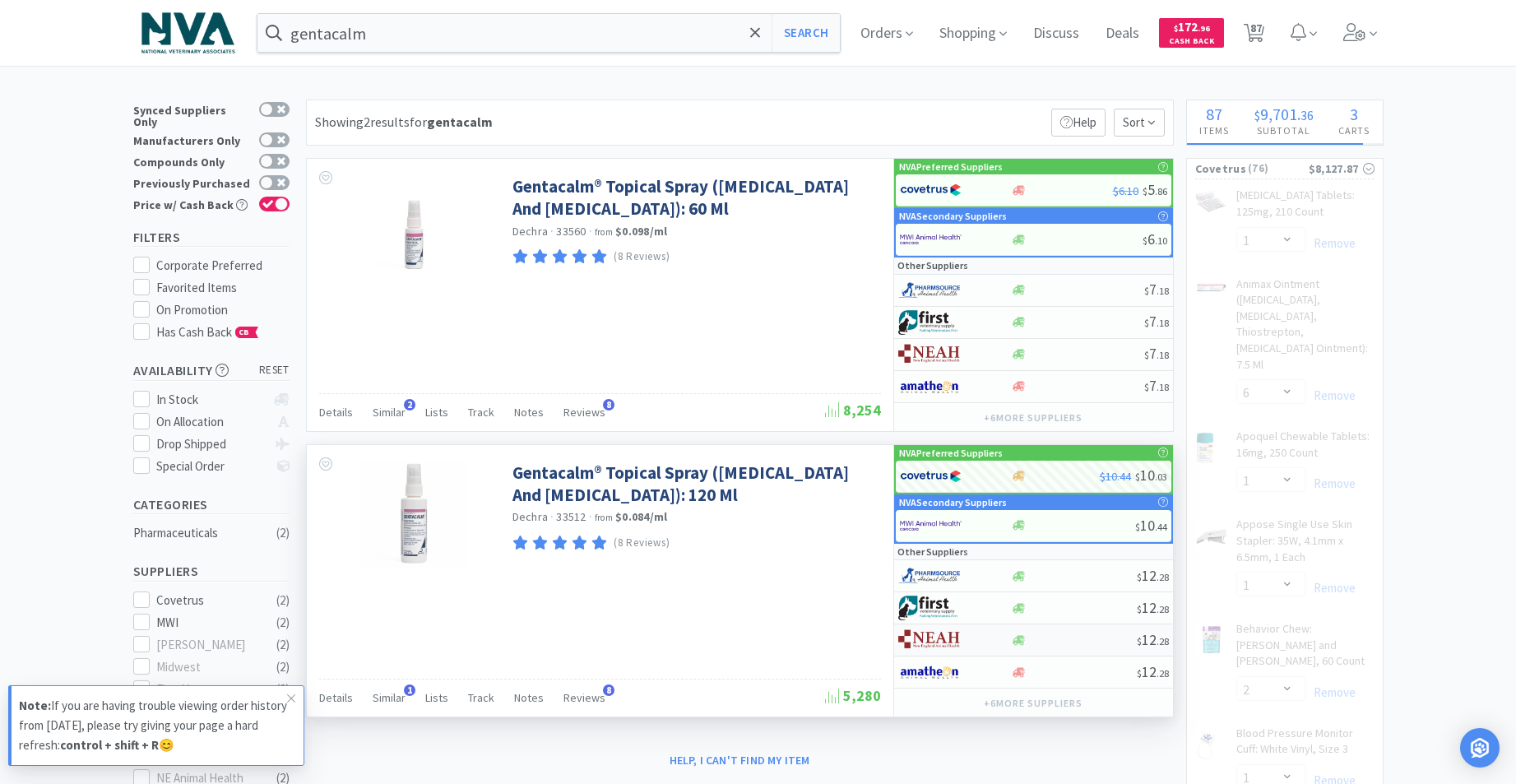
select select "2"
select select "4"
select select "2"
select select "5"
select select "1"
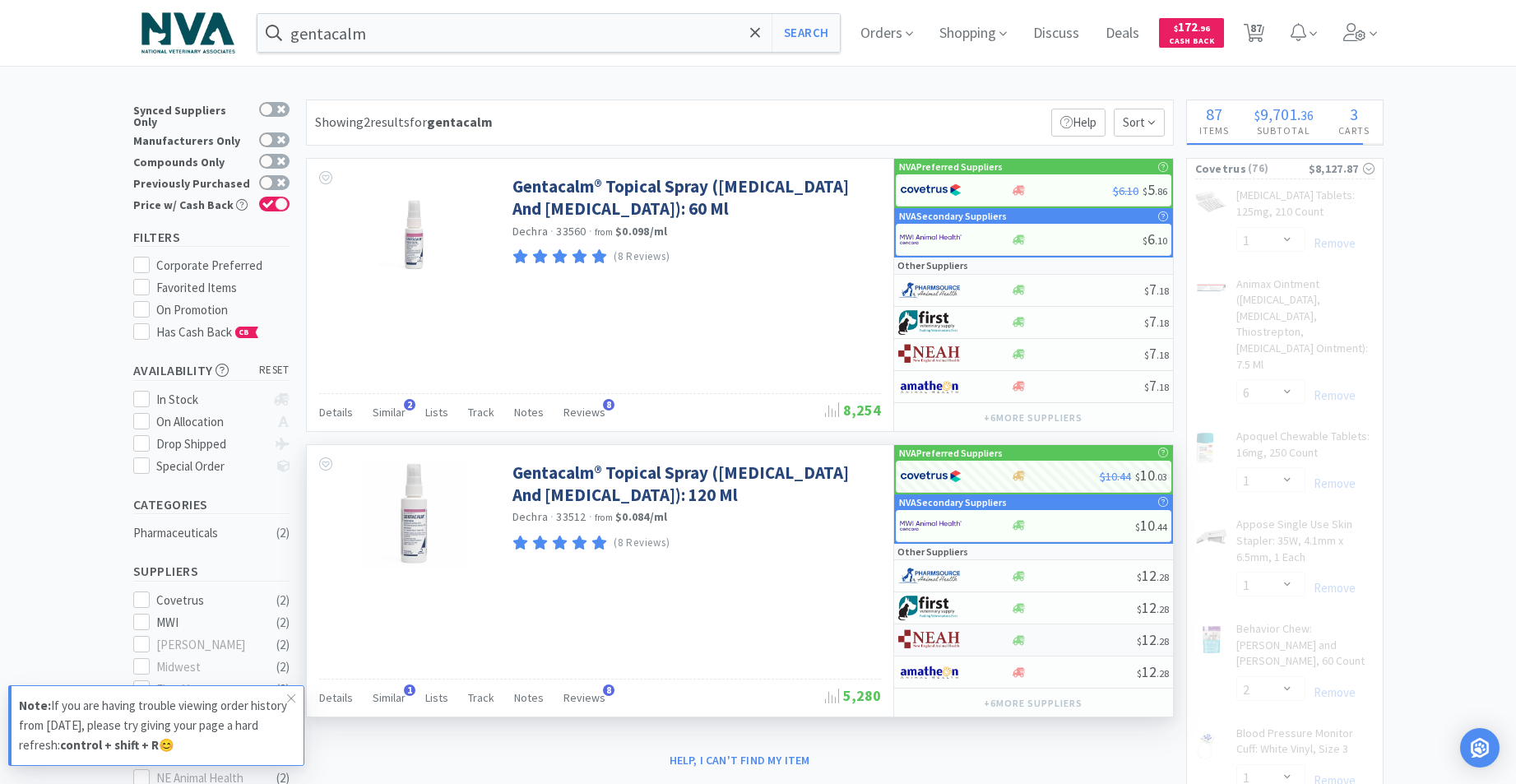
select select "4"
select select "1"
select select "2"
select select "1"
select select "2"
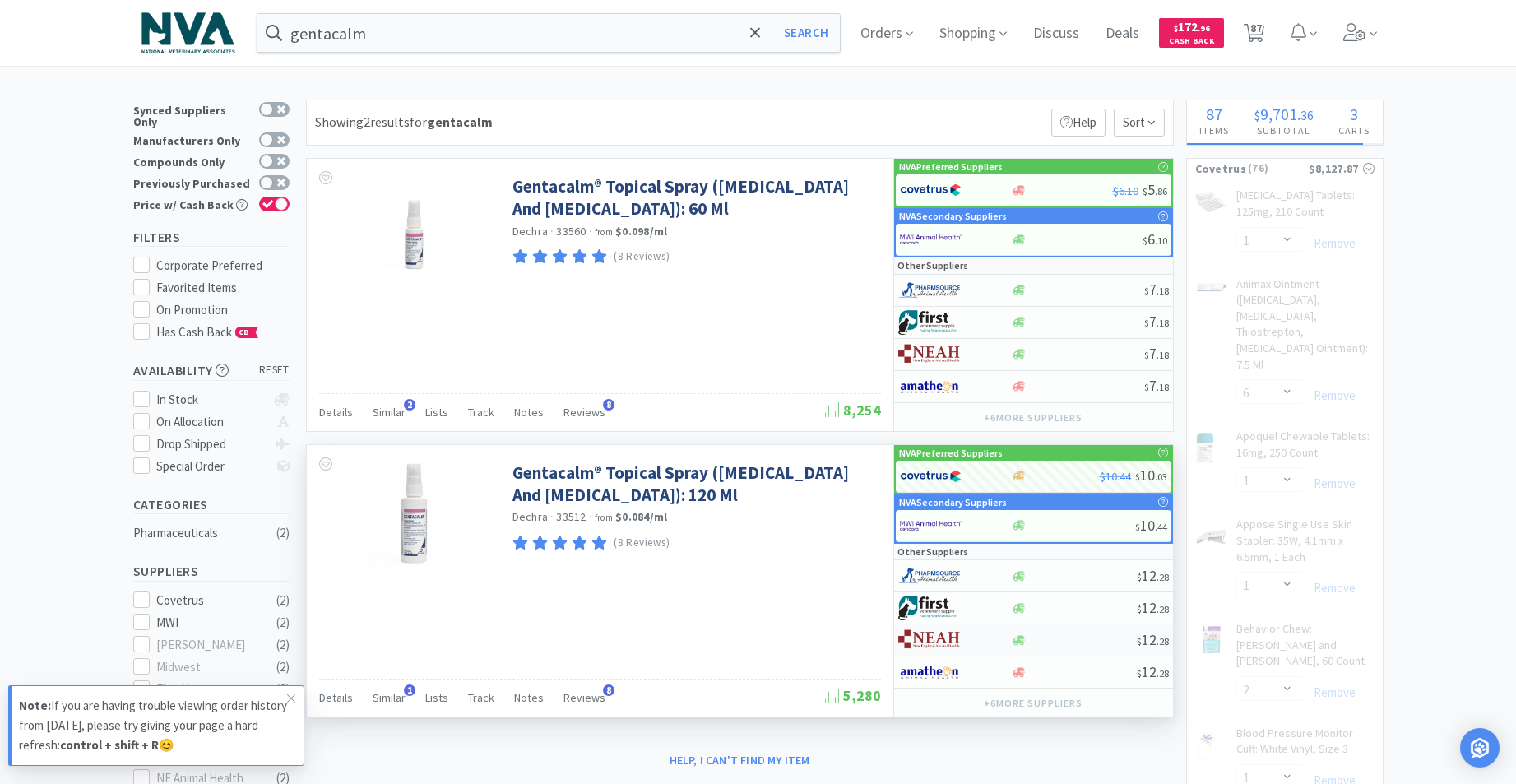
select select "1"
select select "5"
select select "4"
select select "1"
select select "2"
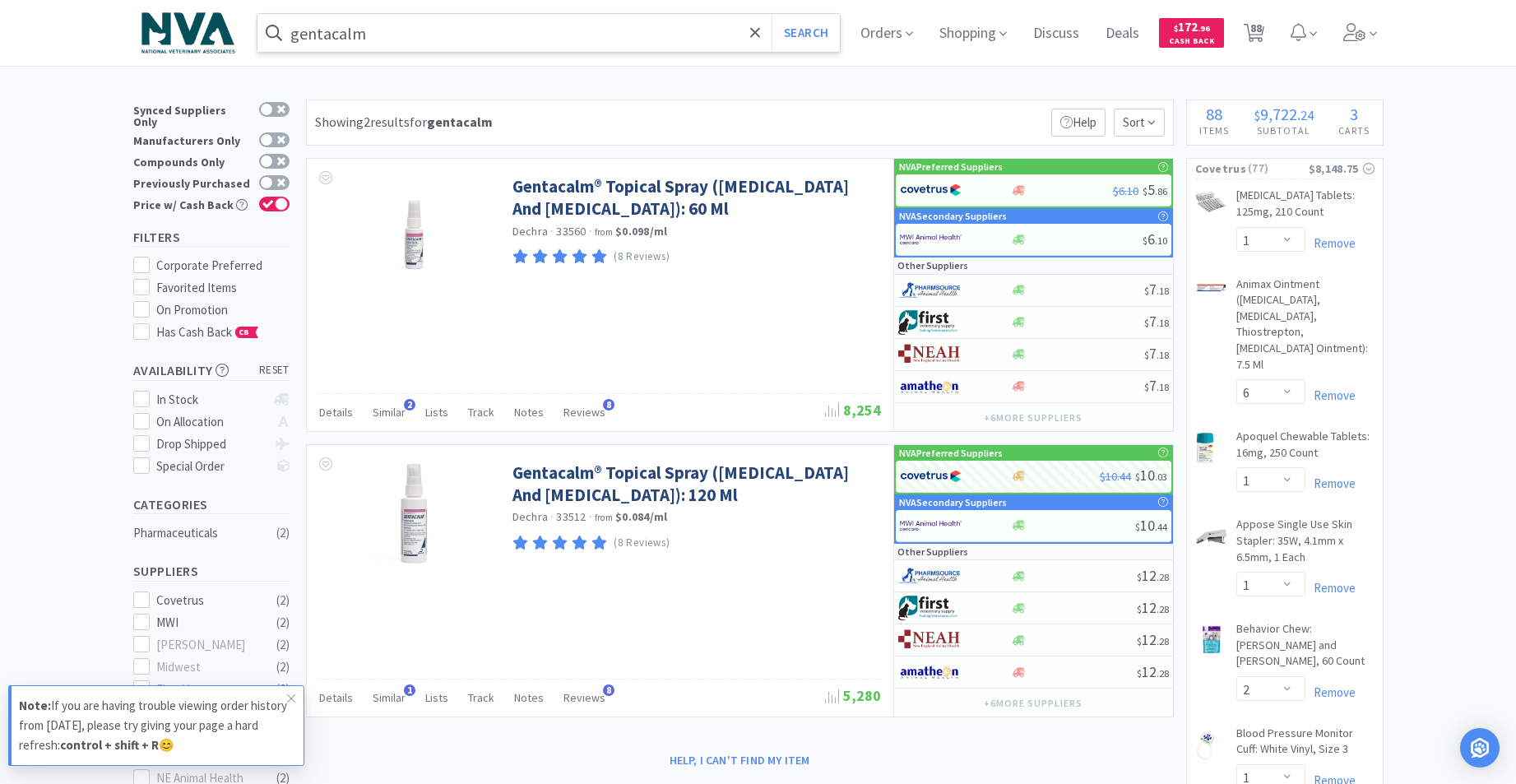
click at [447, 36] on input "gentacalm" at bounding box center [549, 33] width 583 height 38
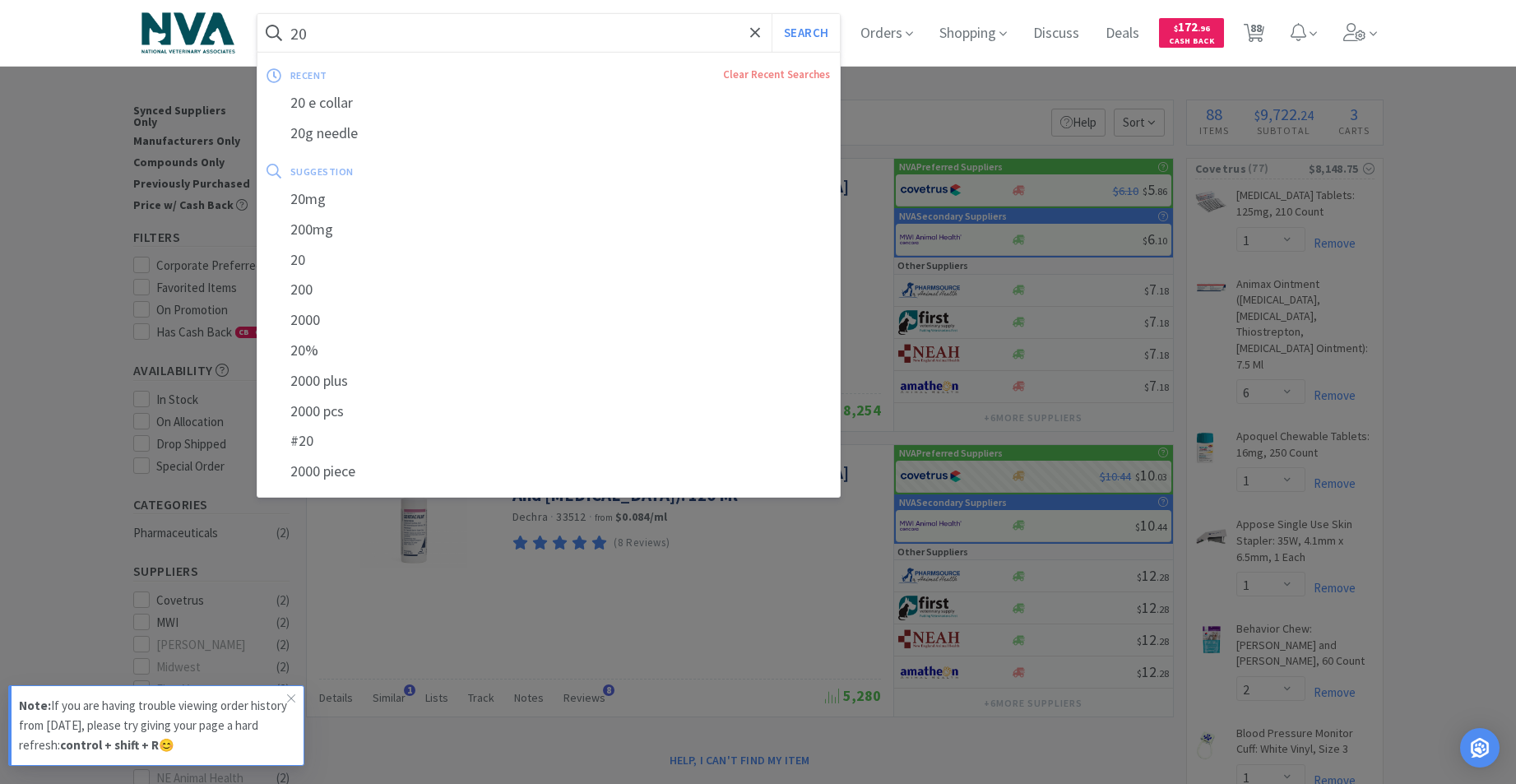
type input "2"
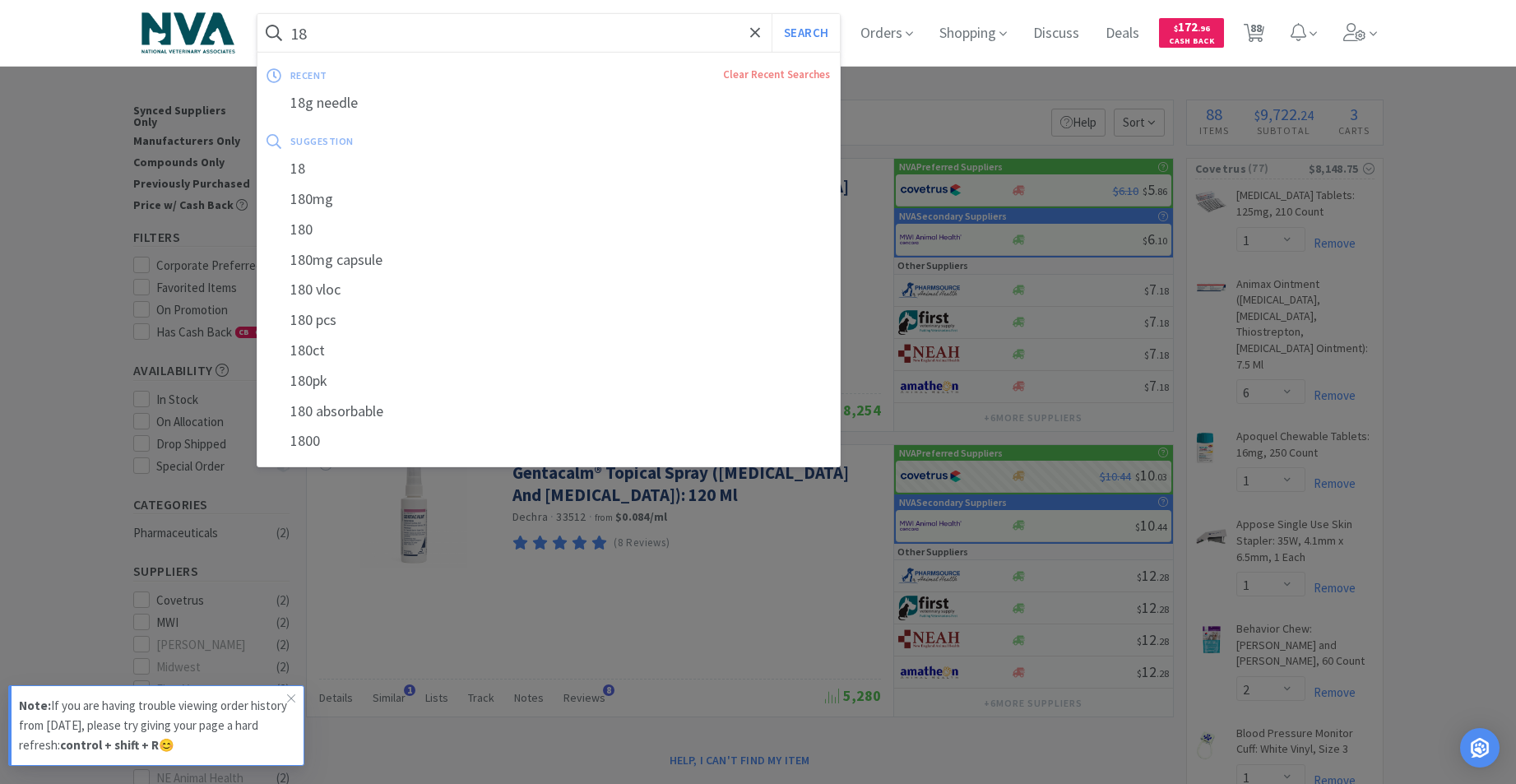
type input "1"
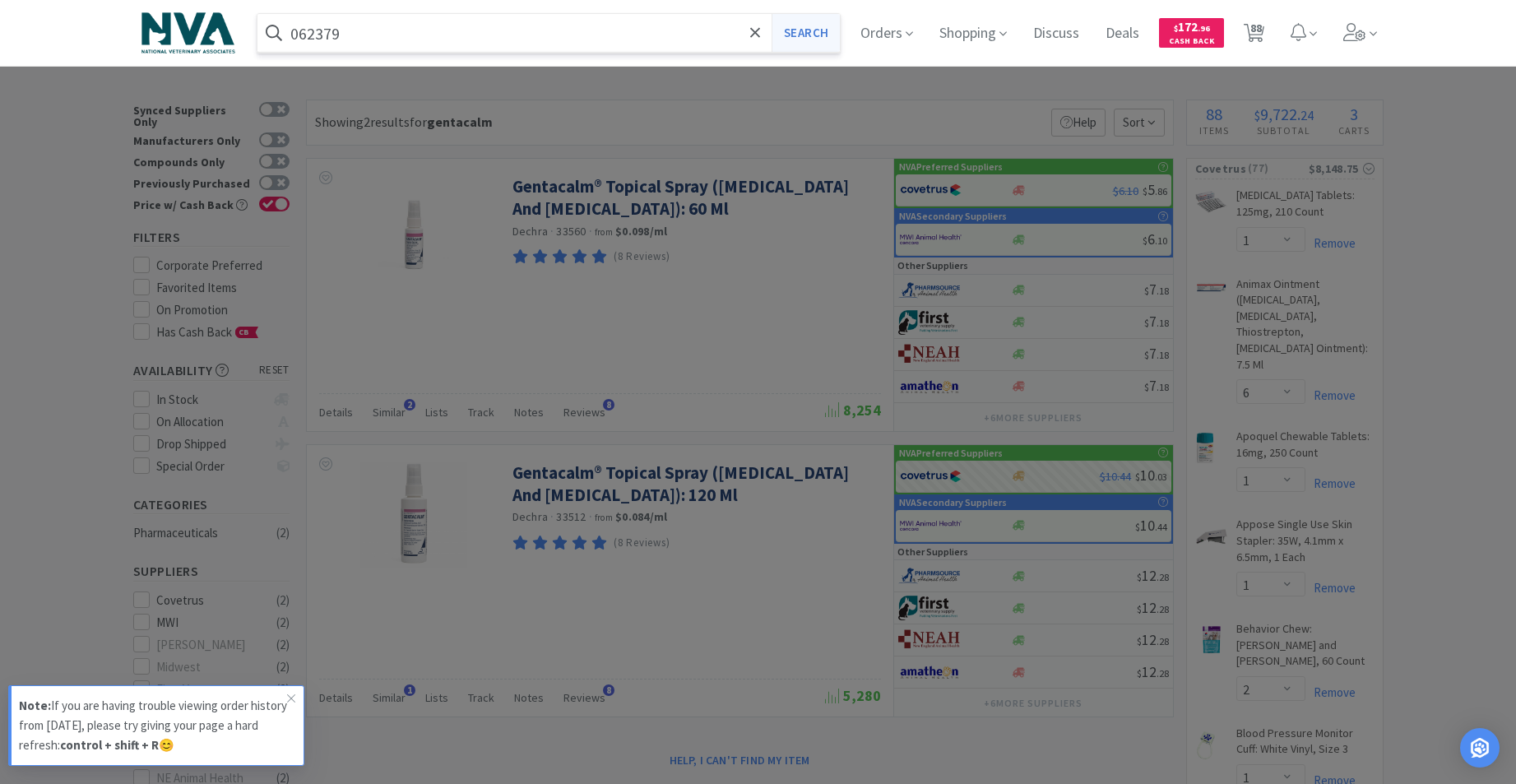
click at [821, 31] on button "Search" at bounding box center [805, 33] width 68 height 38
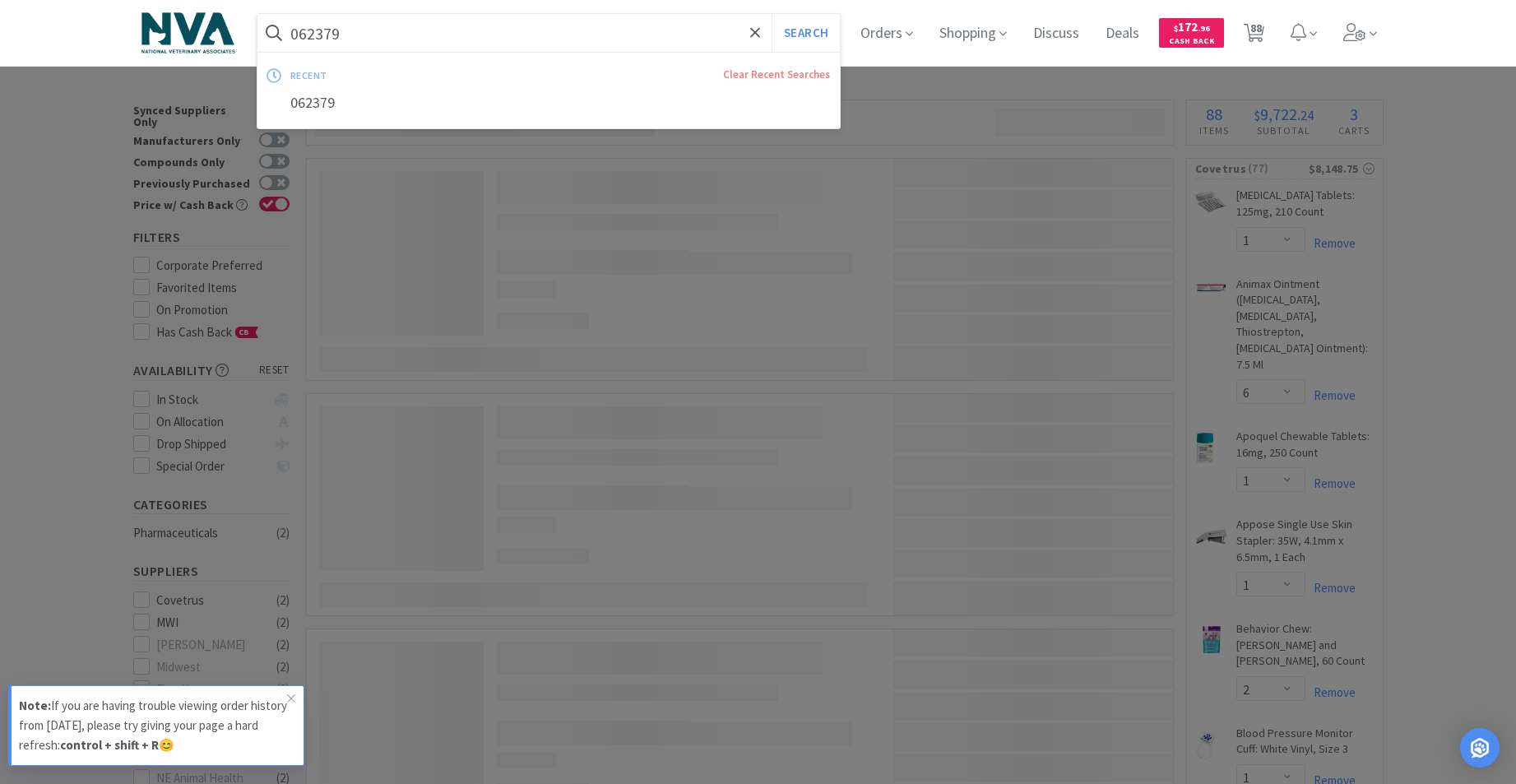
click at [402, 33] on input "062379" at bounding box center [549, 33] width 583 height 38
type input "062379"
click at [807, 35] on button "Search" at bounding box center [805, 33] width 68 height 38
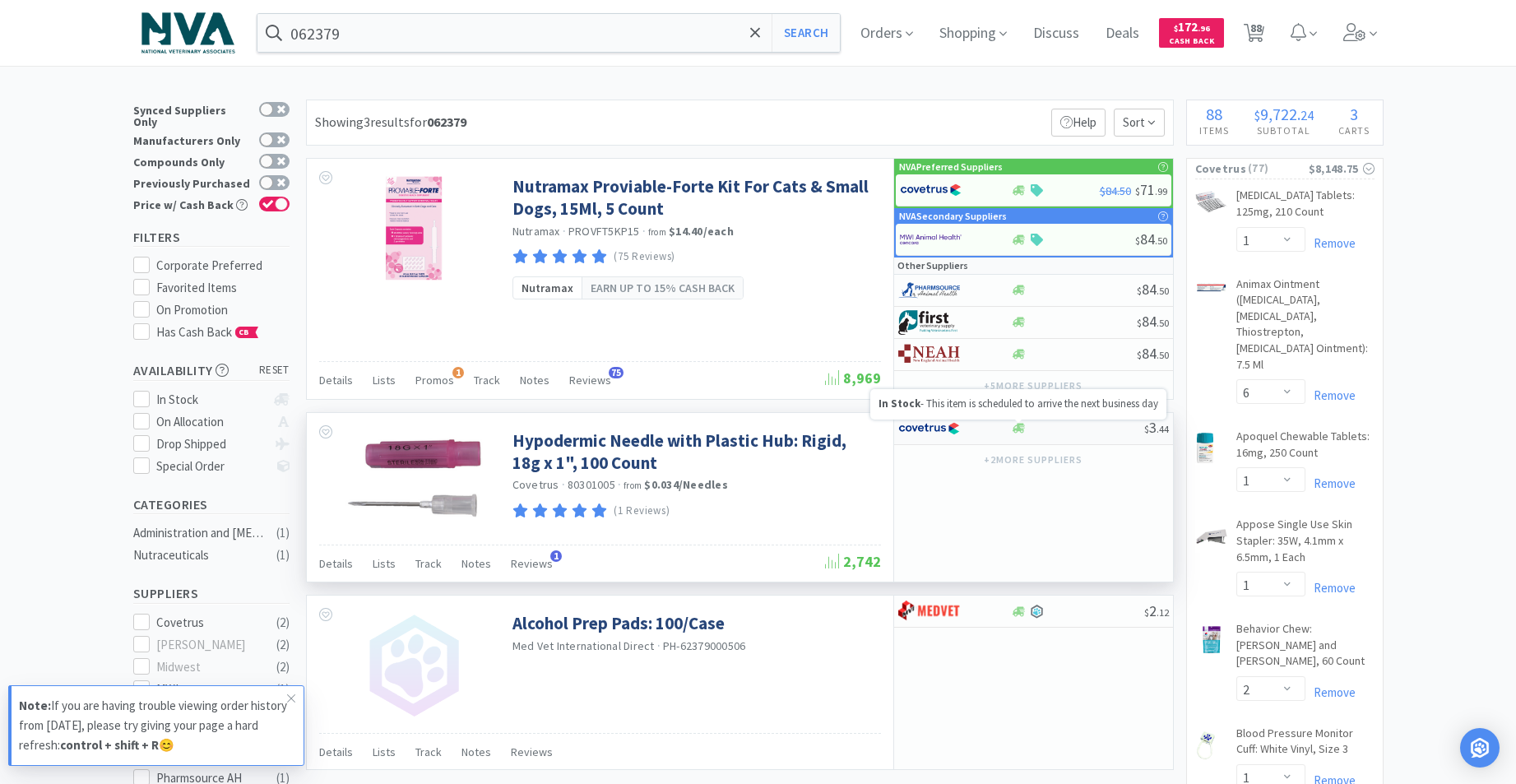
click at [1016, 431] on icon at bounding box center [1019, 428] width 12 height 12
select select "1"
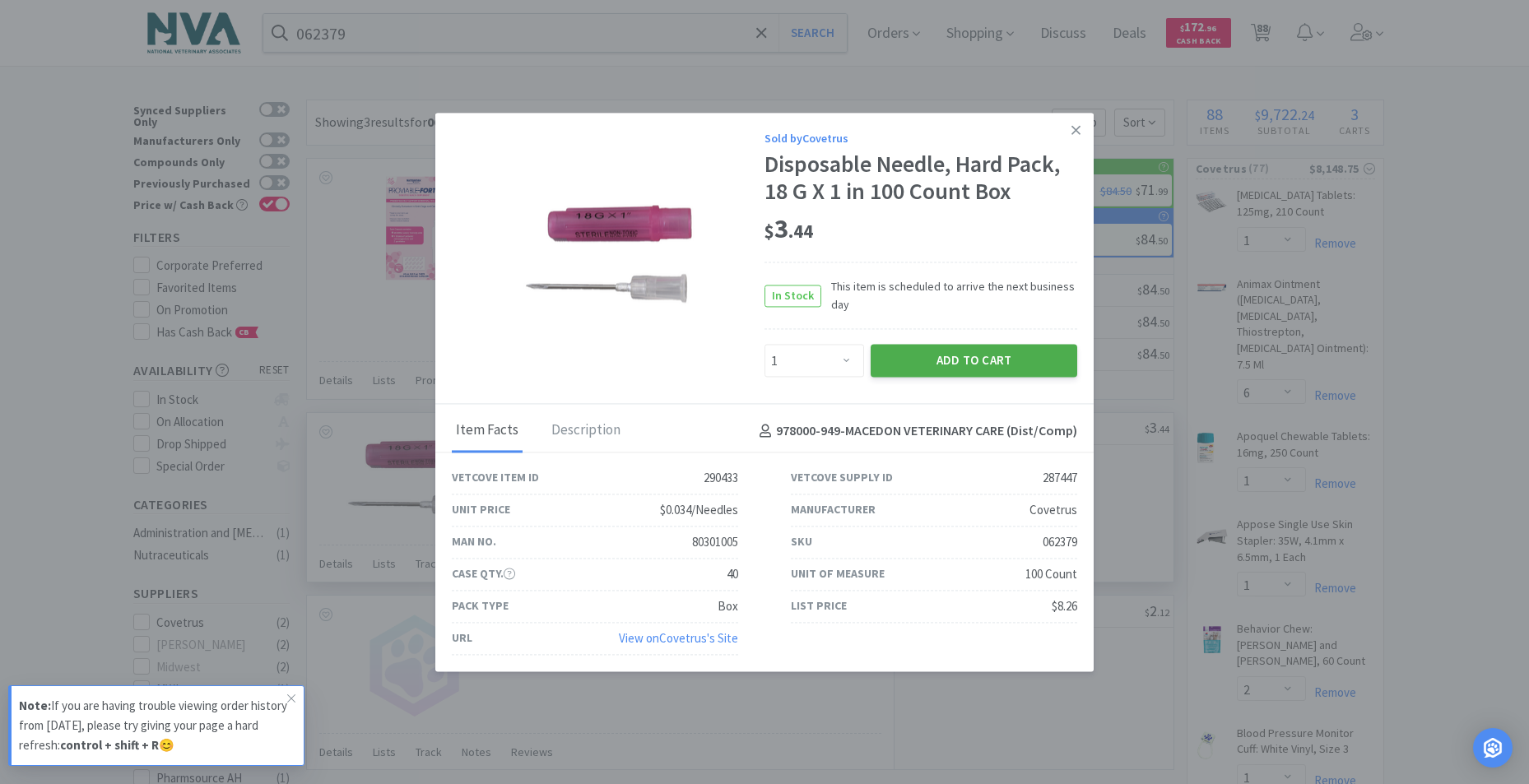
click at [940, 361] on button "Add to Cart" at bounding box center [974, 361] width 206 height 33
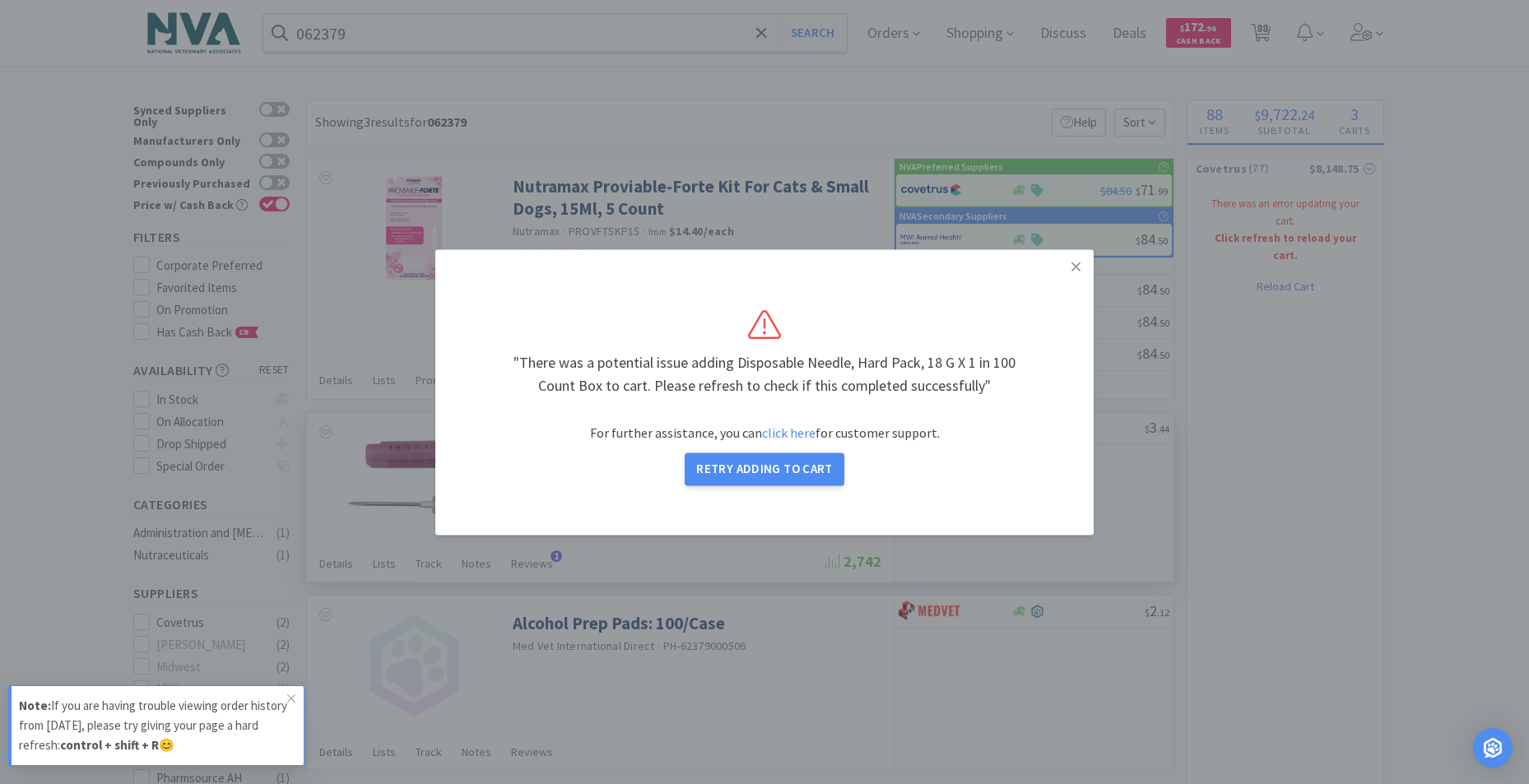
select select "1"
select select "6"
select select "1"
select select "2"
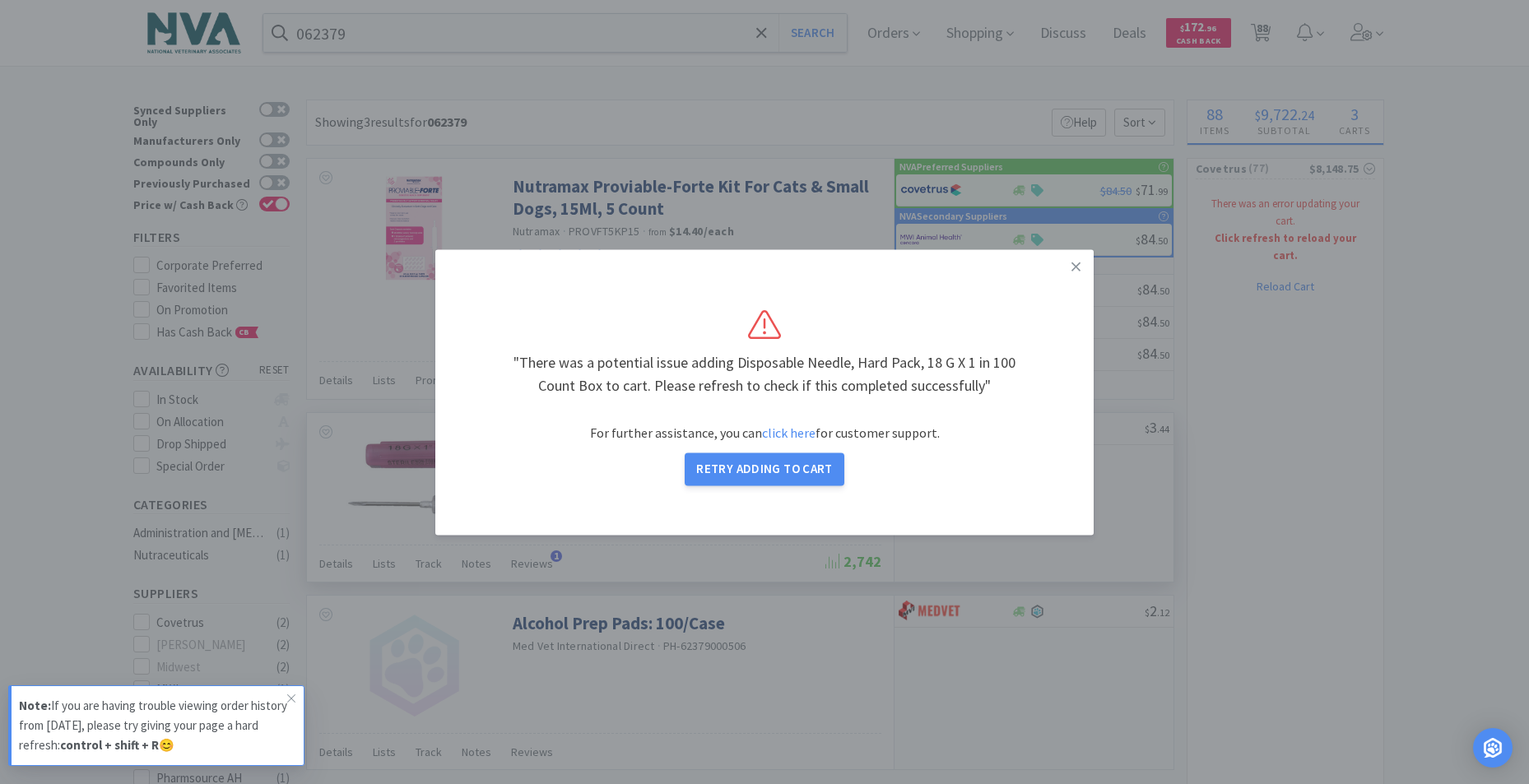
select select "1"
select select "2"
select select "1"
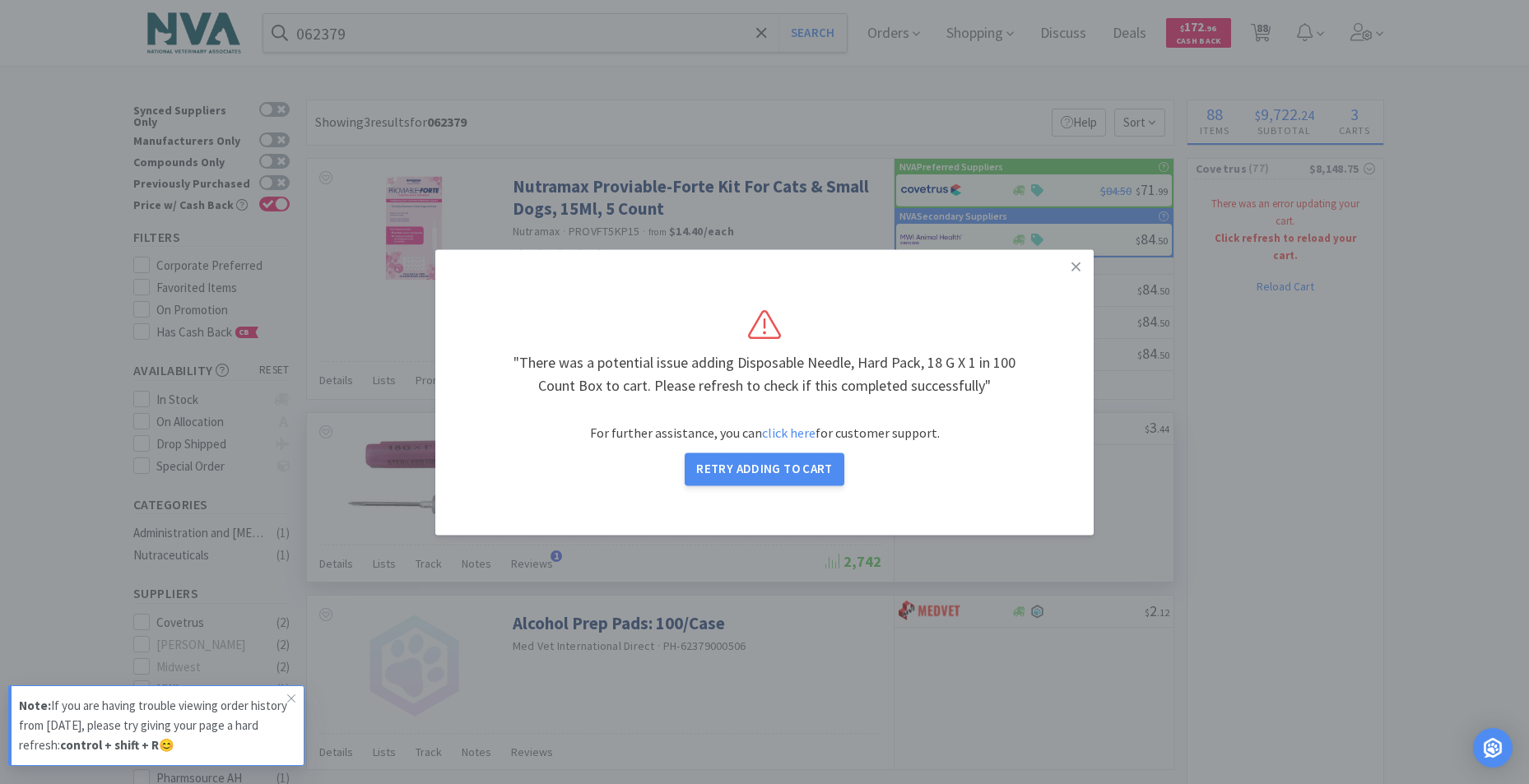
select select "1"
select select "2"
select select "1"
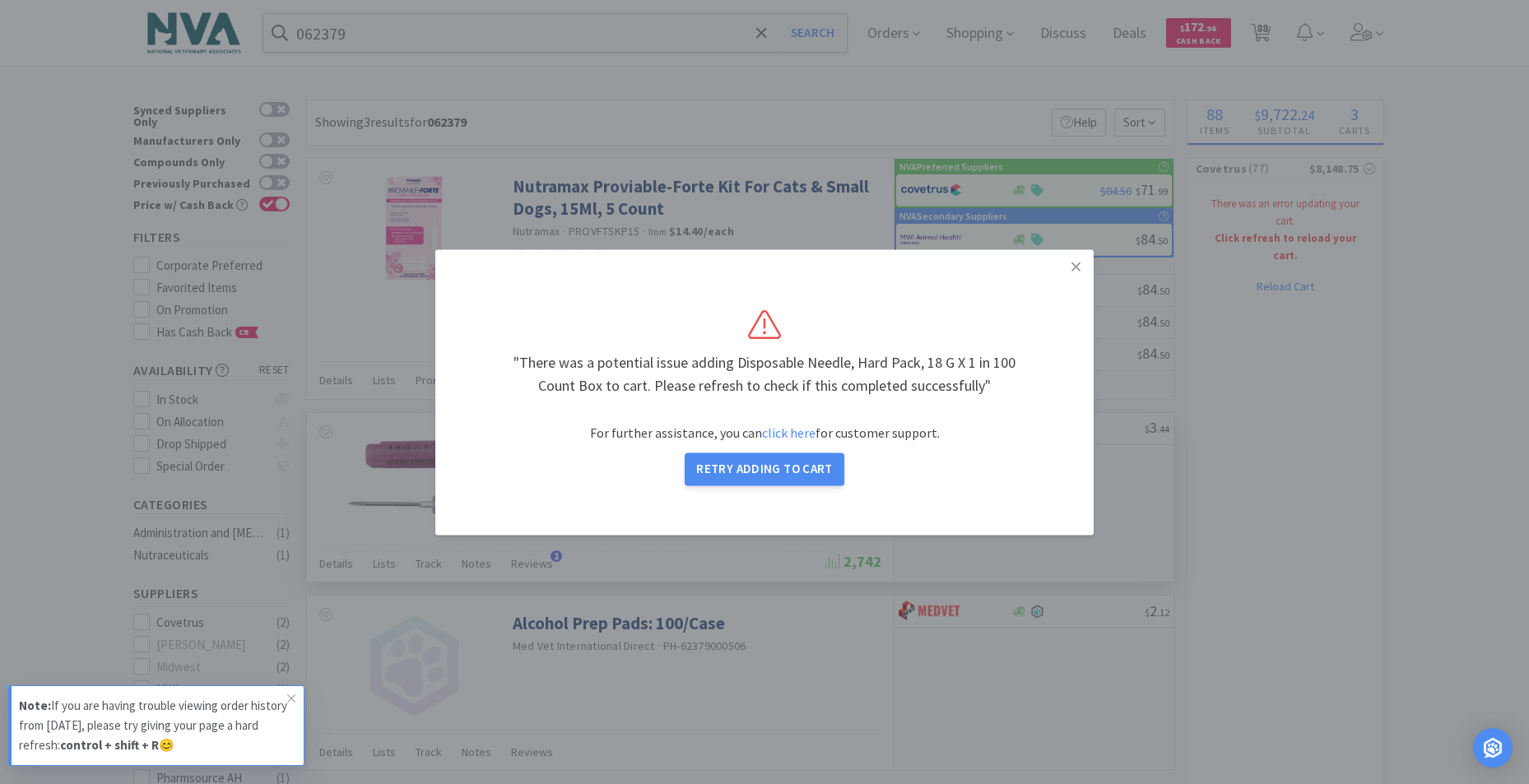
select select "3"
select select "5"
select select "1"
select select "2"
select select "1"
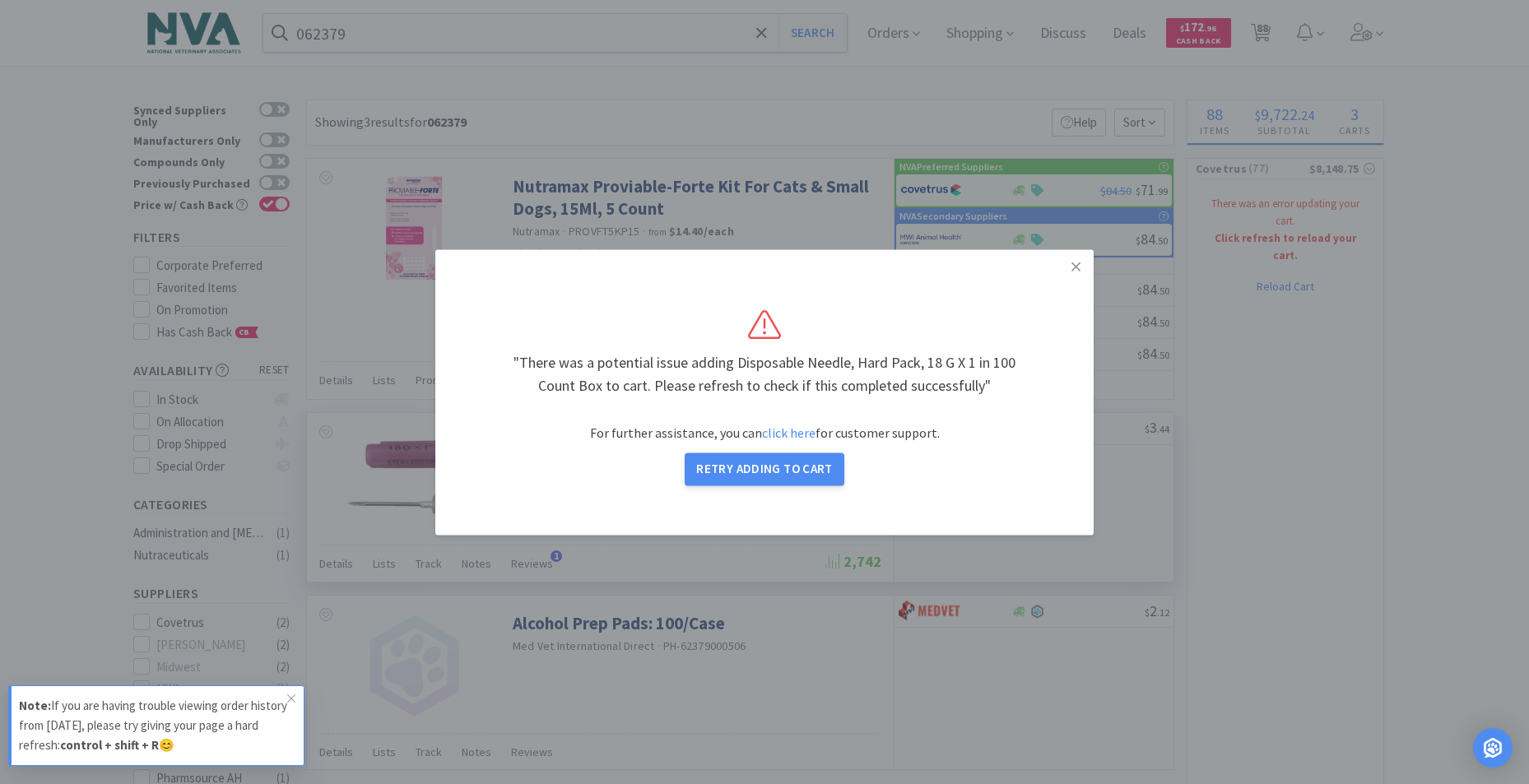
select select "1"
select select "2"
select select "1"
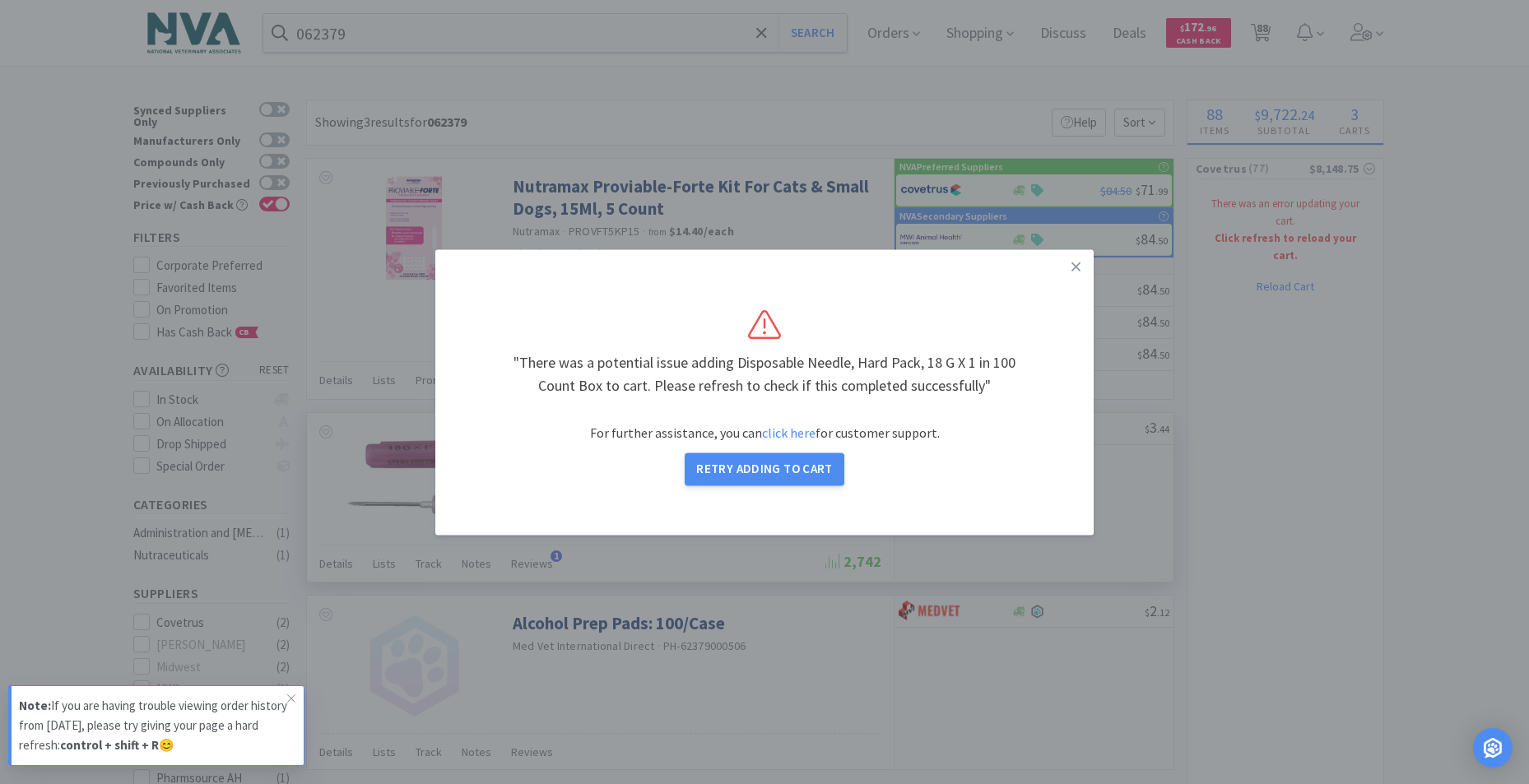
select select "1"
select select "3"
select select "2"
select select "4"
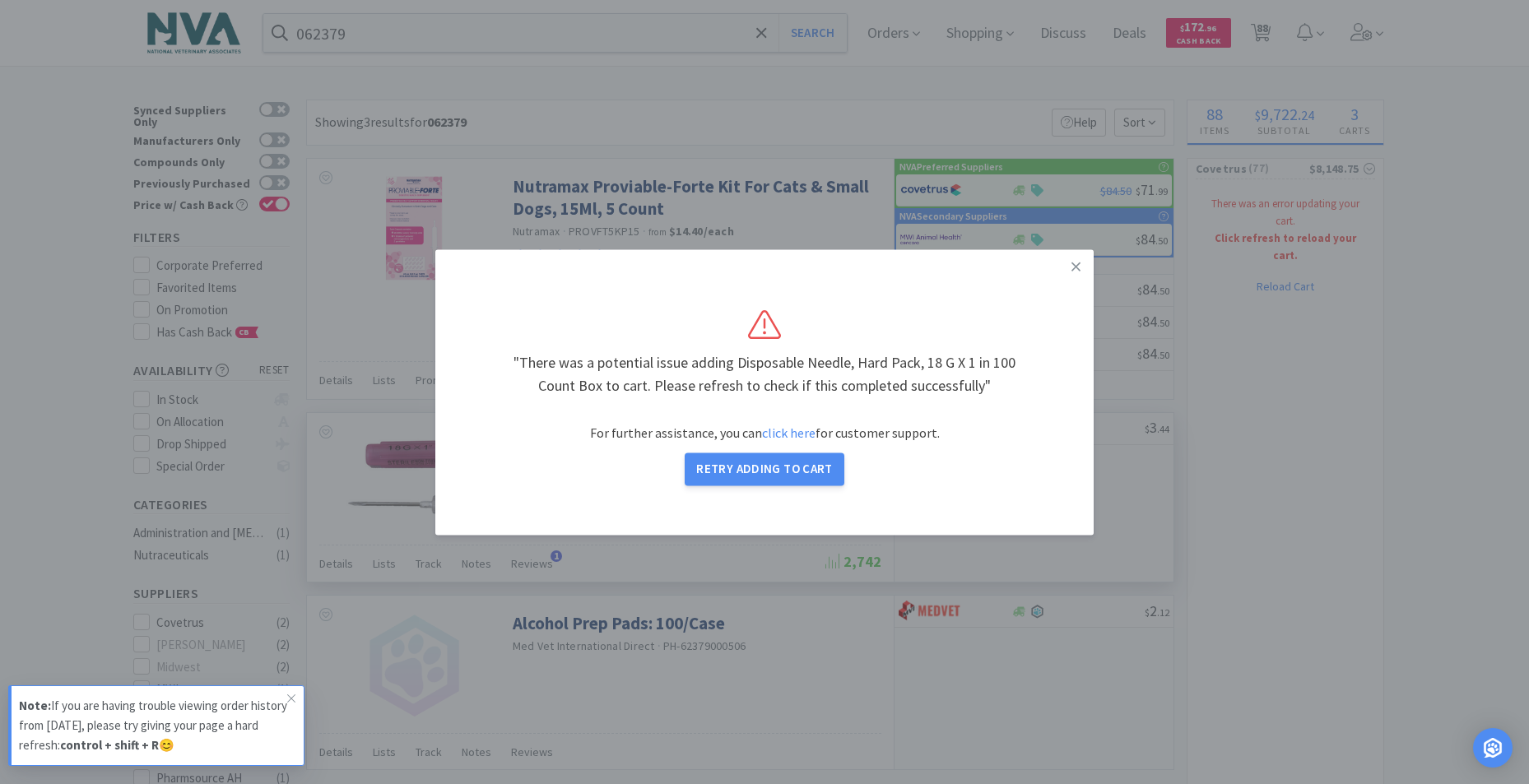
select select "6"
select select "2"
select select "1"
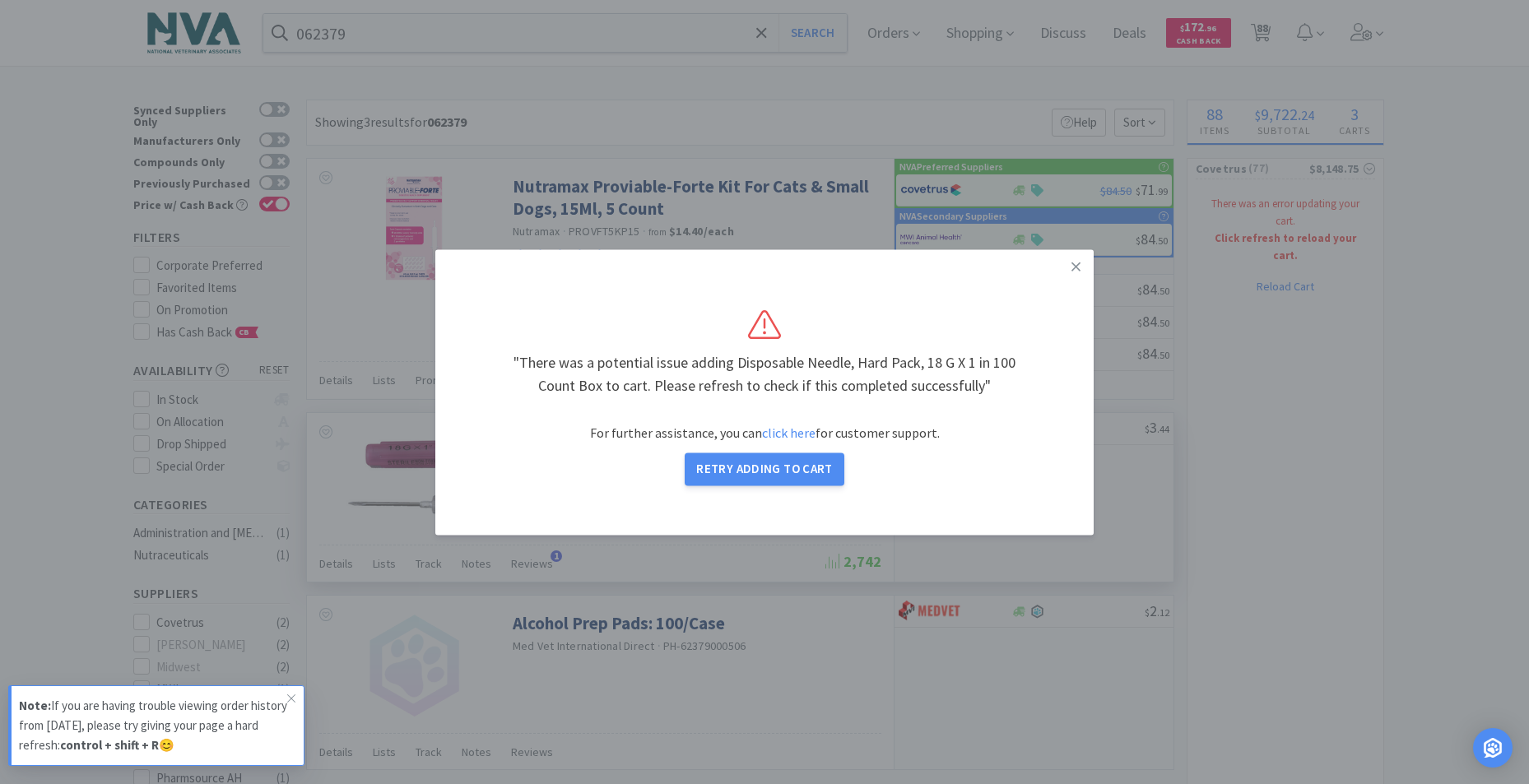
select select "3"
select select "4"
select select "1"
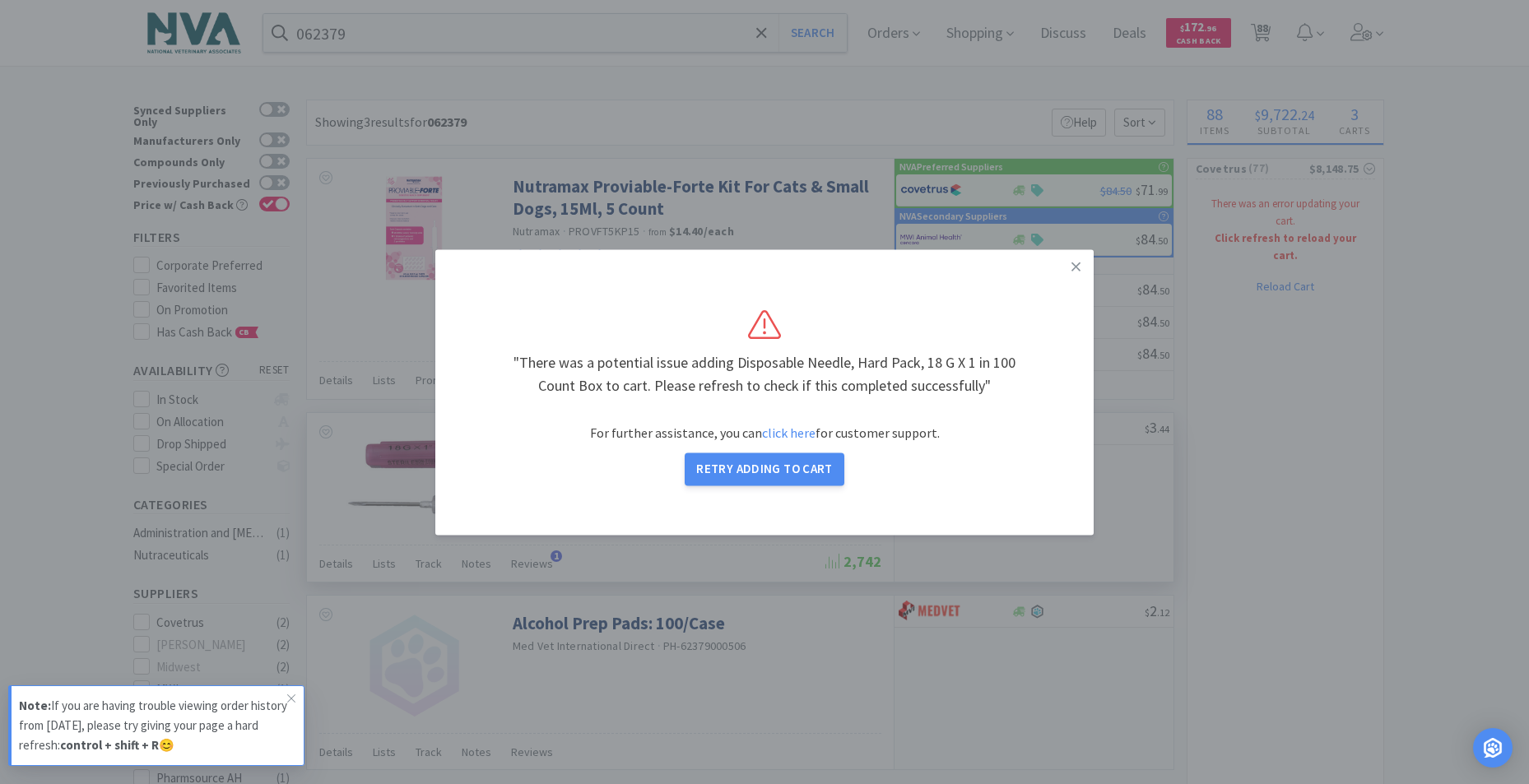
select select "1"
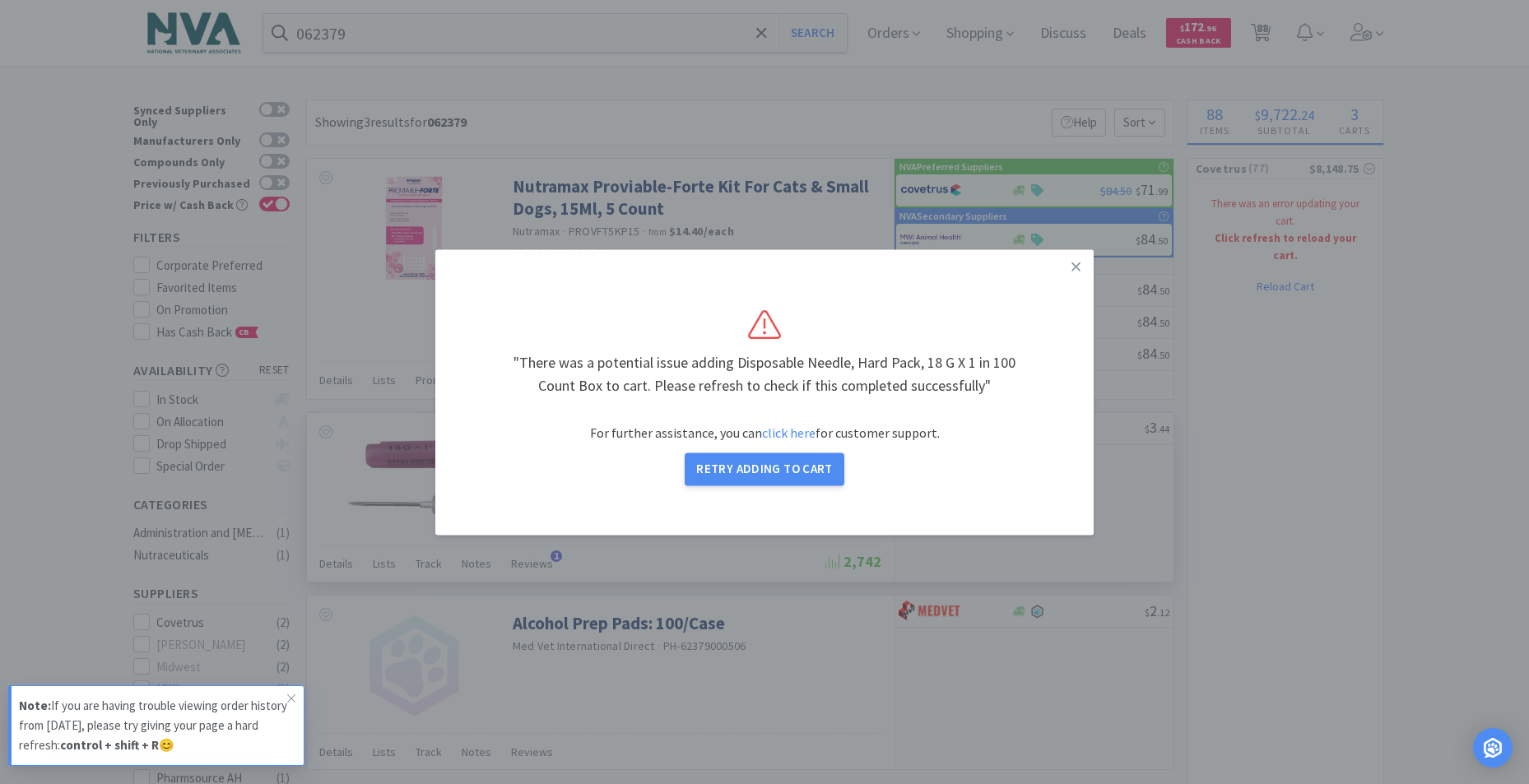
select select "1"
select select "4"
select select "1"
select select "2"
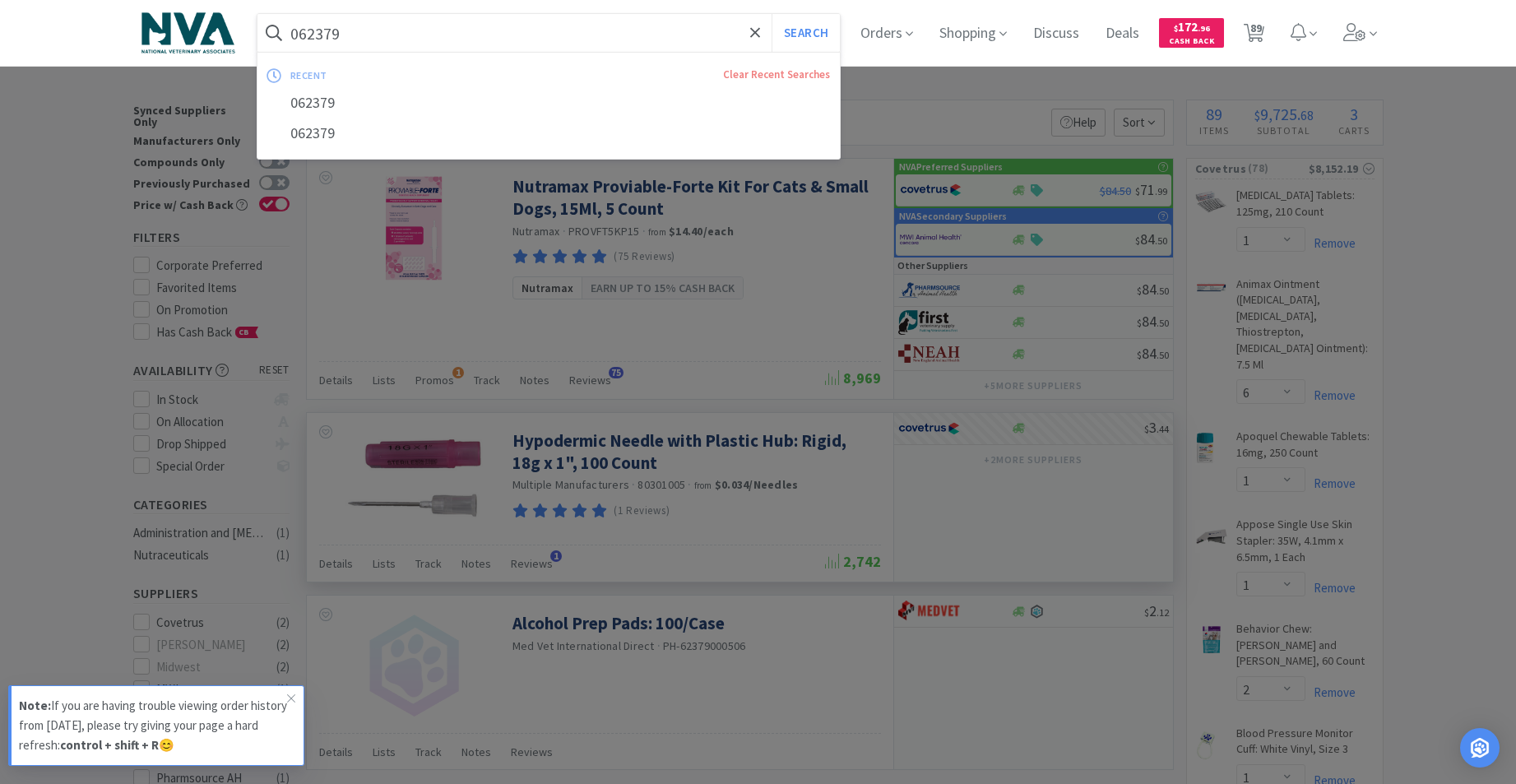
click at [399, 36] on input "062379" at bounding box center [549, 33] width 583 height 38
click at [384, 34] on input "062379" at bounding box center [549, 33] width 583 height 38
click at [371, 26] on input "062379" at bounding box center [549, 33] width 583 height 38
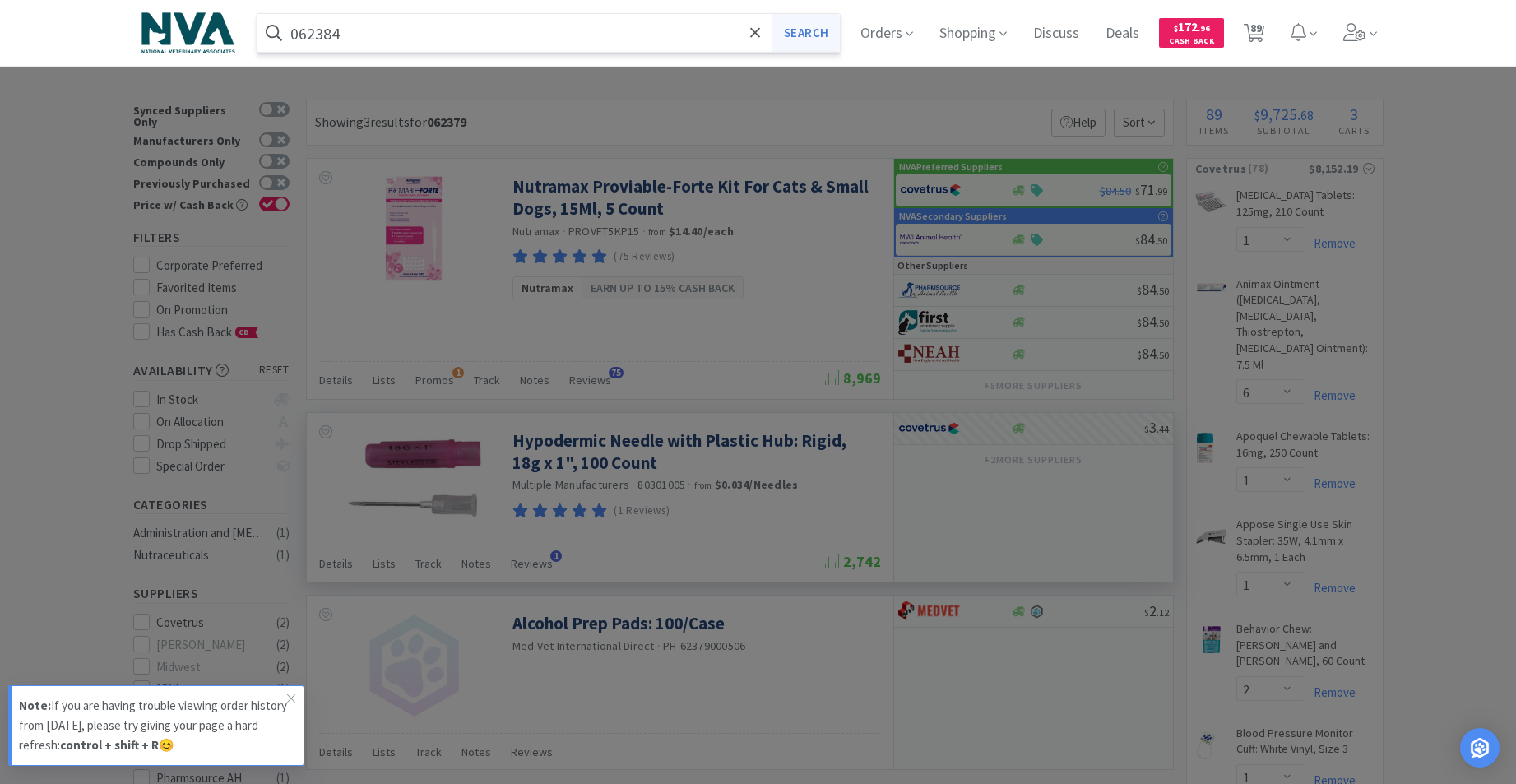
click at [833, 41] on button "Search" at bounding box center [805, 33] width 68 height 38
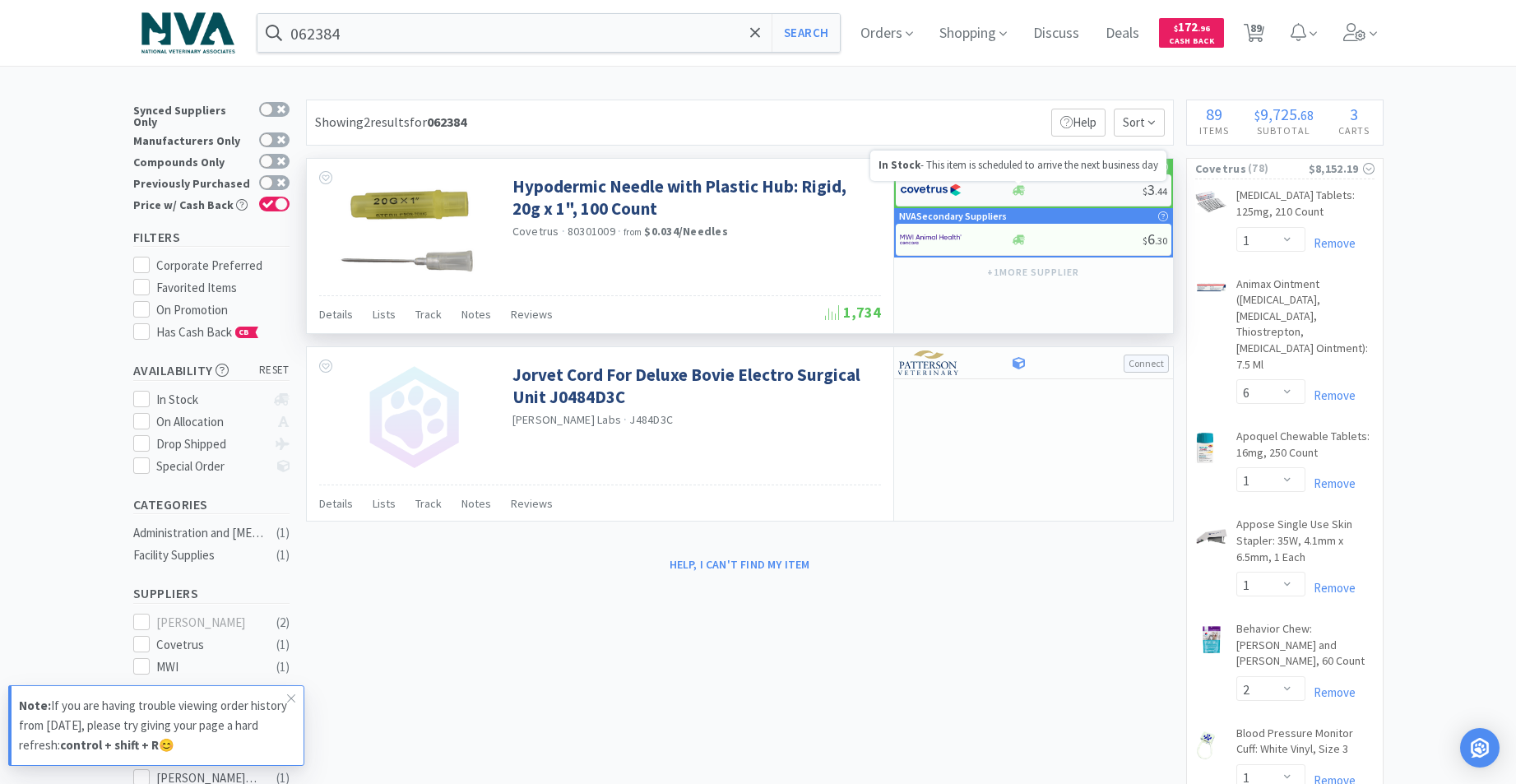
click at [1020, 194] on icon at bounding box center [1019, 190] width 12 height 12
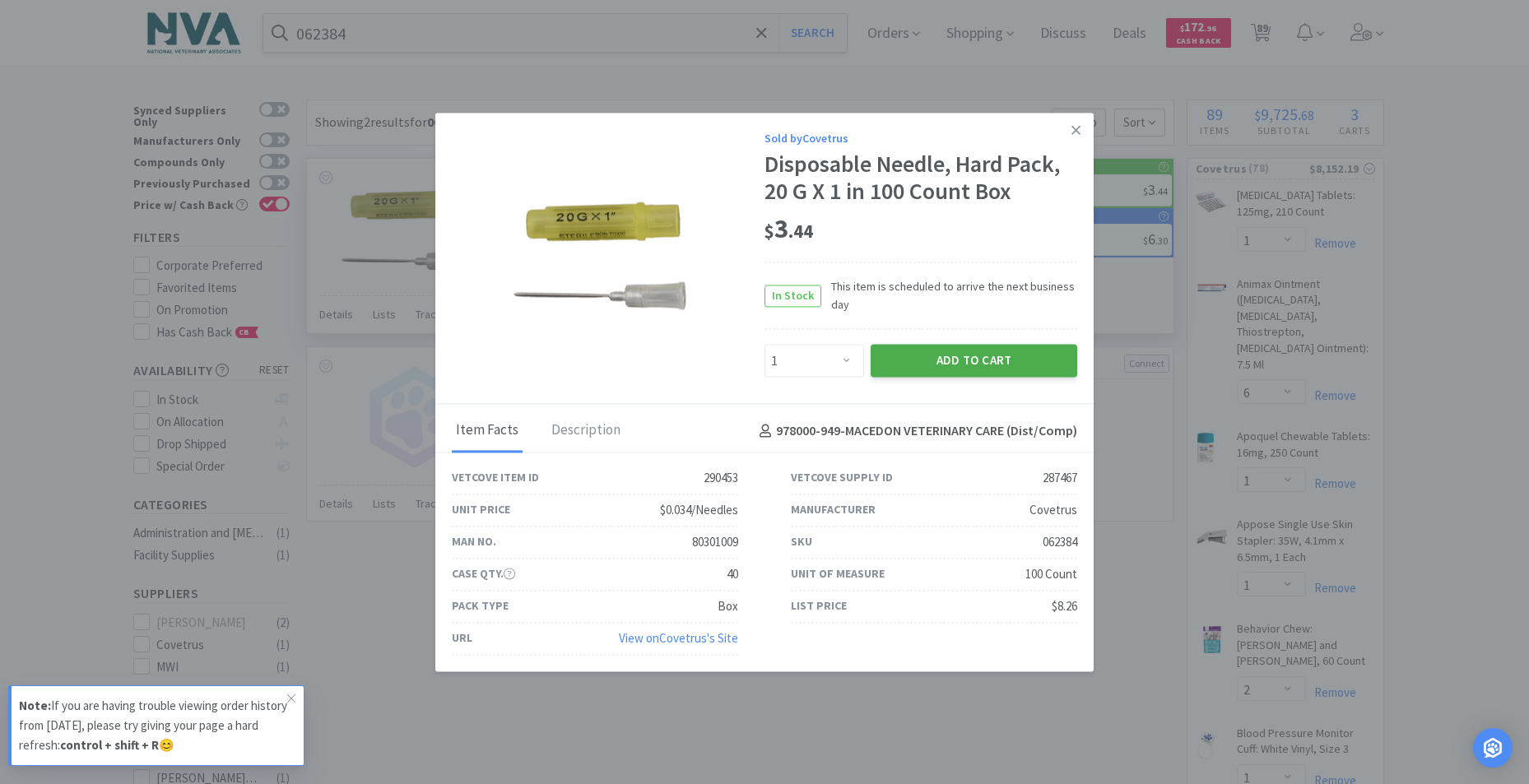
click at [956, 354] on button "Add to Cart" at bounding box center [974, 361] width 206 height 33
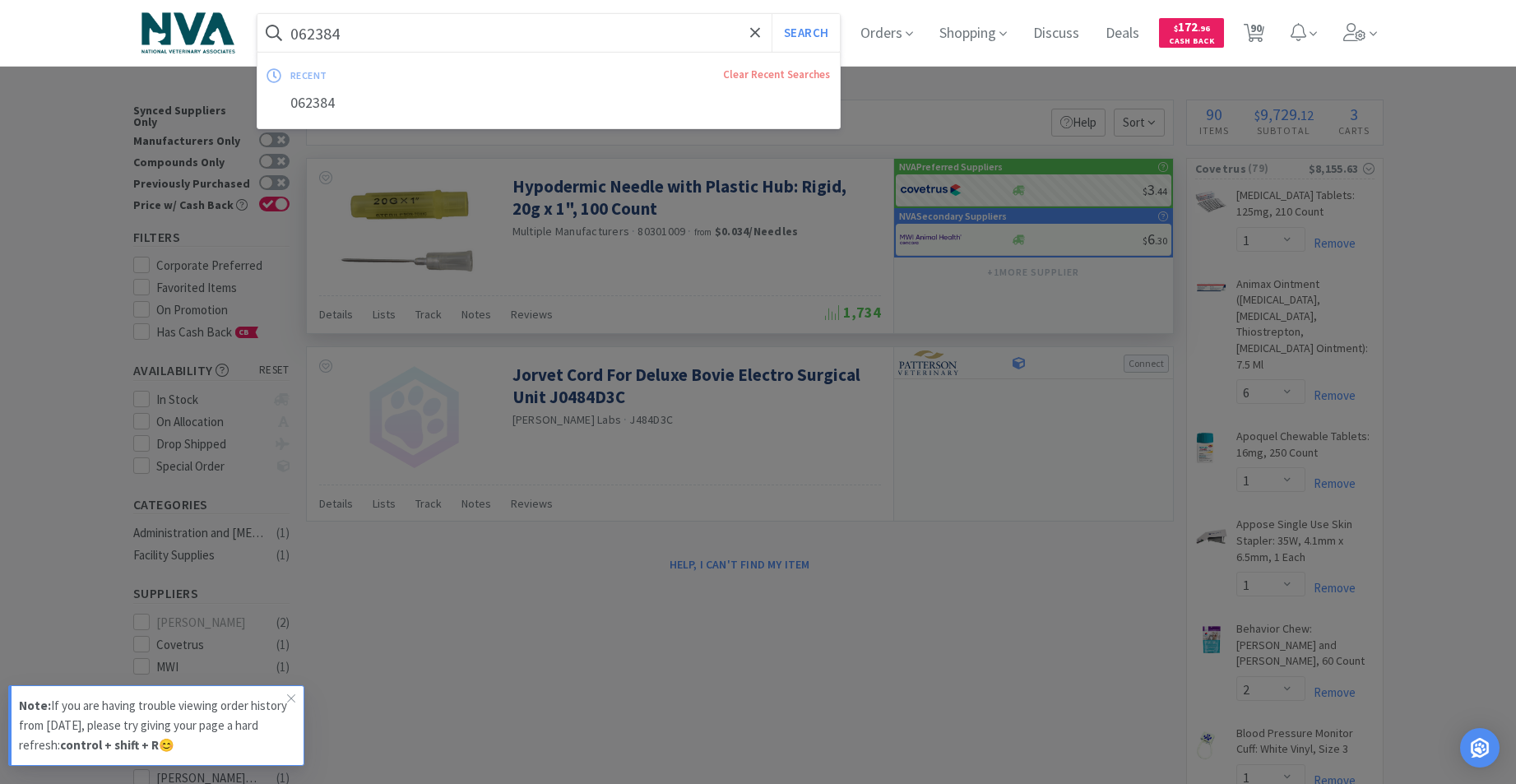
click at [413, 27] on input "062384" at bounding box center [549, 33] width 583 height 38
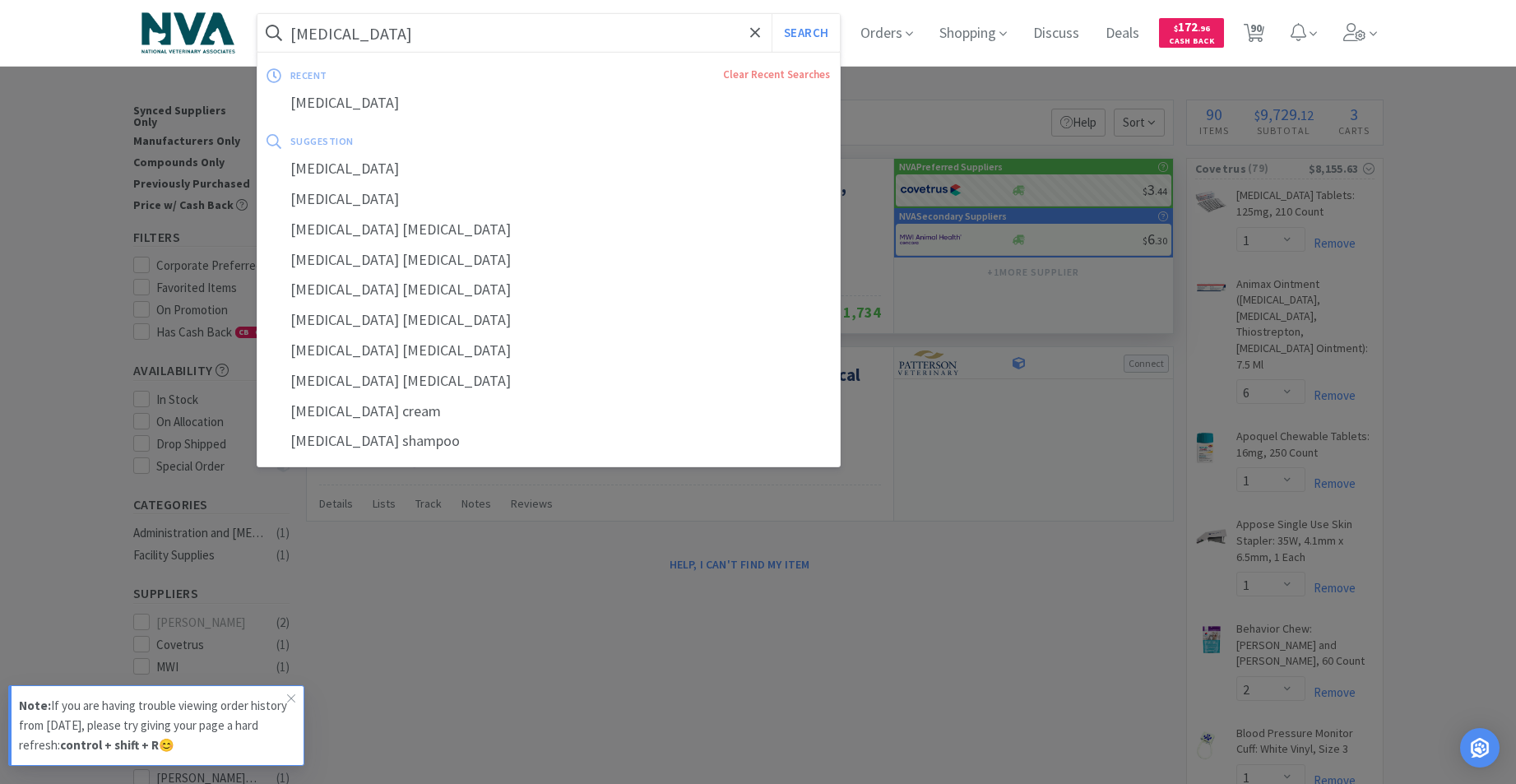
click at [772, 14] on button "Search" at bounding box center [805, 33] width 68 height 38
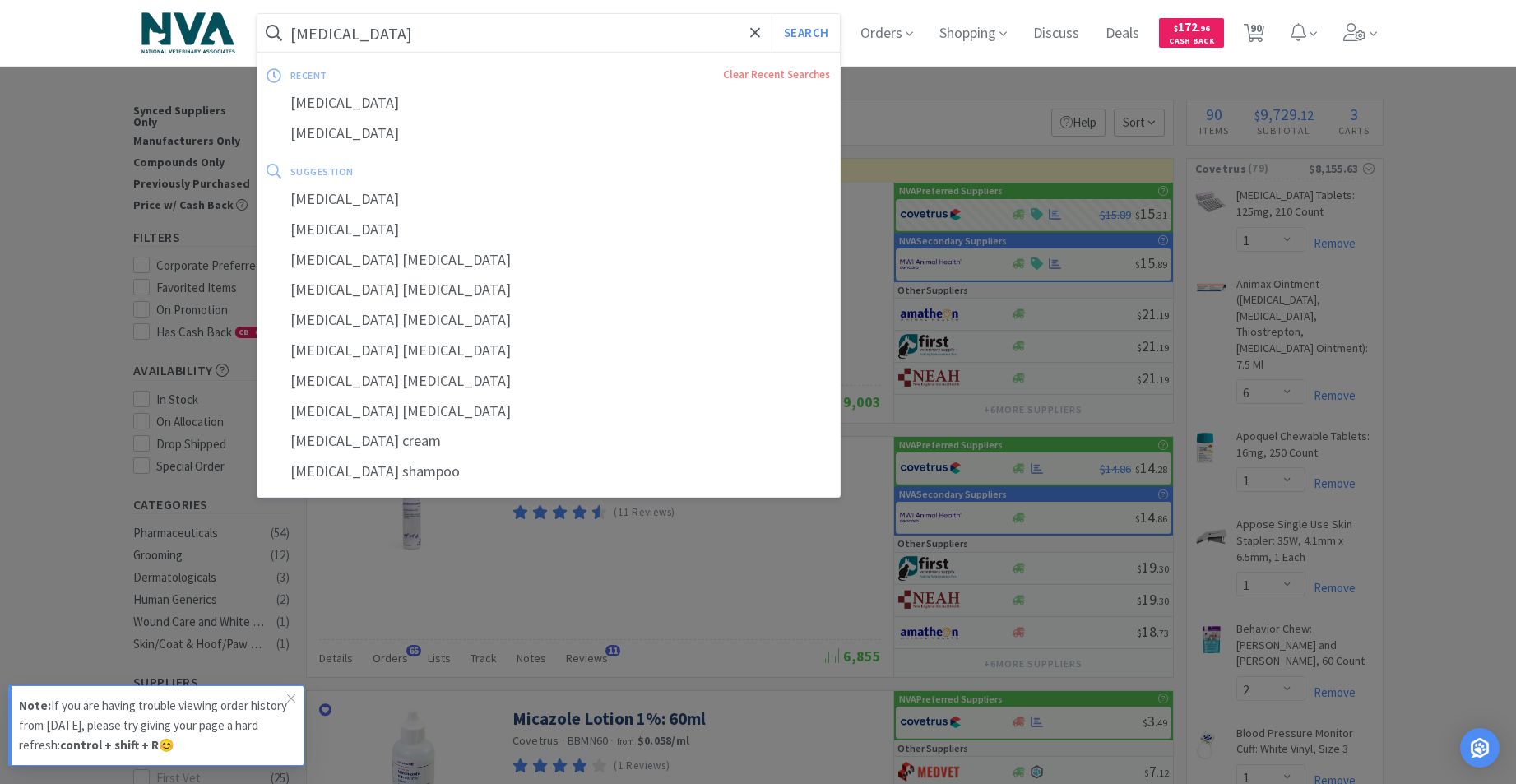
click at [432, 28] on input "[MEDICAL_DATA]" at bounding box center [549, 33] width 583 height 38
click at [772, 14] on button "Search" at bounding box center [805, 33] width 68 height 38
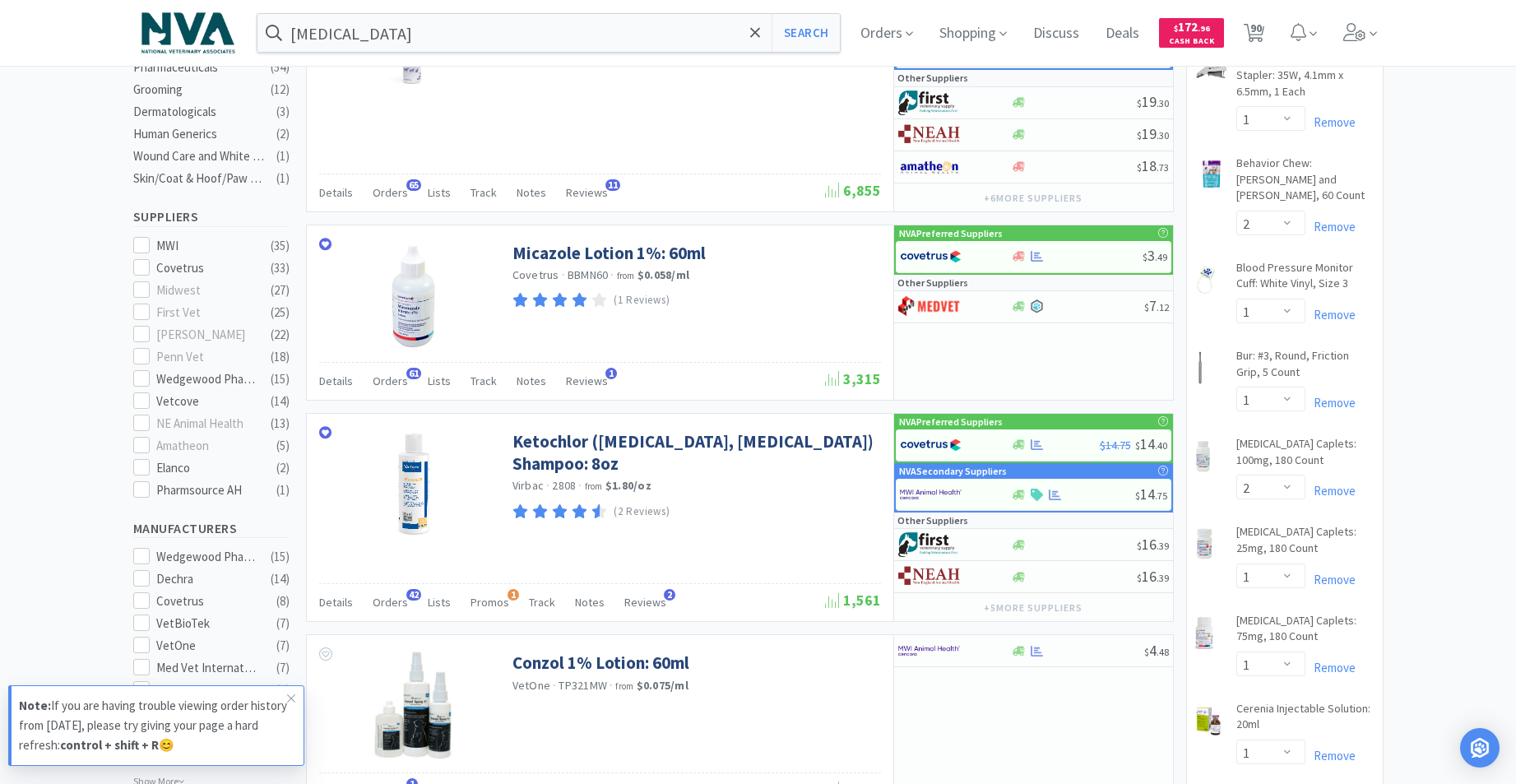
scroll to position [437, 0]
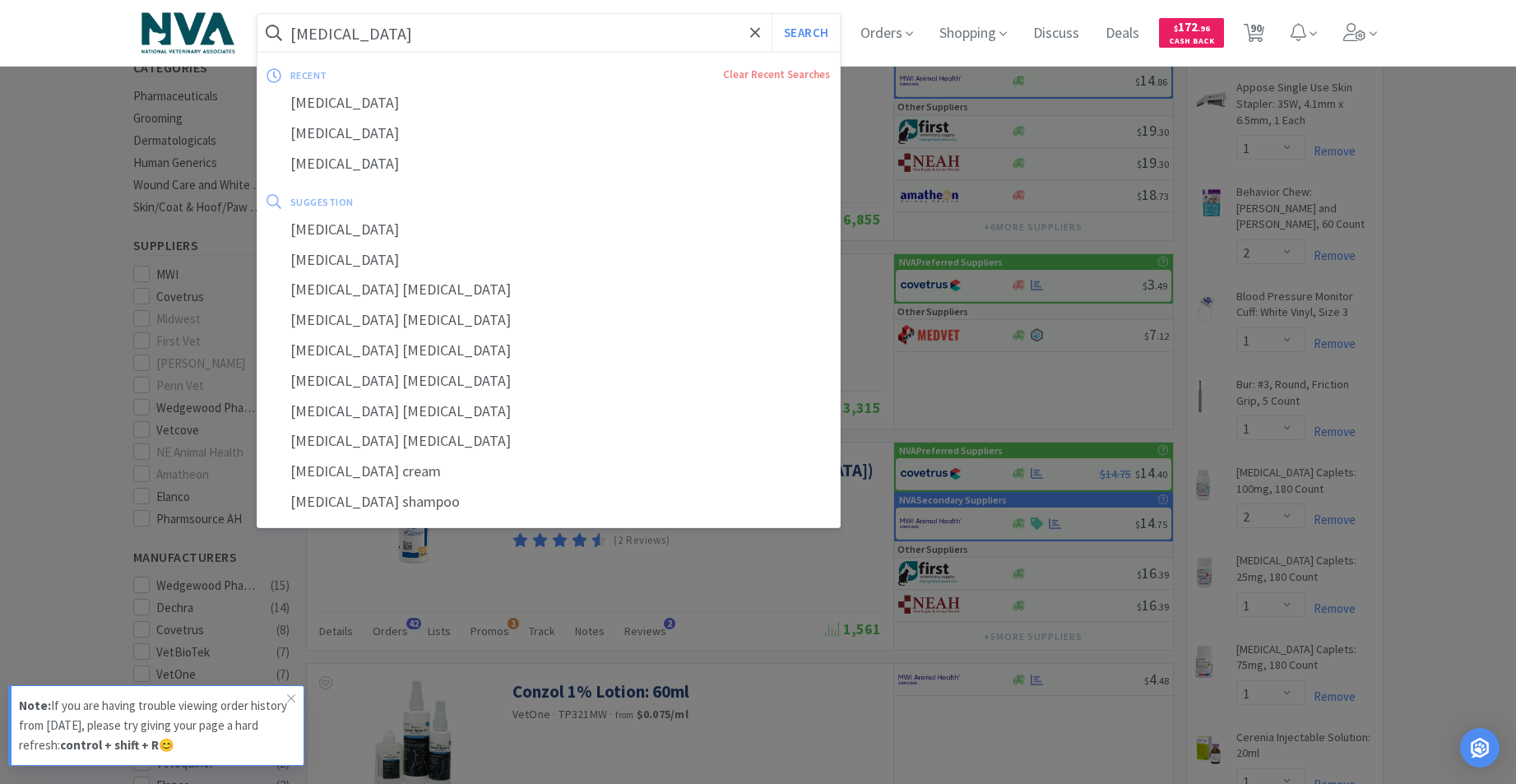
click at [444, 19] on input "[MEDICAL_DATA]" at bounding box center [549, 33] width 583 height 38
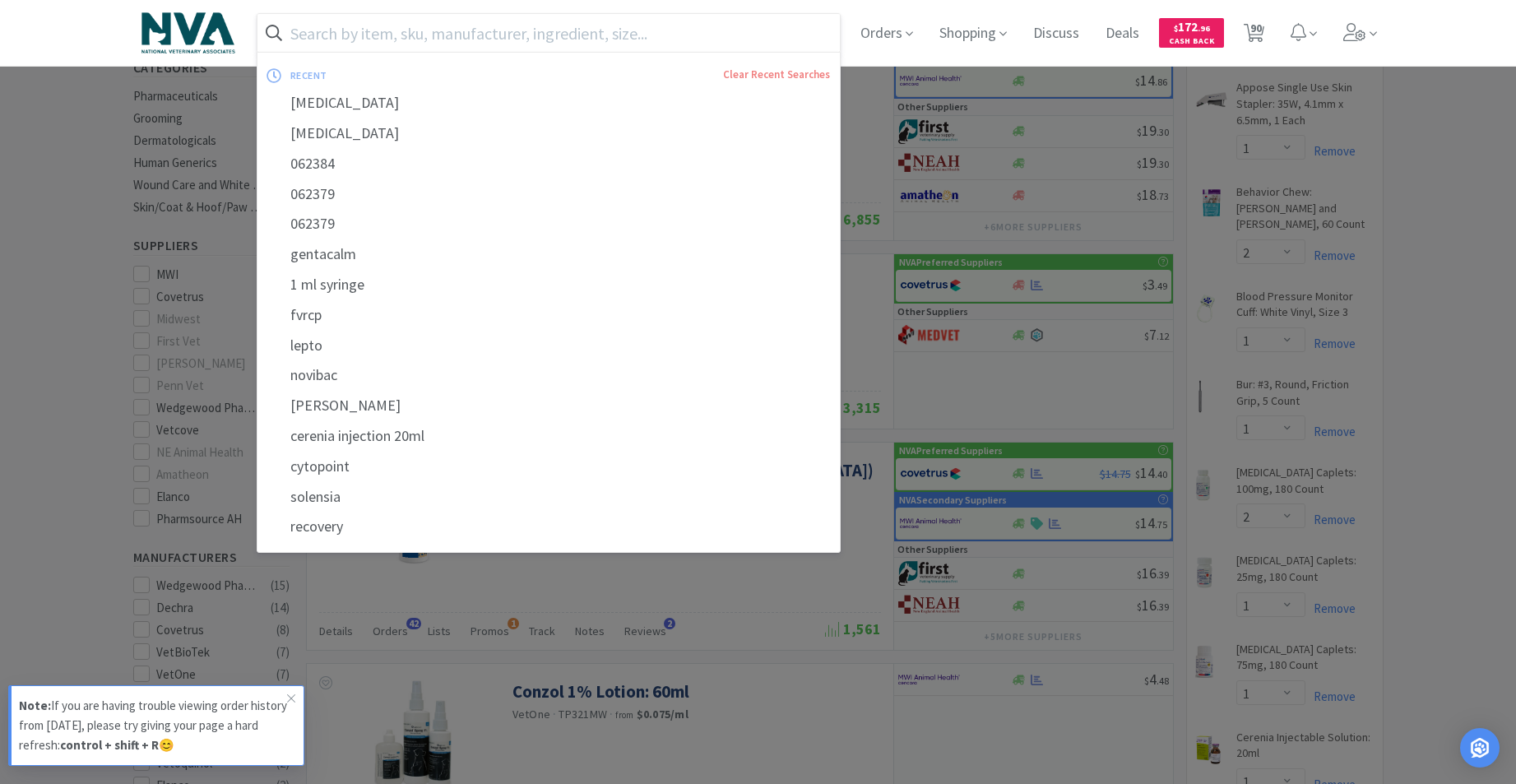
click at [792, 31] on input "text" at bounding box center [549, 33] width 583 height 38
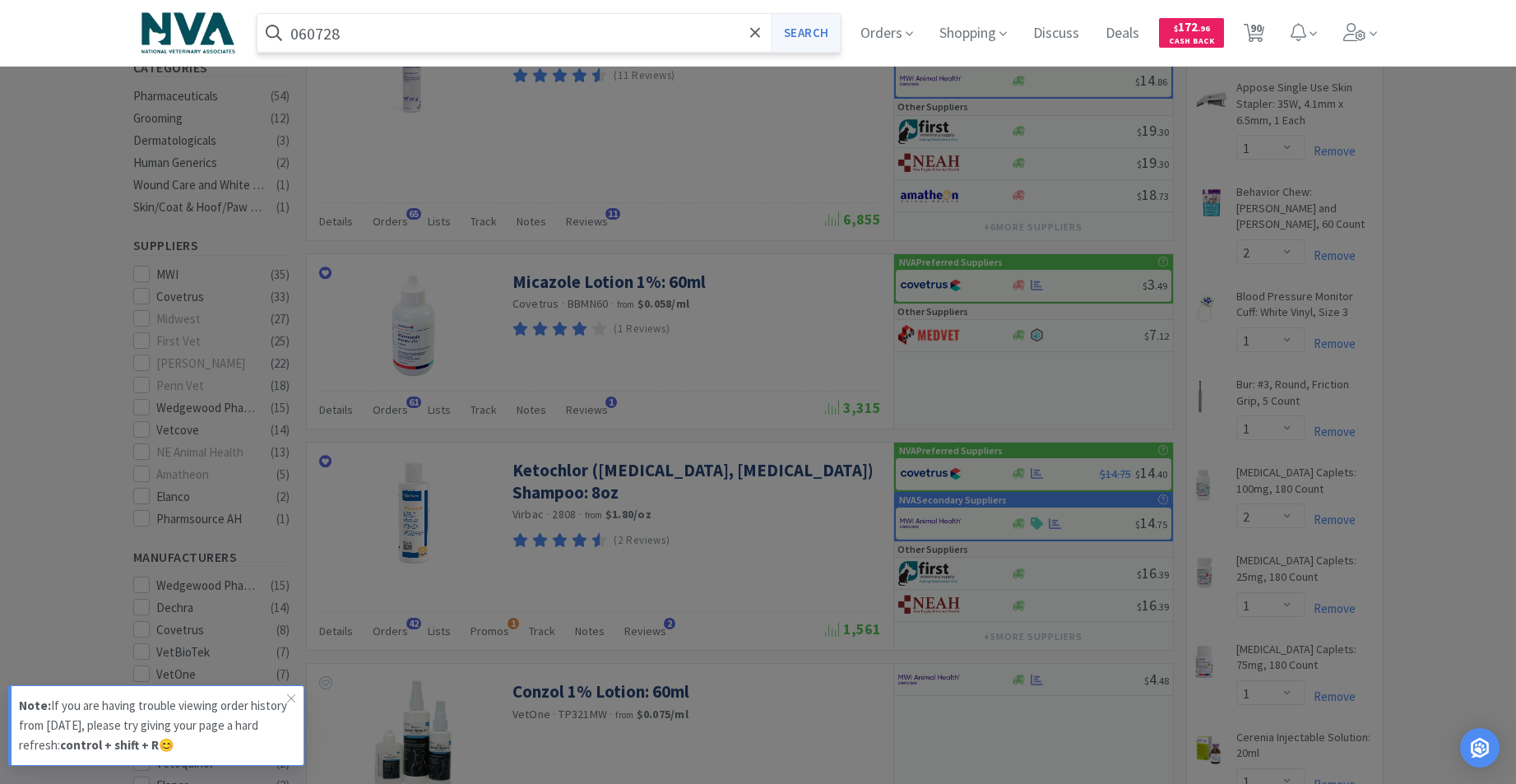
click at [823, 37] on button "Search" at bounding box center [805, 33] width 68 height 38
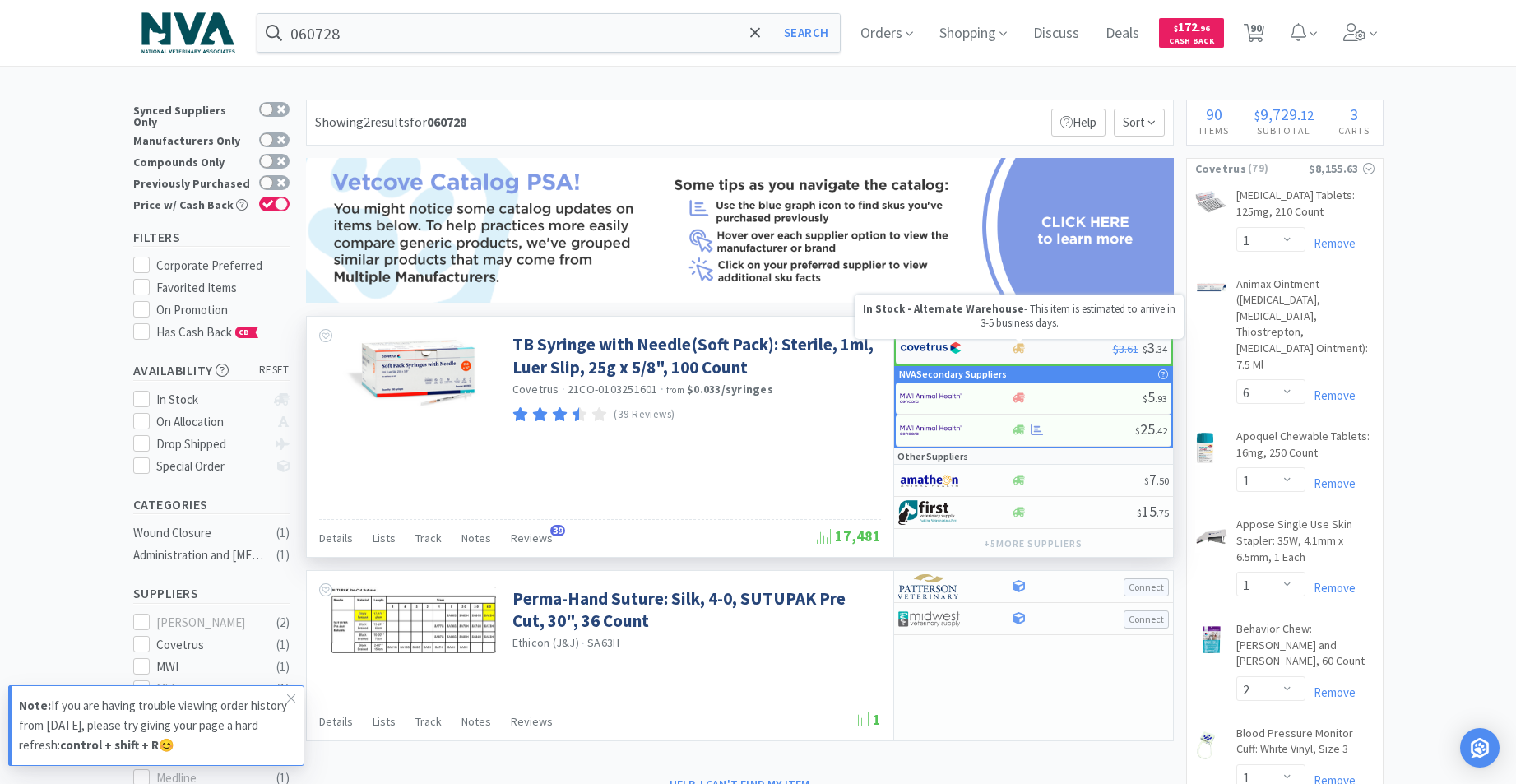
click at [1024, 349] on icon at bounding box center [1019, 348] width 12 height 12
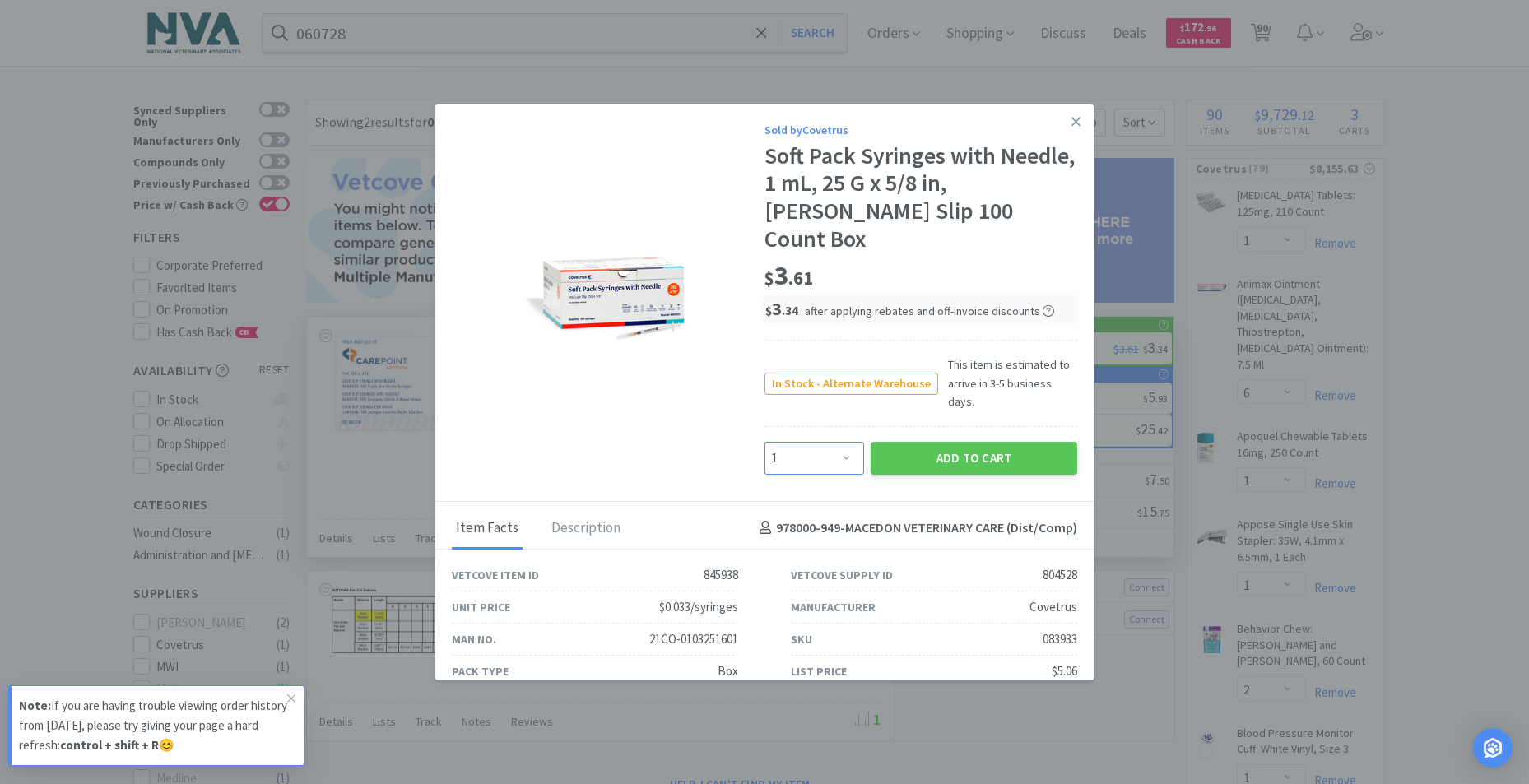
click at [840, 442] on select "Enter Quantity 1 2 3 4 5 6 7 8 9 10 11 12 13 14 15 16 17 18 19 20 Enter Quantity" at bounding box center [813, 458] width 100 height 33
click at [764, 442] on select "Enter Quantity 1 2 3 4 5 6 7 8 9 10 11 12 13 14 15 16 17 18 19 20 Enter Quantity" at bounding box center [813, 458] width 100 height 33
click at [937, 442] on button "Add to Cart" at bounding box center [974, 458] width 206 height 33
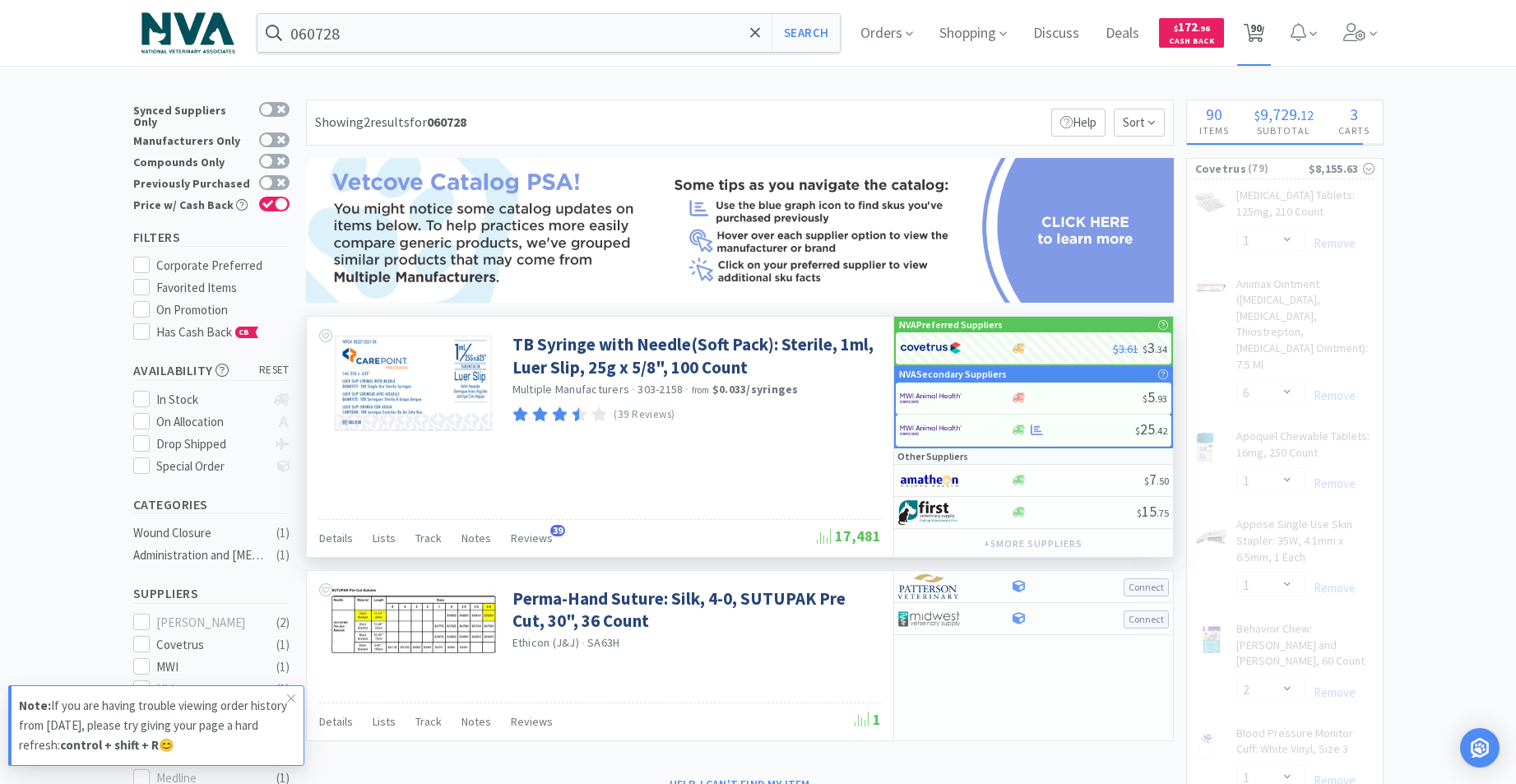
click at [1262, 31] on span "90" at bounding box center [1255, 27] width 11 height 66
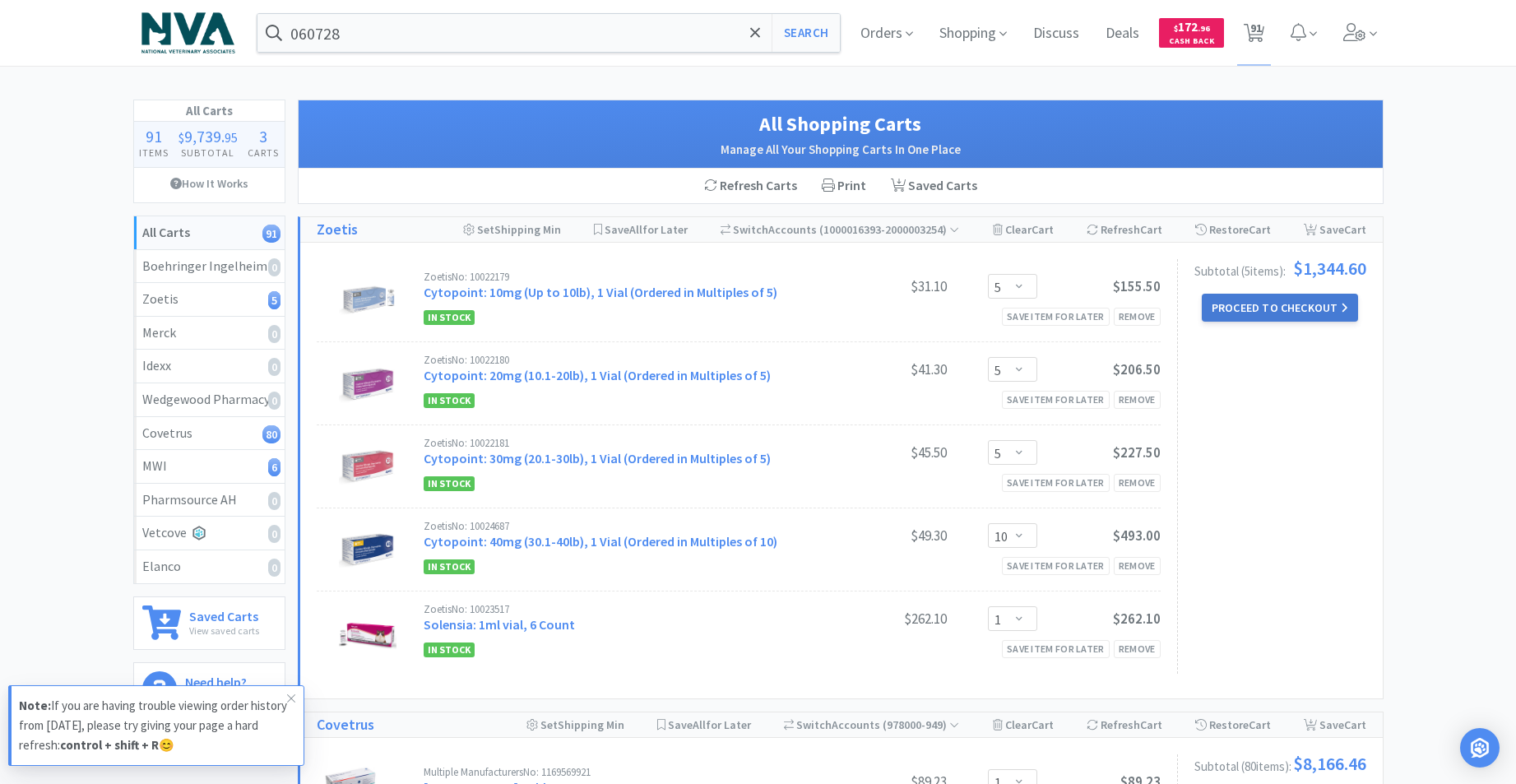
click at [1237, 305] on button "Proceed to Checkout" at bounding box center [1279, 308] width 156 height 28
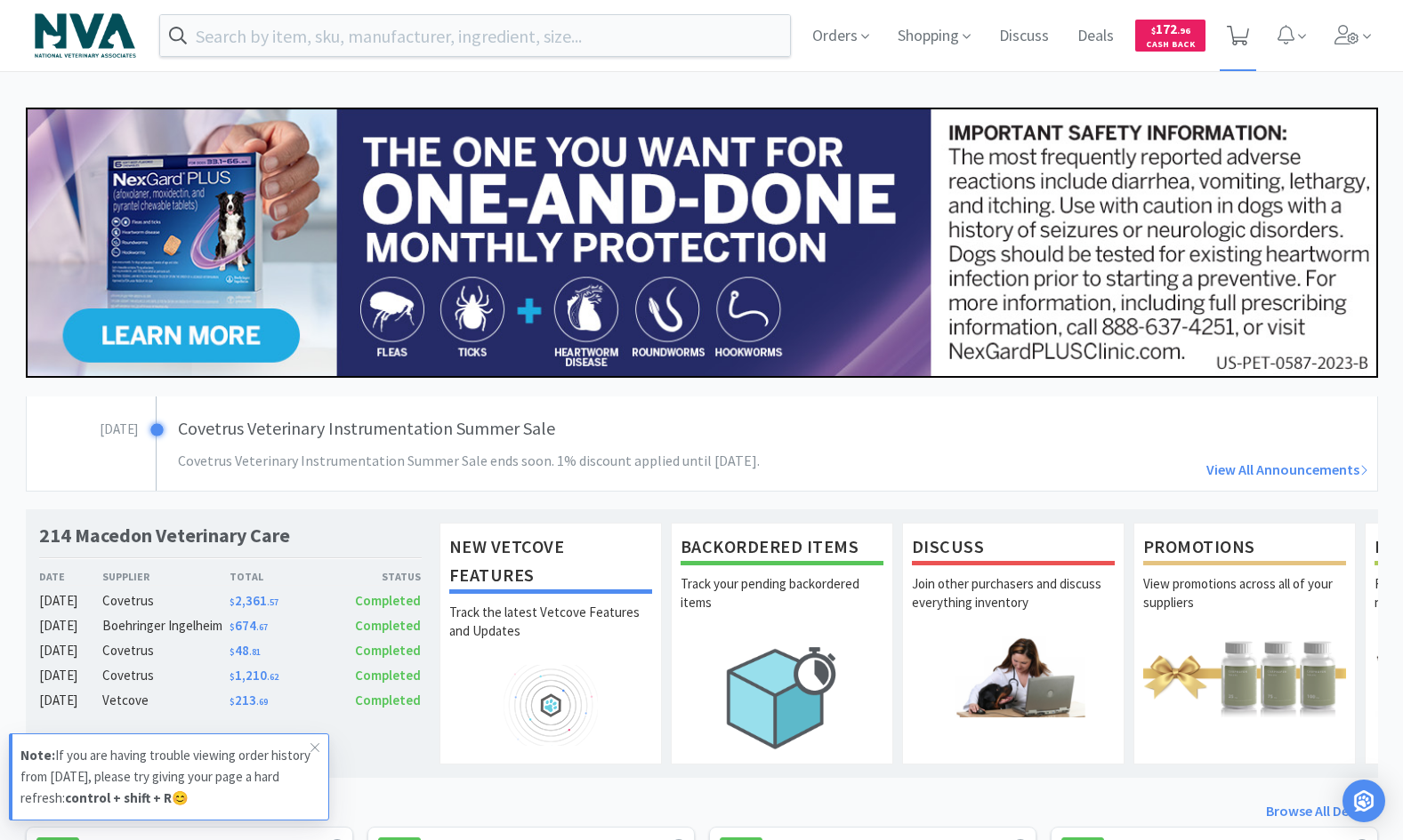
click at [1238, 33] on icon at bounding box center [1237, 35] width 22 height 20
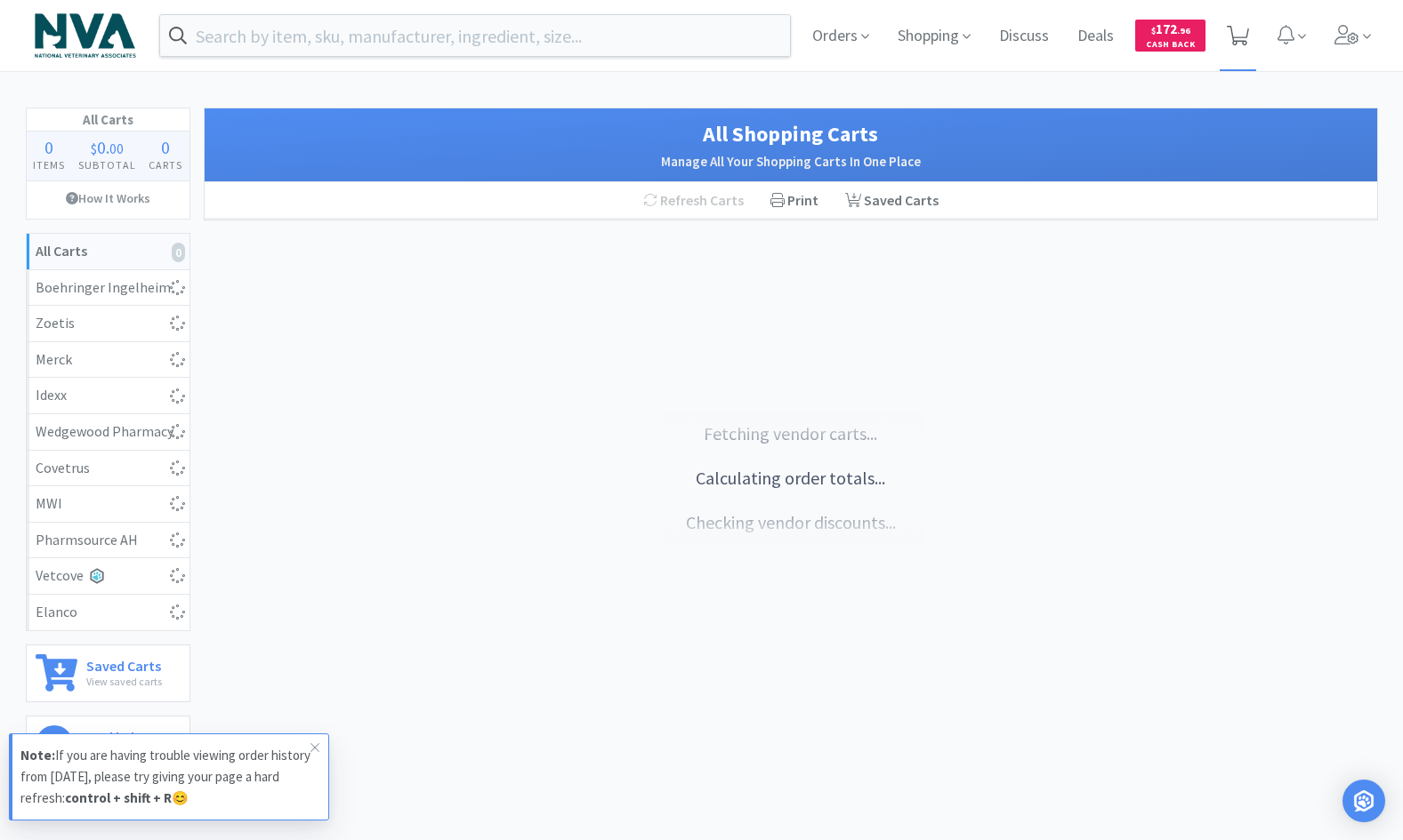
select select "5"
select select "10"
select select "1"
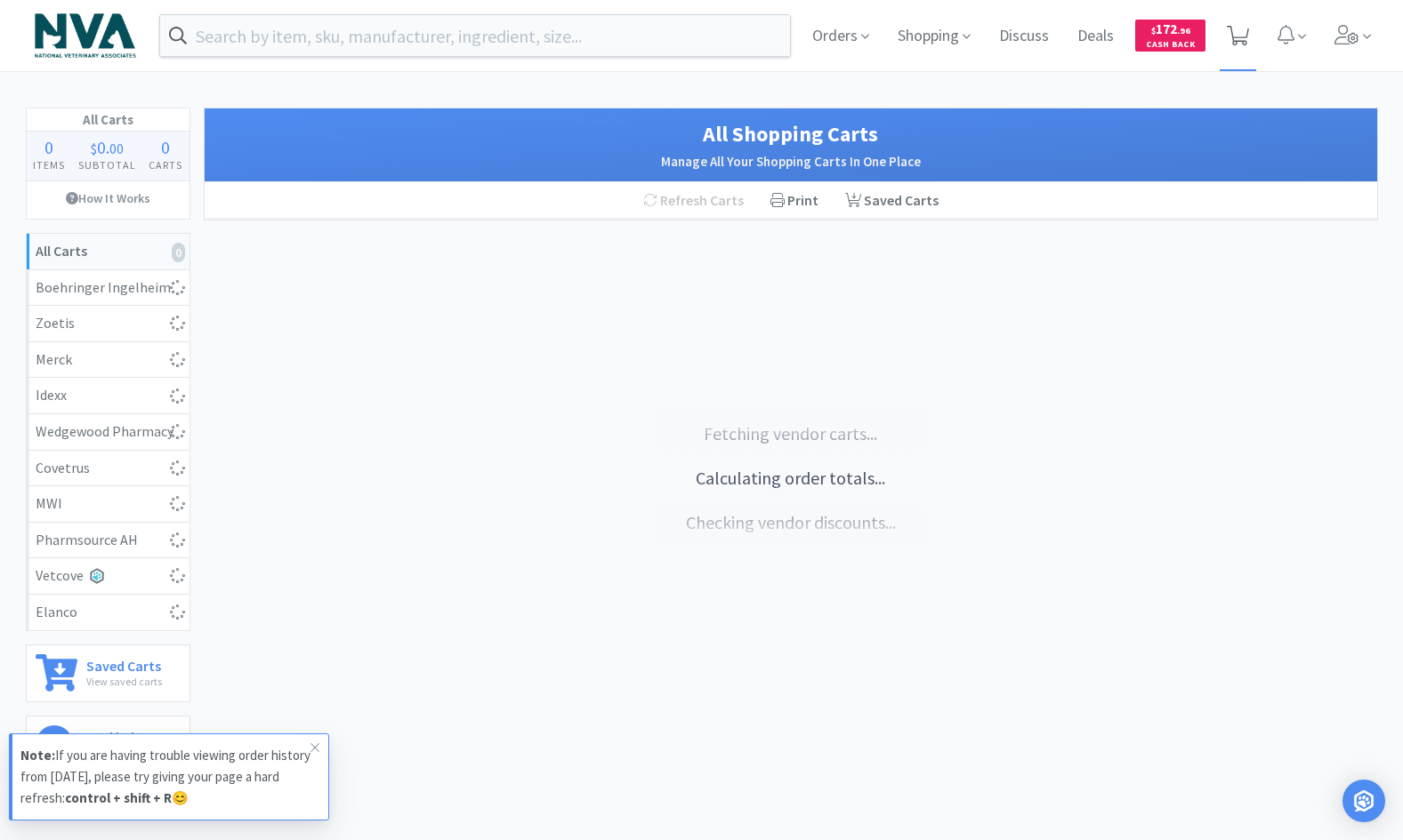
select select "1"
select select "6"
select select "1"
select select "2"
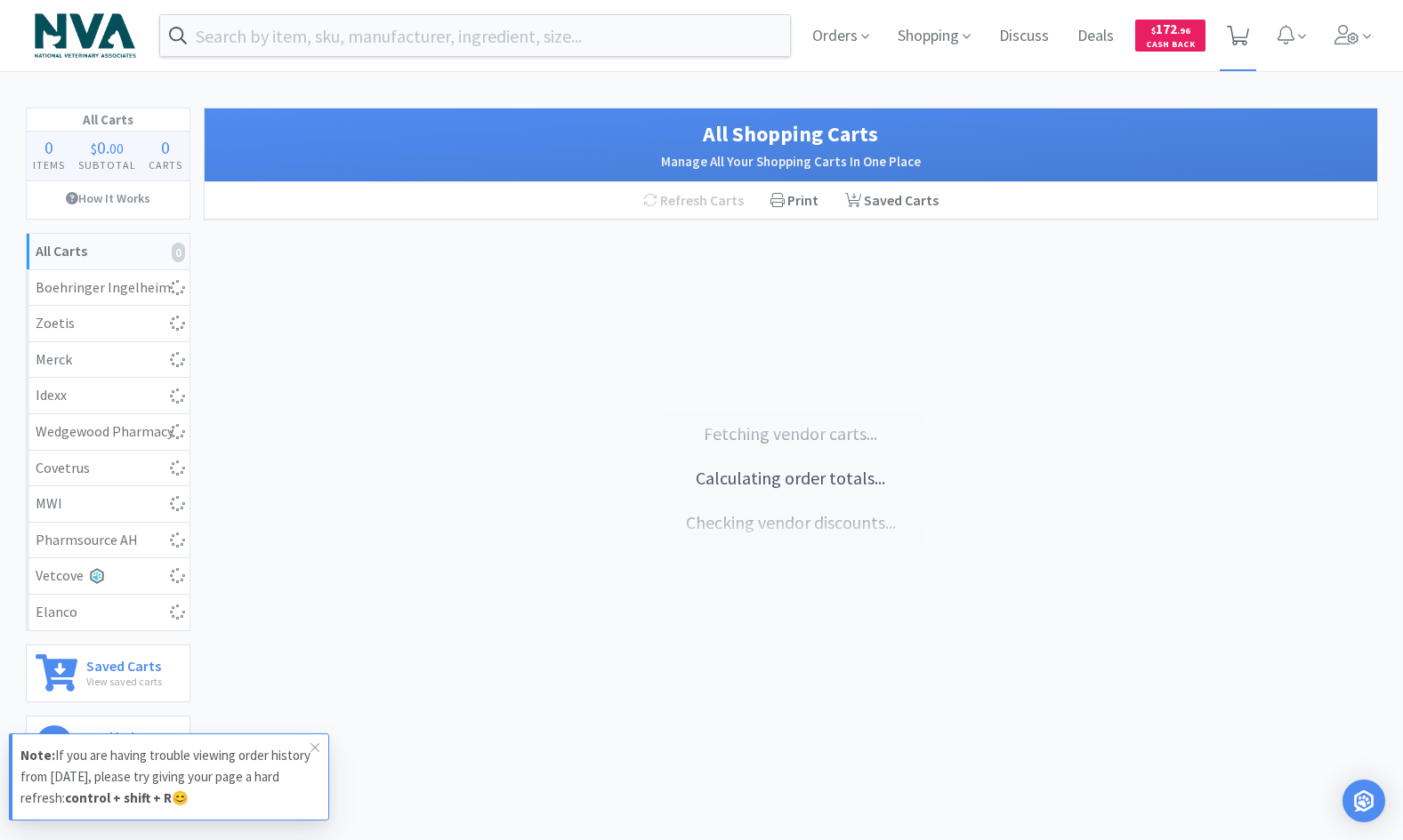
select select "1"
select select "2"
select select "1"
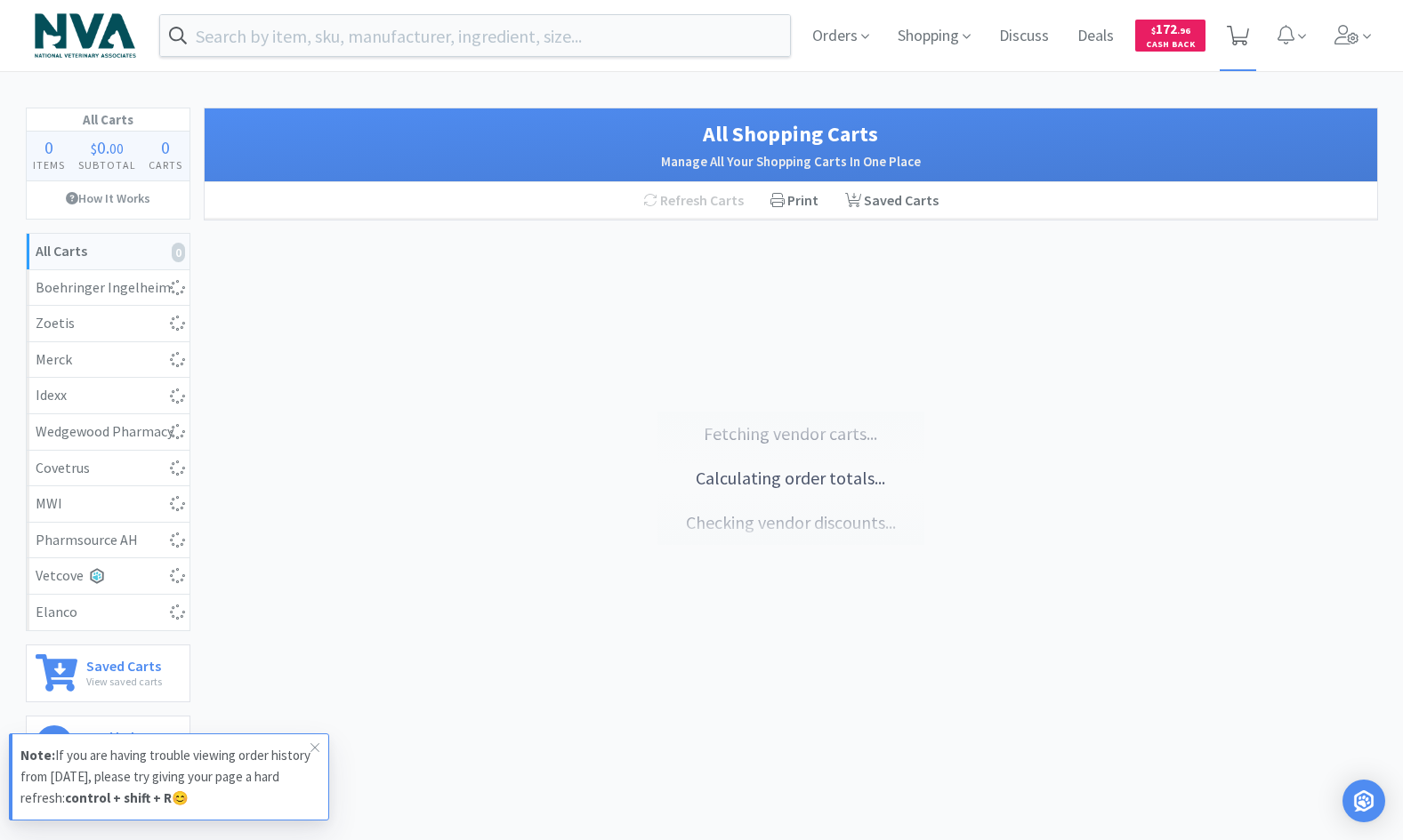
select select "1"
select select "2"
select select "1"
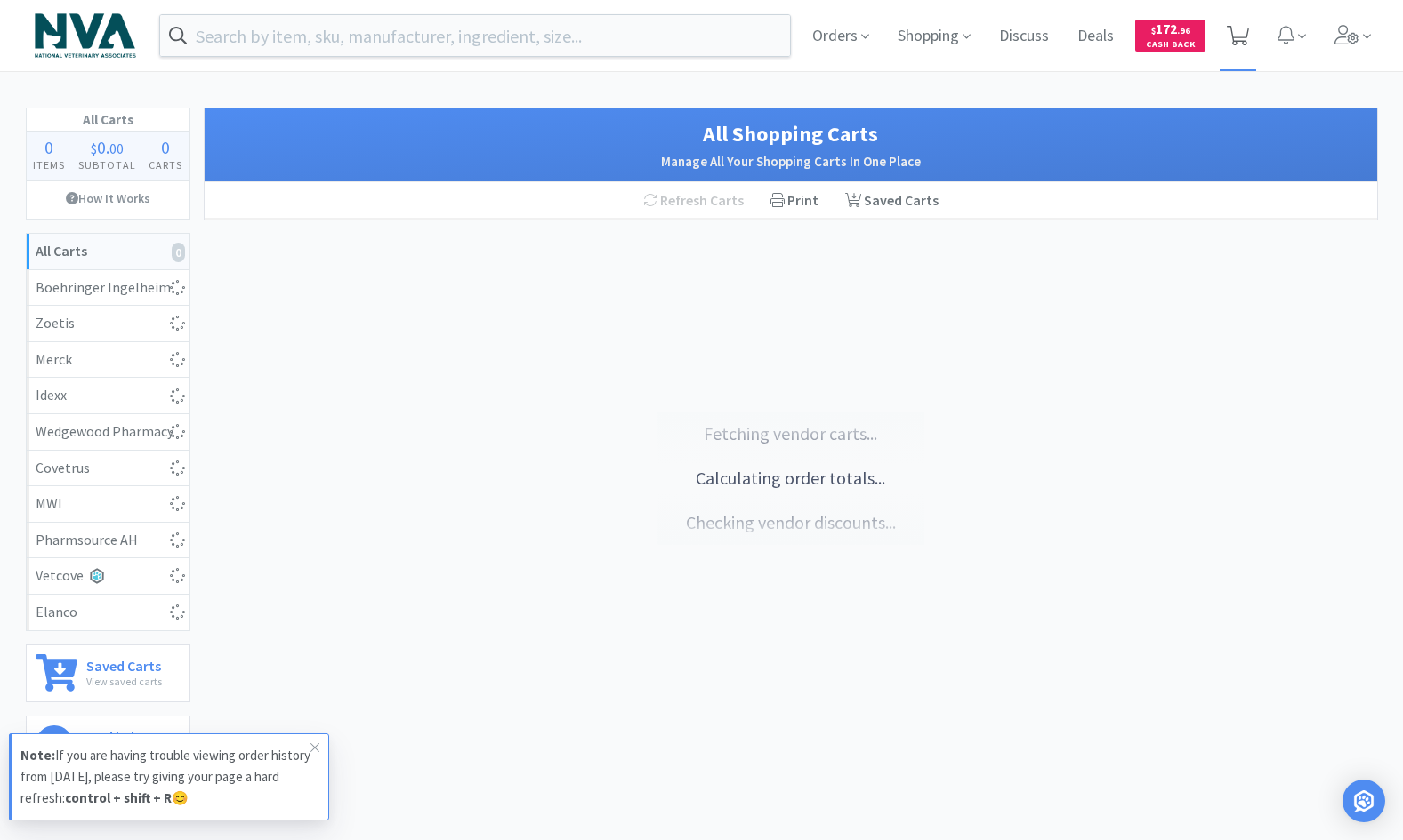
select select "3"
select select "5"
select select "1"
select select "2"
select select "1"
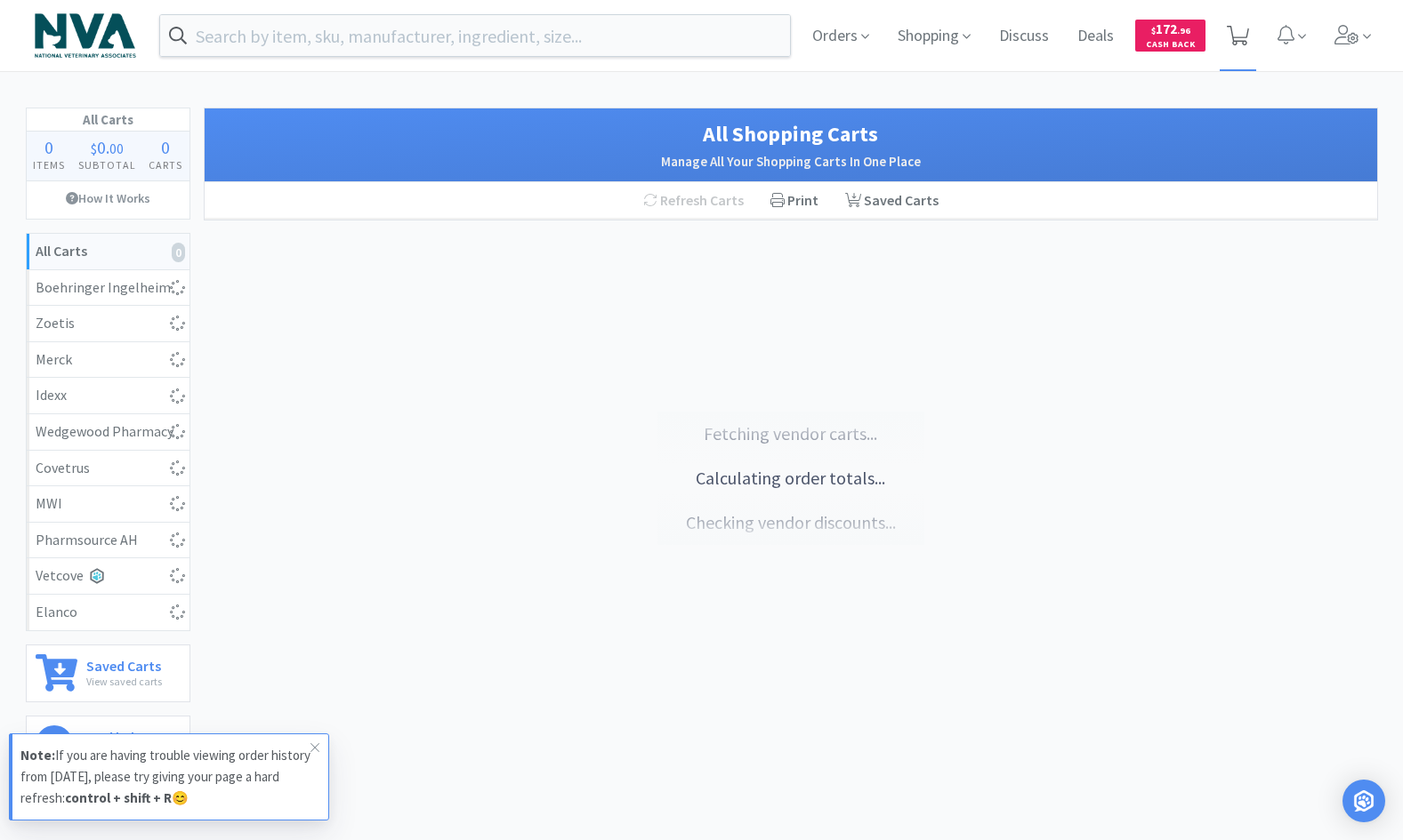
select select "1"
select select "2"
select select "1"
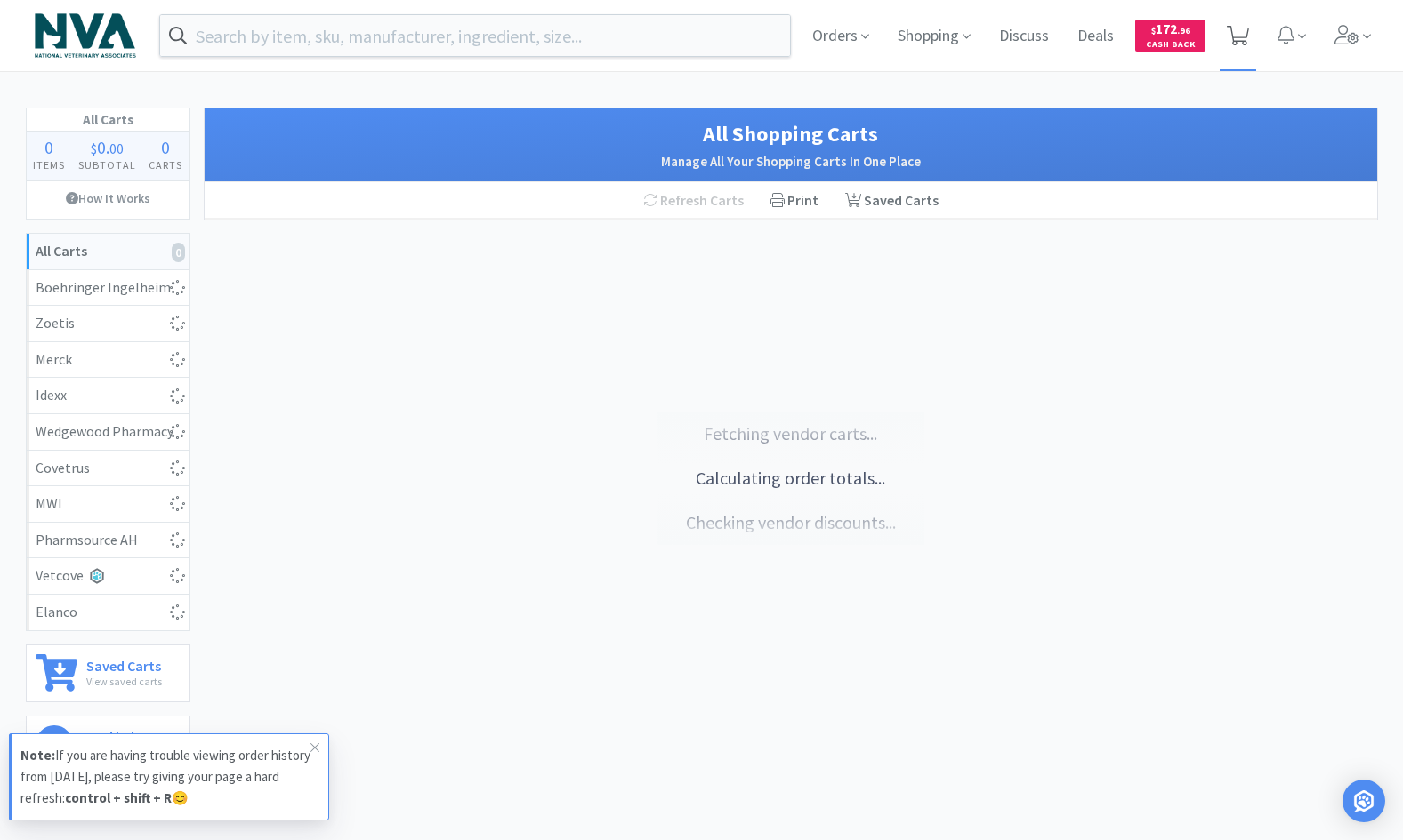
select select "1"
select select "3"
select select "2"
select select "1"
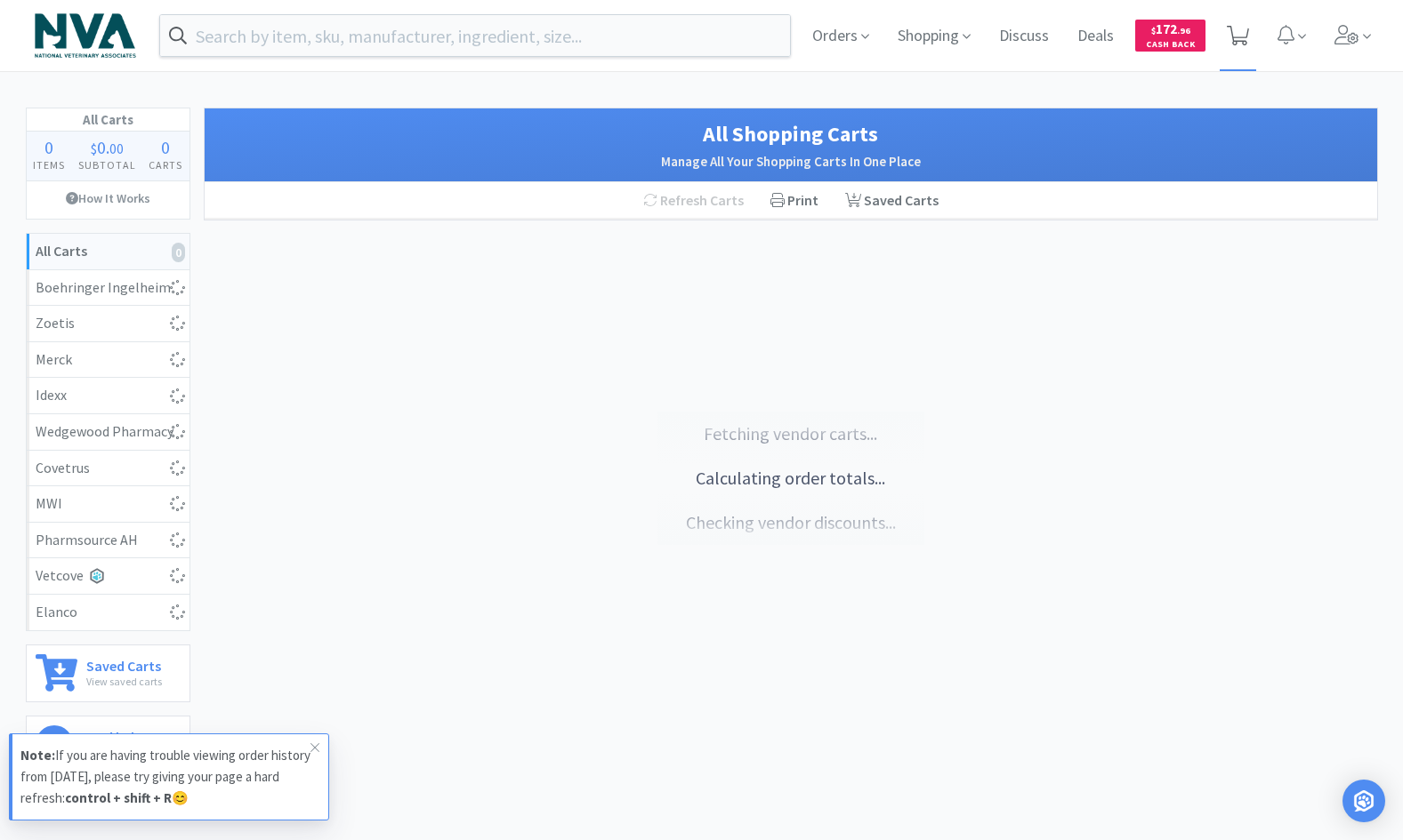
select select "1"
select select "4"
select select "6"
select select "2"
select select "1"
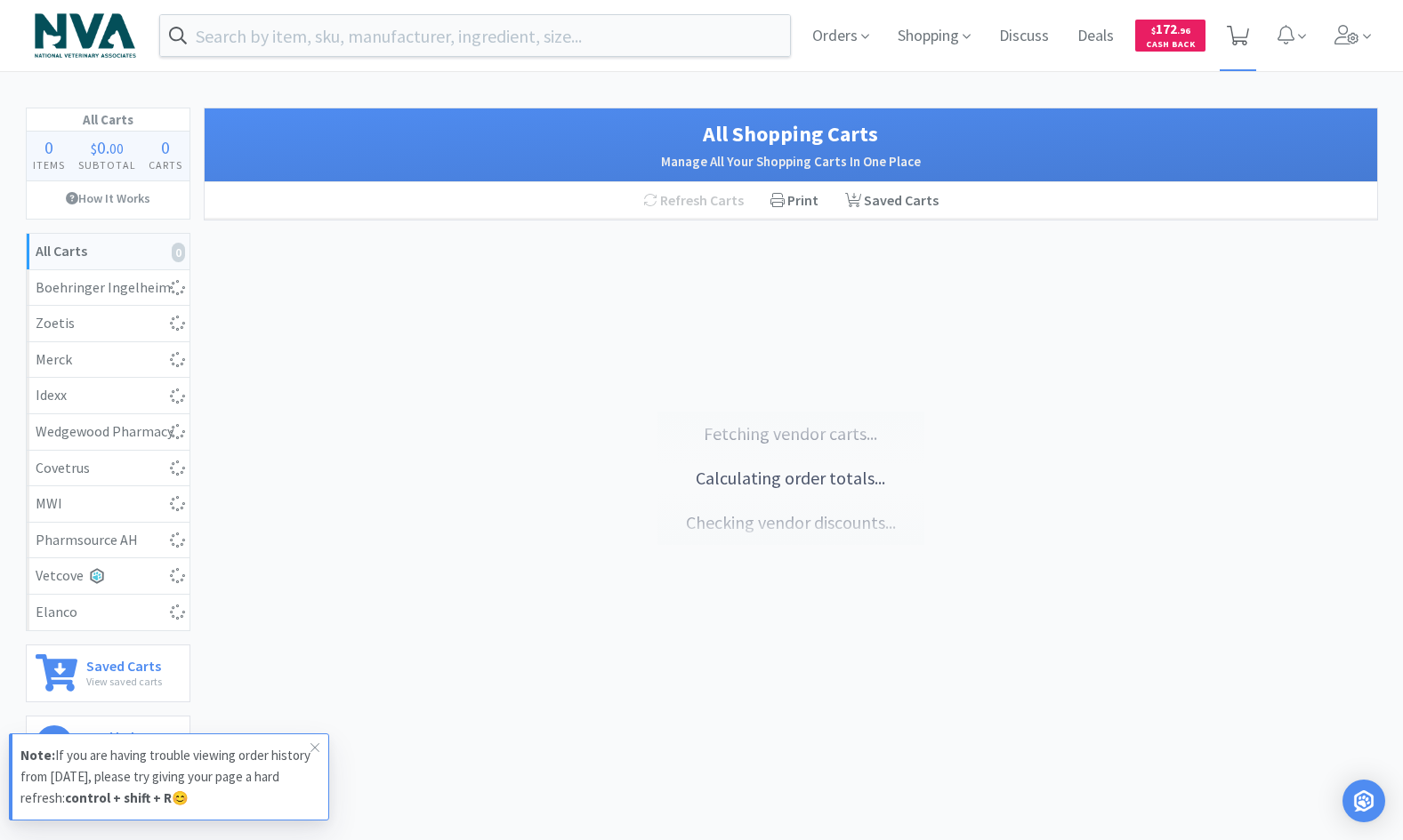
select select "1"
select select "3"
select select "4"
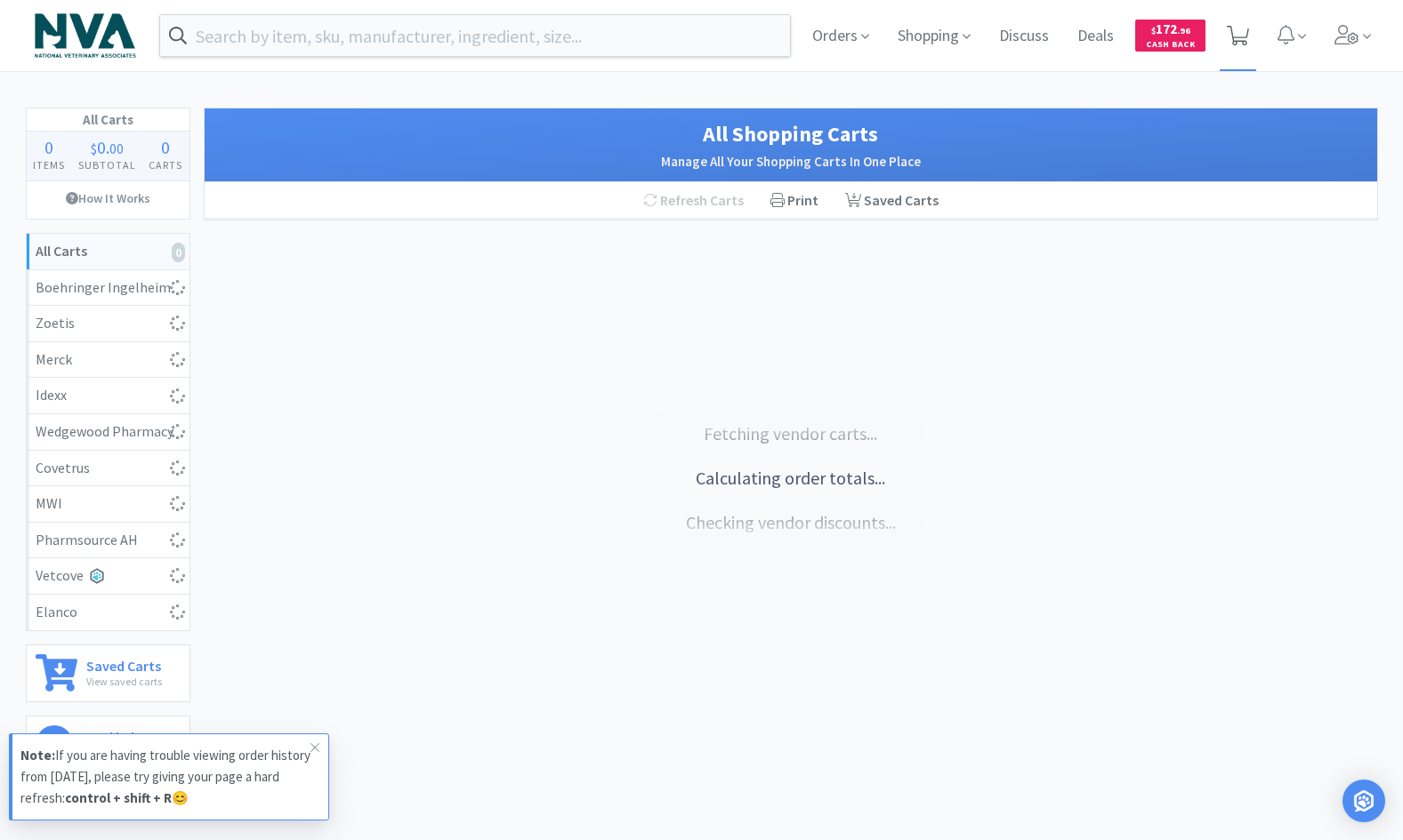
select select "1"
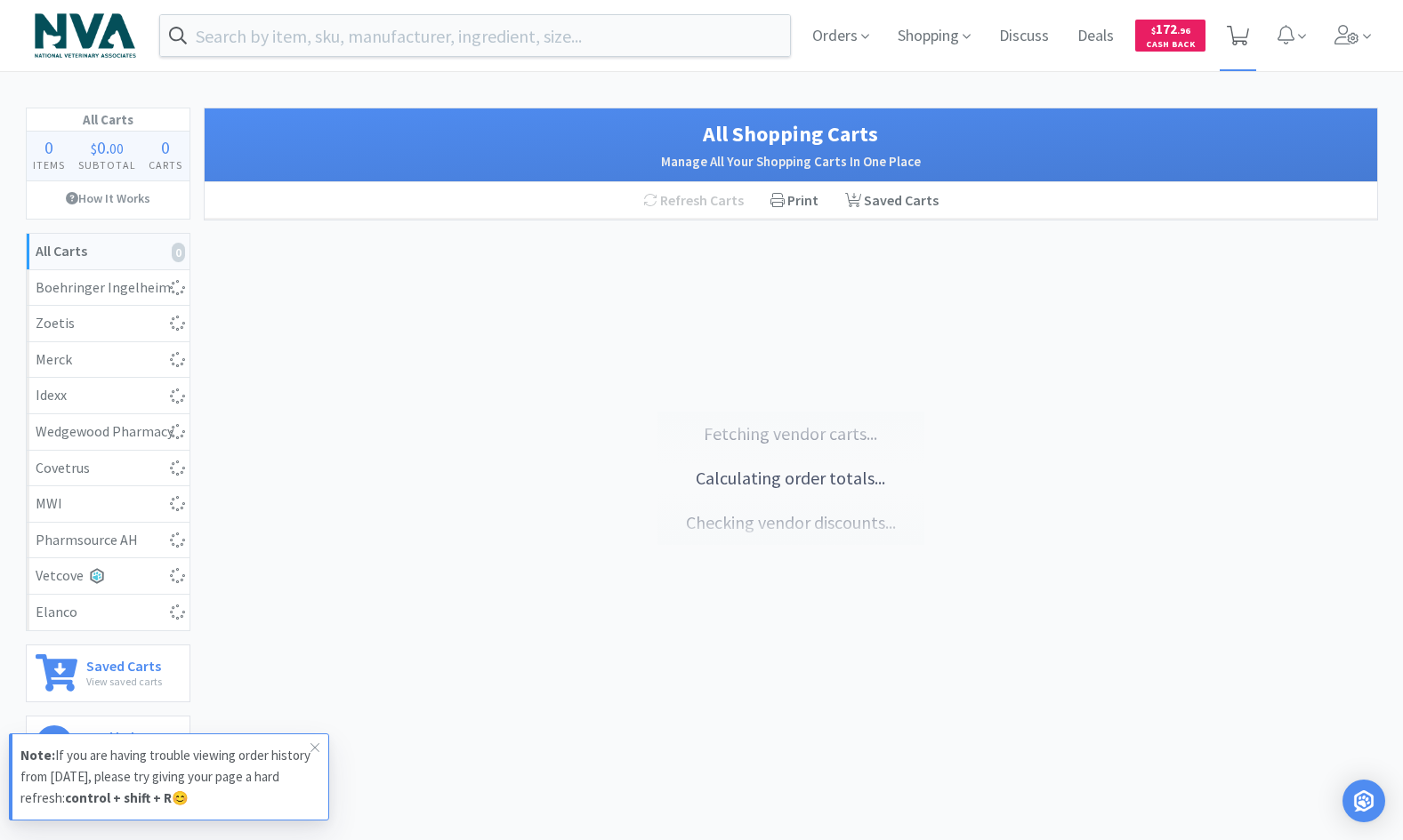
select select "1"
select select "4"
select select "1"
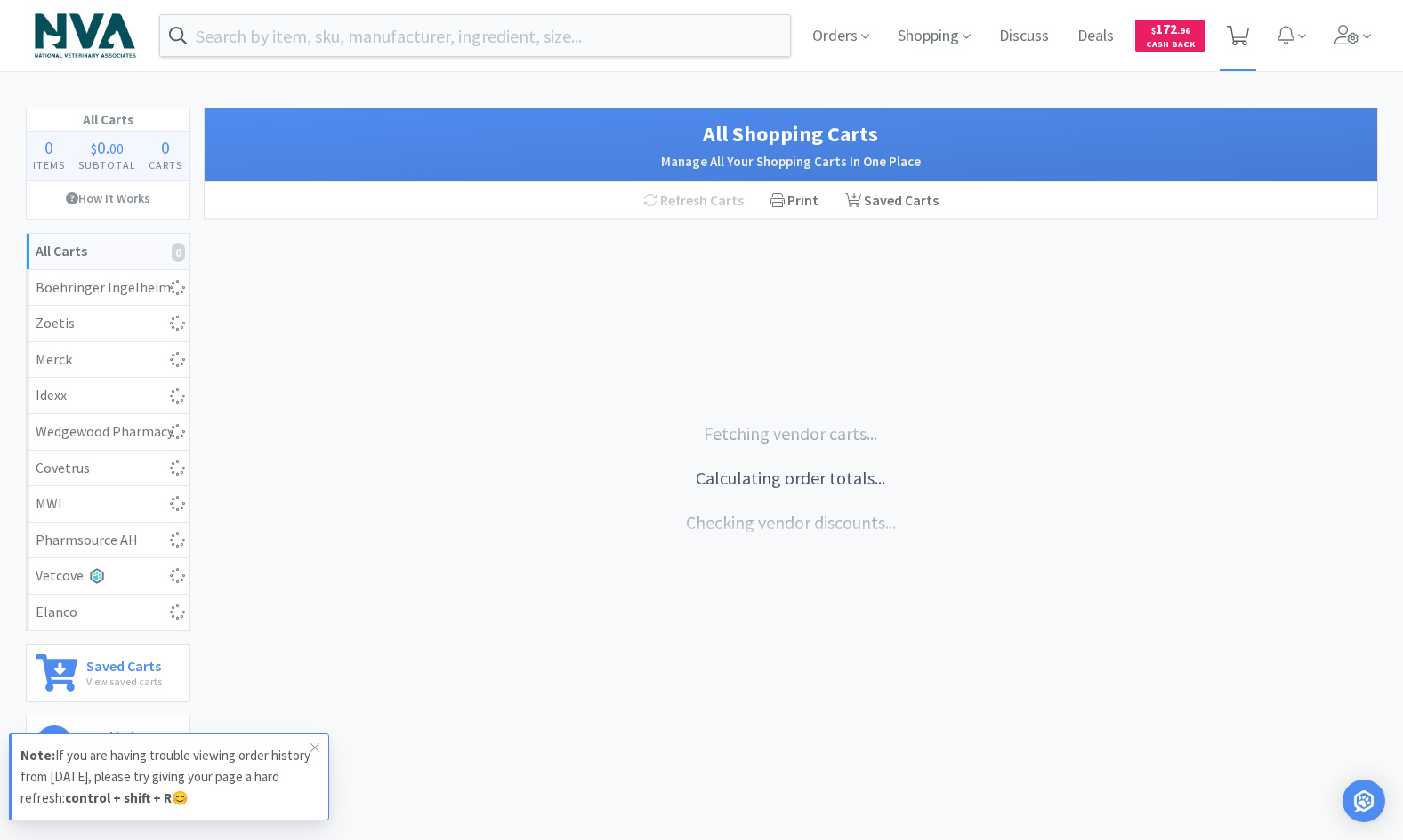
select select "2"
select select "4"
select select "1"
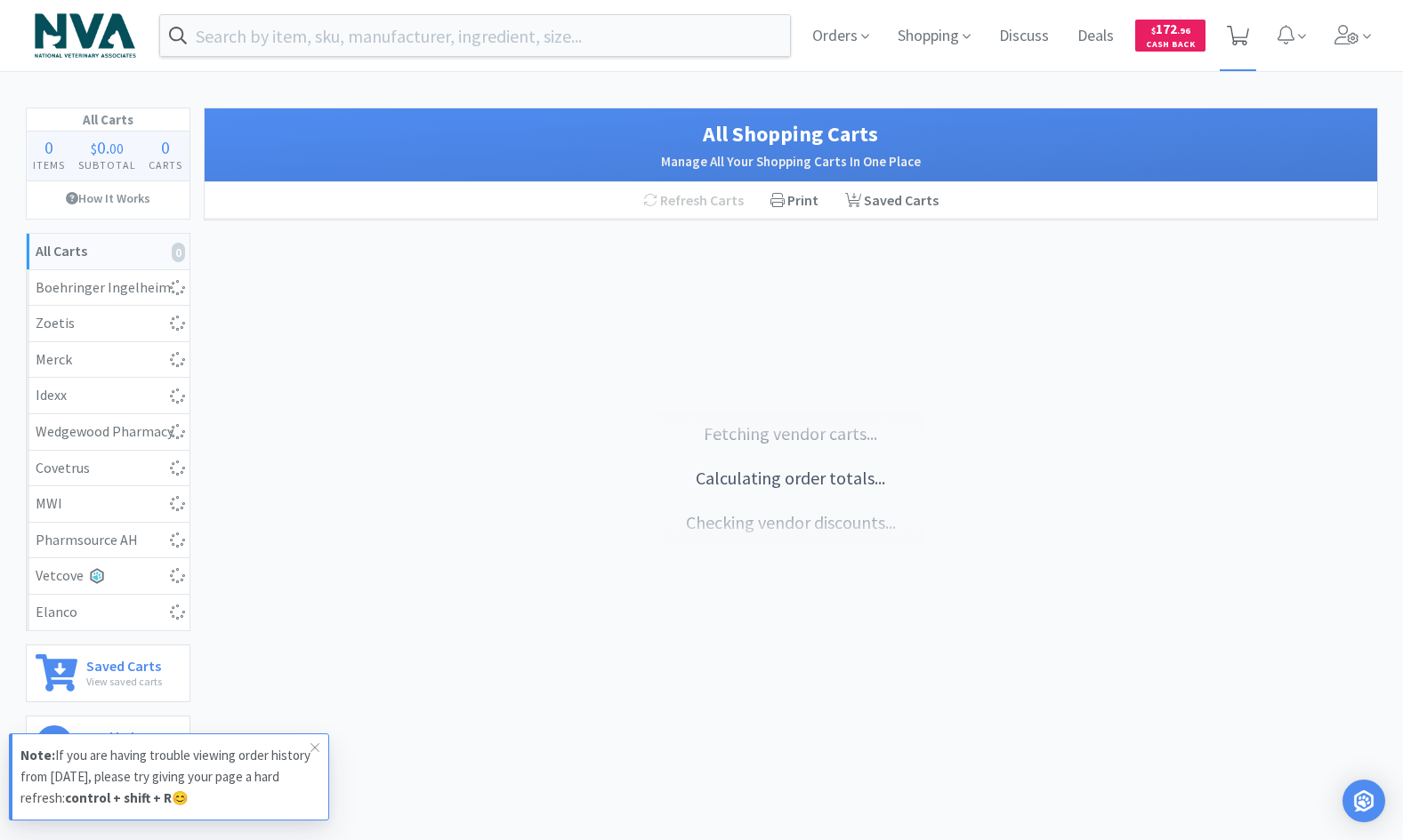
select select "1"
select select "2"
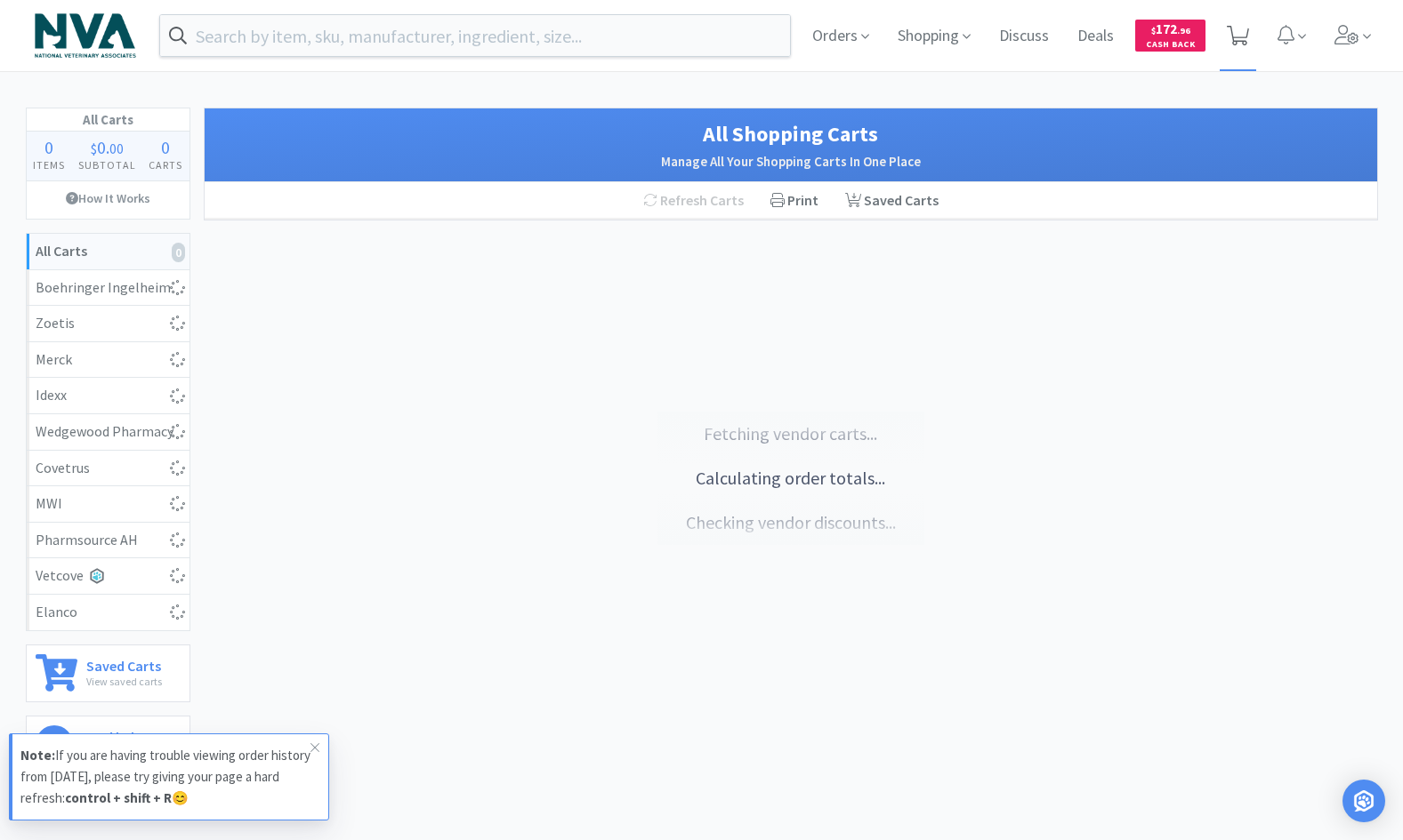
select select "2"
select select "5"
select select "1"
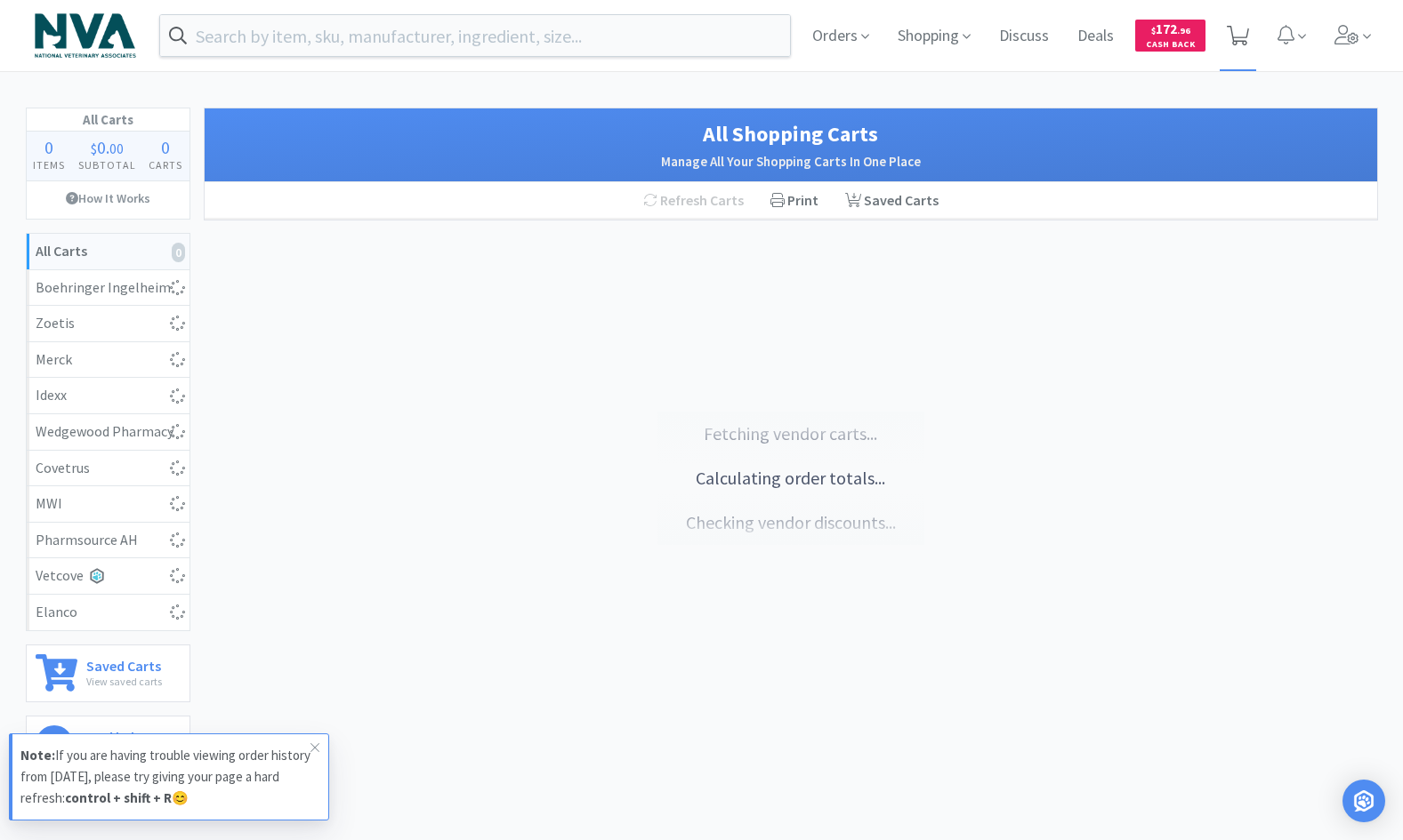
select select "4"
select select "3"
select select "1"
select select "2"
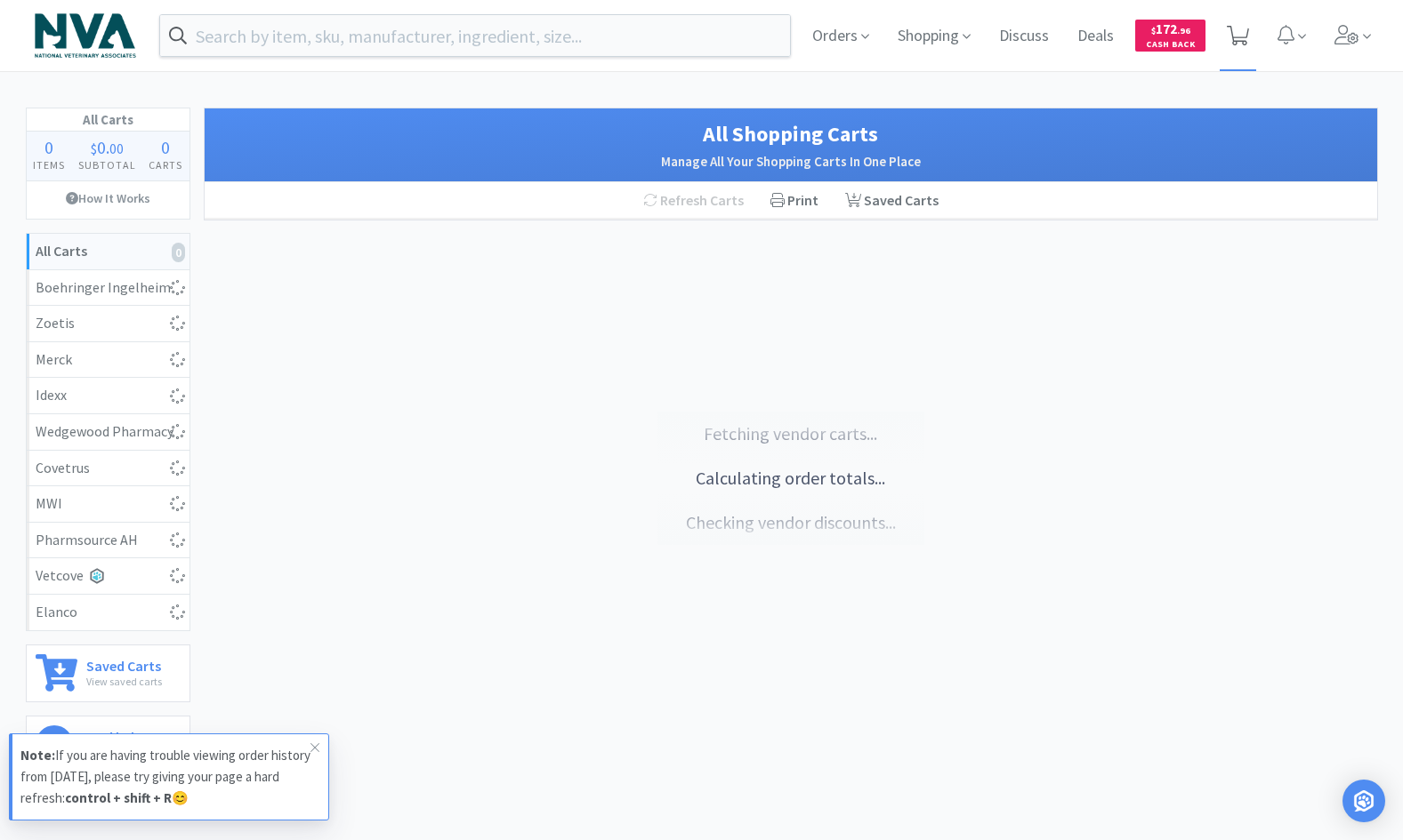
select select "1"
select select "2"
select select "1"
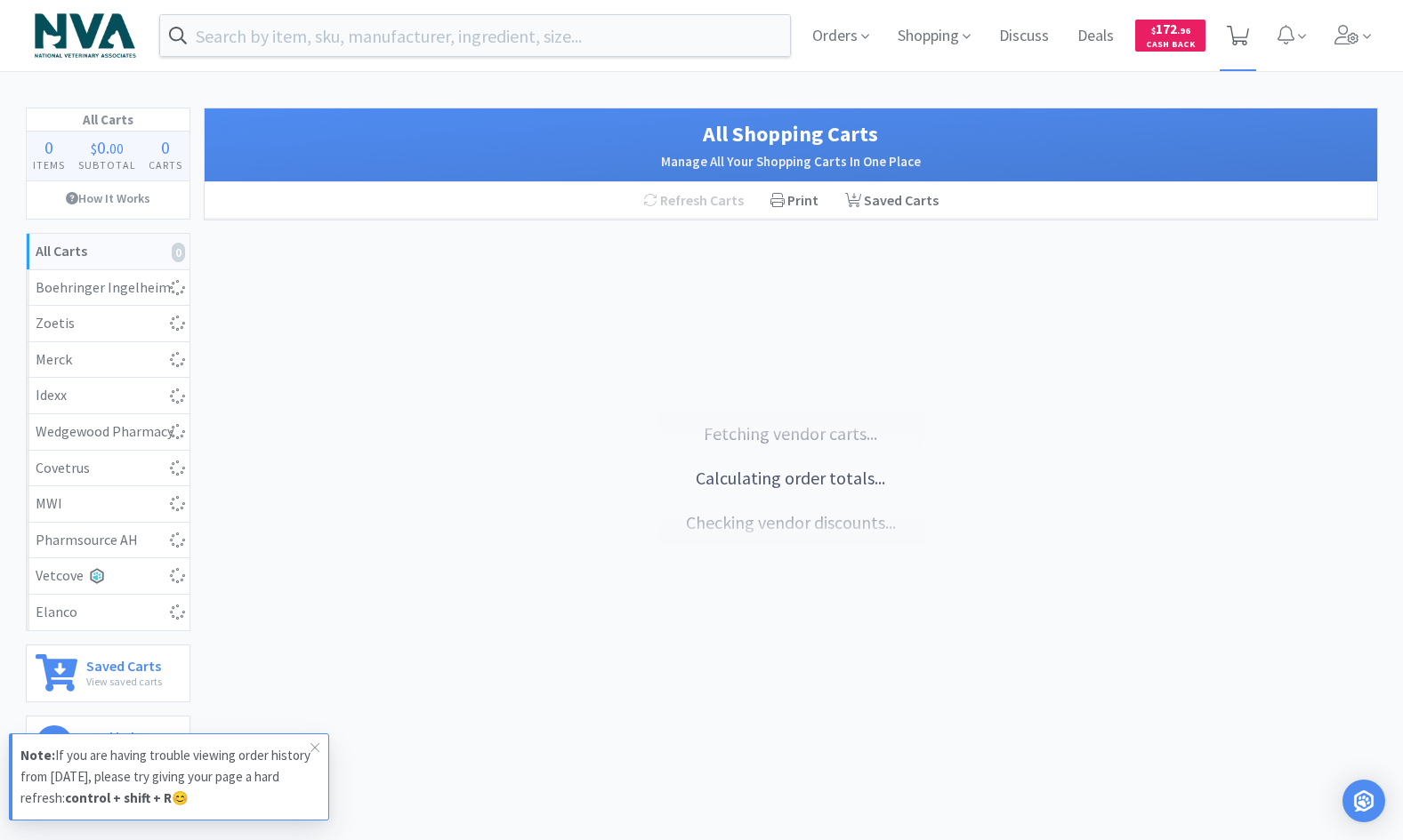
select select "5"
select select "4"
select select "2"
select select "1"
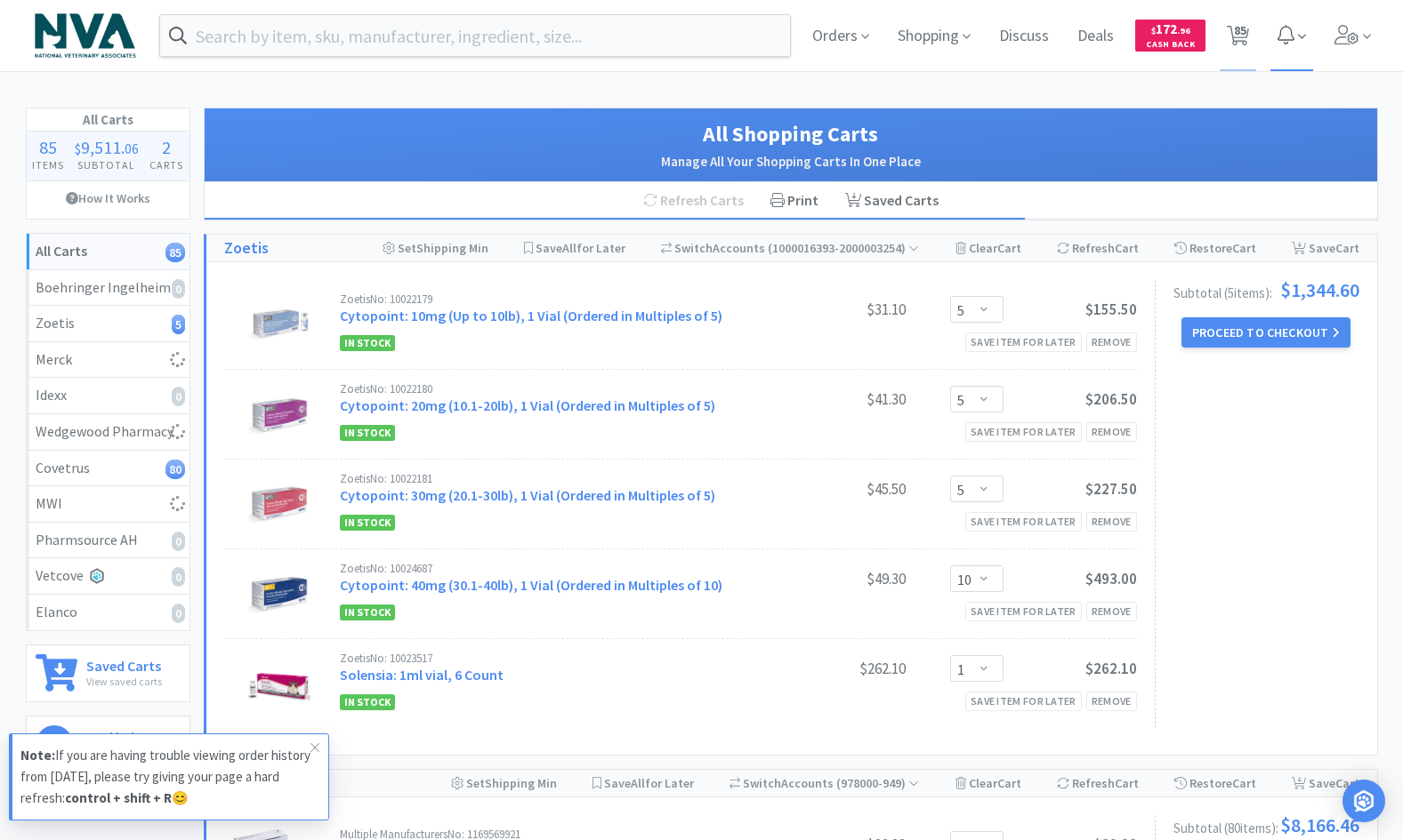
select select "10"
select select "1"
select select "6"
select select "3"
select select "1"
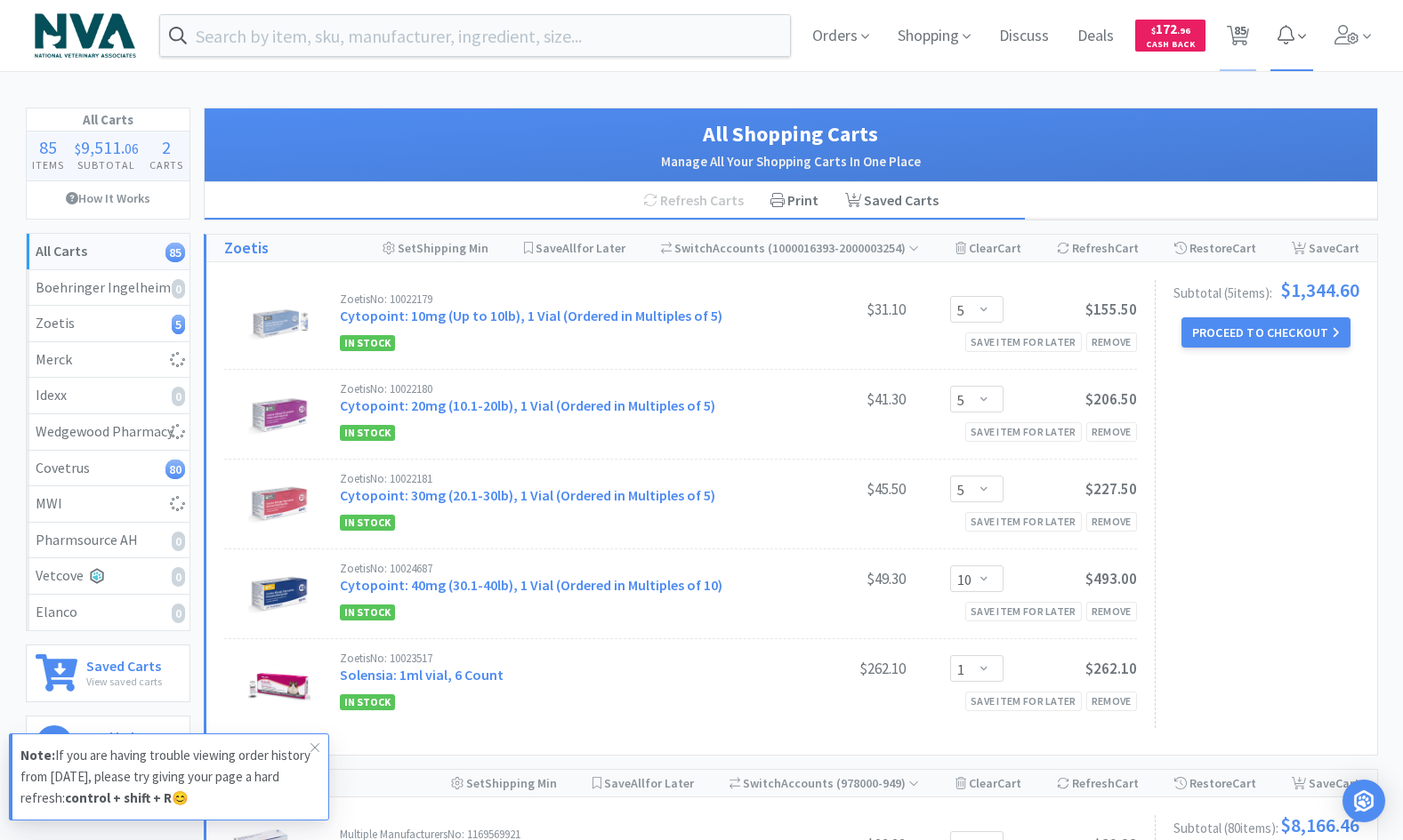
select select "1"
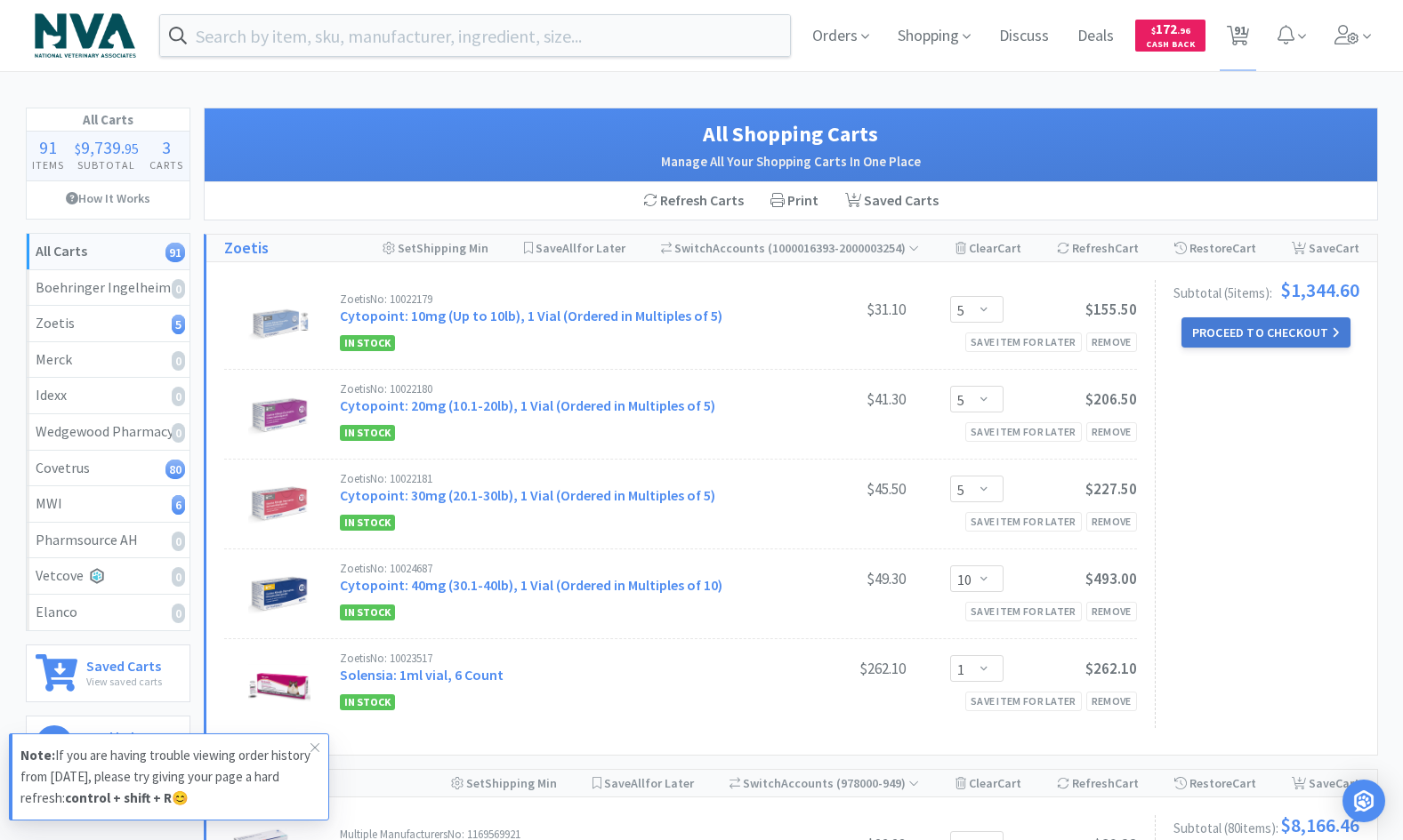
click at [1248, 328] on button "Proceed to Checkout" at bounding box center [1265, 333] width 169 height 31
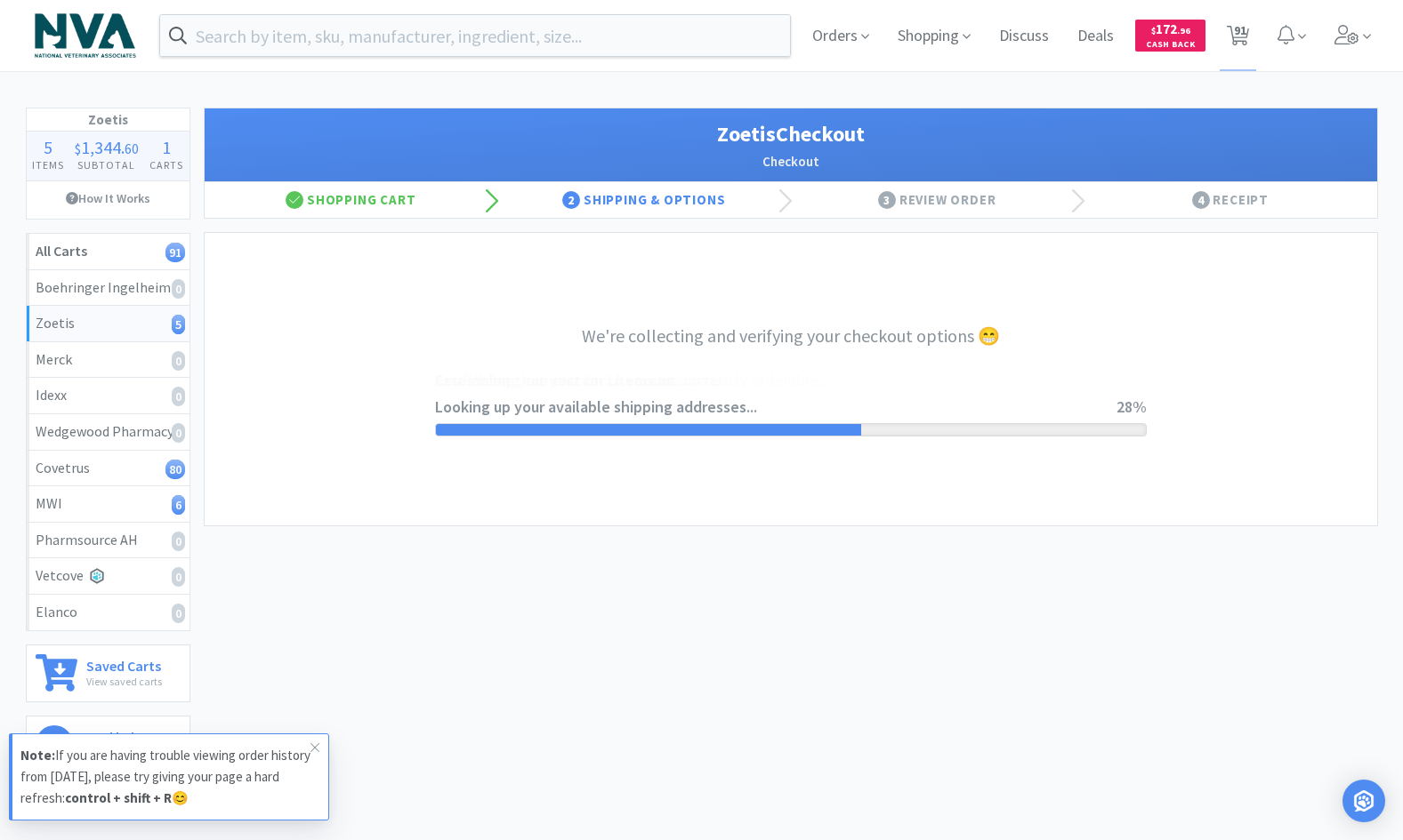
select select "invoice"
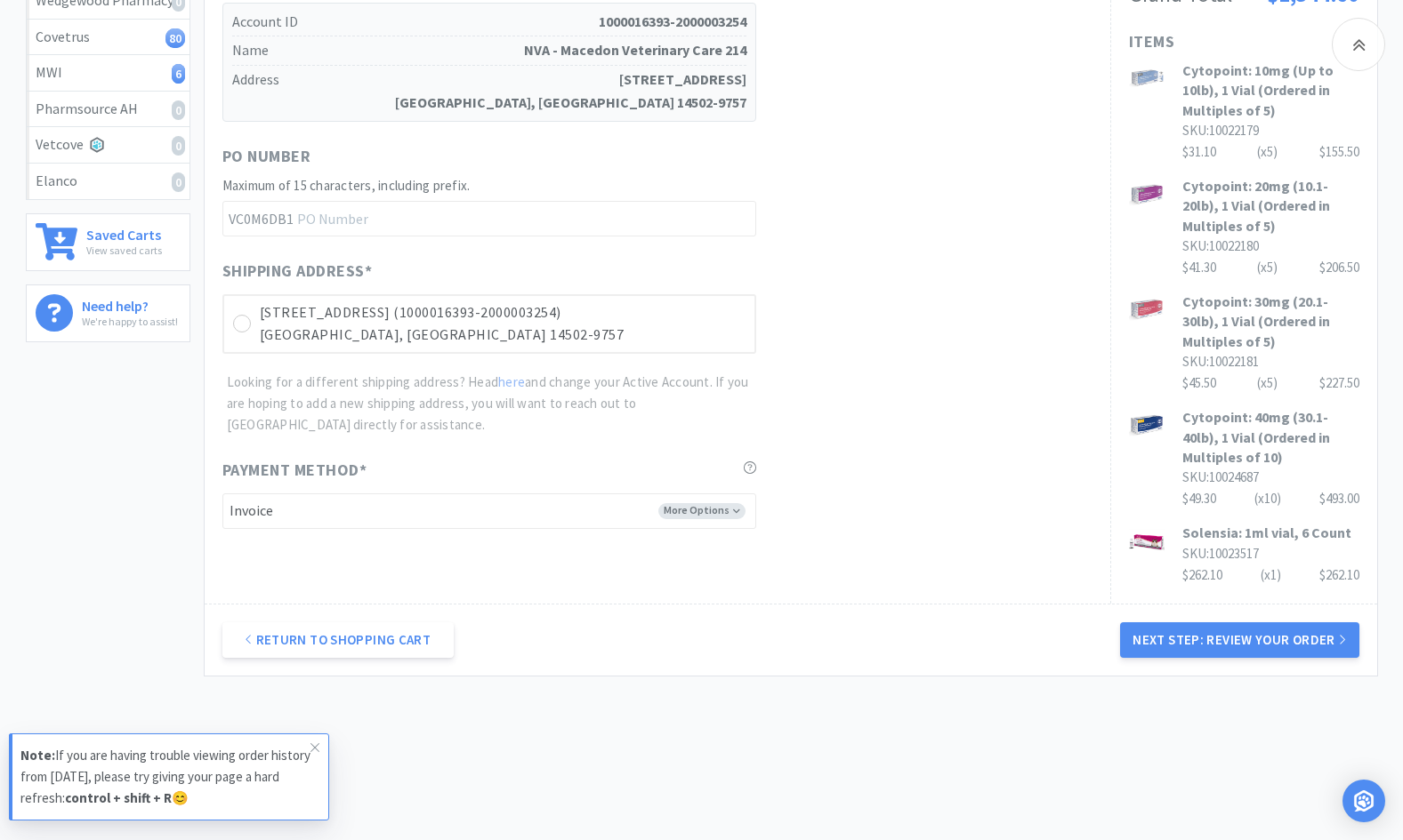
scroll to position [450, 0]
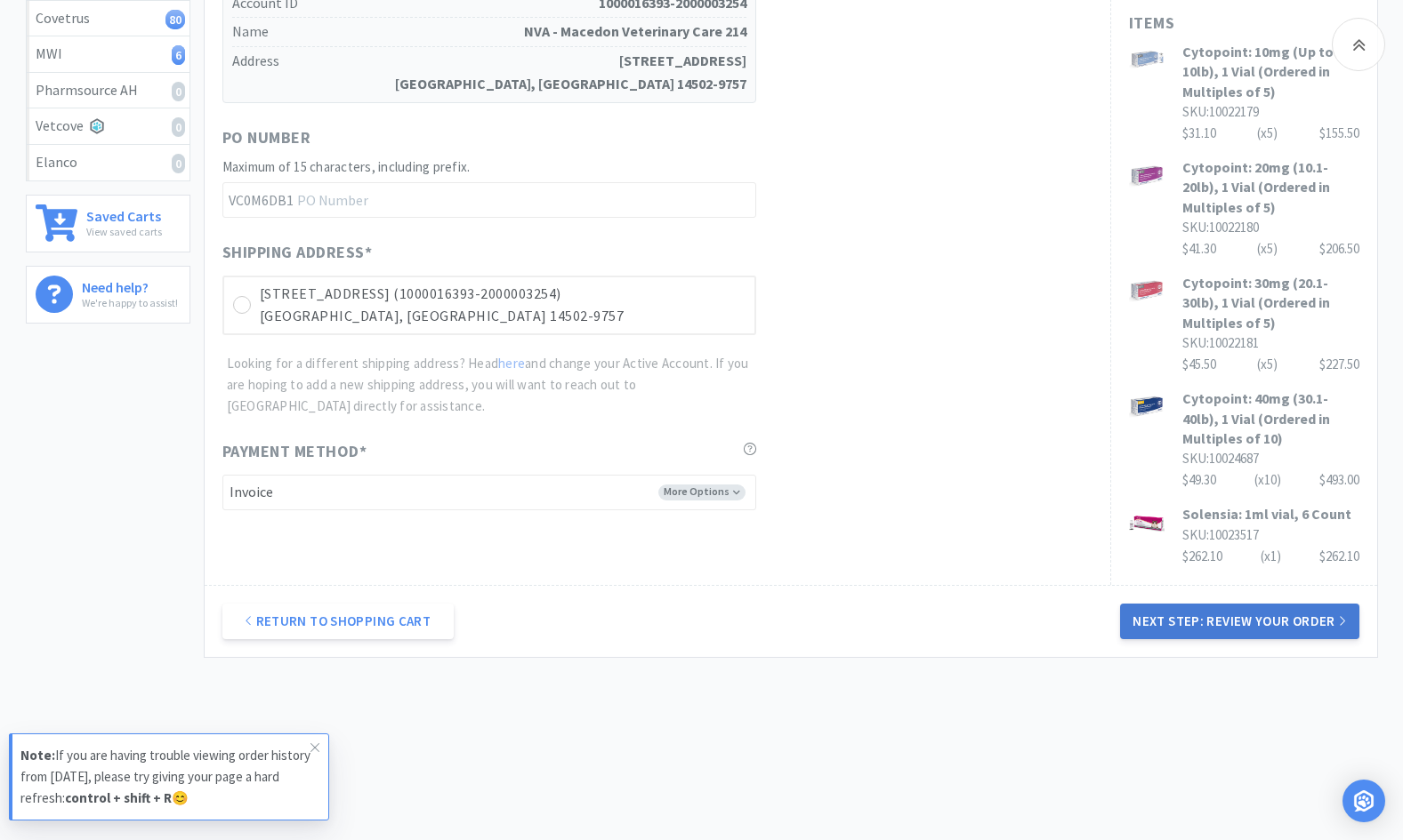
click at [1166, 618] on button "Next Step: Review Your Order" at bounding box center [1239, 621] width 238 height 35
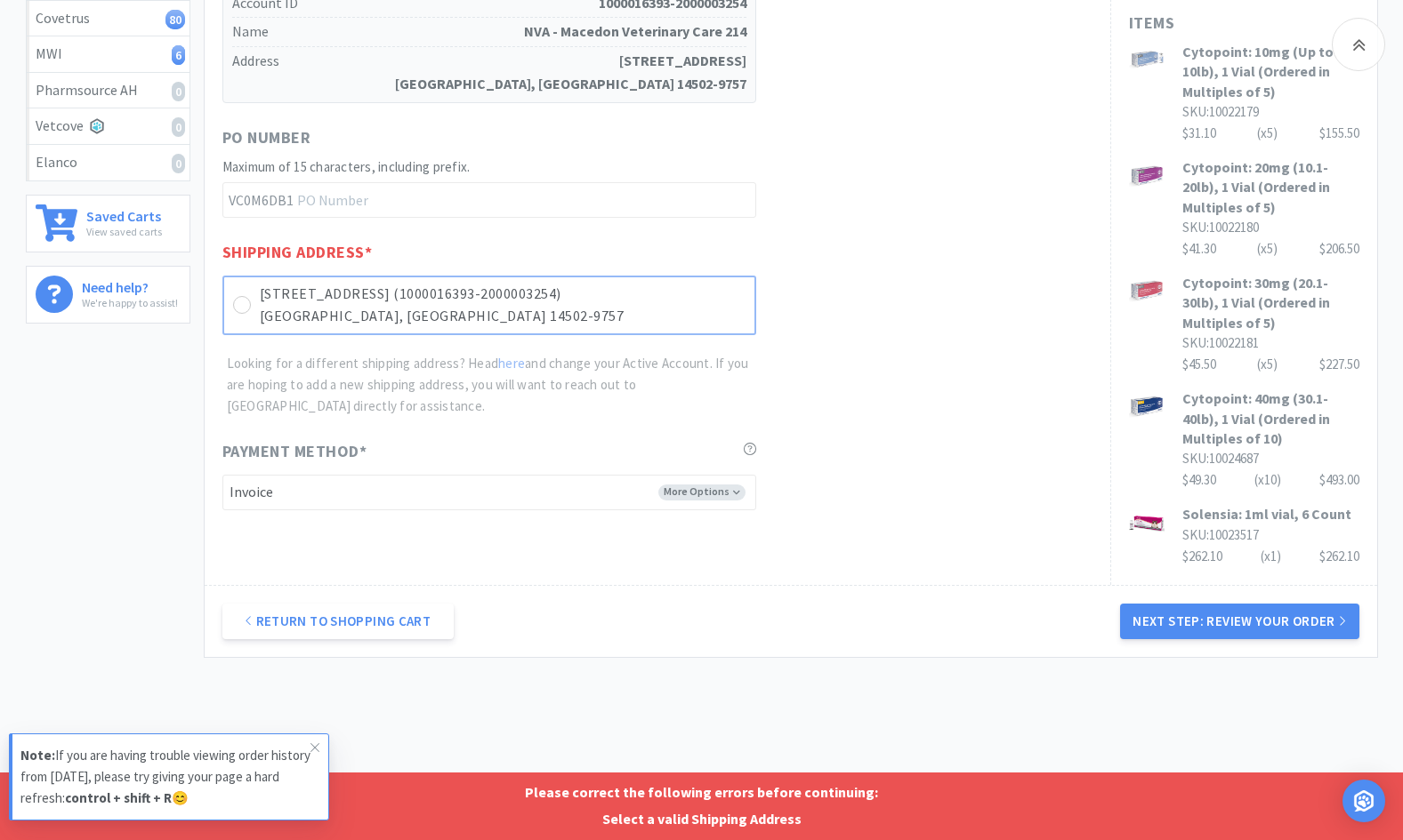
click at [254, 298] on div "1503 Canandaigua Rd (1000016393-2000003254) Macedon, NY 14502-9757" at bounding box center [489, 305] width 534 height 59
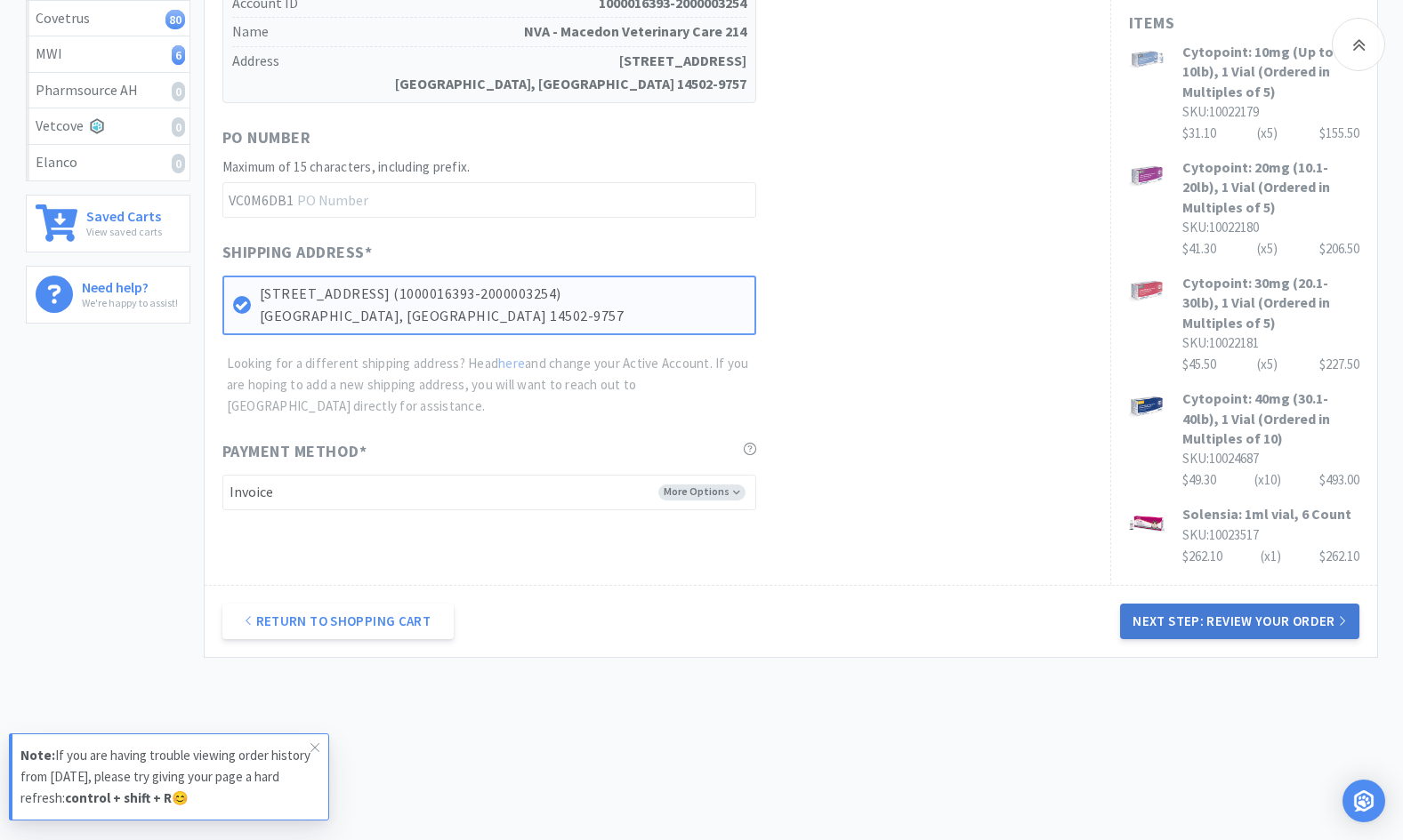
click at [1259, 616] on button "Next Step: Review Your Order" at bounding box center [1239, 621] width 238 height 35
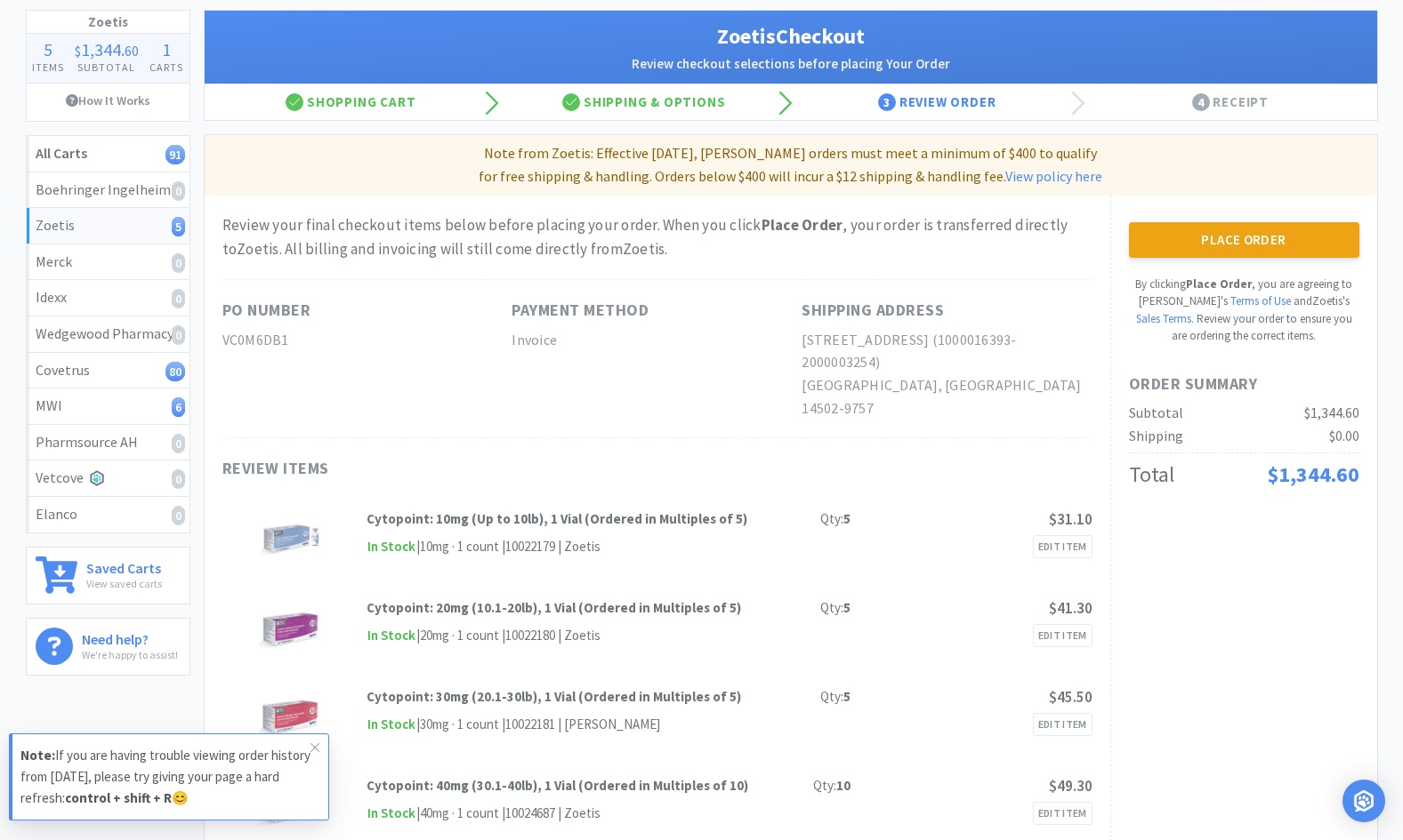
scroll to position [0, 0]
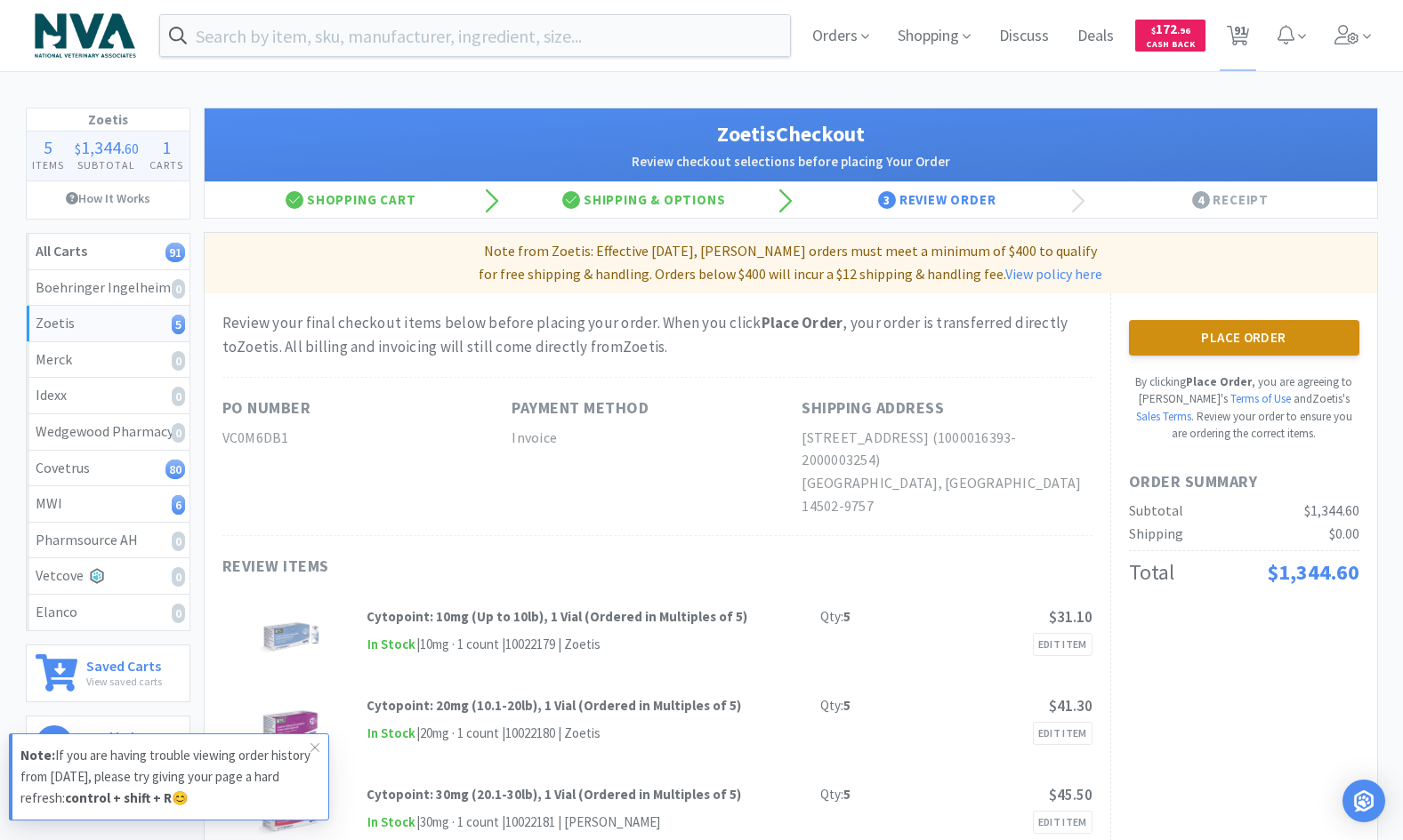
click at [1268, 330] on button "Place Order" at bounding box center [1244, 338] width 231 height 35
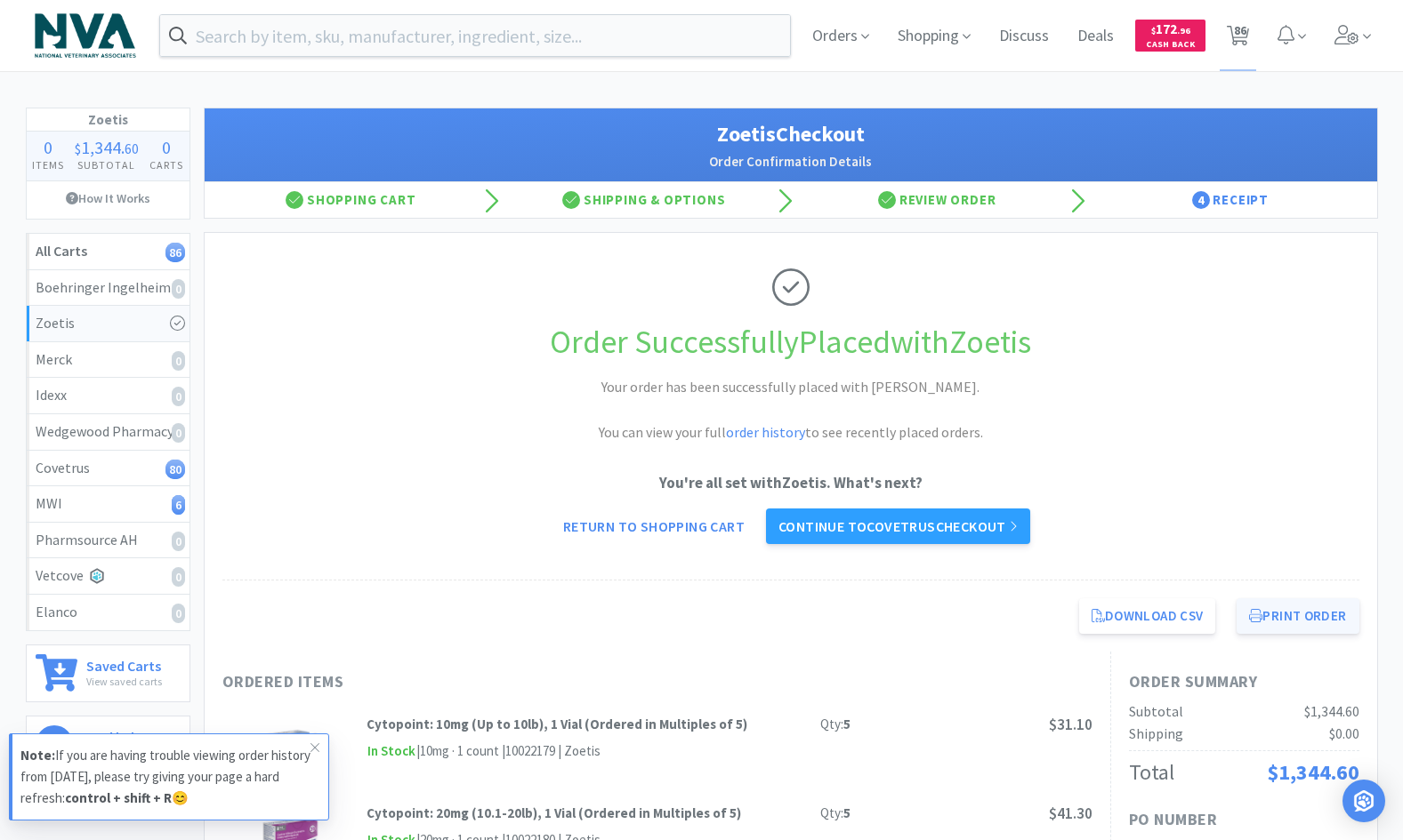
click at [1324, 621] on button "Print Order" at bounding box center [1297, 616] width 122 height 35
click at [877, 523] on link "Continue to Covetrus checkout" at bounding box center [898, 525] width 264 height 35
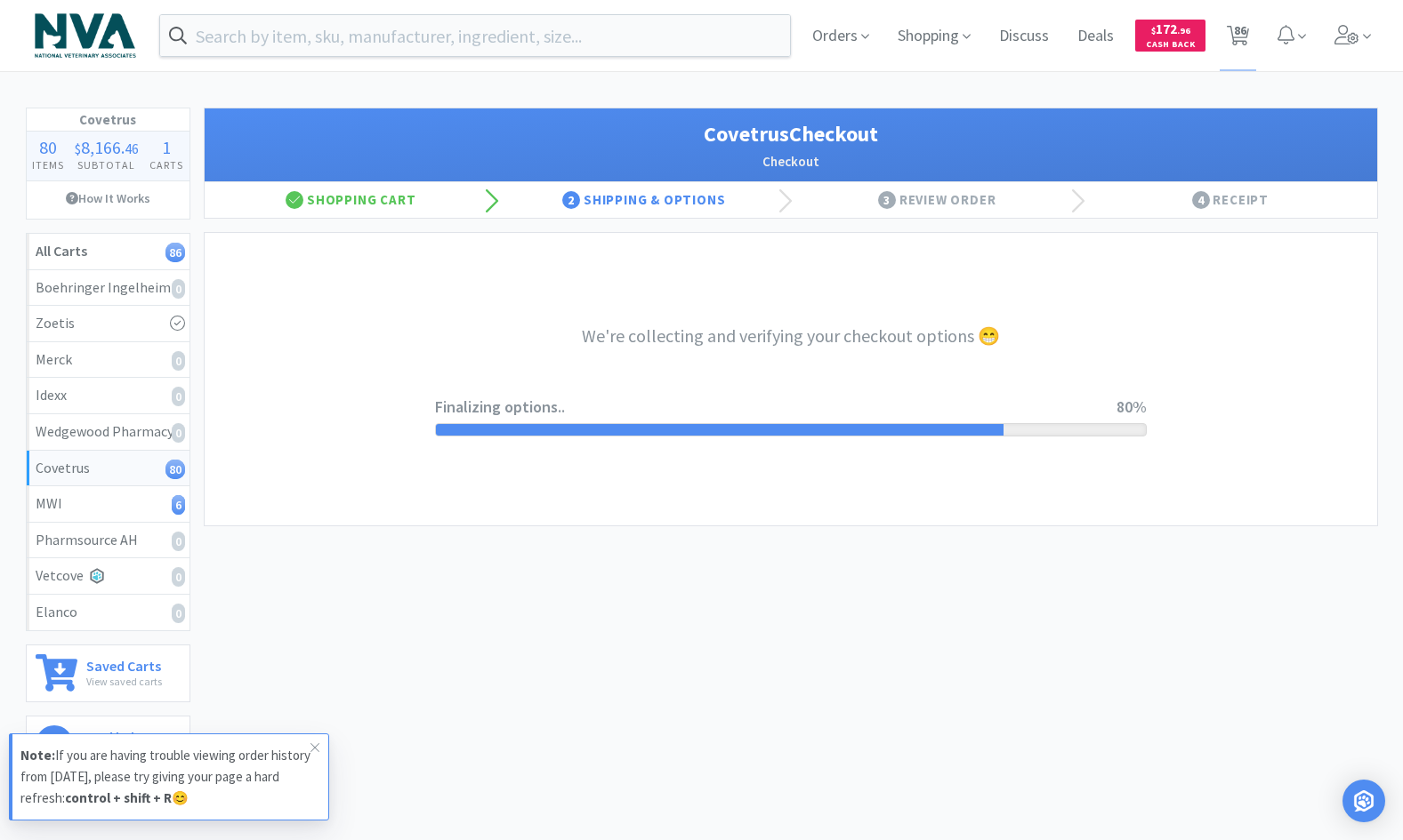
select select "ACCOUNT"
select select "cvt-standard-net"
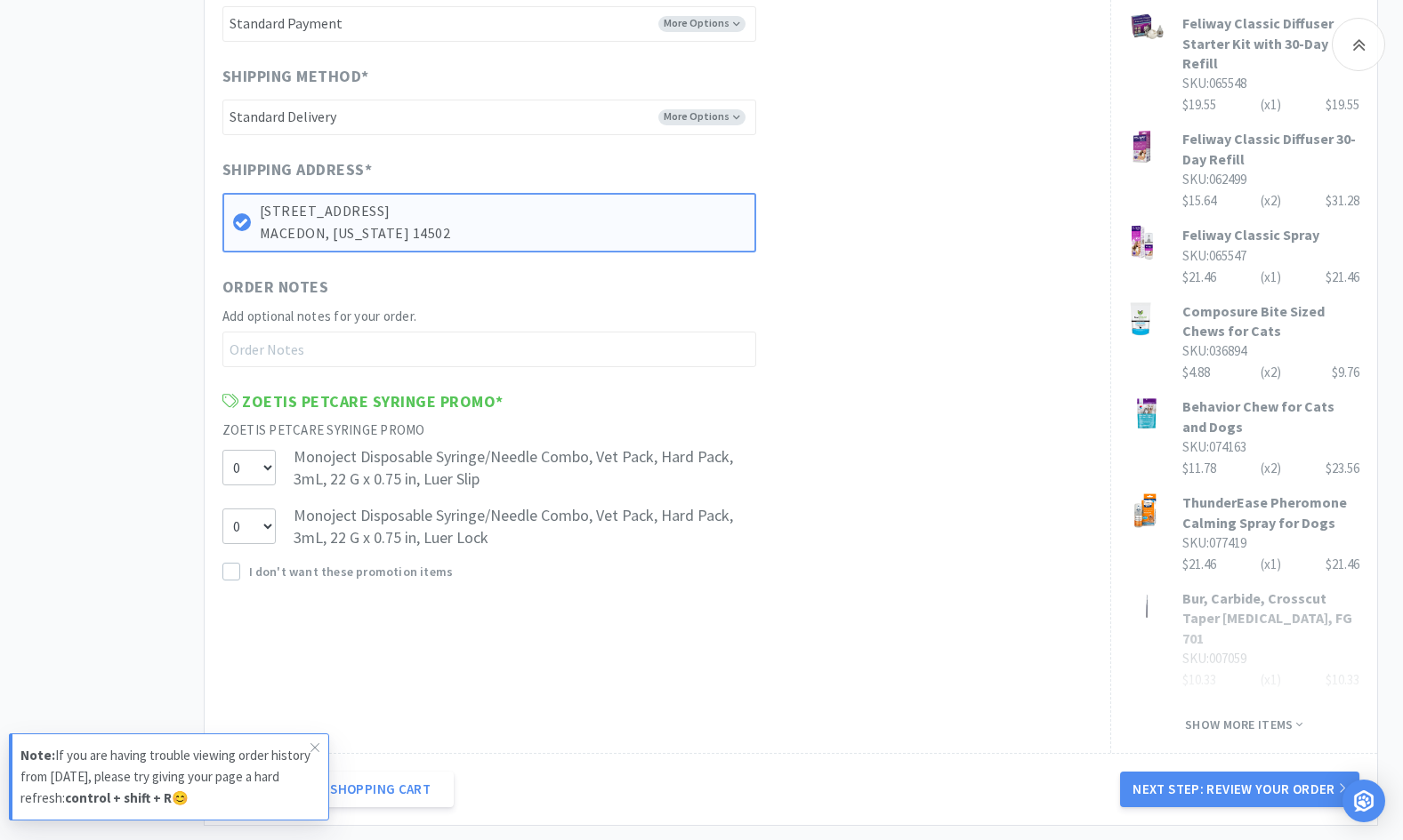
scroll to position [887, 0]
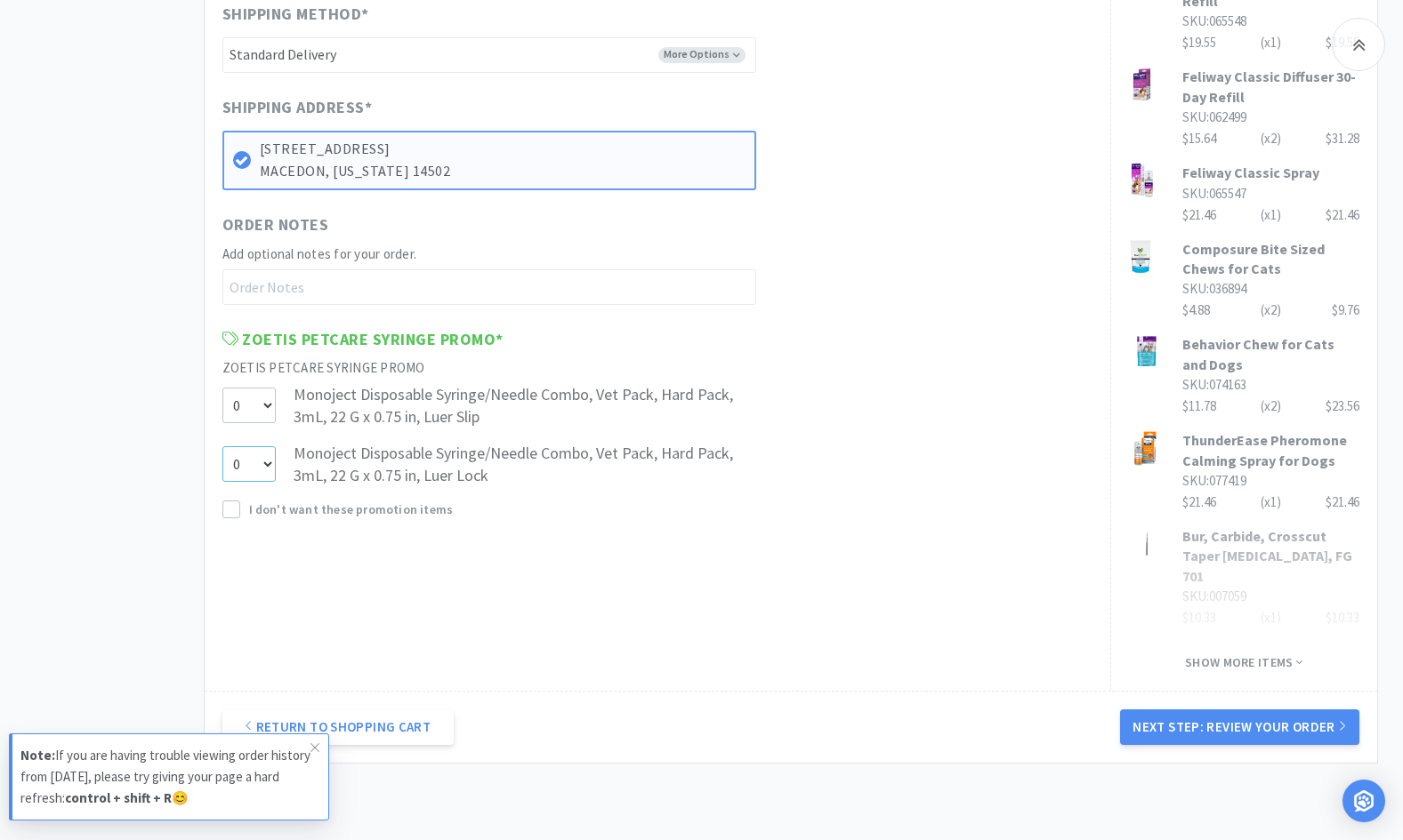
click at [269, 466] on select "0 1" at bounding box center [249, 463] width 53 height 35
select select "1"
click at [222, 446] on select "0 1" at bounding box center [249, 463] width 53 height 35
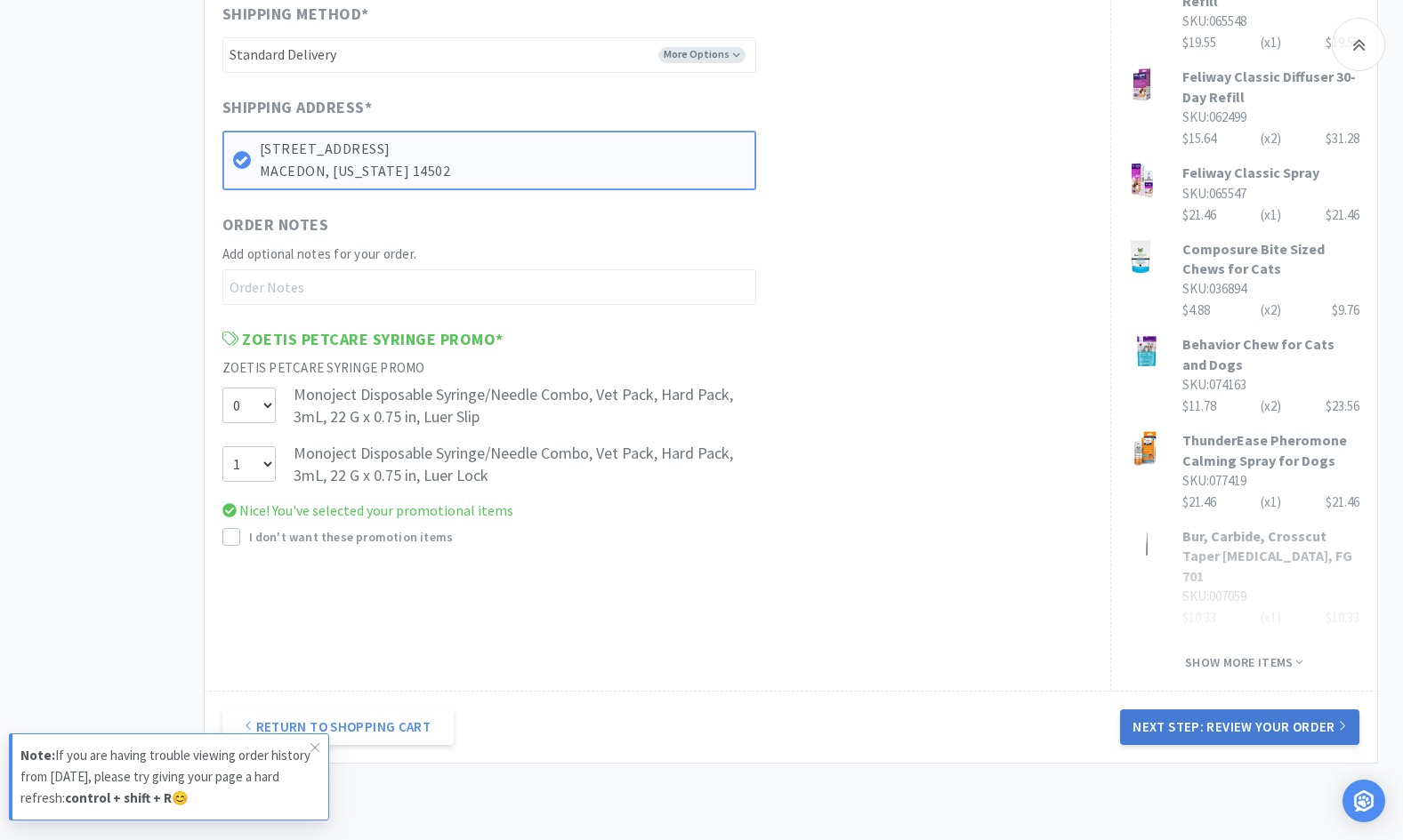
click at [1208, 709] on button "Next Step: Review Your Order" at bounding box center [1239, 727] width 238 height 35
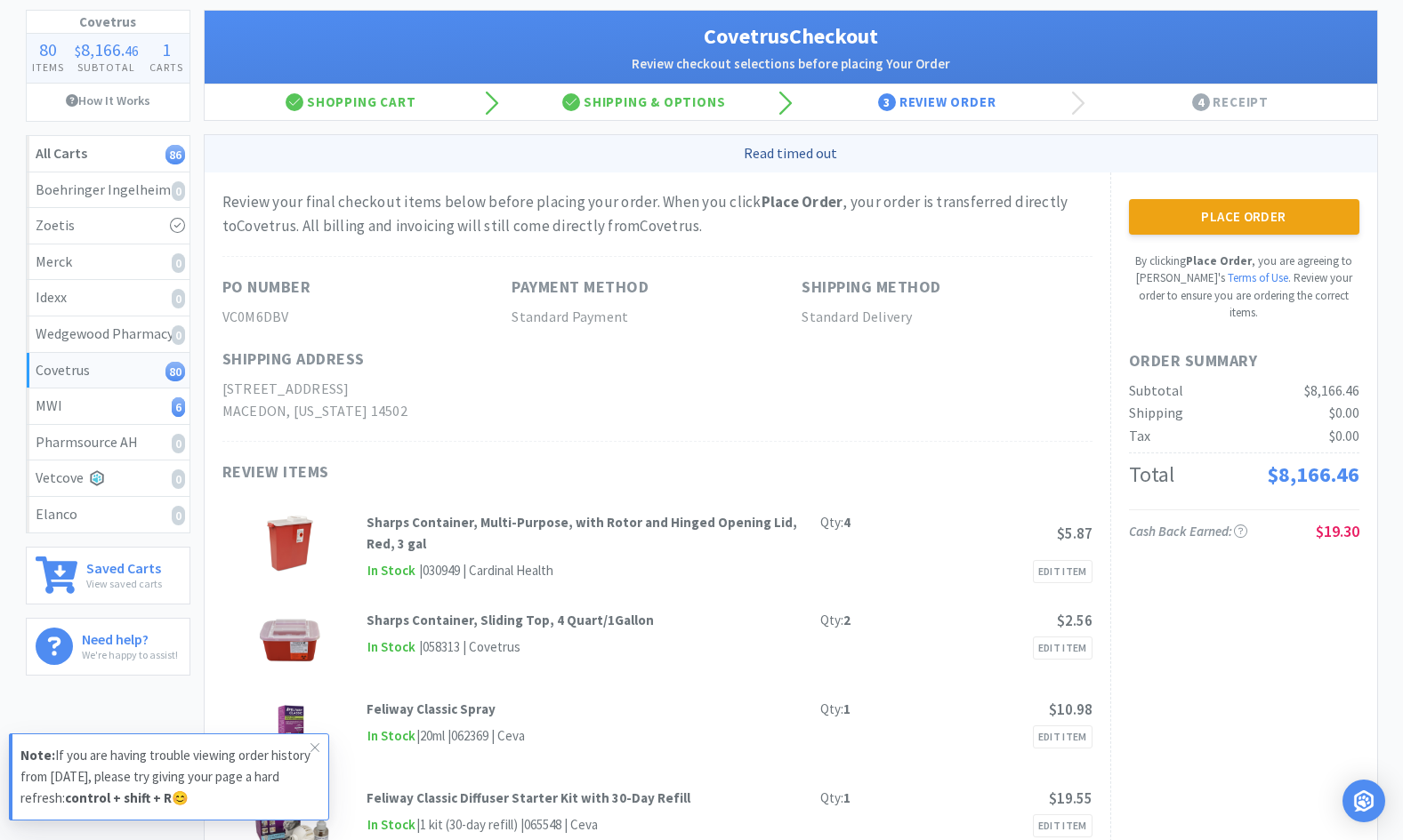
scroll to position [0, 0]
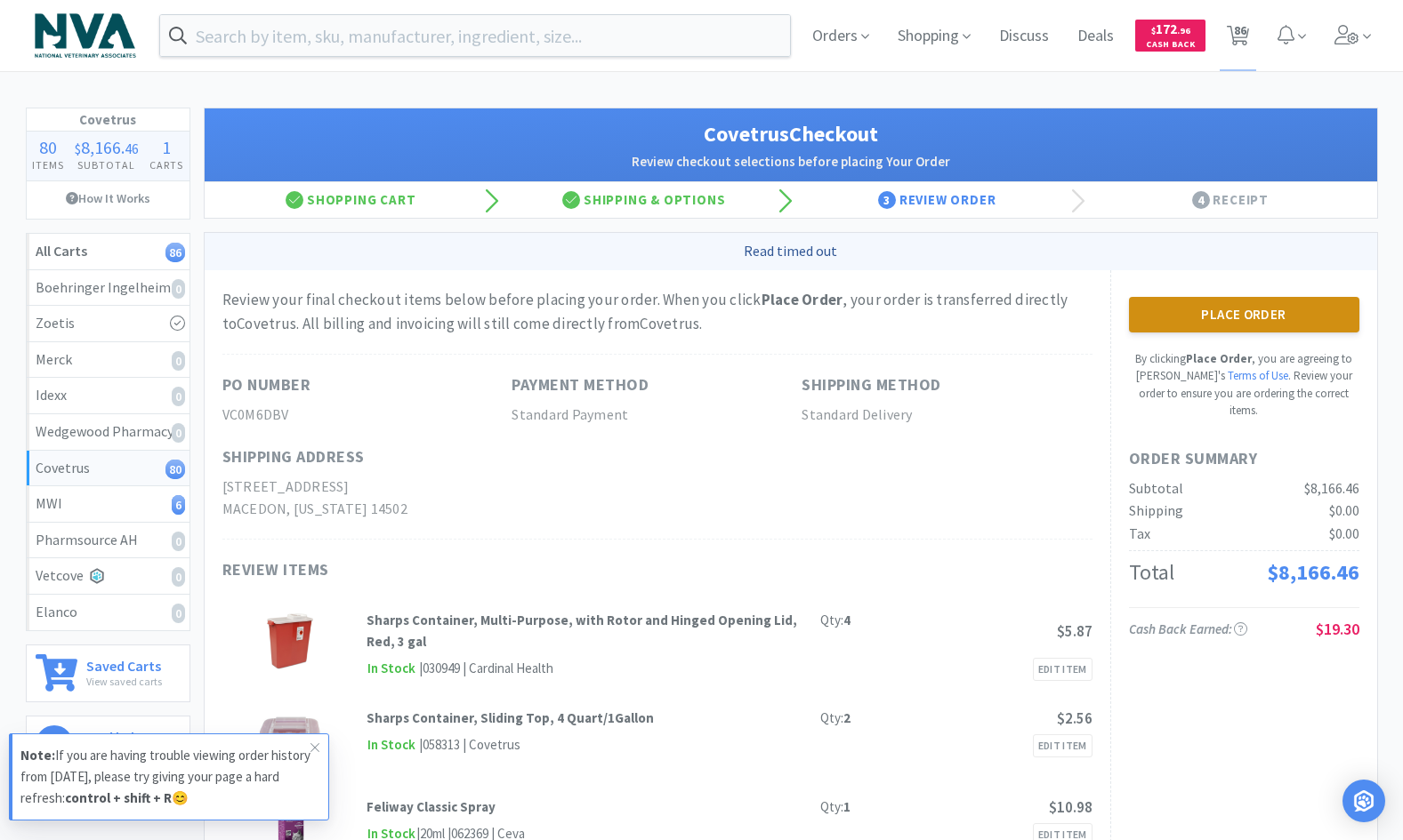
click at [1254, 316] on button "Place Order" at bounding box center [1244, 314] width 231 height 35
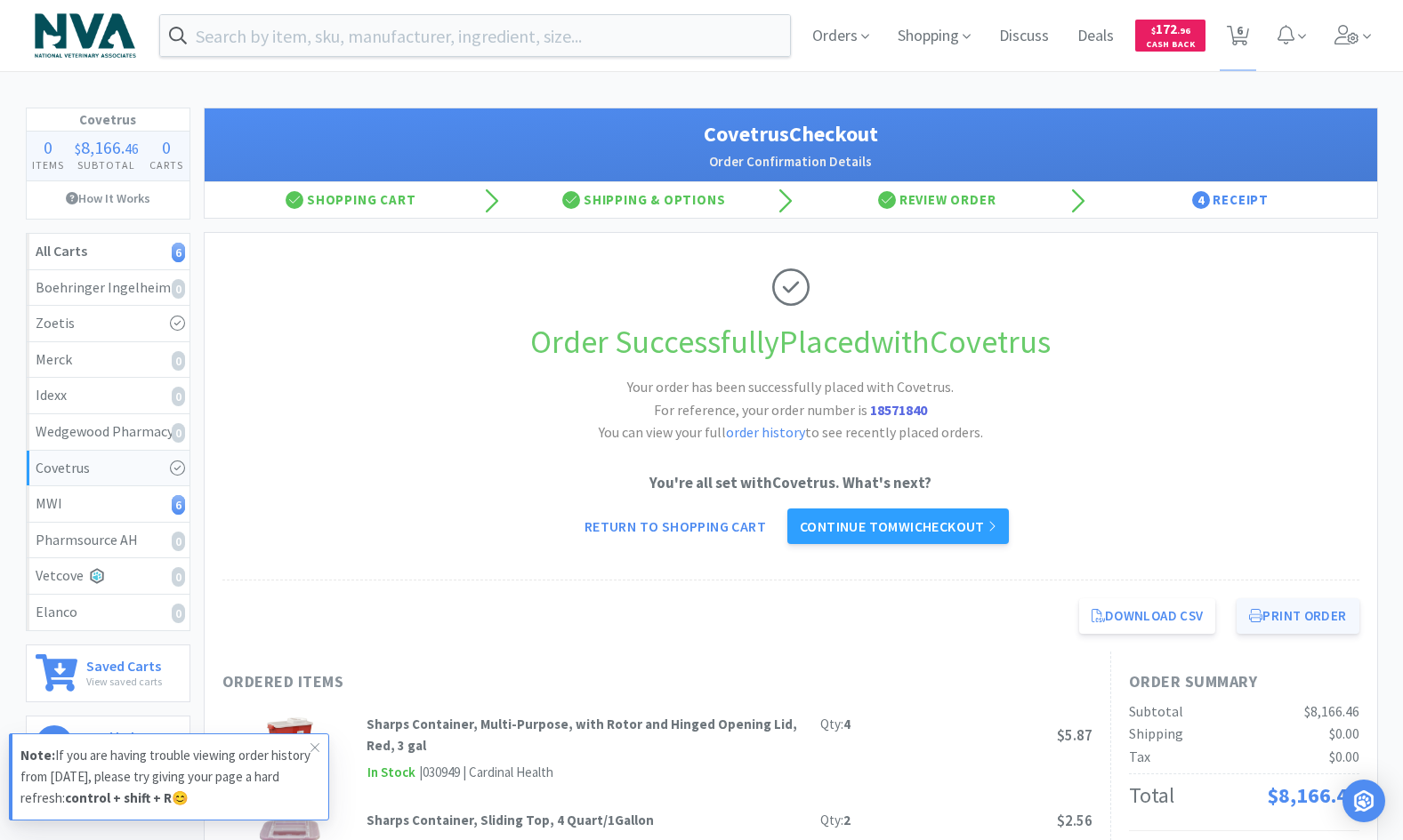
click at [1272, 624] on button "Print Order" at bounding box center [1297, 616] width 122 height 35
click at [837, 526] on link "Continue to MWI checkout" at bounding box center [898, 525] width 221 height 35
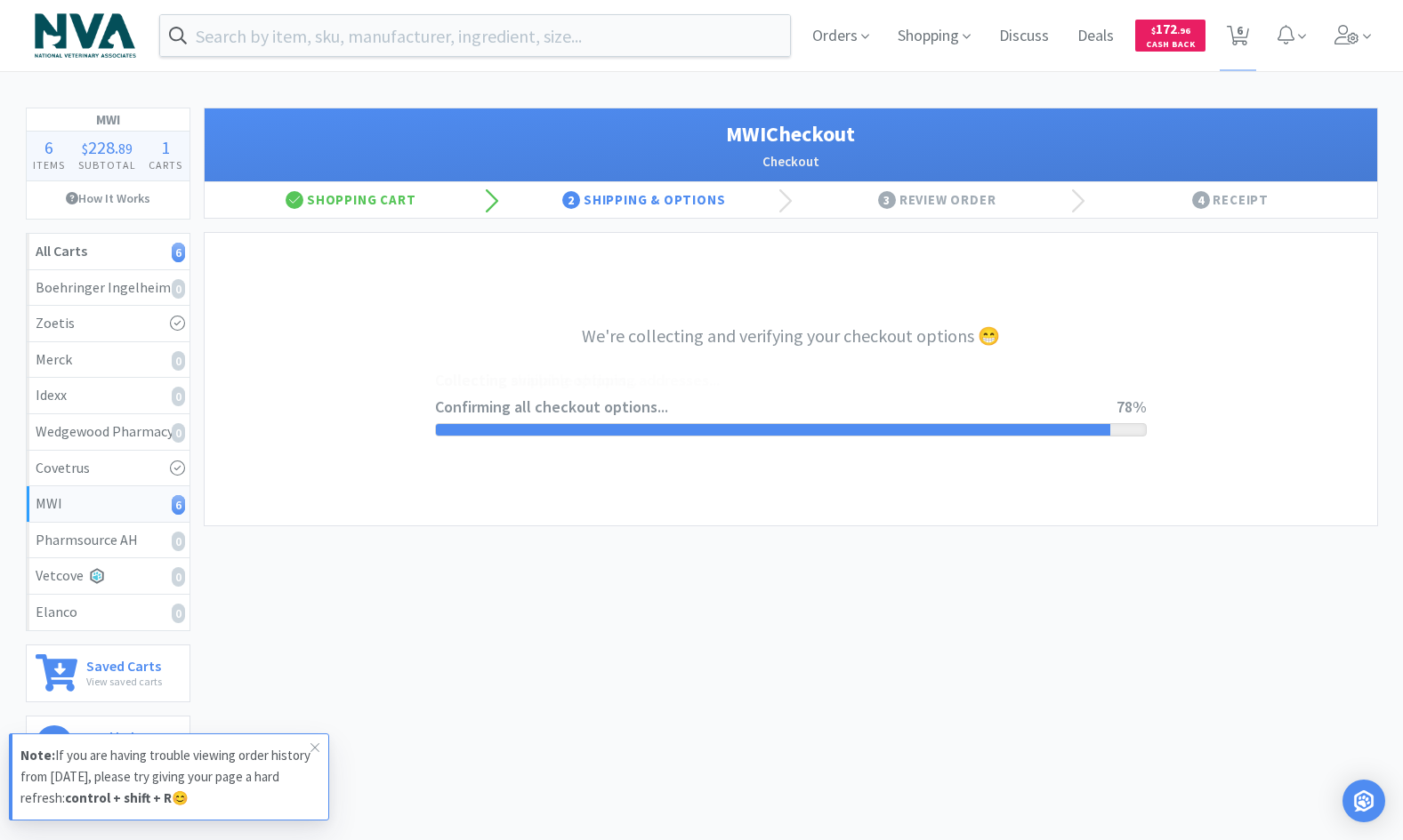
select select "STD_"
select select "FNY"
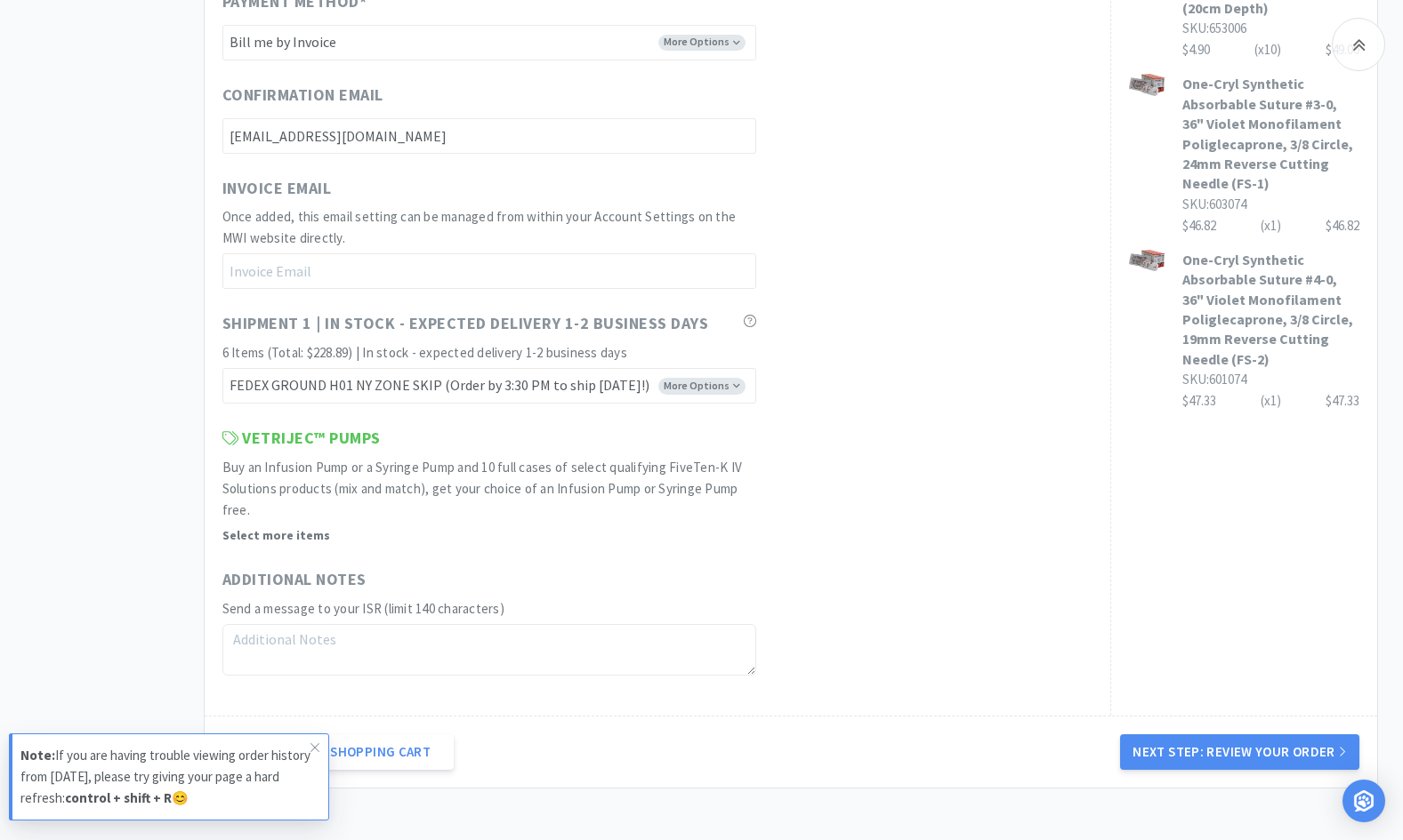
scroll to position [1011, 0]
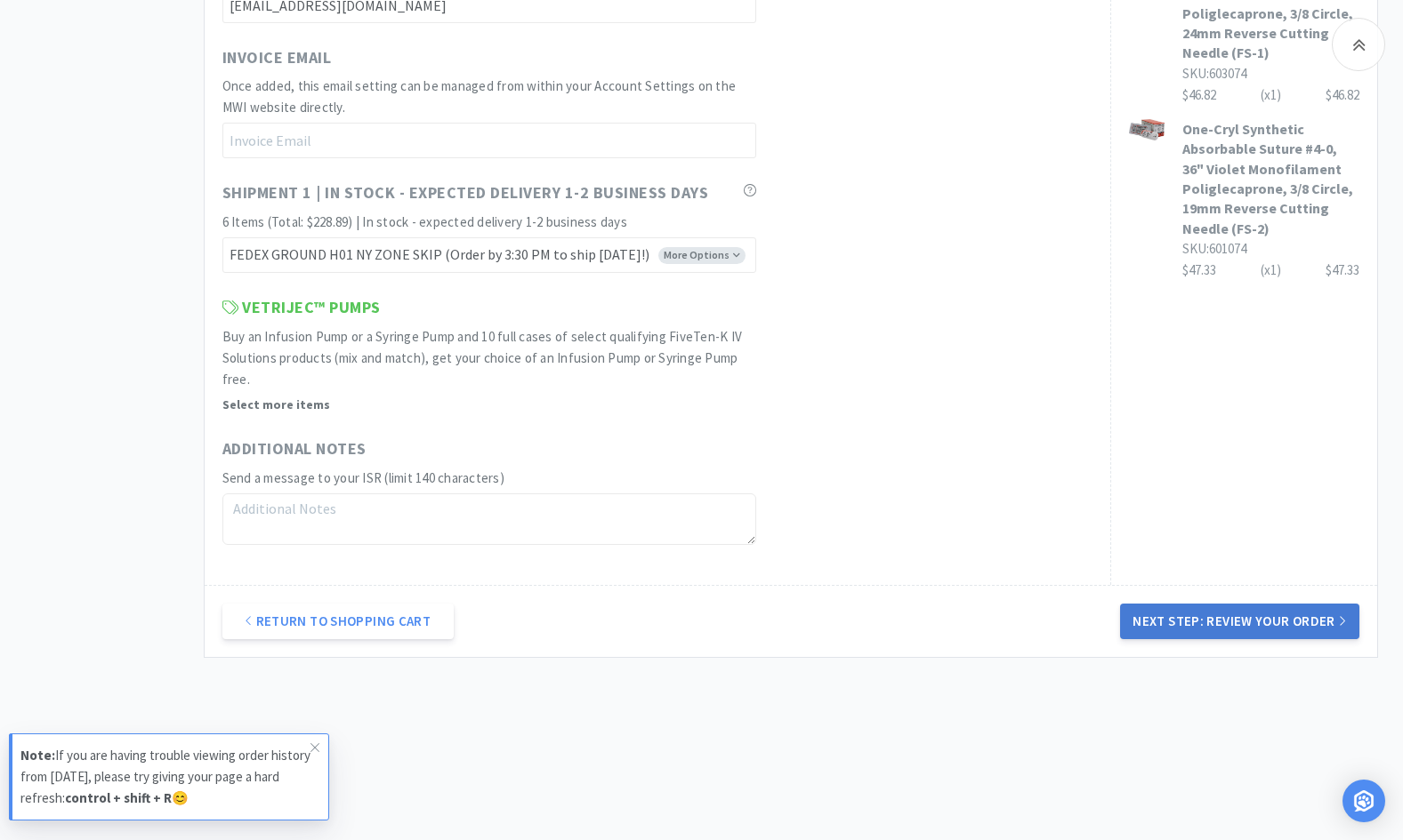
click at [1266, 626] on button "Next Step: Review Your Order" at bounding box center [1239, 621] width 238 height 35
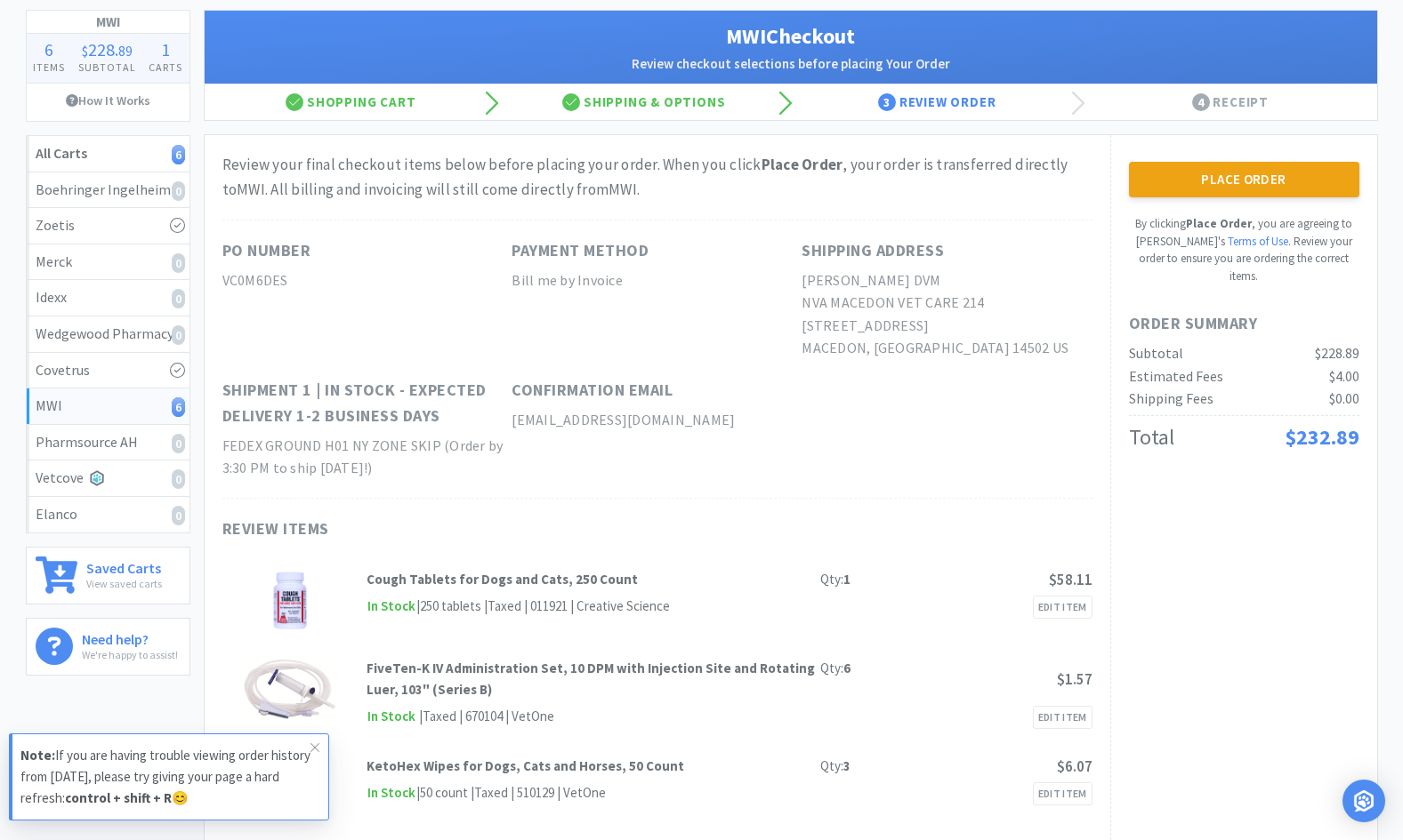
scroll to position [0, 0]
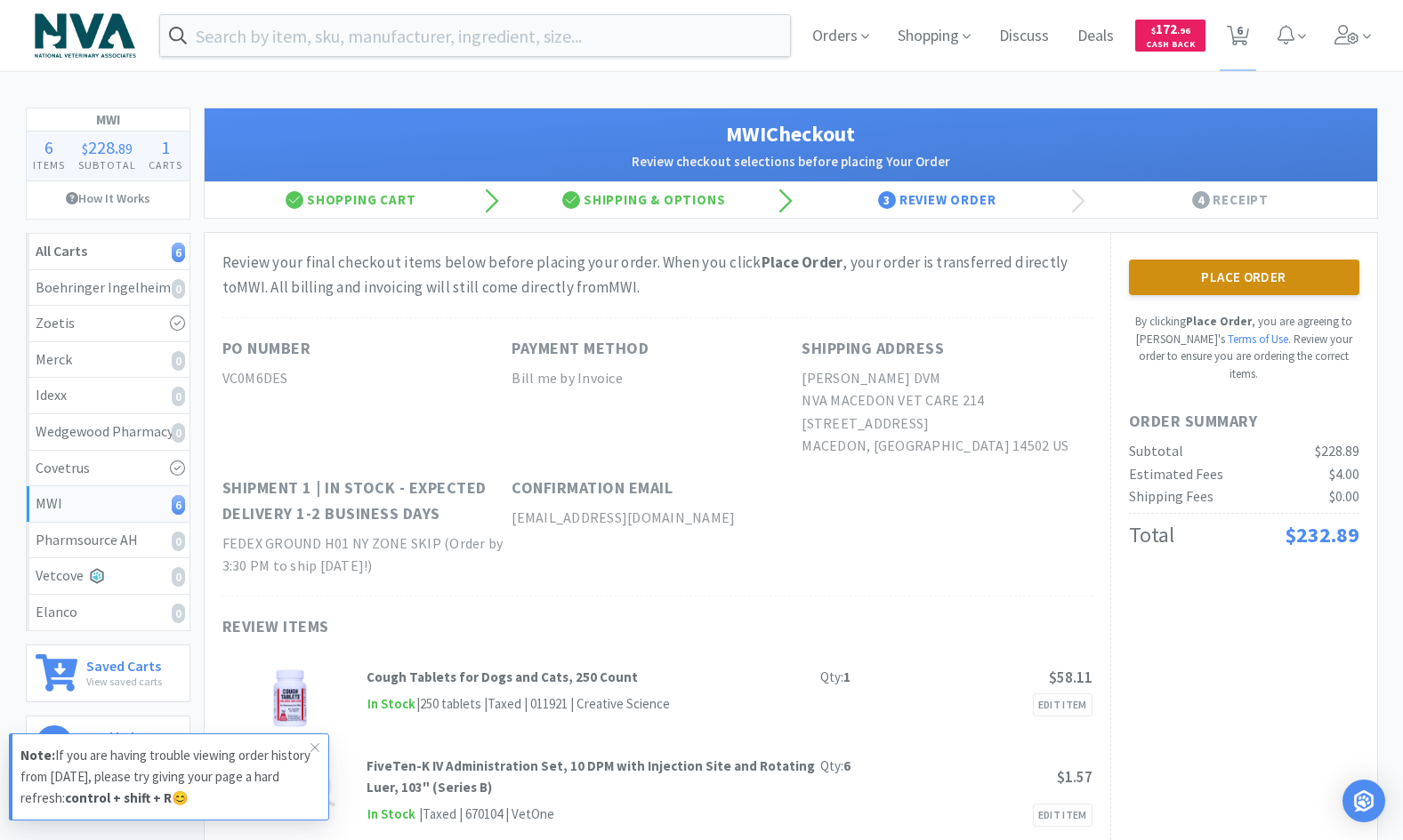
click at [1216, 279] on button "Place Order" at bounding box center [1244, 277] width 231 height 35
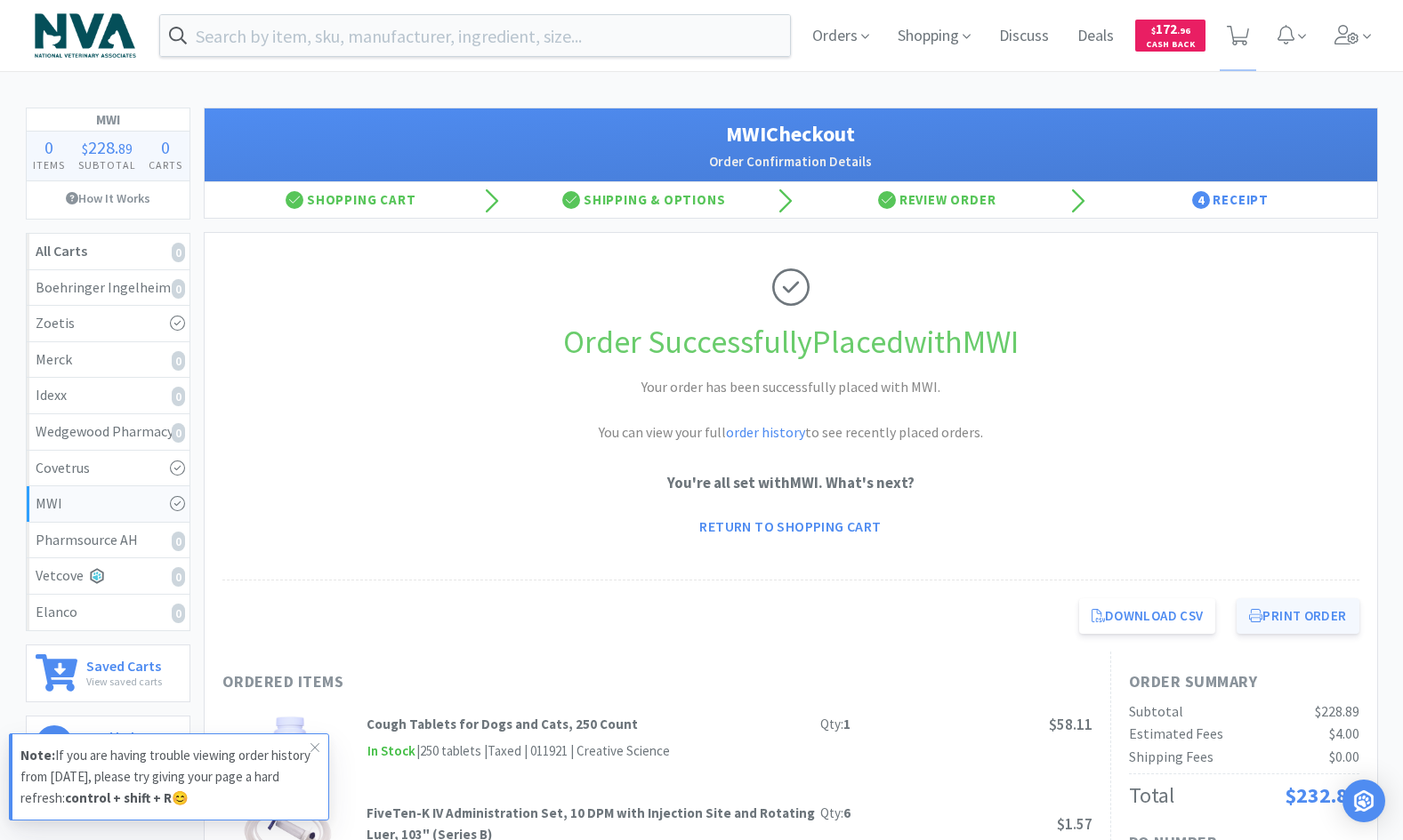
click at [1303, 617] on button "Print Order" at bounding box center [1297, 616] width 122 height 35
click at [820, 511] on link "Return to Shopping Cart" at bounding box center [790, 525] width 206 height 35
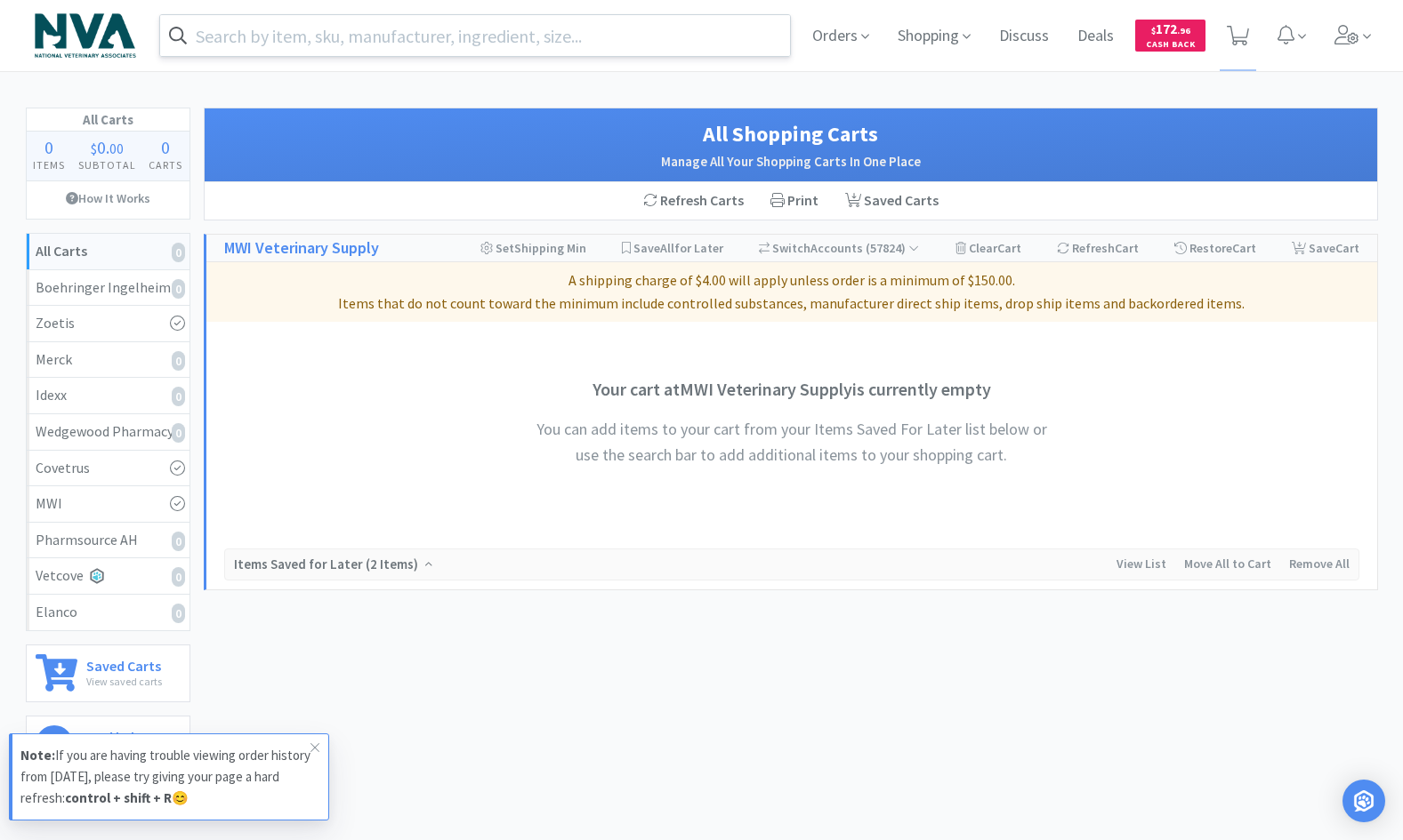
click at [537, 37] on input "text" at bounding box center [475, 35] width 630 height 41
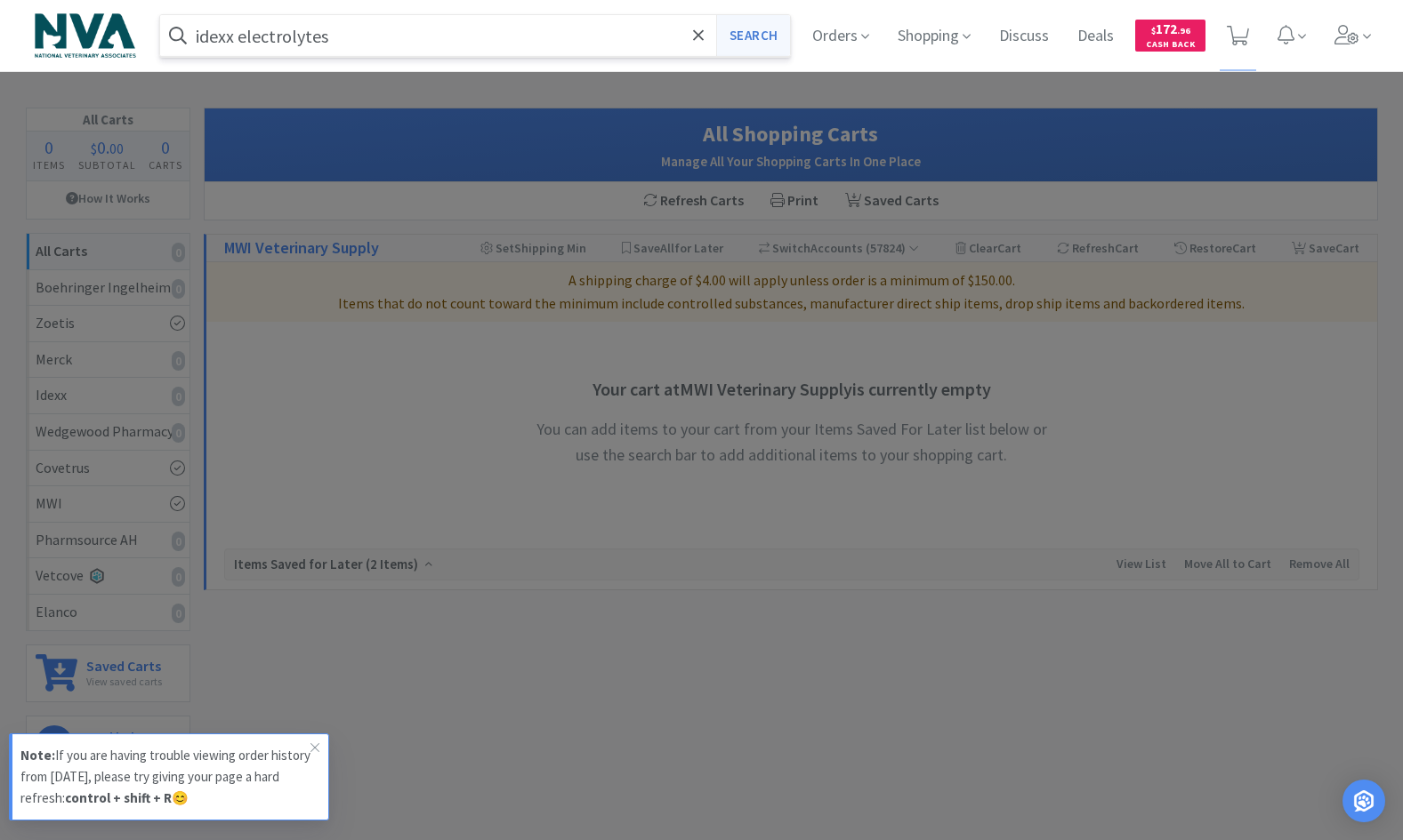
type input "idexx electrolytes"
click at [772, 40] on button "Search" at bounding box center [753, 35] width 73 height 41
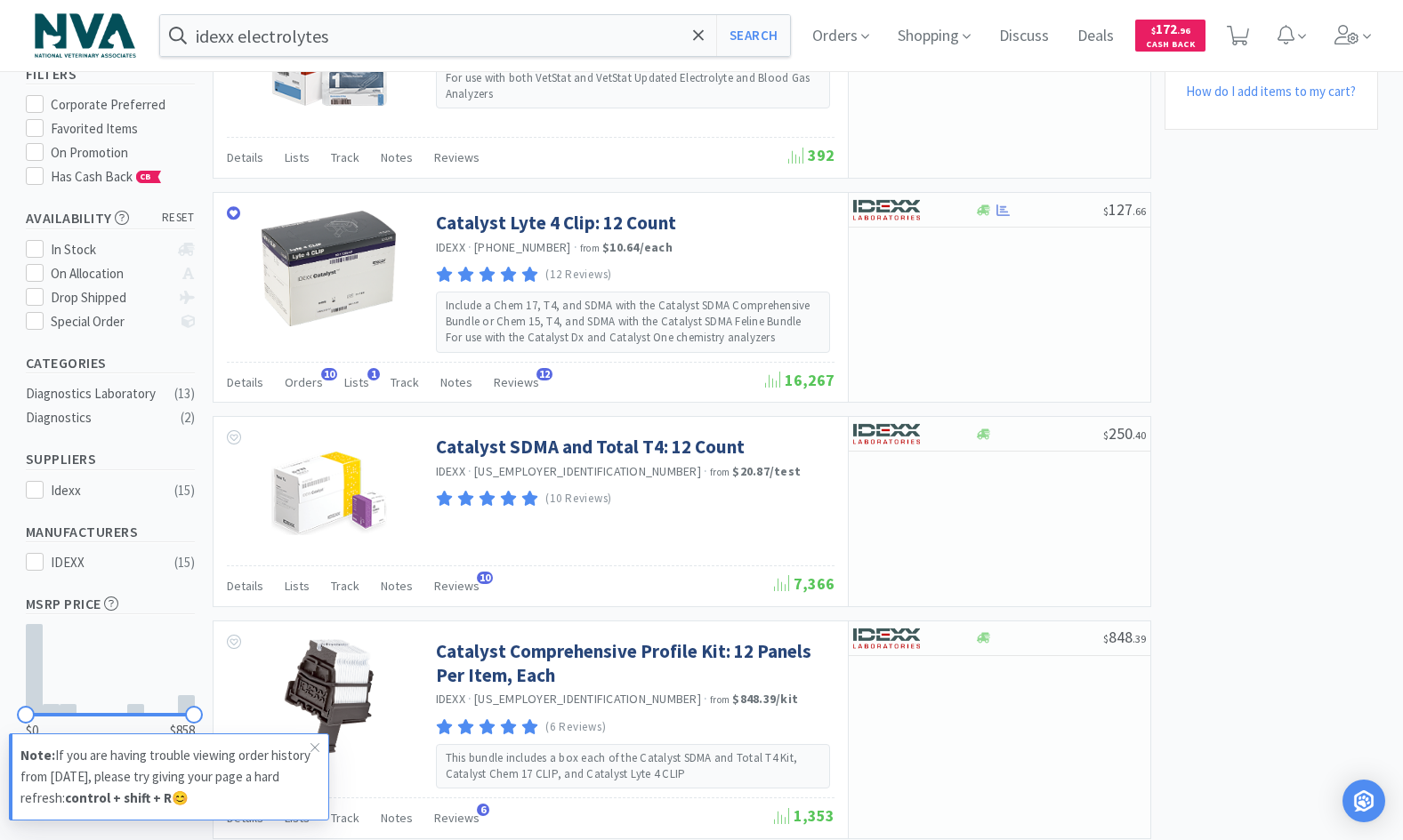
scroll to position [186, 0]
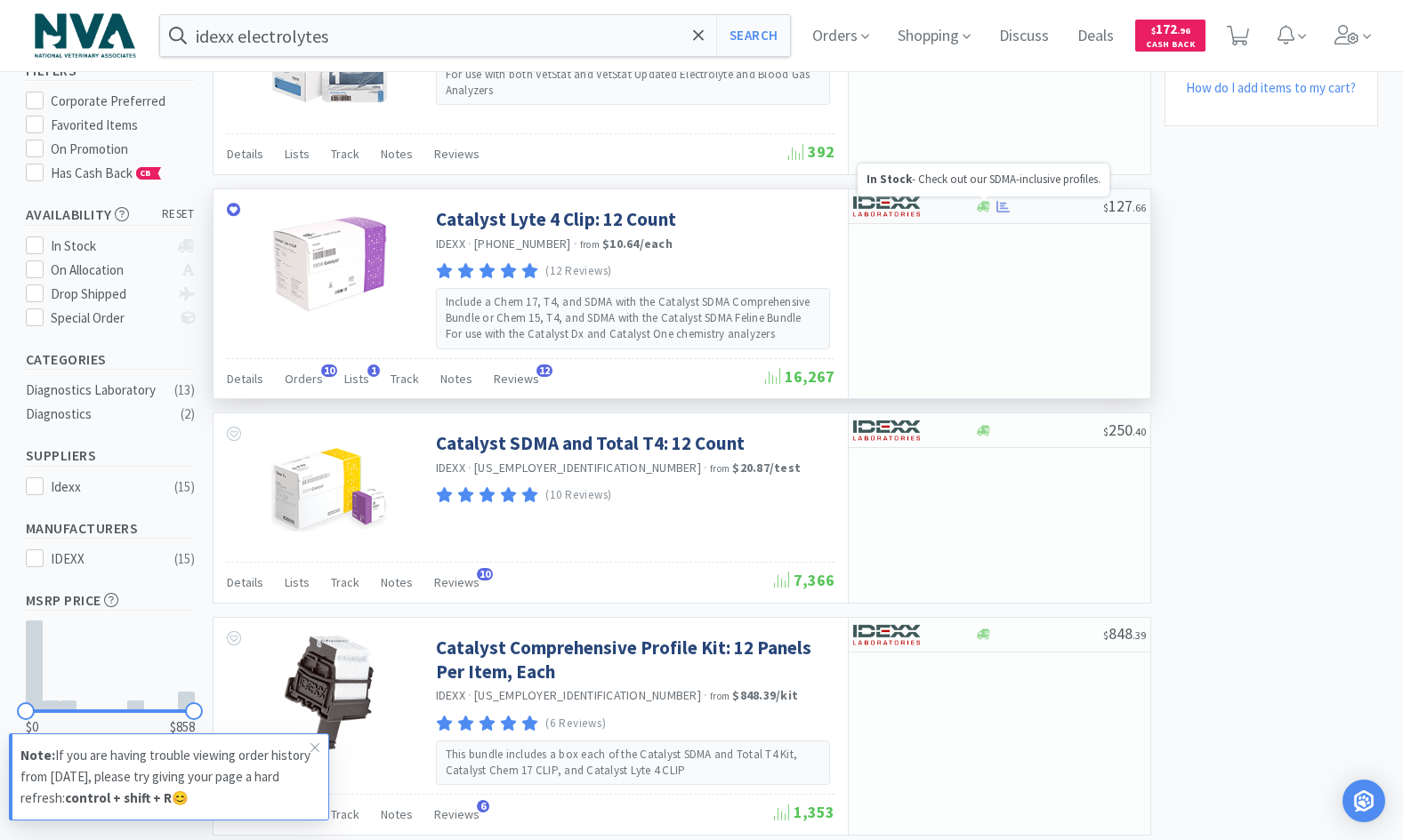
click at [987, 206] on icon at bounding box center [983, 206] width 13 height 10
select select "1"
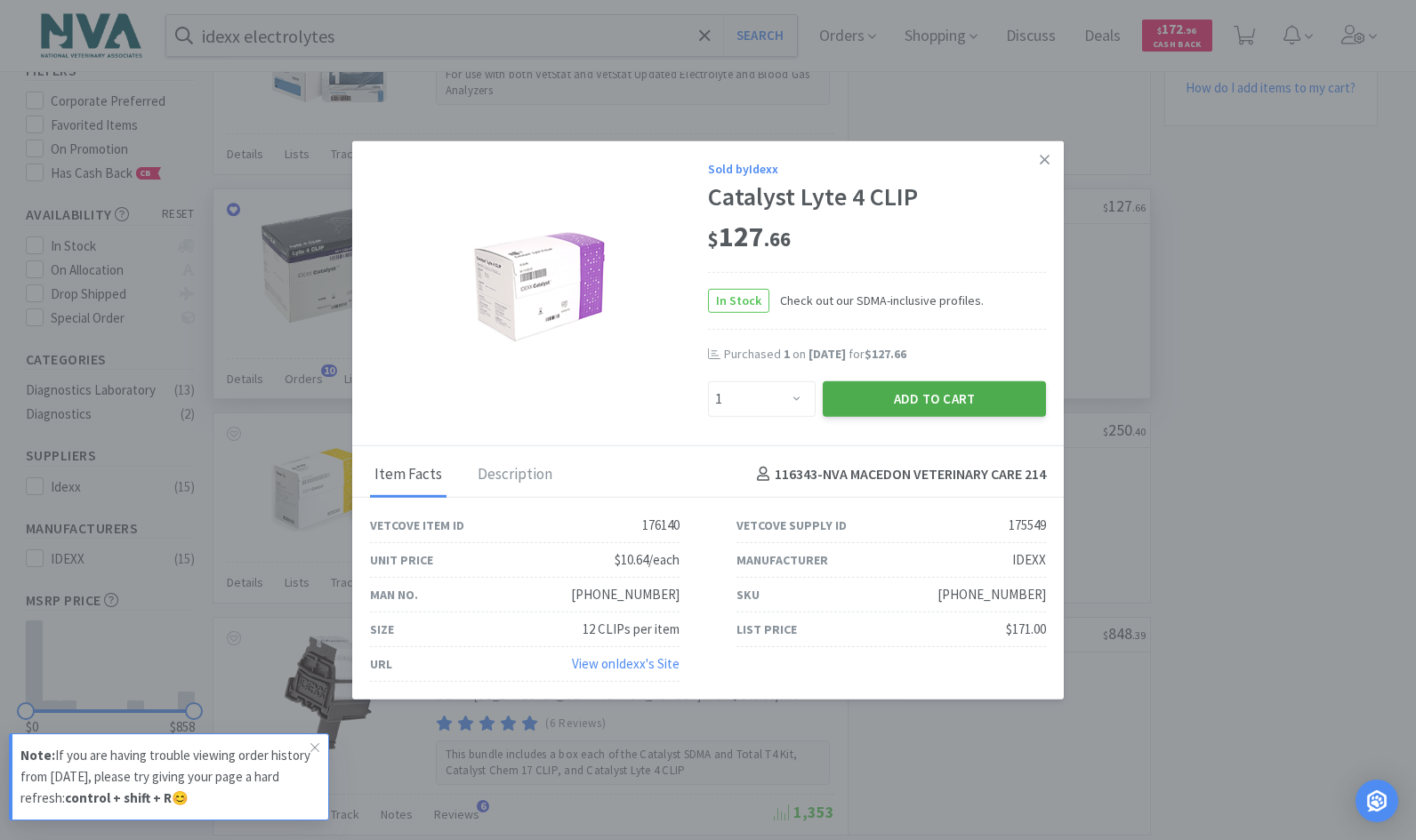
click at [896, 400] on button "Add to Cart" at bounding box center [934, 398] width 223 height 35
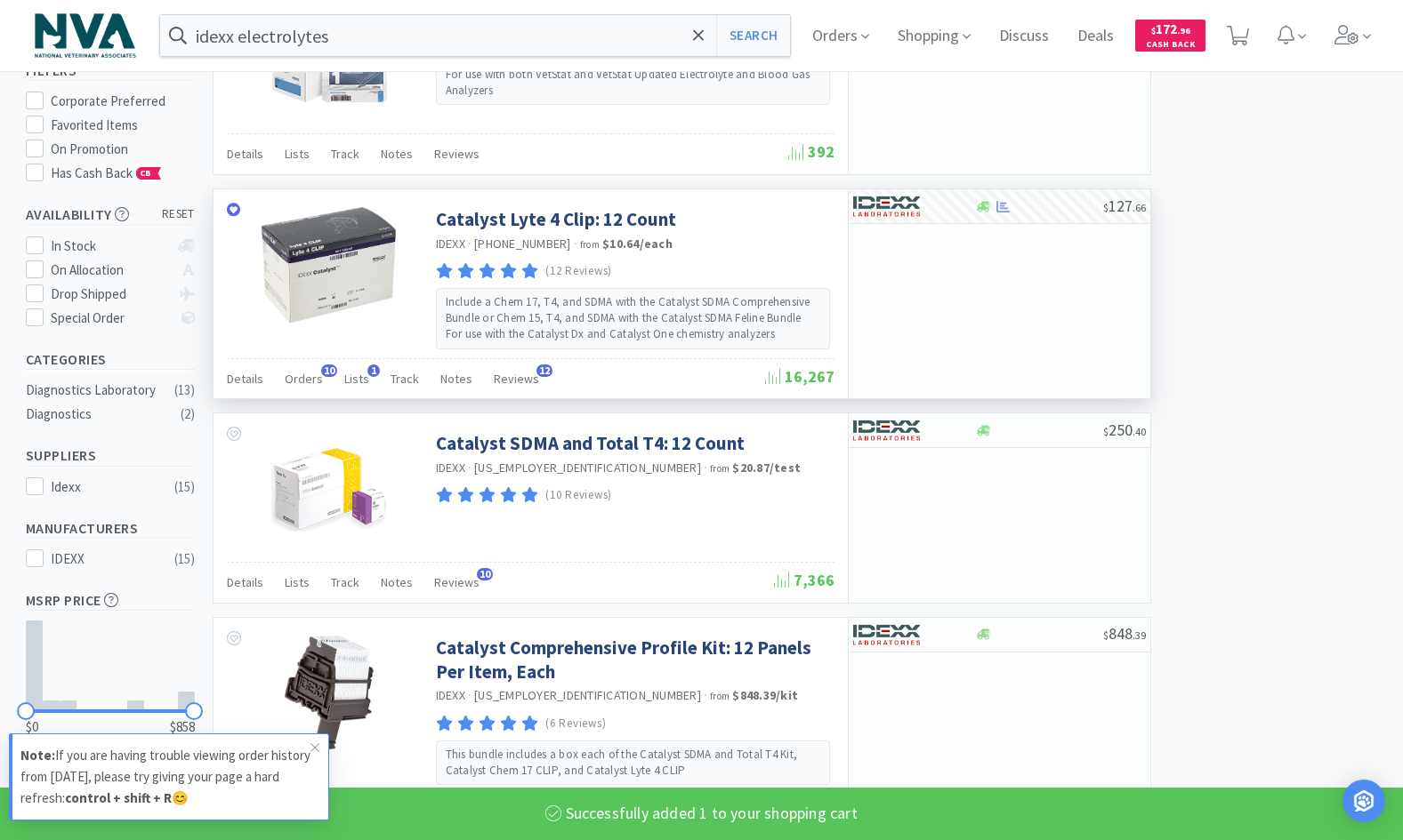
select select "1"
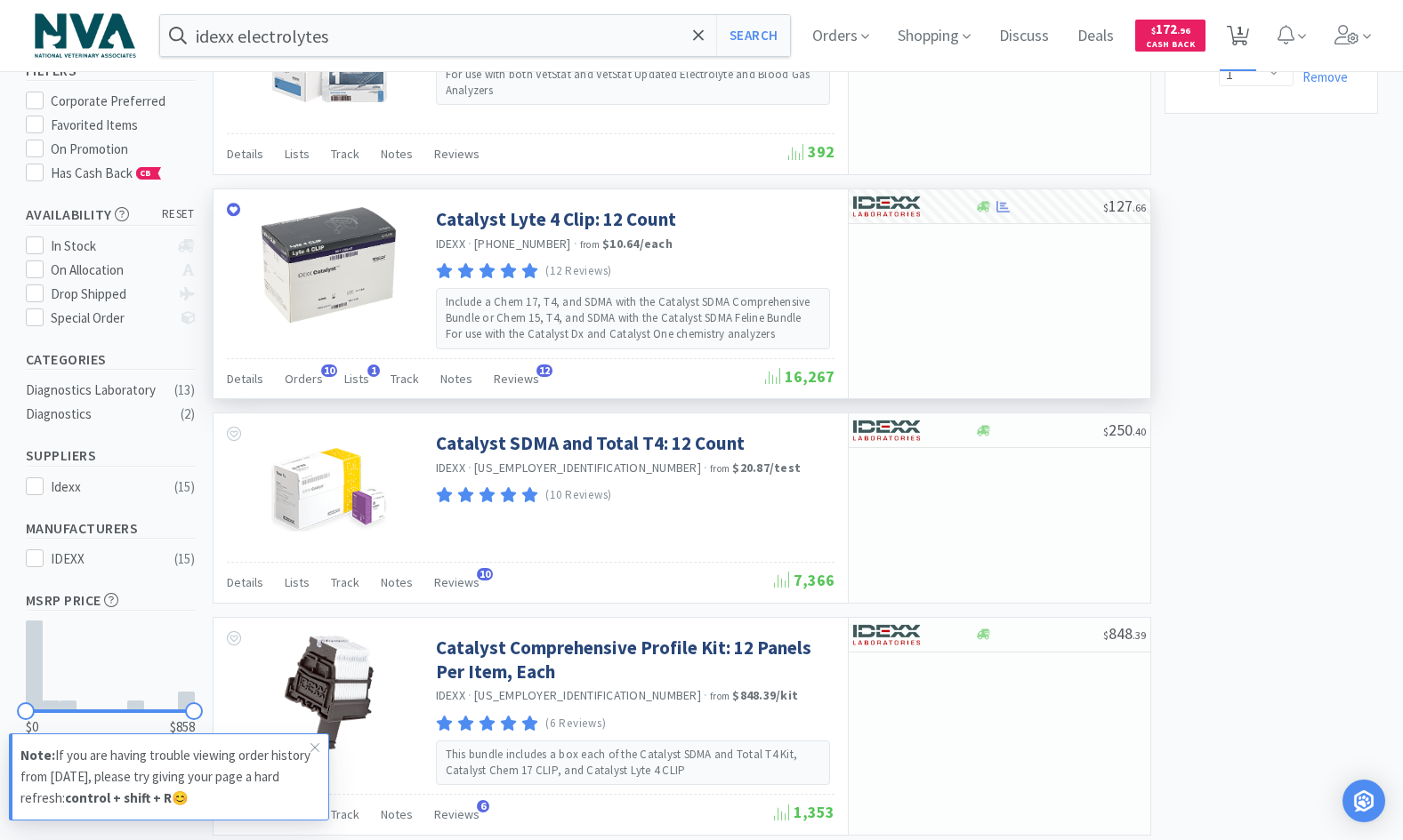
click at [1248, 30] on icon at bounding box center [1237, 35] width 22 height 20
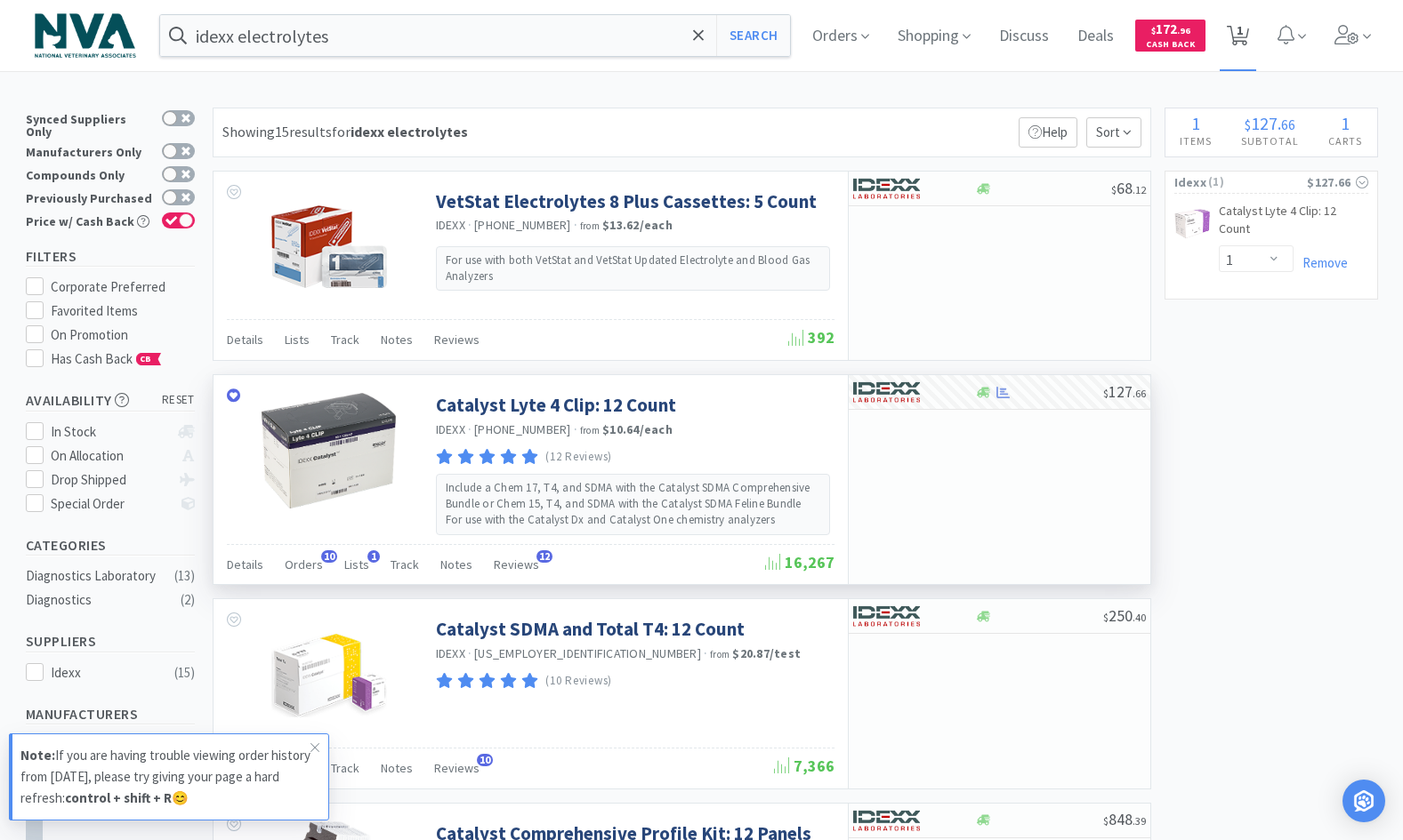
select select "1"
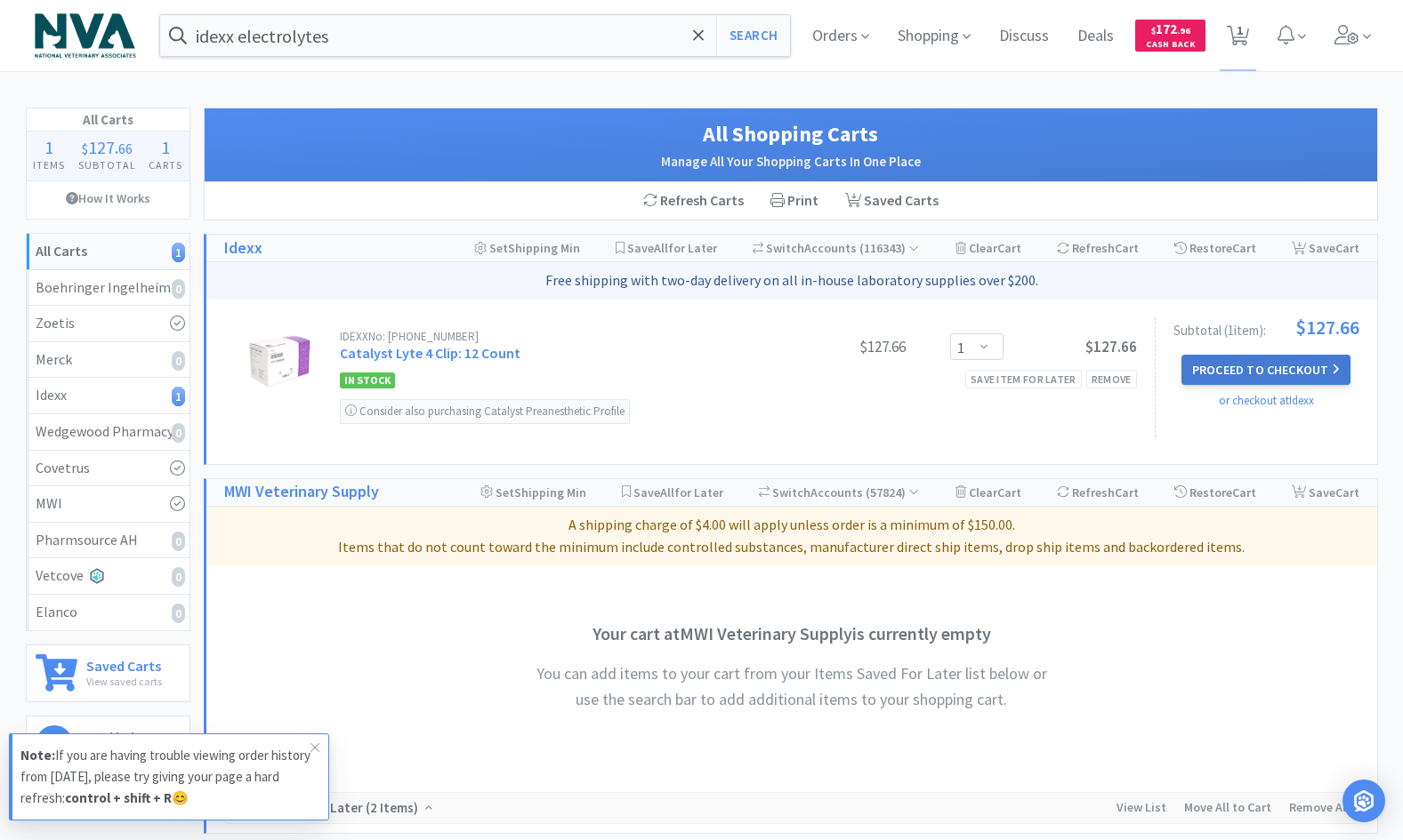
click at [1274, 366] on button "Proceed to Checkout" at bounding box center [1265, 370] width 169 height 31
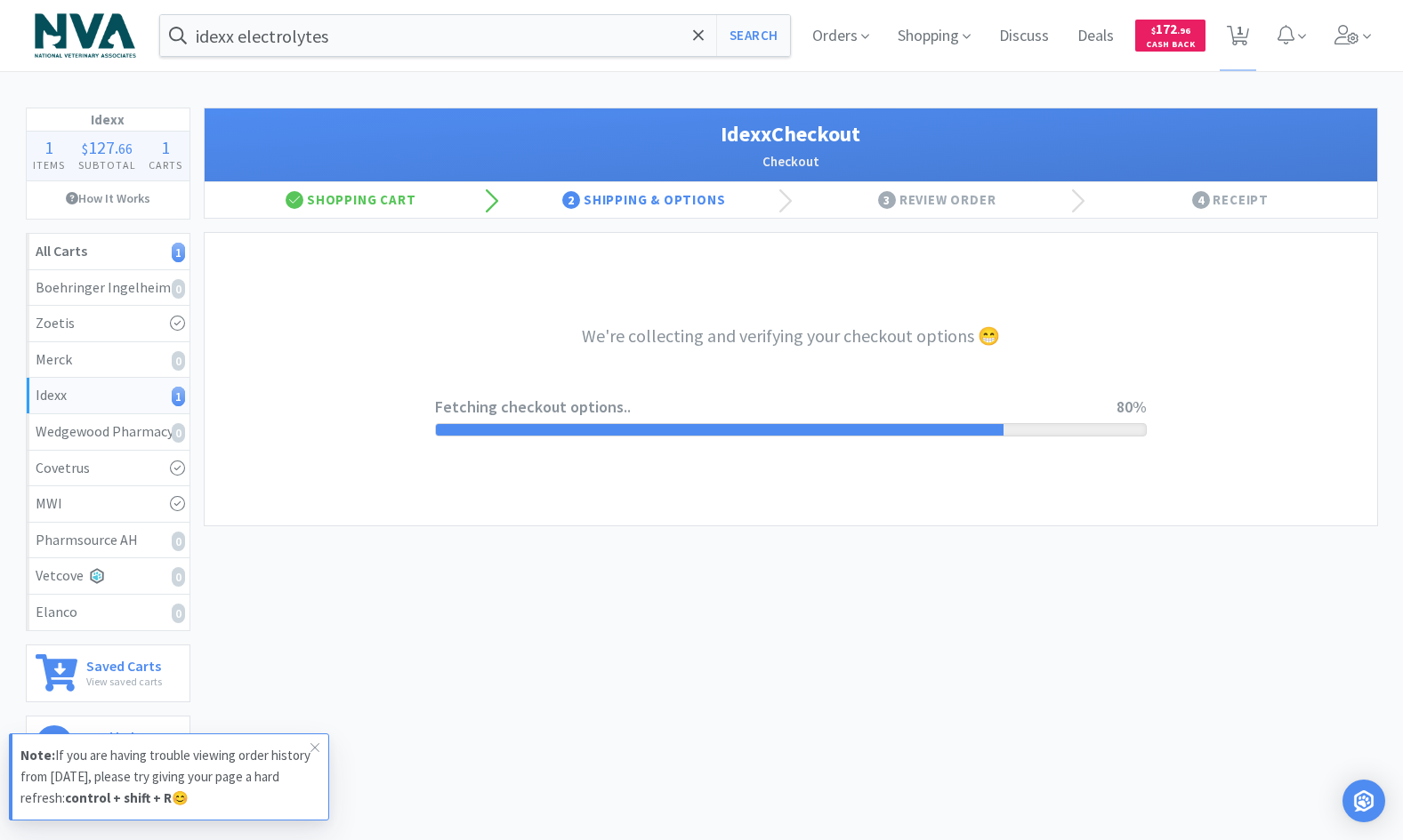
select select "904"
select select "003"
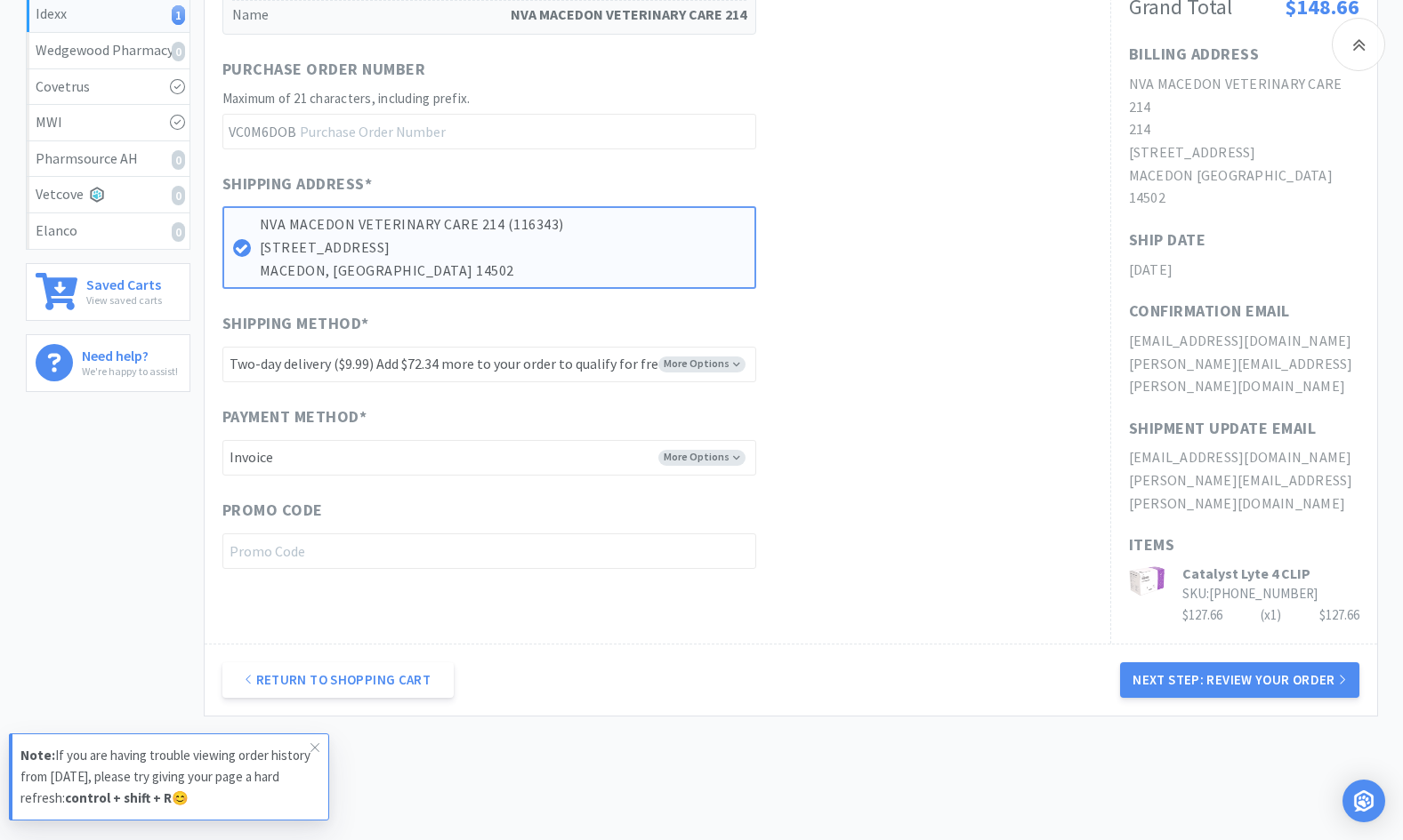
scroll to position [405, 0]
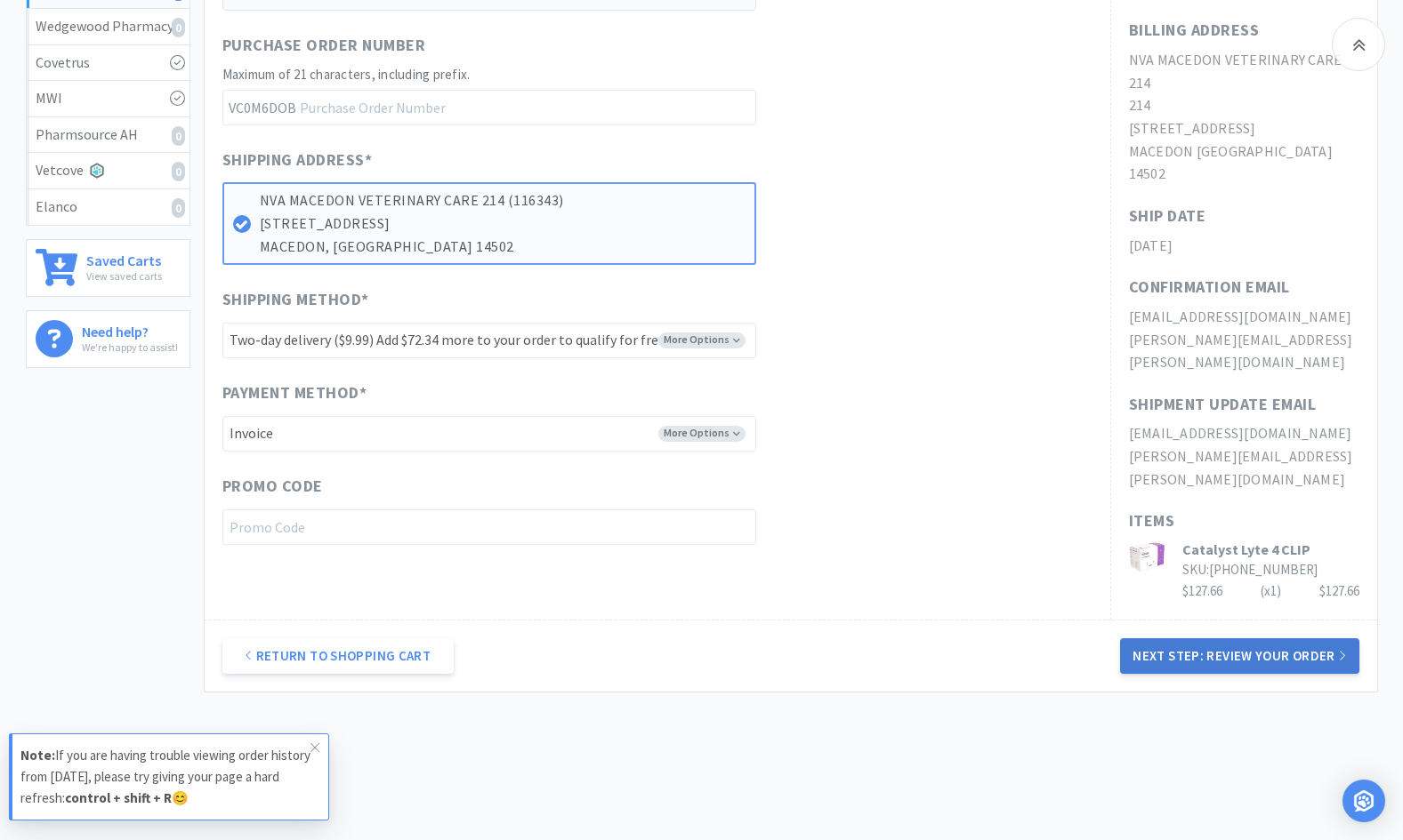
click at [1206, 639] on button "Next Step: Review Your Order" at bounding box center [1239, 656] width 238 height 35
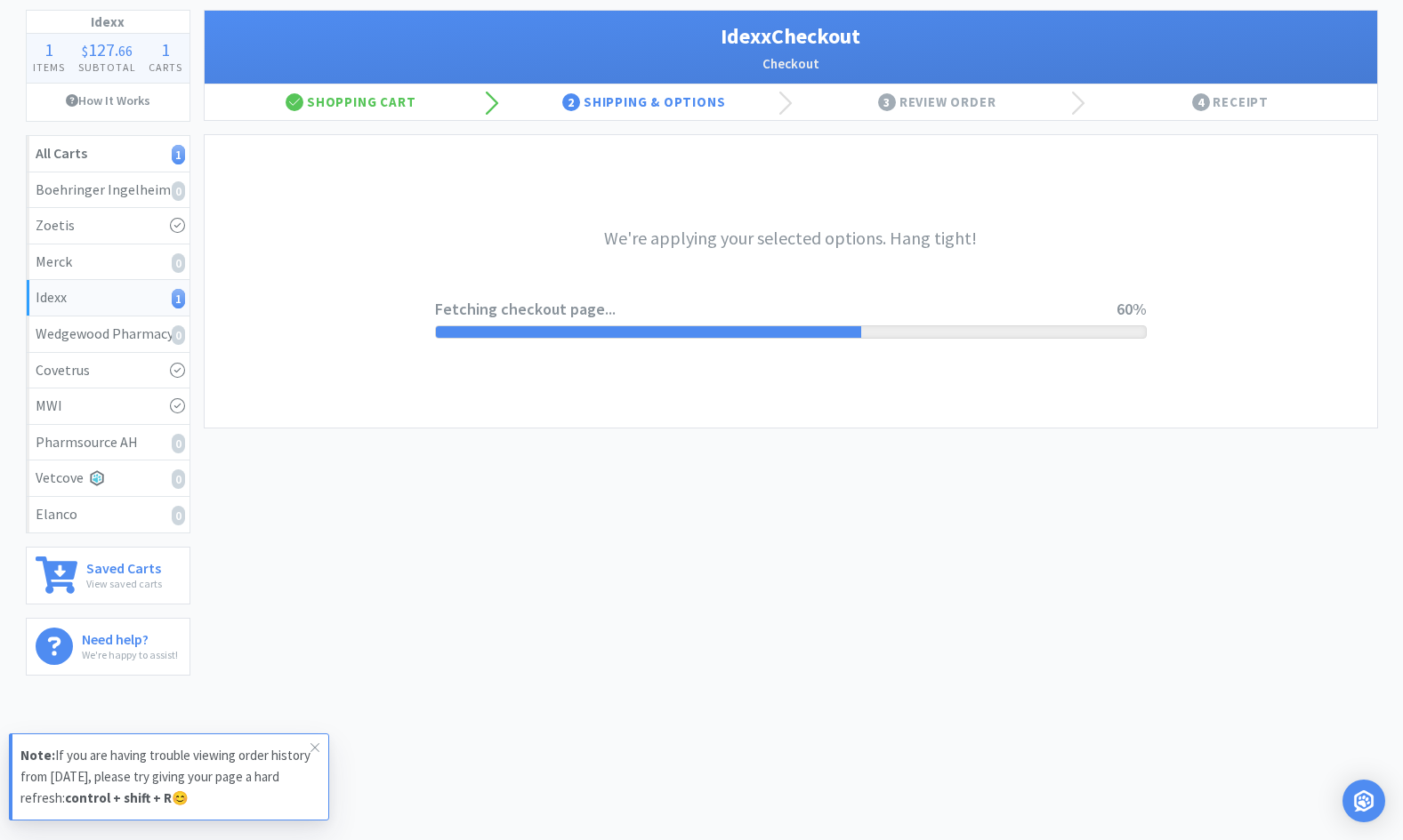
scroll to position [0, 0]
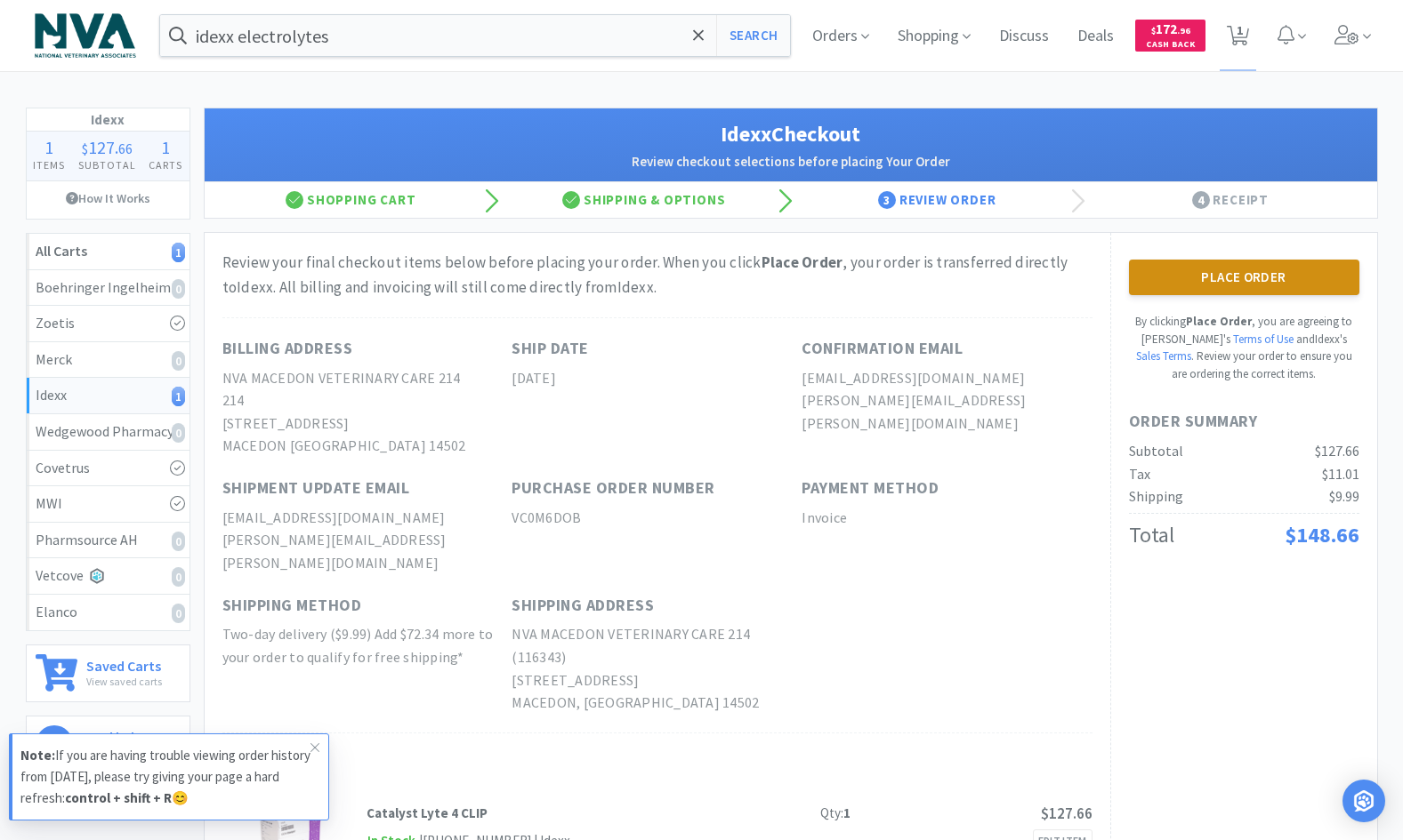
click at [1278, 267] on button "Place Order" at bounding box center [1244, 277] width 231 height 35
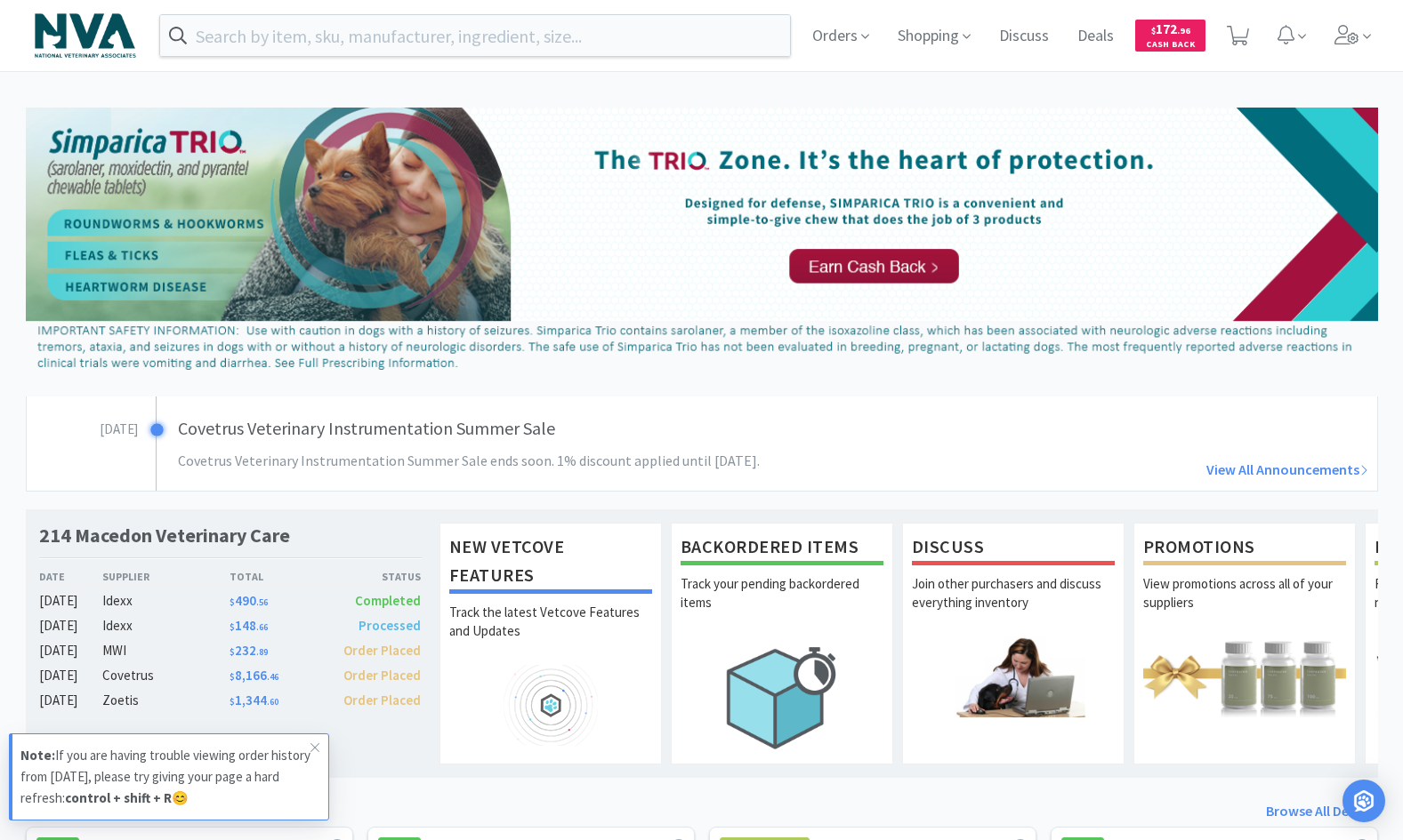
click at [639, 488] on div "August 25th Covetrus Veterinary Instrumentation Summer Sale Covetrus Veterinary…" at bounding box center [477, 443] width 900 height 94
click at [597, 40] on input "text" at bounding box center [475, 35] width 630 height 41
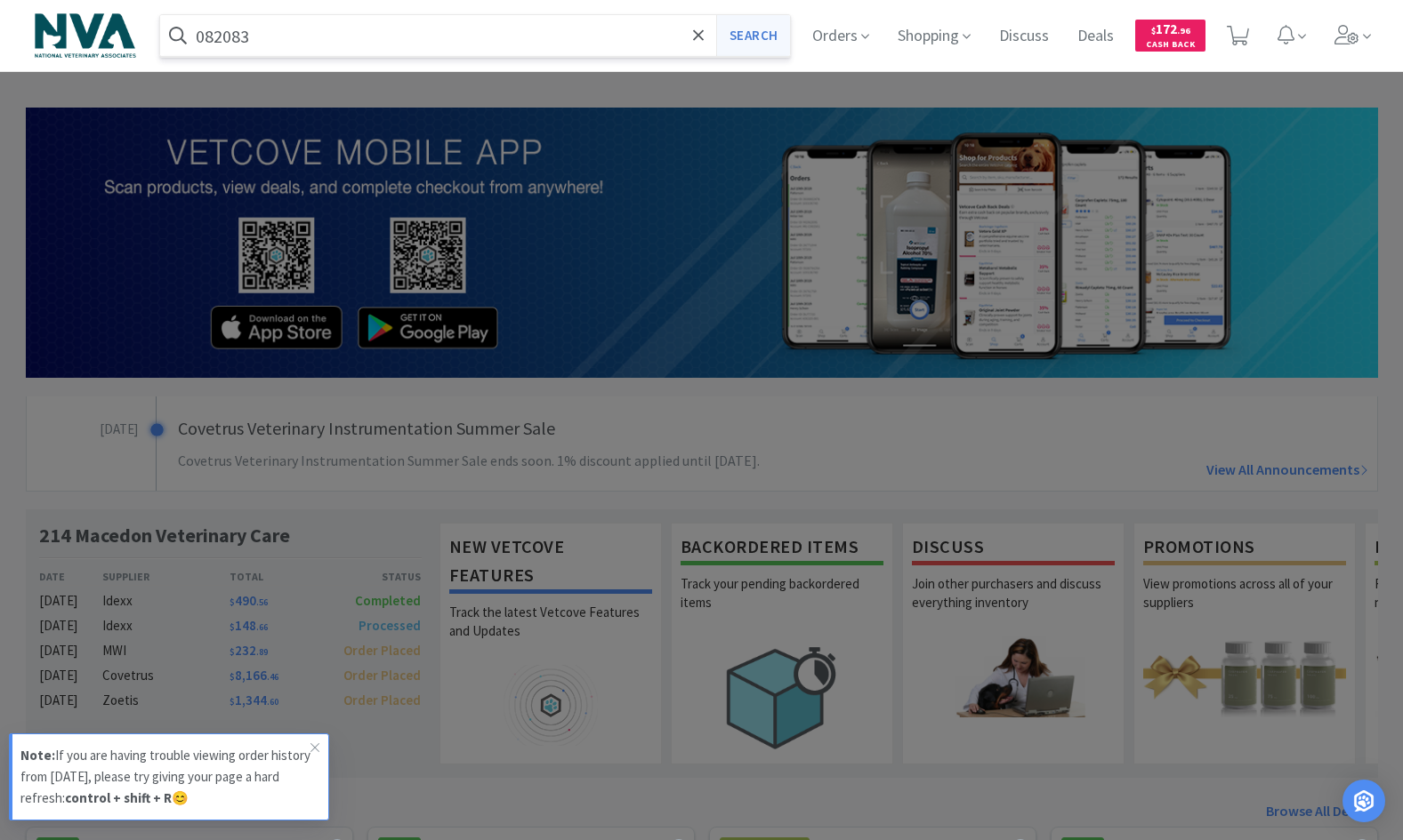
type input "082083"
click at [756, 36] on button "Search" at bounding box center [753, 35] width 73 height 41
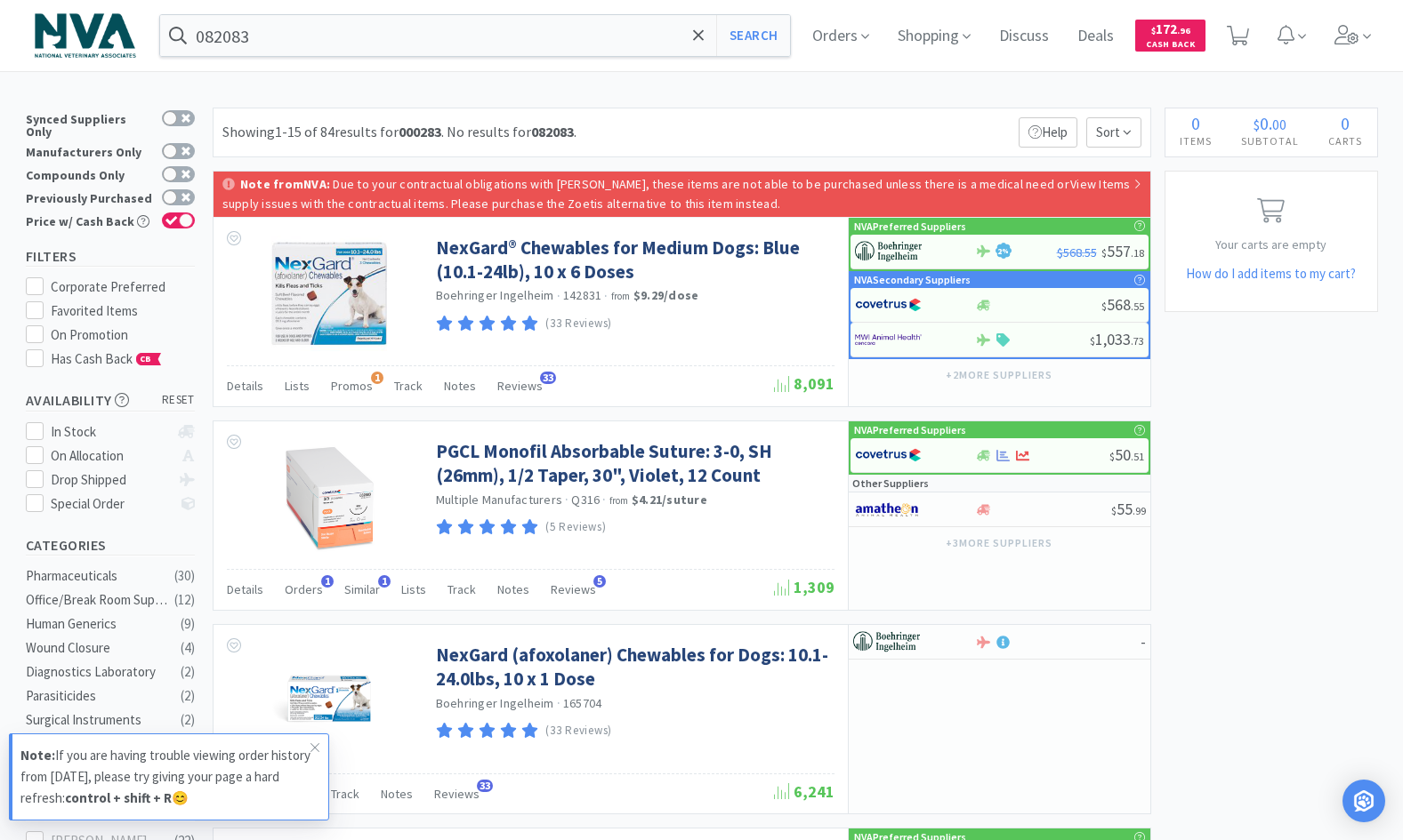
scroll to position [376, 0]
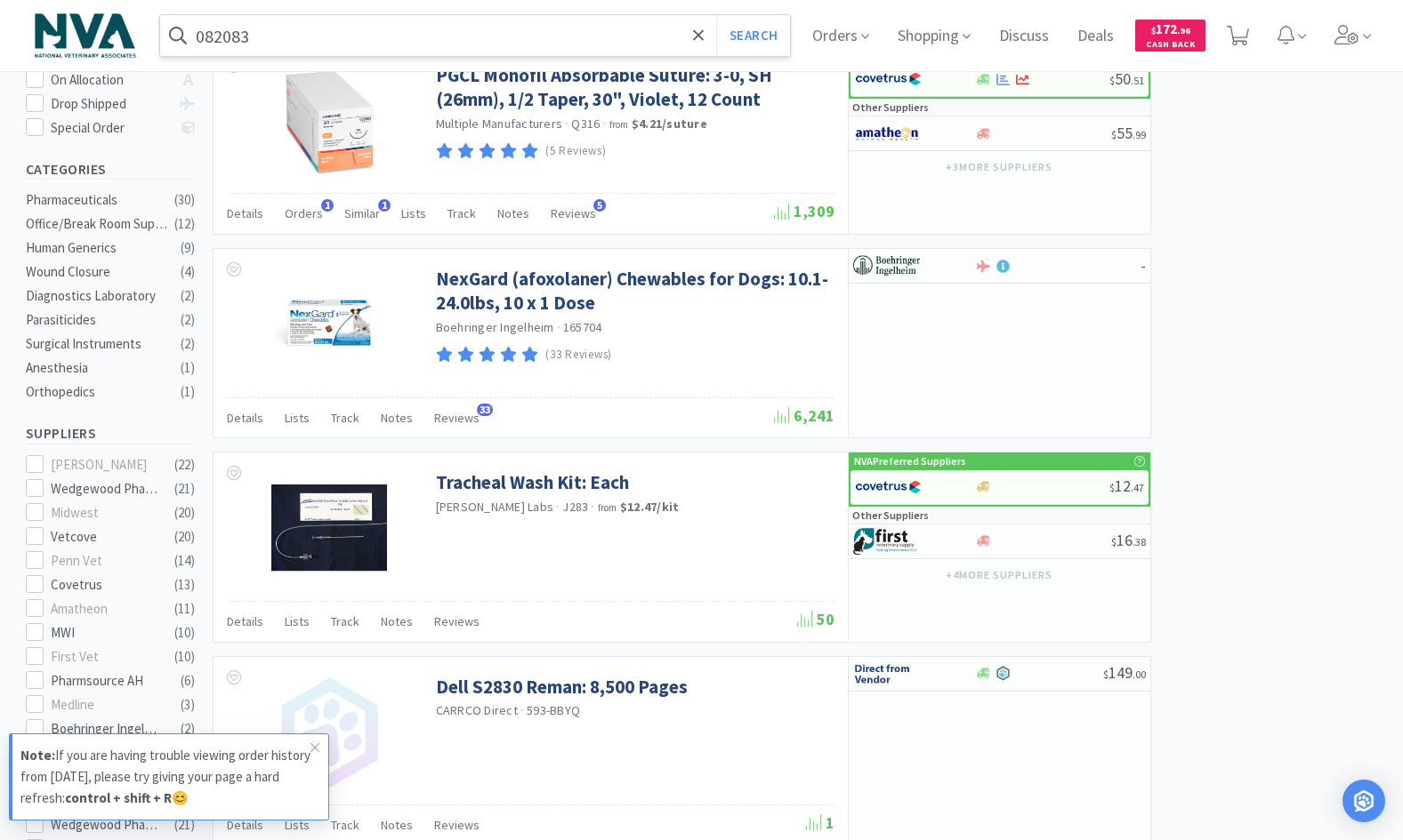
click at [324, 49] on input "082083" at bounding box center [475, 35] width 630 height 41
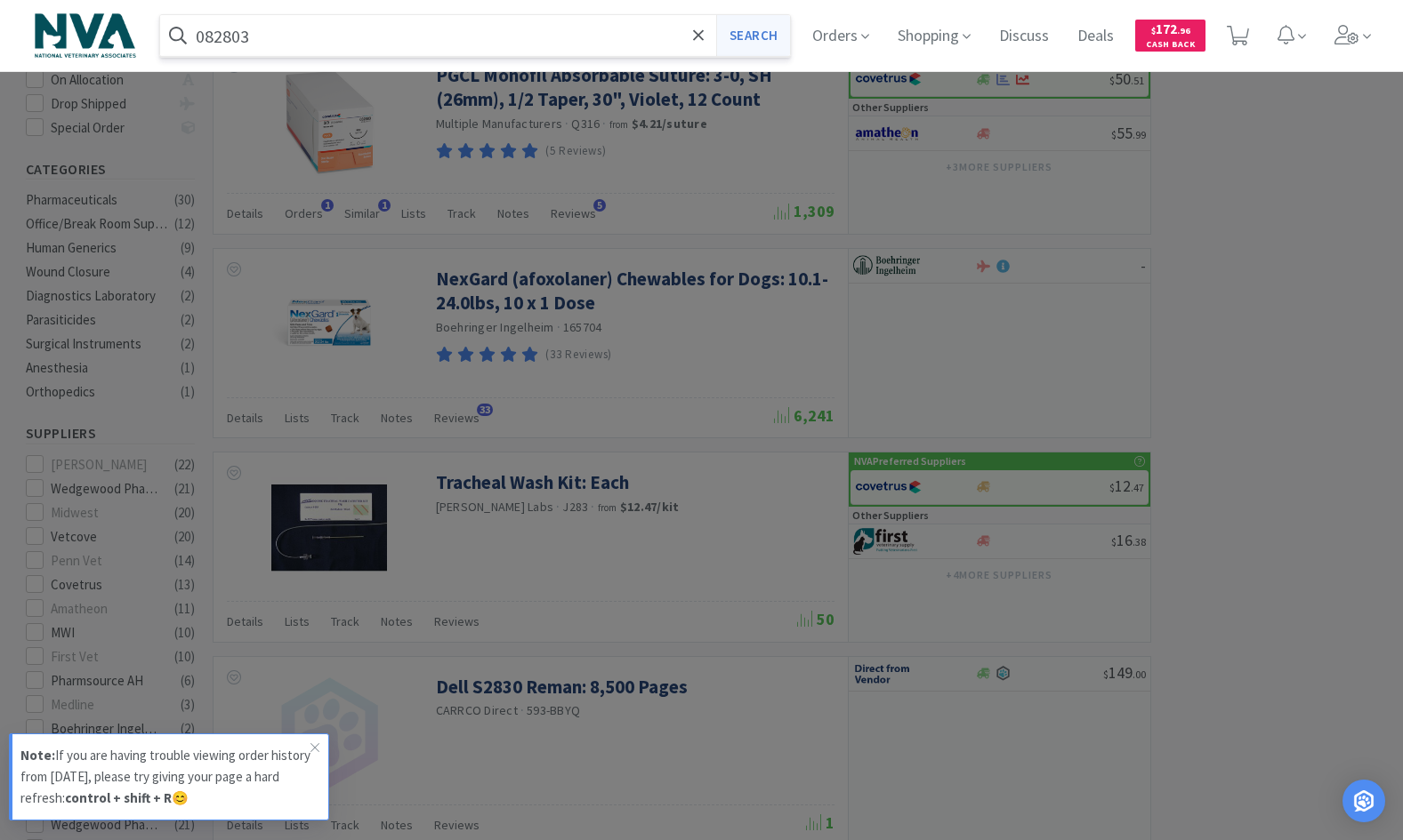
type input "082803"
click at [755, 34] on button "Search" at bounding box center [753, 35] width 73 height 41
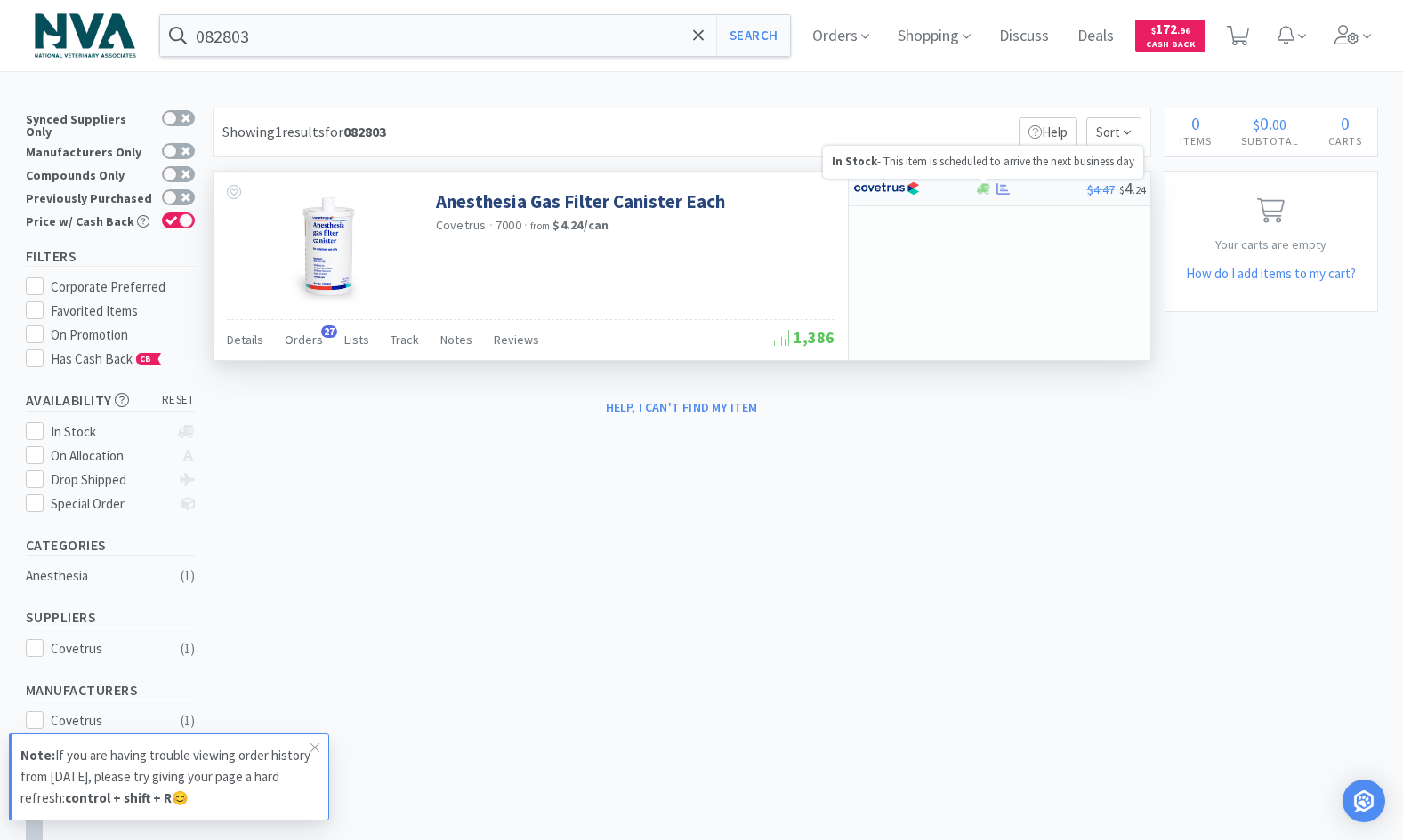
click at [980, 189] on icon at bounding box center [983, 188] width 13 height 10
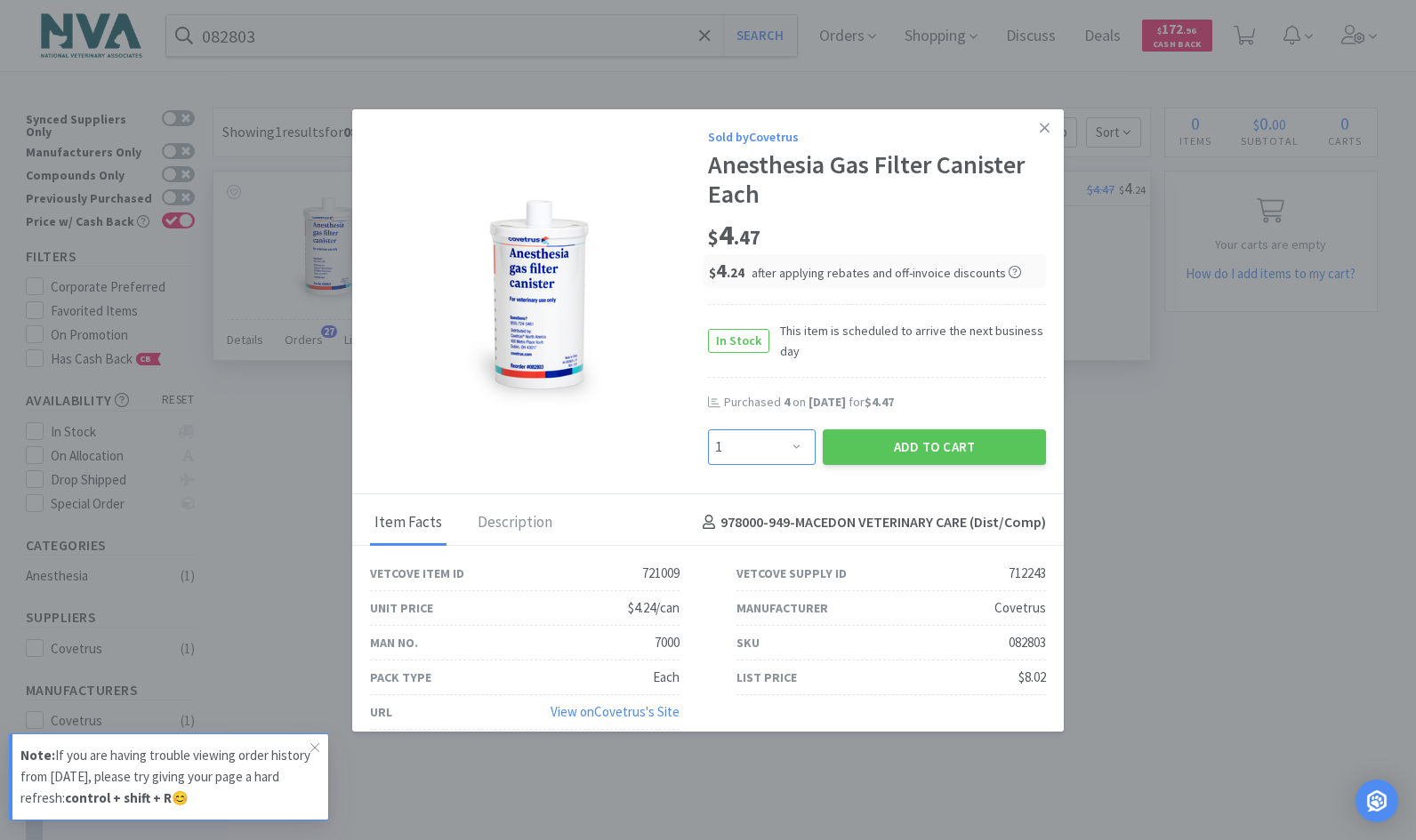
click at [786, 440] on select "Enter Quantity 1 2 3 4 5 6 7 8 9 10 11 12 13 14 15 16 17 18 19 20 Enter Quantity" at bounding box center [761, 446] width 108 height 35
select select "6"
click at [708, 429] on select "Enter Quantity 1 2 3 4 5 6 7 8 9 10 11 12 13 14 15 16 17 18 19 20 Enter Quantity" at bounding box center [761, 446] width 108 height 35
click at [882, 445] on button "Add to Cart" at bounding box center [934, 446] width 223 height 35
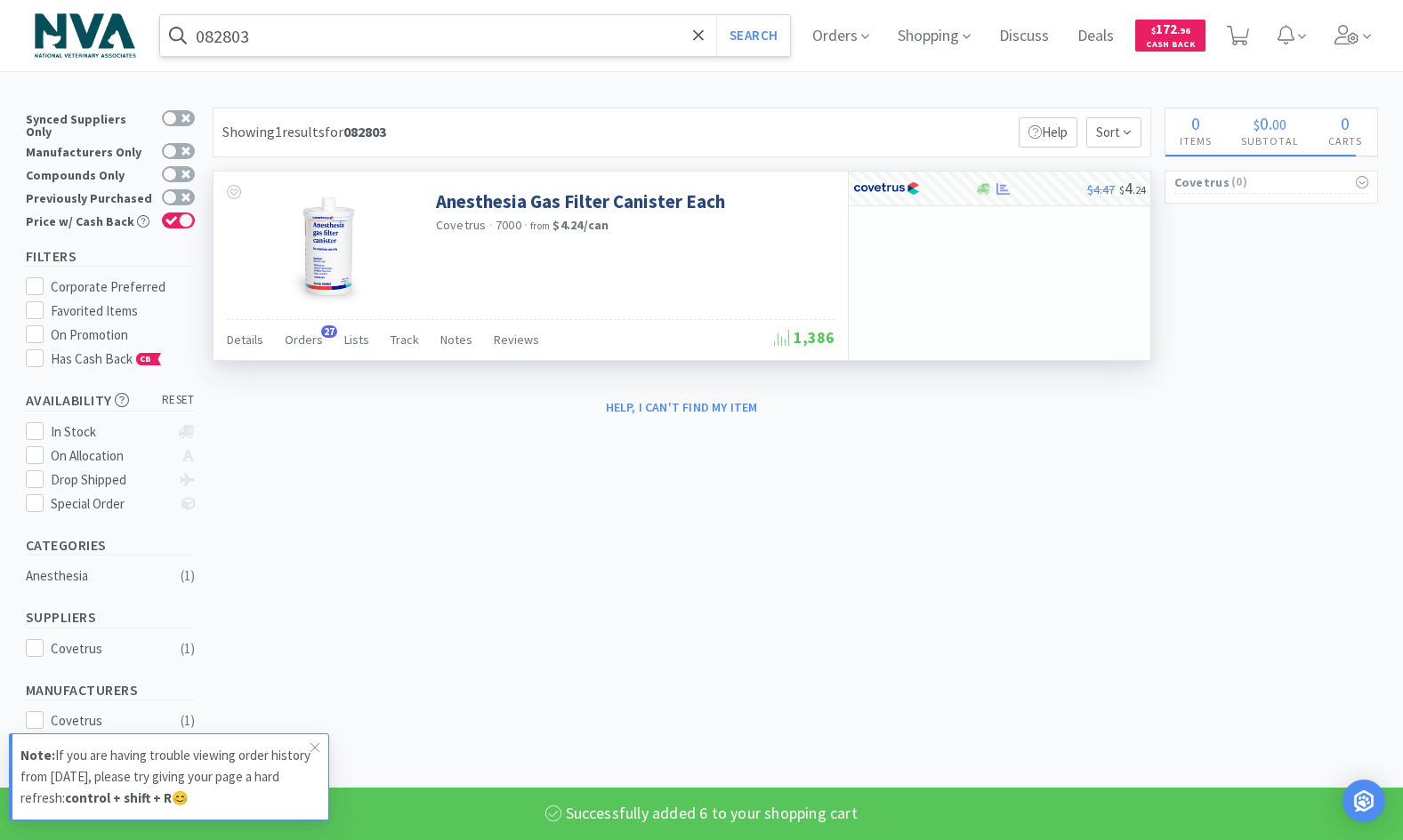
select select "6"
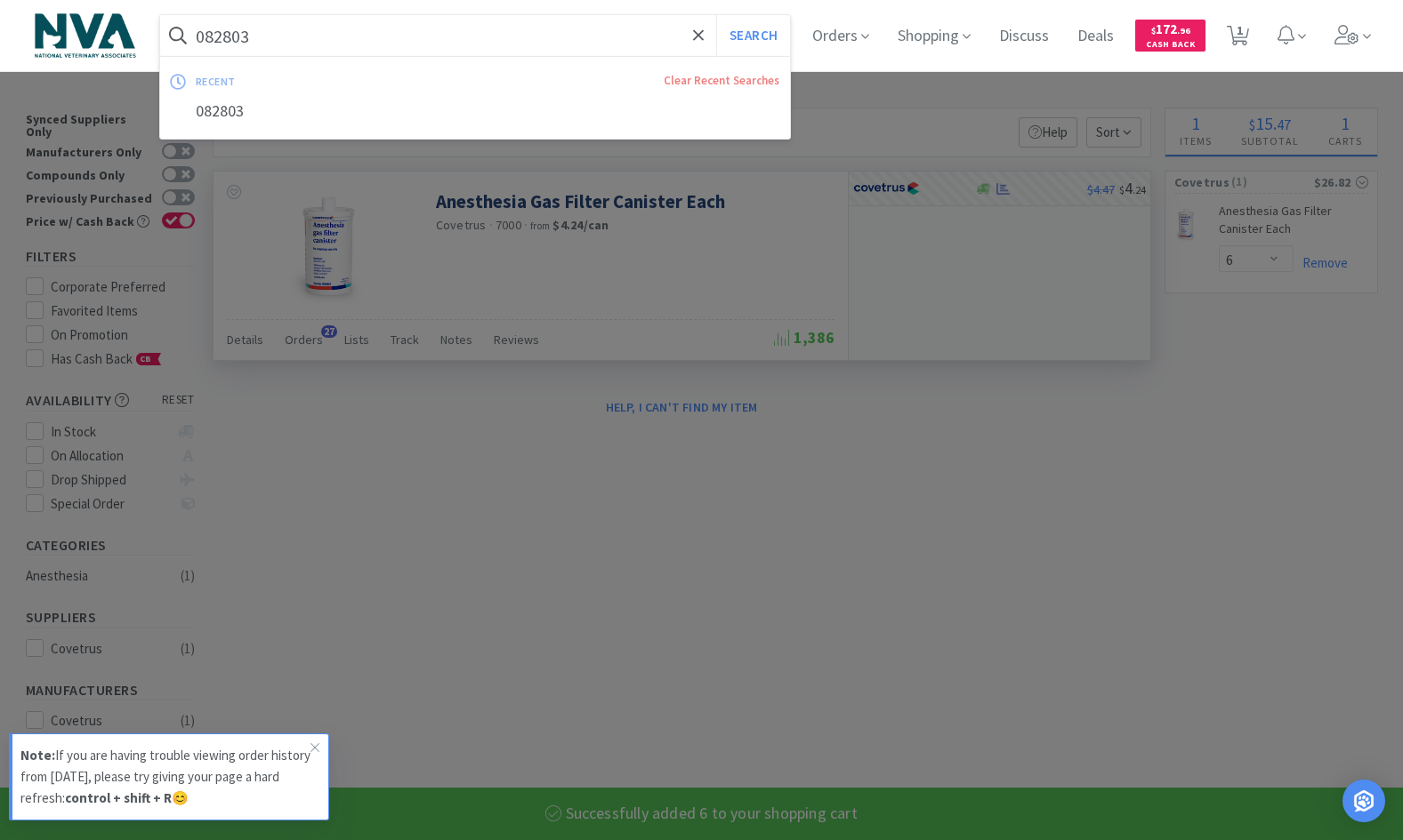
click at [460, 23] on input "082803" at bounding box center [475, 35] width 630 height 41
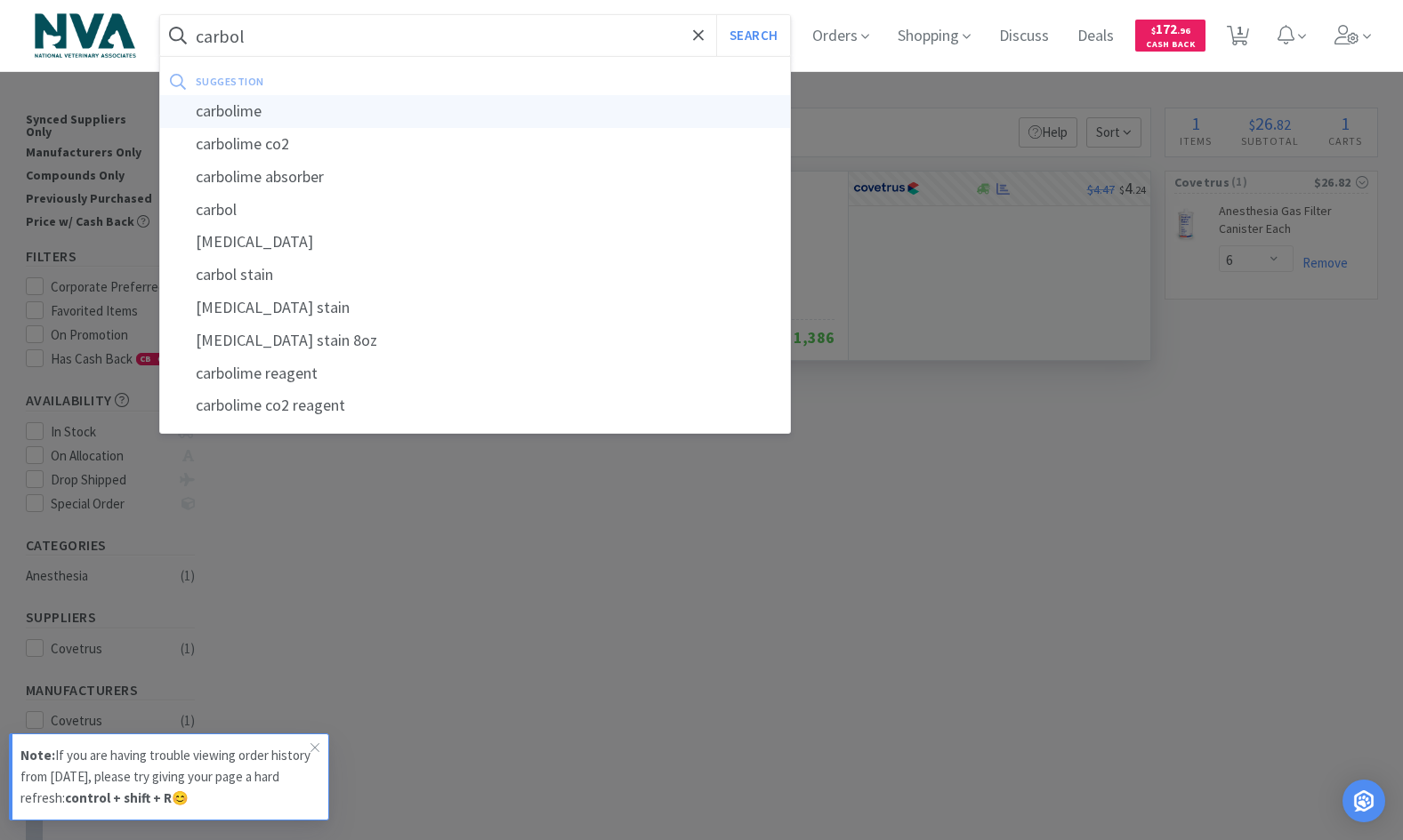
click at [238, 107] on div "carbolime" at bounding box center [475, 112] width 630 height 33
type input "carbolime"
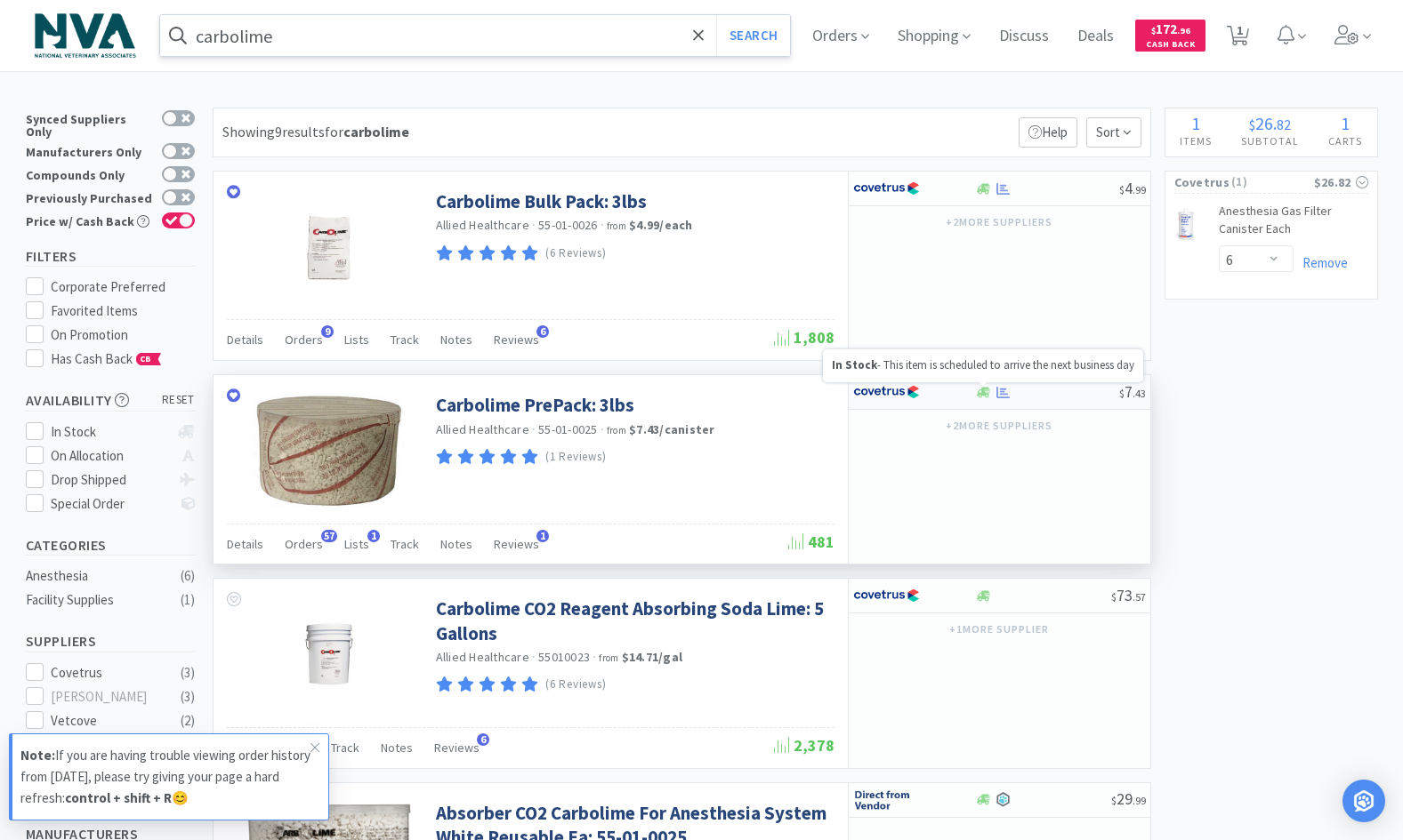
click at [980, 392] on icon at bounding box center [983, 393] width 13 height 13
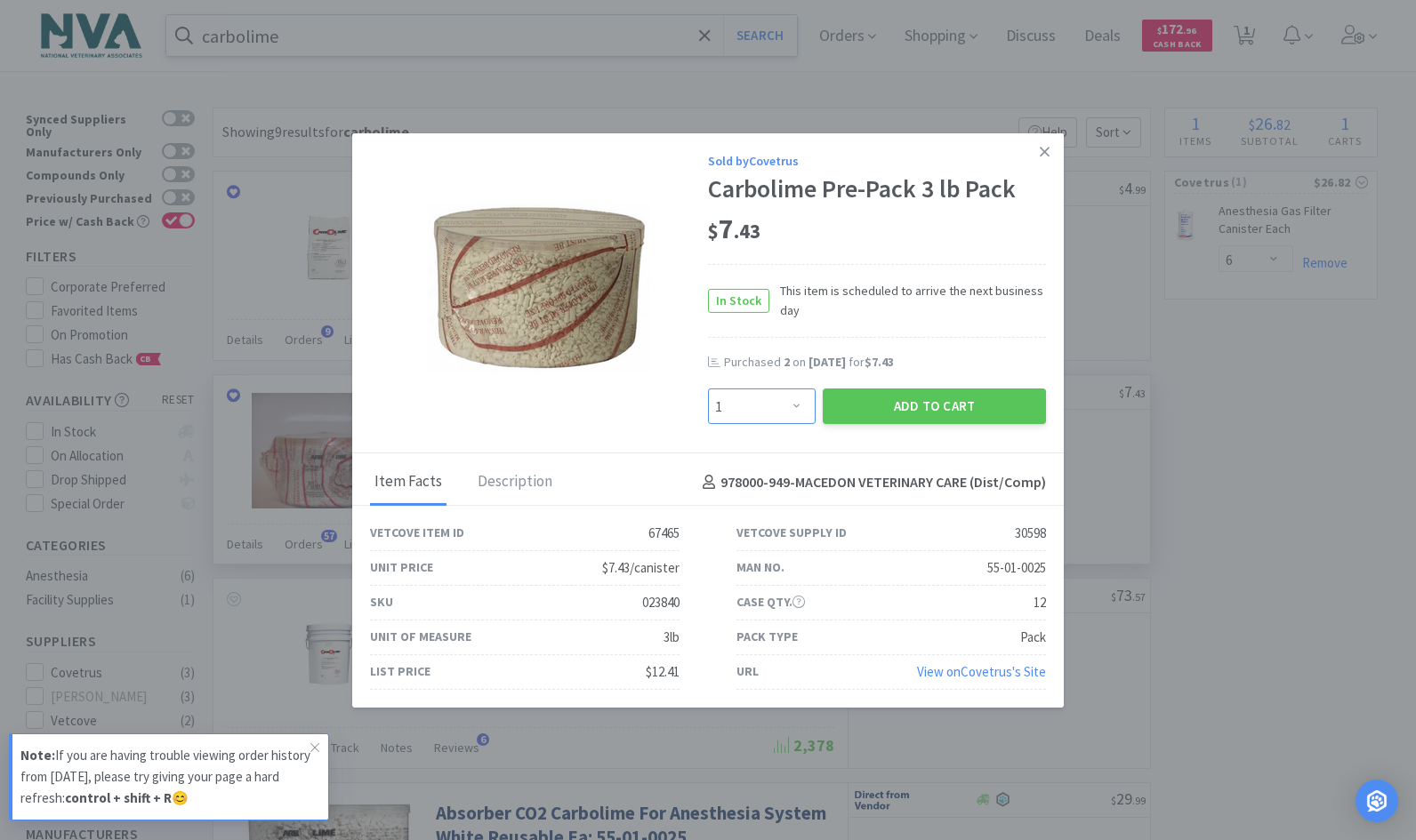
click at [796, 407] on select "Enter Quantity 1 2 3 4 5 6 7 8 9 10 11 12 13 14 15 16 17 18 19 20 Enter Quantity" at bounding box center [761, 406] width 108 height 35
select select "2"
click at [708, 389] on select "Enter Quantity 1 2 3 4 5 6 7 8 9 10 11 12 13 14 15 16 17 18 19 20 Enter Quantity" at bounding box center [761, 406] width 108 height 35
click at [899, 399] on button "Add to Cart" at bounding box center [934, 406] width 223 height 35
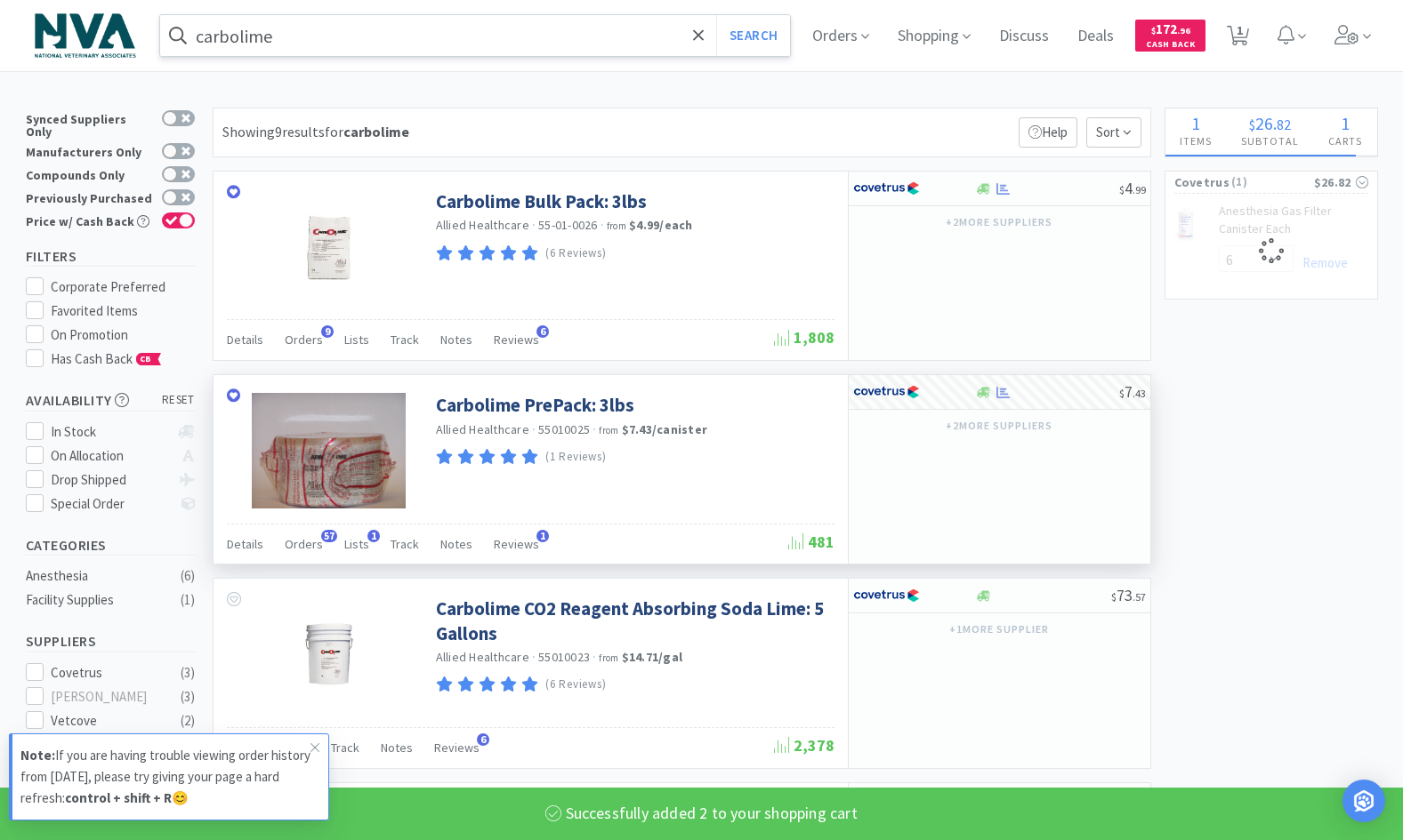
select select "2"
